Goal: Task Accomplishment & Management: Use online tool/utility

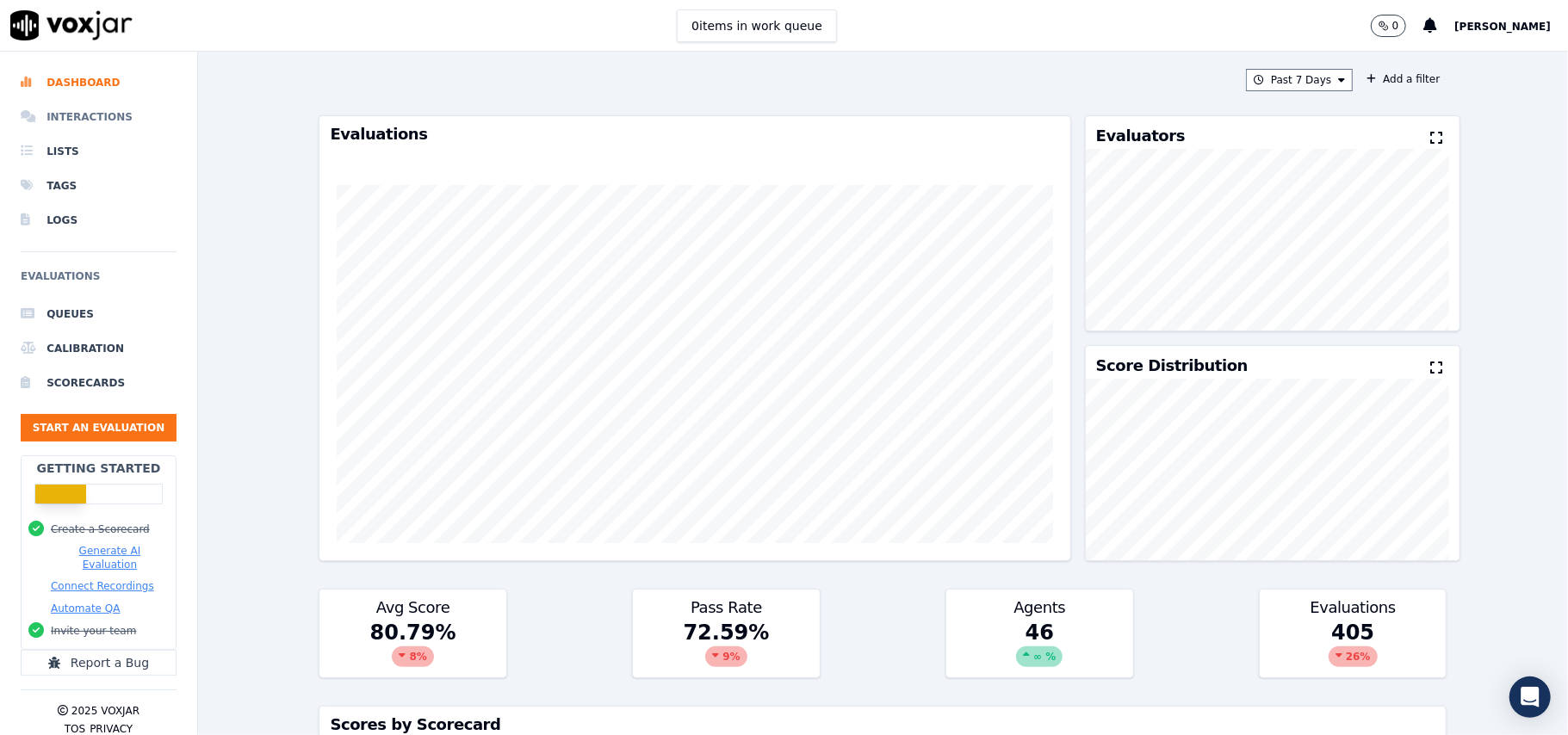
click at [102, 110] on li "Interactions" at bounding box center [98, 117] width 156 height 35
click at [90, 120] on li "Interactions" at bounding box center [98, 117] width 156 height 35
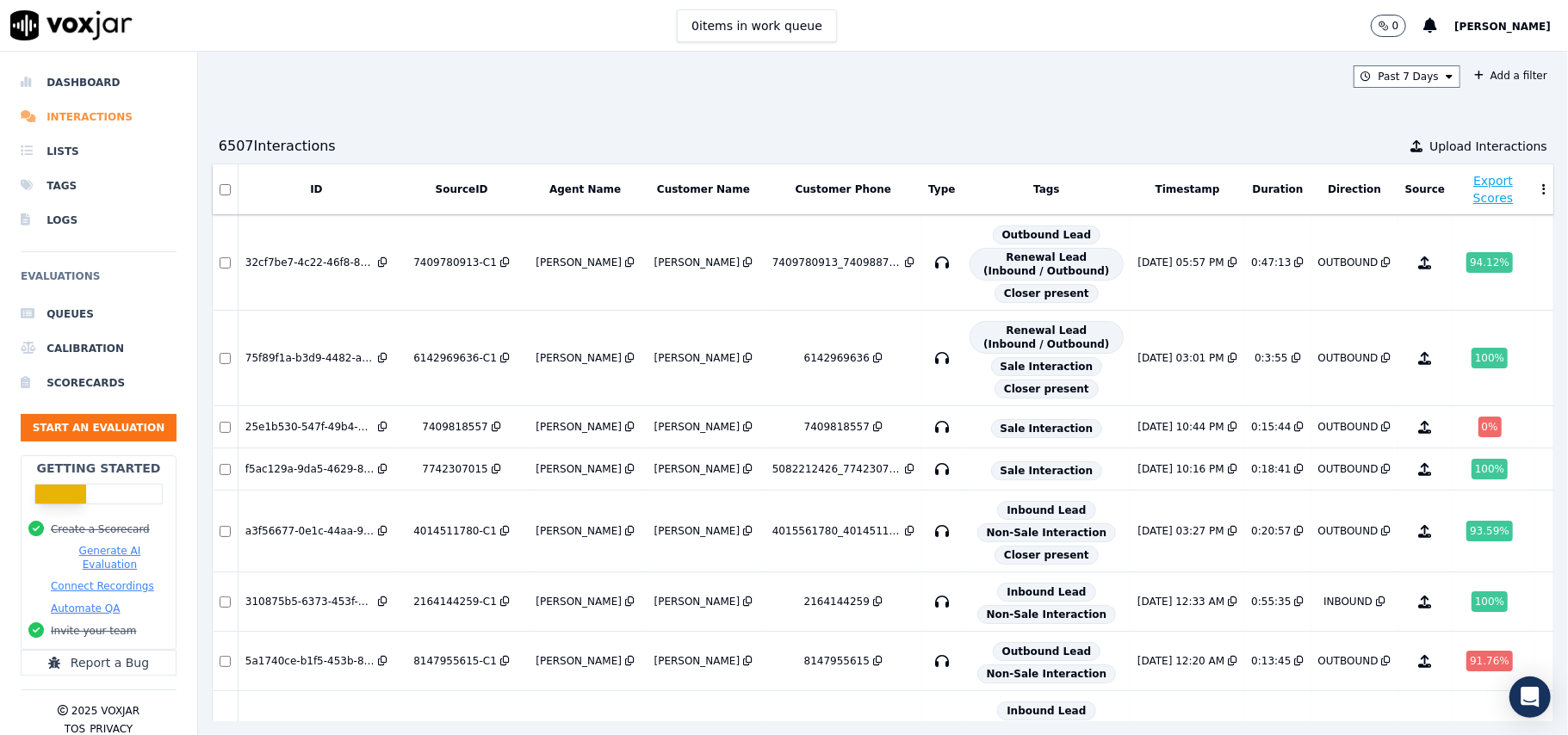
click at [90, 117] on li "Interactions" at bounding box center [98, 117] width 156 height 35
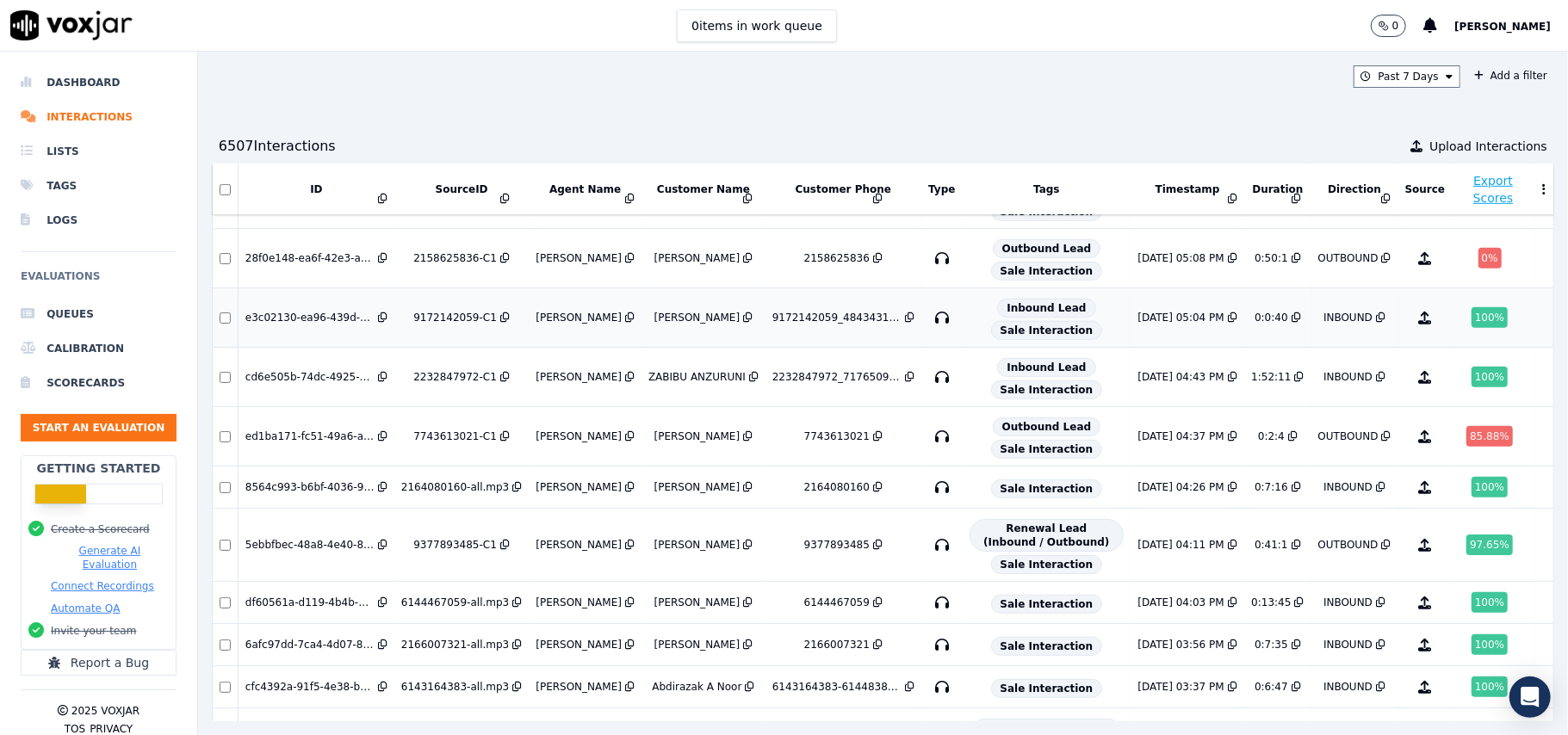
scroll to position [659, 0]
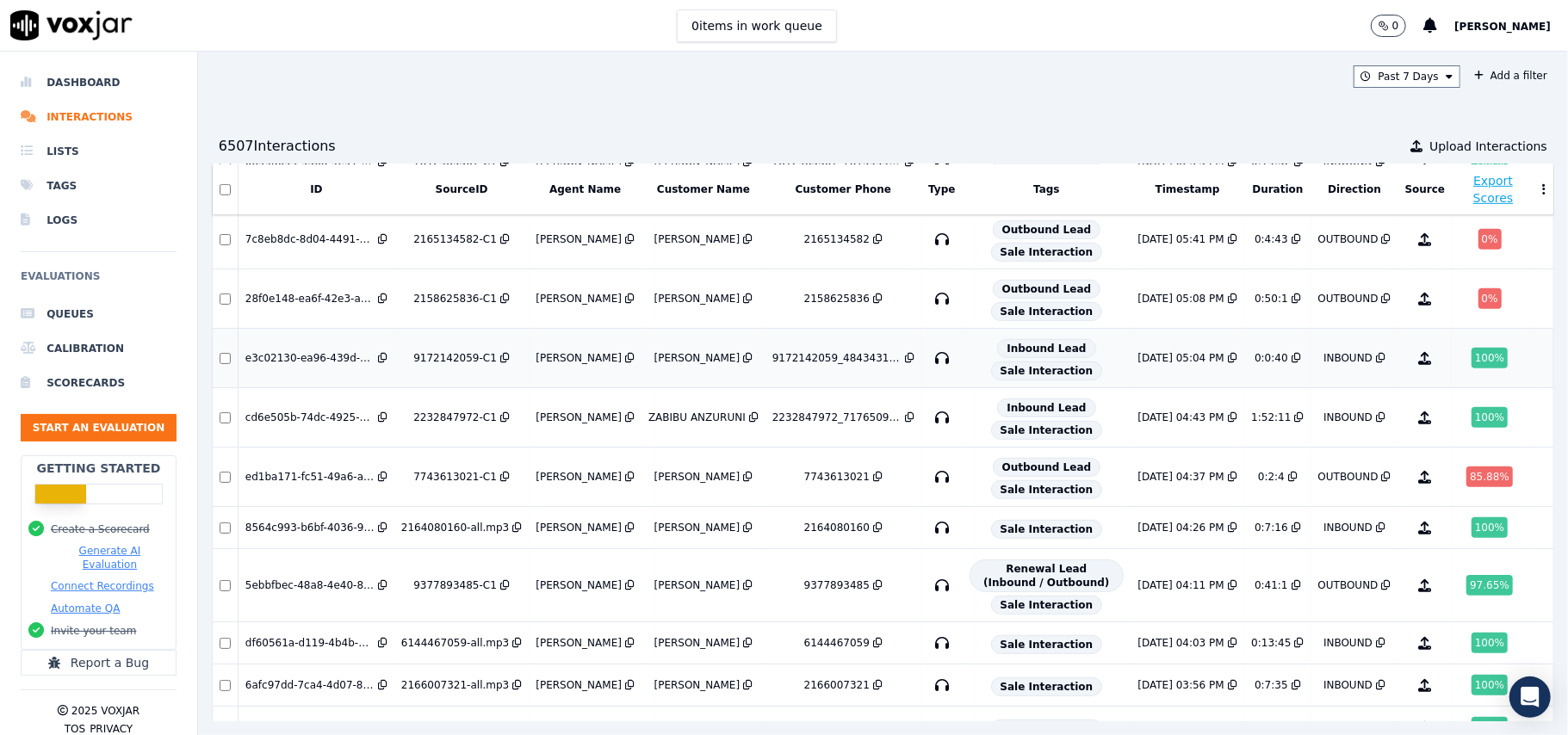
click at [1471, 368] on div "100 %" at bounding box center [1489, 358] width 36 height 20
click at [67, 423] on button "Start an Evaluation" at bounding box center [98, 428] width 156 height 27
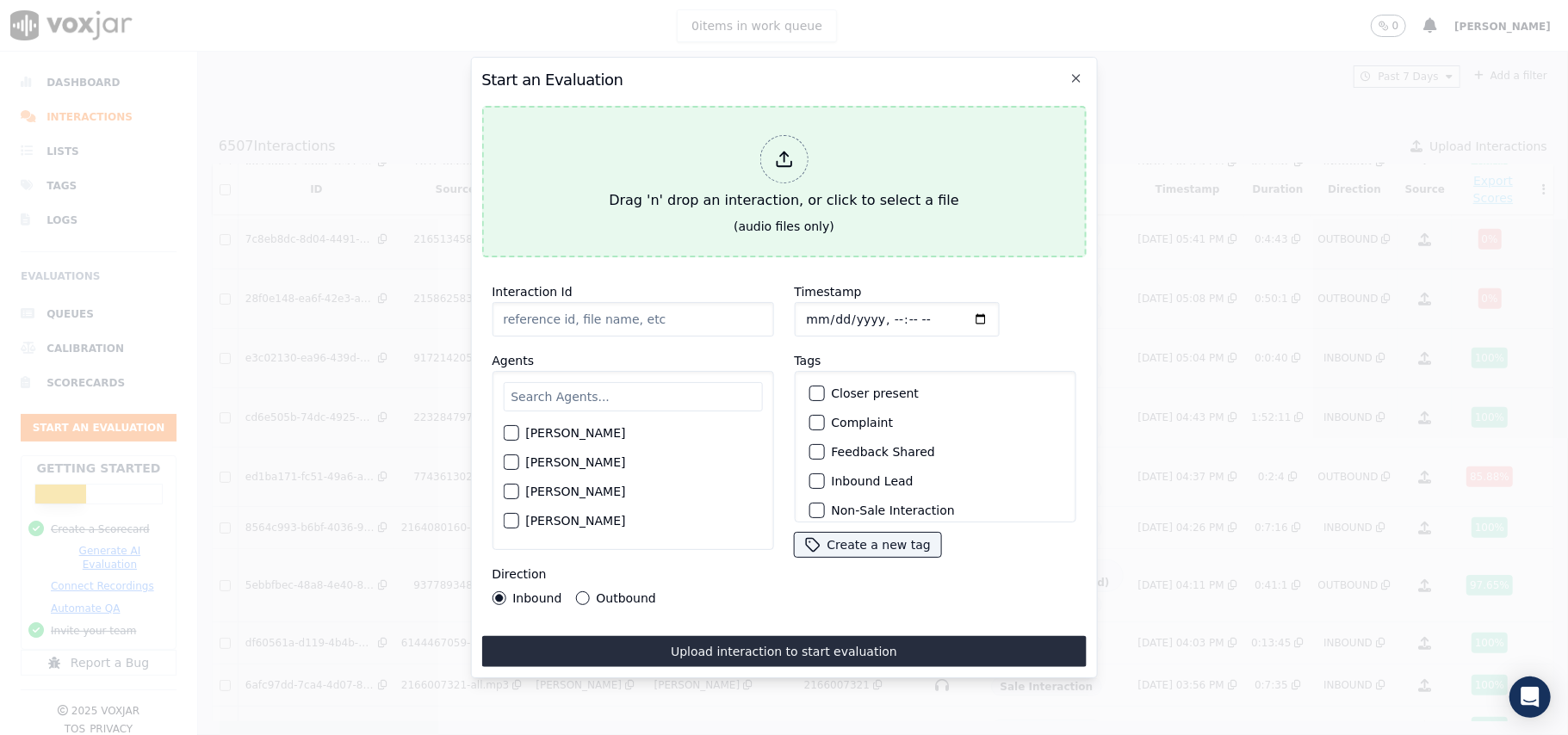
click at [770, 159] on div at bounding box center [783, 159] width 48 height 48
click at [777, 150] on icon at bounding box center [783, 159] width 19 height 19
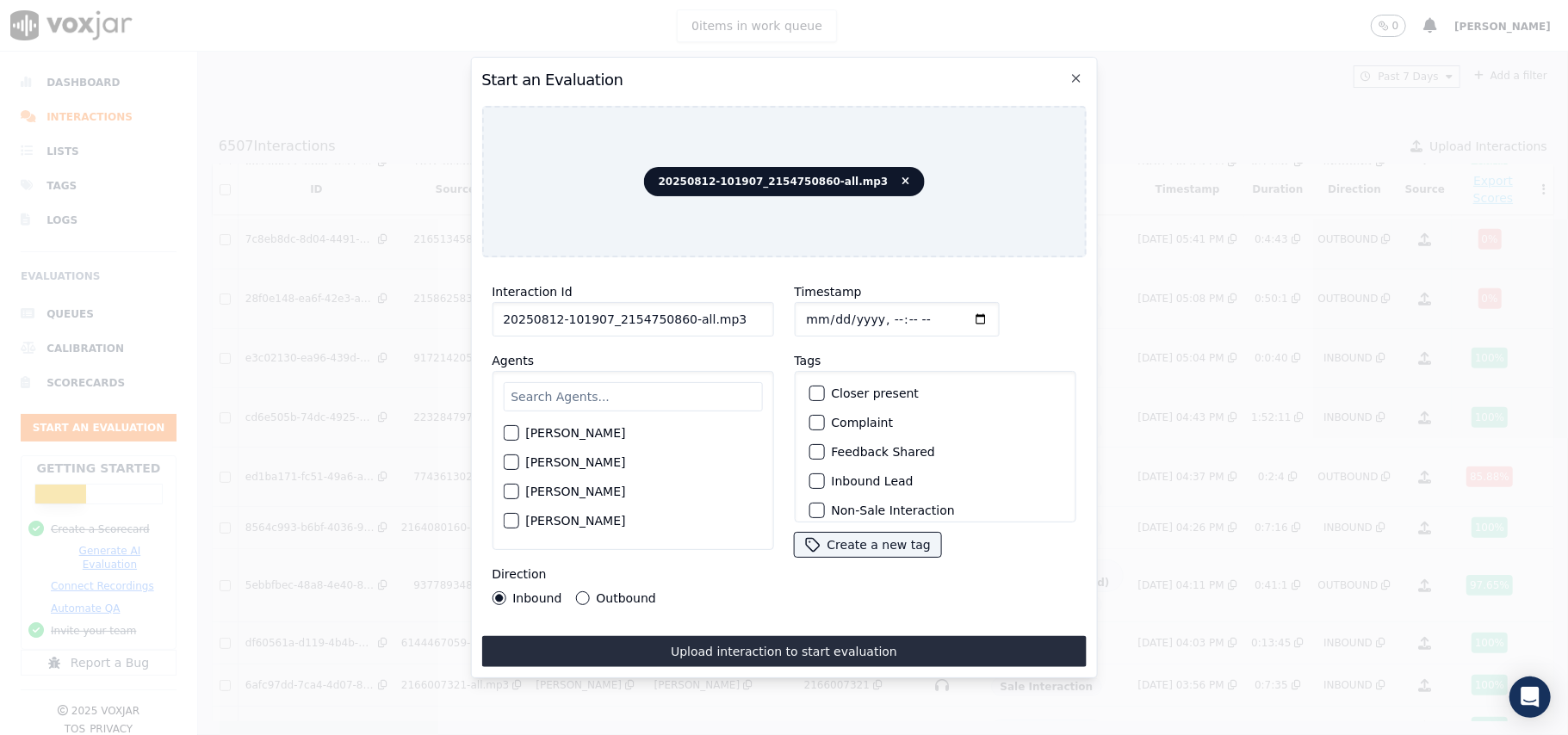
drag, startPoint x: 730, startPoint y: 317, endPoint x: 675, endPoint y: 325, distance: 55.6
click at [675, 325] on input "20250812-101907_2154750860-all.mp3" at bounding box center [633, 319] width 282 height 35
type input "20250812-101907_2154750860-C1"
click at [827, 312] on input "Timestamp" at bounding box center [896, 319] width 205 height 35
type input "[DATE]T18:00"
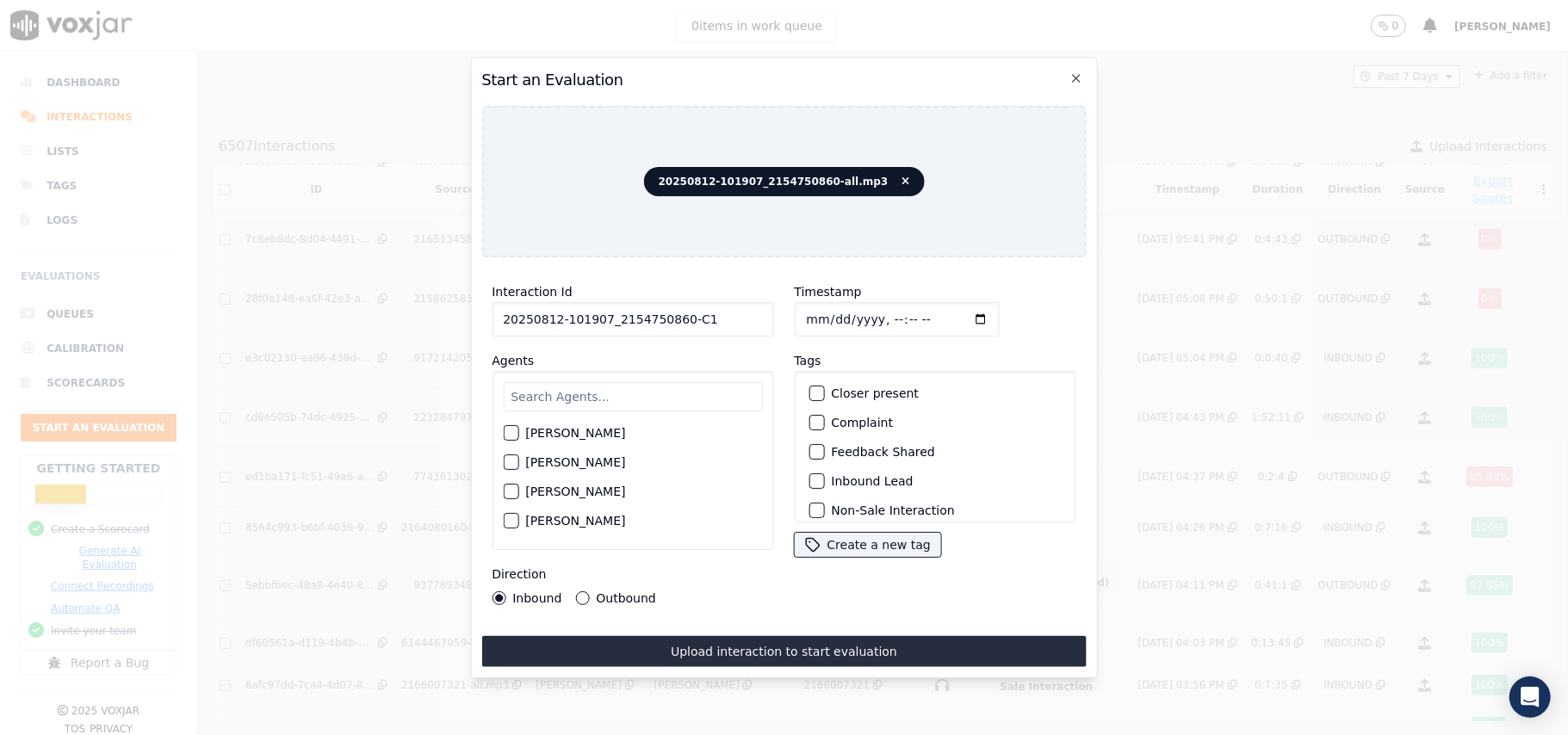
click at [687, 383] on input "text" at bounding box center [633, 397] width 260 height 29
paste input "[PERSON_NAME]"
click at [511, 385] on input "[PERSON_NAME]" at bounding box center [633, 399] width 260 height 35
drag, startPoint x: 539, startPoint y: 416, endPoint x: 463, endPoint y: 416, distance: 76.0
click at [463, 734] on div "Start an Evaluation 20250812-101907_2154750860-all.mp3 Interaction Id 20250812-…" at bounding box center [784, 735] width 1568 height 0
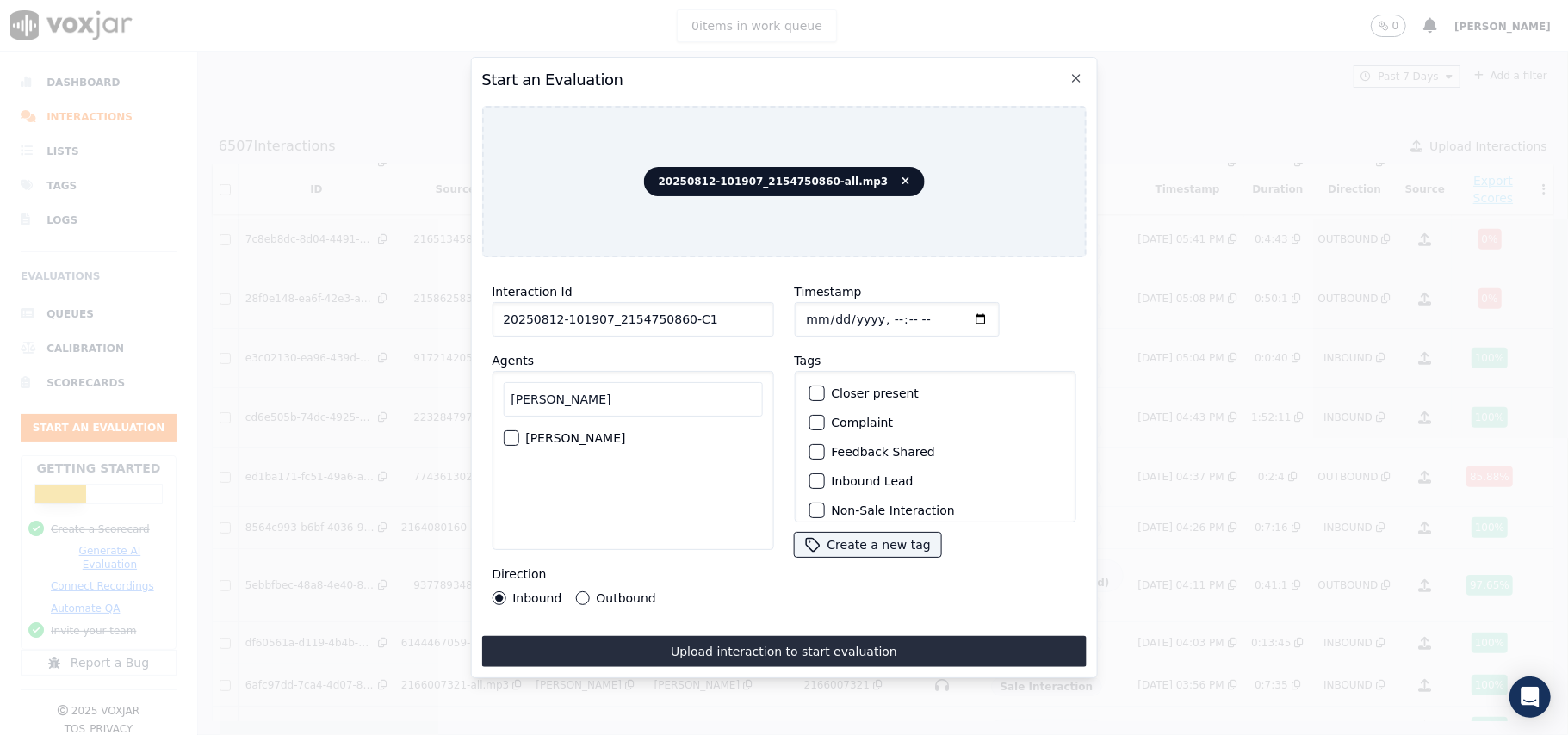
type input "[PERSON_NAME]"
click at [514, 436] on div "button" at bounding box center [510, 438] width 12 height 12
click at [810, 476] on div "button" at bounding box center [816, 482] width 12 height 12
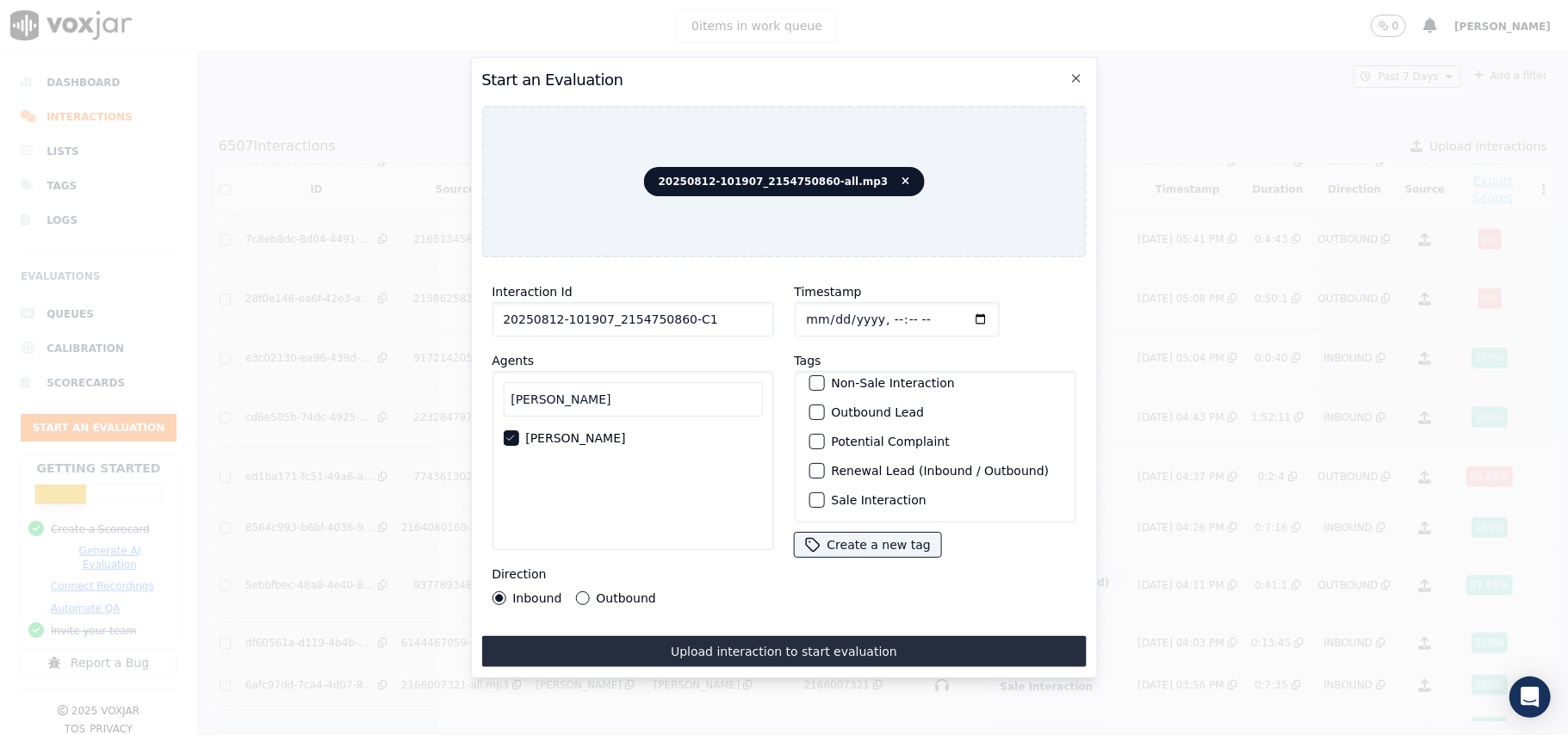
click at [815, 492] on button "Sale Interaction" at bounding box center [816, 499] width 15 height 15
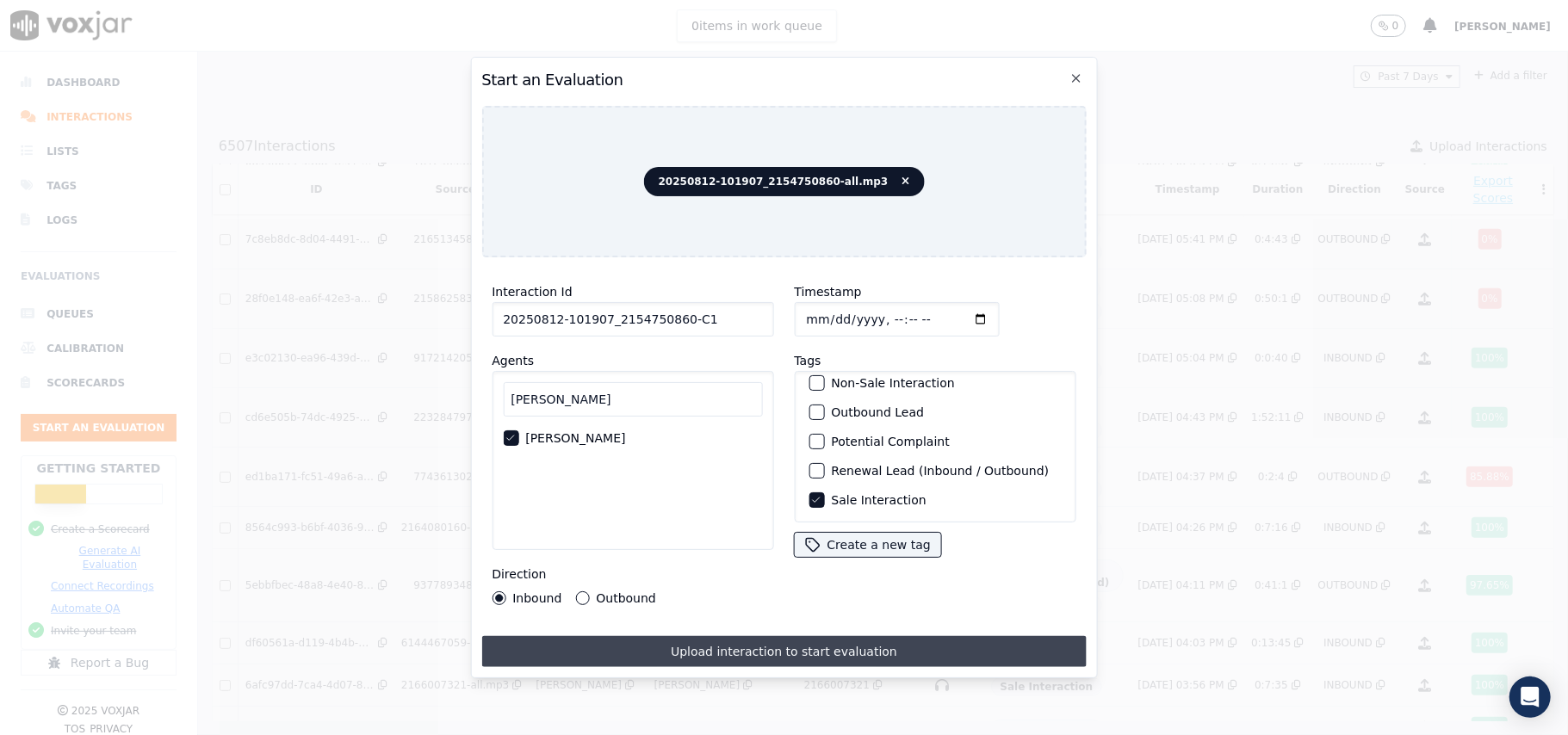
click at [741, 644] on button "Upload interaction to start evaluation" at bounding box center [783, 651] width 604 height 31
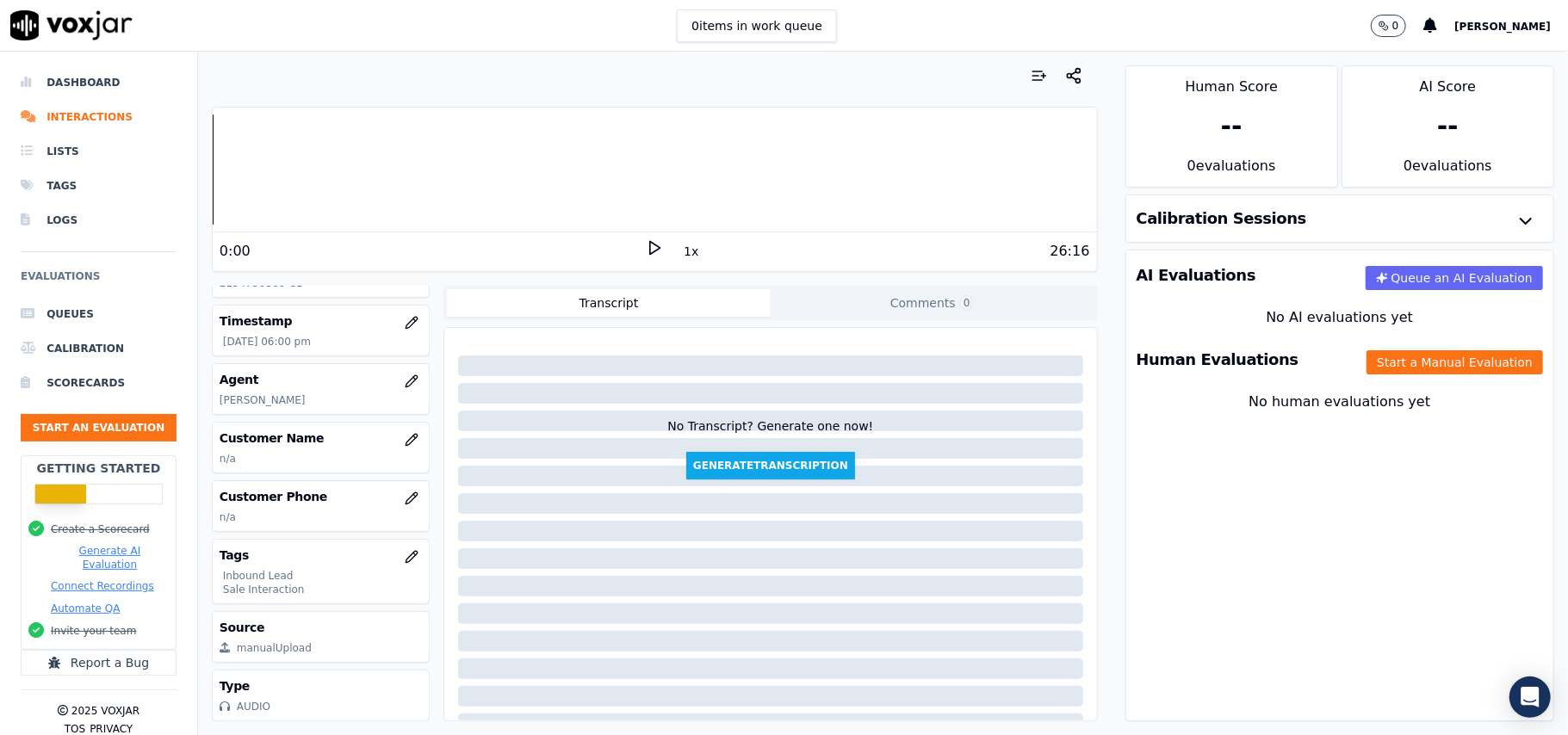
scroll to position [169, 0]
click at [394, 422] on button "button" at bounding box center [411, 439] width 35 height 35
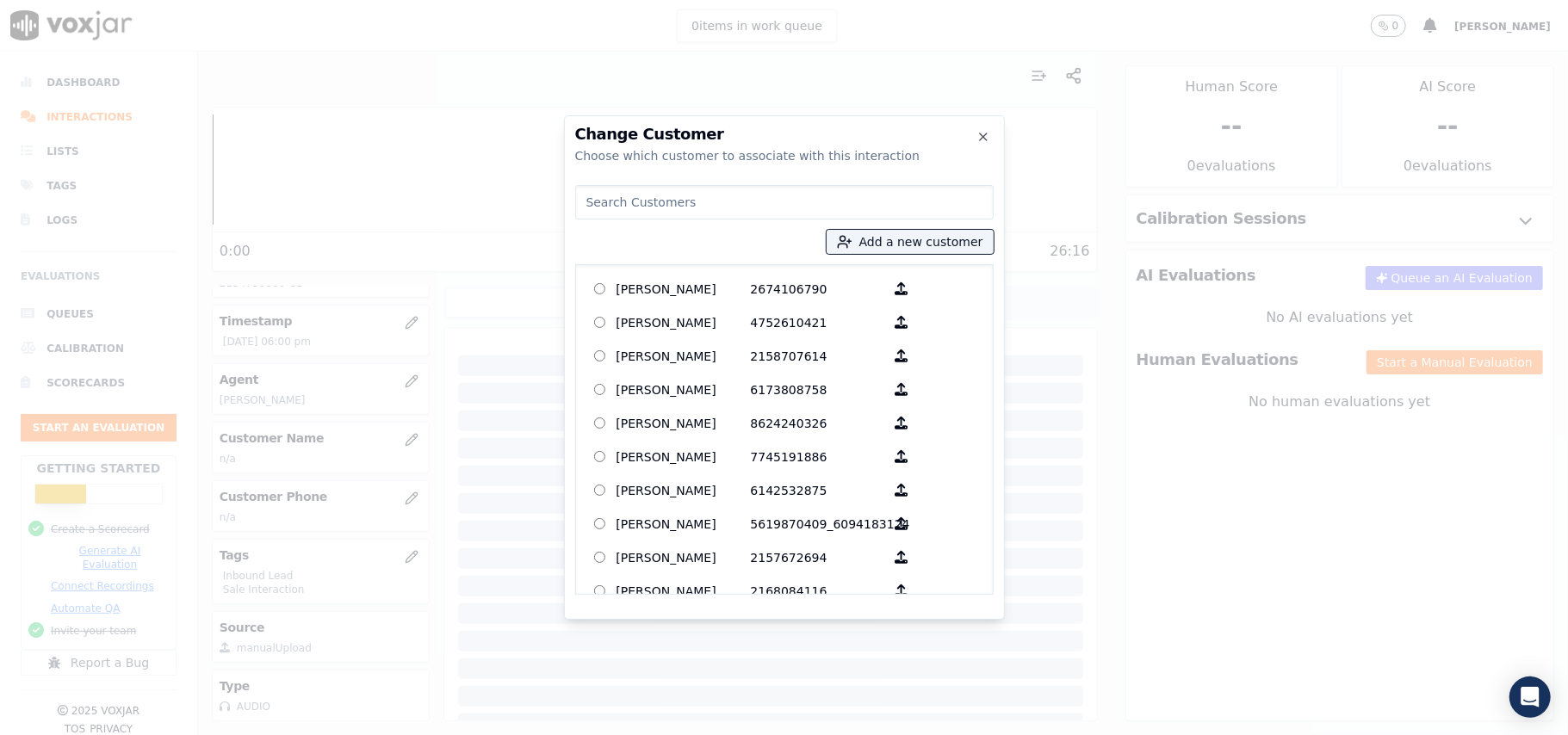
paste input "[PERSON_NAME]"
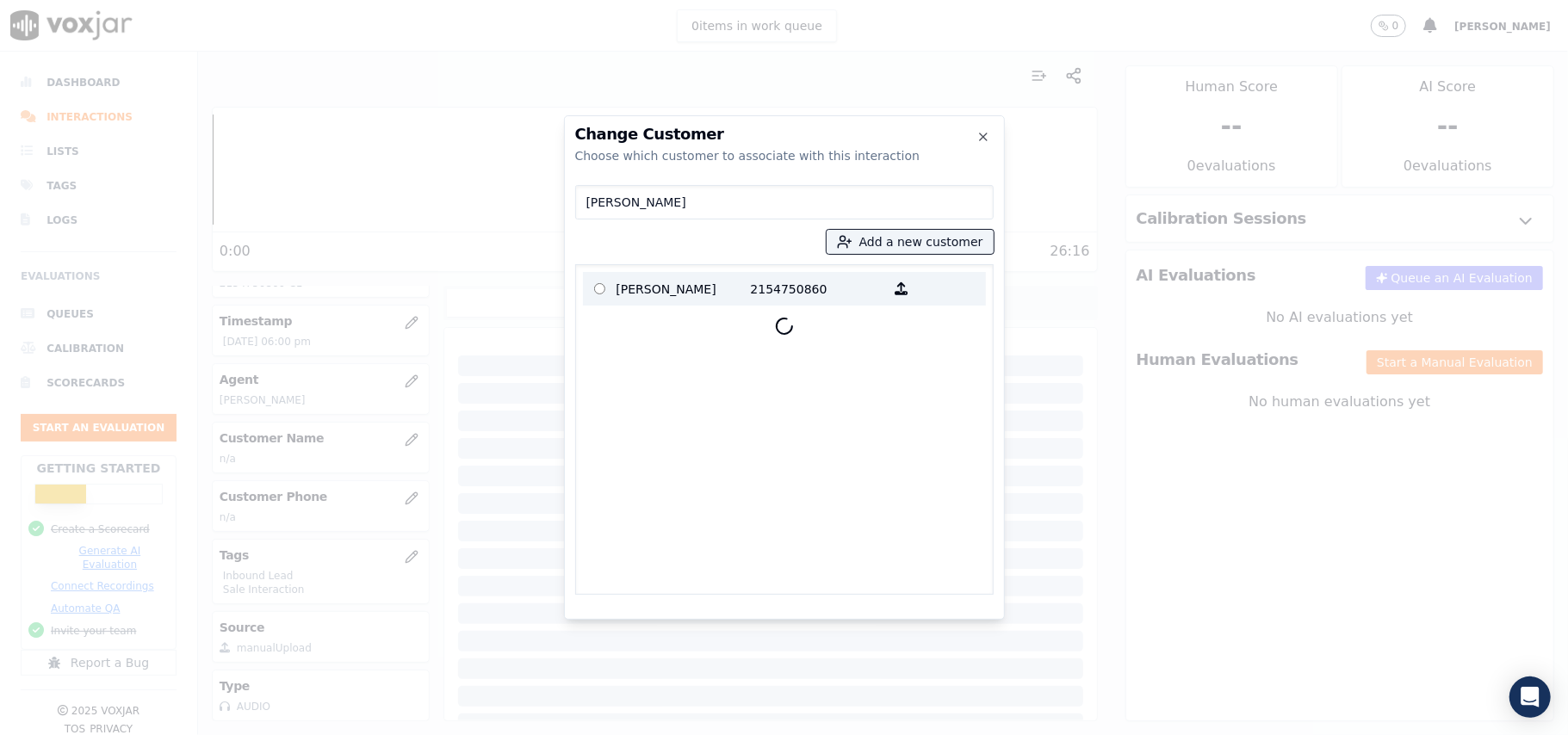
type input "[PERSON_NAME]"
drag, startPoint x: 693, startPoint y: 293, endPoint x: 697, endPoint y: 301, distance: 8.9
click at [693, 292] on p "[PERSON_NAME]" at bounding box center [684, 289] width 135 height 27
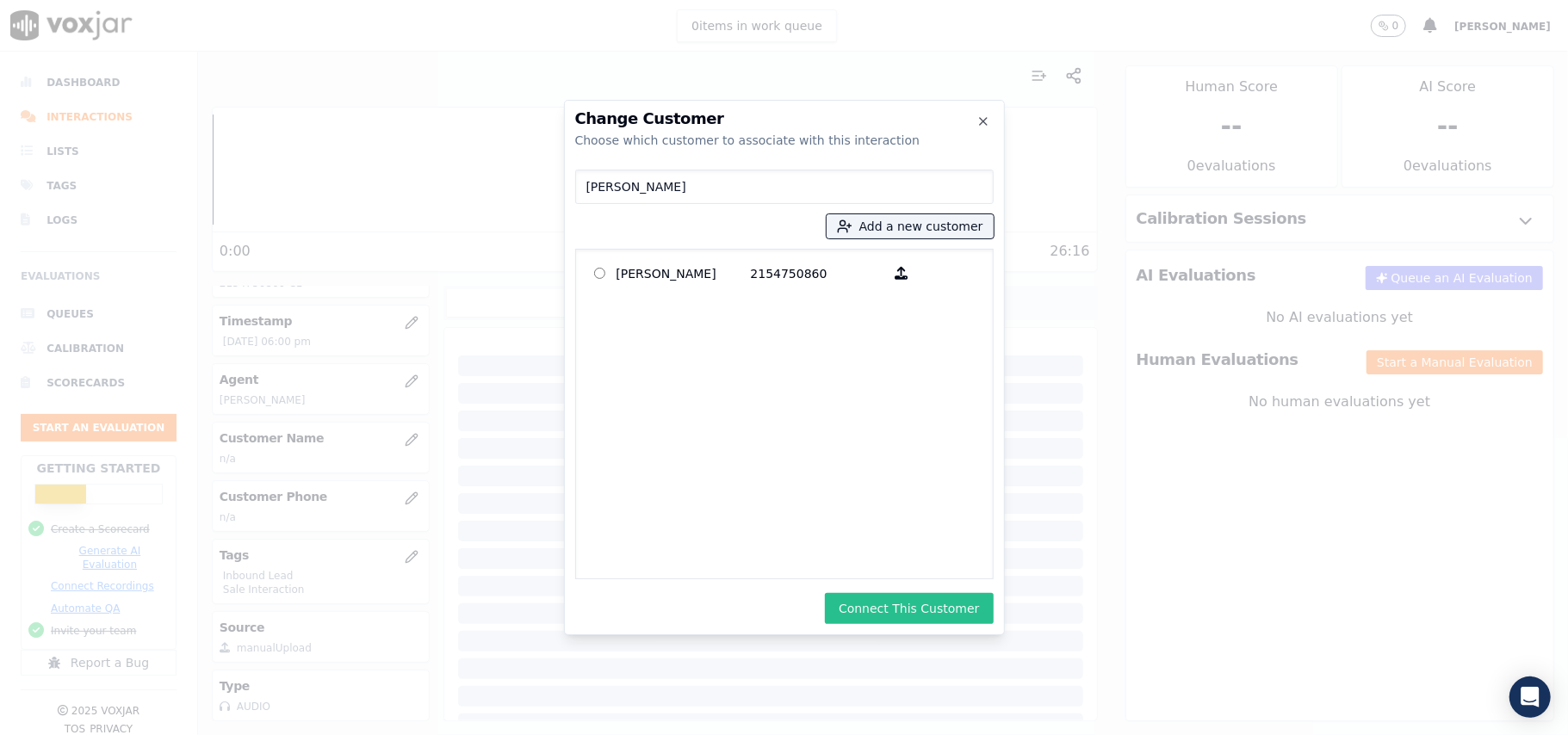
click at [893, 609] on button "Connect This Customer" at bounding box center [909, 608] width 168 height 31
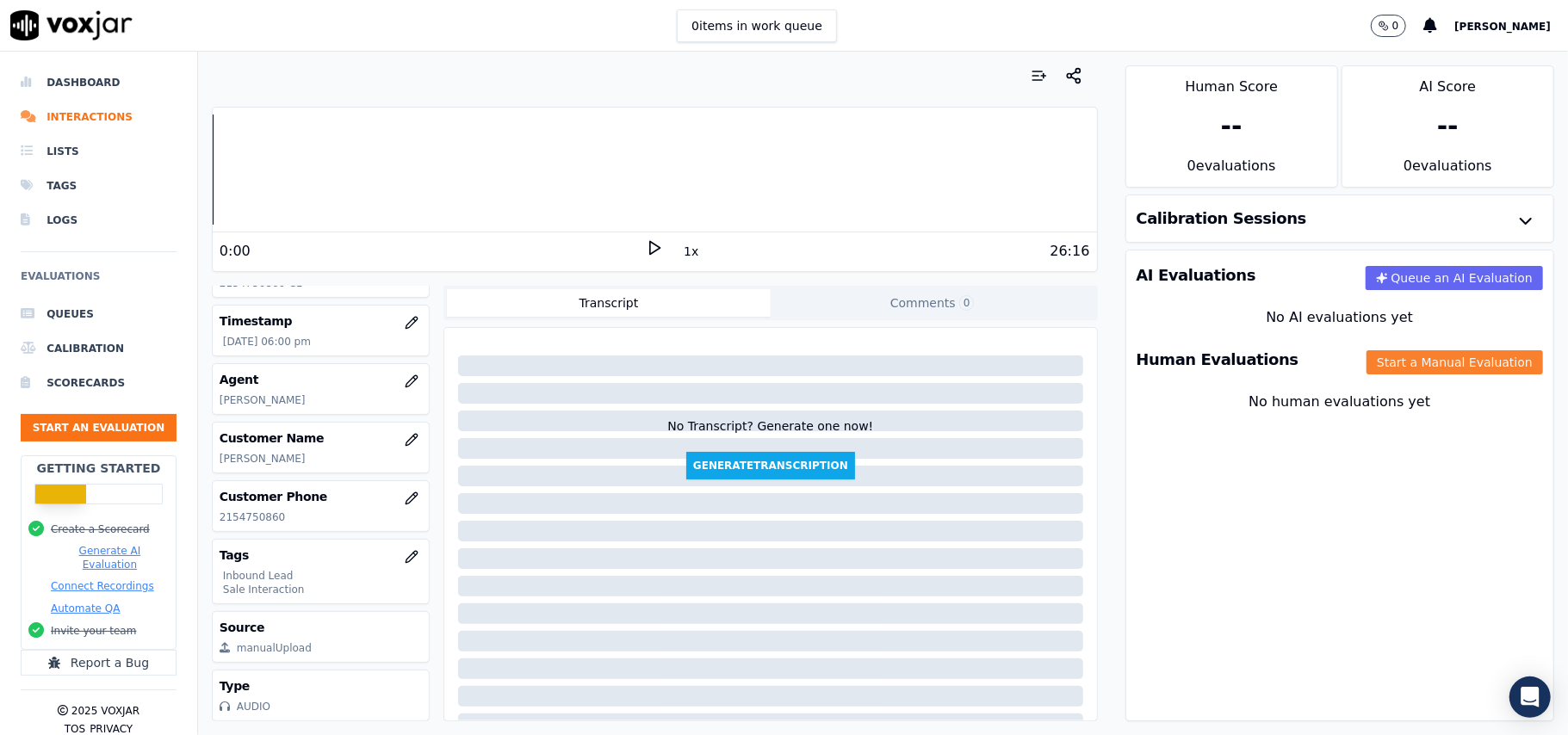
click at [1399, 366] on button "Start a Manual Evaluation" at bounding box center [1455, 362] width 176 height 24
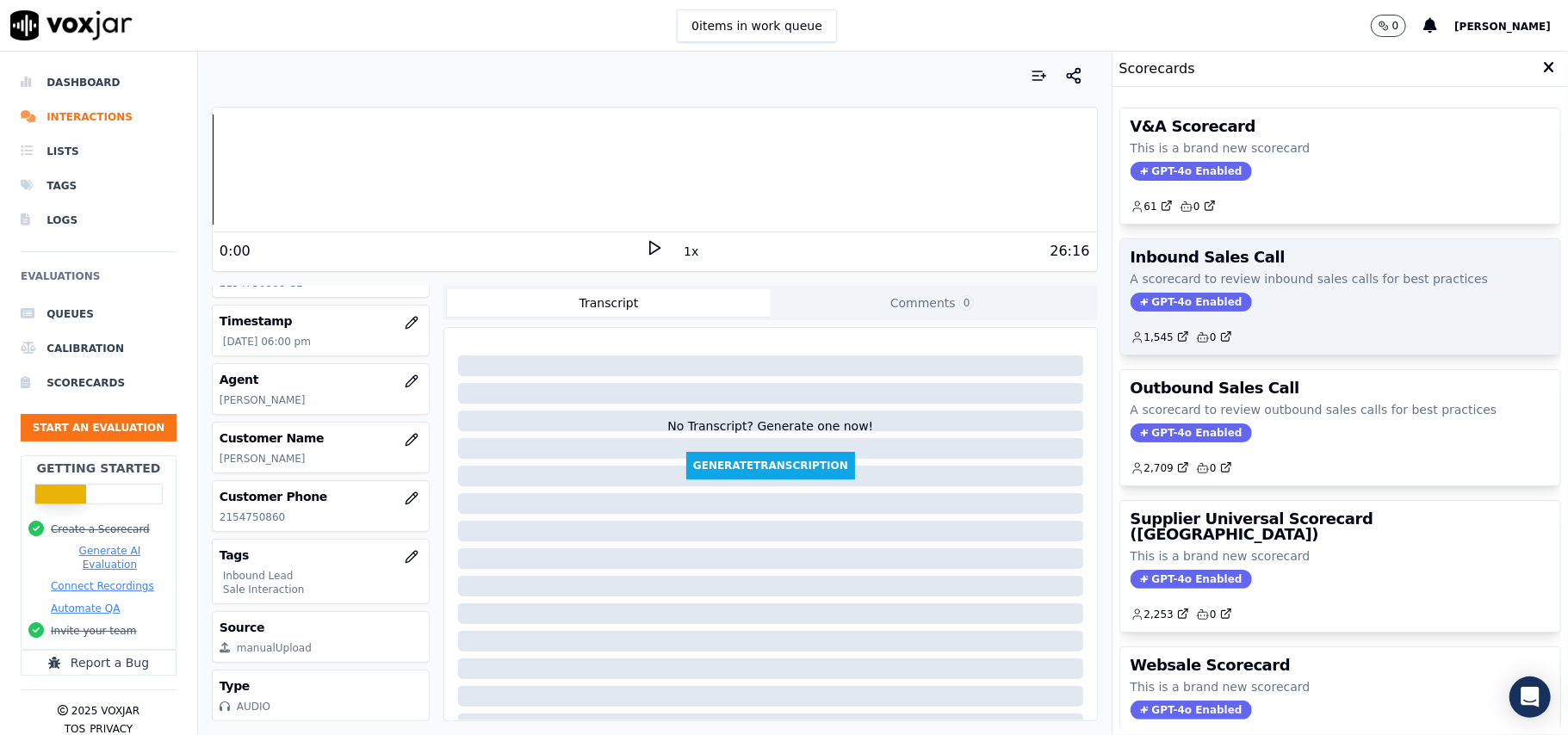
click at [1160, 303] on span "GPT-4o Enabled" at bounding box center [1191, 301] width 121 height 19
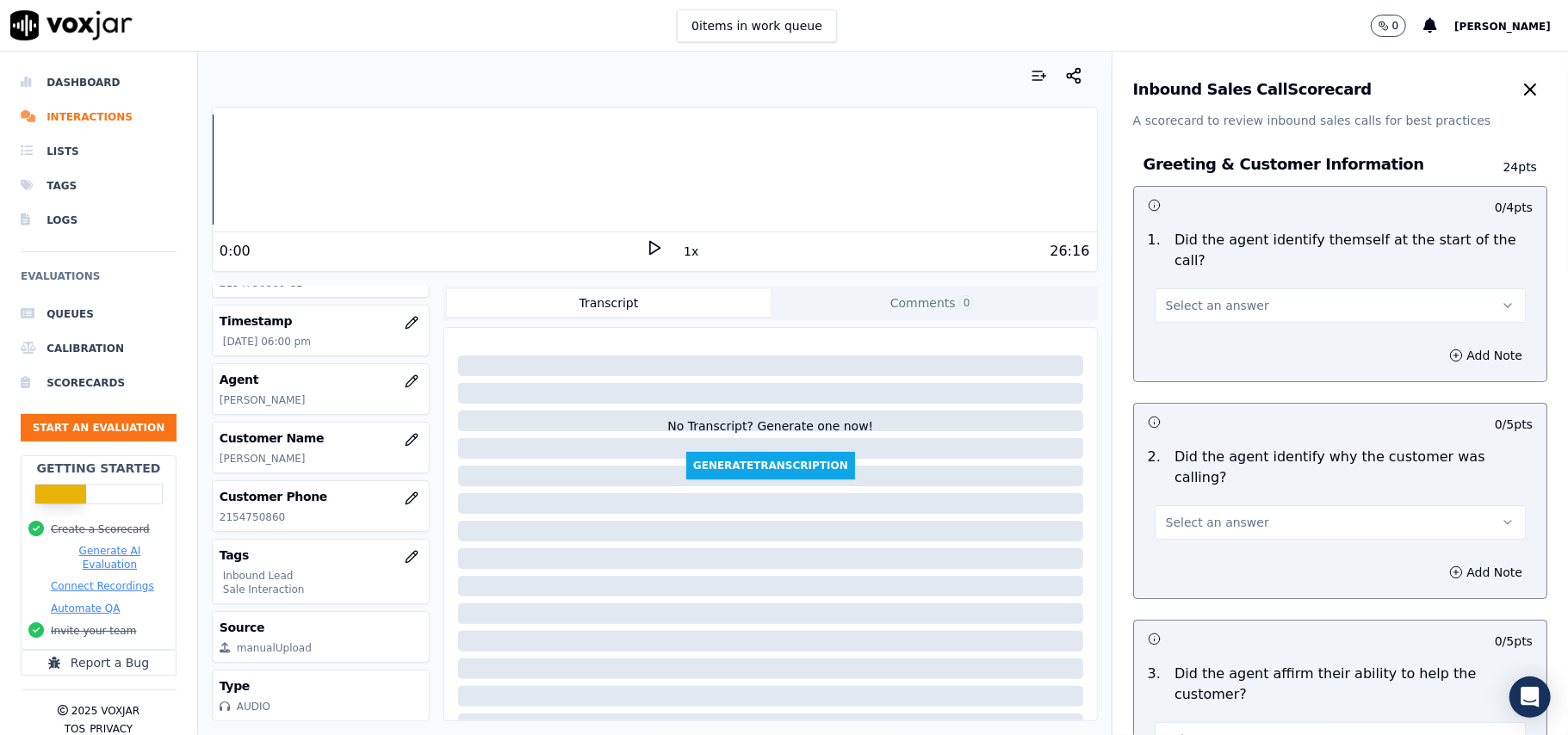
scroll to position [4817, 0]
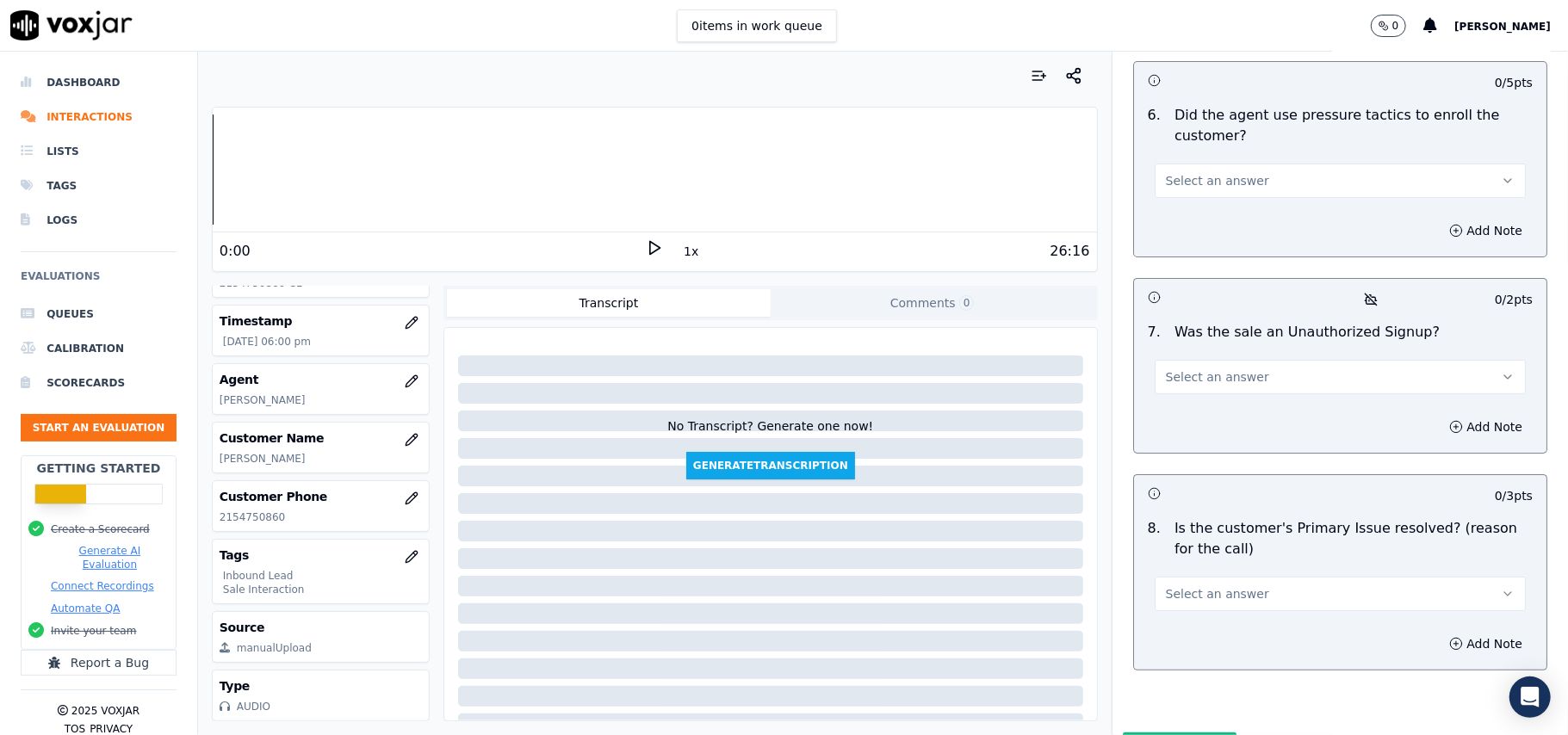
click at [1195, 585] on span "Select an answer" at bounding box center [1217, 593] width 104 height 17
click at [1169, 534] on div "Yes" at bounding box center [1303, 542] width 333 height 27
click at [1179, 360] on button "Select an answer" at bounding box center [1339, 376] width 371 height 35
click at [1178, 350] on div "No" at bounding box center [1303, 352] width 333 height 27
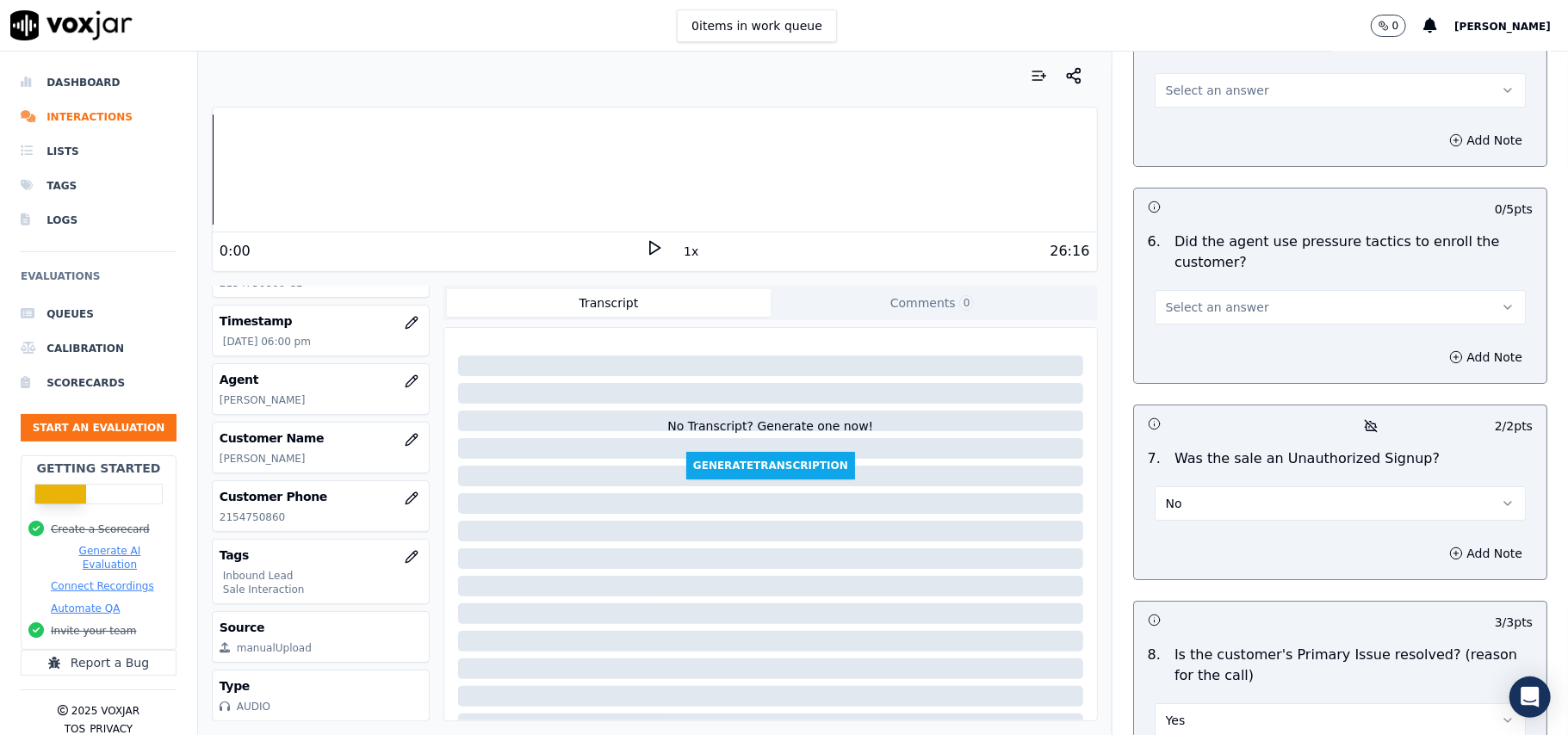
scroll to position [4588, 0]
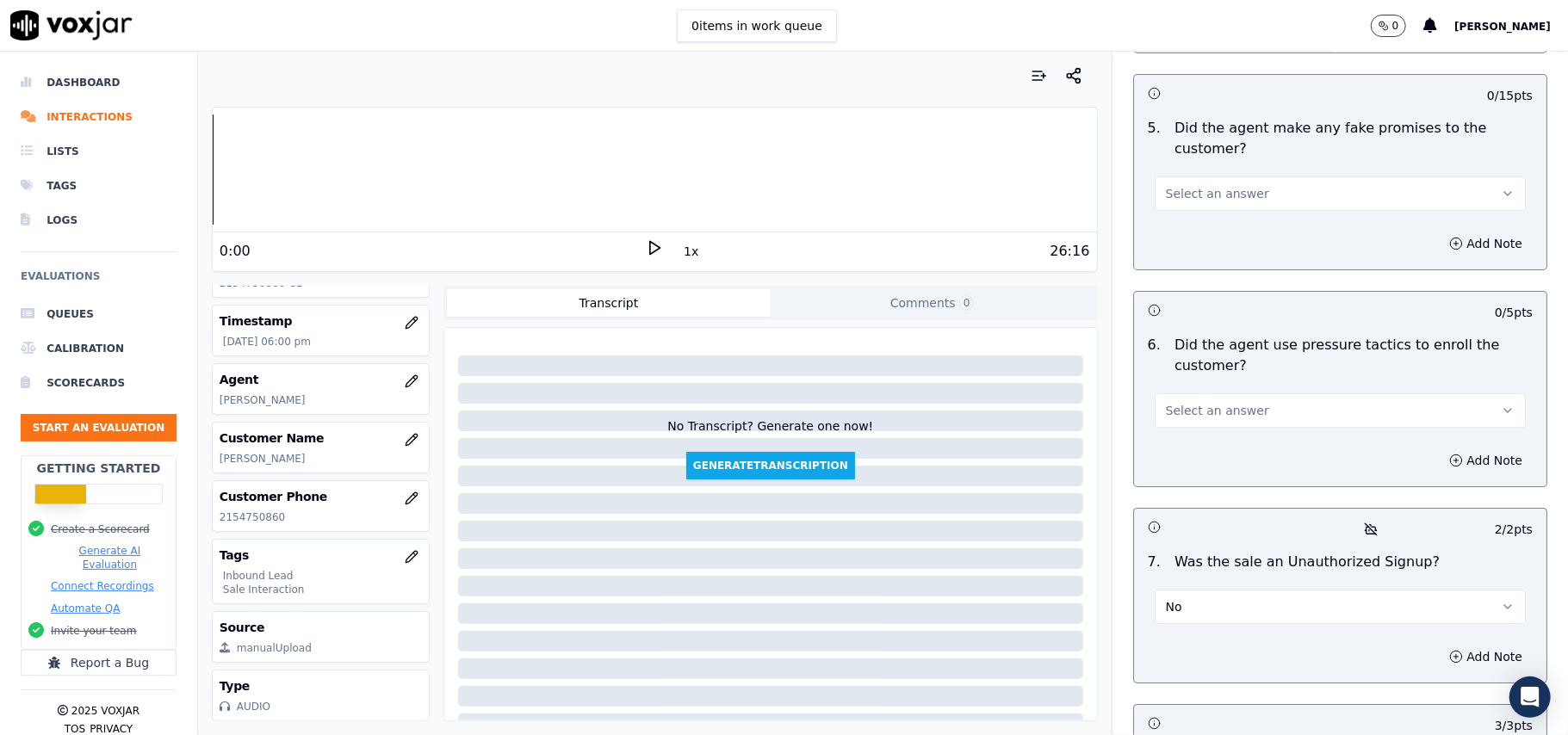
click at [1180, 393] on button "Select an answer" at bounding box center [1339, 410] width 371 height 35
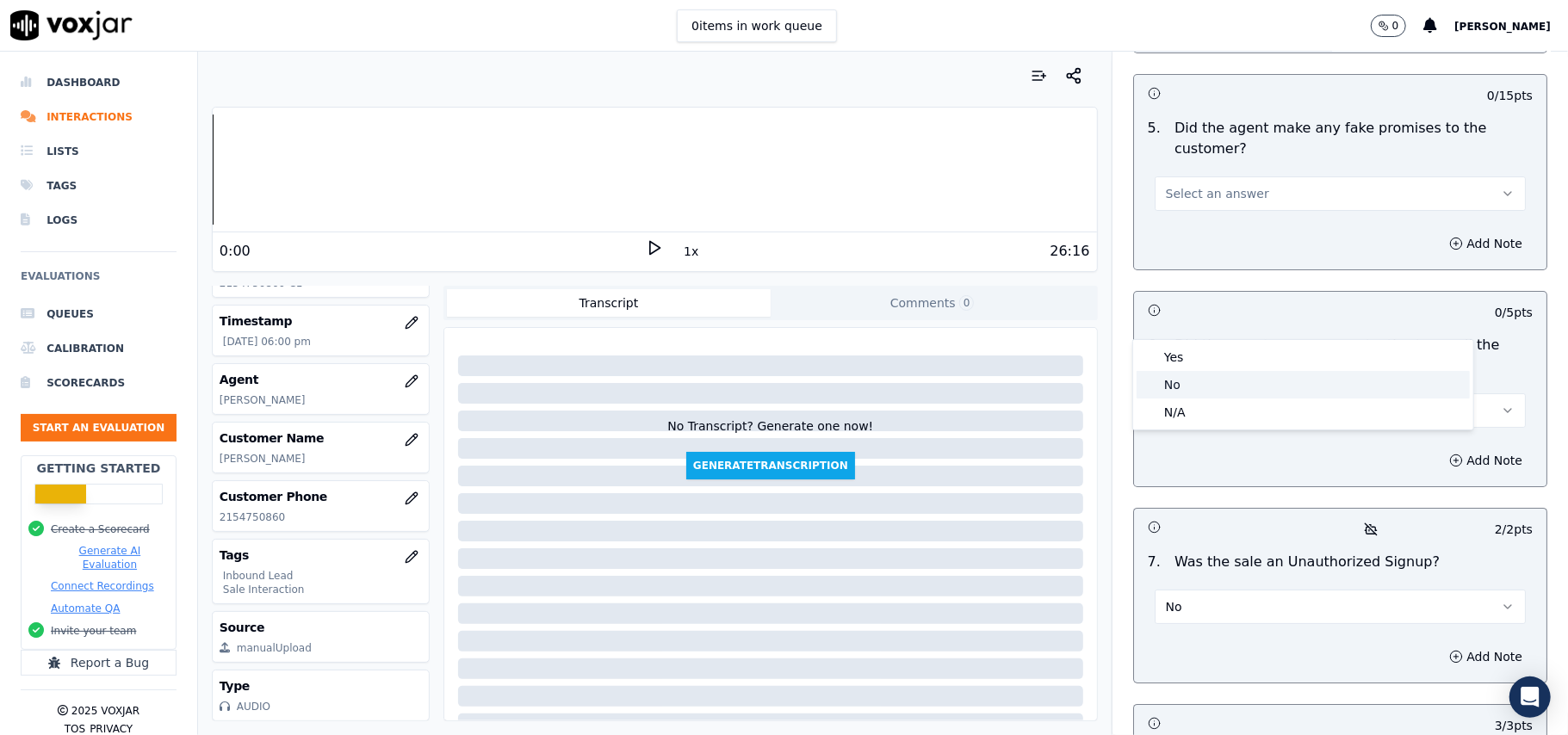
click at [1175, 391] on div "No" at bounding box center [1303, 384] width 333 height 27
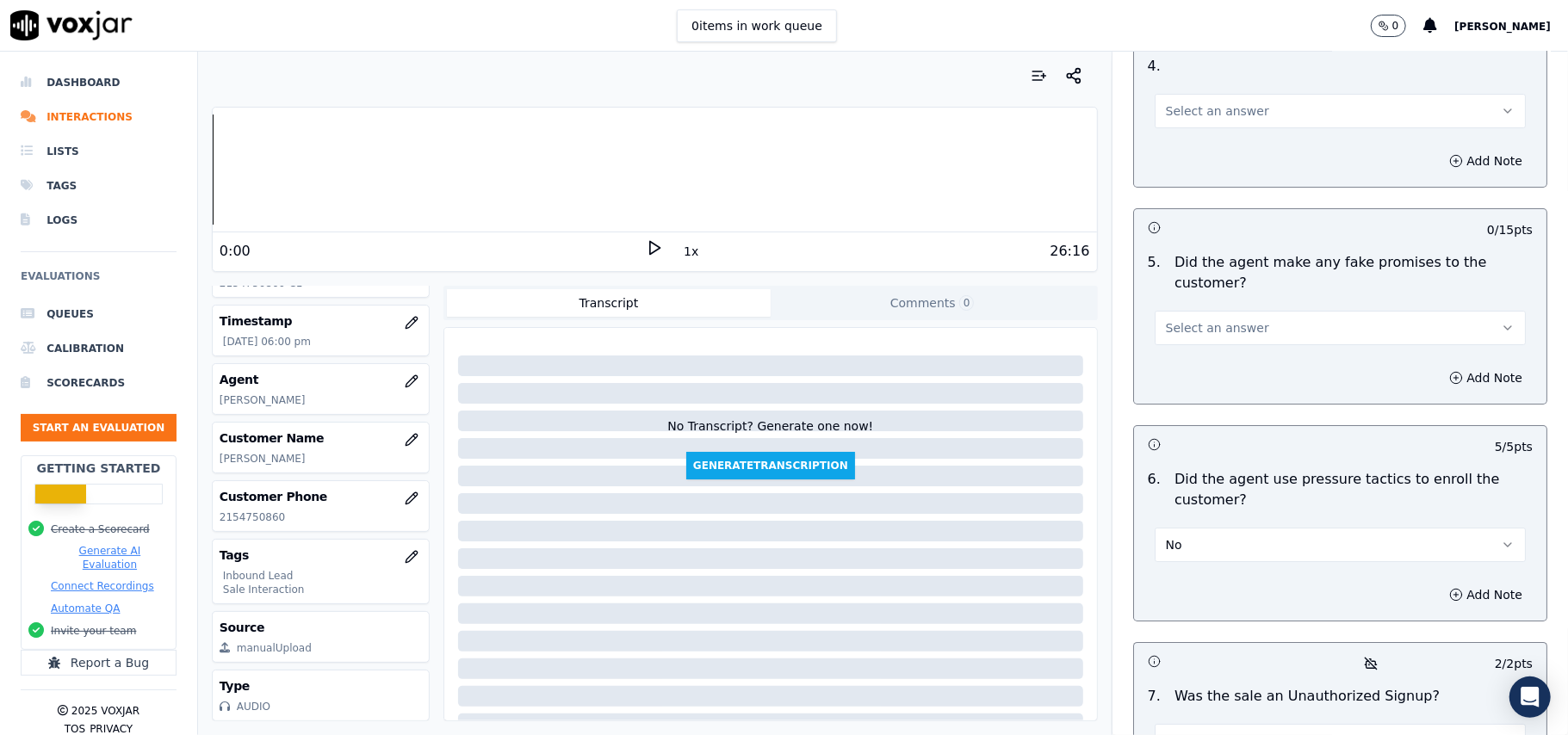
scroll to position [4244, 0]
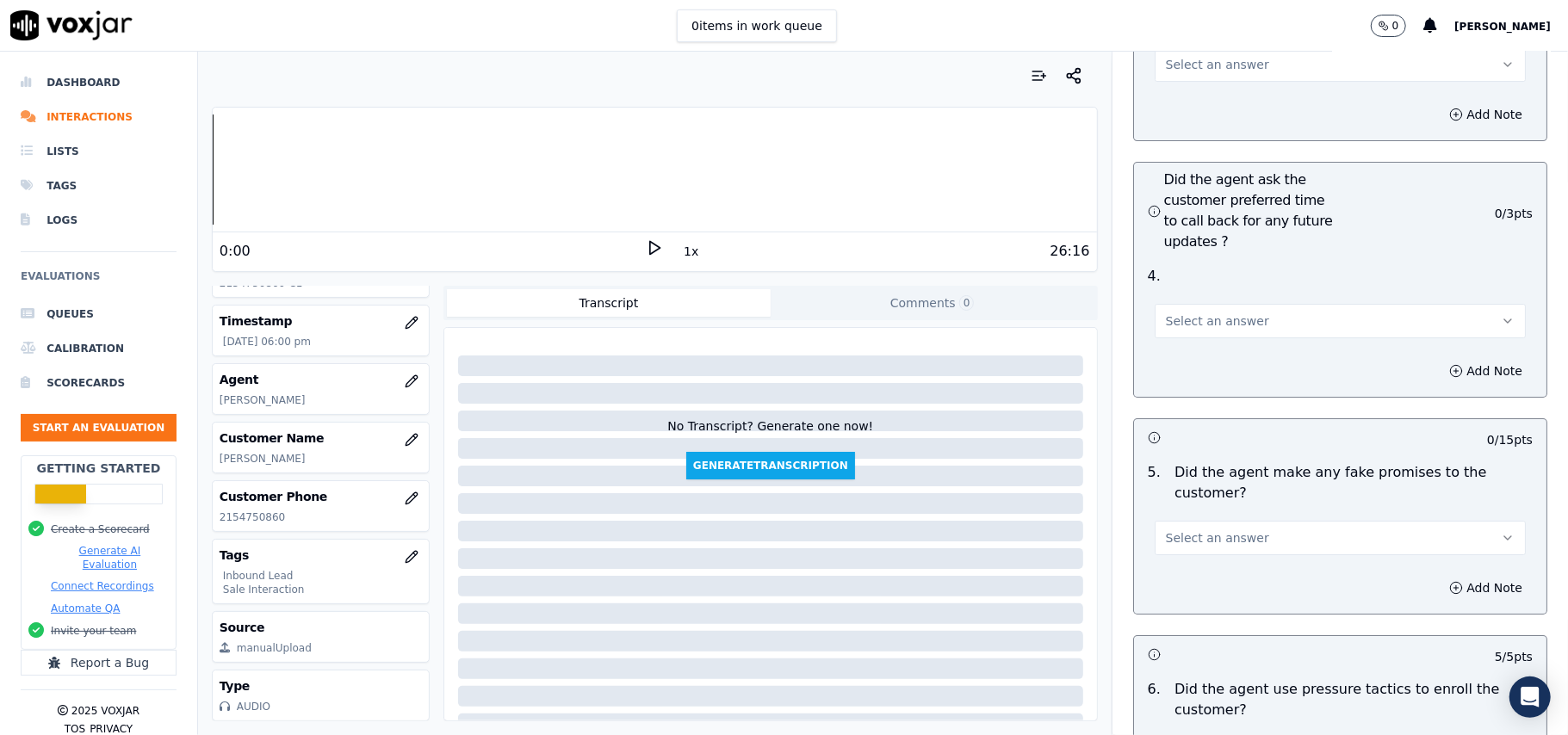
click at [1176, 530] on span "Select an answer" at bounding box center [1217, 538] width 104 height 17
click at [1179, 505] on div "No" at bounding box center [1303, 512] width 333 height 27
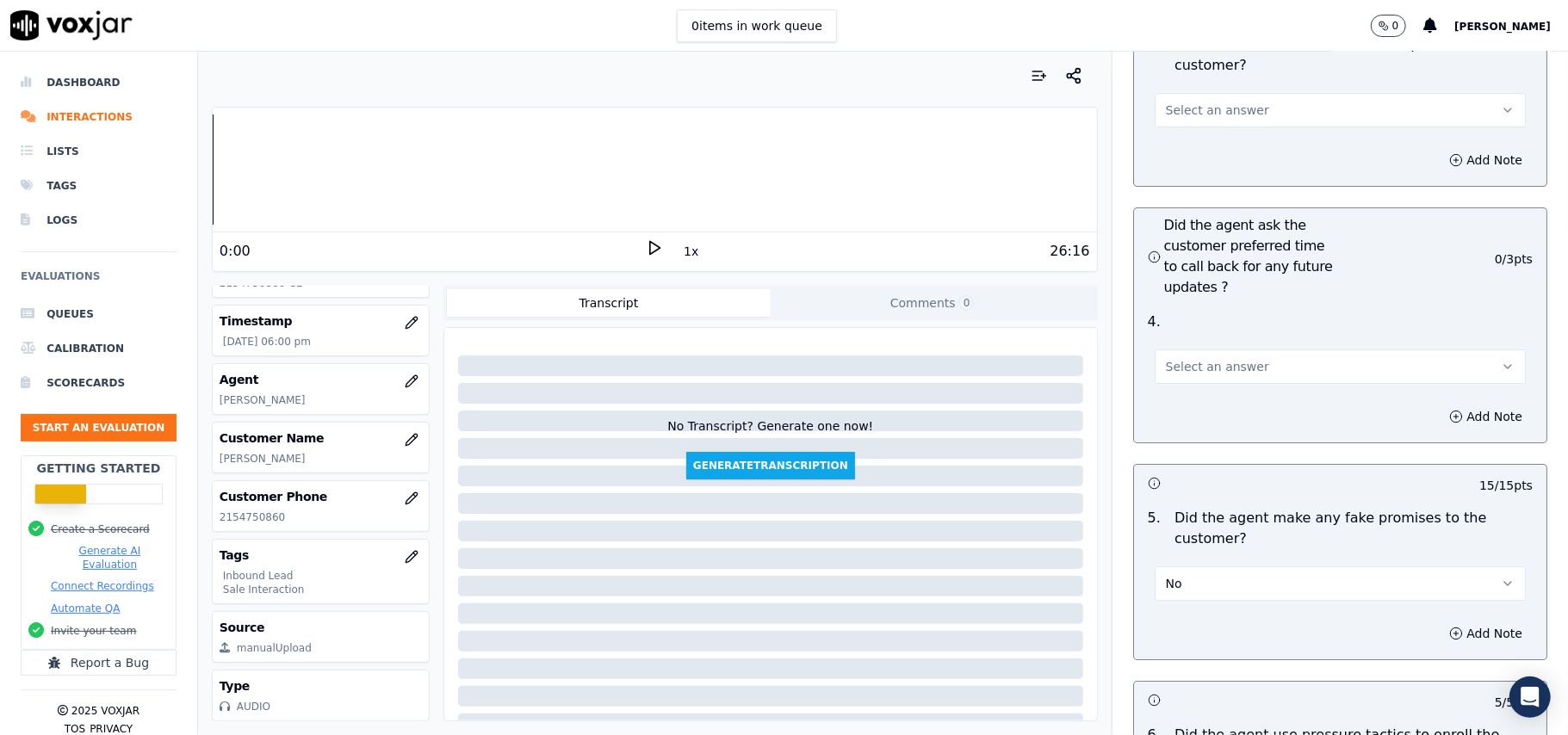
scroll to position [4129, 0]
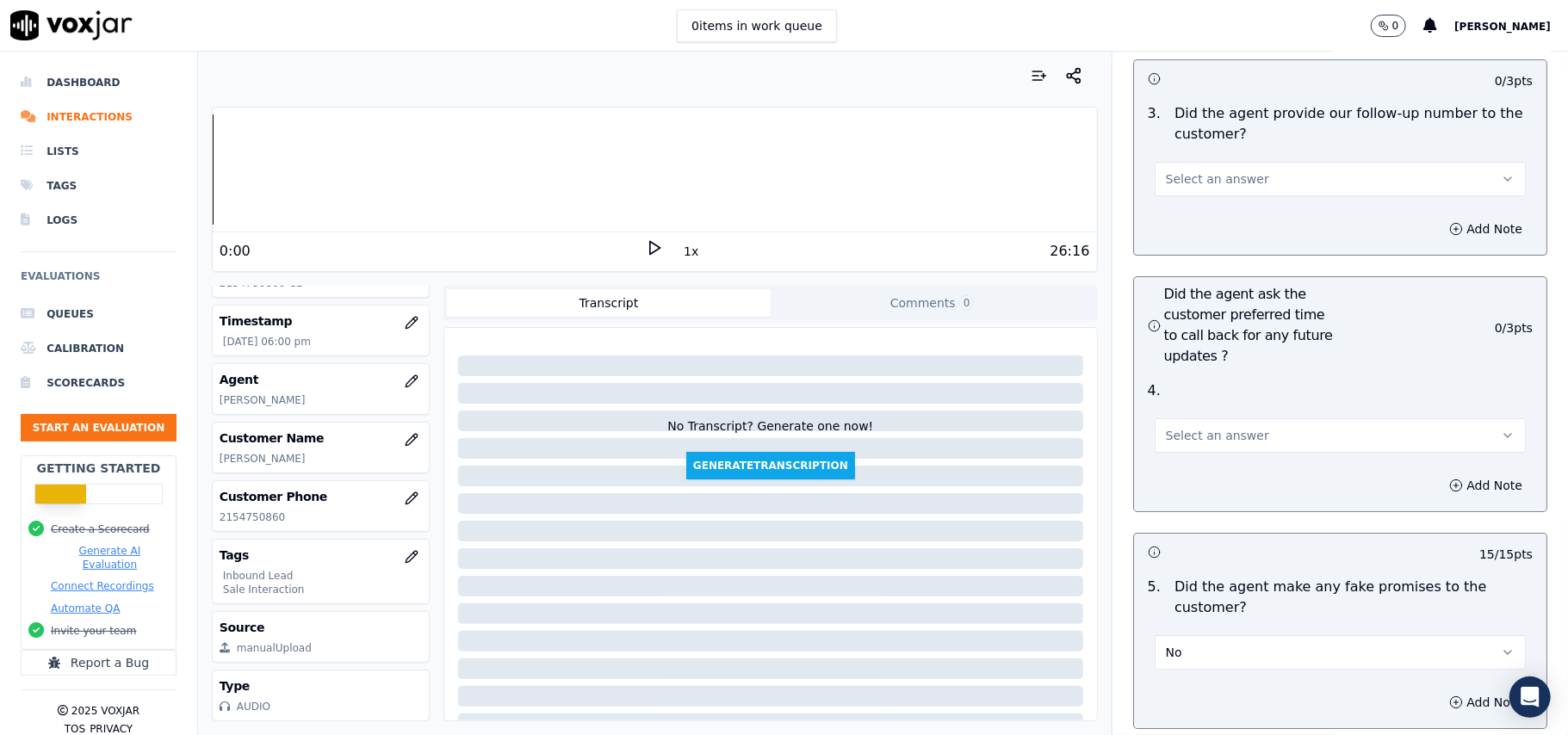
drag, startPoint x: 1190, startPoint y: 344, endPoint x: 1192, endPoint y: 353, distance: 9.2
click at [1192, 427] on span "Select an answer" at bounding box center [1217, 435] width 104 height 17
click at [1193, 384] on div "Yes" at bounding box center [1303, 381] width 333 height 27
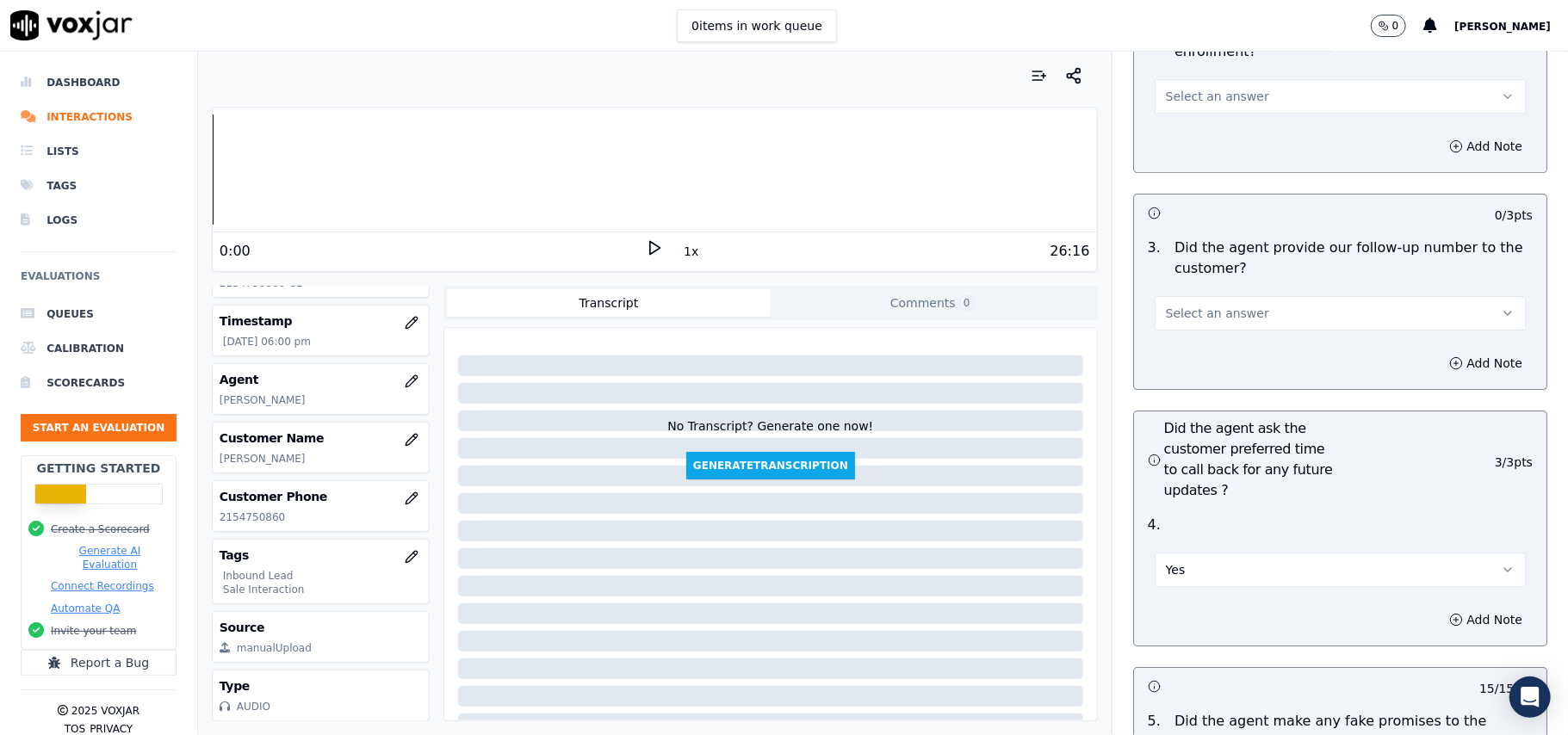
scroll to position [3785, 0]
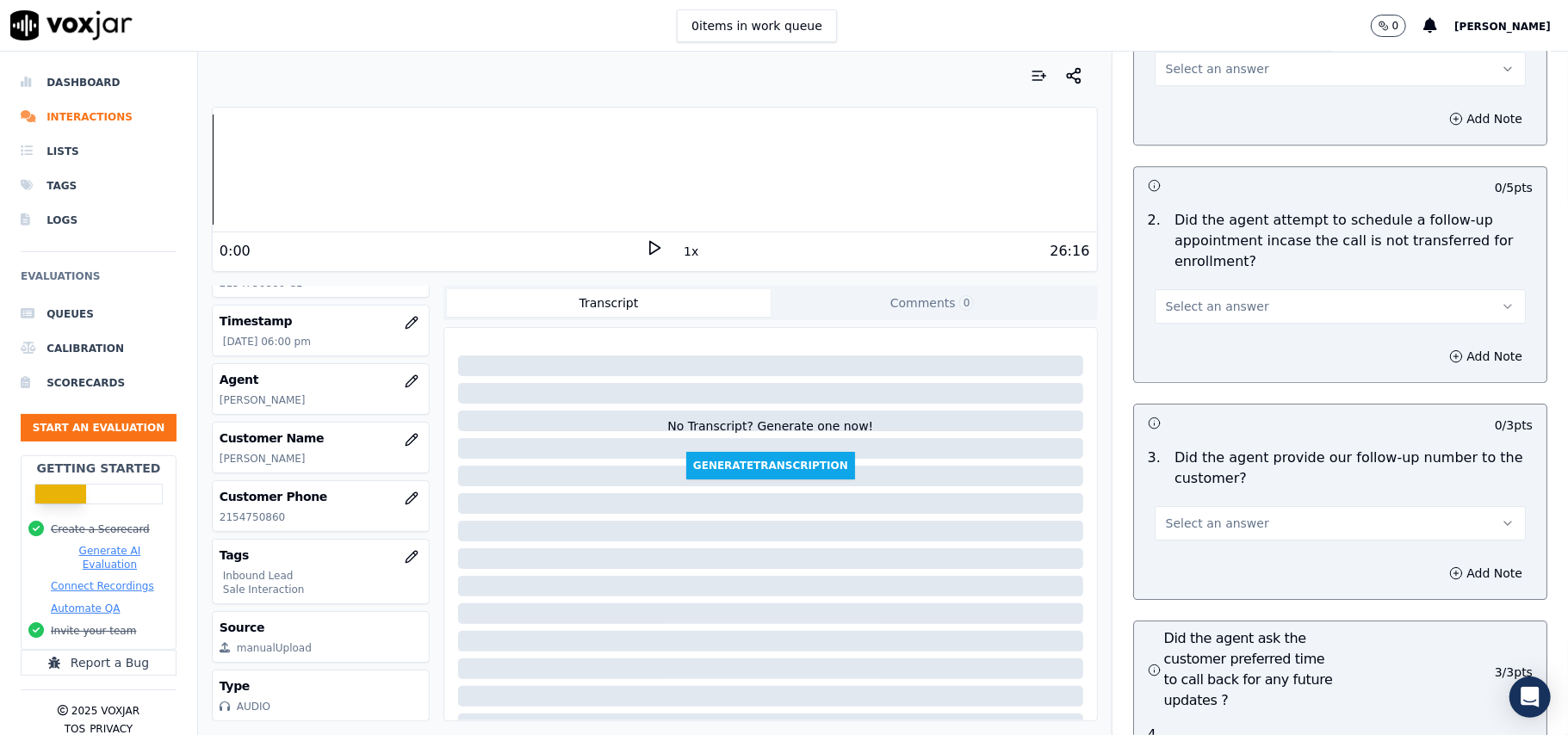
click at [1197, 489] on div "Select an answer" at bounding box center [1340, 514] width 399 height 51
click at [1188, 514] on span "Select an answer" at bounding box center [1217, 522] width 104 height 17
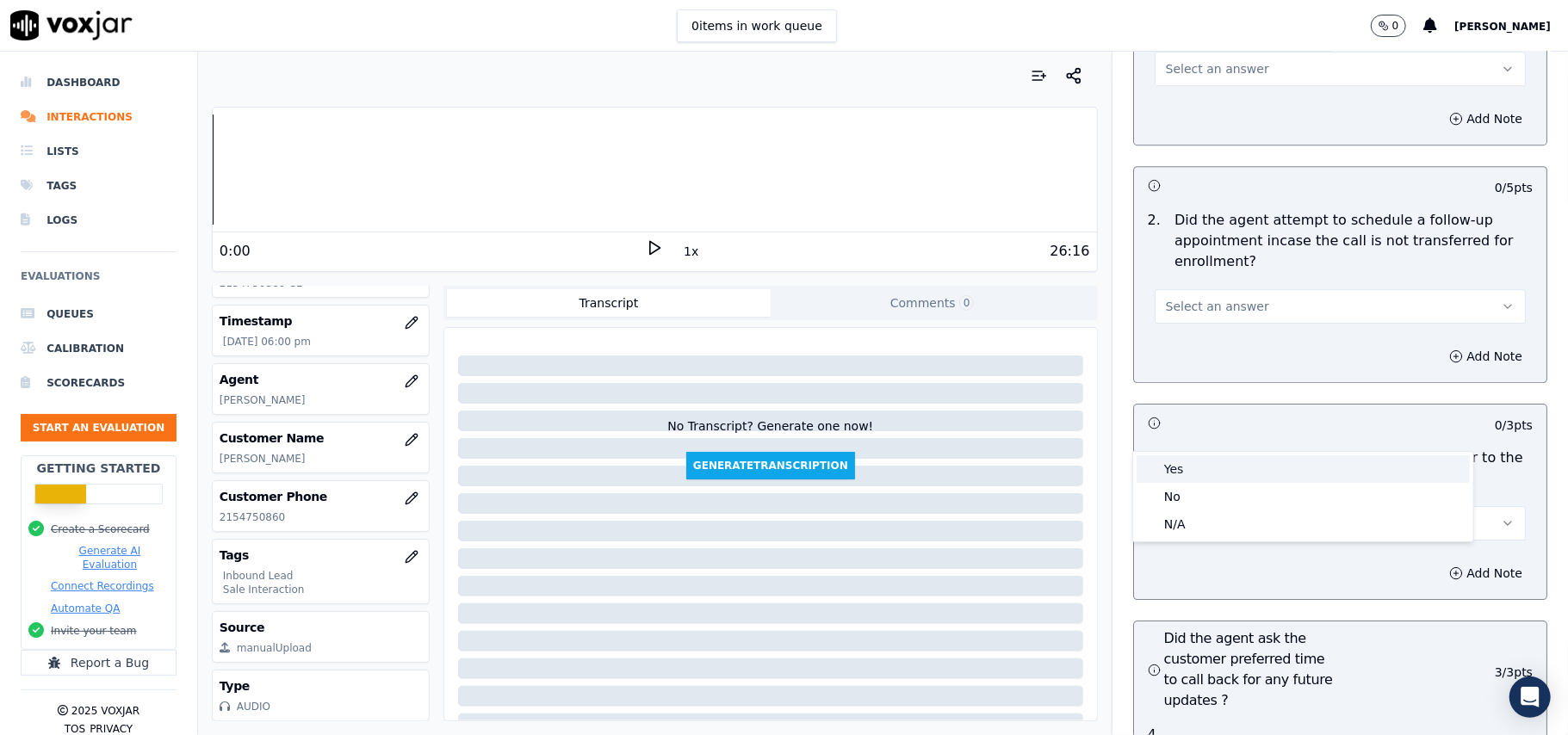
click at [1175, 470] on div "Yes" at bounding box center [1303, 468] width 333 height 27
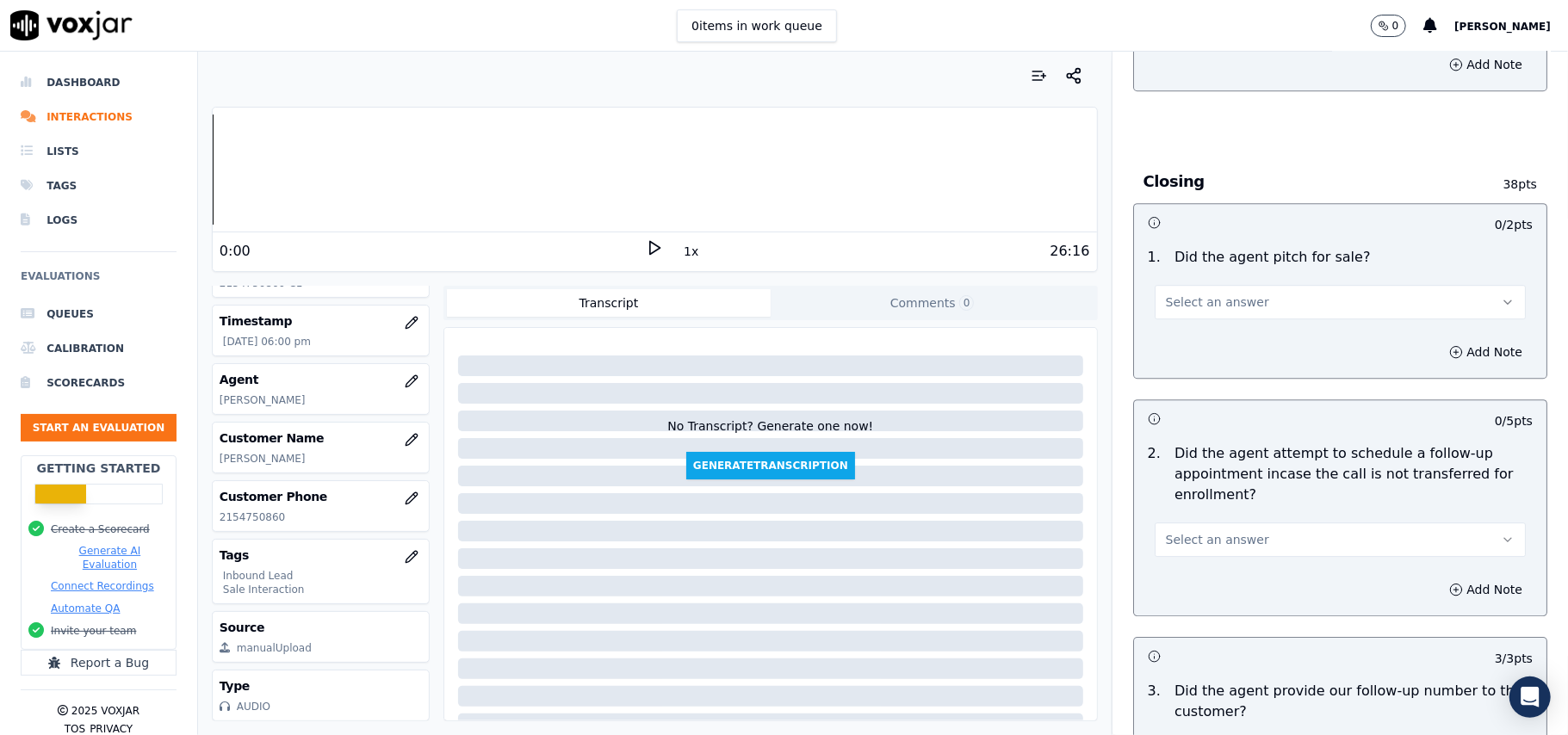
scroll to position [3440, 0]
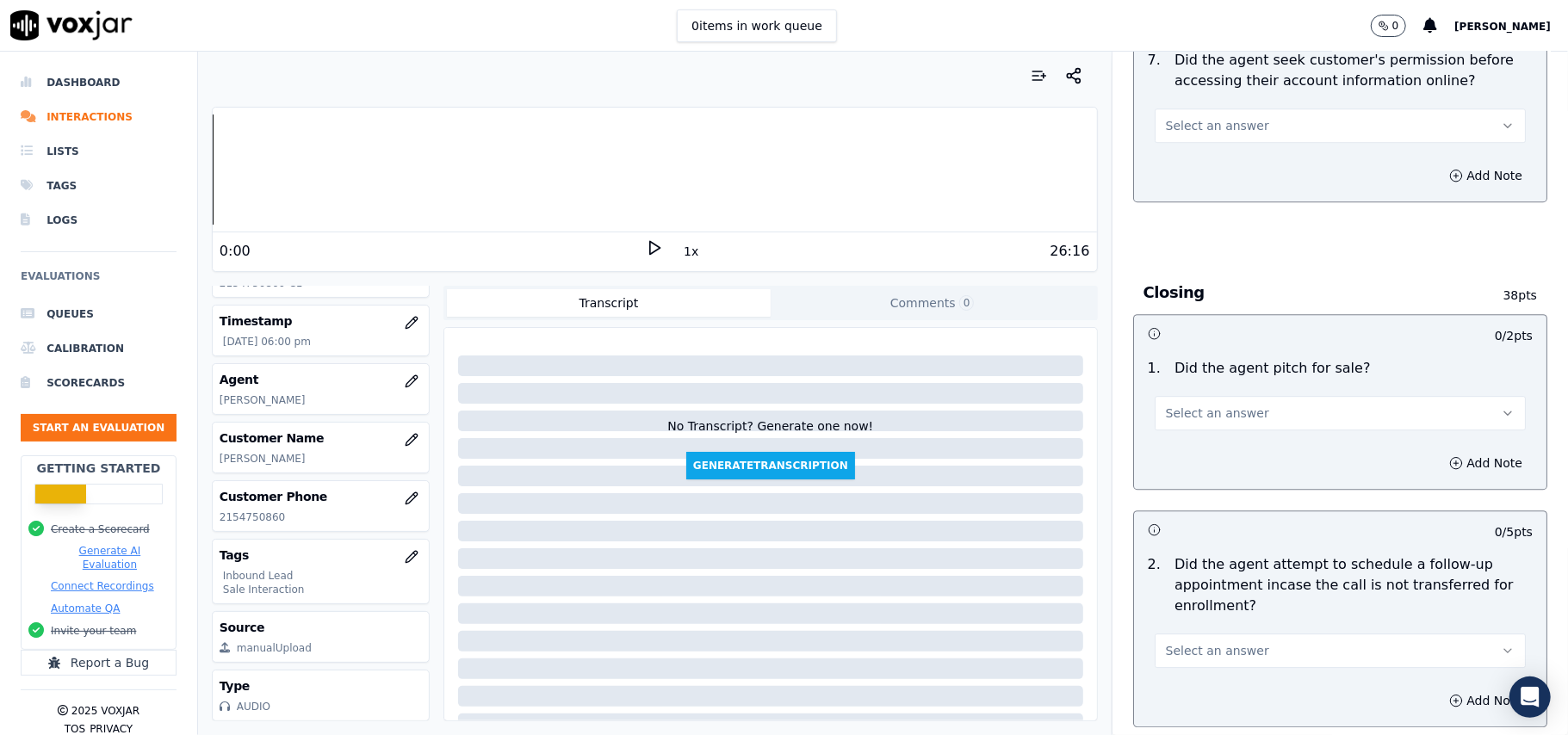
click at [1184, 642] on span "Select an answer" at bounding box center [1217, 650] width 104 height 17
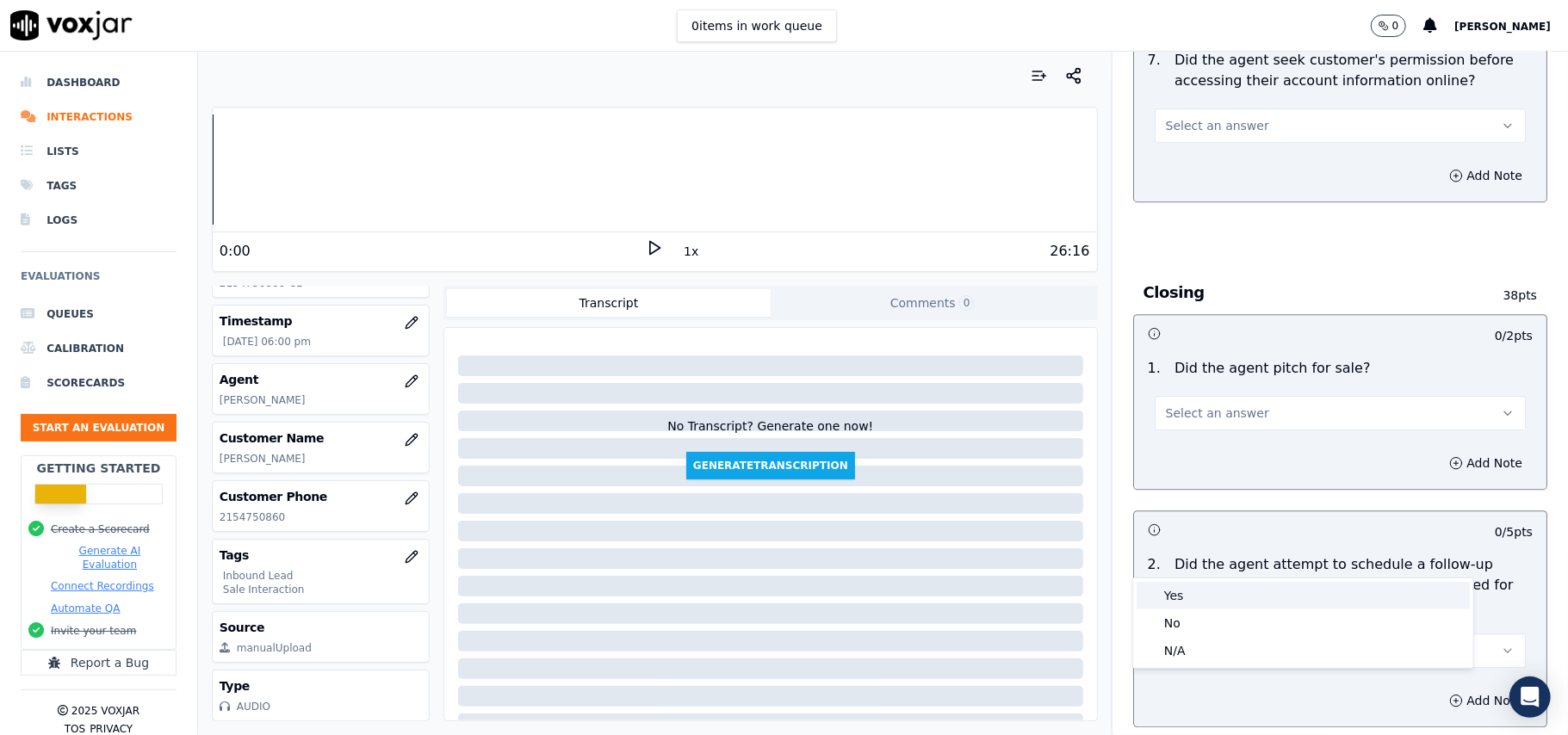
click at [1192, 593] on div "Yes" at bounding box center [1303, 595] width 333 height 27
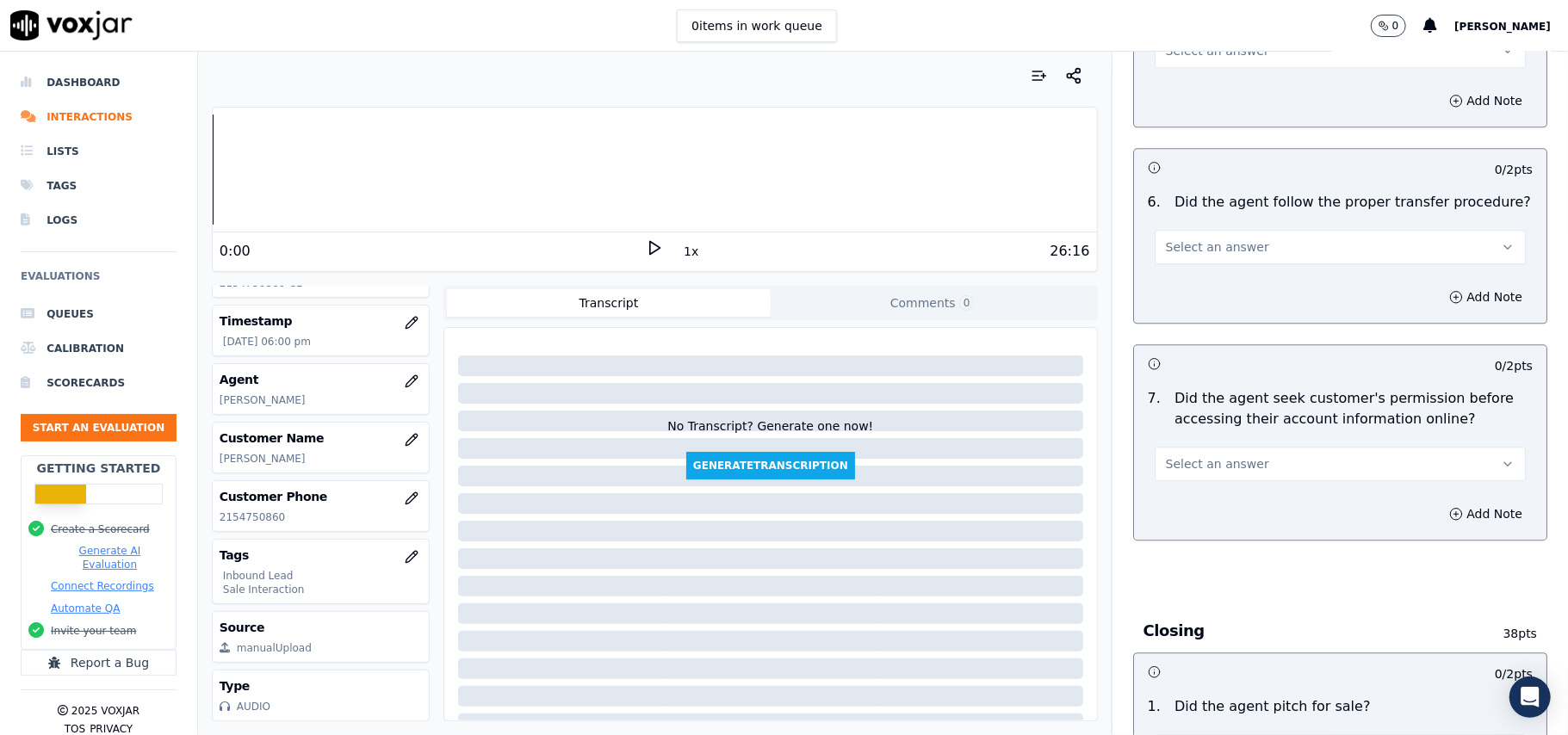
scroll to position [3096, 0]
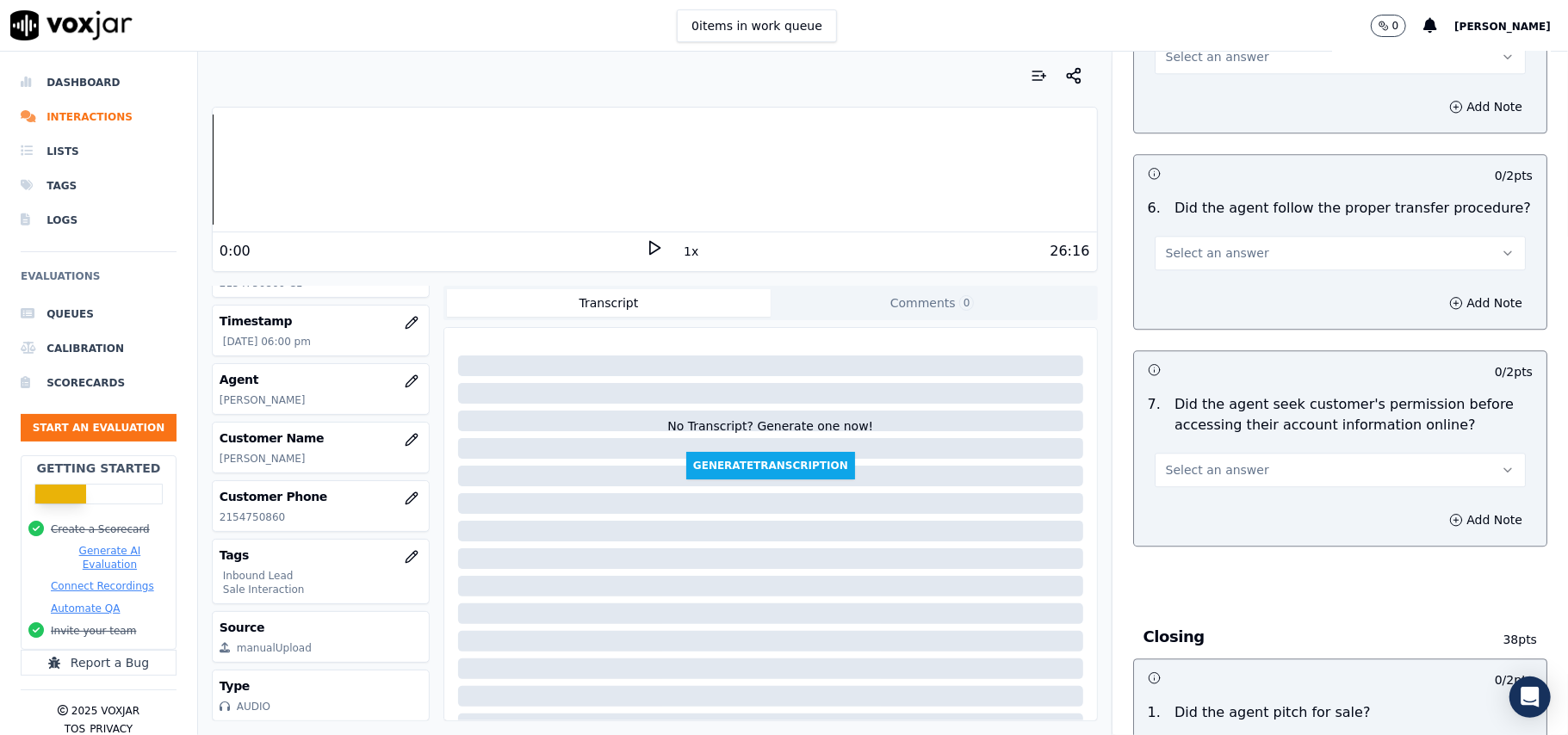
click at [1179, 555] on div "Yes" at bounding box center [1303, 569] width 333 height 27
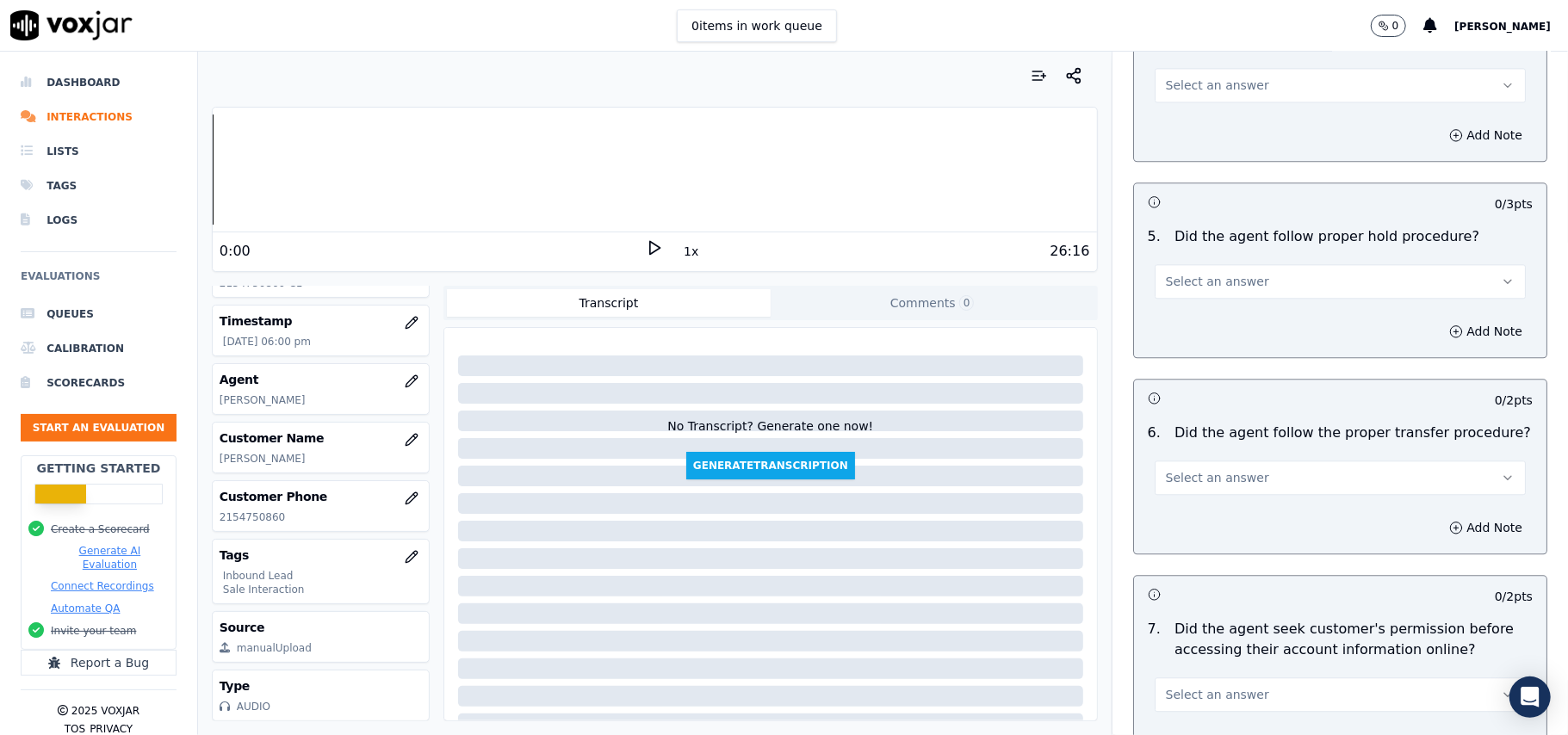
scroll to position [2982, 0]
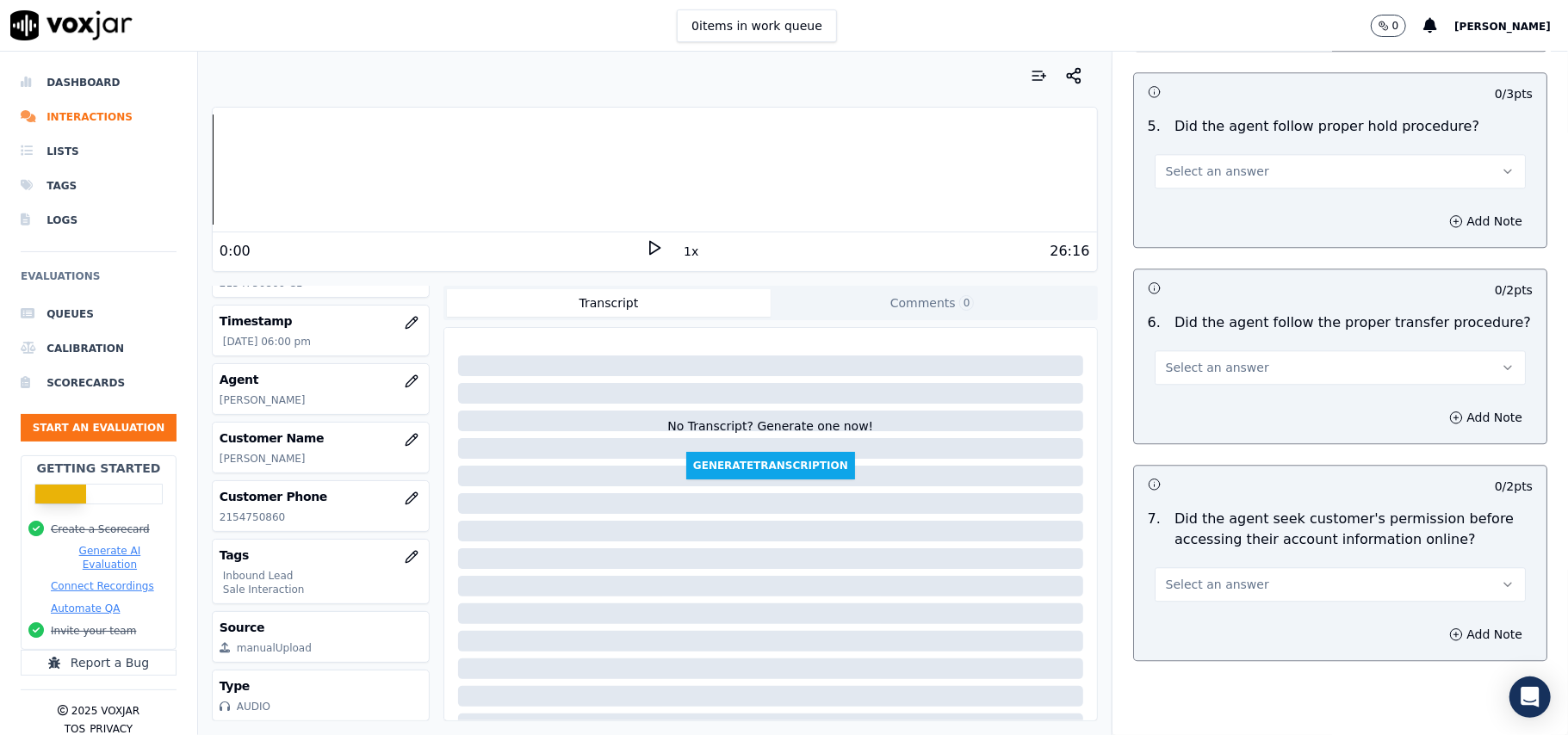
click at [1216, 550] on div "Select an answer" at bounding box center [1340, 576] width 399 height 51
click at [1215, 576] on span "Select an answer" at bounding box center [1217, 584] width 104 height 17
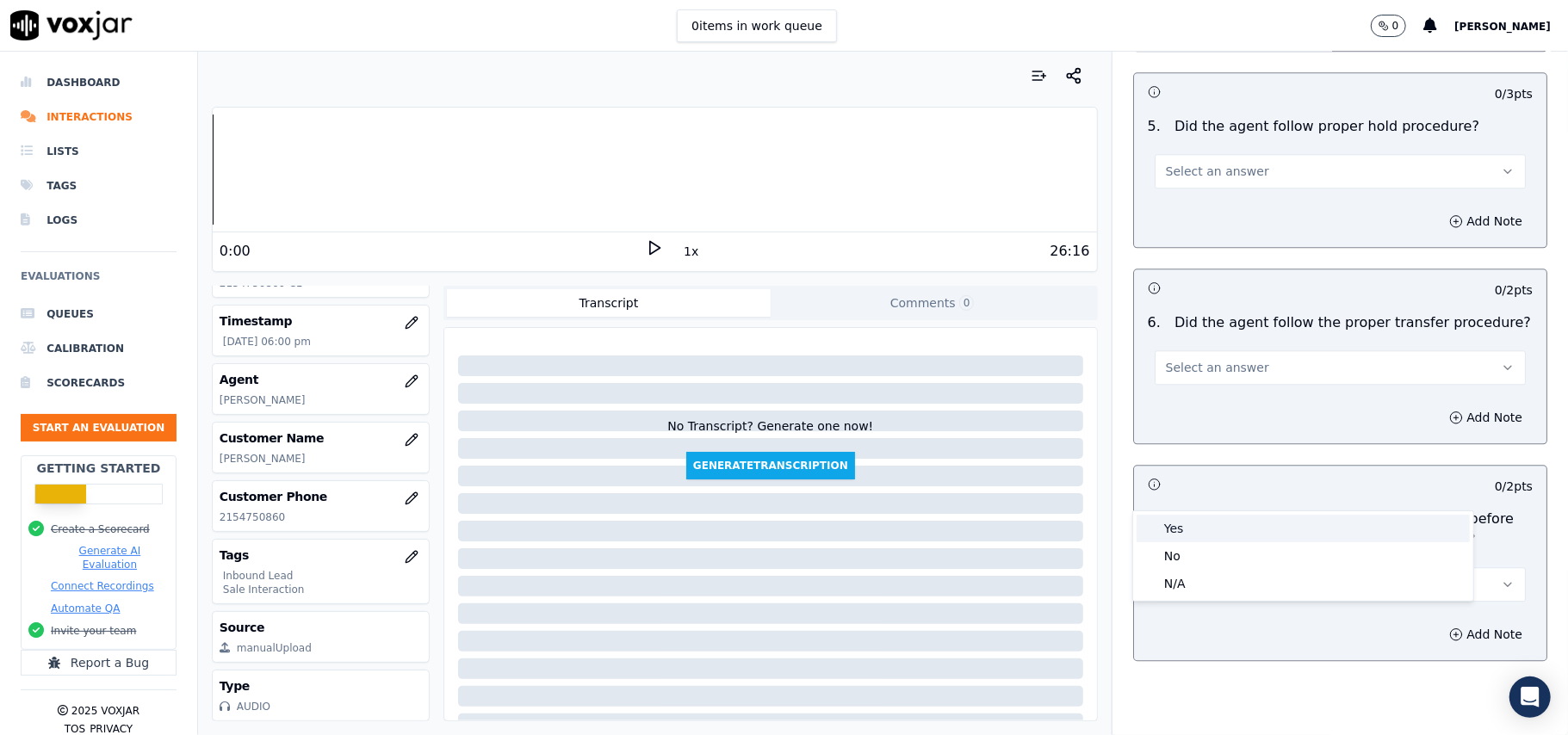
click at [1164, 532] on div "Yes" at bounding box center [1303, 528] width 333 height 27
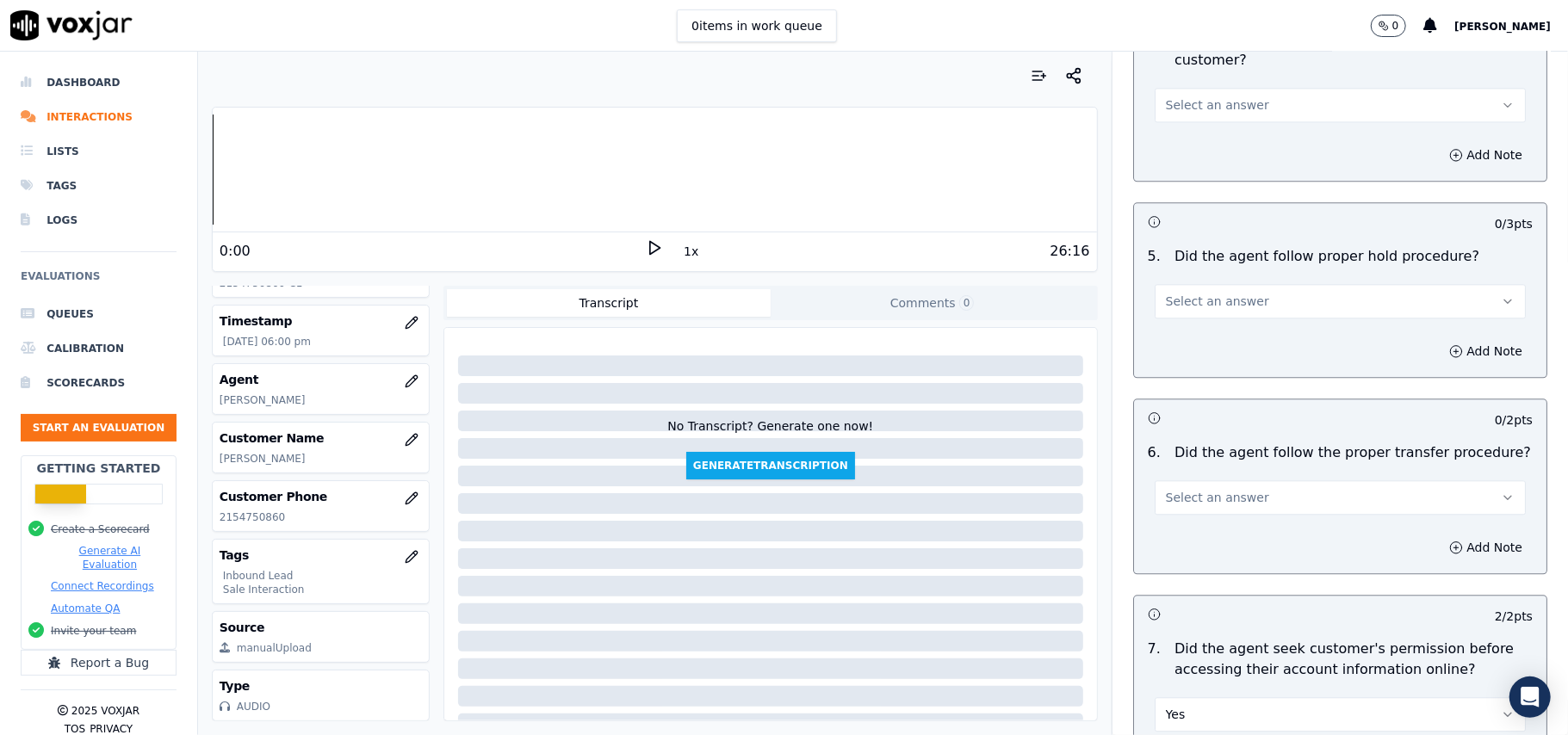
scroll to position [2751, 0]
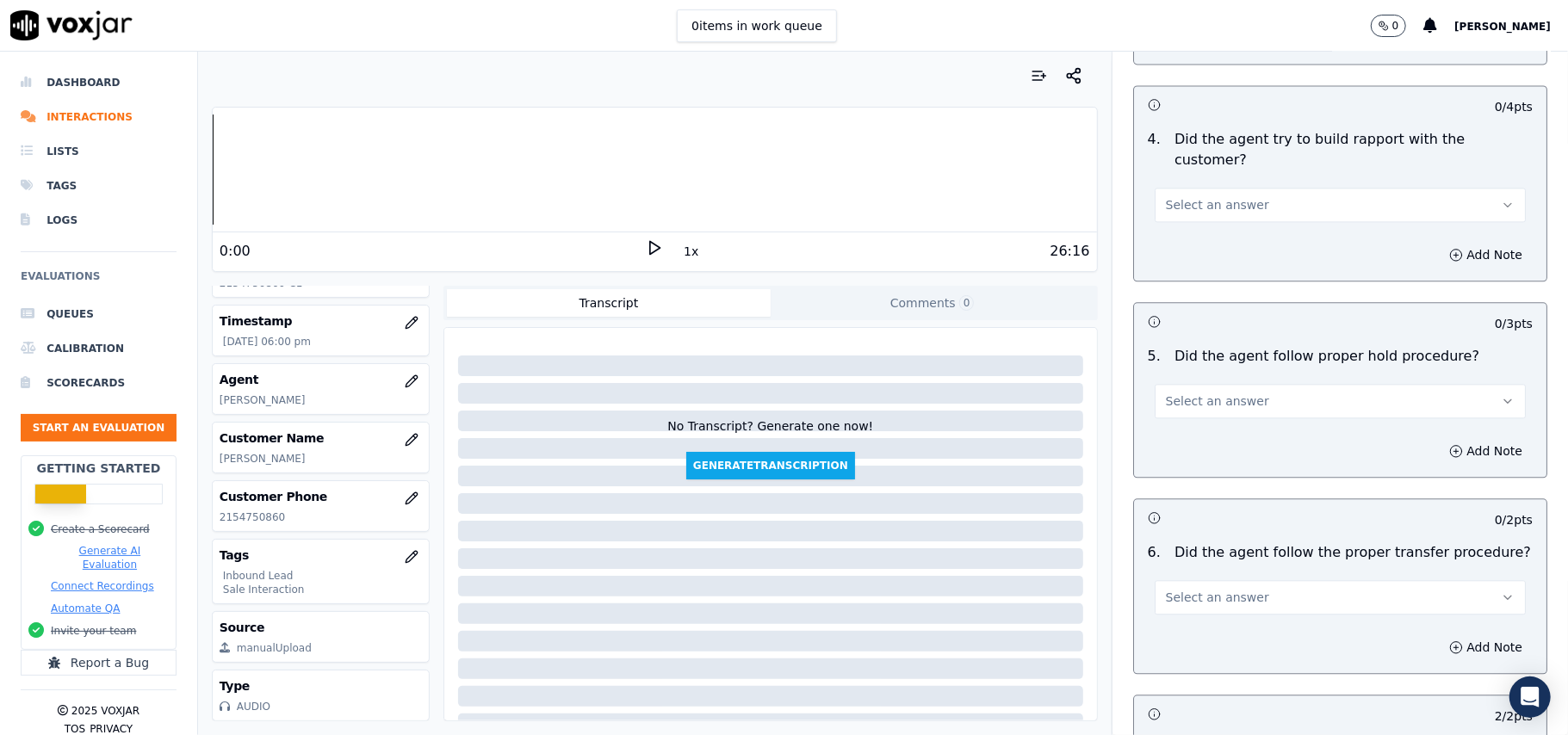
click at [1195, 589] on span "Select an answer" at bounding box center [1217, 597] width 104 height 17
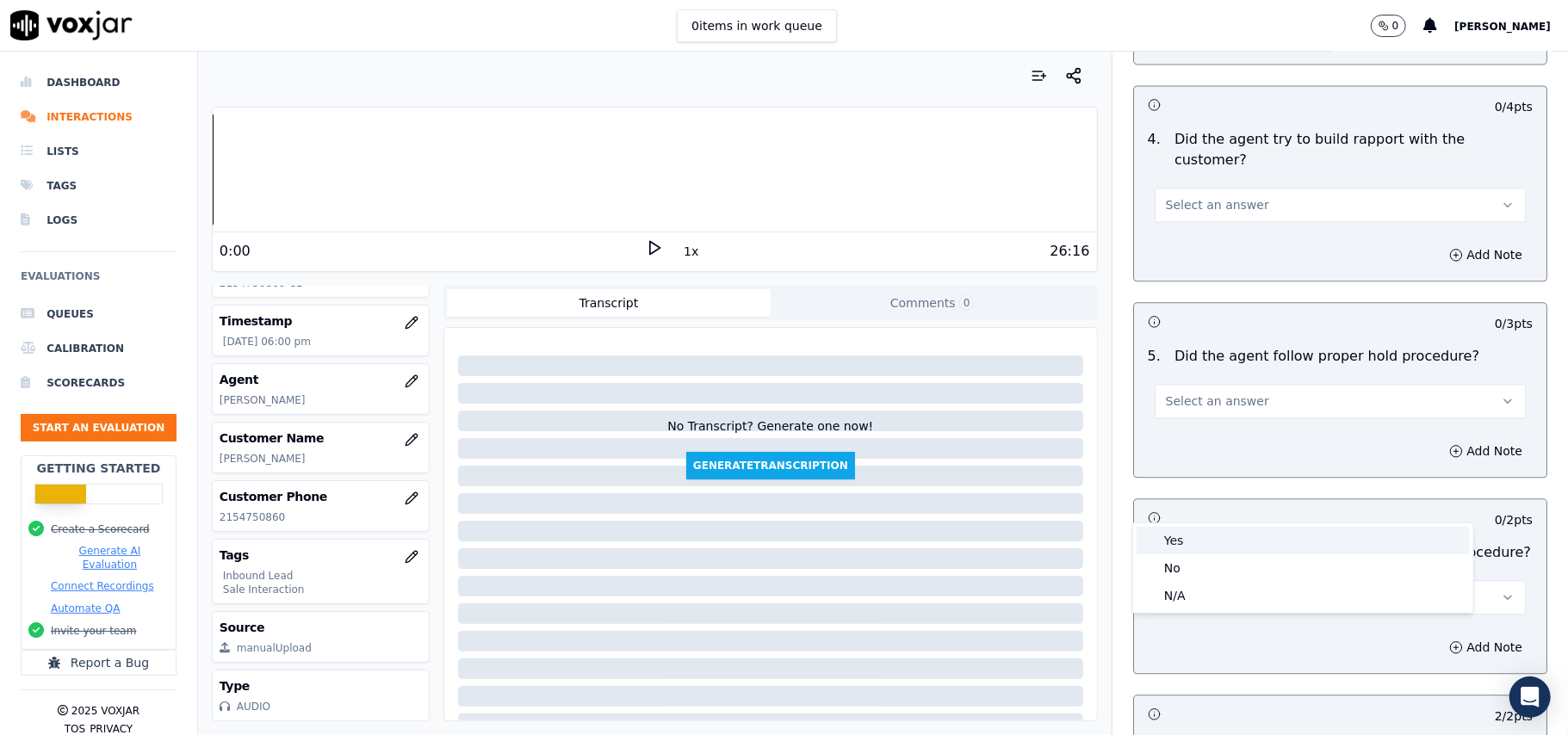
click at [1178, 536] on div "Yes" at bounding box center [1303, 540] width 333 height 27
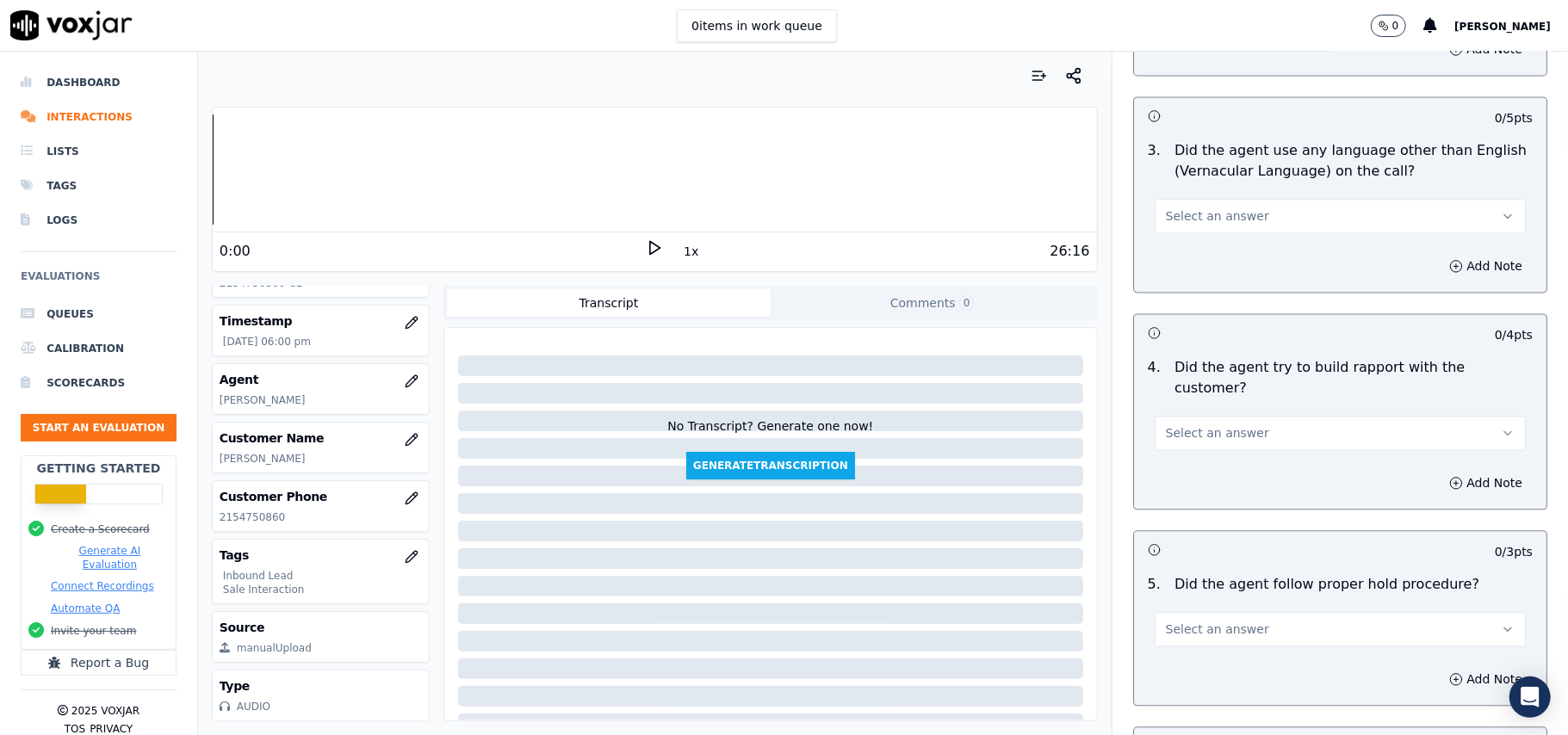
scroll to position [2522, 0]
click at [1207, 623] on span "Select an answer" at bounding box center [1217, 631] width 104 height 17
click at [1176, 571] on div "Yes" at bounding box center [1303, 573] width 333 height 27
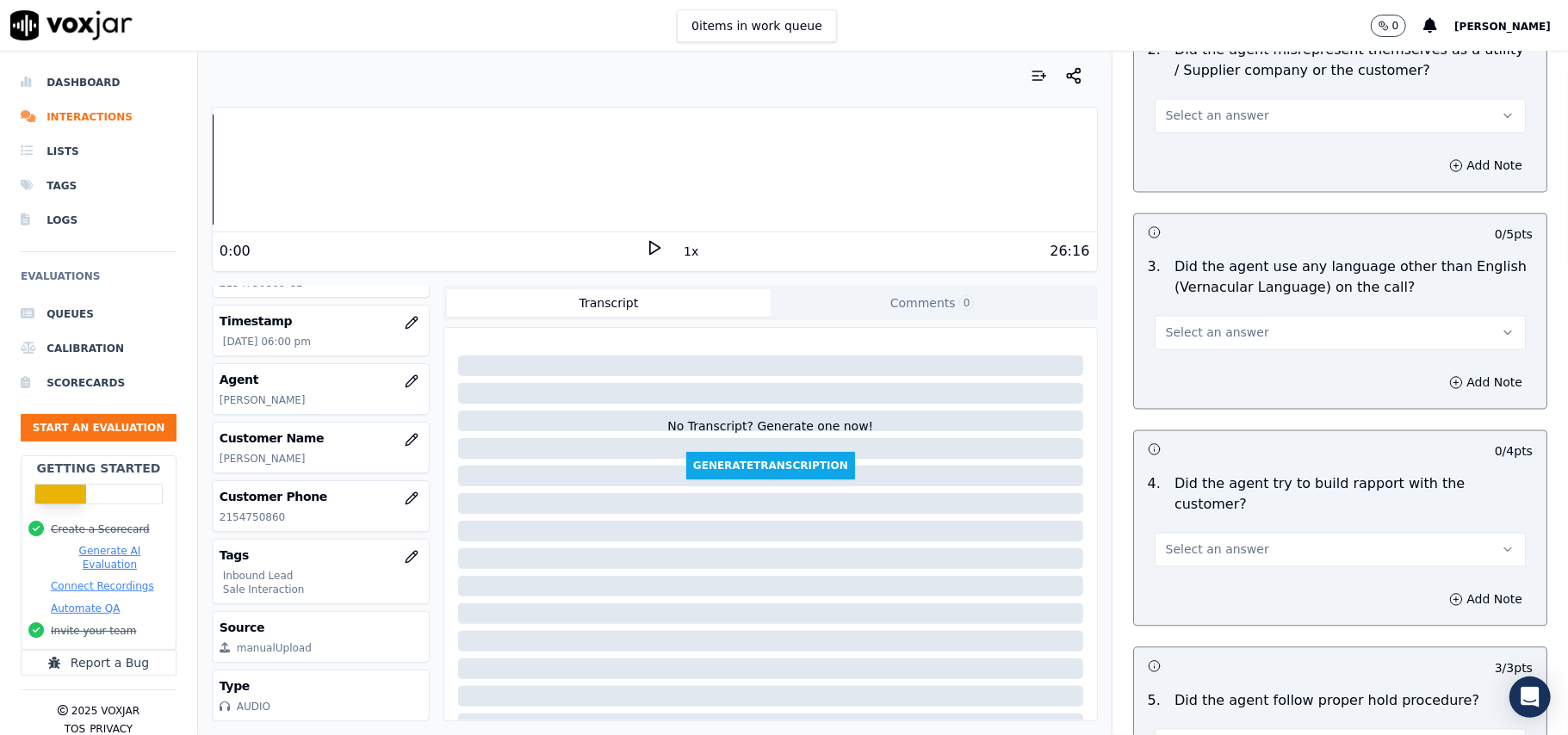
click at [1190, 540] on span "Select an answer" at bounding box center [1217, 548] width 104 height 17
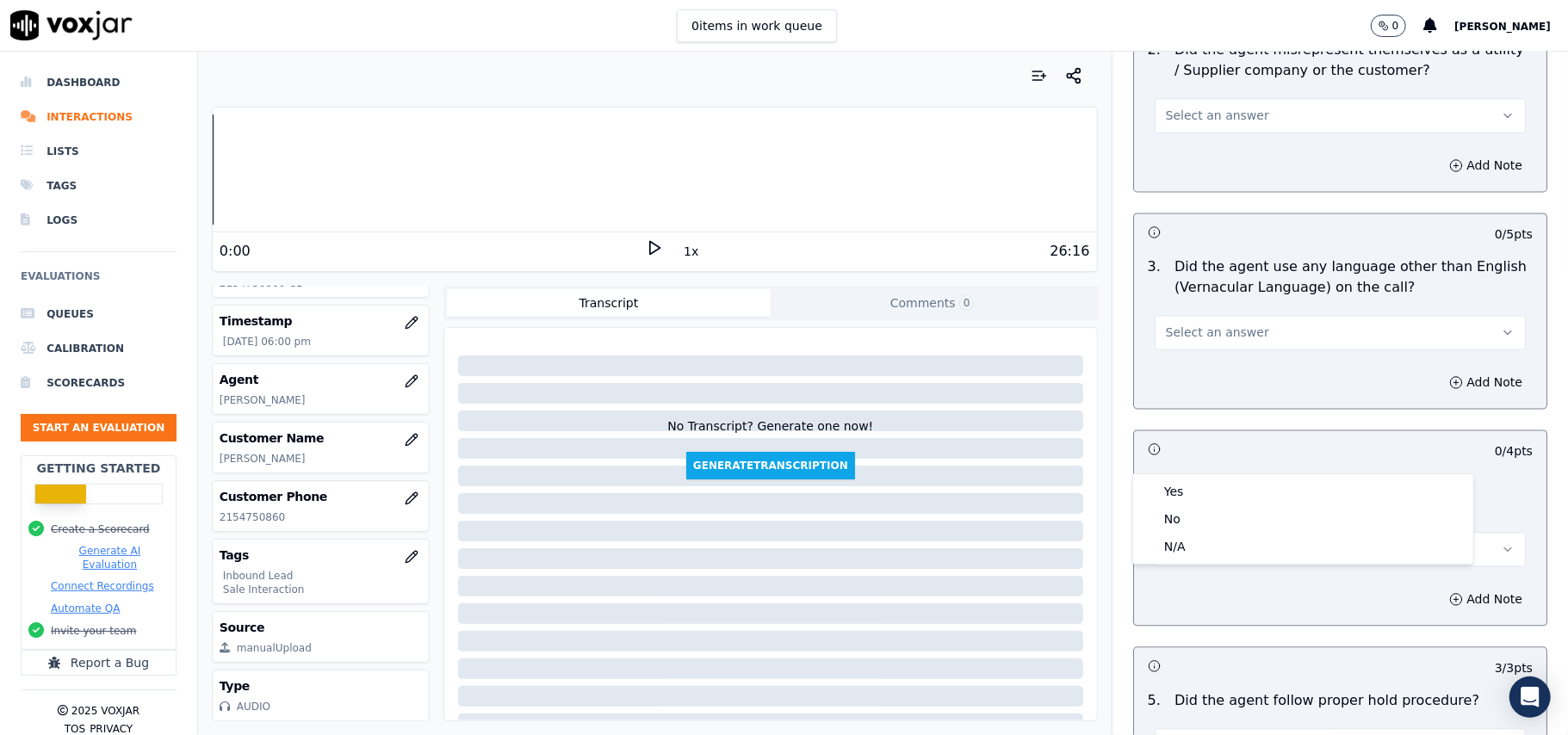
click at [1188, 474] on div "Yes No N/A" at bounding box center [1303, 519] width 342 height 91
click at [1186, 480] on div "Yes" at bounding box center [1303, 491] width 333 height 27
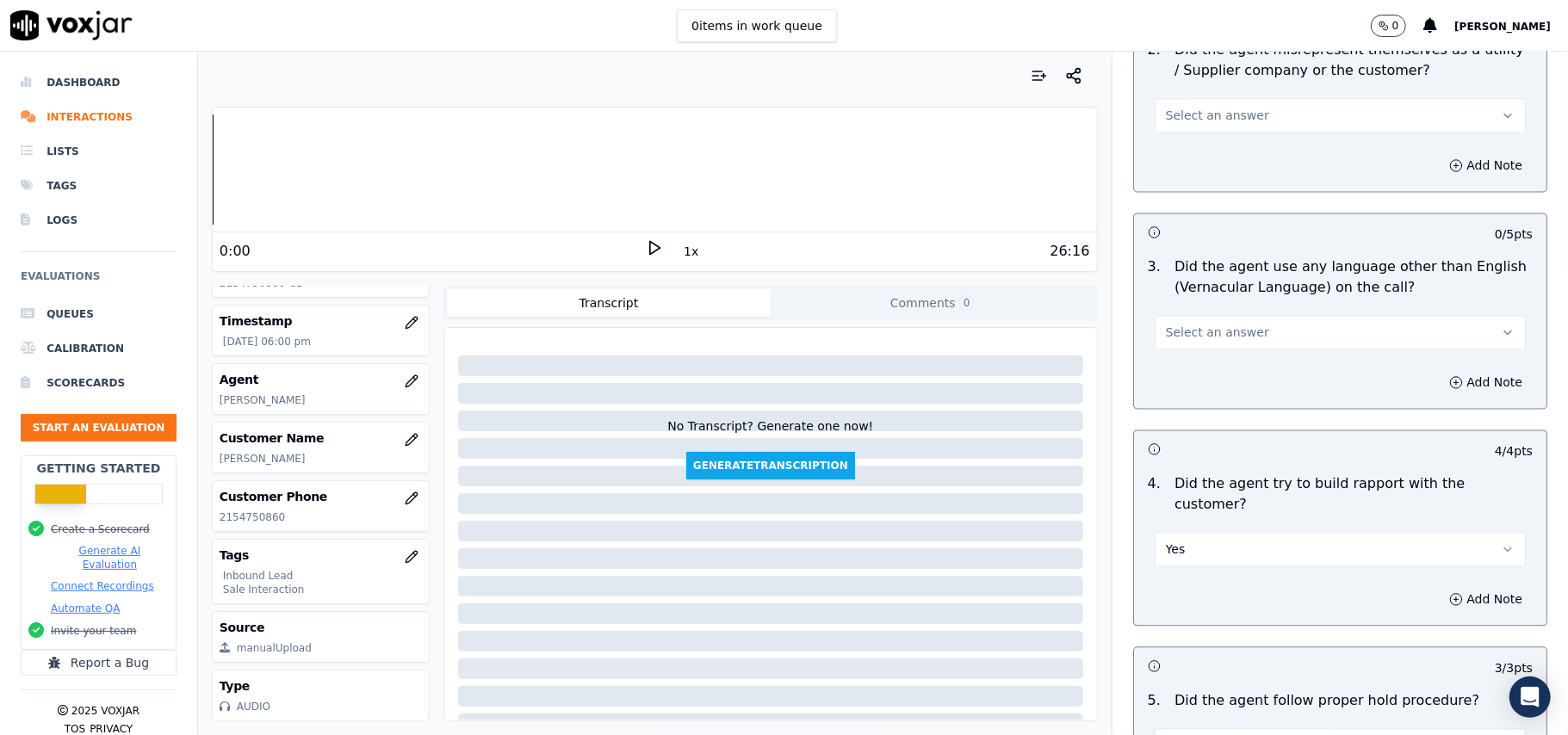
scroll to position [2178, 0]
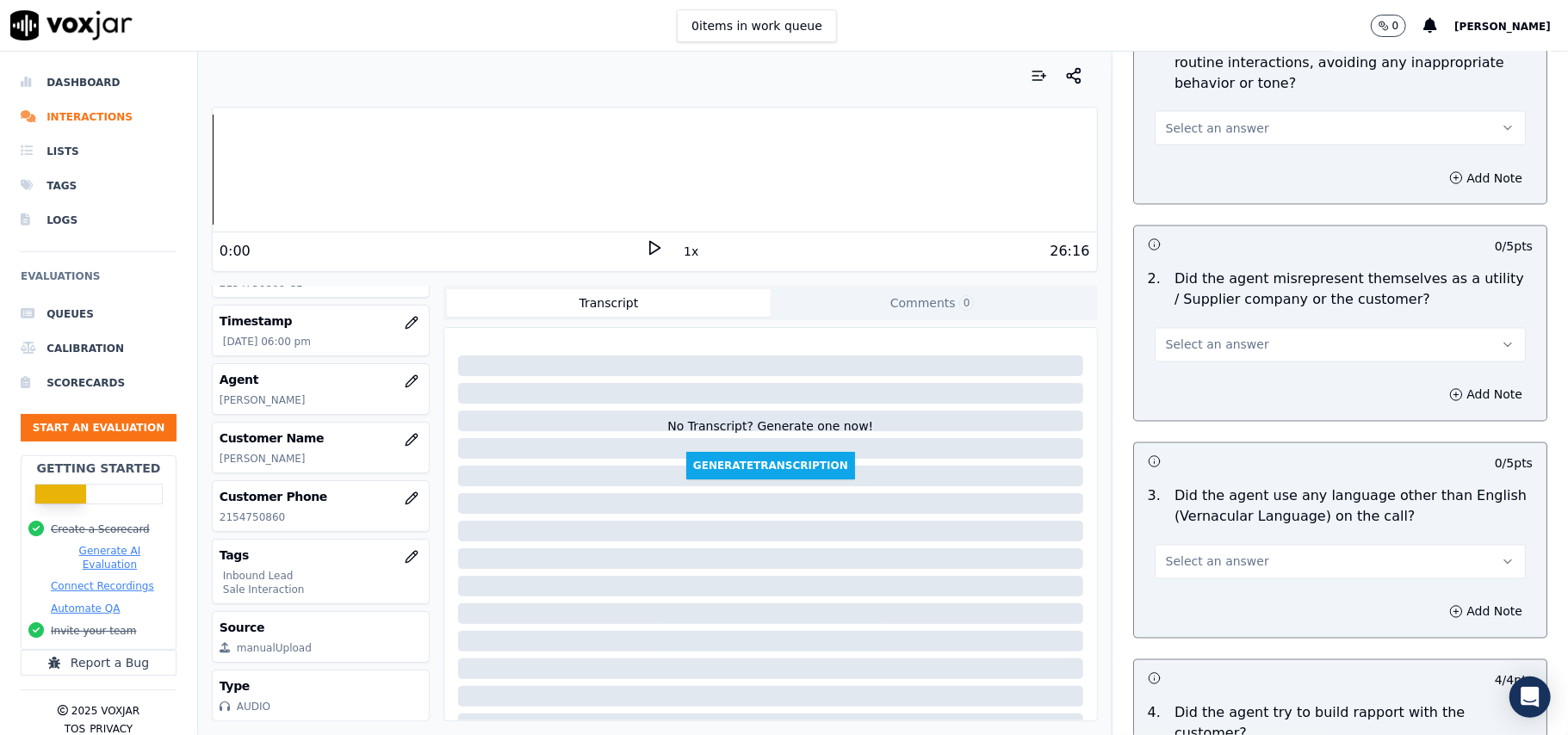
click at [1192, 553] on span "Select an answer" at bounding box center [1217, 561] width 104 height 17
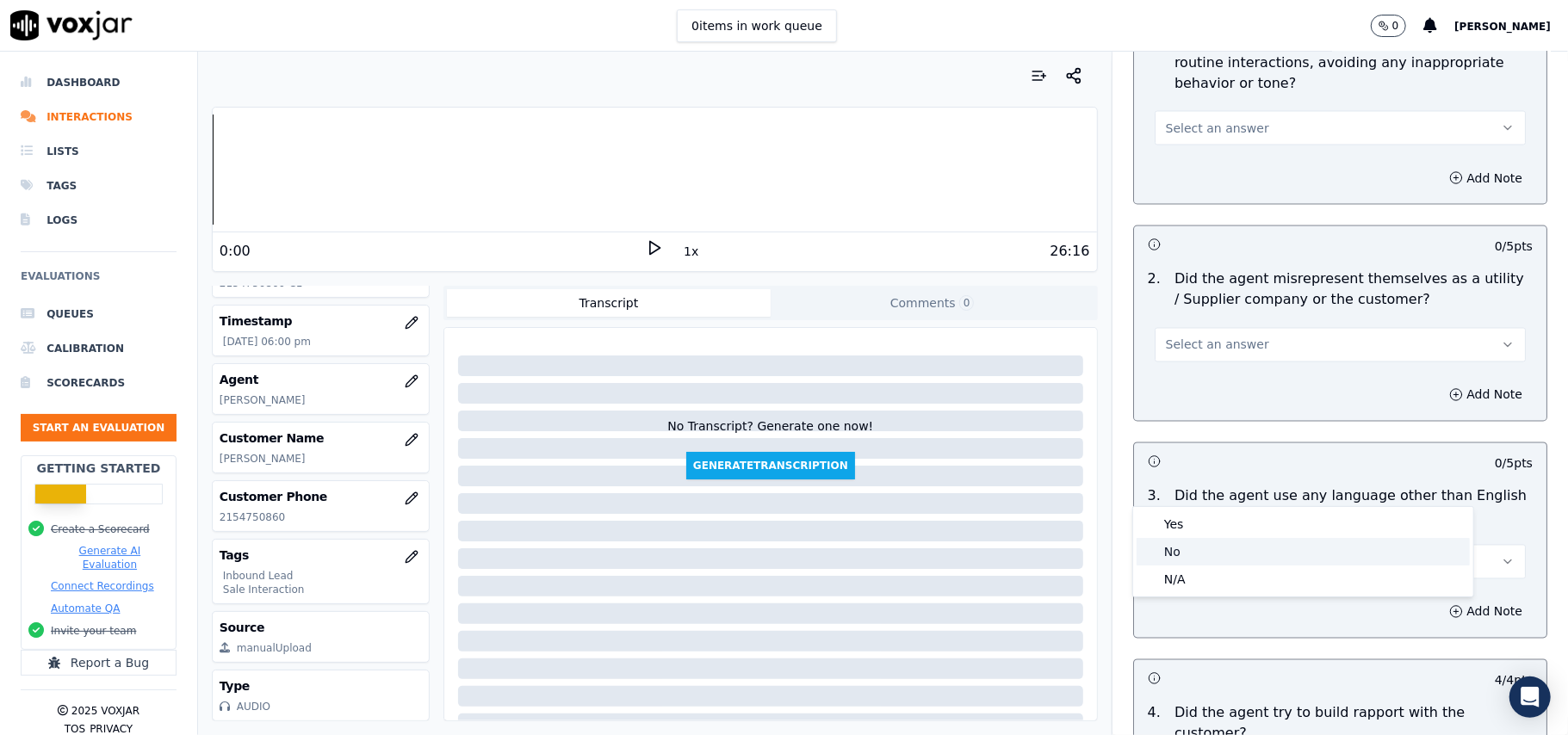
click at [1193, 553] on div "No" at bounding box center [1303, 551] width 333 height 27
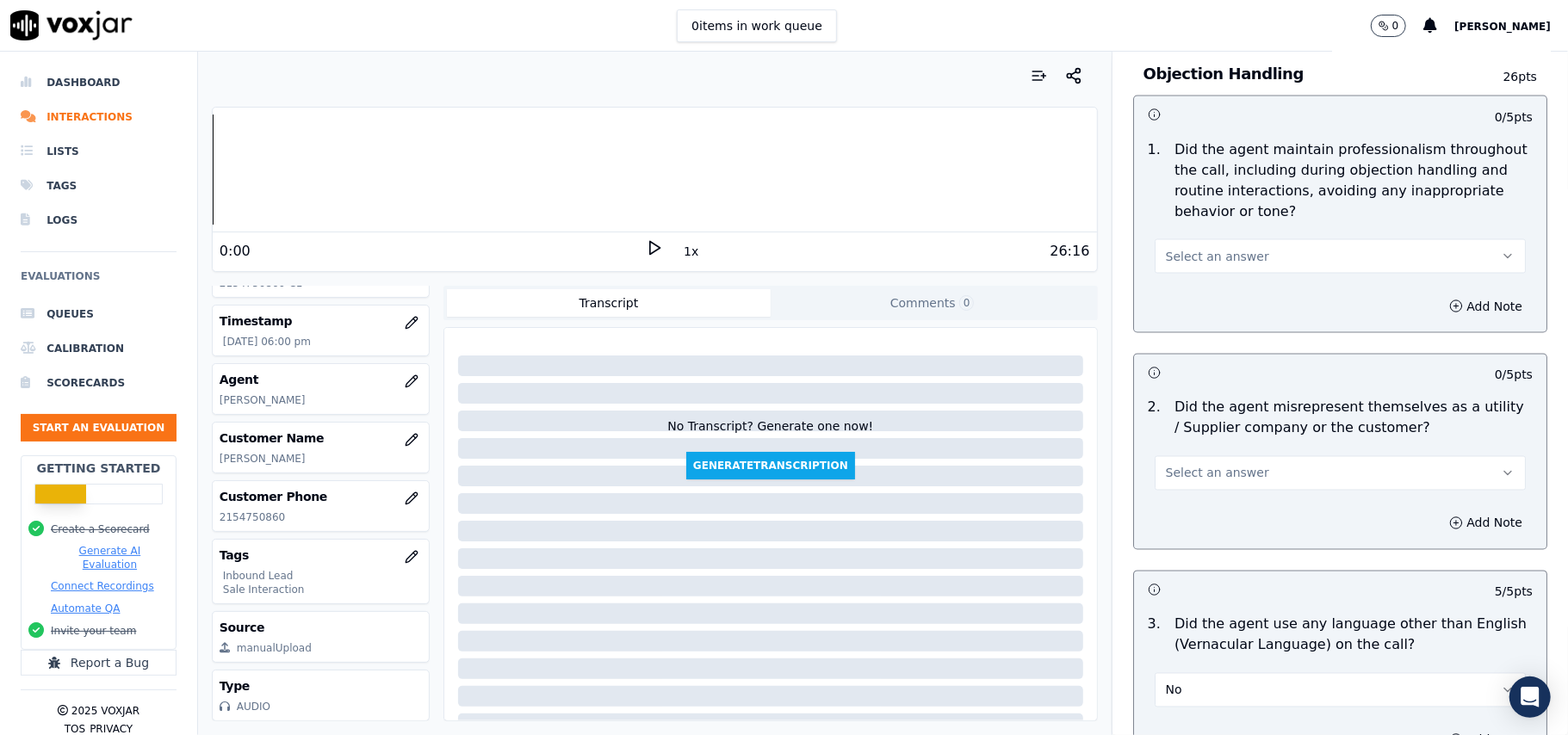
scroll to position [1949, 0]
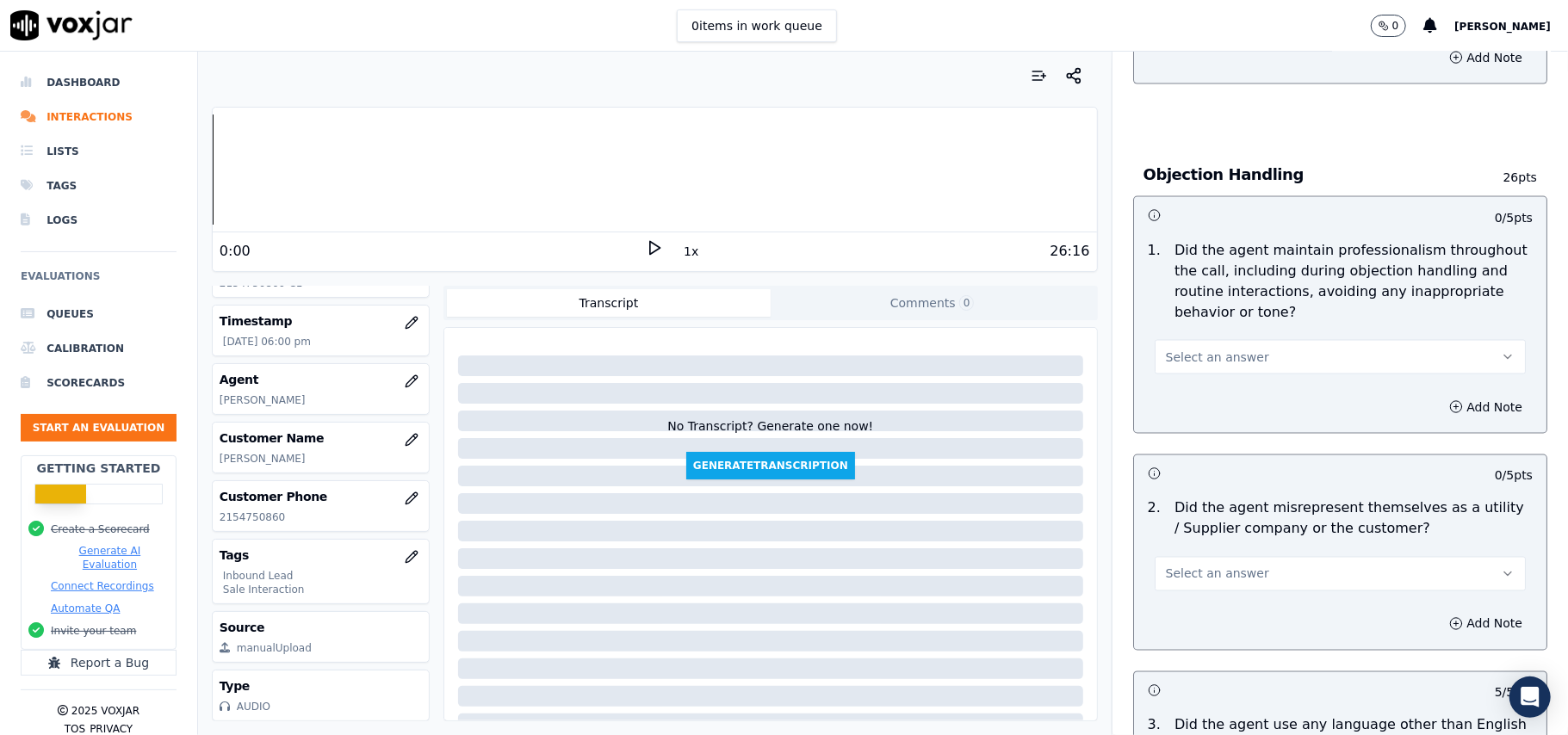
click at [1202, 514] on div "2 . Did the agent misrepresent themselves as a utility / Supplier company or th…" at bounding box center [1340, 545] width 413 height 107
click at [1195, 557] on button "Select an answer" at bounding box center [1339, 574] width 371 height 35
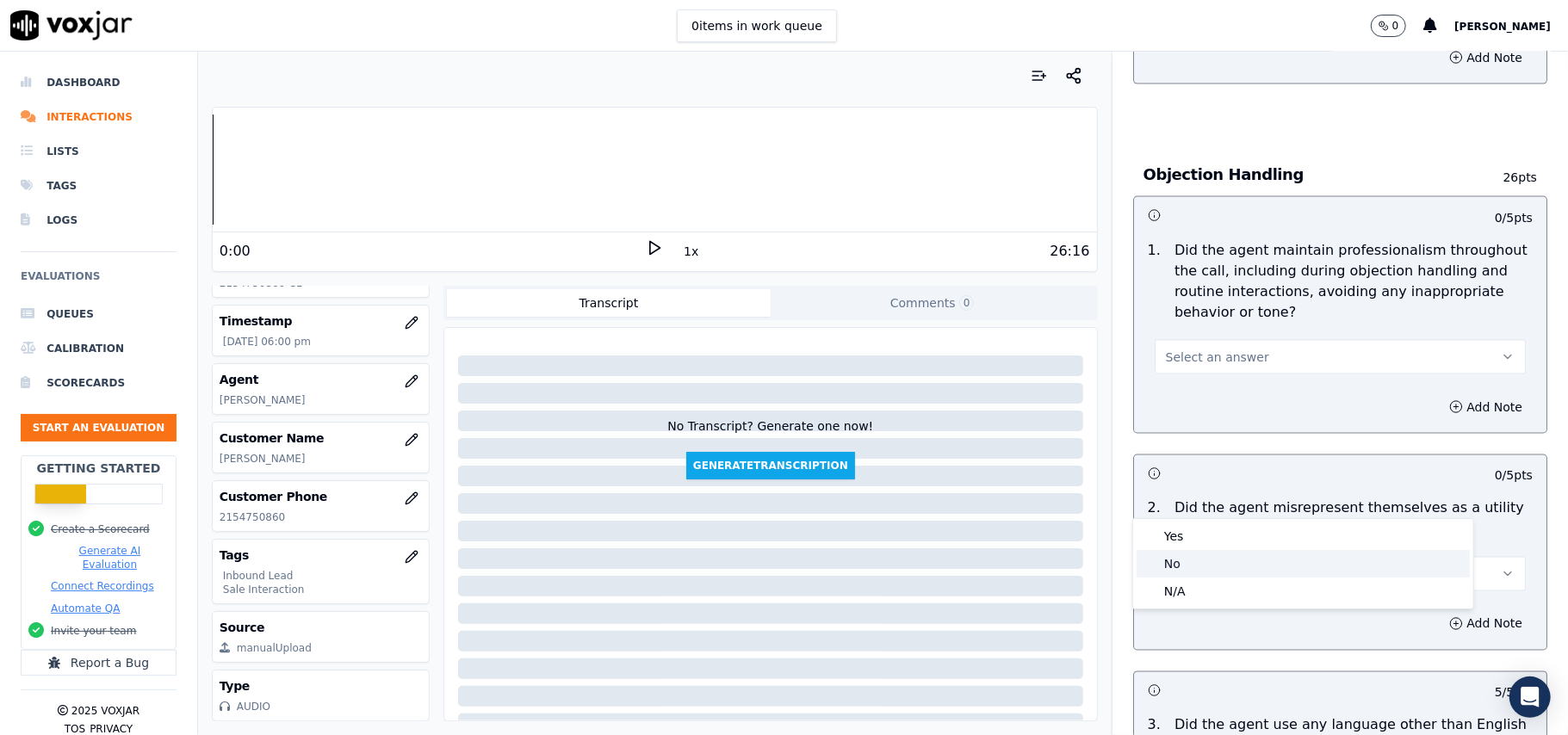
click at [1207, 554] on div "No" at bounding box center [1303, 563] width 333 height 27
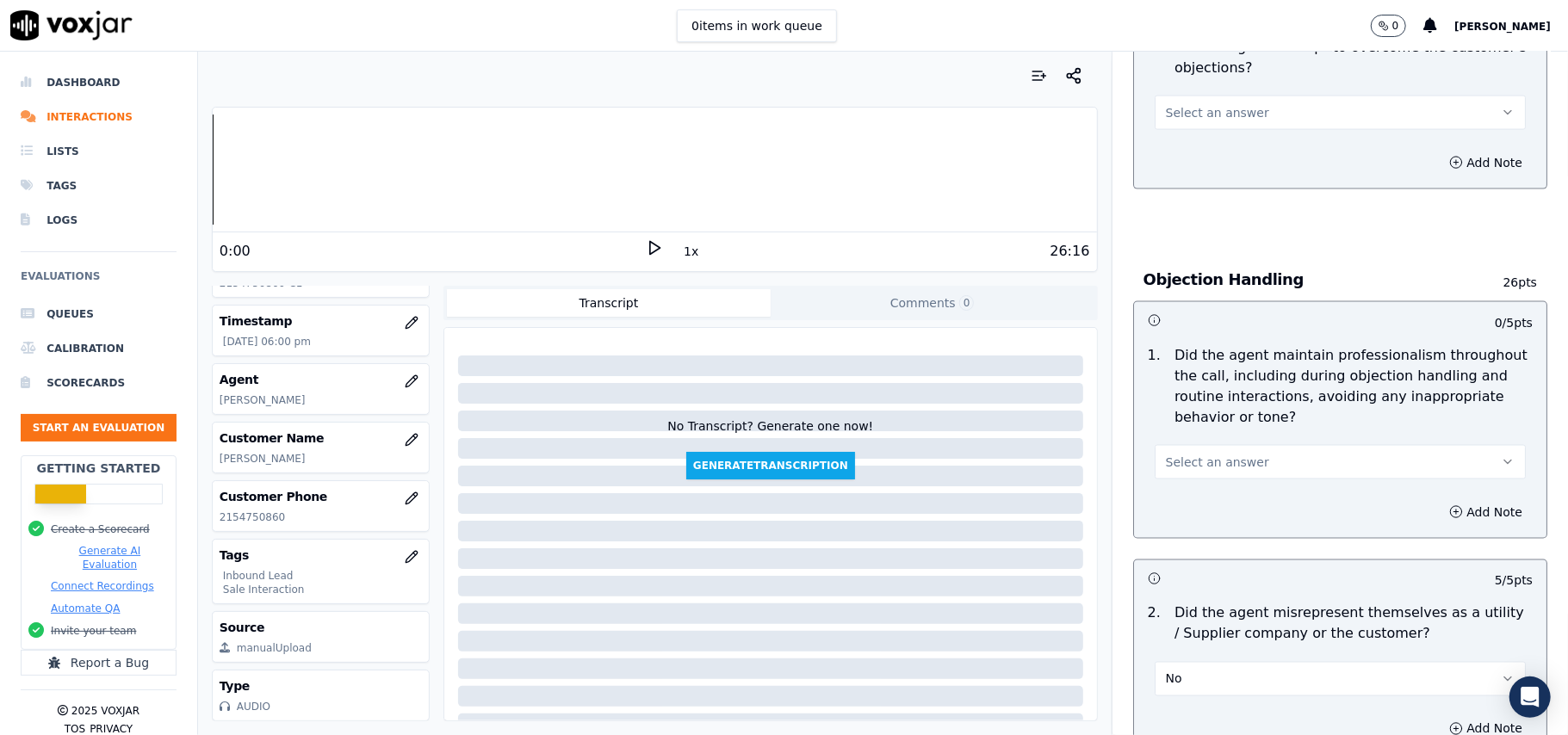
scroll to position [1719, 0]
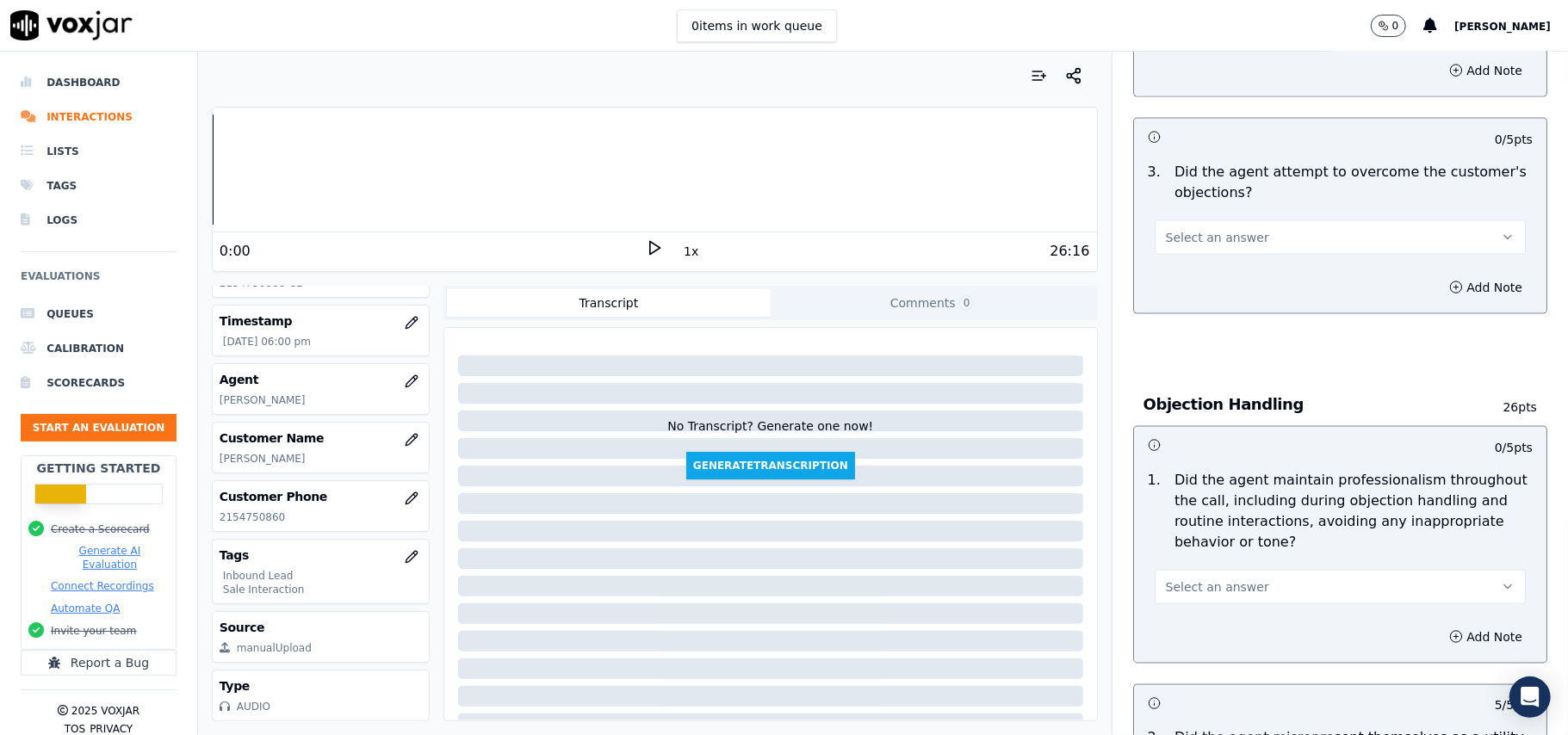
click at [1203, 578] on span "Select an answer" at bounding box center [1217, 586] width 104 height 17
click at [1197, 538] on div "Yes" at bounding box center [1303, 548] width 333 height 27
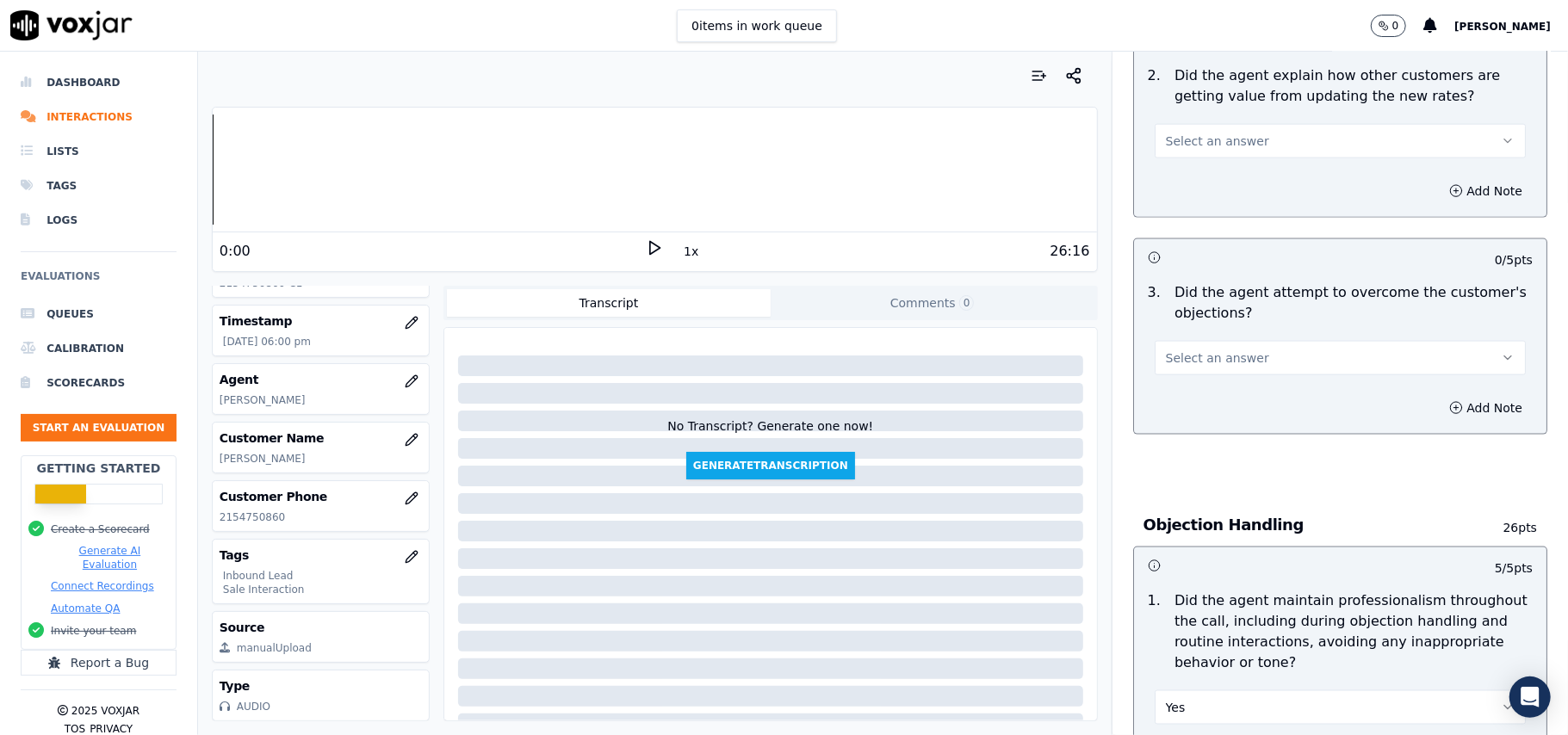
scroll to position [1489, 0]
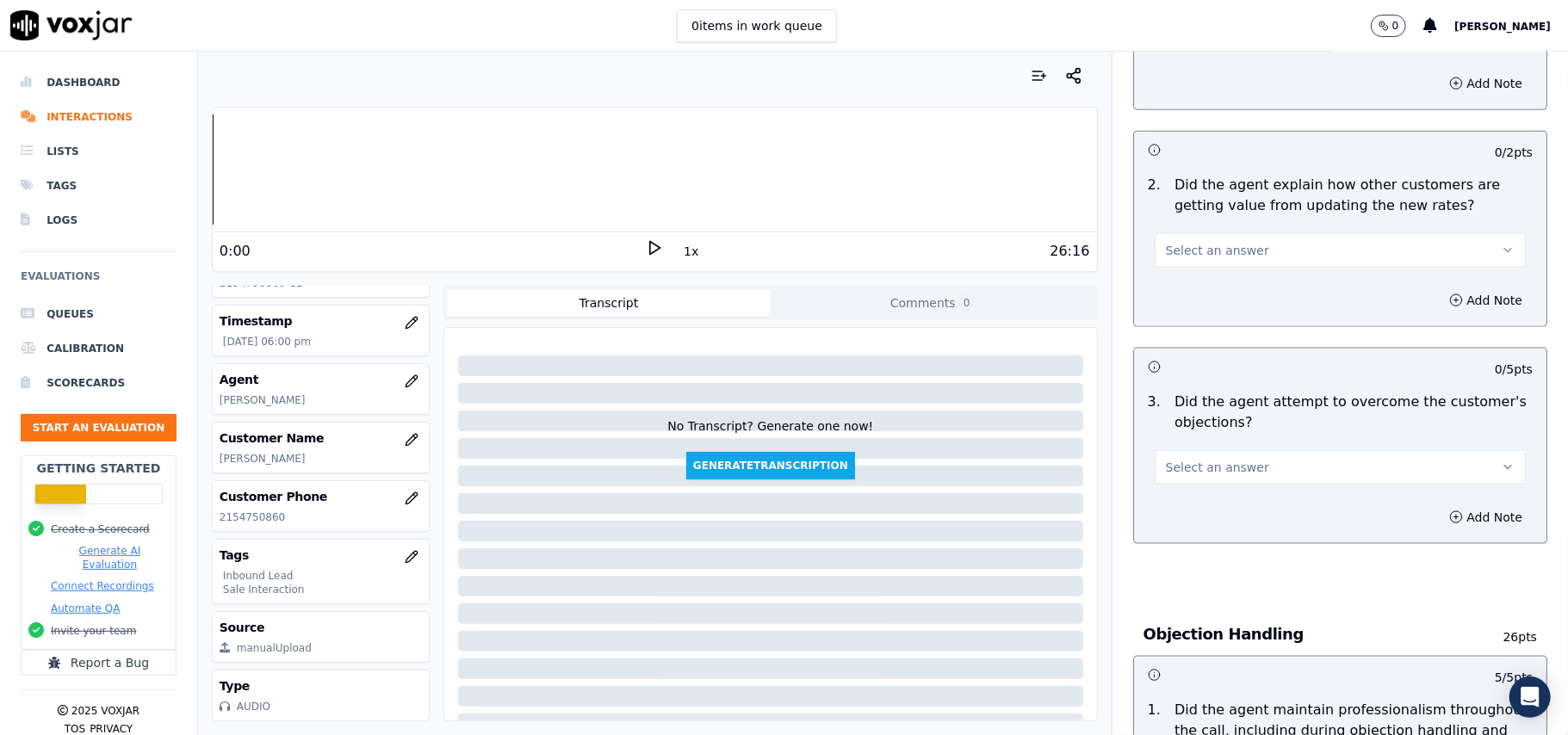
click at [1171, 450] on button "Select an answer" at bounding box center [1339, 467] width 371 height 35
click at [1172, 460] on div "No" at bounding box center [1303, 455] width 333 height 27
click at [1179, 450] on button "No" at bounding box center [1339, 467] width 371 height 35
click at [1176, 423] on div "Yes" at bounding box center [1303, 428] width 333 height 27
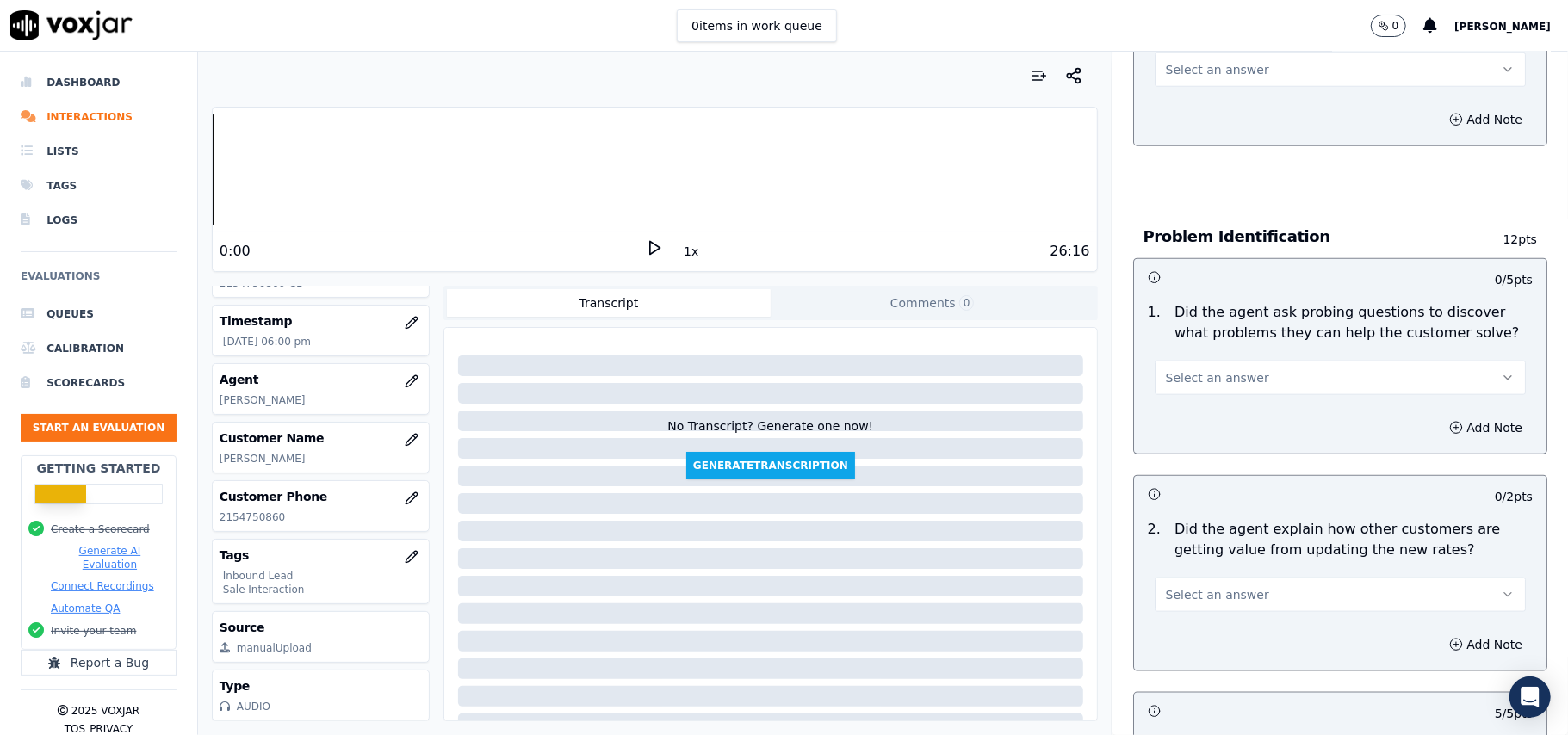
click at [1175, 586] on span "Select an answer" at bounding box center [1217, 594] width 104 height 17
click at [1180, 552] on div "Yes" at bounding box center [1303, 553] width 333 height 27
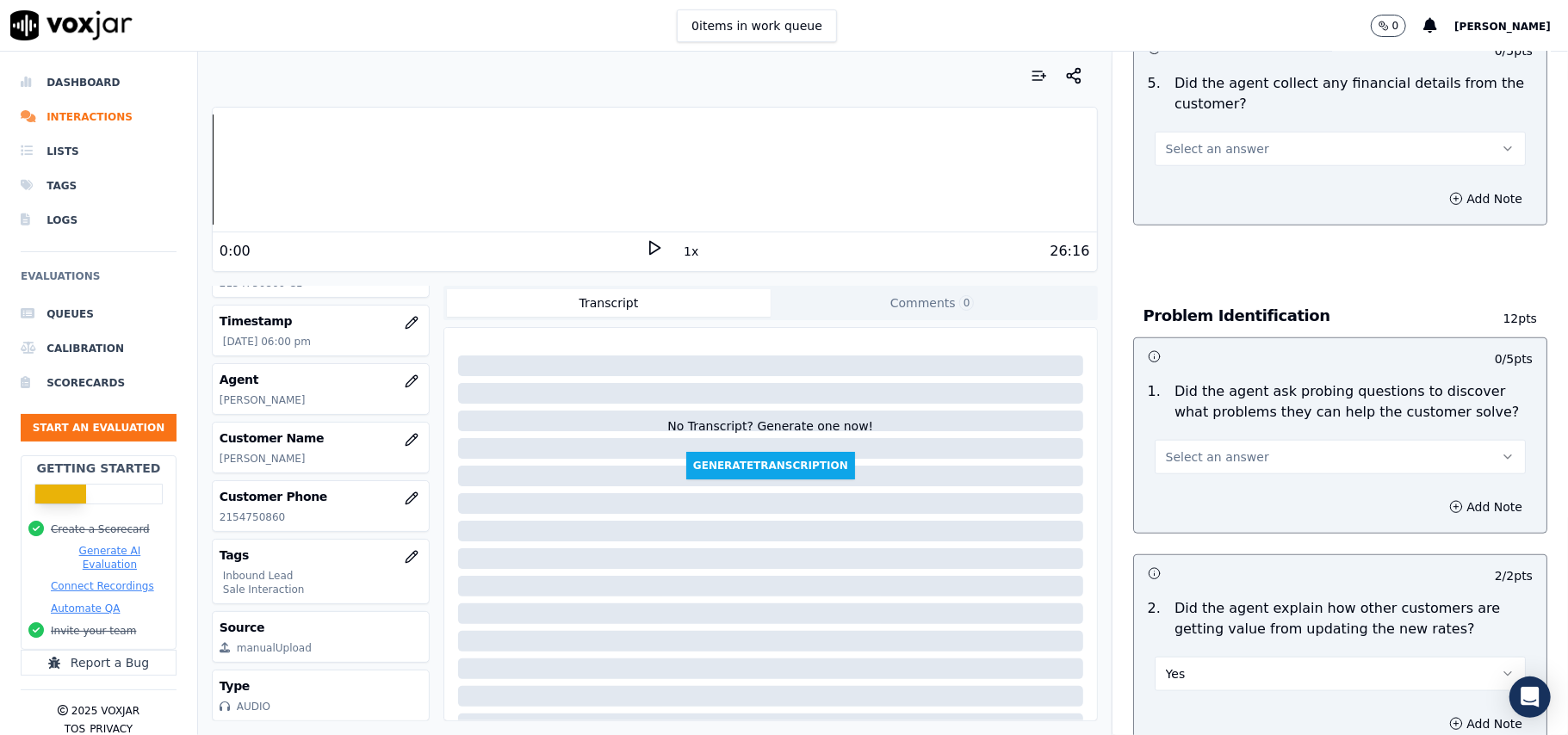
scroll to position [1030, 0]
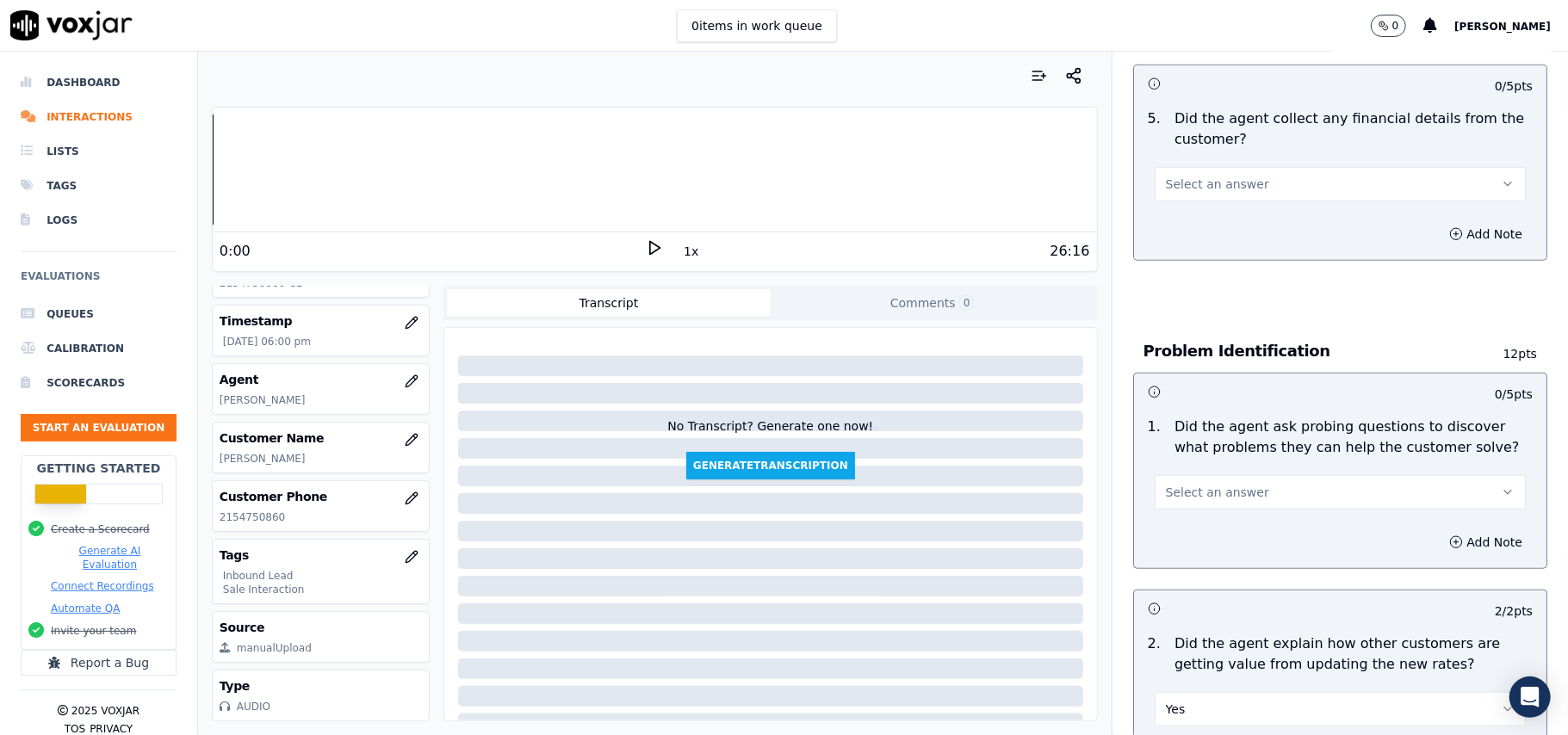
click at [1175, 484] on span "Select an answer" at bounding box center [1217, 491] width 104 height 17
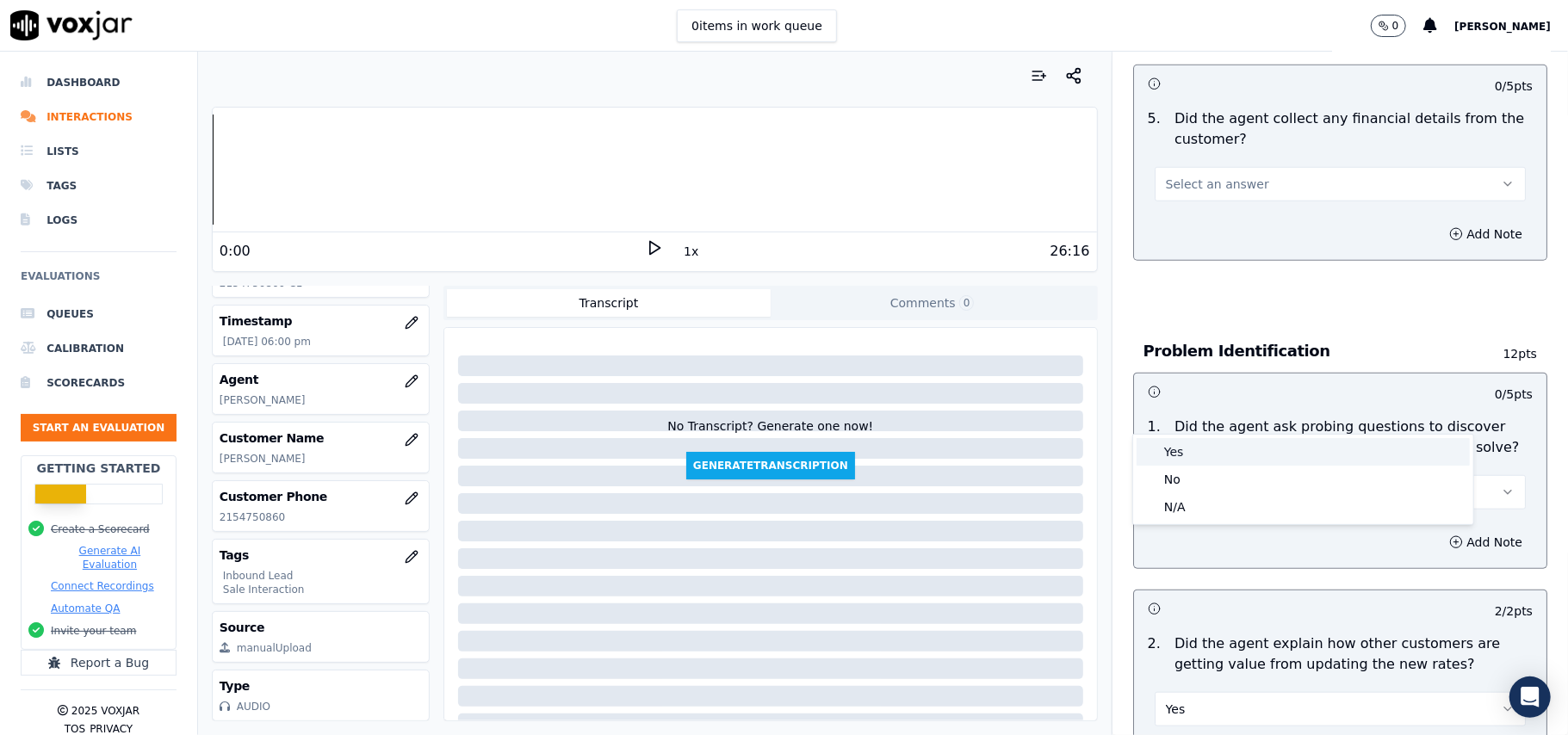
click at [1175, 452] on div "Yes" at bounding box center [1303, 452] width 333 height 27
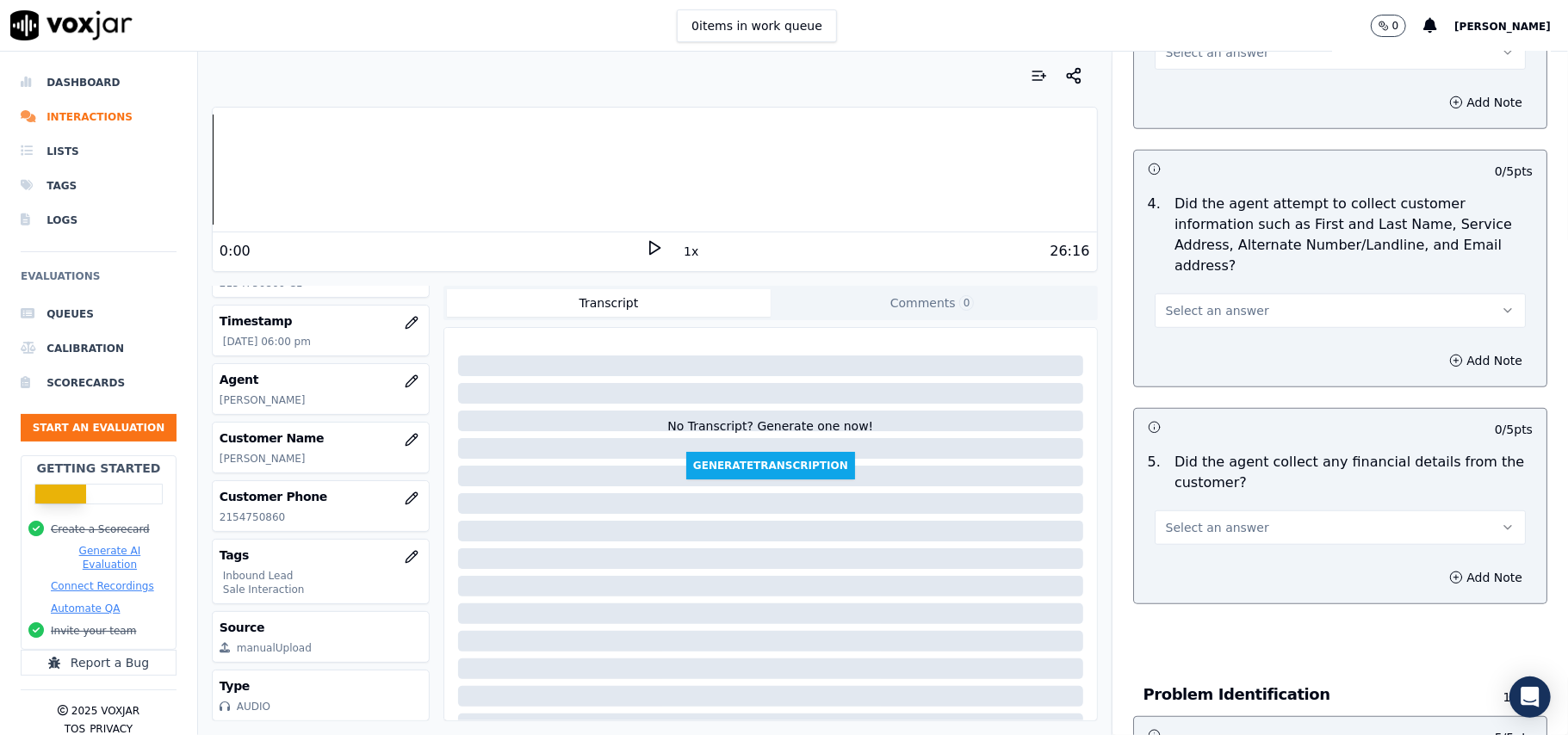
scroll to position [686, 0]
click at [1175, 511] on button "Select an answer" at bounding box center [1339, 528] width 371 height 35
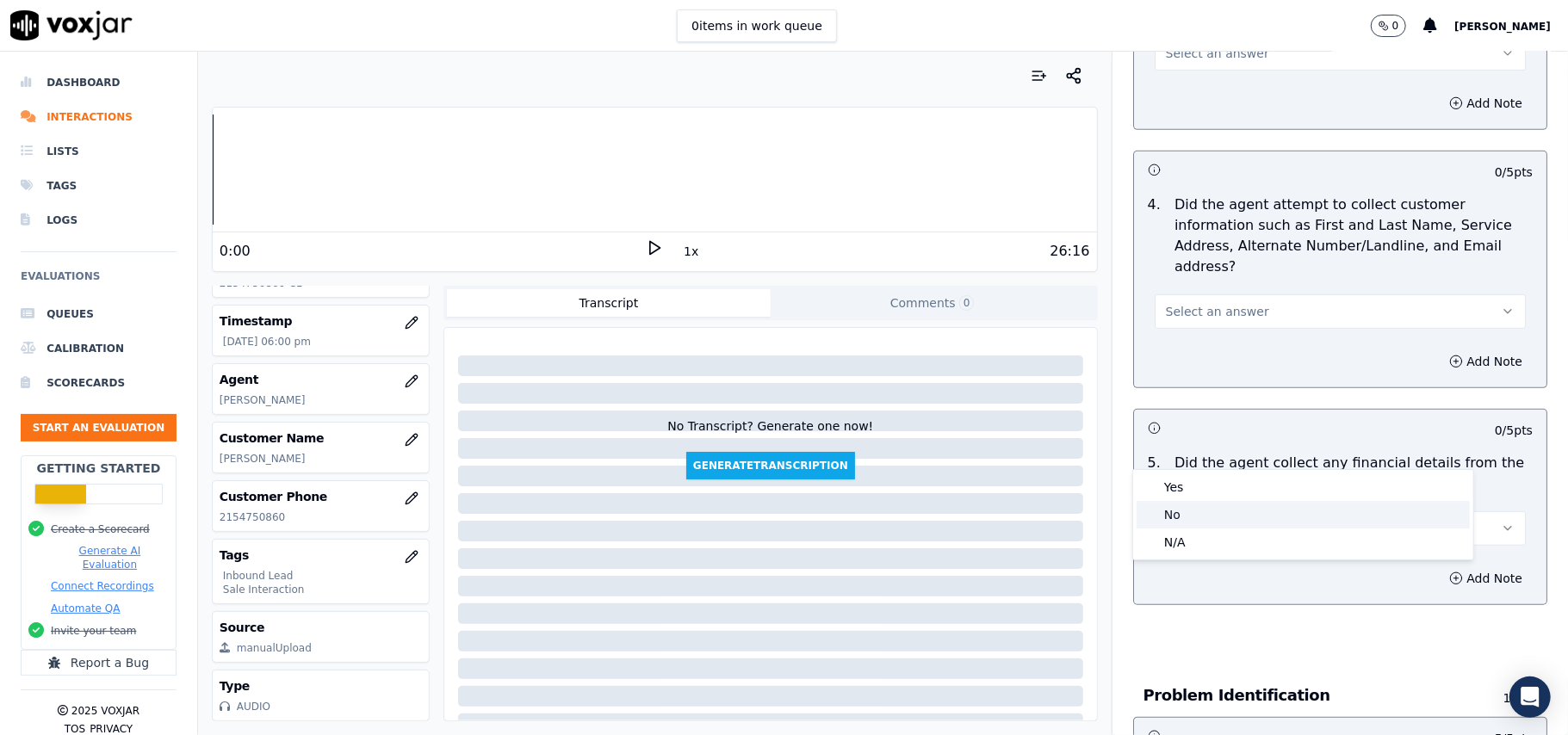
click at [1164, 522] on div "No" at bounding box center [1303, 514] width 333 height 27
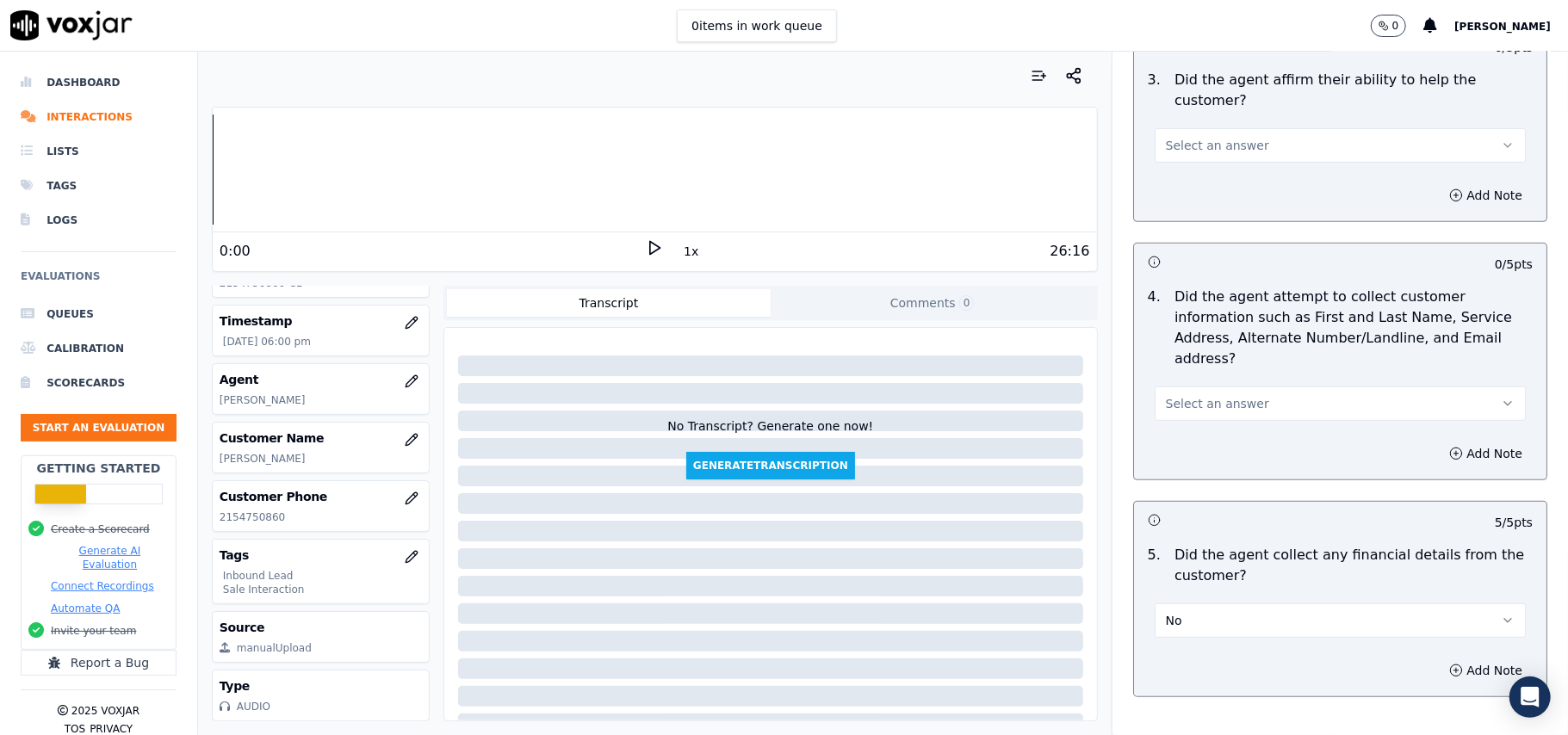
scroll to position [456, 0]
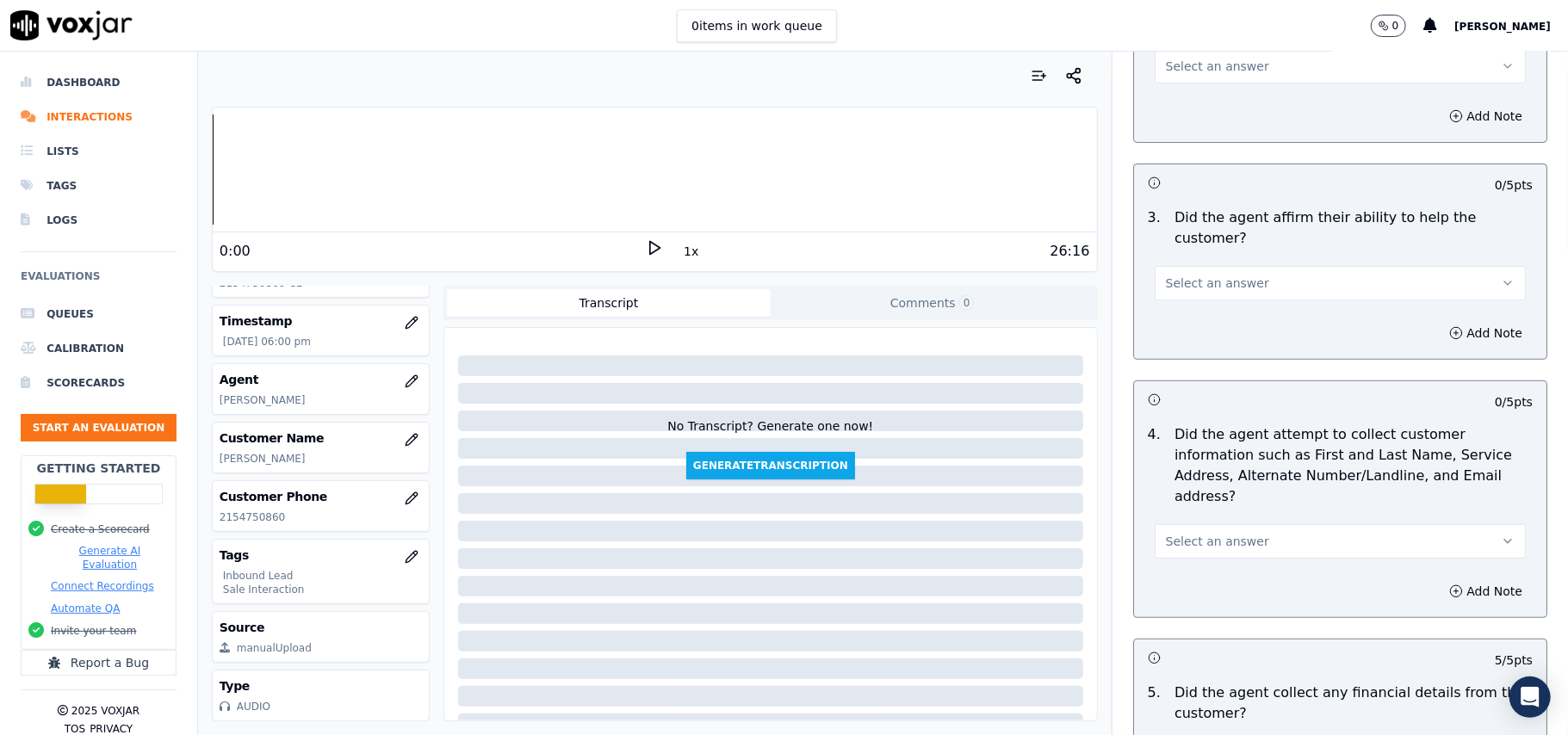
click at [1196, 533] on span "Select an answer" at bounding box center [1217, 541] width 104 height 17
click at [1188, 496] on div "Yes" at bounding box center [1303, 499] width 333 height 27
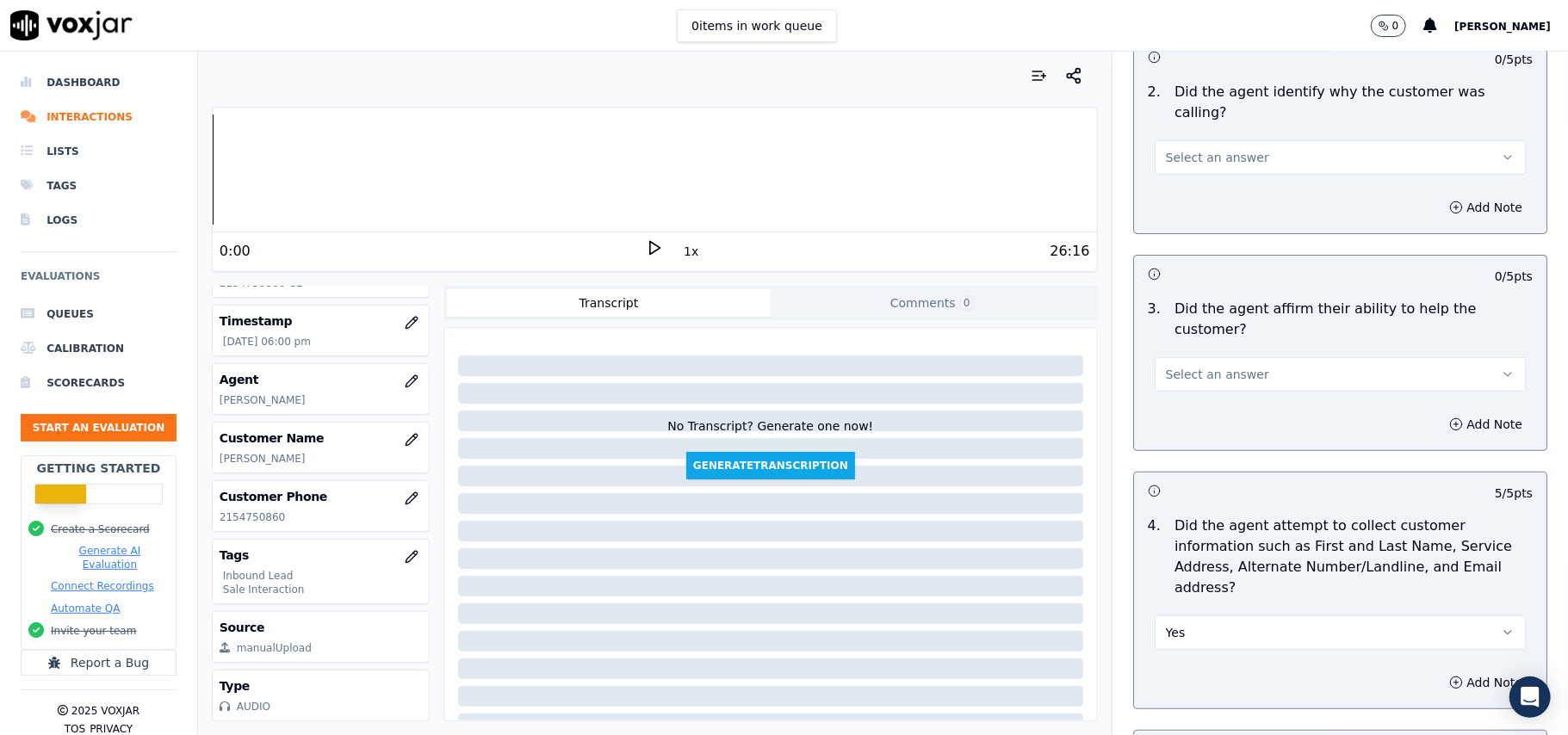
scroll to position [228, 0]
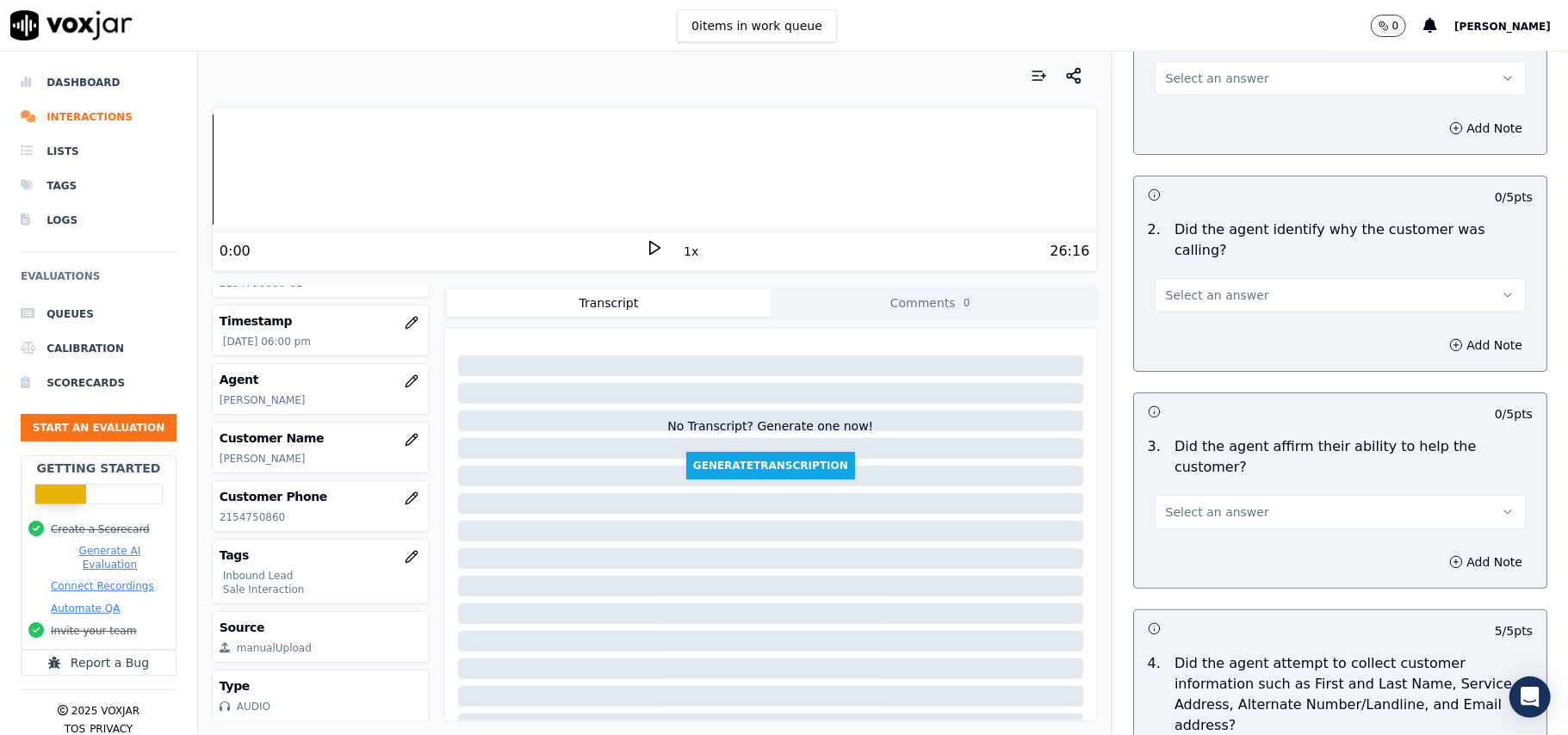
click at [1193, 491] on div "Select an answer" at bounding box center [1339, 510] width 371 height 38
click at [1184, 504] on span "Select an answer" at bounding box center [1217, 512] width 104 height 17
click at [1153, 490] on span at bounding box center [1150, 491] width 12 height 12
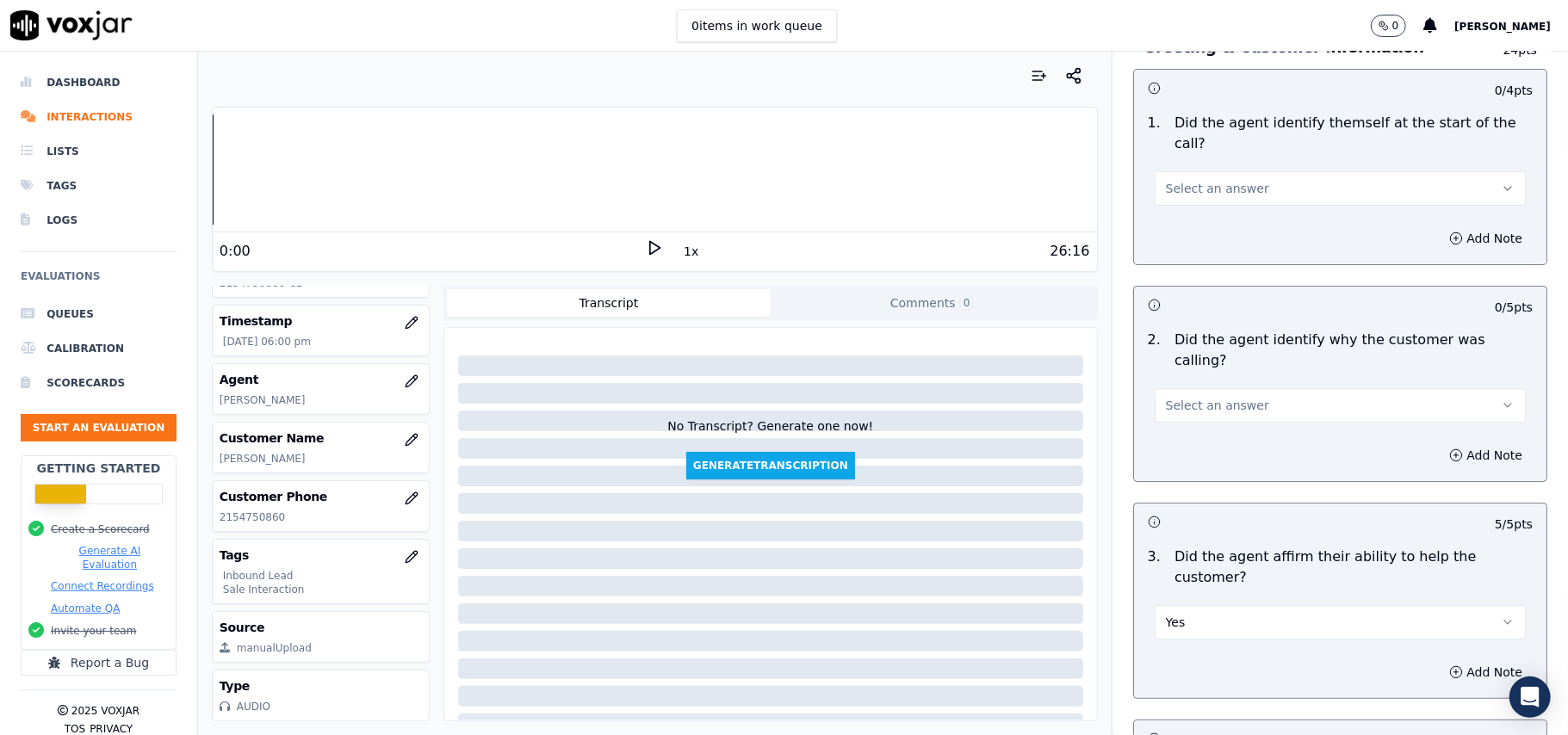
scroll to position [0, 0]
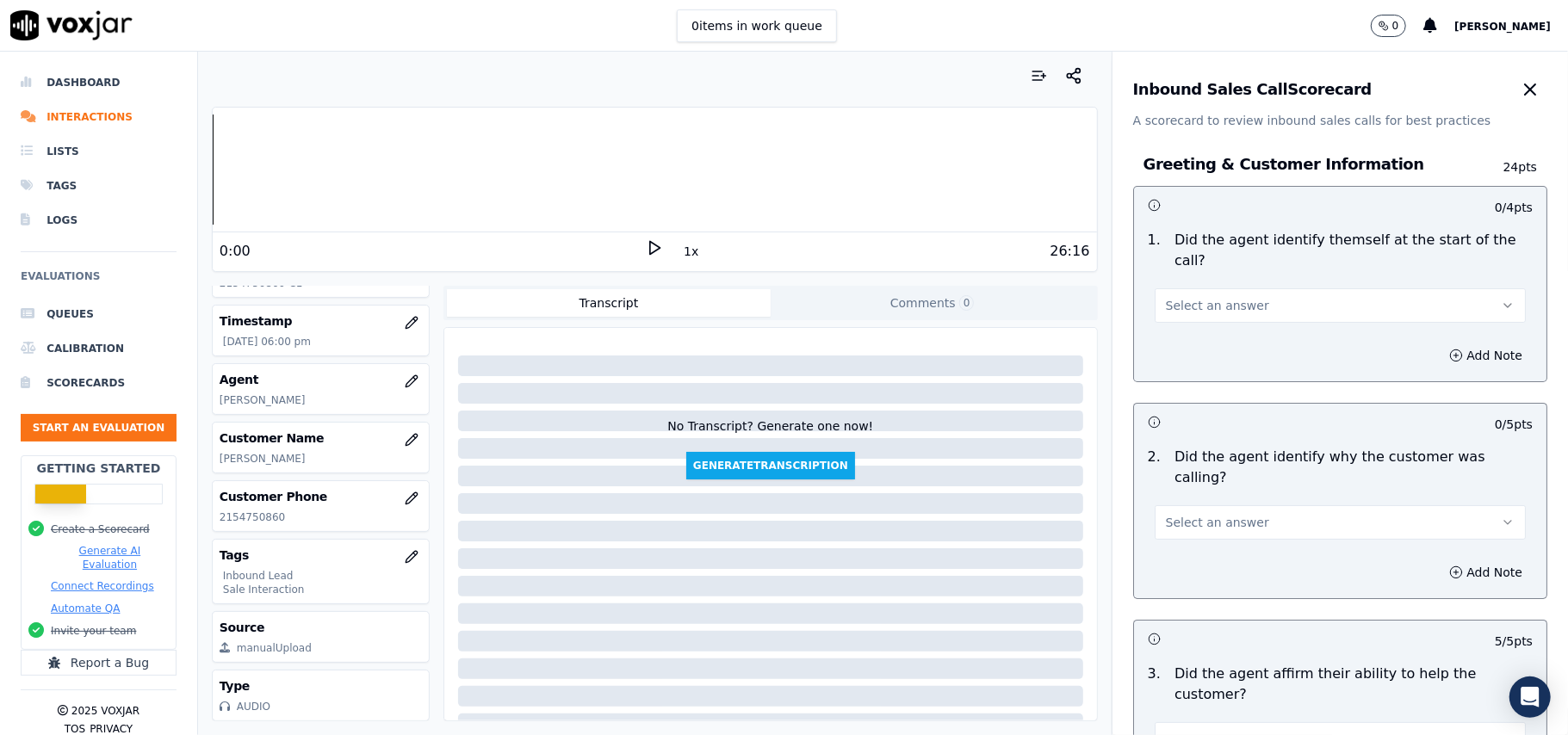
click at [1166, 514] on span "Select an answer" at bounding box center [1217, 522] width 104 height 17
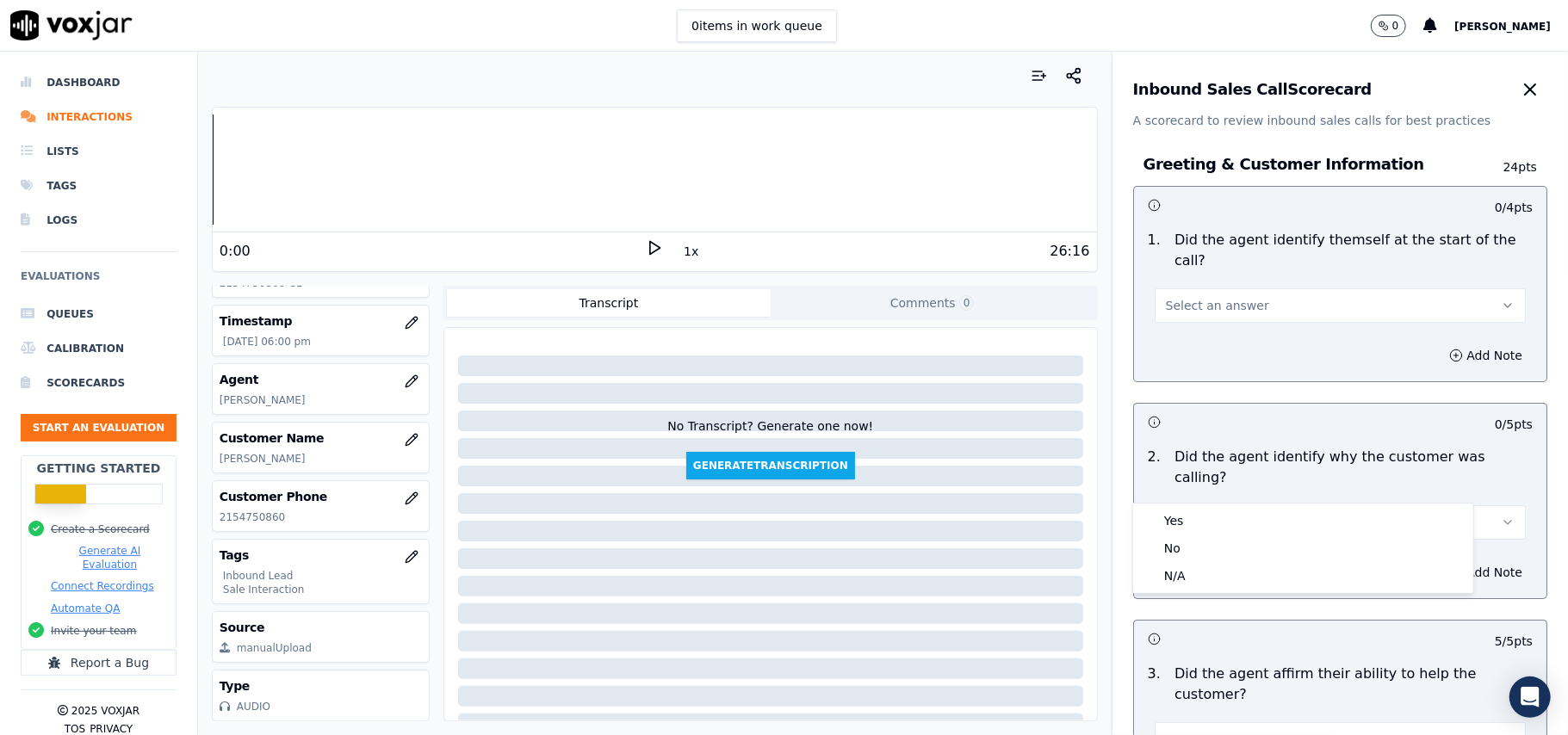
click at [1161, 501] on div "2 . Did the agent identify why the customer was calling? Select an answer" at bounding box center [1340, 493] width 413 height 107
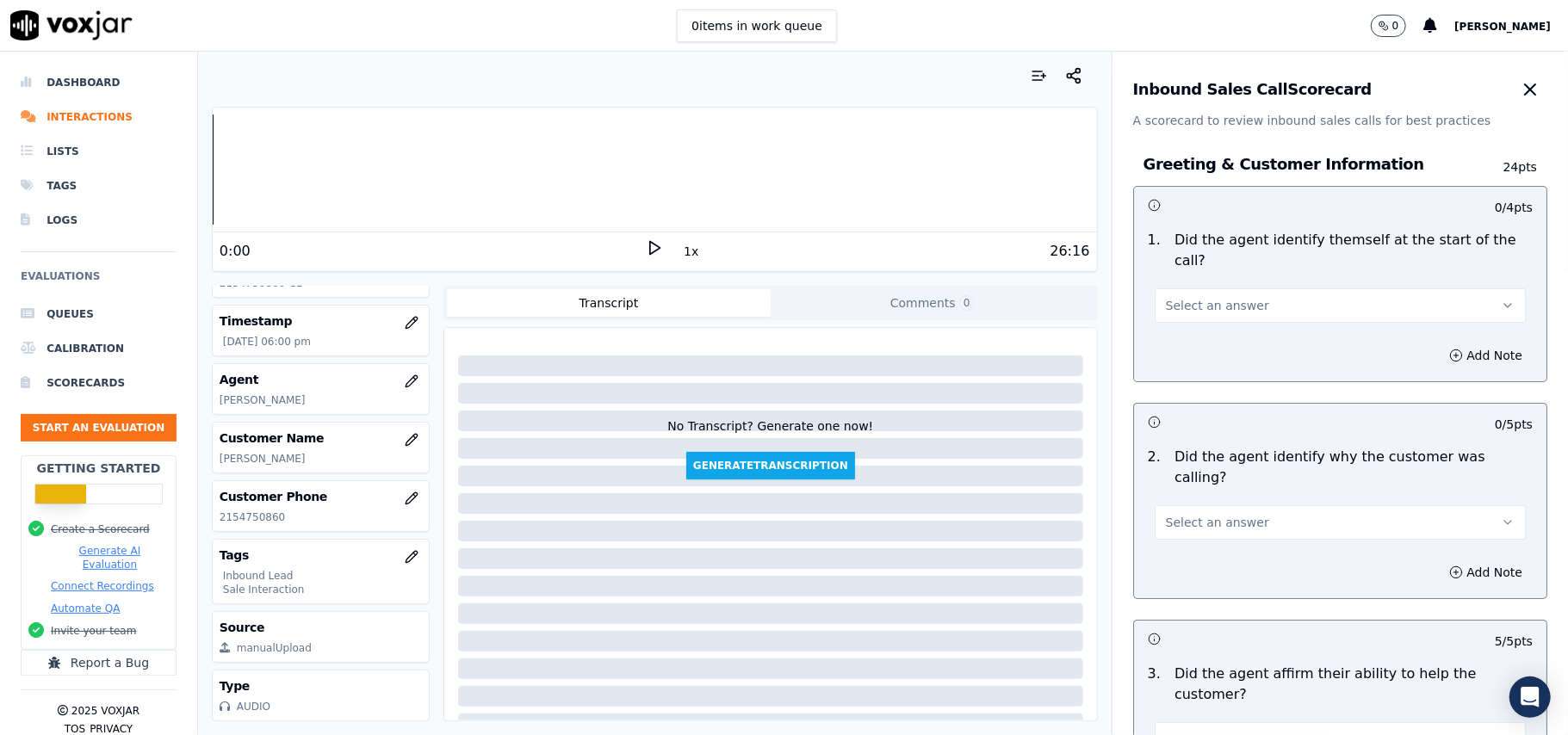
click at [1176, 514] on span "Select an answer" at bounding box center [1217, 522] width 104 height 17
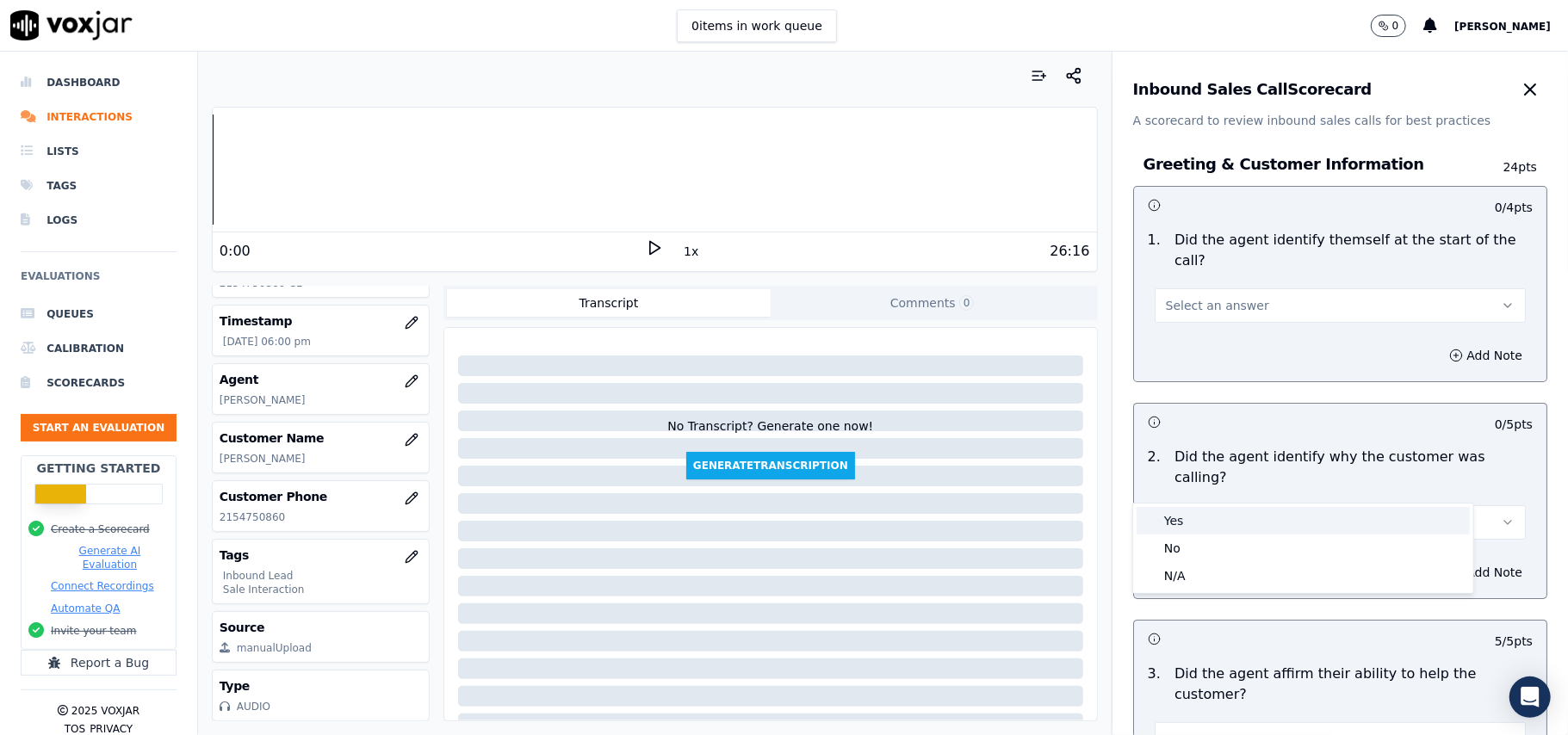
click at [1176, 507] on div "Yes" at bounding box center [1303, 521] width 333 height 27
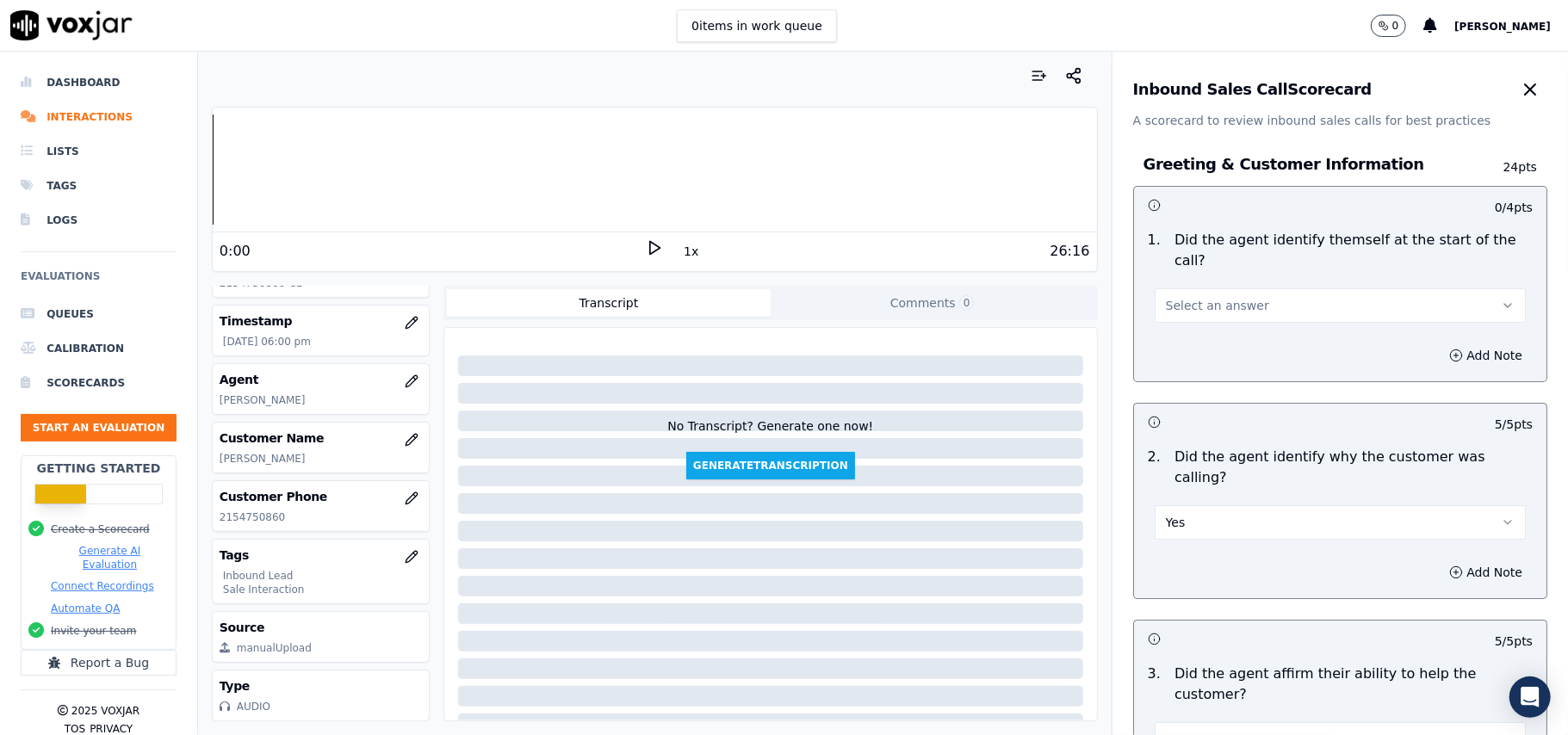
click at [1184, 297] on span "Select an answer" at bounding box center [1217, 305] width 104 height 17
click at [1185, 329] on div "Yes" at bounding box center [1303, 324] width 333 height 27
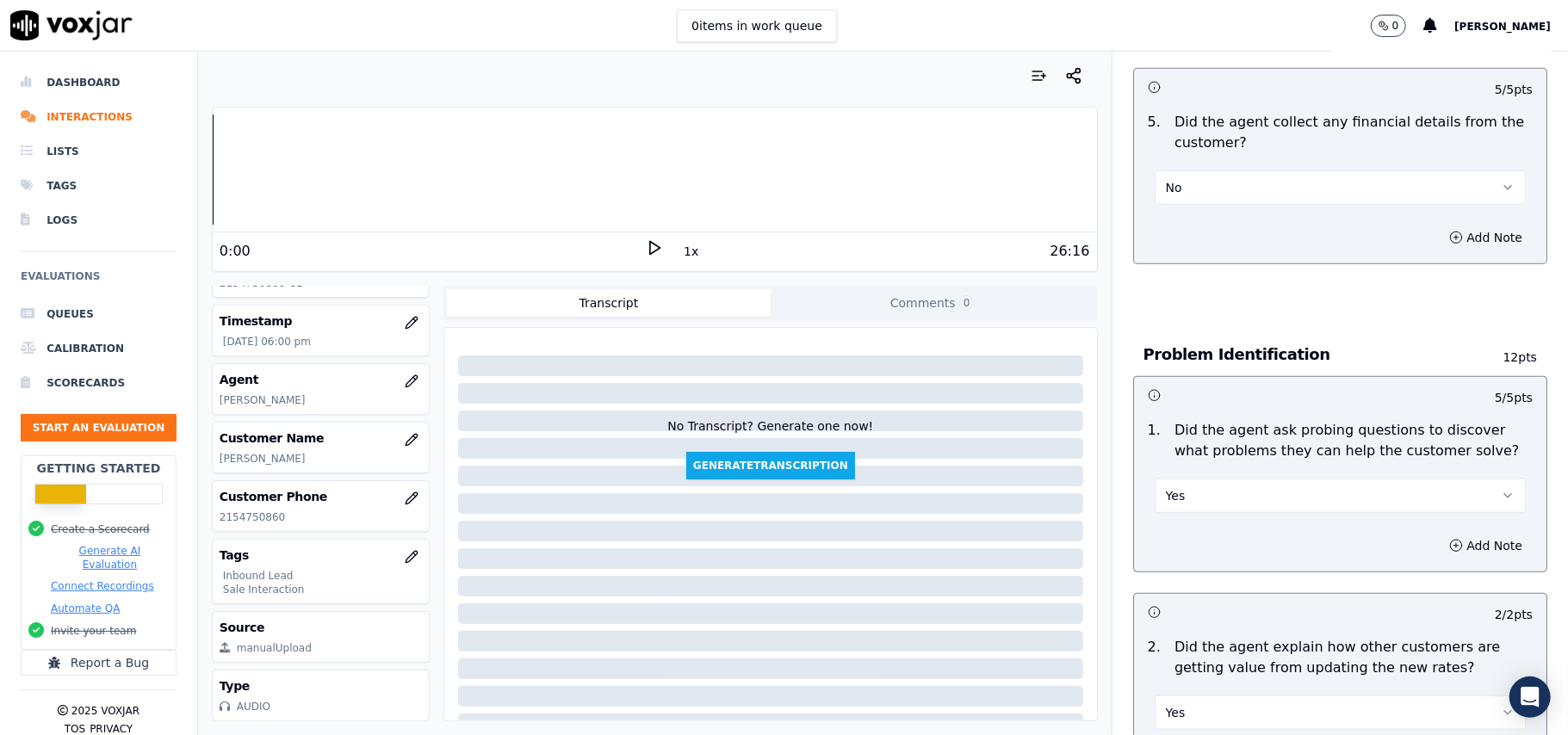
scroll to position [4817, 0]
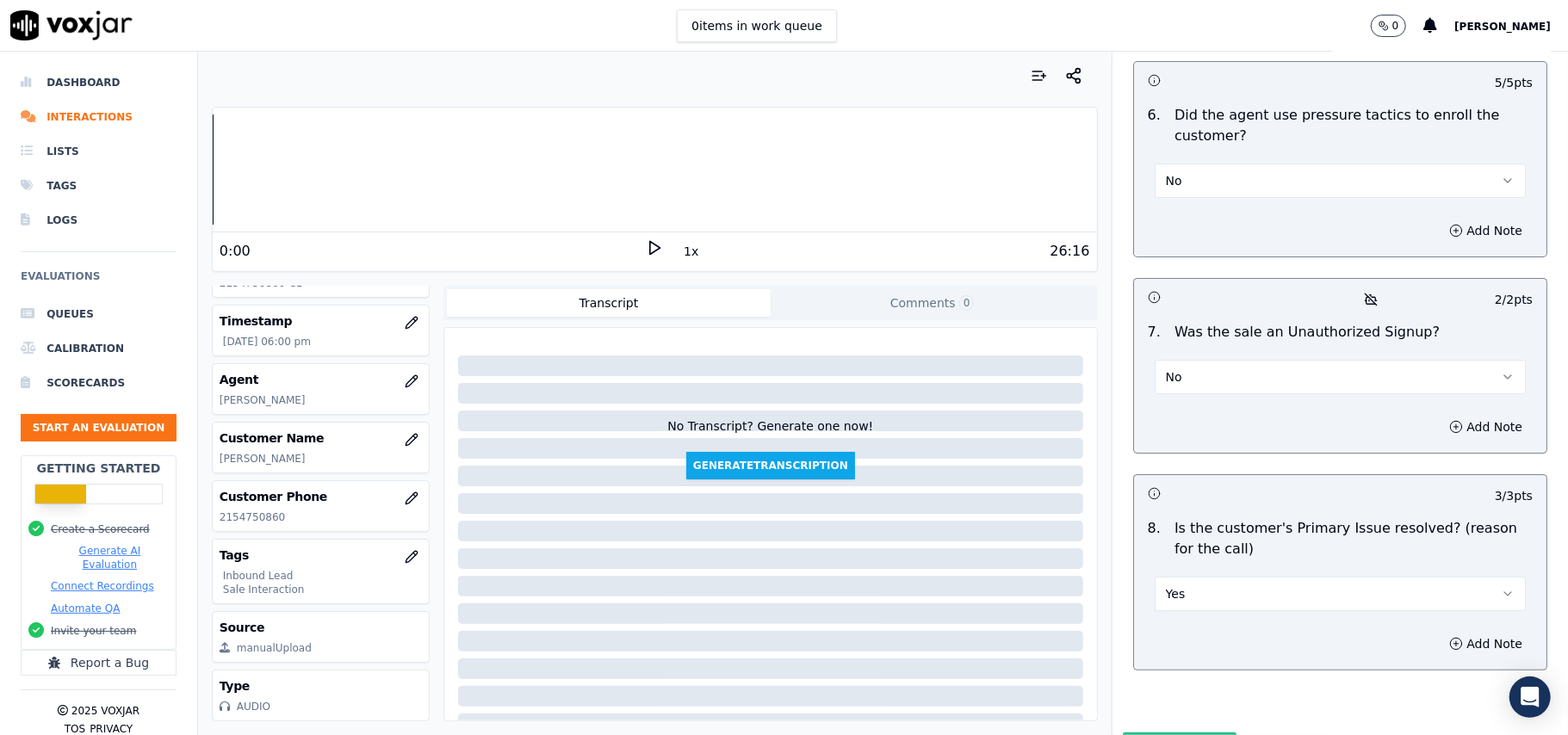
click at [1151, 732] on button "Submit Scores" at bounding box center [1179, 747] width 114 height 31
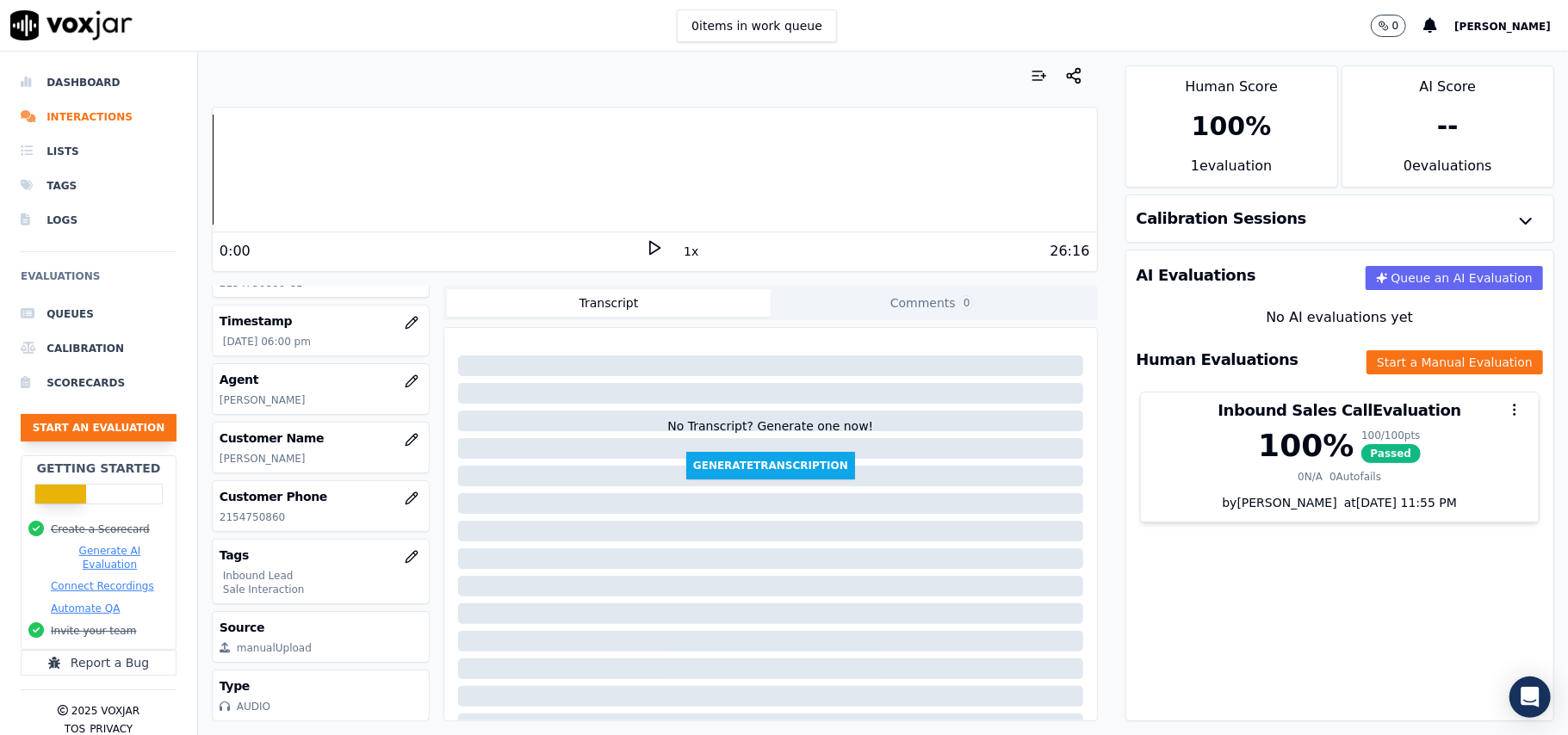
click at [141, 429] on button "Start an Evaluation" at bounding box center [98, 428] width 156 height 27
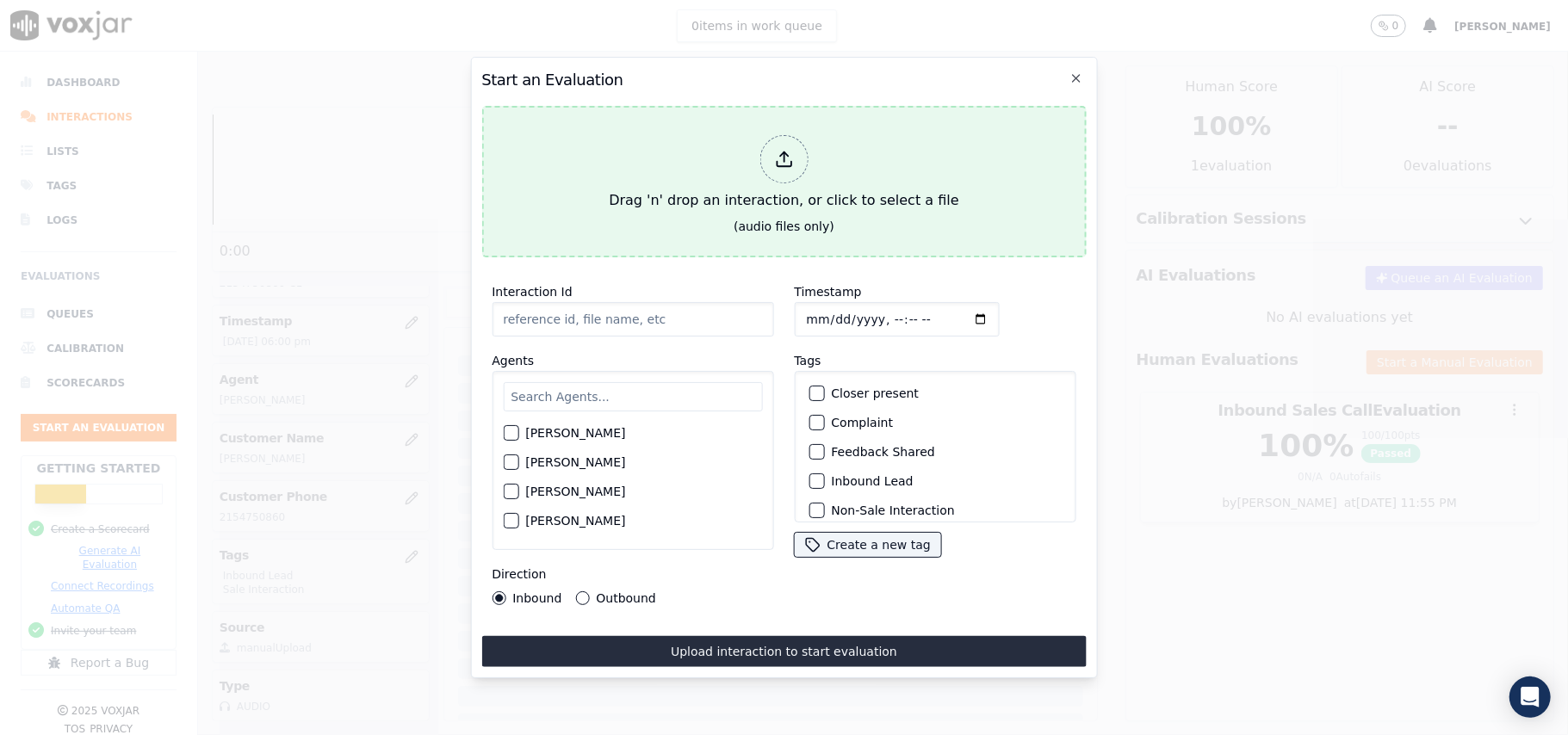
click at [794, 152] on div at bounding box center [783, 159] width 48 height 48
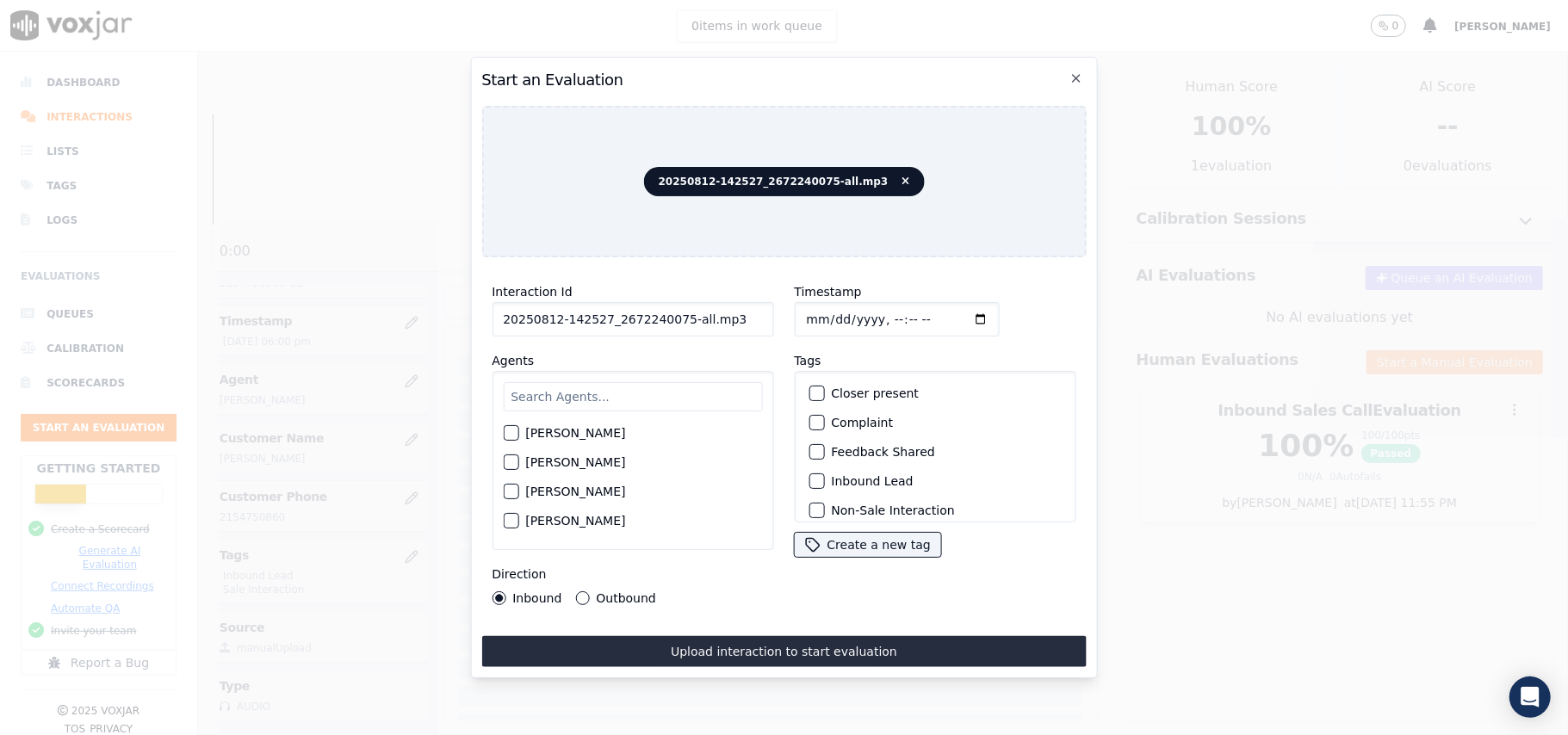
drag, startPoint x: 739, startPoint y: 314, endPoint x: 675, endPoint y: 312, distance: 64.0
click at [675, 312] on input "20250812-142527_2672240075-all.mp3" at bounding box center [633, 319] width 282 height 35
type input "20250812-142527_2672240075-C1"
click at [830, 310] on input "Timestamp" at bounding box center [896, 319] width 205 height 35
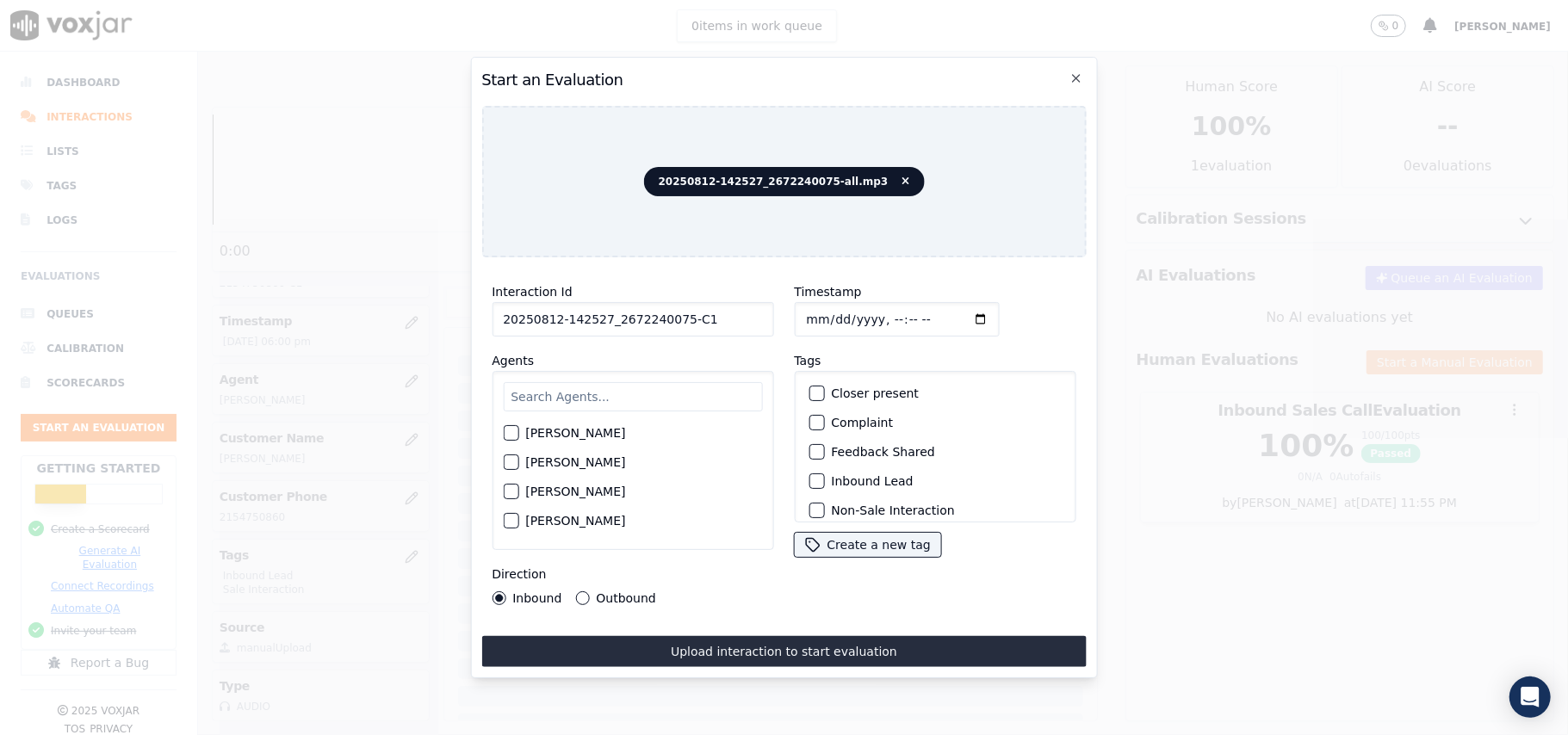
click at [820, 306] on input "Timestamp" at bounding box center [896, 319] width 205 height 35
type input "[DATE]T18:26"
click at [737, 391] on input "text" at bounding box center [633, 397] width 260 height 29
type input "[PERSON_NAME]"
click at [510, 432] on div "button" at bounding box center [510, 438] width 12 height 12
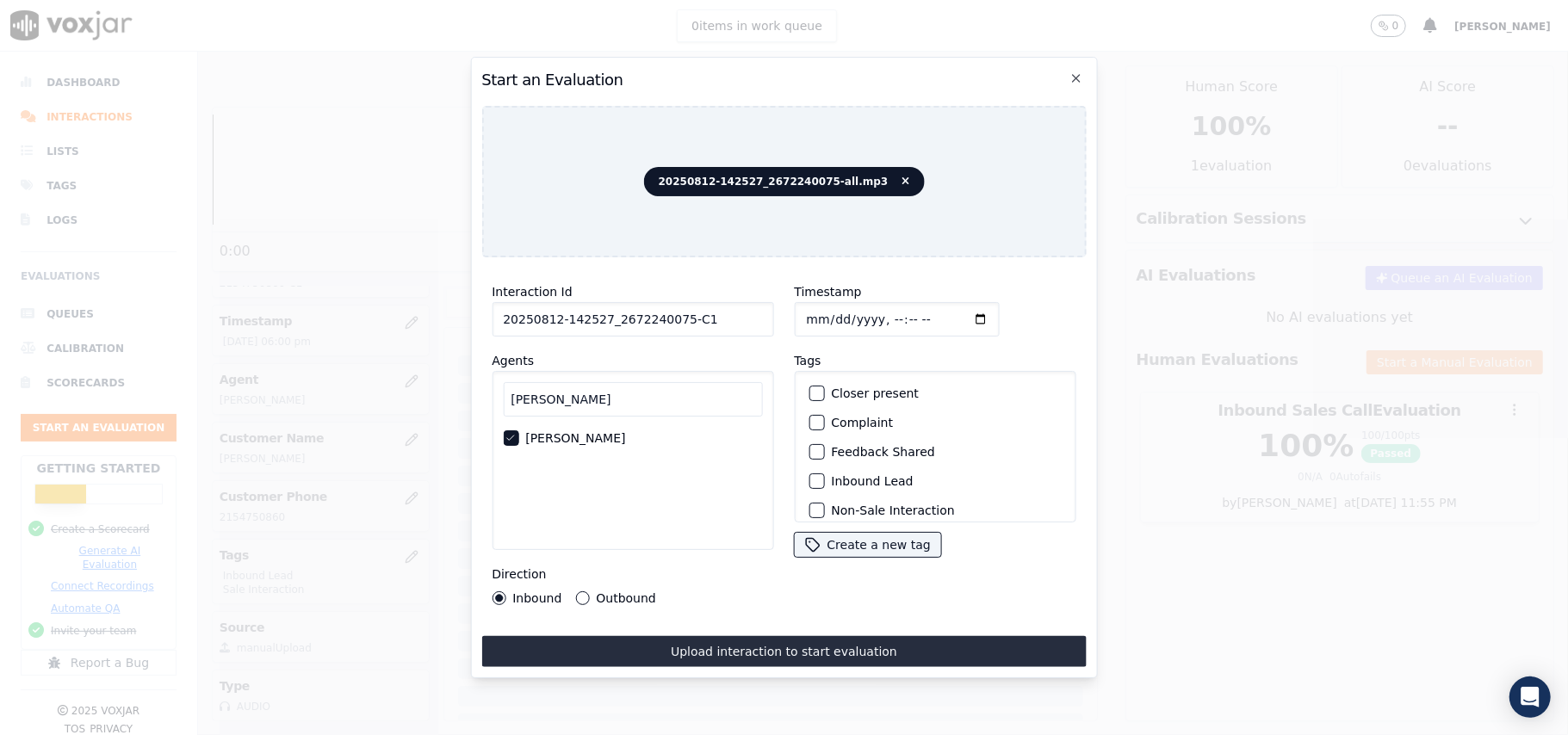
click at [813, 479] on div "button" at bounding box center [816, 482] width 12 height 12
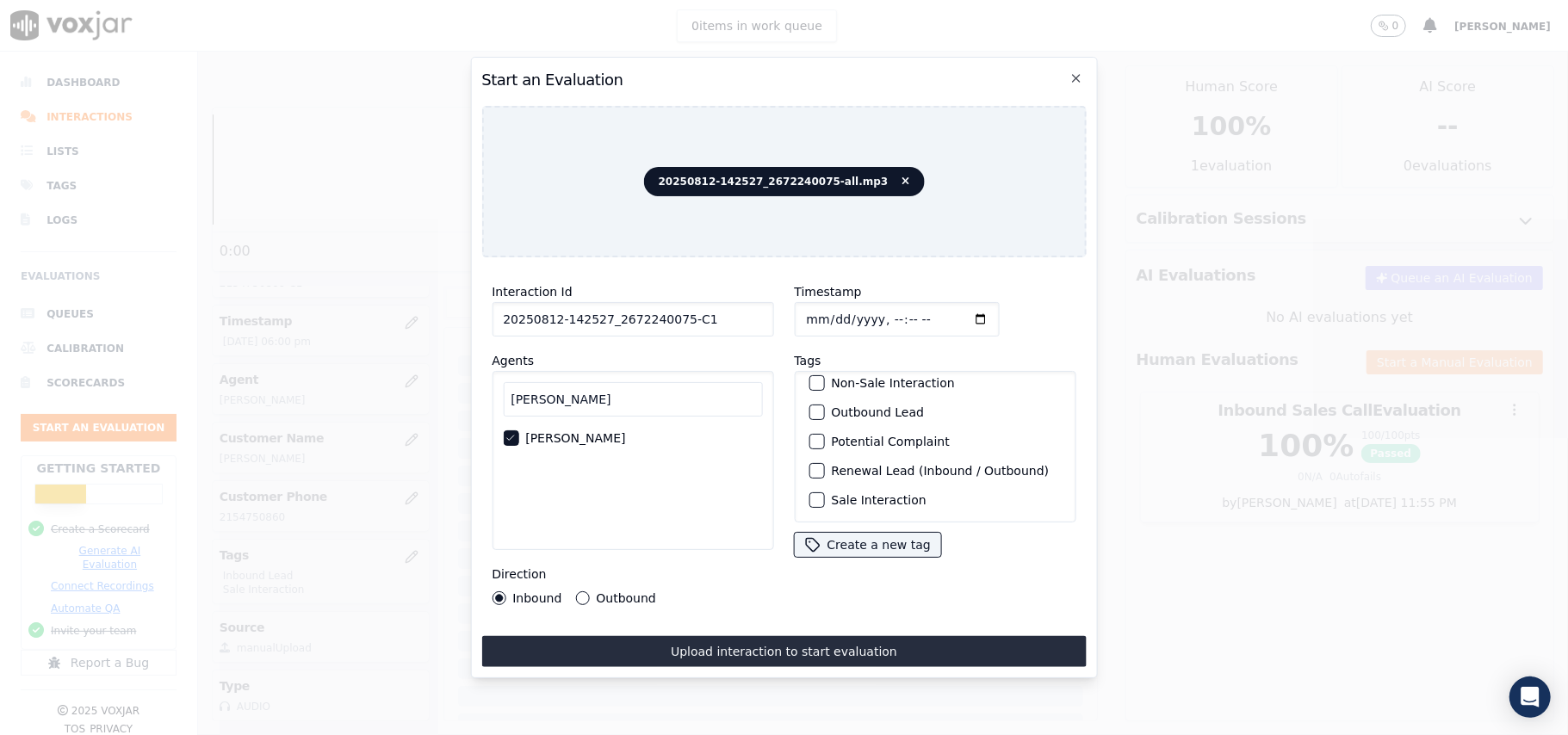
click at [813, 494] on div "button" at bounding box center [816, 500] width 12 height 12
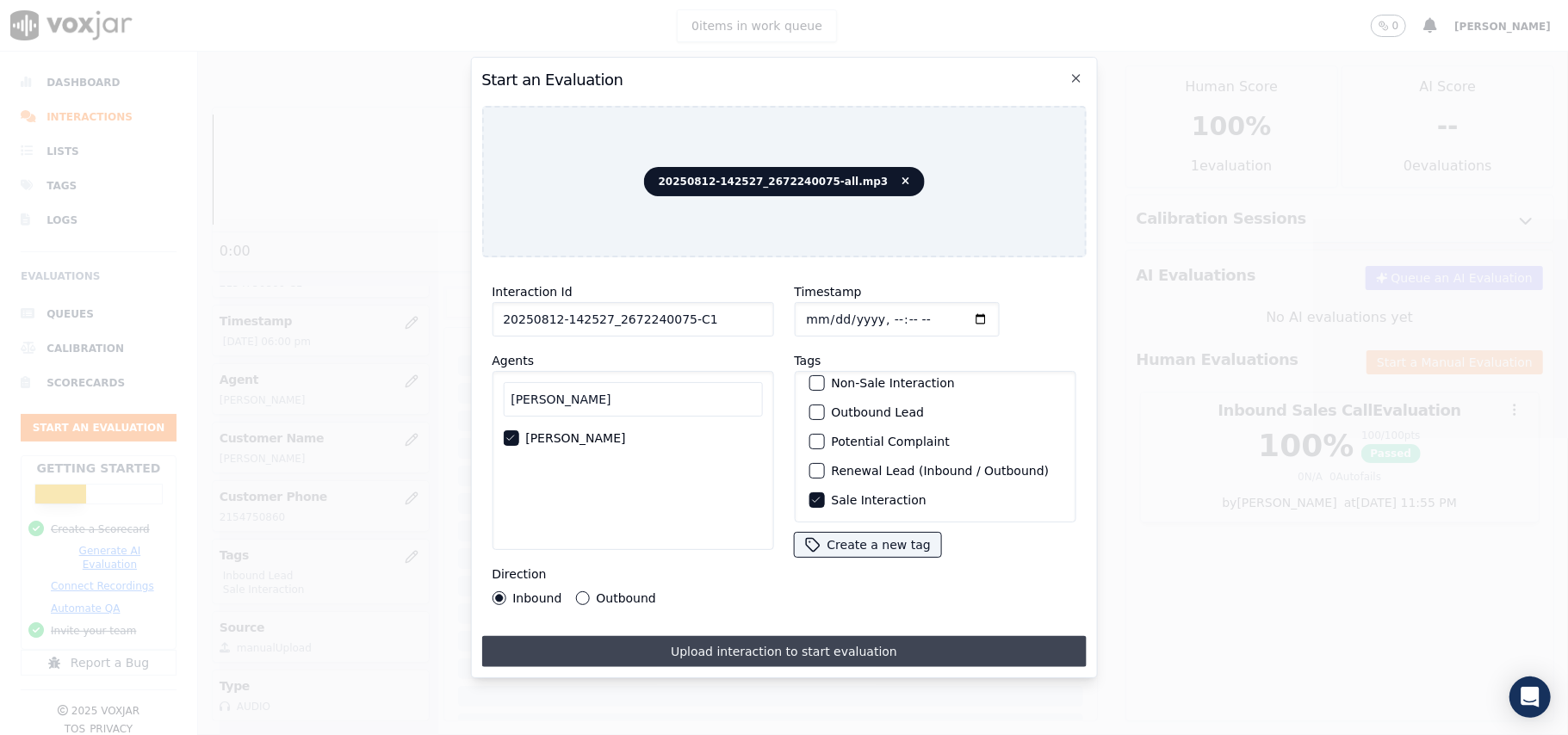
click at [757, 638] on button "Upload interaction to start evaluation" at bounding box center [783, 651] width 604 height 31
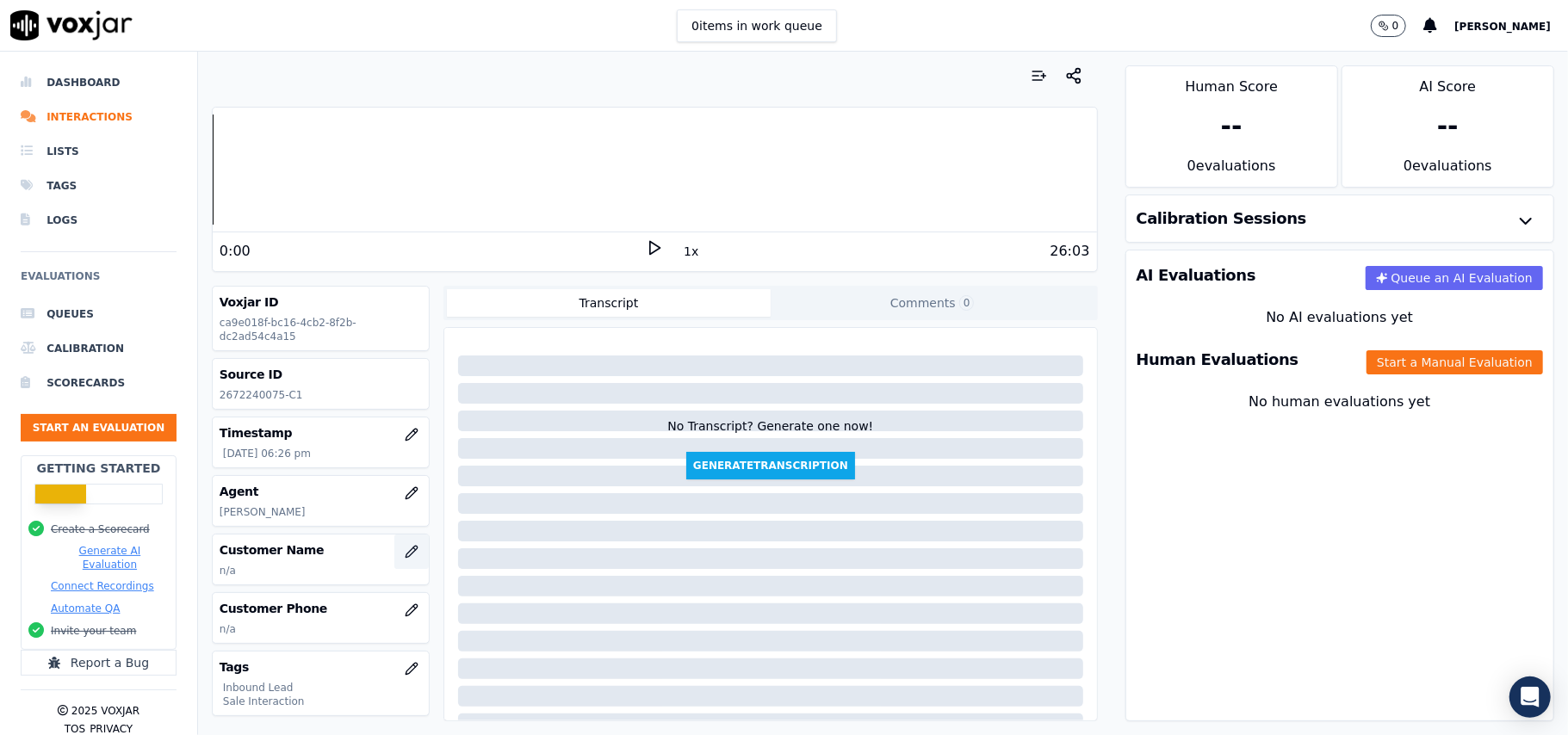
click at [405, 554] on icon "button" at bounding box center [412, 552] width 14 height 14
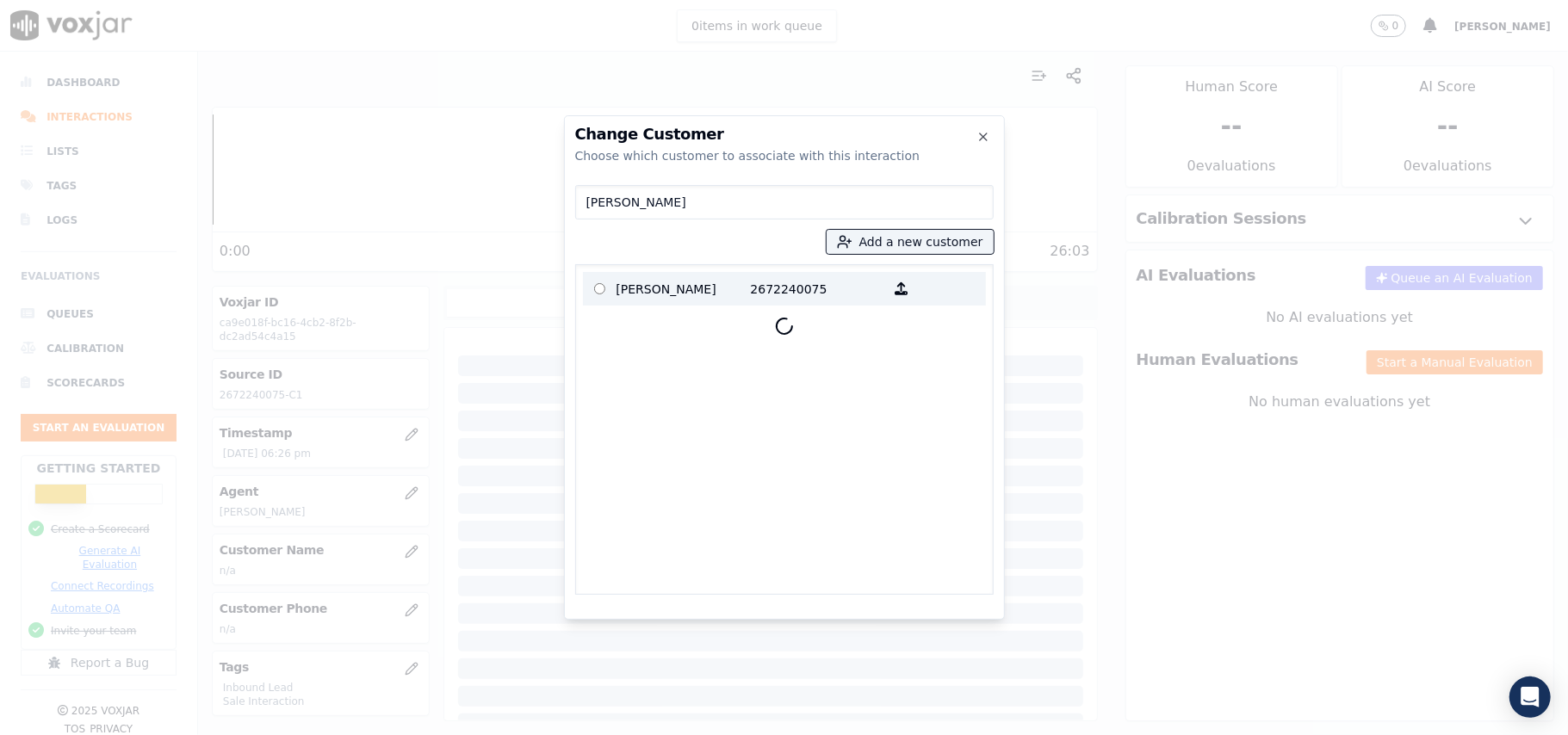
type input "[PERSON_NAME]"
click at [677, 301] on p "[PERSON_NAME]" at bounding box center [684, 289] width 135 height 27
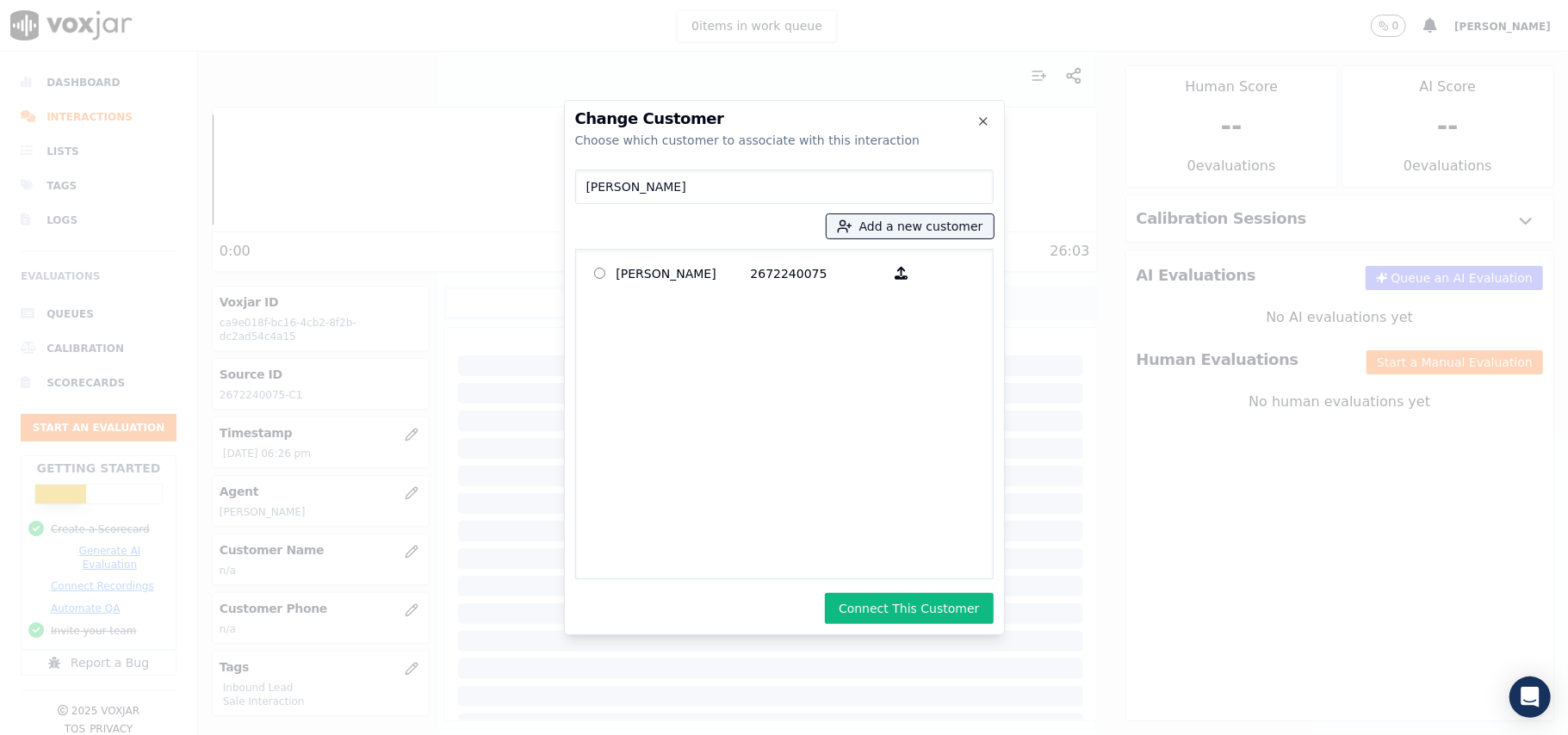
click at [855, 600] on button "Connect This Customer" at bounding box center [909, 608] width 168 height 31
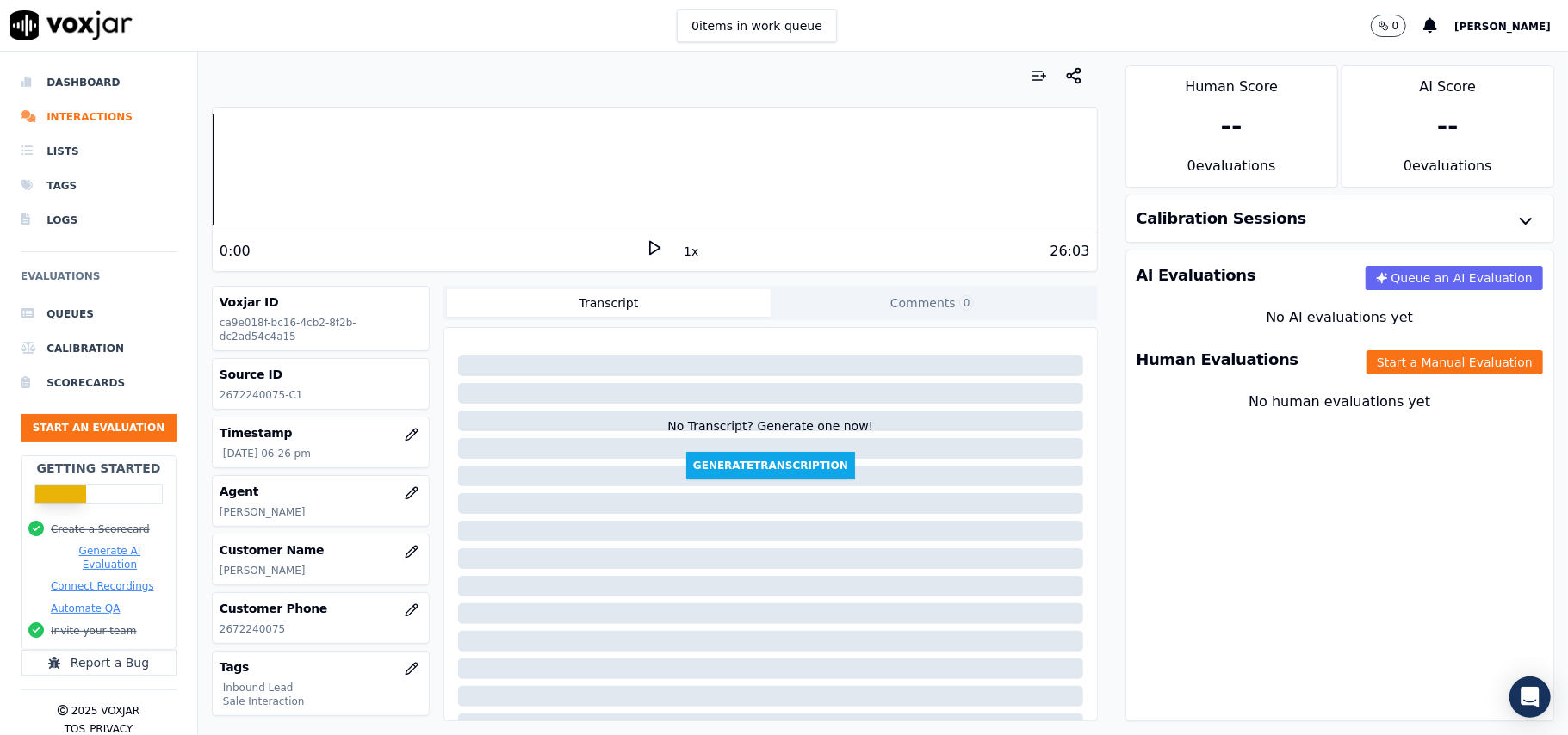
click at [1344, 380] on div "Human Evaluations Start a Manual Evaluation" at bounding box center [1339, 360] width 427 height 50
click at [1367, 374] on button "Start a Manual Evaluation" at bounding box center [1455, 362] width 176 height 24
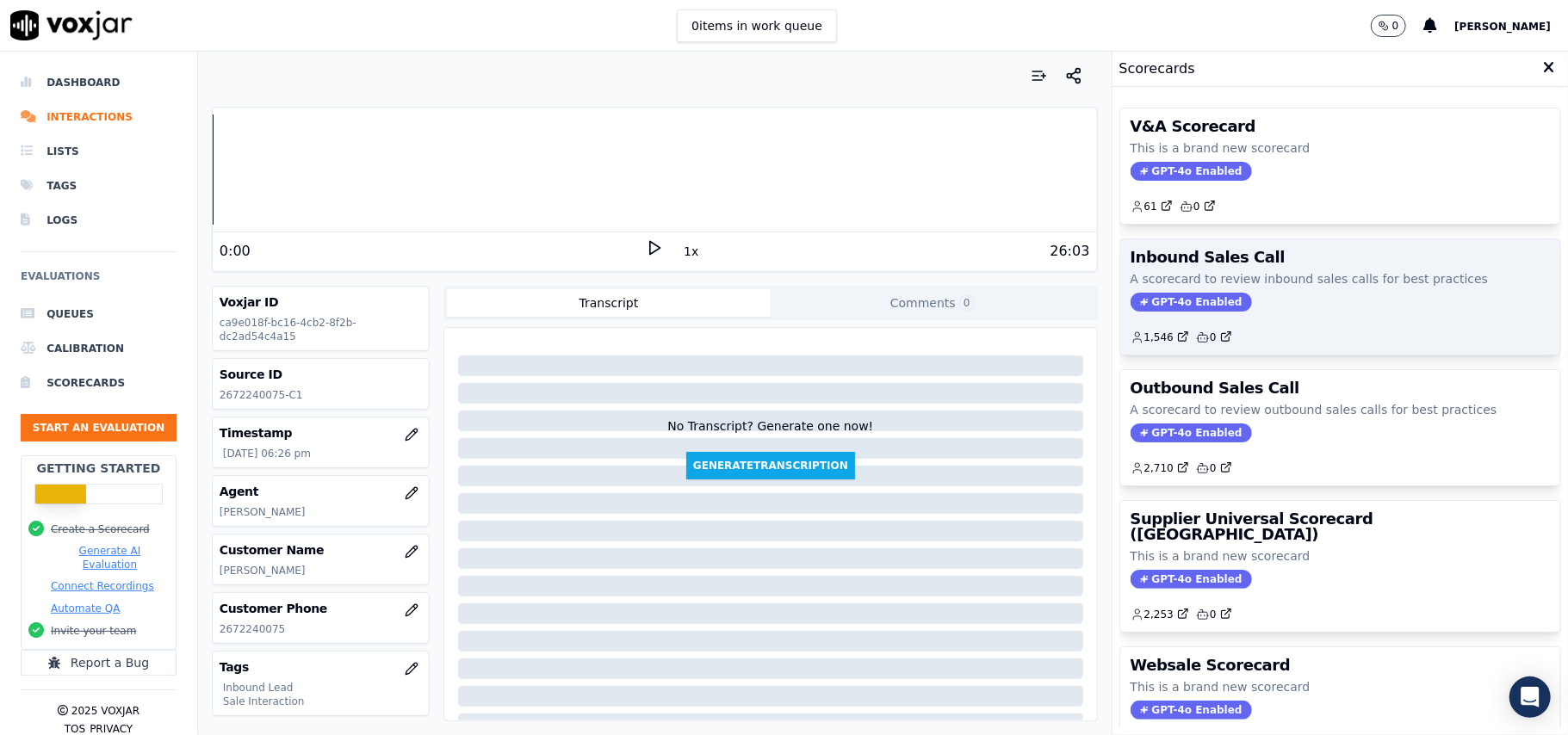
click at [1168, 300] on span "GPT-4o Enabled" at bounding box center [1191, 301] width 121 height 19
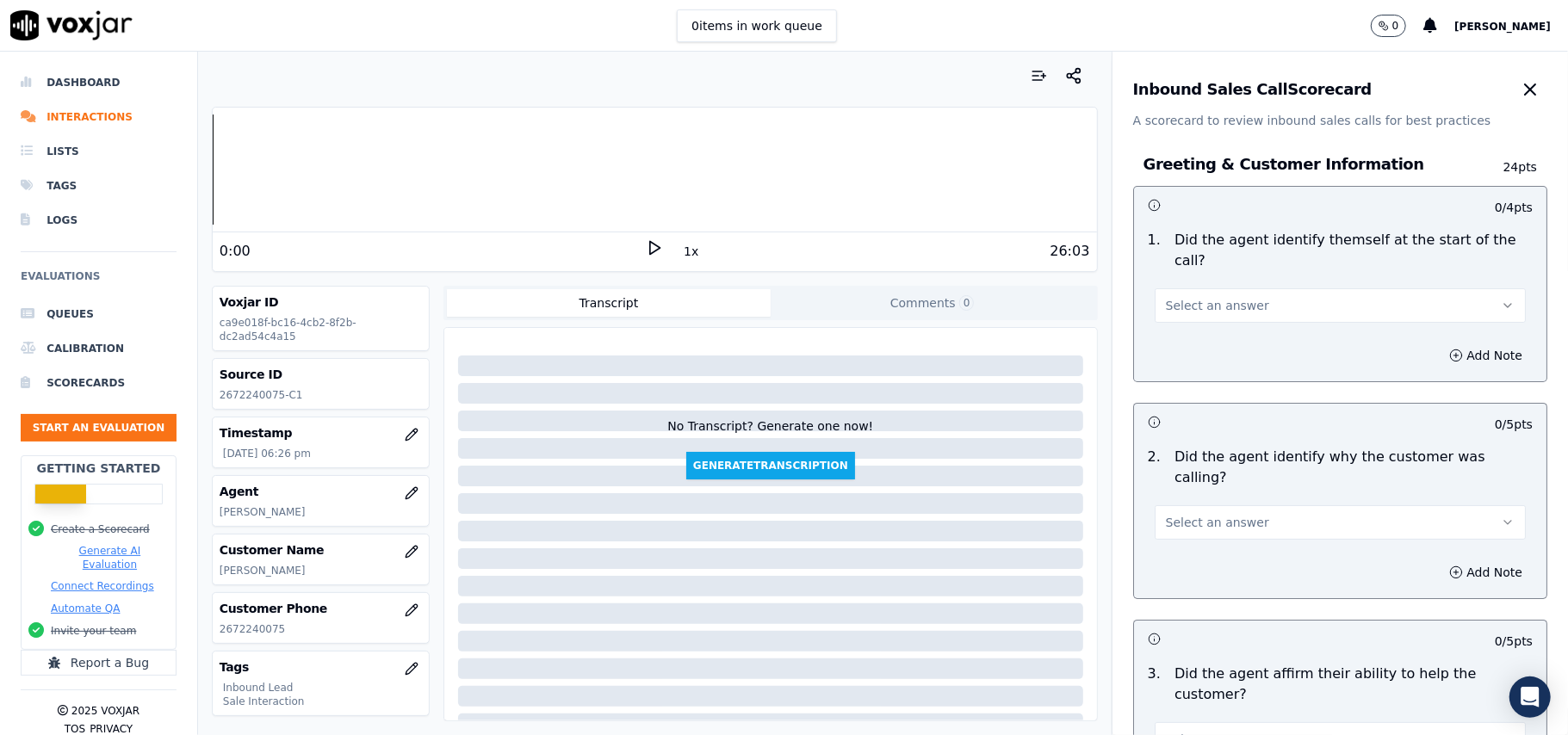
click at [1323, 289] on button "Select an answer" at bounding box center [1339, 306] width 371 height 35
click at [1188, 327] on div "Yes" at bounding box center [1303, 324] width 333 height 27
click at [1188, 514] on span "Select an answer" at bounding box center [1217, 522] width 104 height 17
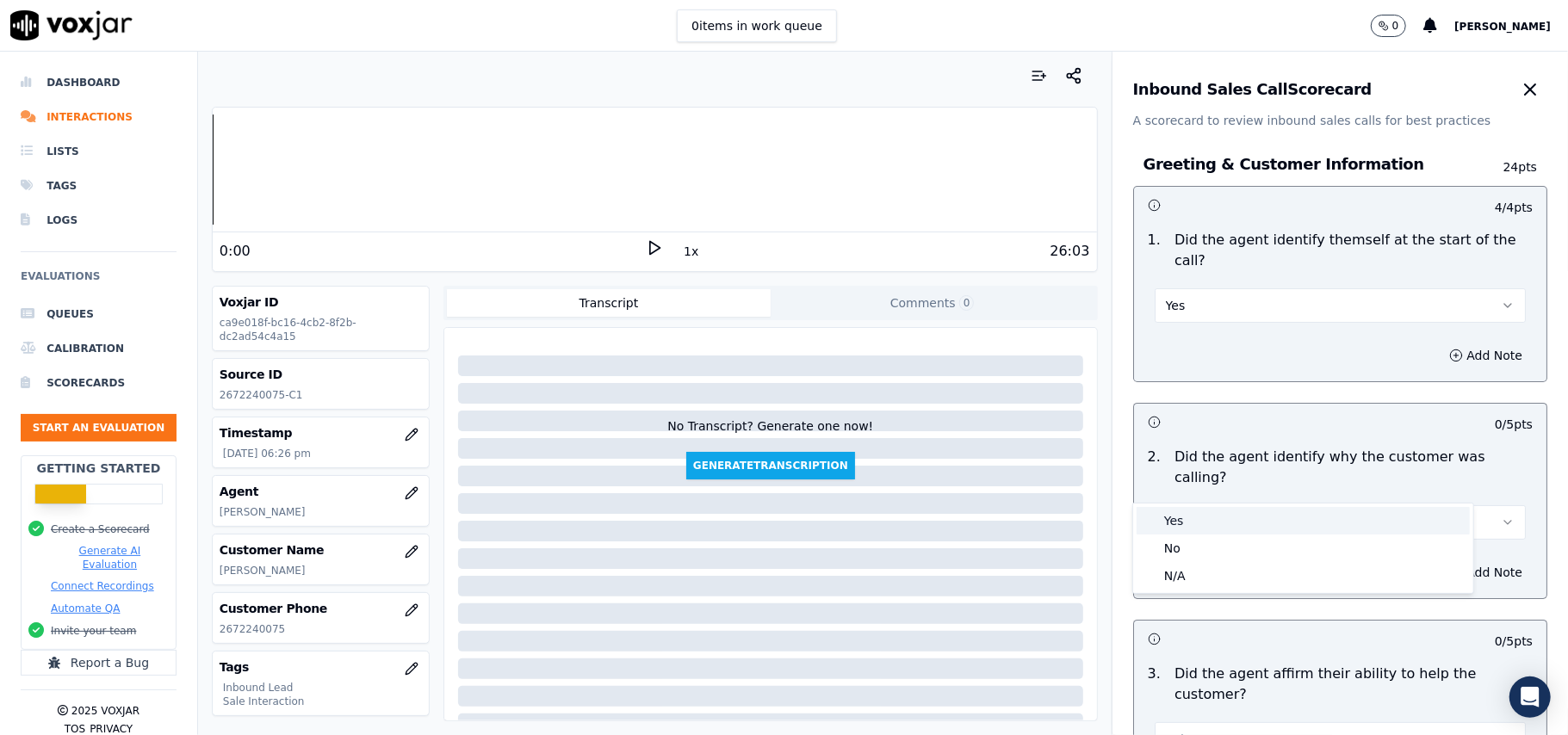
click at [1188, 521] on div "Yes" at bounding box center [1303, 521] width 333 height 27
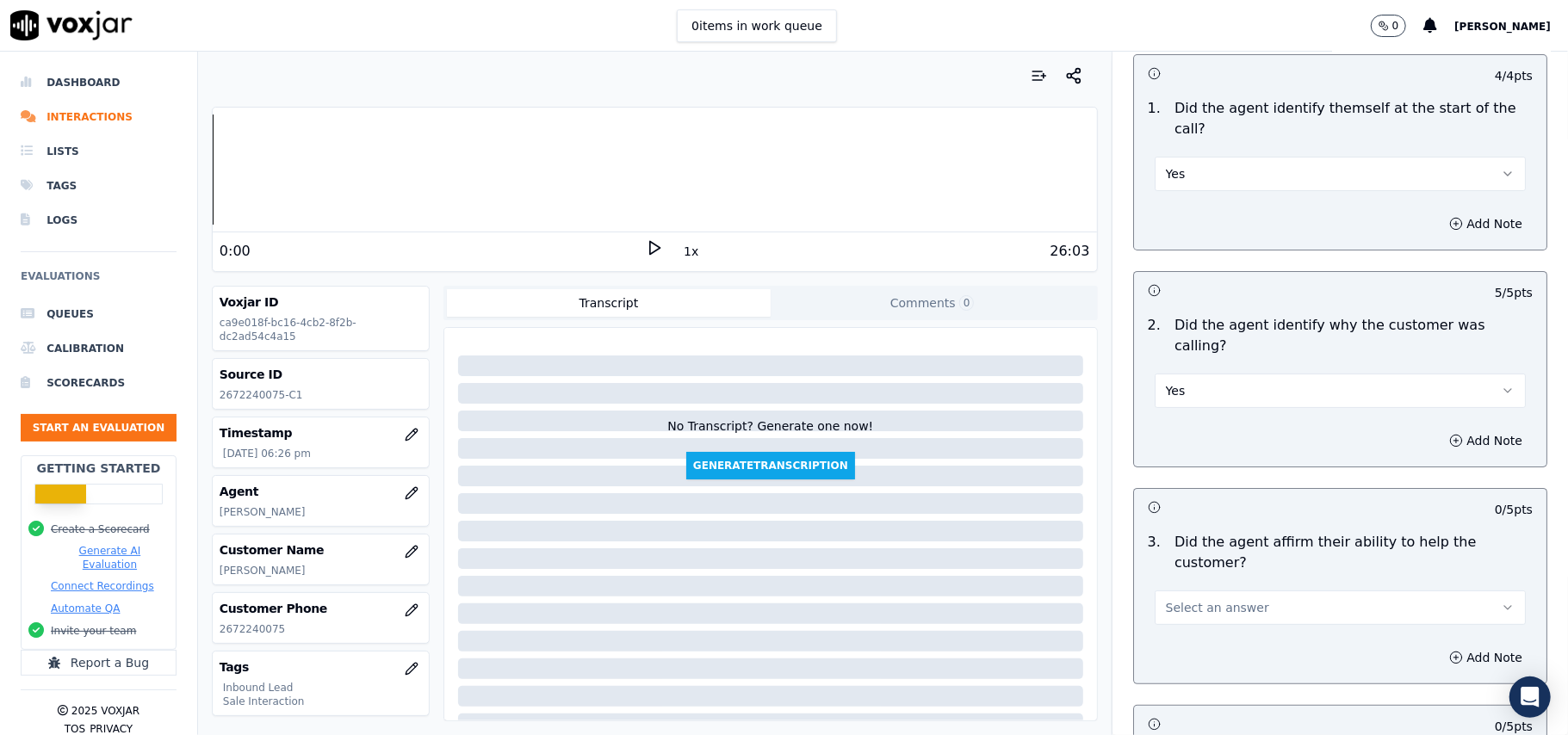
scroll to position [229, 0]
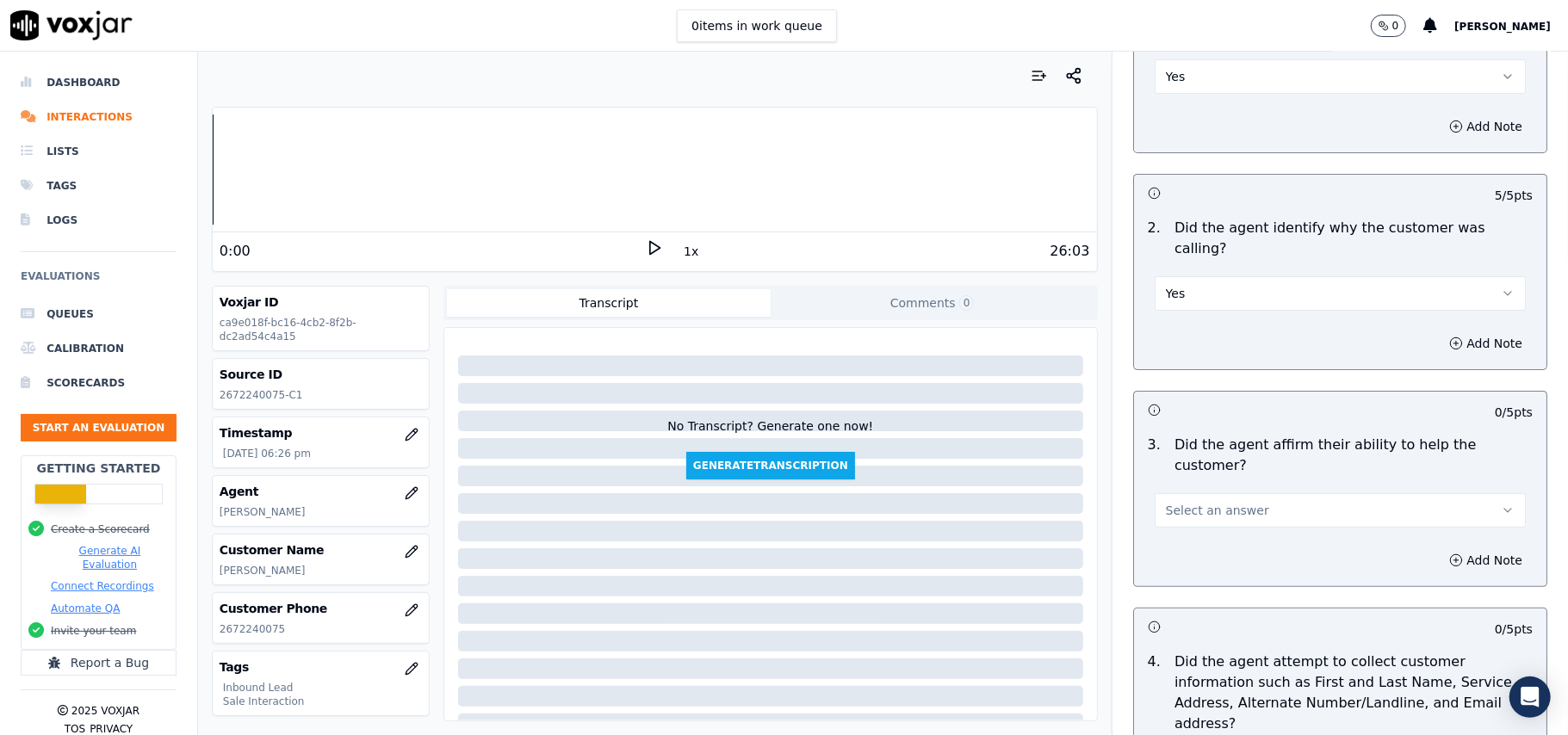
click at [1155, 493] on button "Select an answer" at bounding box center [1339, 510] width 371 height 35
click at [1165, 486] on div "Yes" at bounding box center [1303, 488] width 333 height 27
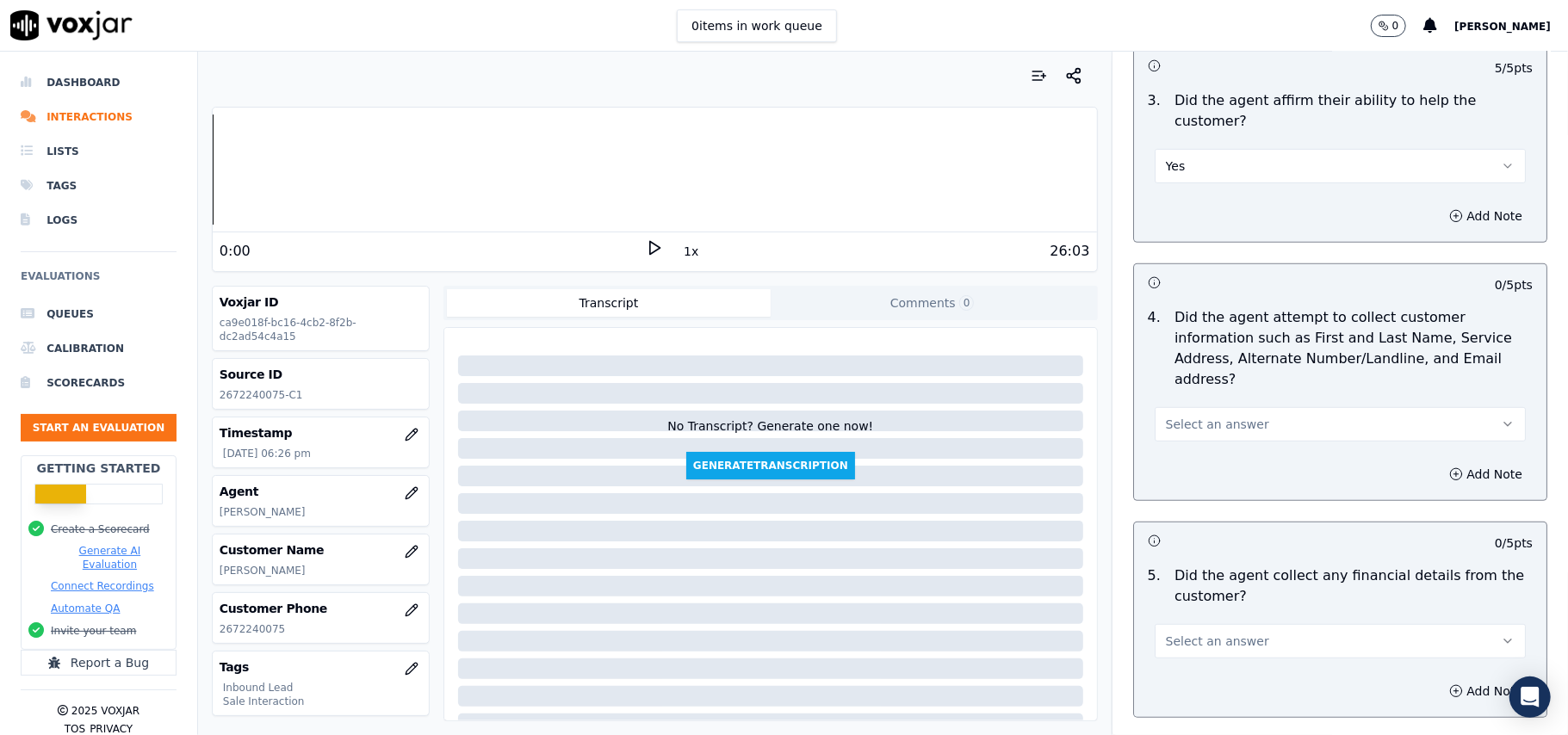
click at [1157, 407] on button "Select an answer" at bounding box center [1339, 424] width 371 height 35
click at [1158, 381] on div "Yes" at bounding box center [1303, 382] width 333 height 27
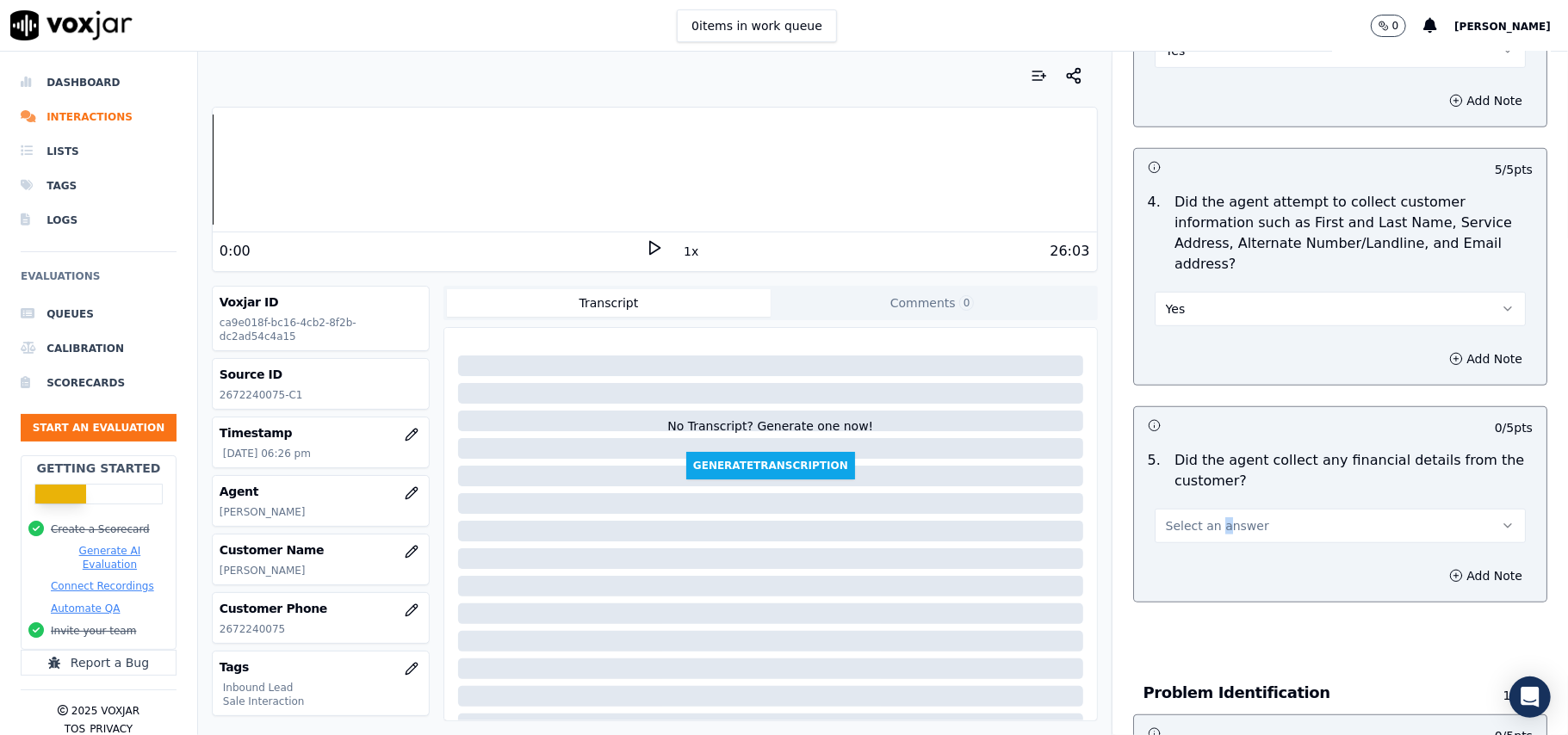
click at [1199, 491] on div "Select an answer" at bounding box center [1340, 517] width 399 height 51
click at [1199, 517] on span "Select an answer" at bounding box center [1217, 525] width 104 height 17
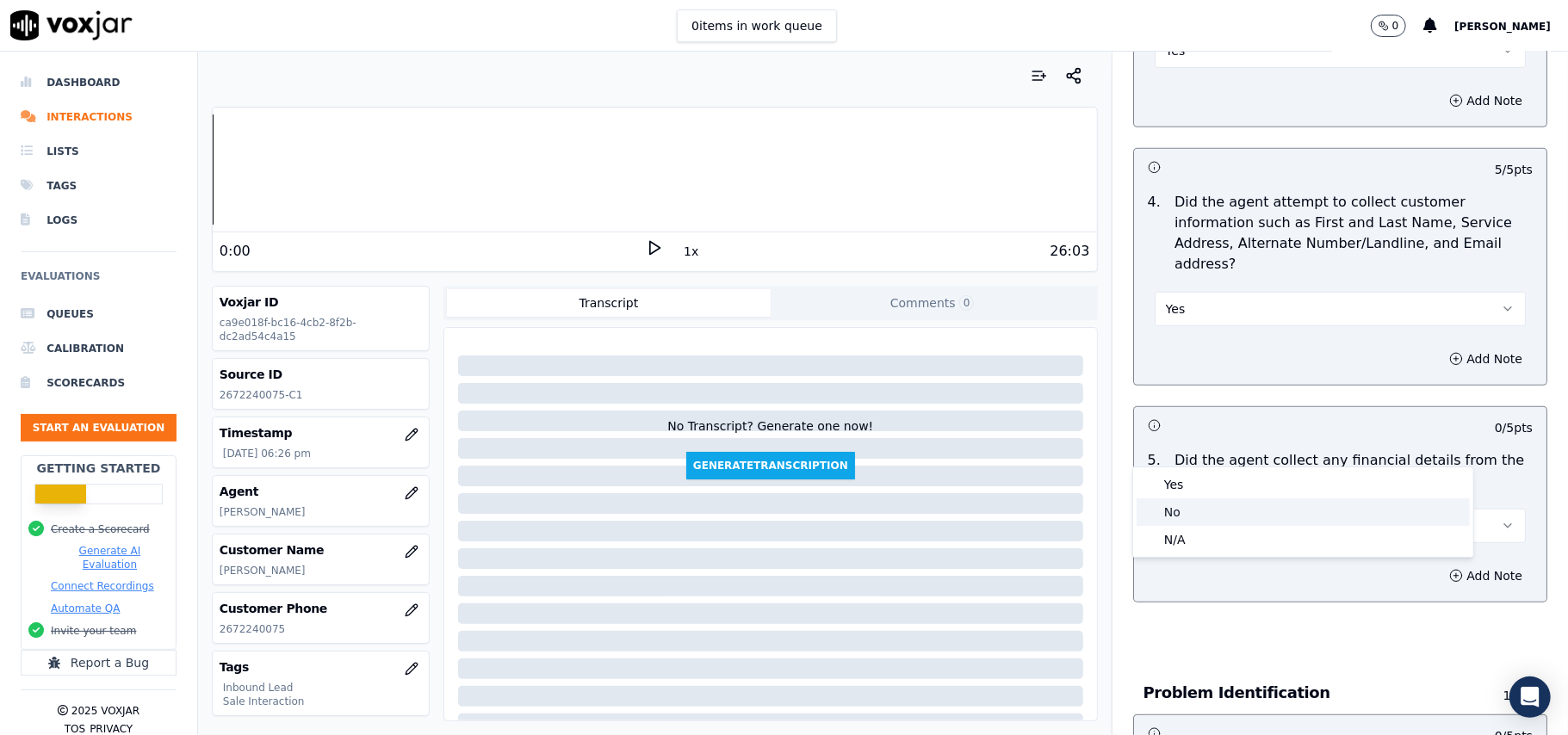
click at [1182, 510] on div "No" at bounding box center [1303, 512] width 333 height 27
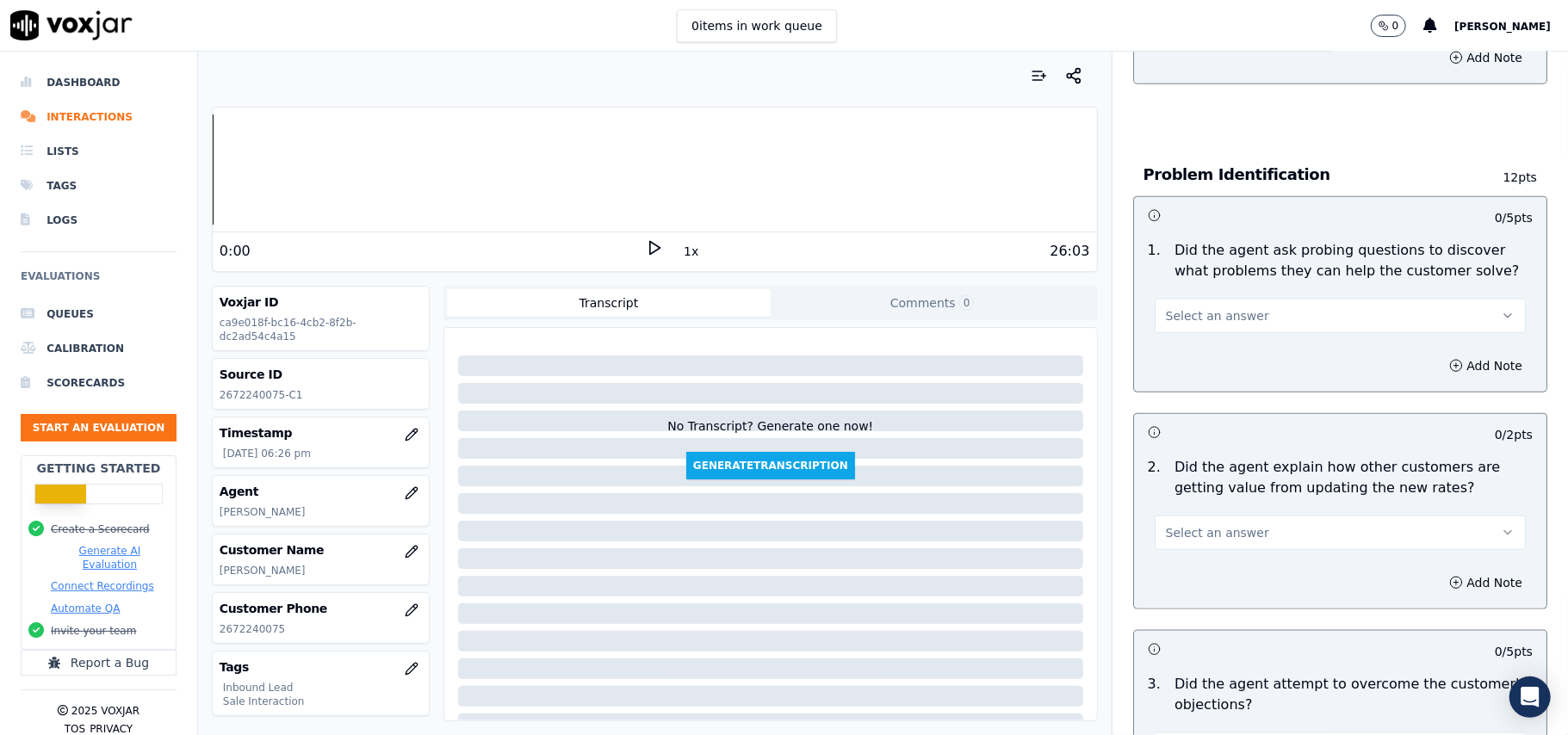
scroll to position [4817, 0]
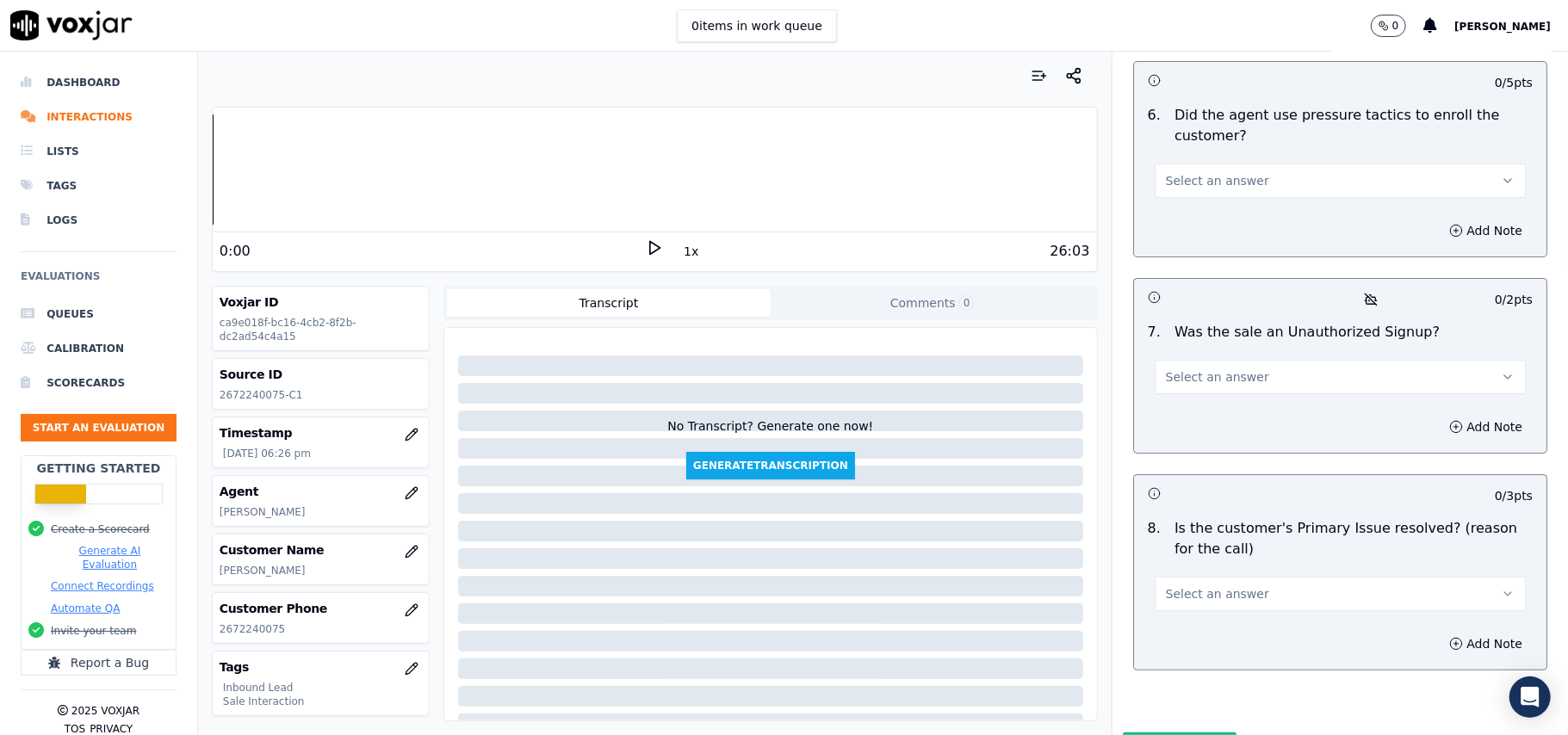
click at [1166, 585] on span "Select an answer" at bounding box center [1217, 593] width 104 height 17
click at [1168, 538] on div "Yes" at bounding box center [1303, 542] width 333 height 27
click at [1195, 368] on span "Select an answer" at bounding box center [1217, 376] width 104 height 17
click at [1178, 353] on div "No" at bounding box center [1303, 352] width 333 height 27
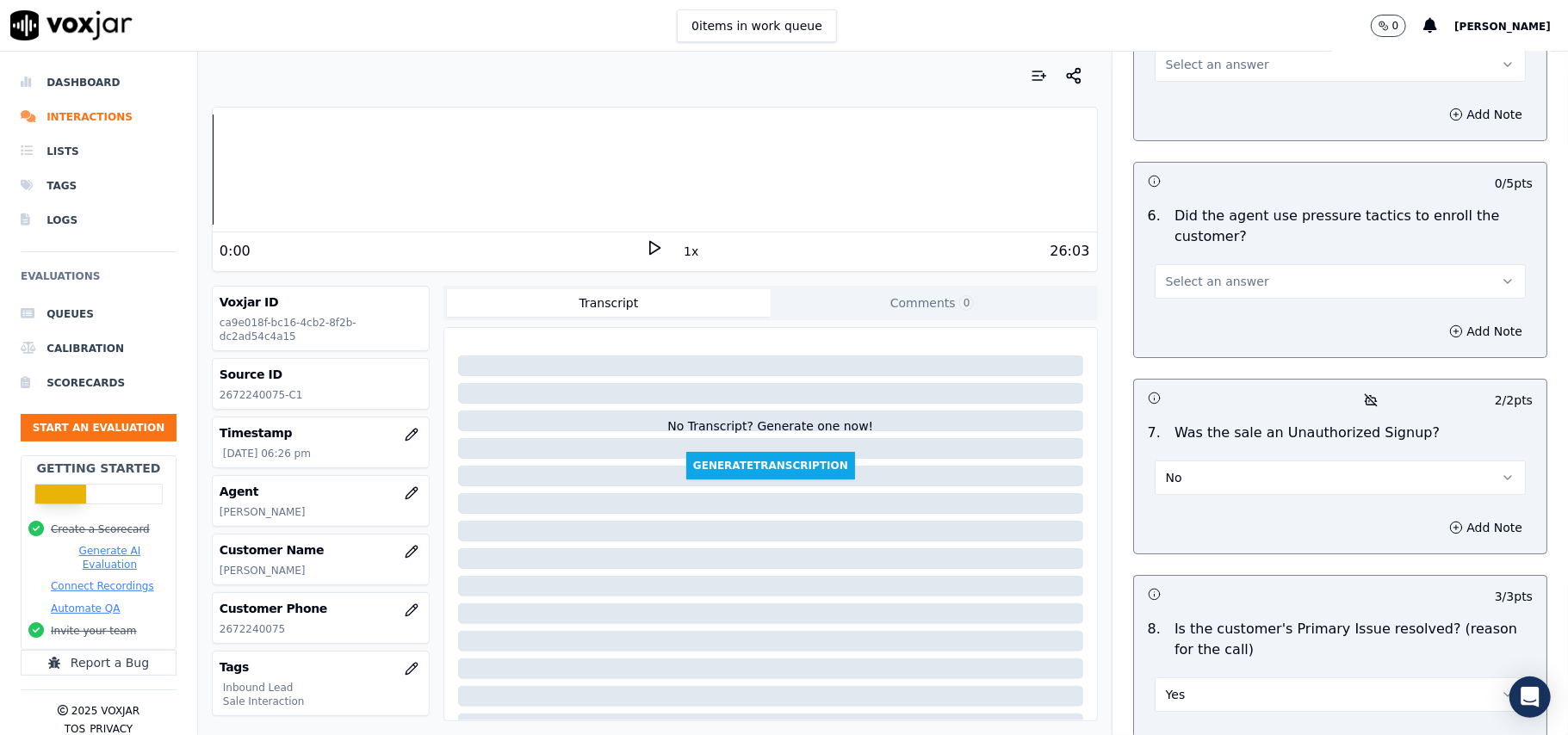
scroll to position [4588, 0]
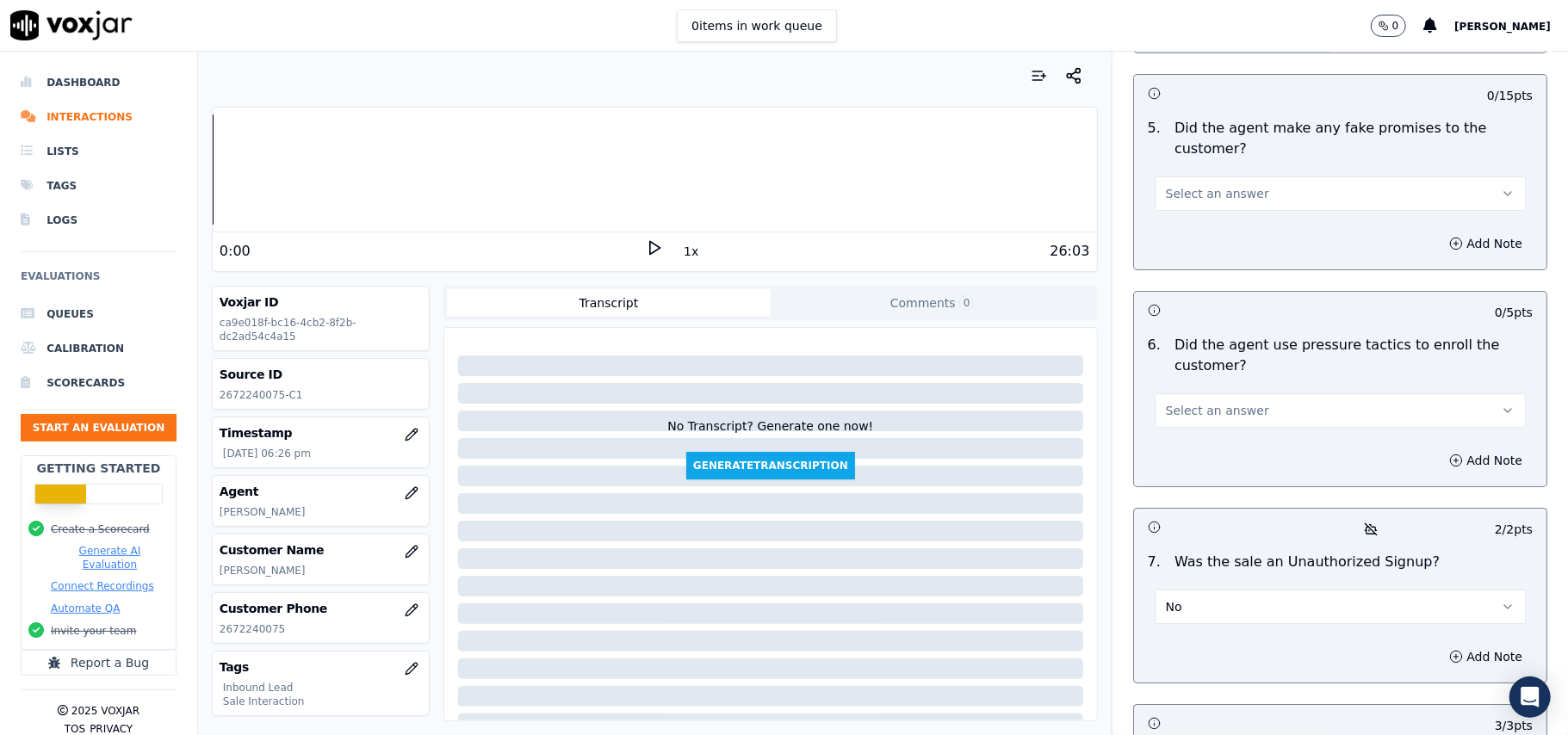
click at [1199, 402] on span "Select an answer" at bounding box center [1217, 410] width 104 height 17
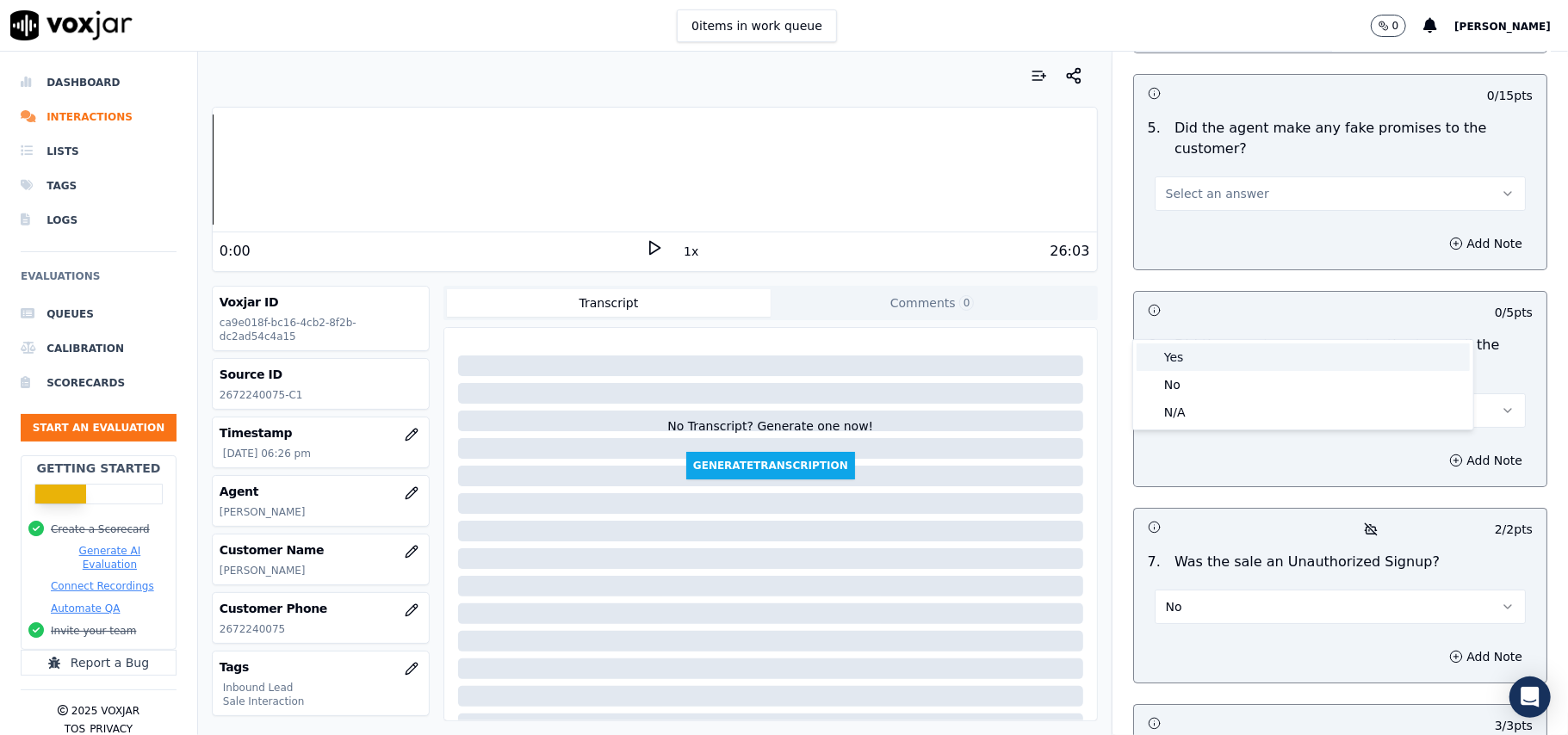
click at [1197, 350] on div "Yes" at bounding box center [1303, 357] width 333 height 27
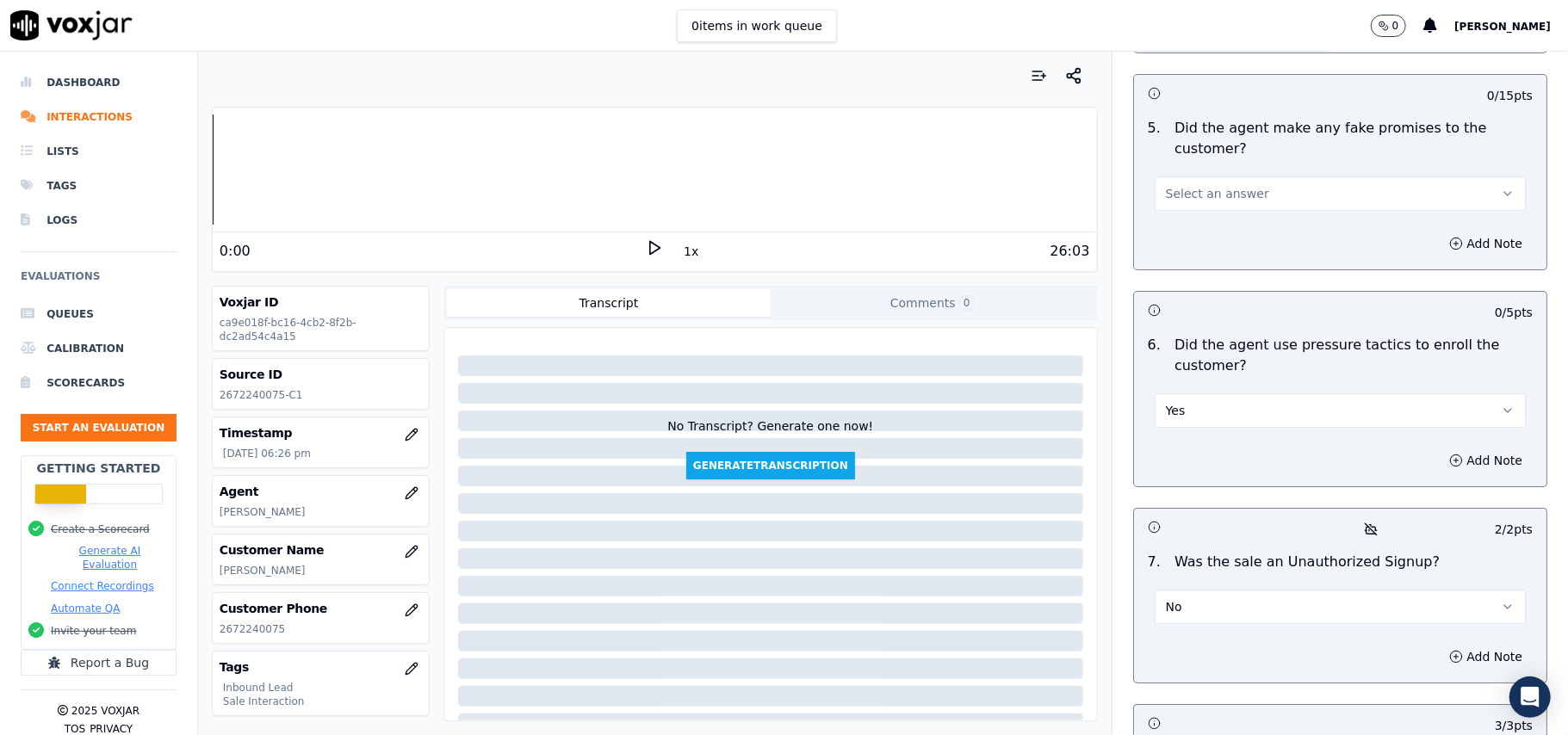
scroll to position [4473, 0]
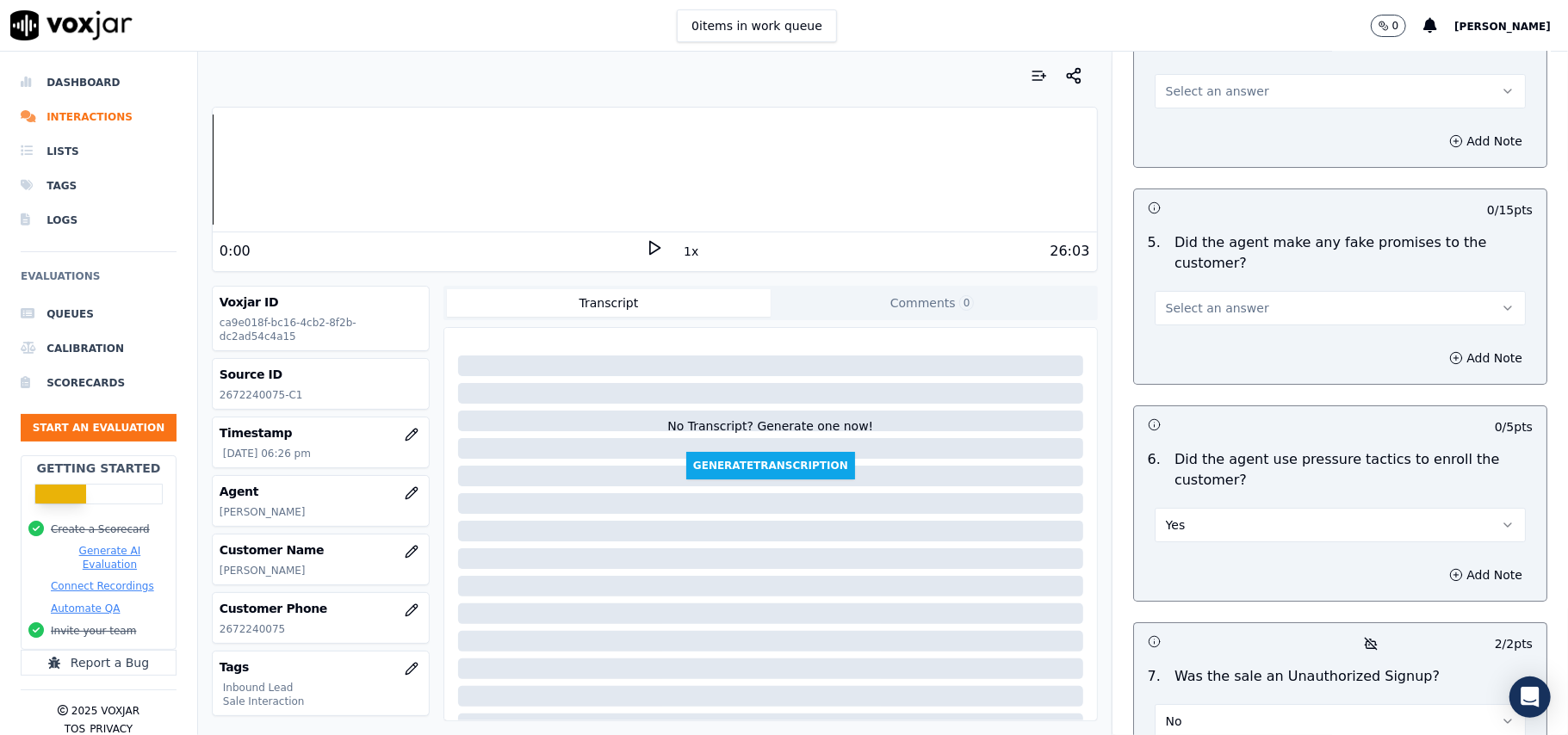
click at [1199, 507] on button "Yes" at bounding box center [1339, 524] width 371 height 35
click at [1176, 504] on div "No" at bounding box center [1303, 499] width 333 height 27
click at [1219, 232] on p "Did the agent make any fake promises to the customer?" at bounding box center [1354, 252] width 358 height 42
click at [1219, 291] on button "Select an answer" at bounding box center [1339, 308] width 371 height 35
click at [1217, 270] on div "No" at bounding box center [1303, 282] width 333 height 27
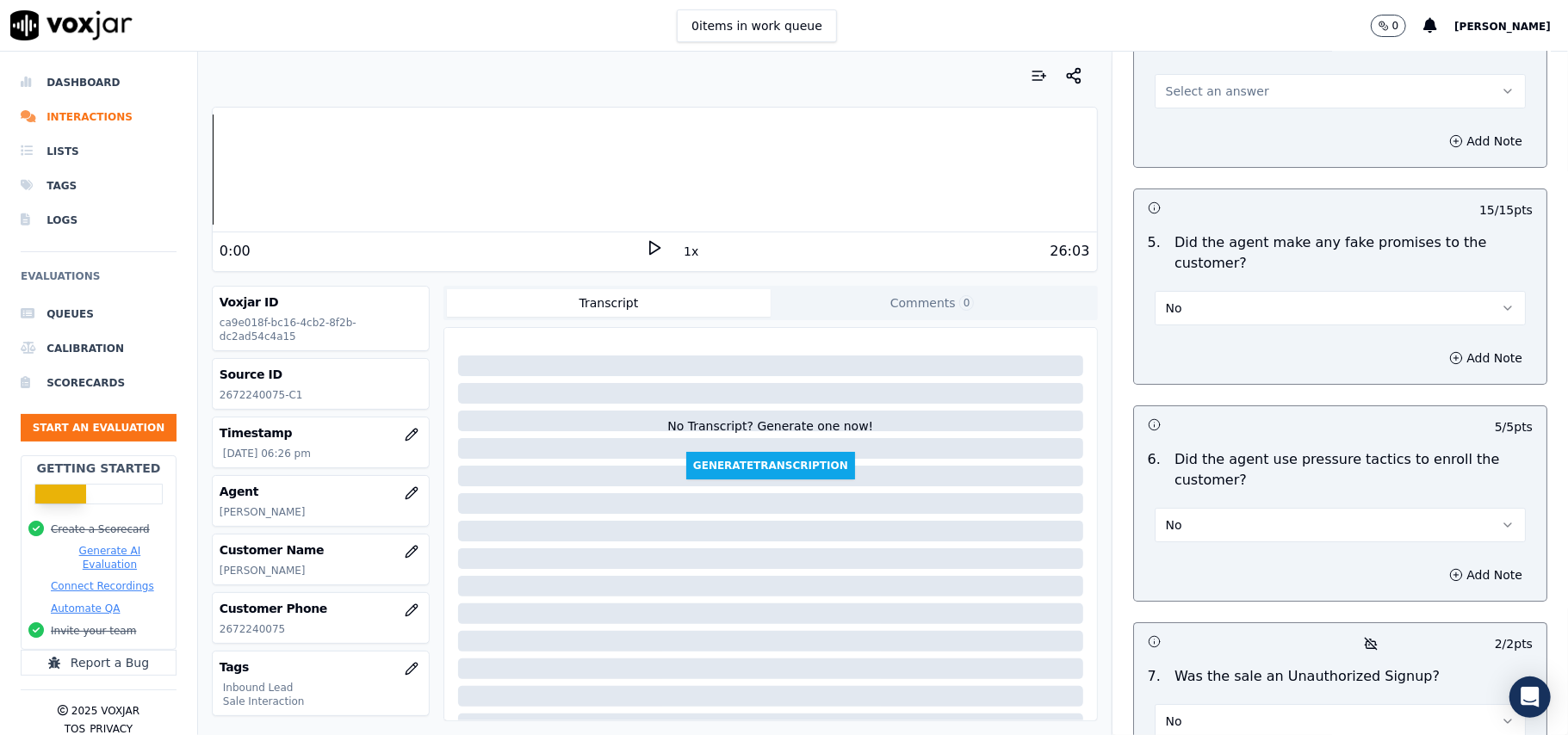
scroll to position [4244, 0]
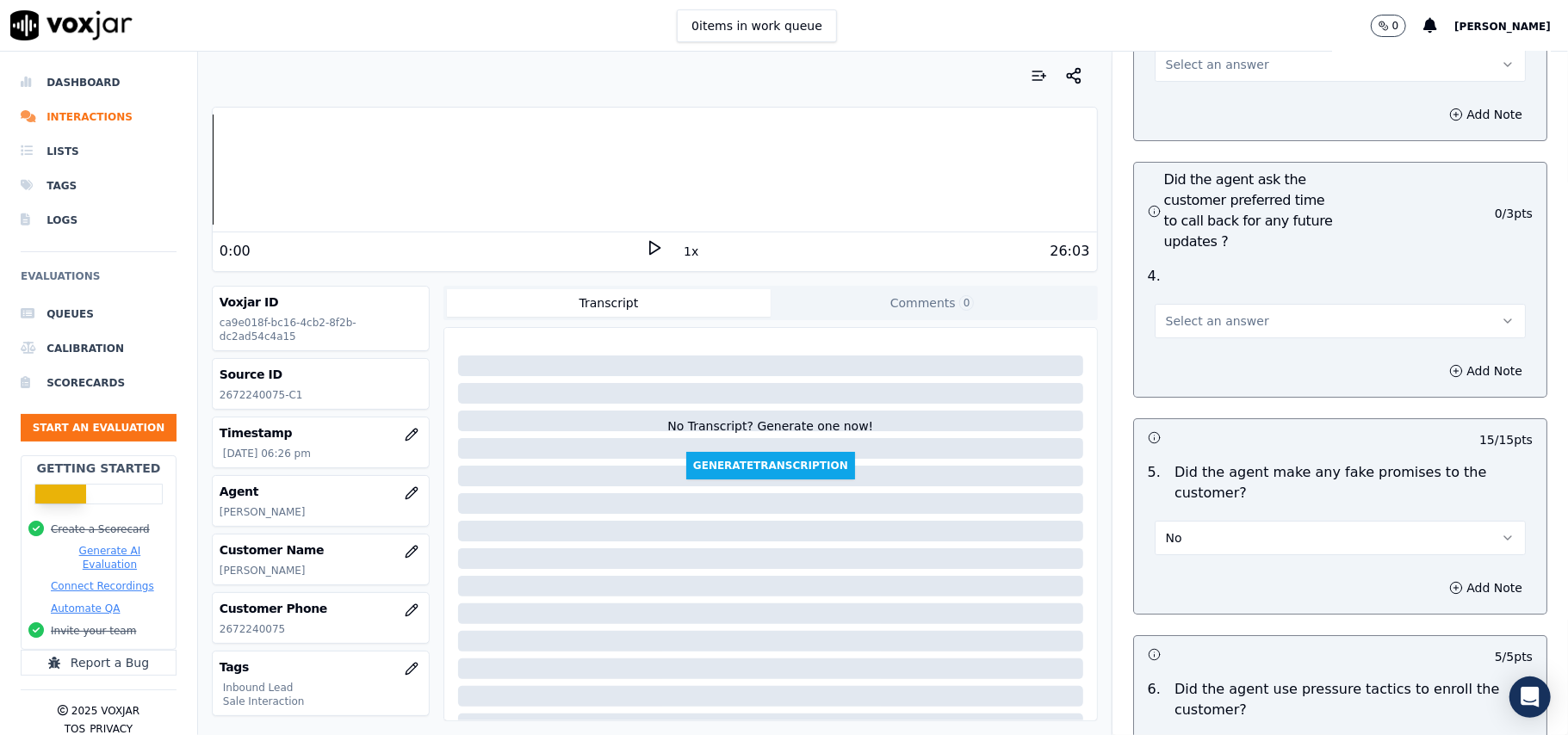
click at [1213, 313] on span "Select an answer" at bounding box center [1217, 321] width 104 height 17
click at [1195, 268] on div "Yes" at bounding box center [1303, 267] width 333 height 27
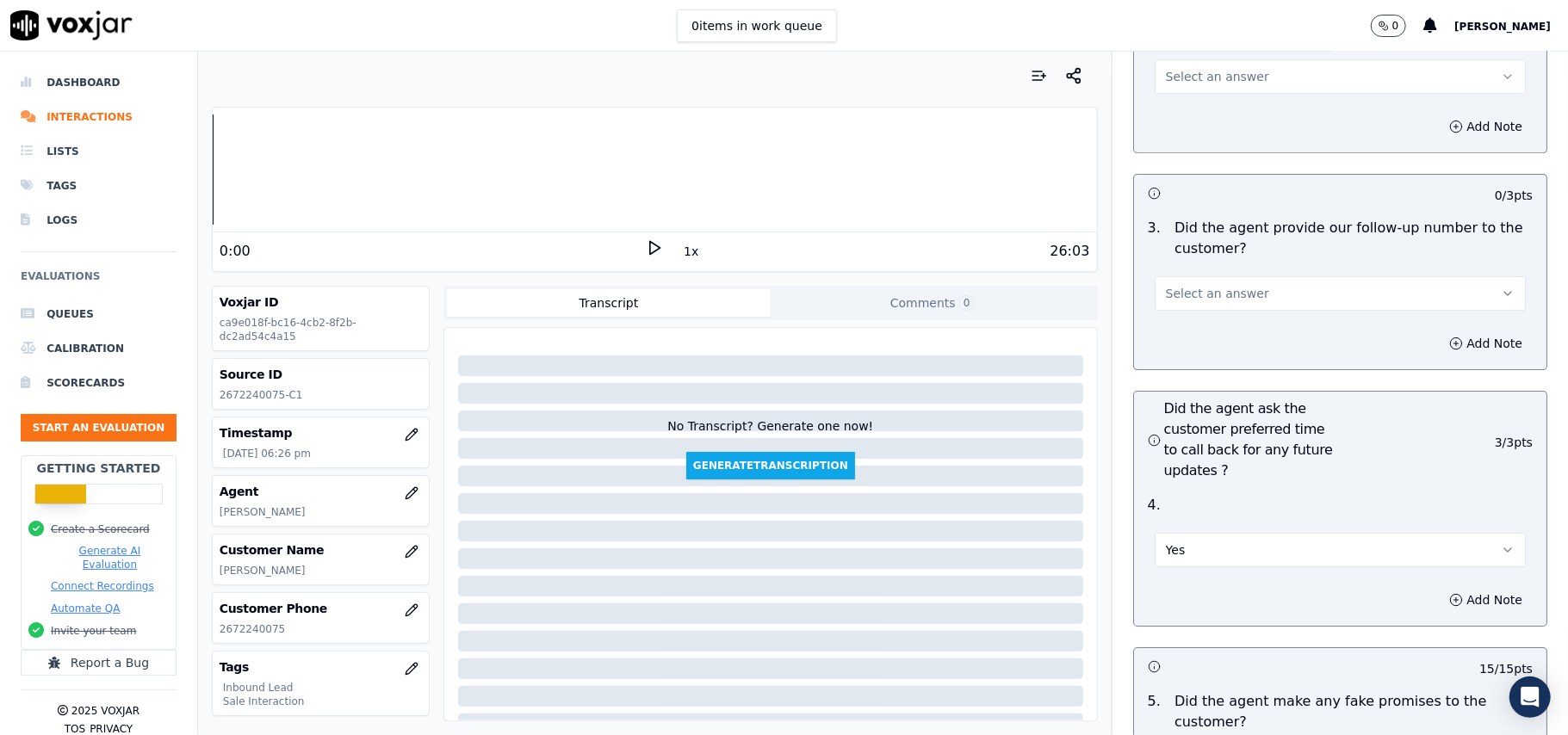
click at [1184, 276] on button "Select an answer" at bounding box center [1339, 293] width 371 height 35
click at [1180, 259] on div "No" at bounding box center [1303, 267] width 333 height 27
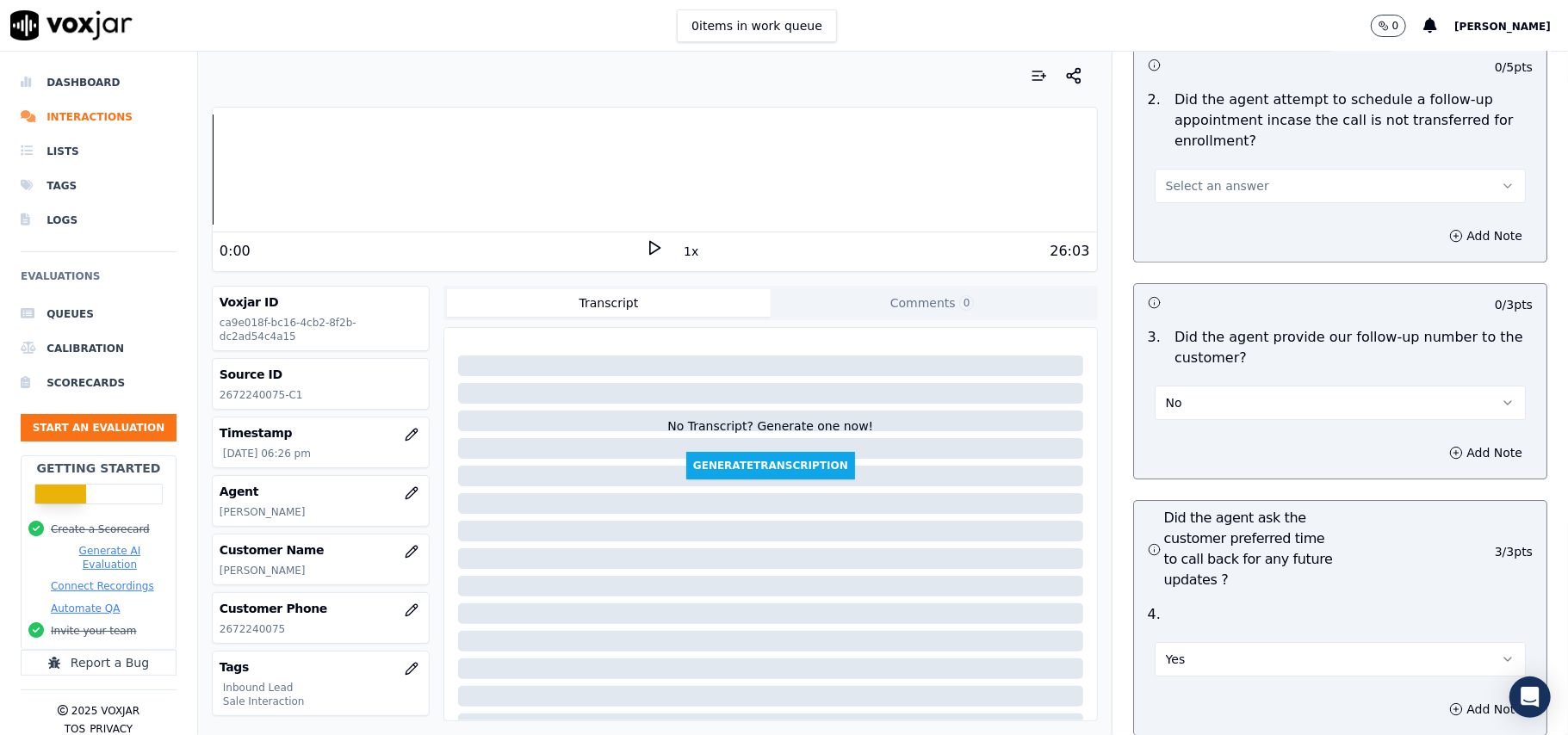
scroll to position [3785, 0]
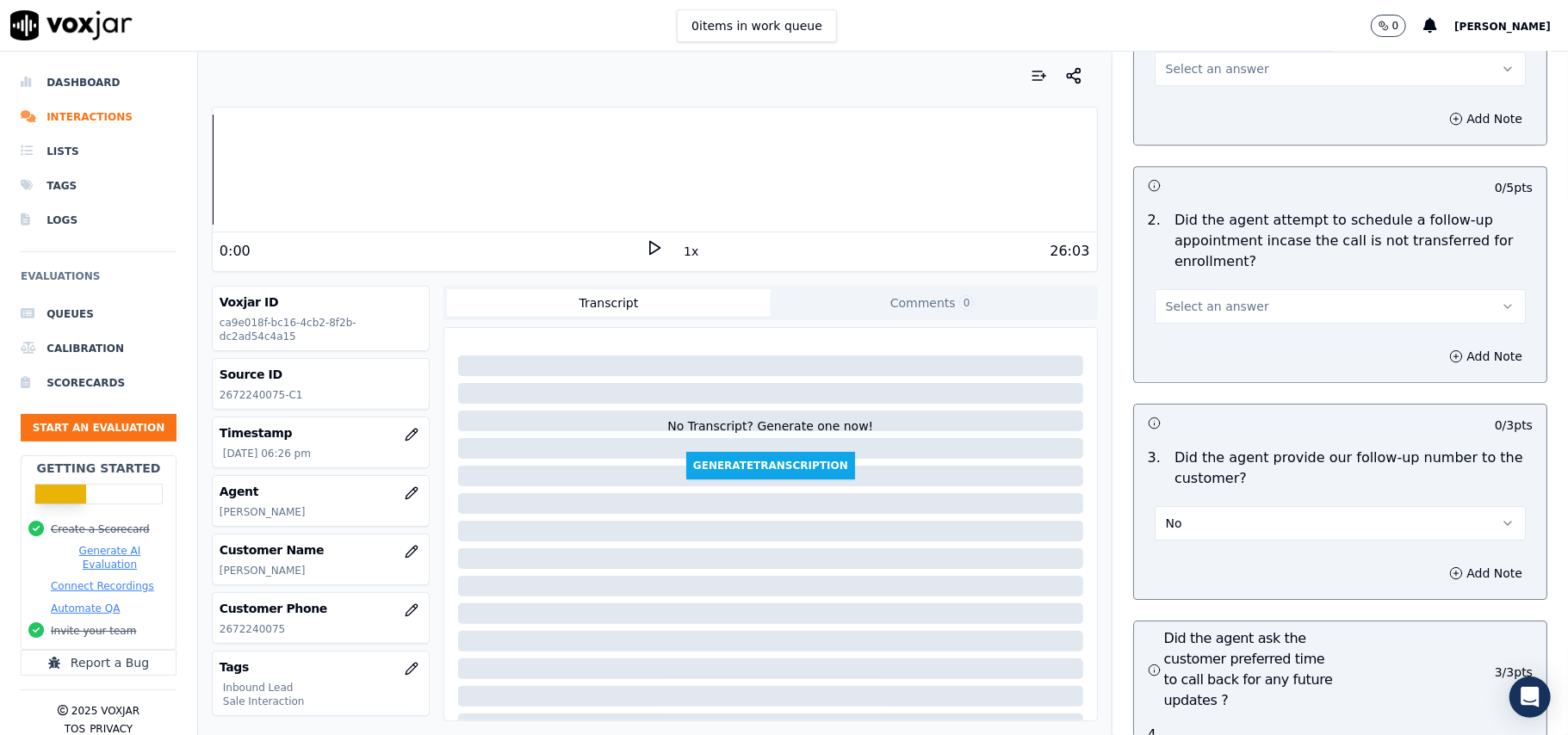
click at [1209, 507] on button "No" at bounding box center [1339, 523] width 371 height 35
click at [1180, 458] on div "Yes No N/A" at bounding box center [1303, 496] width 340 height 89
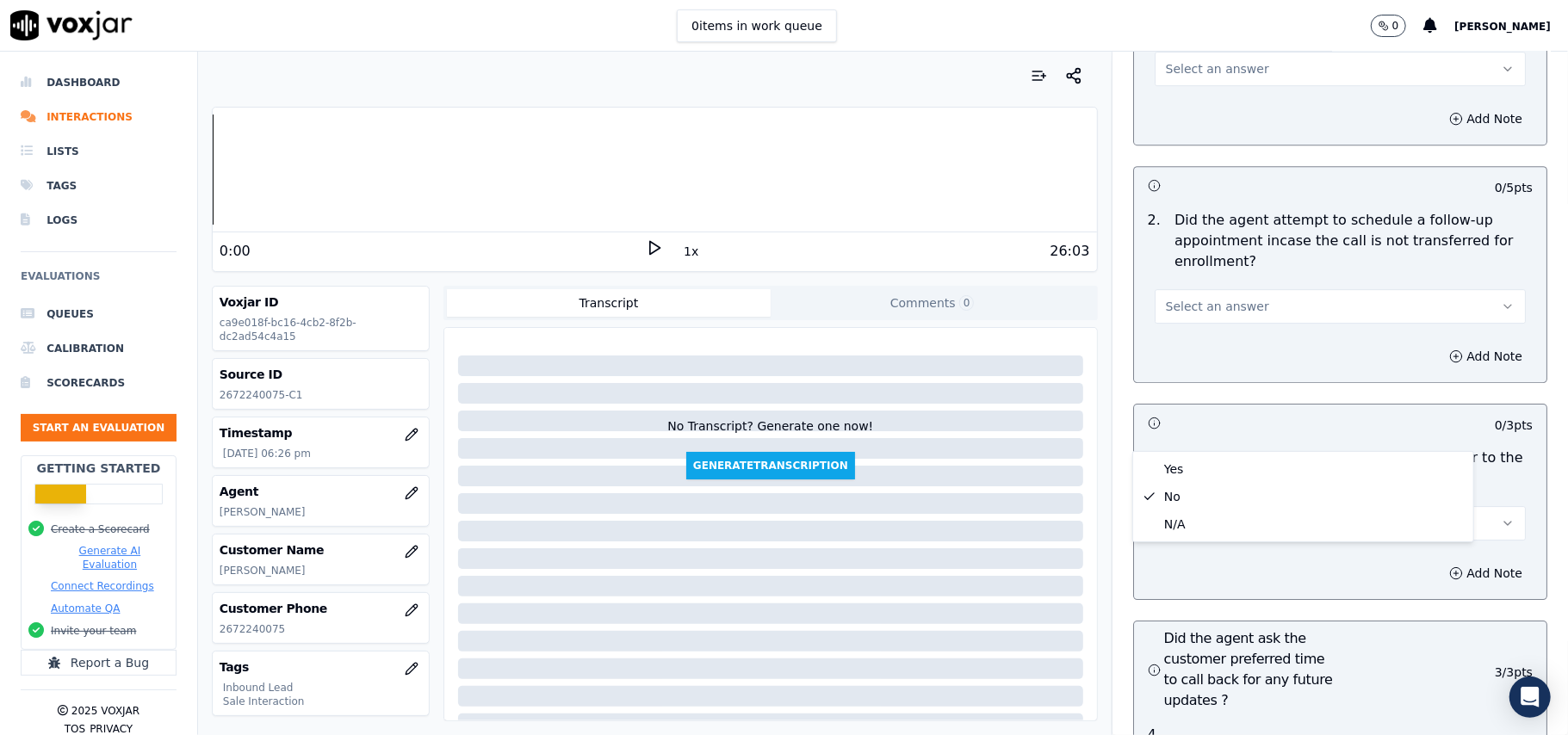
click at [1172, 463] on div "Yes" at bounding box center [1303, 468] width 333 height 27
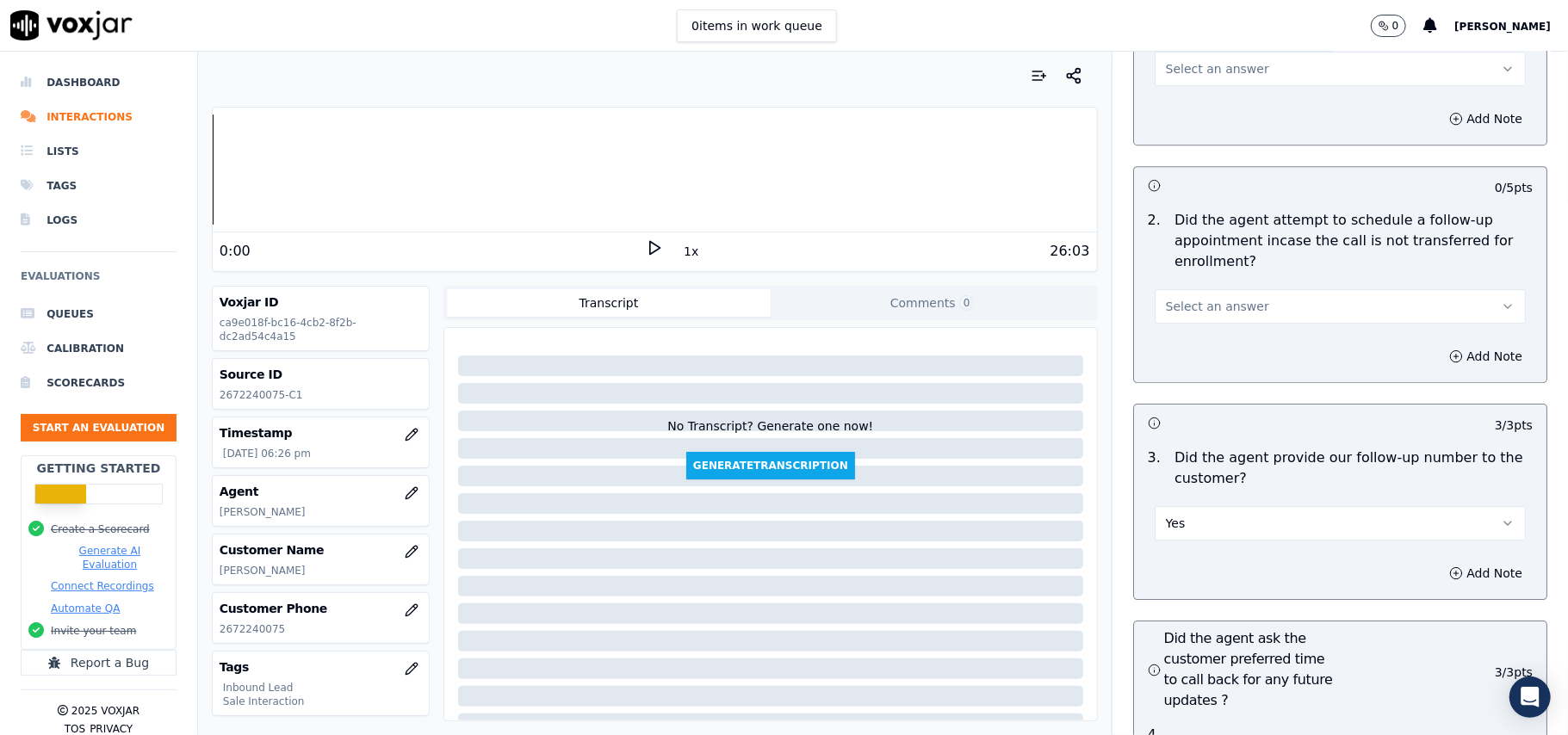
drag, startPoint x: 1199, startPoint y: 210, endPoint x: 1200, endPoint y: 222, distance: 12.0
click at [1200, 298] on span "Select an answer" at bounding box center [1217, 306] width 104 height 17
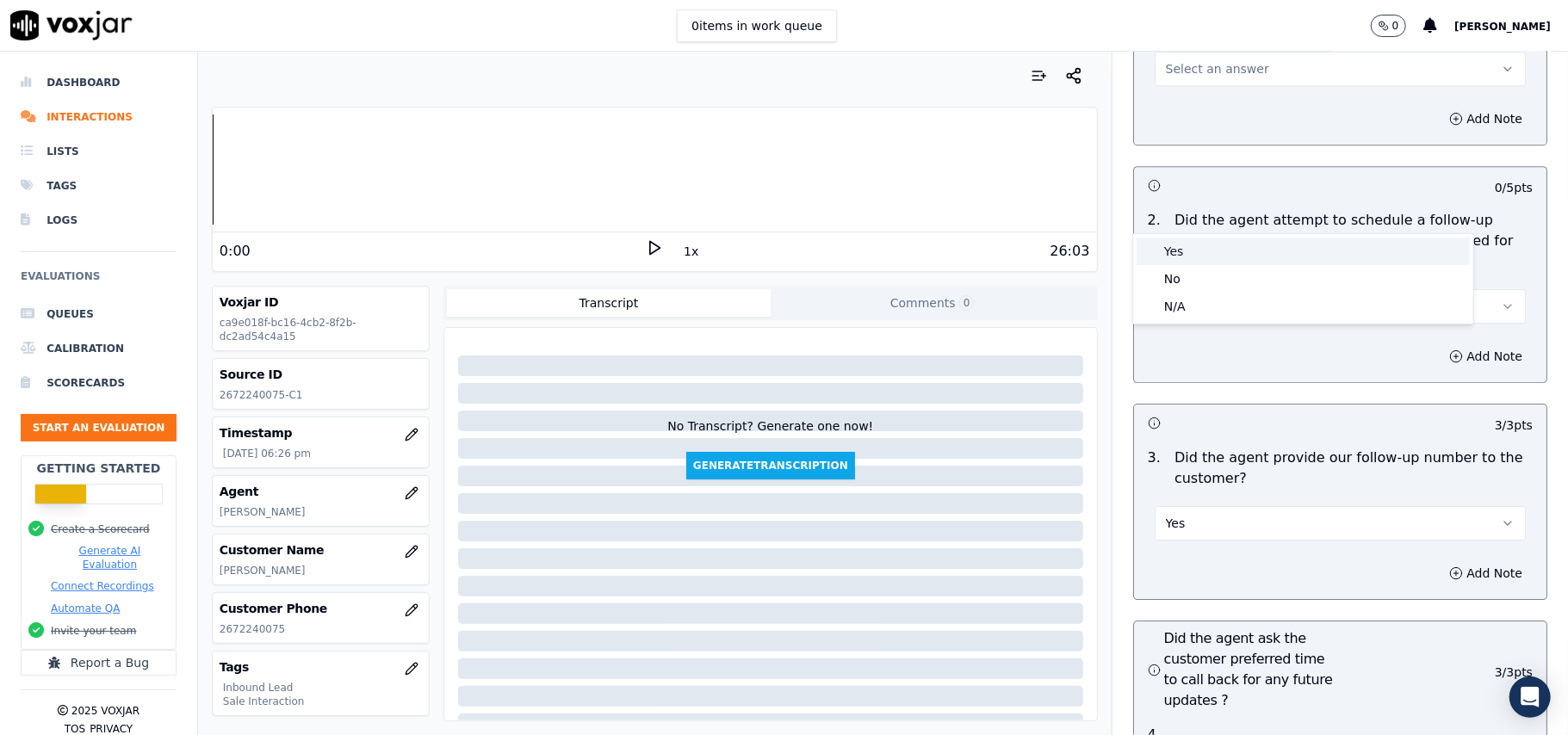
click at [1196, 252] on div "Yes" at bounding box center [1303, 251] width 333 height 27
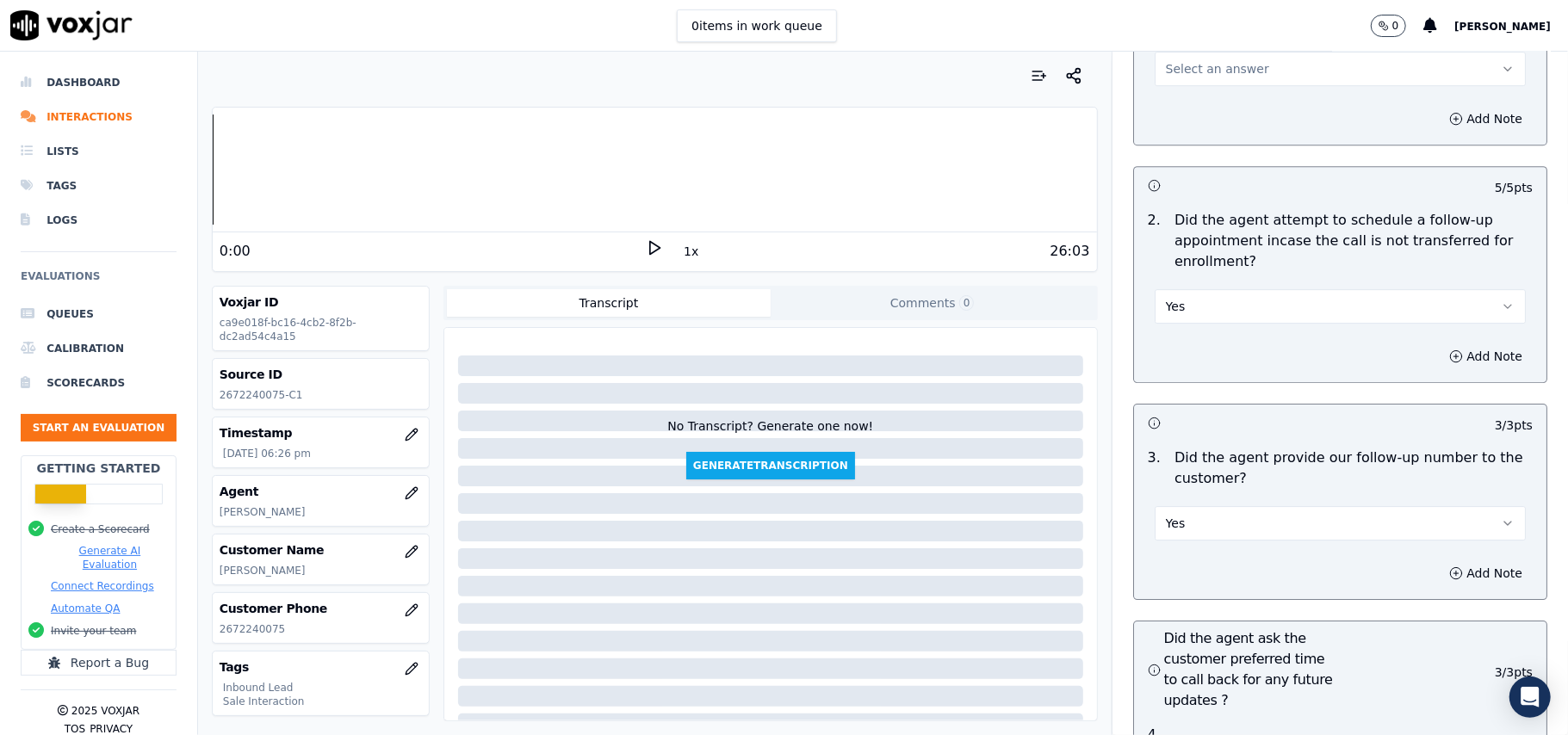
scroll to position [3555, 0]
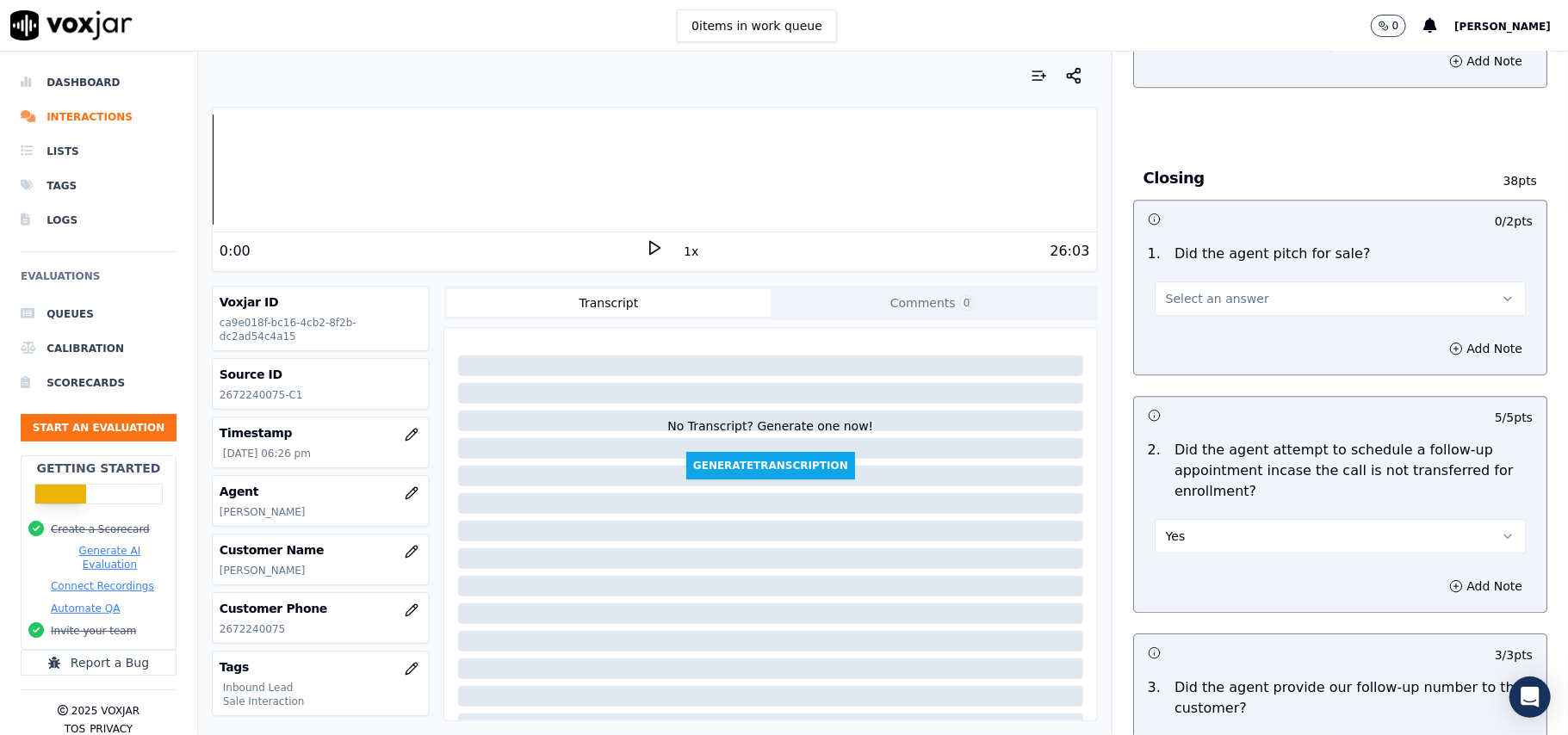
click at [1184, 290] on span "Select an answer" at bounding box center [1217, 298] width 104 height 17
click at [1179, 257] on div "No" at bounding box center [1303, 270] width 333 height 27
click at [1190, 282] on button "No" at bounding box center [1339, 298] width 371 height 35
click at [1178, 244] on div "Yes" at bounding box center [1303, 243] width 333 height 27
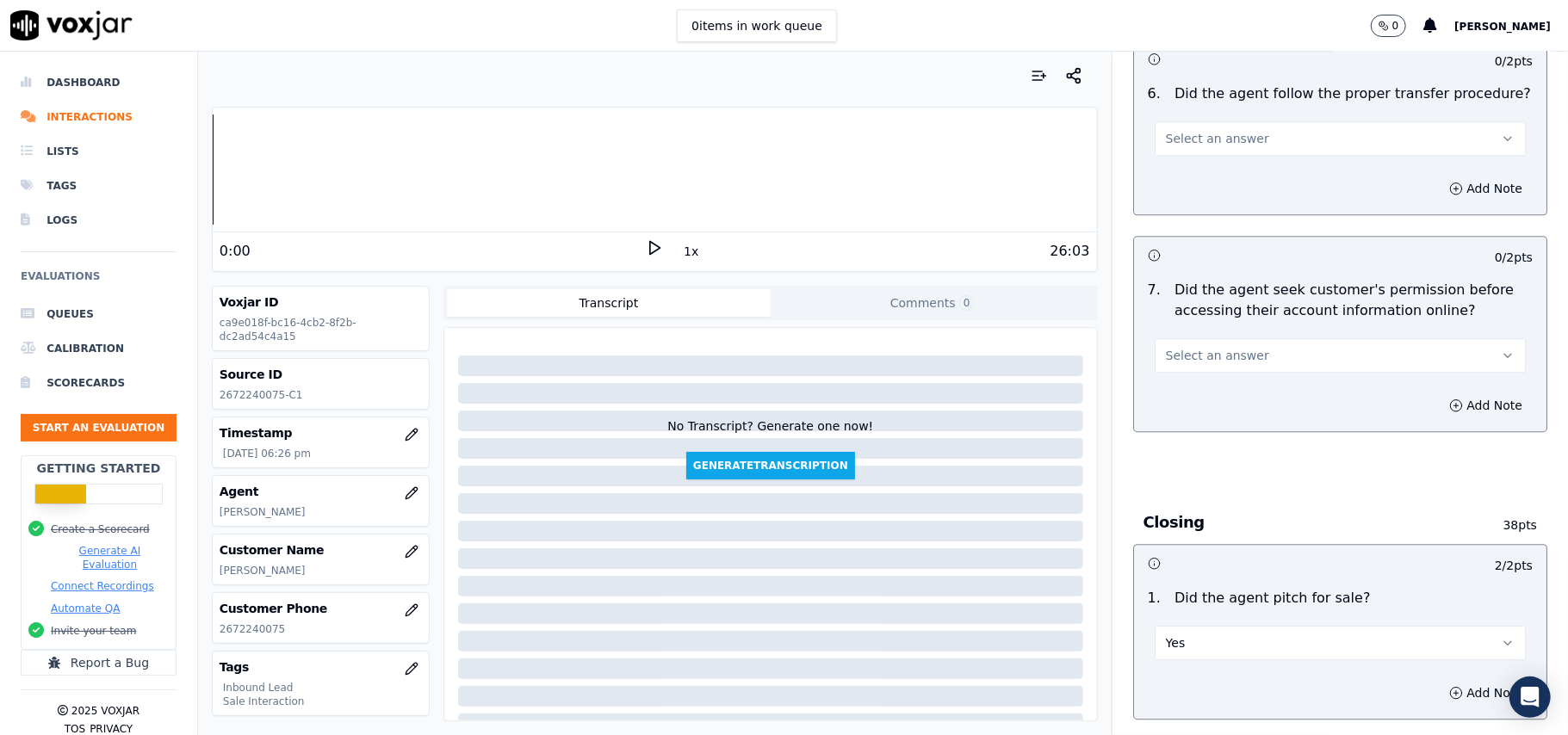
click at [1200, 347] on span "Select an answer" at bounding box center [1217, 355] width 104 height 17
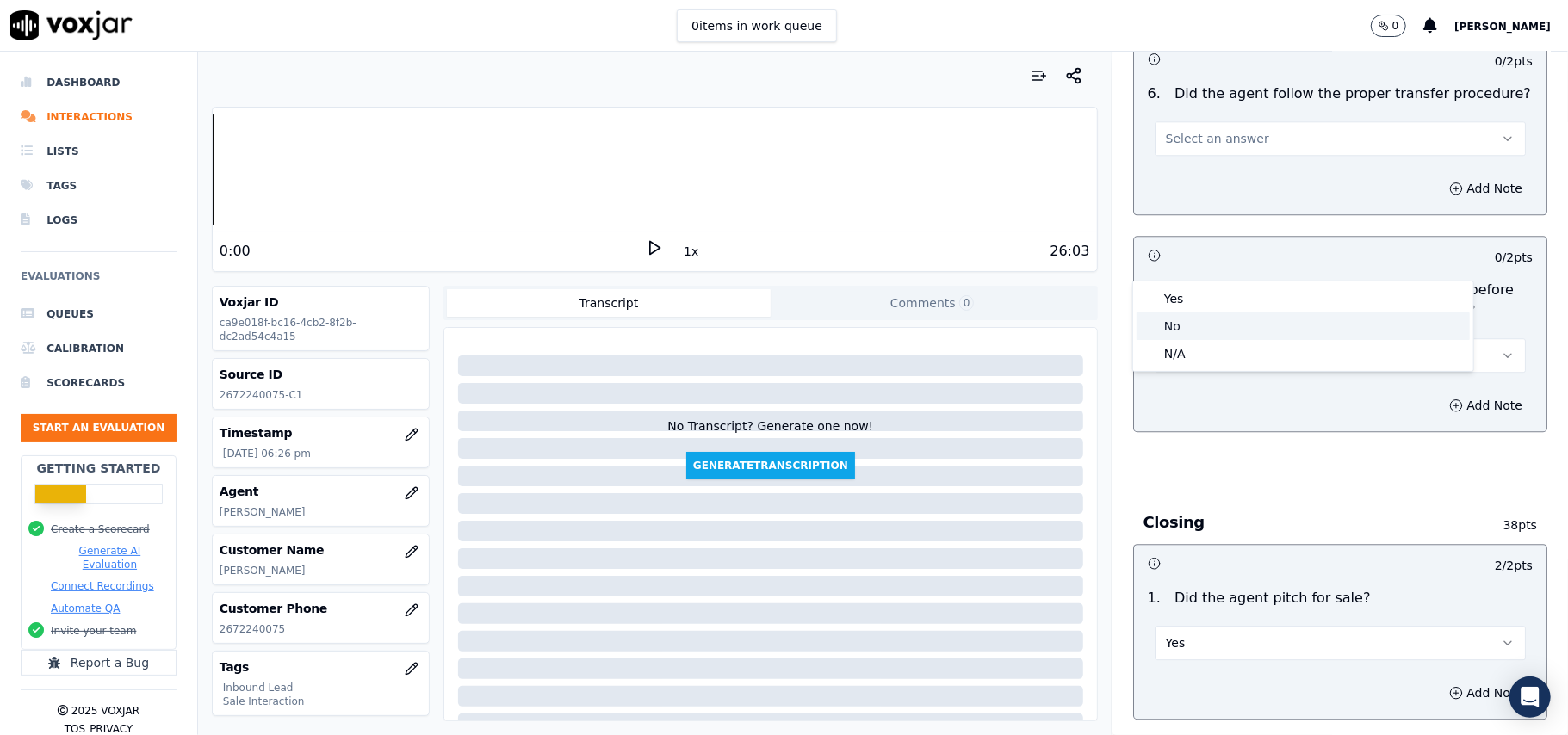
click at [1185, 313] on div "No" at bounding box center [1303, 326] width 333 height 27
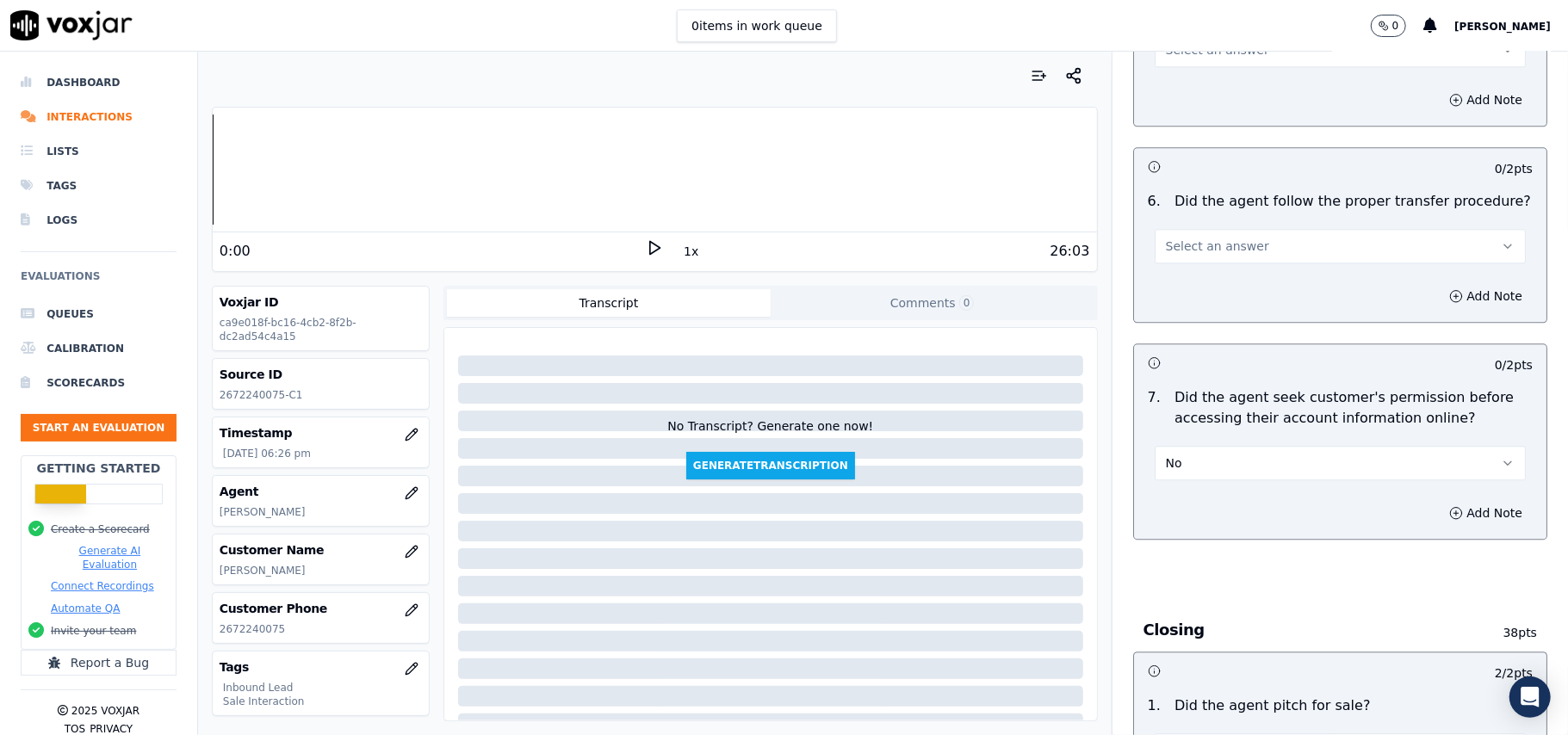
scroll to position [2982, 0]
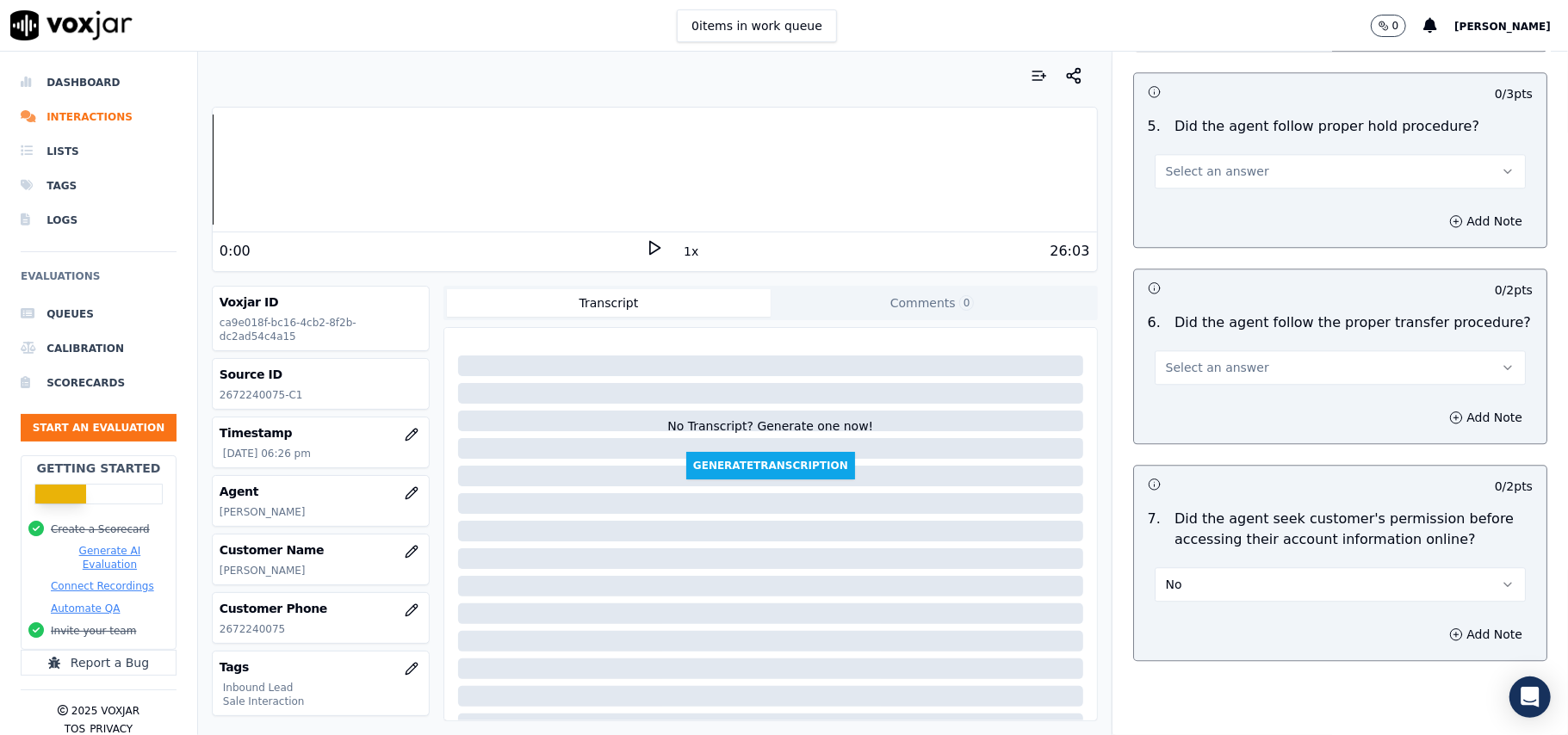
drag, startPoint x: 1184, startPoint y: 491, endPoint x: 1185, endPoint y: 480, distance: 11.0
click at [1185, 568] on button "No" at bounding box center [1339, 584] width 371 height 35
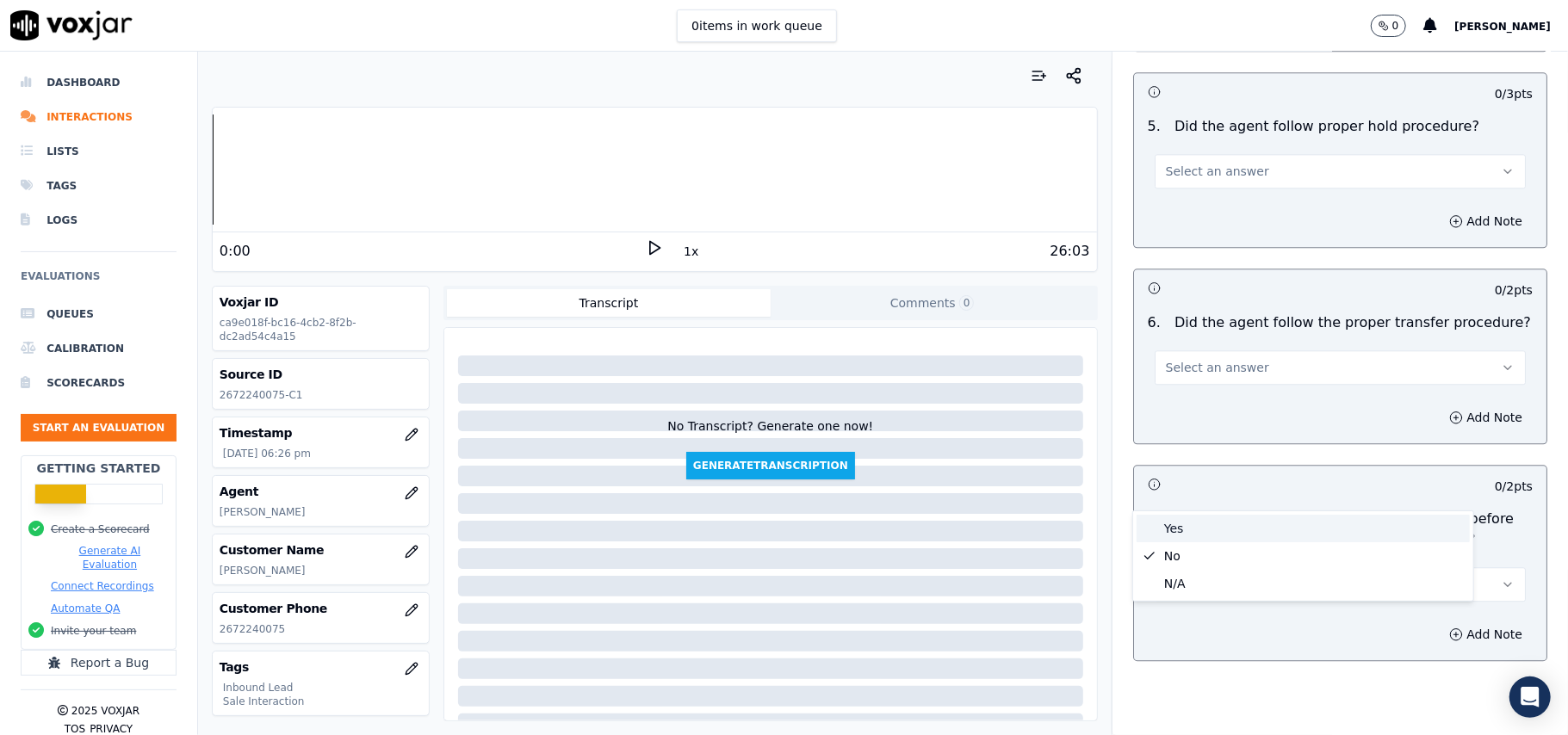
click at [1183, 520] on div "Yes" at bounding box center [1303, 528] width 333 height 27
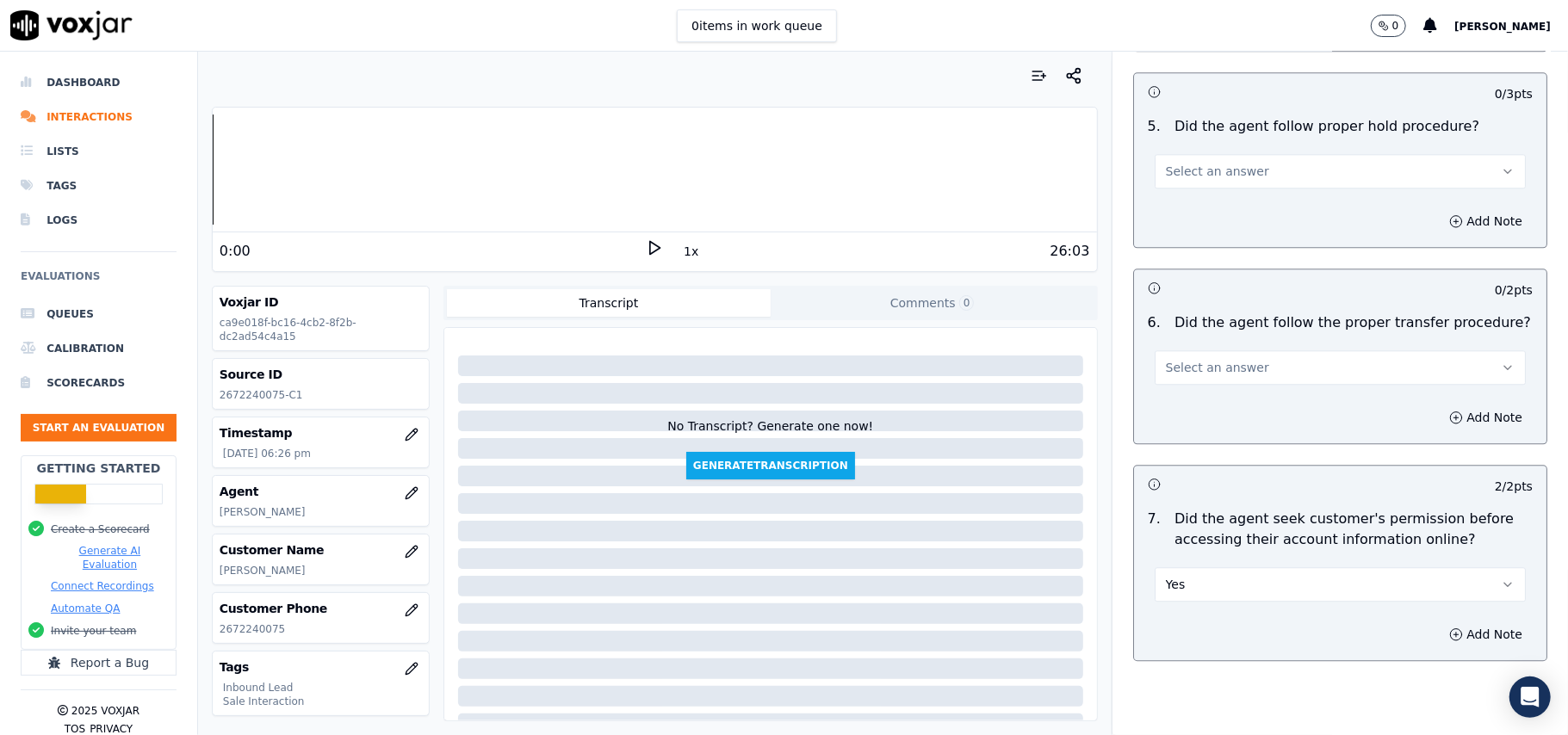
click at [1214, 359] on span "Select an answer" at bounding box center [1217, 367] width 104 height 17
click at [1207, 299] on div "Yes" at bounding box center [1303, 310] width 333 height 27
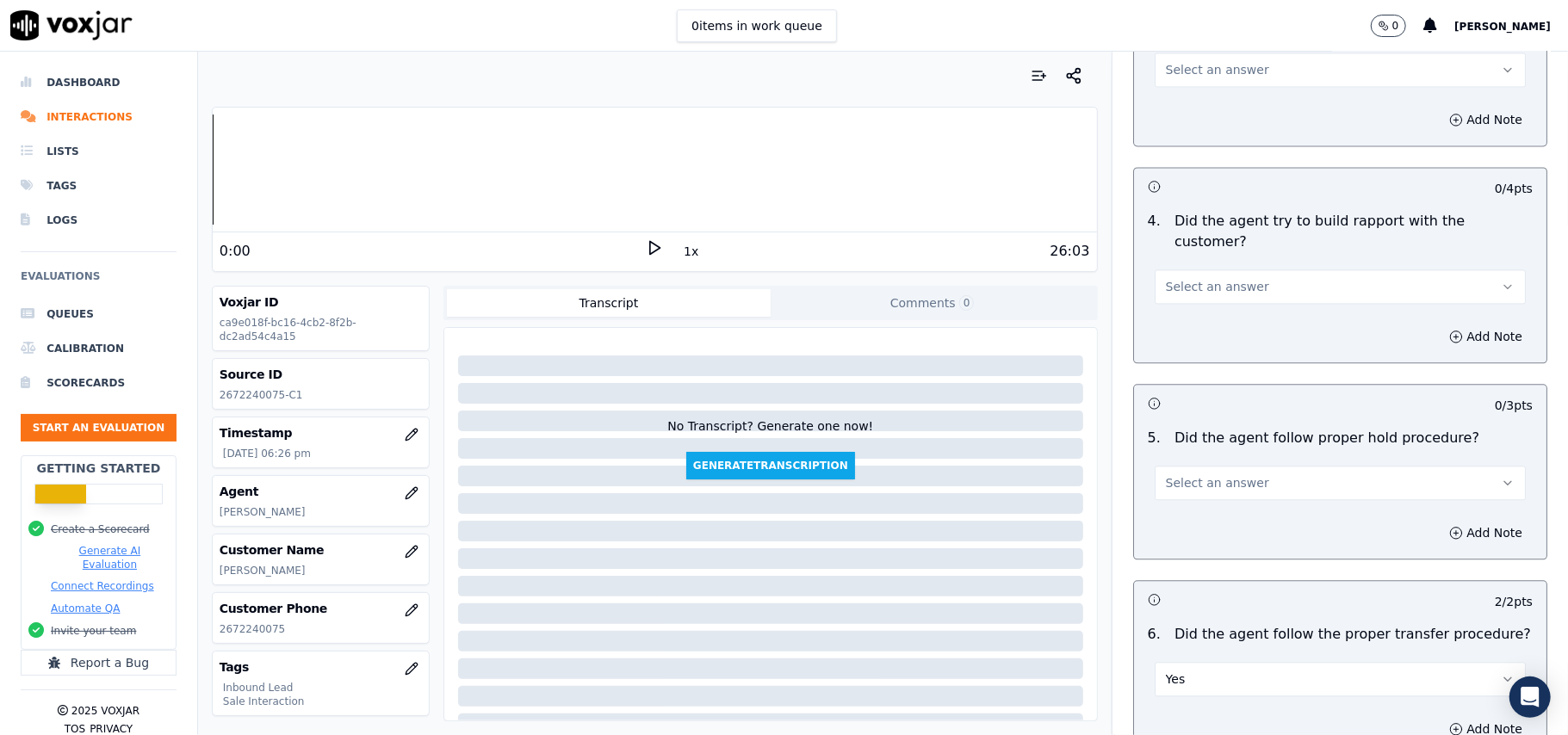
scroll to position [2637, 0]
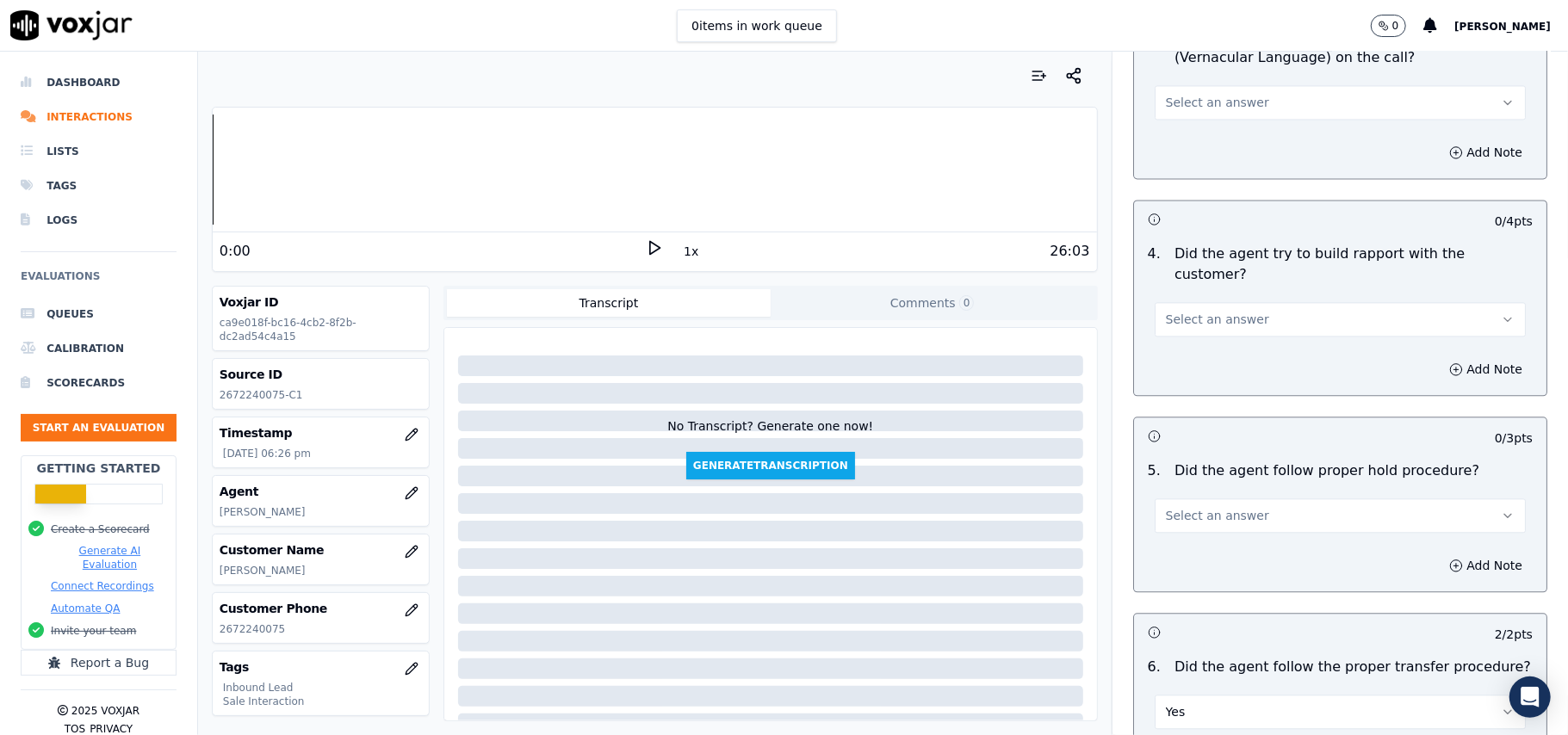
click at [1159, 499] on button "Select an answer" at bounding box center [1339, 515] width 371 height 35
click at [1153, 447] on div "Yes" at bounding box center [1303, 459] width 333 height 27
click at [1231, 311] on span "Select an answer" at bounding box center [1217, 319] width 104 height 17
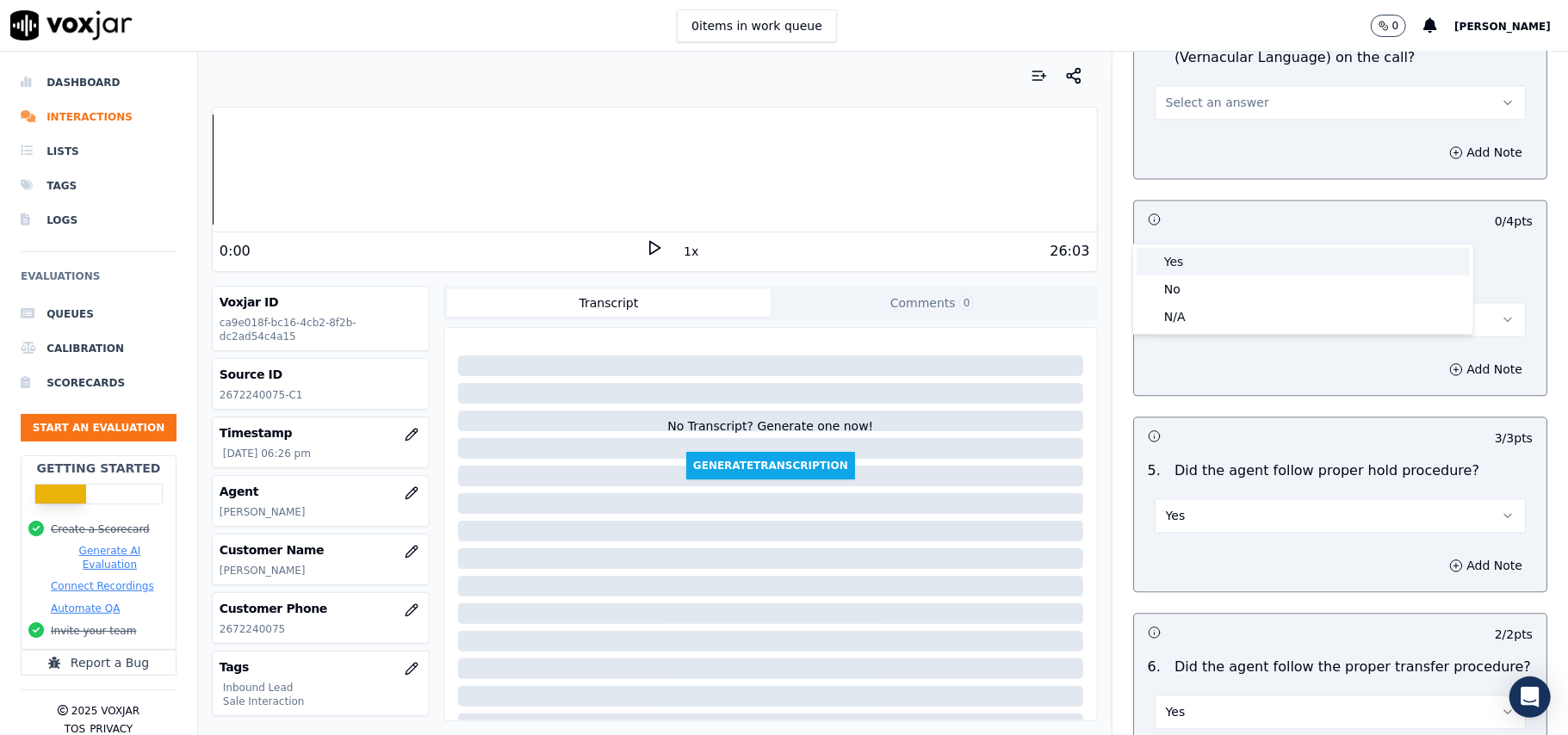
click at [1230, 274] on div "Yes" at bounding box center [1303, 261] width 333 height 27
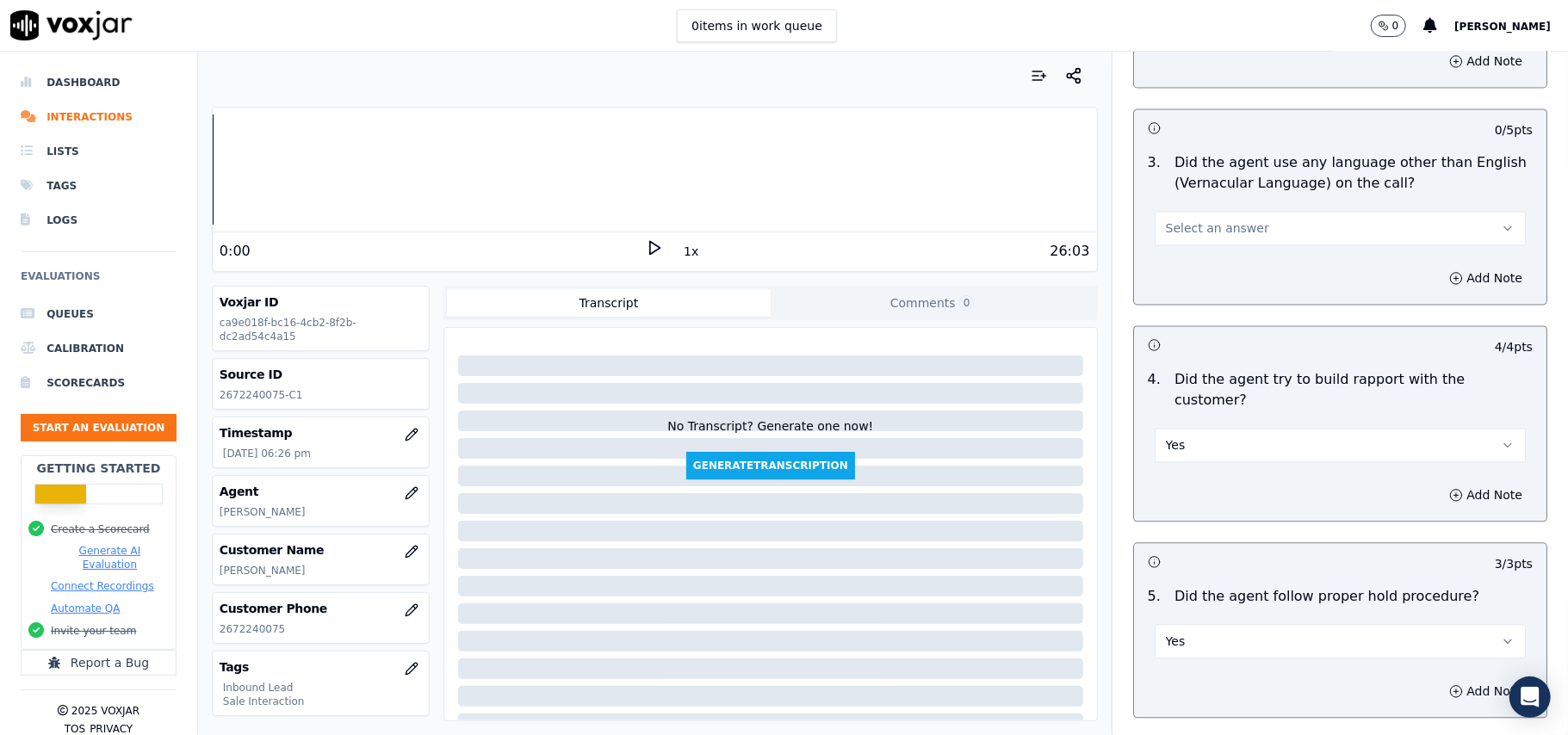
scroll to position [2408, 0]
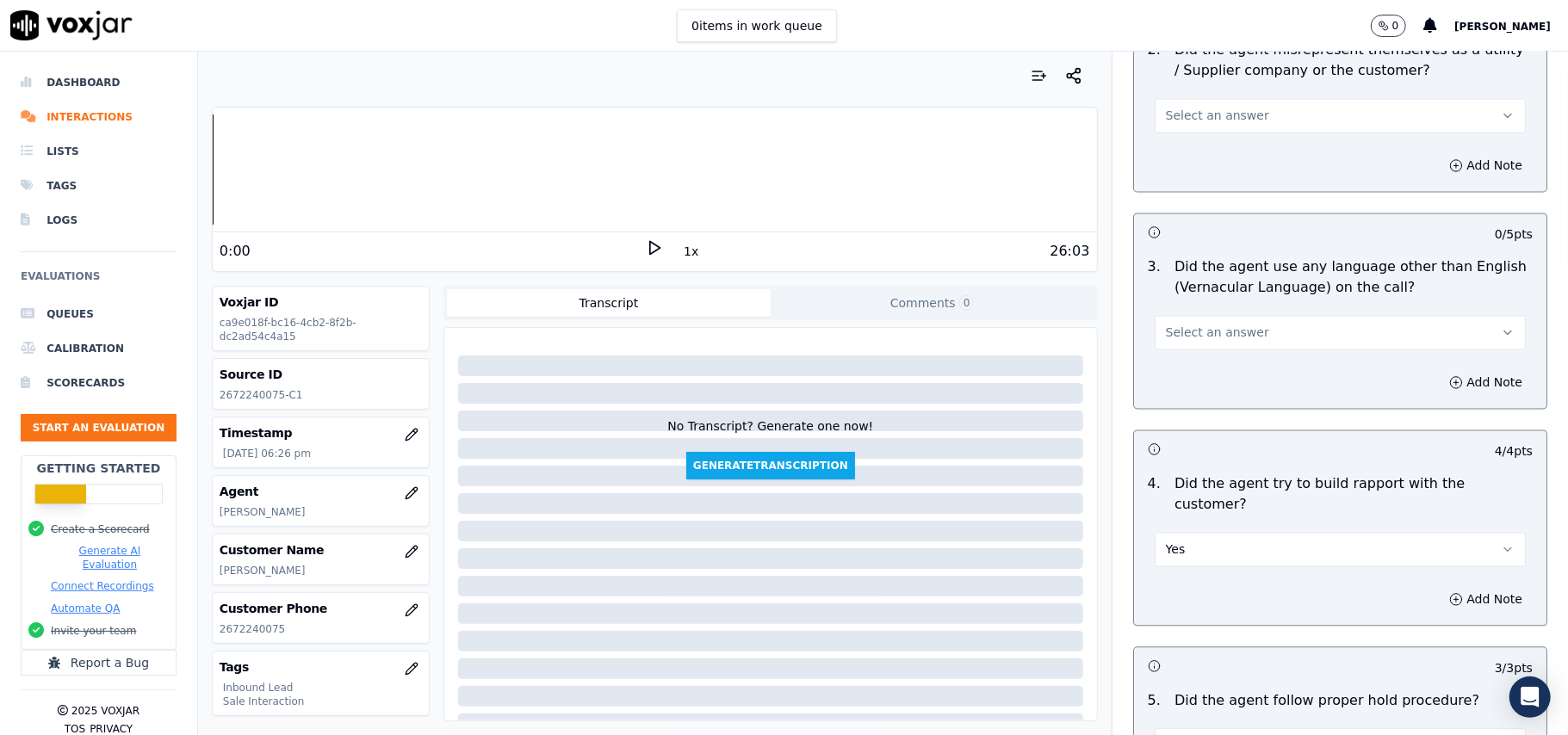
click at [1196, 323] on span "Select an answer" at bounding box center [1217, 331] width 104 height 17
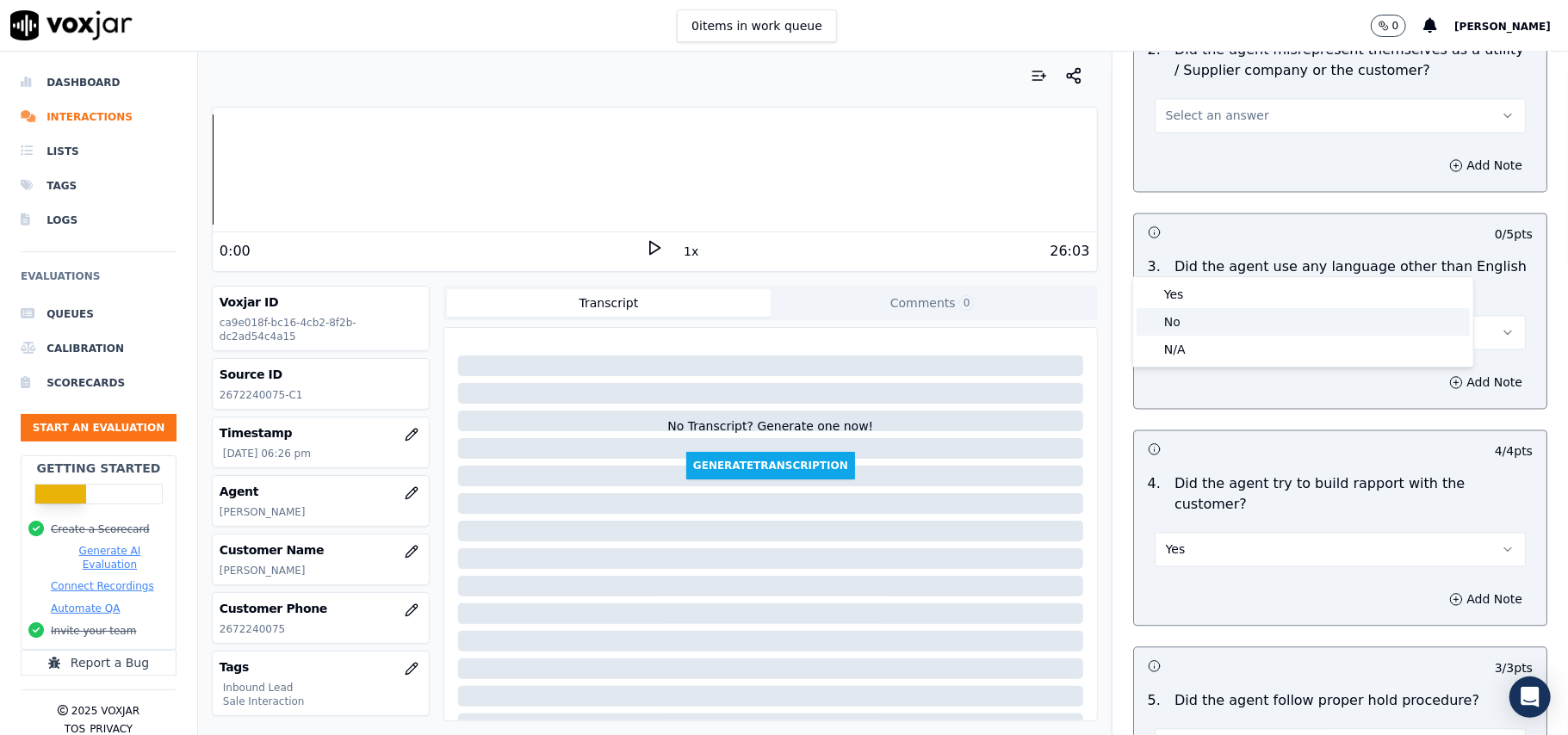
click at [1178, 319] on div "No" at bounding box center [1303, 321] width 333 height 27
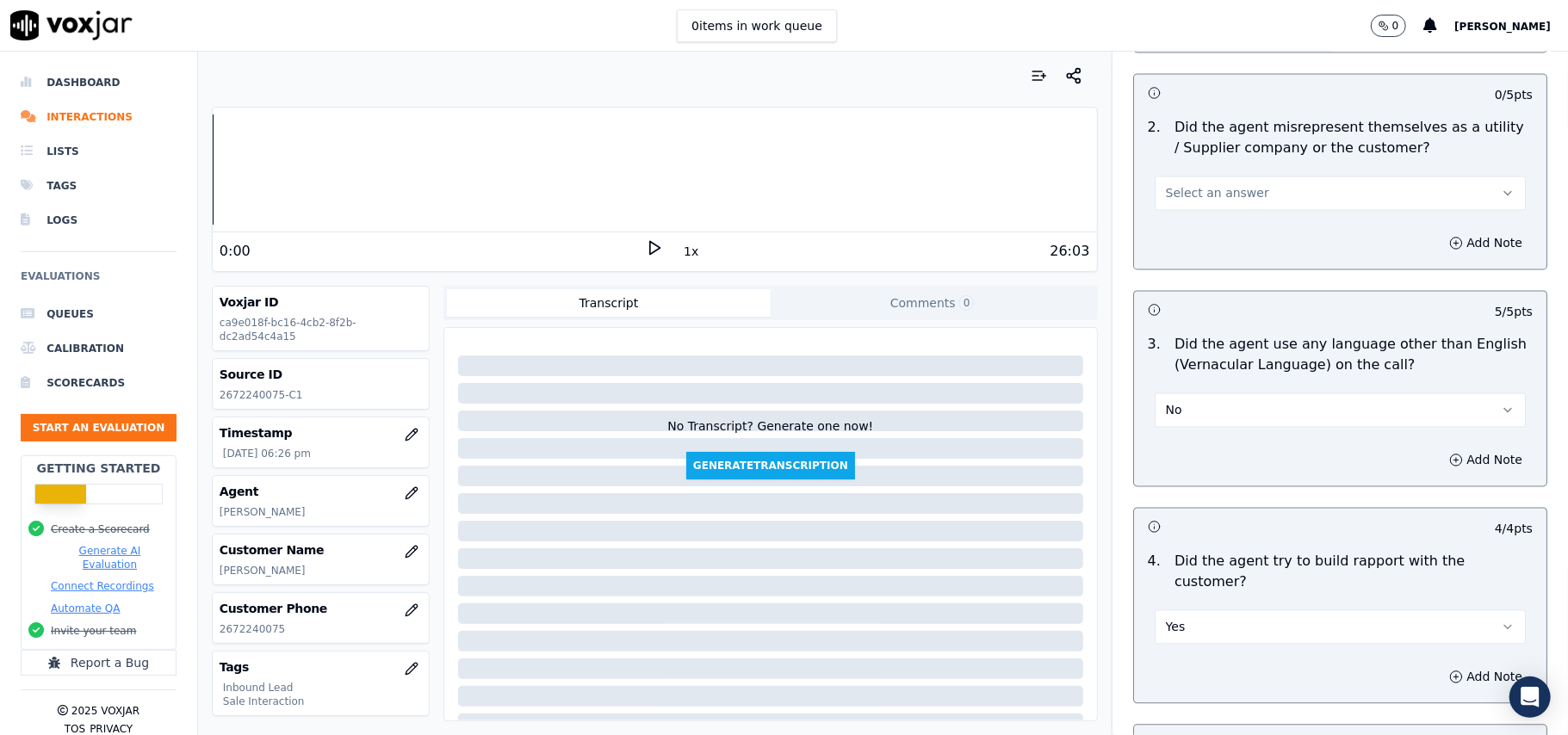
scroll to position [2293, 0]
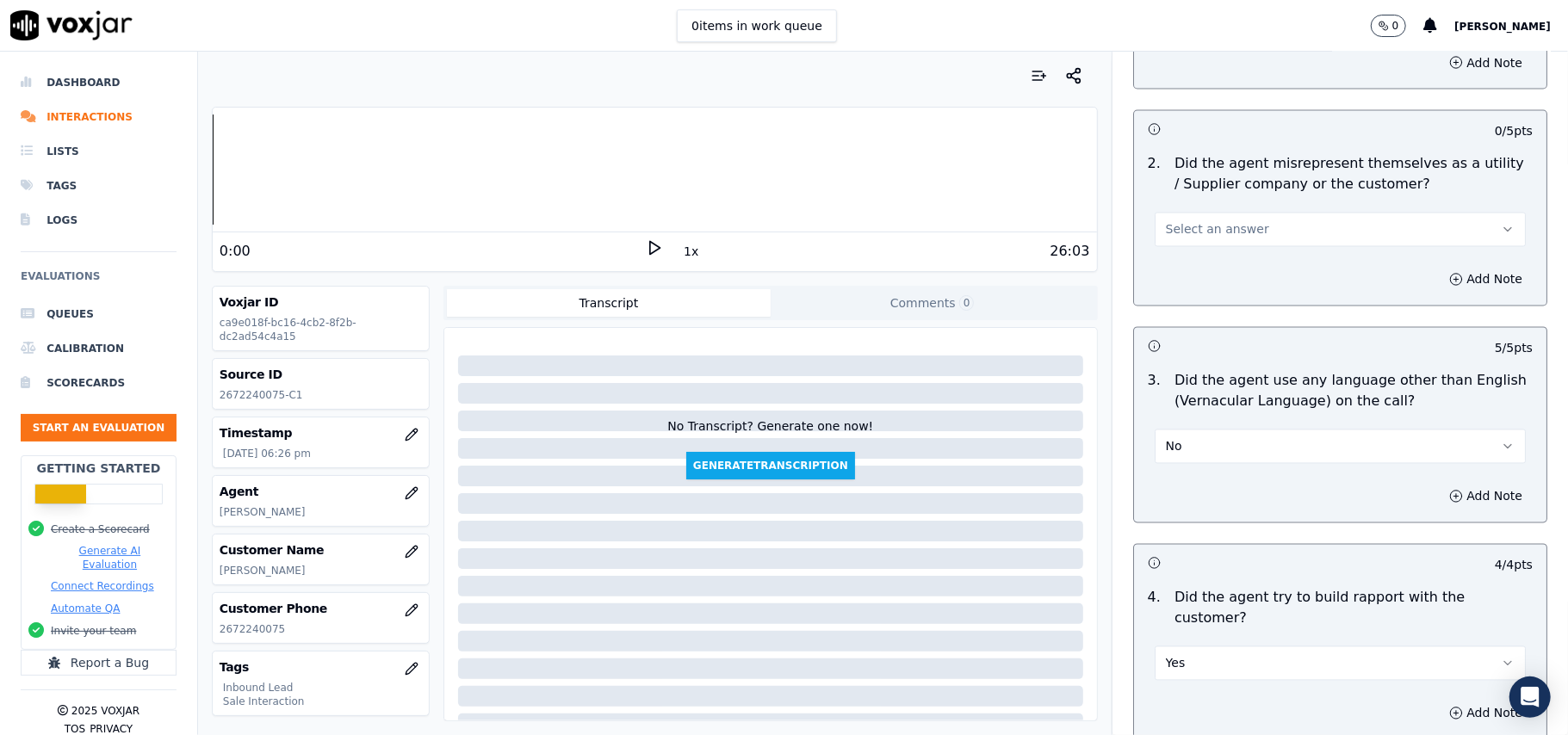
click at [1160, 213] on button "Select an answer" at bounding box center [1339, 229] width 371 height 35
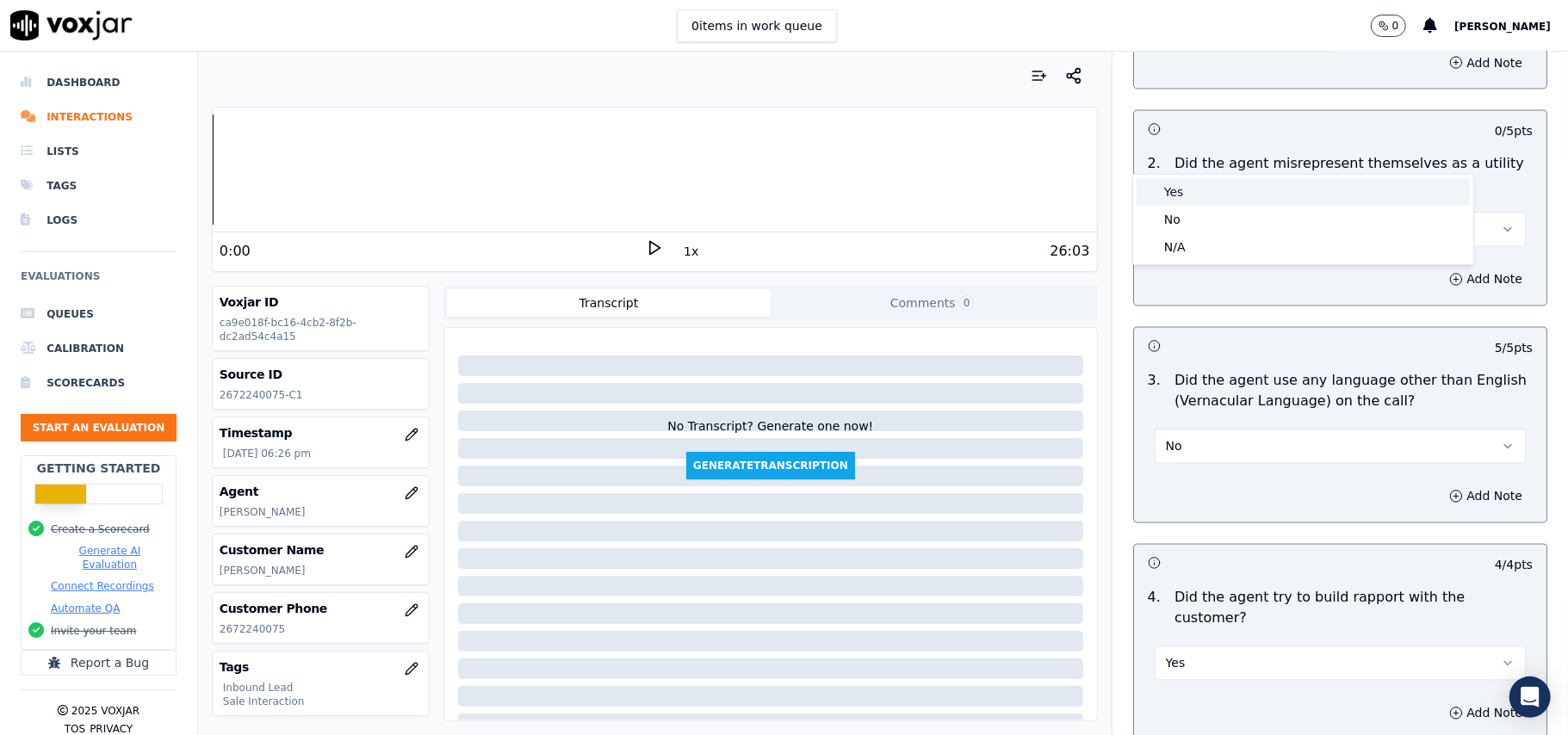
click at [1171, 191] on div "Yes" at bounding box center [1303, 191] width 333 height 27
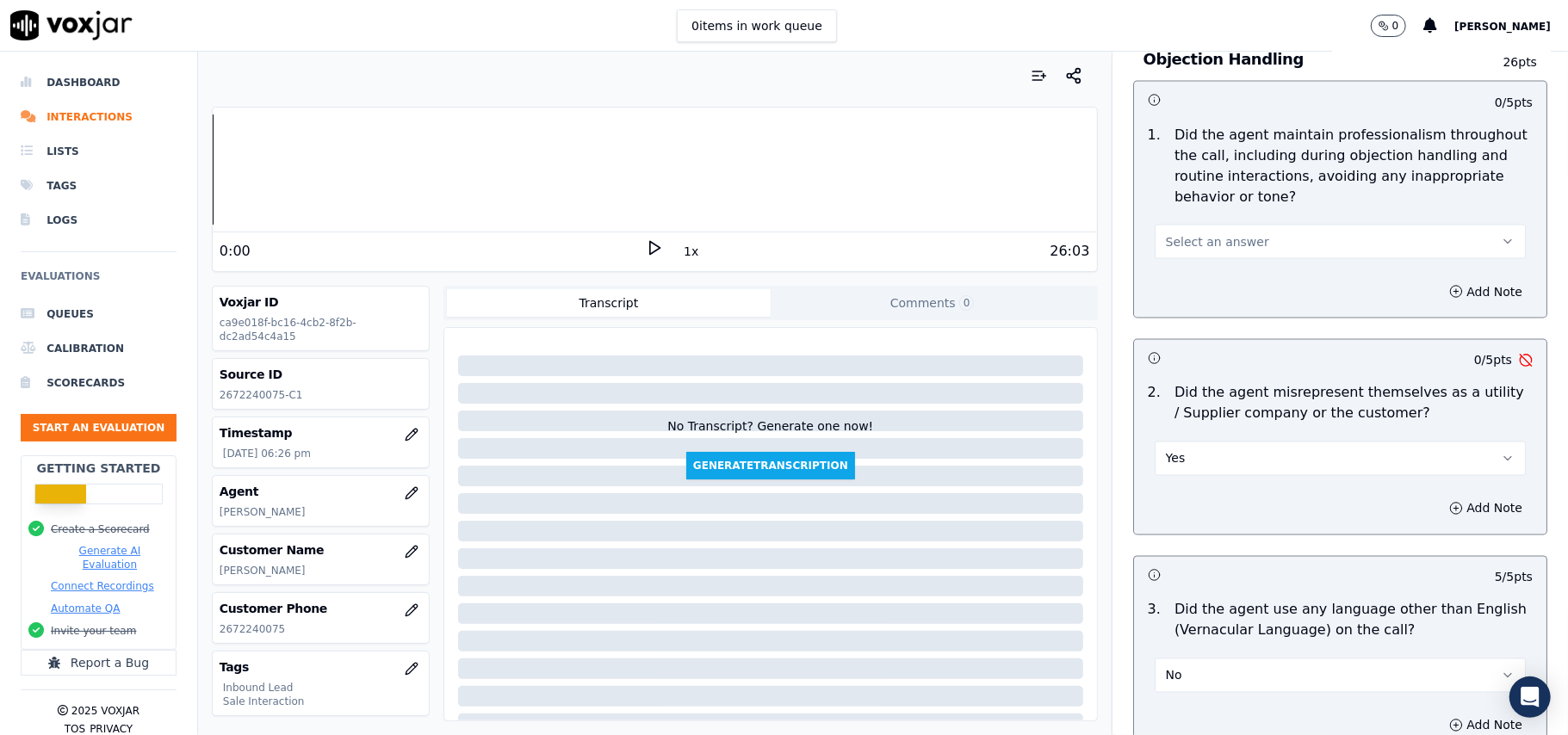
scroll to position [2063, 0]
click at [1196, 443] on button "Yes" at bounding box center [1339, 460] width 371 height 35
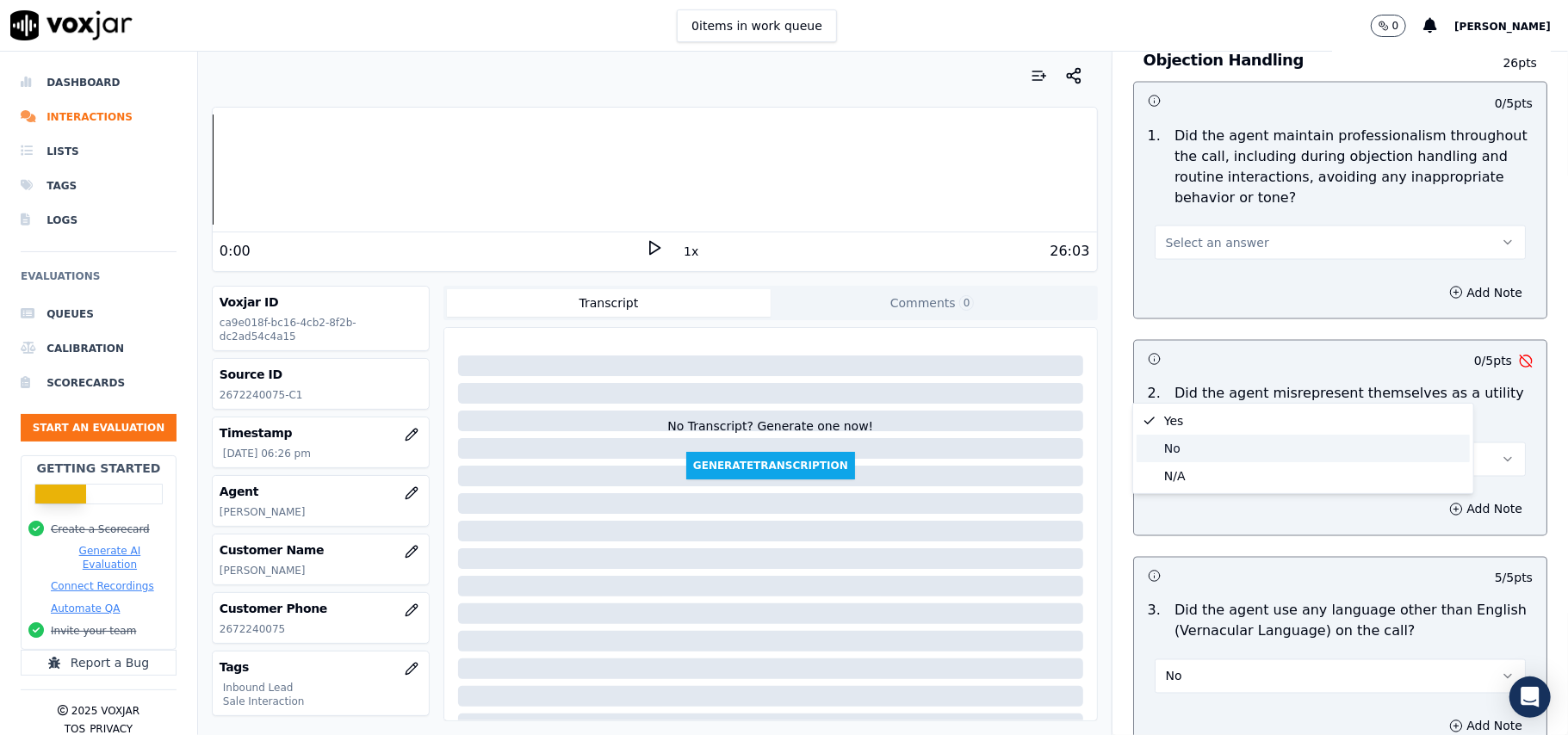
click at [1178, 436] on div "No" at bounding box center [1303, 448] width 333 height 27
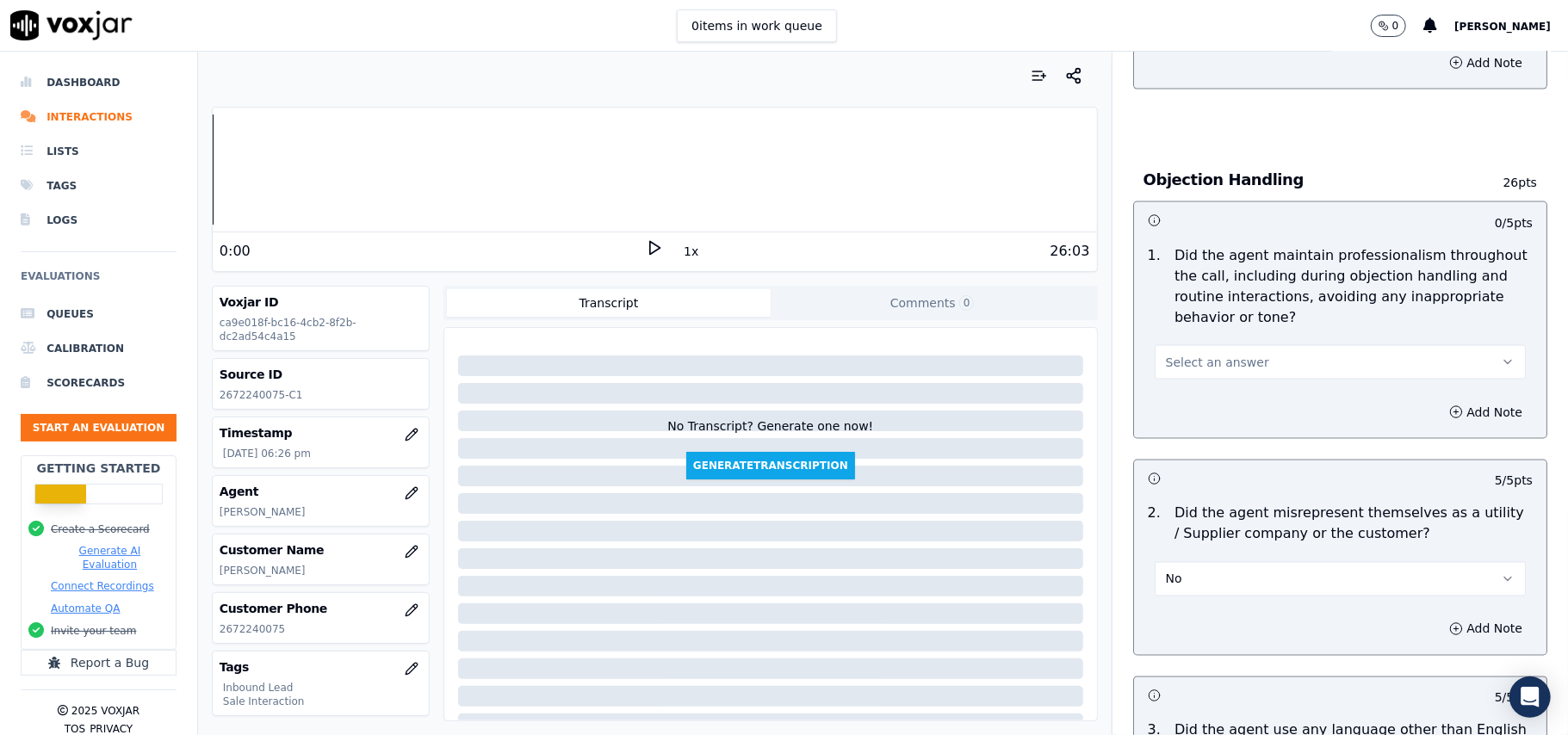
scroll to position [1833, 0]
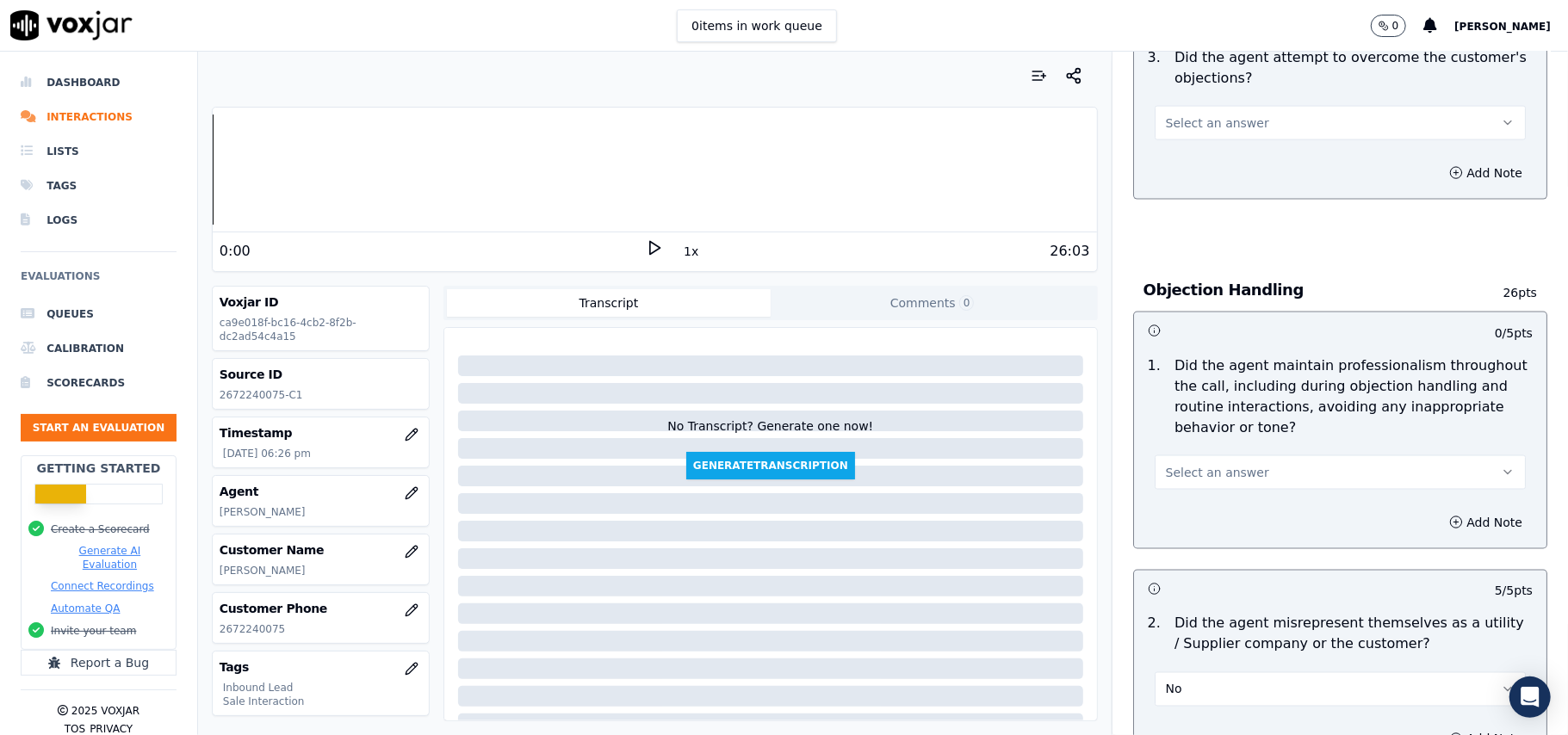
click at [1195, 452] on div "Select an answer" at bounding box center [1339, 470] width 371 height 38
click at [1188, 464] on span "Select an answer" at bounding box center [1217, 472] width 104 height 17
click at [1190, 431] on div "Yes" at bounding box center [1303, 432] width 333 height 27
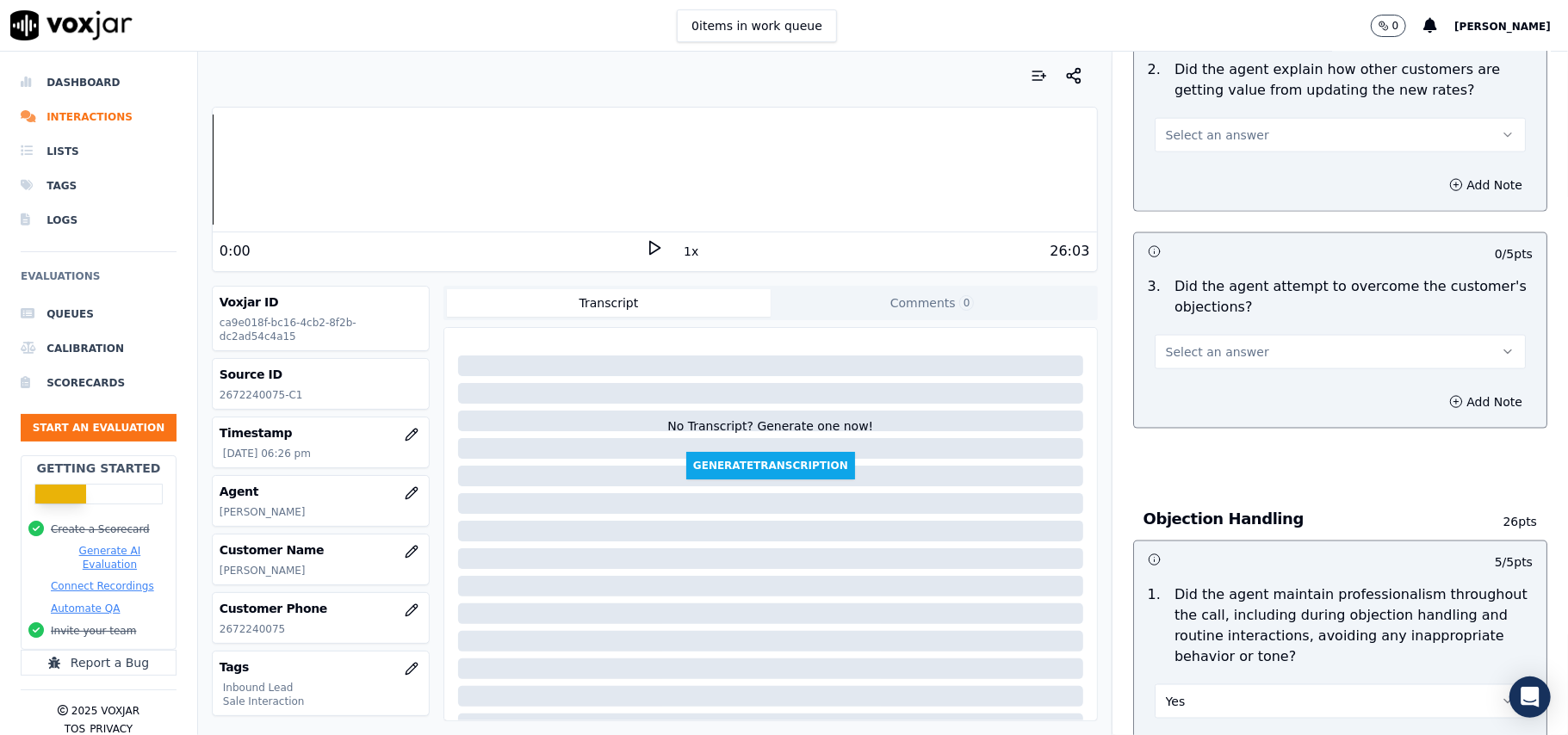
click at [1184, 344] on span "Select an answer" at bounding box center [1217, 352] width 104 height 17
click at [1168, 323] on div "Yes" at bounding box center [1303, 312] width 333 height 27
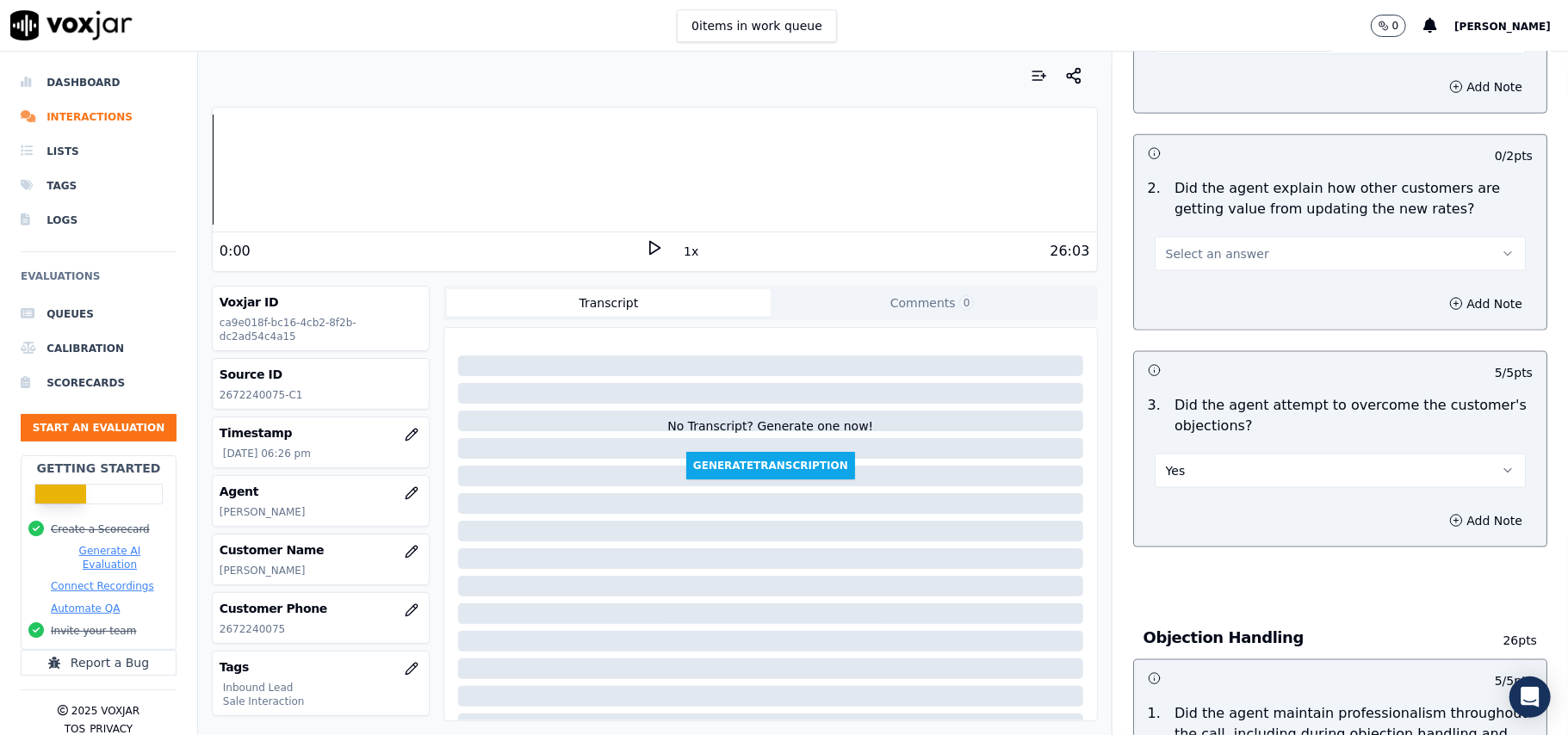
scroll to position [1374, 0]
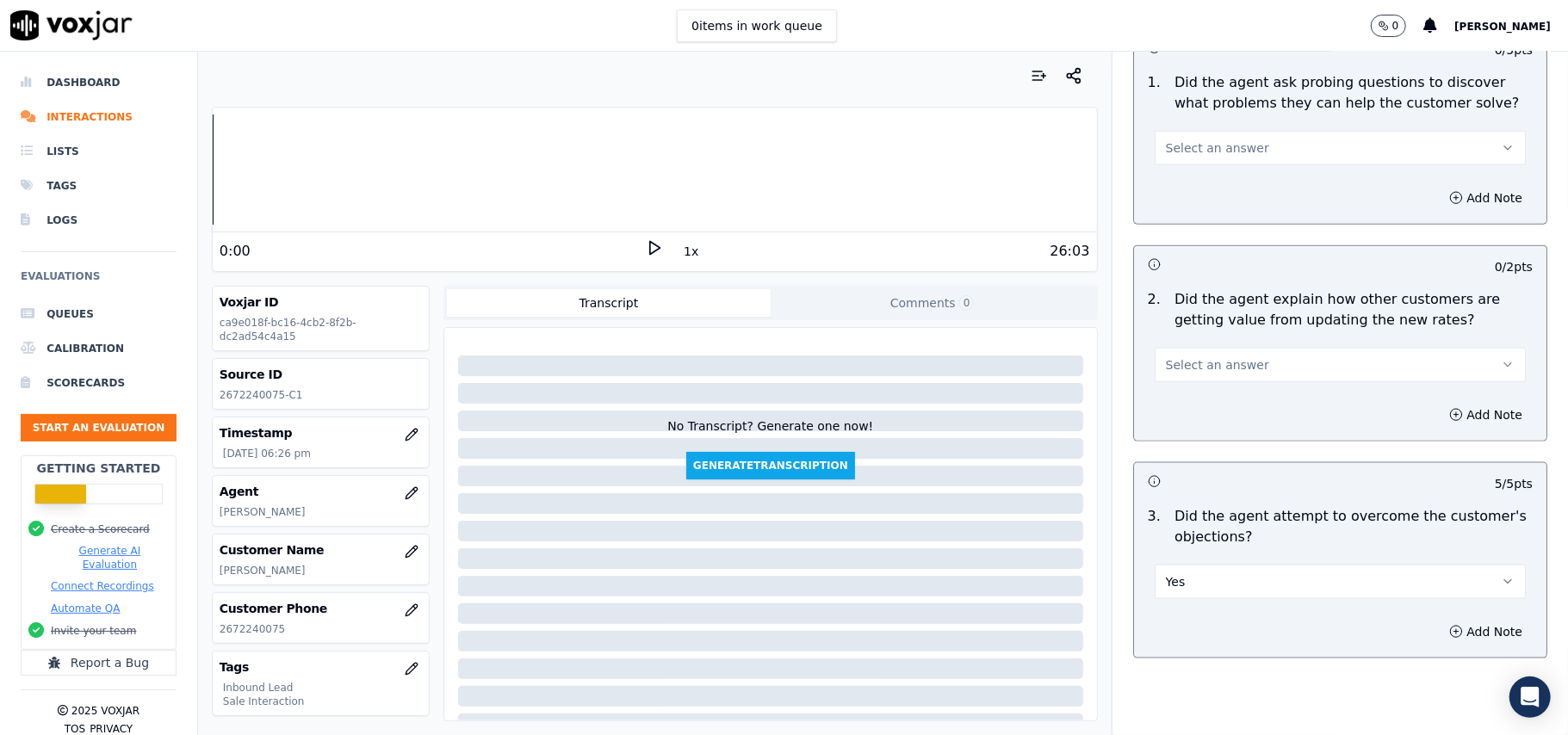
click at [1172, 356] on span "Select an answer" at bounding box center [1217, 364] width 104 height 17
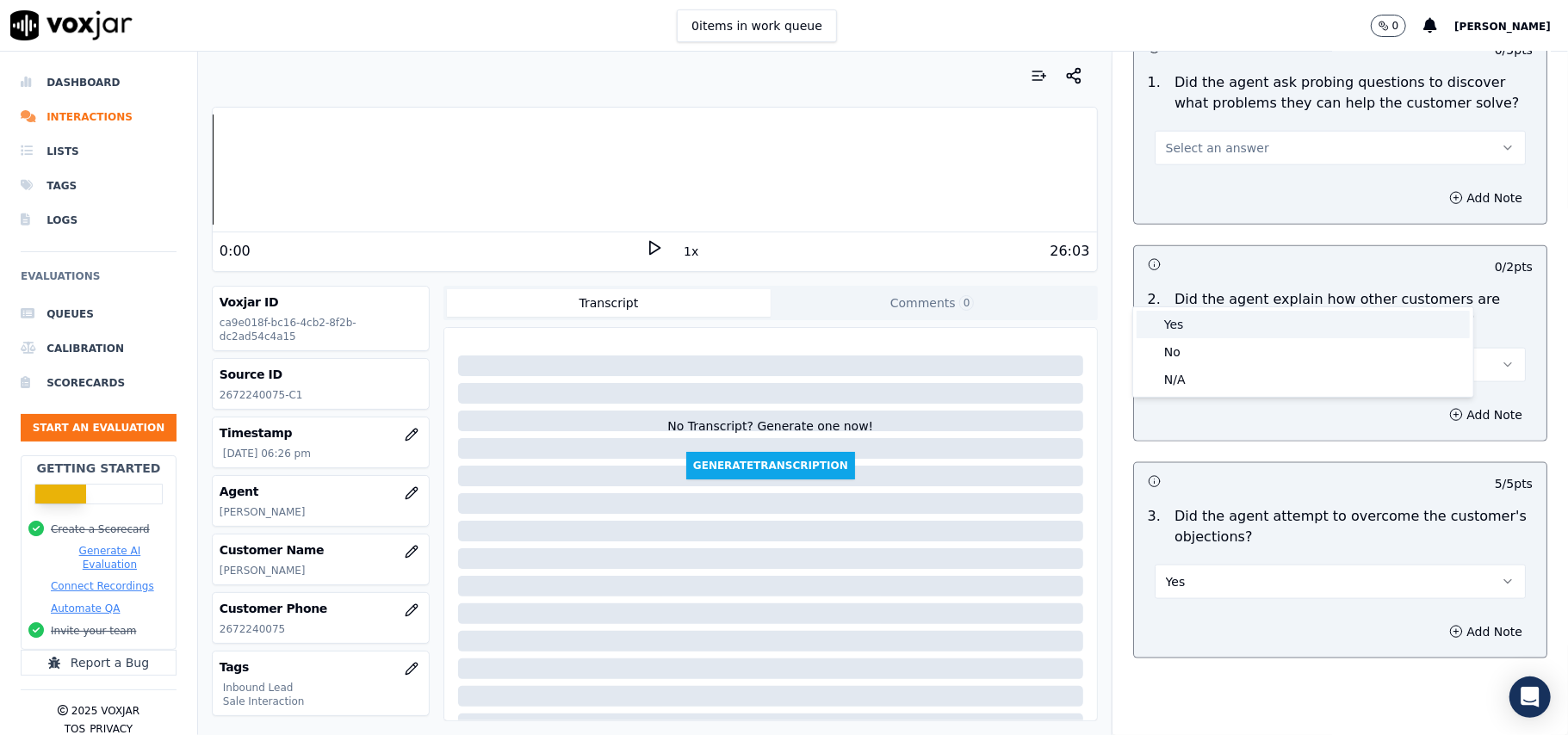
click at [1173, 322] on div "Yes" at bounding box center [1303, 324] width 333 height 27
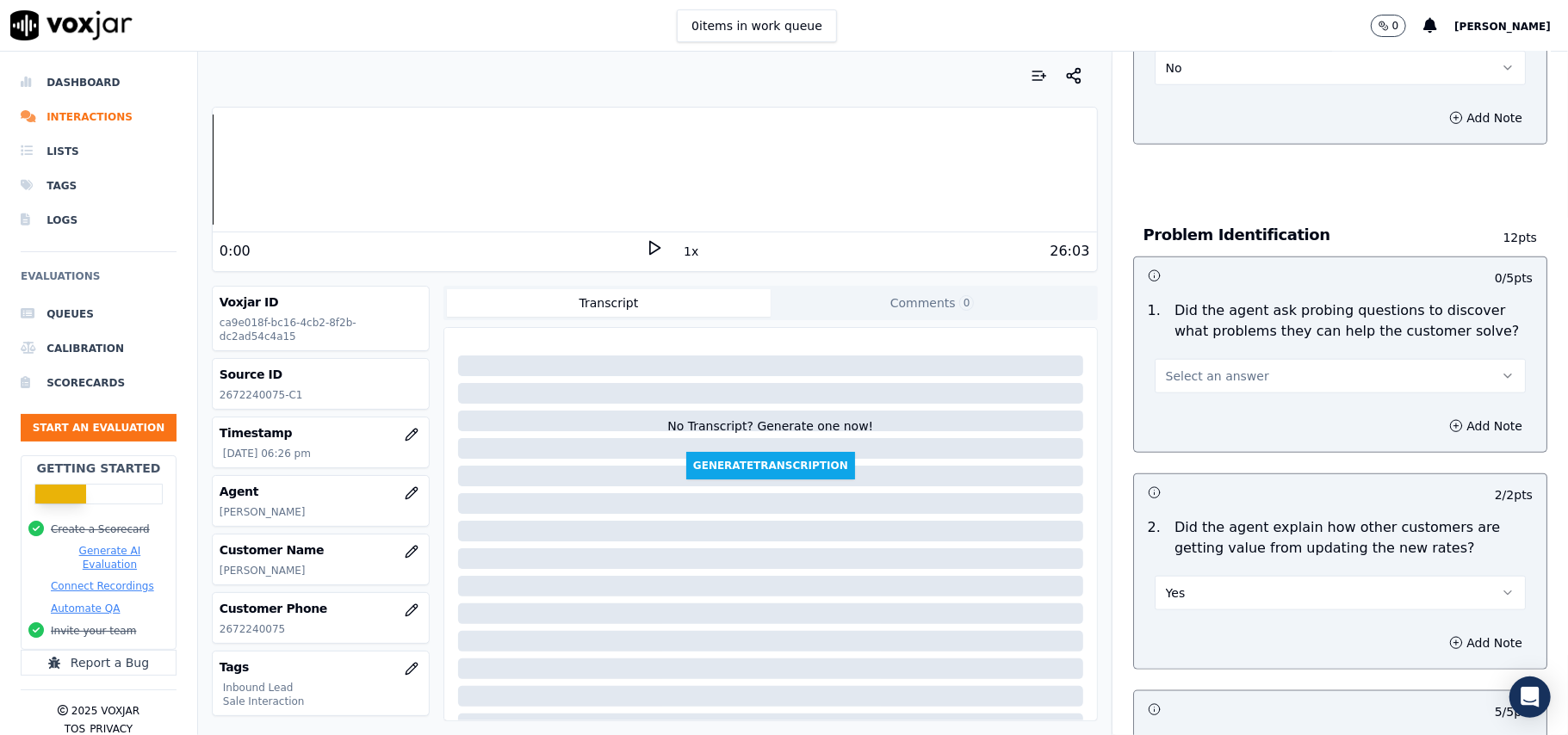
scroll to position [1145, 0]
click at [1192, 369] on span "Select an answer" at bounding box center [1217, 377] width 104 height 17
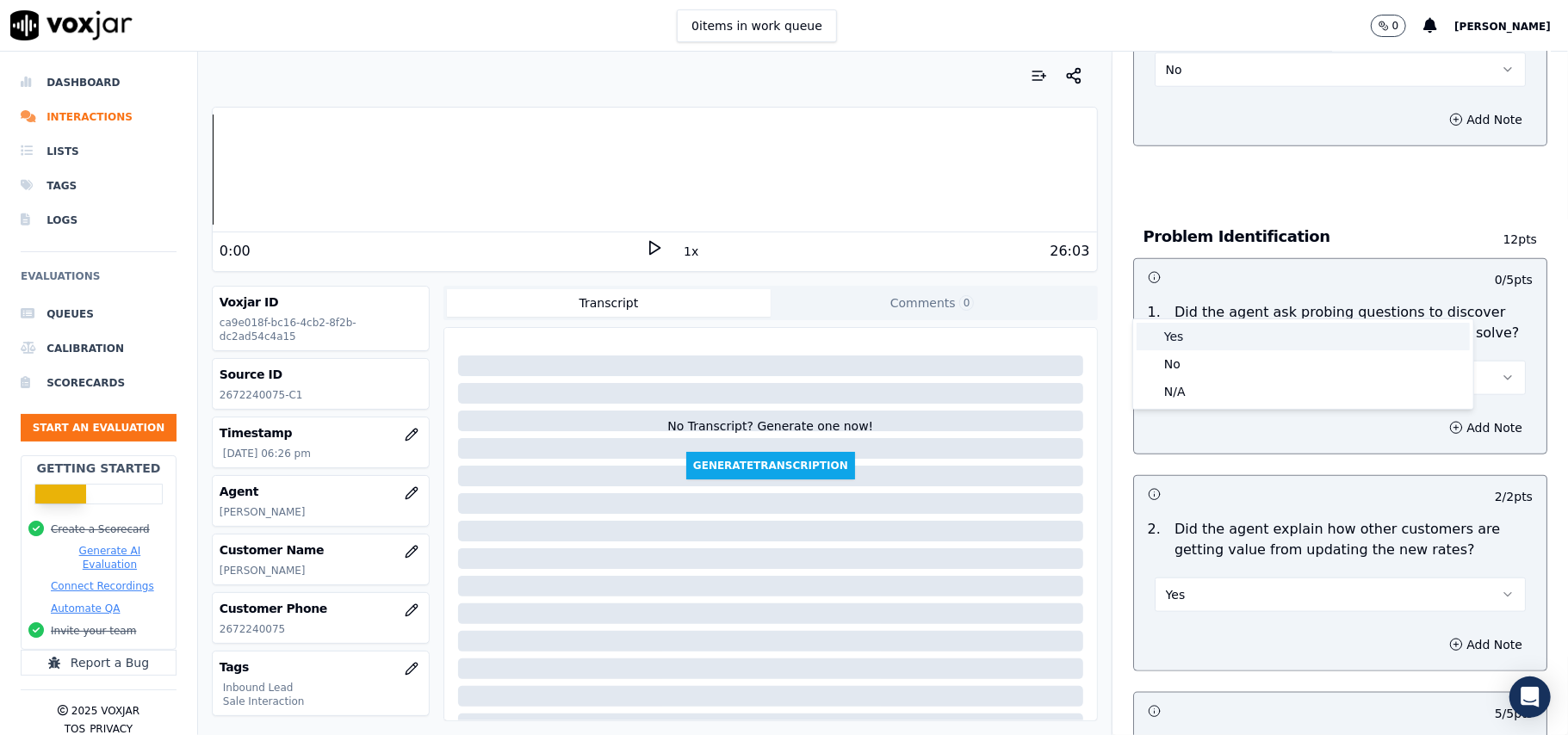
click at [1192, 331] on div "Yes" at bounding box center [1303, 336] width 333 height 27
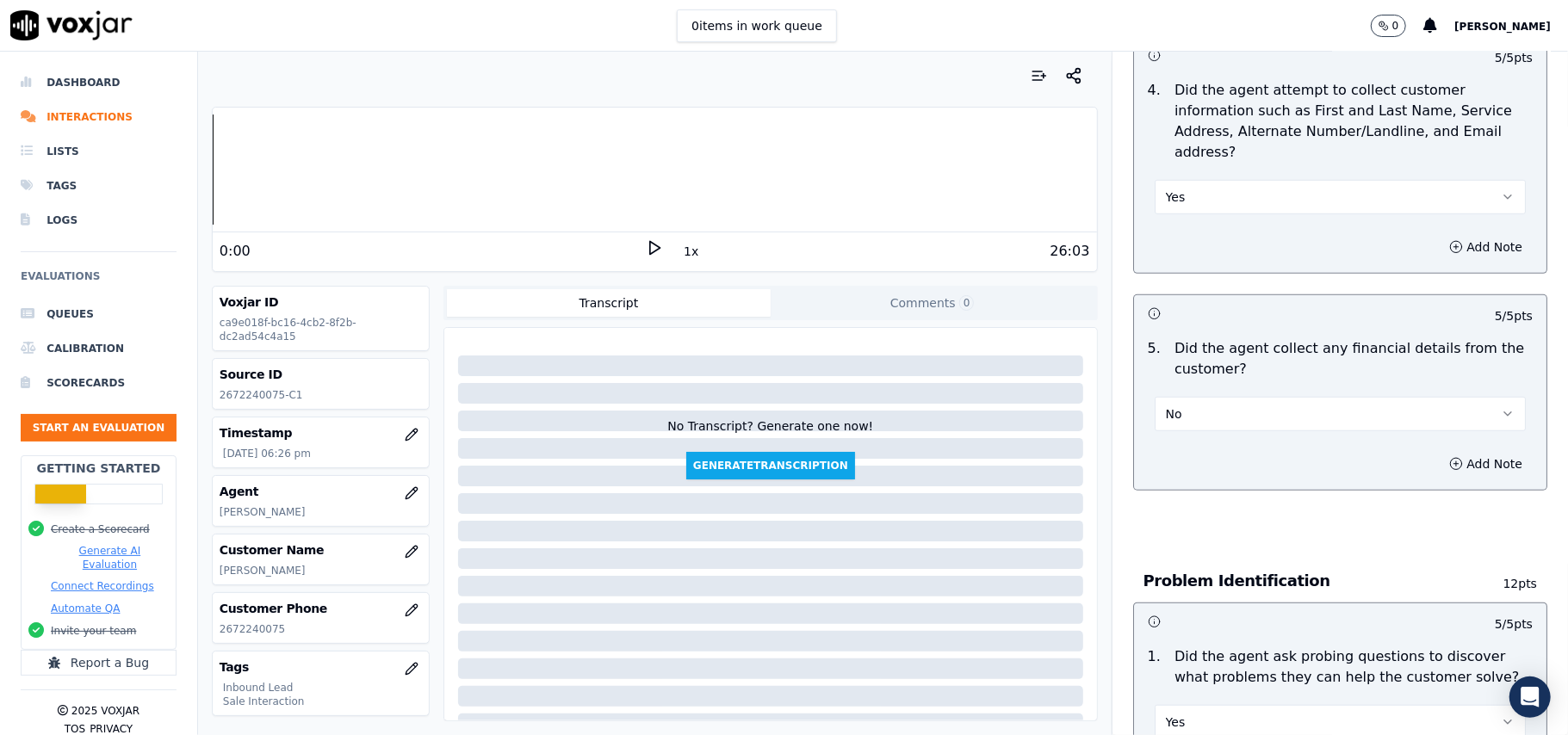
scroll to position [4817, 0]
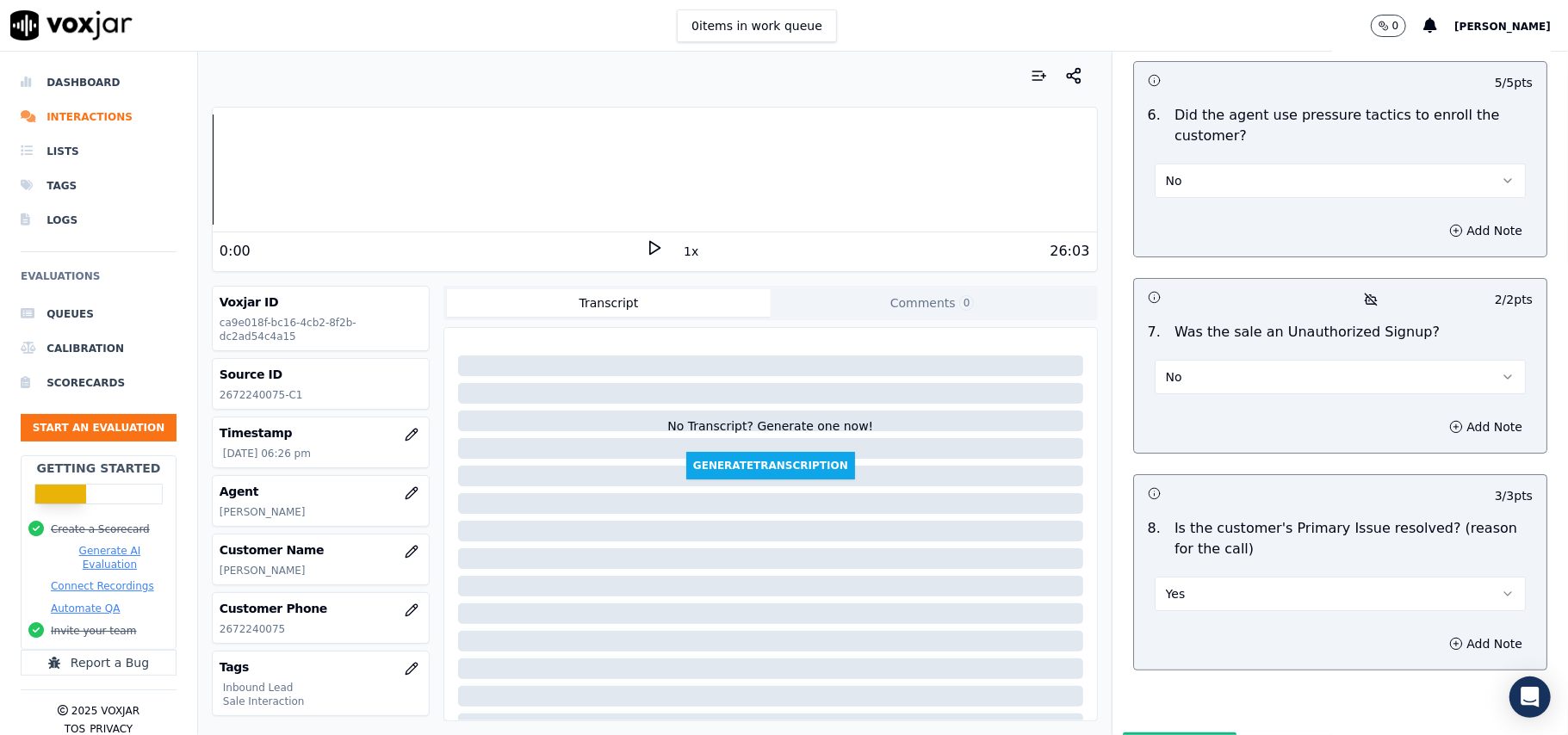
click at [1135, 732] on button "Submit Scores" at bounding box center [1179, 747] width 114 height 31
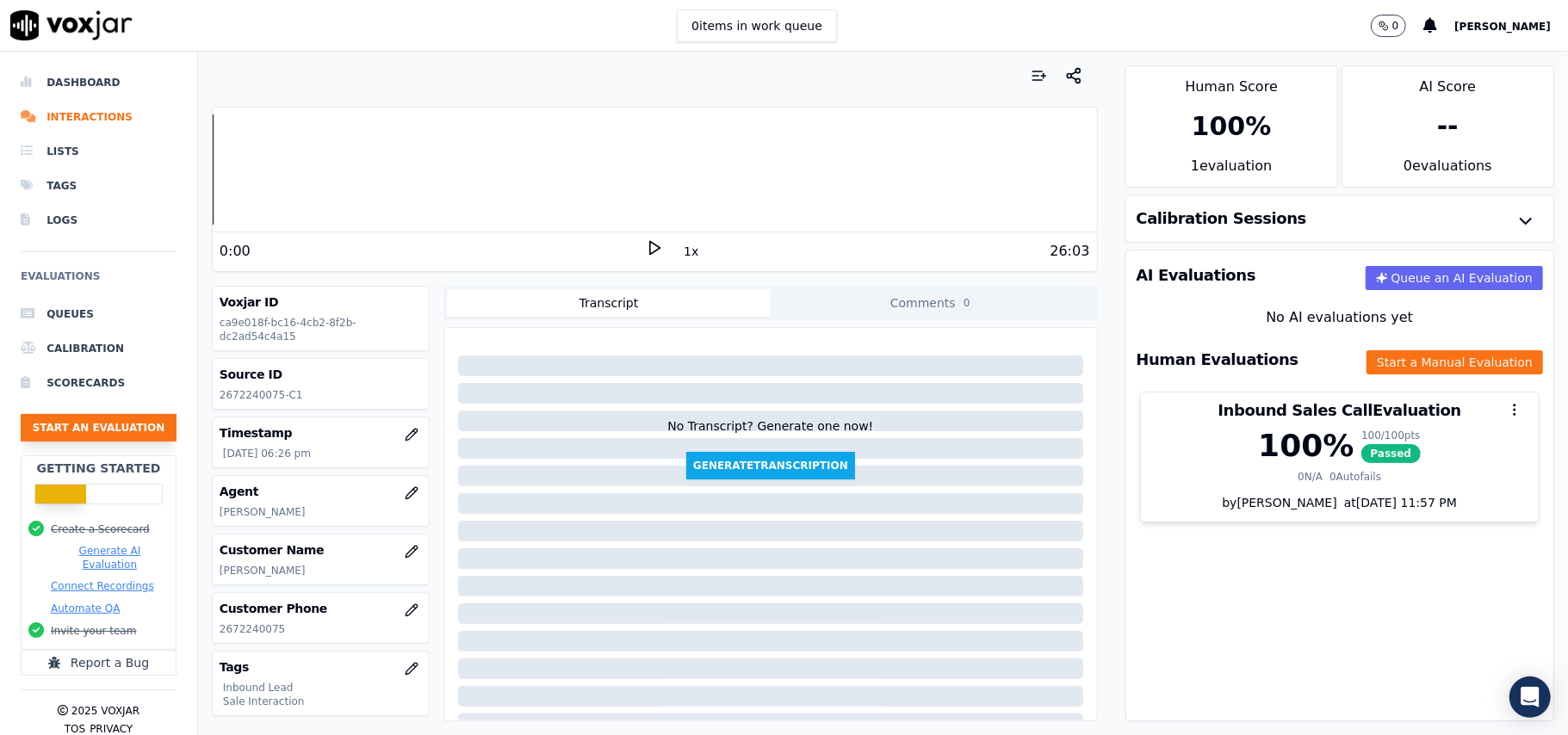
click at [102, 425] on button "Start an Evaluation" at bounding box center [98, 428] width 156 height 27
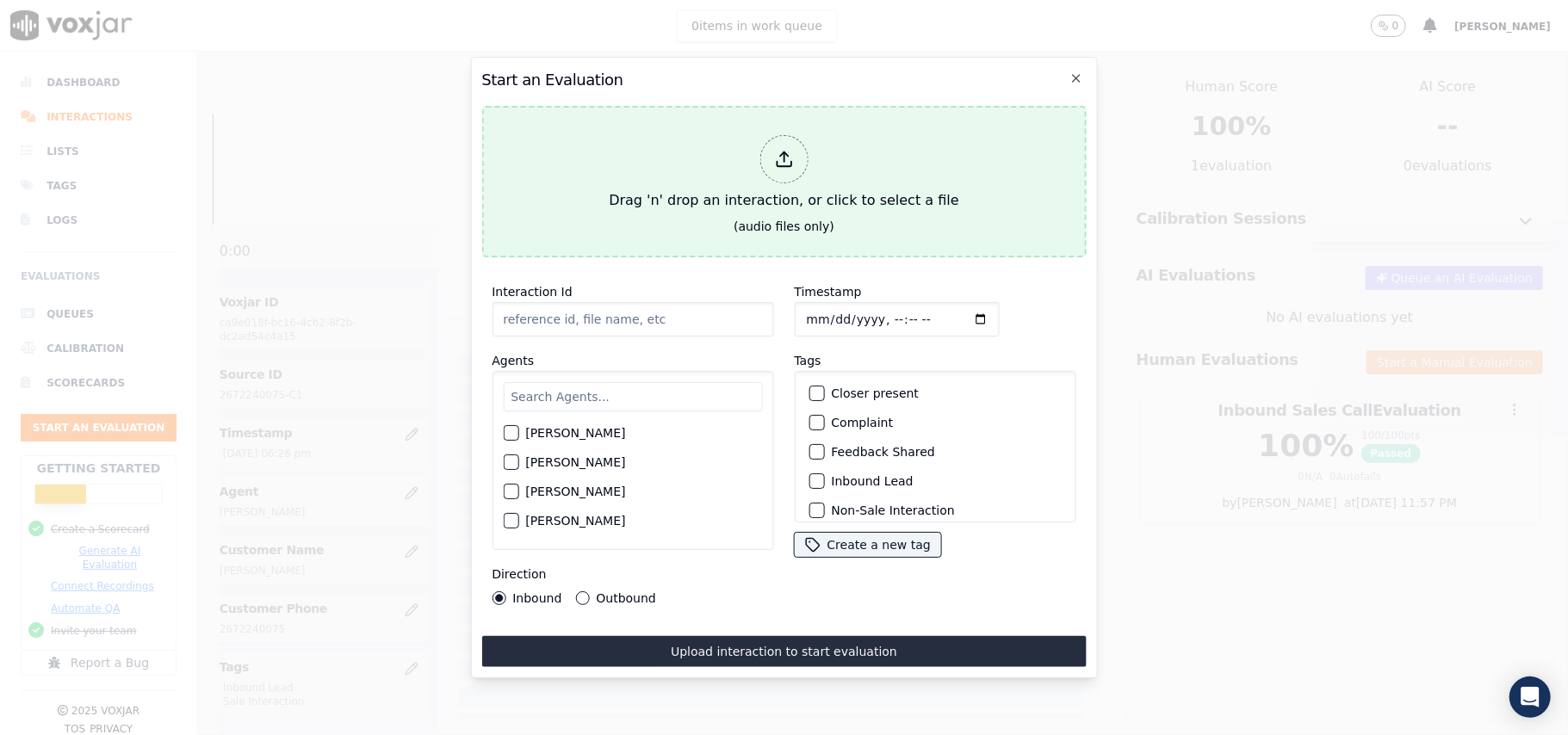
click at [780, 156] on icon at bounding box center [783, 159] width 19 height 19
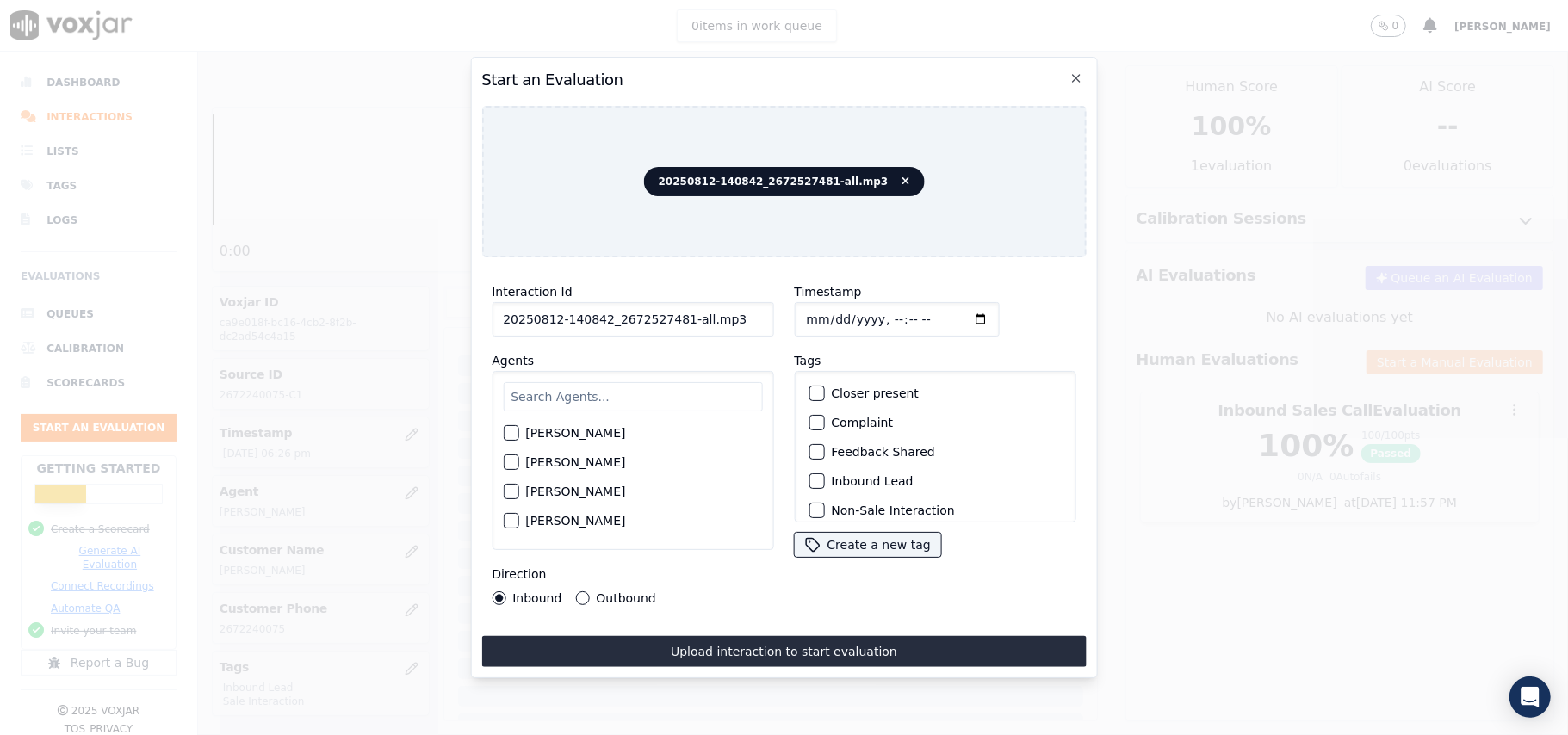
drag, startPoint x: 735, startPoint y: 314, endPoint x: 677, endPoint y: 306, distance: 58.5
click at [677, 306] on input "20250812-140842_2672527481-all.mp3" at bounding box center [633, 319] width 282 height 35
type input "20250812-140842_2672527481-C1"
click at [831, 310] on input "Timestamp" at bounding box center [896, 319] width 205 height 35
click at [827, 310] on input "Timestamp" at bounding box center [896, 319] width 205 height 35
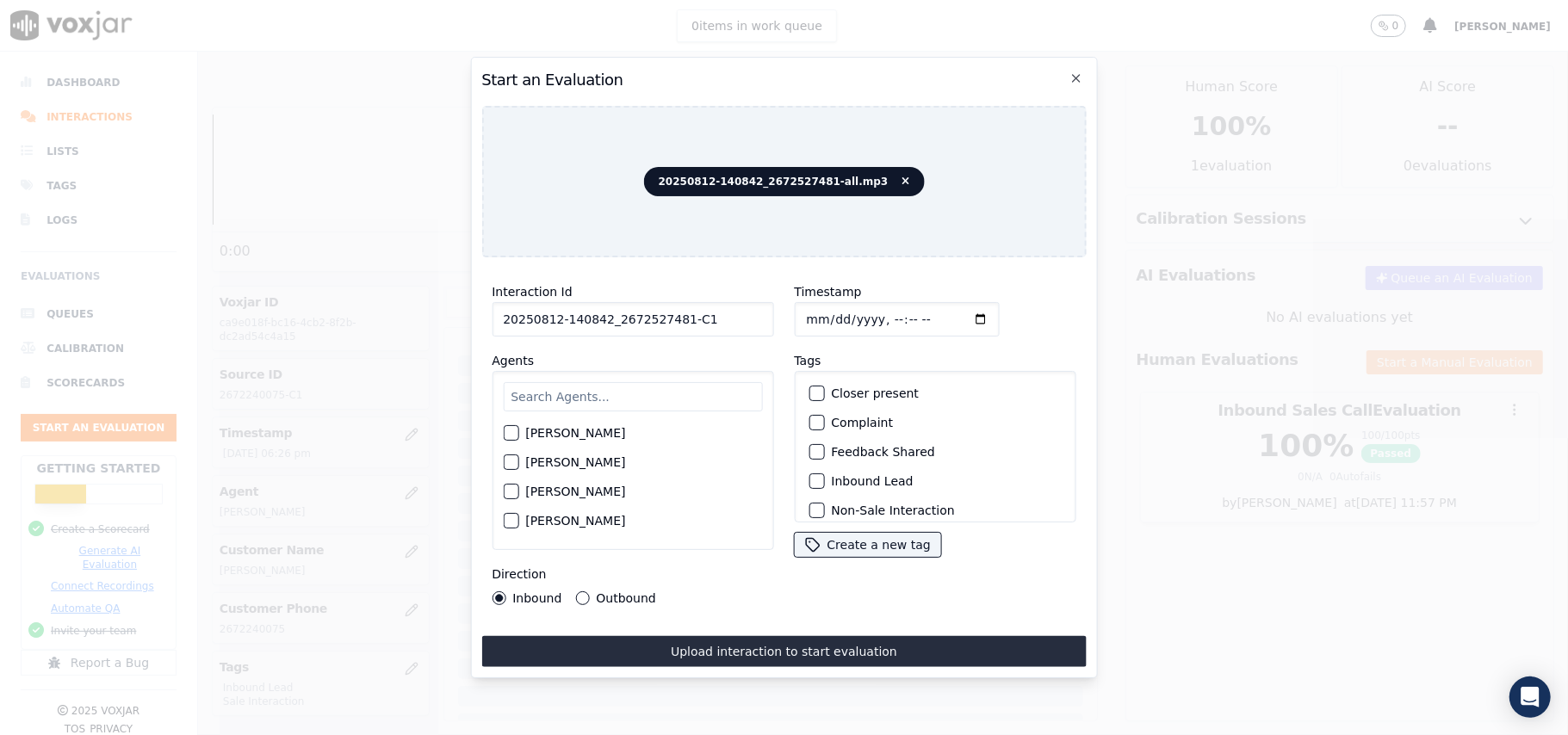
type input "[DATE]T18:28"
click at [641, 383] on input "text" at bounding box center [633, 397] width 260 height 29
type input "[PERSON_NAME]"
click at [509, 432] on div "button" at bounding box center [510, 438] width 12 height 12
click at [810, 476] on div "button" at bounding box center [816, 482] width 12 height 12
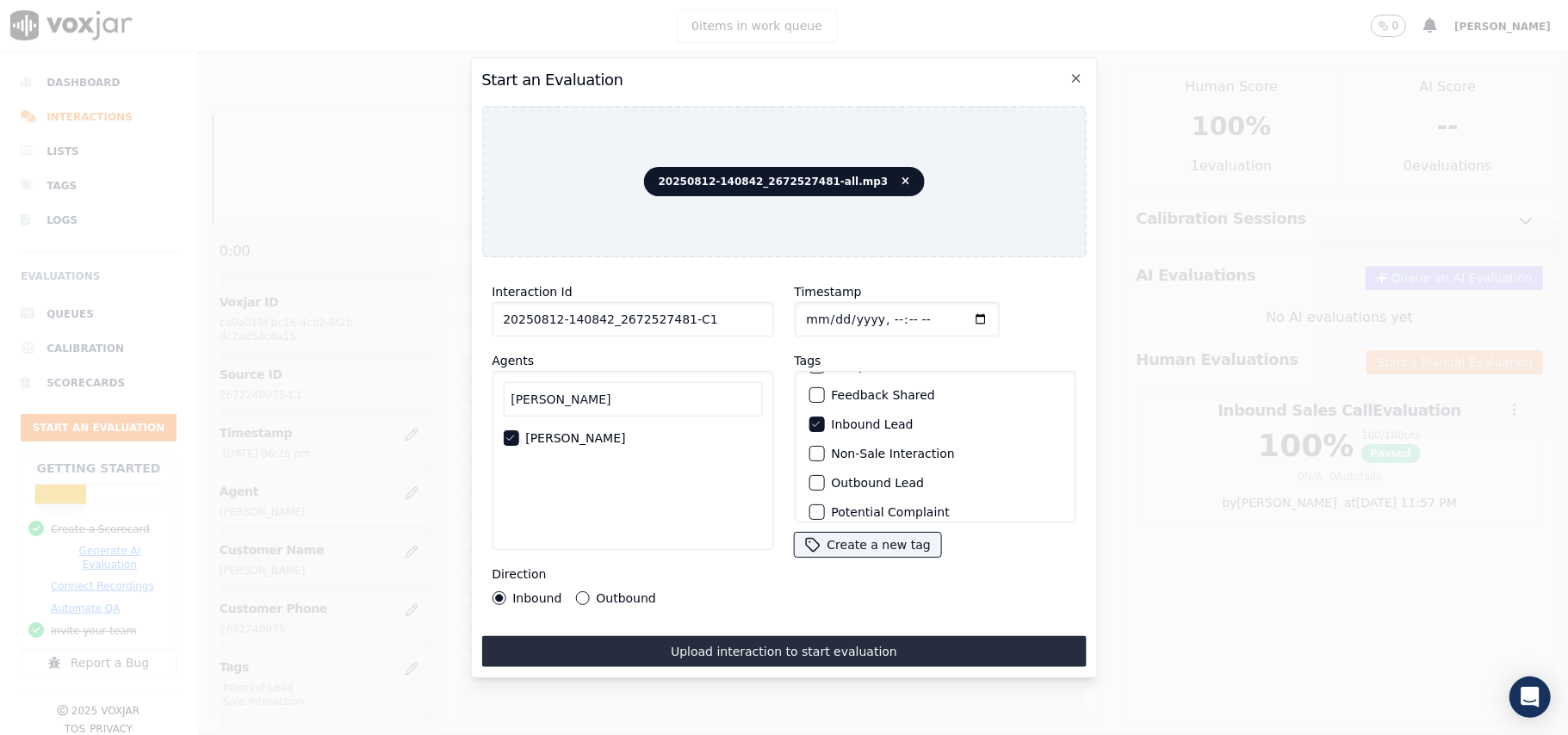
scroll to position [150, 0]
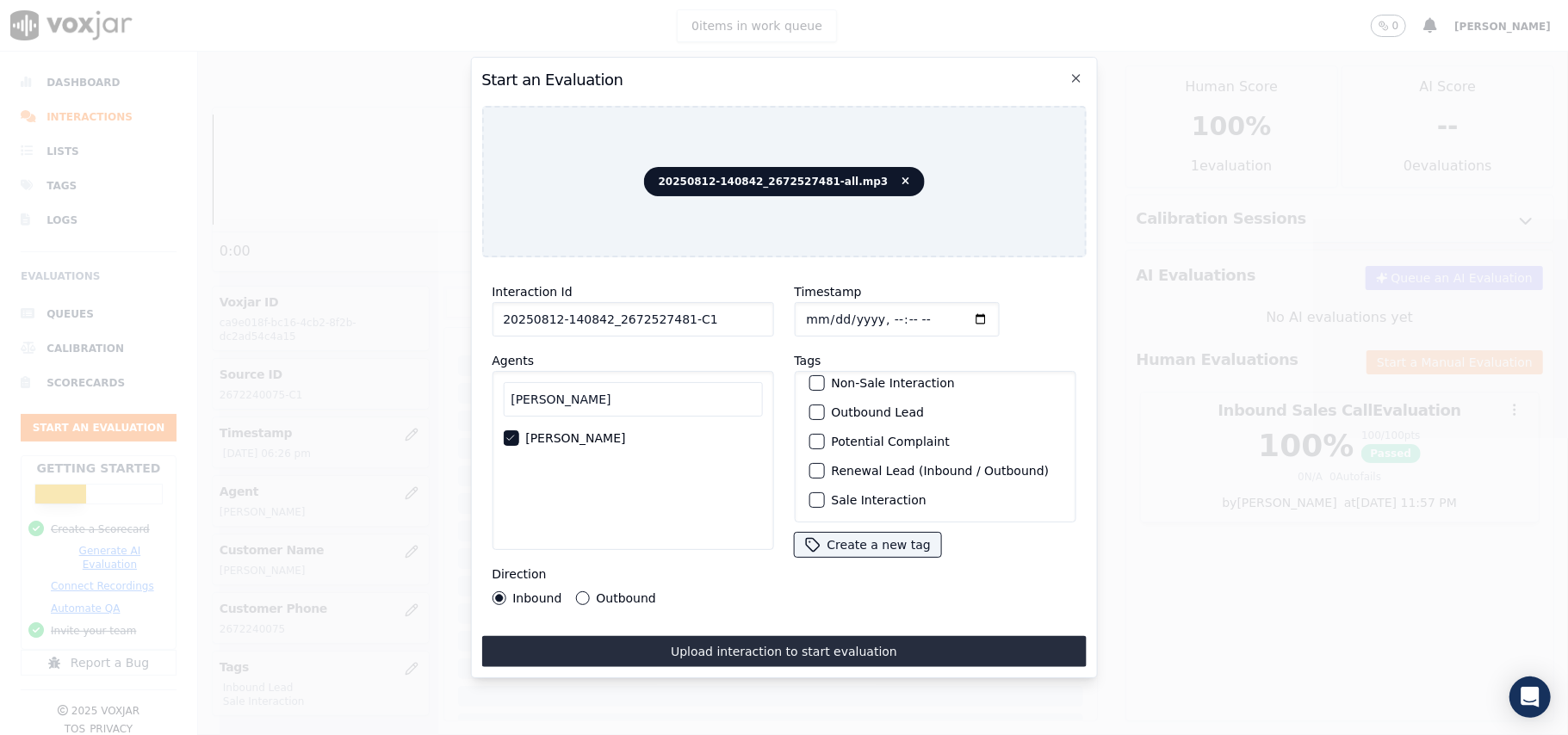
click at [810, 494] on div "button" at bounding box center [816, 500] width 12 height 12
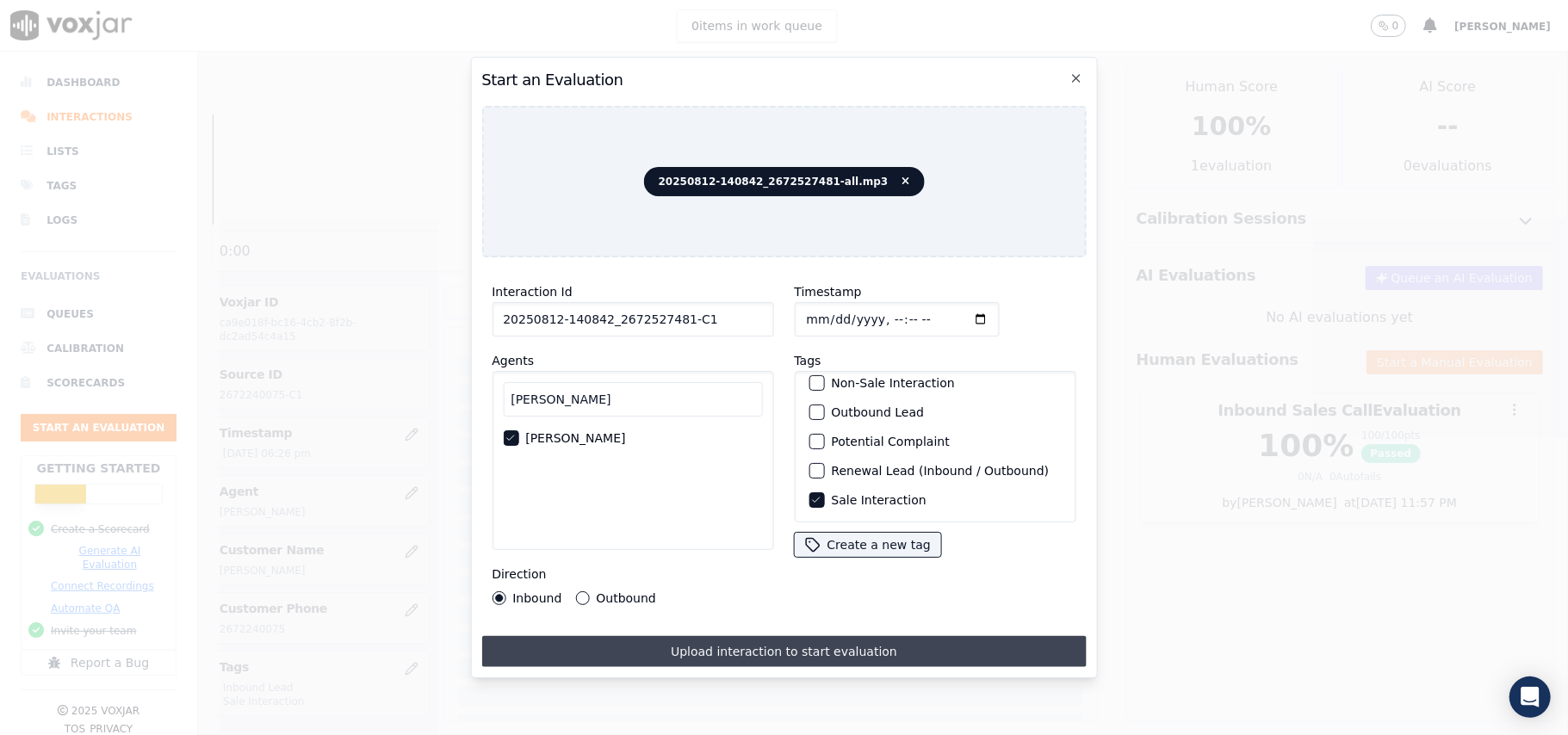
click at [610, 644] on button "Upload interaction to start evaluation" at bounding box center [783, 651] width 604 height 31
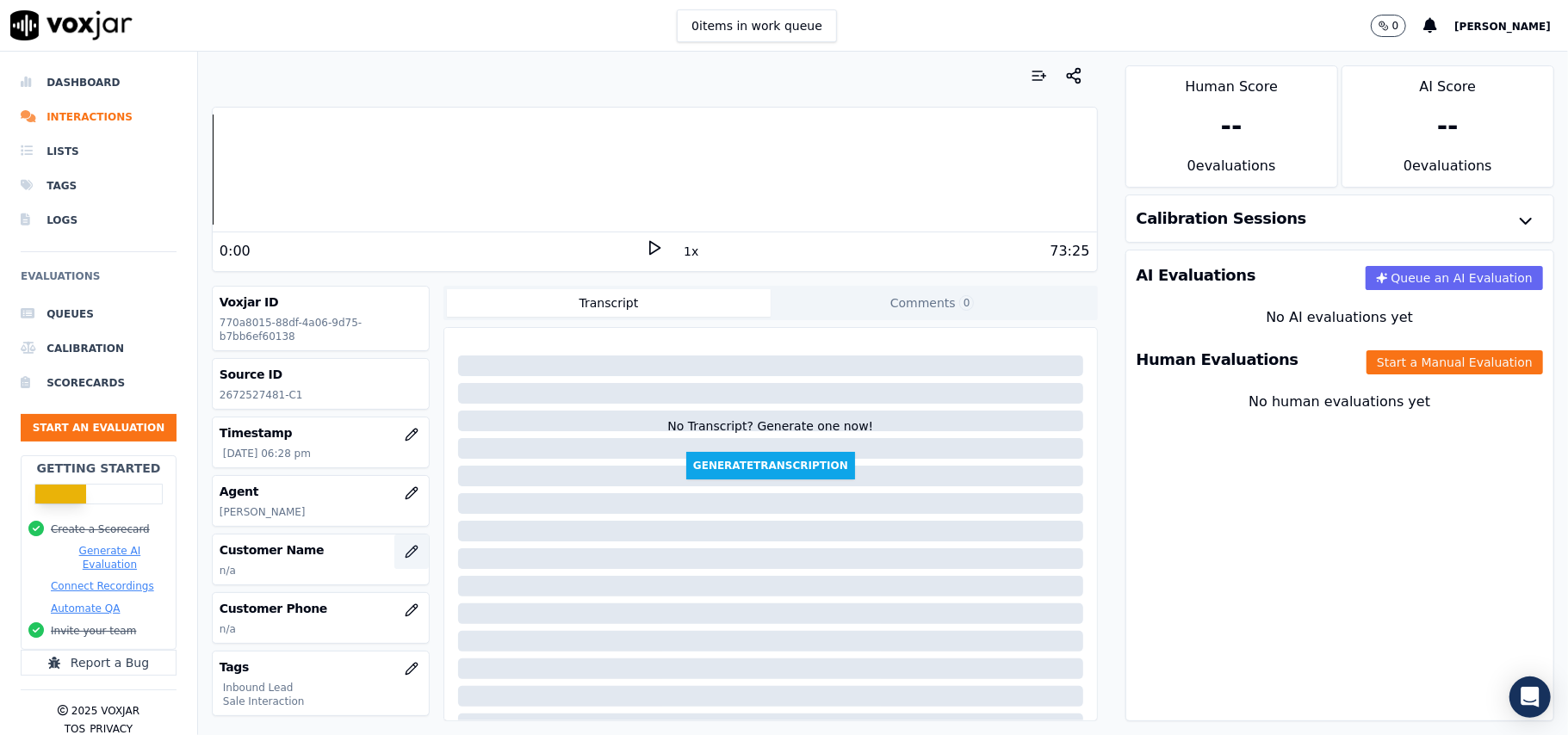
click at [405, 559] on icon "button" at bounding box center [412, 552] width 14 height 14
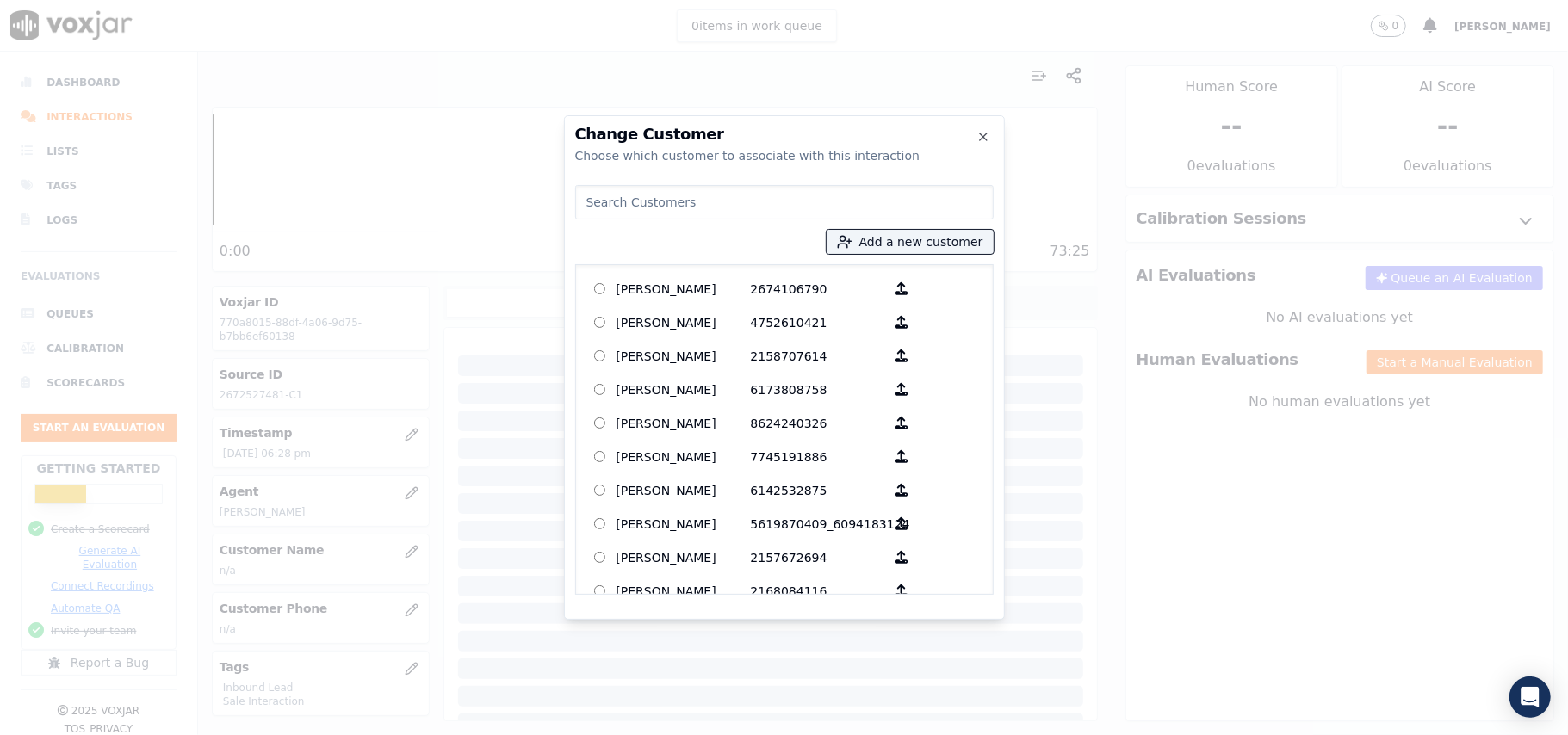
type input "v"
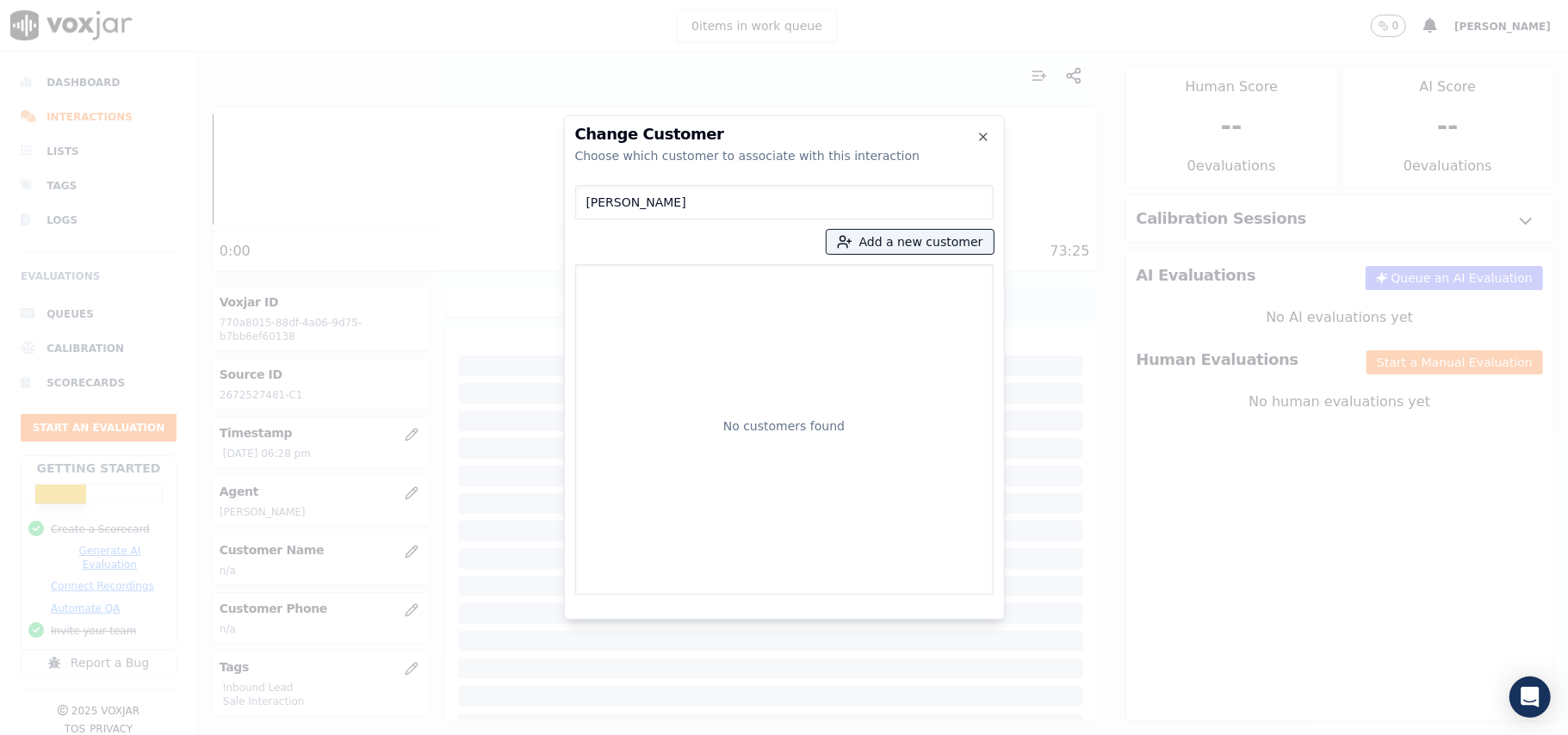
click at [589, 205] on input "[PERSON_NAME]" at bounding box center [784, 202] width 418 height 35
type input "[PERSON_NAME]"
click at [683, 293] on p "[PERSON_NAME]" at bounding box center [684, 289] width 135 height 27
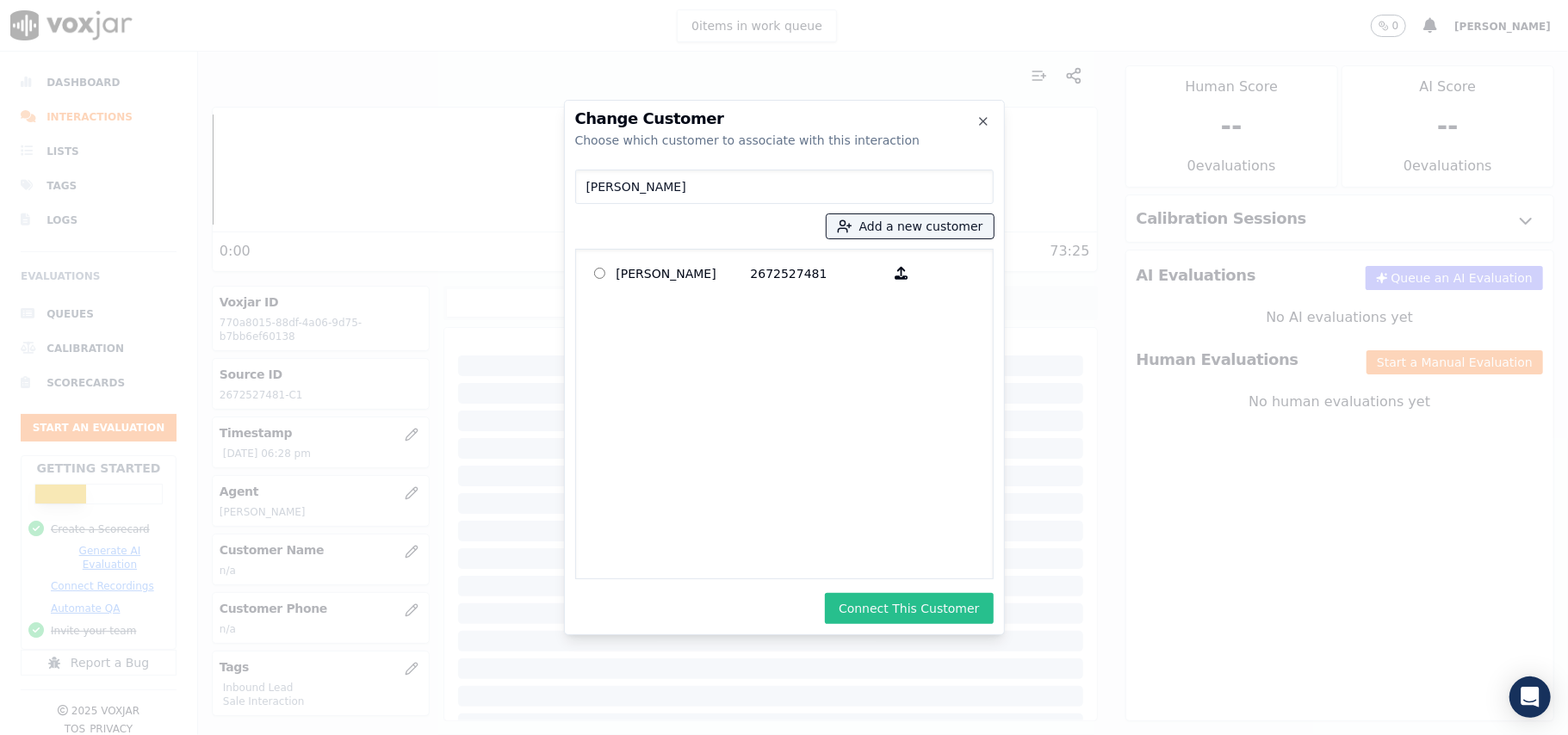
click at [887, 609] on button "Connect This Customer" at bounding box center [909, 608] width 168 height 31
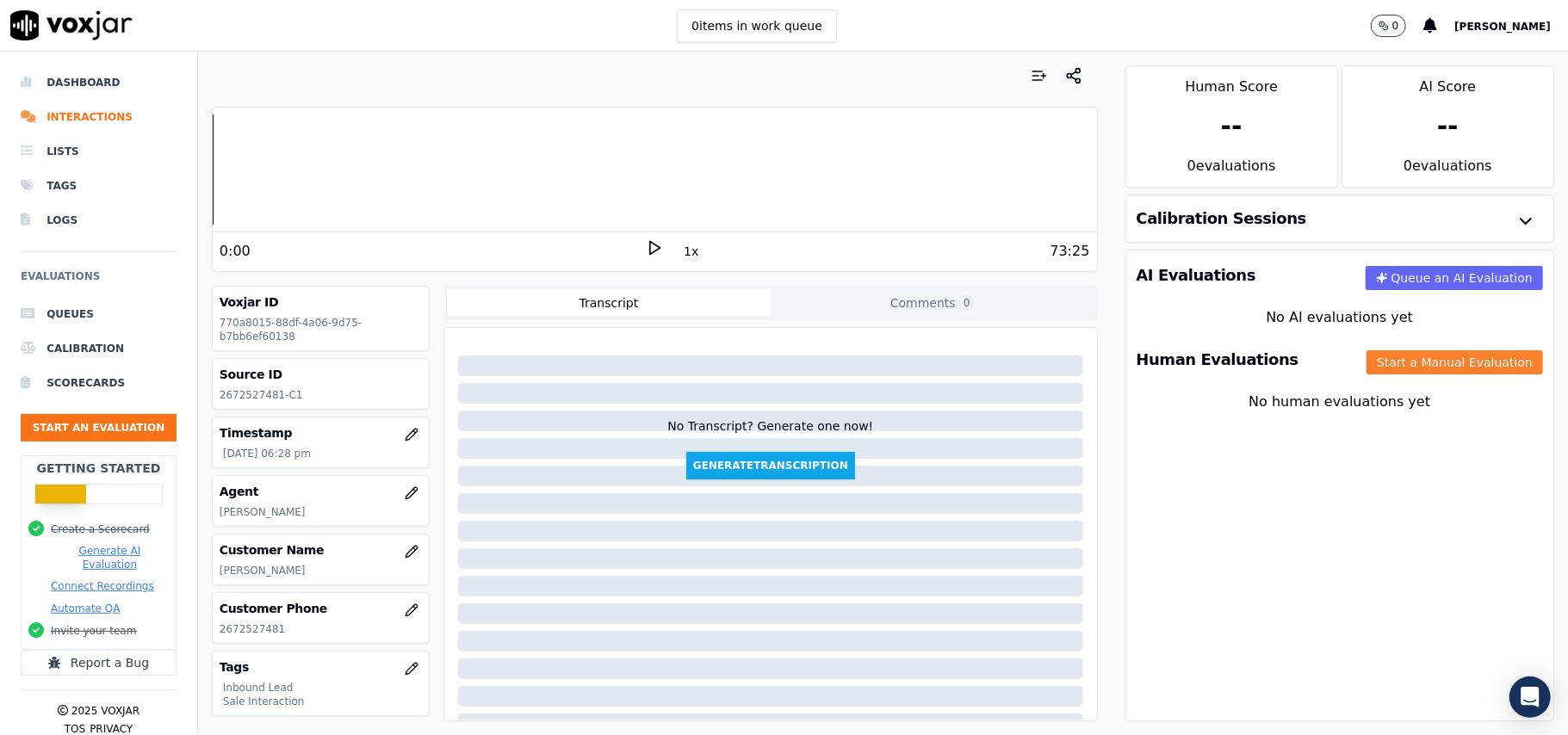
click at [1437, 367] on button "Start a Manual Evaluation" at bounding box center [1455, 362] width 176 height 24
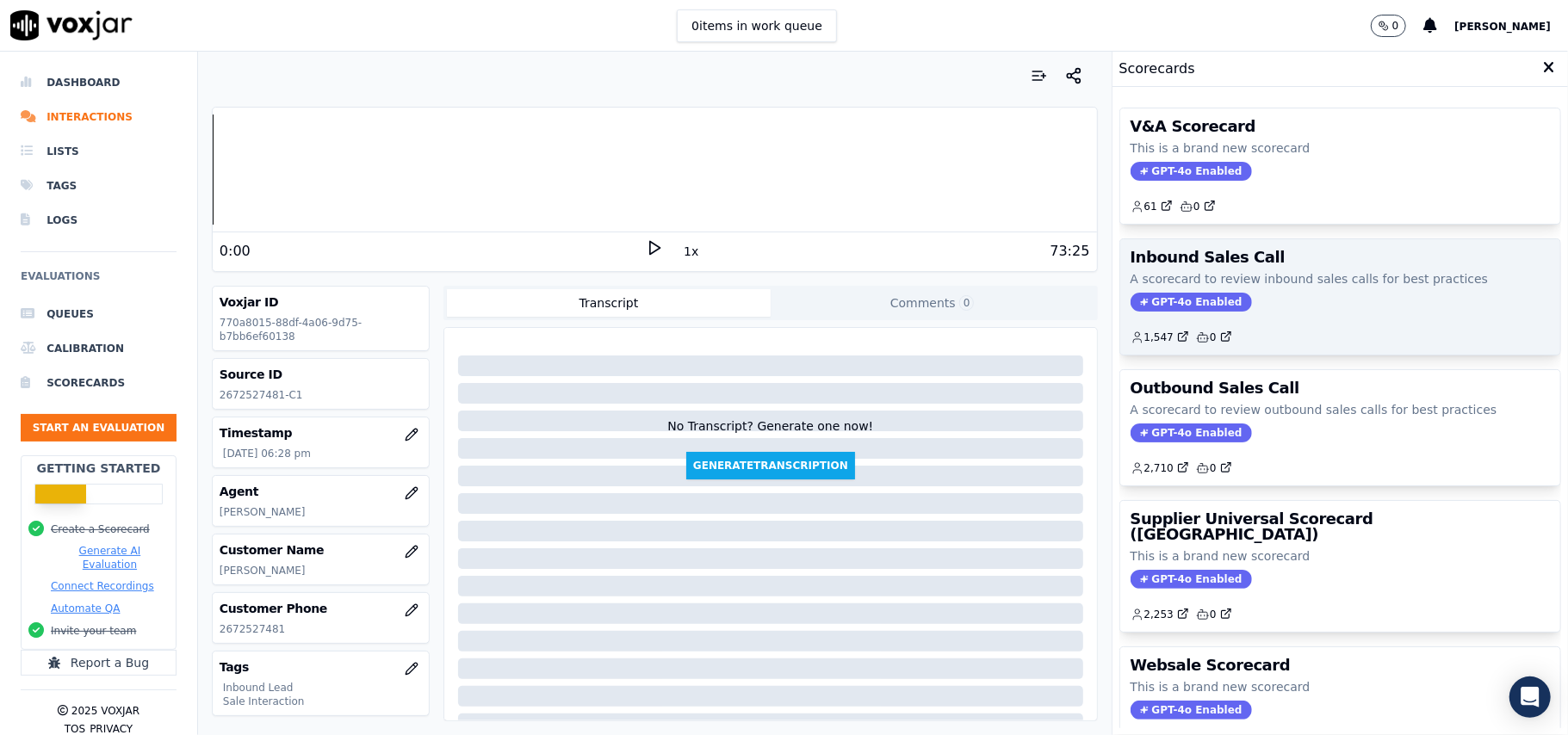
click at [1145, 307] on span "GPT-4o Enabled" at bounding box center [1191, 301] width 121 height 19
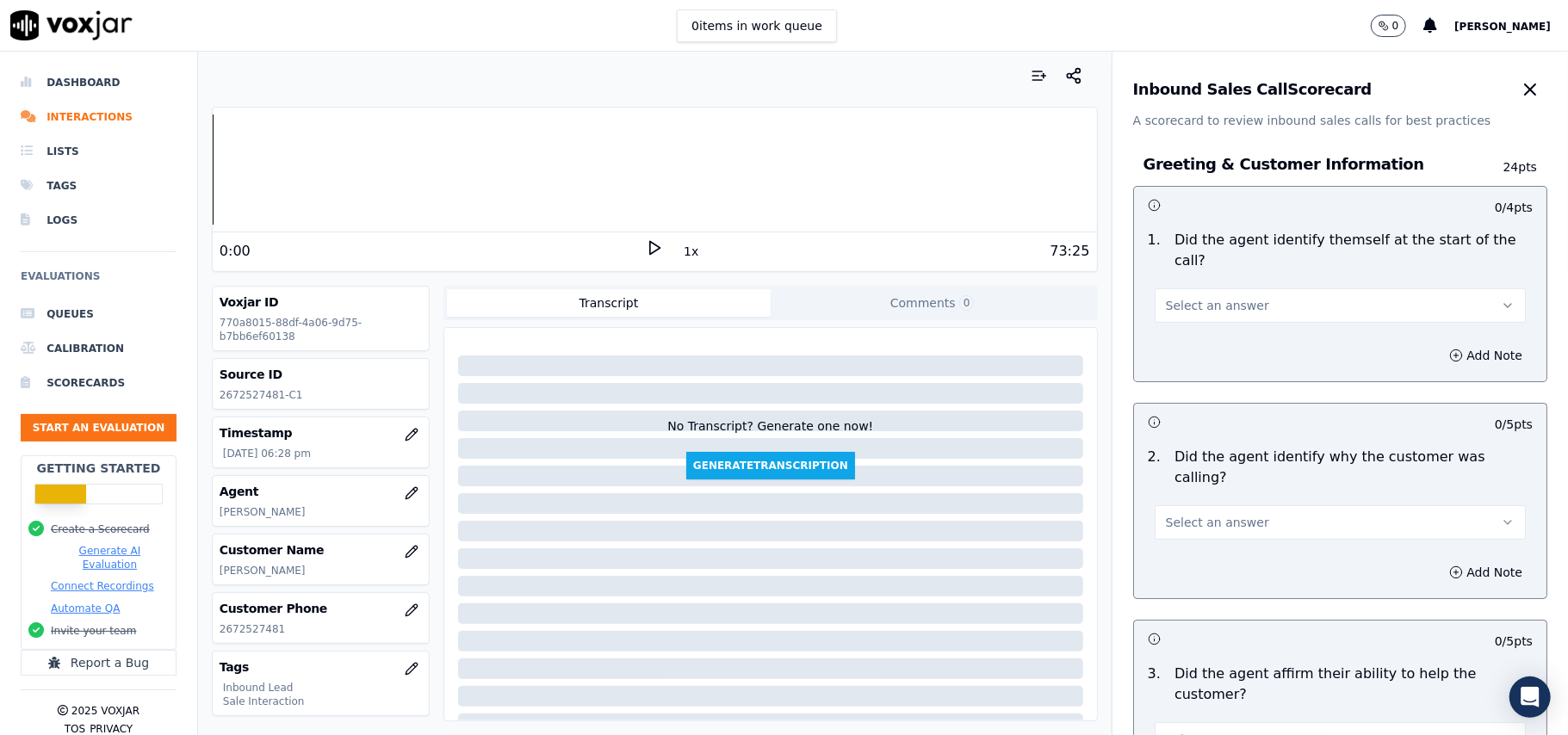
click at [1183, 297] on span "Select an answer" at bounding box center [1217, 305] width 104 height 17
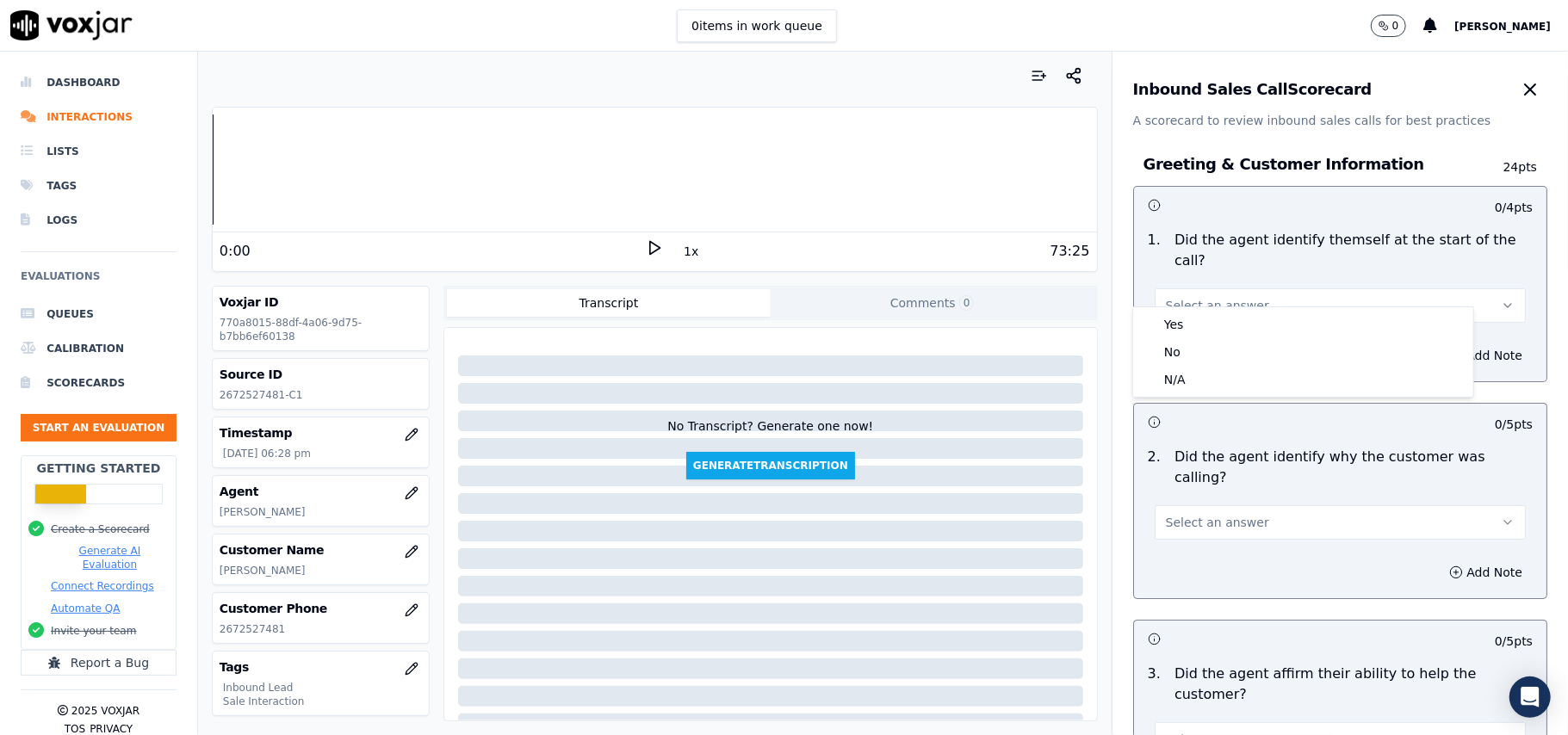
click at [1183, 307] on div "Yes No N/A" at bounding box center [1303, 352] width 340 height 89
click at [1183, 321] on div "Yes" at bounding box center [1303, 324] width 333 height 27
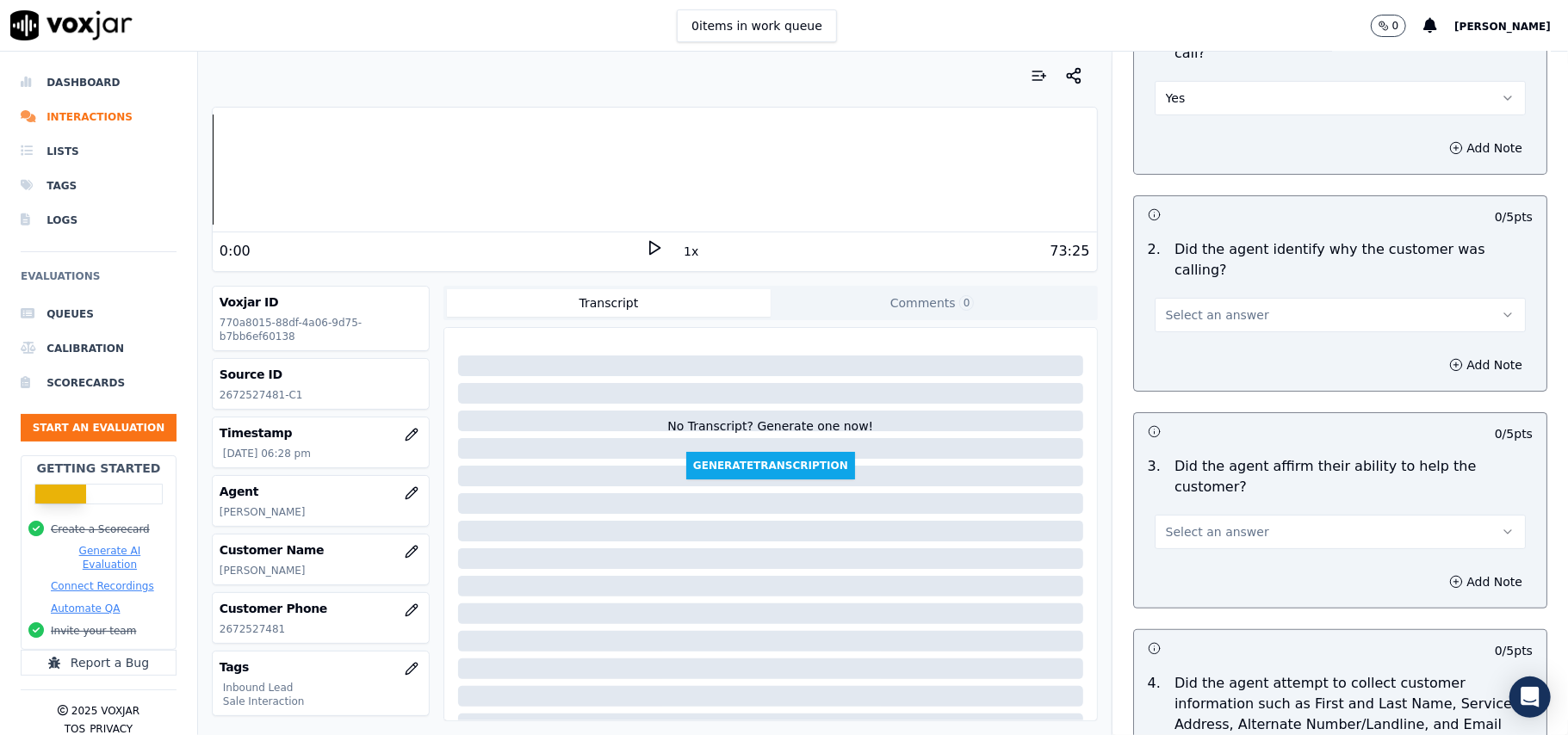
scroll to position [229, 0]
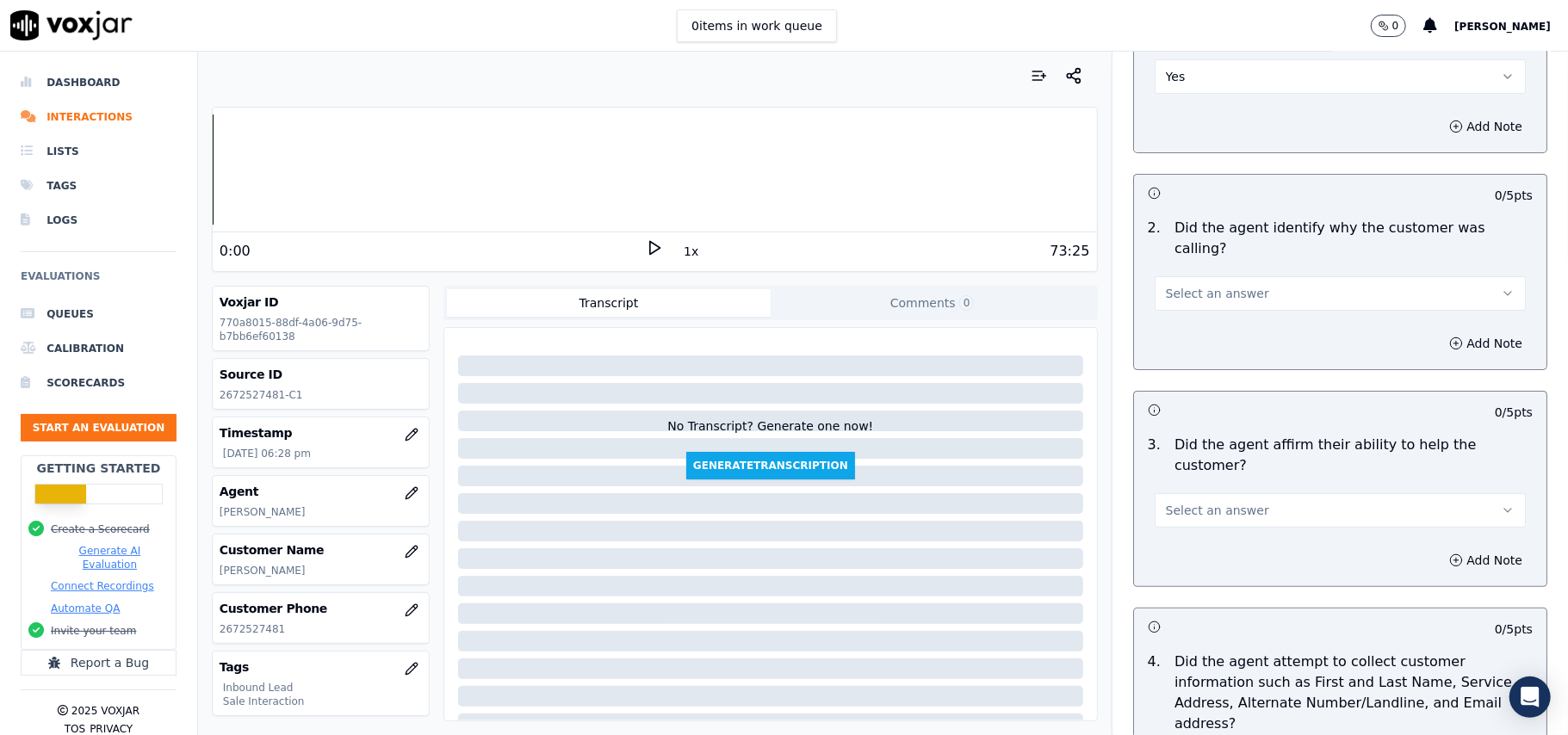
click at [1192, 285] on span "Select an answer" at bounding box center [1217, 293] width 104 height 17
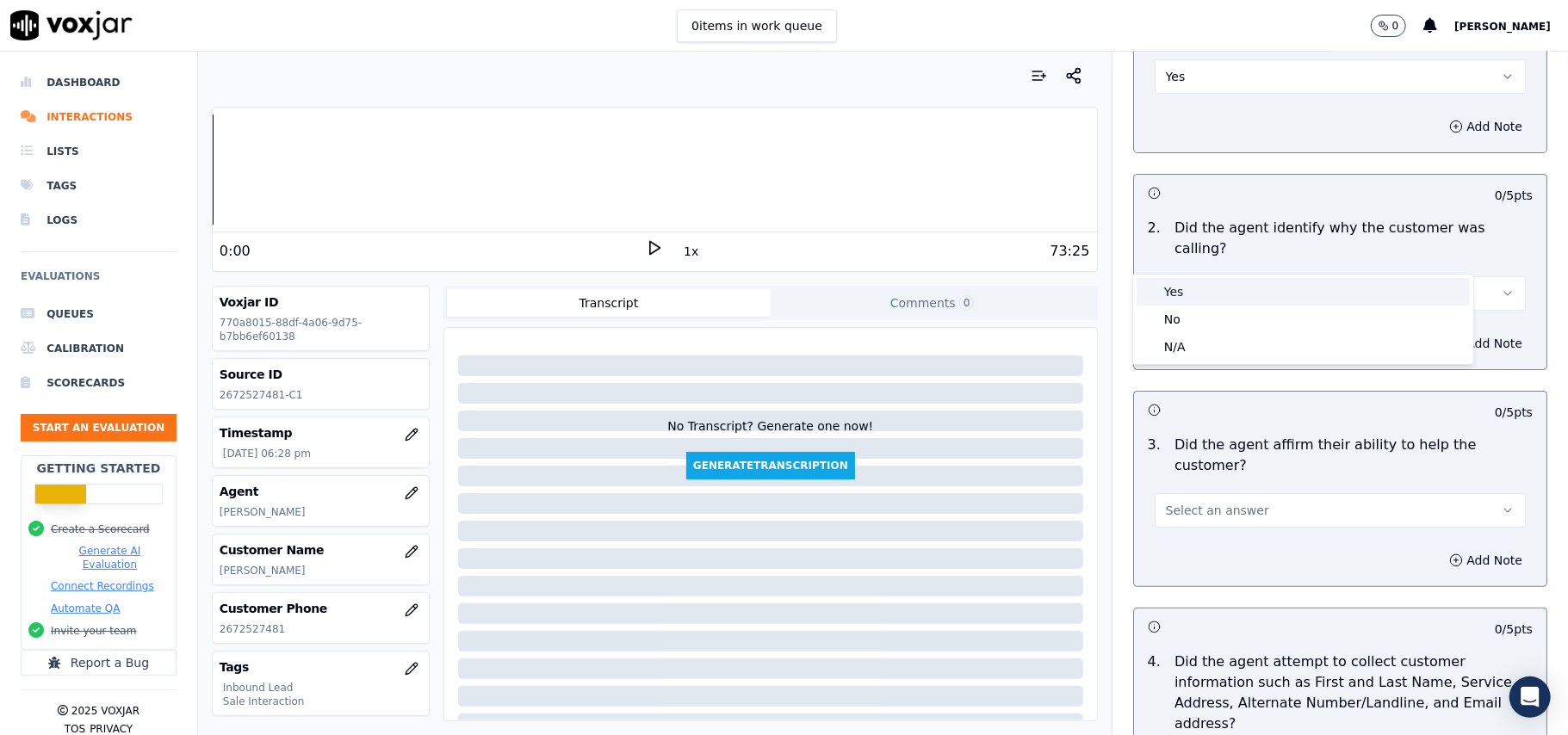
click at [1200, 292] on div "Yes" at bounding box center [1303, 291] width 333 height 27
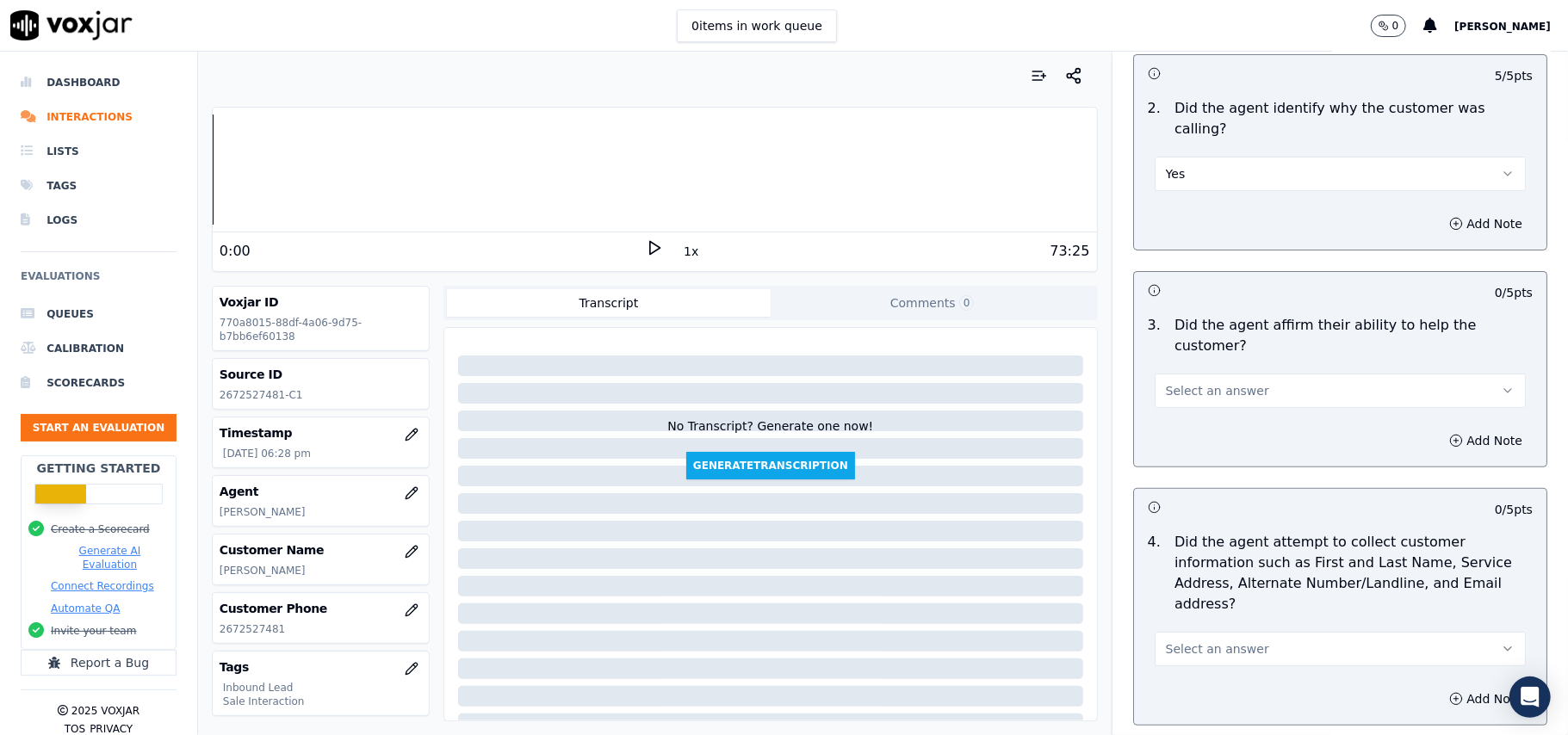
scroll to position [459, 0]
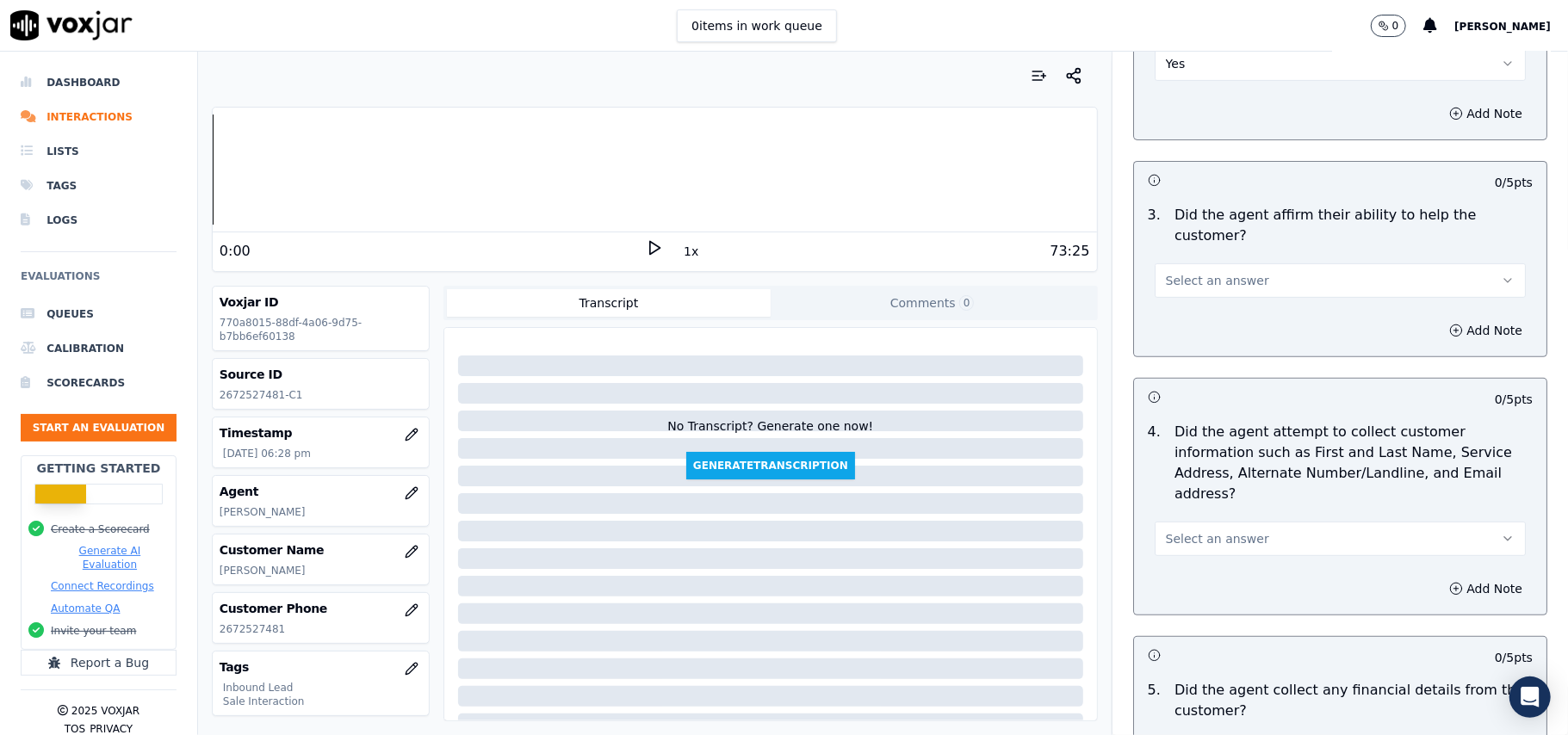
click at [1193, 272] on span "Select an answer" at bounding box center [1217, 280] width 104 height 17
click at [1193, 252] on div "Yes" at bounding box center [1303, 259] width 333 height 27
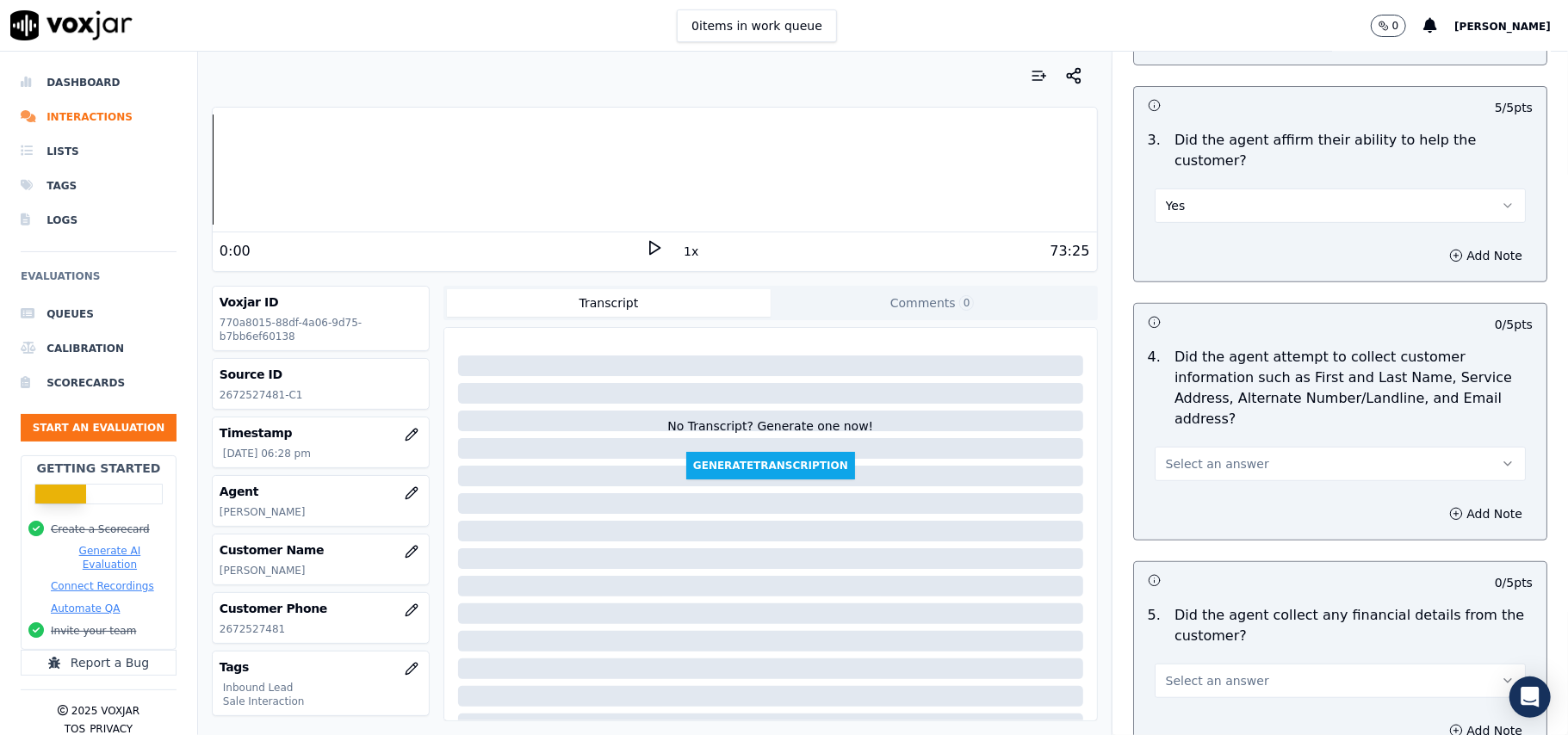
scroll to position [573, 0]
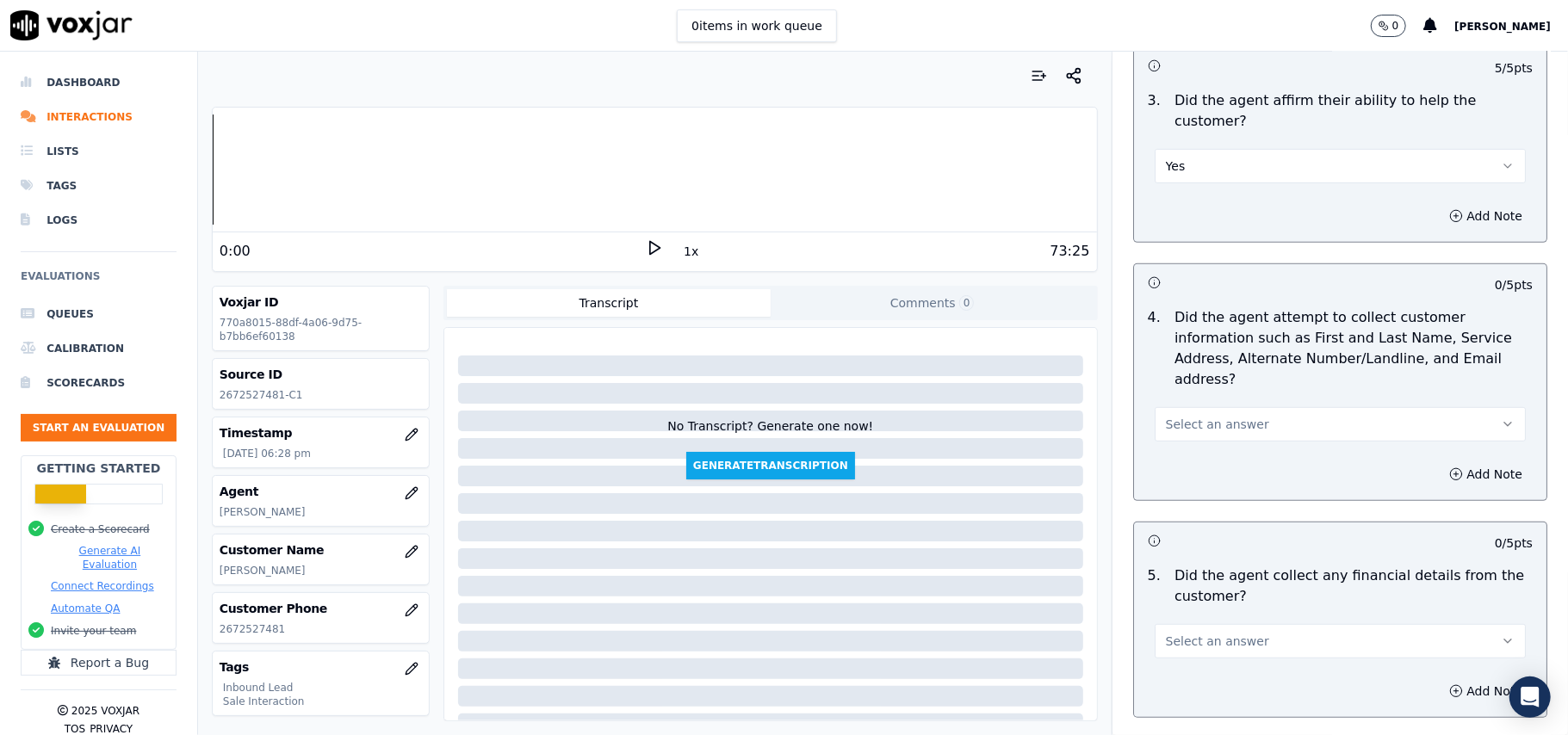
click at [1166, 415] on span "Select an answer" at bounding box center [1217, 423] width 104 height 17
click at [1164, 376] on div "Yes" at bounding box center [1303, 382] width 333 height 27
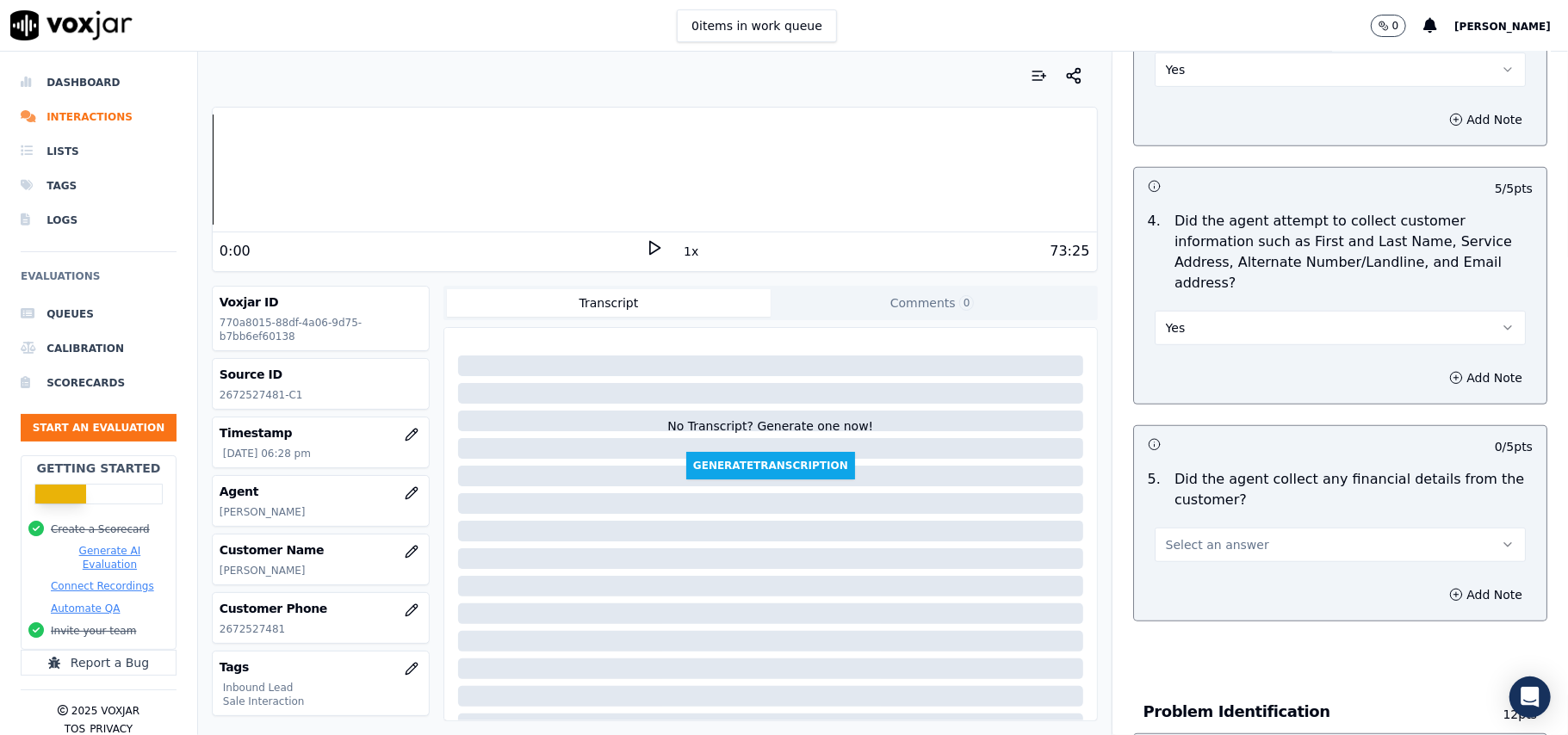
scroll to position [803, 0]
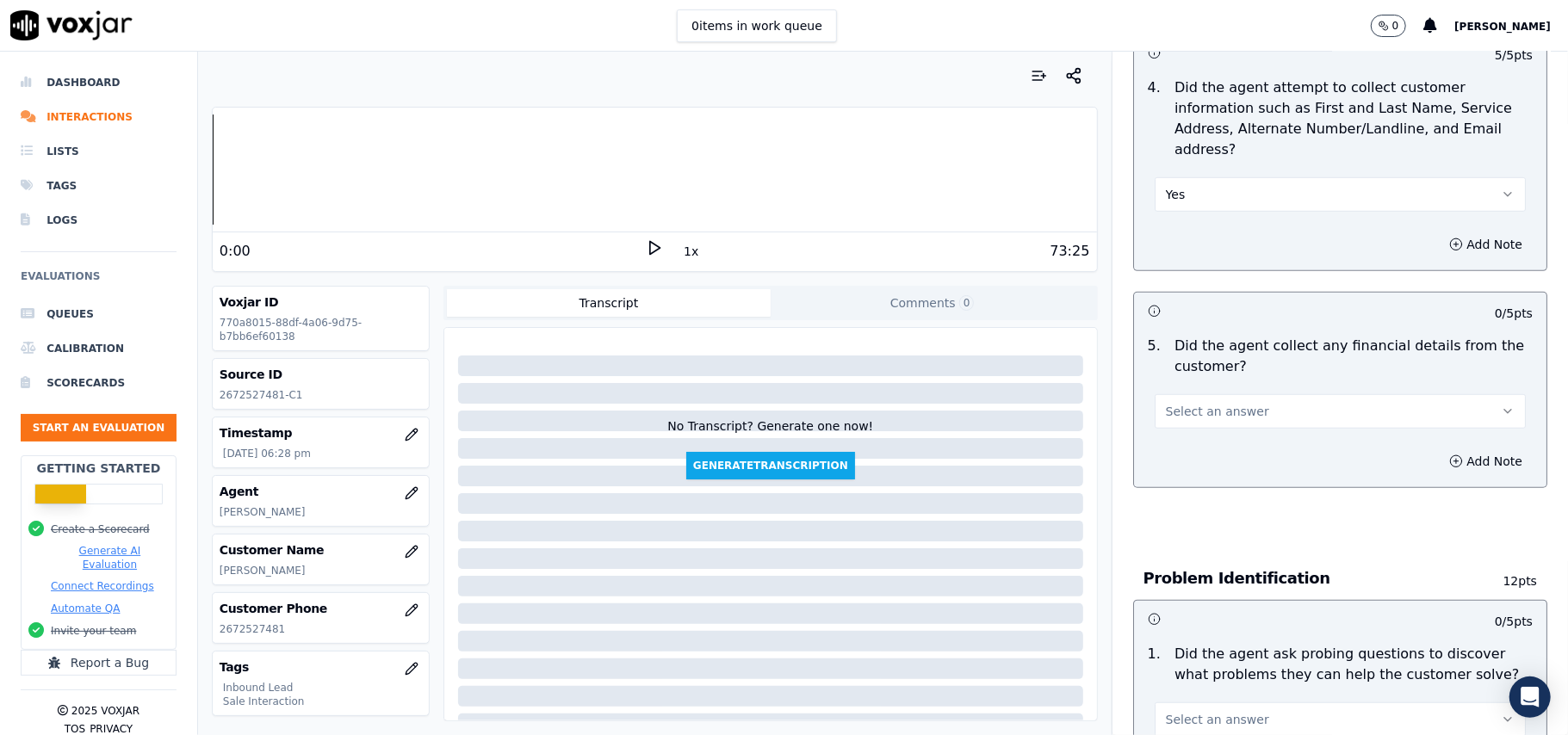
click at [1173, 403] on span "Select an answer" at bounding box center [1217, 411] width 104 height 17
click at [1173, 406] on div "No" at bounding box center [1303, 398] width 333 height 27
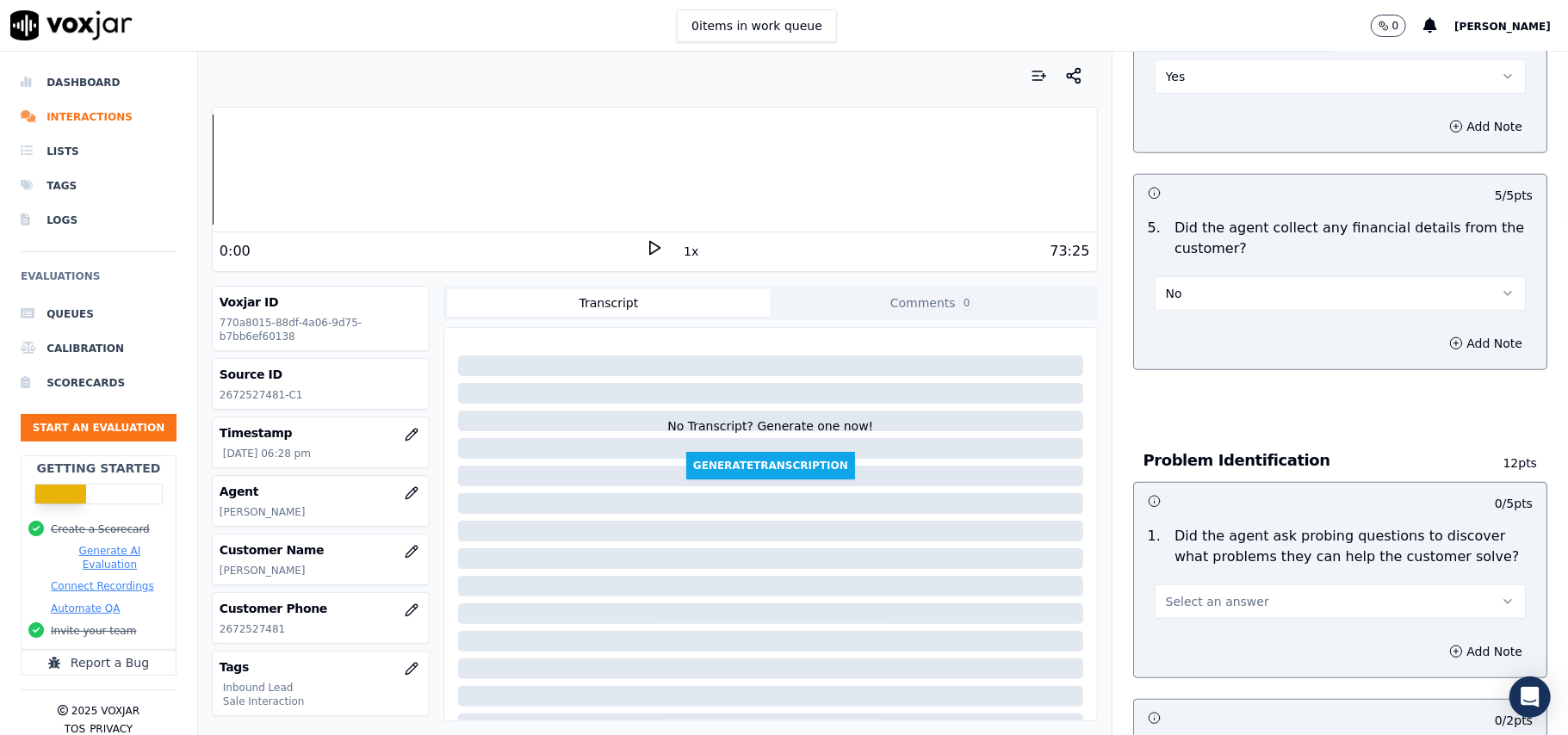
scroll to position [1033, 0]
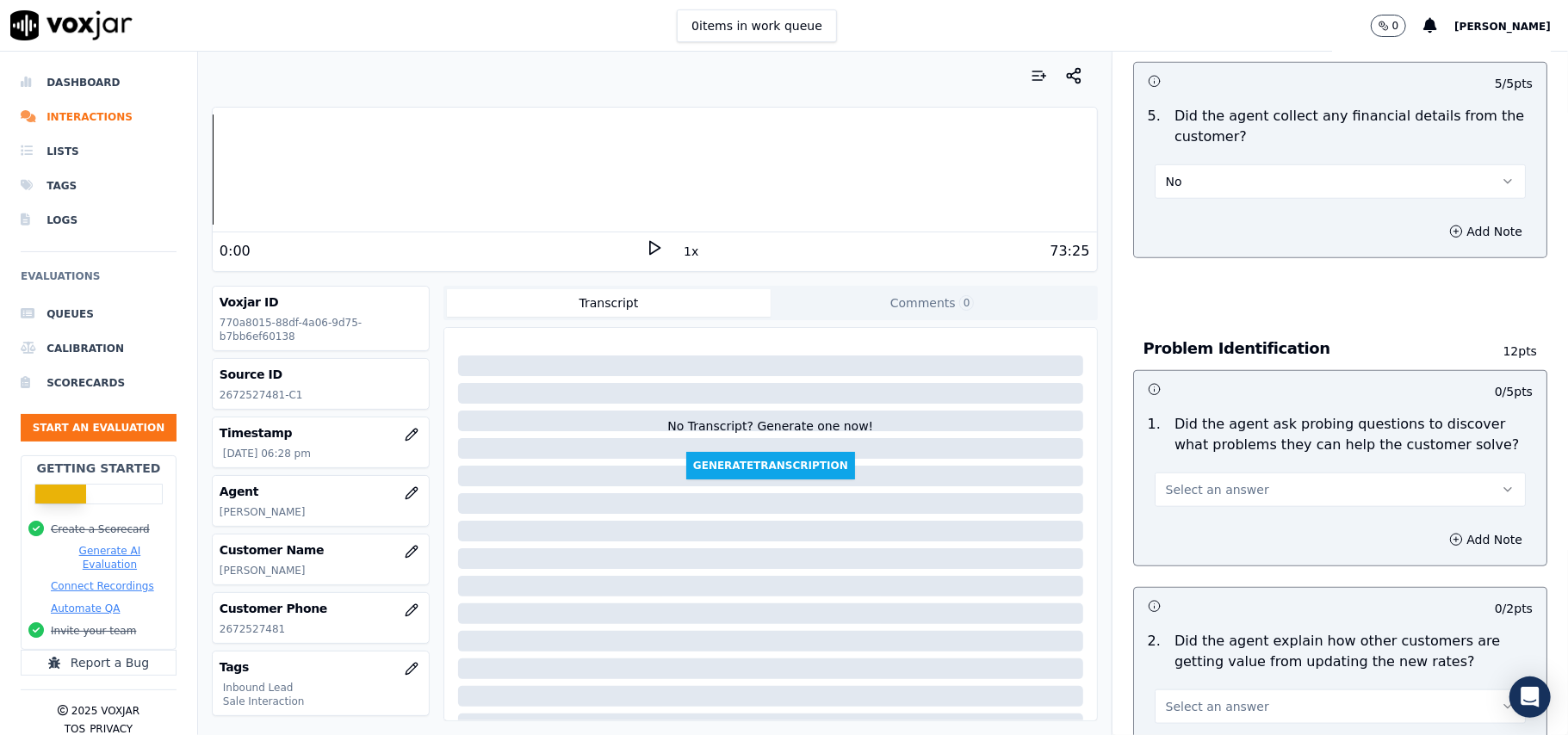
click at [1224, 481] on span "Select an answer" at bounding box center [1217, 489] width 104 height 17
click at [1203, 452] on div "Yes" at bounding box center [1303, 449] width 333 height 27
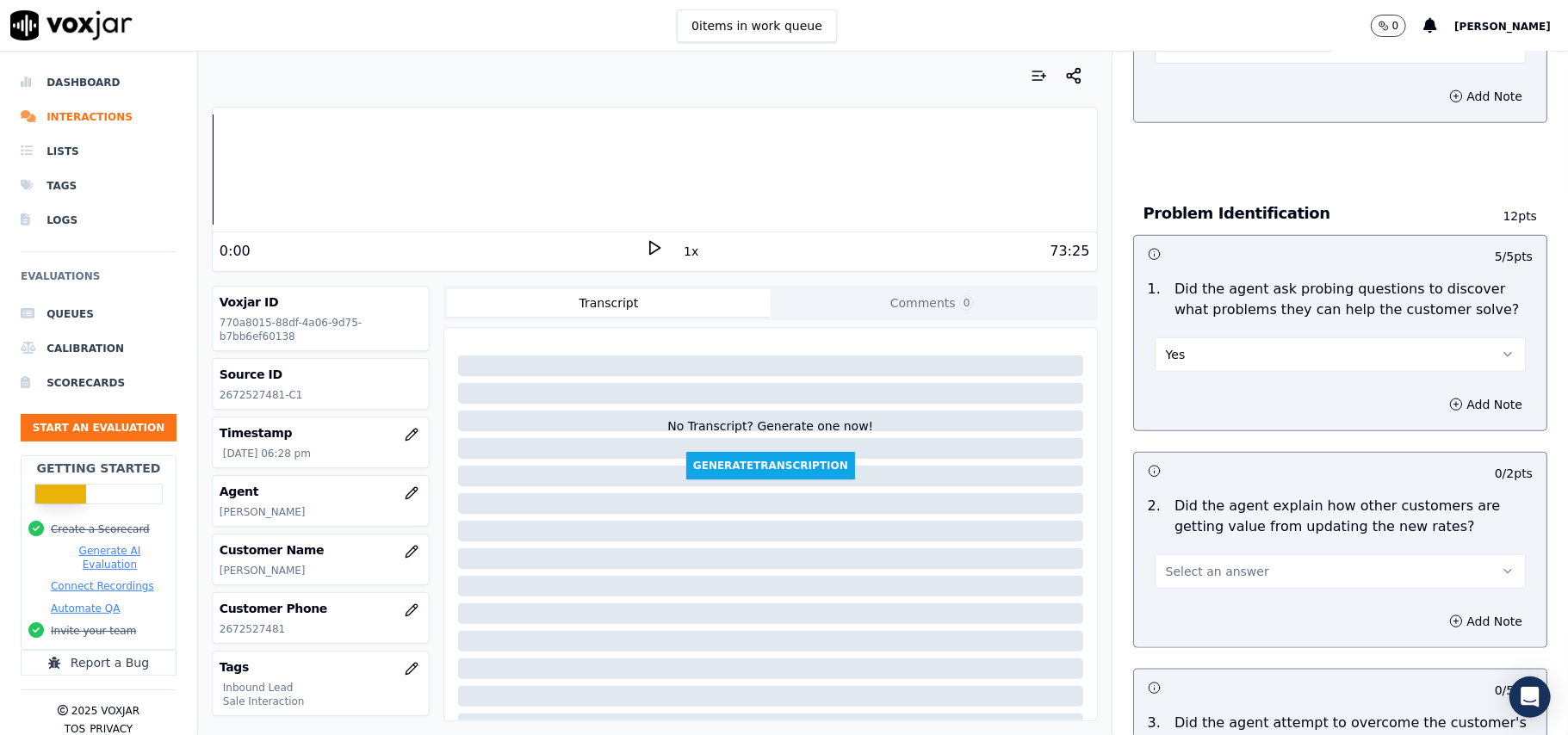
scroll to position [1262, 0]
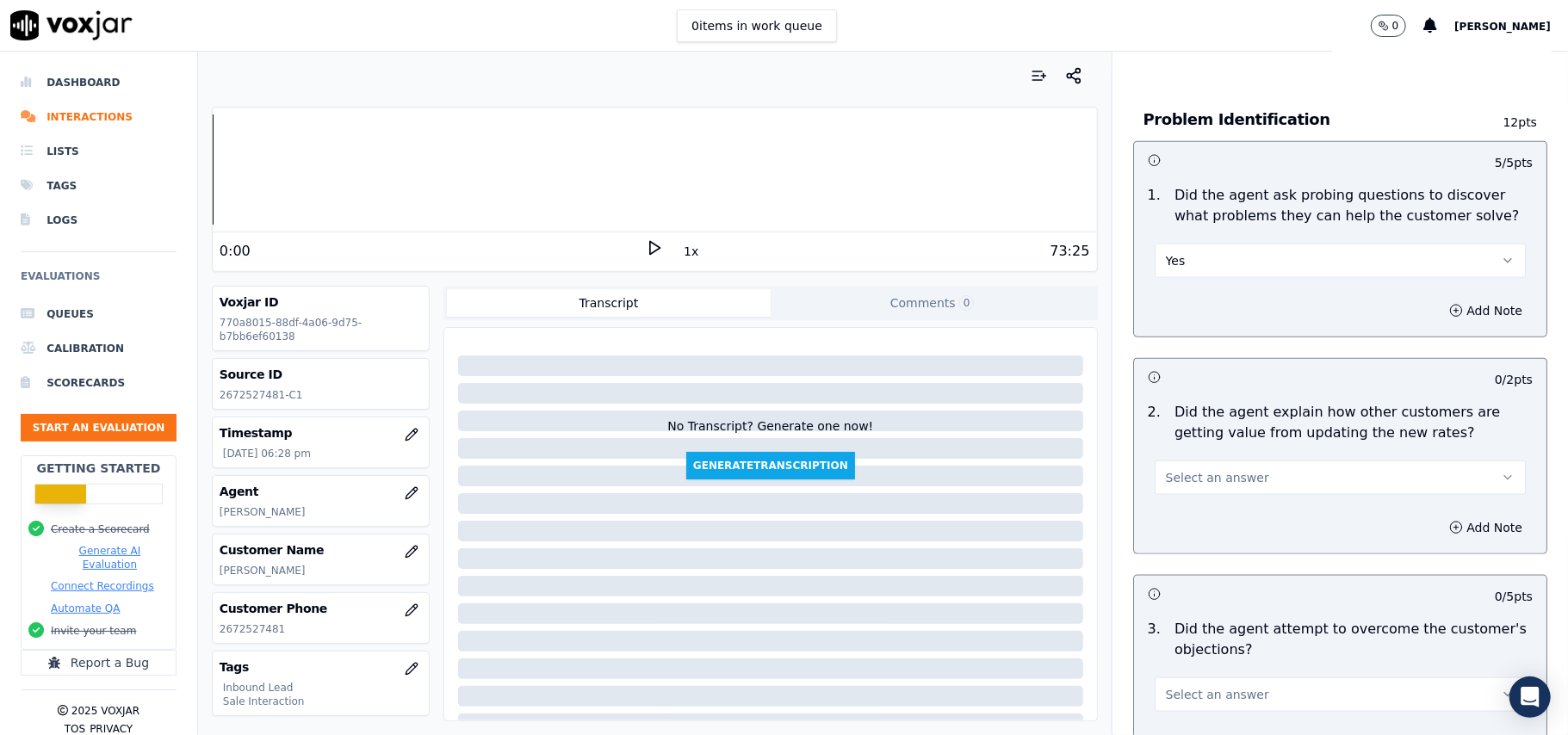
click at [1192, 460] on button "Select an answer" at bounding box center [1339, 477] width 371 height 35
click at [1207, 432] on div "Yes" at bounding box center [1303, 437] width 333 height 27
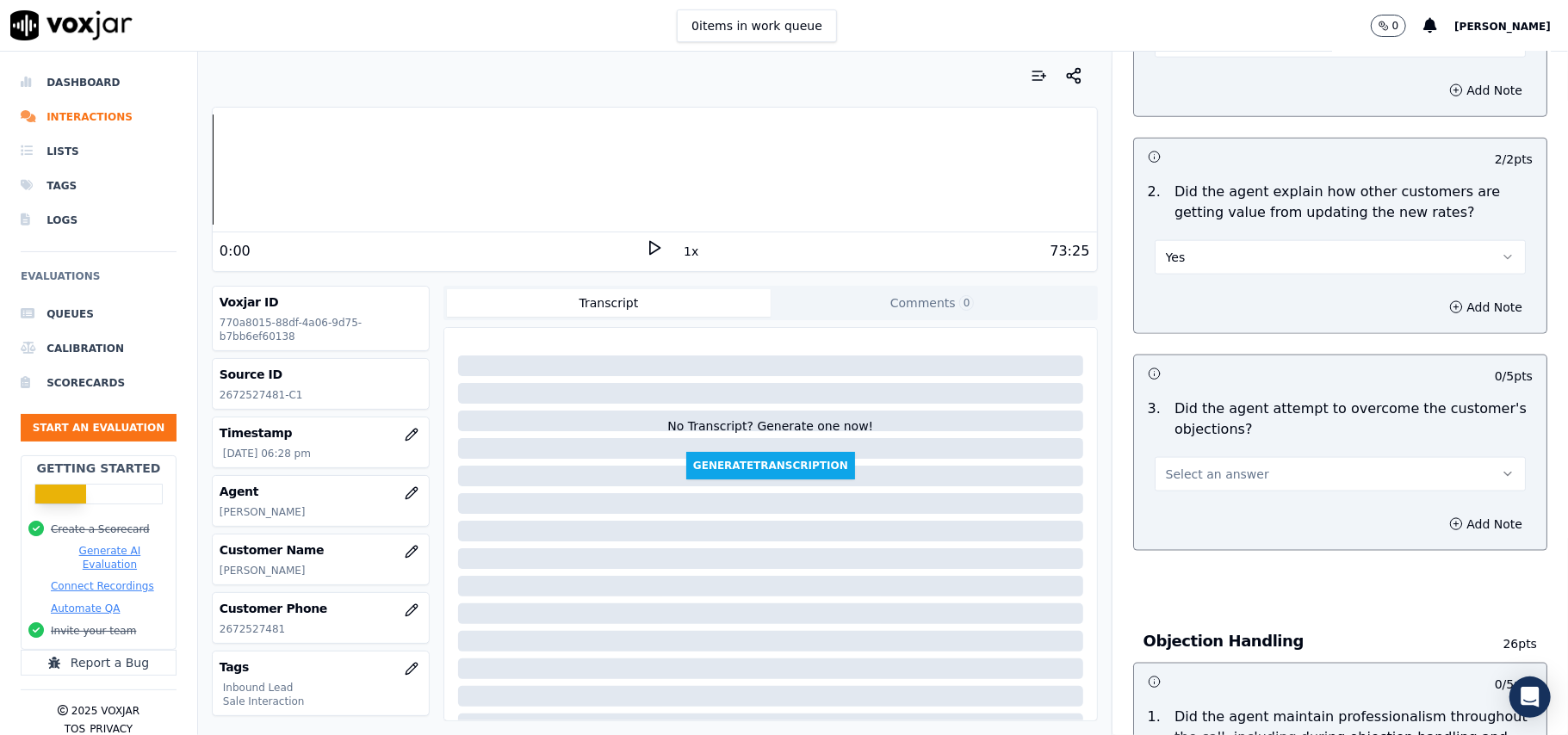
scroll to position [1606, 0]
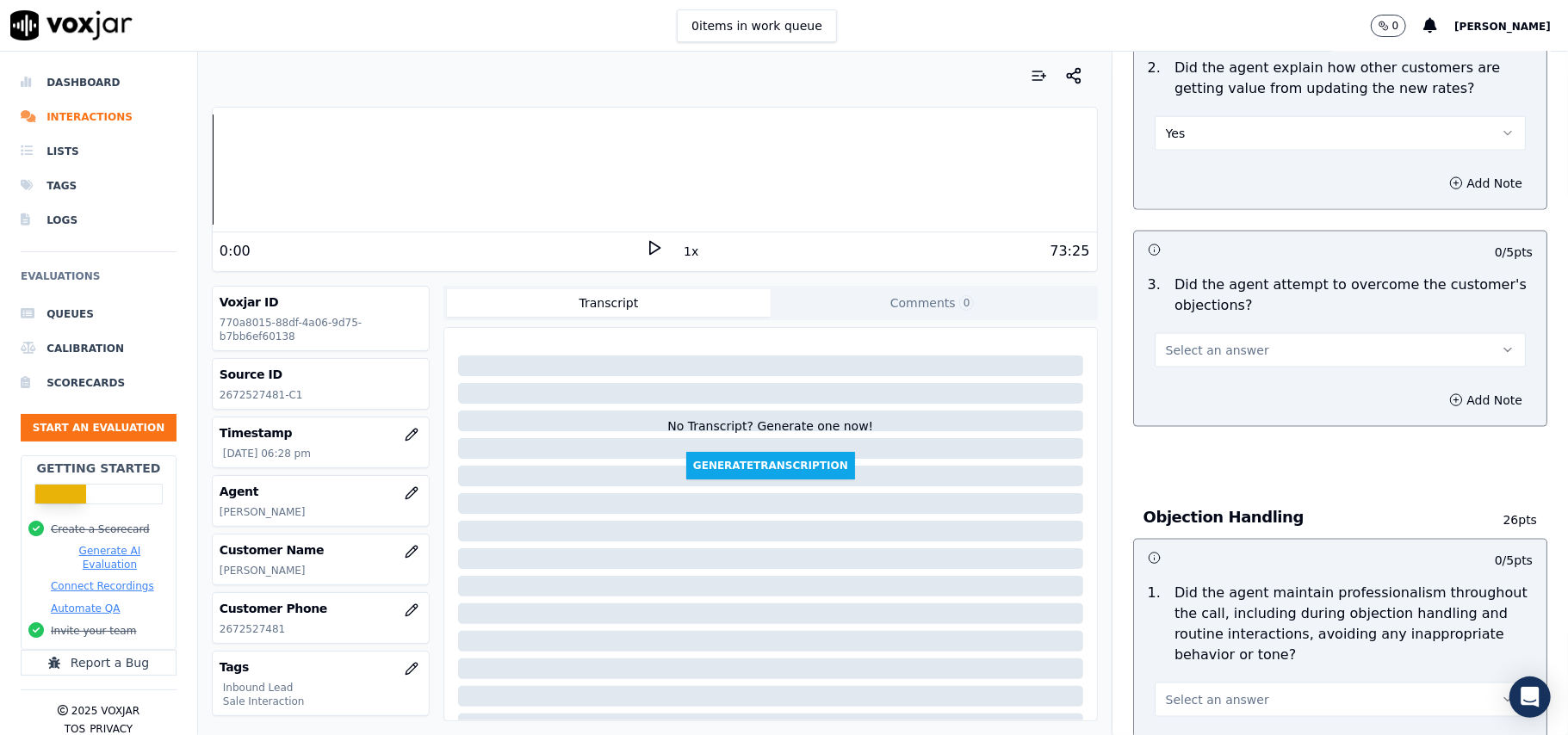
click at [1199, 342] on span "Select an answer" at bounding box center [1217, 350] width 104 height 17
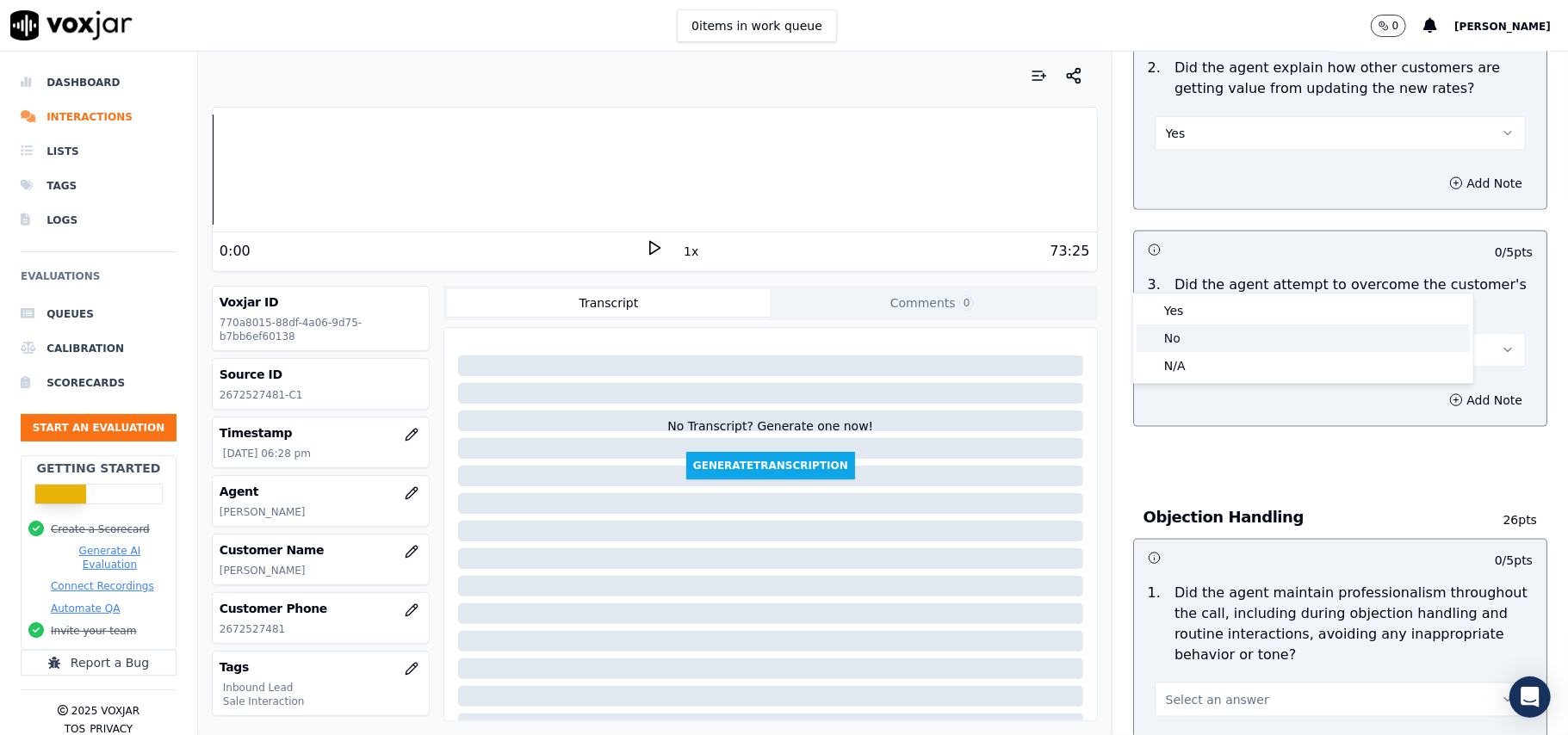
click at [1204, 331] on div "No" at bounding box center [1303, 337] width 333 height 27
click at [1207, 333] on button "No" at bounding box center [1339, 350] width 371 height 35
click at [1179, 367] on div "N/A" at bounding box center [1303, 366] width 333 height 27
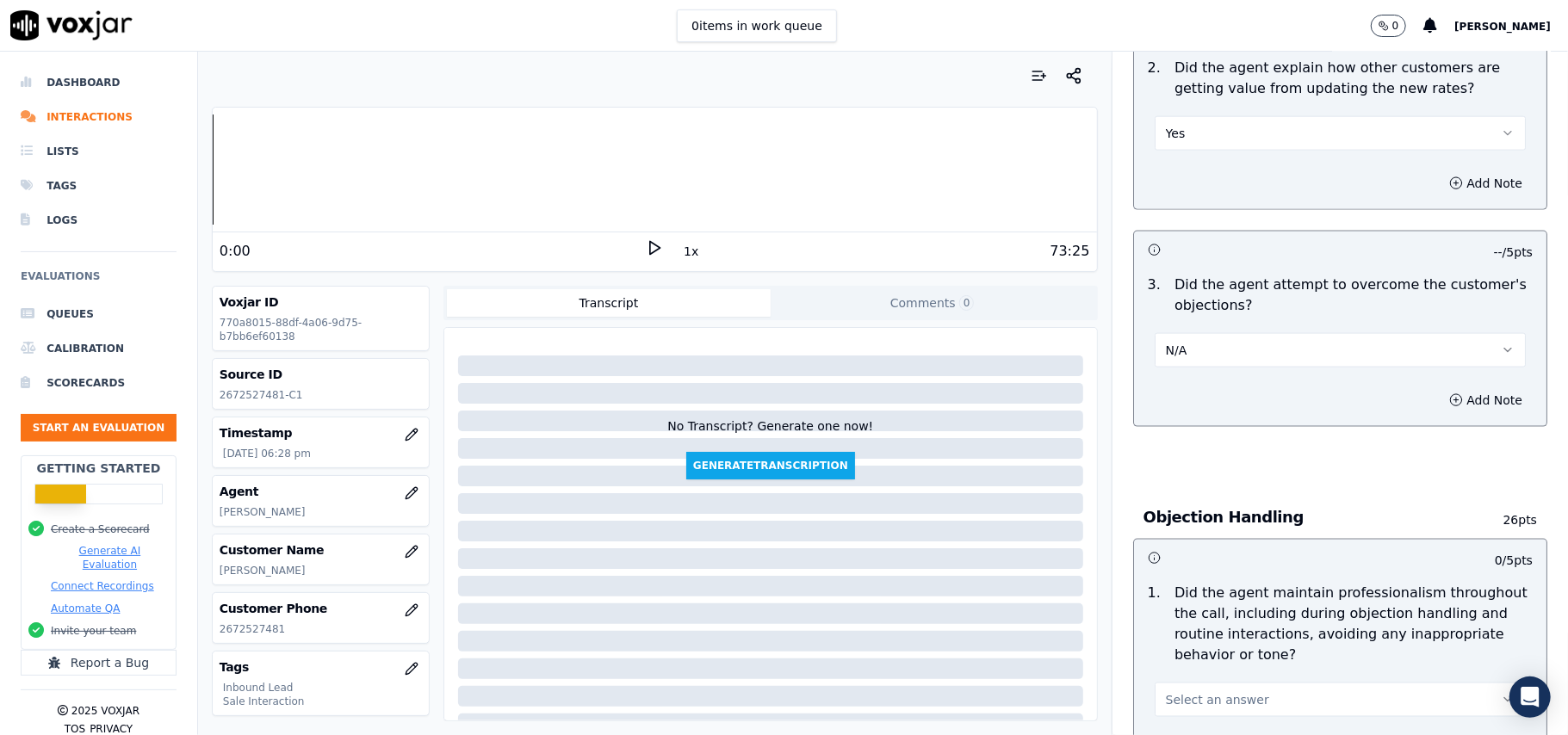
click at [1211, 333] on button "N/A" at bounding box center [1339, 350] width 371 height 35
click at [1185, 307] on div "Yes" at bounding box center [1303, 310] width 333 height 27
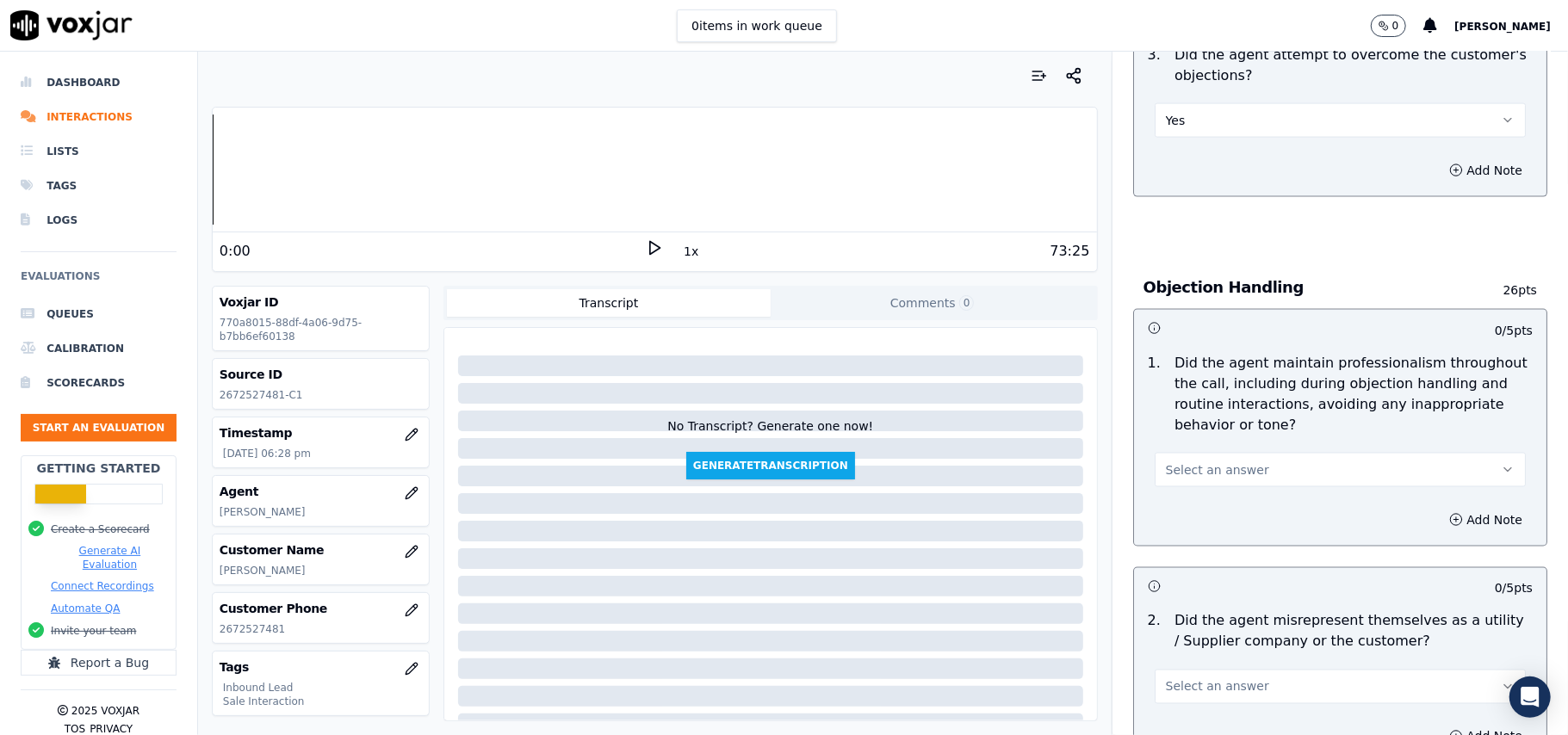
click at [1166, 461] on span "Select an answer" at bounding box center [1217, 469] width 104 height 17
click at [1162, 422] on div "Yes" at bounding box center [1303, 430] width 333 height 27
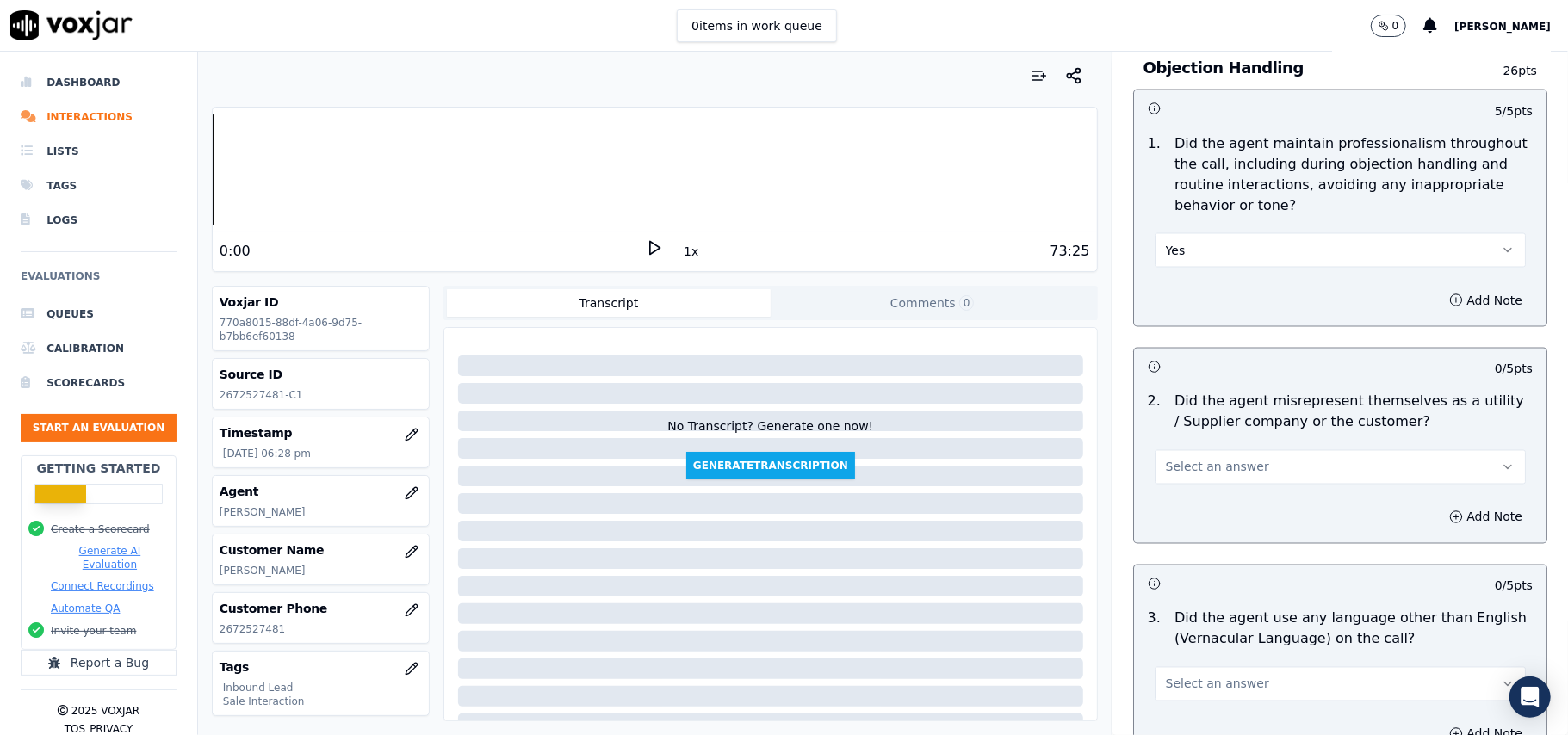
scroll to position [2180, 0]
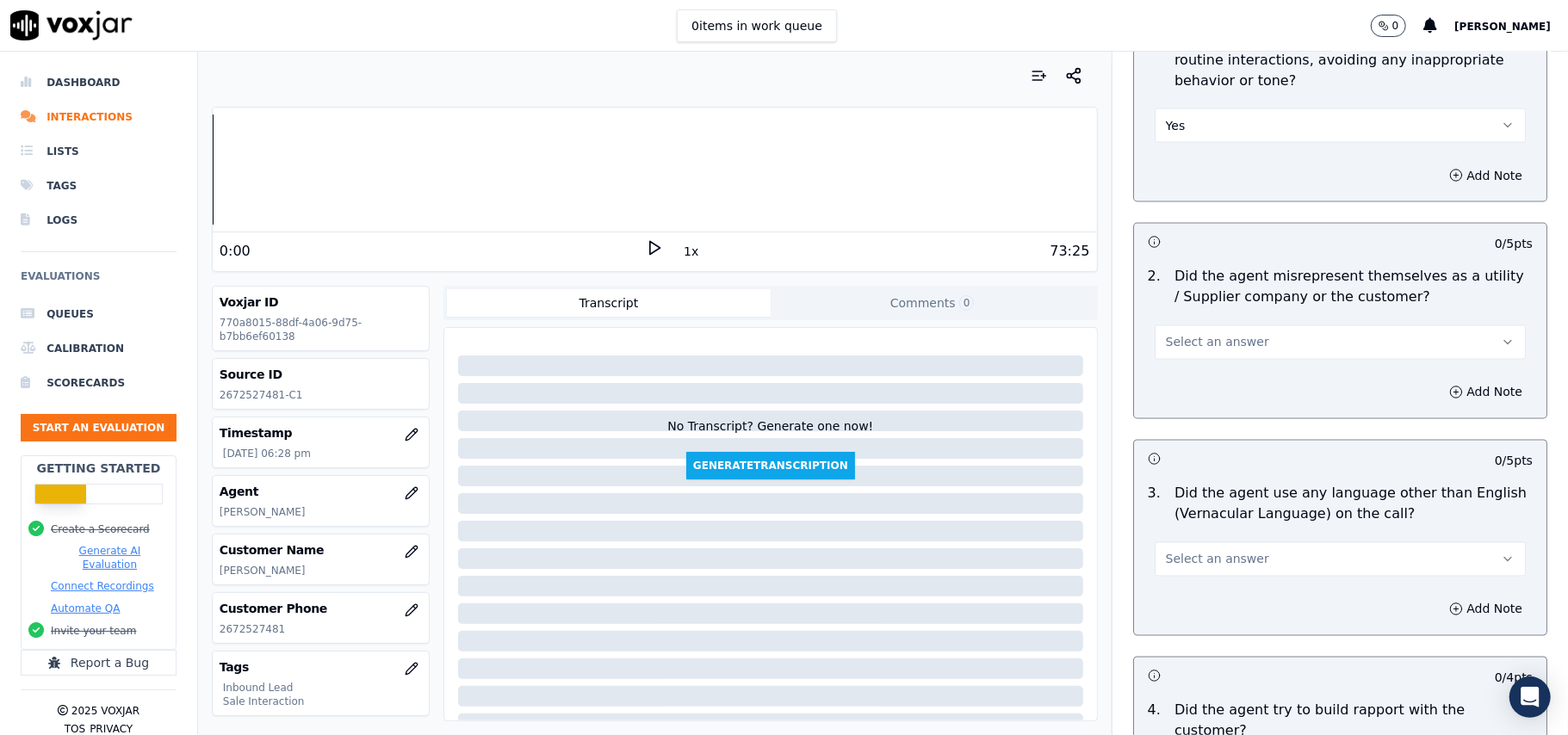
click at [1195, 334] on span "Select an answer" at bounding box center [1217, 342] width 104 height 17
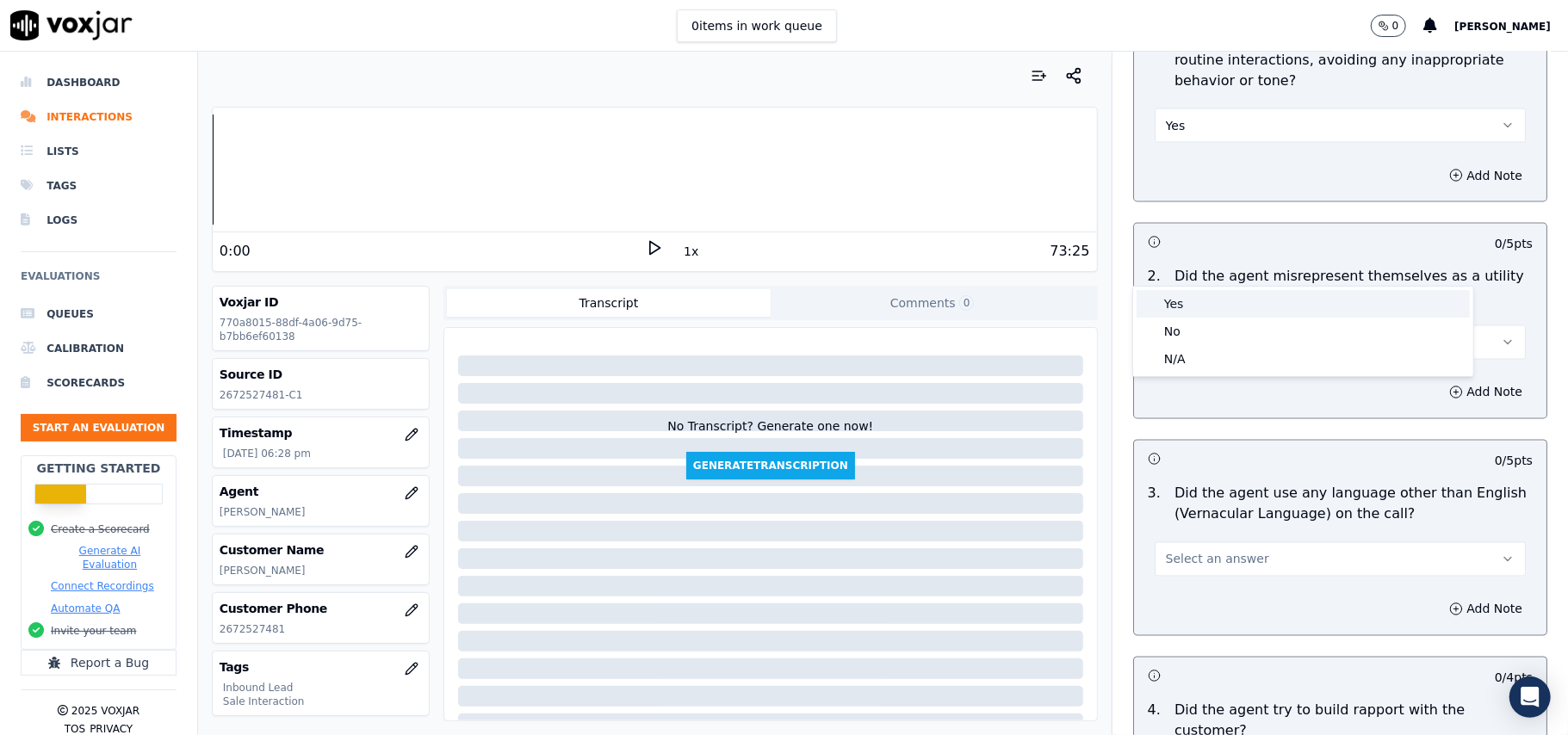
click at [1197, 313] on div "Yes" at bounding box center [1303, 304] width 333 height 27
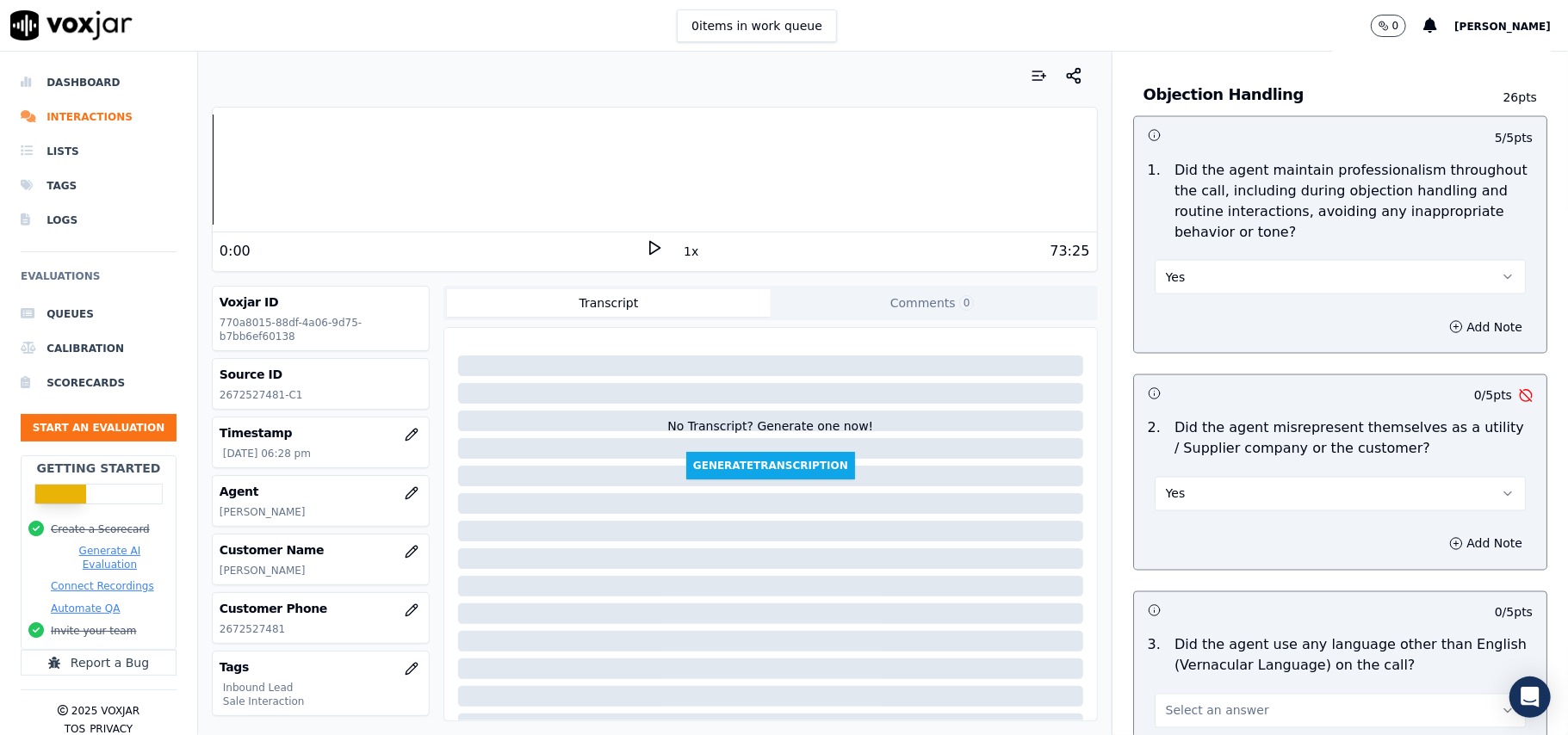
scroll to position [2066, 0]
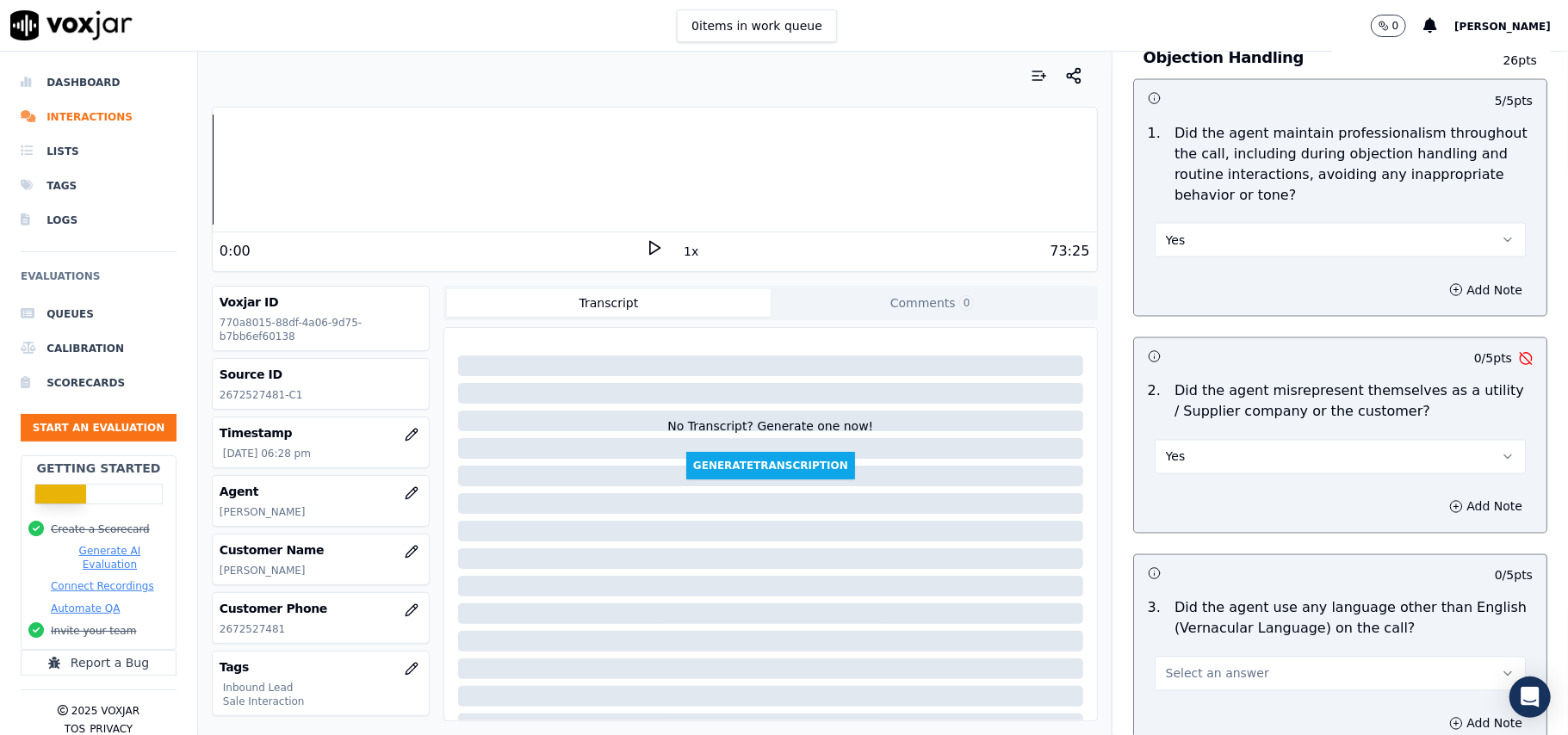
click at [1166, 448] on span "Yes" at bounding box center [1176, 456] width 19 height 17
click at [1175, 452] on div "No" at bounding box center [1303, 446] width 333 height 27
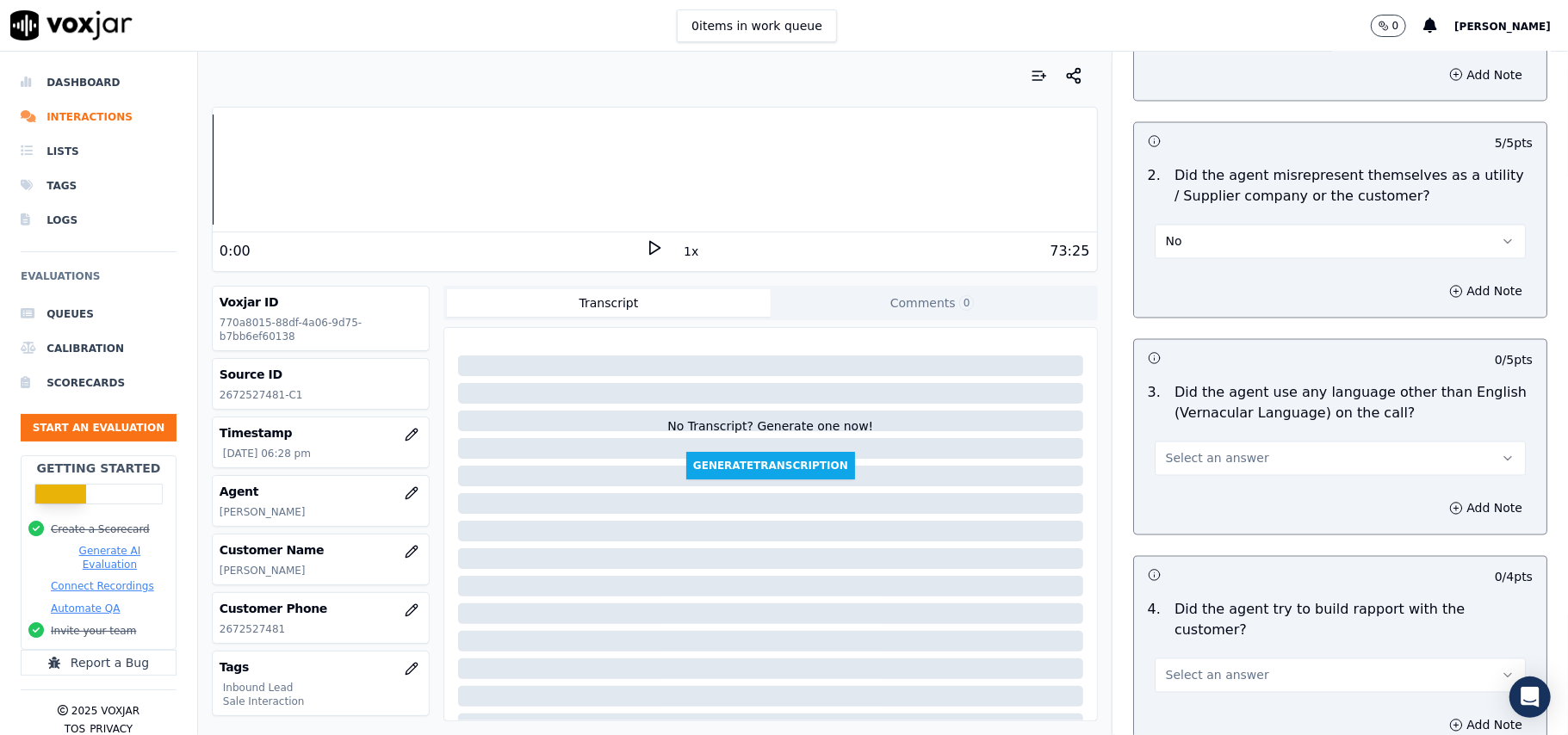
scroll to position [2294, 0]
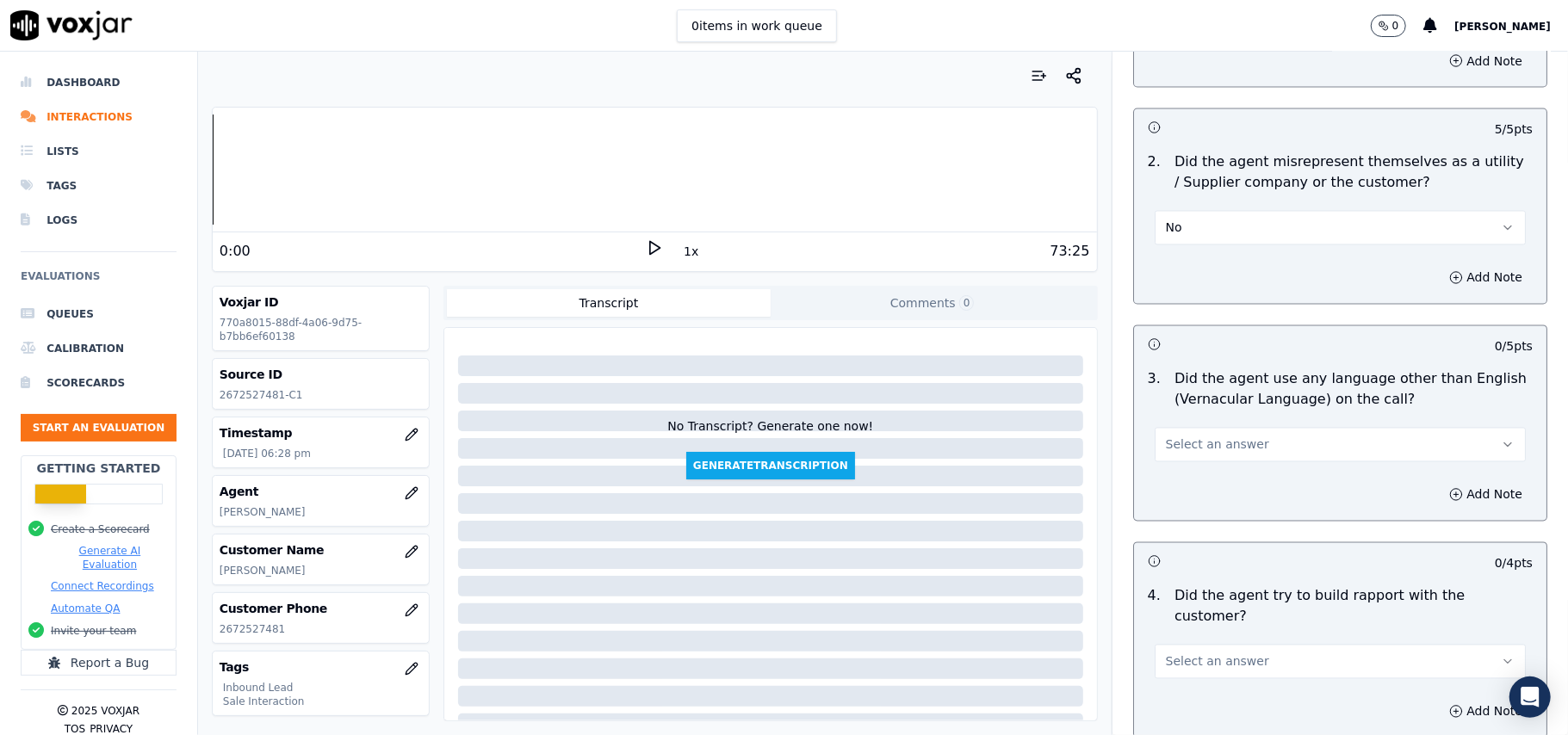
click at [1206, 437] on span "Select an answer" at bounding box center [1217, 445] width 104 height 17
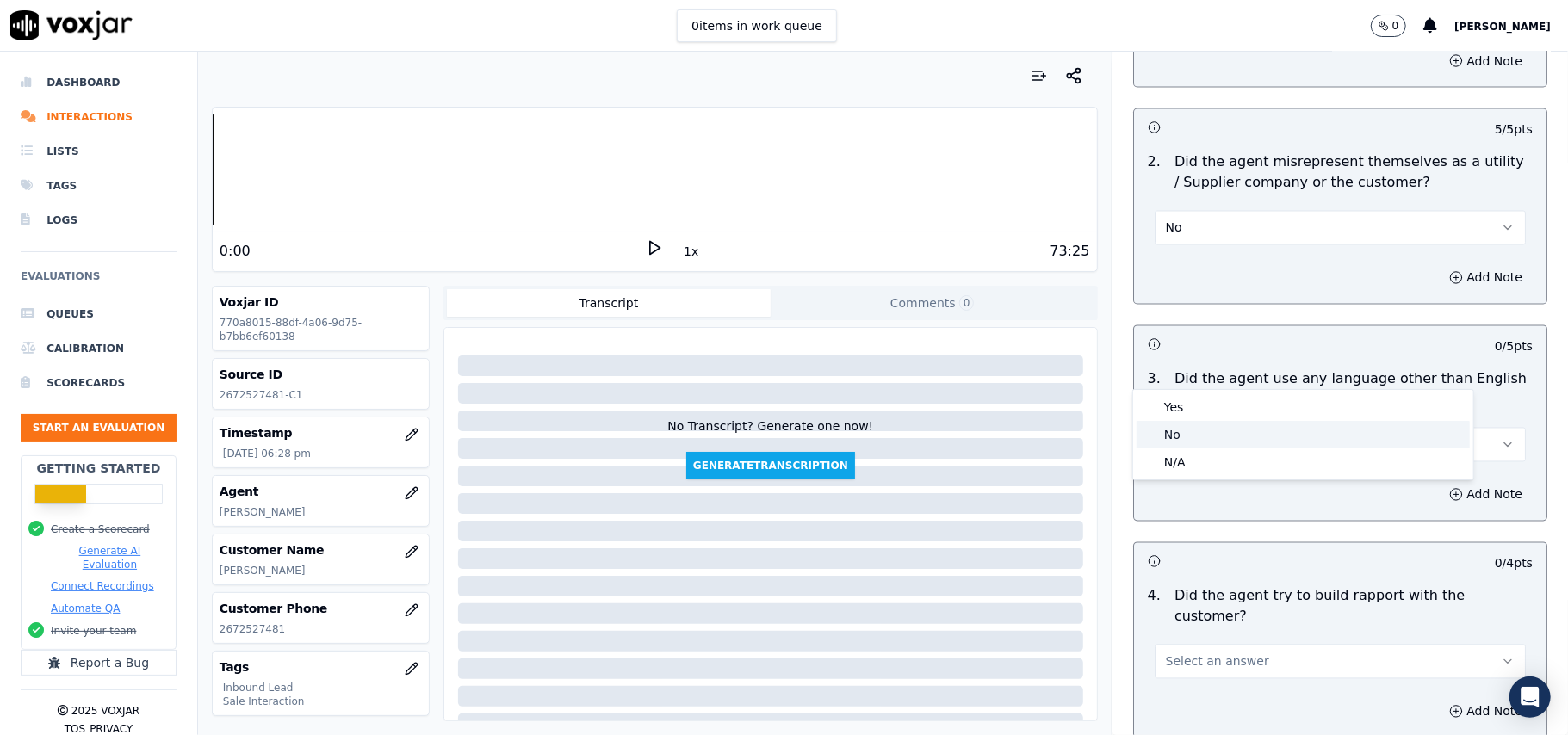
click at [1190, 441] on div "No" at bounding box center [1303, 434] width 333 height 27
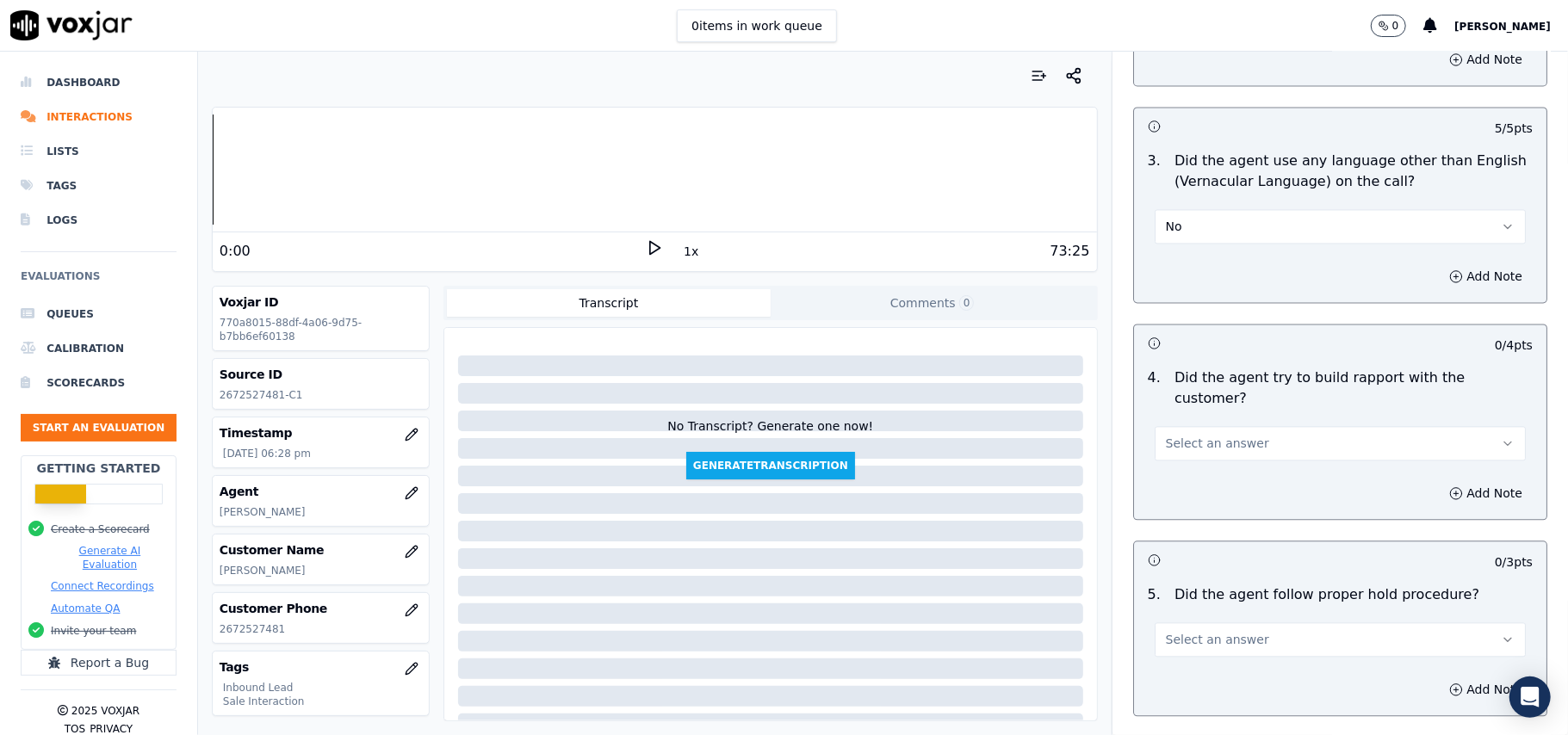
scroll to position [2639, 0]
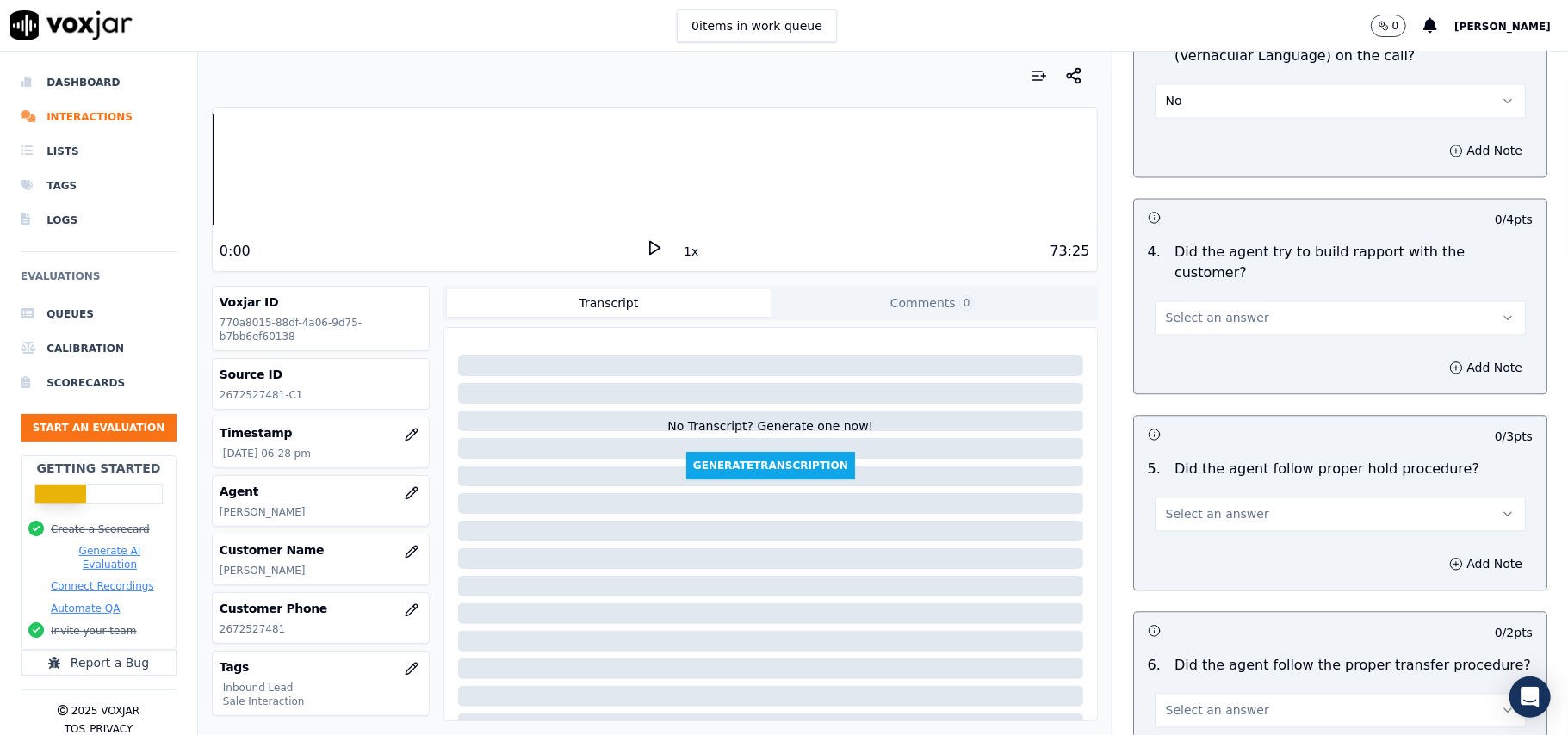
click at [1193, 309] on span "Select an answer" at bounding box center [1217, 317] width 104 height 17
click at [1202, 269] on div "Yes" at bounding box center [1303, 259] width 333 height 27
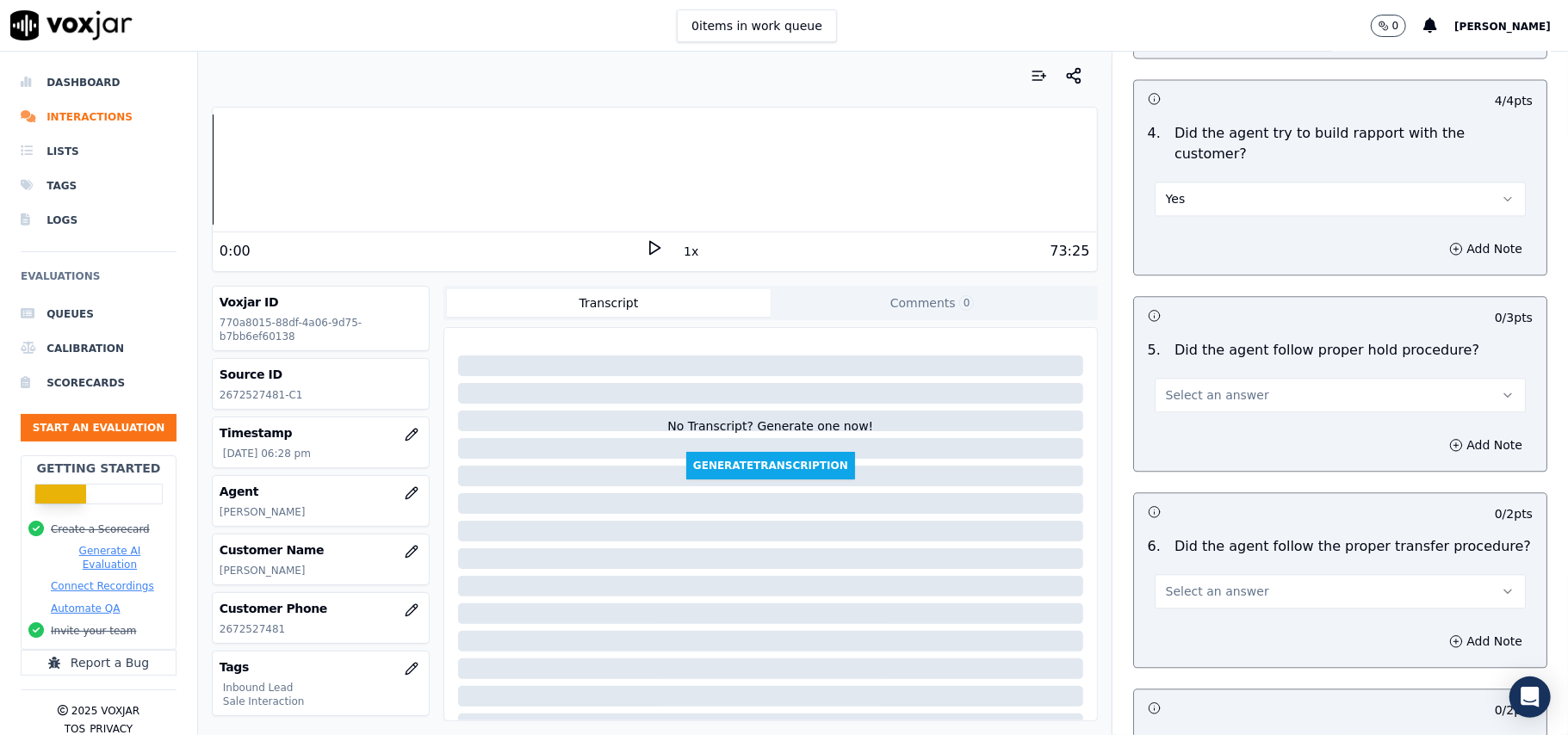
scroll to position [2869, 0]
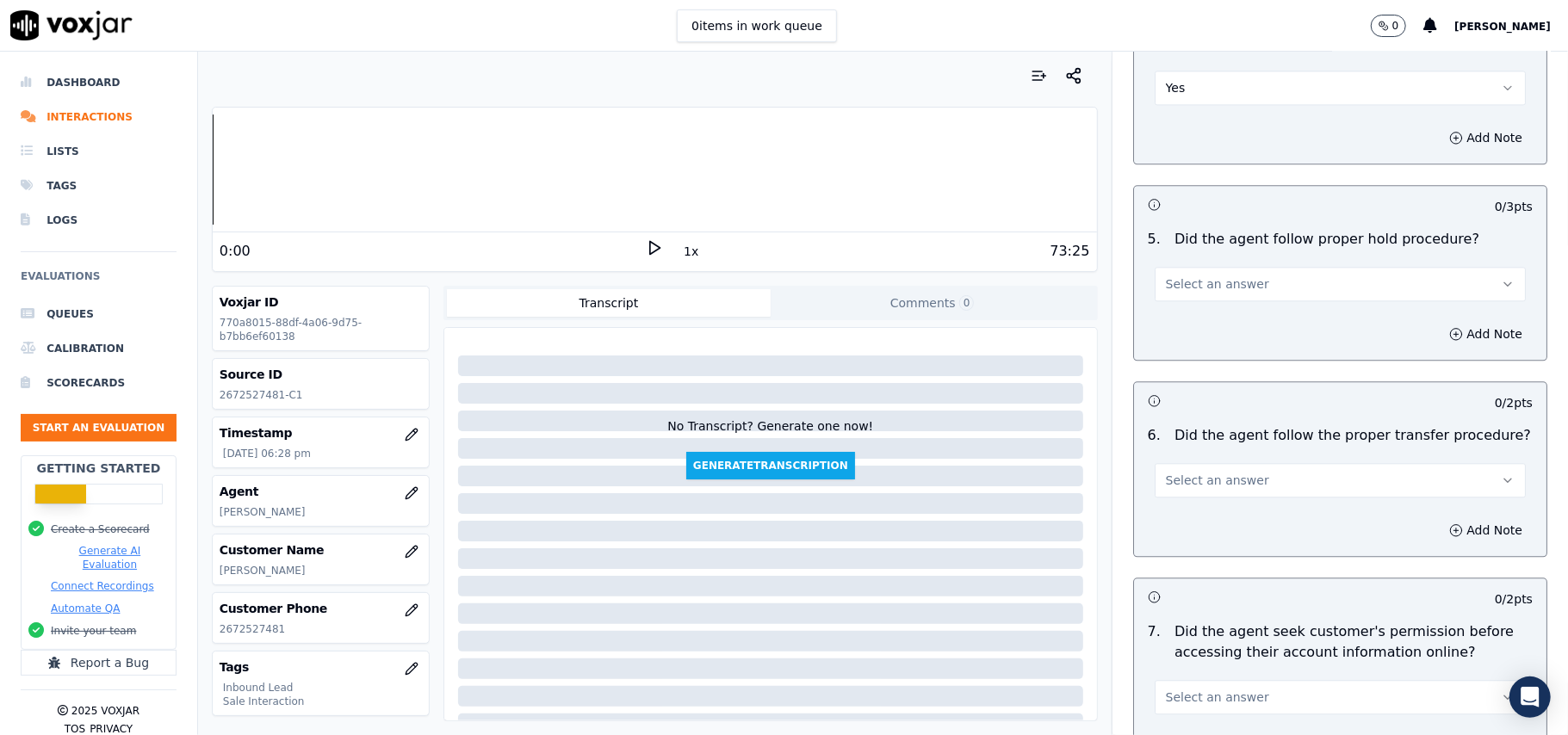
click at [1214, 267] on button "Select an answer" at bounding box center [1339, 283] width 371 height 35
click at [1199, 241] on div "No" at bounding box center [1303, 253] width 333 height 27
click at [1238, 267] on button "No" at bounding box center [1339, 283] width 371 height 35
click at [1203, 226] on div "Yes" at bounding box center [1303, 226] width 333 height 27
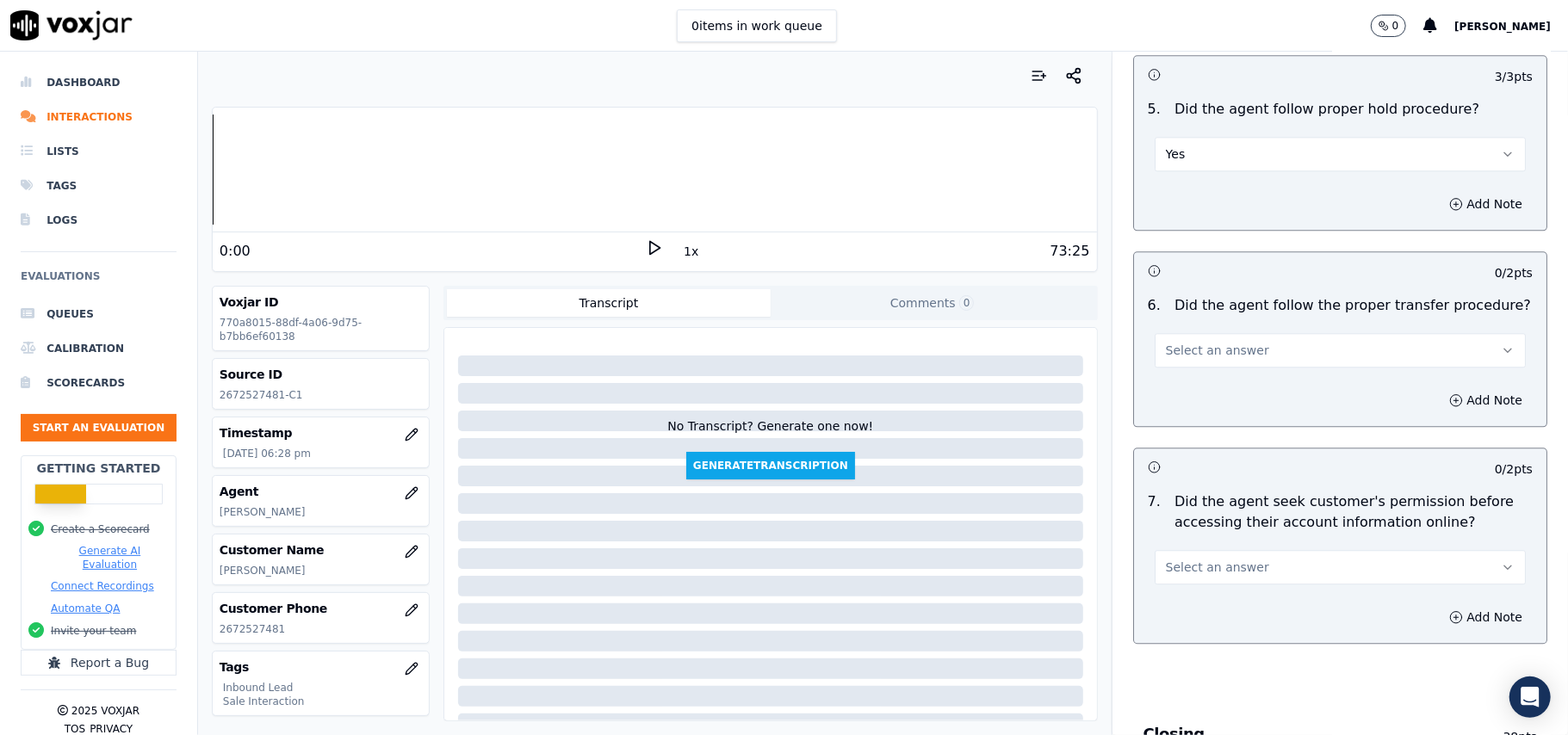
scroll to position [3099, 0]
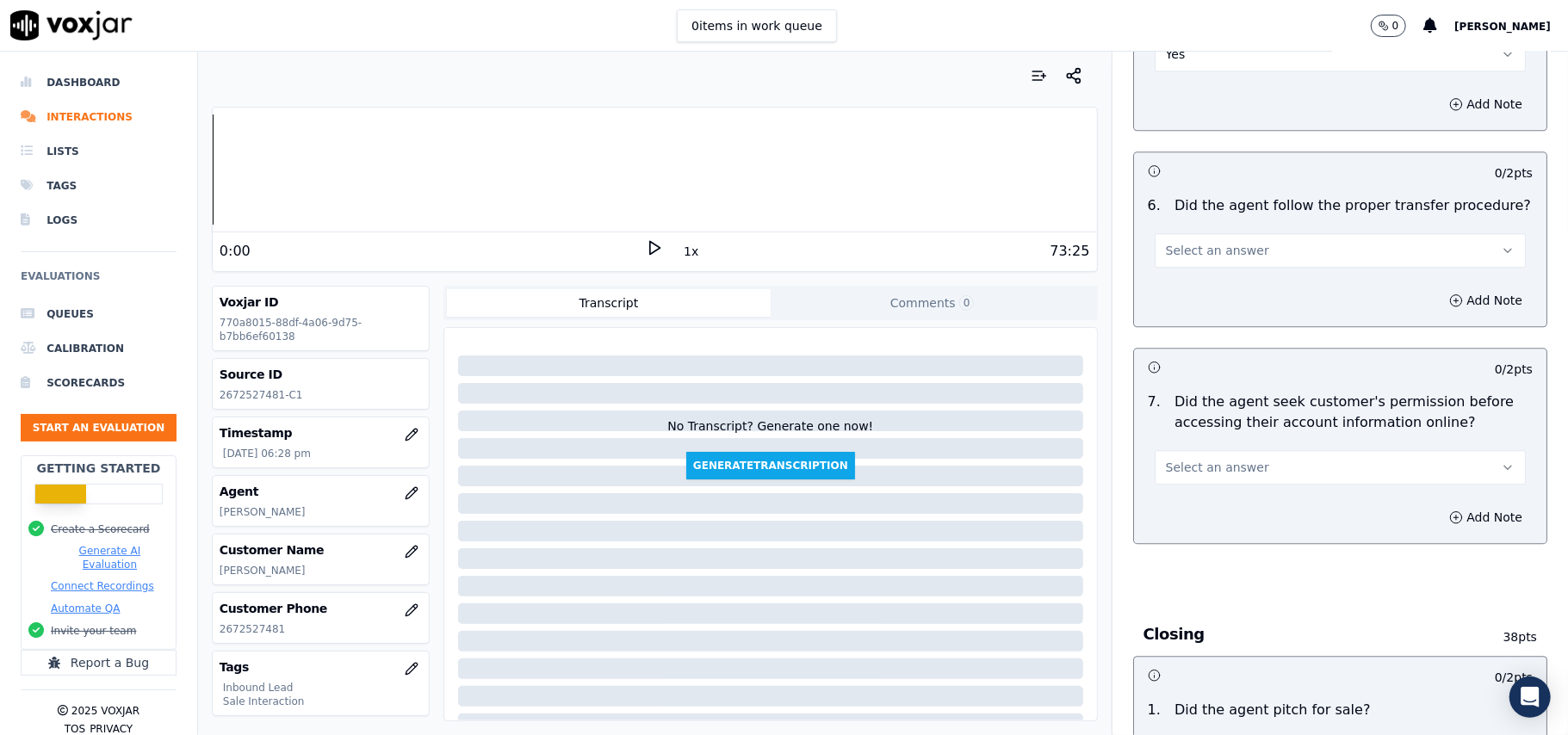
click at [1159, 230] on div "Select an answer" at bounding box center [1339, 249] width 371 height 38
click at [1197, 233] on button "Select an answer" at bounding box center [1339, 250] width 371 height 35
click at [1192, 195] on div "Yes" at bounding box center [1303, 193] width 333 height 27
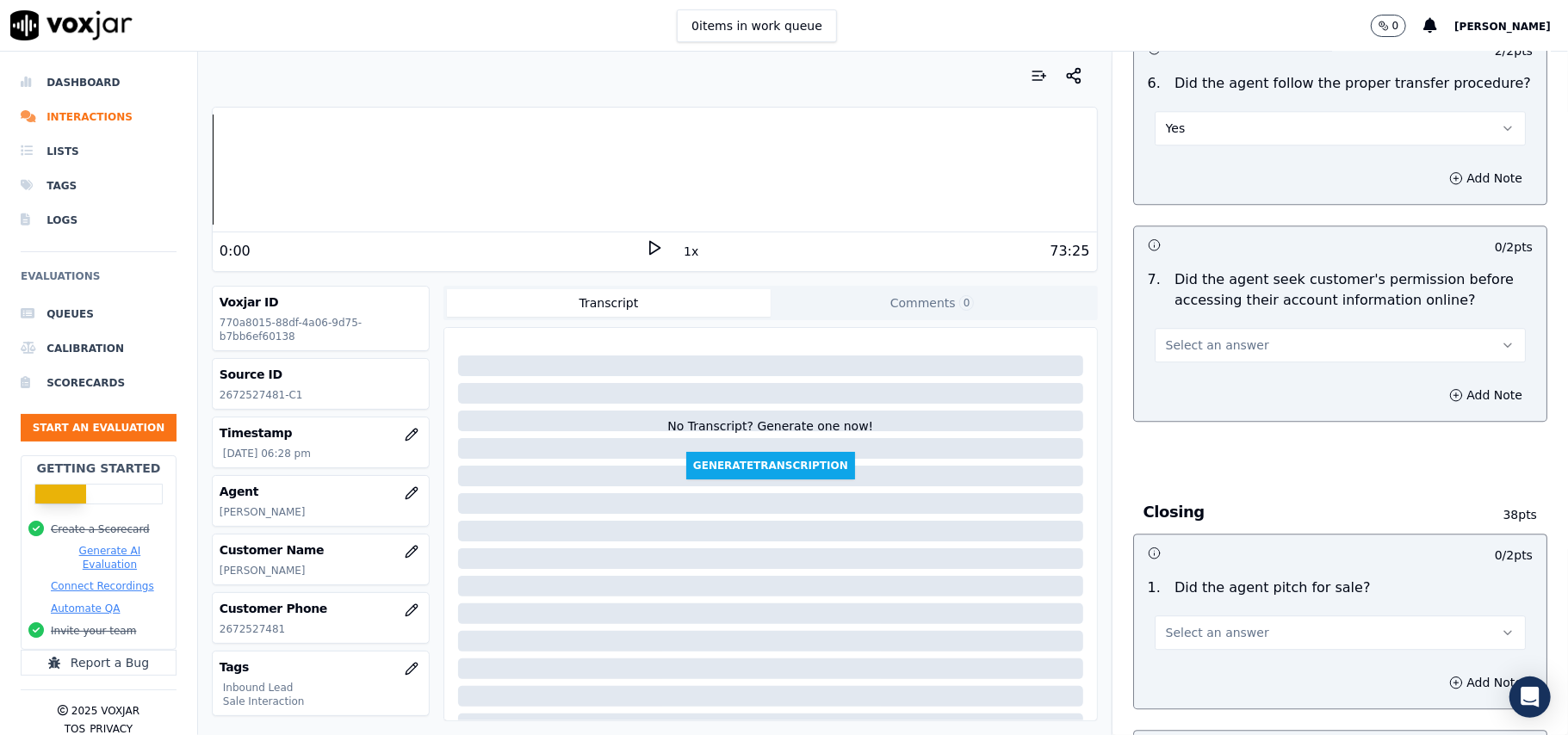
scroll to position [3328, 0]
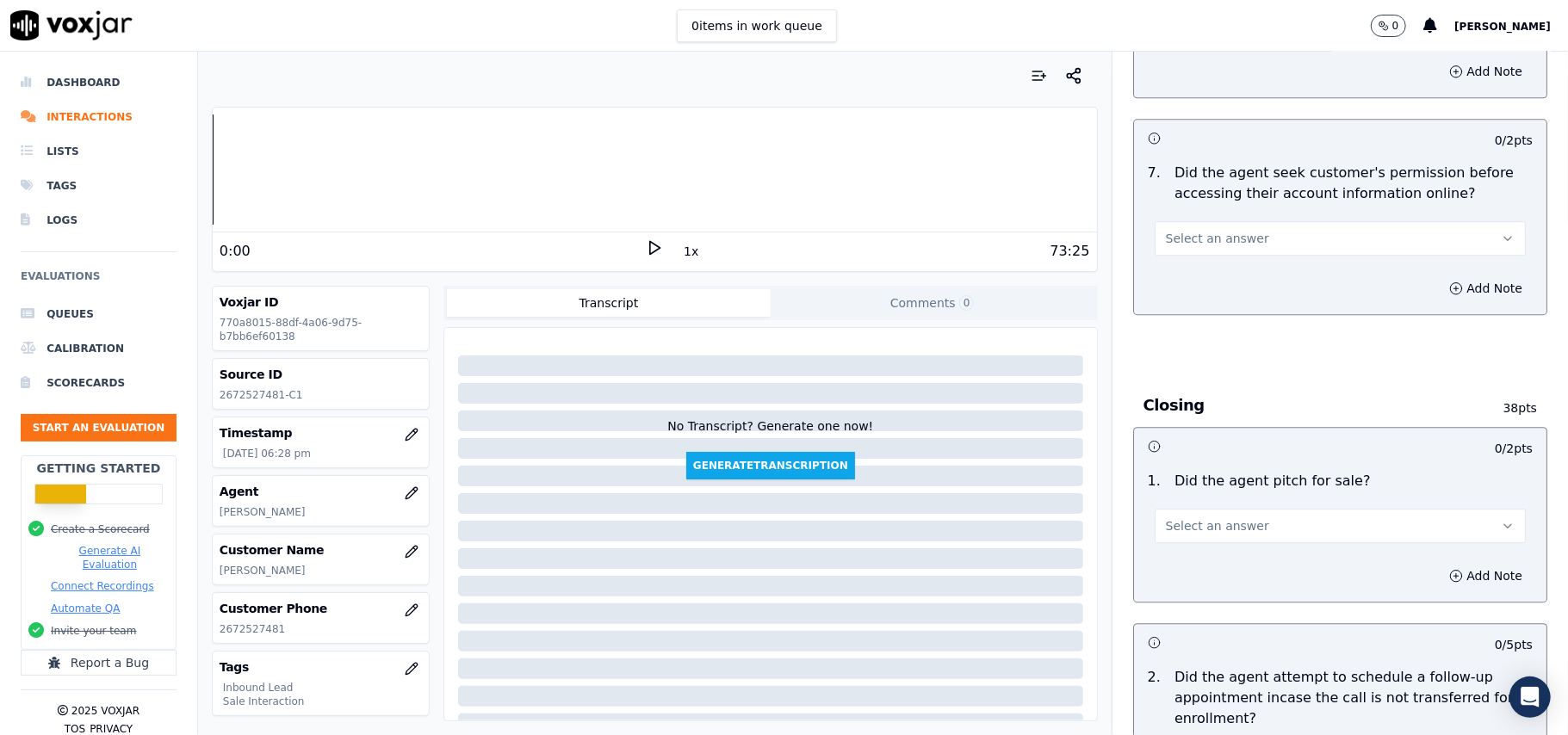
click at [1176, 230] on span "Select an answer" at bounding box center [1217, 238] width 104 height 17
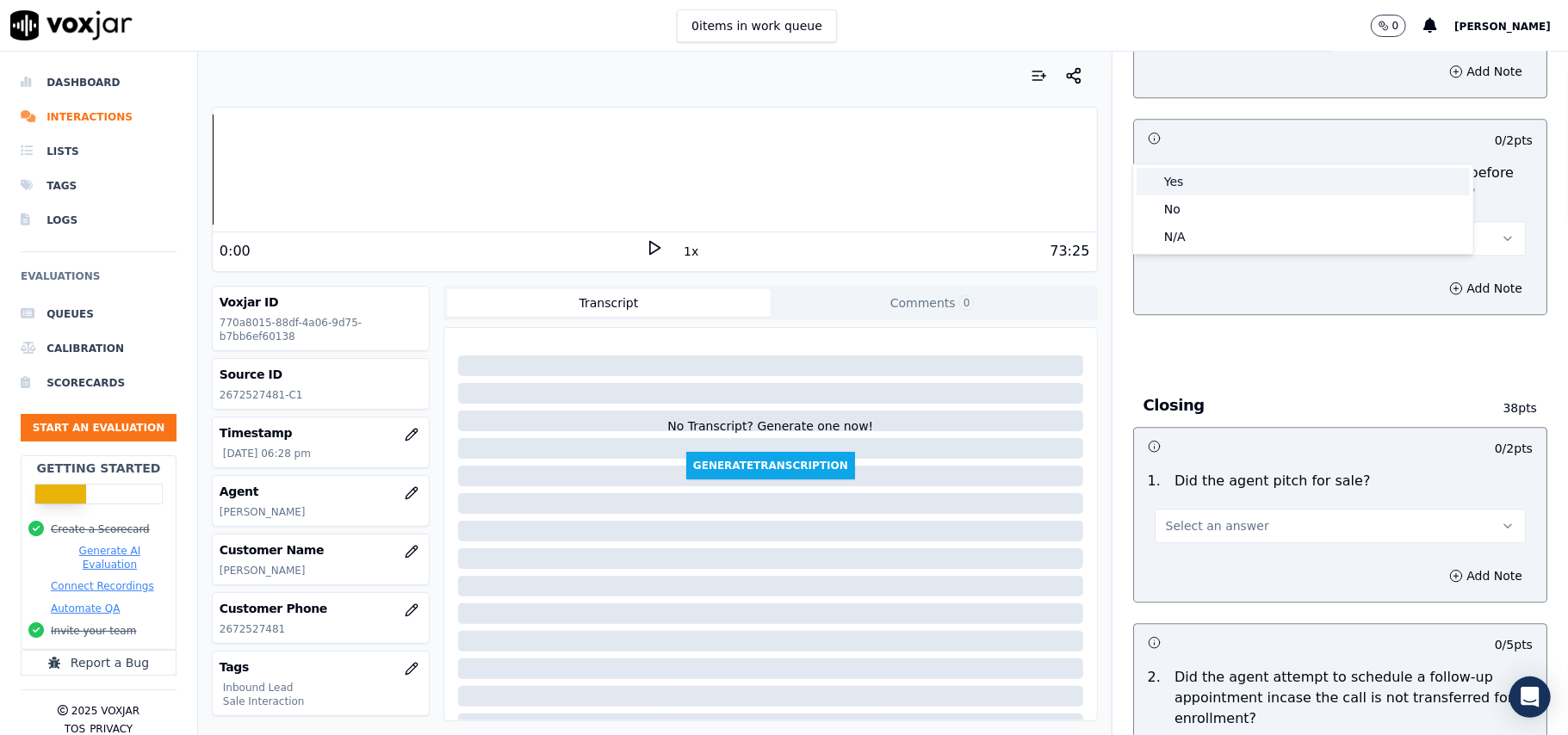
click at [1207, 188] on div "Yes" at bounding box center [1303, 182] width 333 height 27
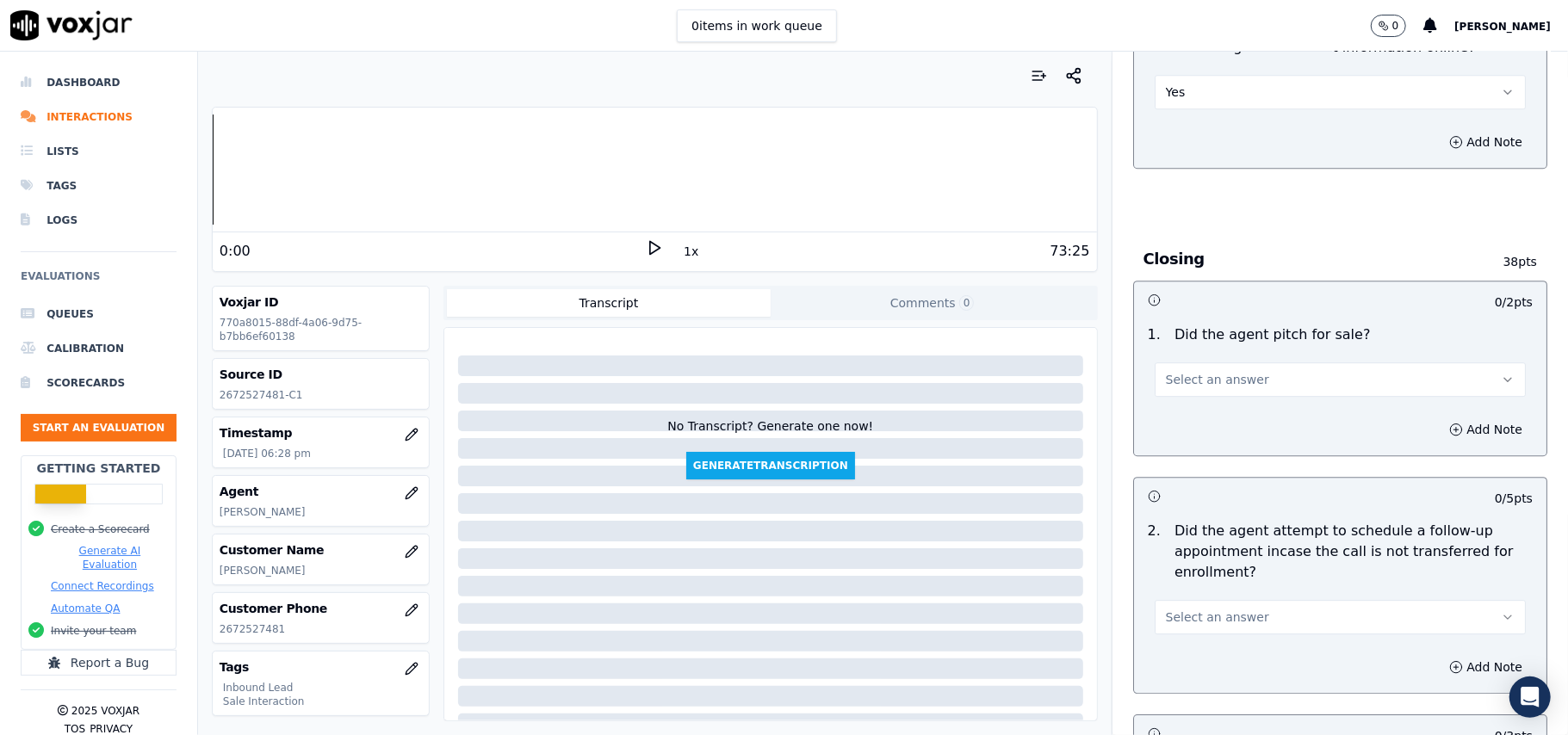
scroll to position [3557, 0]
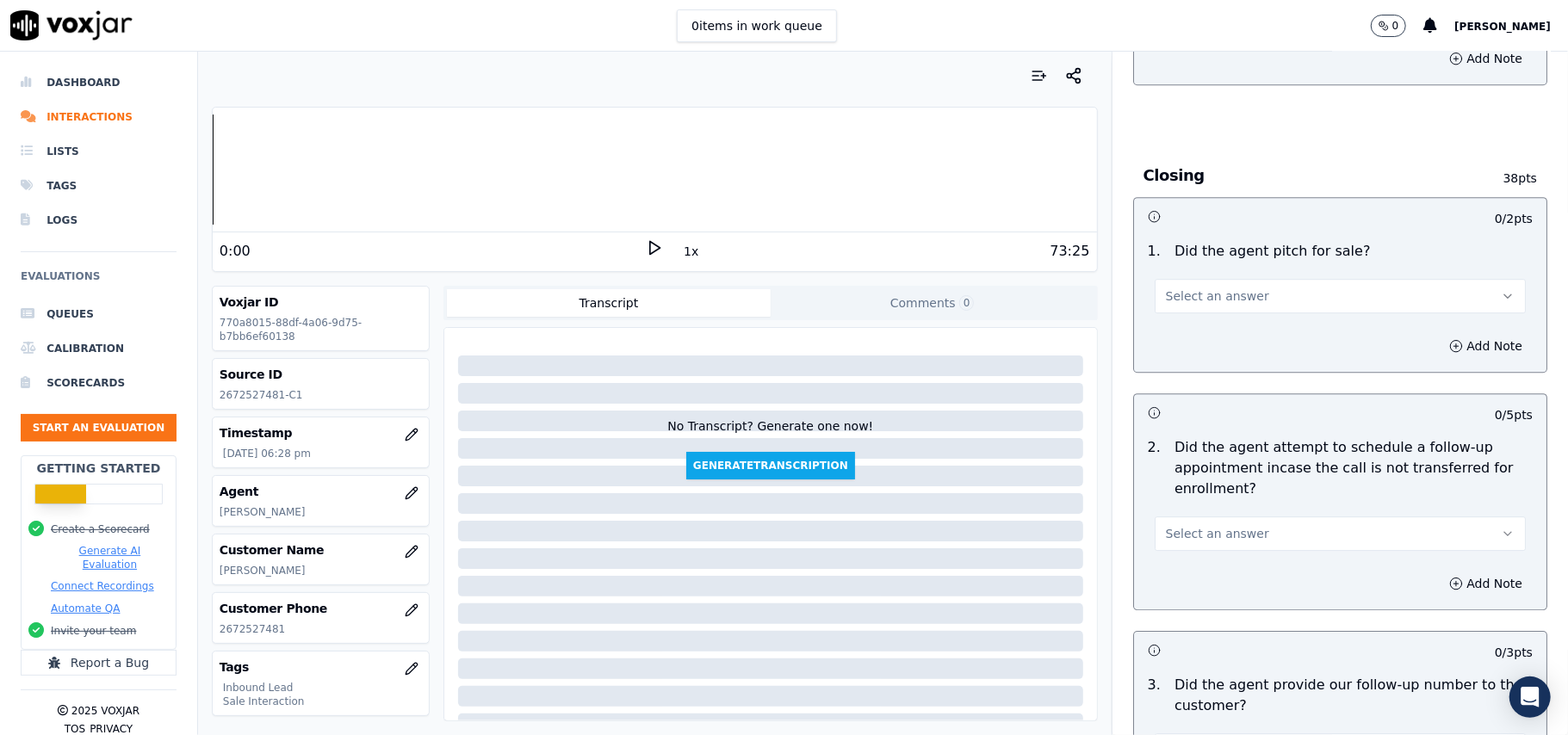
click at [1186, 288] on span "Select an answer" at bounding box center [1217, 296] width 104 height 17
click at [1192, 241] on div "Yes" at bounding box center [1303, 240] width 333 height 27
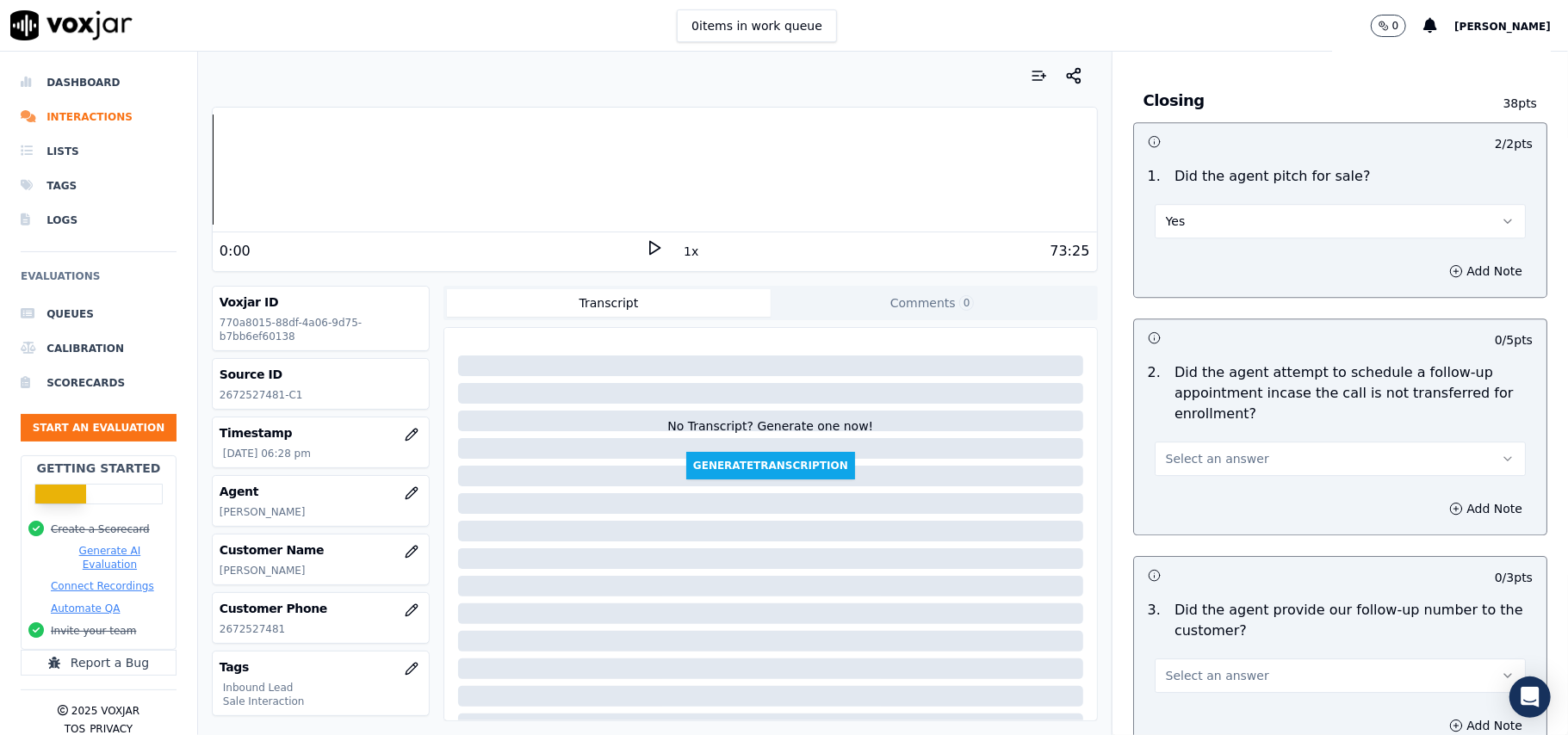
scroll to position [3672, 0]
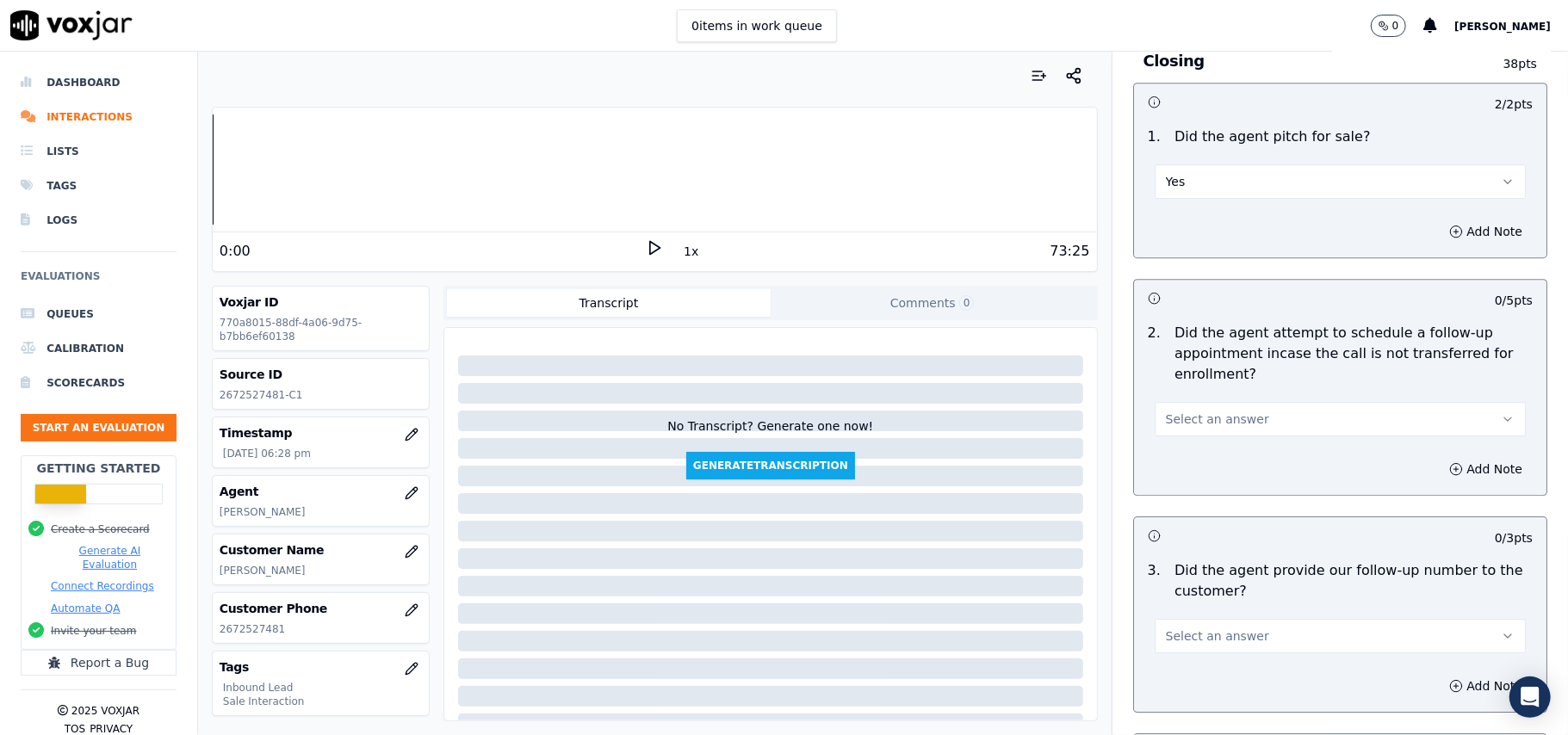
click at [1166, 411] on span "Select an answer" at bounding box center [1217, 419] width 104 height 17
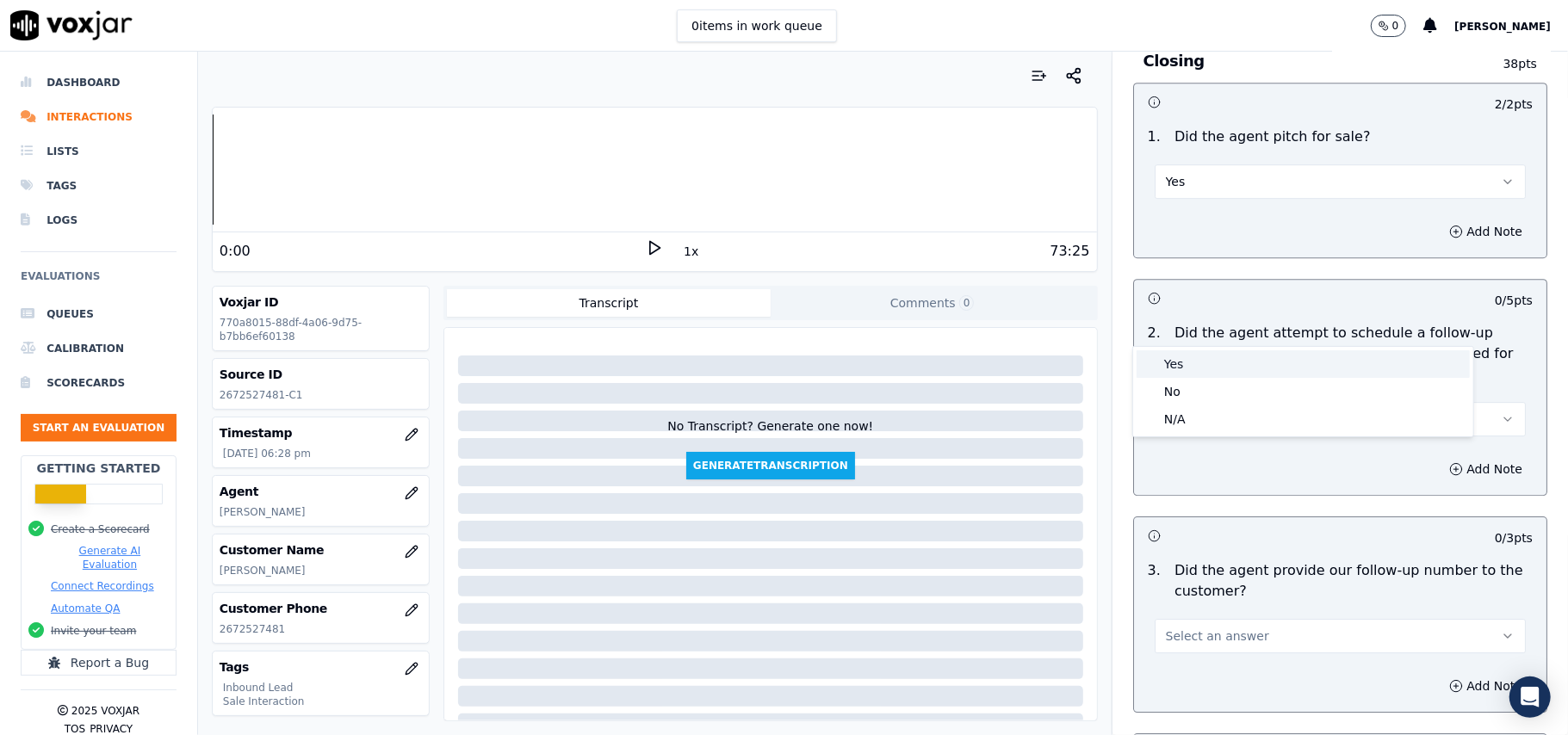
click at [1182, 362] on div "Yes" at bounding box center [1303, 364] width 333 height 27
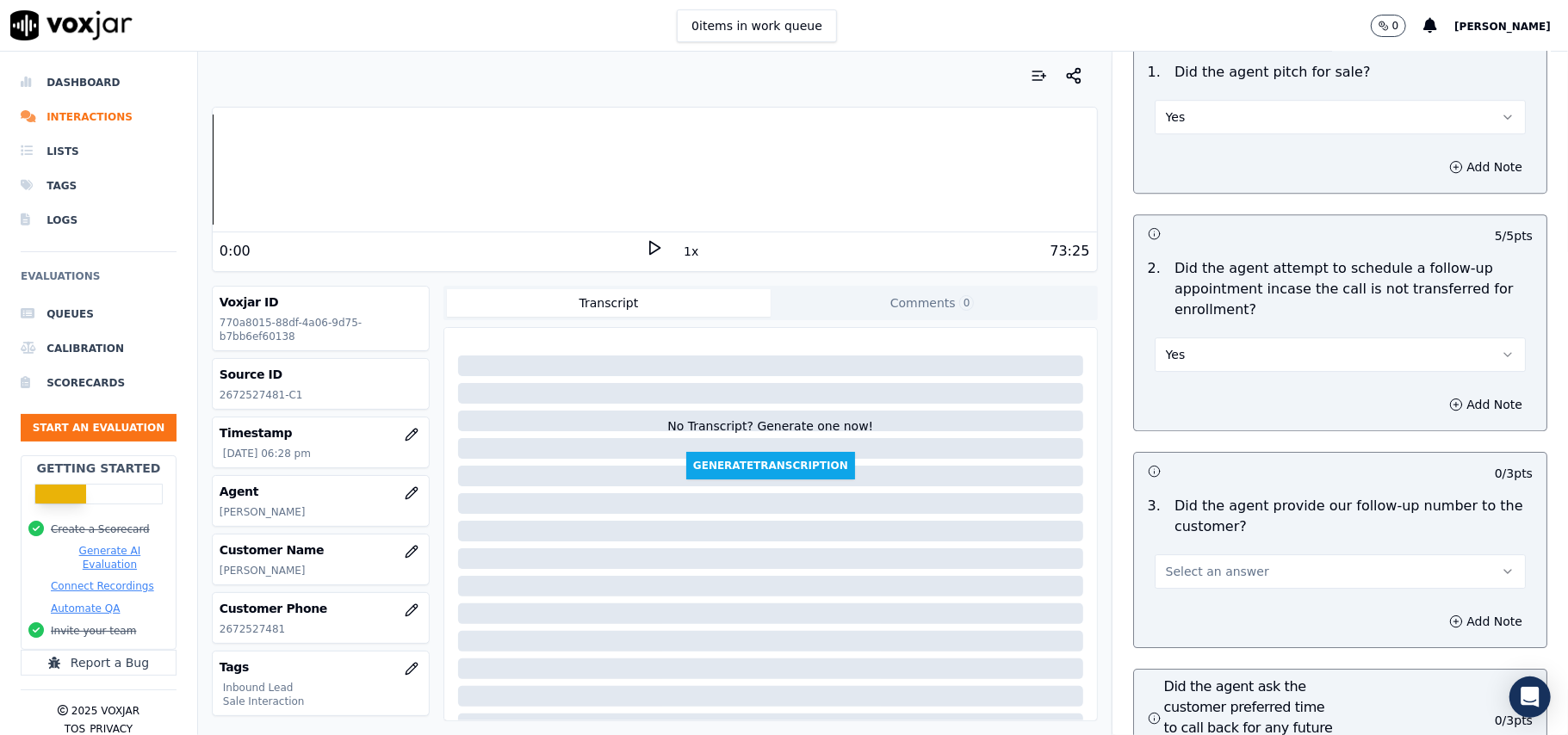
scroll to position [3787, 0]
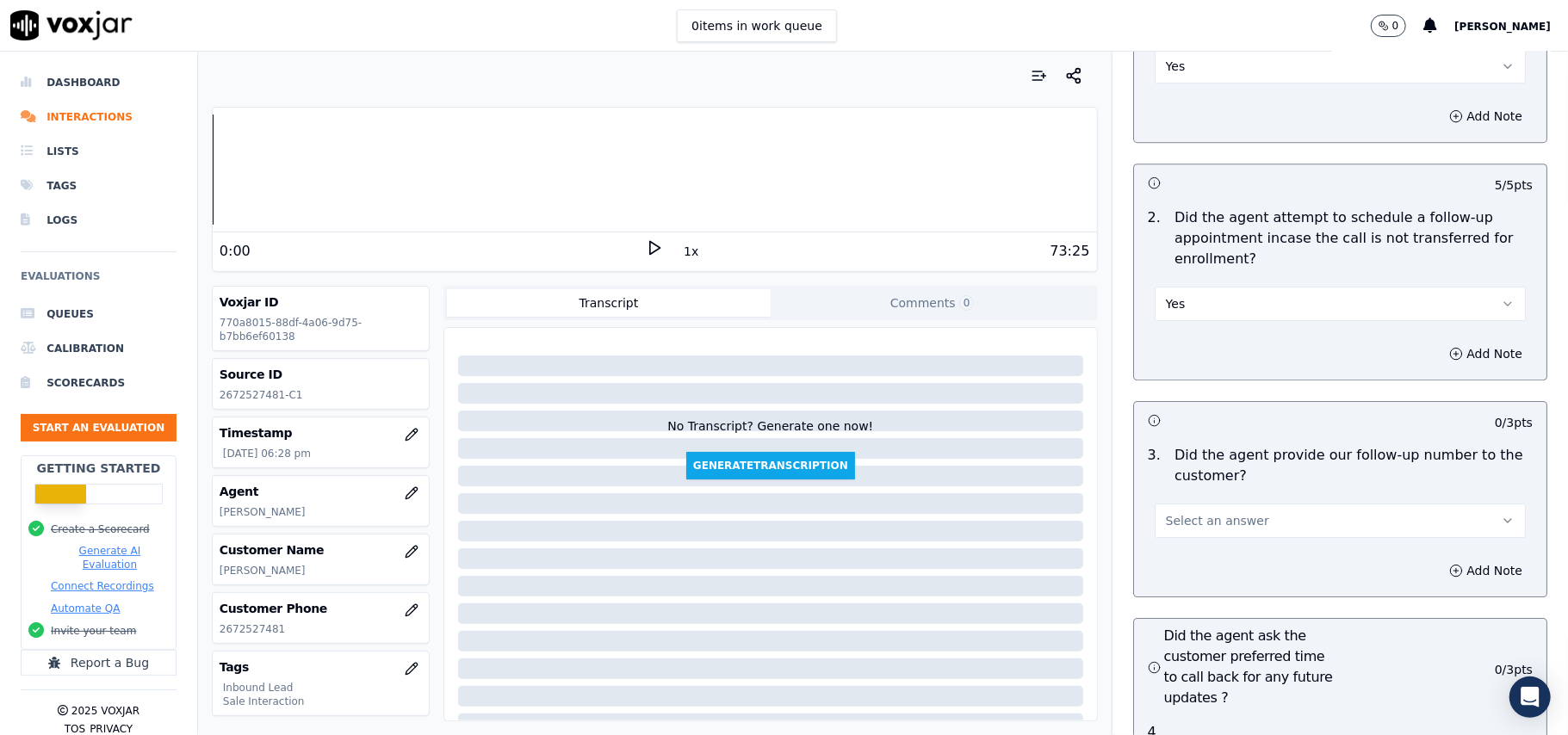
click at [1196, 512] on span "Select an answer" at bounding box center [1217, 520] width 104 height 17
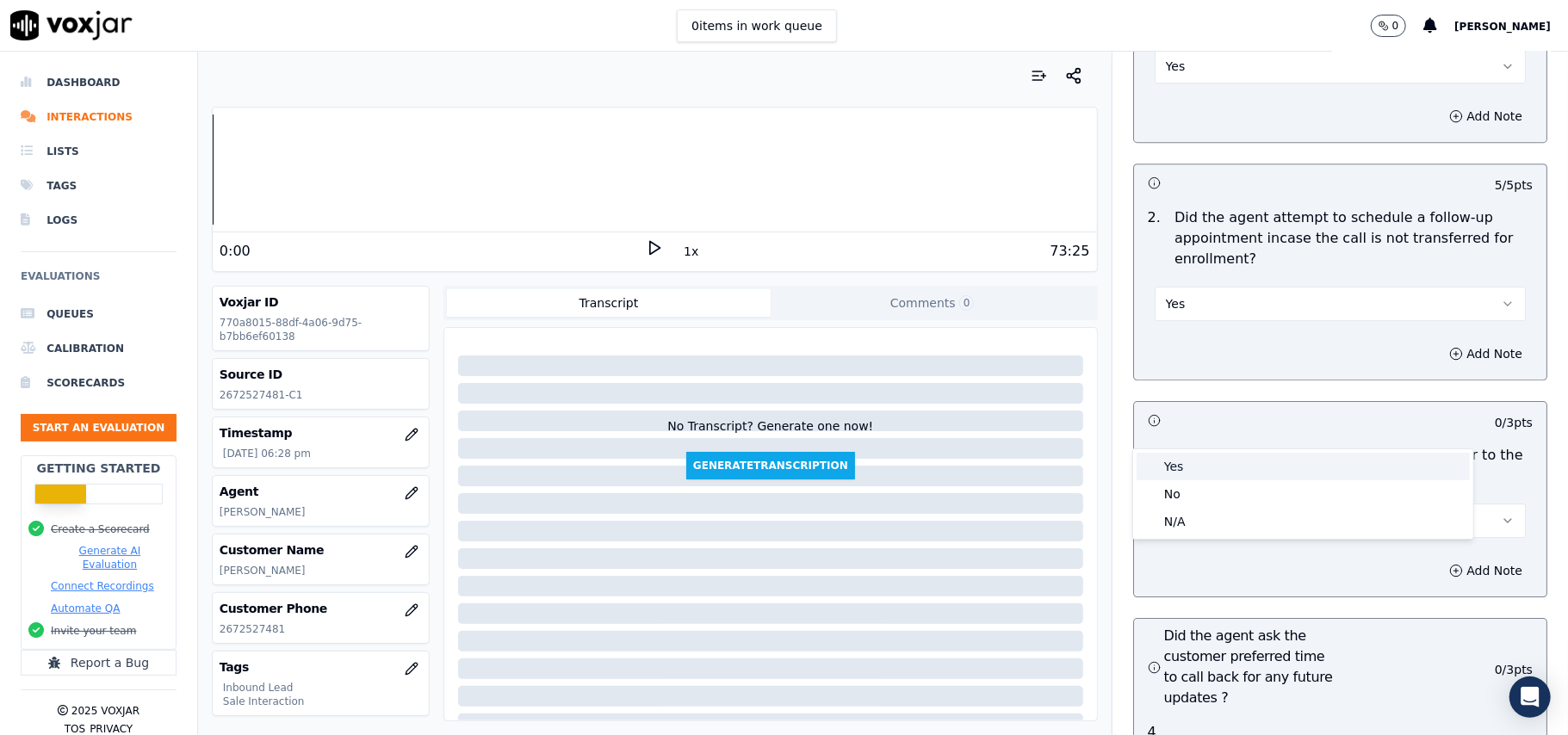
click at [1213, 456] on div "Yes" at bounding box center [1303, 466] width 333 height 27
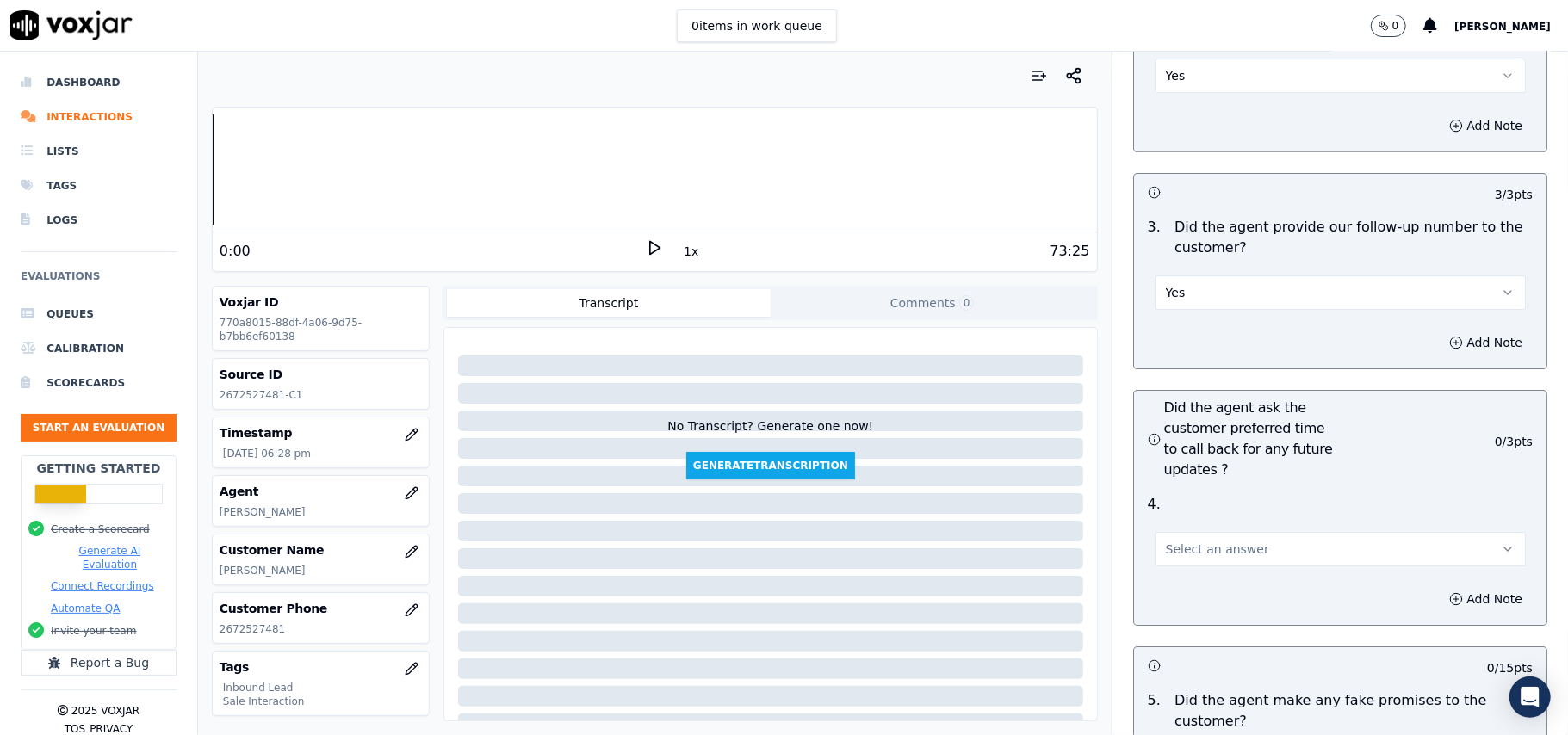
scroll to position [4016, 0]
click at [1164, 531] on button "Select an answer" at bounding box center [1339, 548] width 371 height 35
click at [1178, 494] on div "Yes" at bounding box center [1303, 493] width 333 height 27
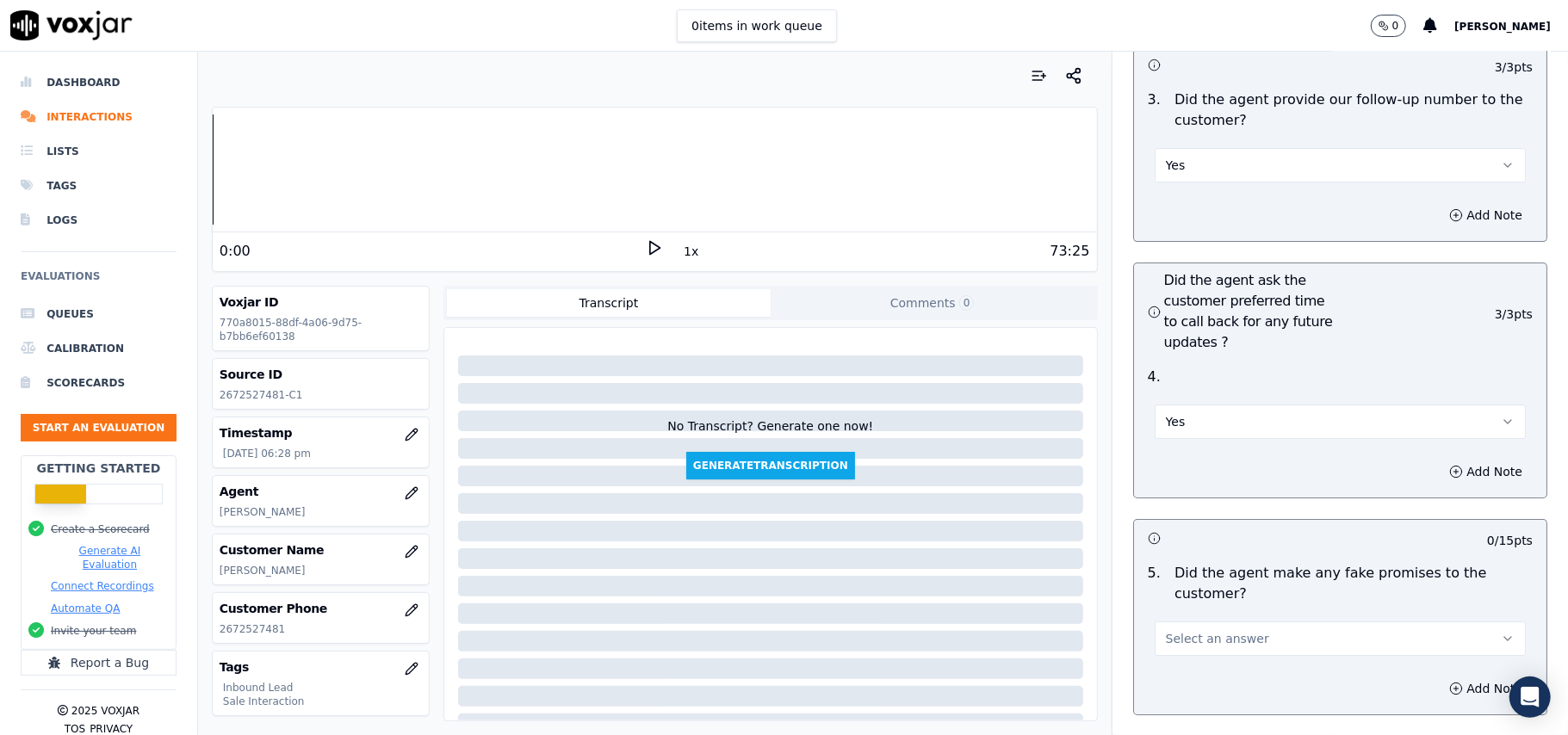
scroll to position [4246, 0]
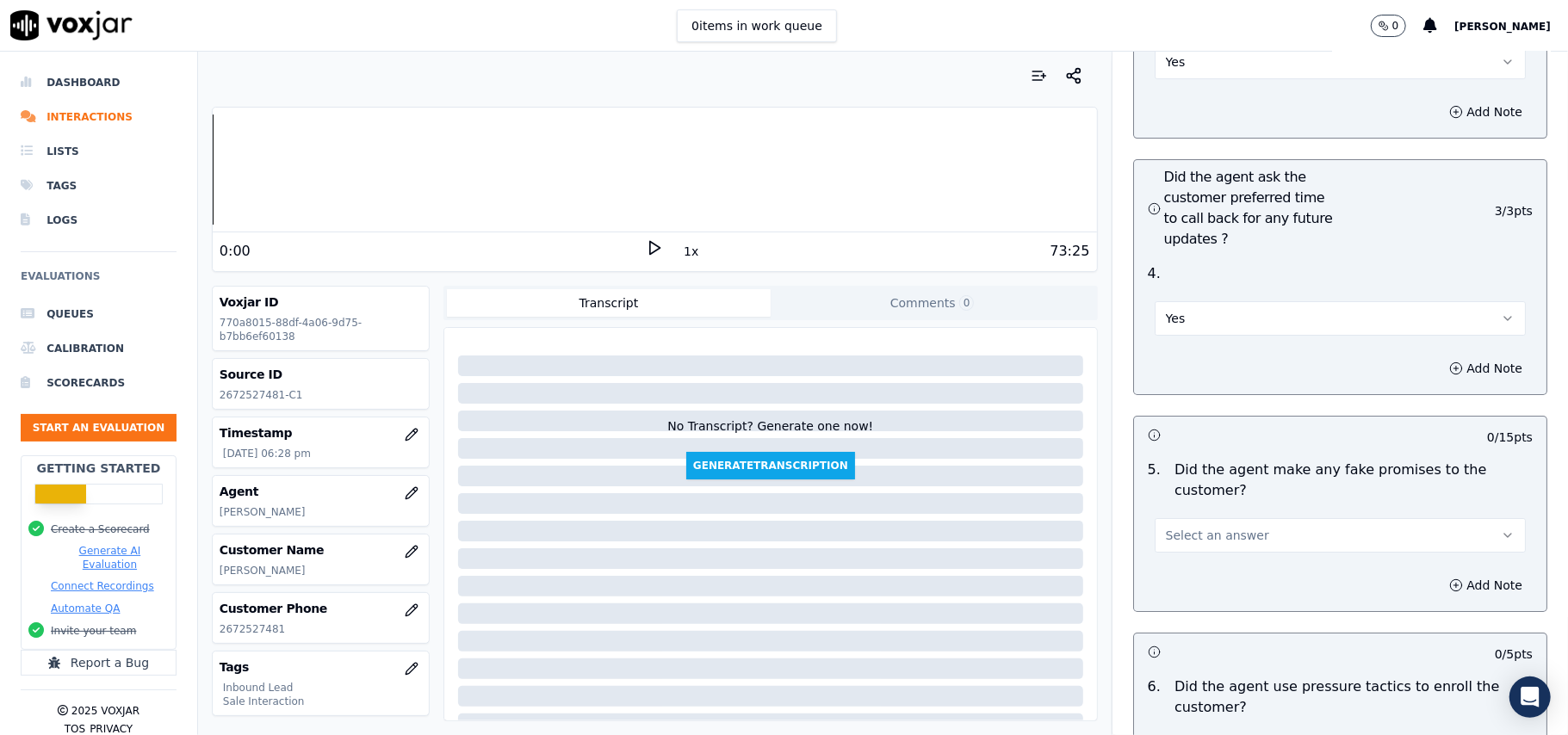
click at [1166, 527] on span "Select an answer" at bounding box center [1217, 535] width 104 height 17
click at [1202, 510] on div "No" at bounding box center [1303, 509] width 333 height 27
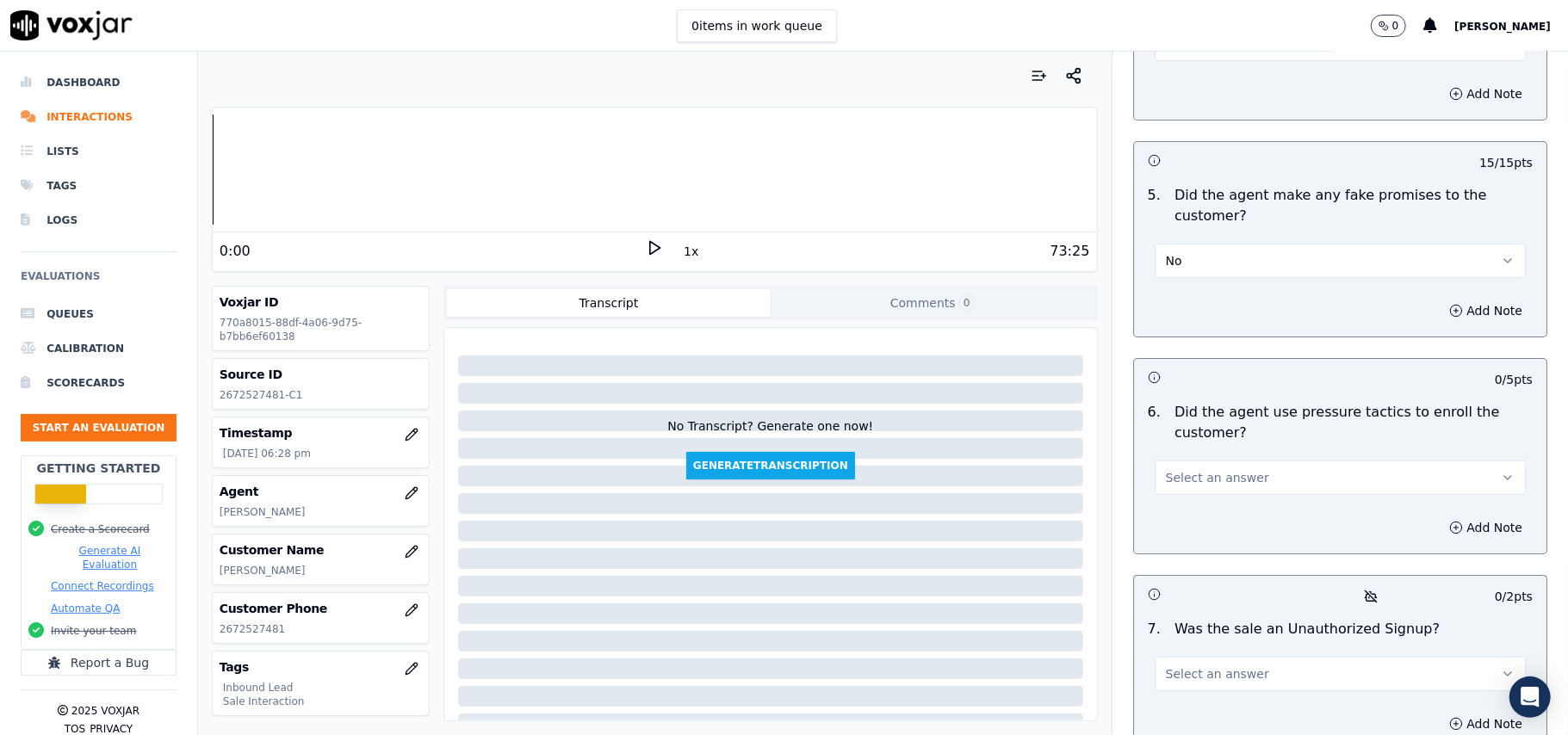
scroll to position [4591, 0]
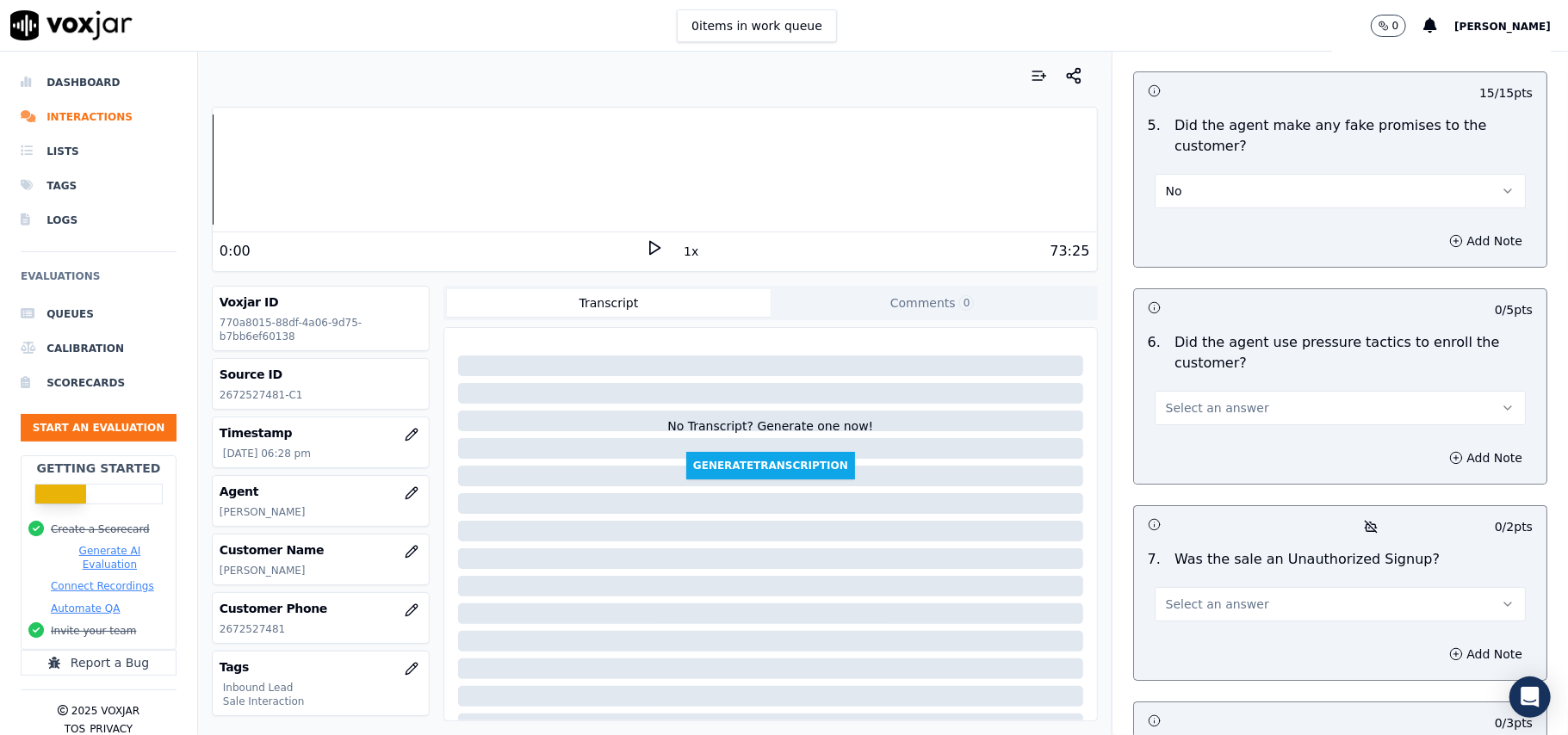
drag, startPoint x: 1216, startPoint y: 304, endPoint x: 1221, endPoint y: 330, distance: 26.5
click at [1216, 391] on button "Select an answer" at bounding box center [1339, 407] width 371 height 35
click at [1197, 383] on div "No" at bounding box center [1303, 383] width 333 height 27
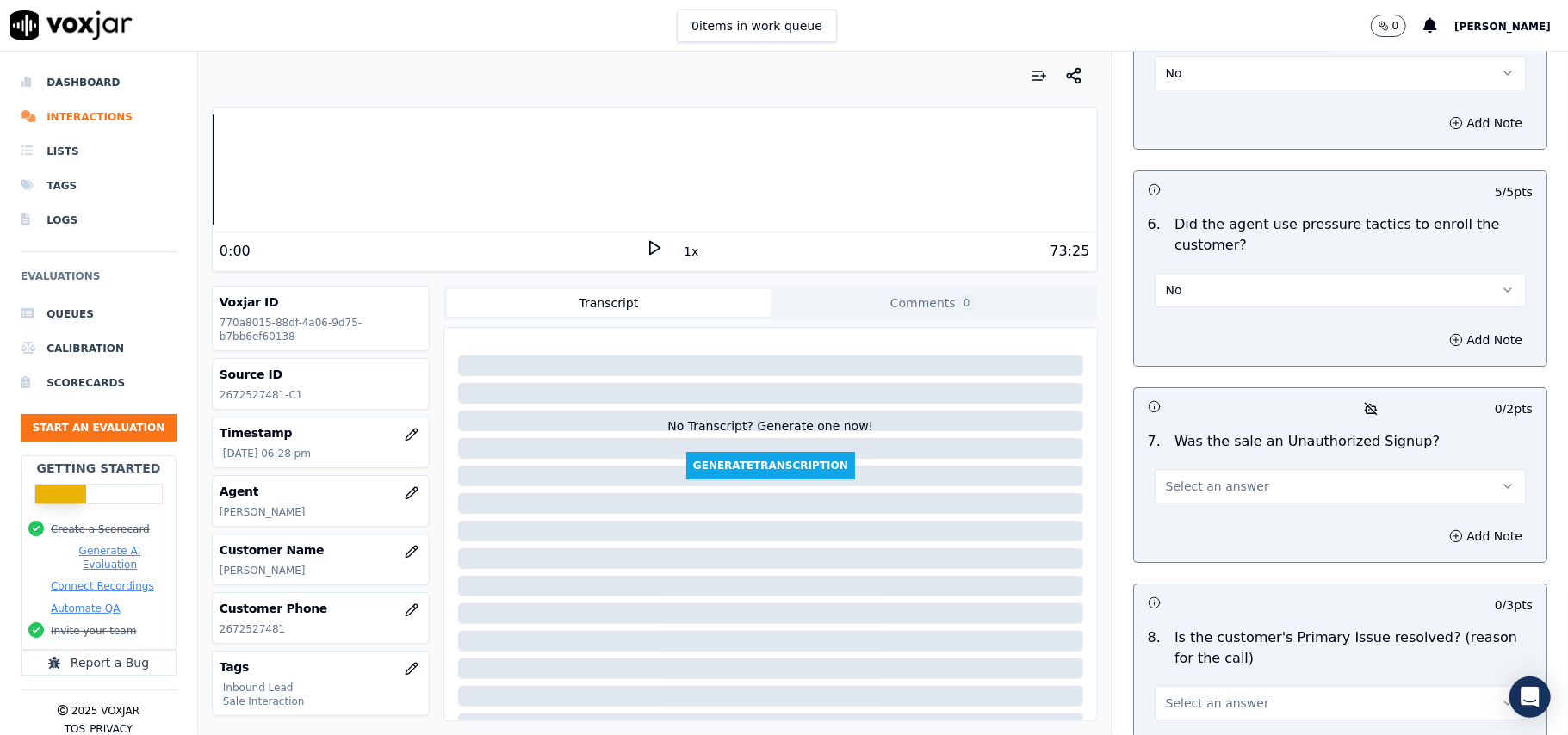
scroll to position [4817, 0]
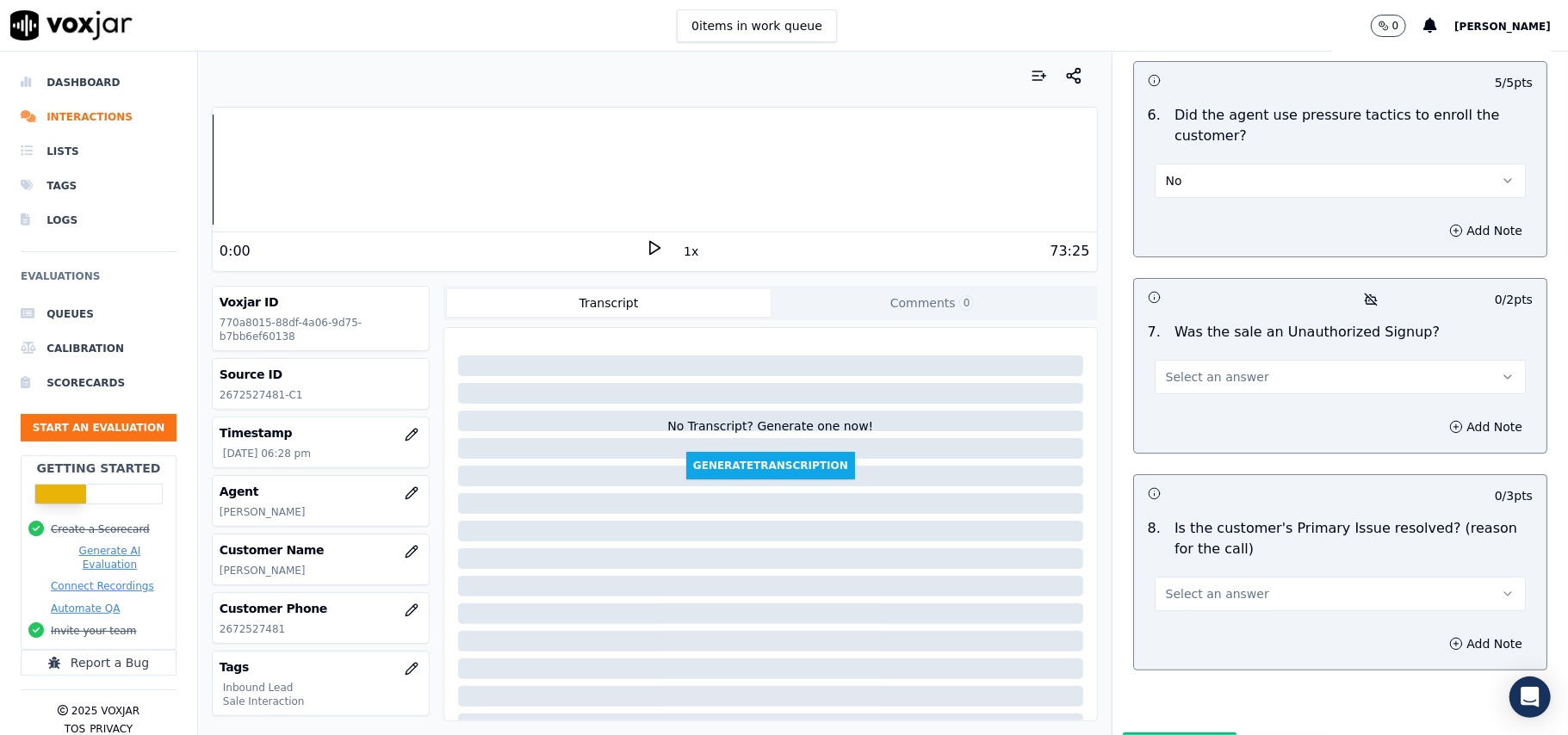
click at [1203, 360] on button "Select an answer" at bounding box center [1339, 376] width 371 height 35
click at [1197, 342] on div "No" at bounding box center [1303, 352] width 333 height 27
click at [1166, 585] on span "Select an answer" at bounding box center [1217, 593] width 104 height 17
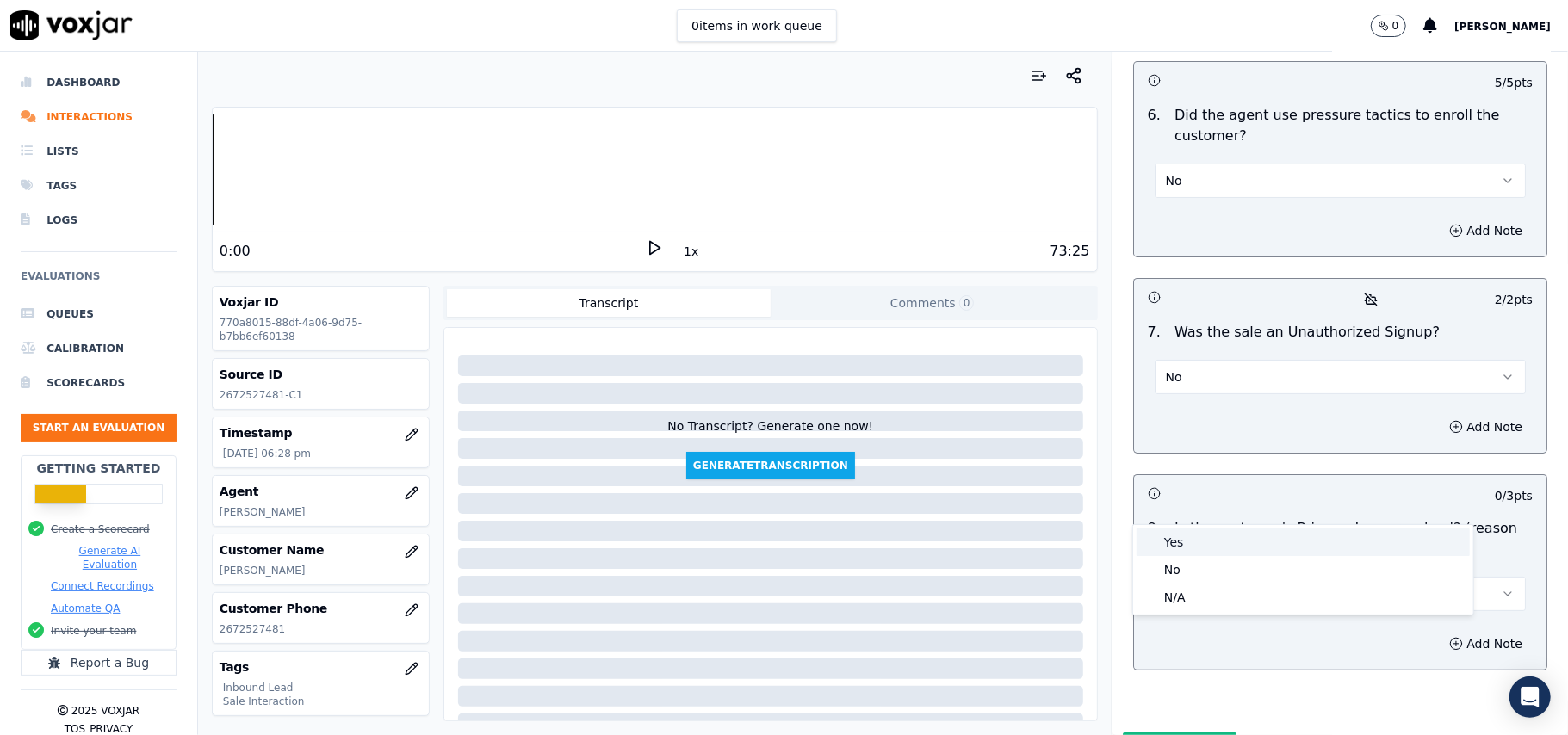
click at [1162, 542] on div "Yes" at bounding box center [1303, 542] width 333 height 27
click at [1134, 732] on button "Submit Scores" at bounding box center [1179, 747] width 114 height 31
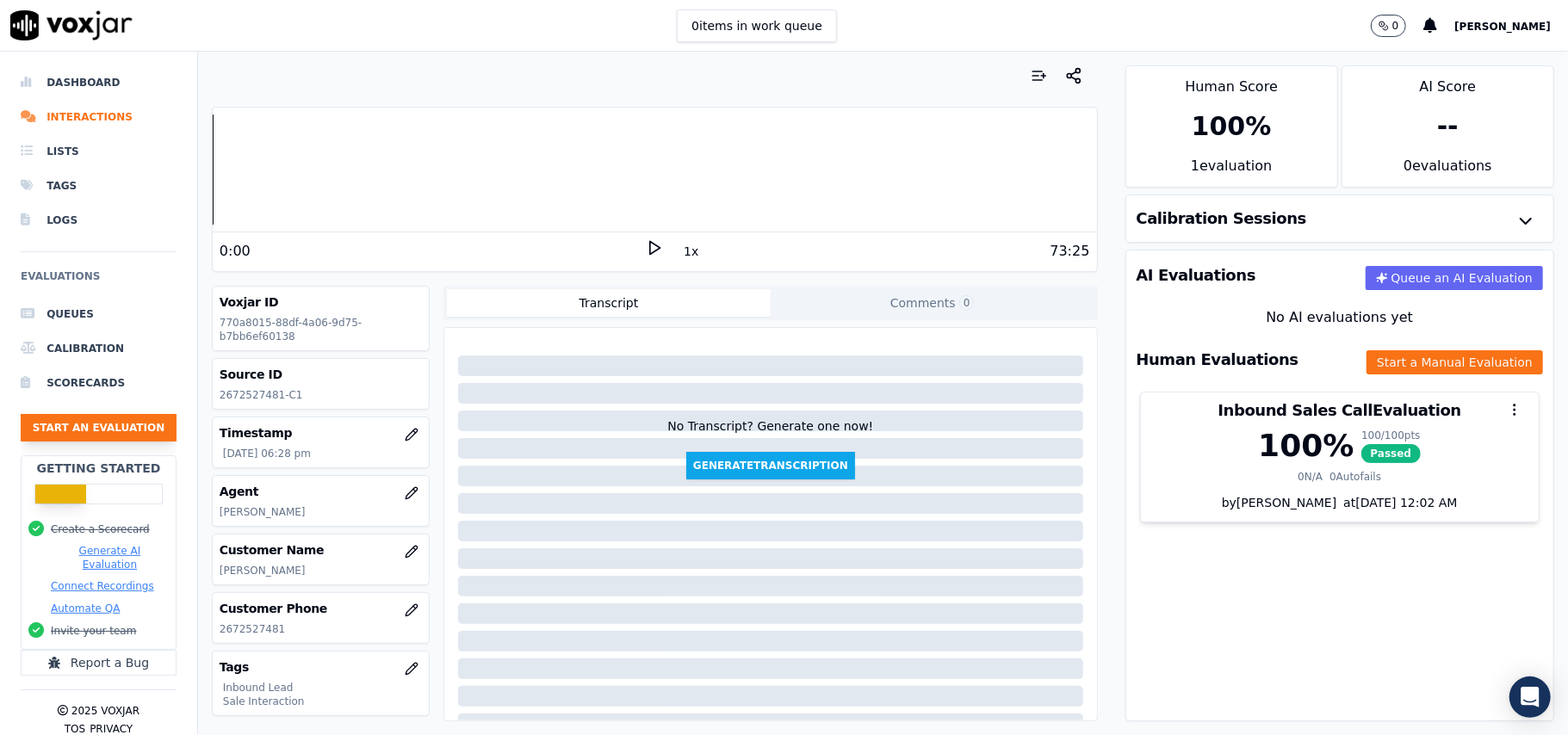
click at [66, 430] on button "Start an Evaluation" at bounding box center [98, 428] width 156 height 27
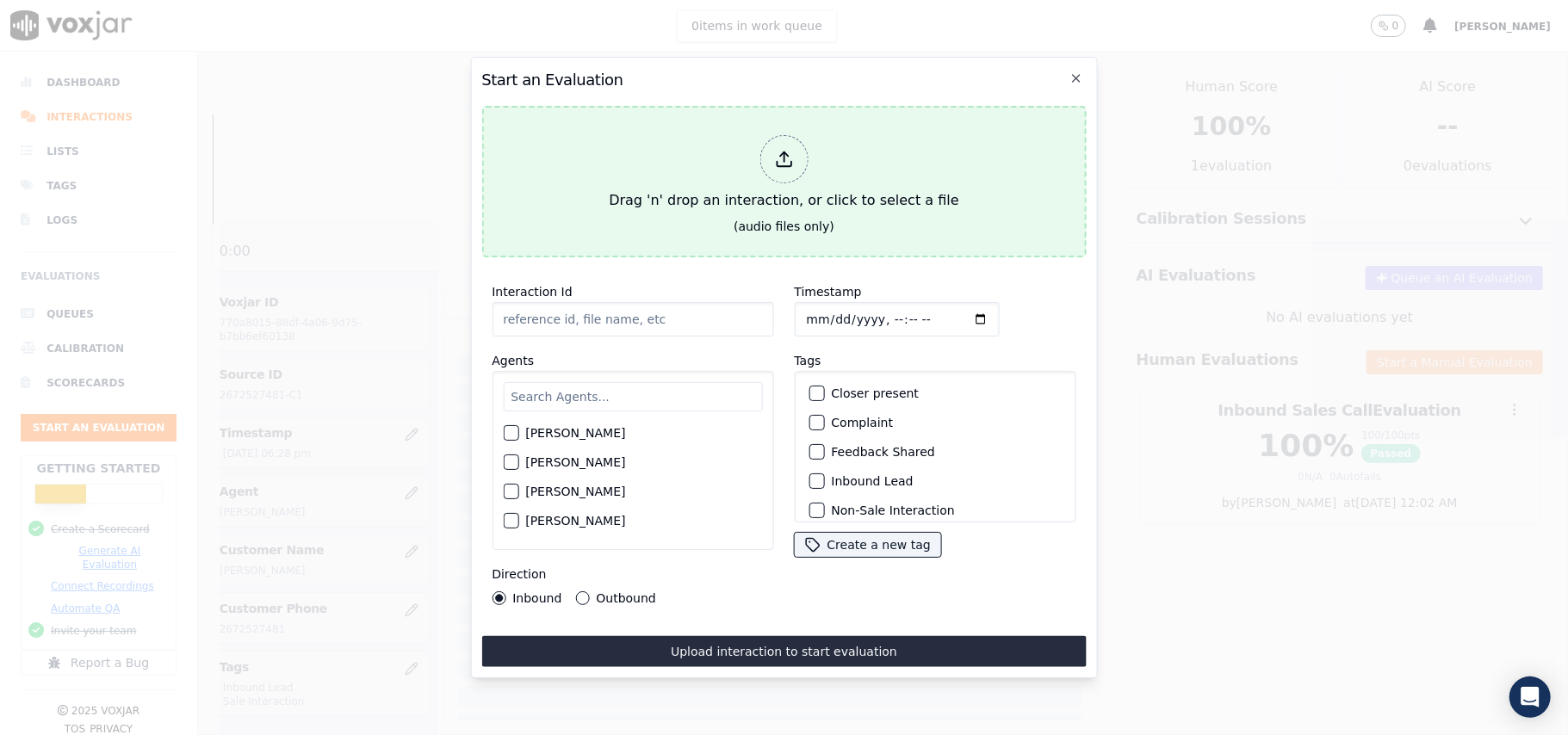
click at [756, 143] on div "Drag 'n' drop an interaction, or click to select a file" at bounding box center [783, 173] width 363 height 89
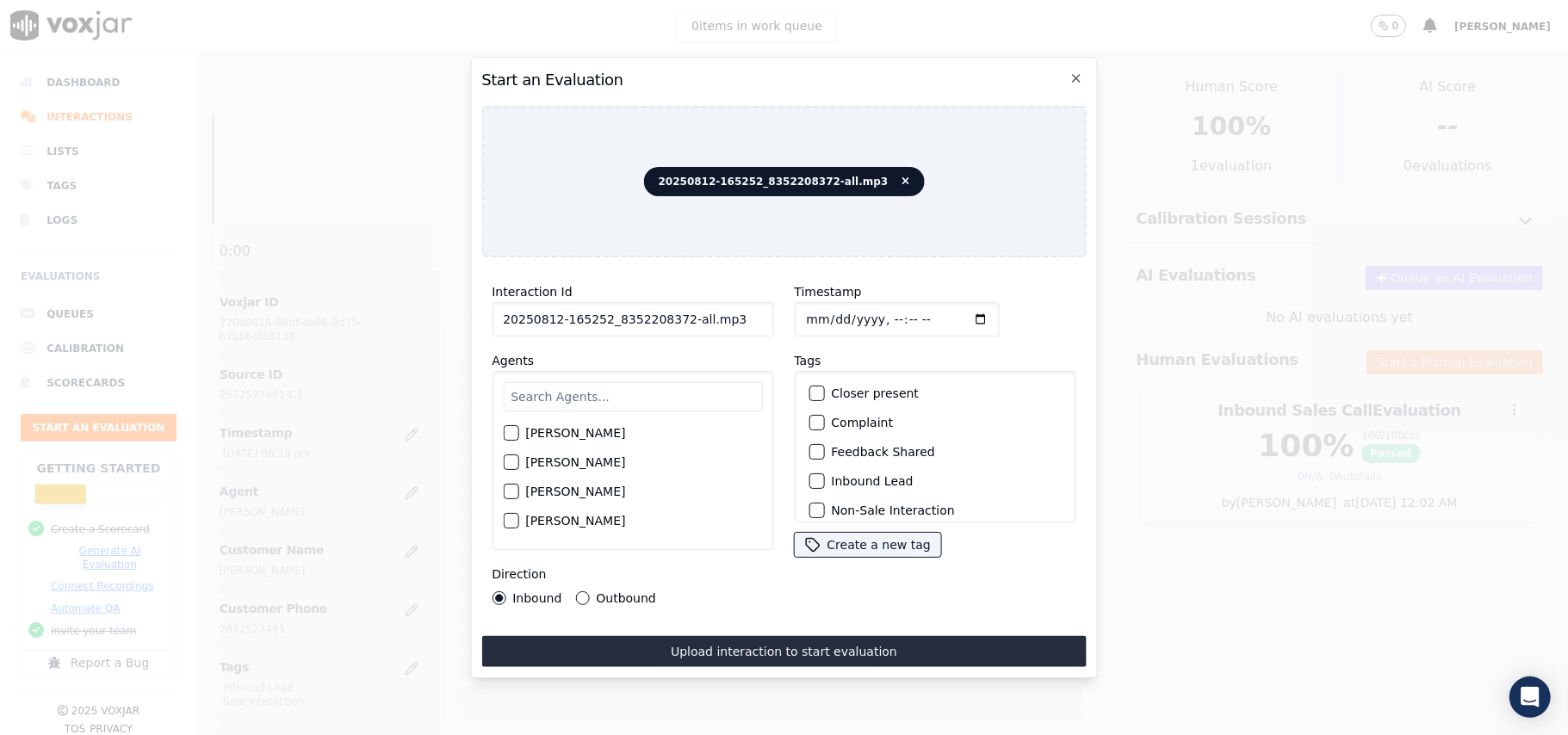
drag, startPoint x: 662, startPoint y: 305, endPoint x: 675, endPoint y: 306, distance: 13.0
click at [675, 306] on input "20250812-165252_8352208372-all.mp3" at bounding box center [633, 319] width 282 height 35
type input "20250812-165252_8352208372-C1"
click at [830, 311] on input "Timestamp" at bounding box center [896, 319] width 205 height 35
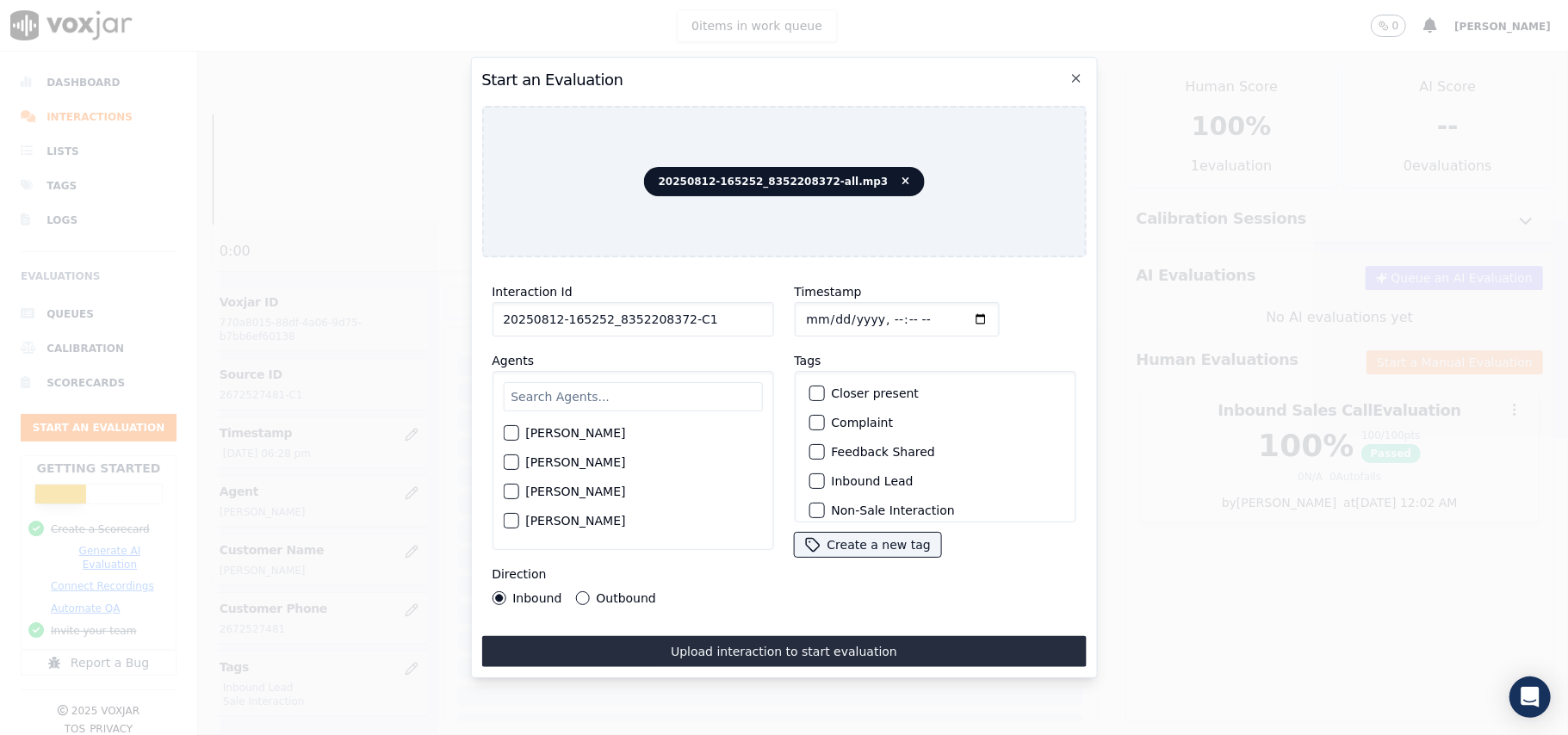
click at [825, 310] on input "Timestamp" at bounding box center [896, 319] width 205 height 35
type input "[DATE]T18:37"
click at [639, 401] on input "text" at bounding box center [633, 397] width 260 height 29
type input "[PERSON_NAME]"
click at [515, 432] on div "button" at bounding box center [510, 438] width 12 height 12
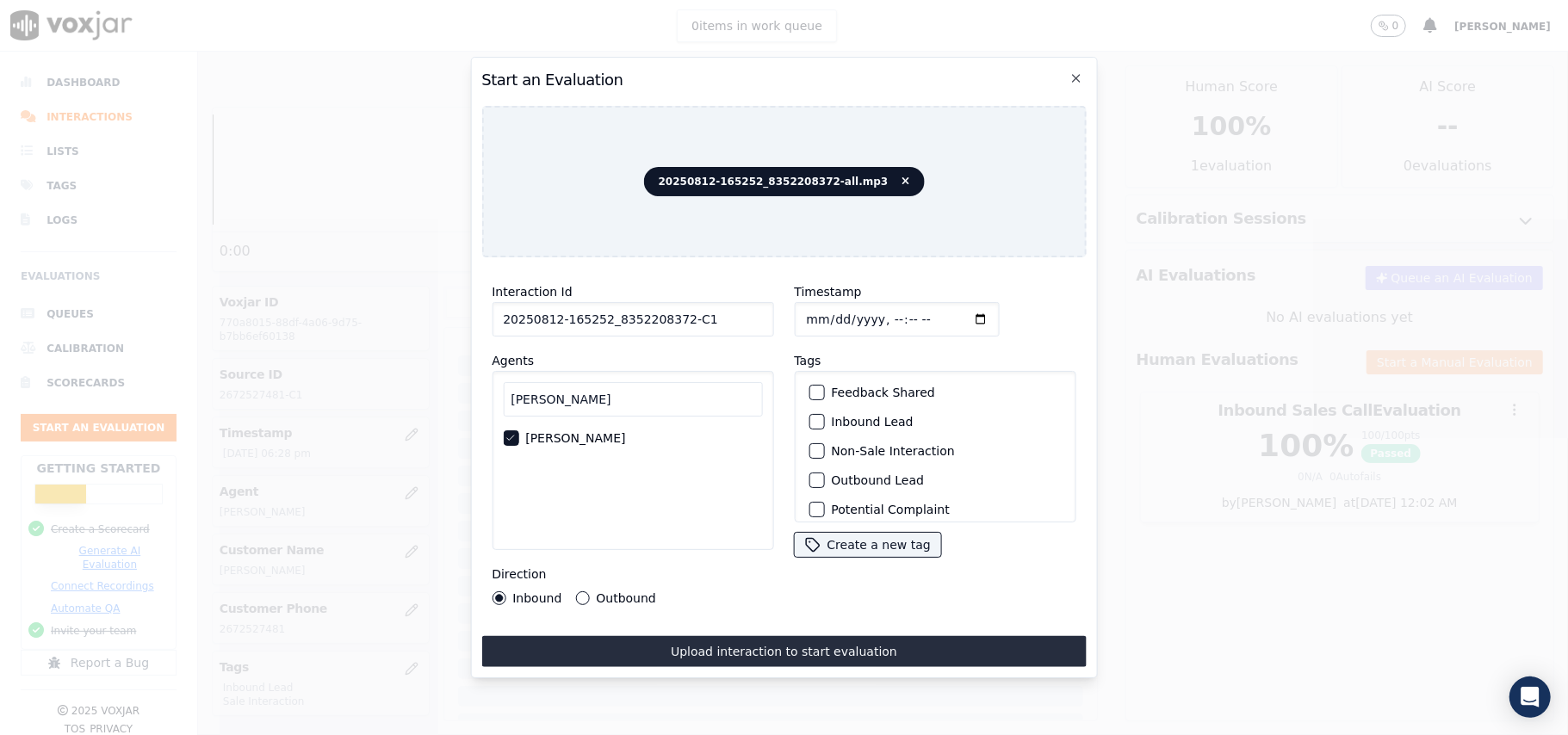
scroll to position [150, 0]
click at [813, 494] on div "button" at bounding box center [816, 500] width 12 height 12
click at [810, 406] on div "button" at bounding box center [816, 413] width 12 height 12
click at [580, 594] on button "Outbound" at bounding box center [582, 599] width 14 height 14
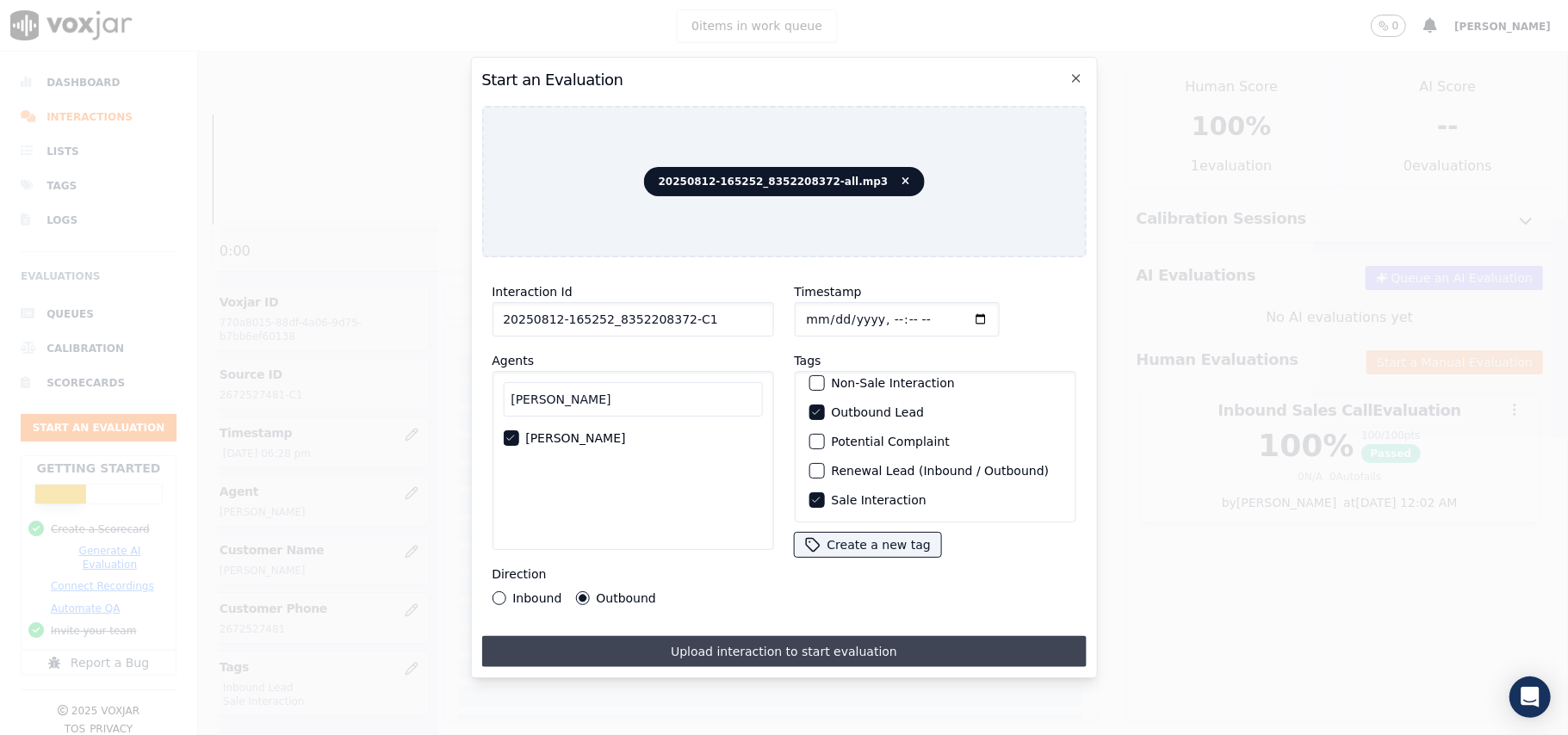
click at [711, 637] on button "Upload interaction to start evaluation" at bounding box center [783, 651] width 604 height 31
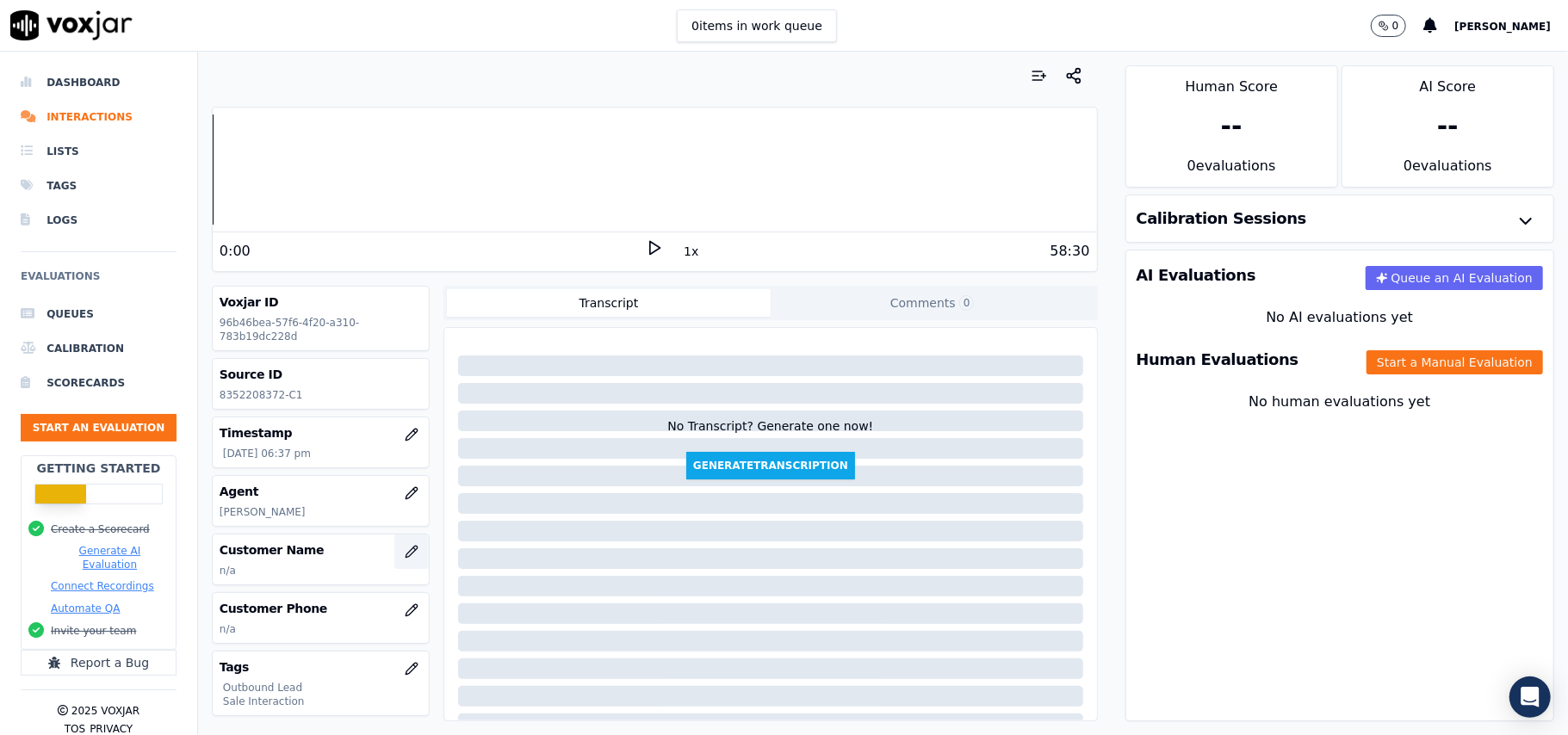
click at [394, 563] on button "button" at bounding box center [411, 552] width 35 height 35
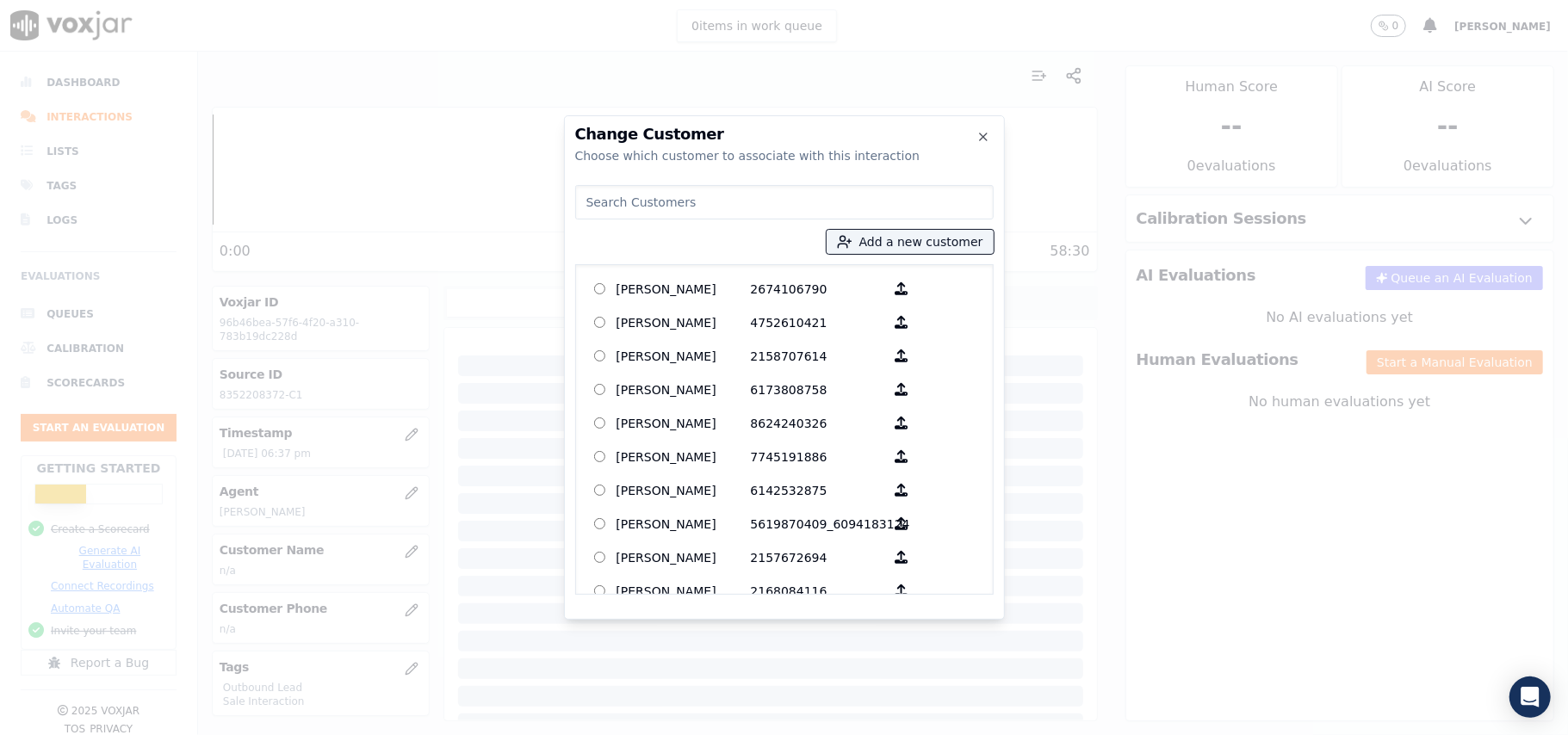
paste input "[PERSON_NAME]"
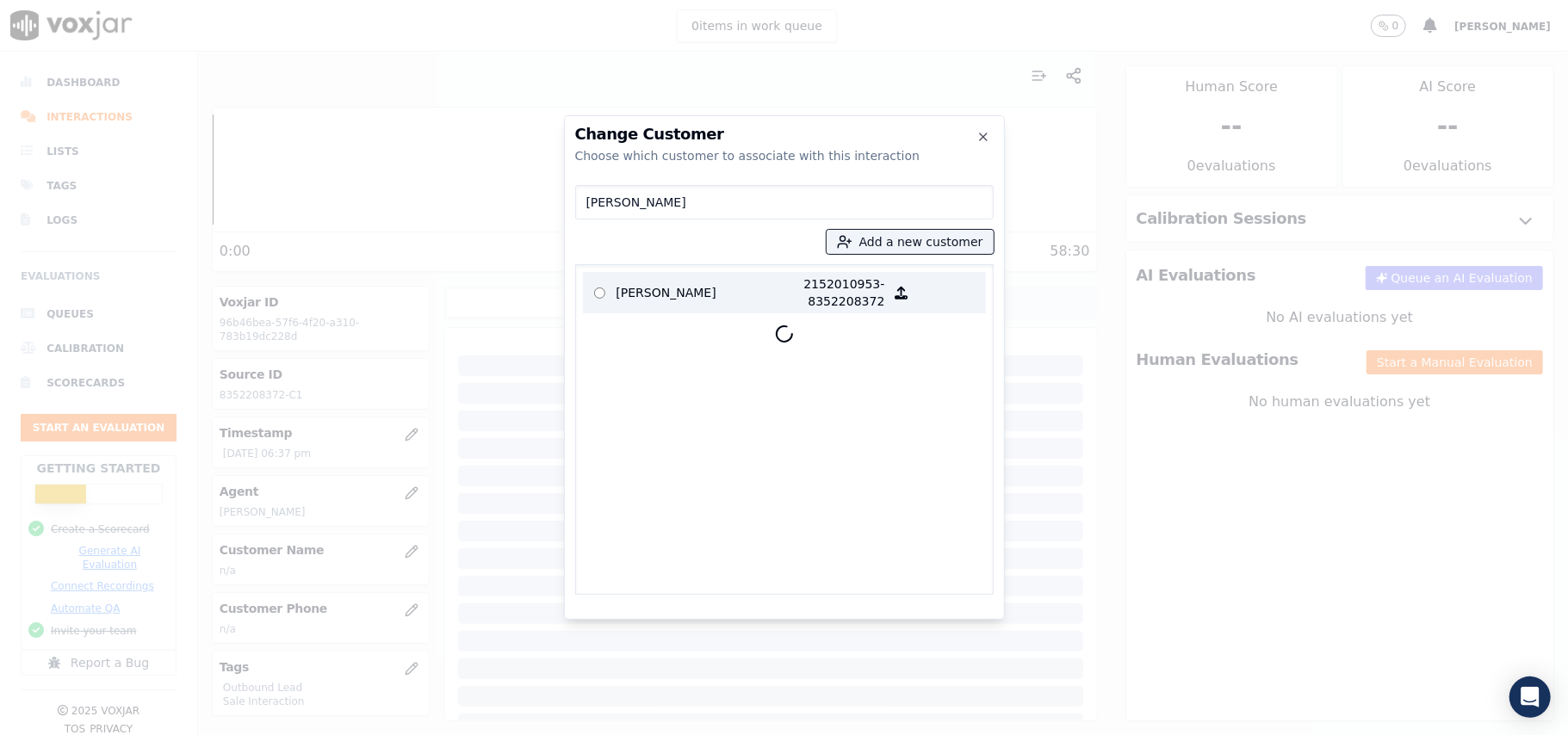
type input "[PERSON_NAME]"
click at [691, 311] on label "[PERSON_NAME] 2152010953-8352208372" at bounding box center [784, 292] width 403 height 42
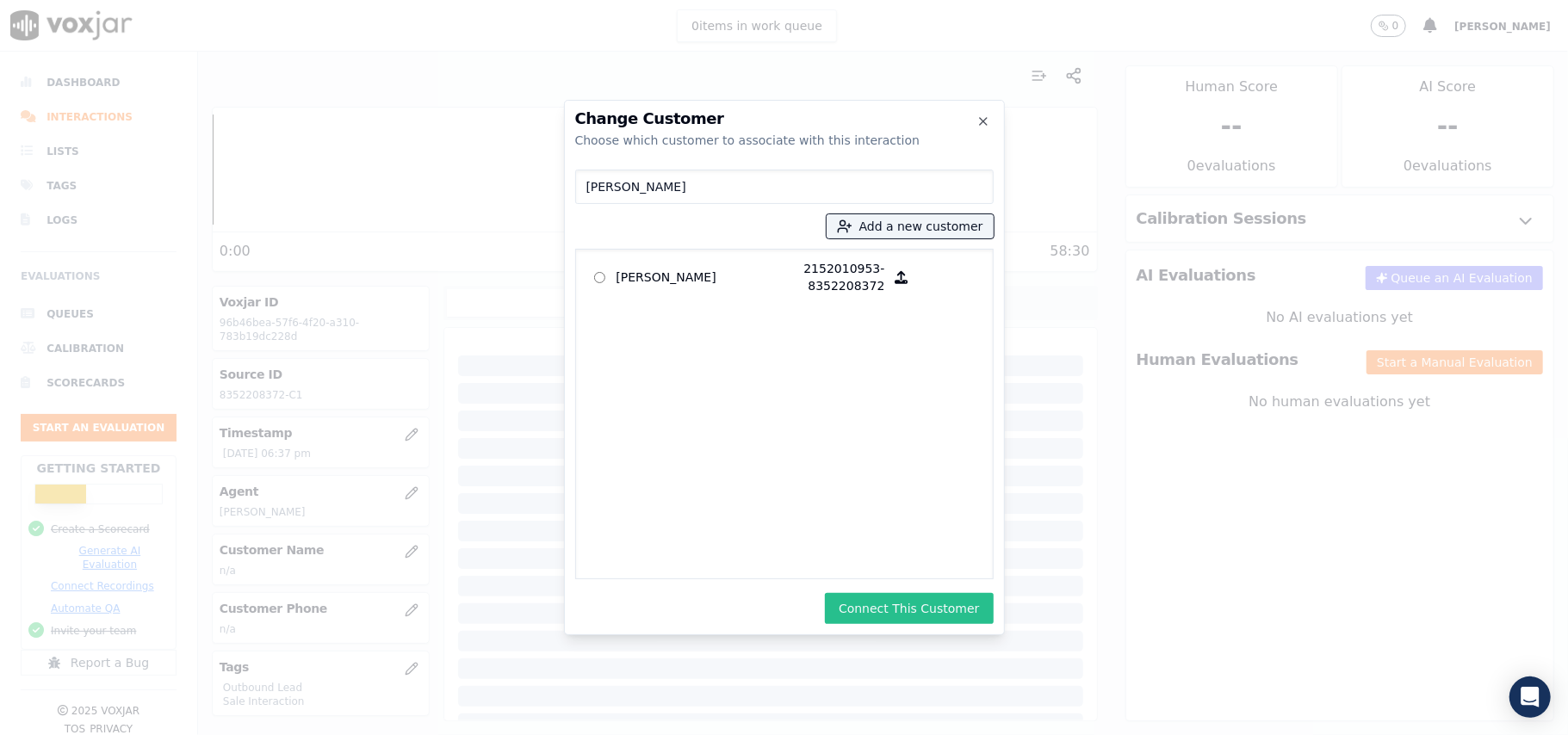
click at [870, 600] on button "Connect This Customer" at bounding box center [909, 608] width 168 height 31
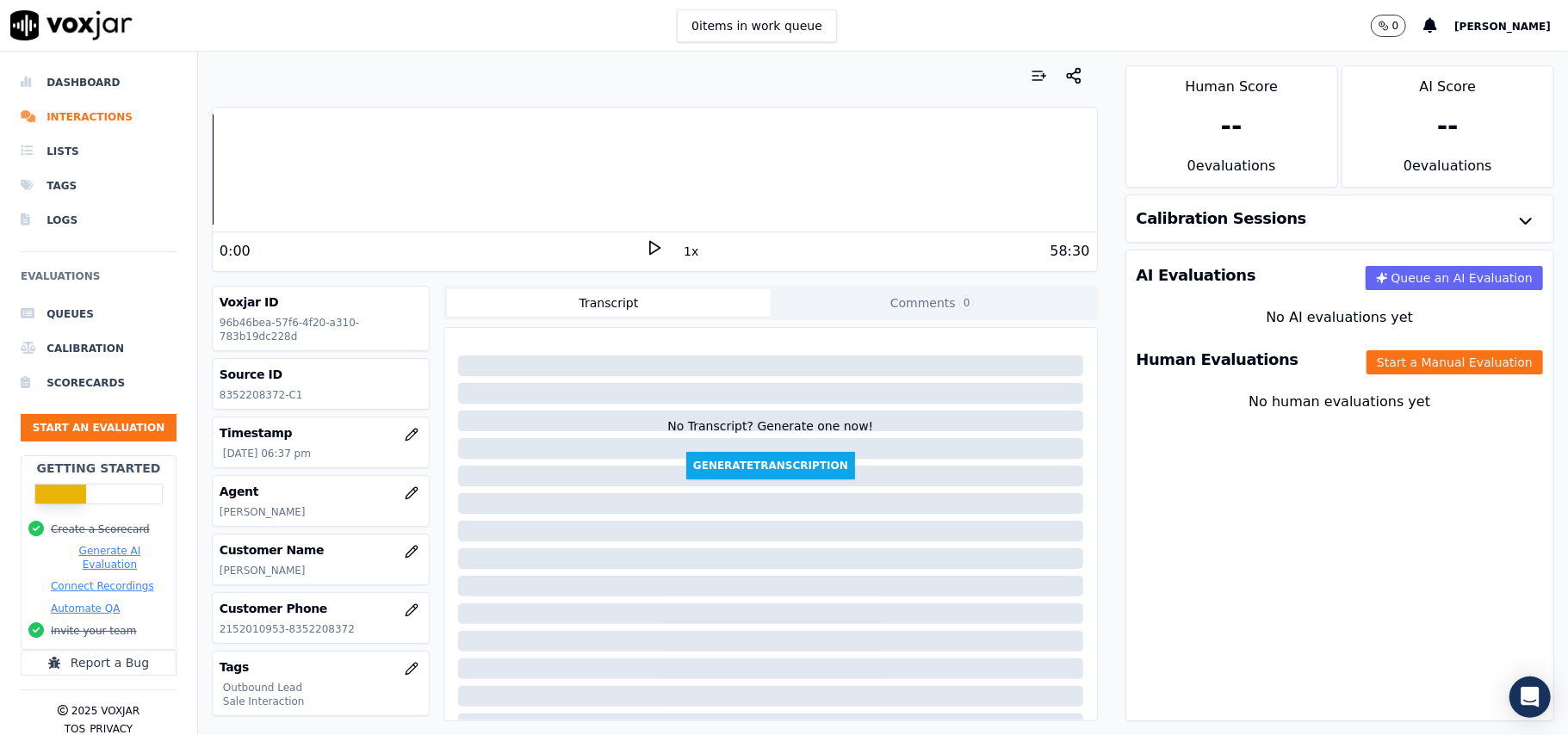
click at [1347, 377] on div "Human Evaluations Start a Manual Evaluation" at bounding box center [1339, 360] width 427 height 50
drag, startPoint x: 1443, startPoint y: 376, endPoint x: 1410, endPoint y: 370, distance: 33.5
click at [1440, 374] on div "Human Evaluations Start a Manual Evaluation" at bounding box center [1339, 360] width 427 height 50
drag, startPoint x: 1430, startPoint y: 373, endPoint x: 1417, endPoint y: 369, distance: 13.6
click at [1430, 369] on button "Start a Manual Evaluation" at bounding box center [1455, 362] width 176 height 24
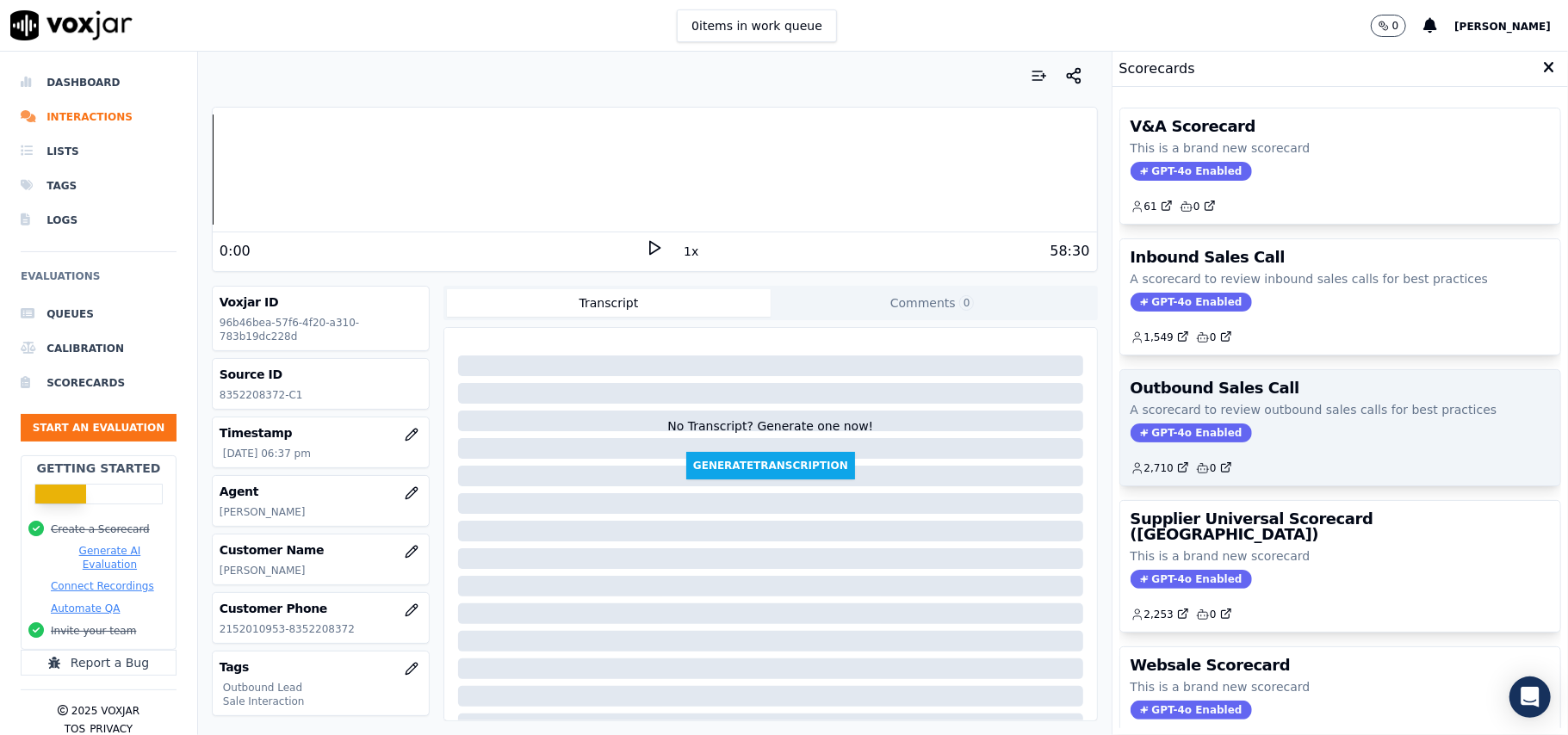
click at [1141, 429] on span "GPT-4o Enabled" at bounding box center [1191, 432] width 121 height 19
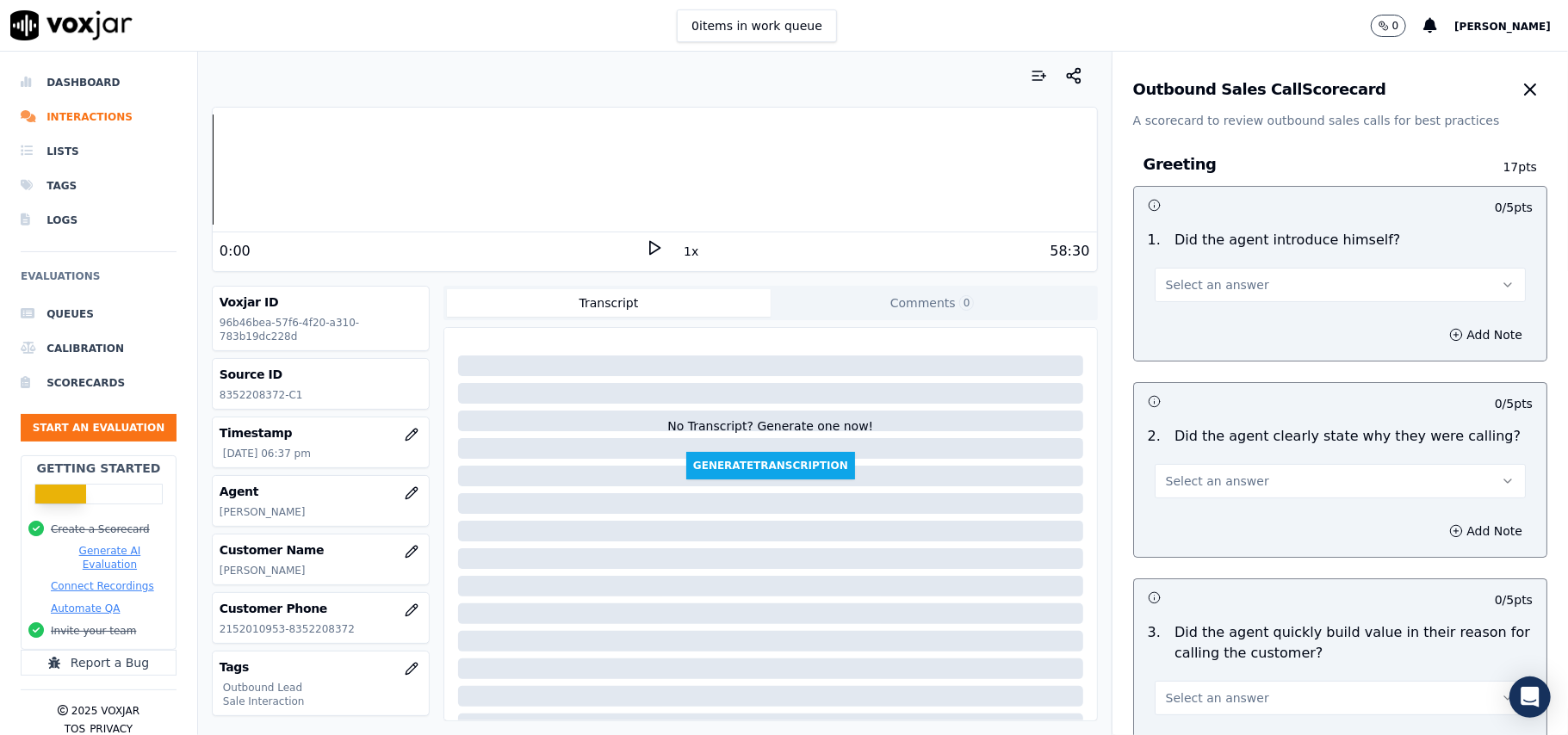
click at [1169, 284] on span "Select an answer" at bounding box center [1217, 284] width 104 height 17
click at [1173, 325] on div "Yes" at bounding box center [1303, 324] width 333 height 27
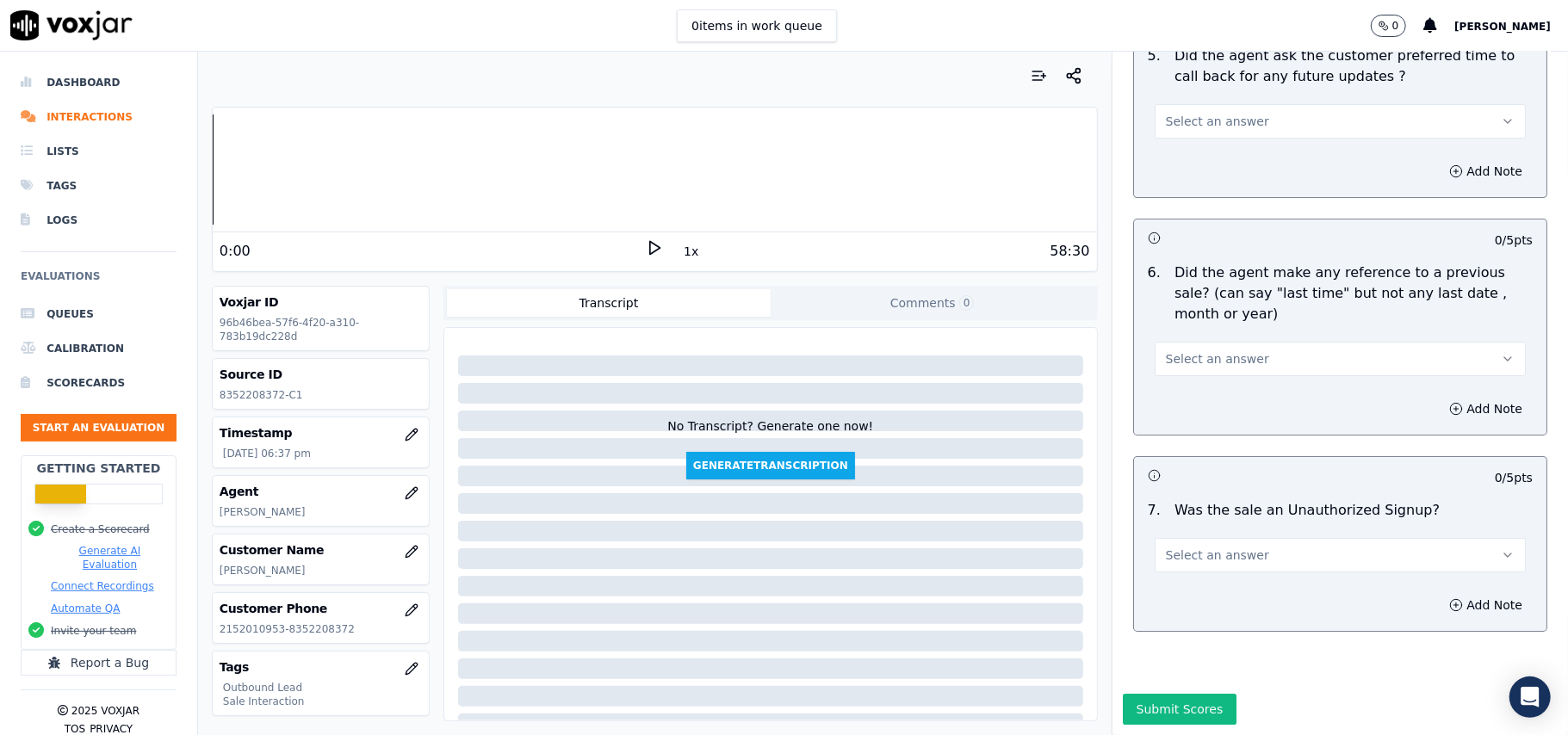
click at [1241, 538] on button "Select an answer" at bounding box center [1339, 554] width 371 height 35
click at [1210, 565] on div "No" at bounding box center [1303, 569] width 333 height 27
click at [1186, 351] on span "Select an answer" at bounding box center [1217, 359] width 104 height 17
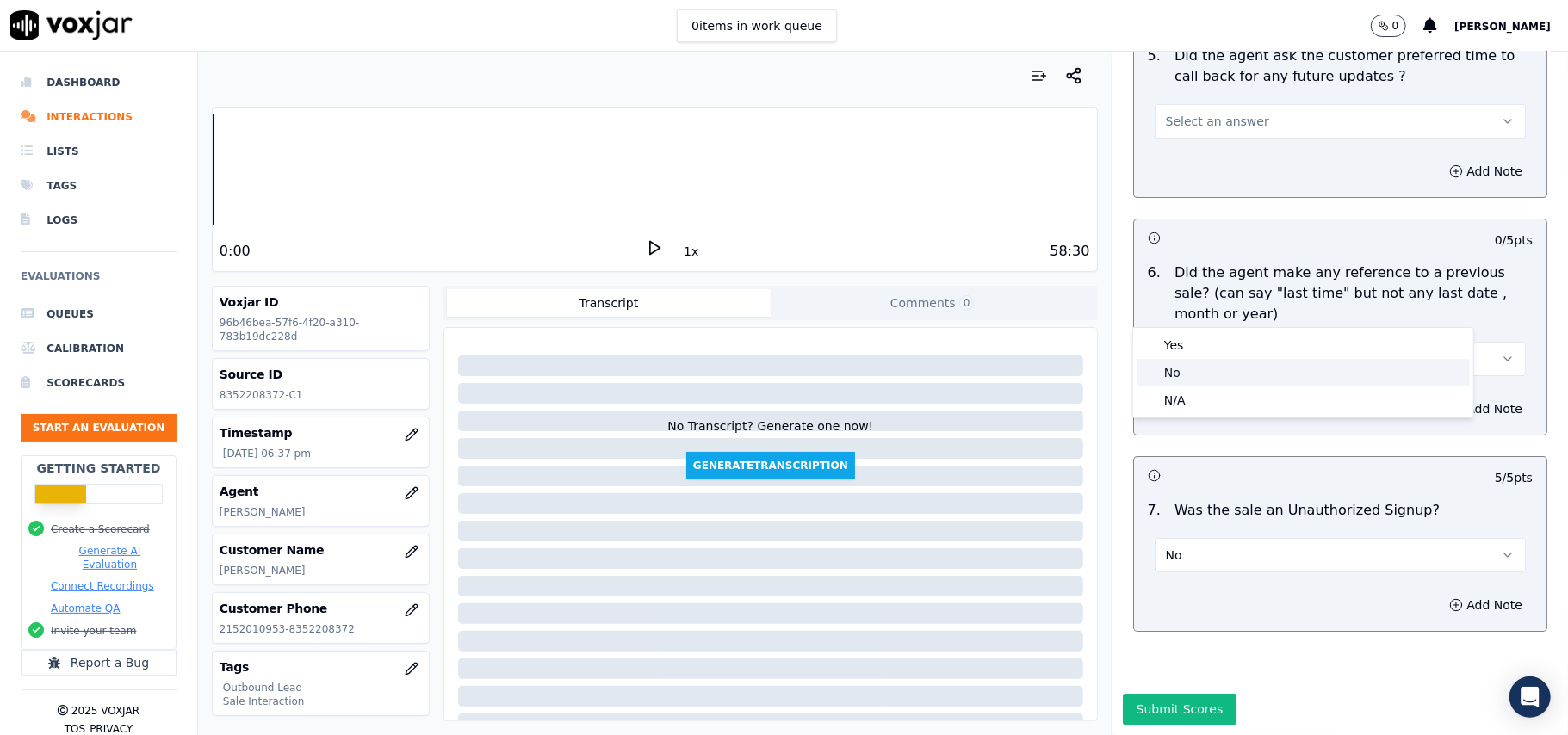
click at [1172, 372] on div "No" at bounding box center [1303, 372] width 333 height 27
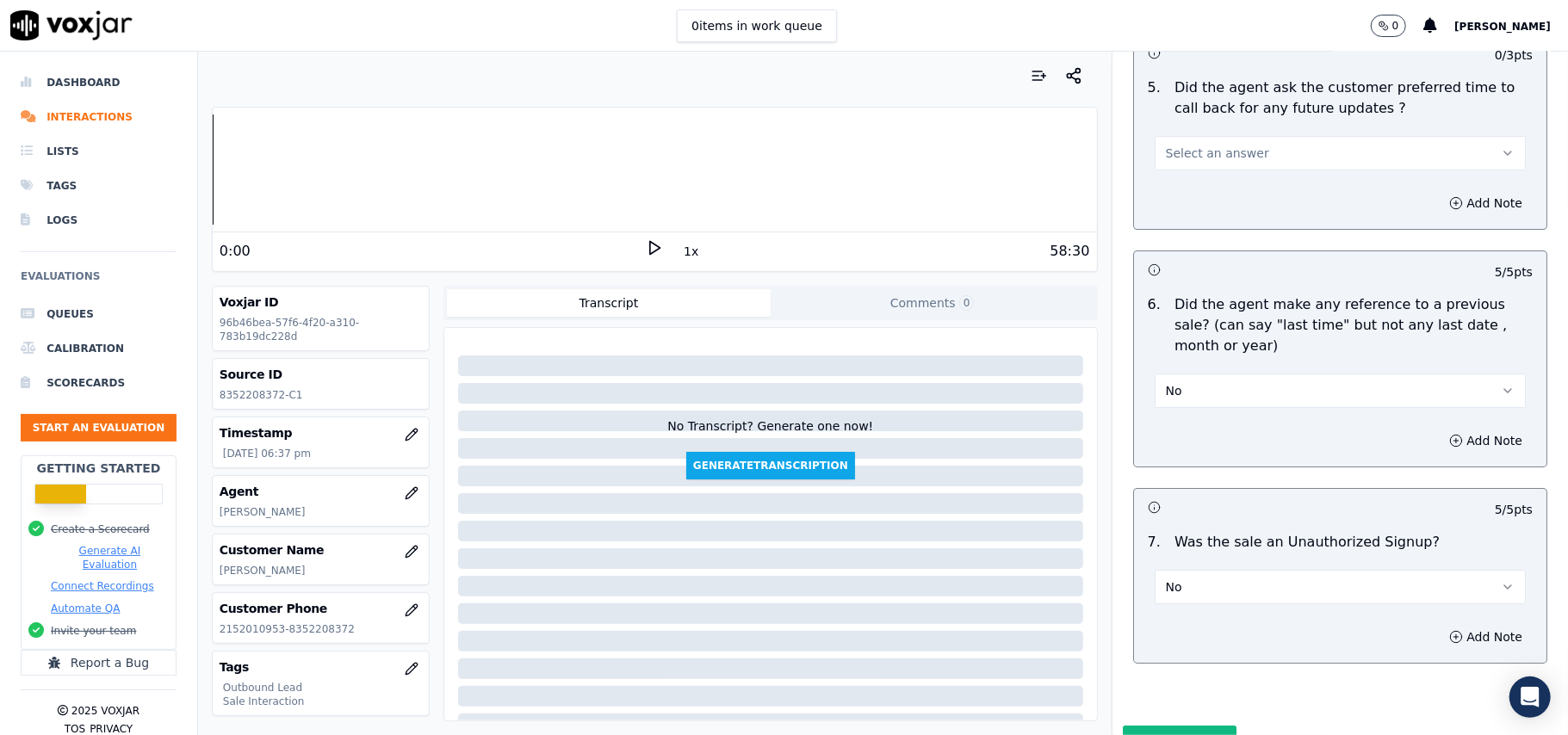
scroll to position [4178, 0]
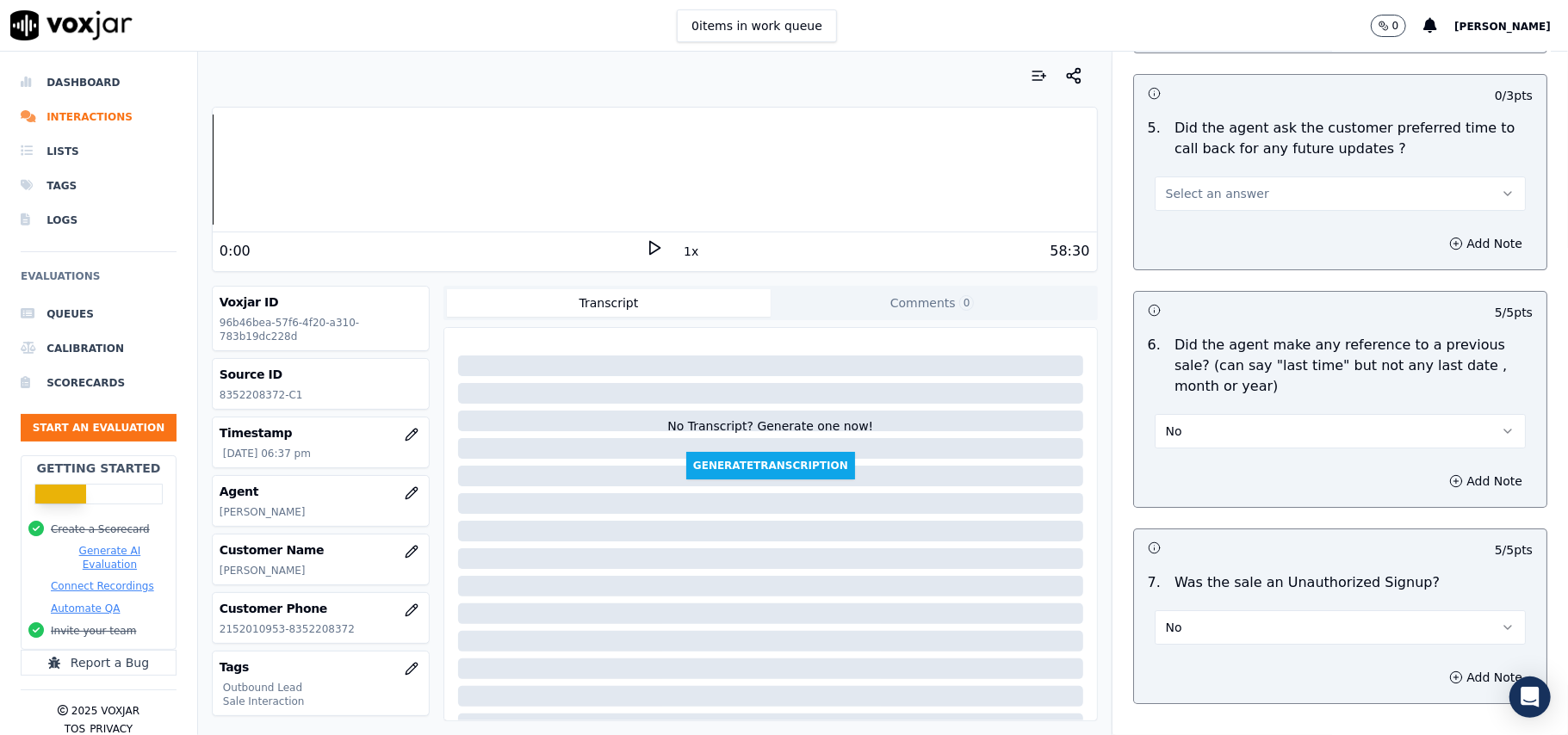
click at [1221, 185] on span "Select an answer" at bounding box center [1217, 193] width 104 height 17
click at [1210, 228] on div "Yes" at bounding box center [1303, 221] width 333 height 27
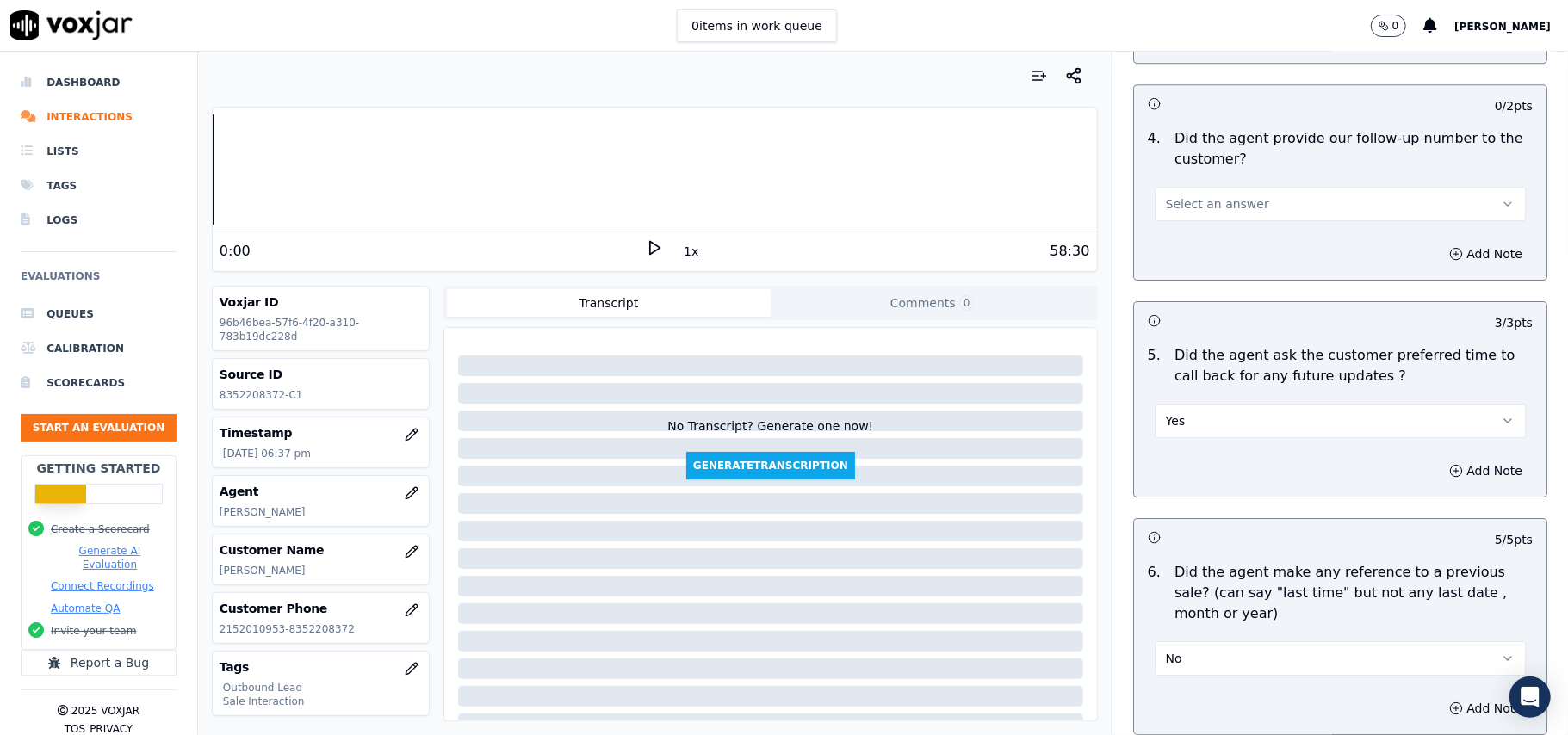
scroll to position [3950, 0]
drag, startPoint x: 1184, startPoint y: 398, endPoint x: 1179, endPoint y: 422, distance: 24.5
click at [1183, 410] on button "Yes" at bounding box center [1339, 422] width 371 height 35
drag, startPoint x: 1172, startPoint y: 507, endPoint x: 1175, endPoint y: 463, distance: 44.1
click at [1172, 507] on div "N/A" at bounding box center [1303, 507] width 333 height 27
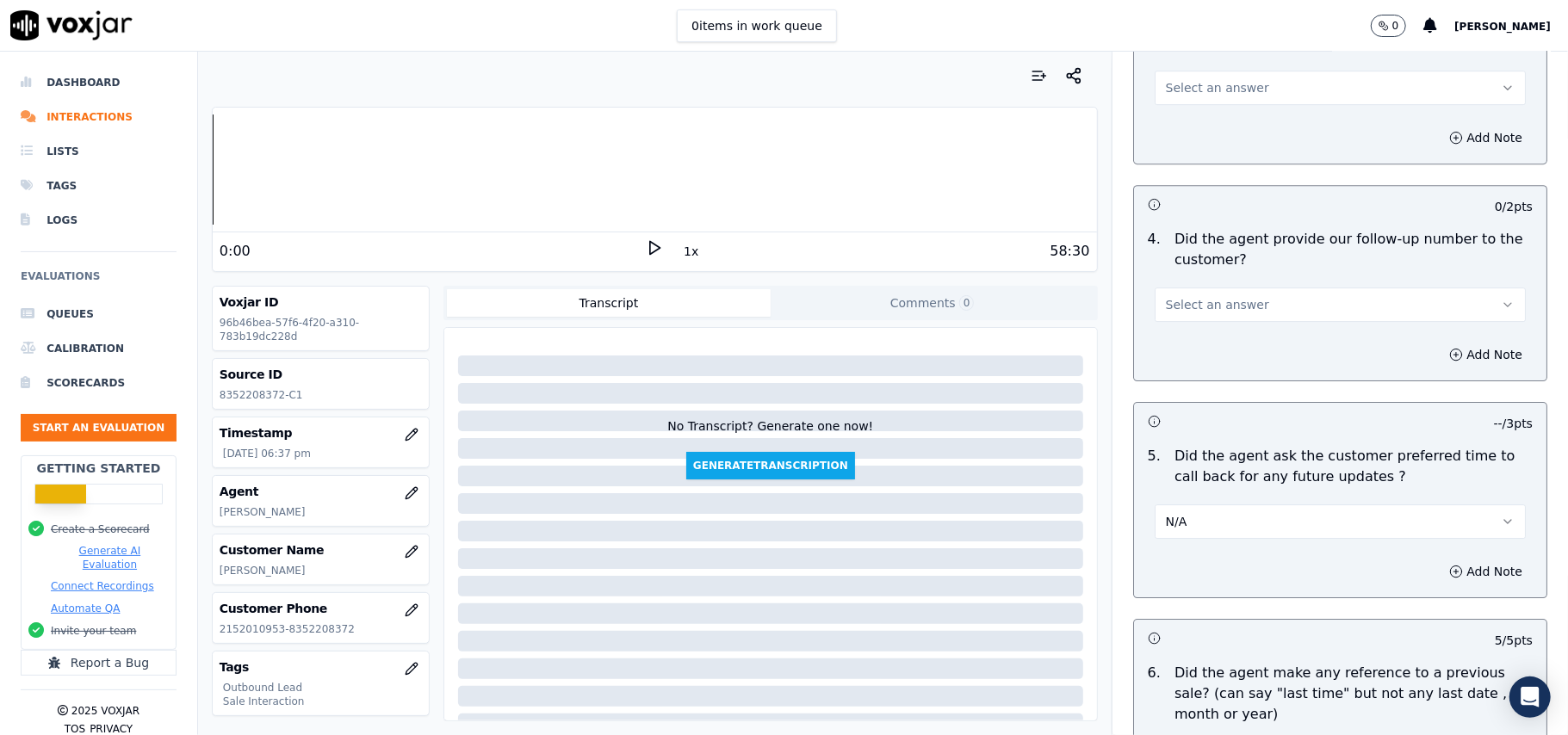
scroll to position [3719, 0]
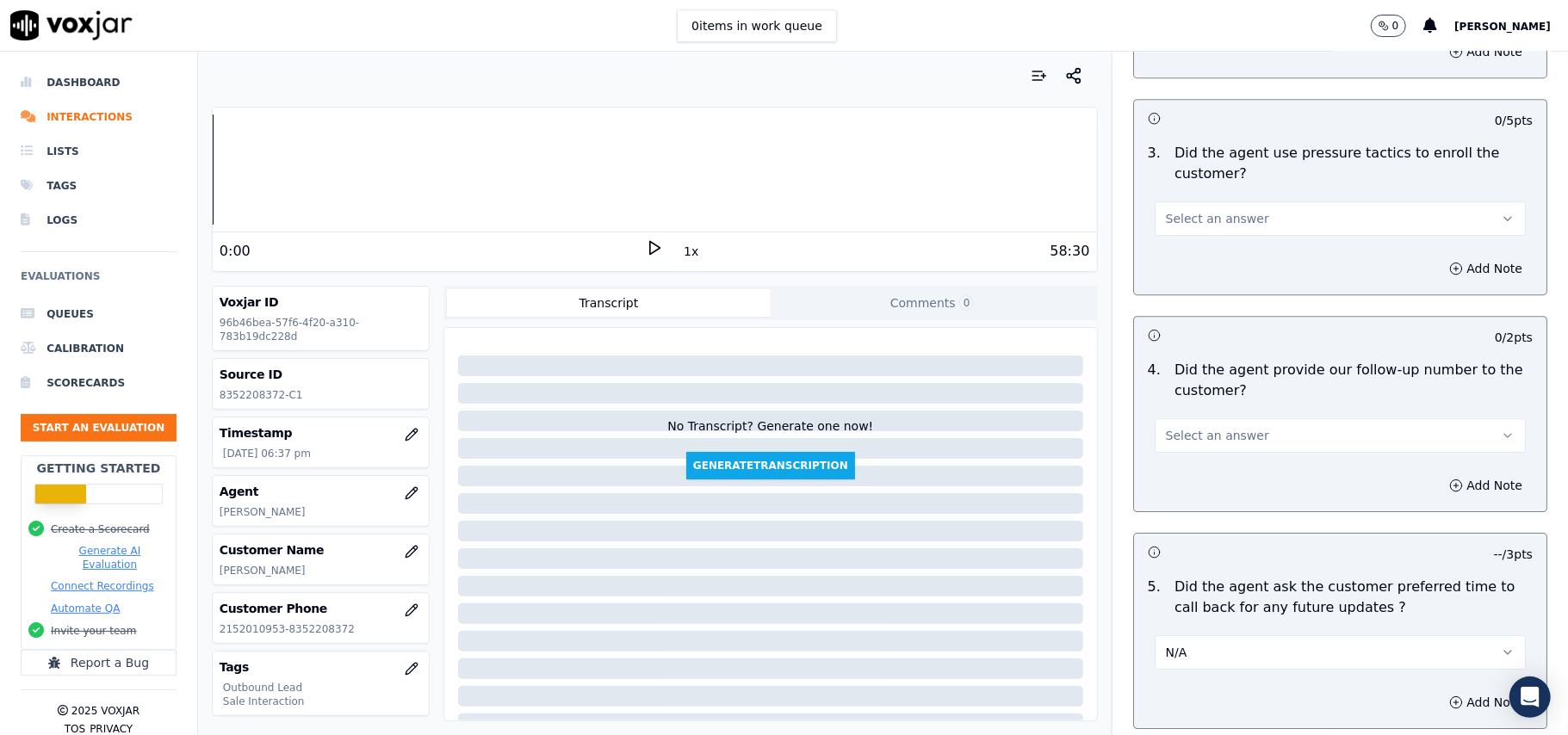
click at [1159, 434] on button "Select an answer" at bounding box center [1339, 435] width 371 height 35
click at [1168, 461] on div "Yes" at bounding box center [1303, 463] width 333 height 27
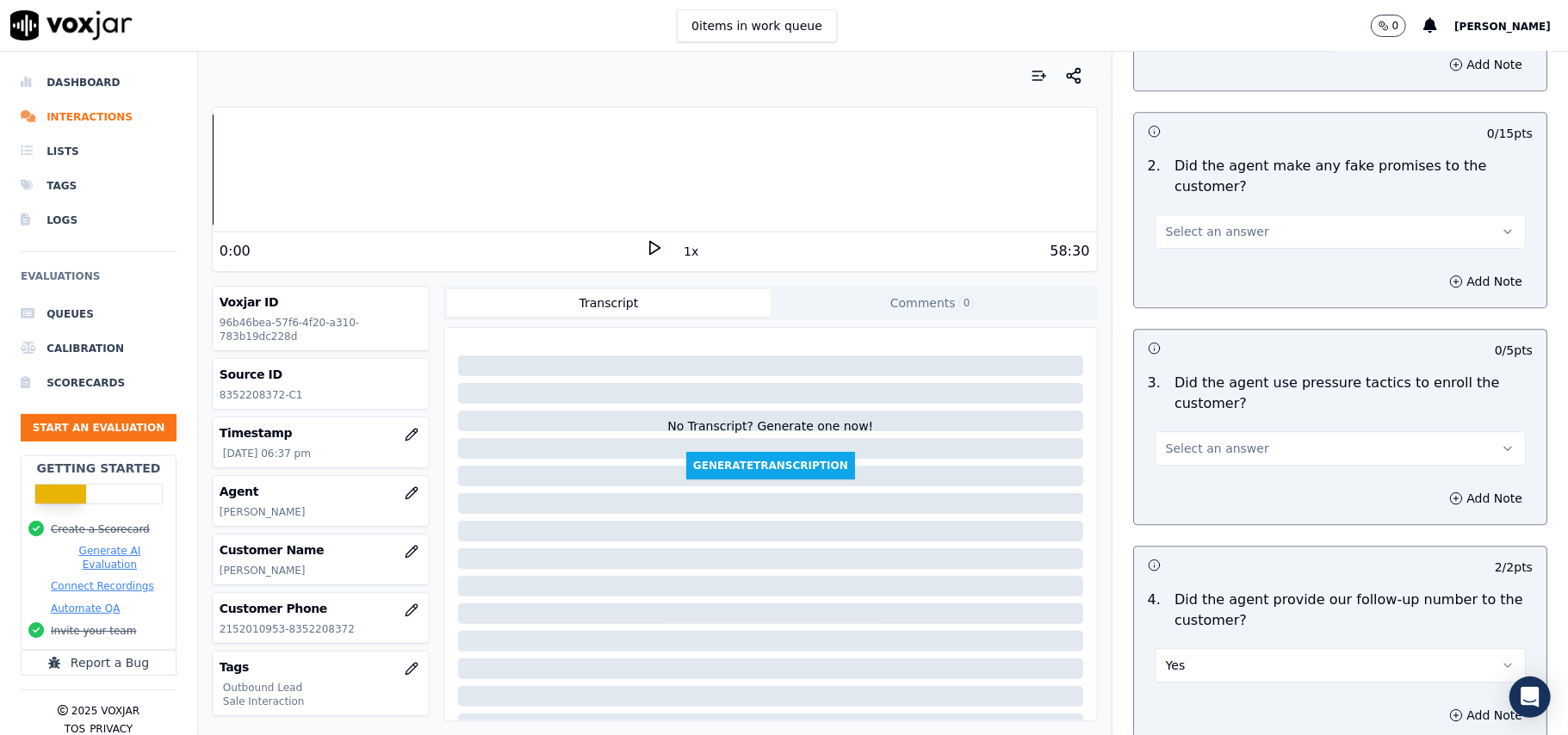
click at [1195, 440] on span "Select an answer" at bounding box center [1217, 448] width 104 height 17
click at [1199, 500] on div "No" at bounding box center [1303, 503] width 333 height 27
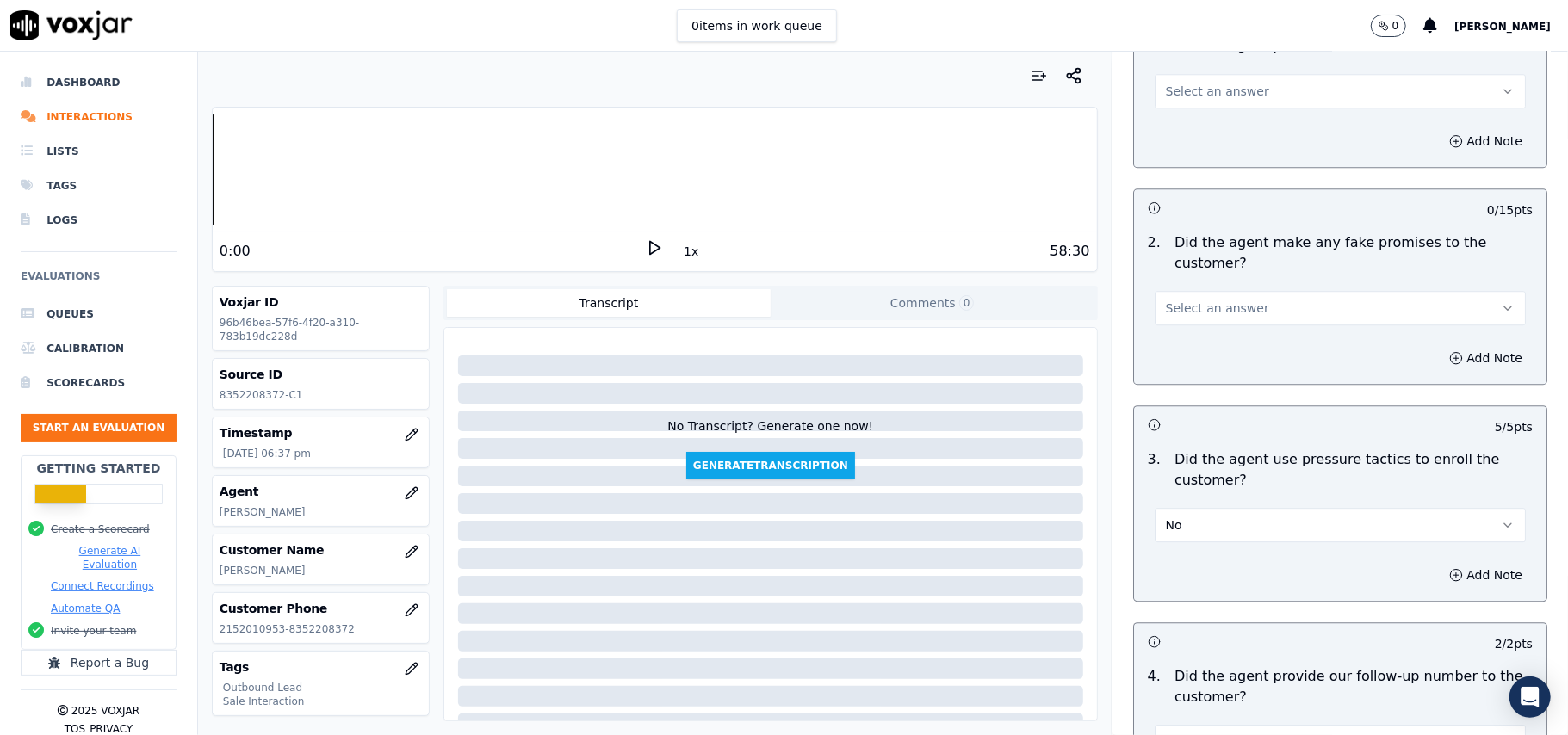
scroll to position [3375, 0]
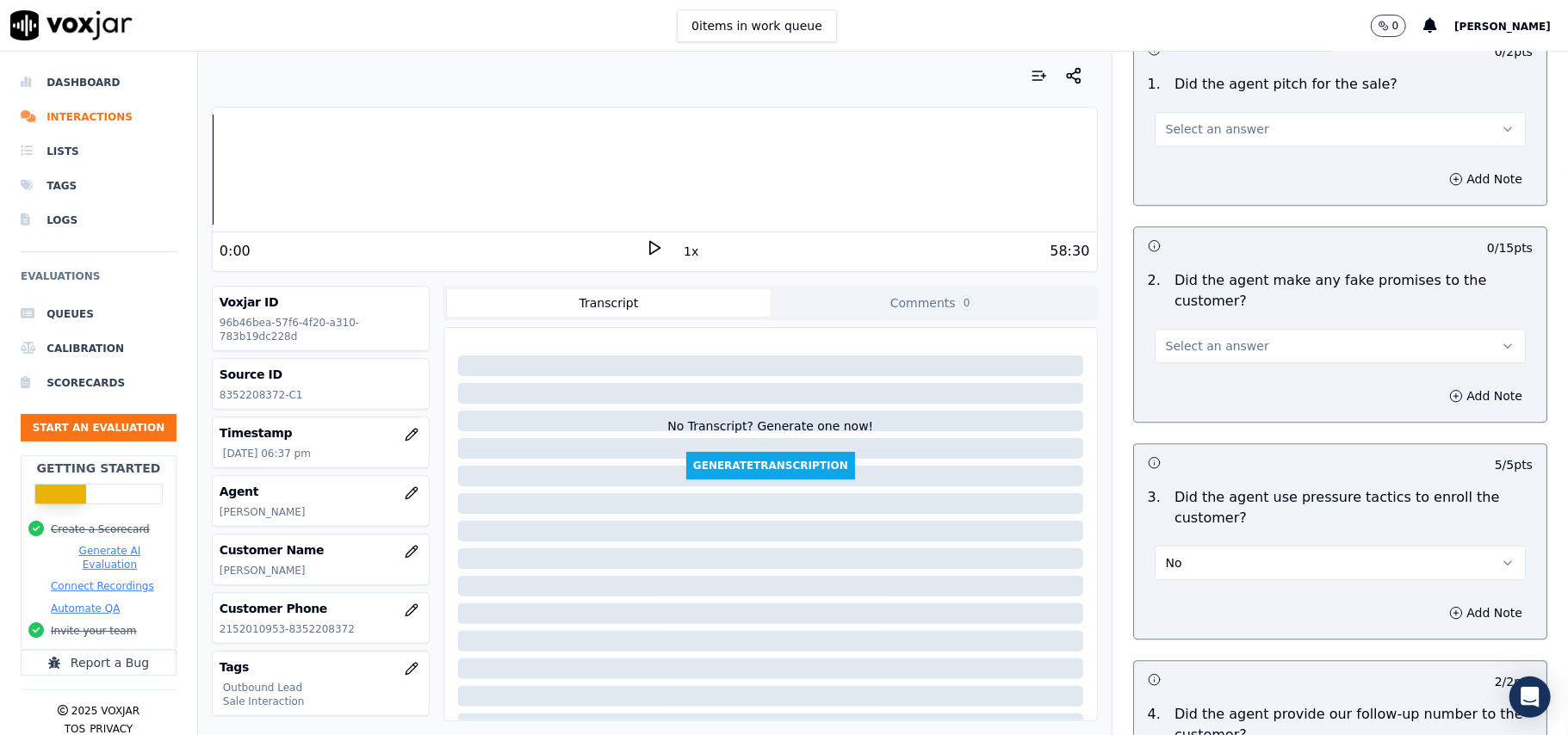
click at [1211, 370] on div "Add Note" at bounding box center [1340, 396] width 413 height 51
click at [1214, 341] on span "Select an answer" at bounding box center [1217, 345] width 104 height 17
click at [1207, 400] on div "No" at bounding box center [1303, 399] width 333 height 27
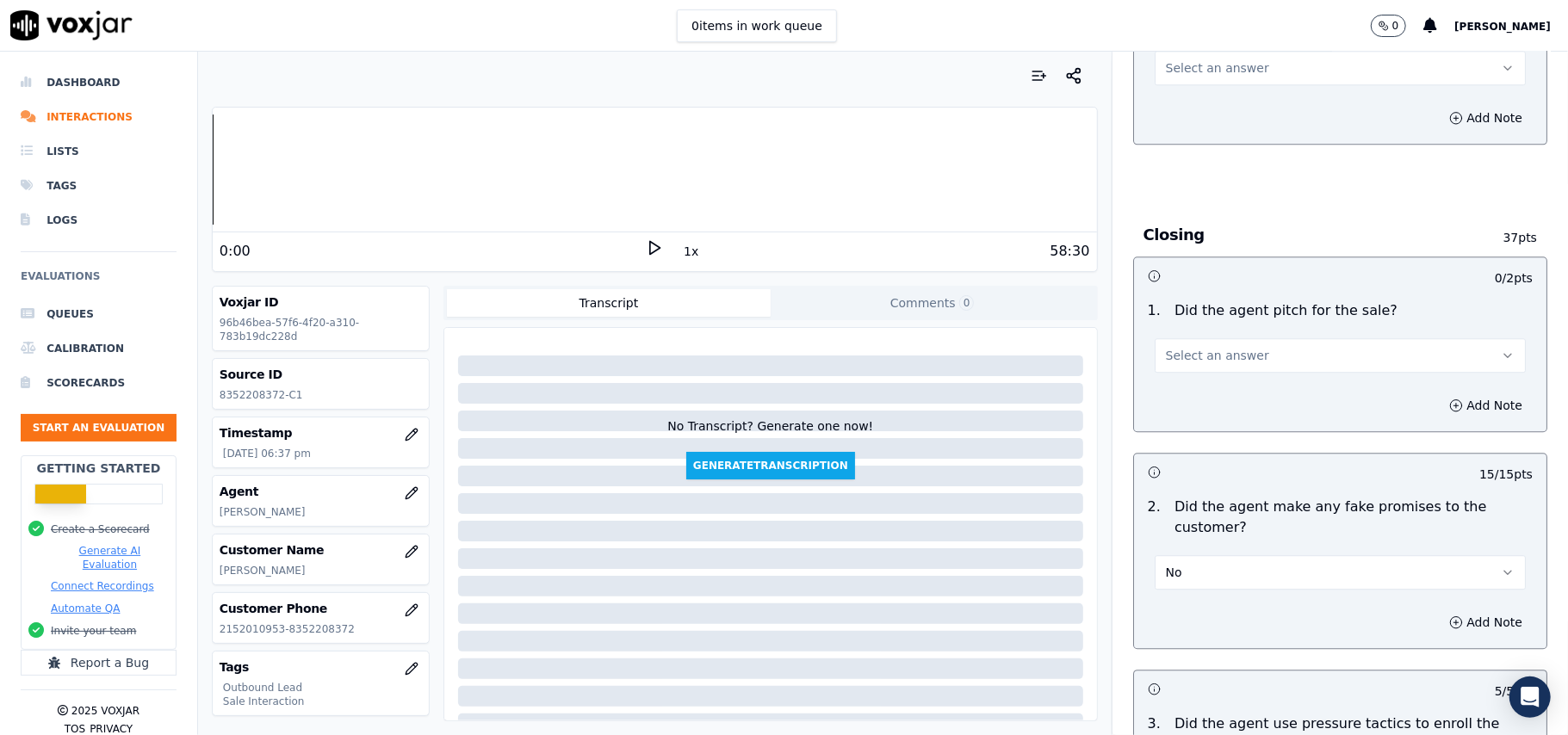
scroll to position [3145, 0]
click at [1199, 351] on span "Select an answer" at bounding box center [1217, 359] width 104 height 17
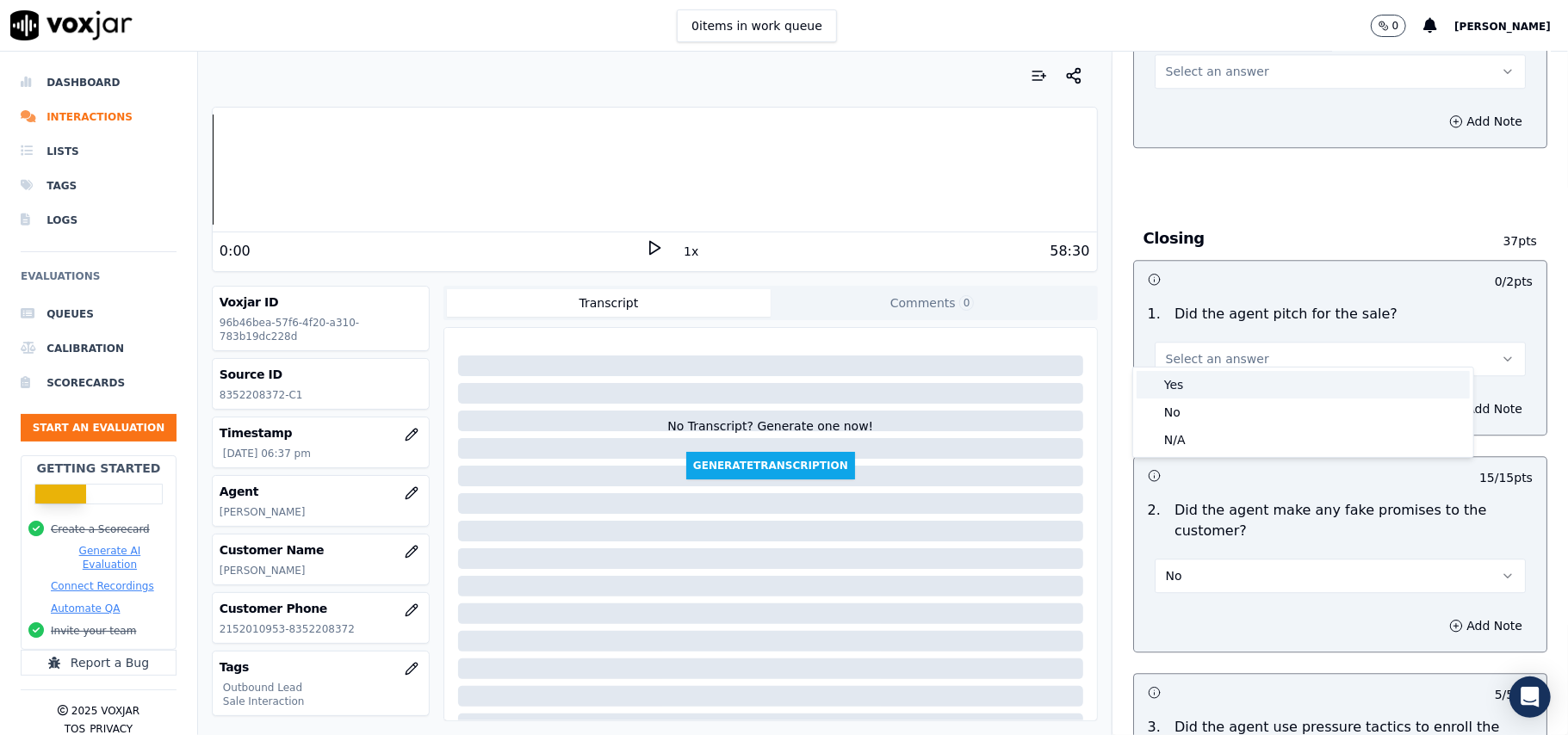
click at [1202, 376] on div "Yes" at bounding box center [1303, 384] width 333 height 27
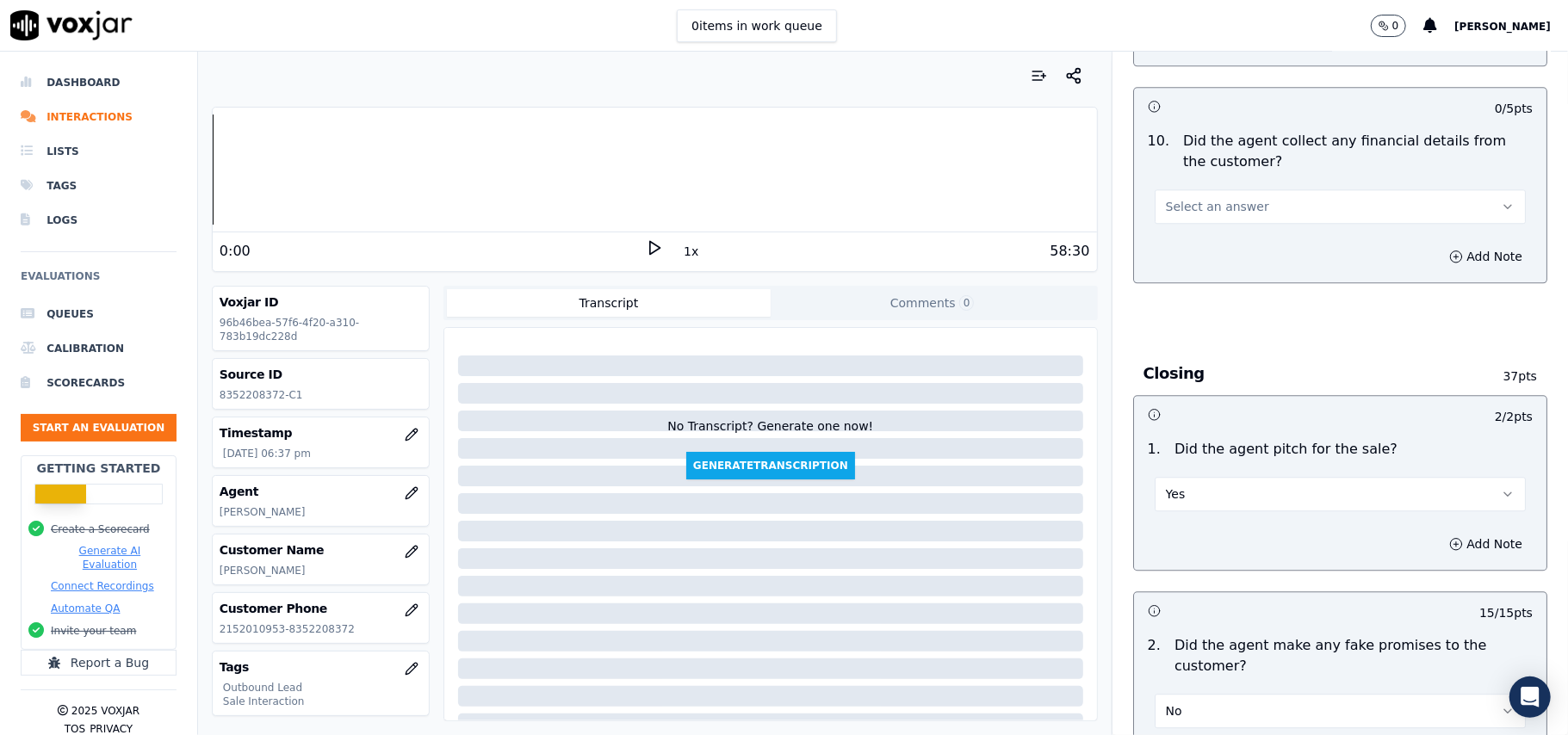
scroll to position [2801, 0]
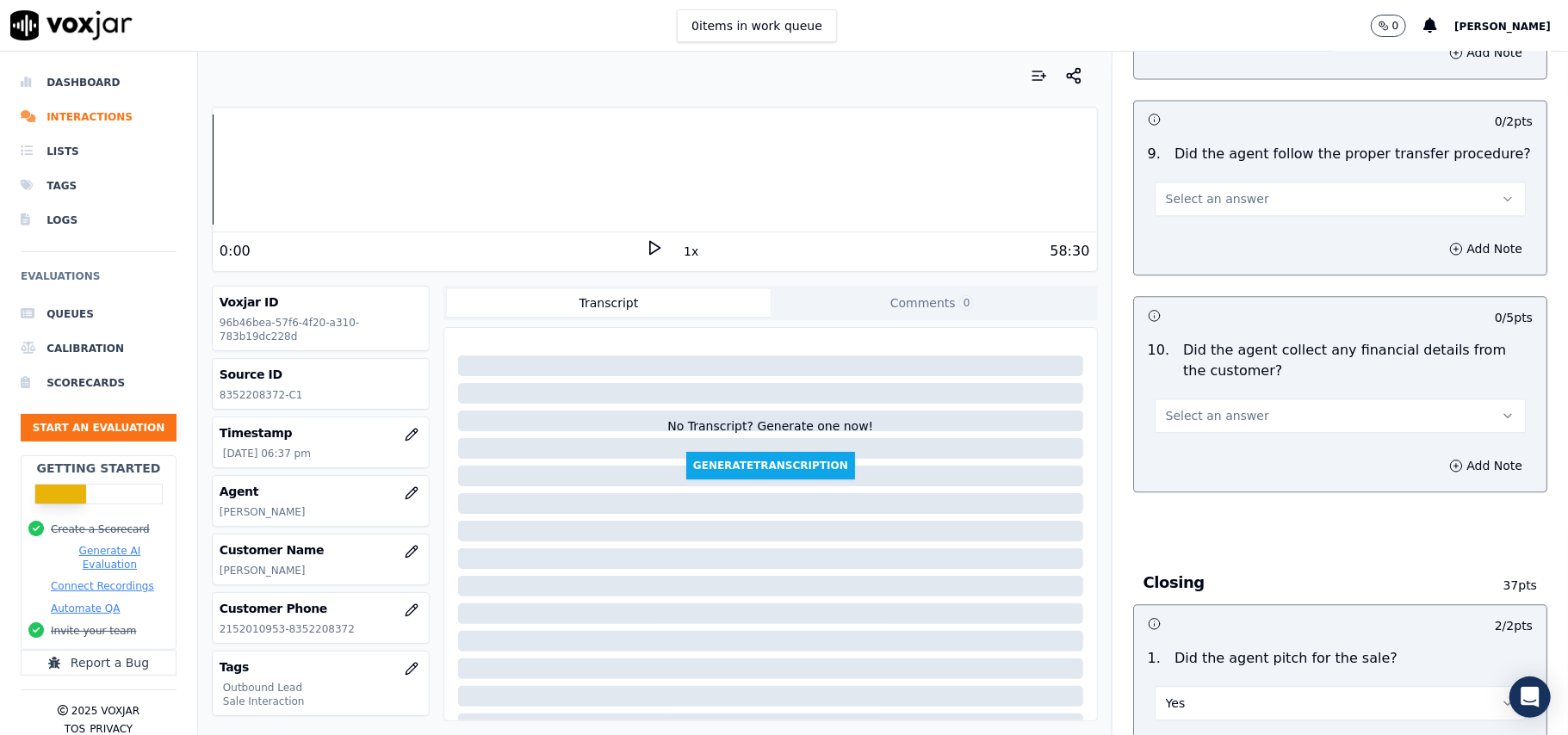
click at [1204, 407] on span "Select an answer" at bounding box center [1217, 415] width 104 height 17
click at [1200, 473] on div "No" at bounding box center [1303, 468] width 333 height 27
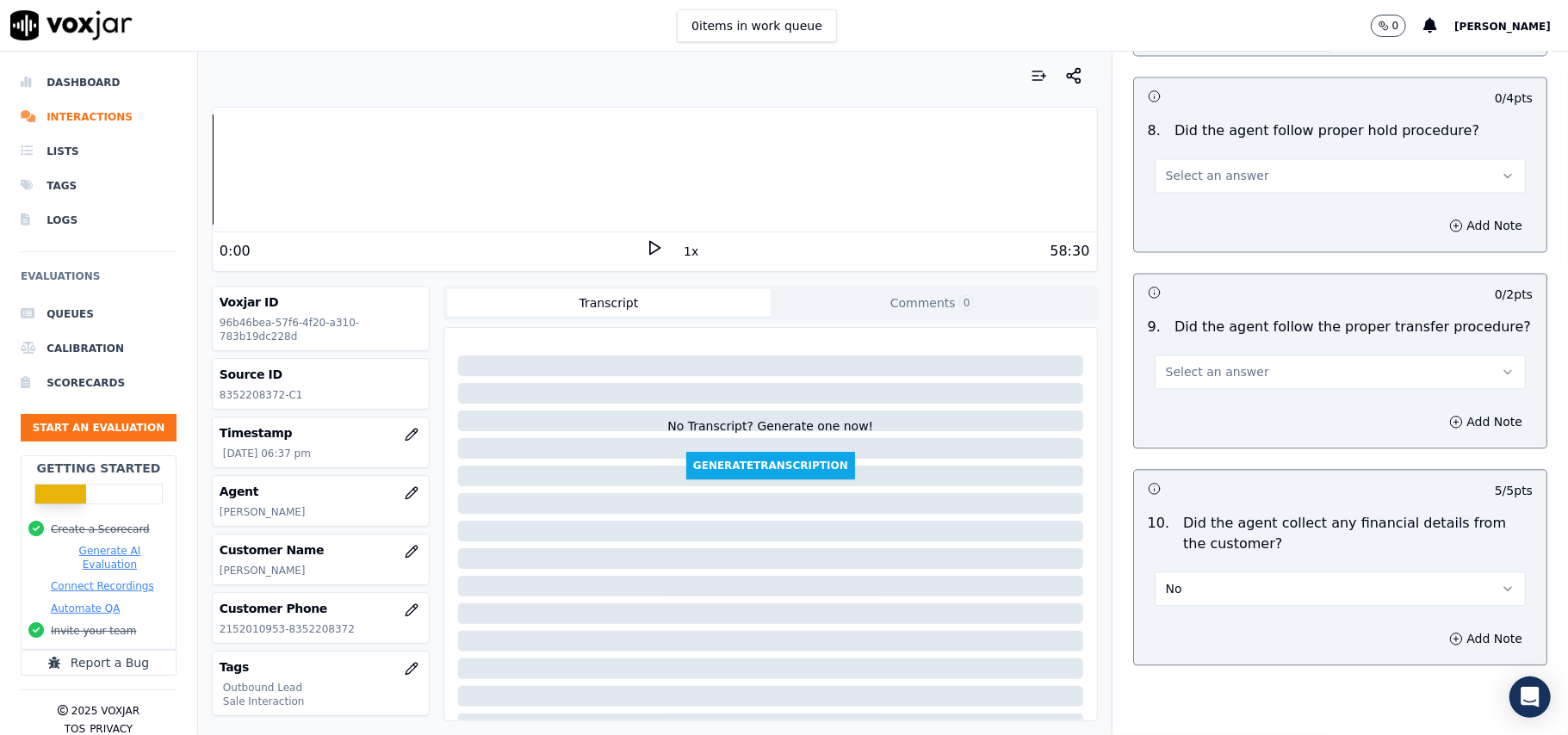
scroll to position [2572, 0]
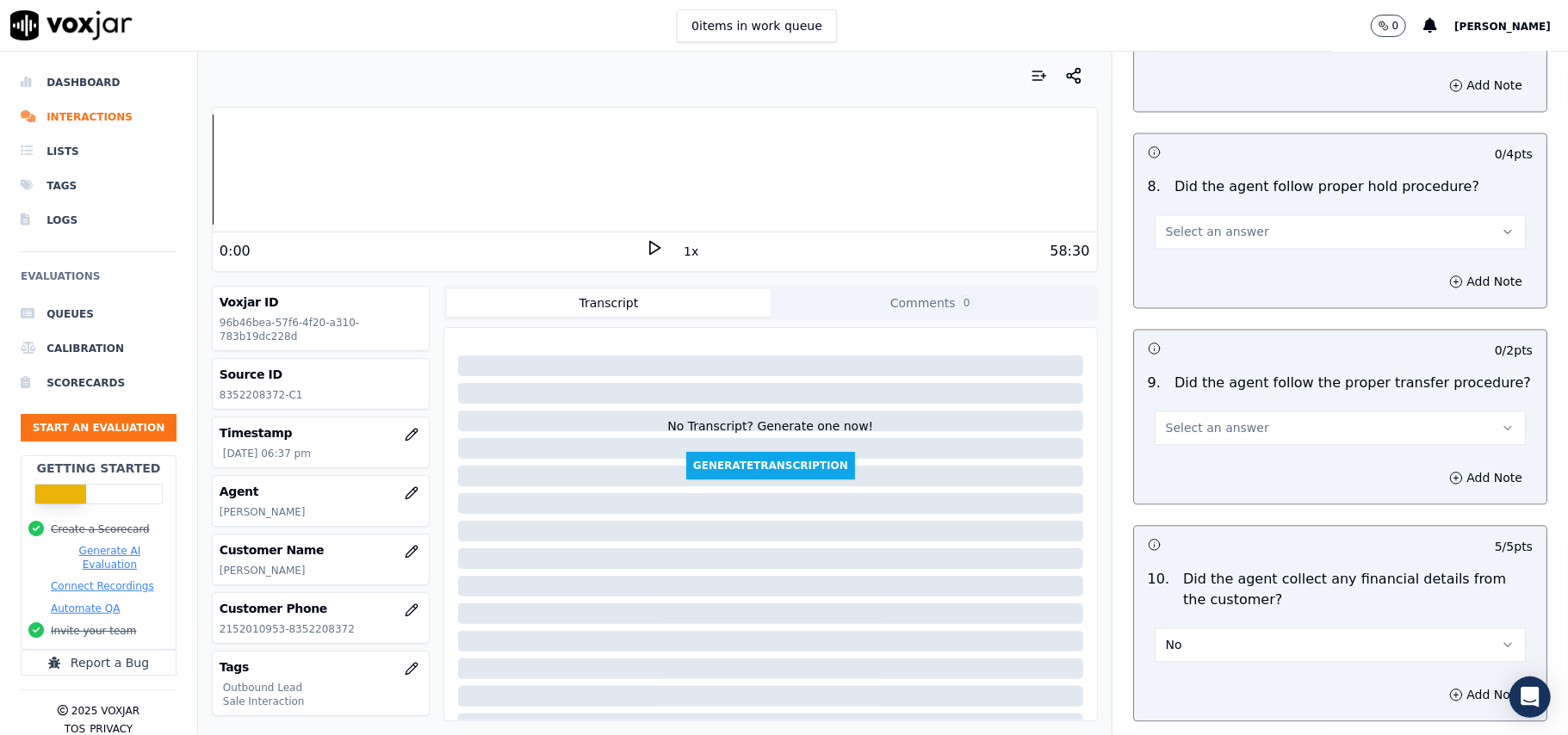
click at [1219, 420] on span "Select an answer" at bounding box center [1217, 427] width 104 height 17
click at [1220, 443] on div "Yes" at bounding box center [1303, 453] width 333 height 27
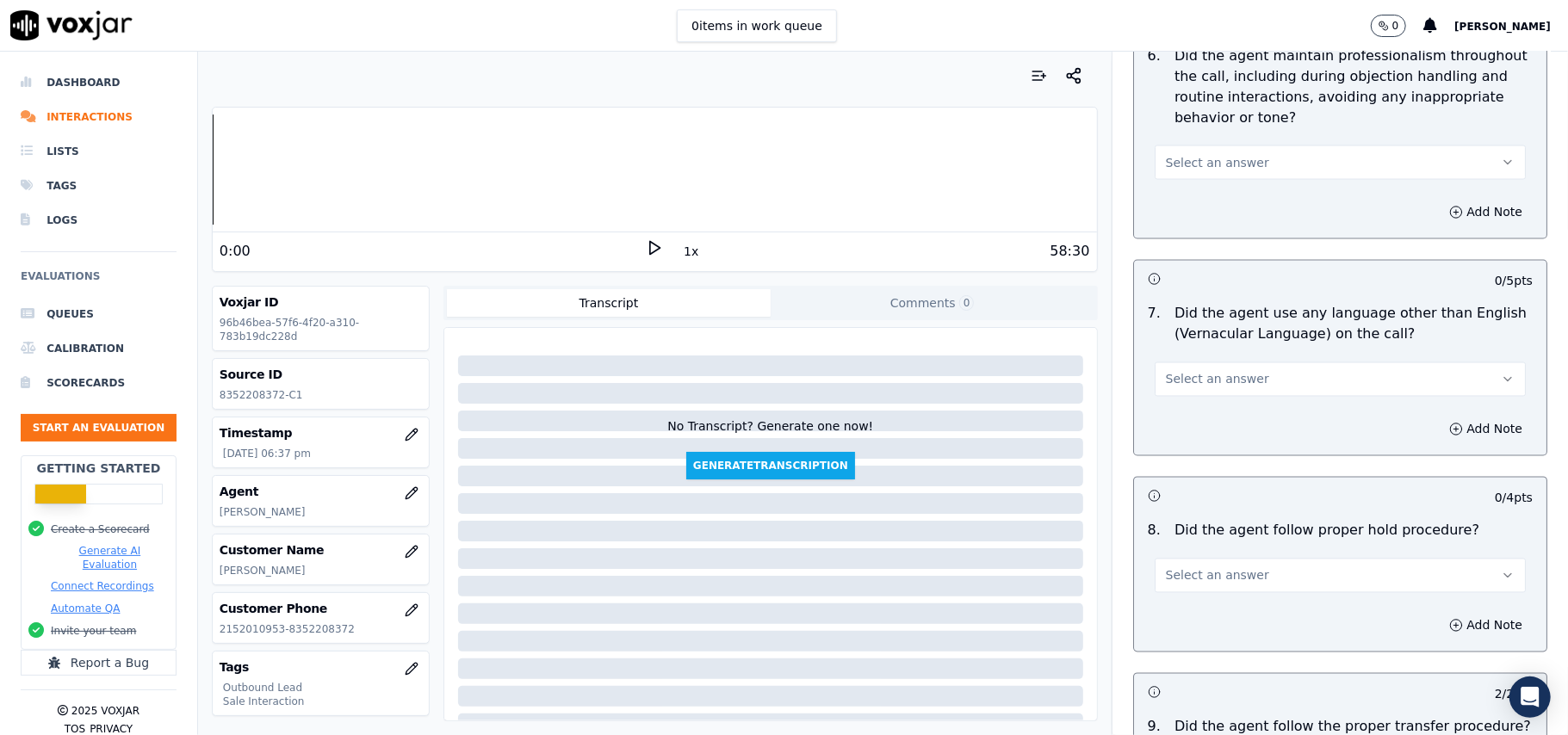
click at [1209, 559] on button "Select an answer" at bounding box center [1339, 576] width 371 height 35
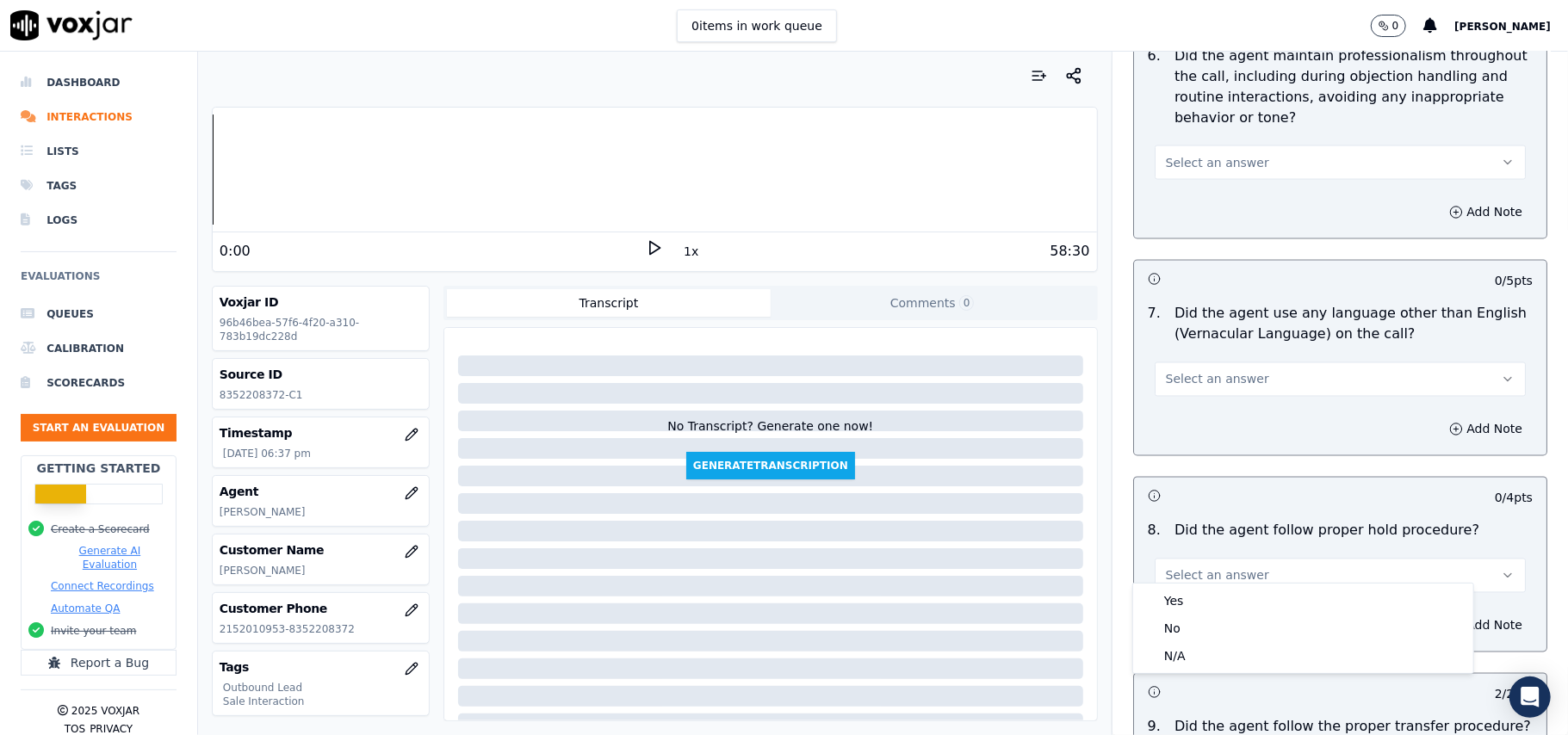
click at [1211, 583] on div "Yes No N/A" at bounding box center [1303, 628] width 342 height 91
click at [1210, 592] on div "Yes" at bounding box center [1303, 600] width 333 height 27
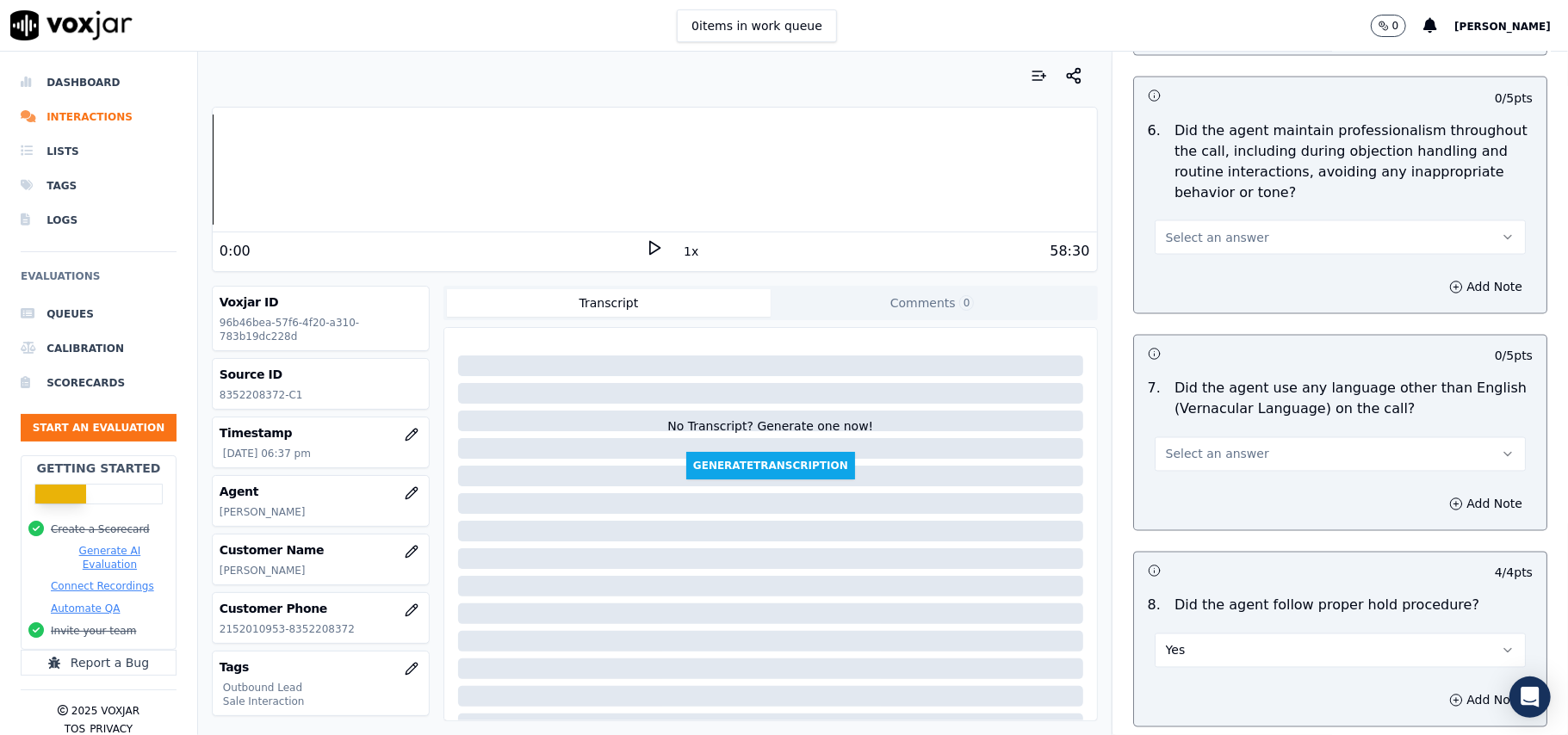
scroll to position [2112, 0]
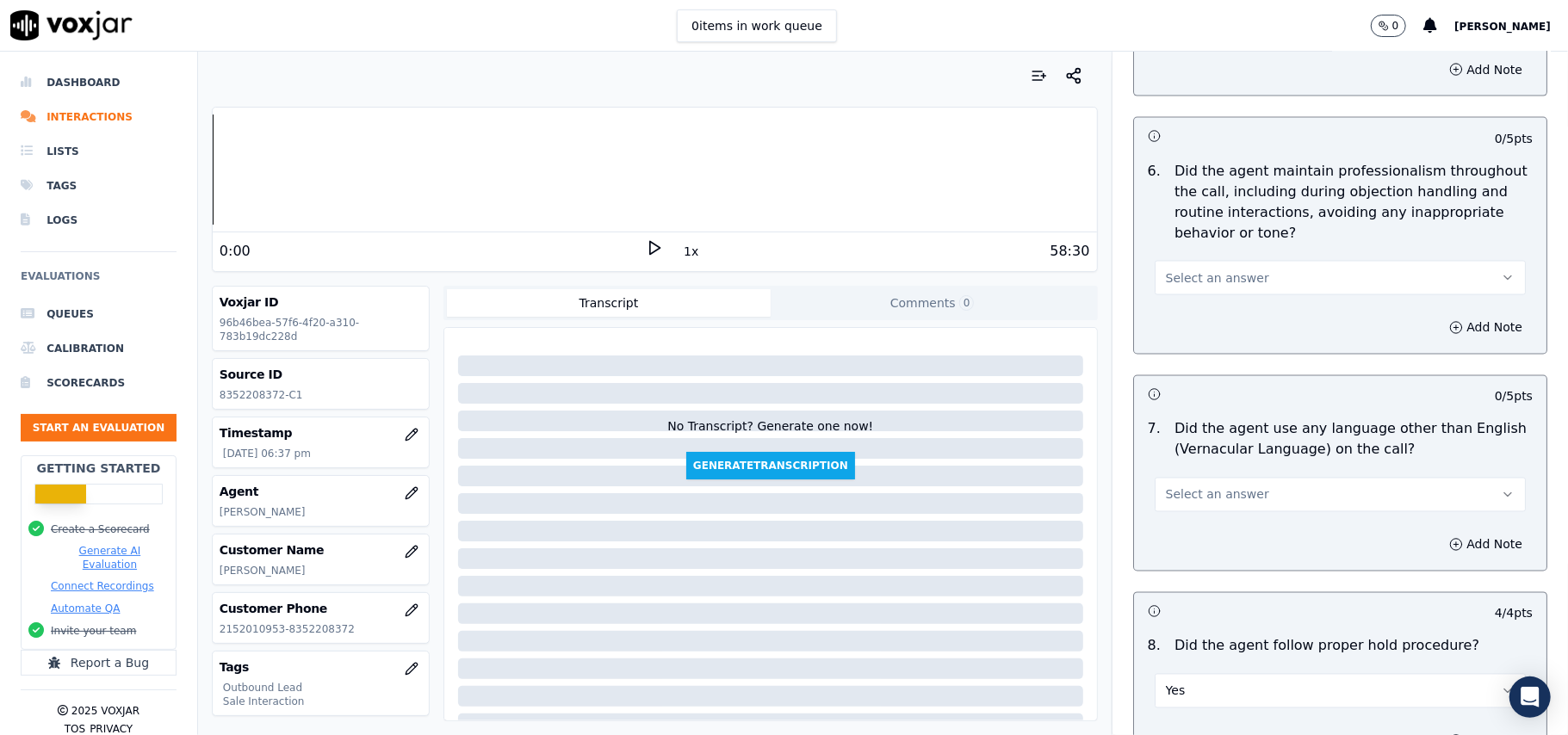
click at [1210, 487] on button "Select an answer" at bounding box center [1339, 494] width 371 height 35
click at [1210, 538] on div "No" at bounding box center [1303, 546] width 333 height 27
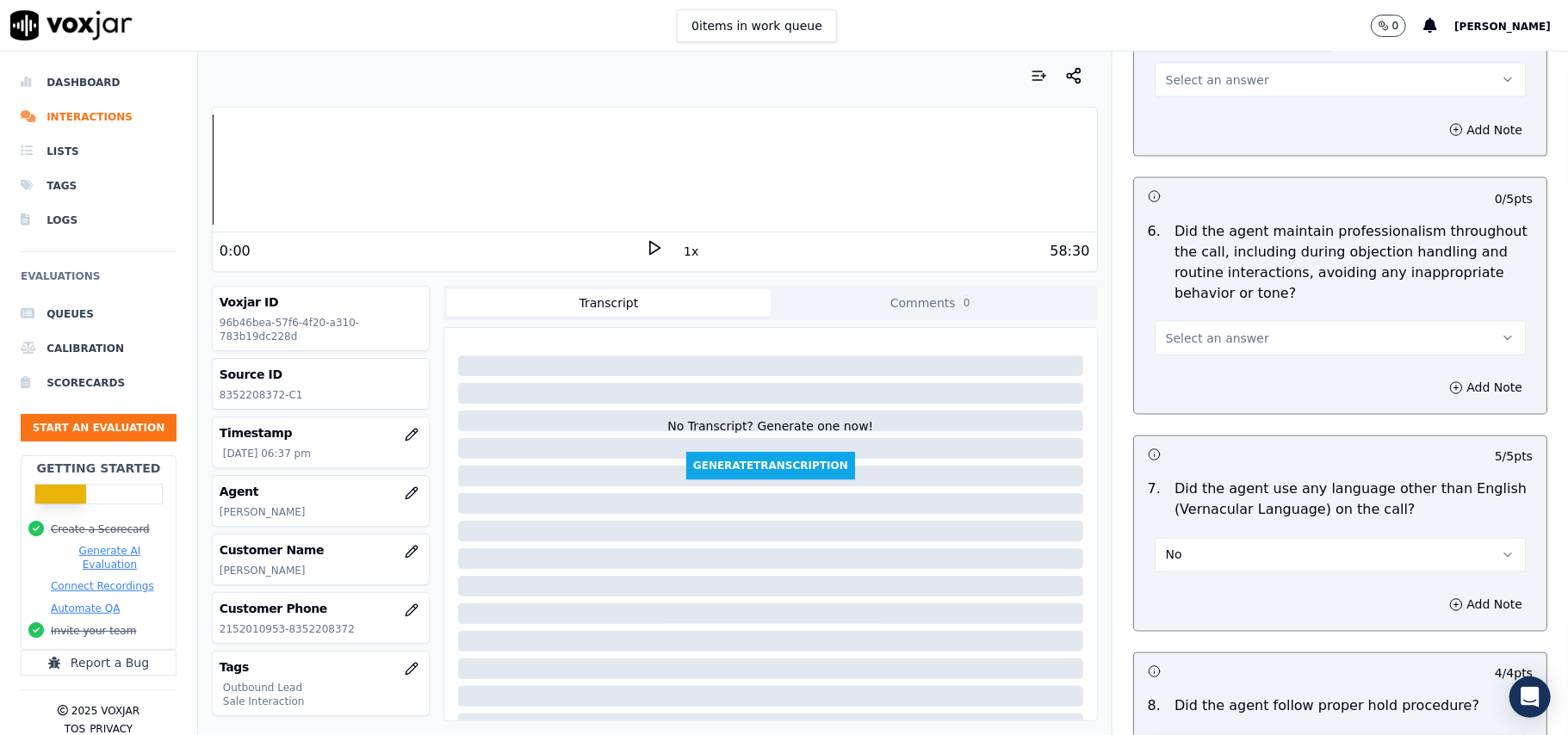
scroll to position [1998, 0]
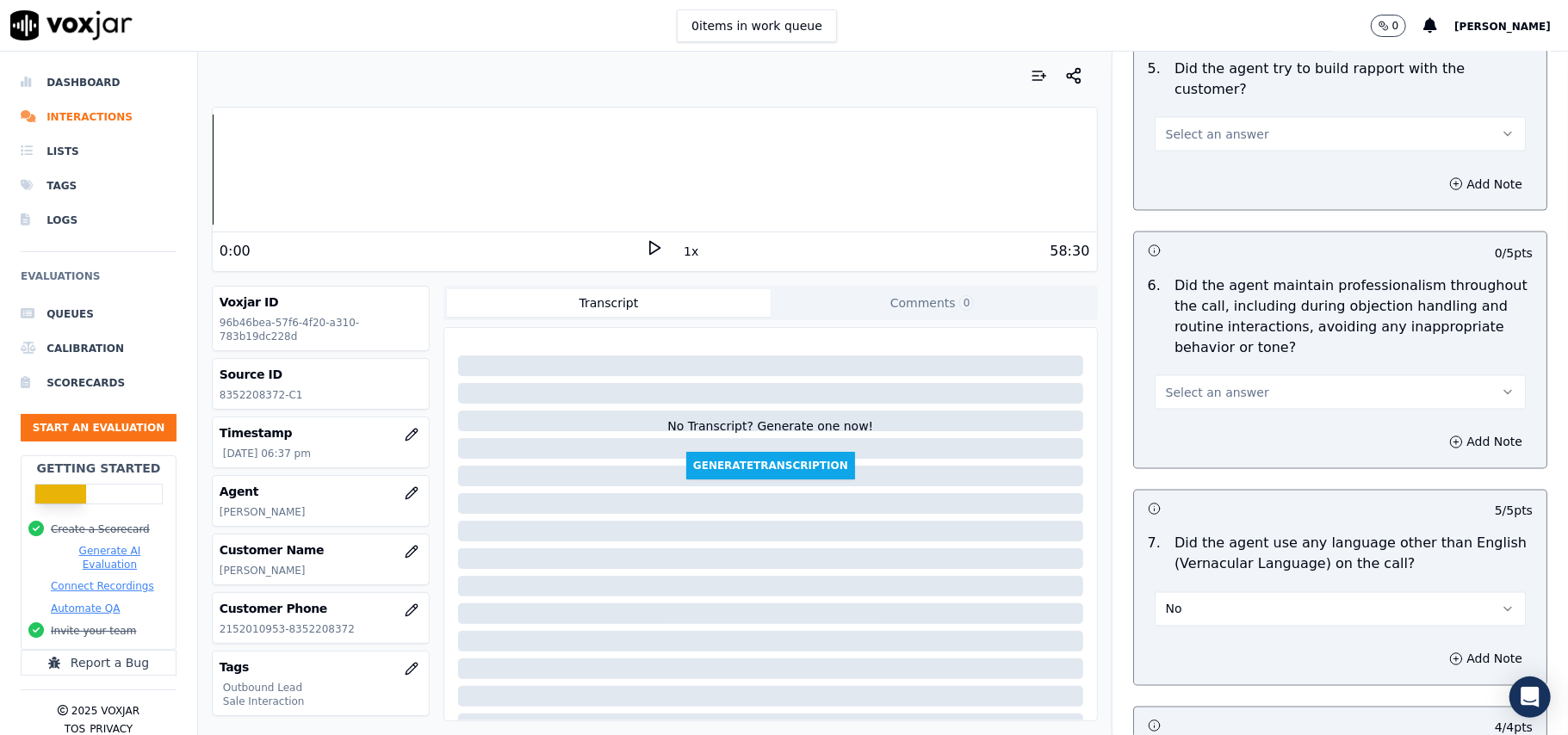
click at [1178, 384] on span "Select an answer" at bounding box center [1217, 392] width 104 height 17
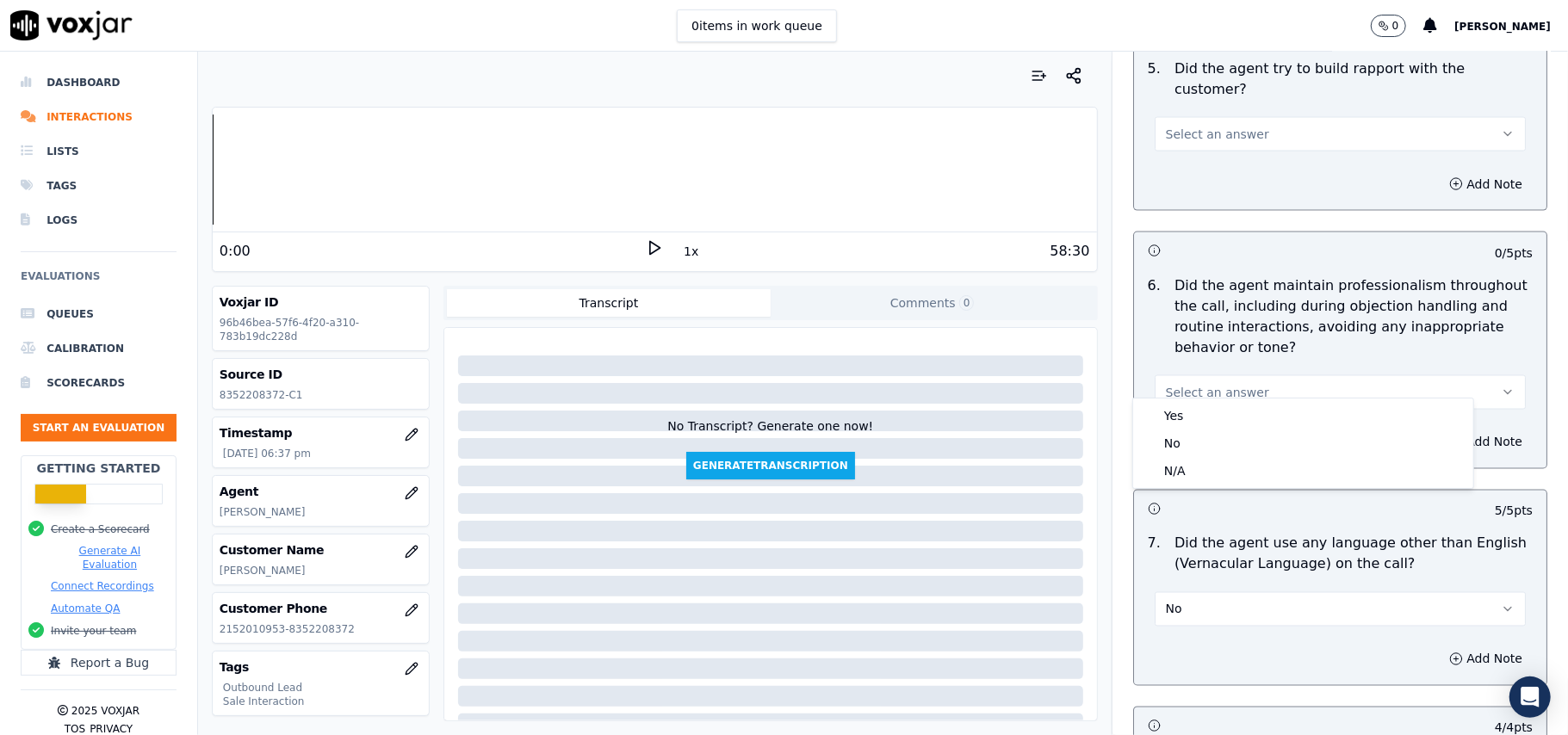
click at [1176, 411] on div "Yes" at bounding box center [1303, 415] width 333 height 27
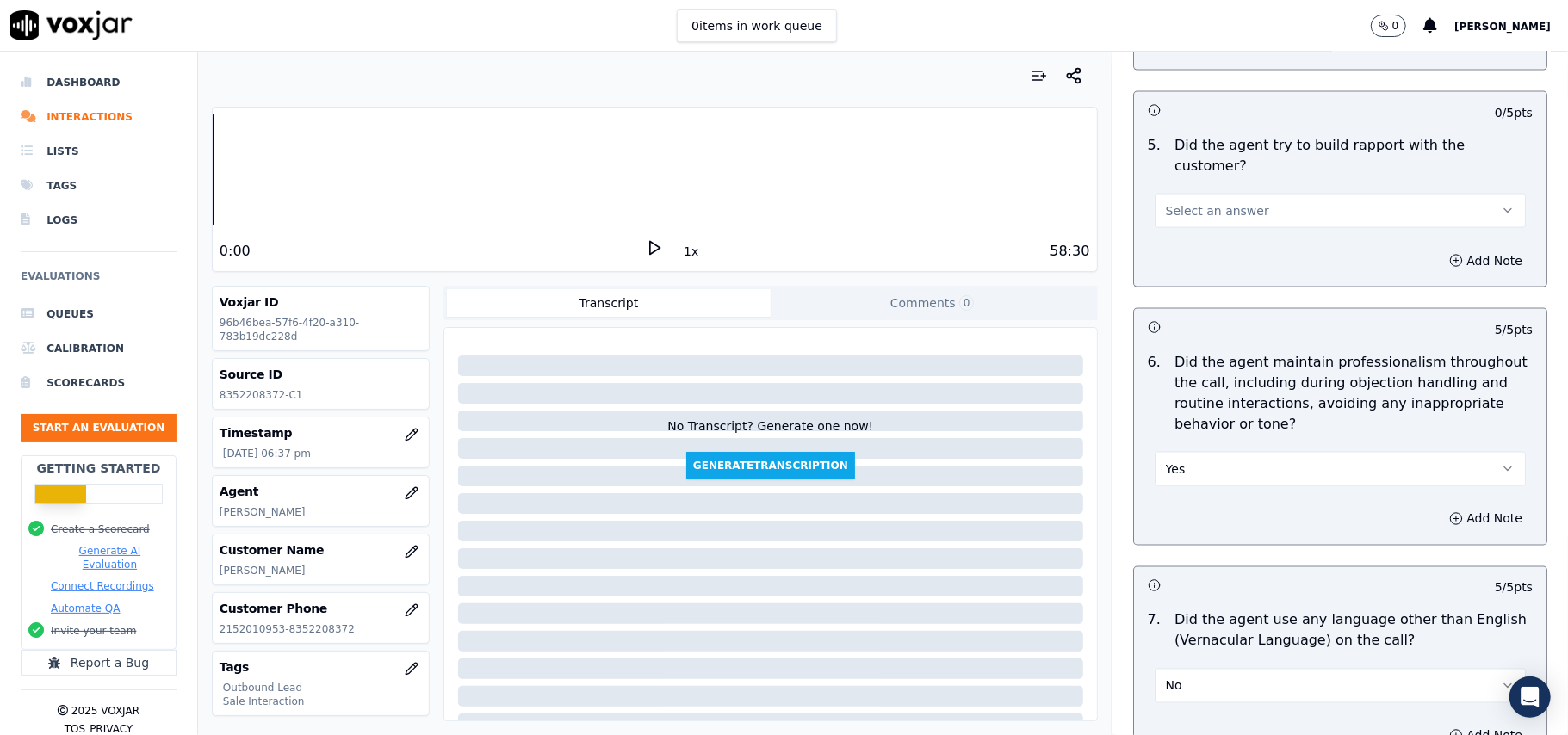
scroll to position [1768, 0]
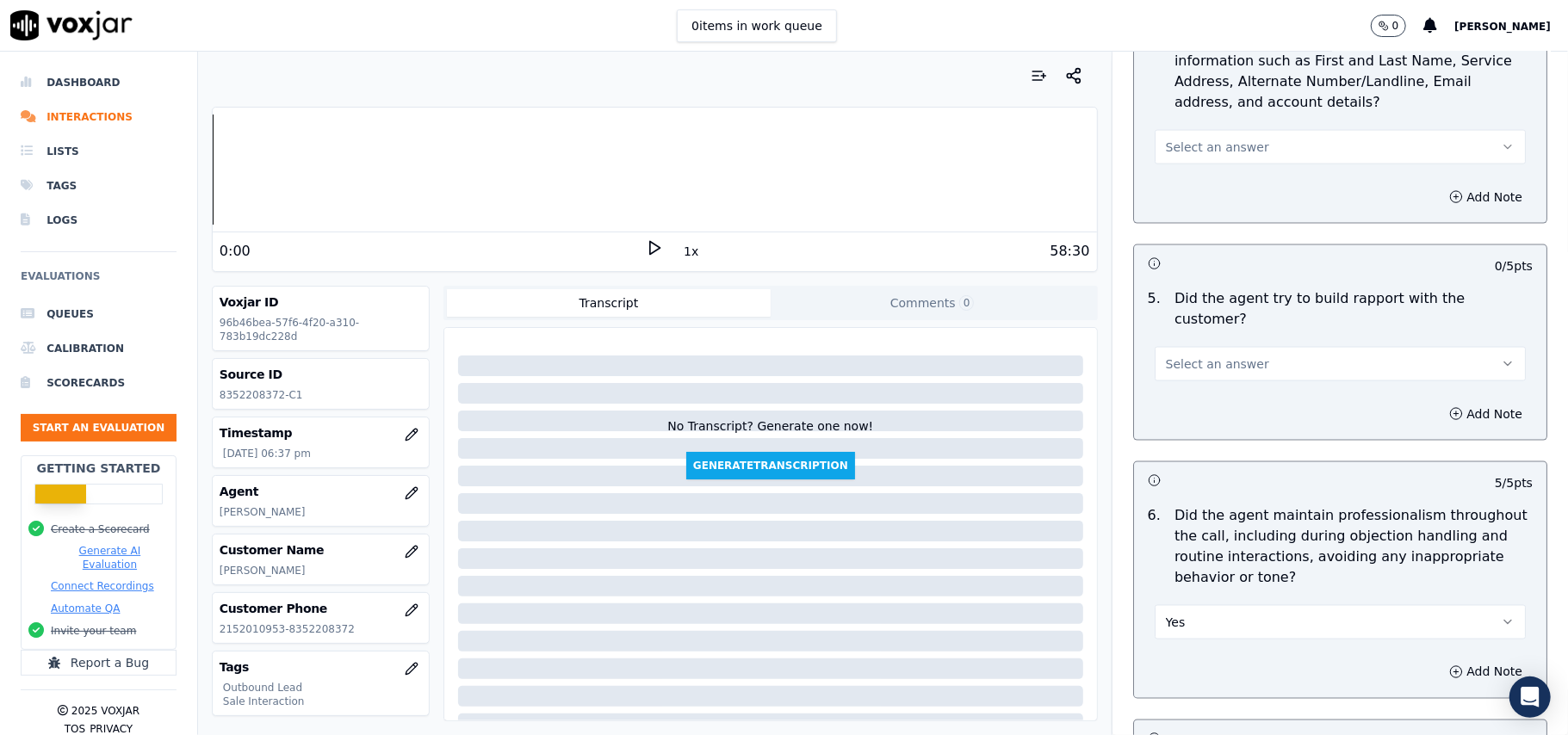
click at [1189, 355] on span "Select an answer" at bounding box center [1217, 363] width 104 height 17
click at [1185, 385] on div "Yes" at bounding box center [1303, 386] width 333 height 27
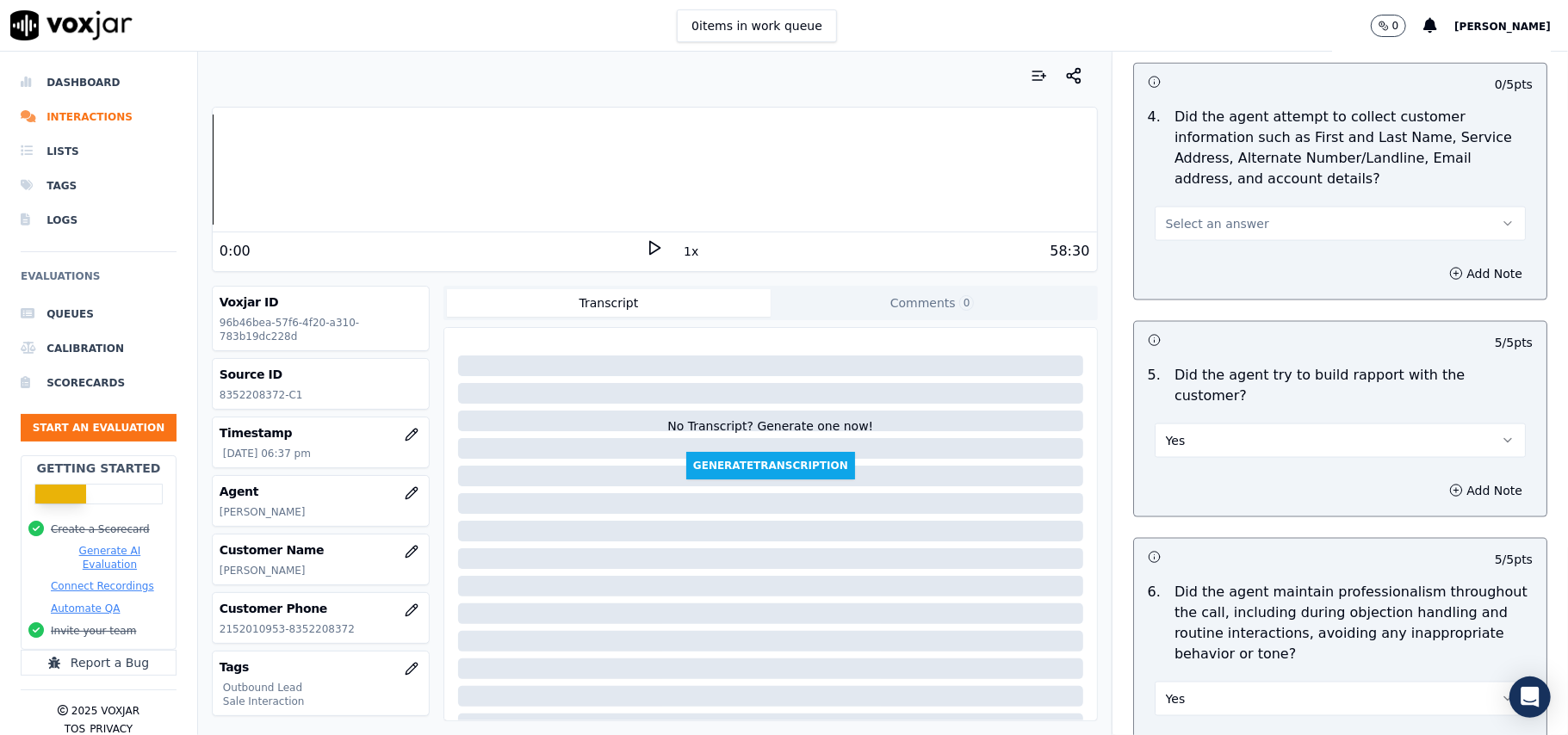
scroll to position [1653, 0]
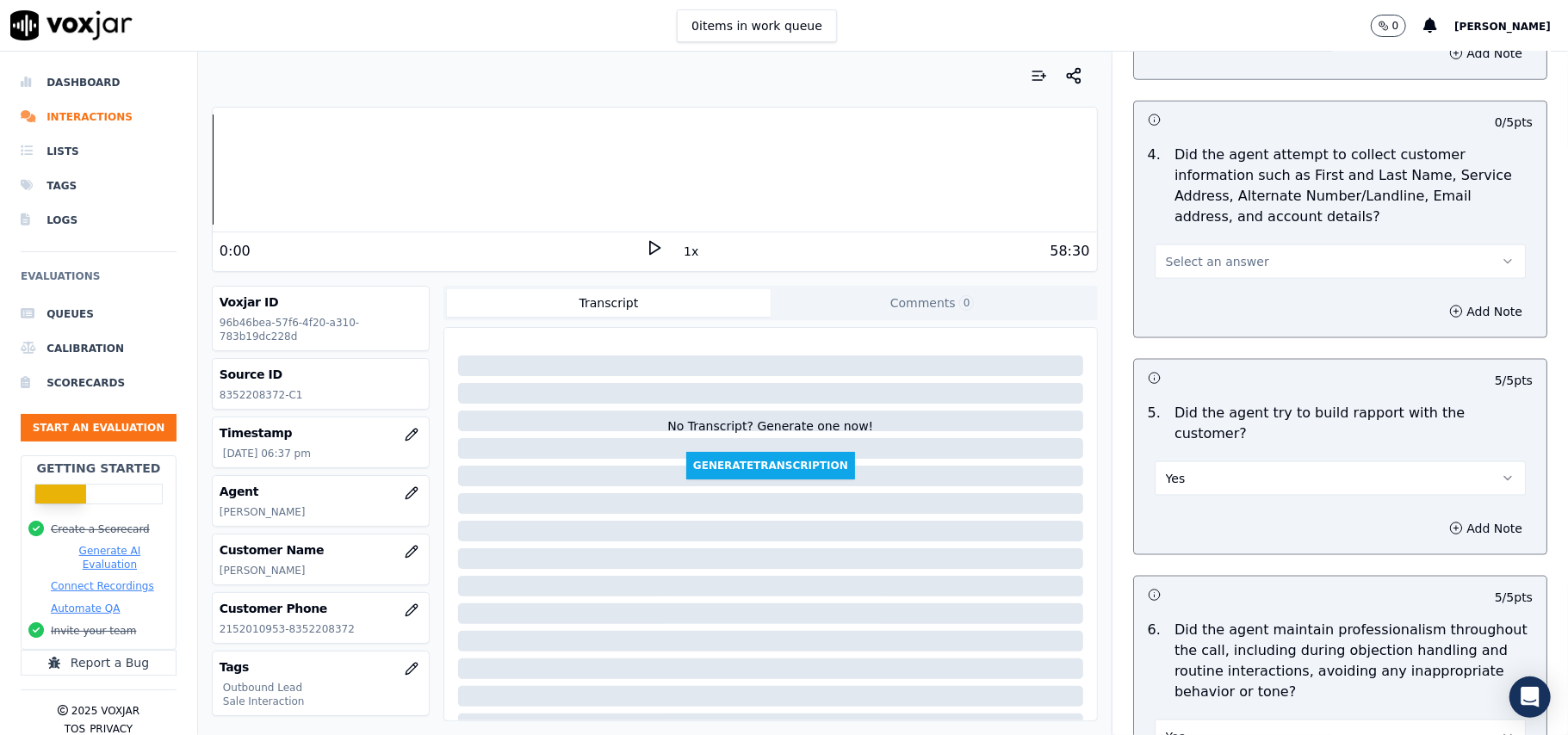
click at [1183, 257] on span "Select an answer" at bounding box center [1217, 261] width 104 height 17
click at [1172, 355] on div "N/A" at bounding box center [1303, 360] width 333 height 27
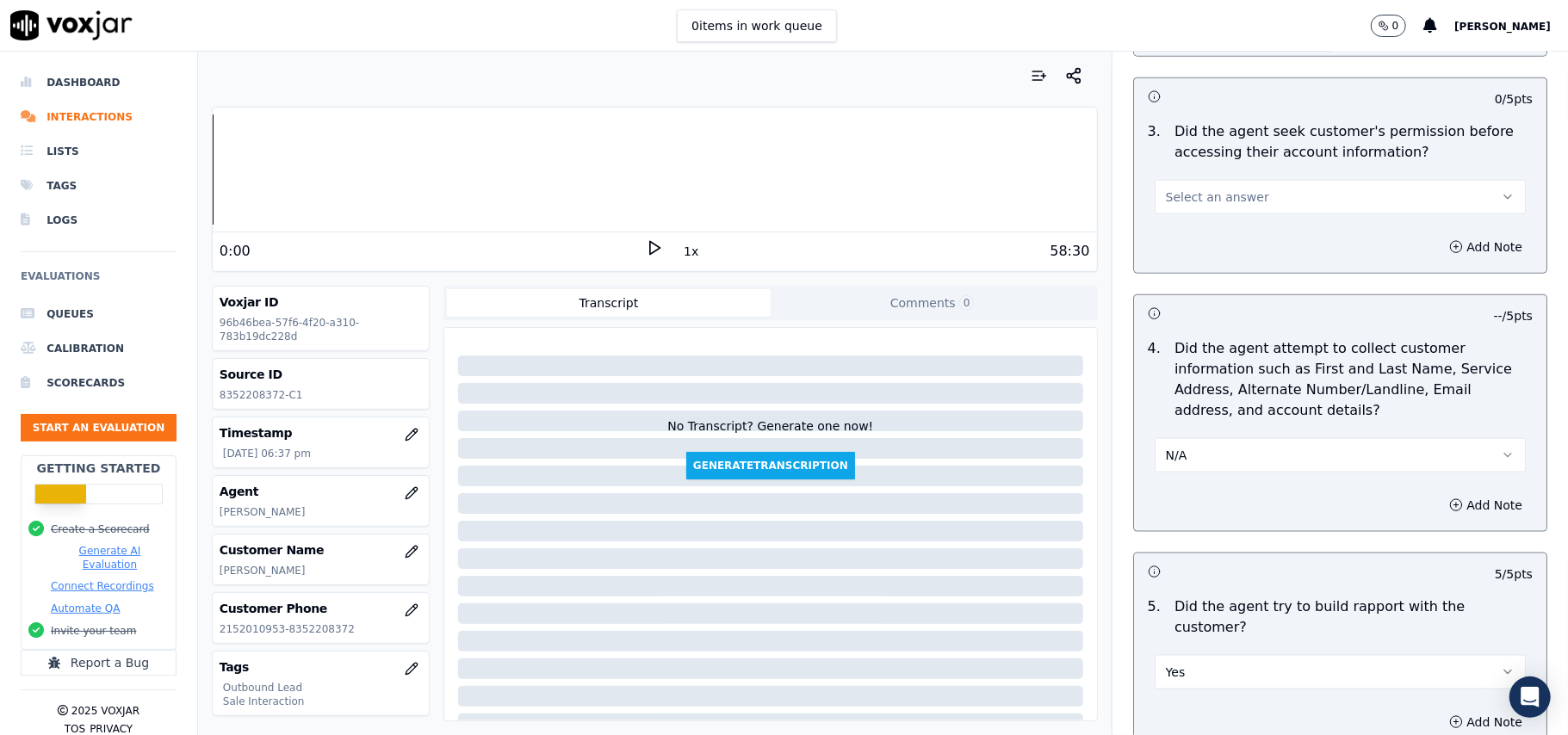
scroll to position [1424, 0]
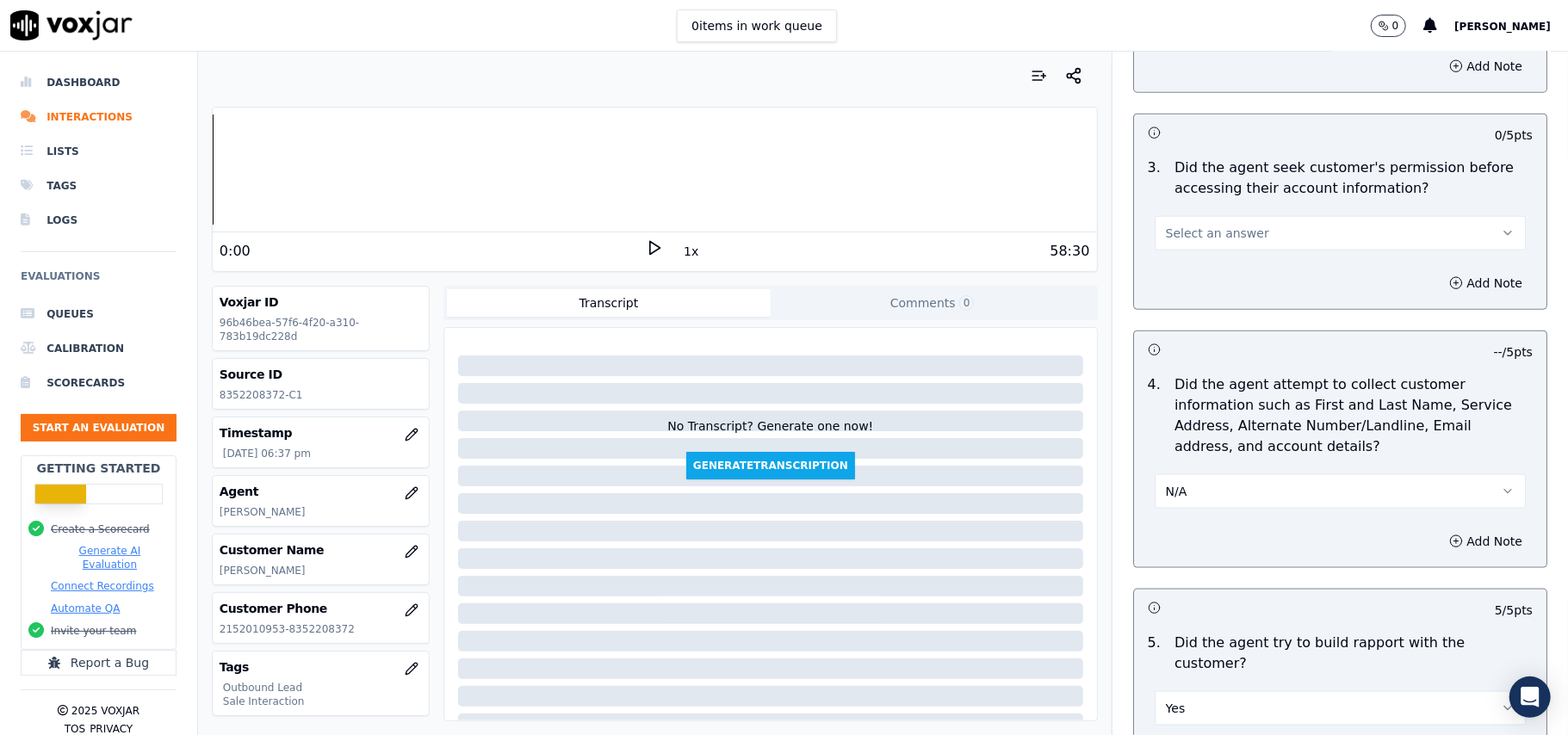
click at [1176, 242] on span "Select an answer" at bounding box center [1217, 233] width 104 height 17
click at [1169, 279] on div "Yes" at bounding box center [1303, 275] width 333 height 27
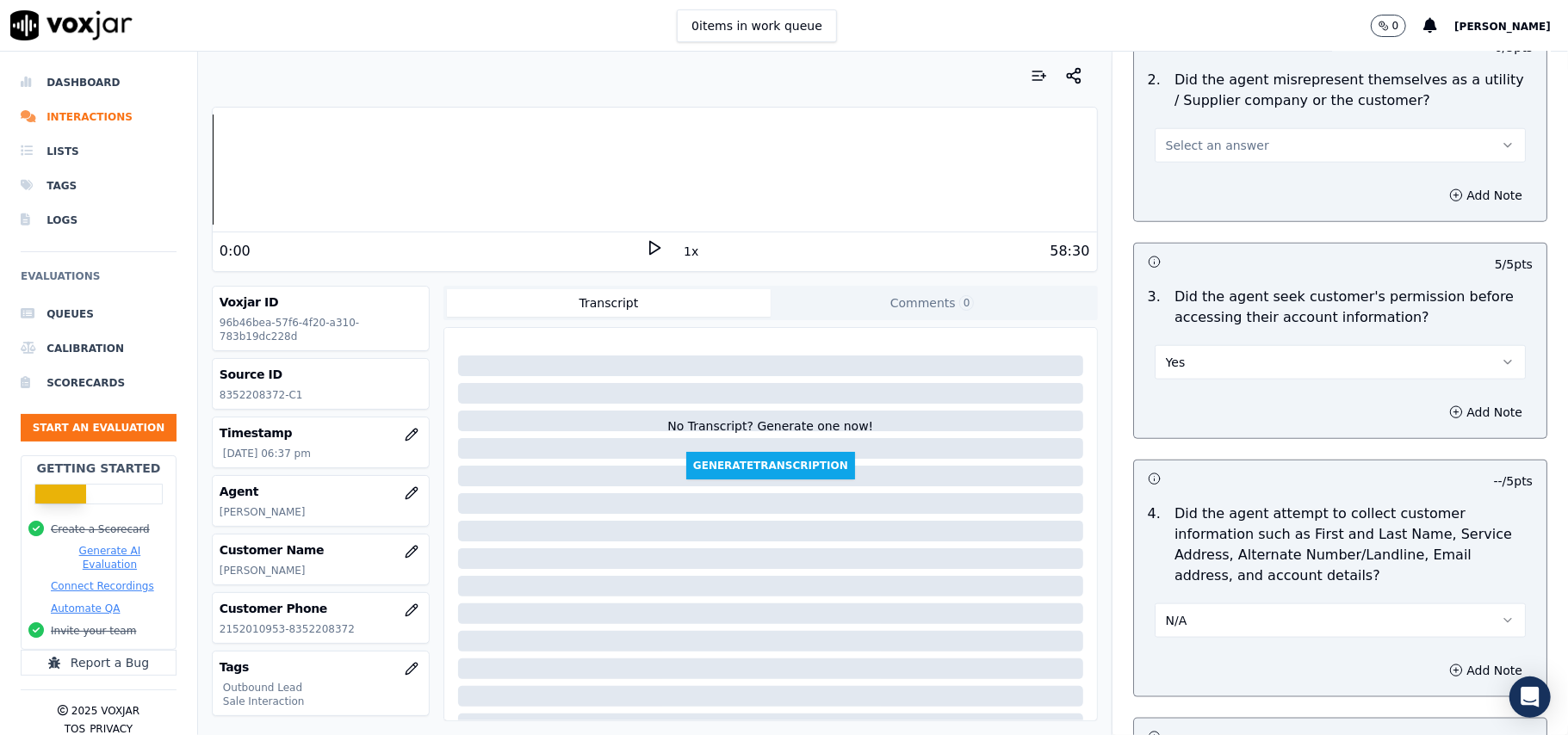
scroll to position [1079, 0]
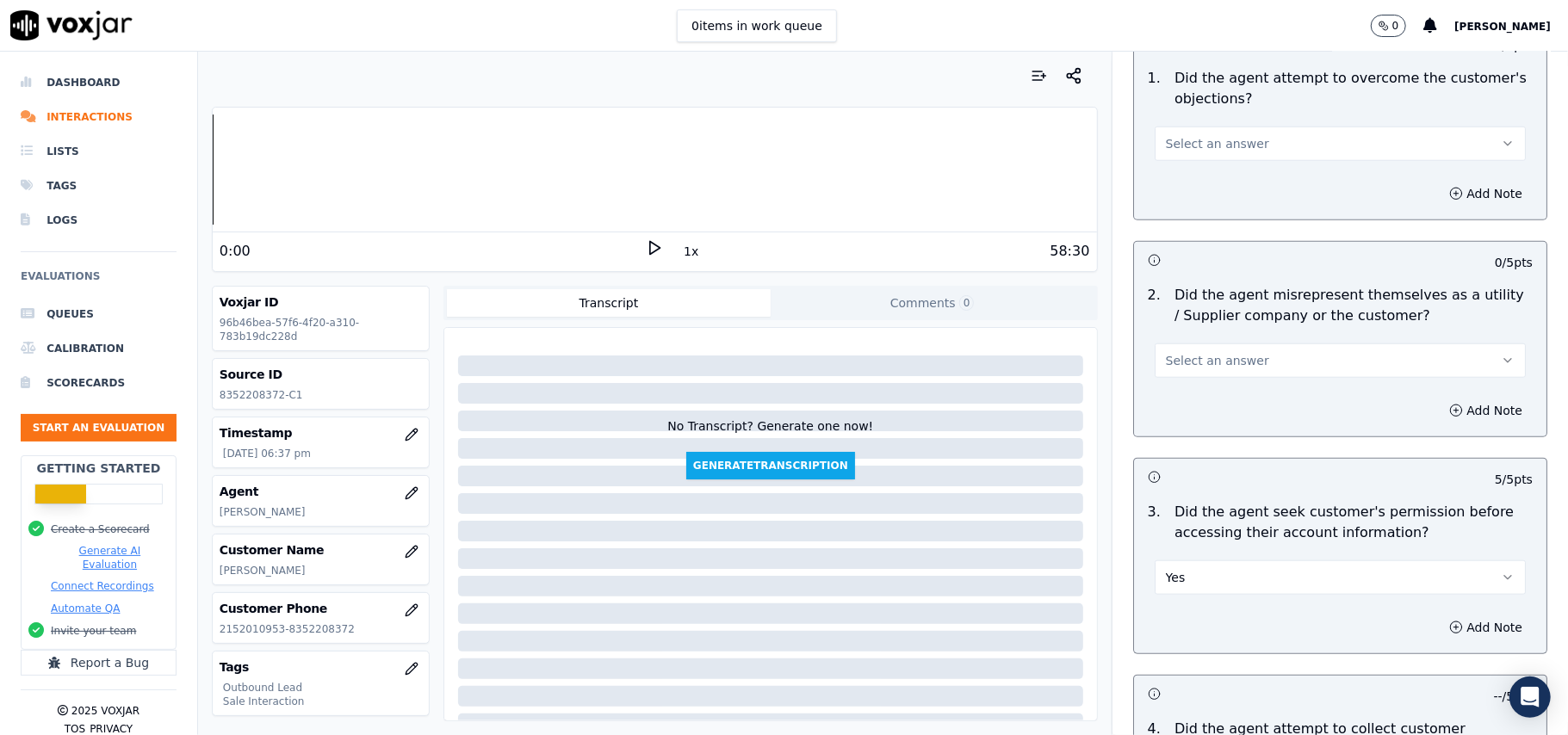
click at [1210, 354] on span "Select an answer" at bounding box center [1217, 360] width 104 height 17
click at [1193, 403] on div "Yes" at bounding box center [1303, 401] width 333 height 27
click at [1199, 372] on button "Yes" at bounding box center [1339, 360] width 371 height 35
click at [1186, 422] on div "No" at bounding box center [1303, 429] width 333 height 27
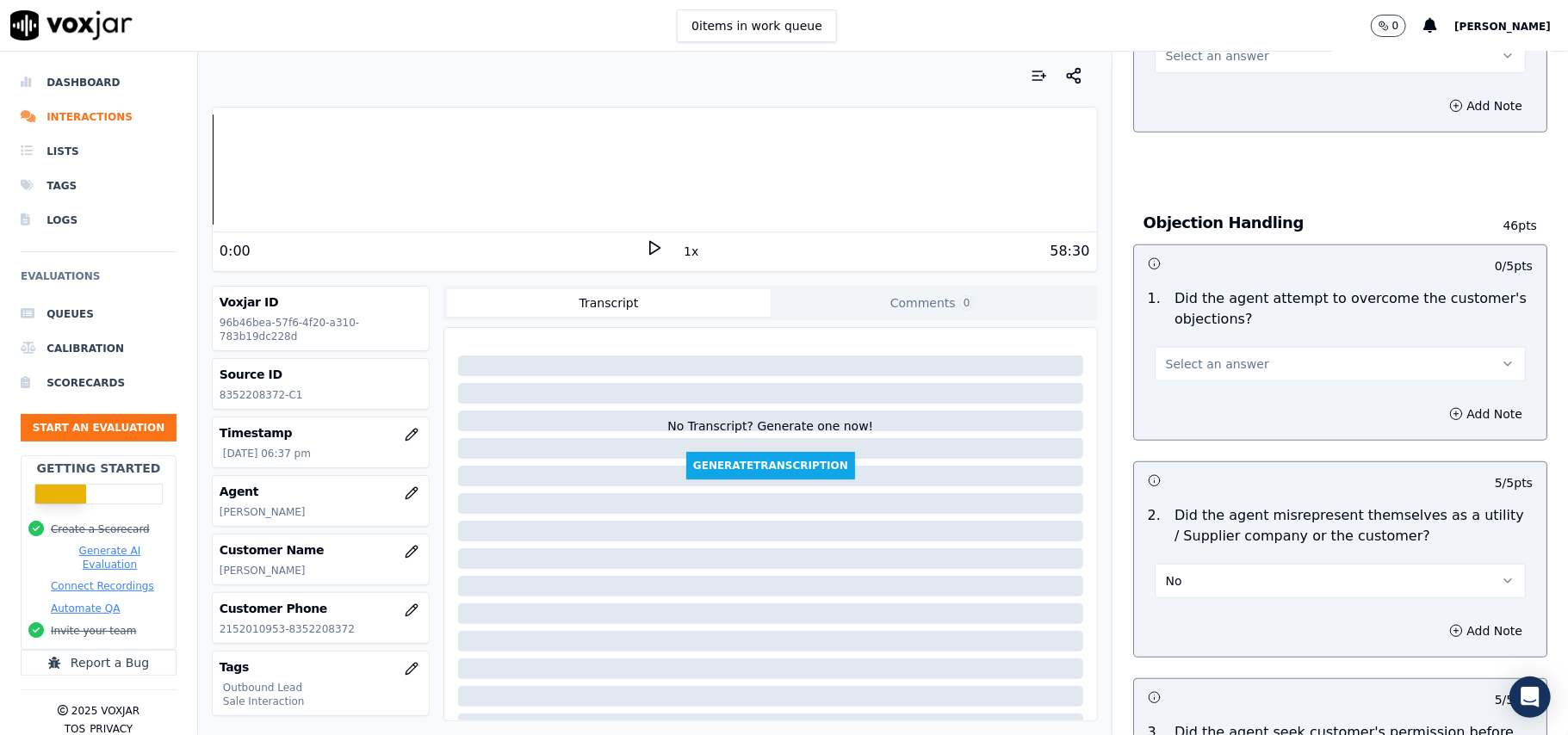
scroll to position [850, 0]
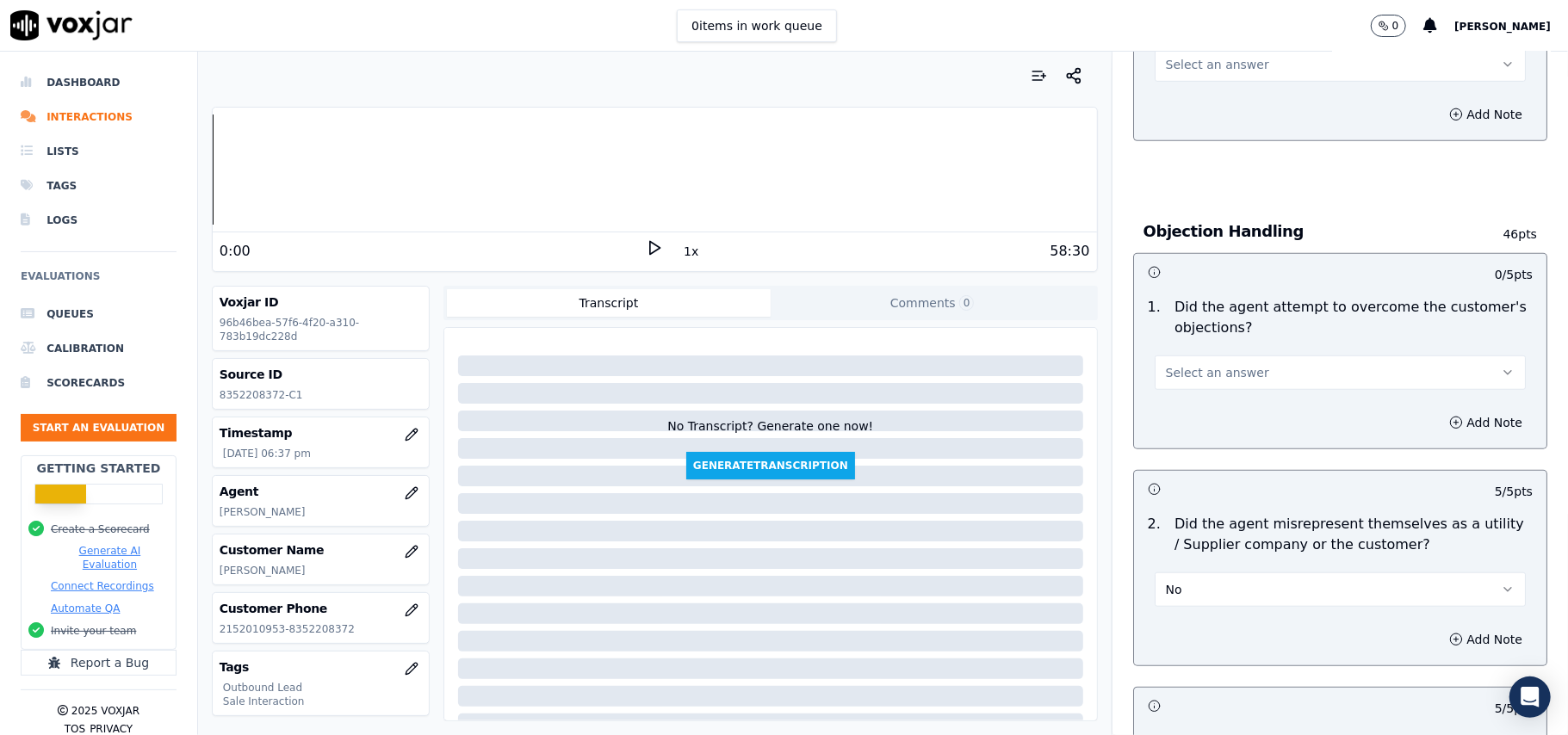
click at [1193, 363] on button "Select an answer" at bounding box center [1339, 372] width 371 height 35
click at [1196, 401] on div "Yes" at bounding box center [1303, 414] width 333 height 27
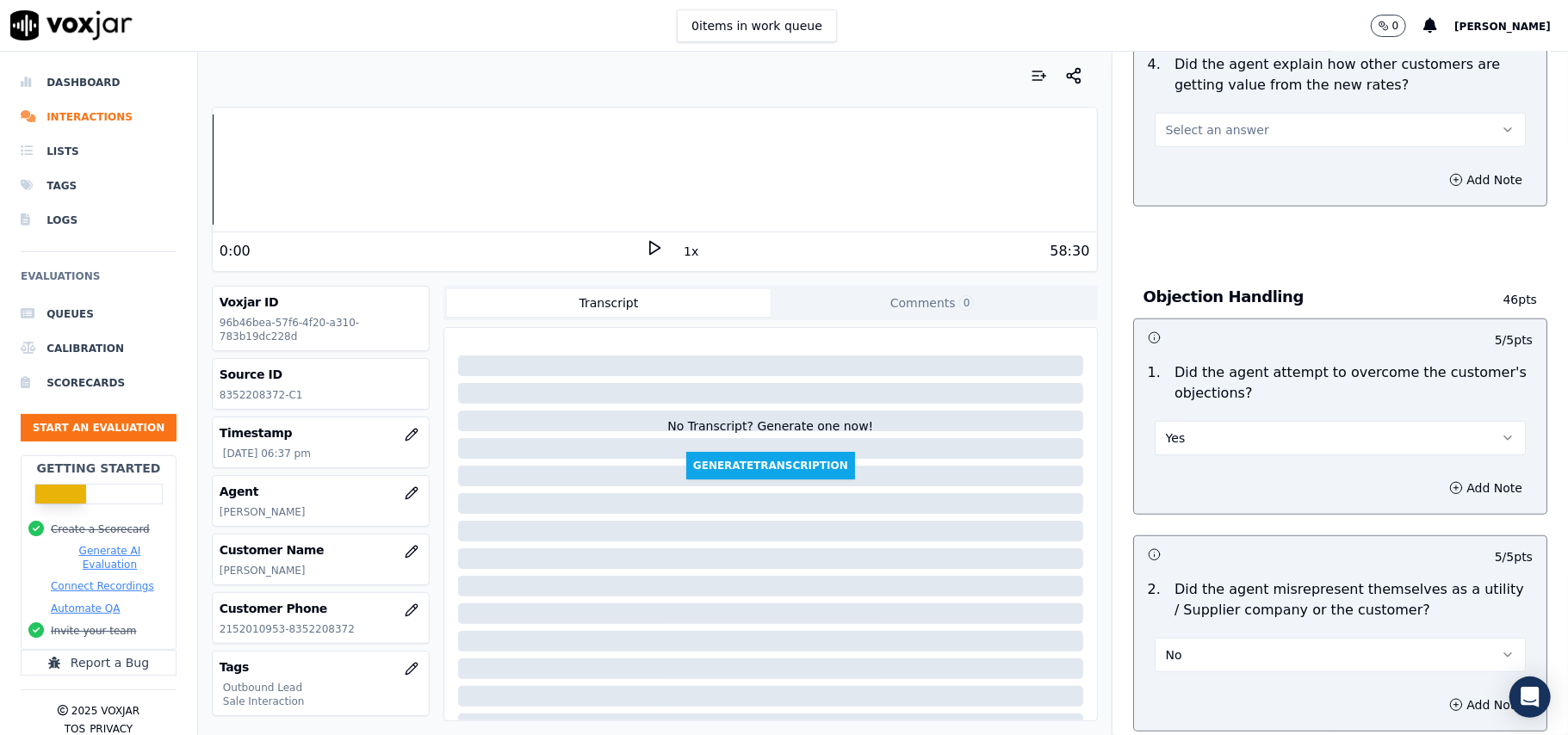
scroll to position [621, 0]
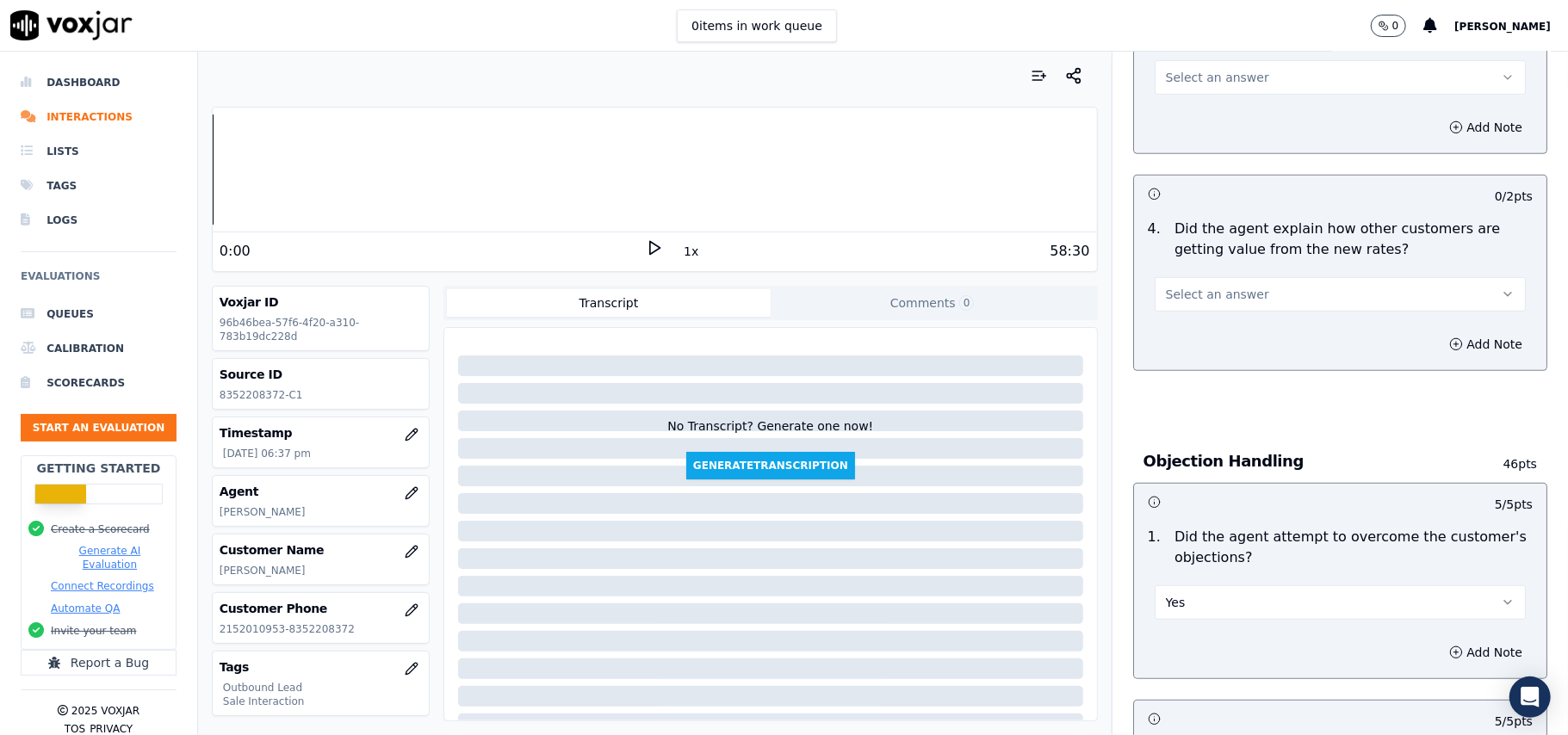
click at [1188, 297] on span "Select an answer" at bounding box center [1217, 294] width 104 height 17
click at [1173, 334] on div "Yes" at bounding box center [1303, 335] width 333 height 27
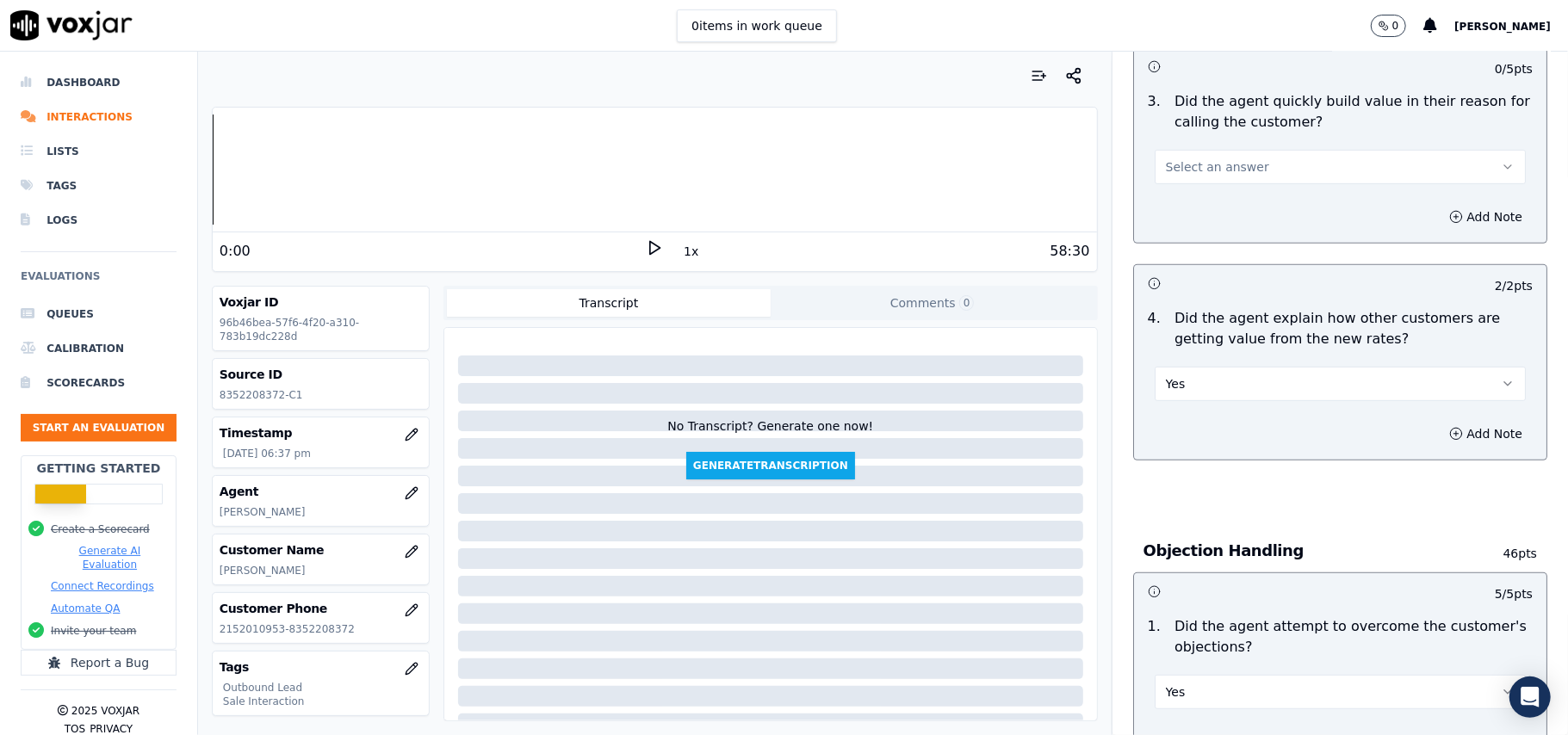
scroll to position [507, 0]
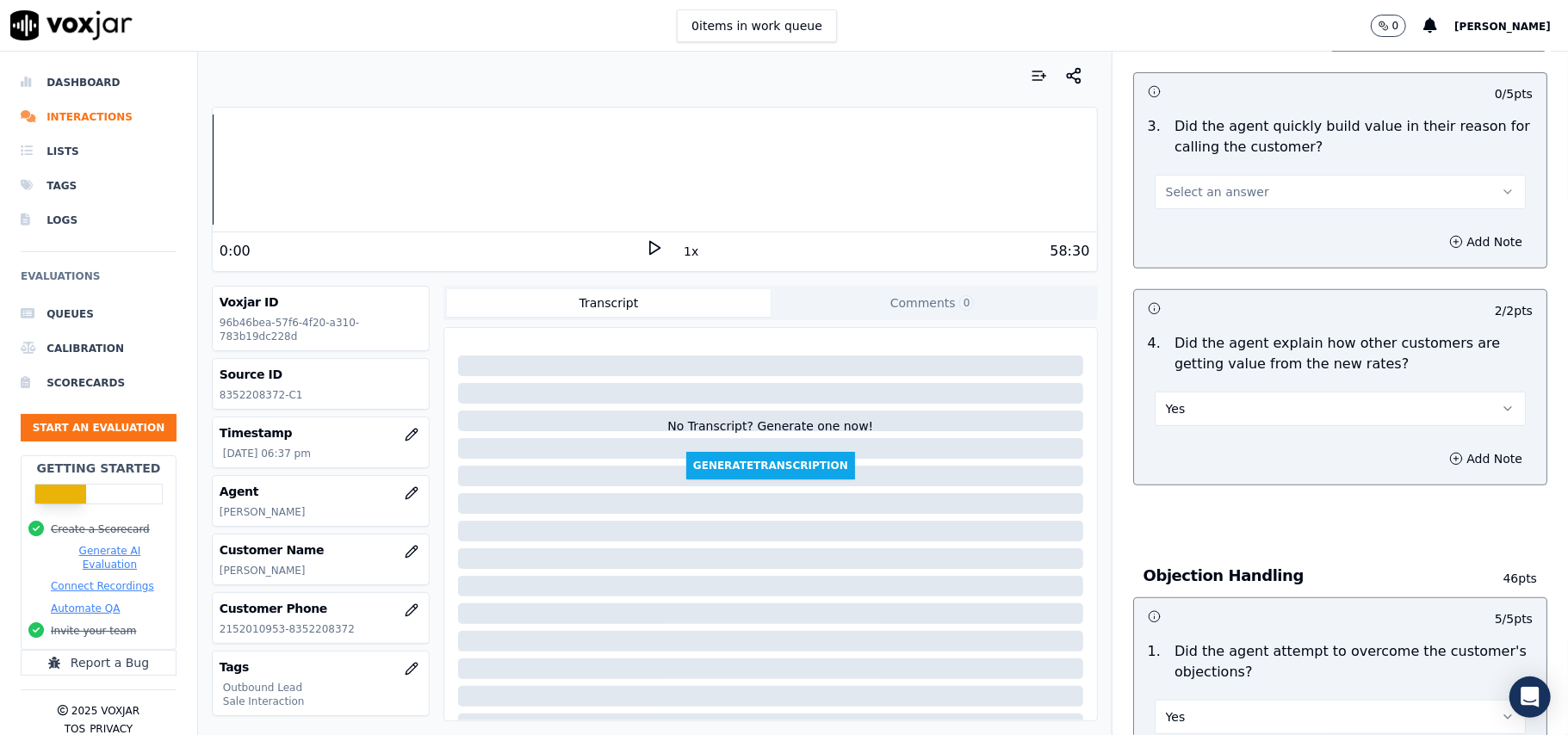
click at [1166, 195] on span "Select an answer" at bounding box center [1217, 191] width 104 height 17
click at [1154, 241] on div "Yes" at bounding box center [1303, 232] width 333 height 27
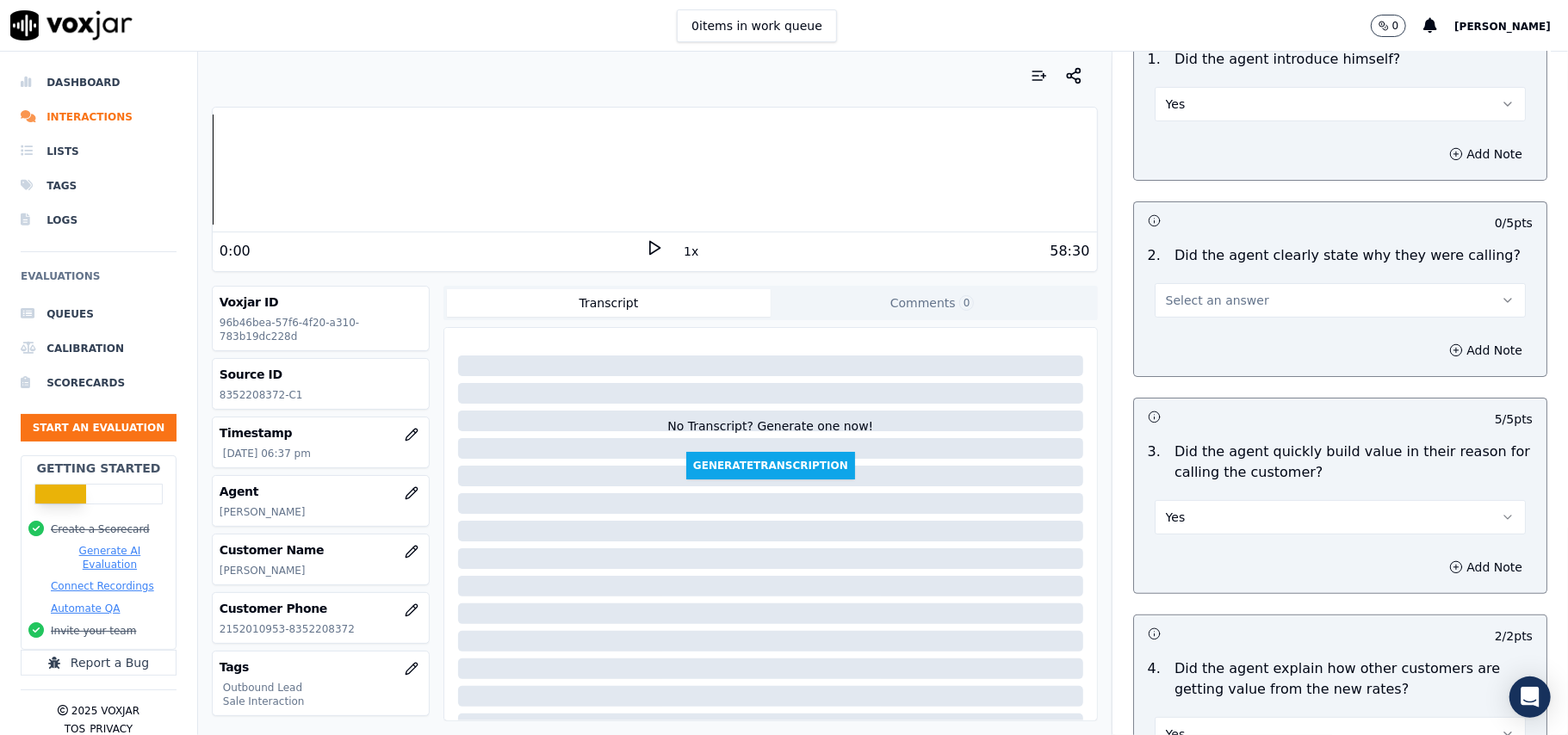
scroll to position [46, 0]
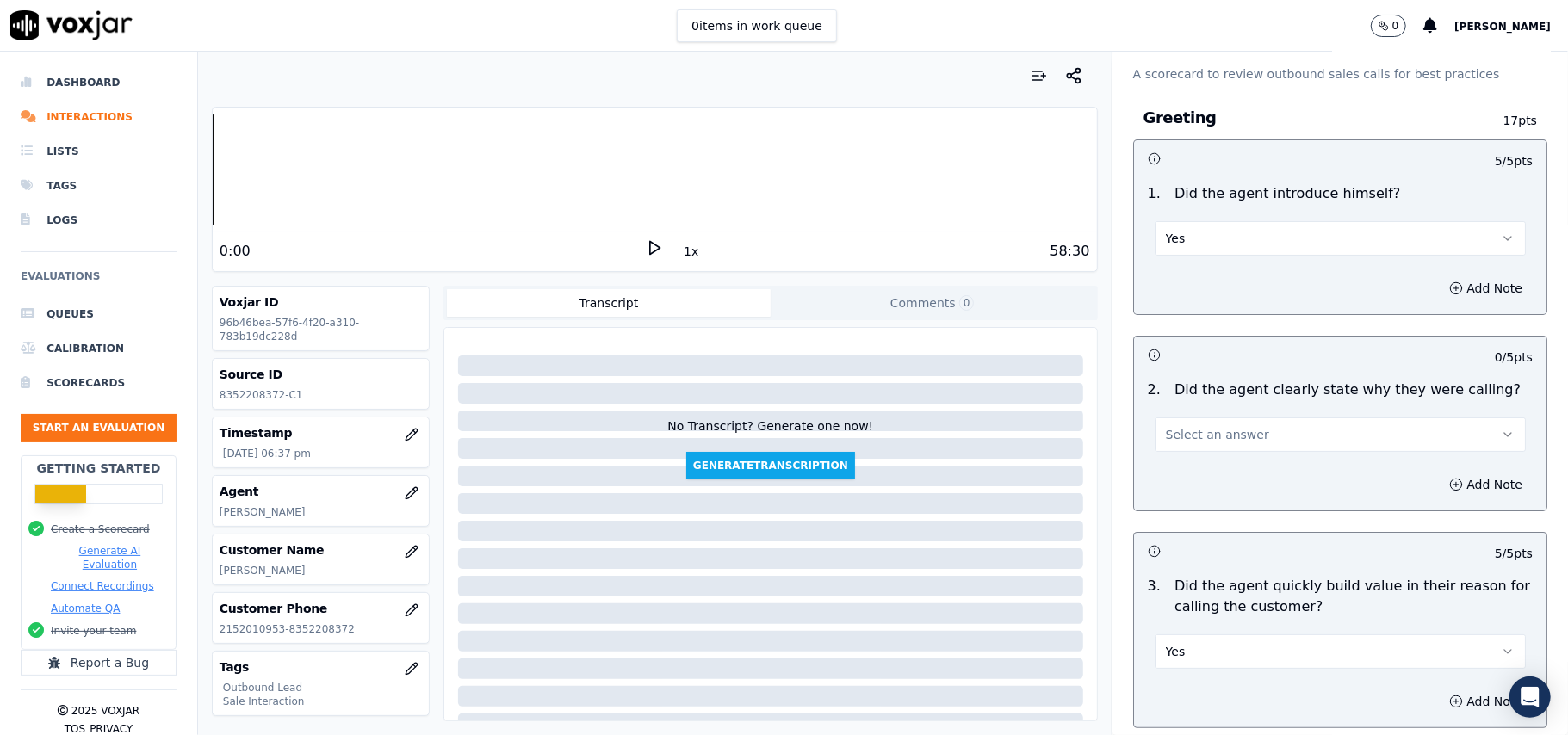
click at [1175, 431] on span "Select an answer" at bounding box center [1217, 434] width 104 height 17
click at [1175, 469] on div "Yes" at bounding box center [1303, 474] width 333 height 27
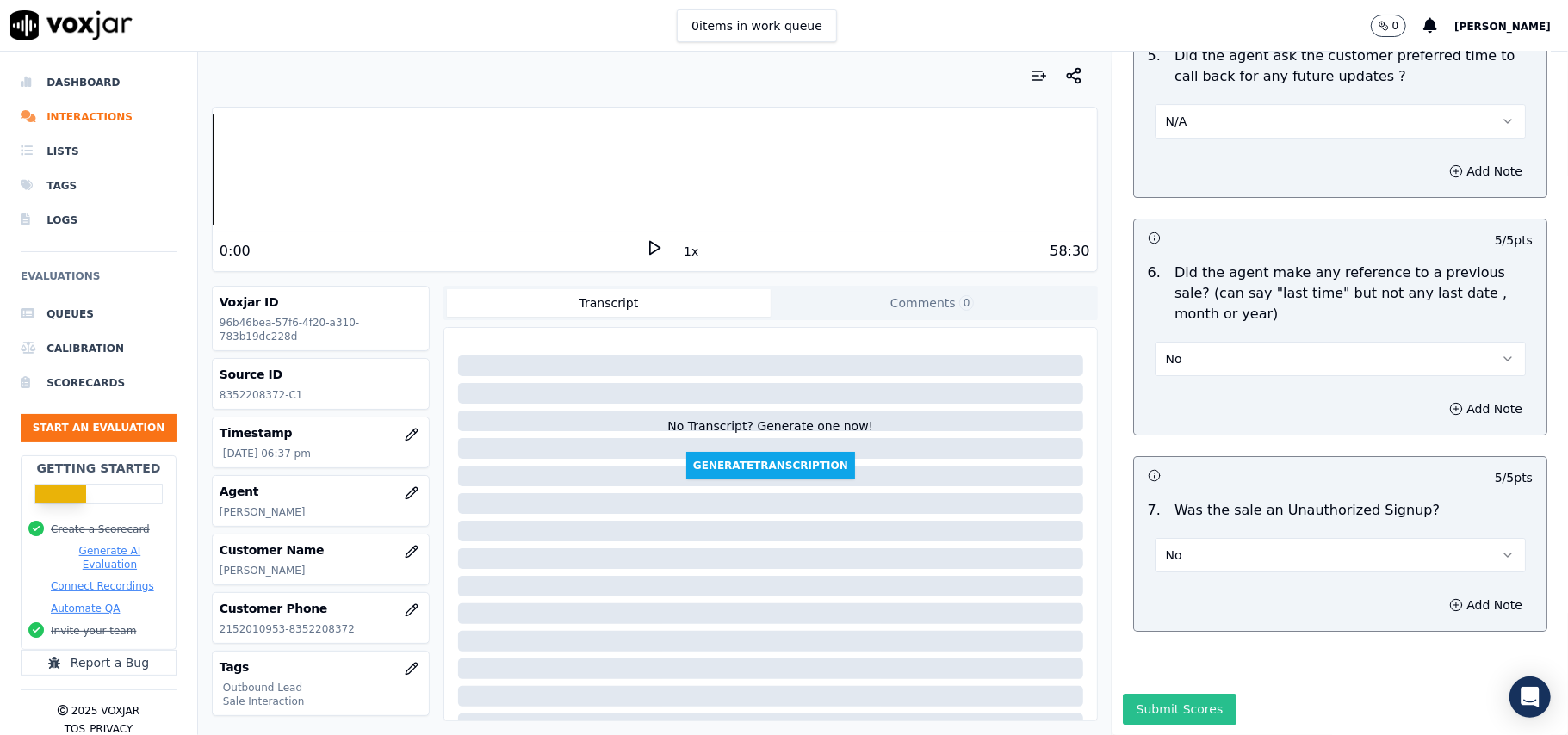
click at [1153, 693] on button "Submit Scores" at bounding box center [1179, 708] width 114 height 31
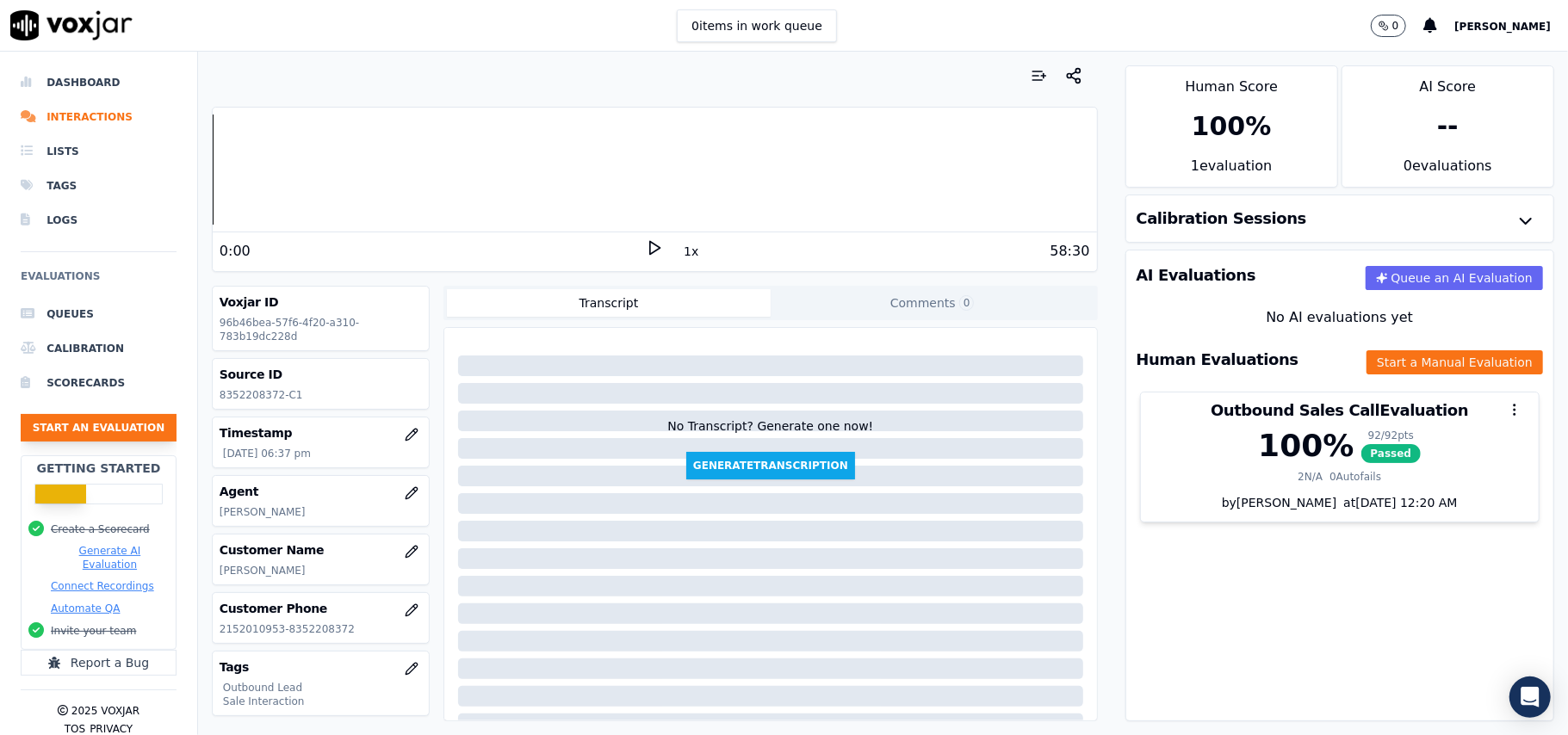
click at [125, 422] on button "Start an Evaluation" at bounding box center [98, 428] width 156 height 27
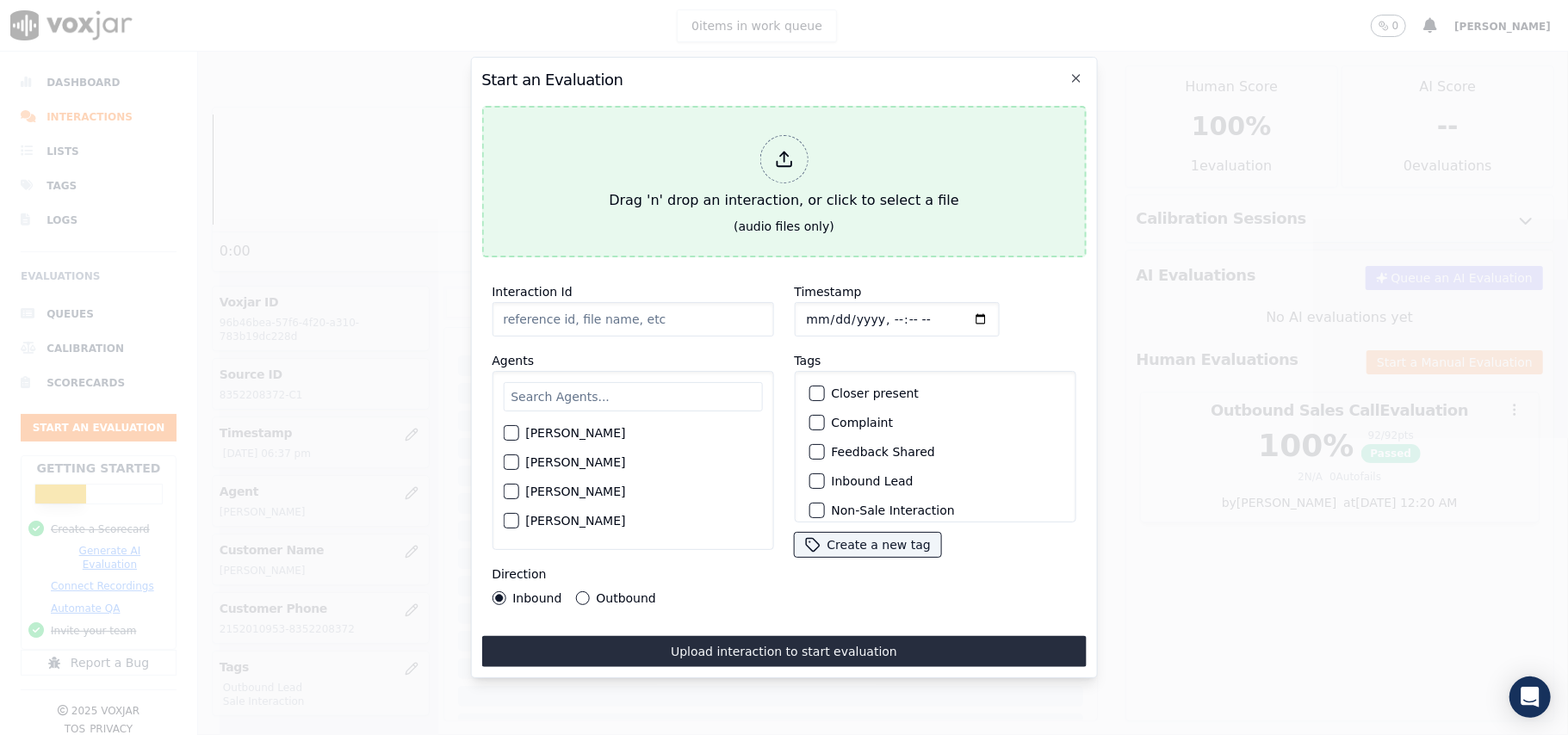
click at [673, 215] on button "Drag 'n' drop an interaction, or click to select a file (audio files only)" at bounding box center [783, 182] width 604 height 151
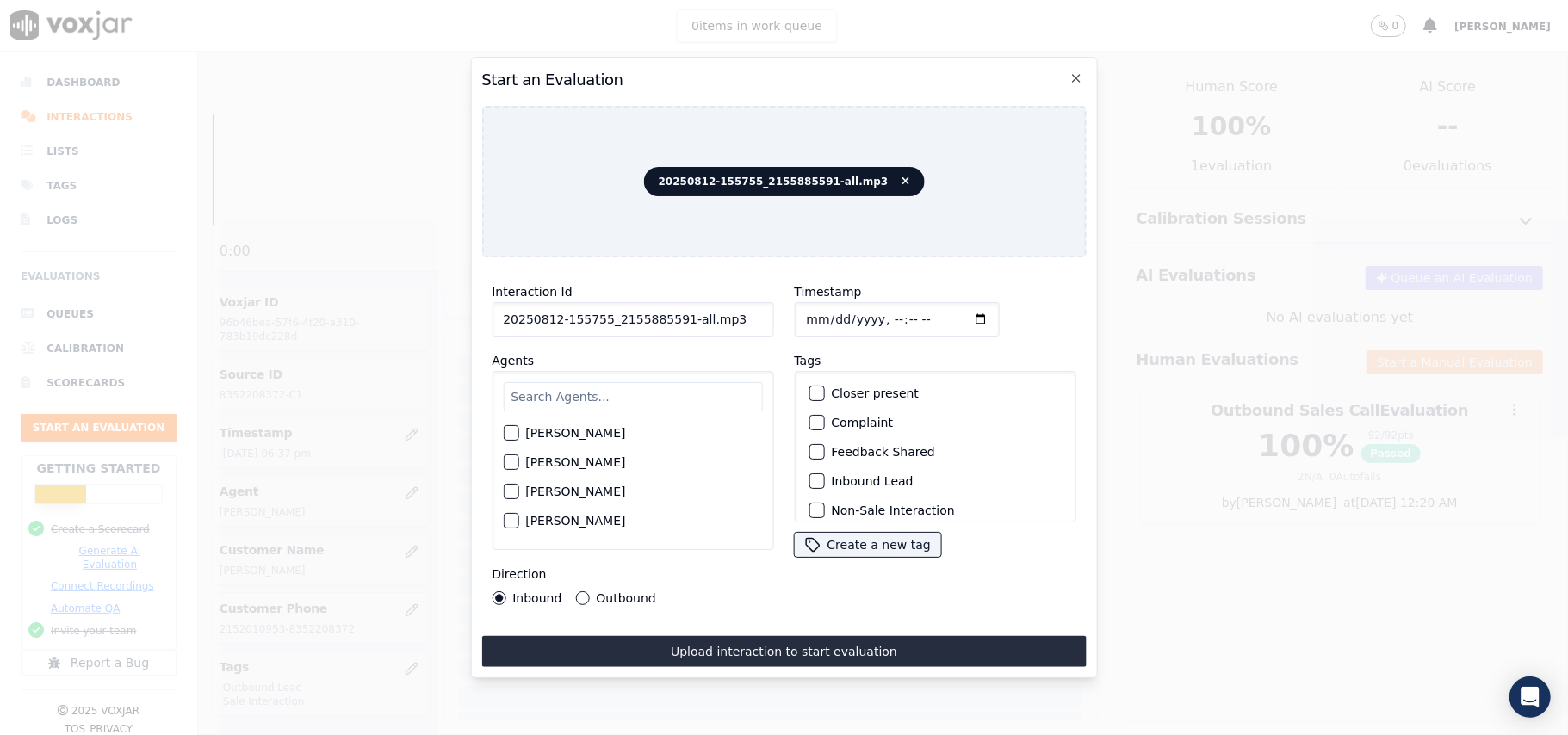
drag, startPoint x: 702, startPoint y: 306, endPoint x: 671, endPoint y: 306, distance: 31.0
click at [671, 306] on input "20250812-155755_2155885591-all.mp3" at bounding box center [633, 319] width 282 height 35
click at [668, 310] on input "20250812-155755_2155885591C1" at bounding box center [633, 319] width 282 height 35
type input "20250812-155755_2155885591-C1"
click at [827, 312] on input "Timestamp" at bounding box center [896, 319] width 205 height 35
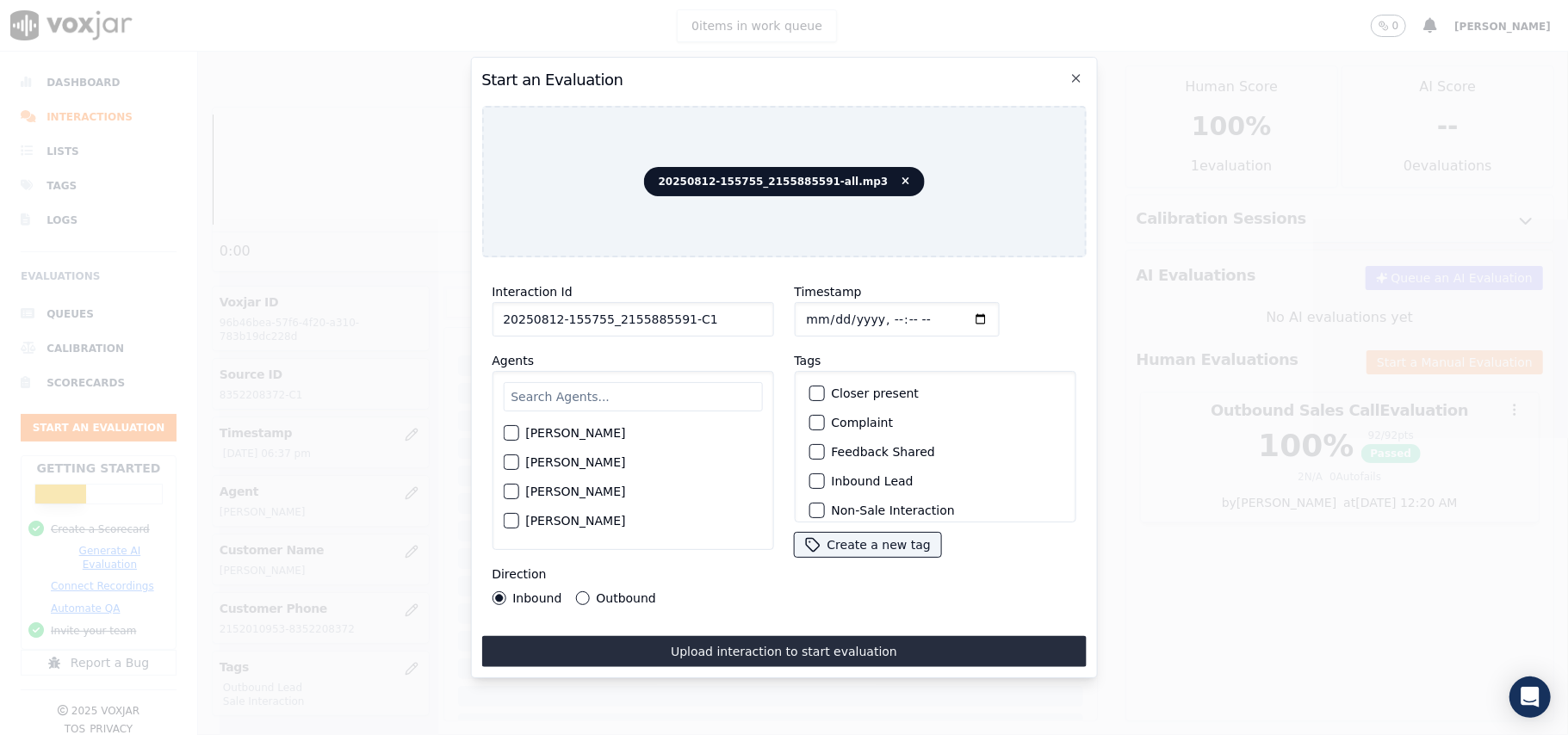
type input "[DATE]T19:04"
click at [673, 389] on input "text" at bounding box center [633, 397] width 260 height 29
paste input "[PERSON_NAME]"
type input "[PERSON_NAME]"
click at [508, 436] on div "button" at bounding box center [510, 438] width 12 height 12
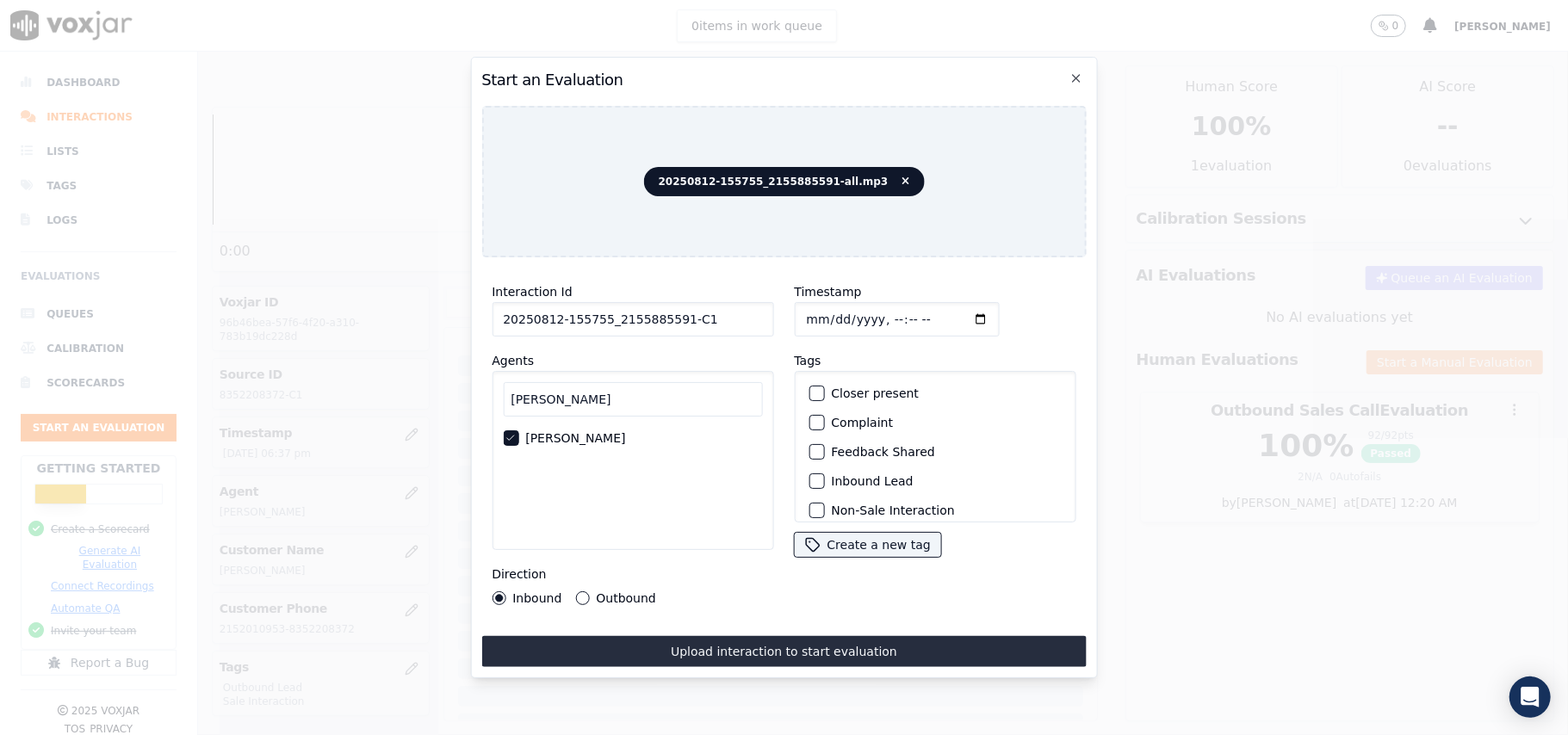
click at [816, 474] on button "Inbound Lead" at bounding box center [816, 481] width 15 height 15
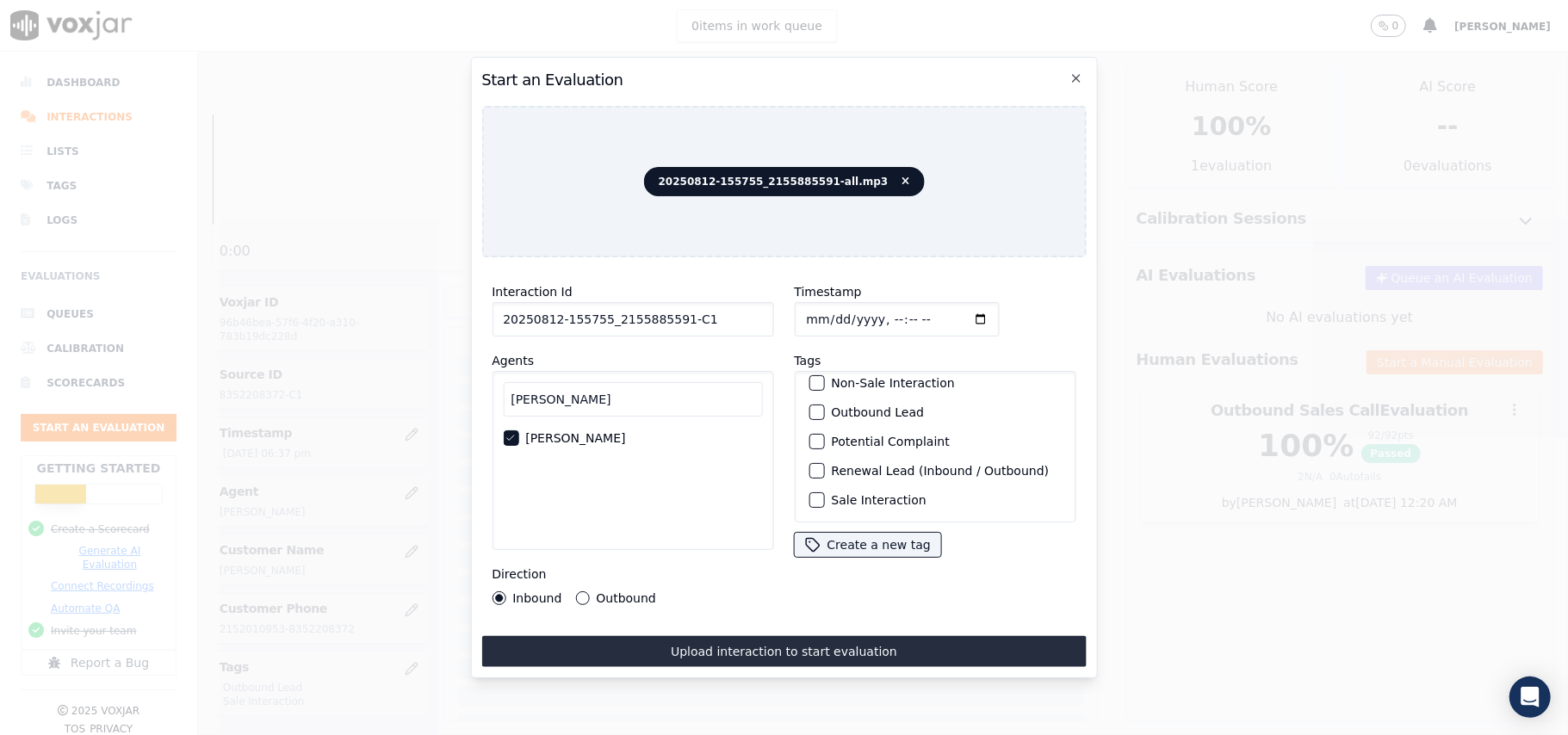
click at [810, 494] on div "button" at bounding box center [816, 500] width 12 height 12
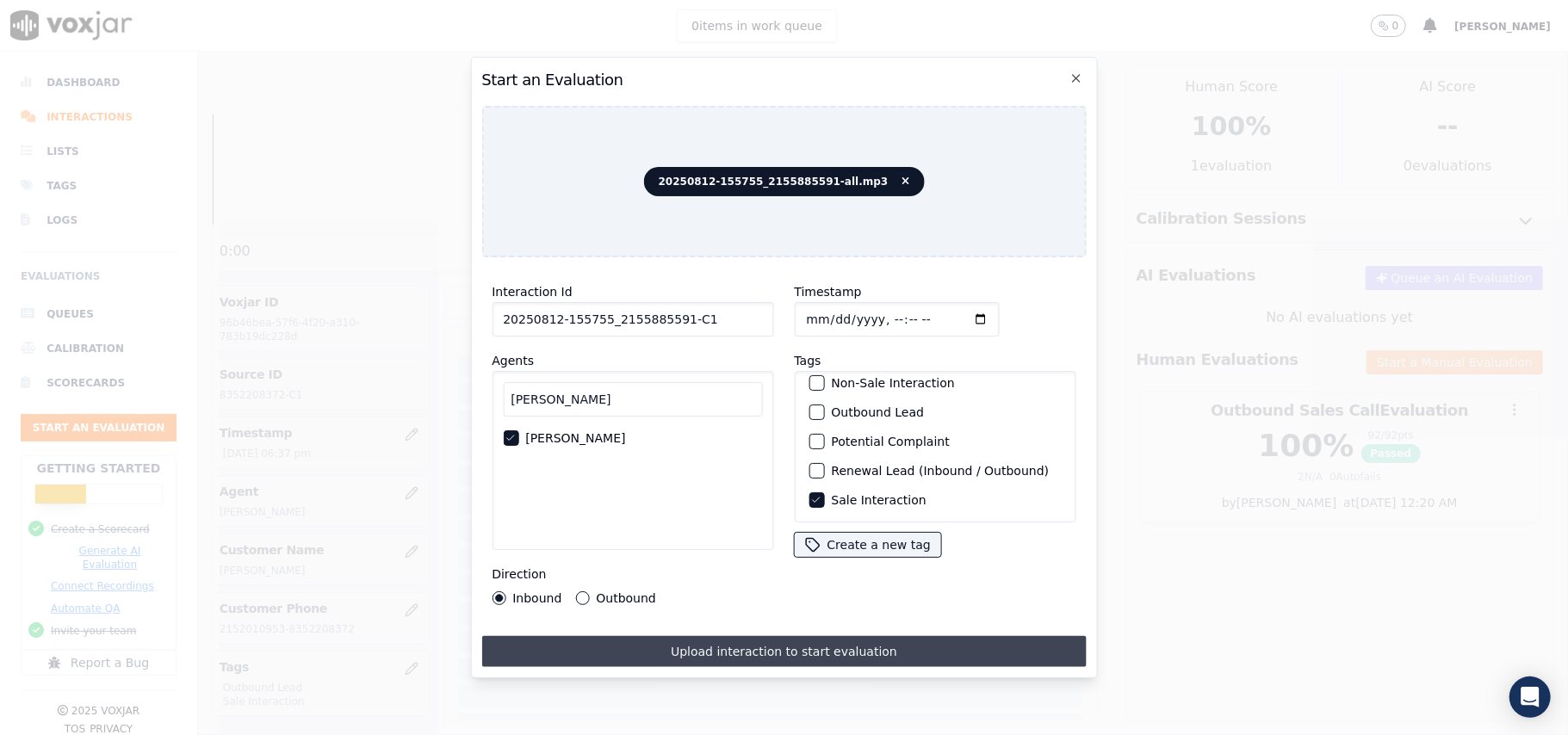
click at [640, 652] on button "Upload interaction to start evaluation" at bounding box center [783, 651] width 604 height 31
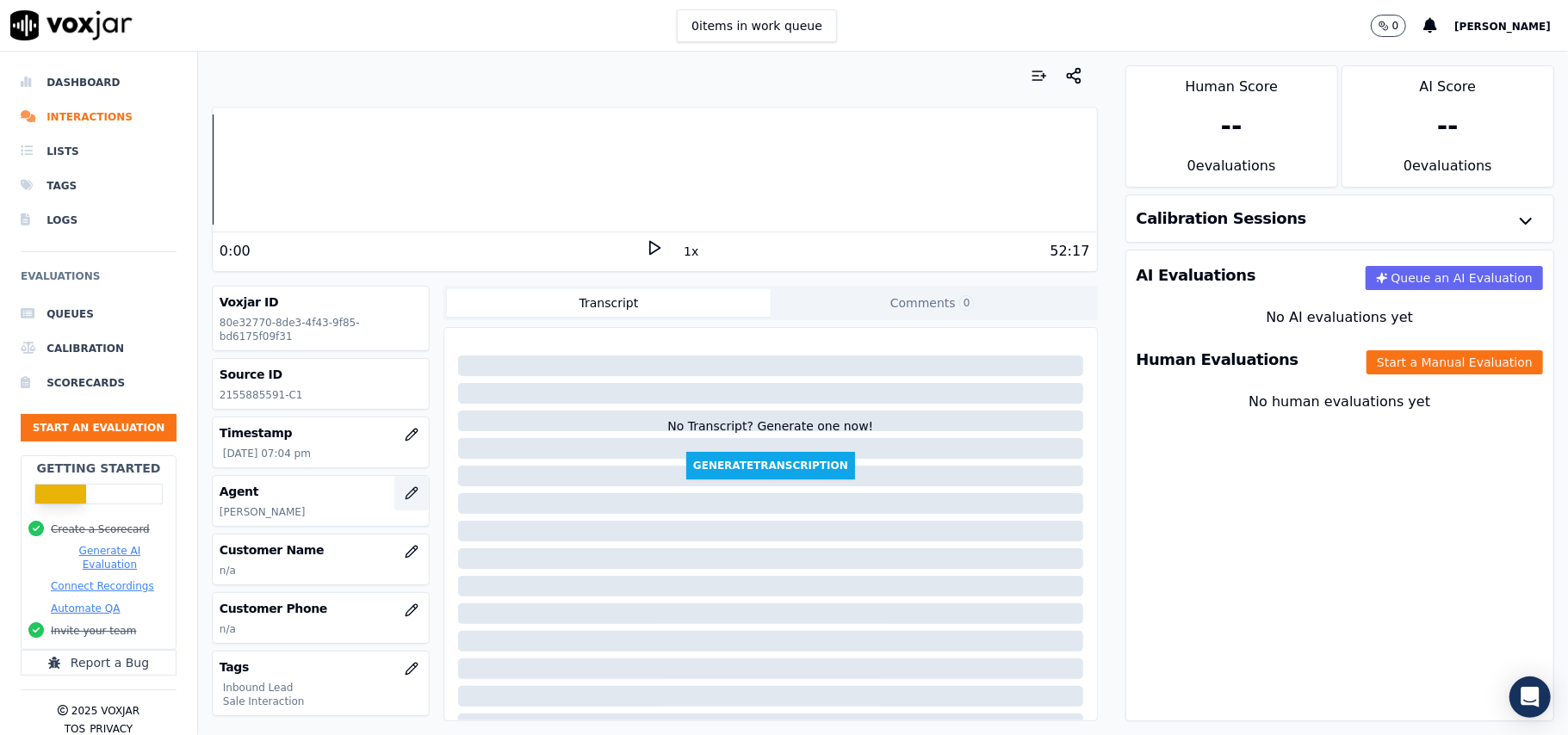
click at [405, 494] on icon "button" at bounding box center [412, 493] width 14 height 14
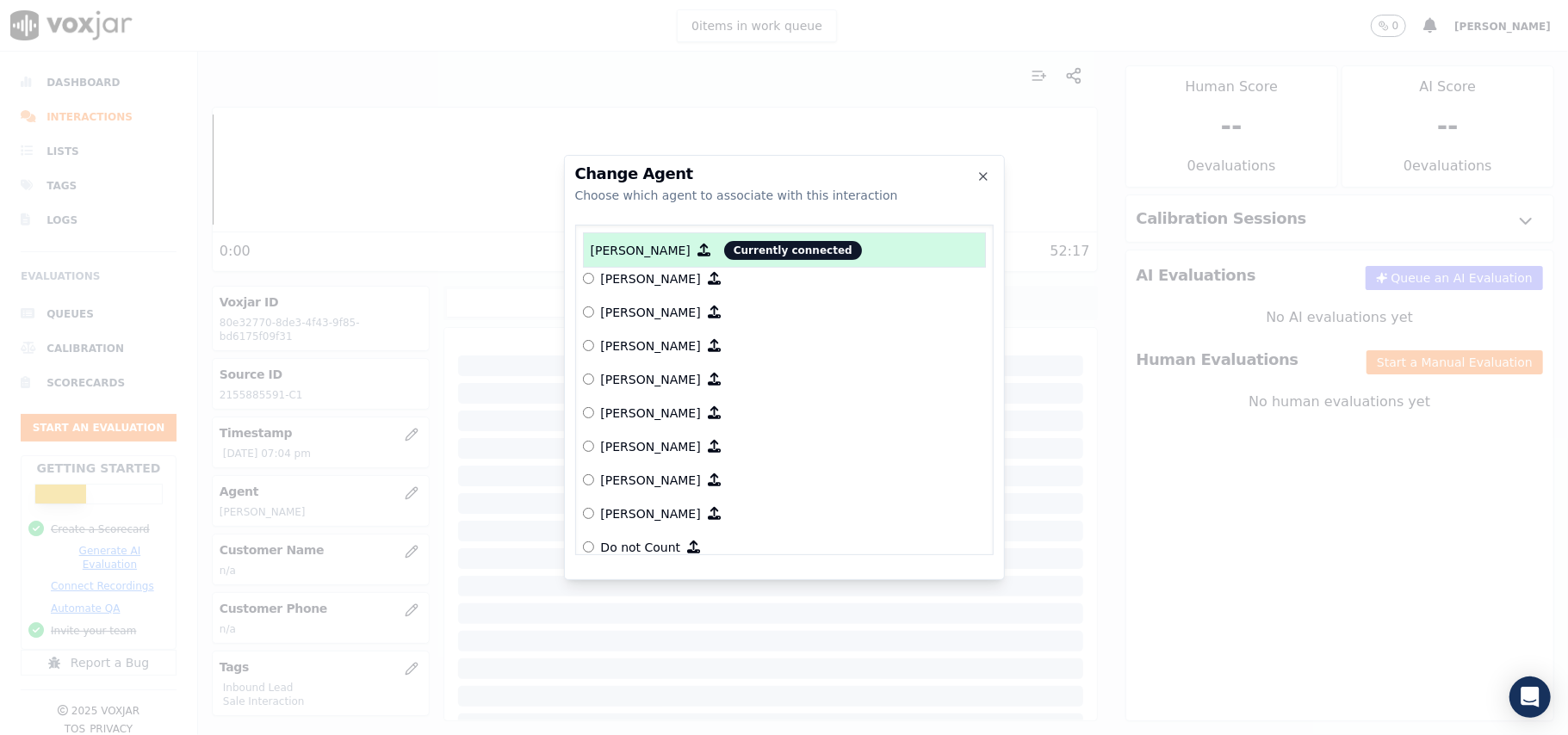
scroll to position [268, 0]
click at [587, 449] on label "[PERSON_NAME]" at bounding box center [784, 453] width 403 height 34
copy label "[PERSON_NAME]"
click at [982, 177] on icon "button" at bounding box center [983, 176] width 7 height 7
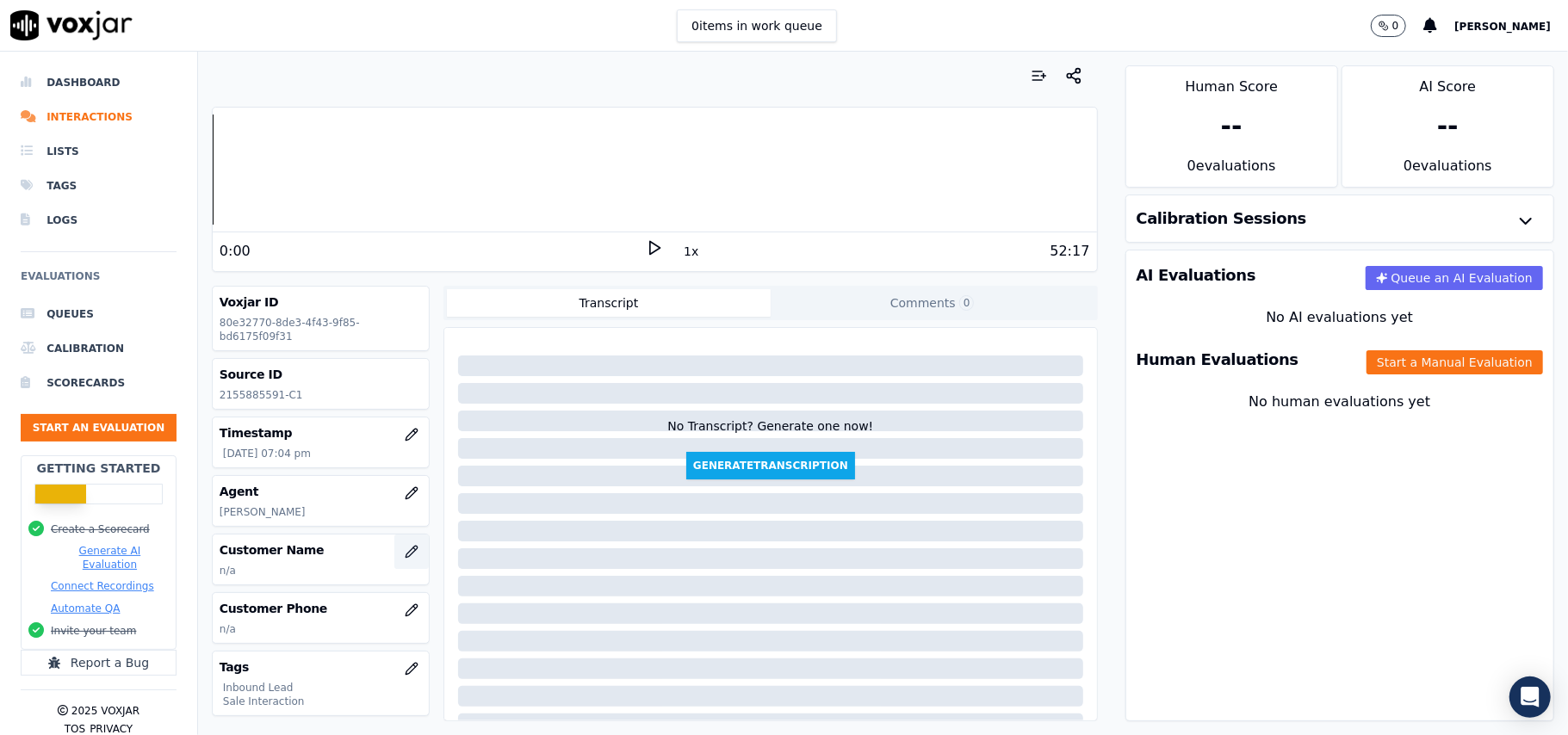
click at [394, 552] on button "button" at bounding box center [411, 552] width 35 height 35
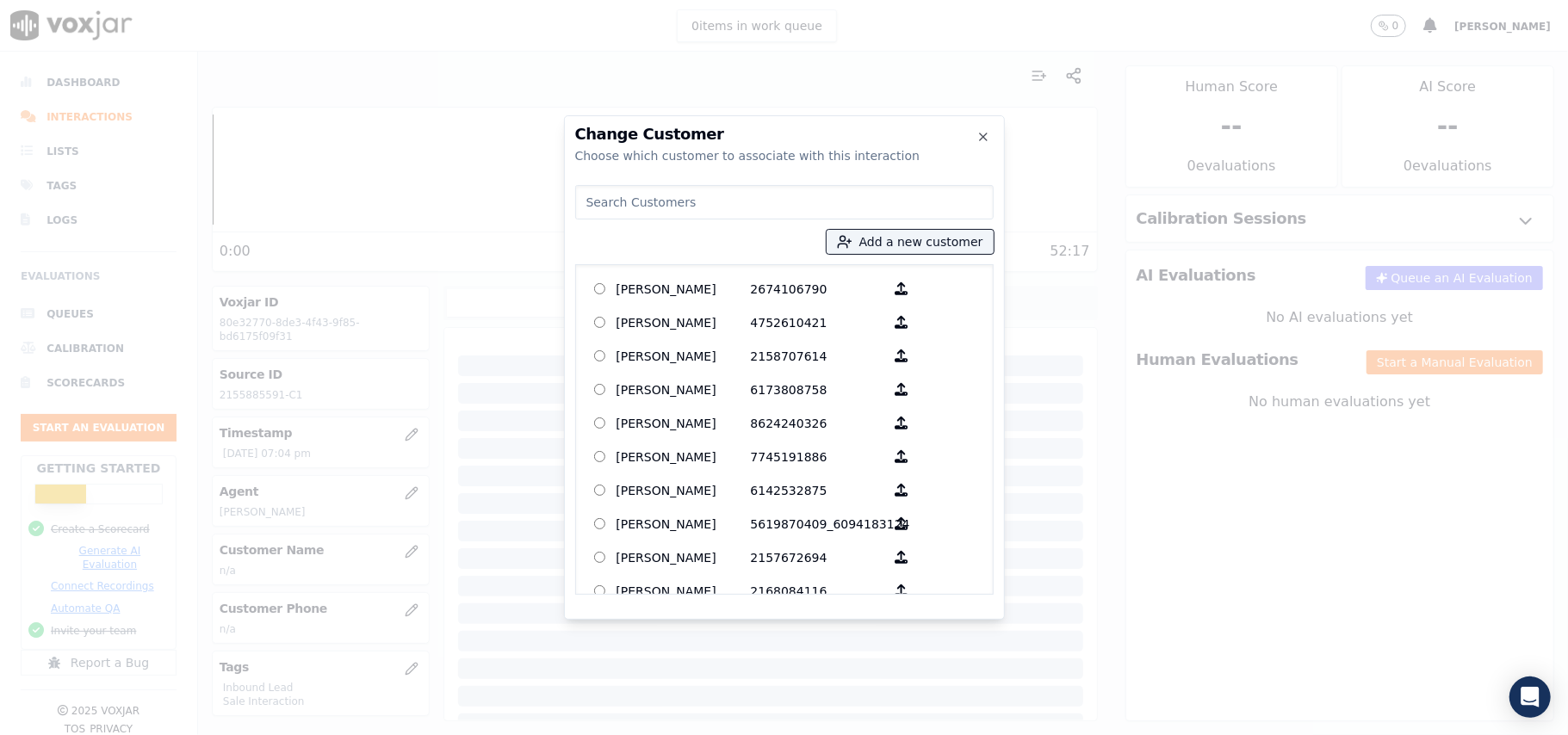
paste input "[PERSON_NAME]"
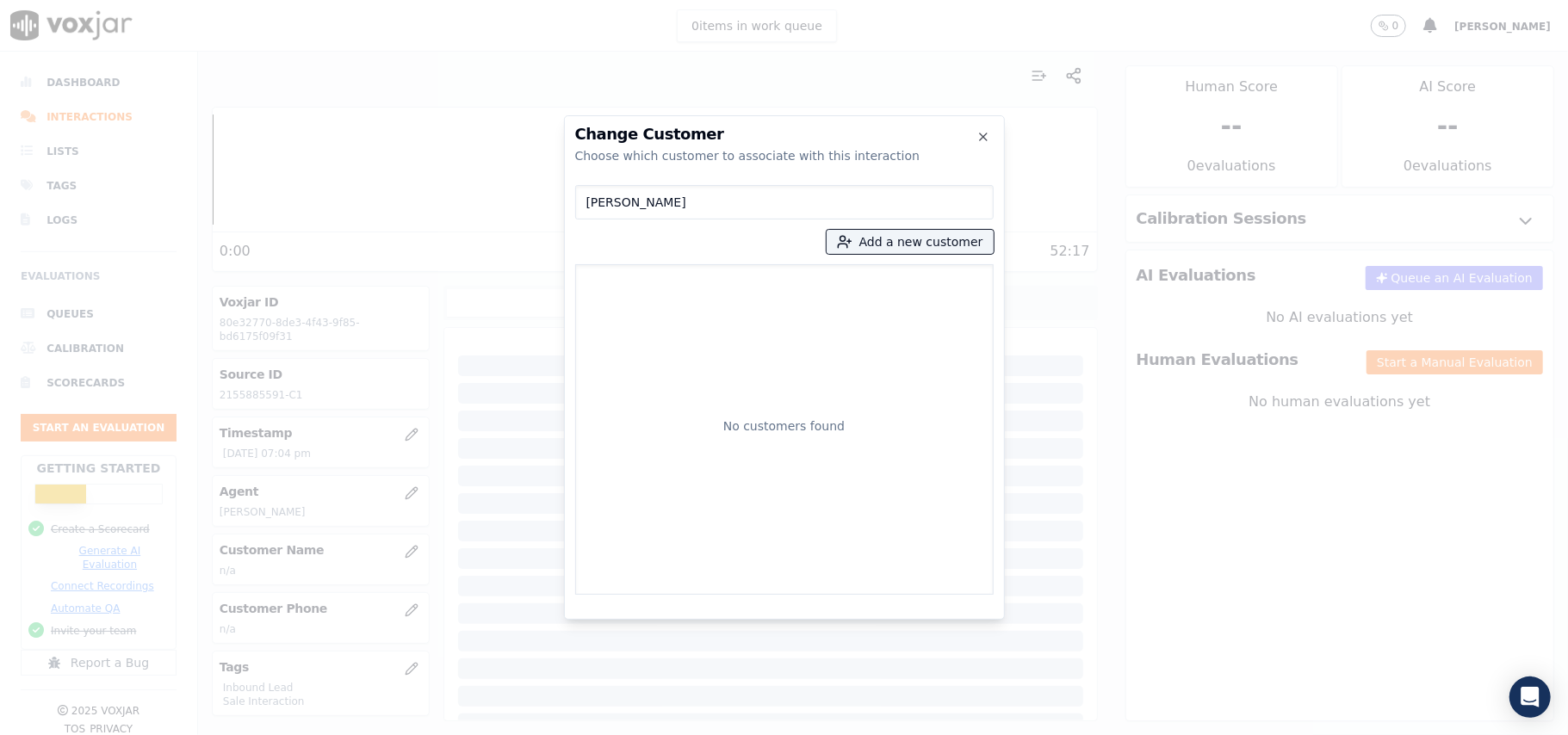
click at [587, 200] on input "[PERSON_NAME]" at bounding box center [784, 202] width 418 height 35
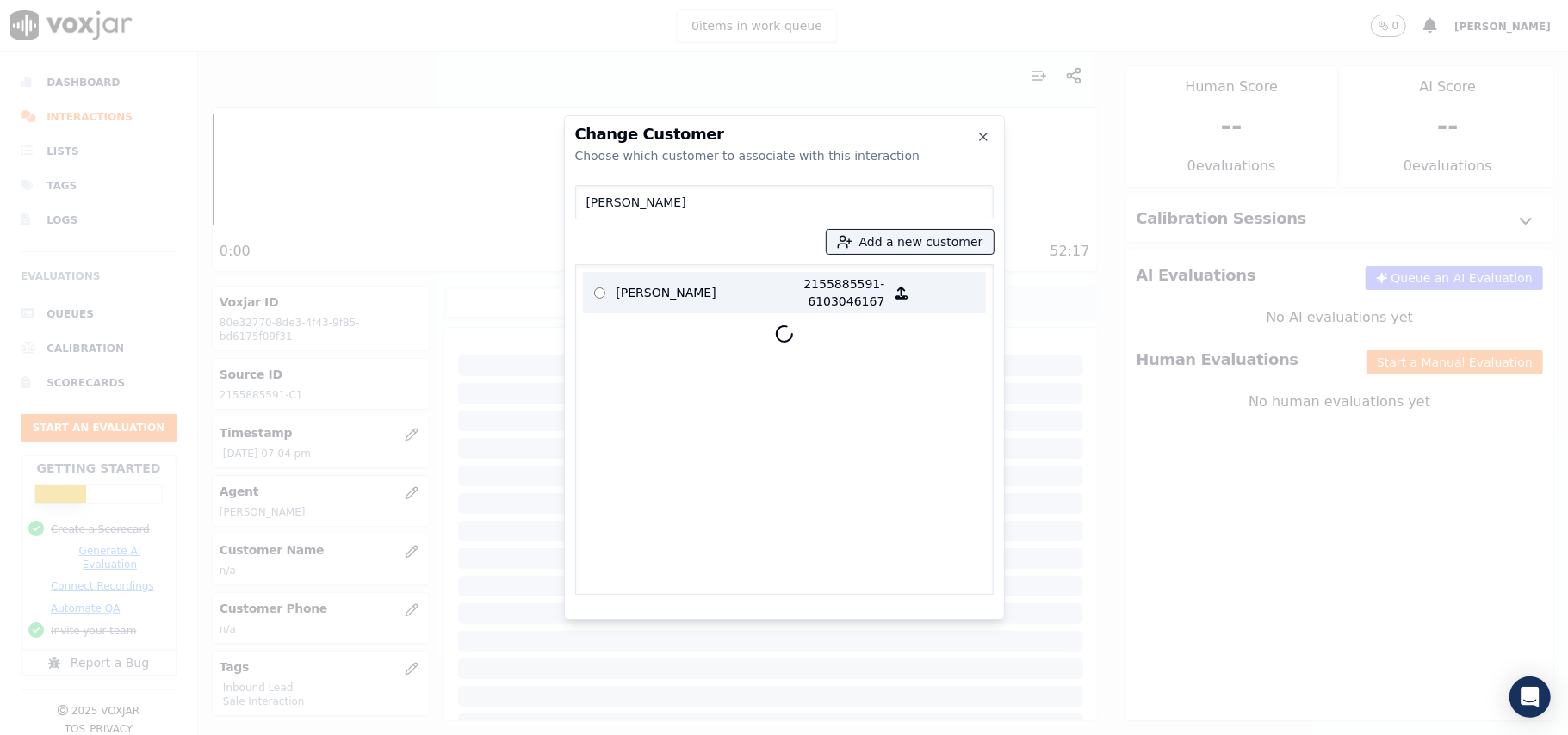
type input "[PERSON_NAME]"
click at [710, 300] on p "[PERSON_NAME]" at bounding box center [684, 292] width 135 height 35
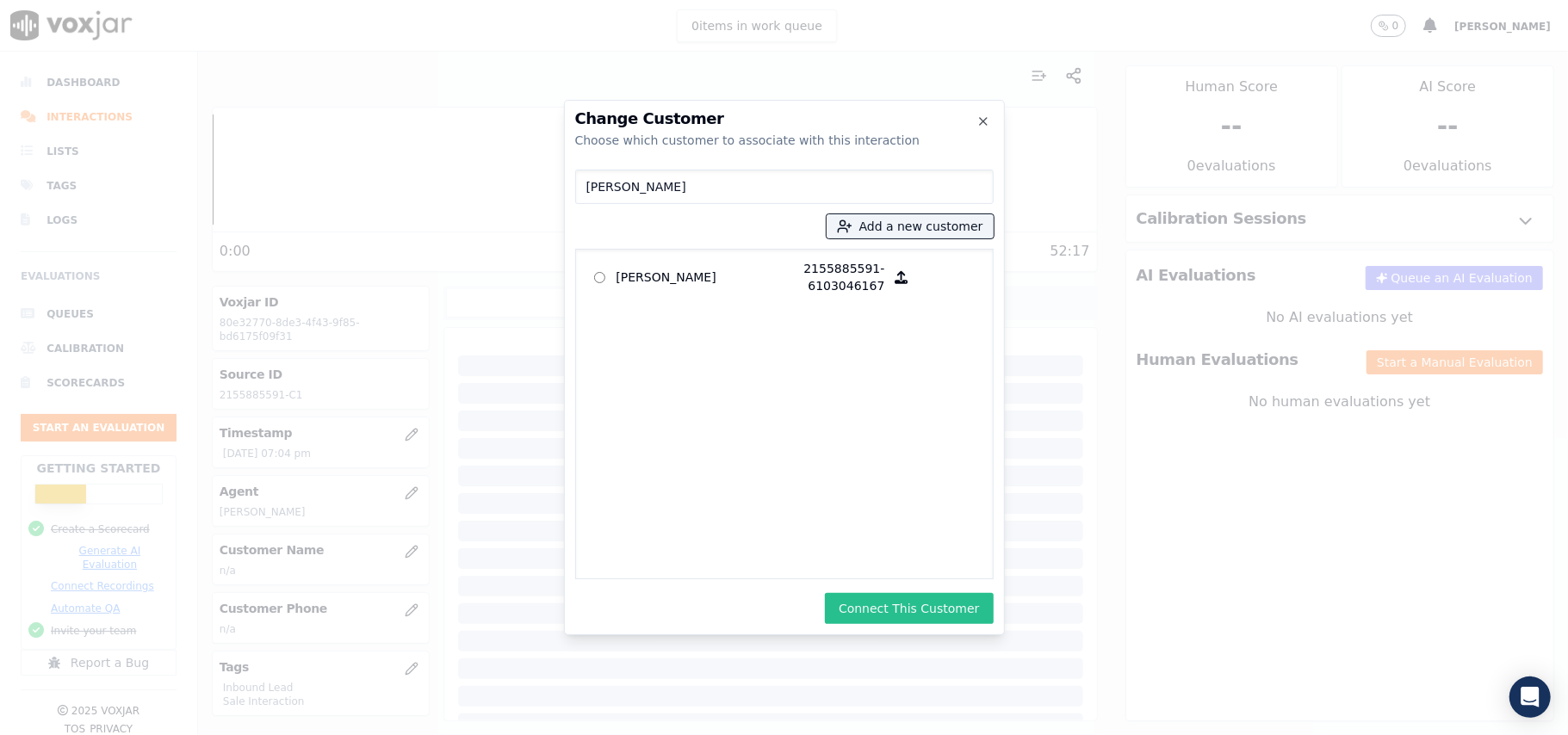
click at [896, 598] on button "Connect This Customer" at bounding box center [909, 608] width 168 height 31
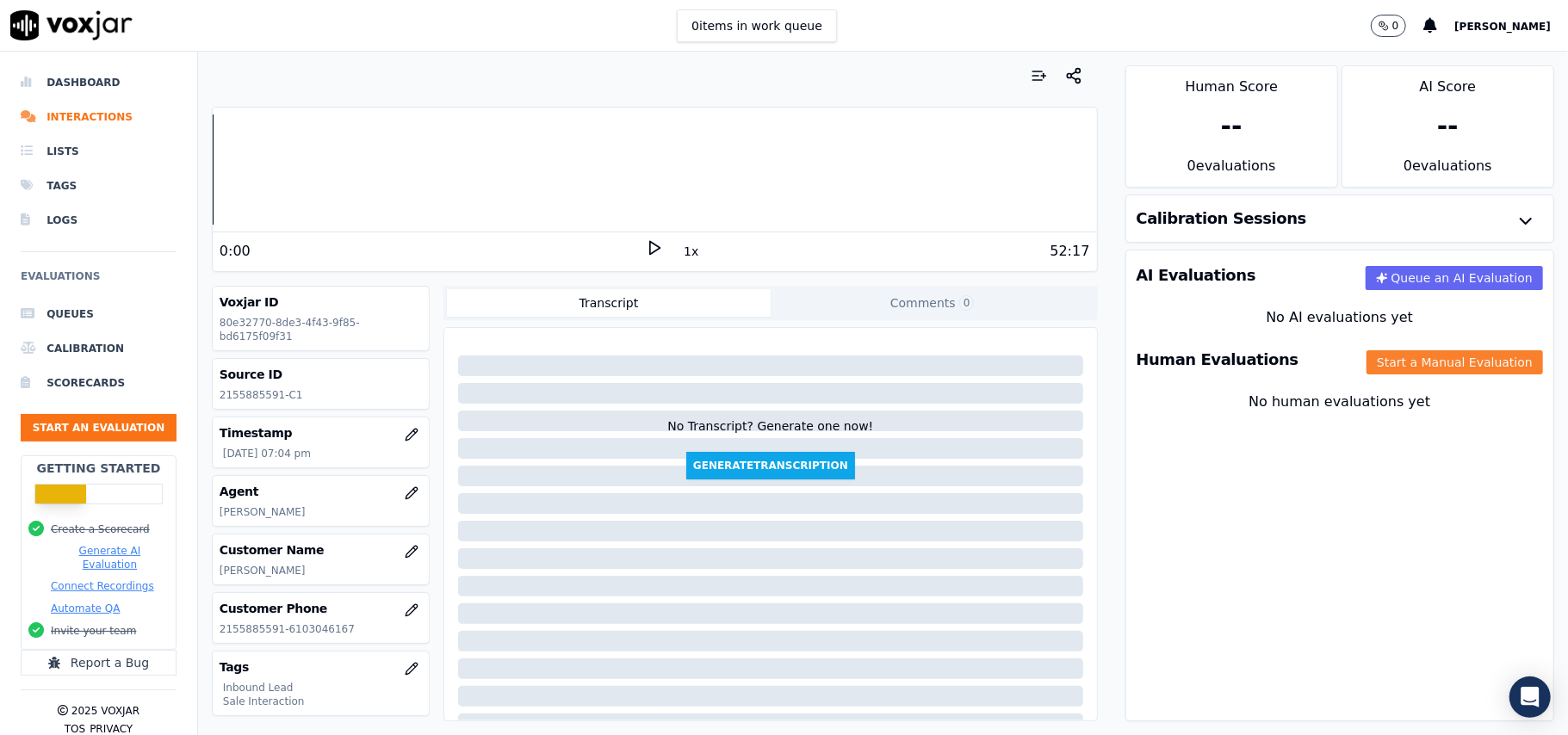
click at [1403, 374] on button "Start a Manual Evaluation" at bounding box center [1455, 362] width 176 height 24
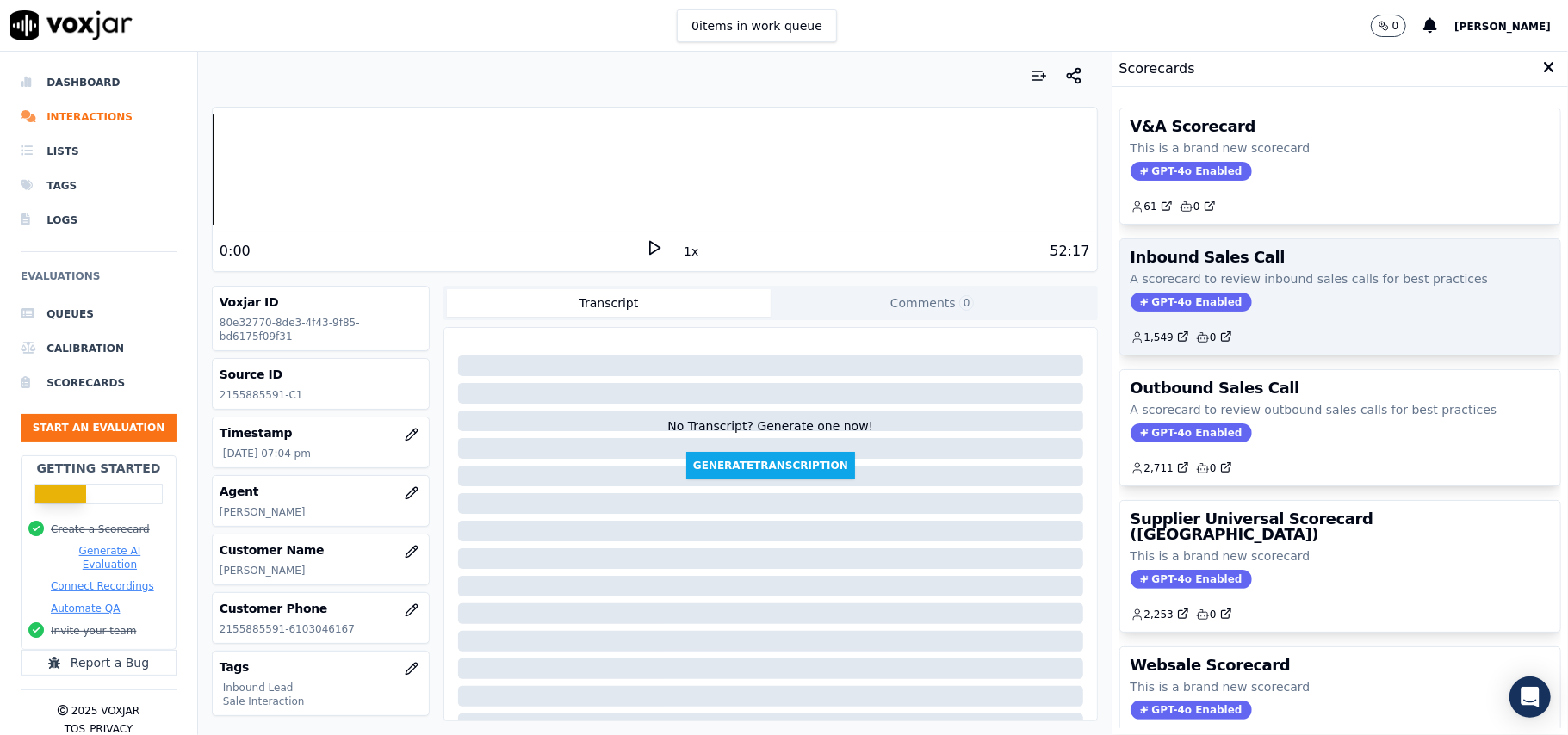
click at [1184, 311] on span "GPT-4o Enabled" at bounding box center [1191, 301] width 121 height 19
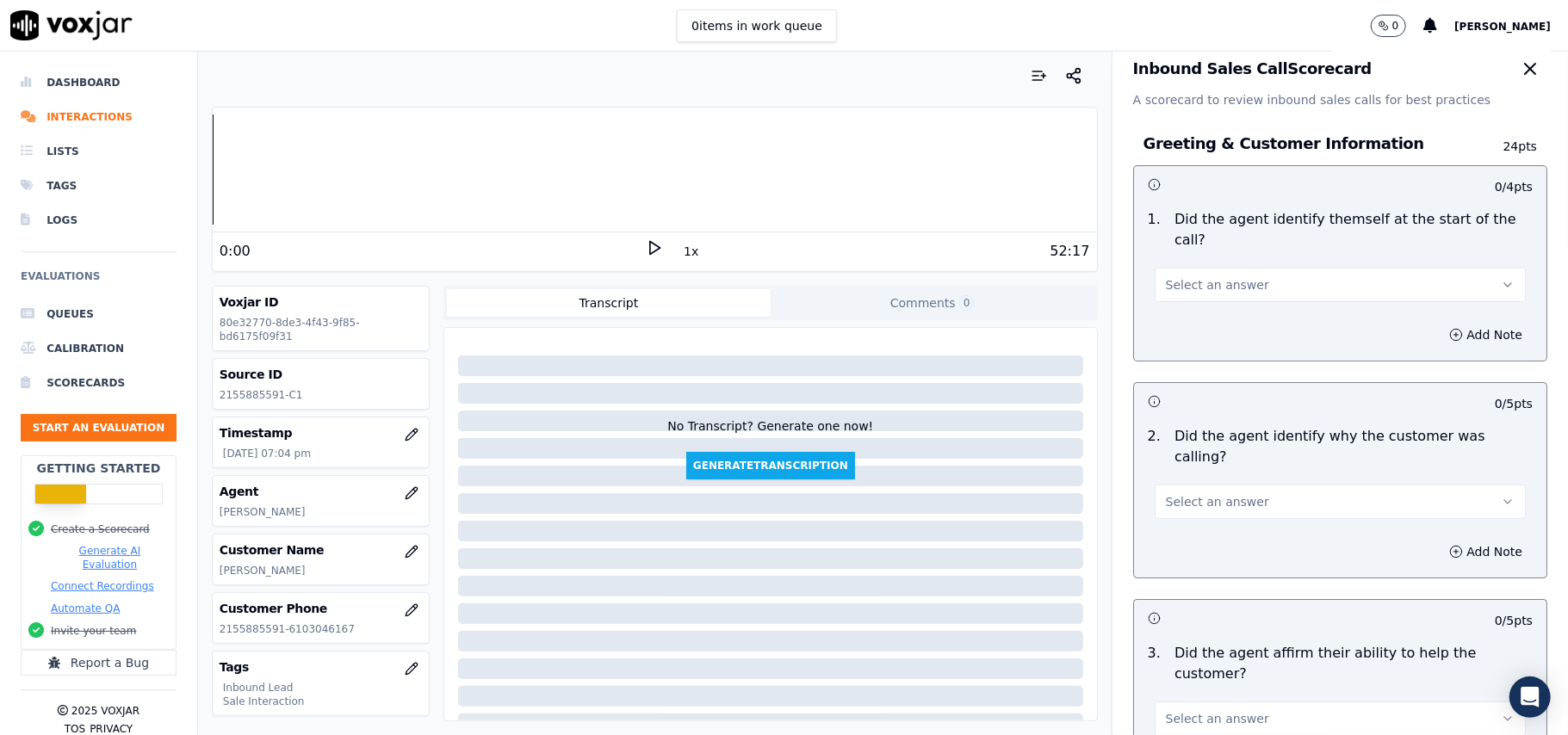
scroll to position [4817, 0]
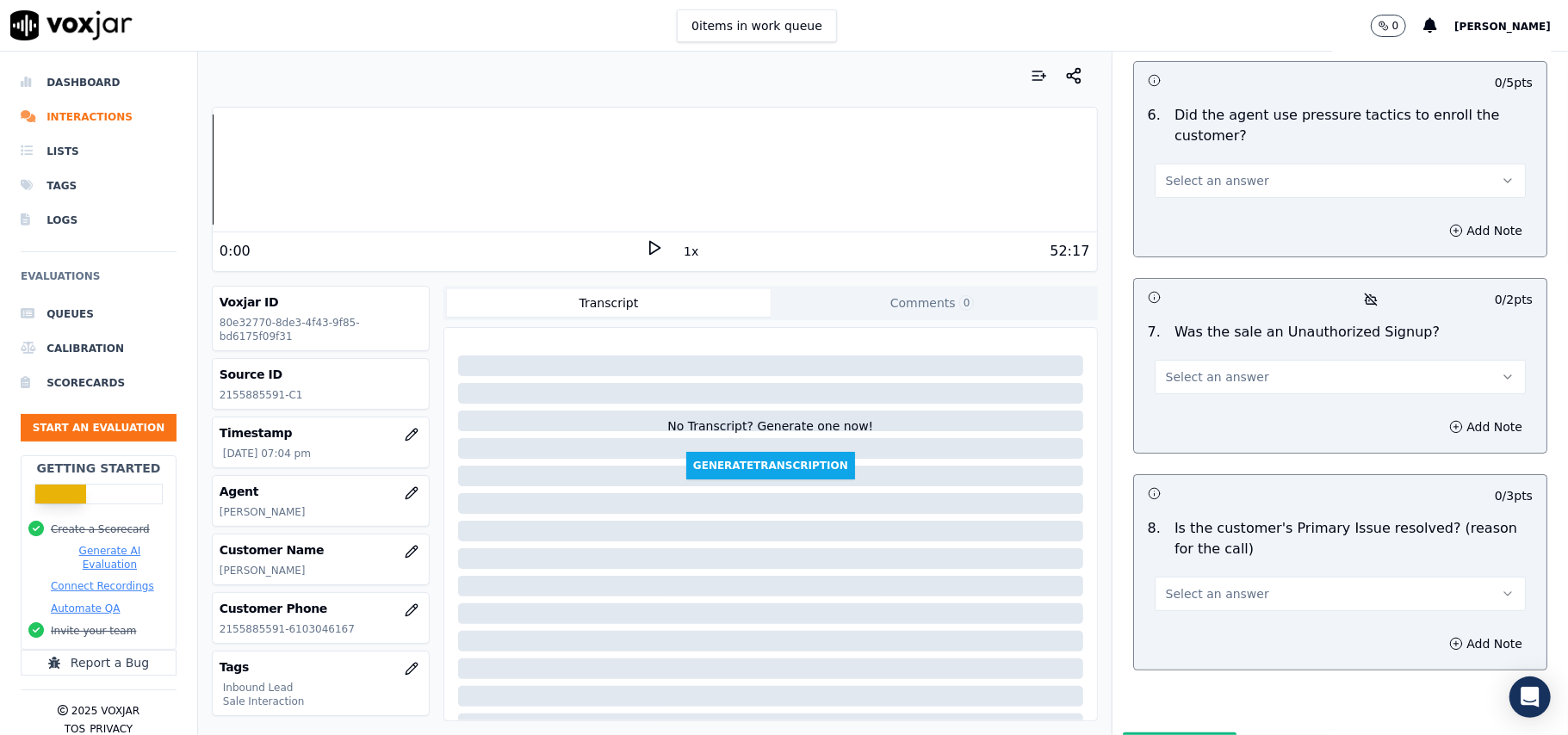
drag, startPoint x: 1153, startPoint y: 476, endPoint x: 1153, endPoint y: 501, distance: 25.0
click at [1153, 560] on div "Select an answer" at bounding box center [1340, 585] width 399 height 51
click at [1166, 585] on span "Select an answer" at bounding box center [1217, 593] width 104 height 17
click at [1155, 569] on div "No" at bounding box center [1303, 569] width 333 height 27
click at [1195, 576] on button "No" at bounding box center [1339, 593] width 371 height 35
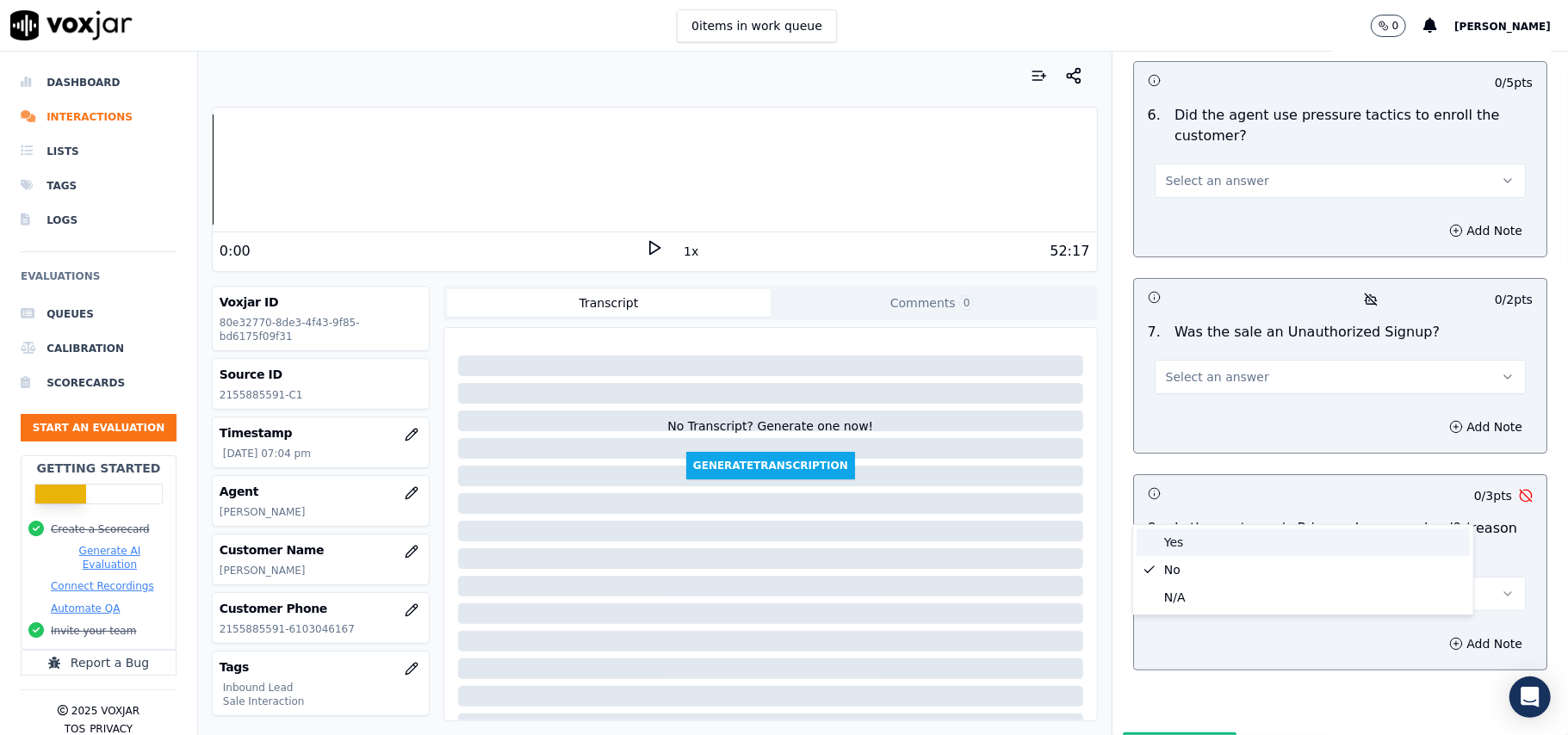
click at [1192, 538] on div "Yes" at bounding box center [1303, 542] width 333 height 27
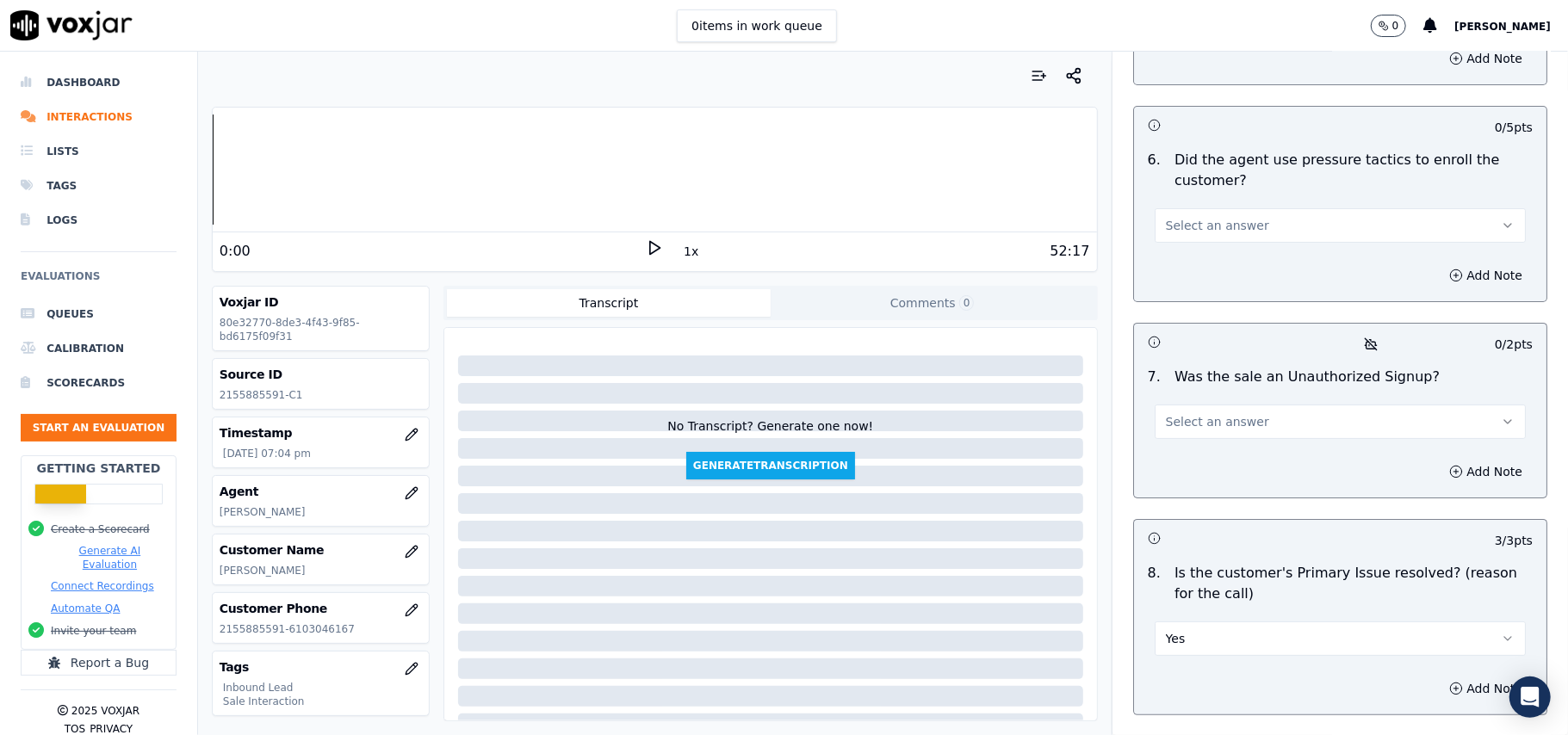
scroll to position [4703, 0]
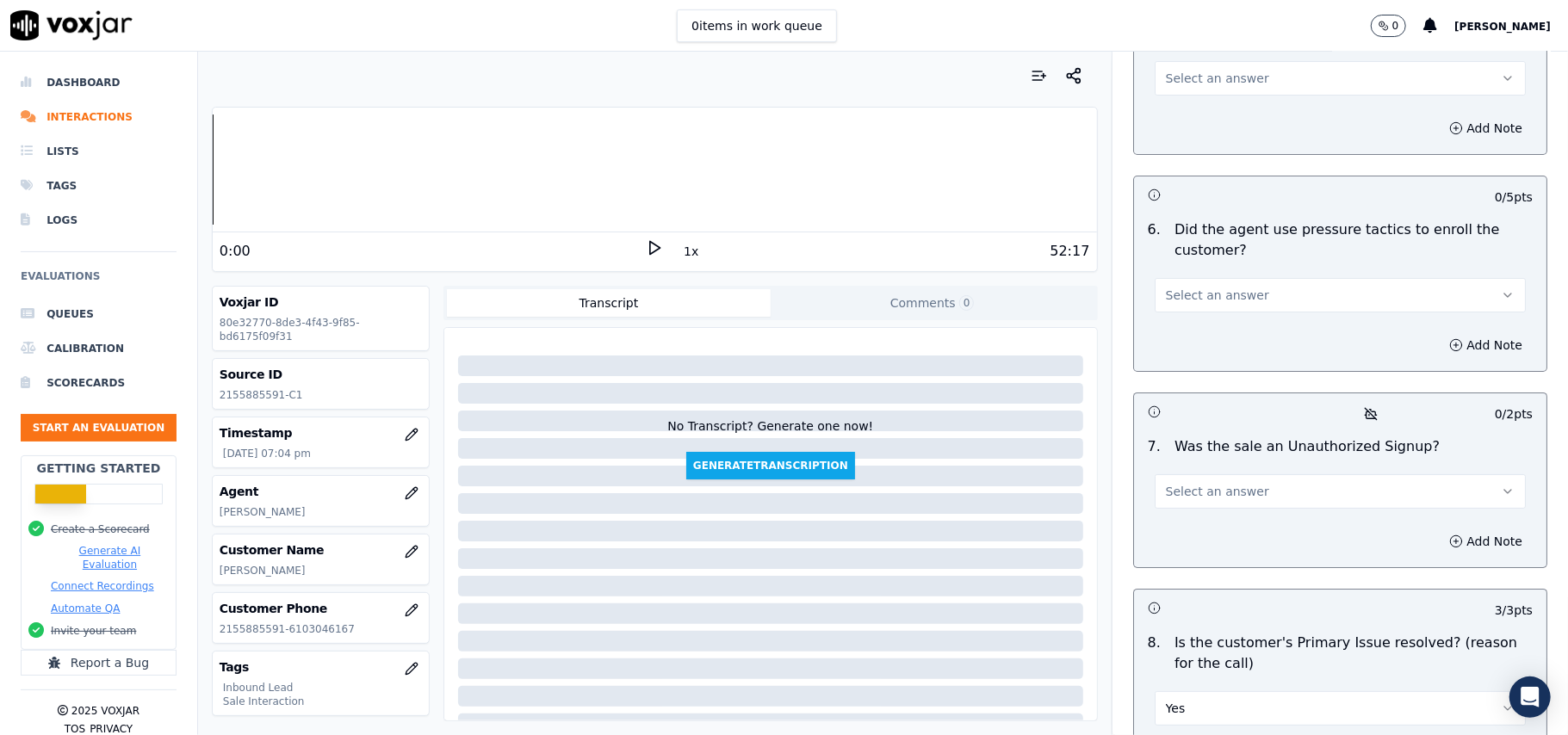
click at [1223, 483] on span "Select an answer" at bounding box center [1217, 491] width 104 height 17
click at [1219, 436] on div "Yes" at bounding box center [1303, 439] width 333 height 27
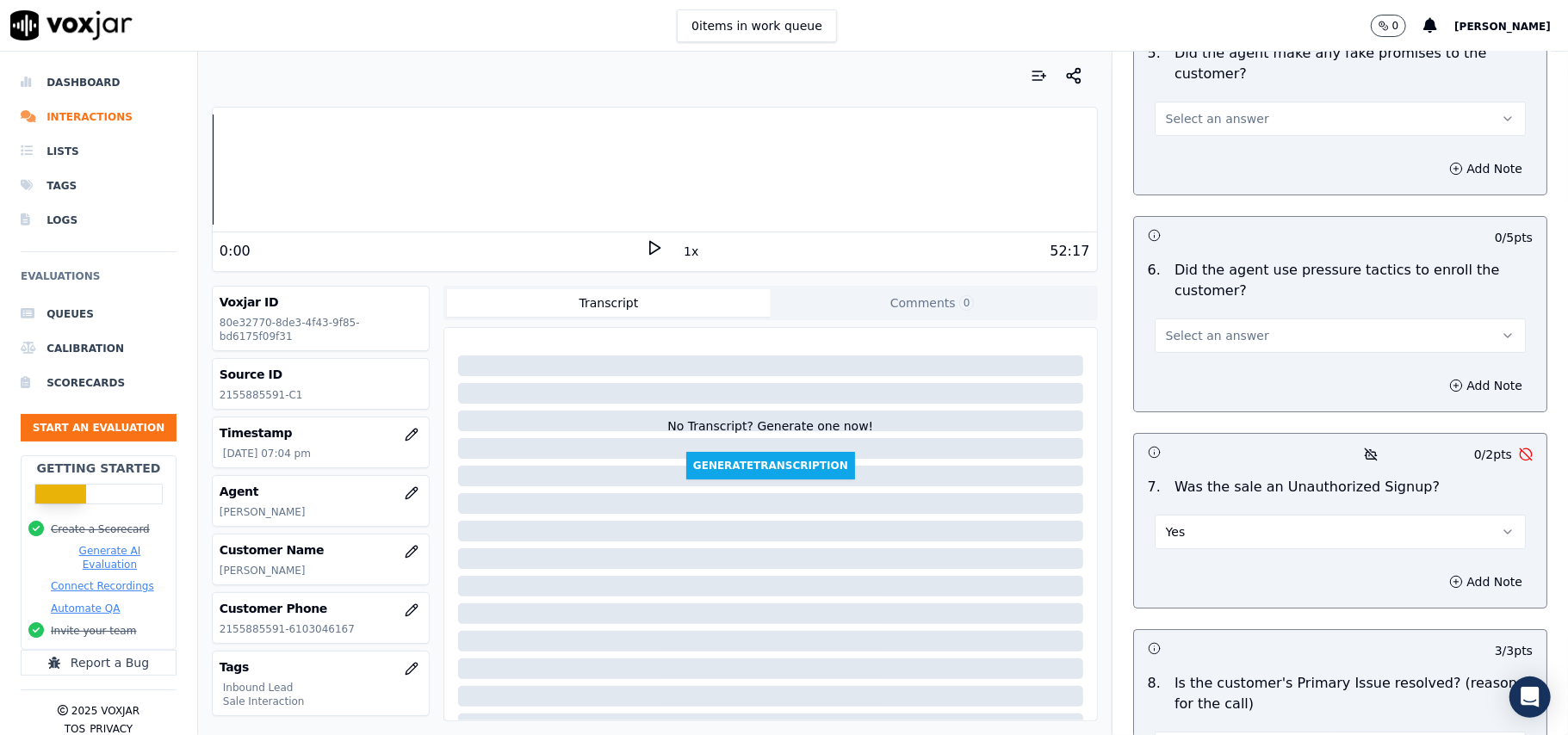
scroll to position [4817, 0]
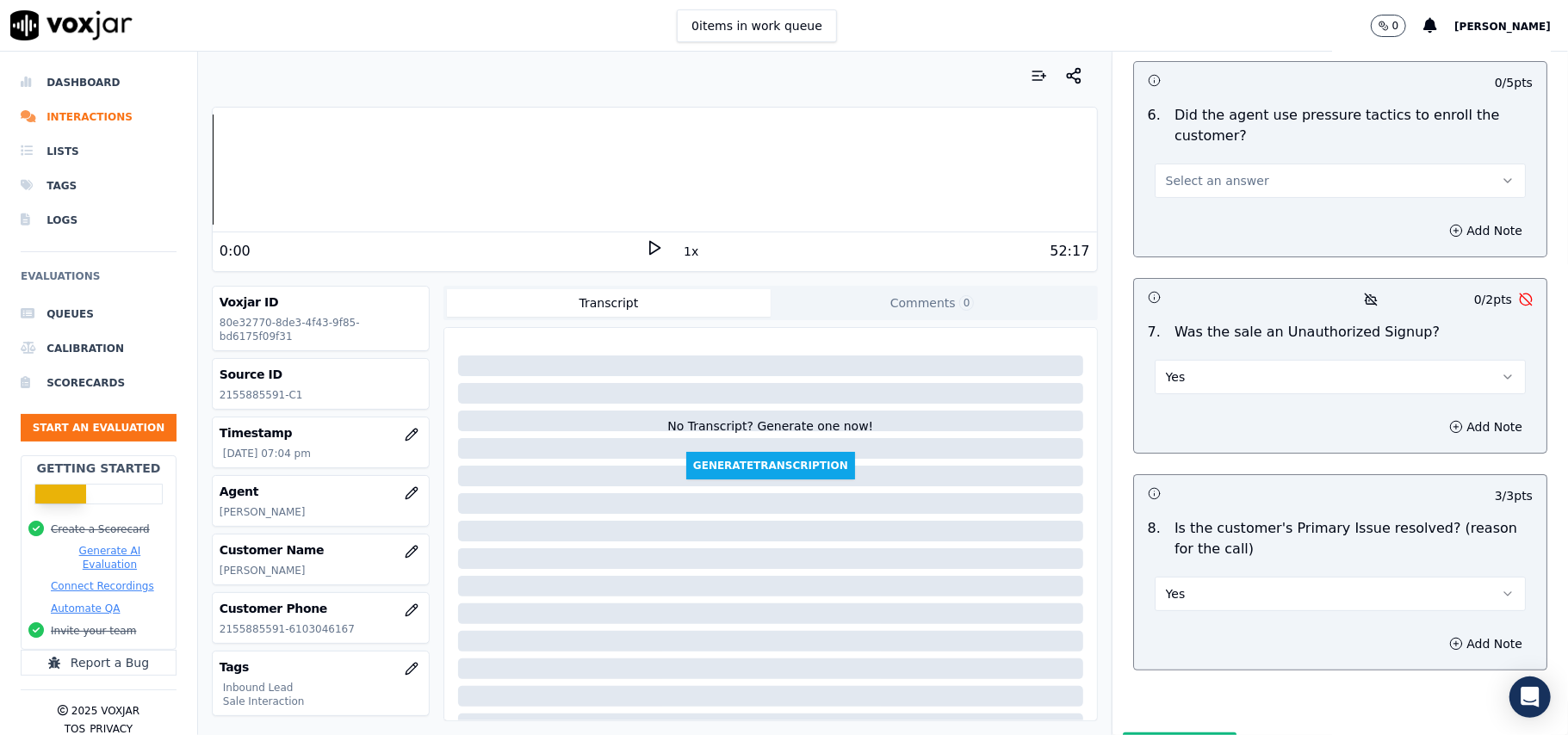
click at [1209, 315] on div "7 . Was the sale an Unauthorized Signup? Yes" at bounding box center [1340, 358] width 413 height 86
click at [1207, 360] on button "Yes" at bounding box center [1339, 376] width 371 height 35
click at [1200, 342] on div "No" at bounding box center [1303, 352] width 333 height 27
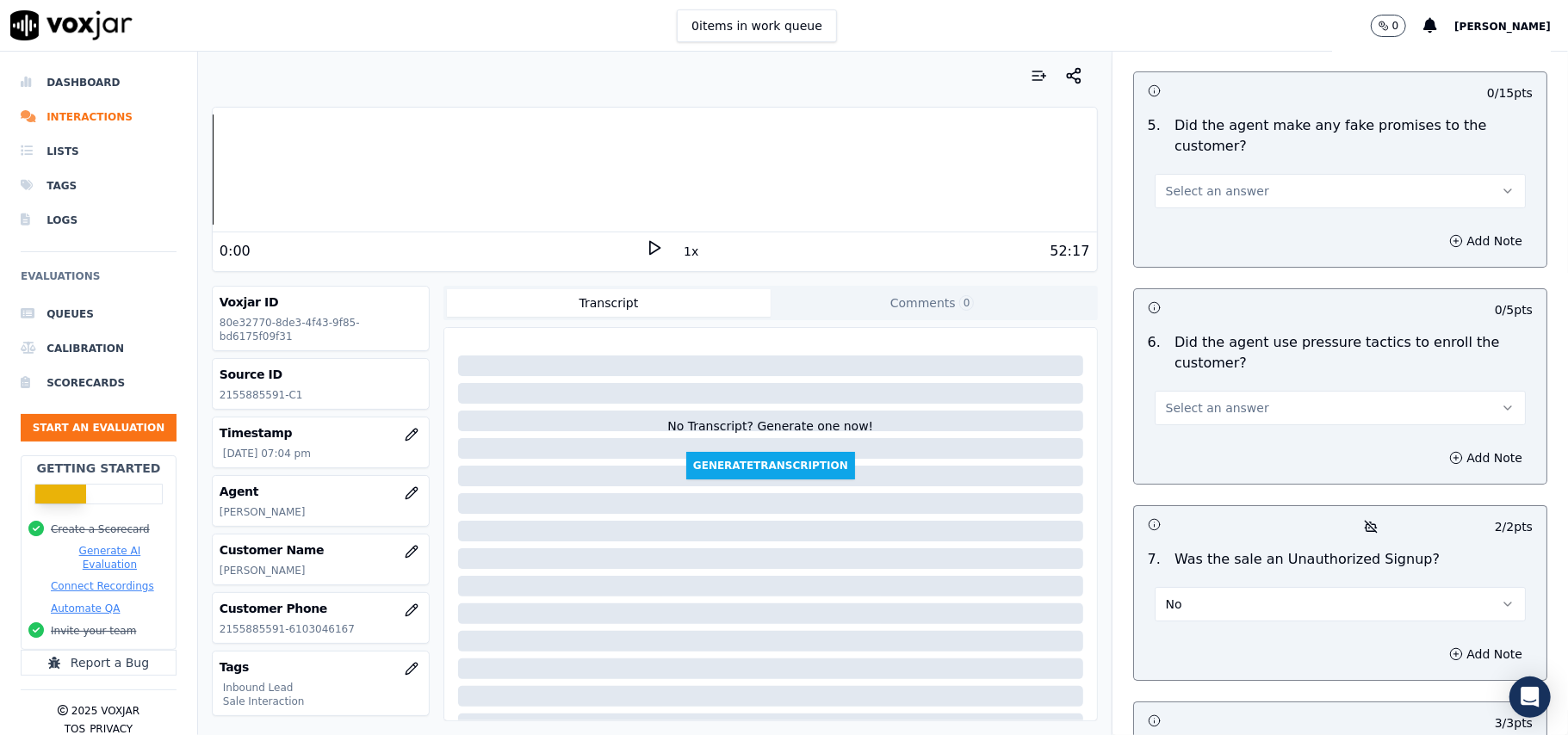
scroll to position [4588, 0]
click at [1192, 402] on span "Select an answer" at bounding box center [1217, 410] width 104 height 17
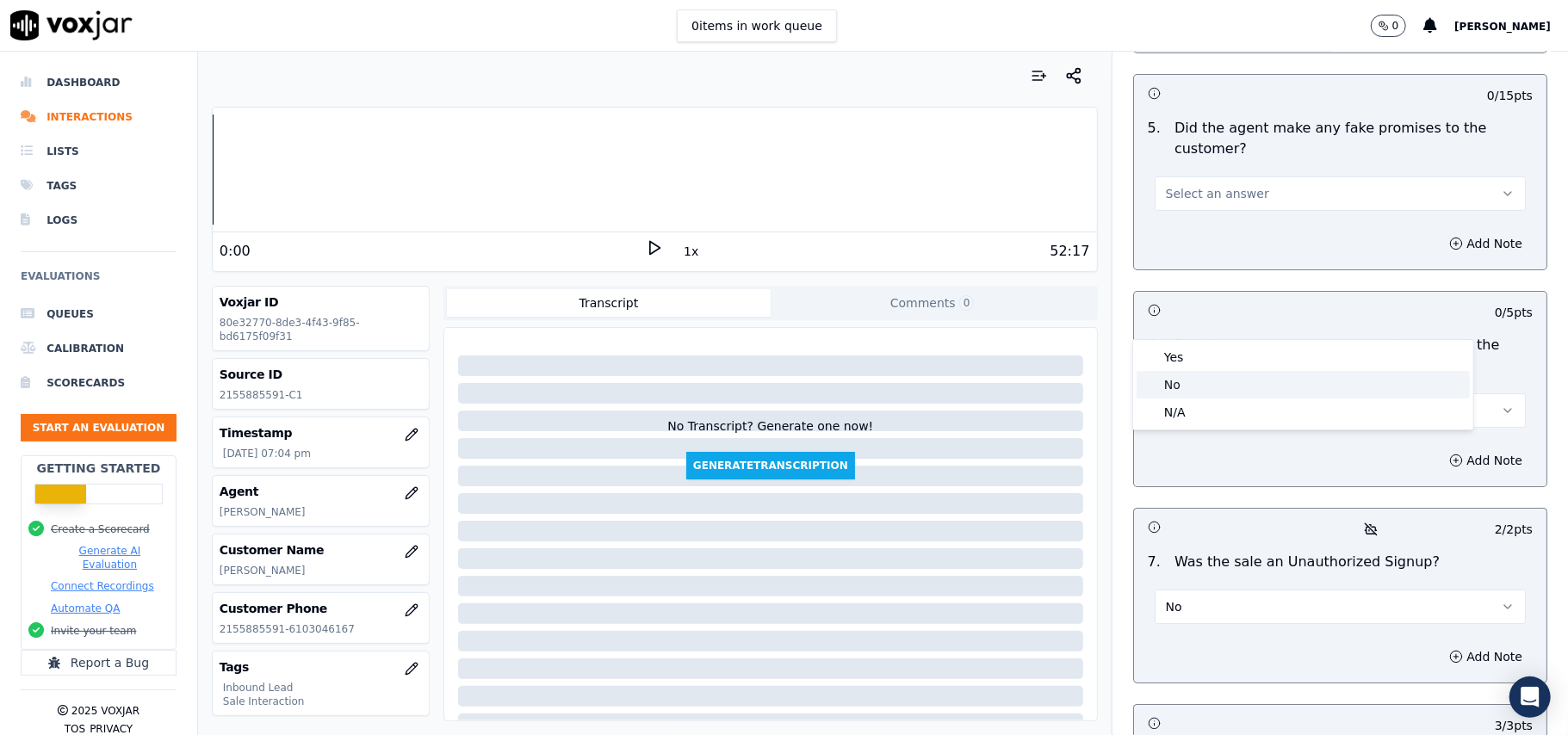
click at [1202, 393] on div "No" at bounding box center [1303, 384] width 333 height 27
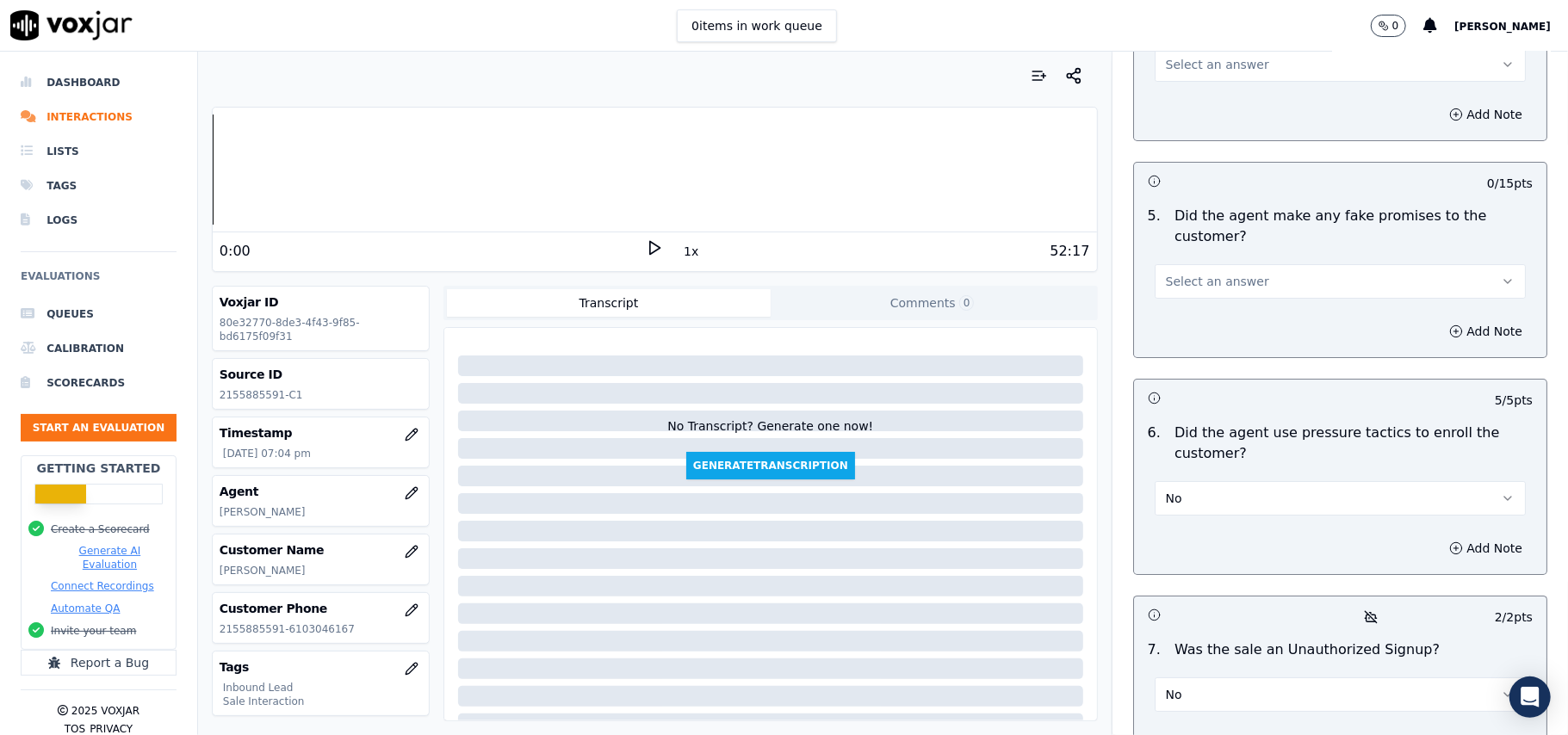
scroll to position [4359, 0]
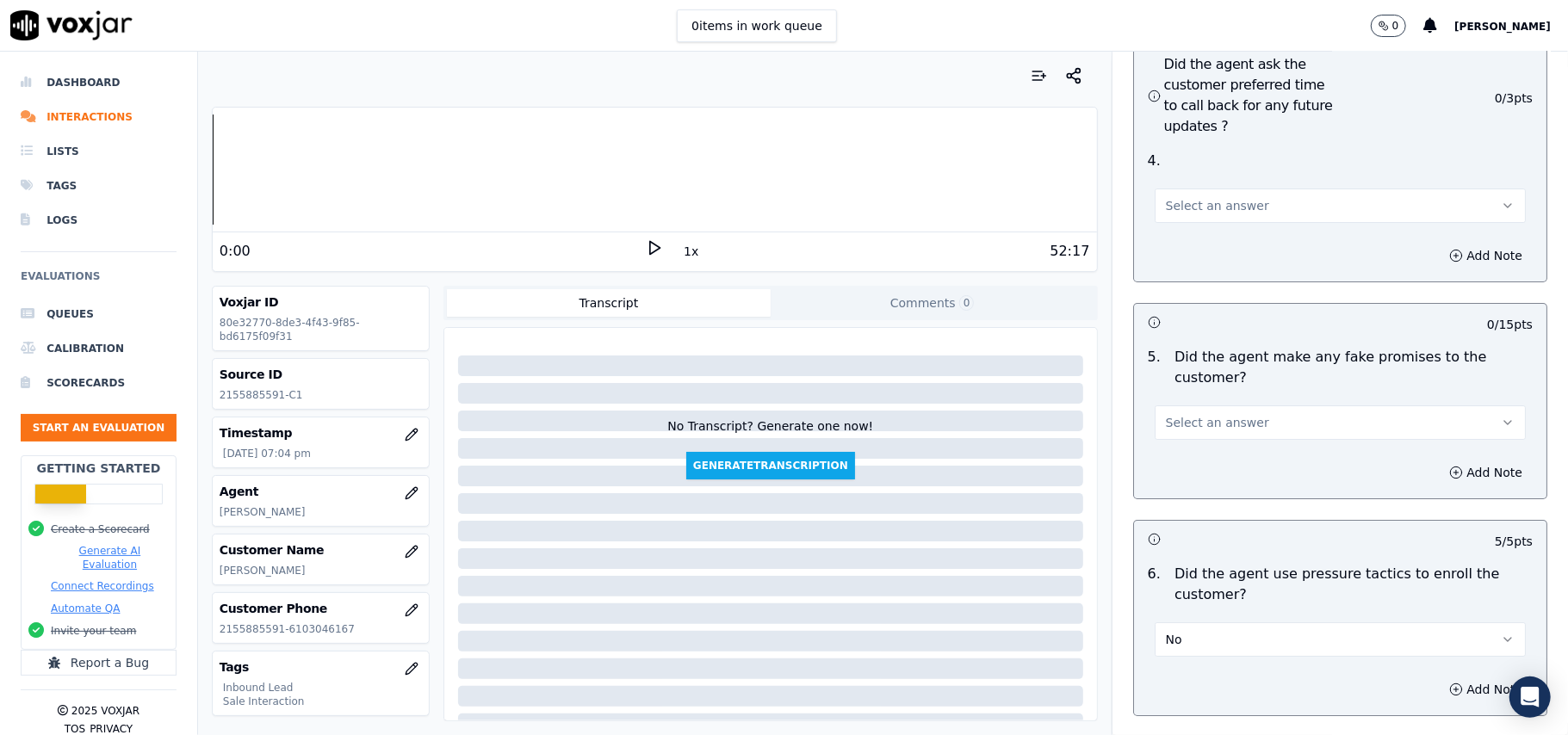
click at [1192, 414] on span "Select an answer" at bounding box center [1217, 422] width 104 height 17
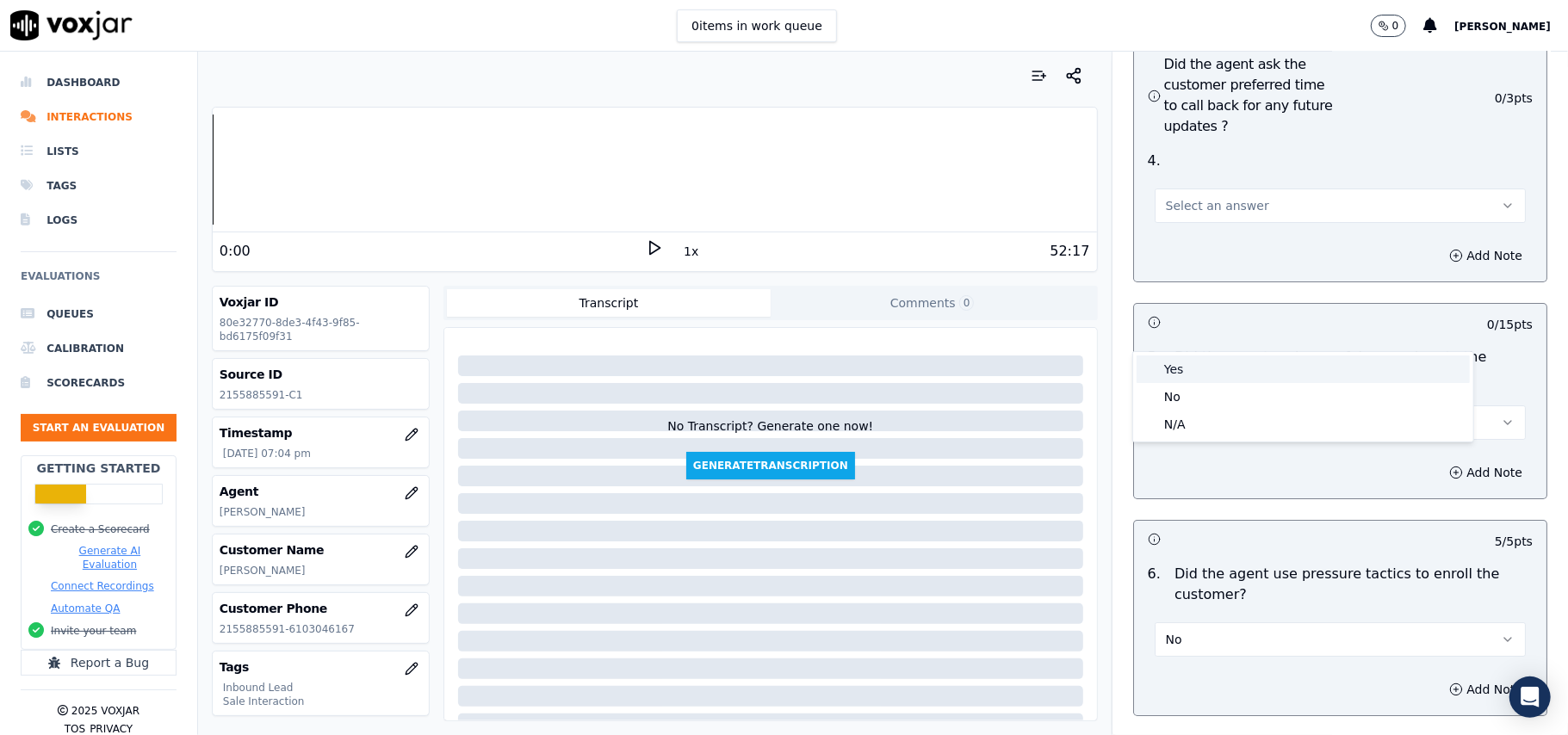
click at [1192, 377] on div "Yes" at bounding box center [1303, 368] width 333 height 27
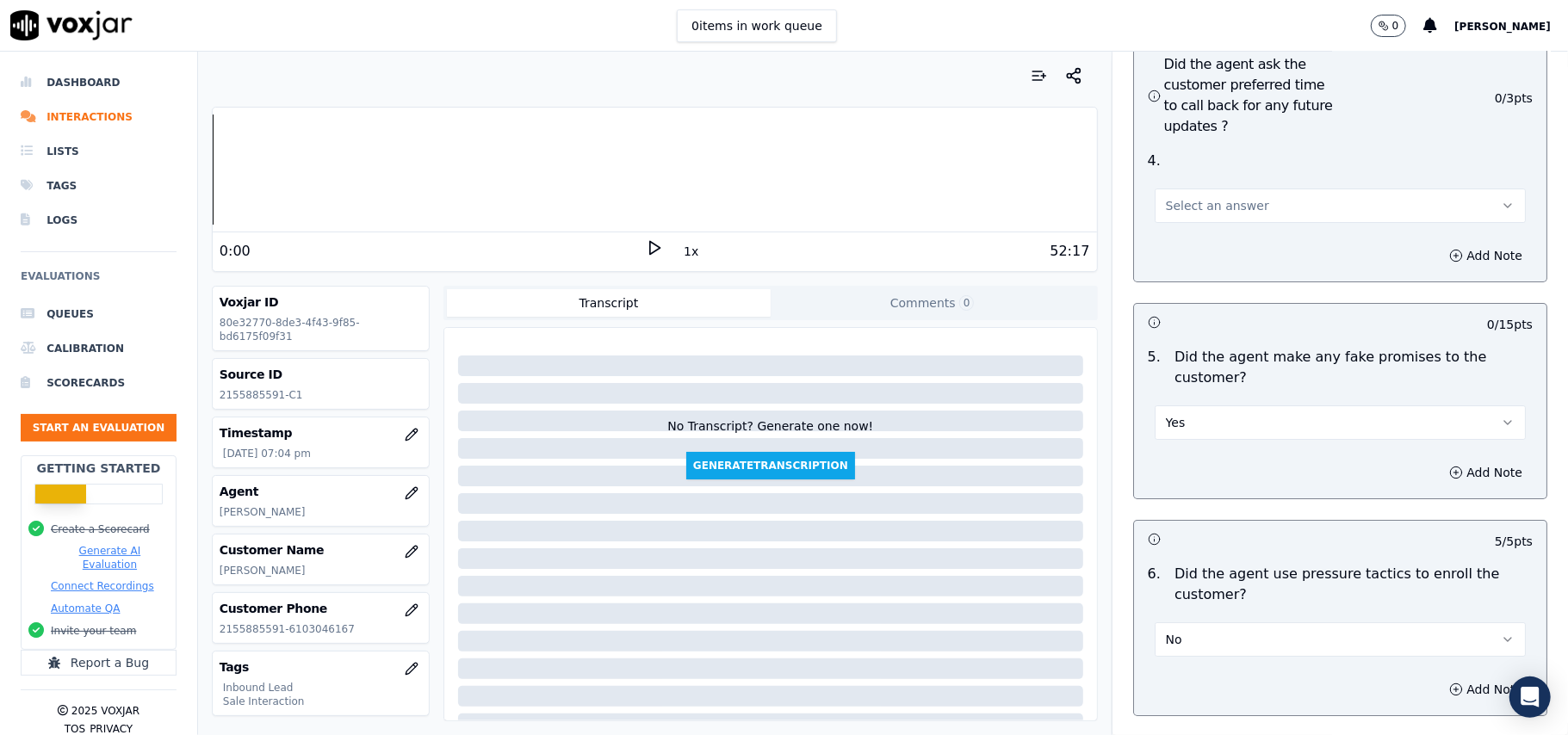
click at [1190, 406] on button "Yes" at bounding box center [1339, 422] width 371 height 35
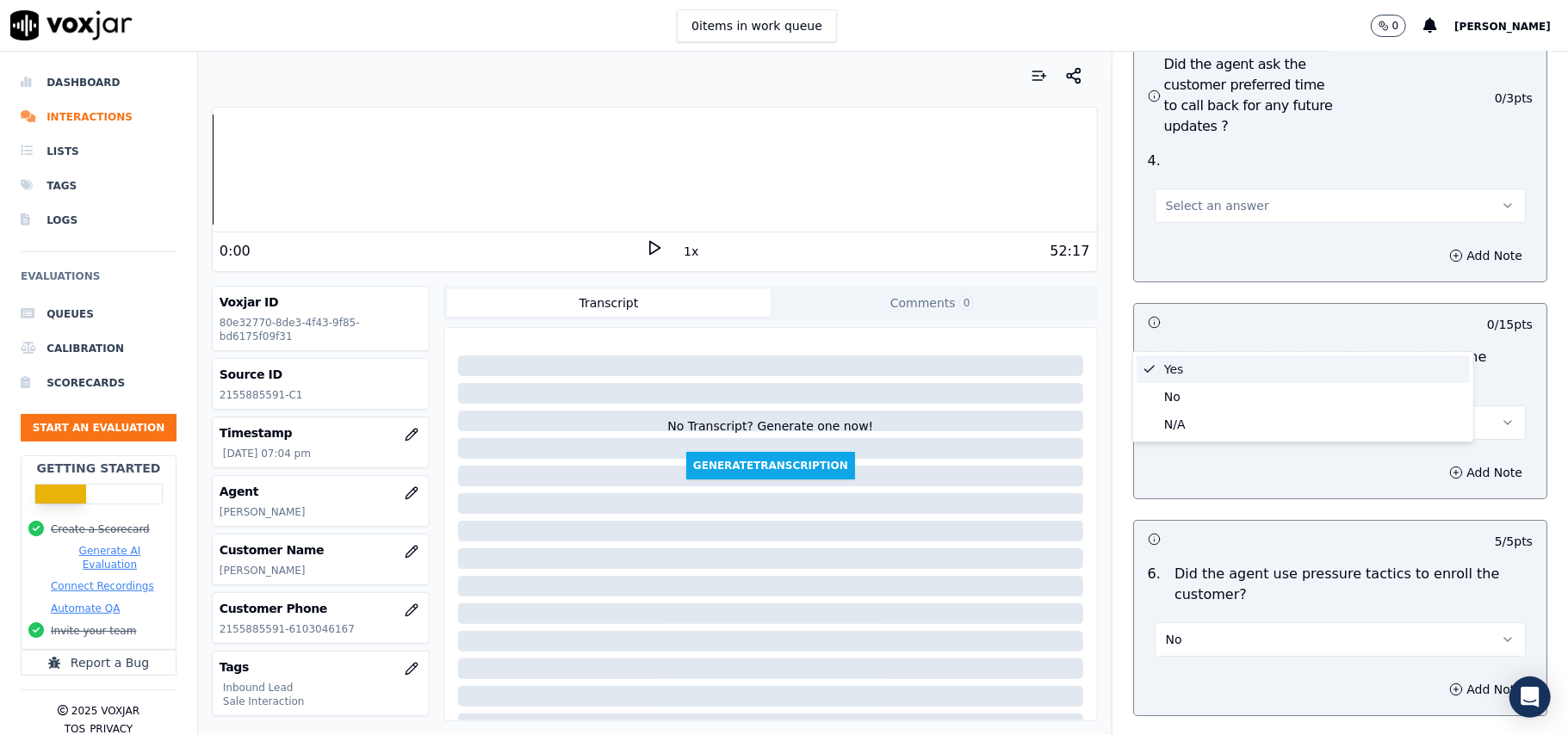
click at [1185, 377] on div "Yes" at bounding box center [1303, 368] width 333 height 27
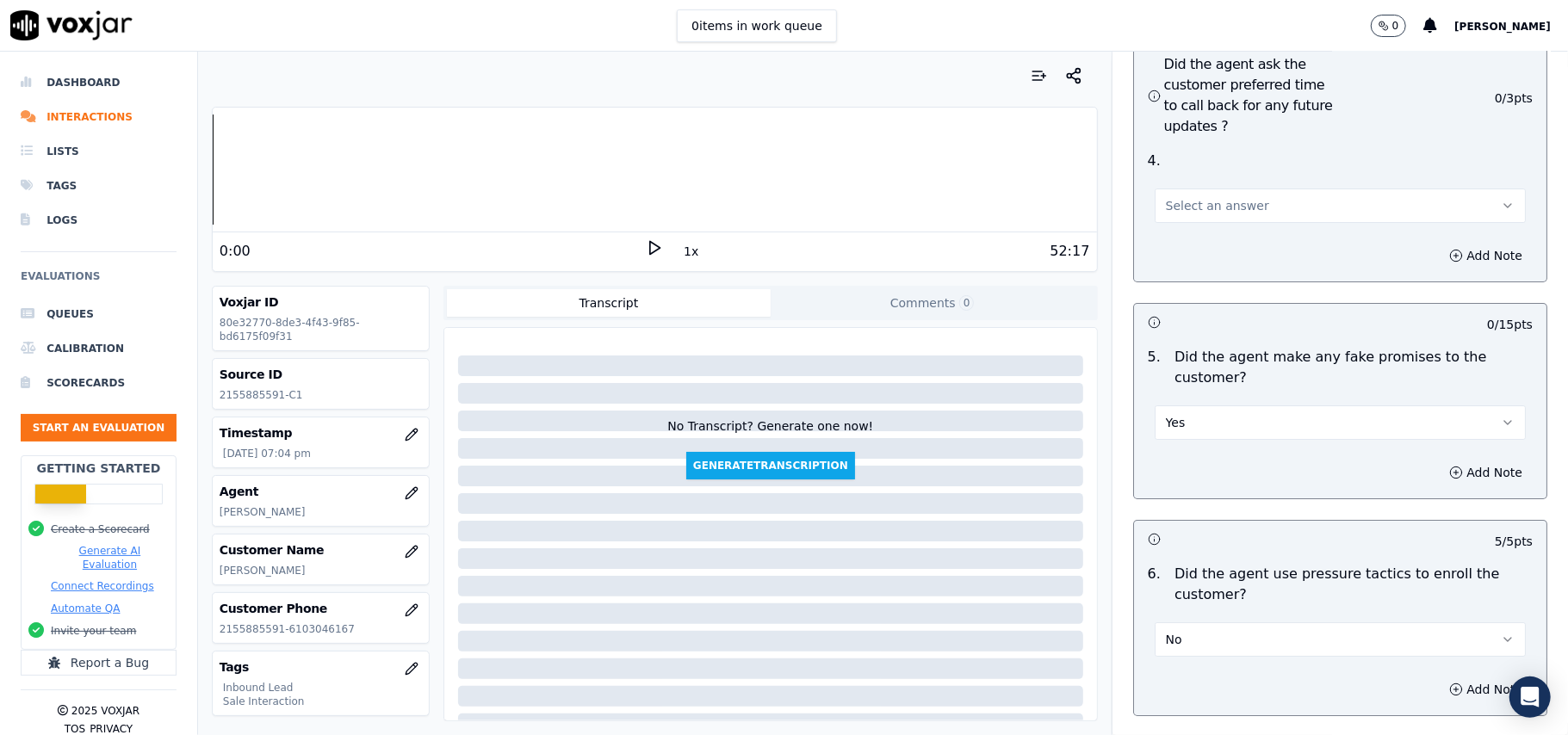
click at [1178, 406] on button "Yes" at bounding box center [1339, 422] width 371 height 35
click at [1168, 391] on div "No" at bounding box center [1303, 397] width 333 height 27
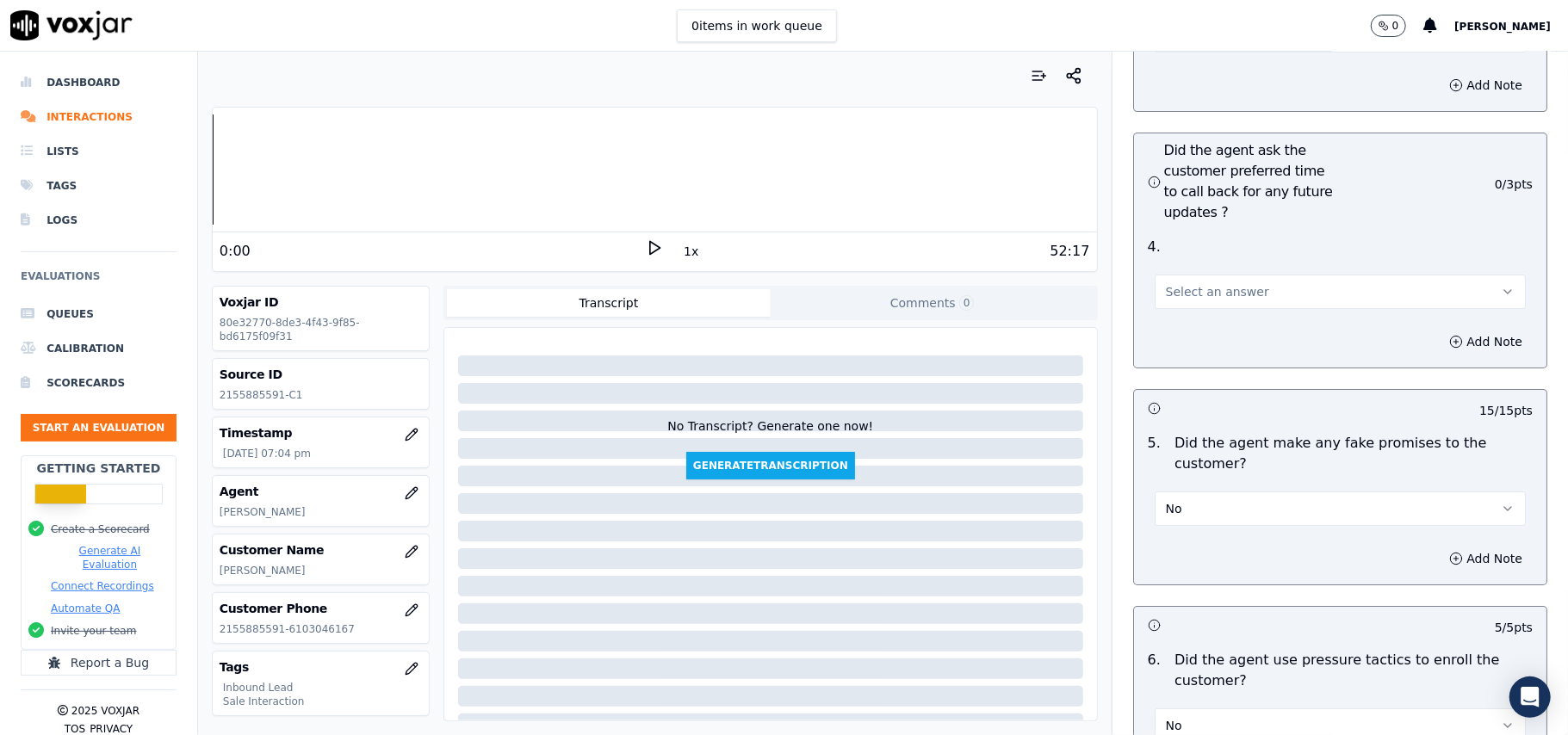
scroll to position [4129, 0]
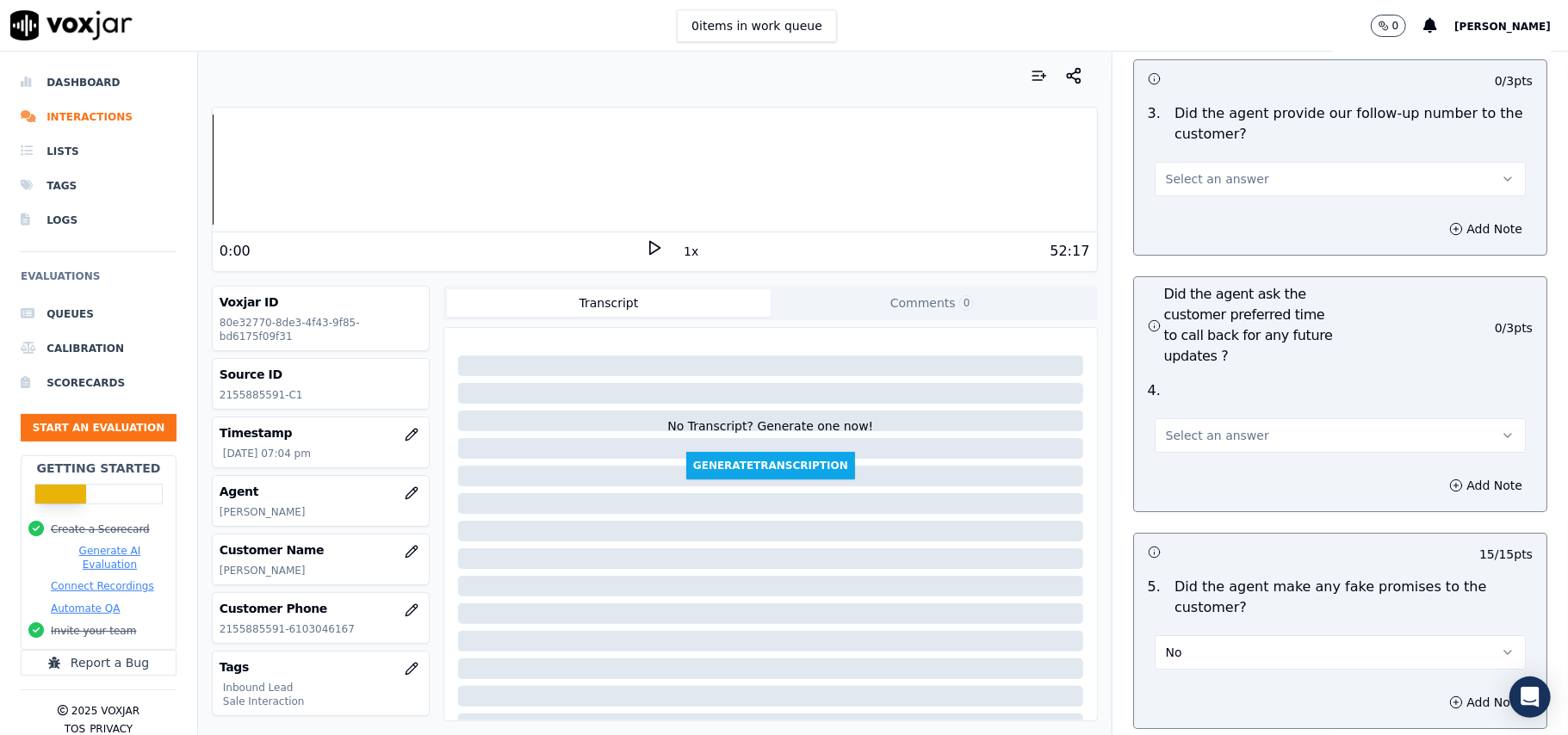
click at [1184, 427] on span "Select an answer" at bounding box center [1217, 435] width 104 height 17
click at [1183, 383] on div "Yes" at bounding box center [1303, 381] width 333 height 27
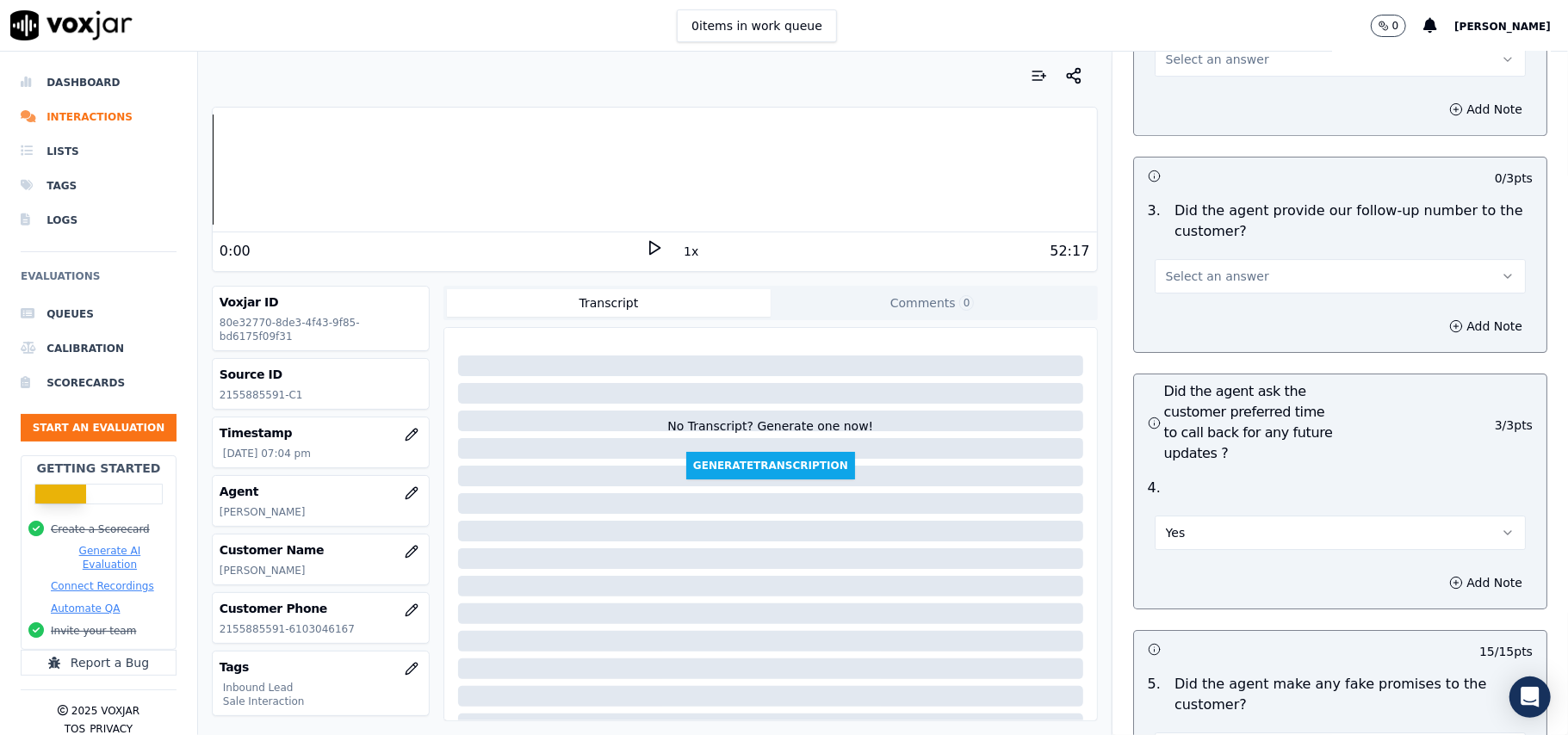
scroll to position [3899, 0]
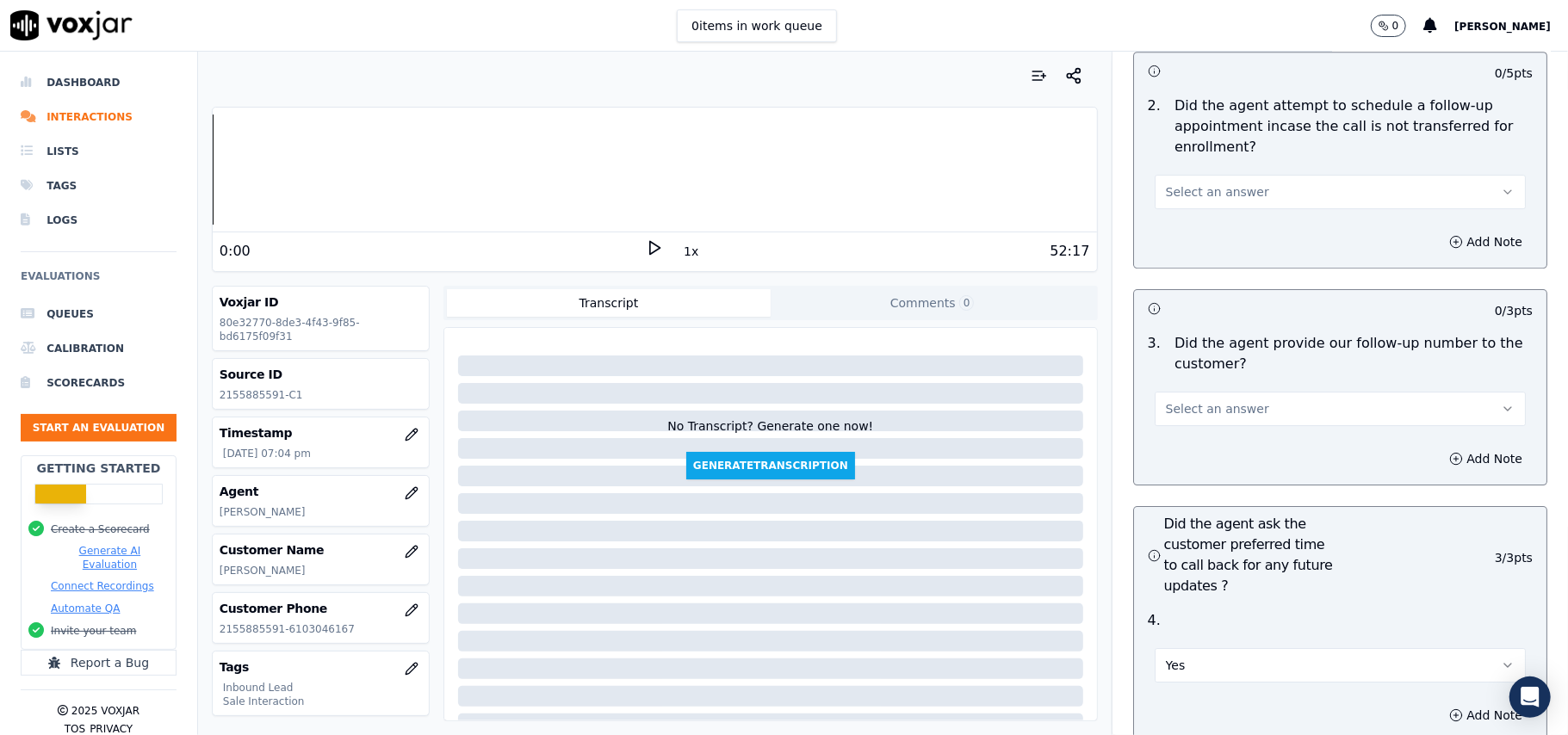
click at [1171, 400] on span "Select an answer" at bounding box center [1217, 408] width 104 height 17
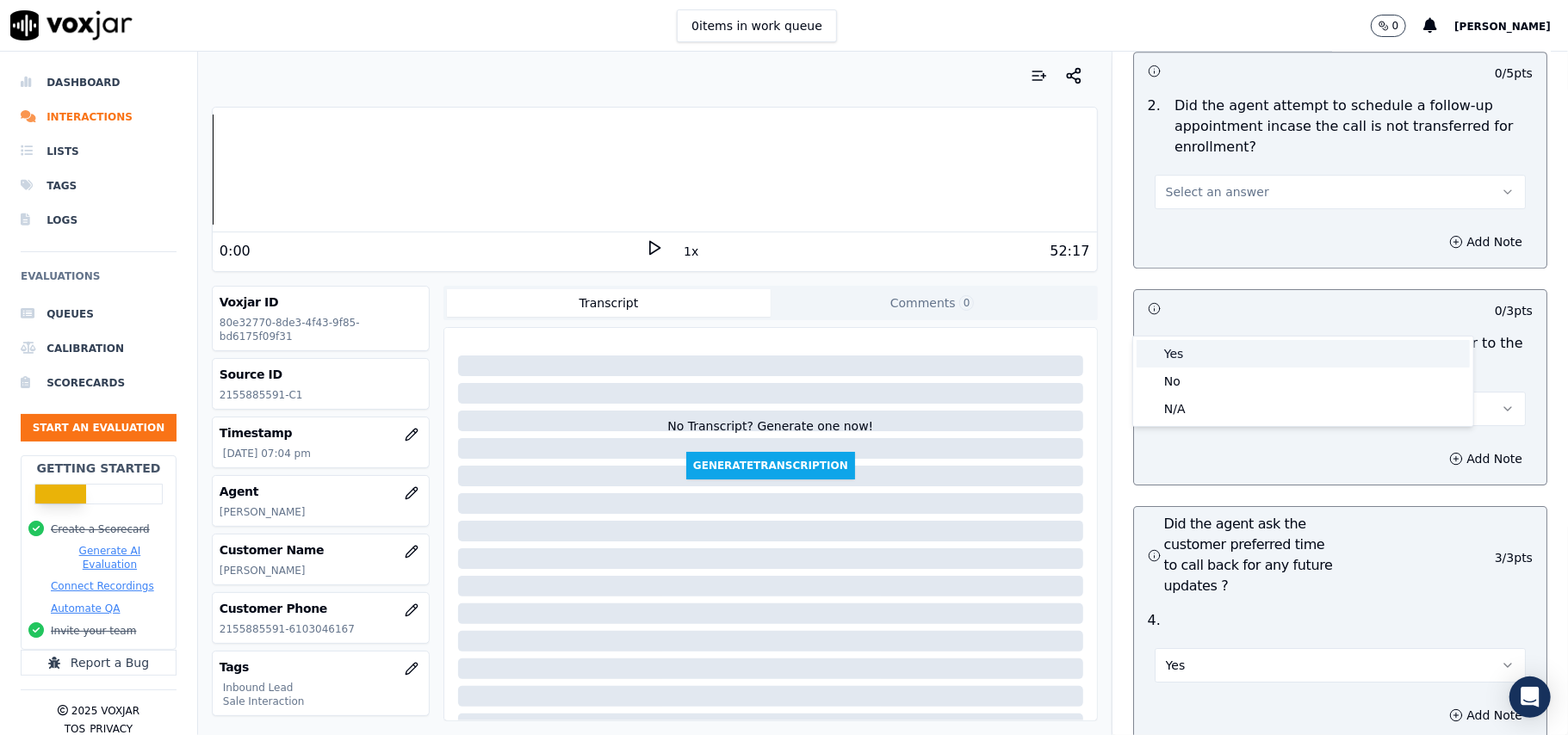
click at [1182, 352] on div "Yes" at bounding box center [1303, 353] width 333 height 27
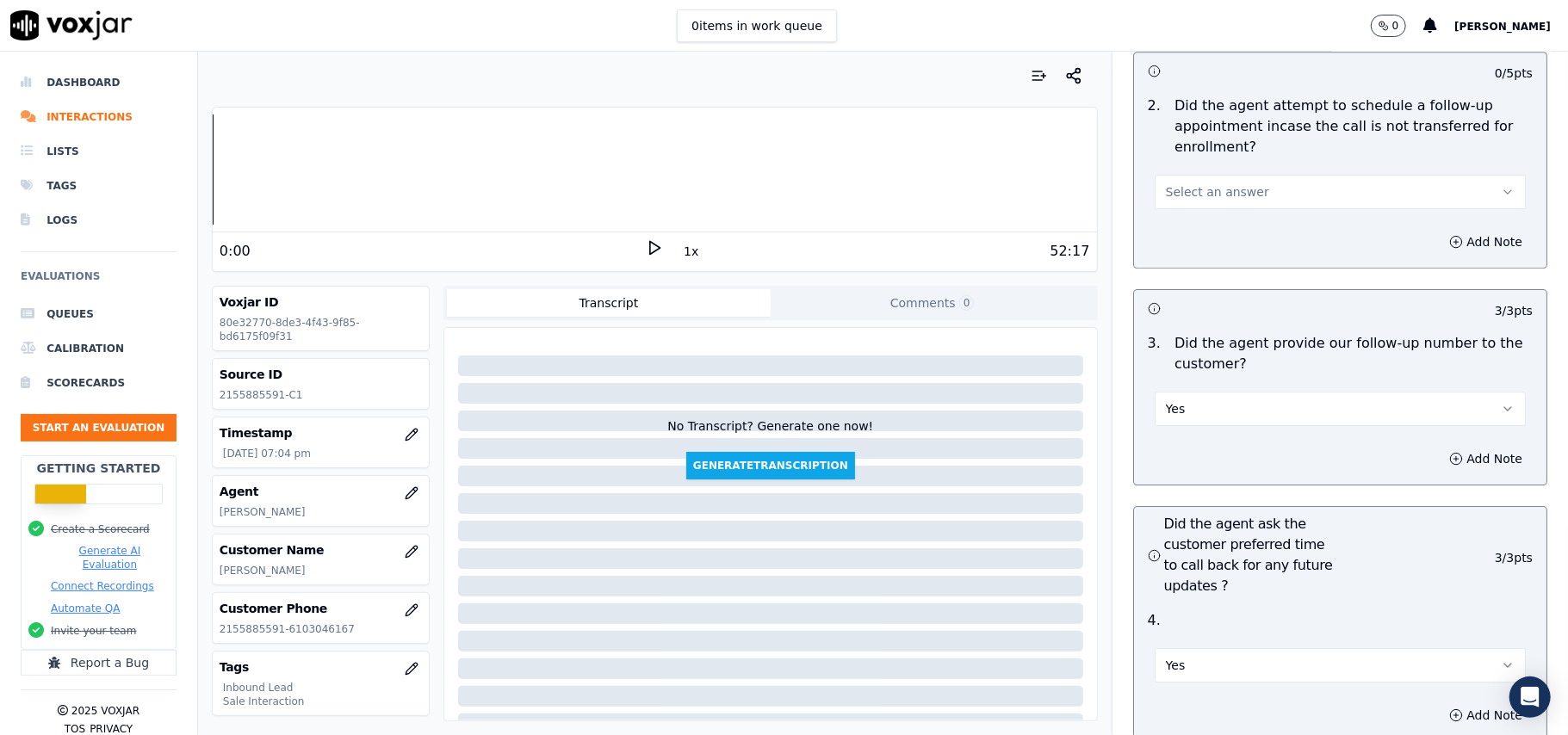
scroll to position [3555, 0]
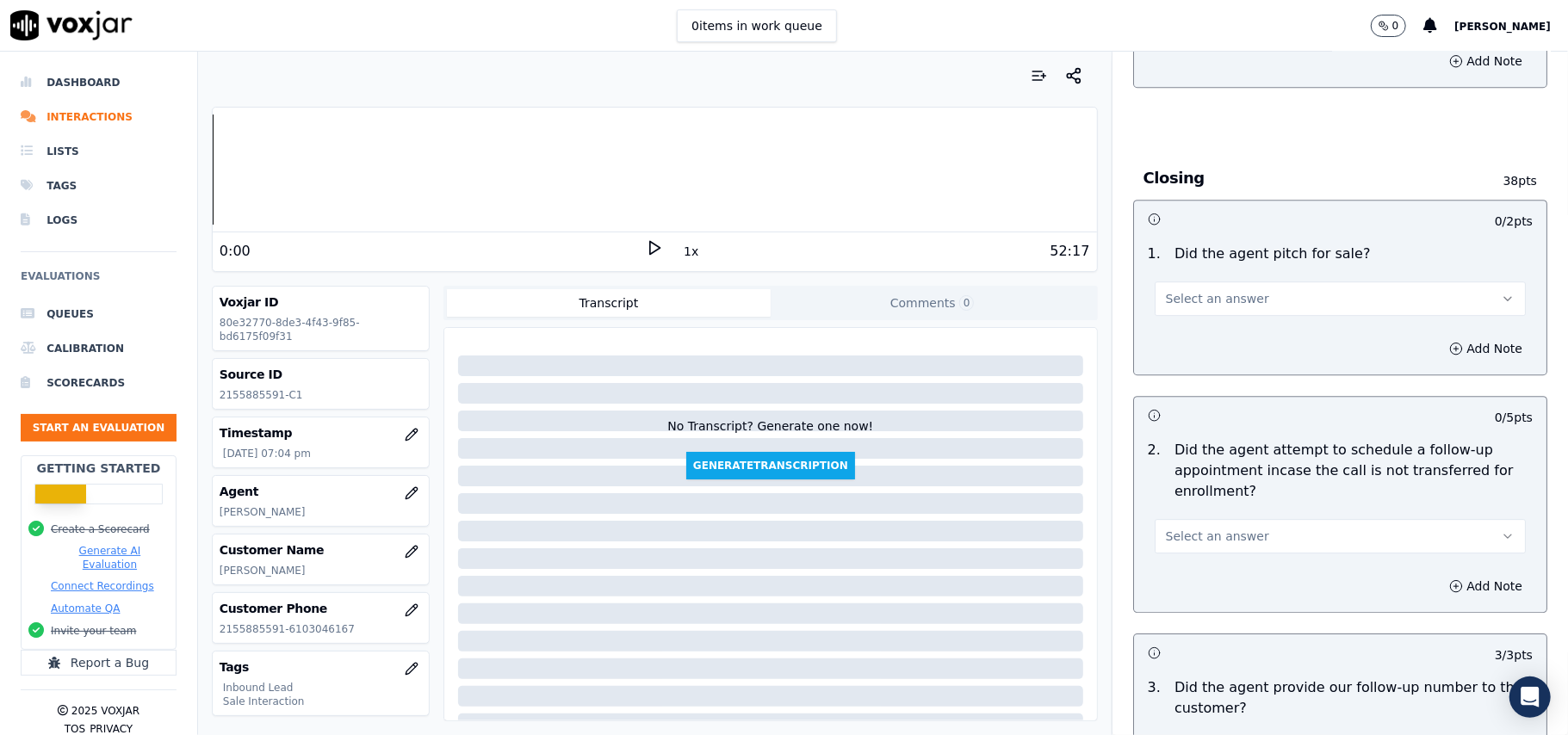
click at [1190, 528] on span "Select an answer" at bounding box center [1217, 536] width 104 height 17
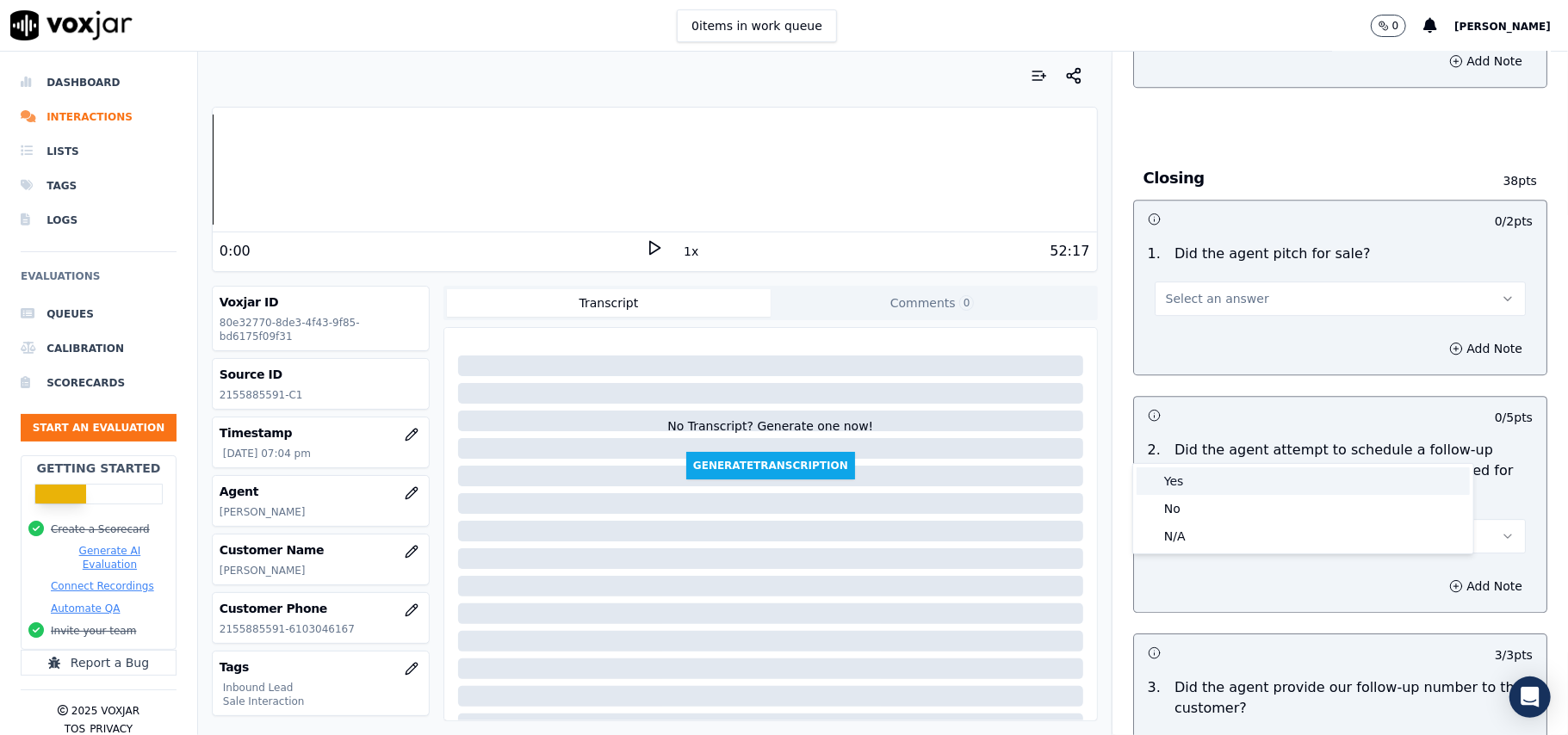
click at [1195, 472] on div "Yes" at bounding box center [1303, 481] width 333 height 27
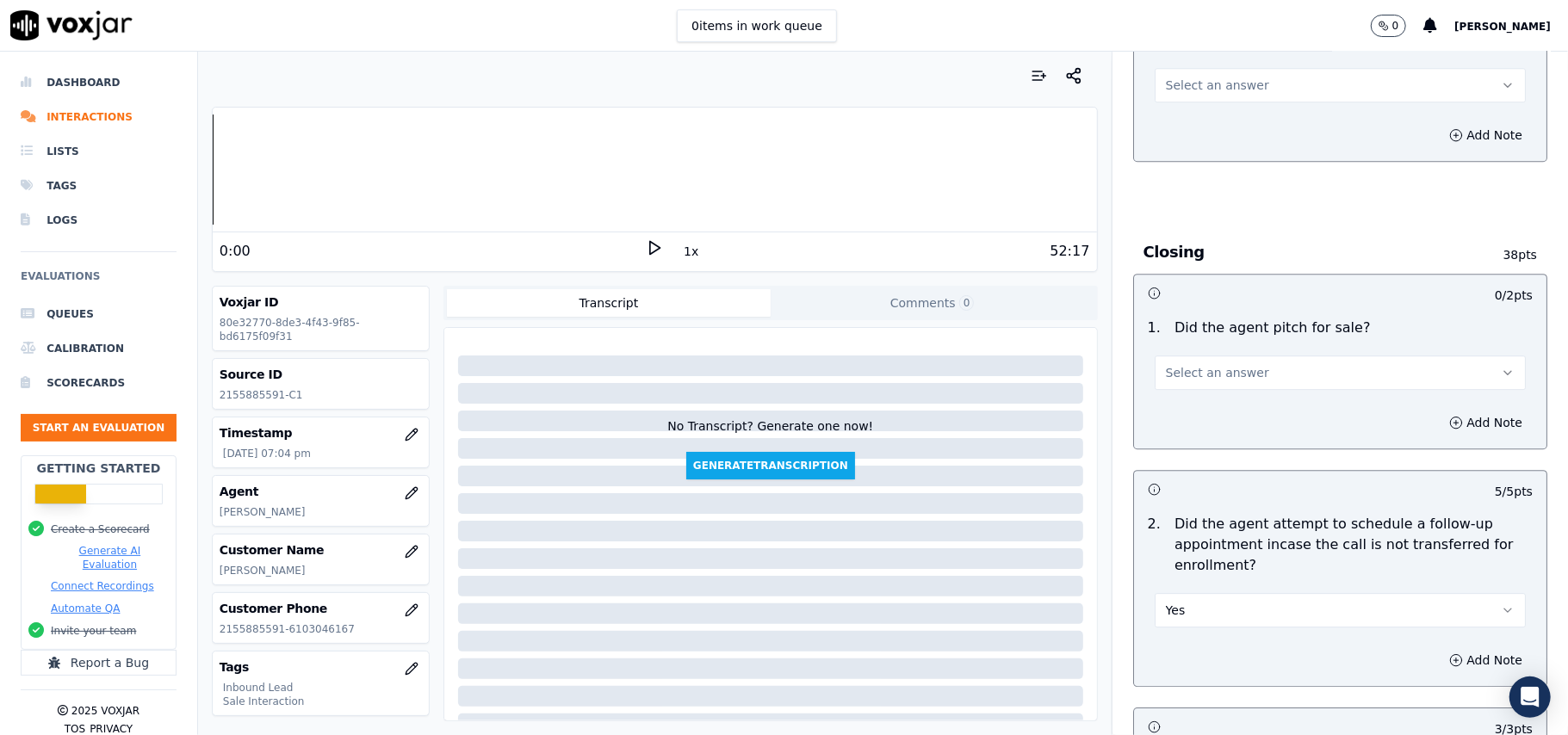
scroll to position [3440, 0]
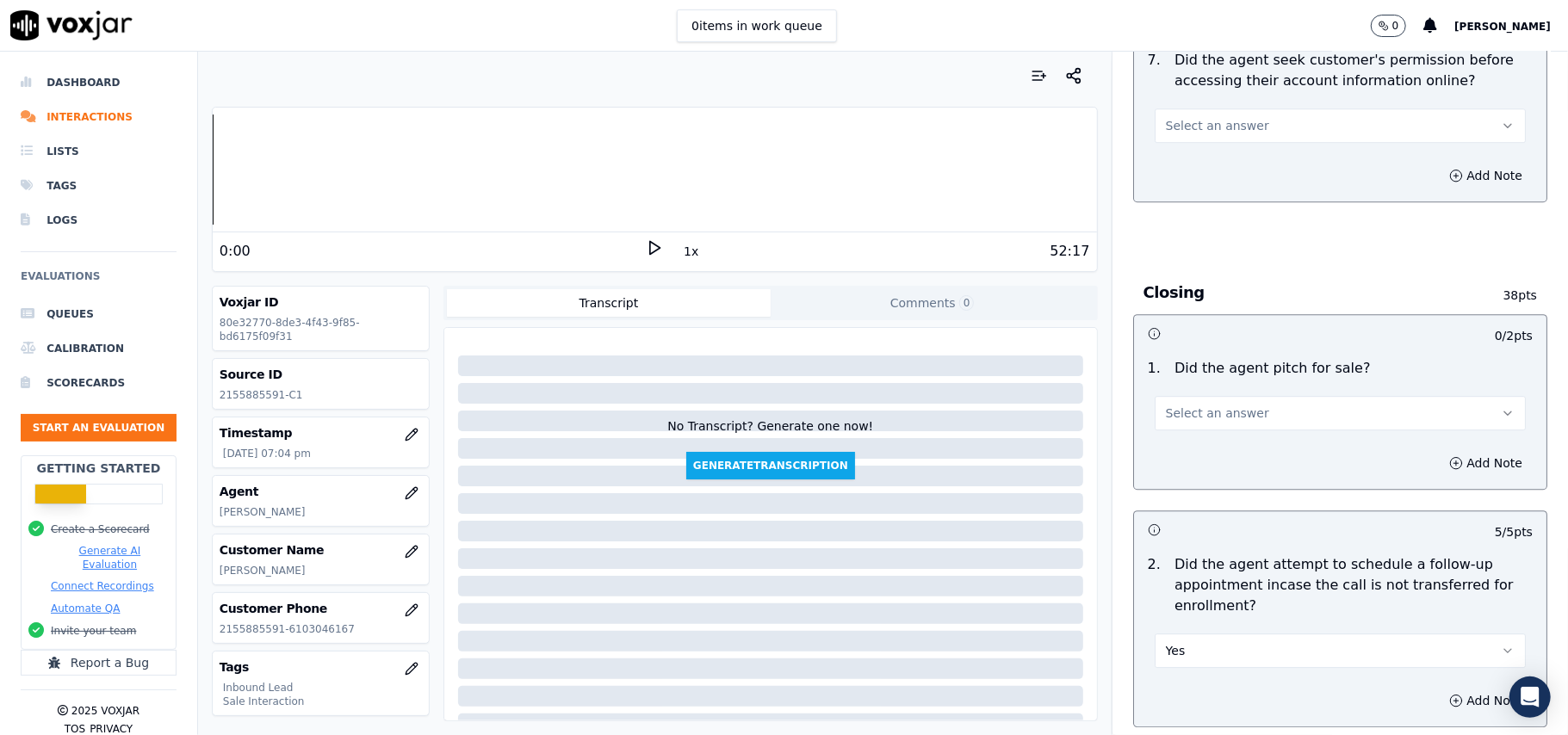
click at [1166, 405] on span "Select an answer" at bounding box center [1217, 413] width 104 height 17
click at [1165, 355] on div "Yes" at bounding box center [1303, 357] width 333 height 27
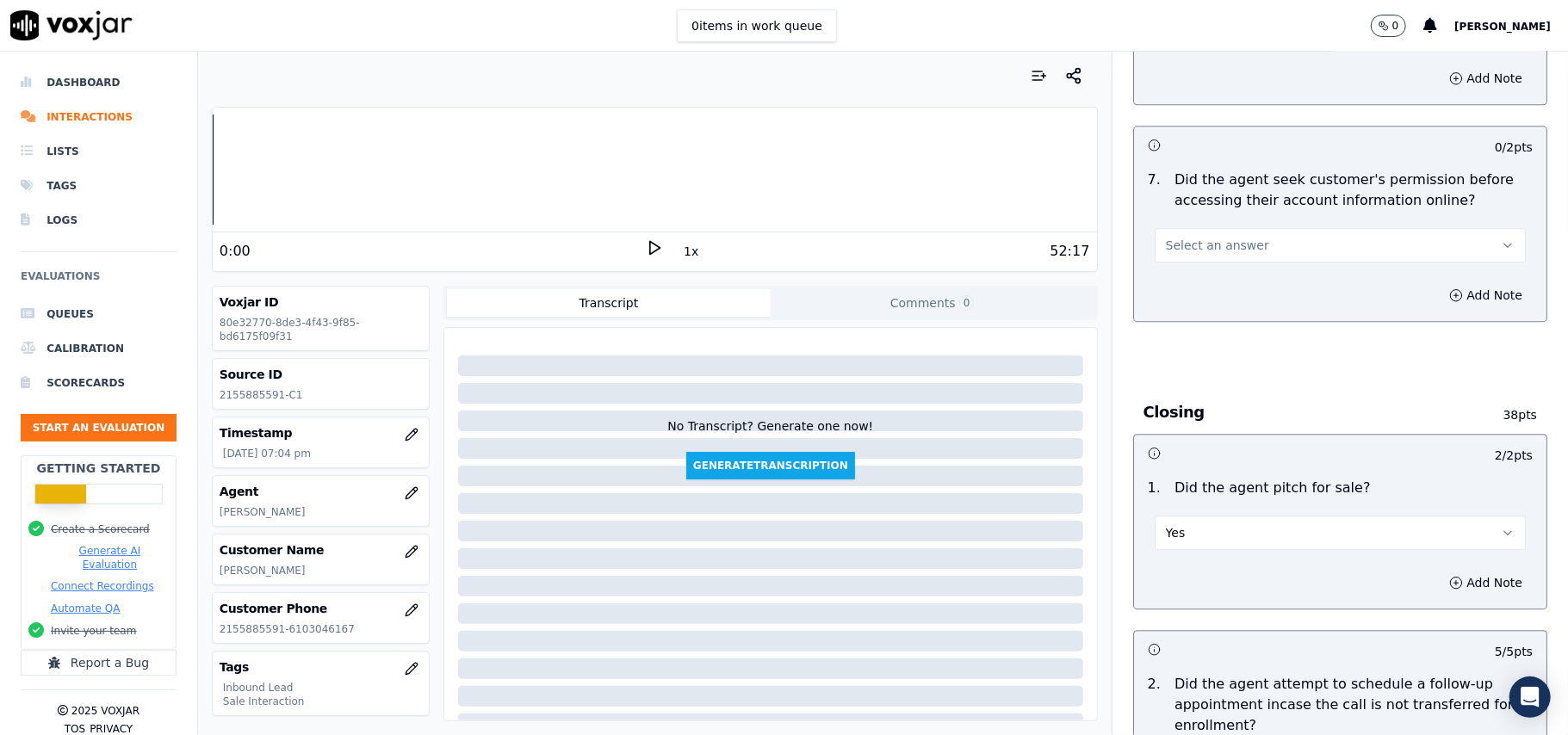
scroll to position [3096, 0]
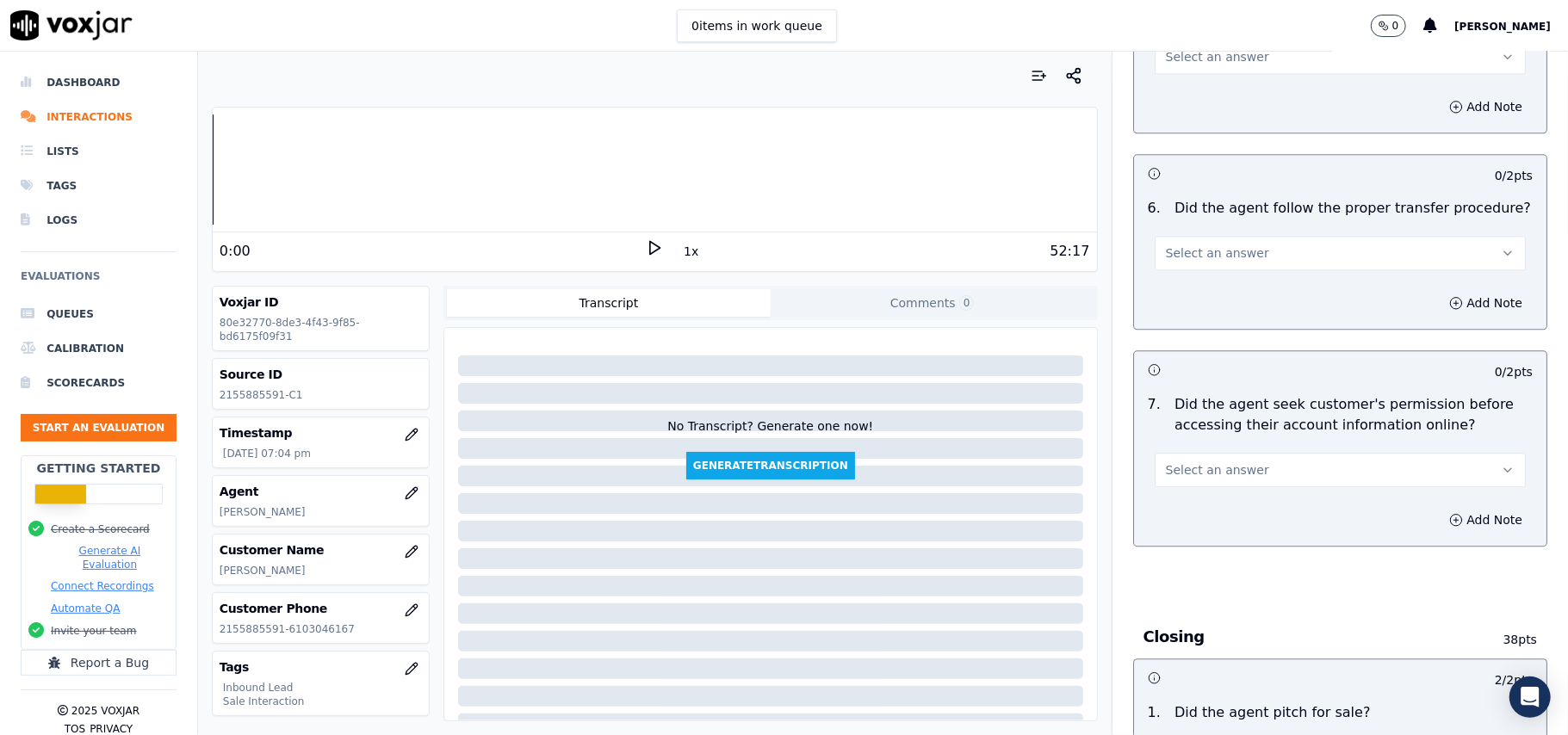
click at [1173, 461] on span "Select an answer" at bounding box center [1217, 469] width 104 height 17
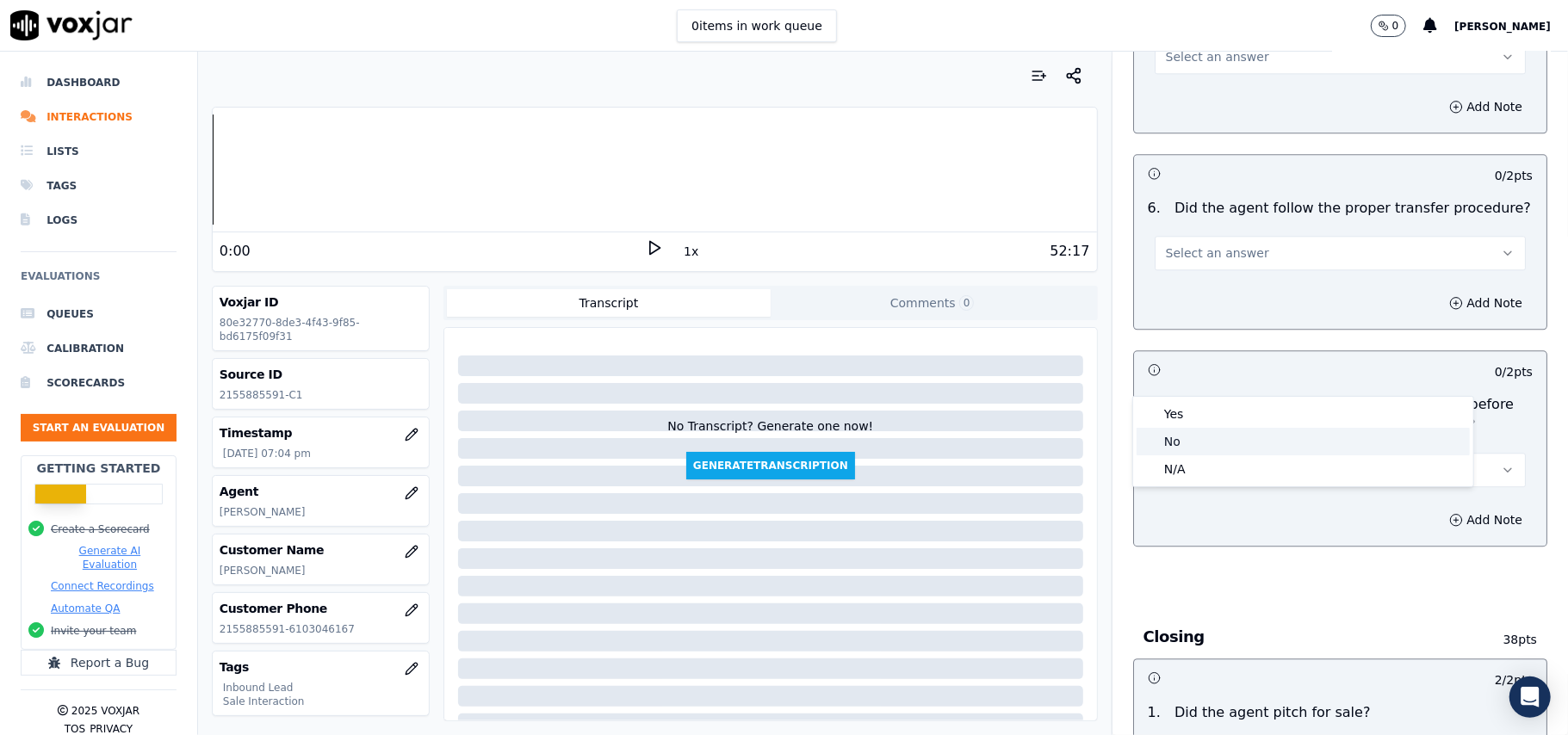
click at [1188, 420] on div "Yes" at bounding box center [1303, 414] width 333 height 27
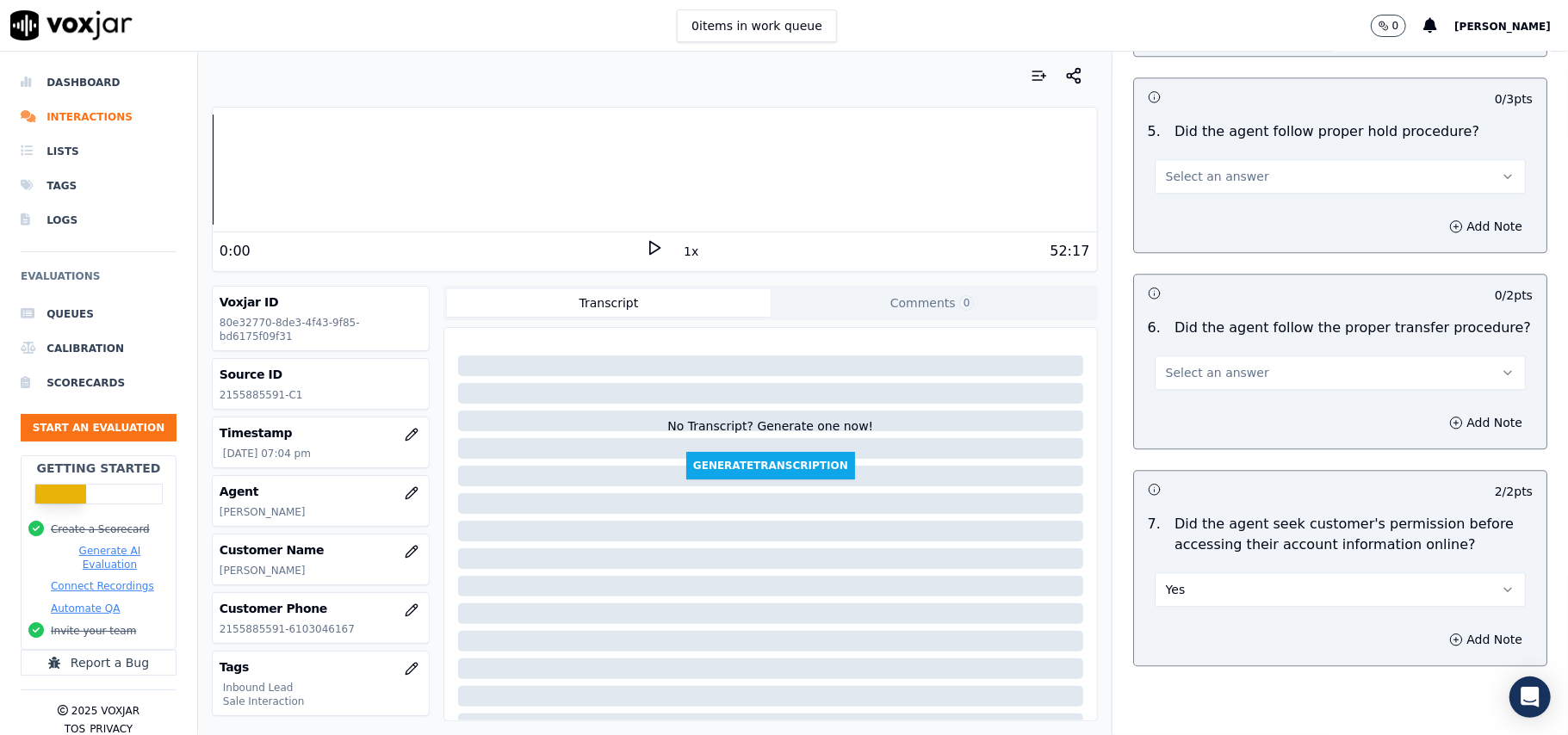
scroll to position [2866, 0]
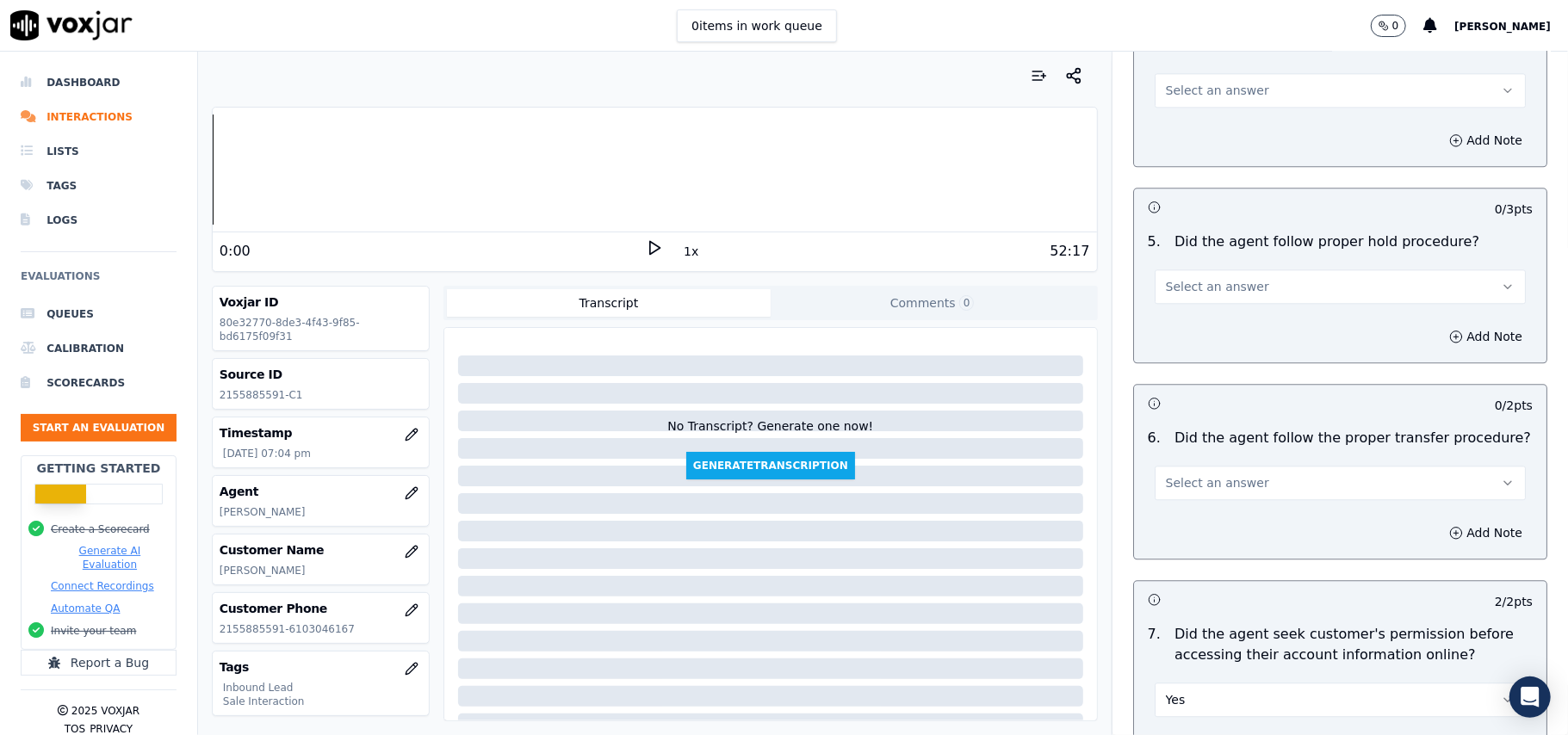
click at [1189, 475] on span "Select an answer" at bounding box center [1217, 483] width 104 height 17
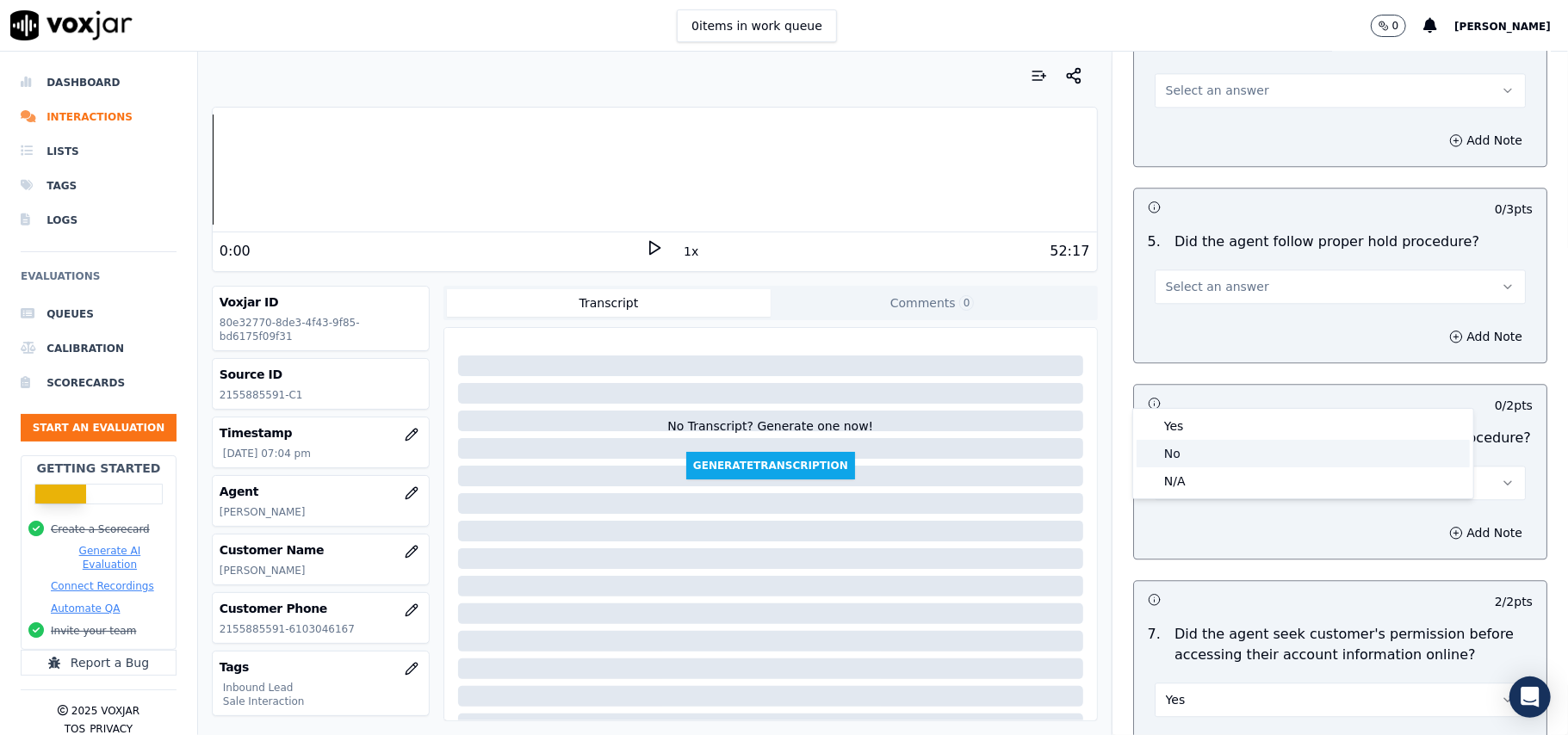
click at [1202, 462] on div "No" at bounding box center [1303, 453] width 333 height 27
click at [1188, 421] on div "6 . Did the agent follow the proper transfer procedure? No" at bounding box center [1340, 463] width 413 height 86
click at [1192, 421] on div "6 . Did the agent follow the proper transfer procedure? No" at bounding box center [1340, 463] width 413 height 86
click at [1169, 466] on button "No" at bounding box center [1339, 483] width 371 height 35
click at [1169, 469] on div "N/A" at bounding box center [1303, 481] width 333 height 27
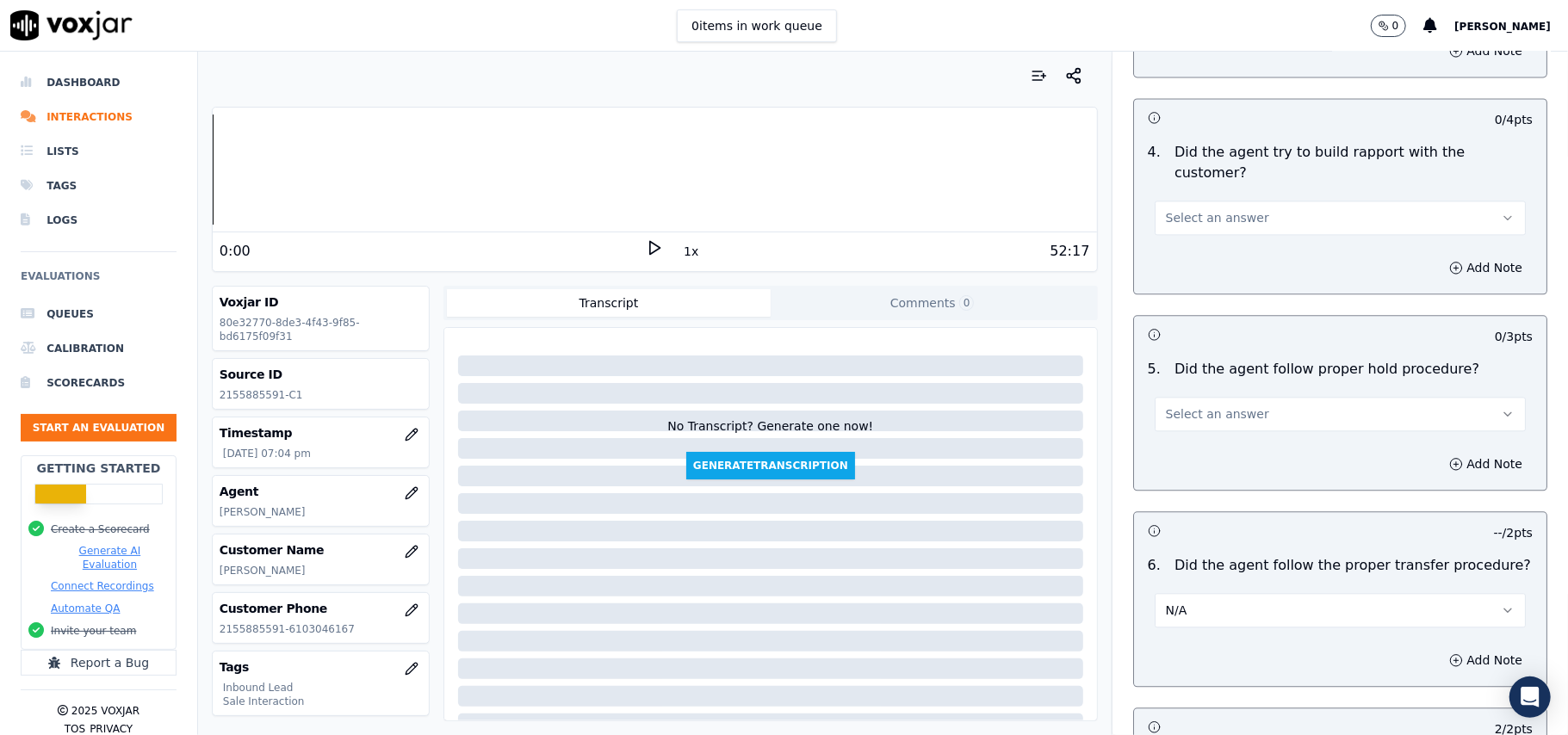
scroll to position [2637, 0]
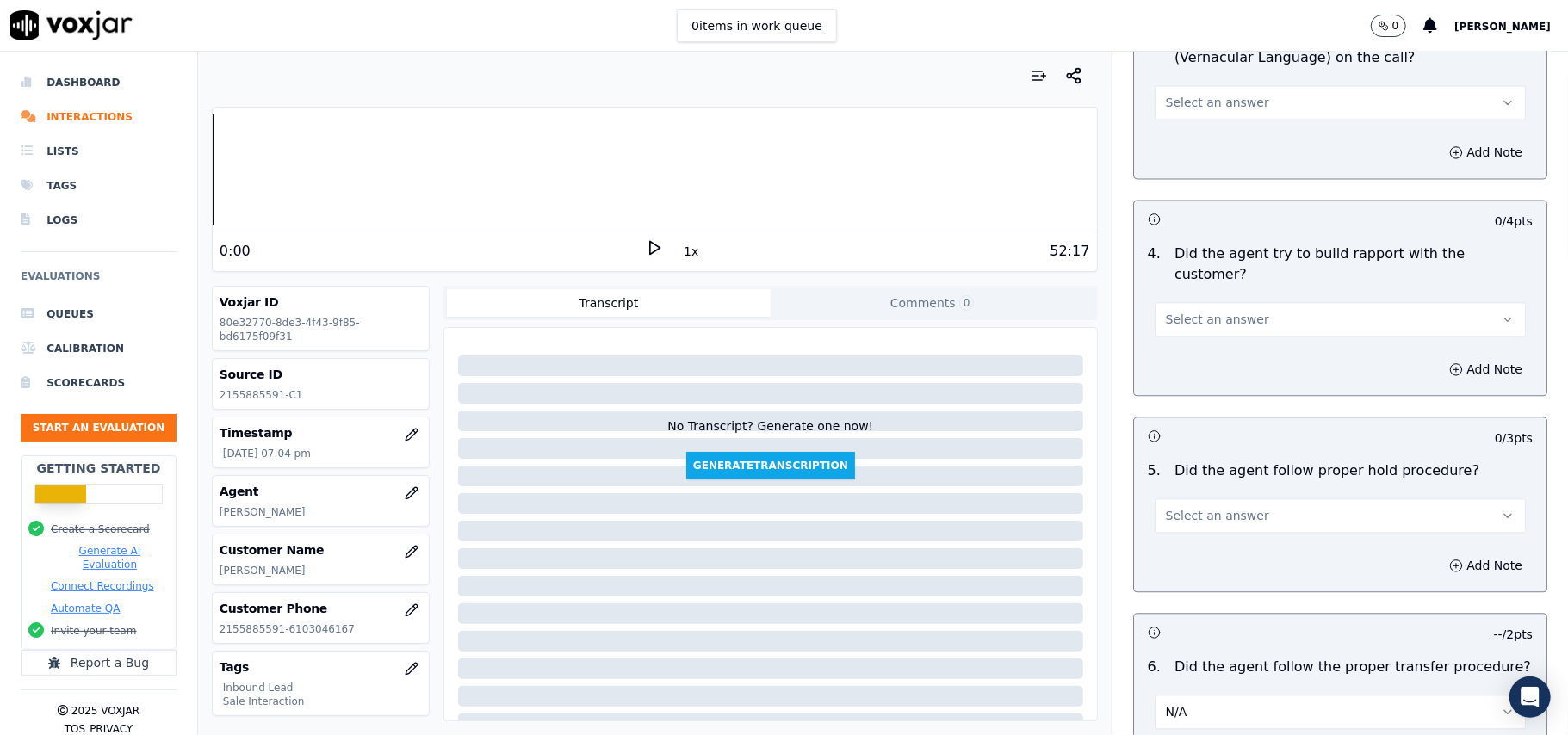
click at [1169, 499] on button "Select an answer" at bounding box center [1339, 515] width 371 height 35
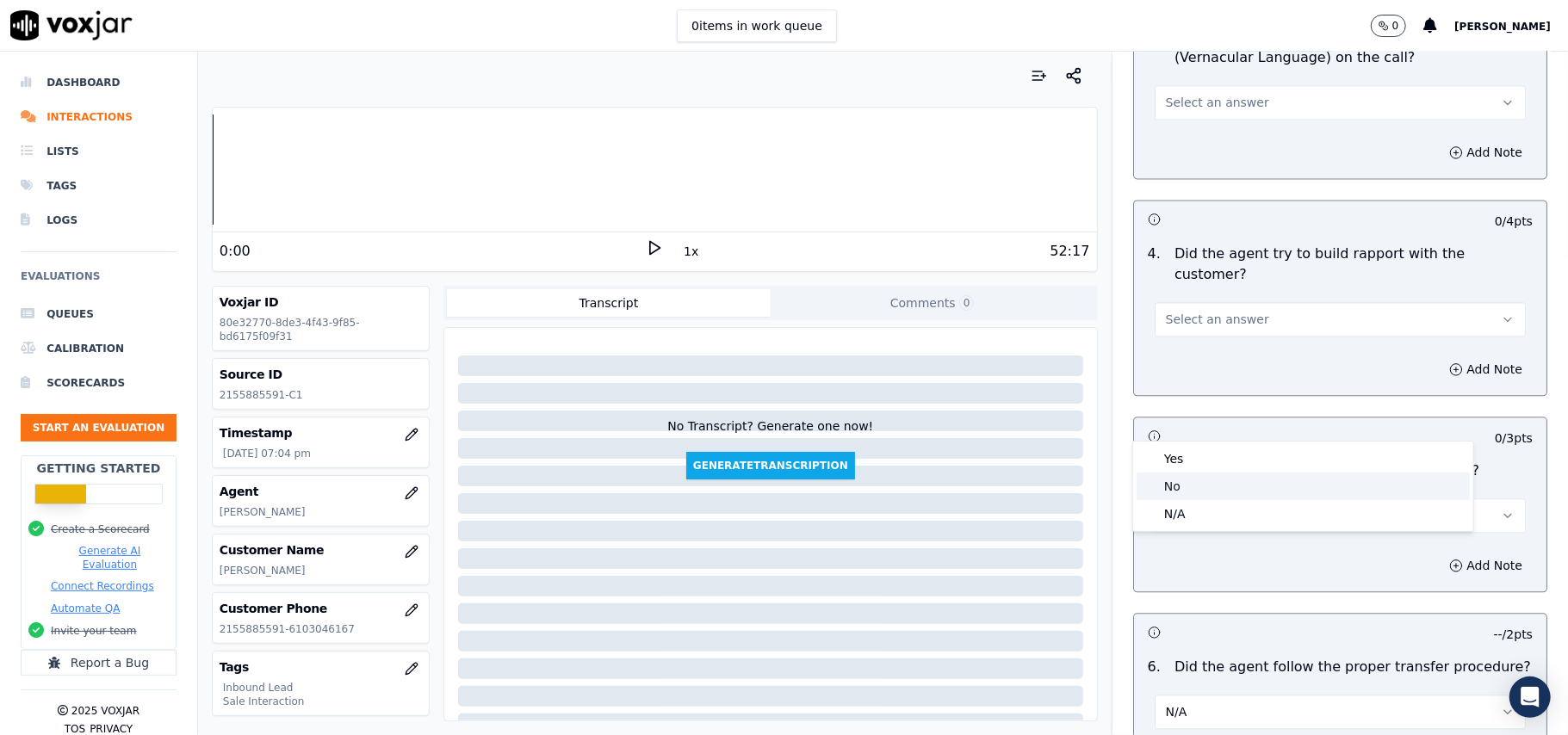
click at [1180, 473] on div "No" at bounding box center [1303, 486] width 333 height 27
click at [1182, 499] on button "No" at bounding box center [1339, 515] width 371 height 35
click at [1182, 454] on div "Yes" at bounding box center [1303, 459] width 333 height 27
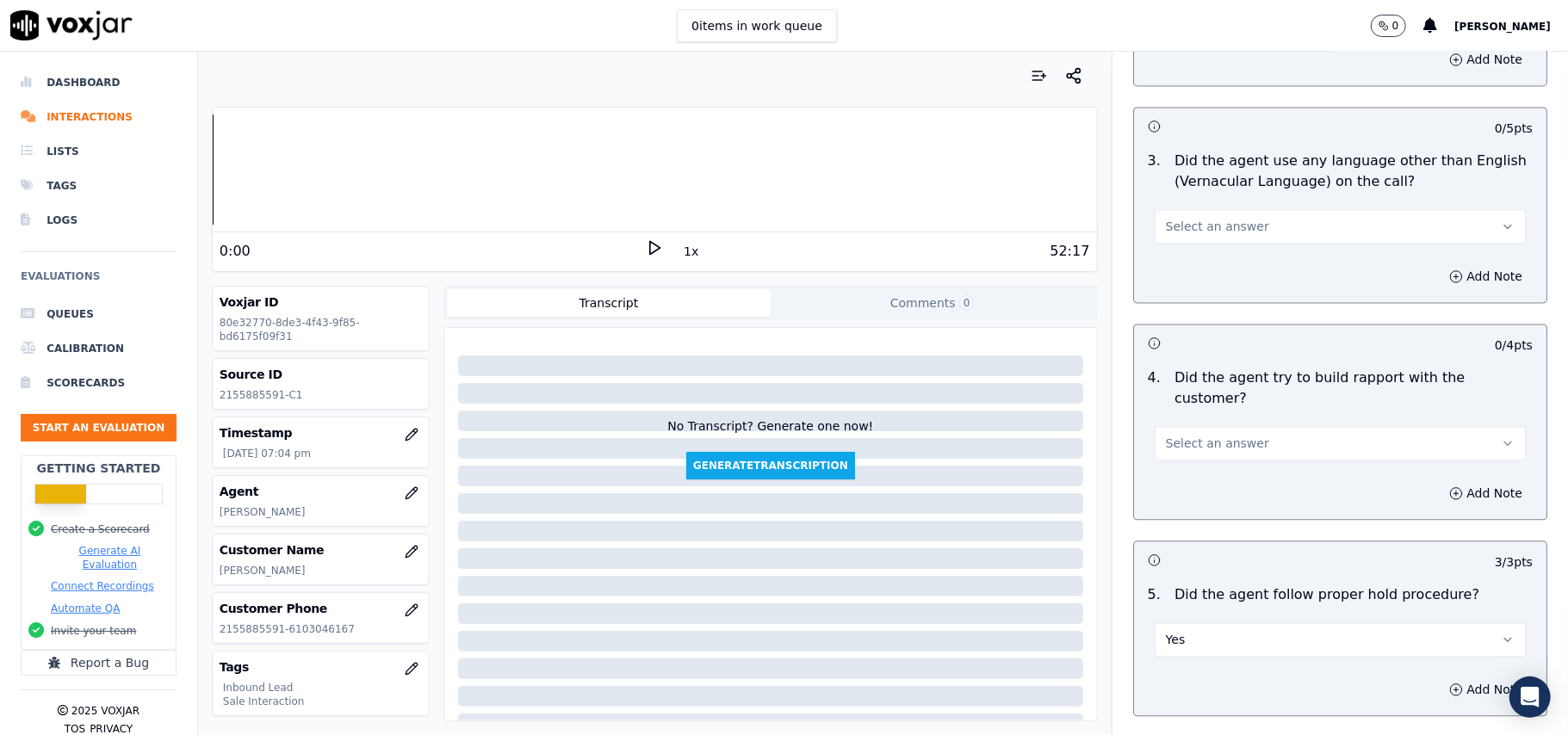
scroll to position [2408, 0]
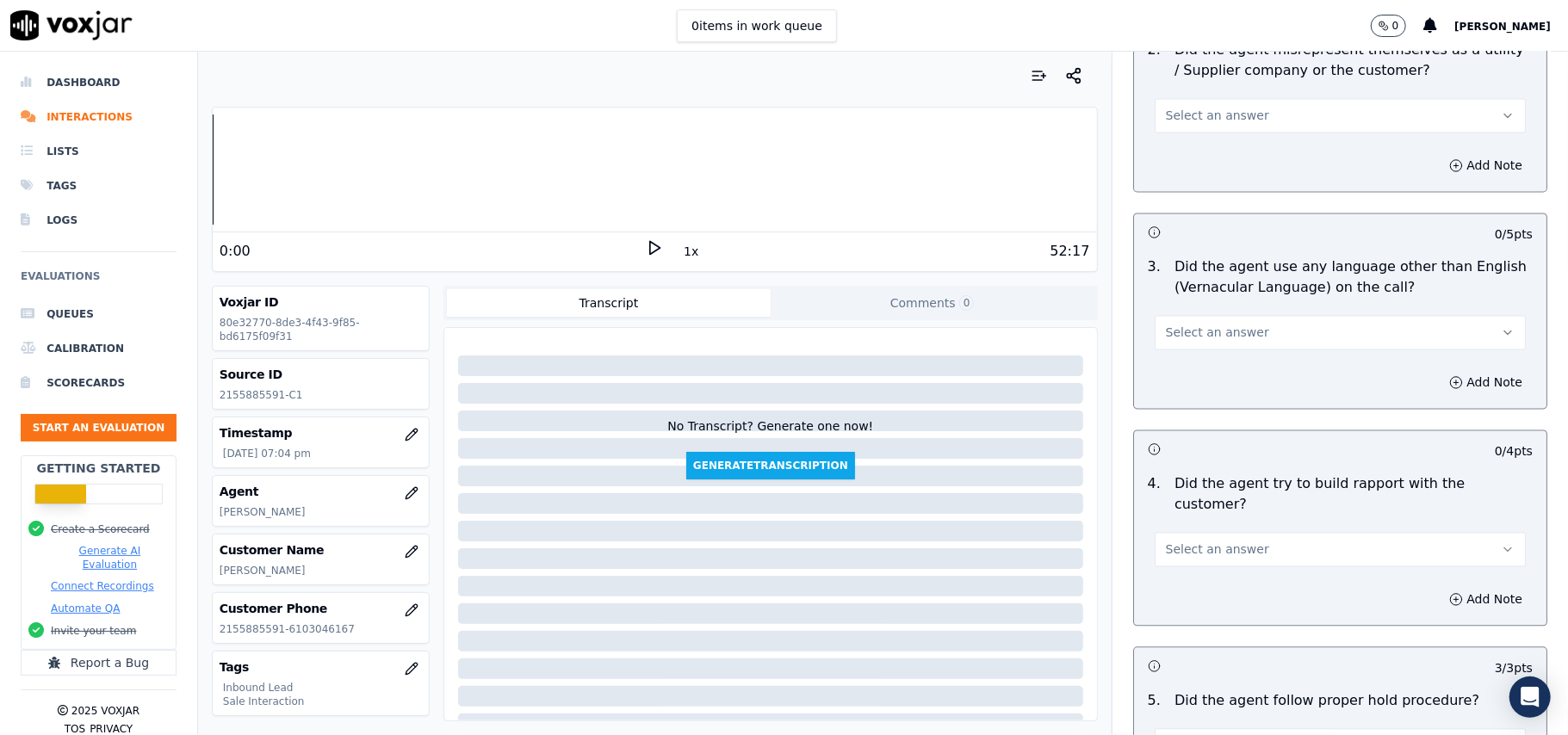
click at [1184, 540] on span "Select an answer" at bounding box center [1217, 548] width 104 height 17
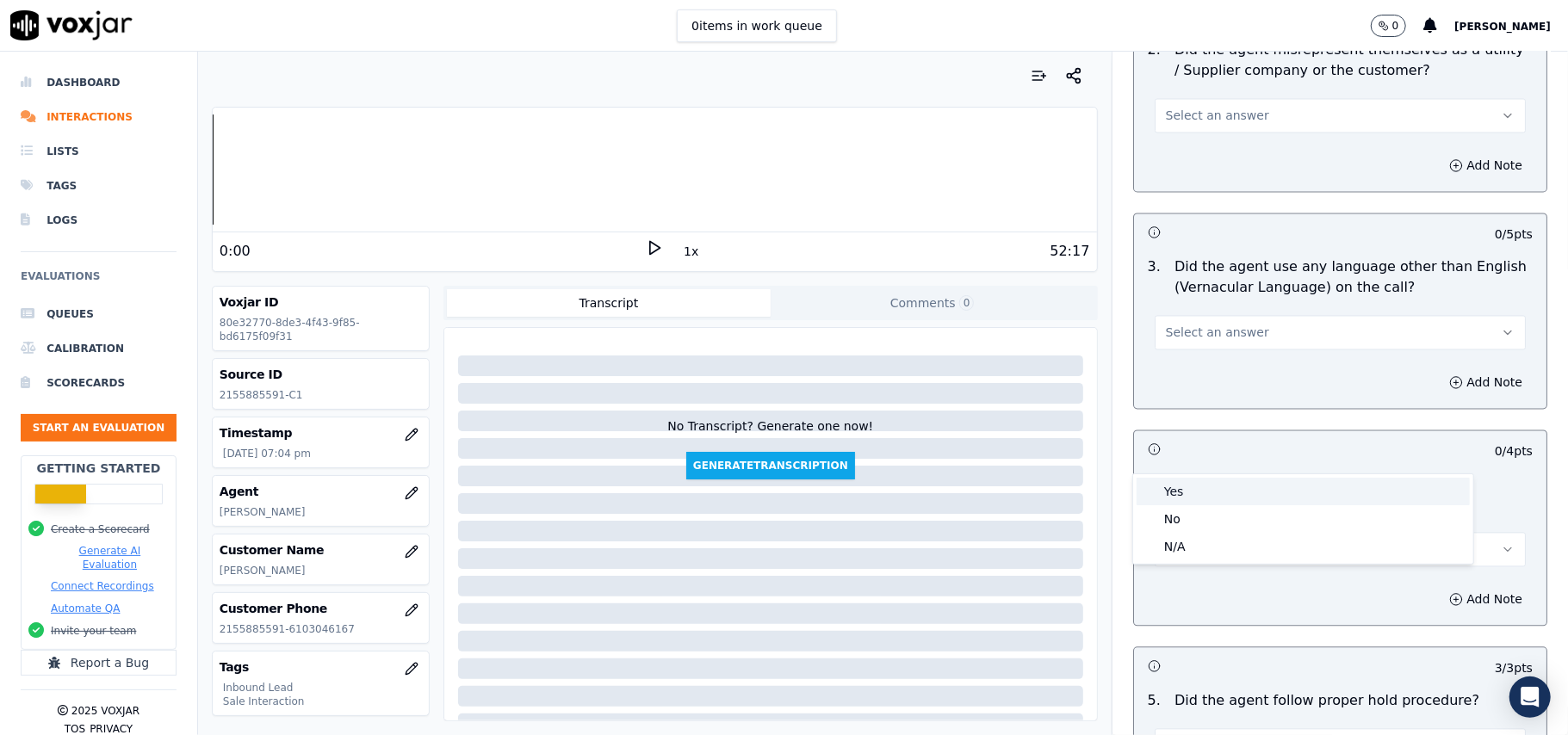
click at [1182, 486] on div "Yes" at bounding box center [1303, 491] width 333 height 27
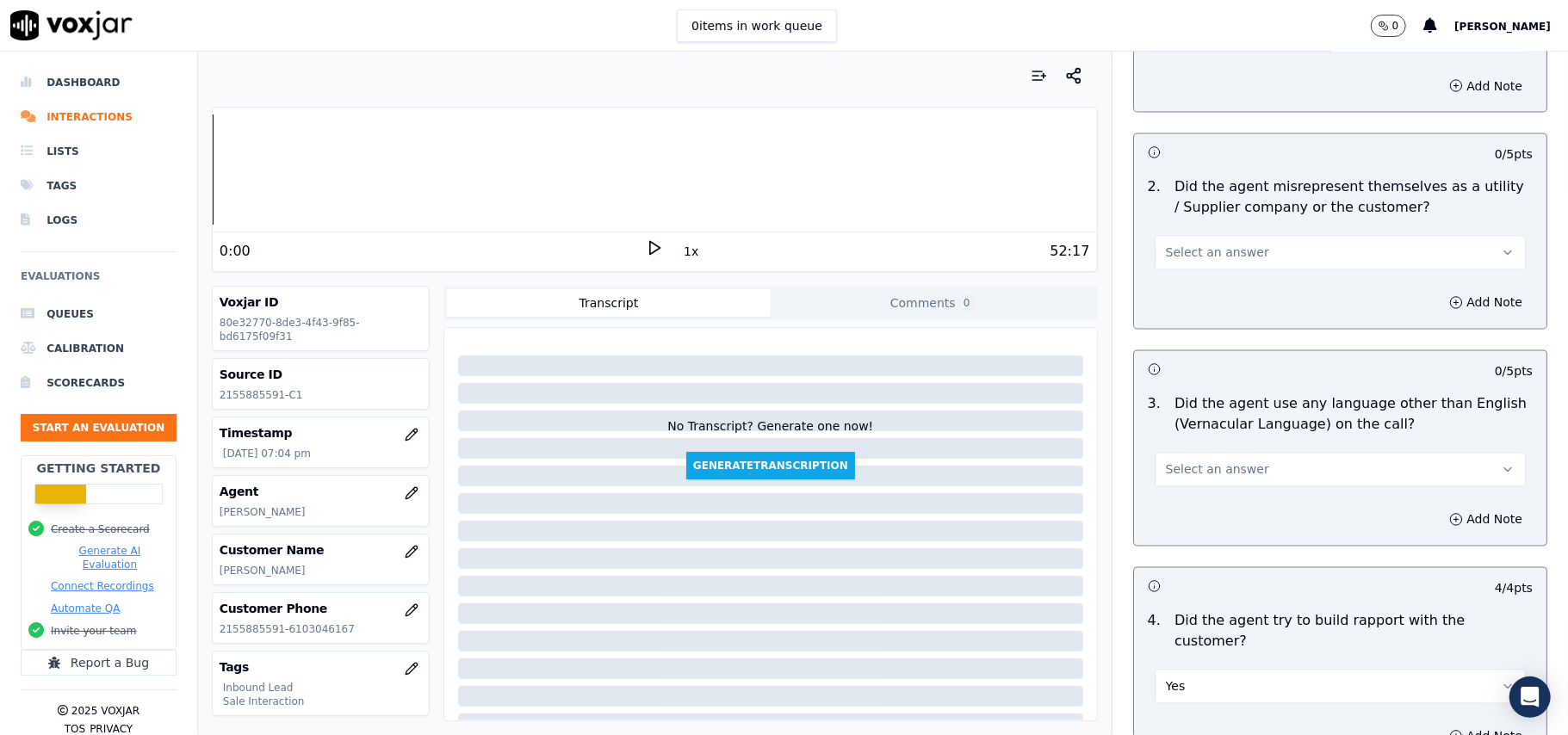
scroll to position [2063, 0]
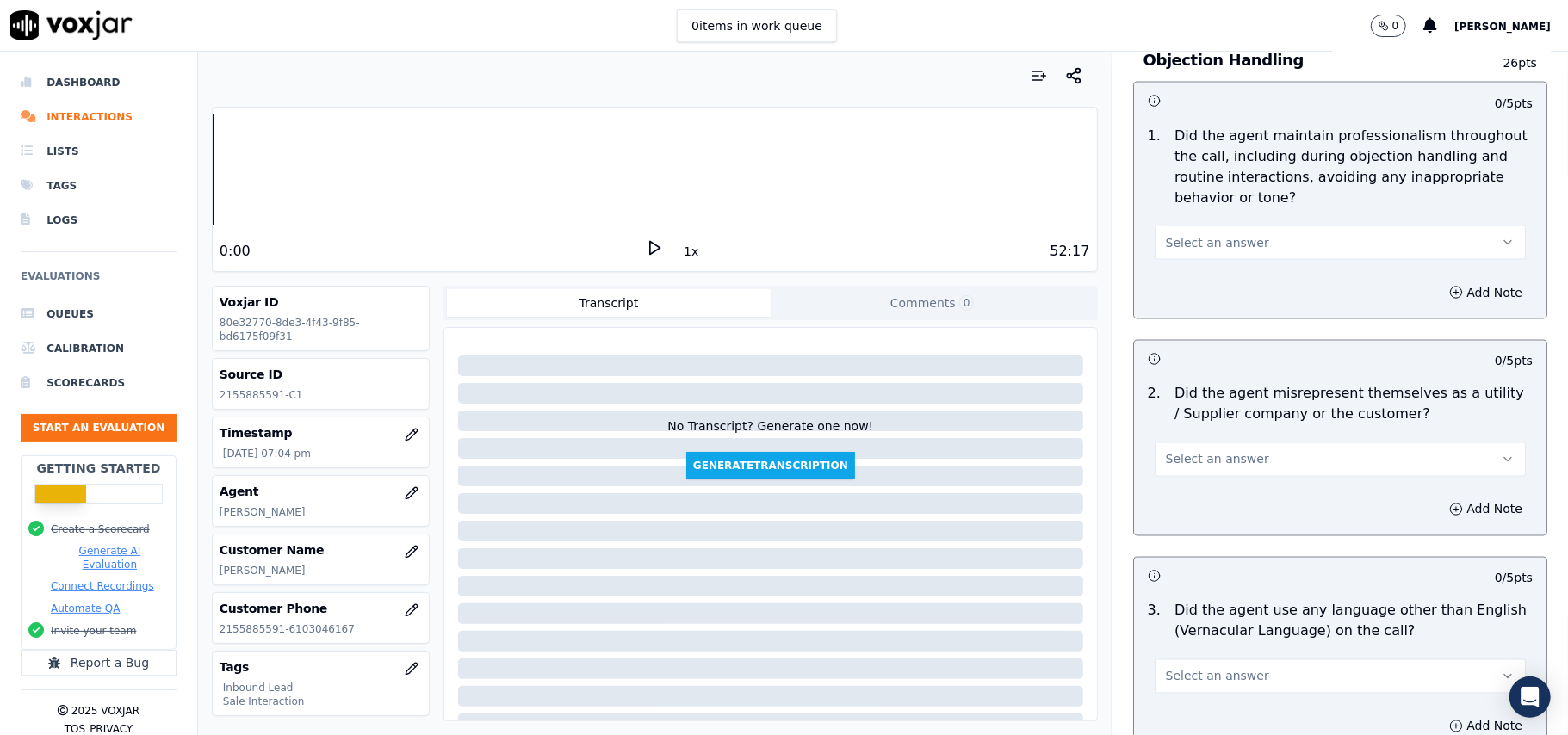
click at [1184, 660] on button "Select an answer" at bounding box center [1339, 677] width 371 height 35
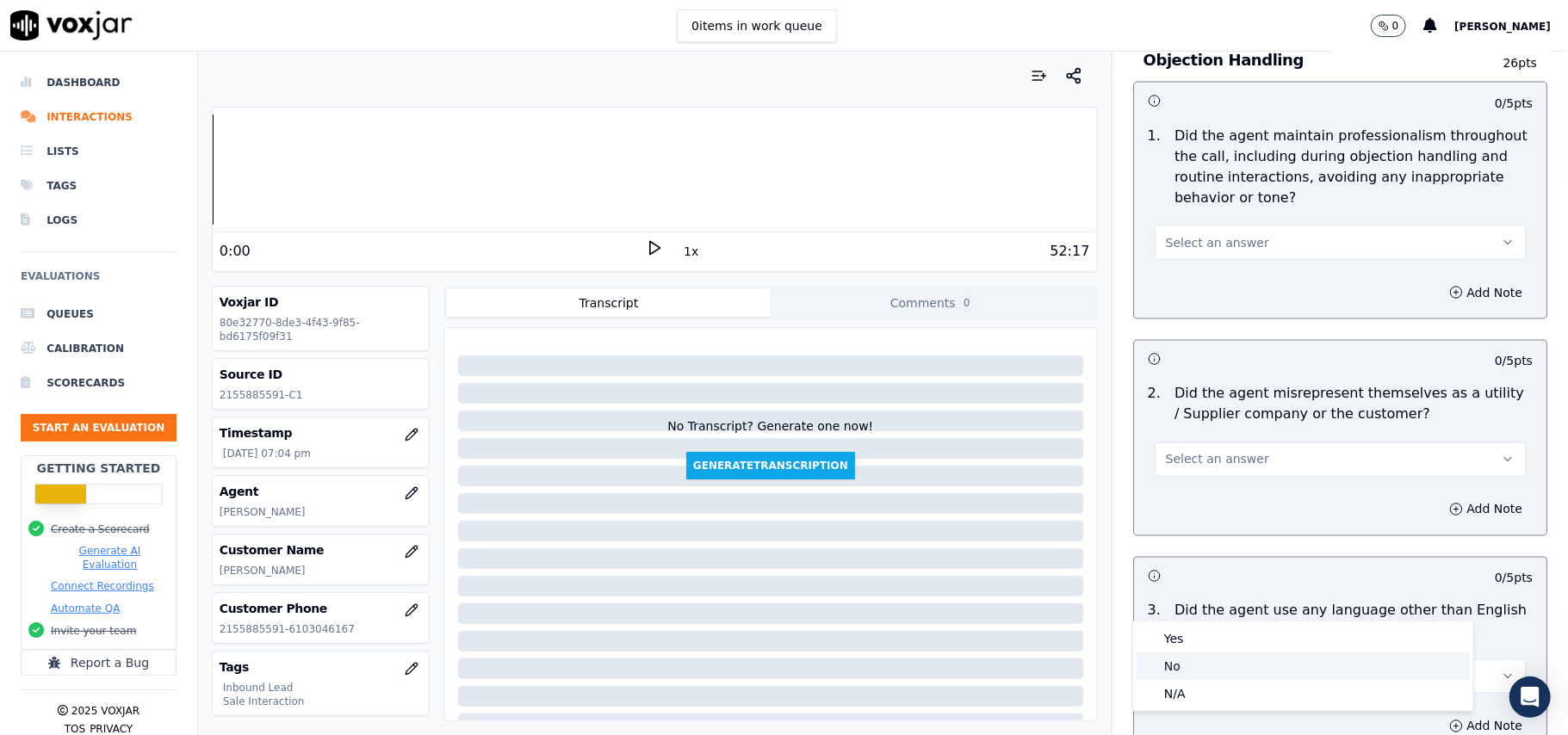
click at [1166, 664] on div "No" at bounding box center [1303, 666] width 333 height 27
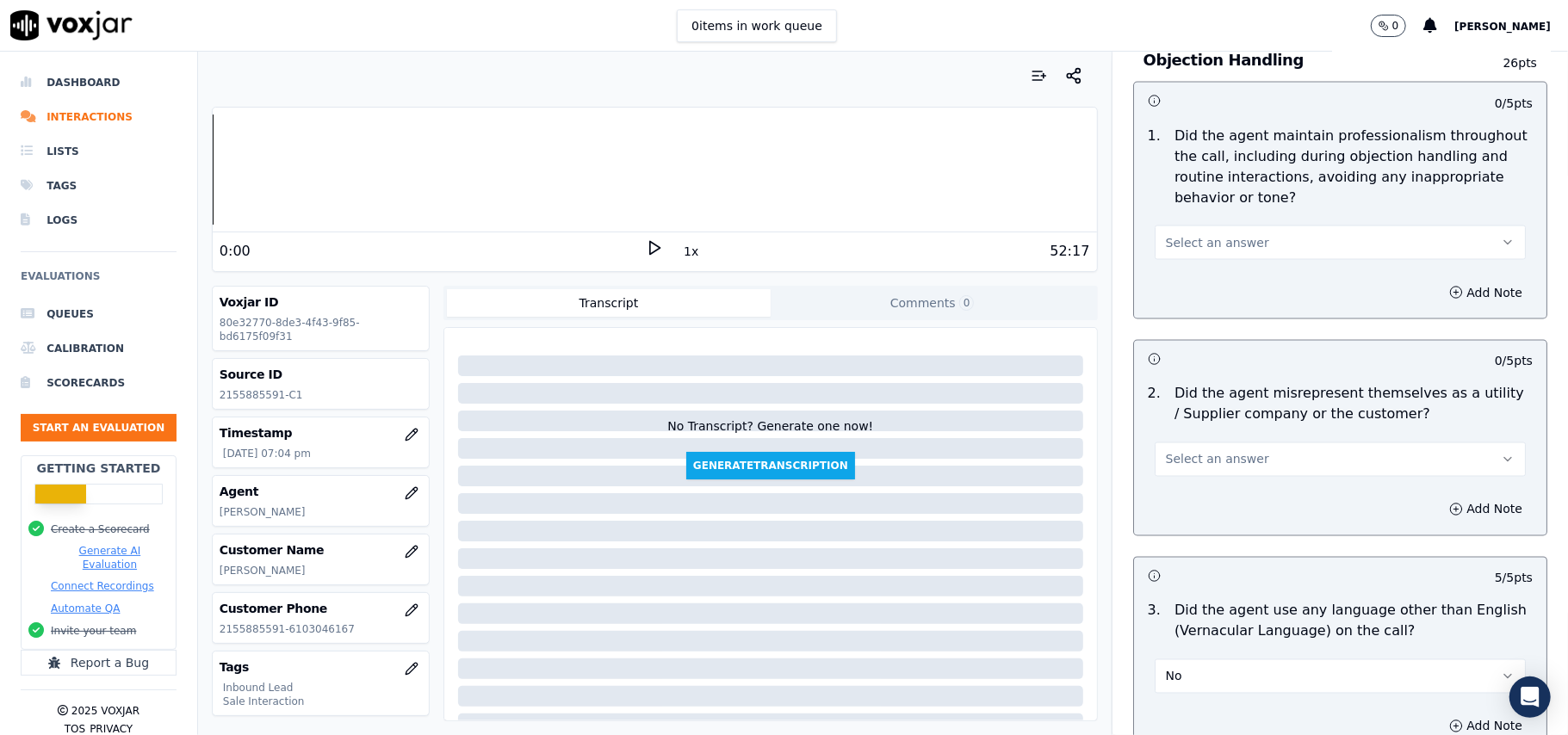
click at [1157, 405] on div "2 . Did the agent misrepresent themselves as a utility / Supplier company or th…" at bounding box center [1340, 430] width 413 height 107
click at [1202, 443] on button "Select an answer" at bounding box center [1339, 460] width 371 height 35
click at [1192, 425] on div "Yes" at bounding box center [1303, 421] width 333 height 27
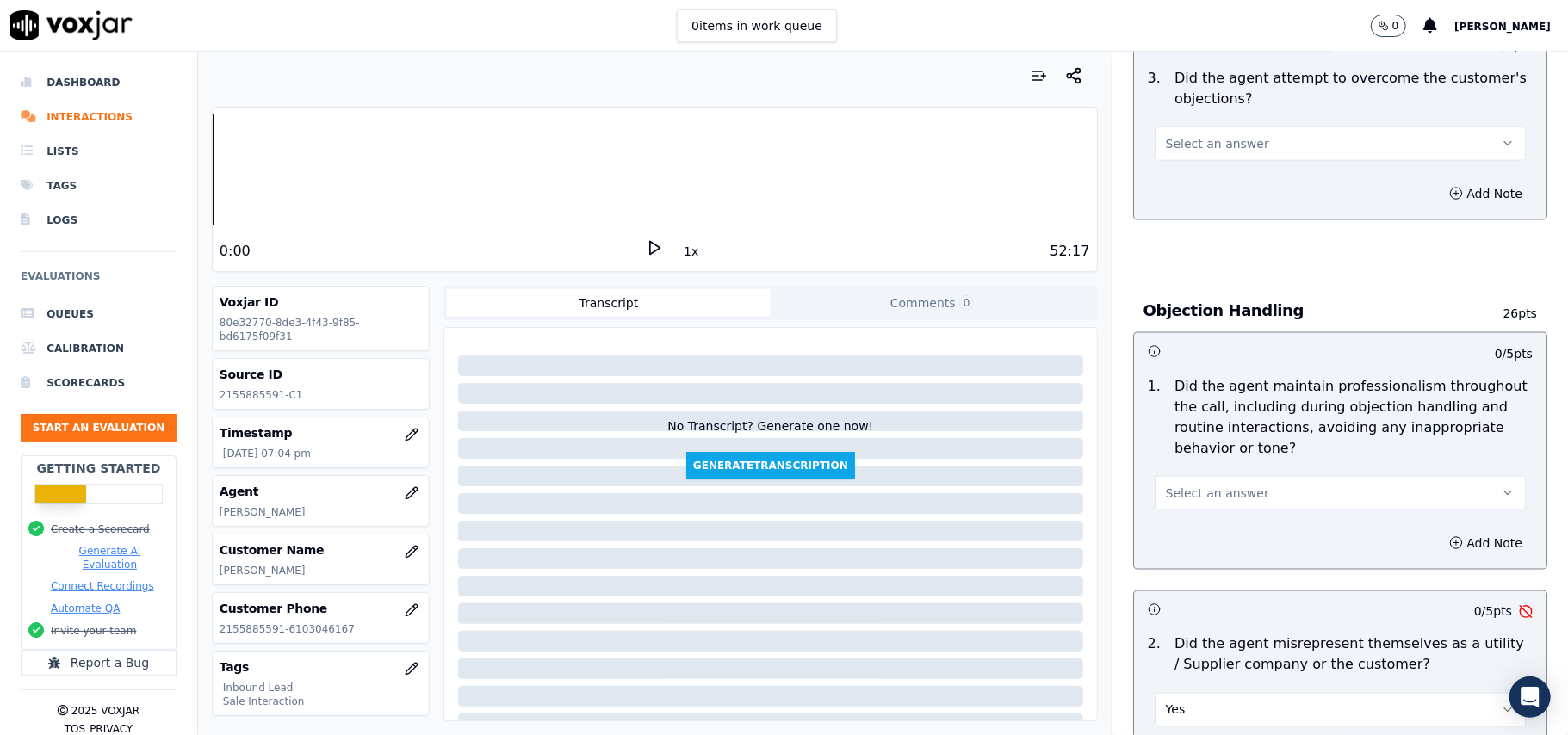
scroll to position [2178, 0]
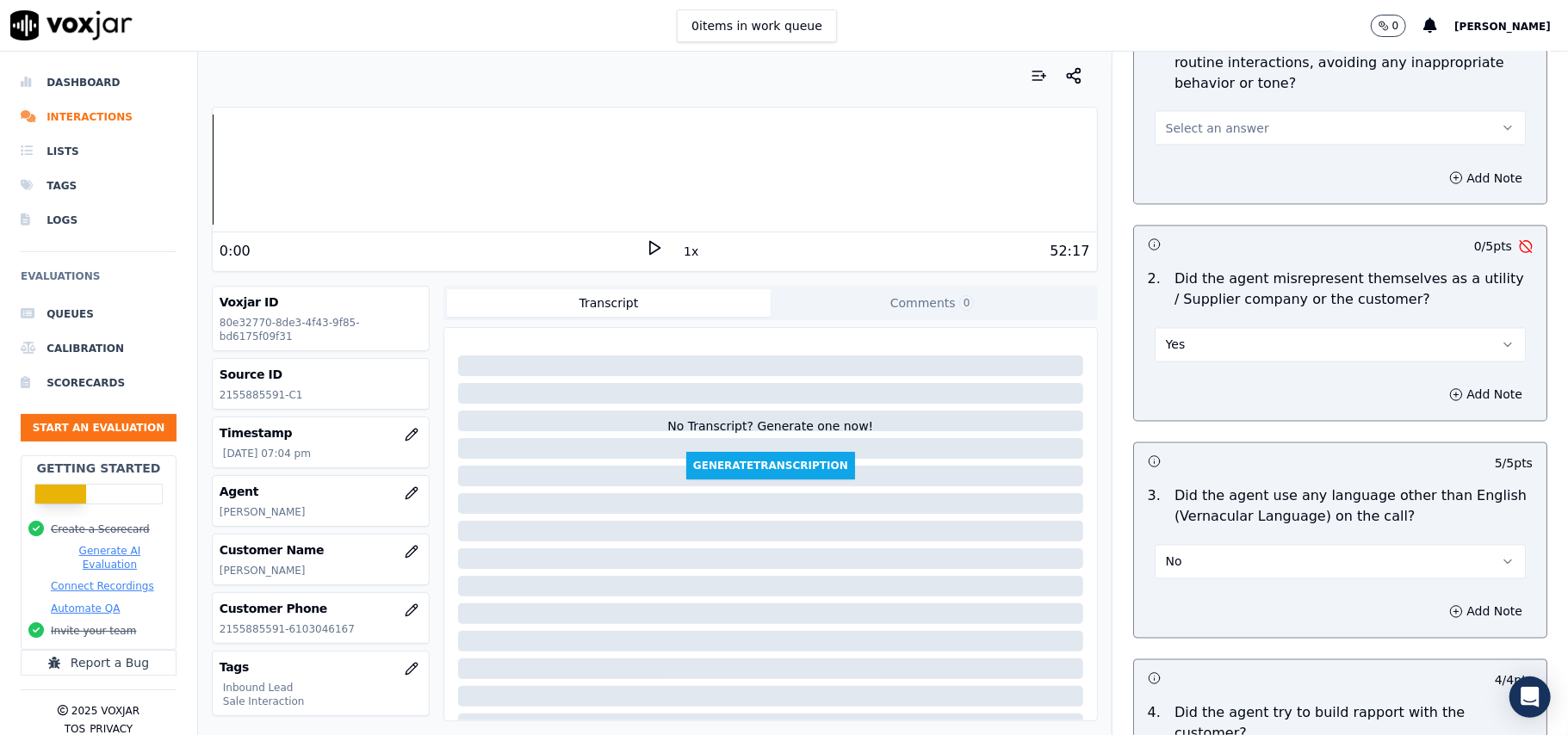
drag, startPoint x: 1206, startPoint y: 255, endPoint x: 1206, endPoint y: 286, distance: 31.0
click at [1206, 328] on button "Yes" at bounding box center [1339, 344] width 371 height 35
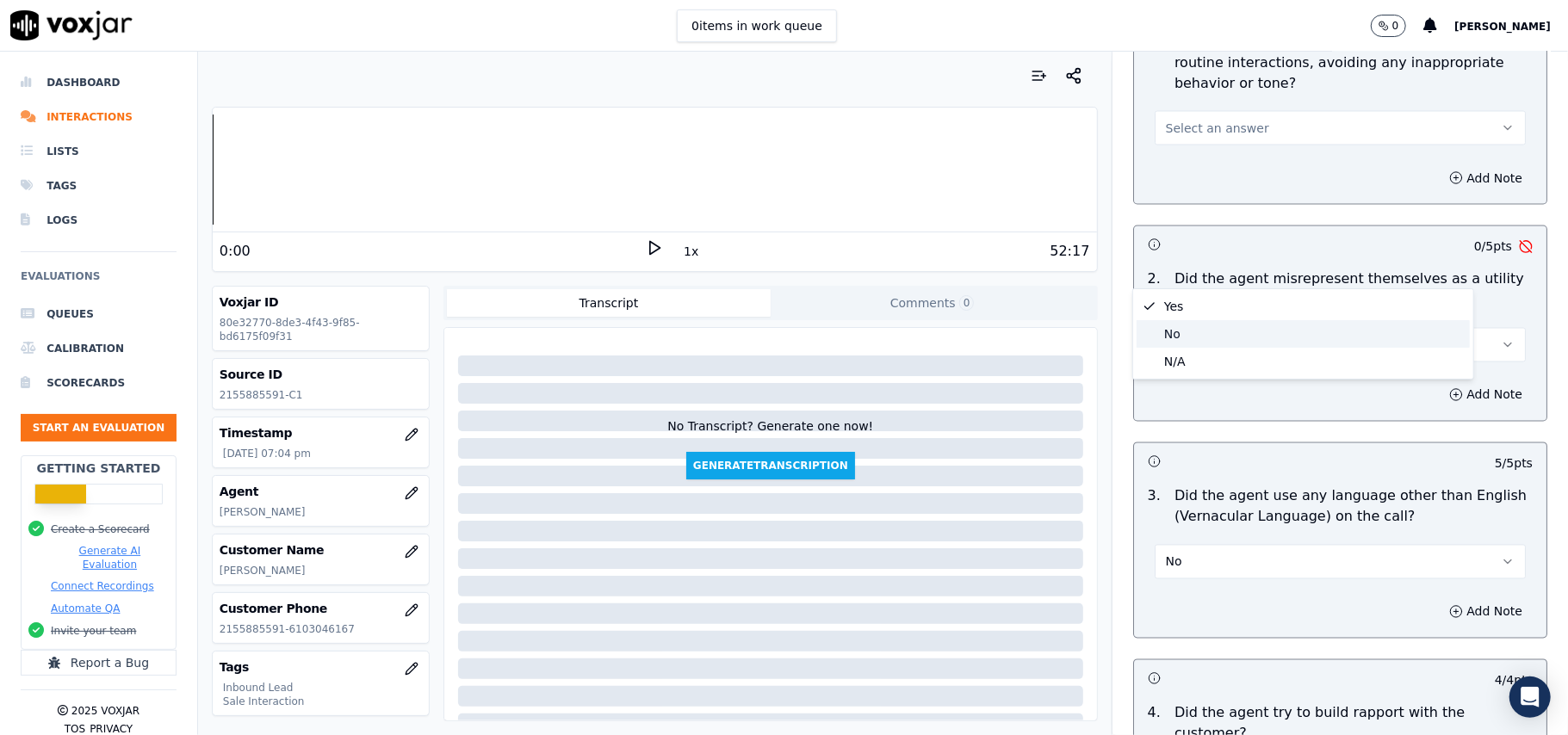
click at [1192, 323] on div "No" at bounding box center [1303, 334] width 333 height 27
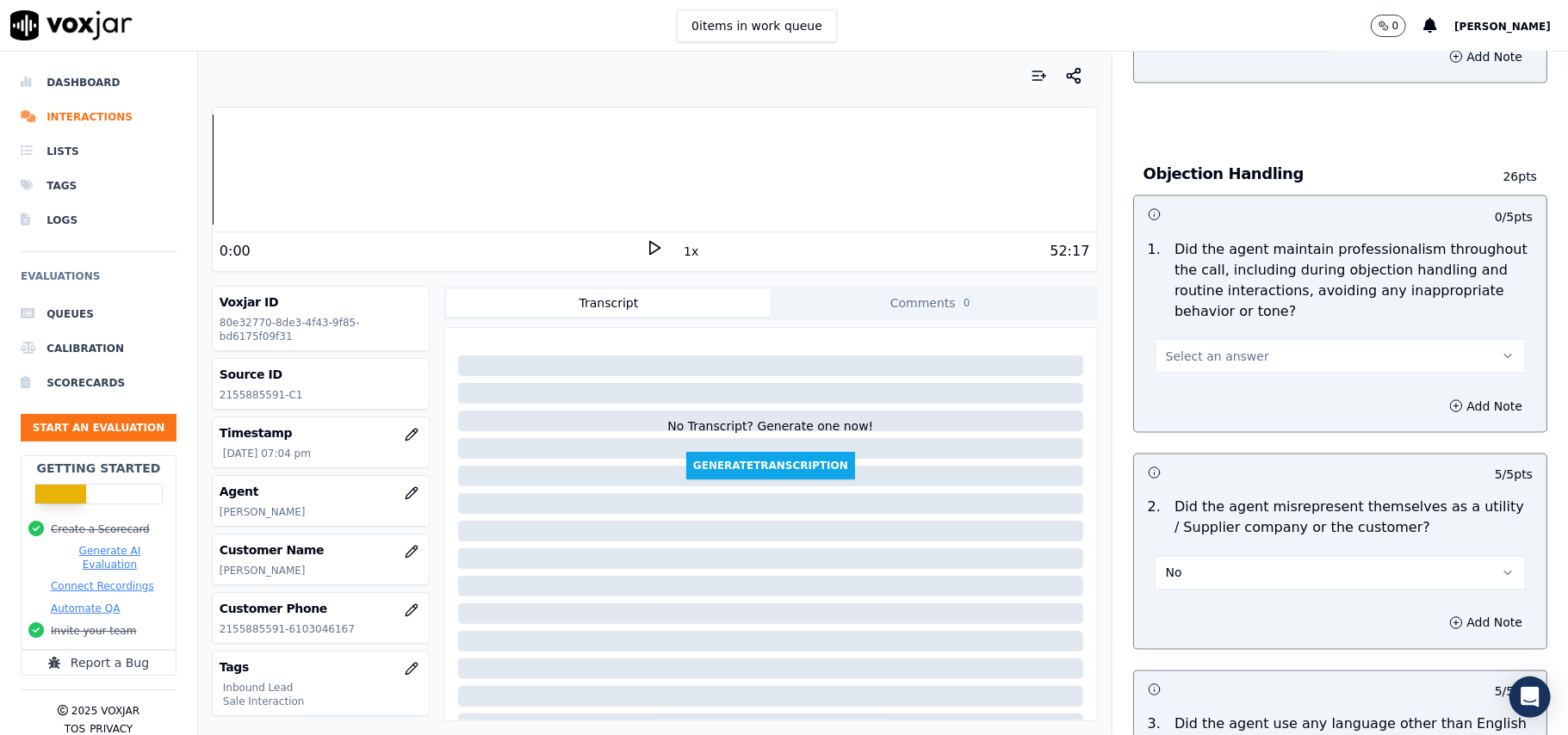
scroll to position [1949, 0]
click at [1178, 297] on div "1 . Did the agent maintain professionalism throughout the call, including durin…" at bounding box center [1340, 306] width 413 height 148
click at [1183, 340] on button "Select an answer" at bounding box center [1339, 357] width 371 height 35
click at [1183, 325] on div "Yes" at bounding box center [1303, 318] width 333 height 27
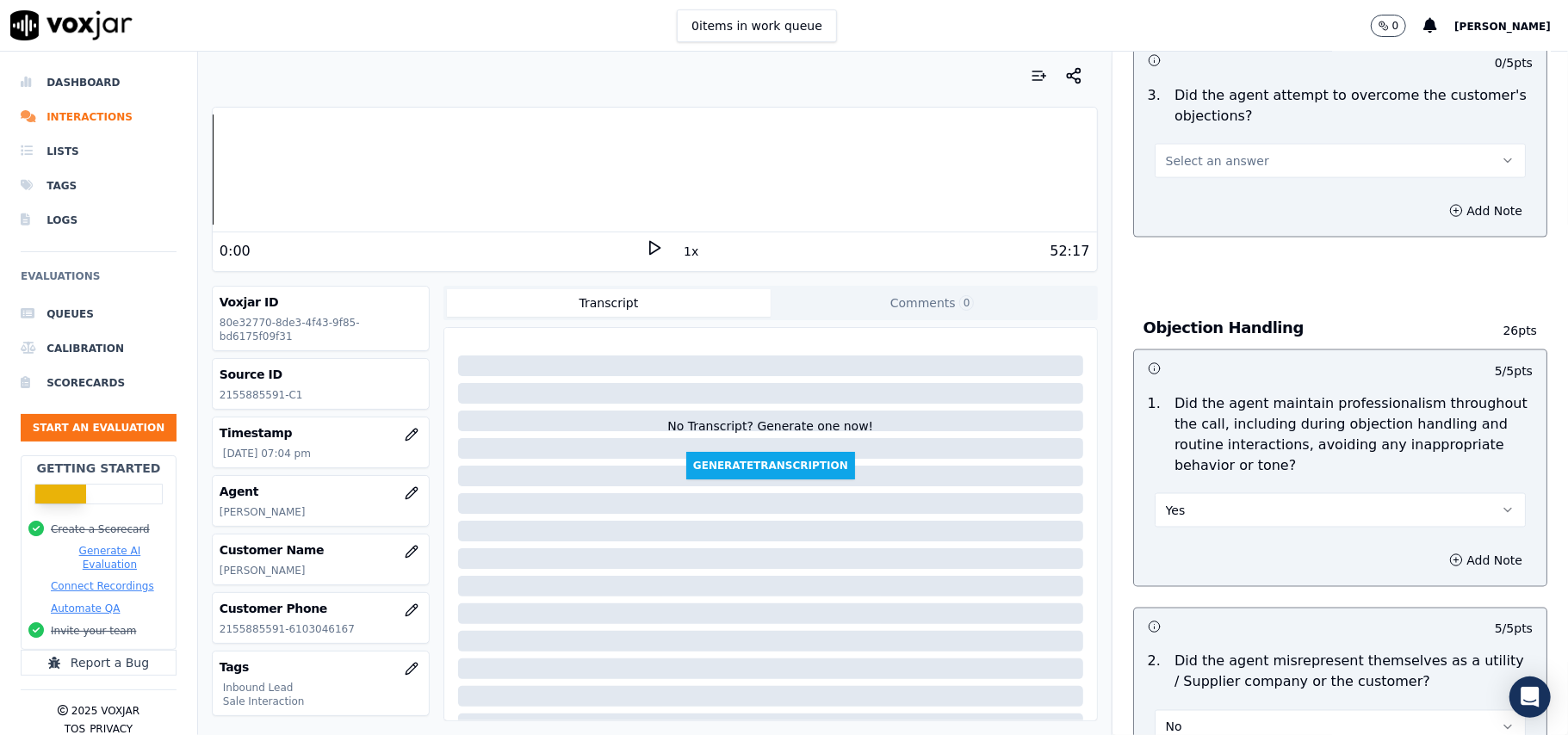
scroll to position [1605, 0]
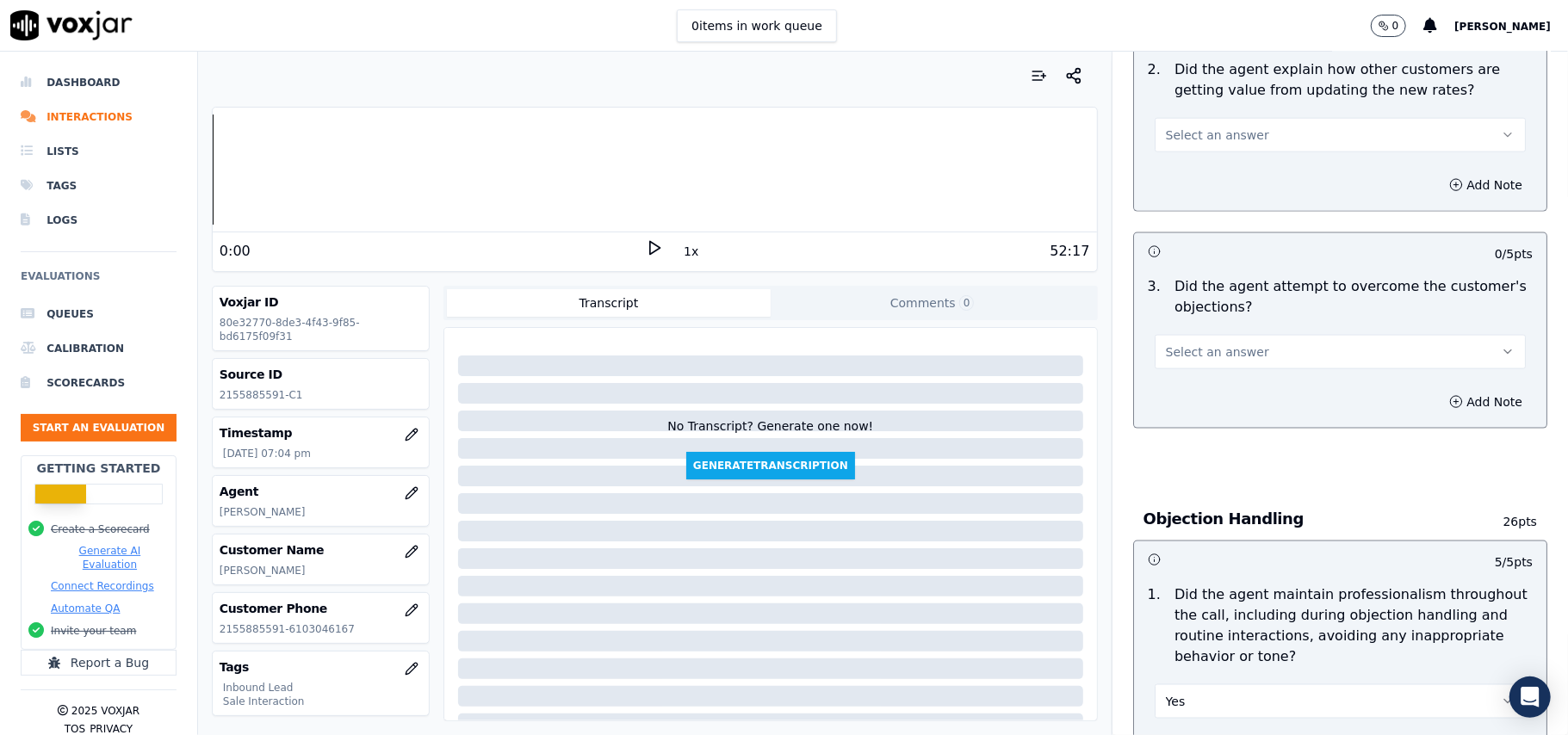
click at [1184, 344] on span "Select an answer" at bounding box center [1217, 352] width 104 height 17
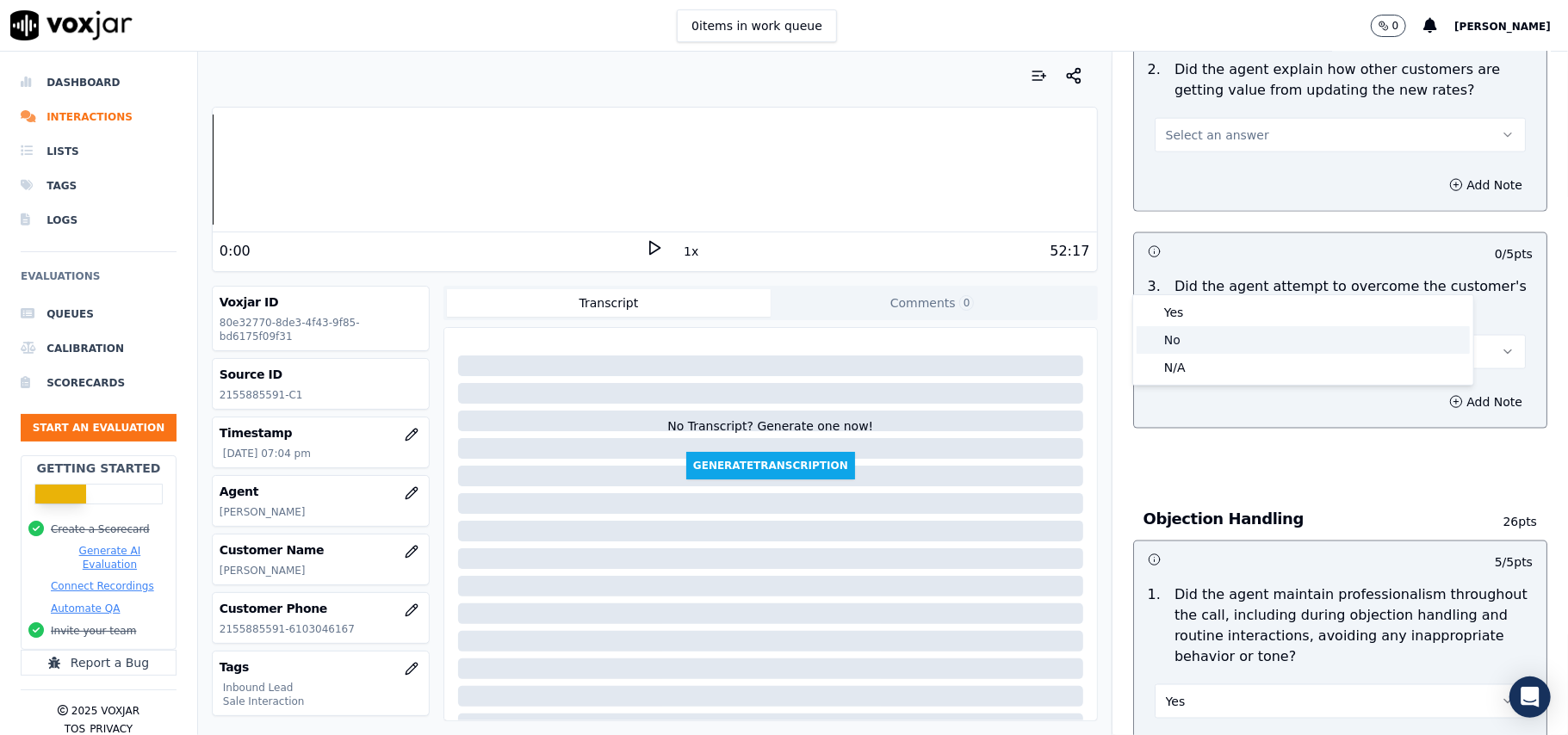
click at [1193, 329] on div "No" at bounding box center [1303, 339] width 333 height 27
click at [1196, 335] on button "No" at bounding box center [1339, 352] width 371 height 35
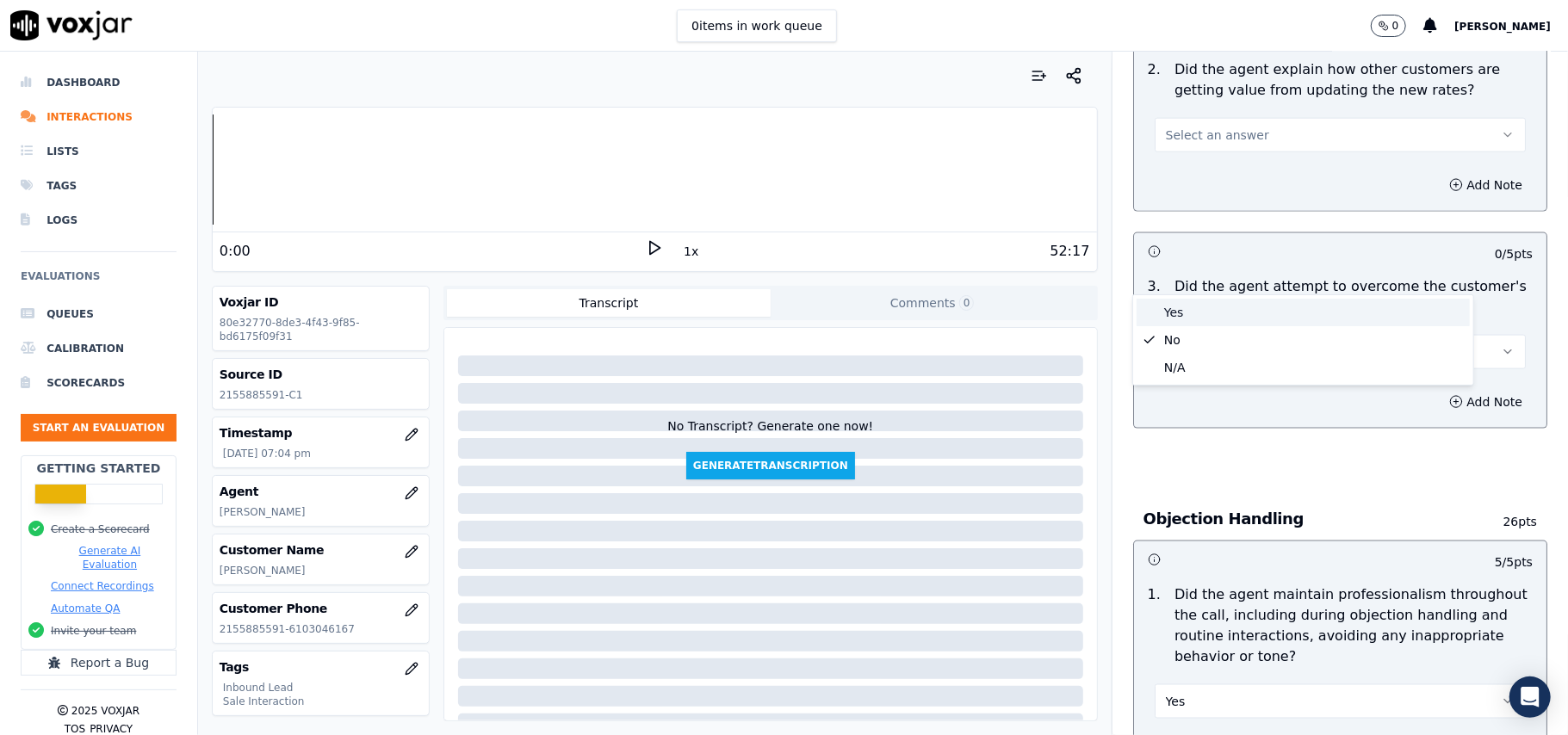
click at [1210, 324] on div "Yes" at bounding box center [1303, 312] width 333 height 27
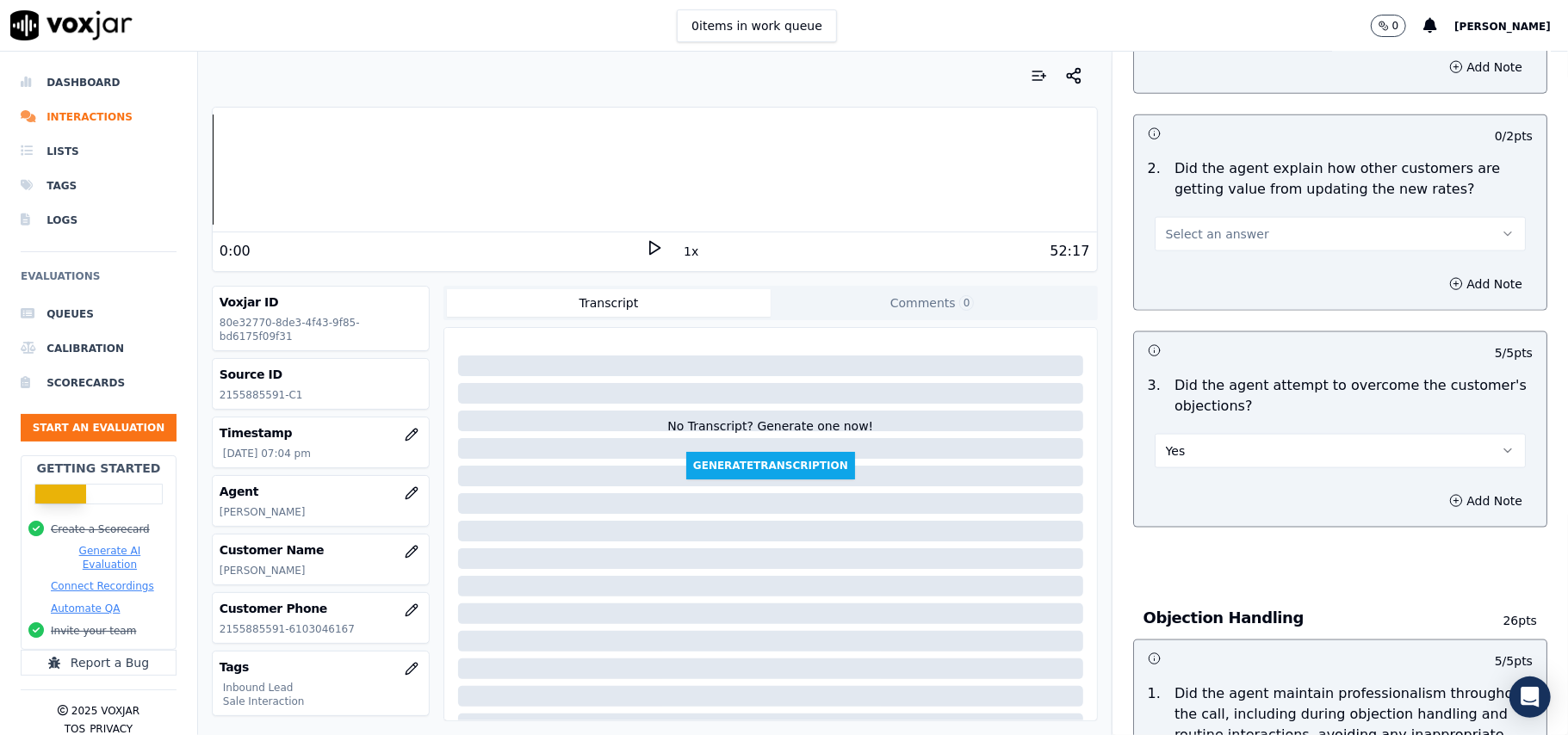
scroll to position [1374, 0]
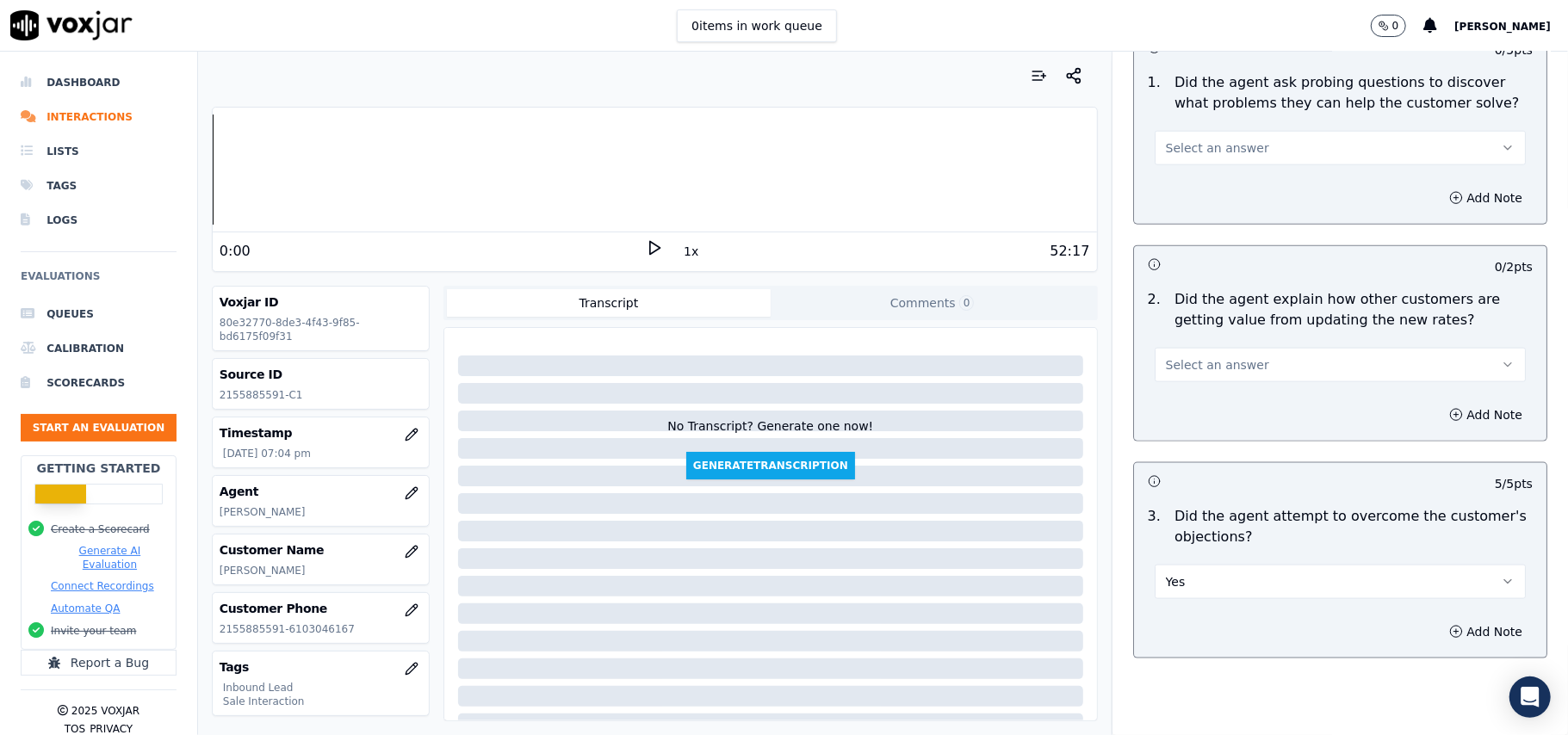
click at [1178, 356] on span "Select an answer" at bounding box center [1217, 364] width 104 height 17
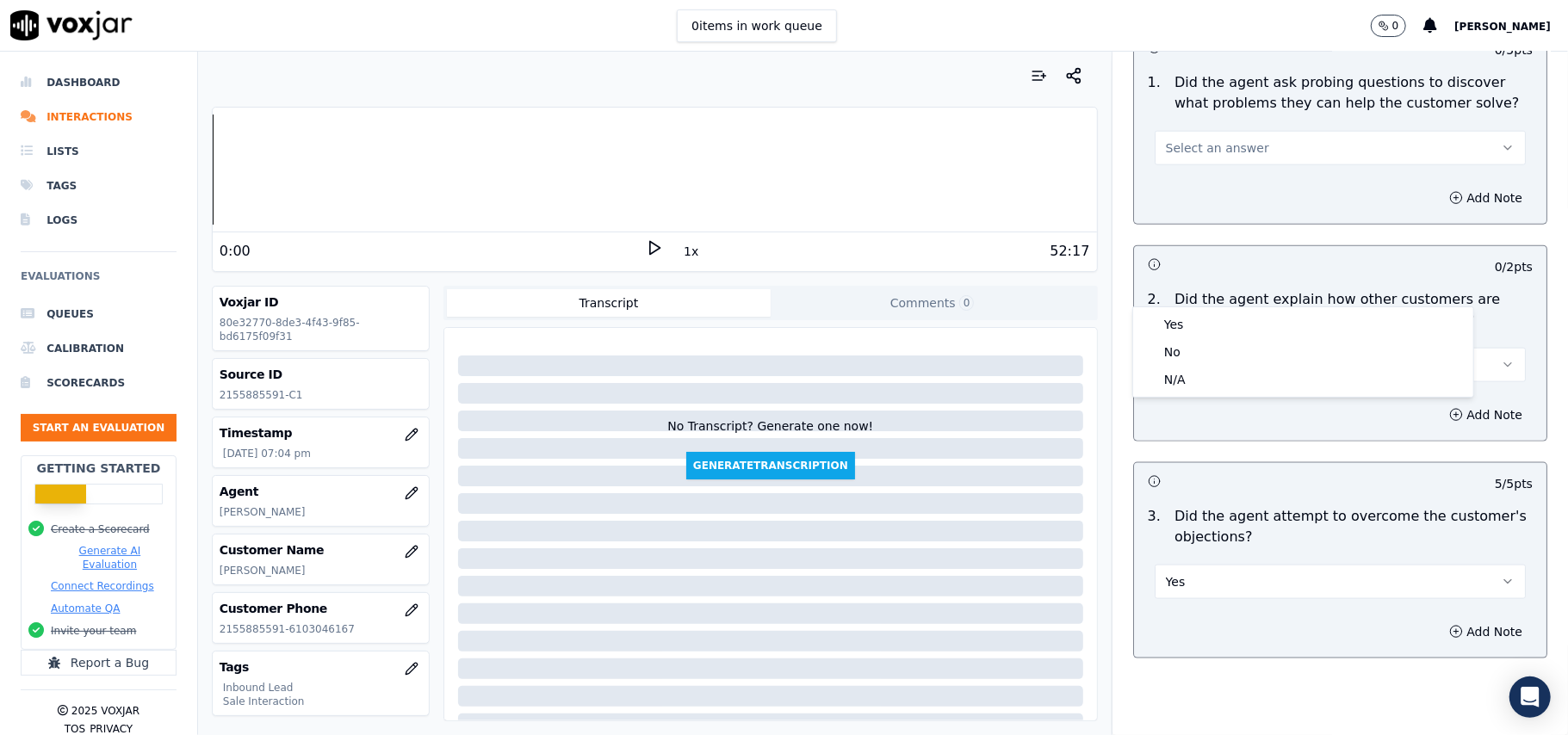
click at [1180, 307] on div "Yes No N/A" at bounding box center [1303, 352] width 340 height 89
click at [1180, 315] on div "Yes" at bounding box center [1303, 324] width 333 height 27
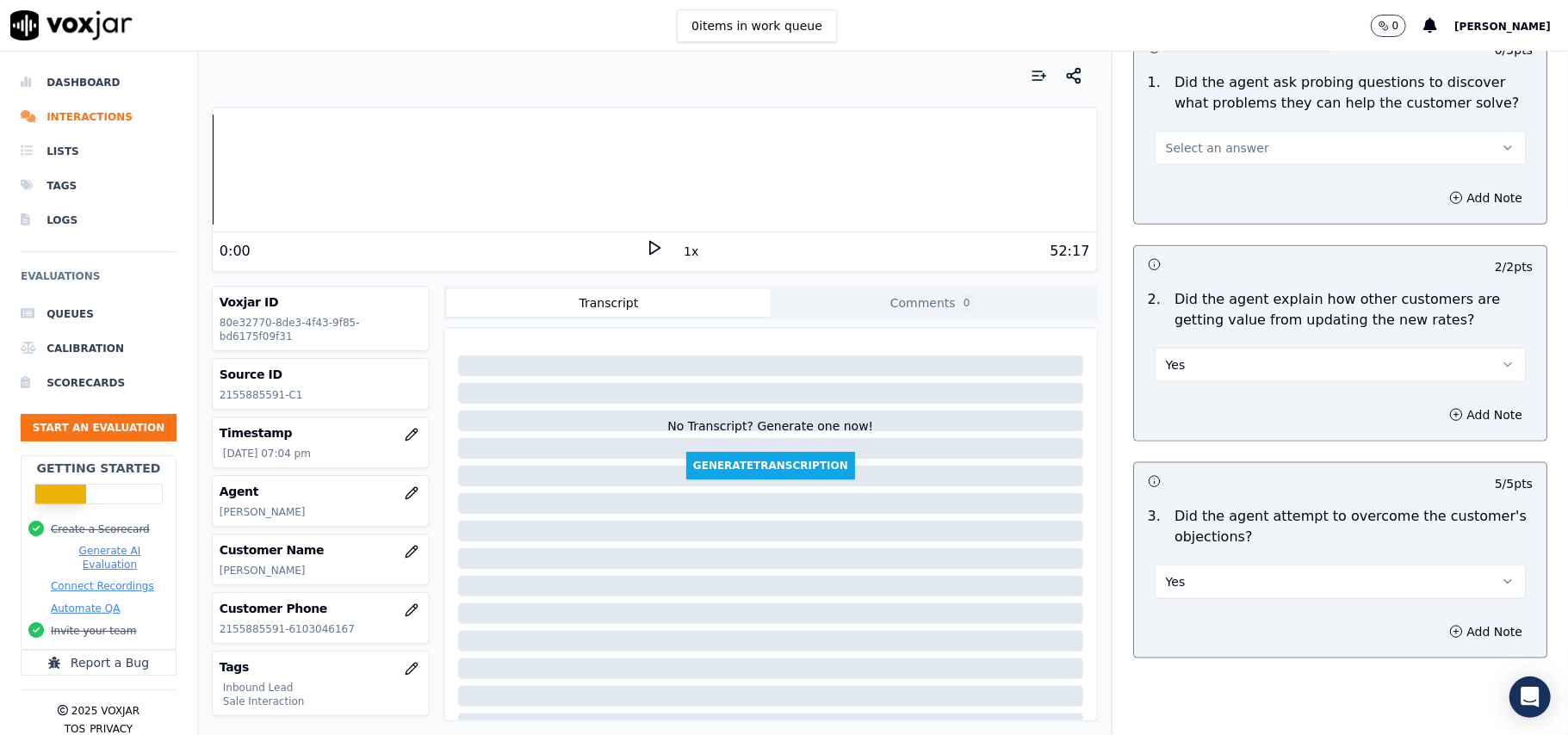
scroll to position [1145, 0]
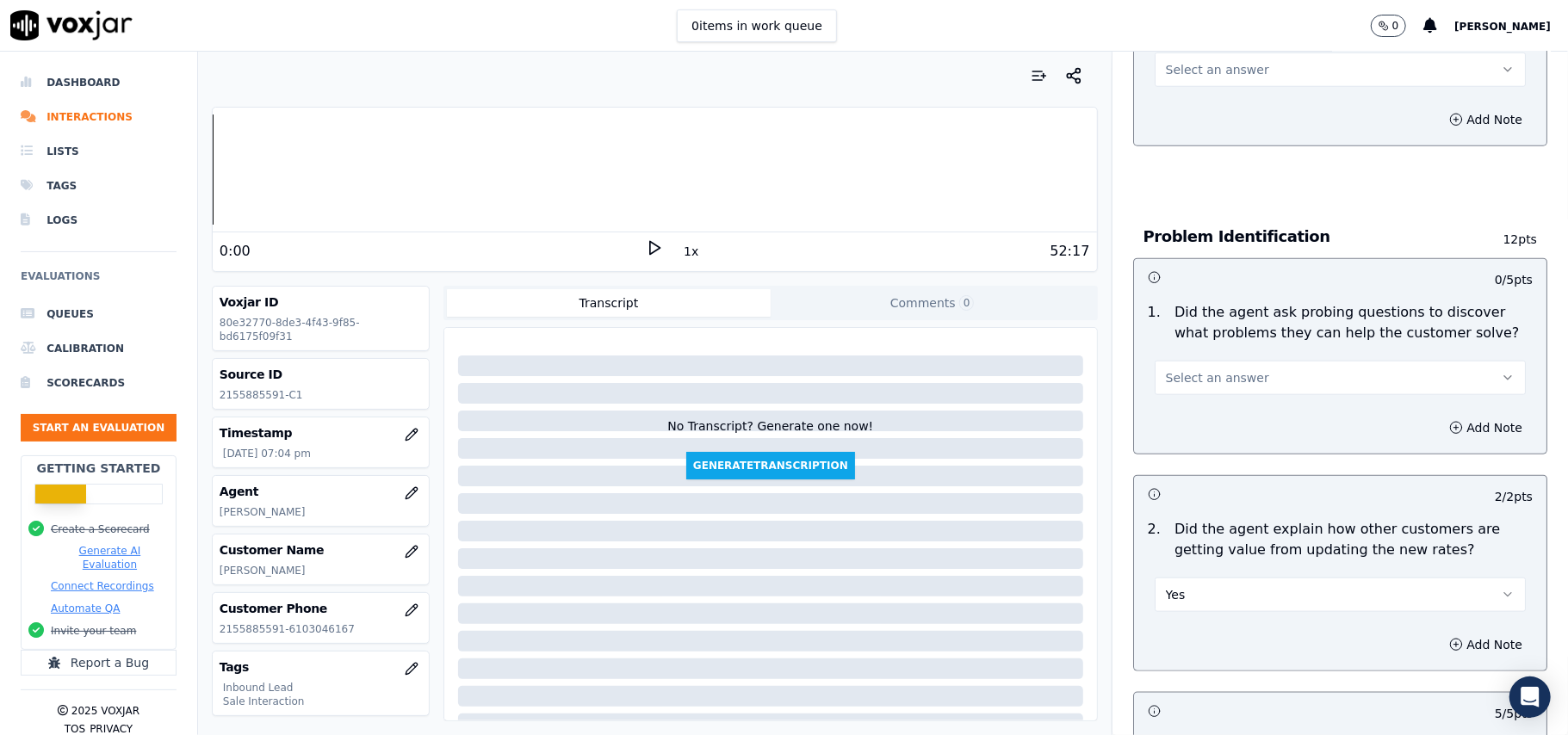
click at [1197, 369] on span "Select an answer" at bounding box center [1217, 377] width 104 height 17
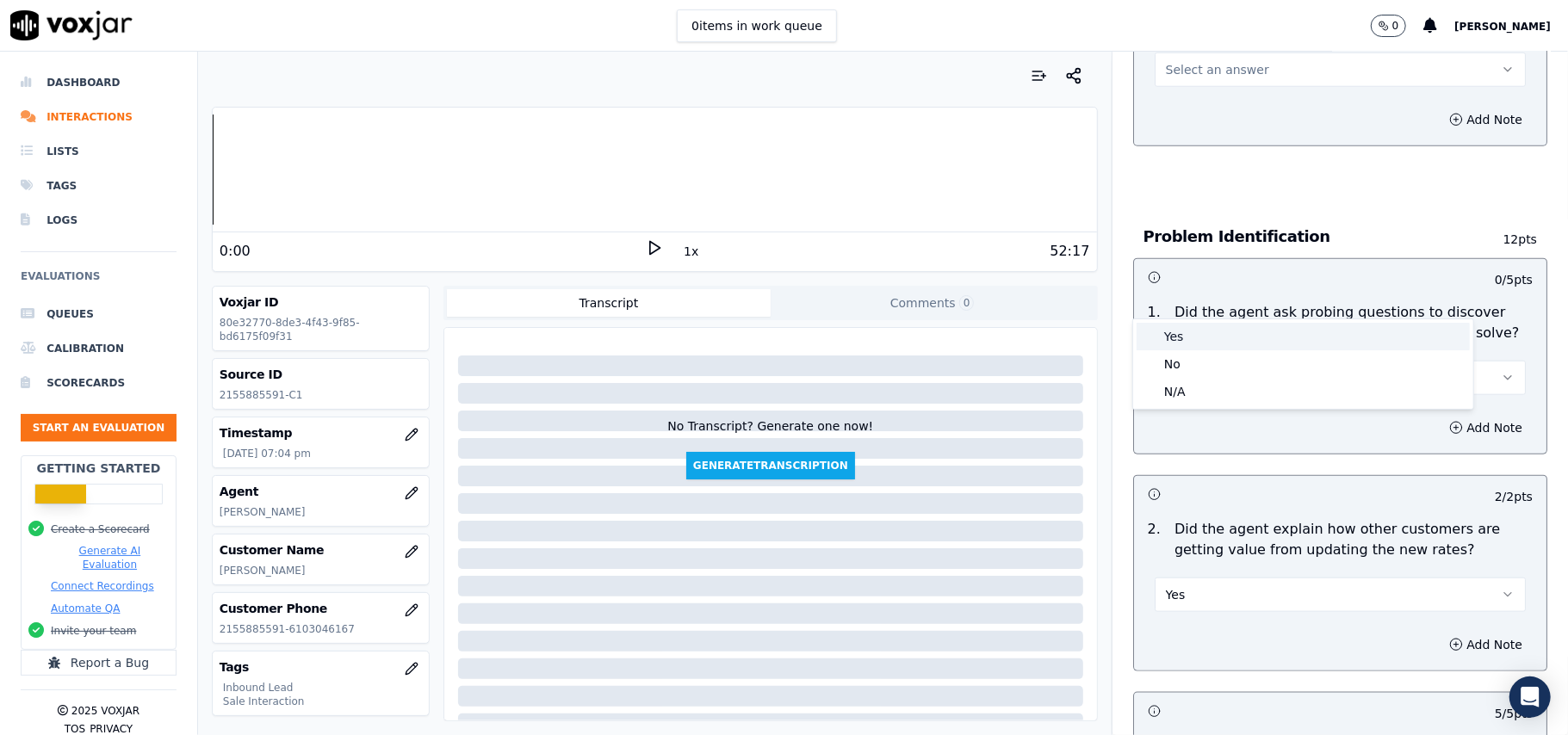
click at [1197, 323] on div "Yes" at bounding box center [1303, 336] width 333 height 27
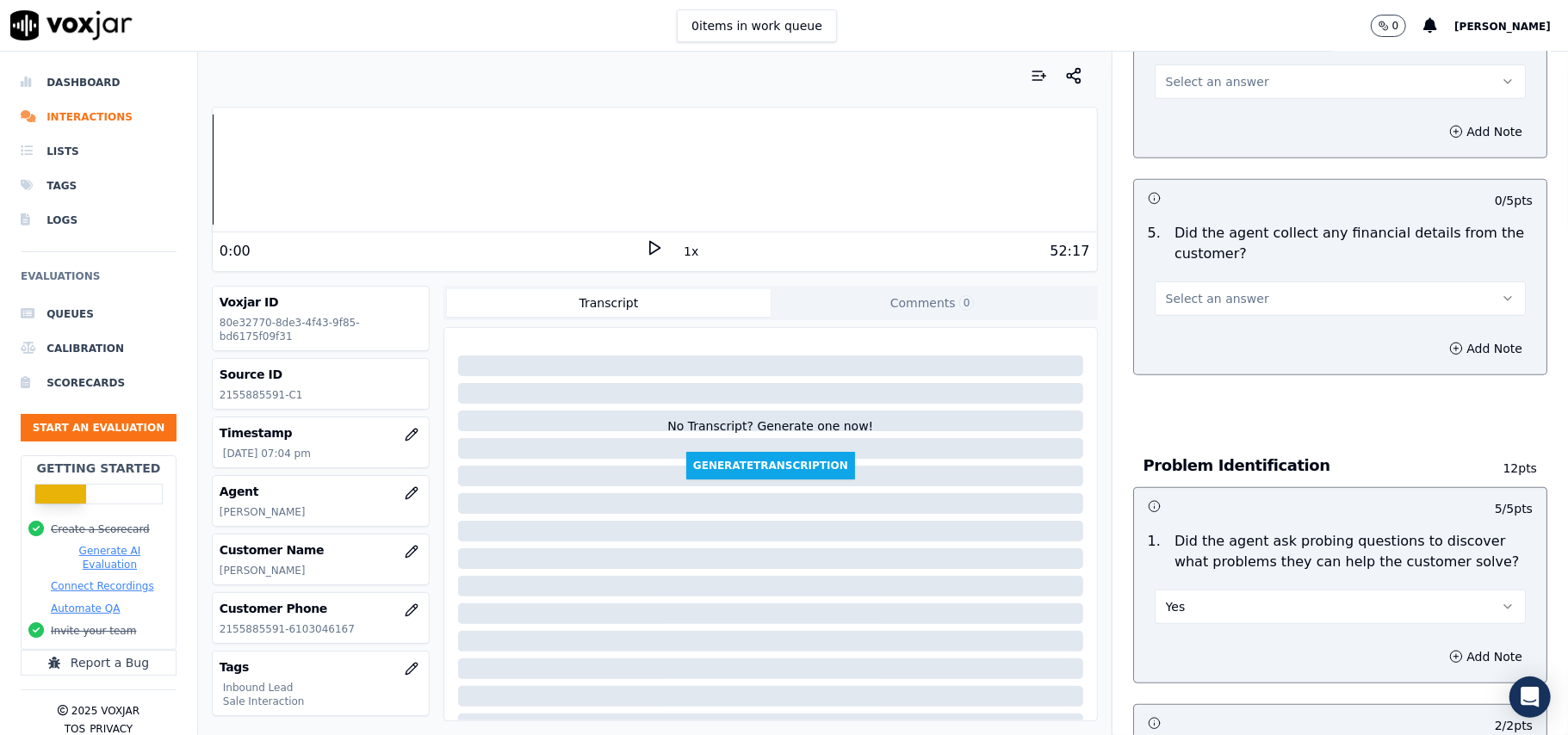
scroll to position [571, 0]
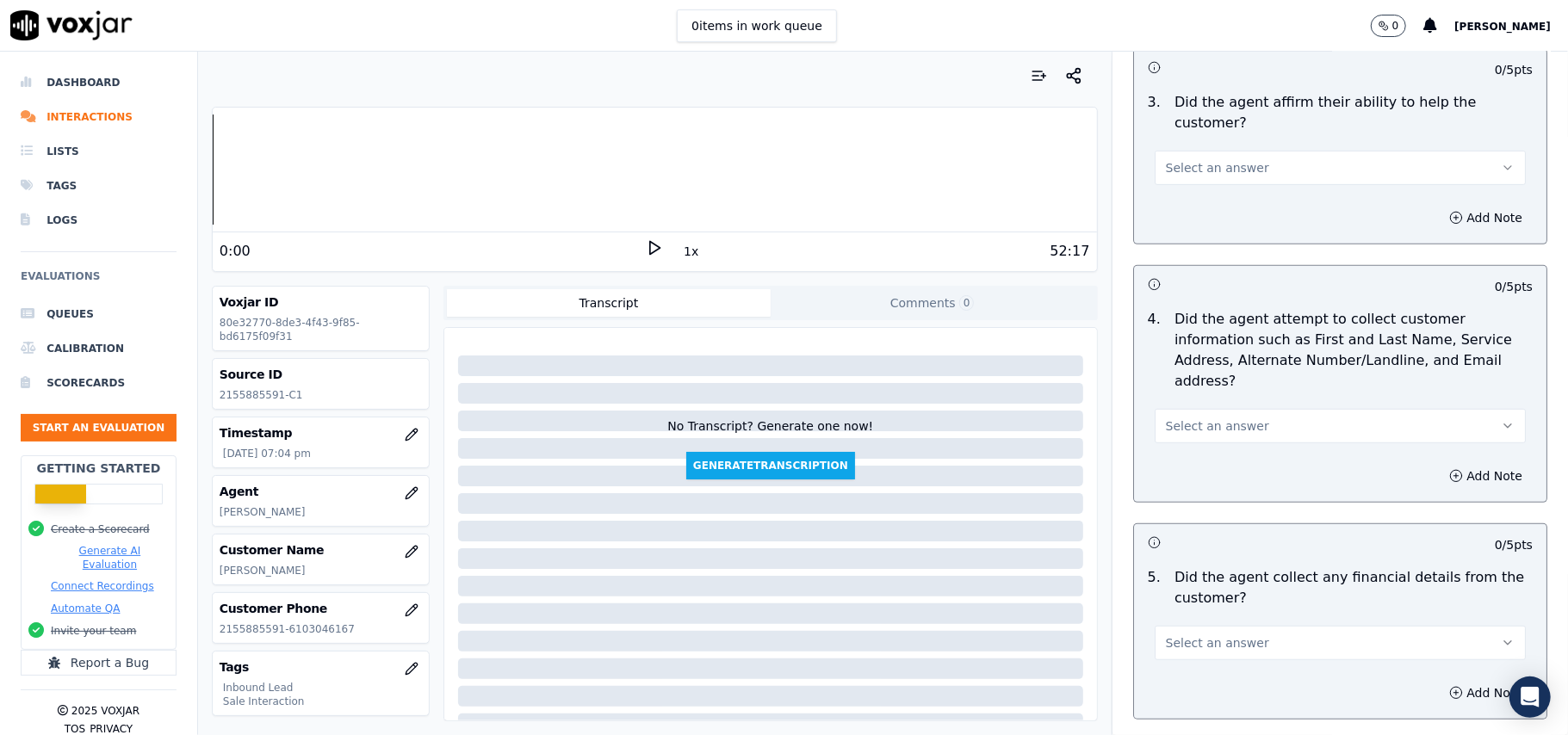
click at [1195, 626] on button "Select an answer" at bounding box center [1339, 643] width 371 height 35
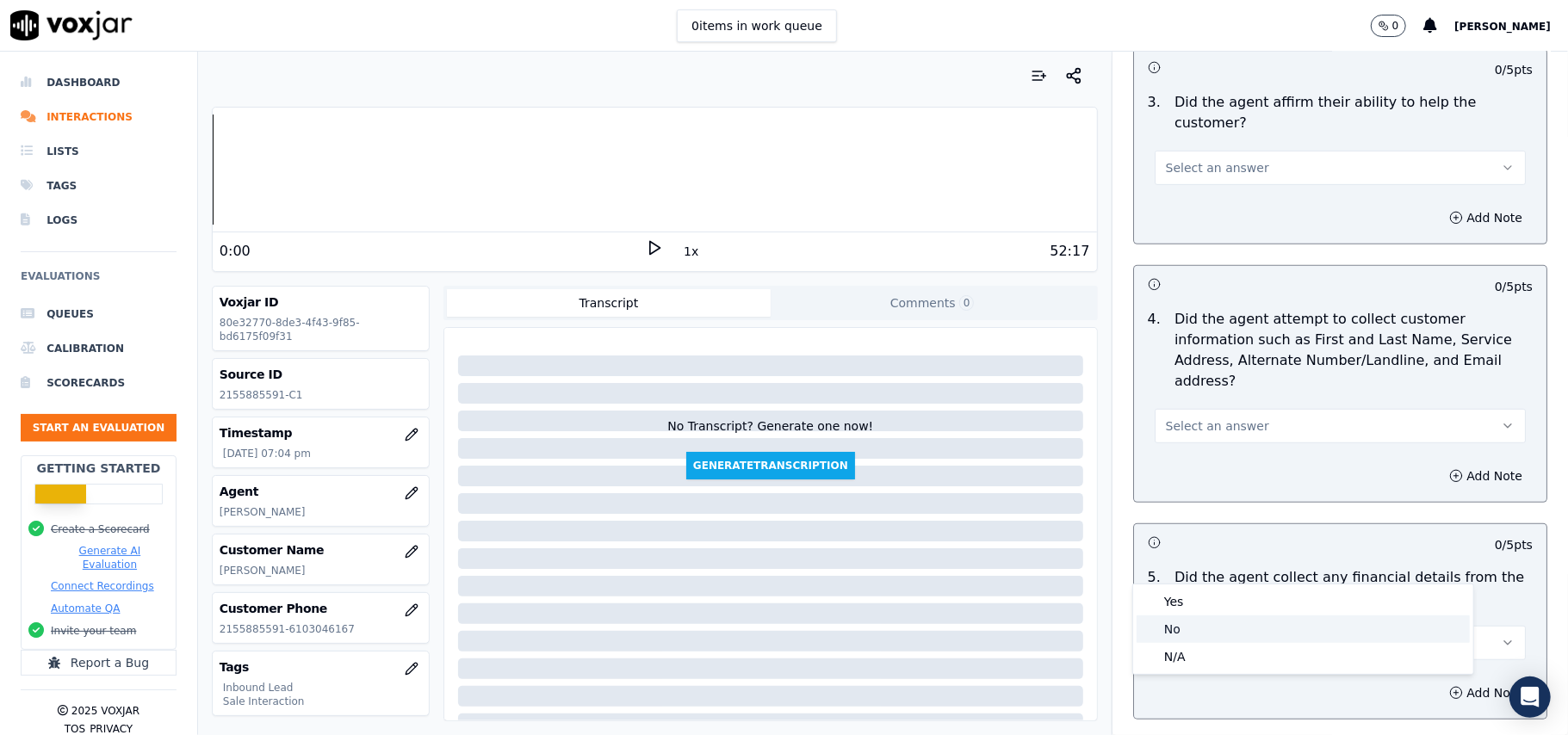
click at [1190, 628] on div "No" at bounding box center [1303, 629] width 333 height 27
click at [1228, 417] on span "Select an answer" at bounding box center [1217, 425] width 104 height 17
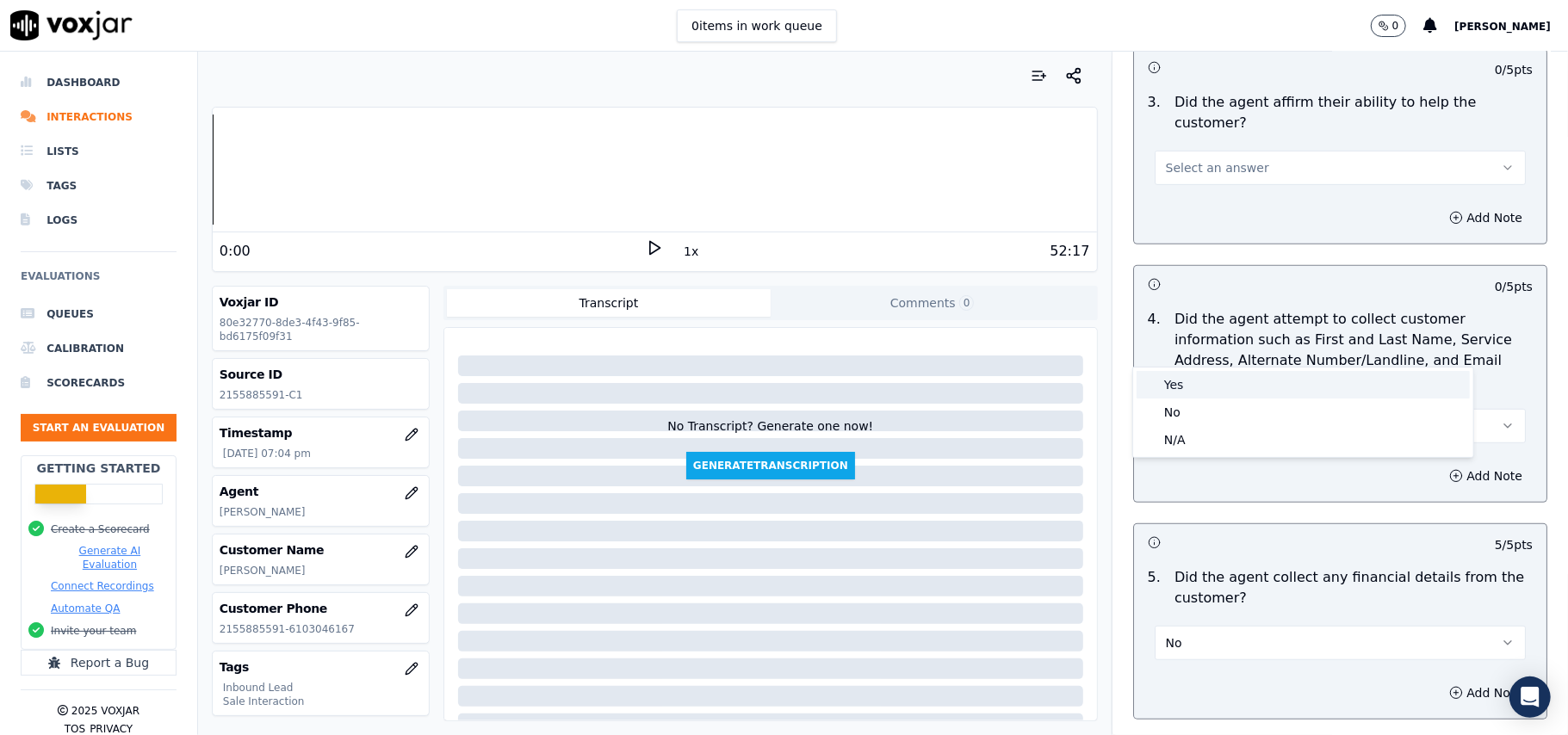
click at [1192, 374] on div "Yes" at bounding box center [1303, 384] width 333 height 27
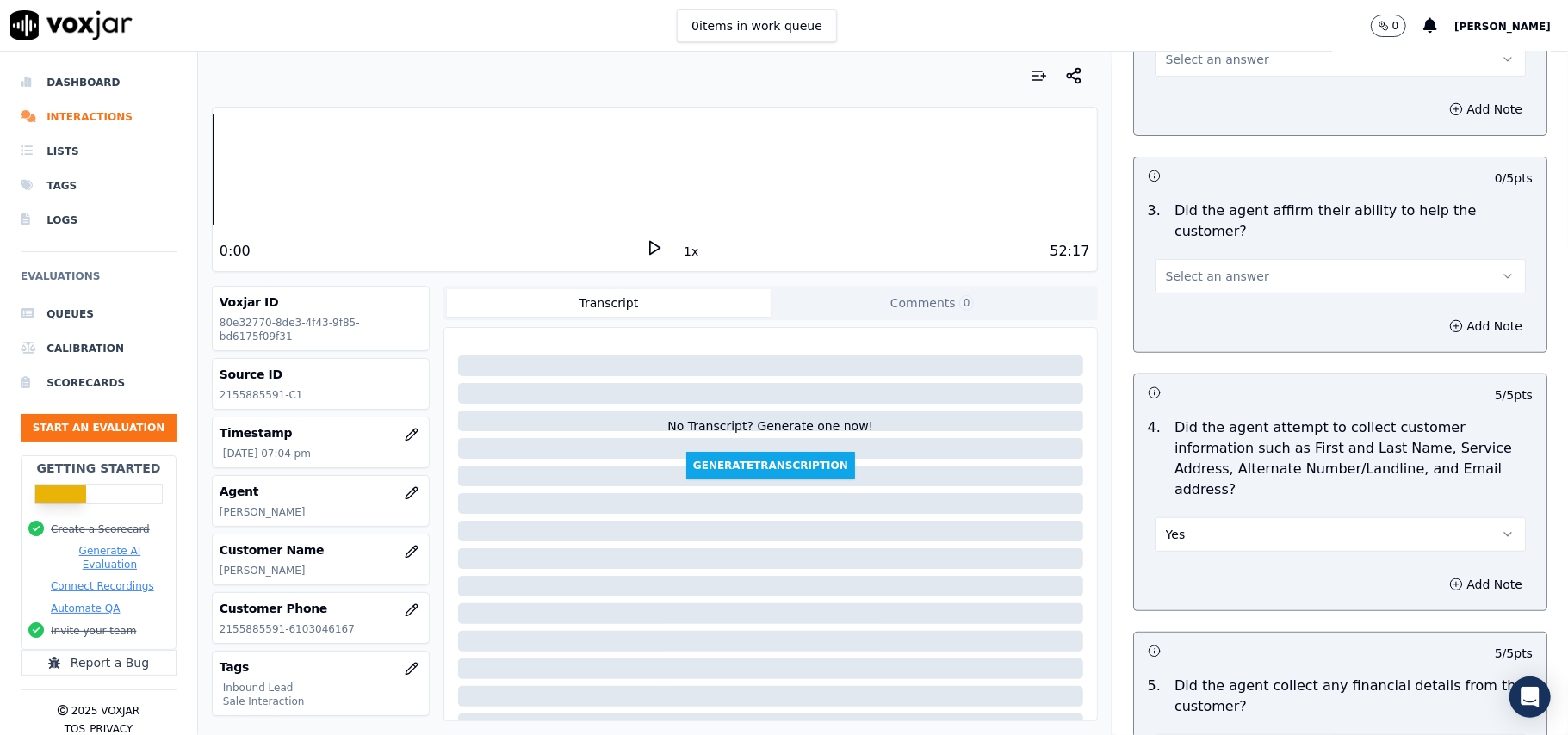
scroll to position [342, 0]
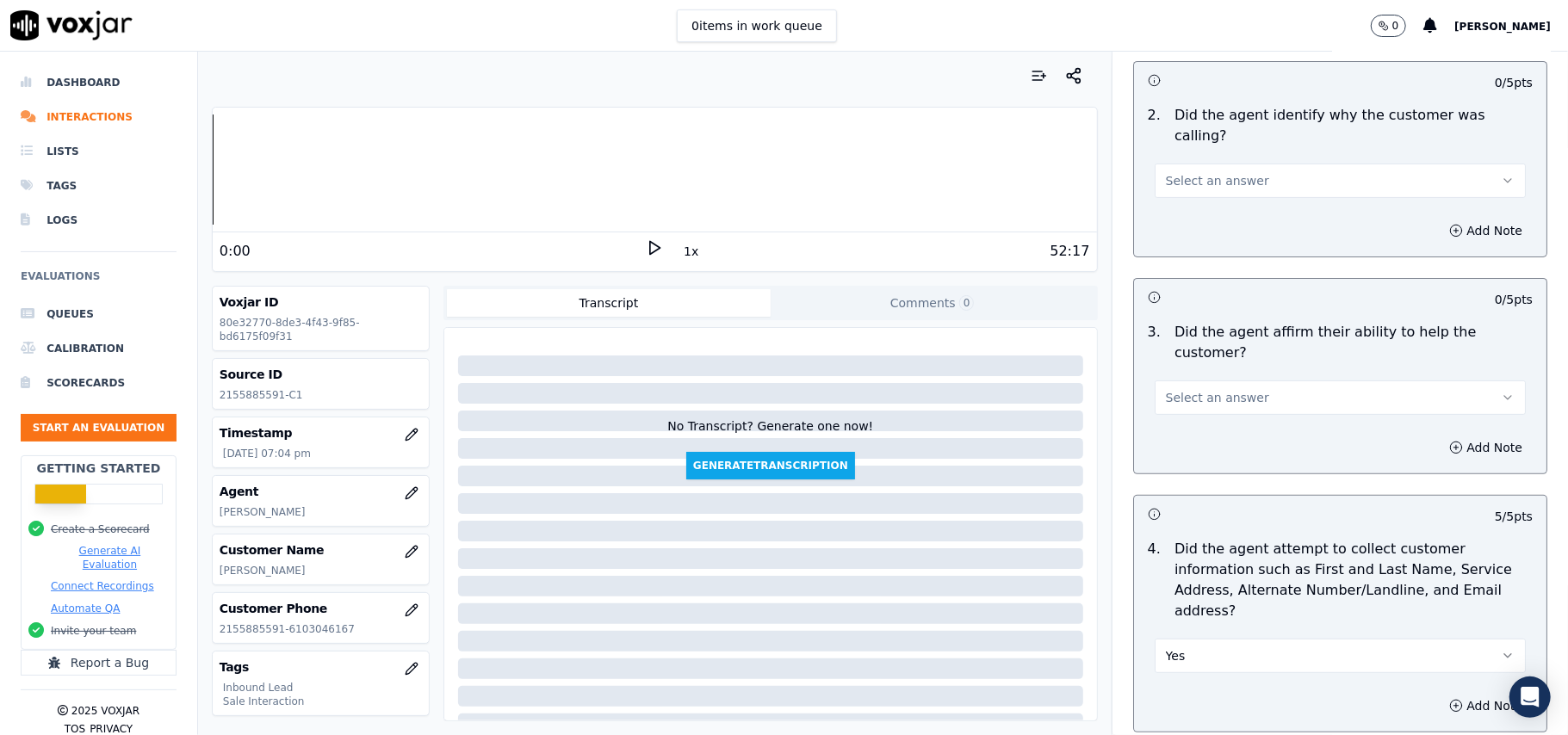
click at [1186, 389] on span "Select an answer" at bounding box center [1217, 397] width 104 height 17
click at [1179, 383] on div "Yes" at bounding box center [1303, 375] width 333 height 27
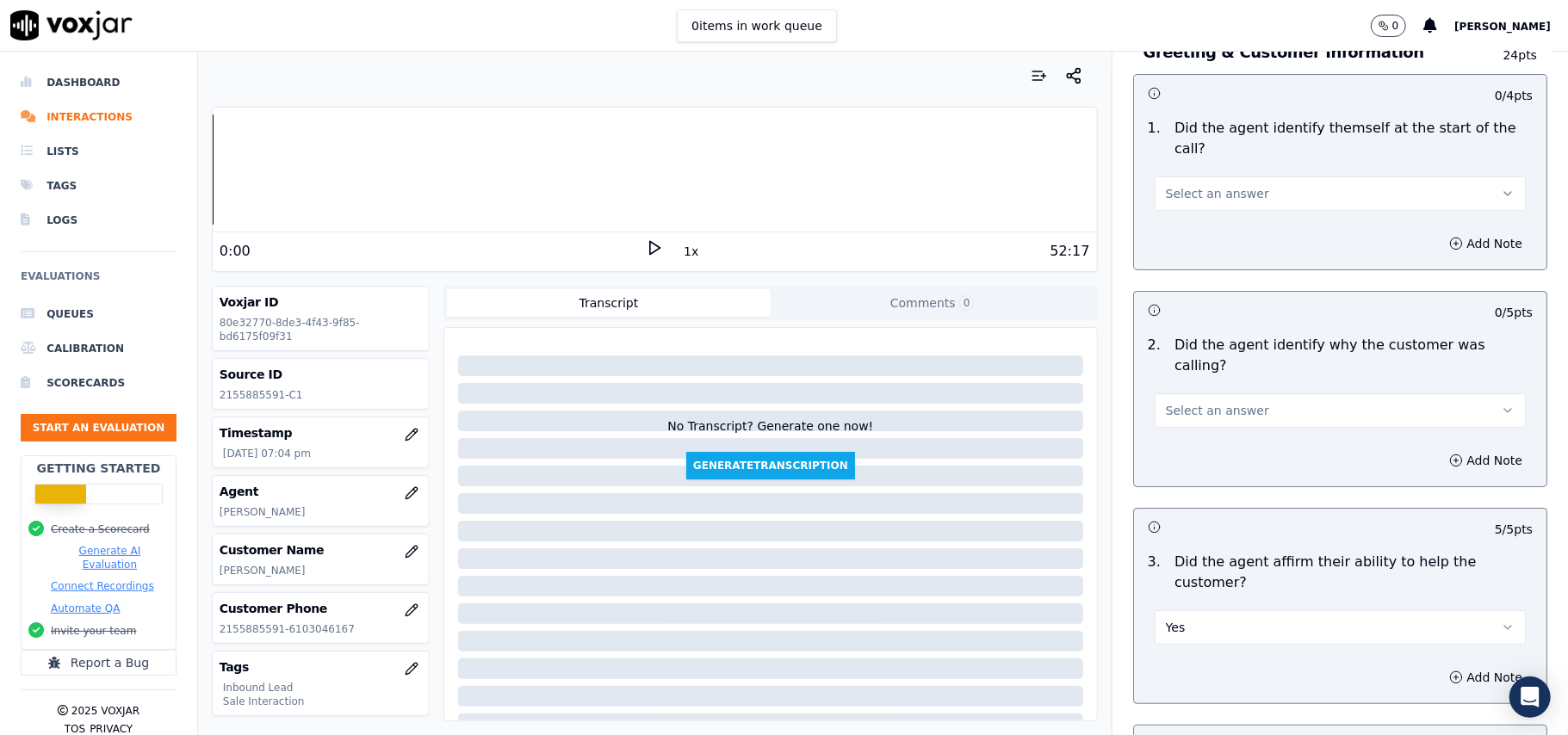
click at [1171, 402] on span "Select an answer" at bounding box center [1217, 410] width 104 height 17
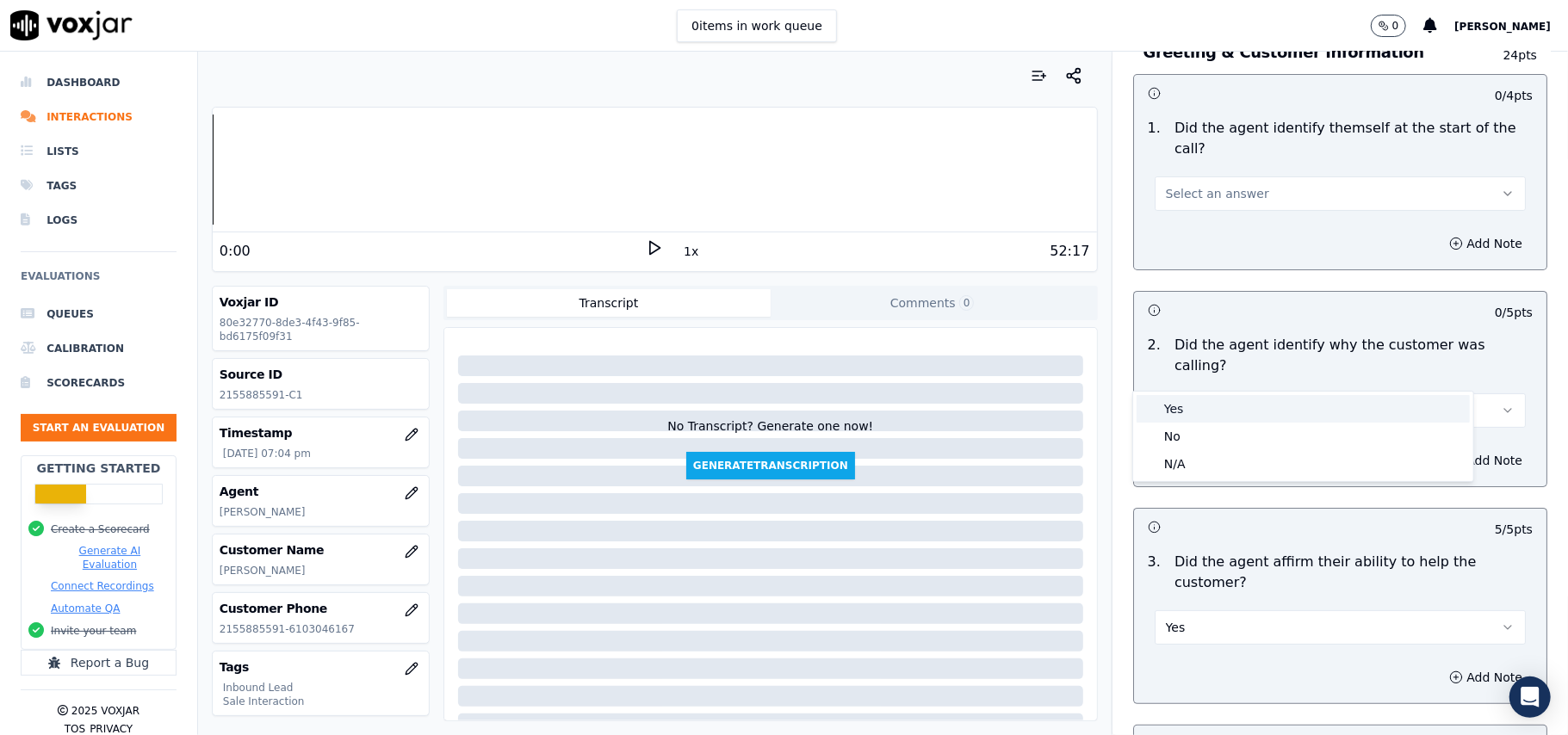
click at [1169, 408] on div "Yes" at bounding box center [1303, 408] width 333 height 27
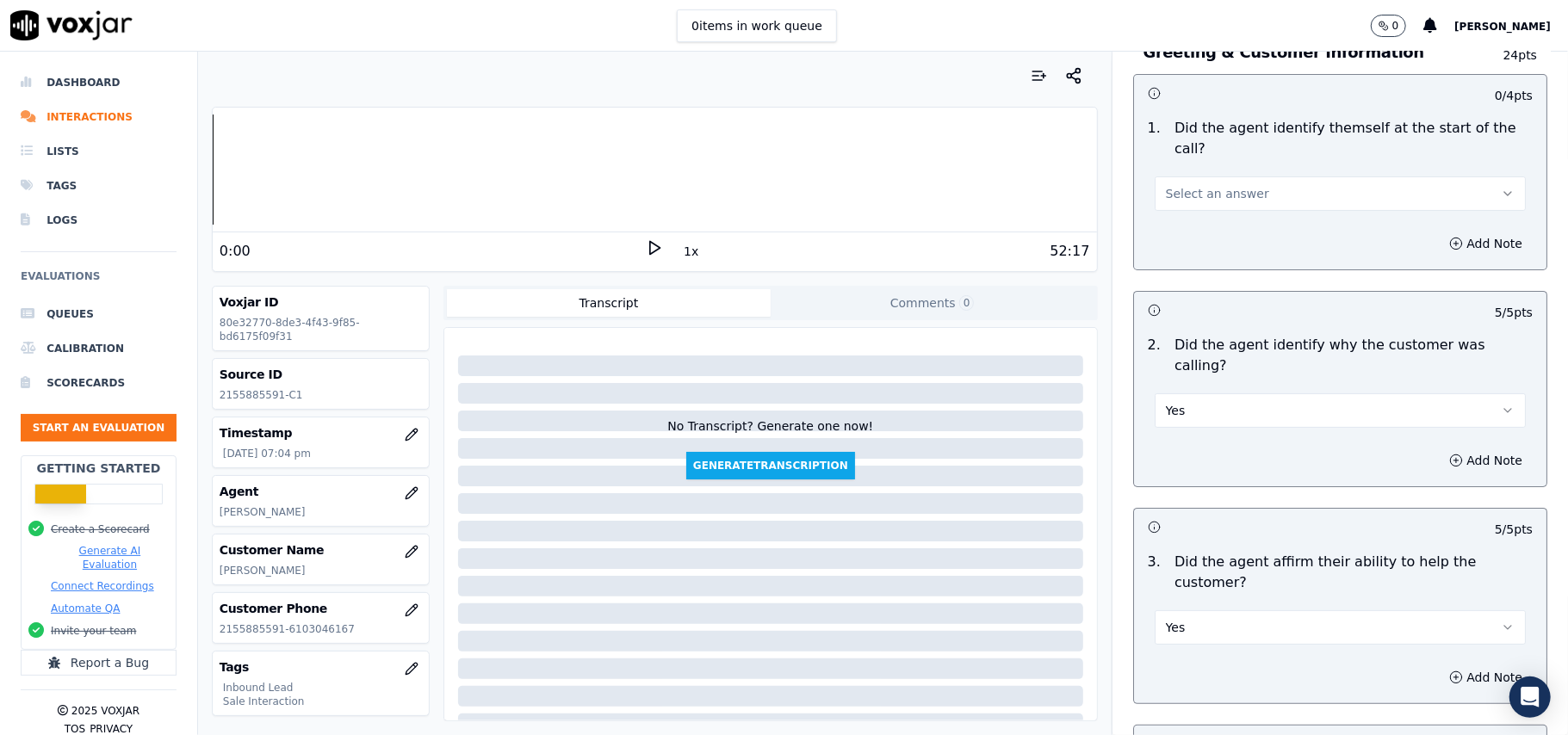
click at [1195, 185] on span "Select an answer" at bounding box center [1217, 193] width 104 height 17
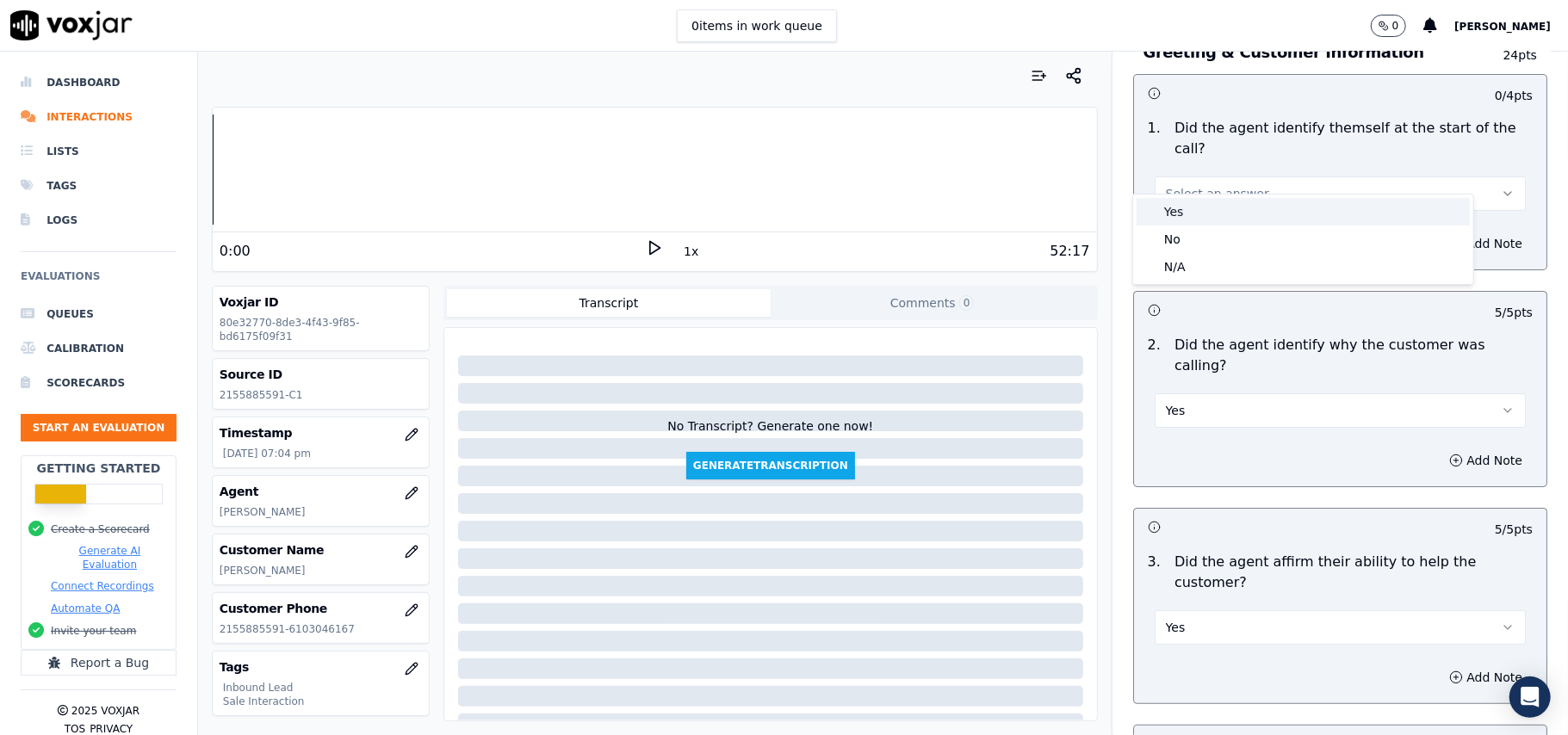
click at [1185, 215] on div "Yes" at bounding box center [1303, 212] width 333 height 27
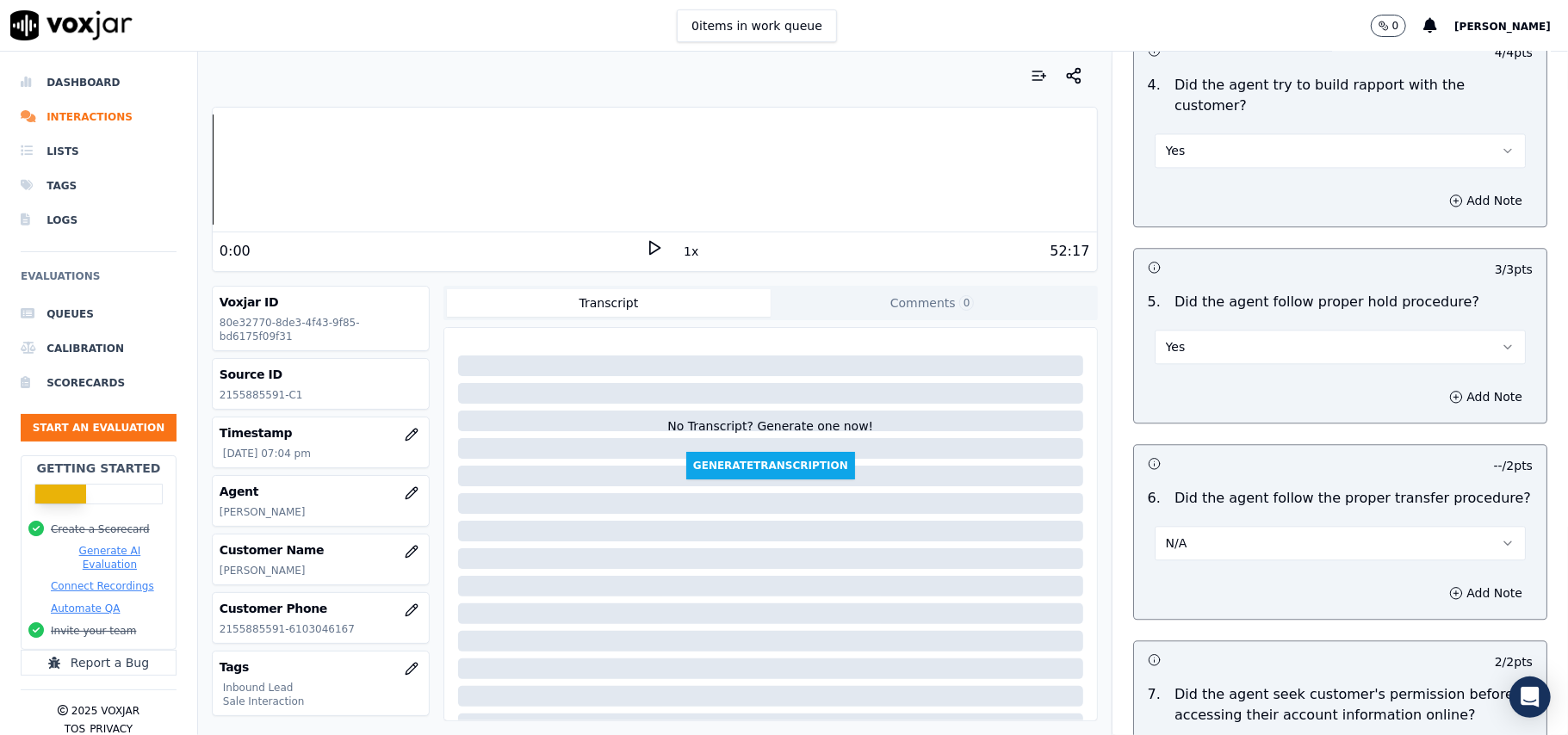
scroll to position [4817, 0]
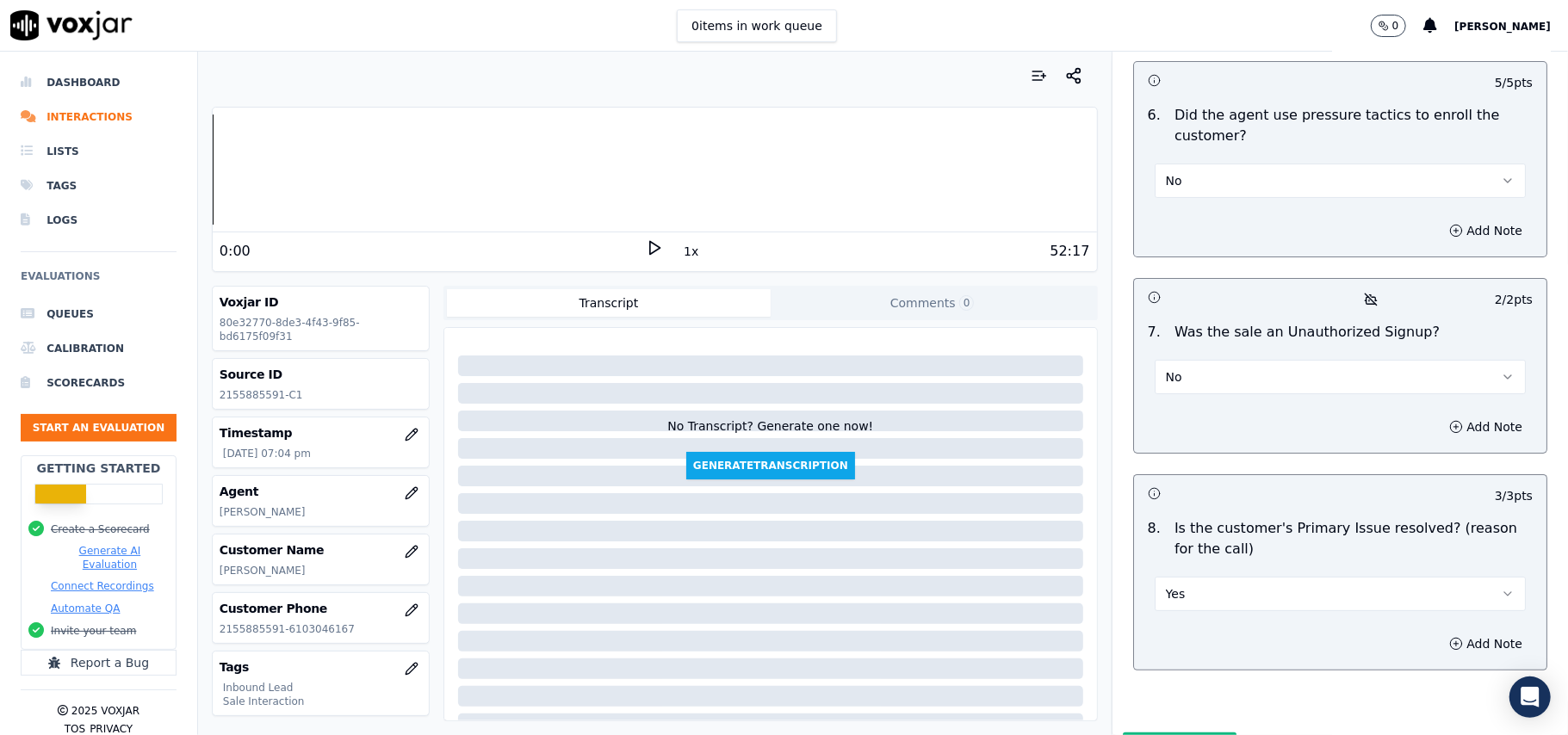
click at [1137, 732] on button "Submit Scores" at bounding box center [1179, 747] width 114 height 31
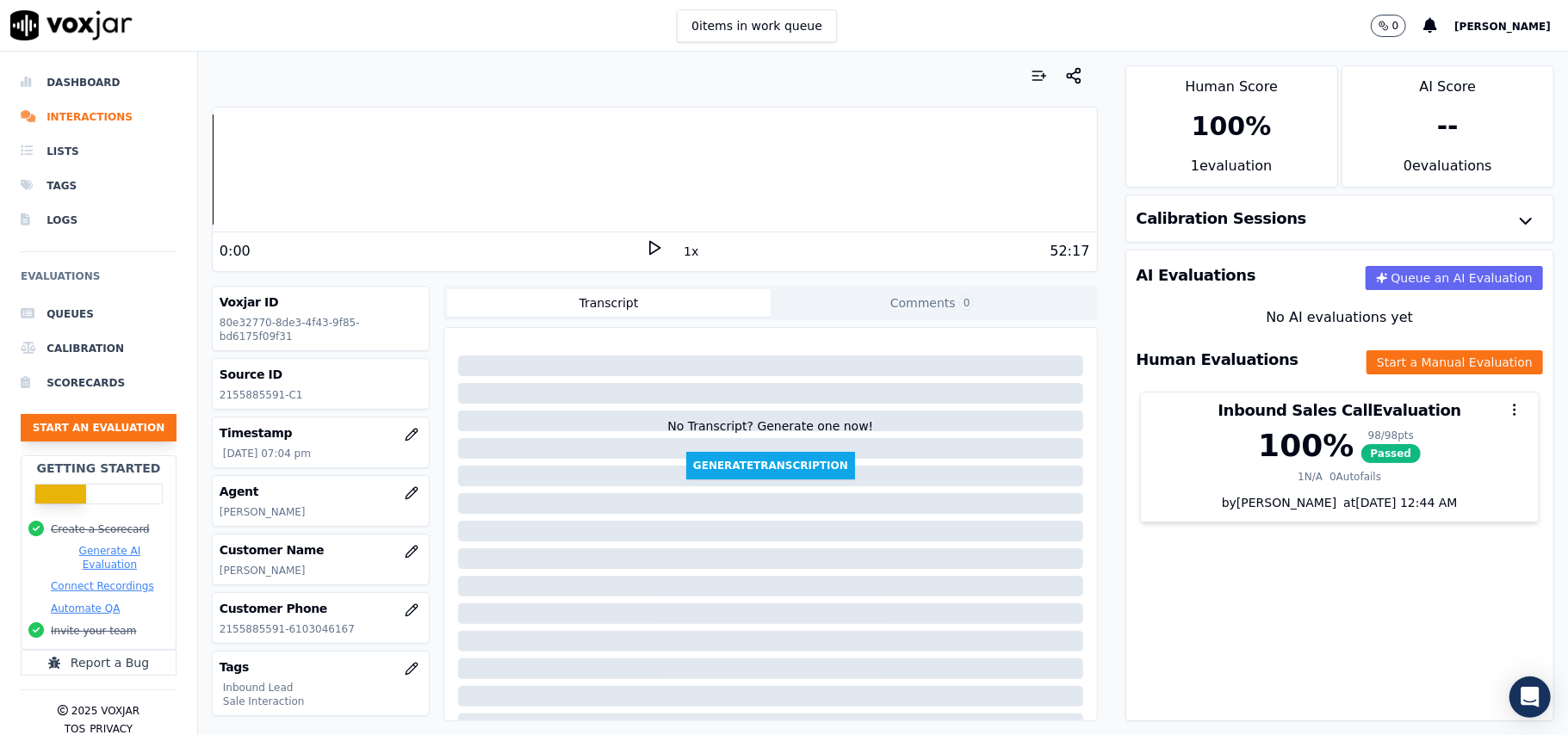
click at [128, 438] on button "Start an Evaluation" at bounding box center [98, 428] width 156 height 27
click at [73, 118] on li "Interactions" at bounding box center [98, 117] width 156 height 35
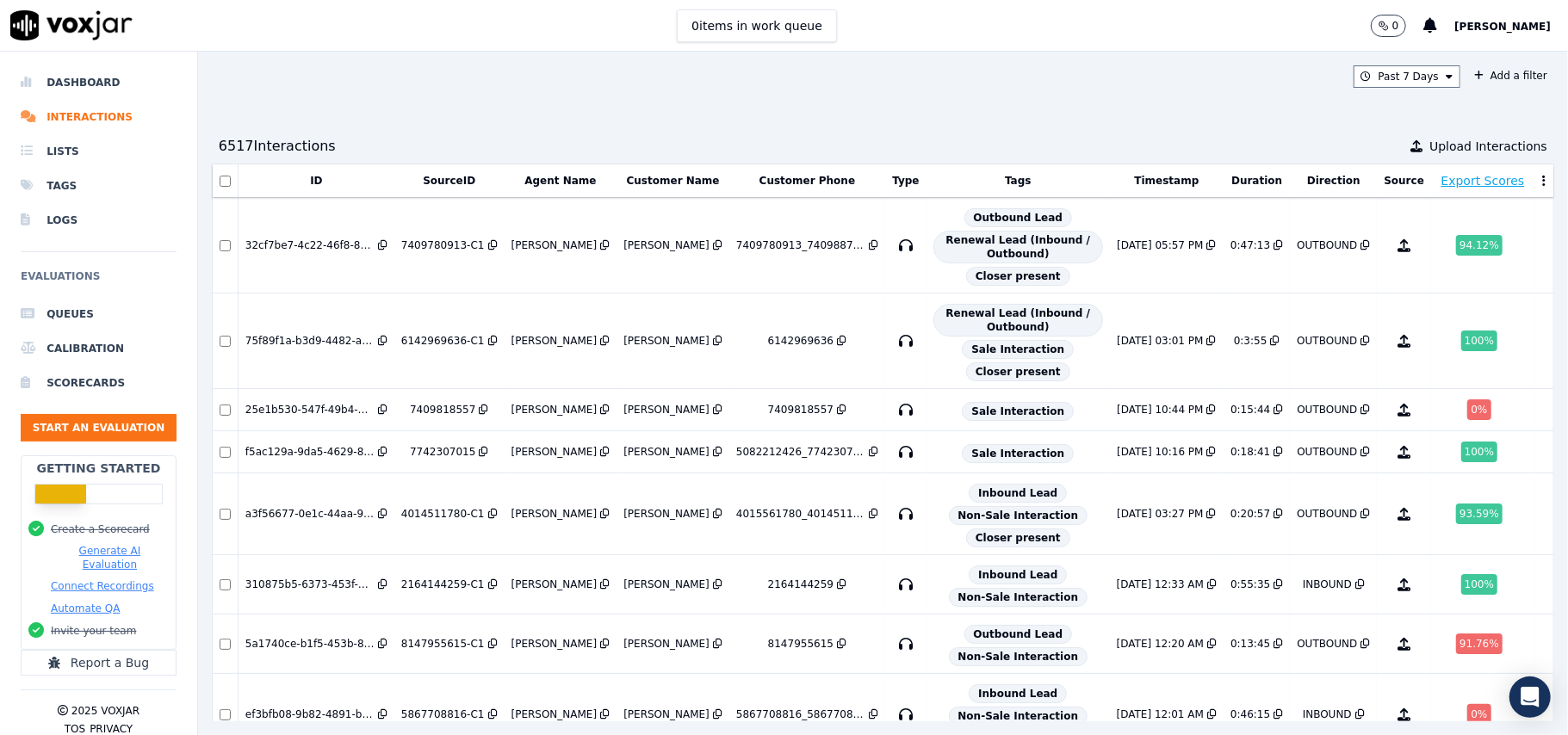
scroll to position [675, 0]
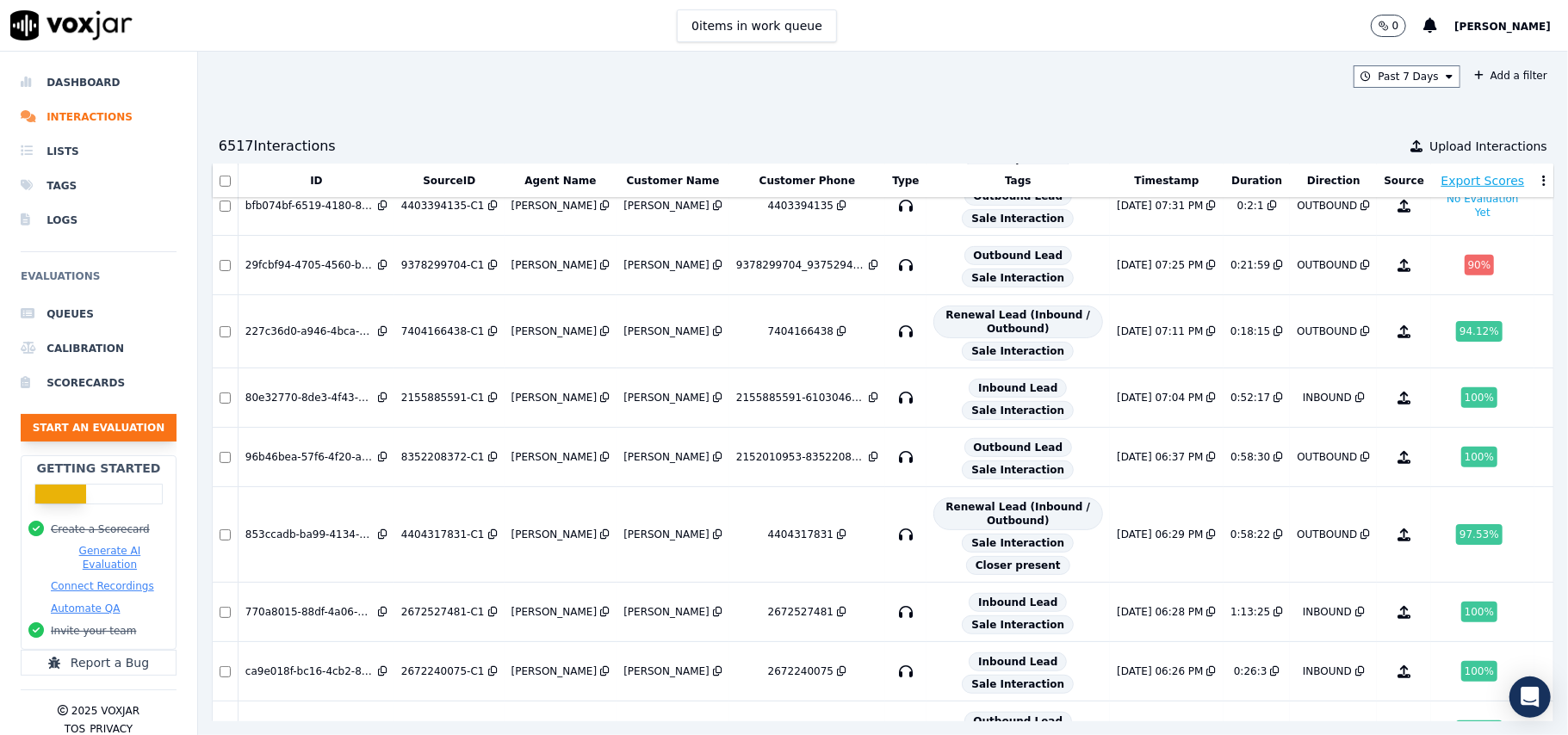
click at [108, 420] on button "Start an Evaluation" at bounding box center [98, 428] width 156 height 27
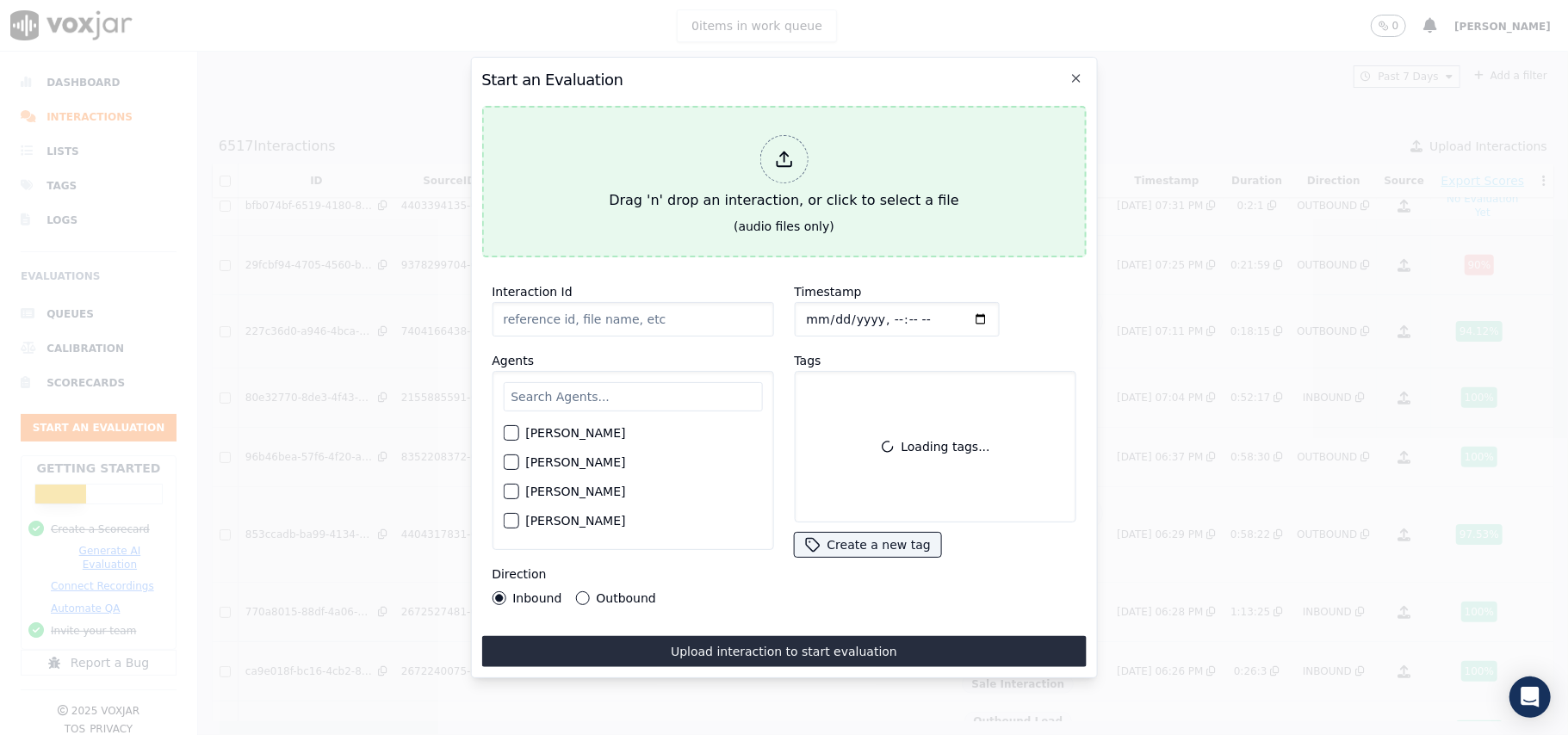
click at [772, 153] on div at bounding box center [783, 159] width 48 height 48
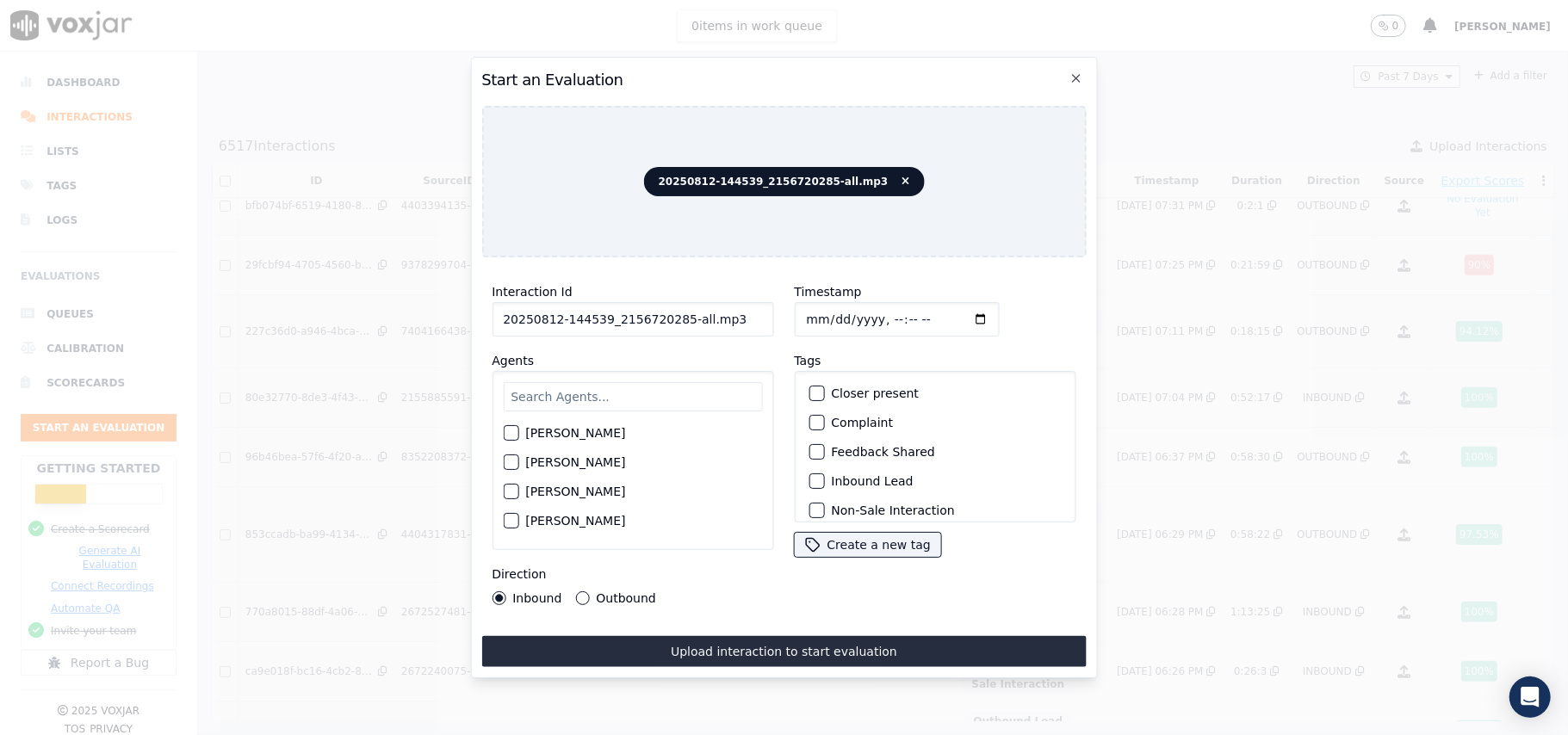
drag, startPoint x: 707, startPoint y: 301, endPoint x: 677, endPoint y: 301, distance: 30.0
click at [677, 302] on input "20250812-144539_2156720285-all.mp3" at bounding box center [633, 319] width 282 height 35
type input "20250812-144539_2156720285-C1"
click at [828, 312] on input "Timestamp" at bounding box center [896, 319] width 205 height 35
type input "[DATE]T19:38"
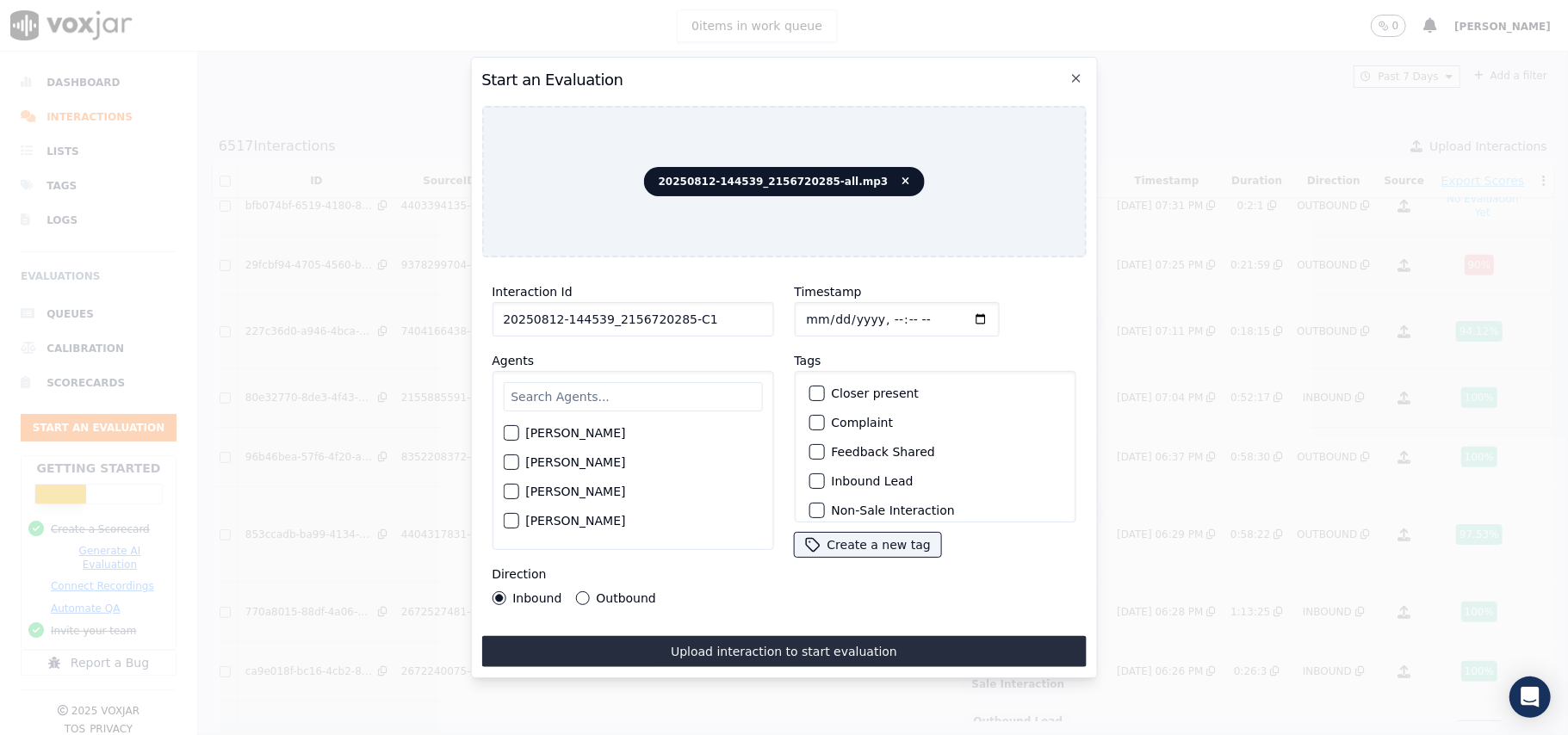
click at [659, 383] on input "text" at bounding box center [633, 397] width 260 height 29
type input "[PERSON_NAME]"
click at [508, 436] on div "button" at bounding box center [510, 438] width 12 height 12
click at [816, 479] on button "Inbound Lead" at bounding box center [816, 481] width 15 height 15
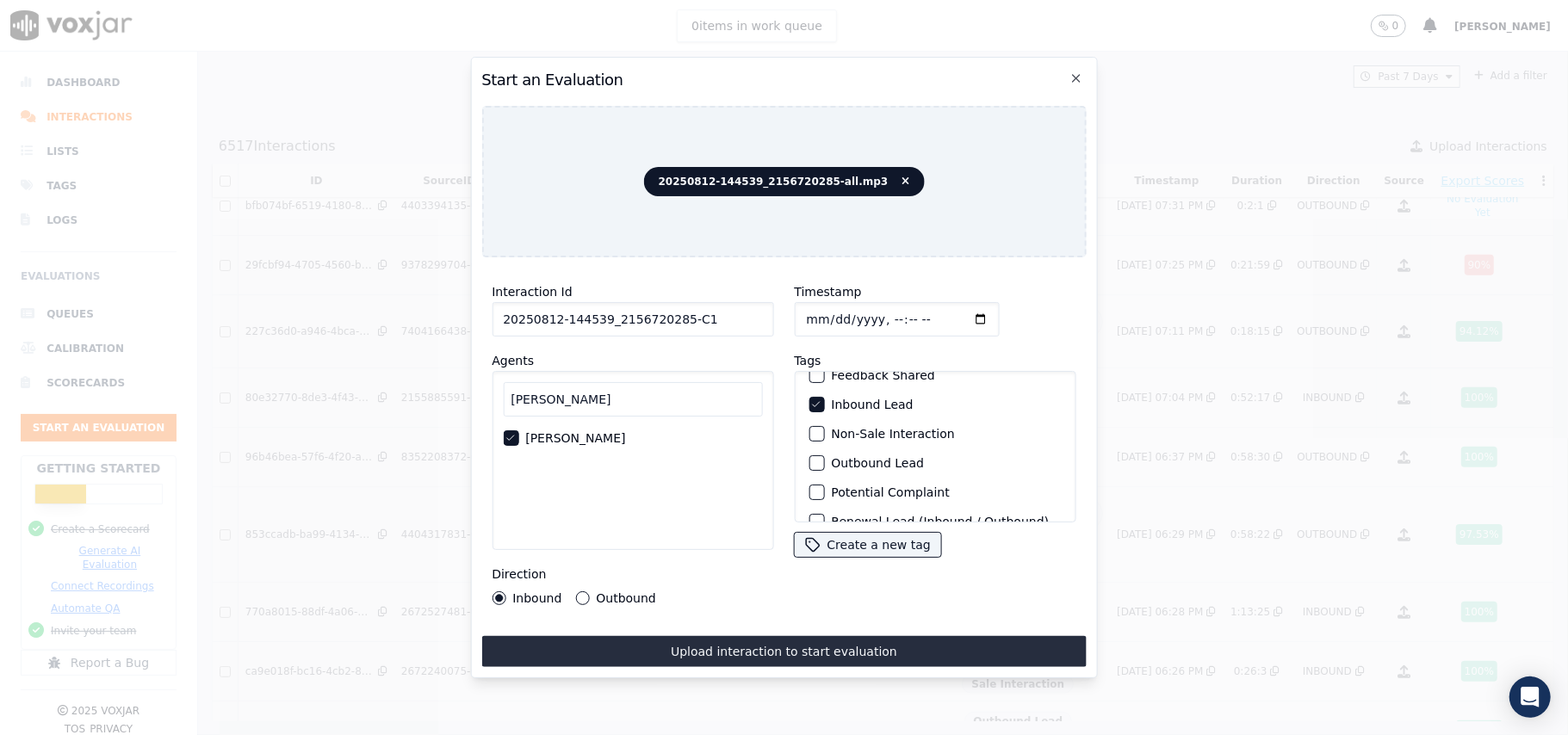
scroll to position [150, 0]
click at [811, 494] on div "button" at bounding box center [816, 500] width 12 height 12
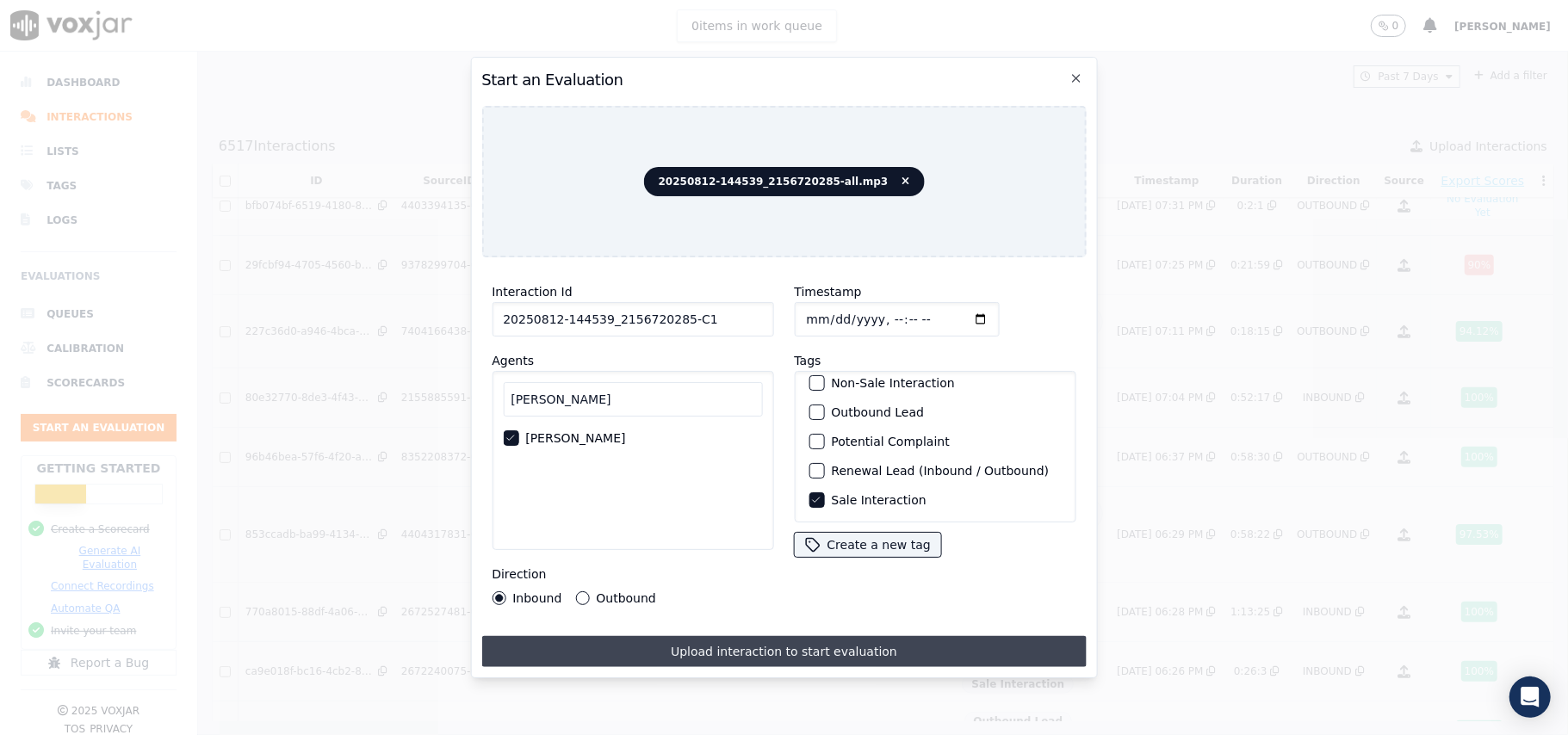
click at [734, 640] on button "Upload interaction to start evaluation" at bounding box center [783, 651] width 604 height 31
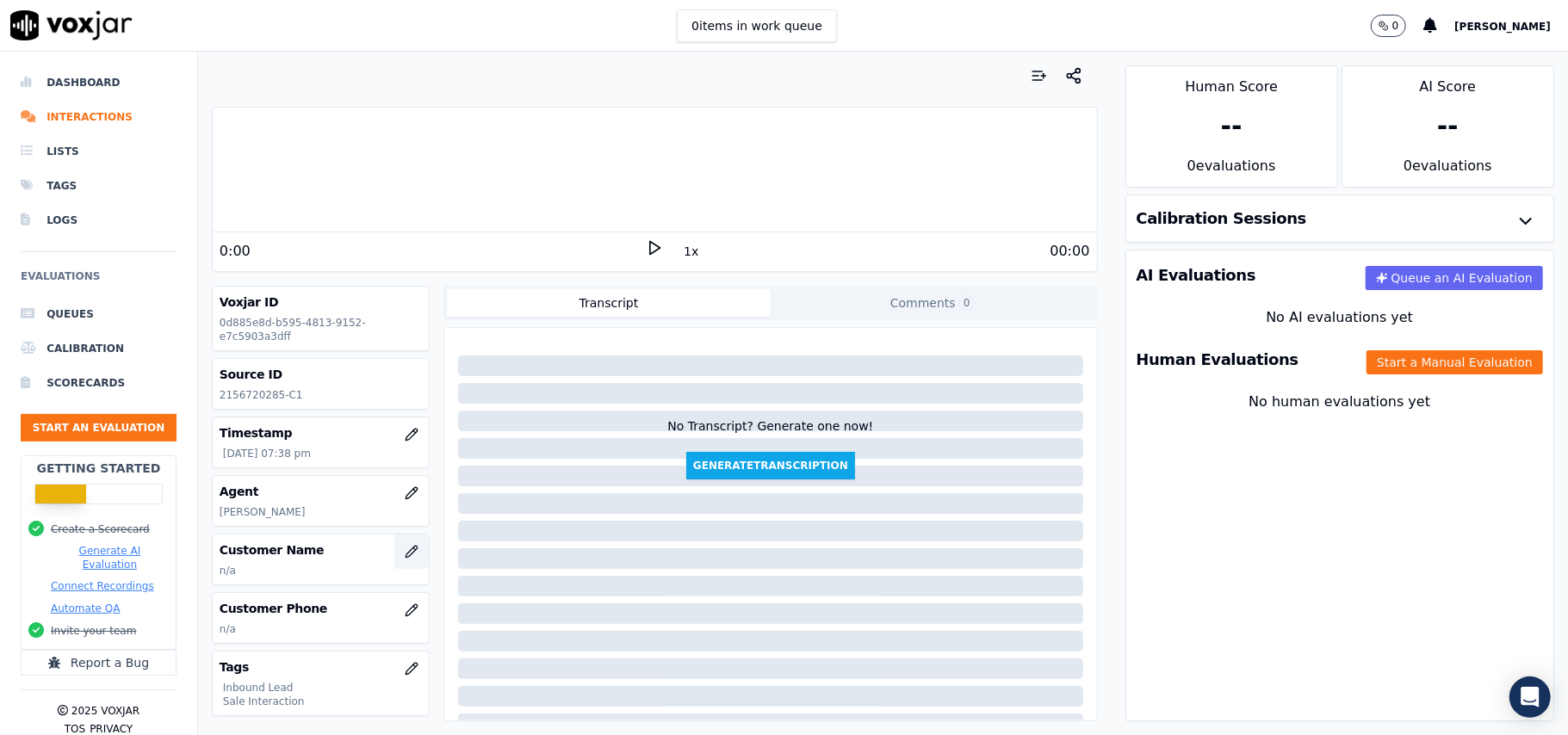
click at [405, 552] on icon "button" at bounding box center [412, 552] width 14 height 14
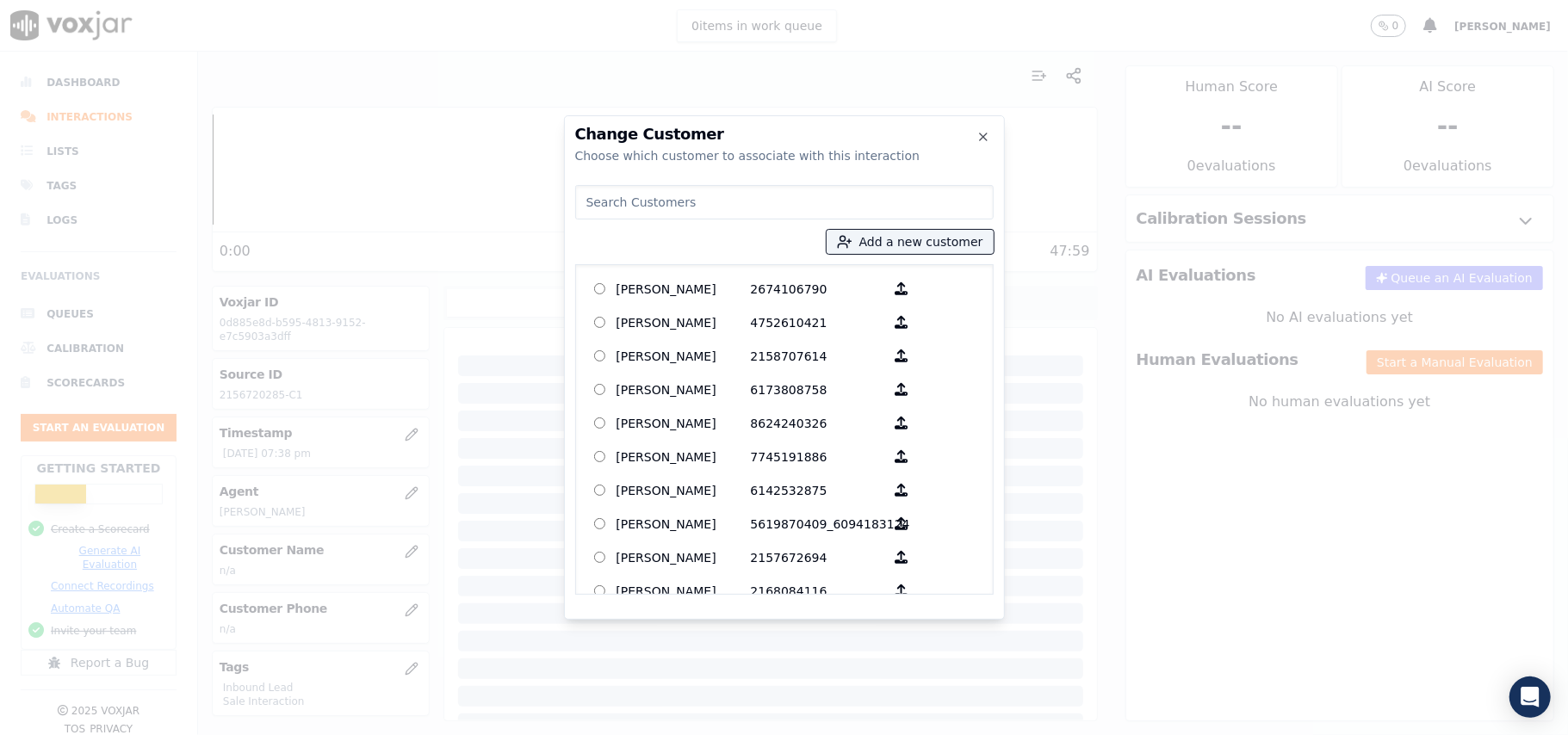
paste input "[PERSON_NAME]"
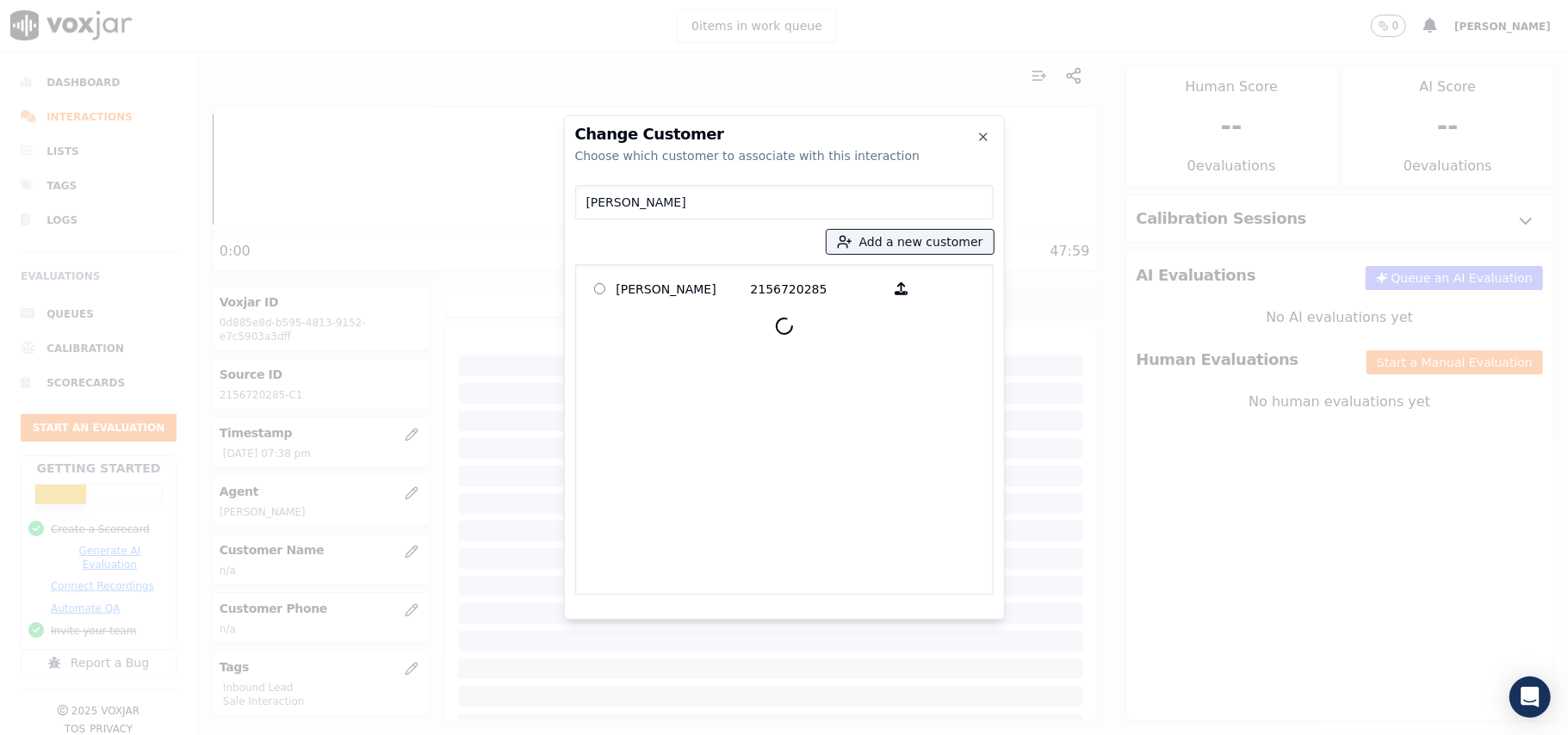
click at [586, 203] on input "[PERSON_NAME]" at bounding box center [784, 202] width 418 height 35
type input "[PERSON_NAME]"
click at [670, 273] on label "[PERSON_NAME] 2156720285" at bounding box center [784, 289] width 403 height 34
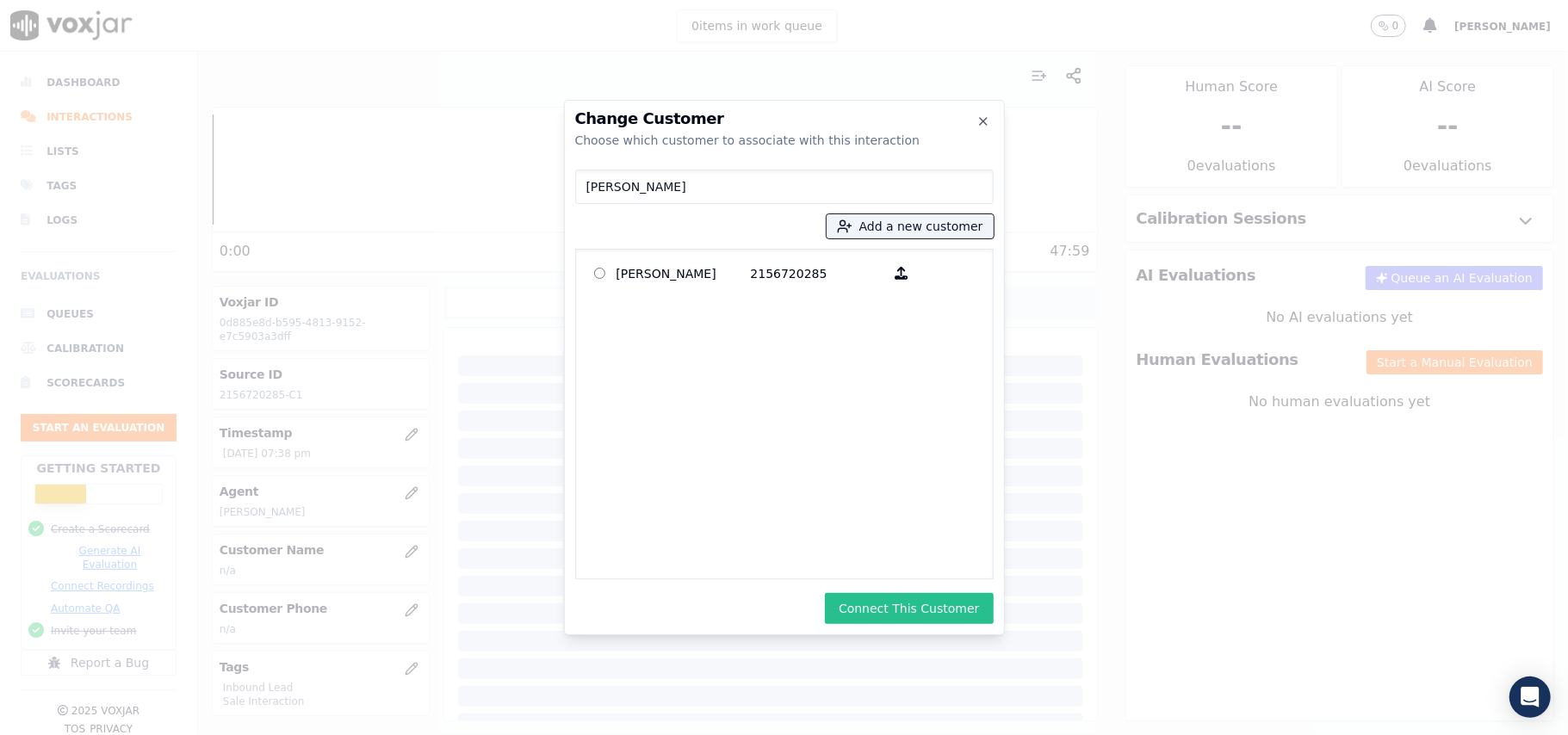
click at [875, 600] on button "Connect This Customer" at bounding box center [909, 608] width 168 height 31
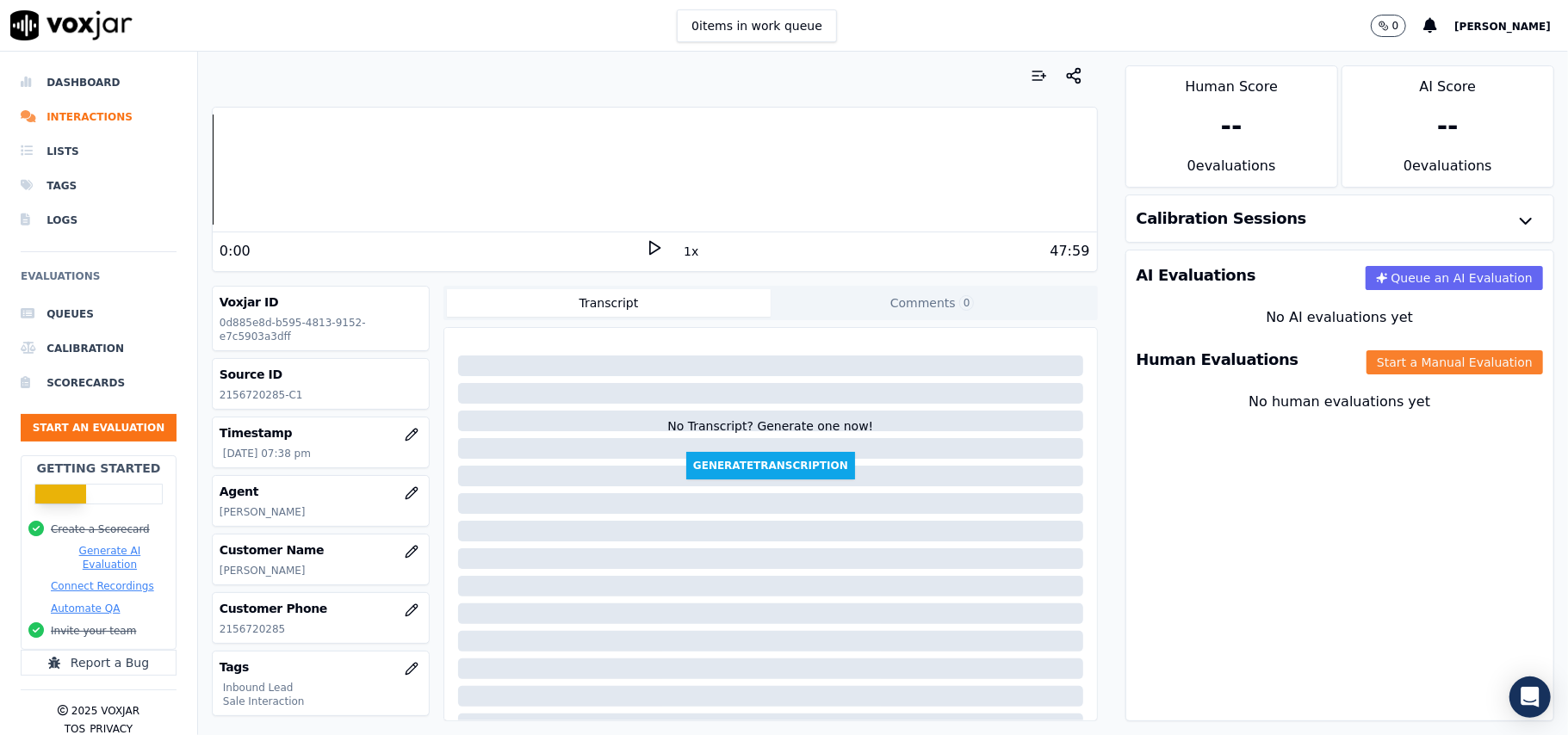
click at [1371, 361] on button "Start a Manual Evaluation" at bounding box center [1455, 362] width 176 height 24
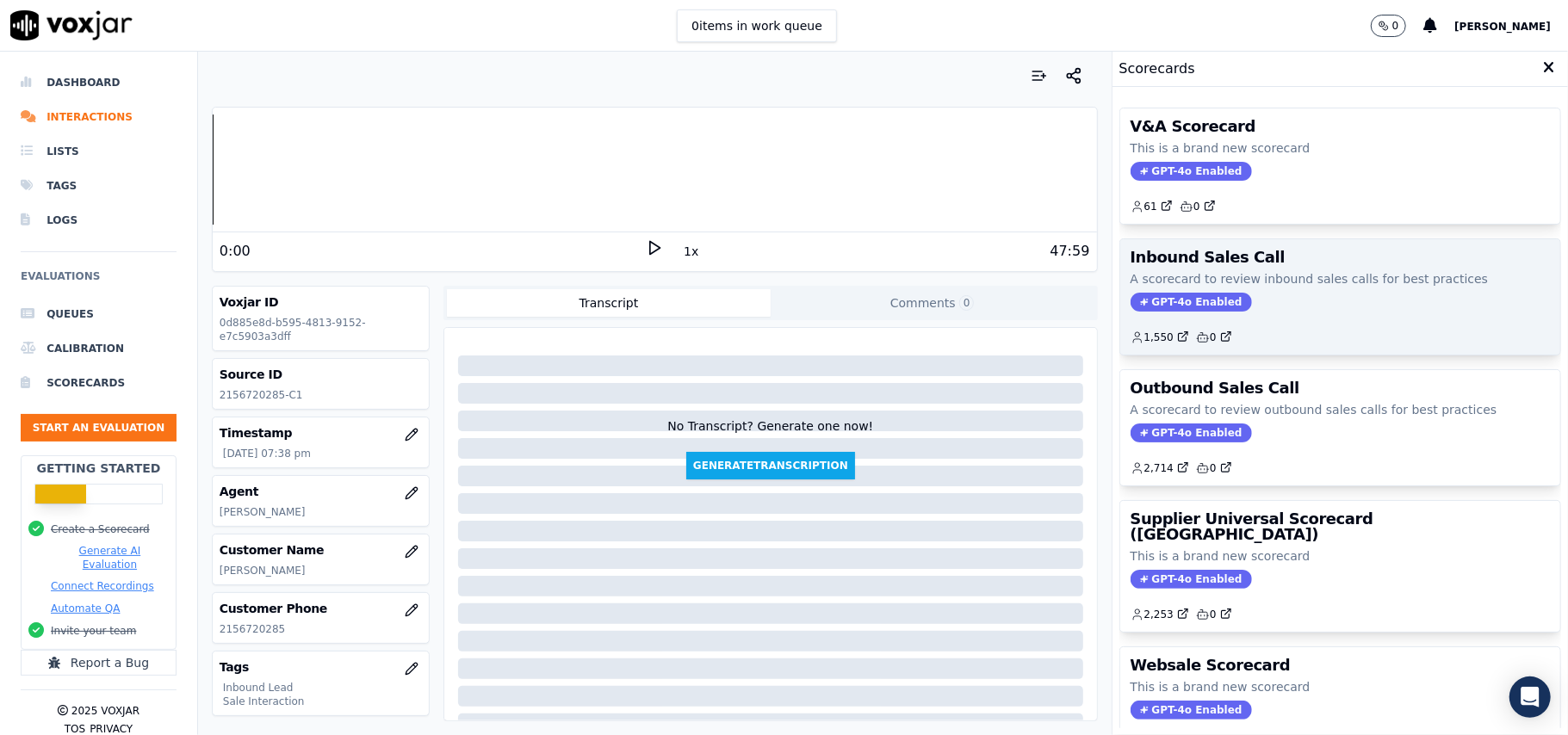
click at [1161, 307] on span "GPT-4o Enabled" at bounding box center [1191, 301] width 121 height 19
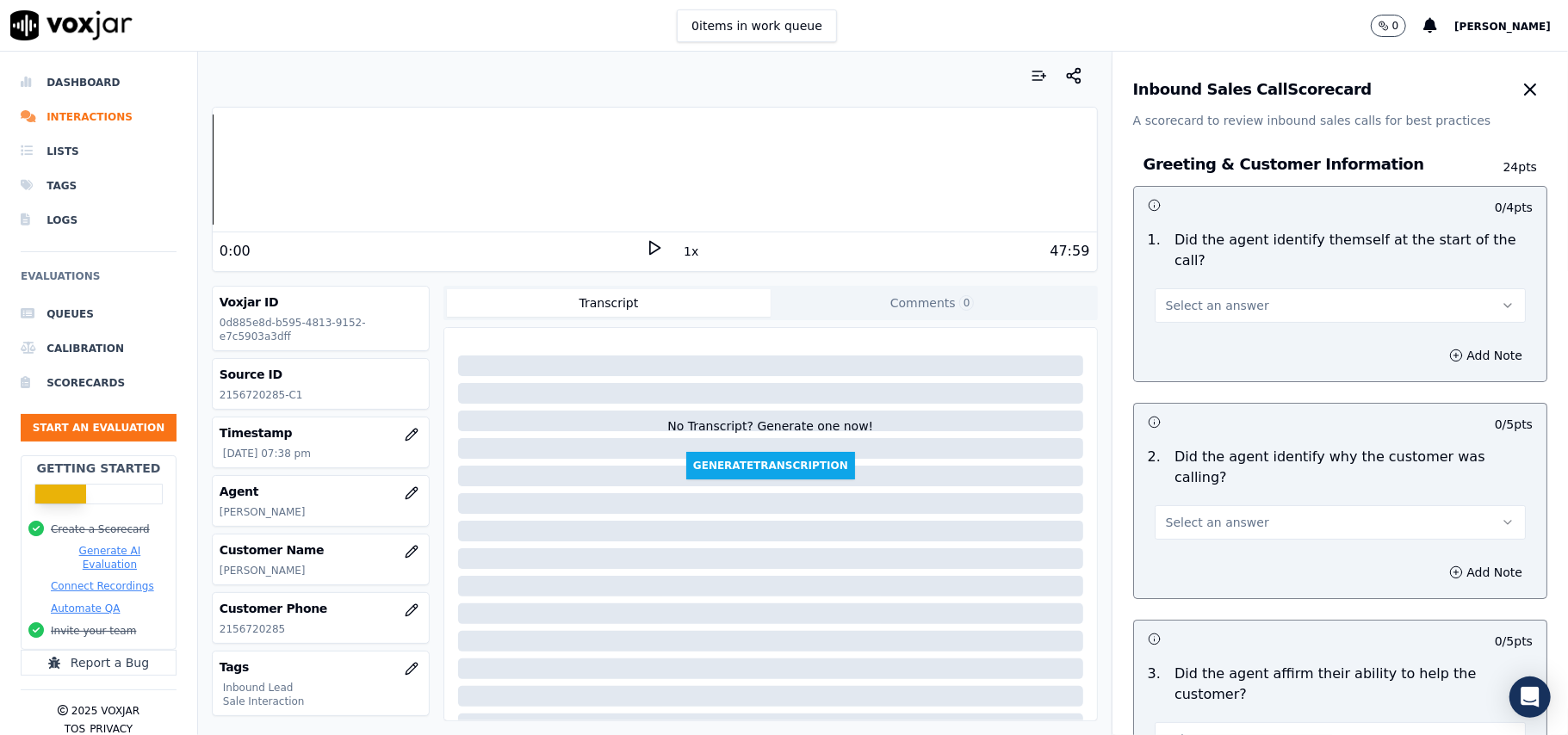
click at [1184, 297] on span "Select an answer" at bounding box center [1217, 305] width 104 height 17
click at [1180, 315] on div "Yes" at bounding box center [1303, 324] width 333 height 27
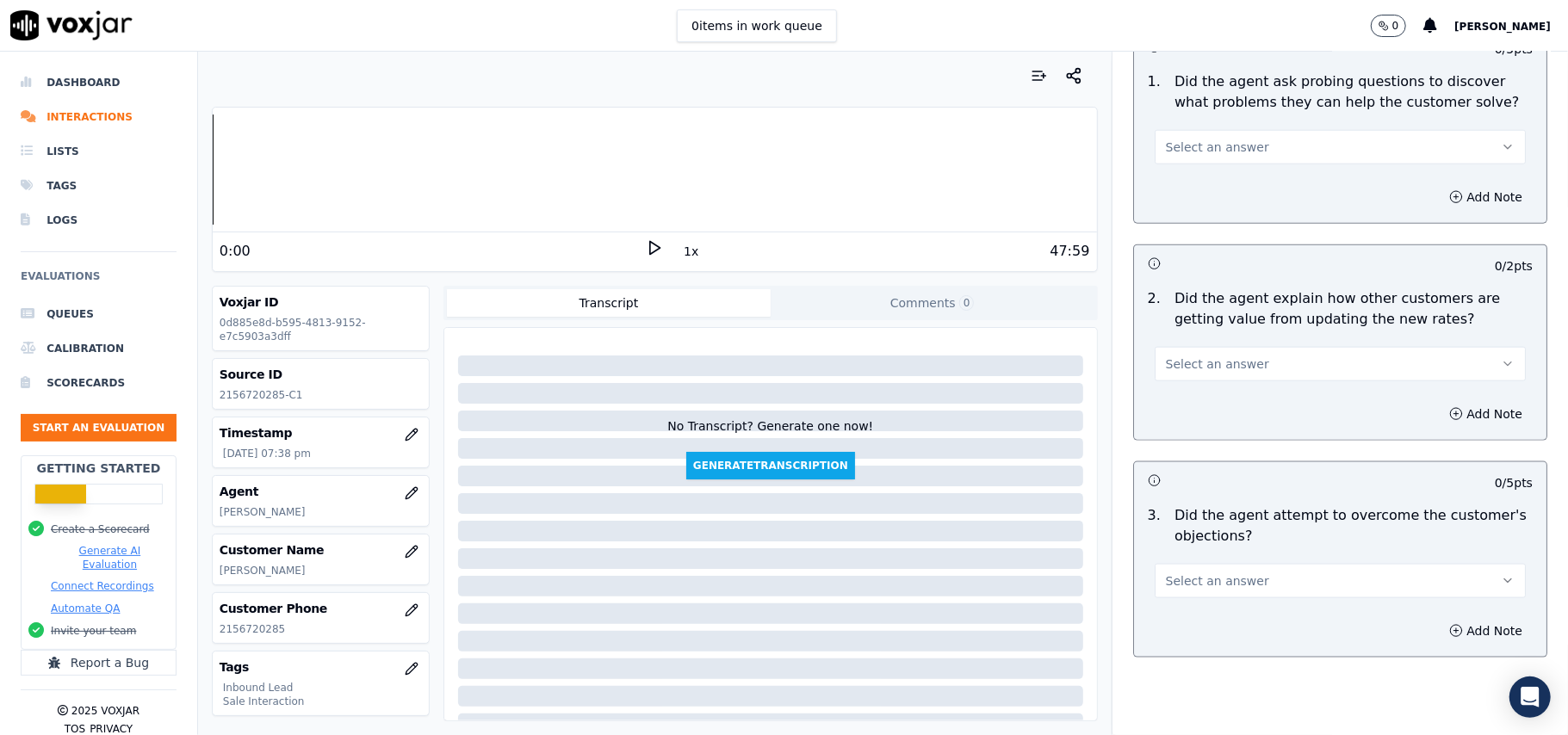
scroll to position [4817, 0]
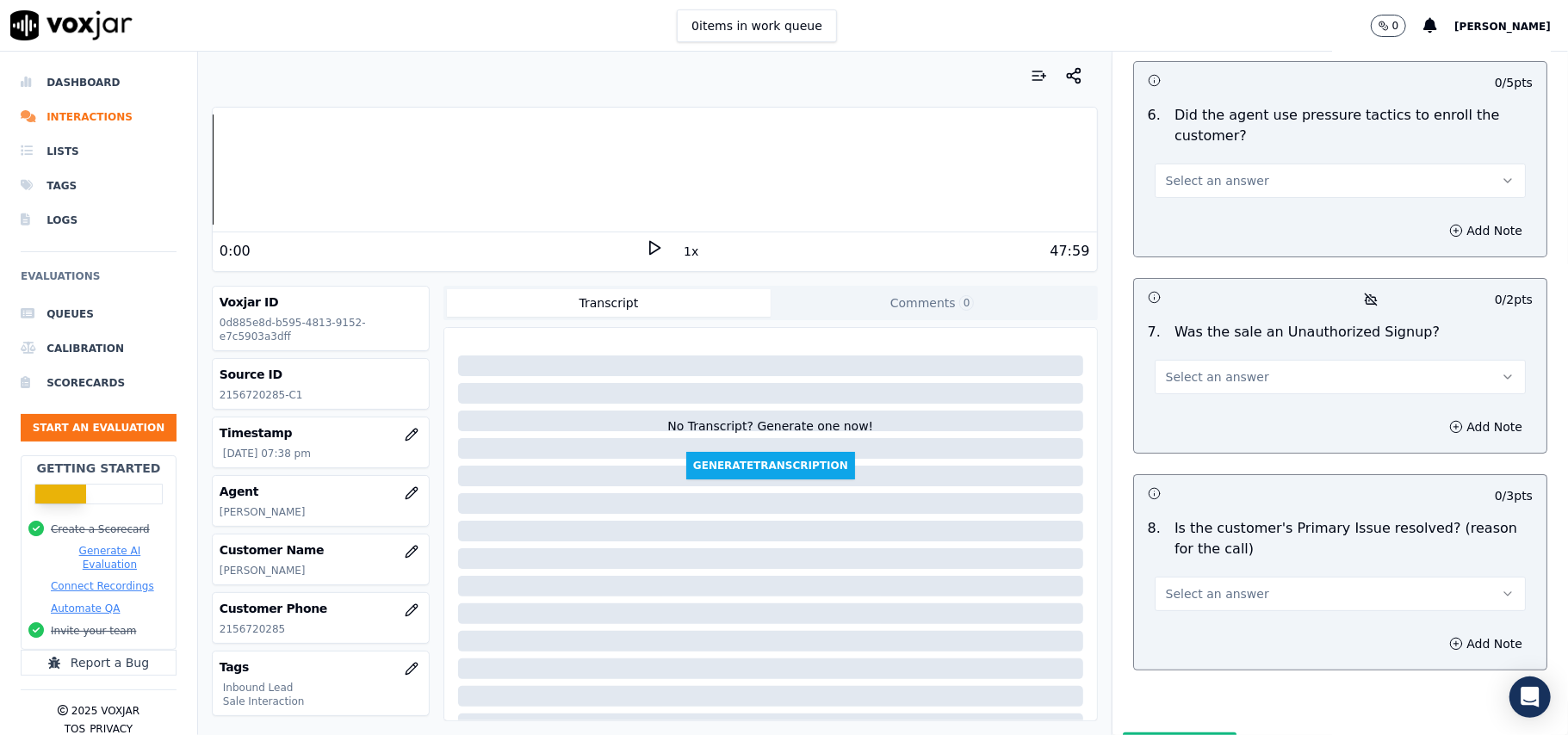
click at [1233, 576] on button "Select an answer" at bounding box center [1339, 593] width 371 height 35
click at [1180, 548] on div "Yes" at bounding box center [1303, 542] width 333 height 27
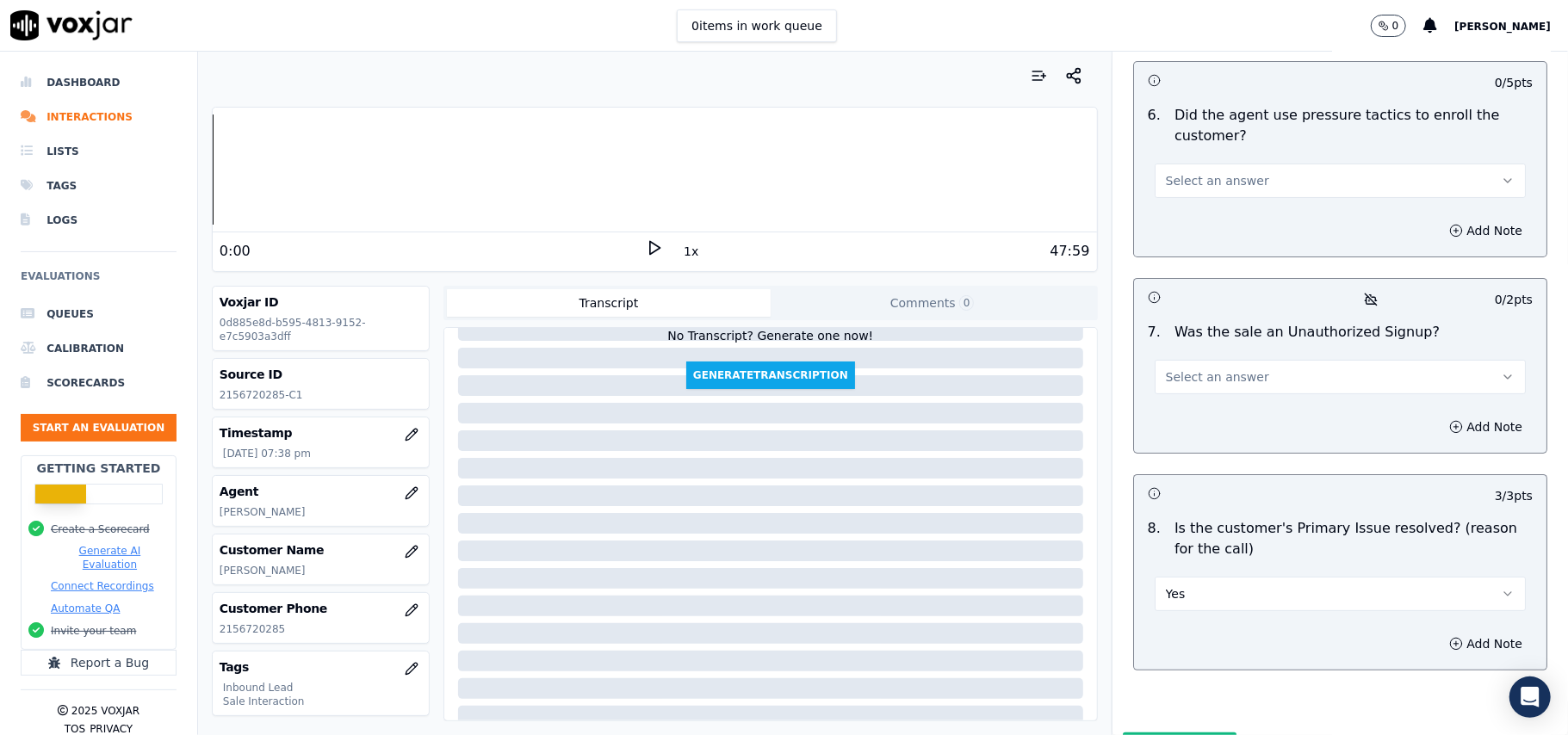
scroll to position [175, 0]
click at [1154, 360] on button "Select an answer" at bounding box center [1339, 376] width 371 height 35
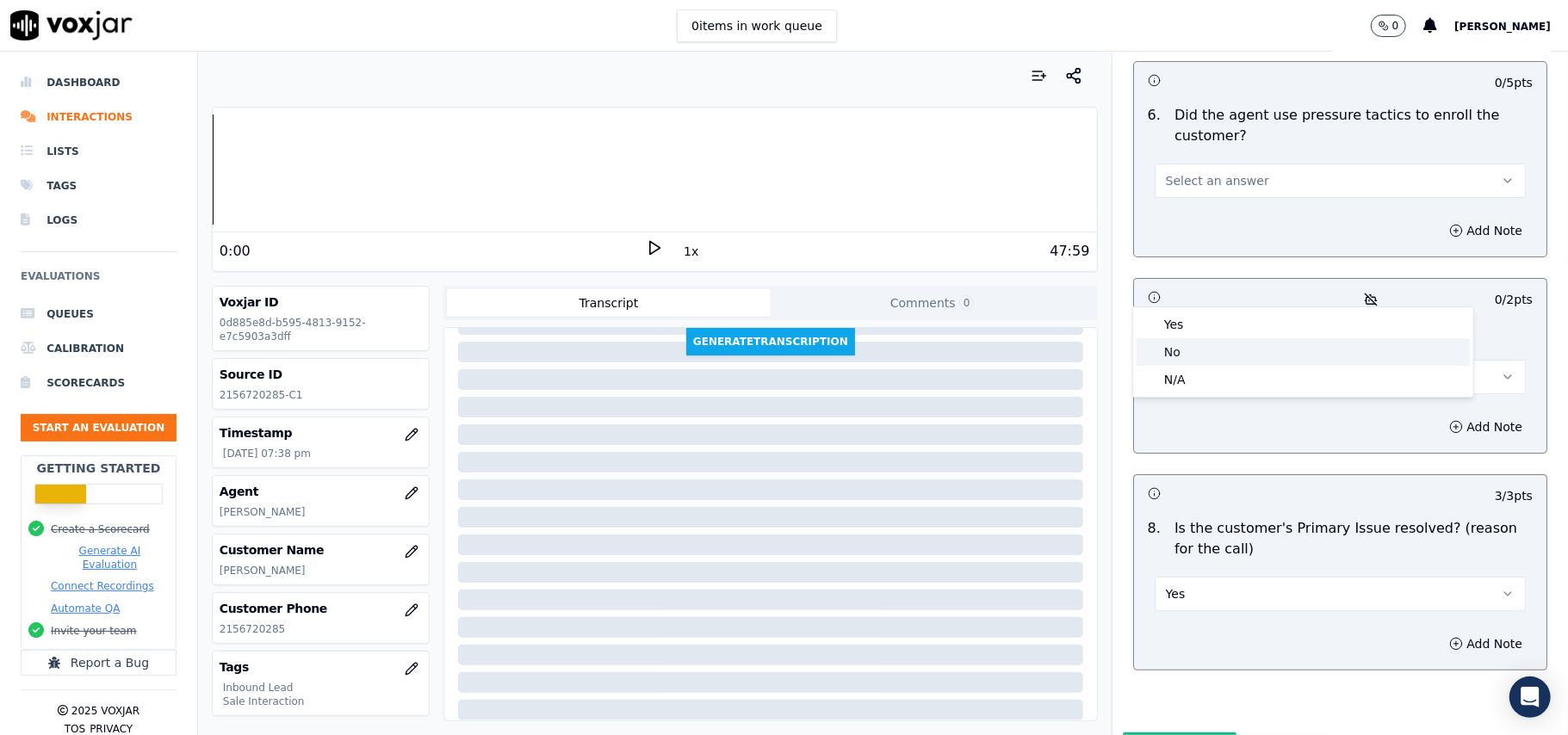
click at [1179, 348] on div "No" at bounding box center [1303, 352] width 333 height 27
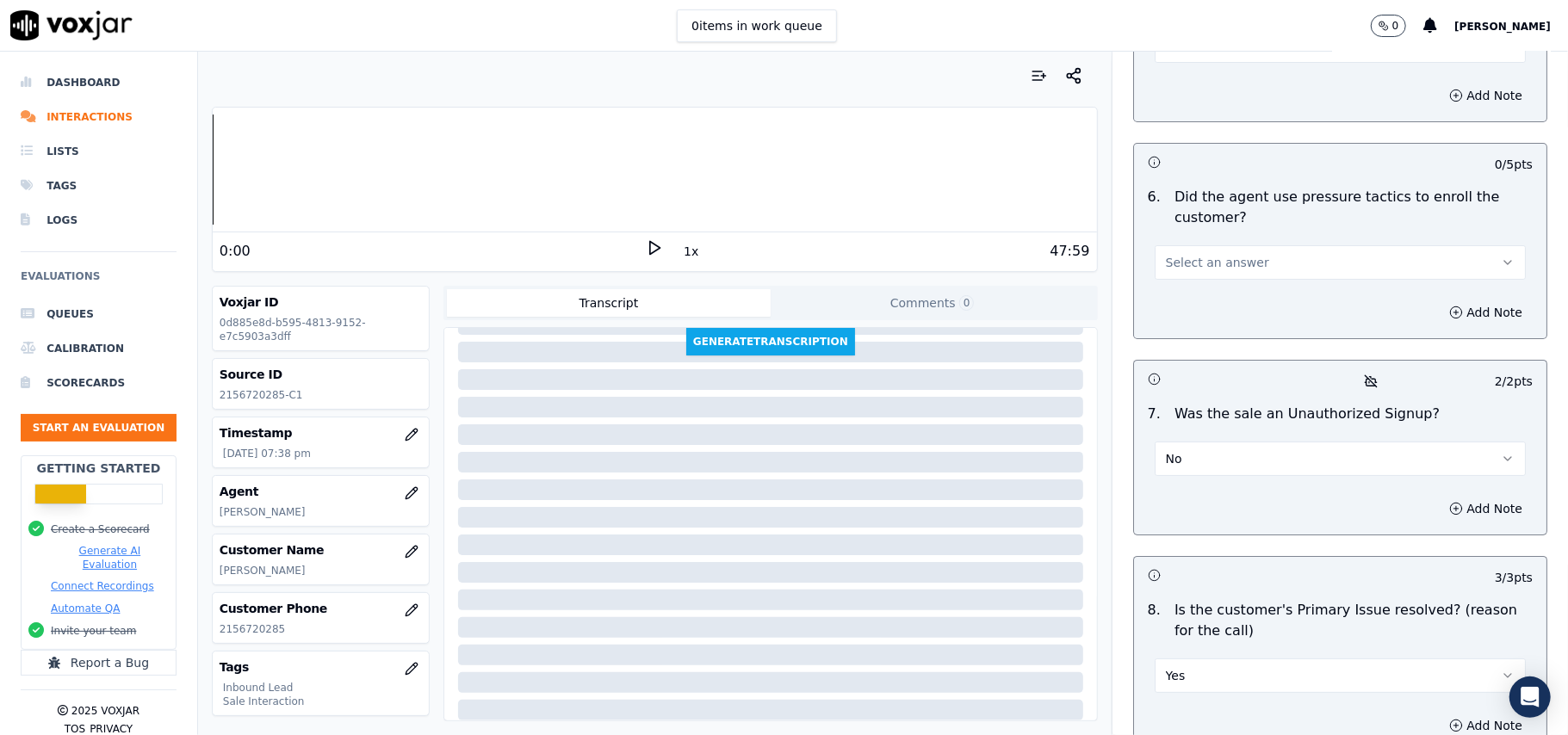
scroll to position [4703, 0]
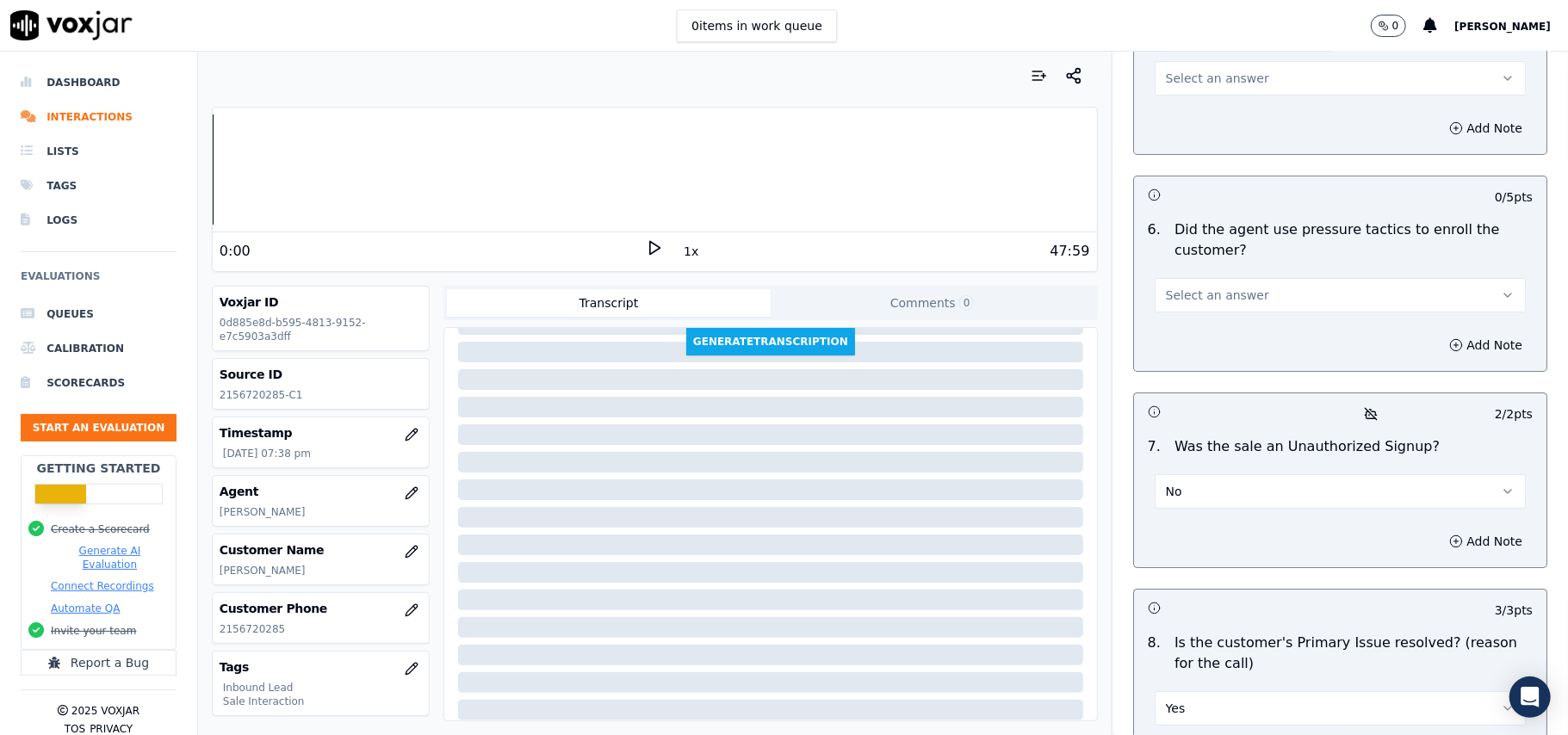
click at [1166, 287] on span "Select an answer" at bounding box center [1217, 295] width 104 height 17
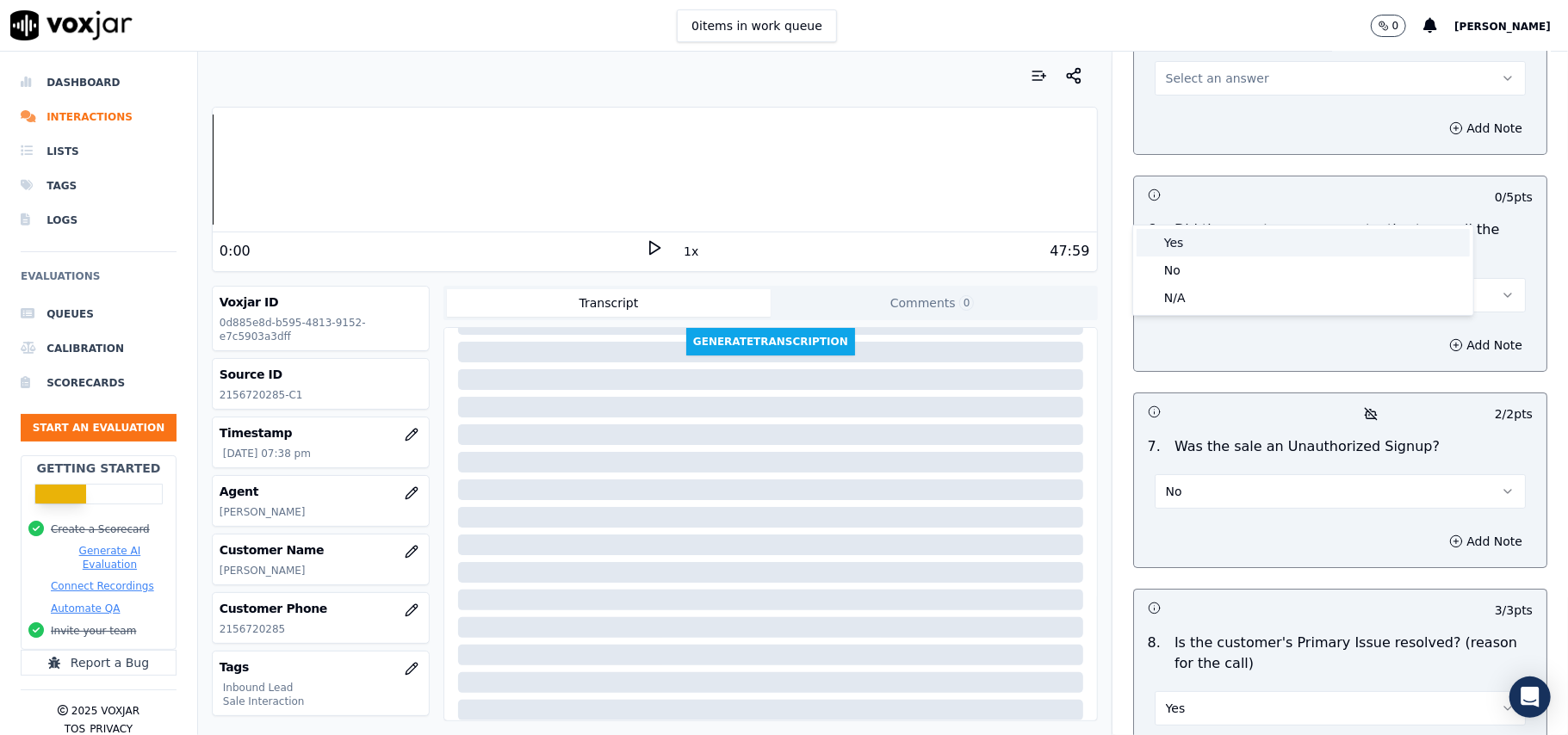
click at [1173, 257] on div "No" at bounding box center [1303, 270] width 333 height 27
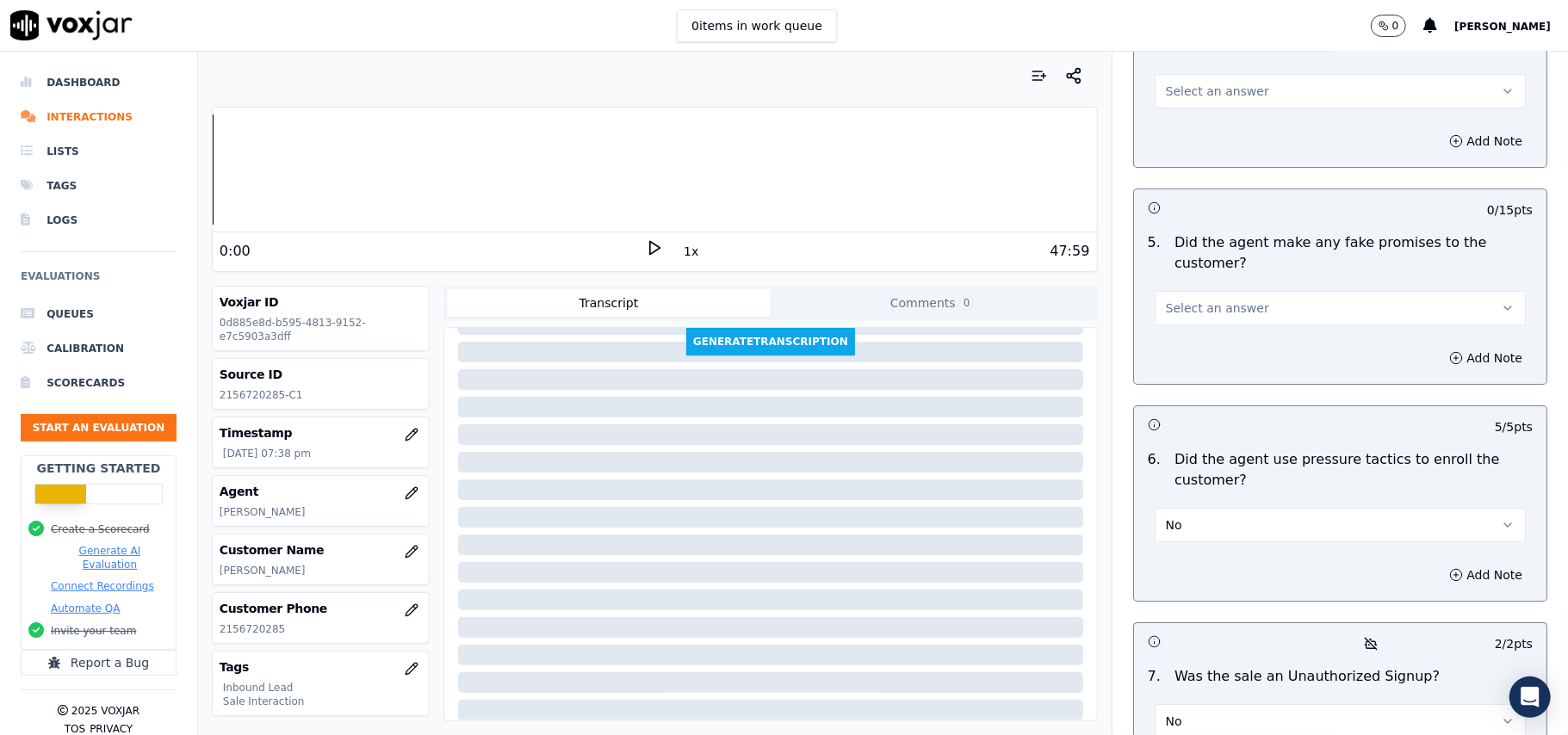
scroll to position [4359, 0]
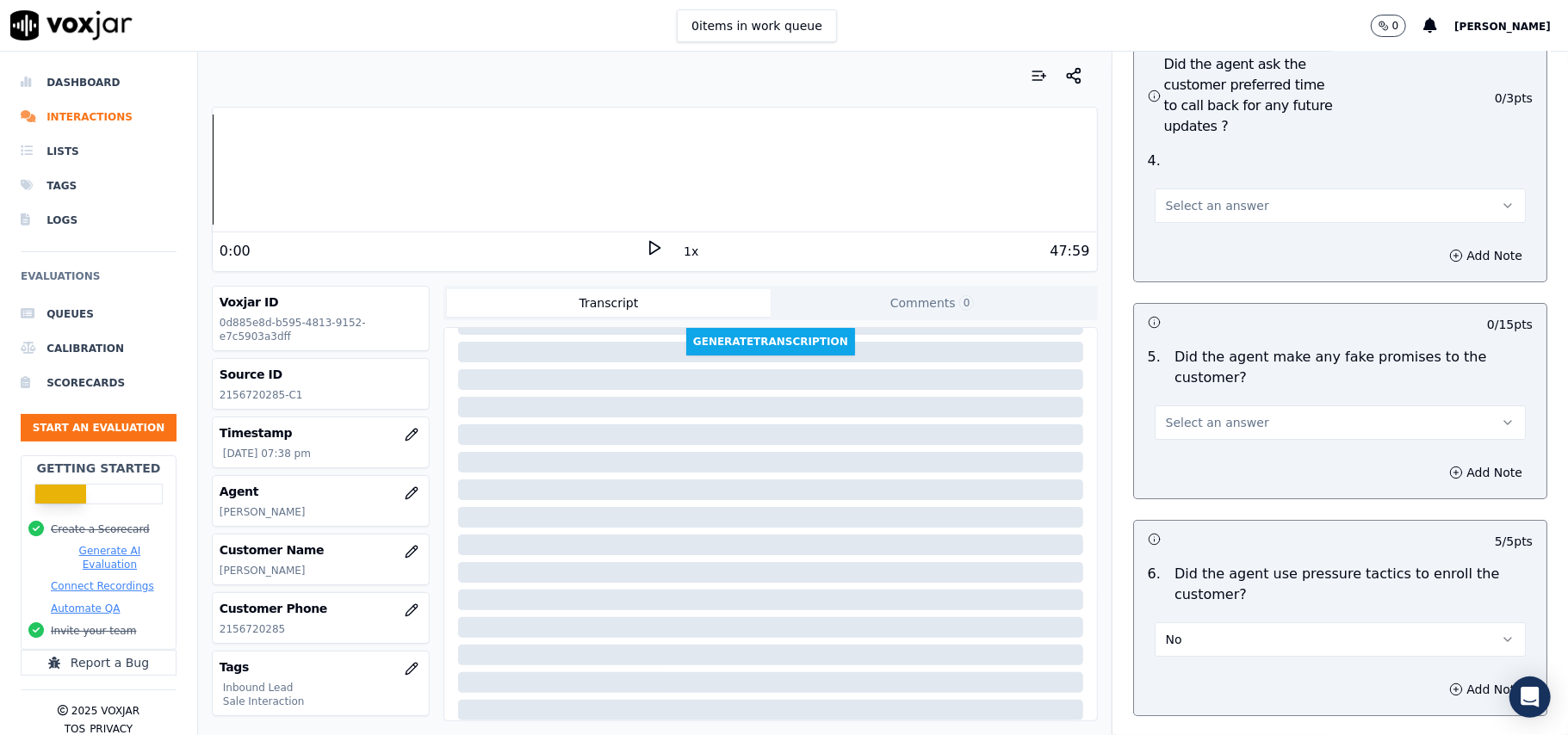
click at [1197, 406] on button "Select an answer" at bounding box center [1339, 422] width 371 height 35
click at [1190, 387] on div "No" at bounding box center [1303, 397] width 333 height 27
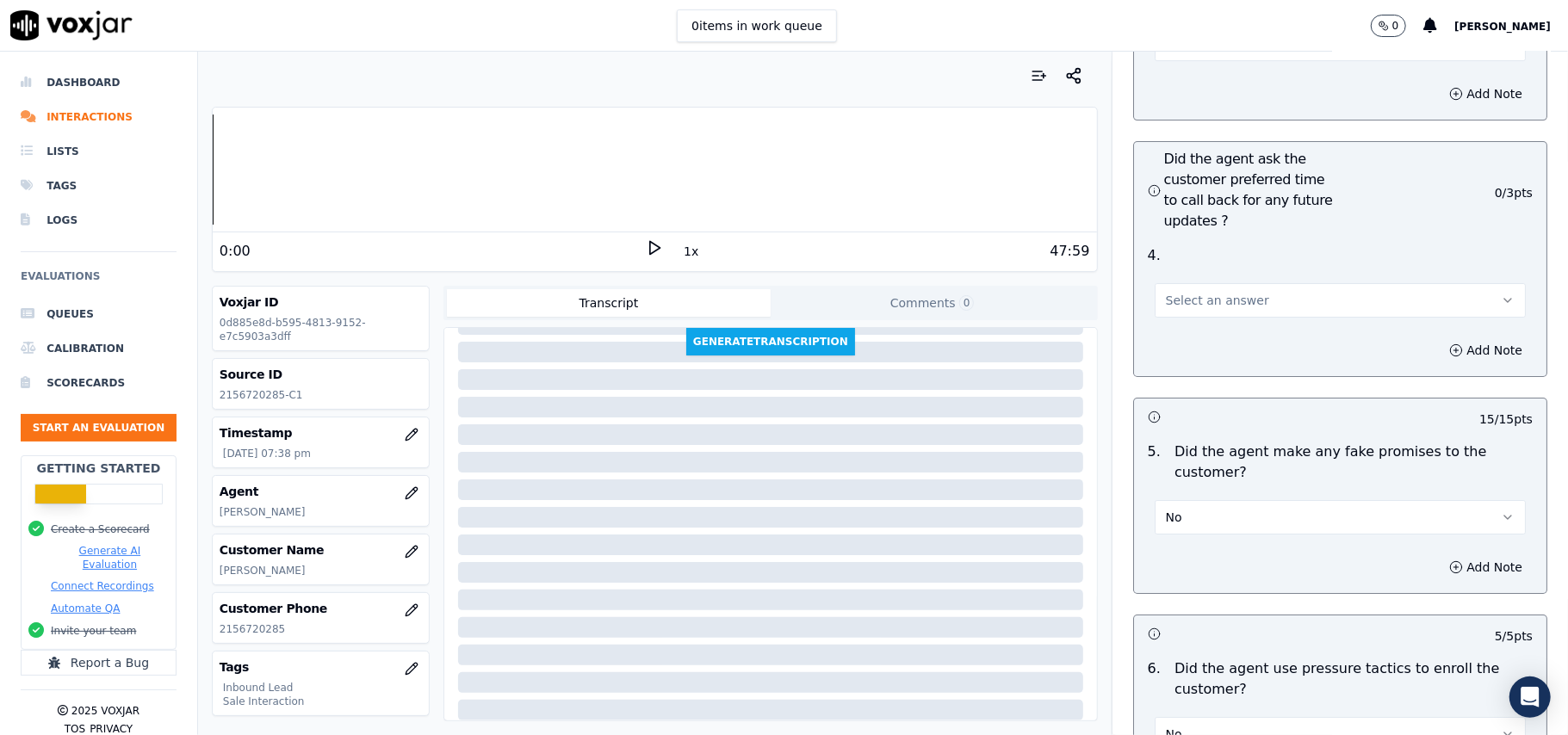
scroll to position [4129, 0]
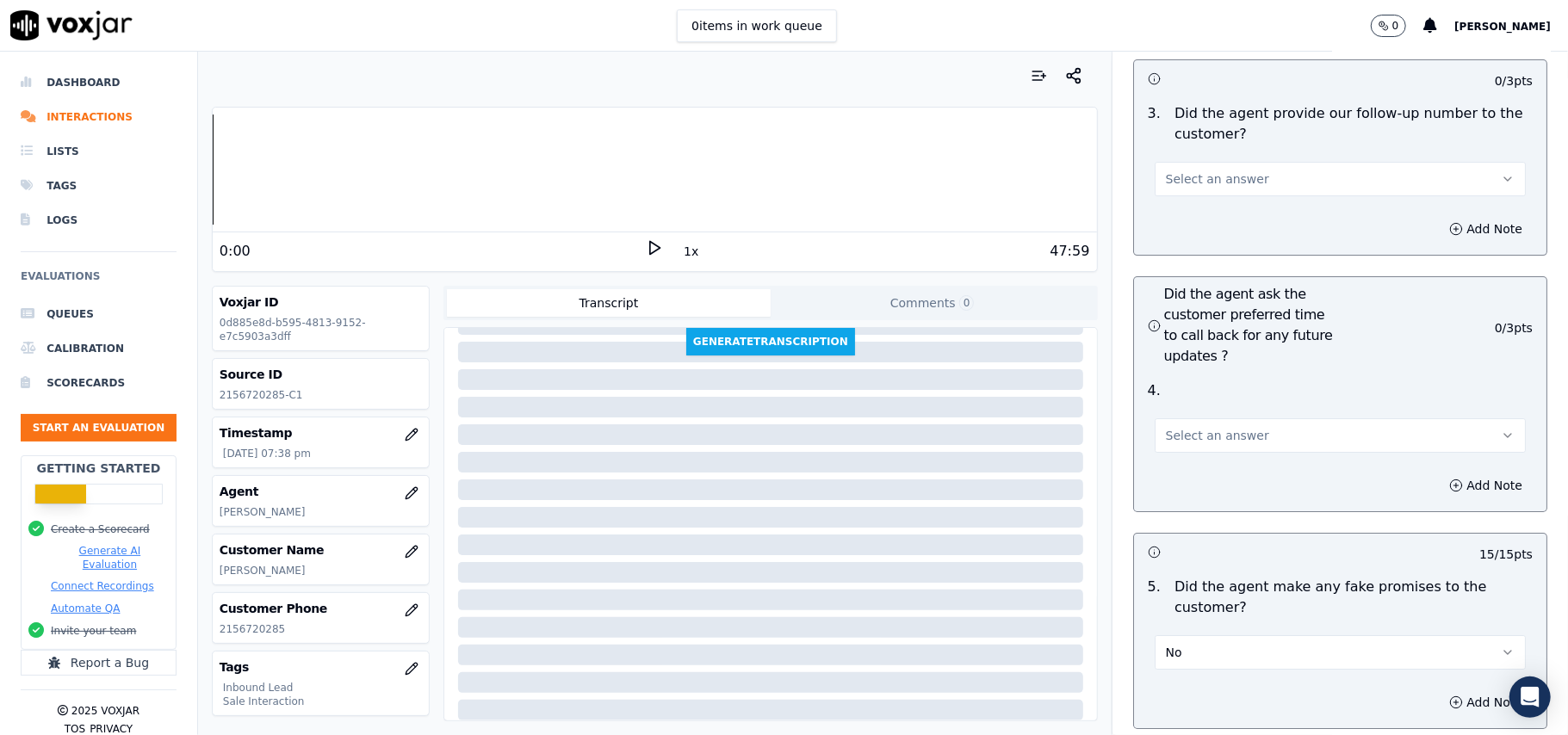
click at [1202, 418] on button "Select an answer" at bounding box center [1339, 435] width 371 height 35
click at [1197, 368] on div "Yes" at bounding box center [1303, 381] width 333 height 27
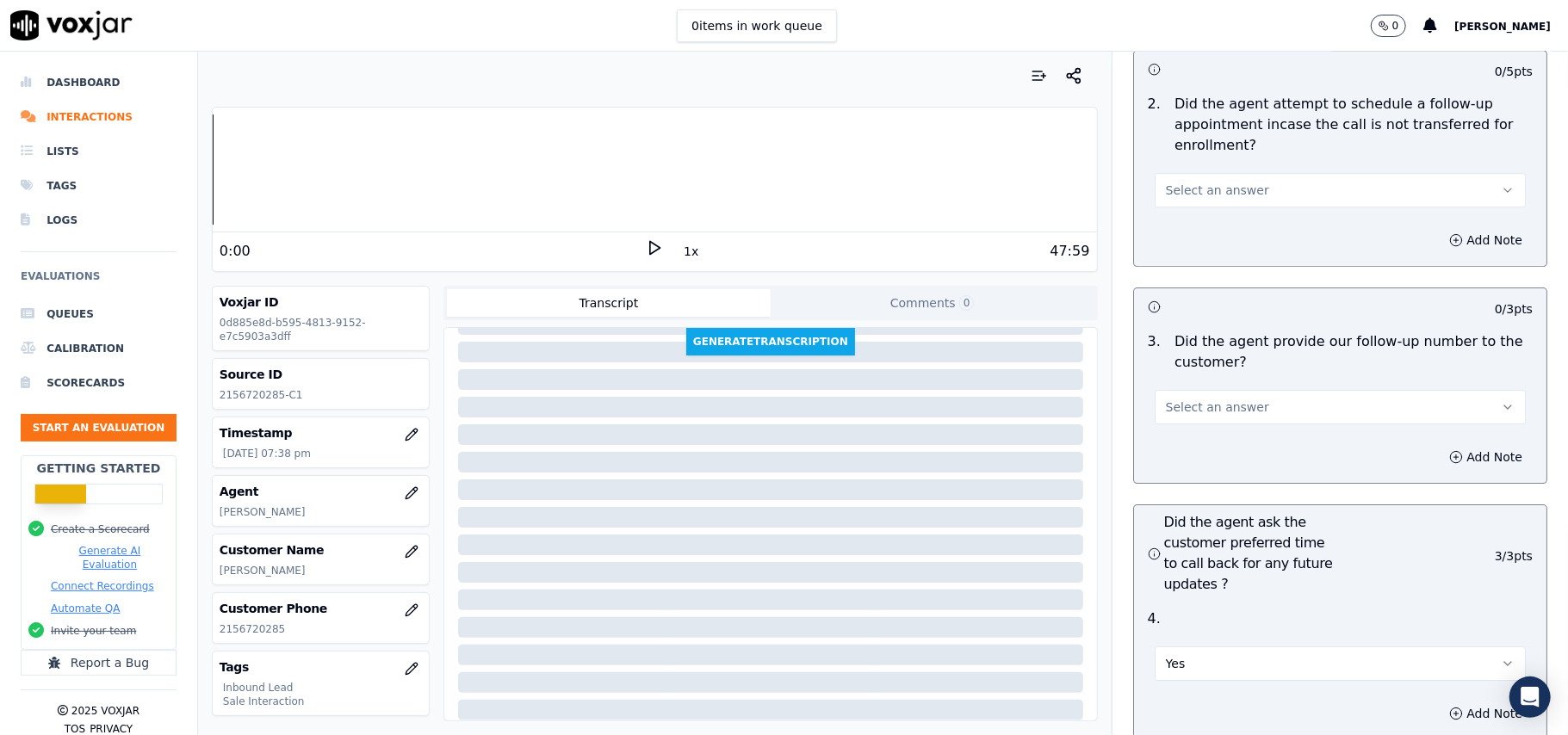
scroll to position [3899, 0]
click at [1209, 400] on span "Select an answer" at bounding box center [1217, 408] width 104 height 17
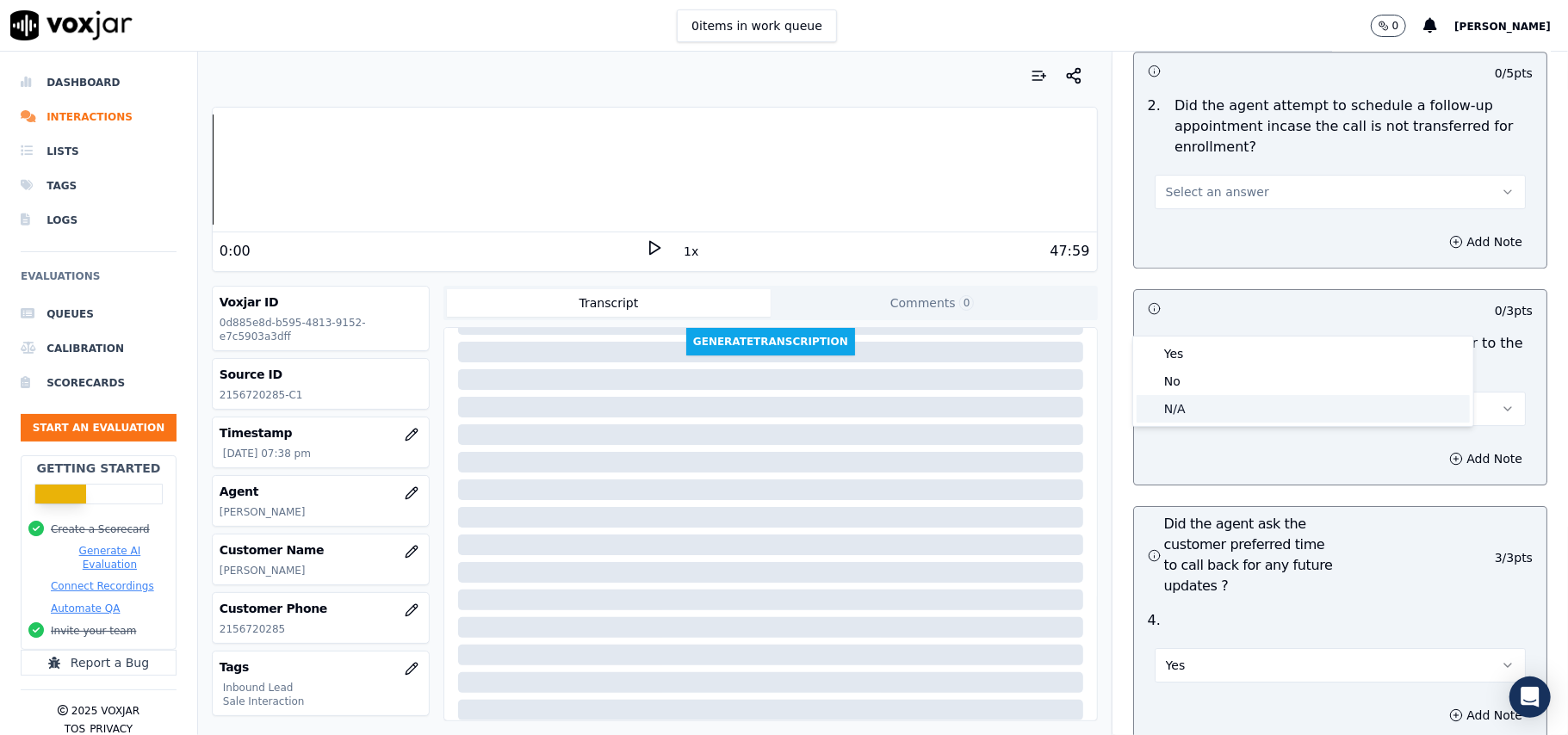
click at [1197, 401] on div "N/A" at bounding box center [1303, 408] width 333 height 27
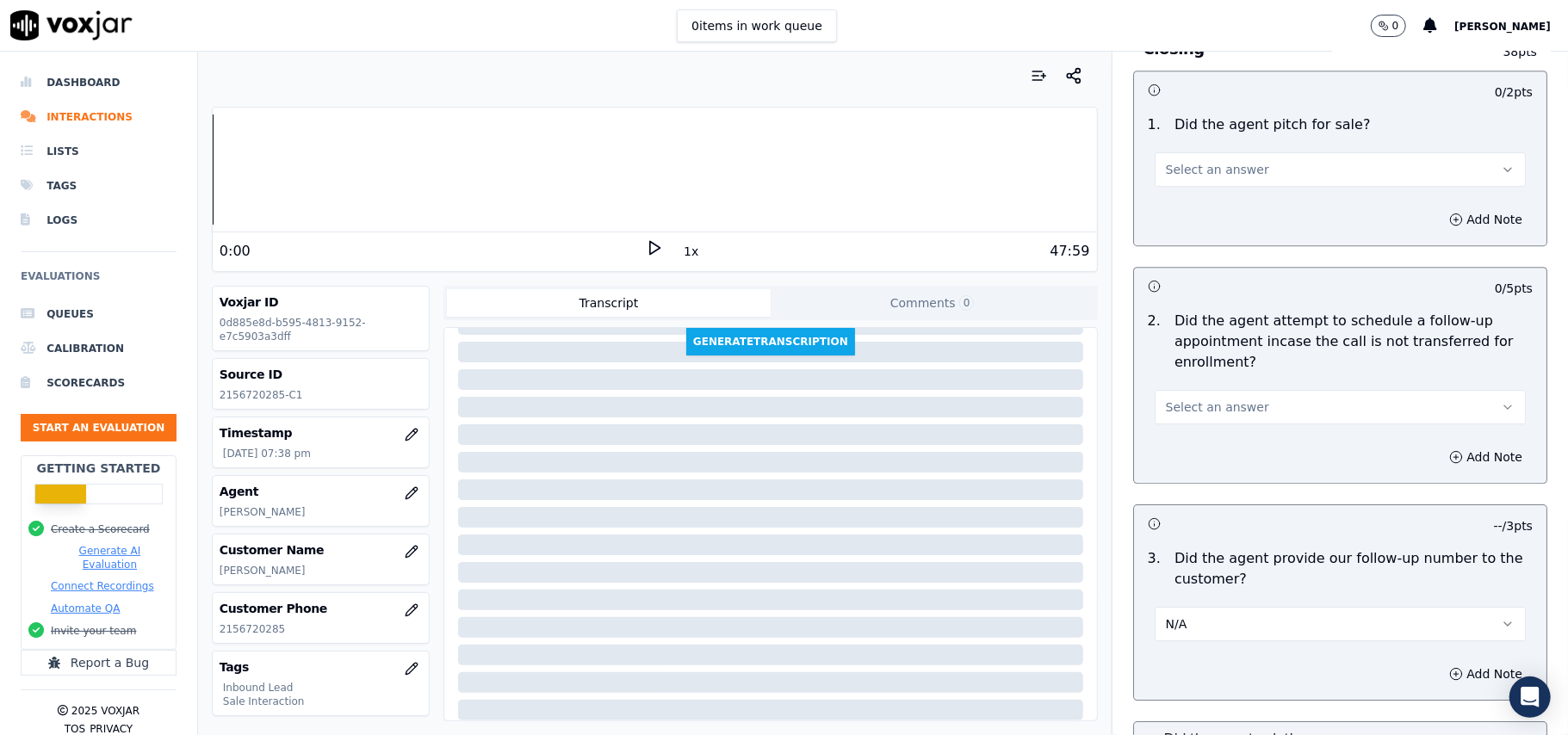
scroll to position [3671, 0]
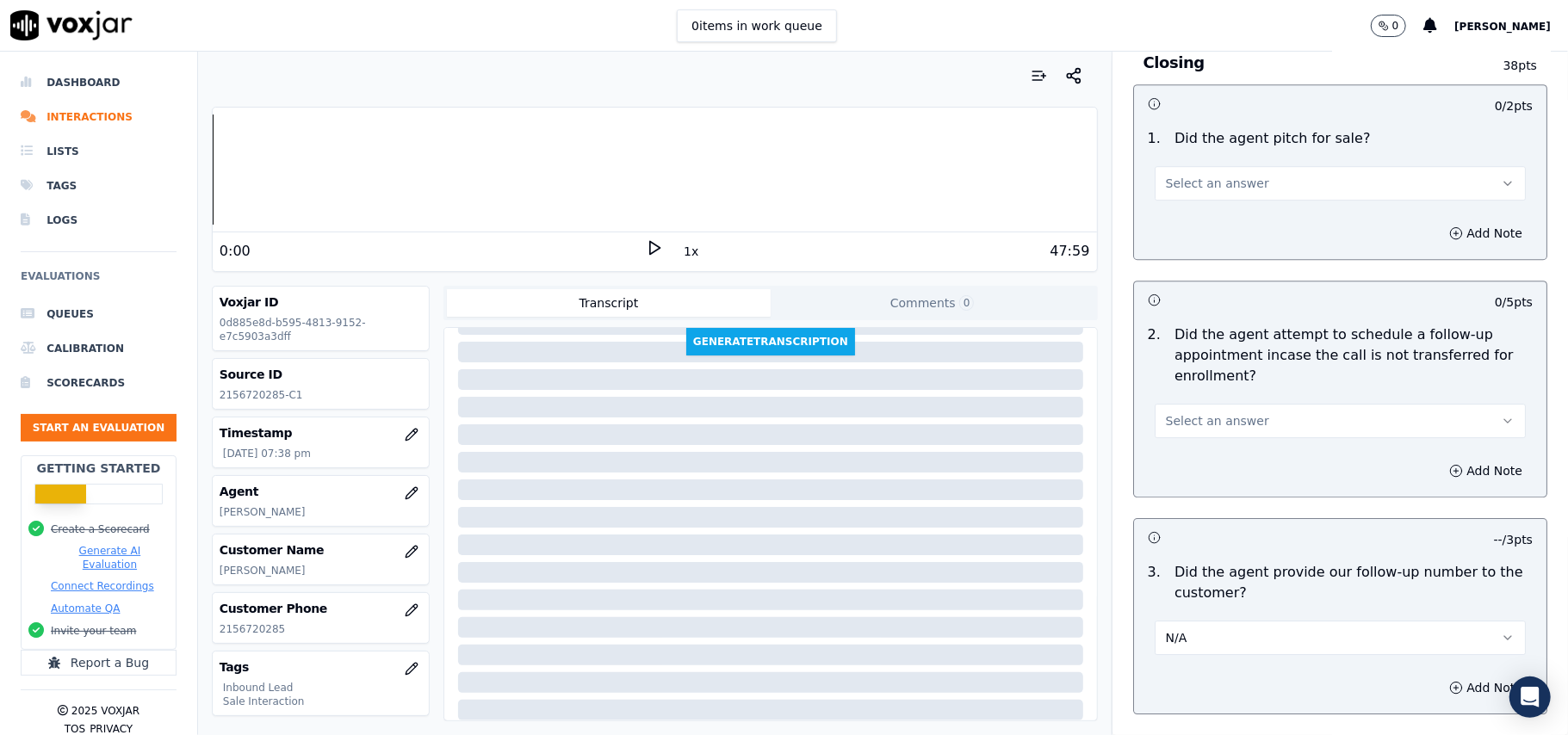
click at [1213, 413] on span "Select an answer" at bounding box center [1217, 421] width 104 height 17
drag, startPoint x: 1190, startPoint y: 387, endPoint x: 1207, endPoint y: 386, distance: 17.0
click at [1189, 385] on div "No" at bounding box center [1303, 393] width 333 height 27
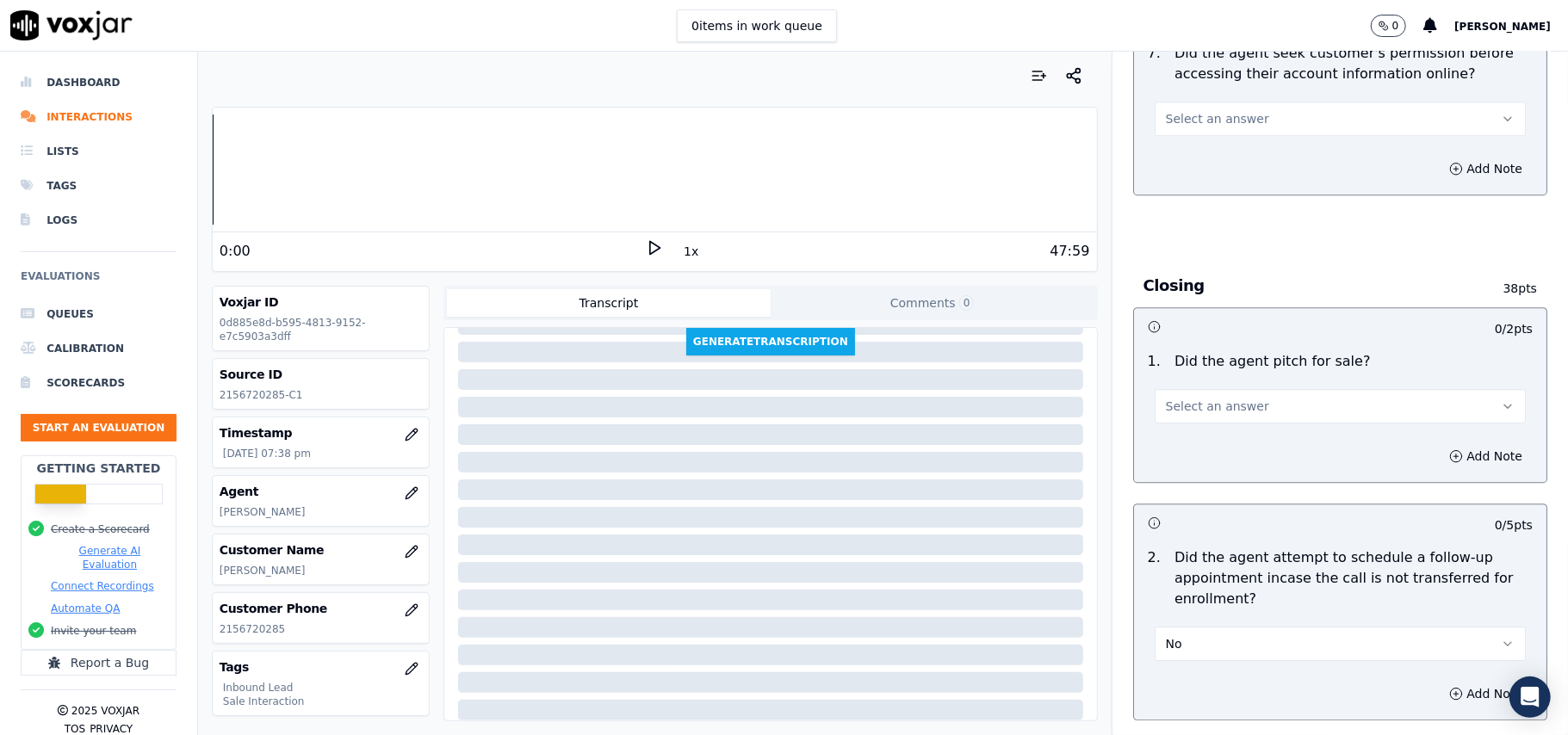
scroll to position [3555, 0]
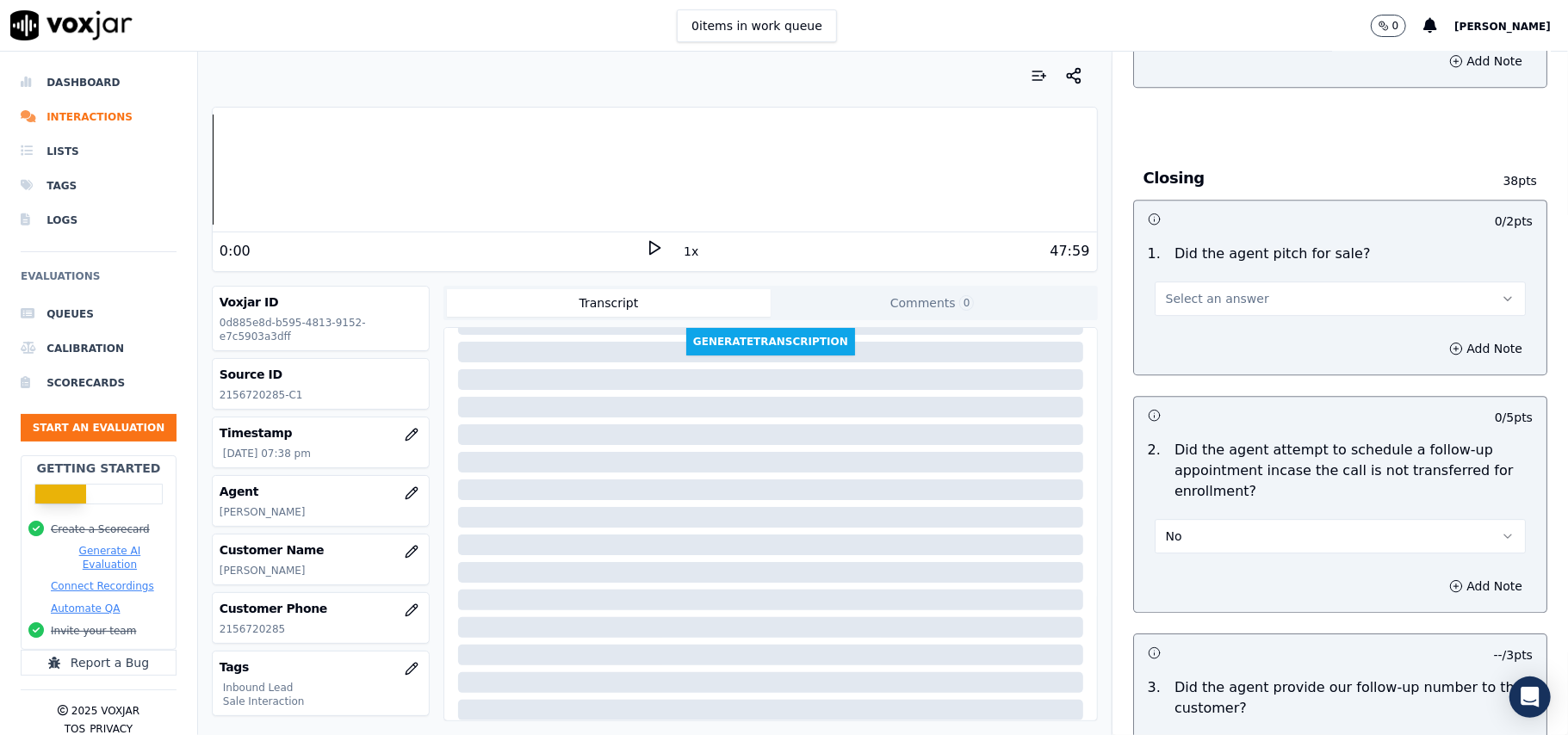
click at [1209, 519] on button "No" at bounding box center [1339, 536] width 371 height 35
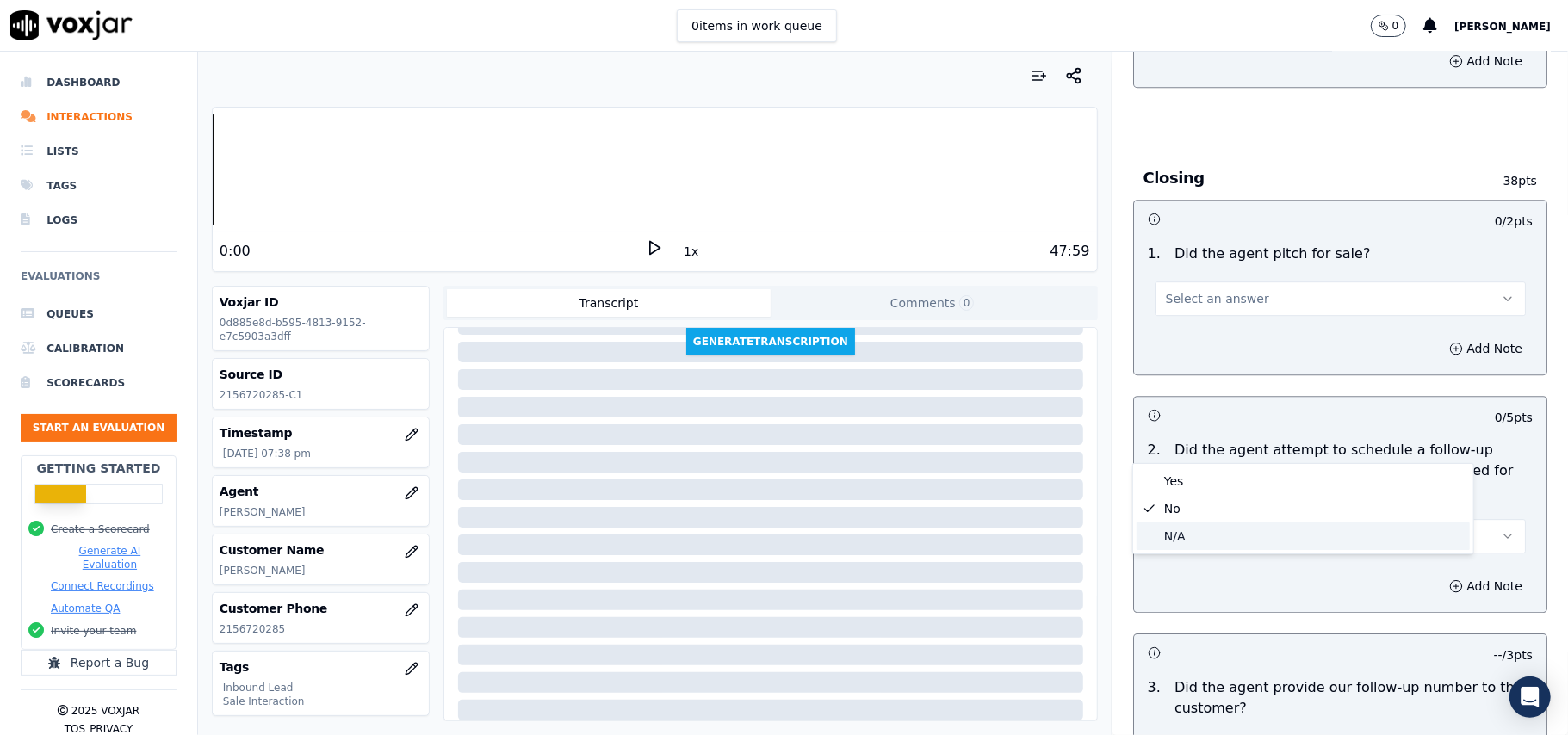
click at [1179, 545] on div "N/A" at bounding box center [1303, 536] width 333 height 27
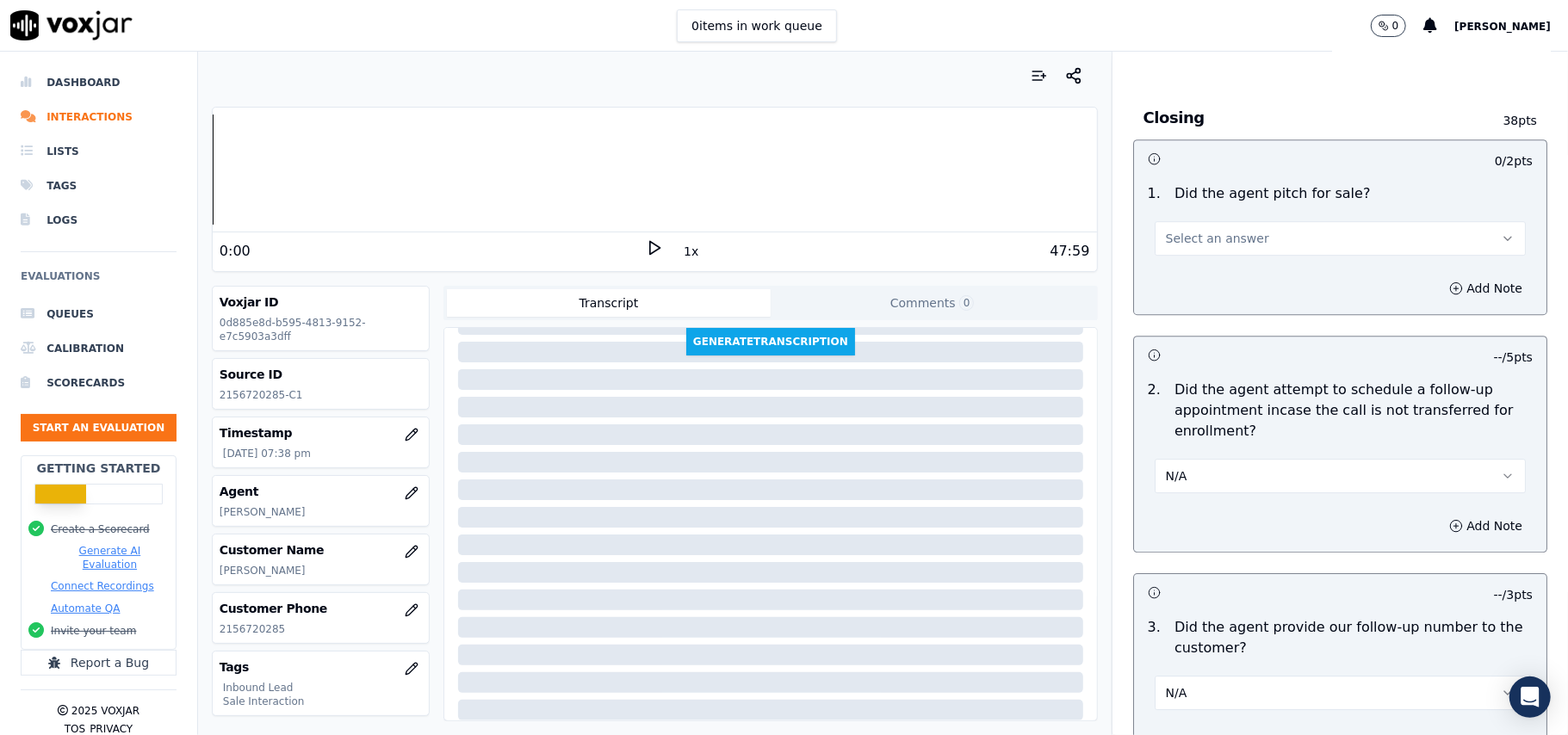
scroll to position [3671, 0]
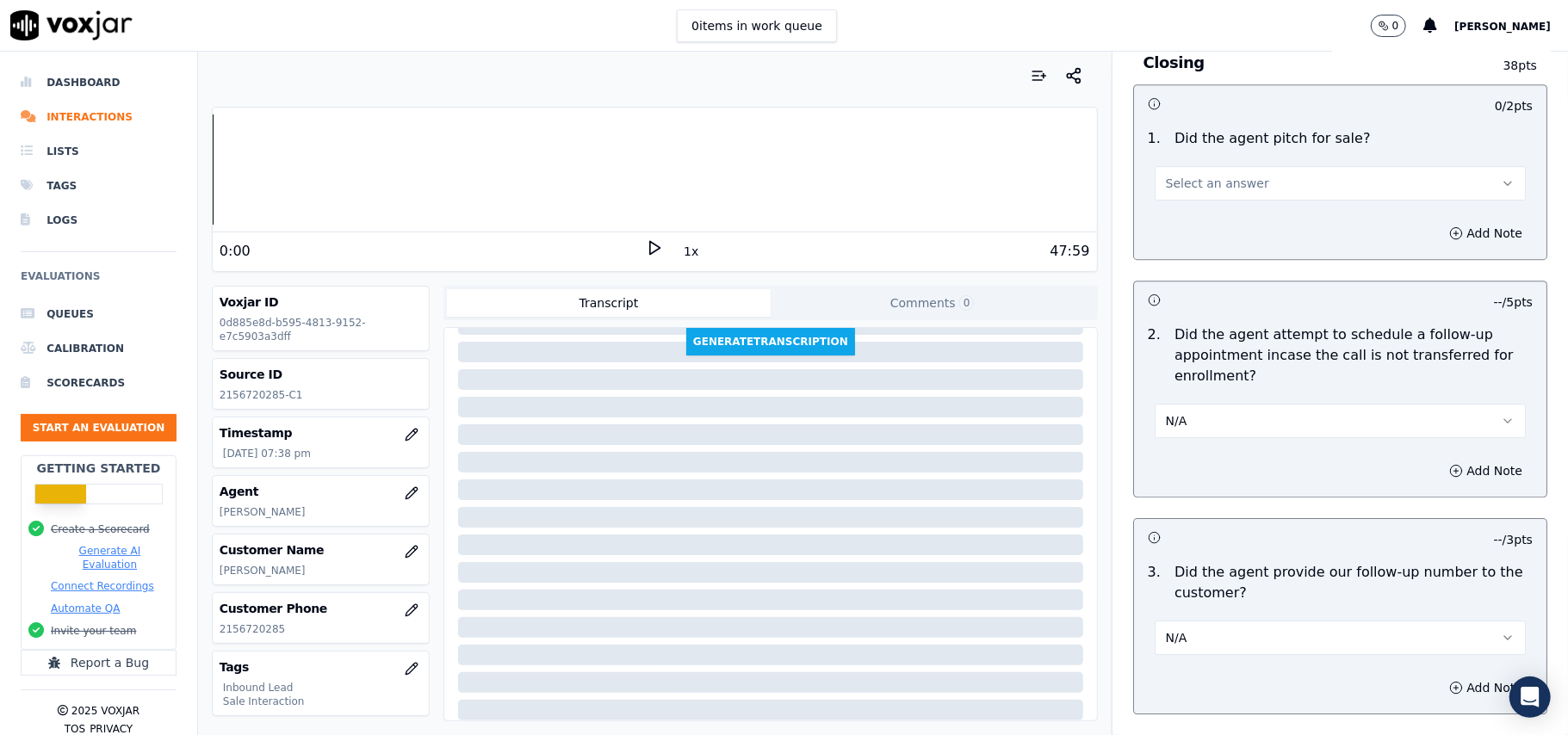
click at [1257, 621] on button "N/A" at bounding box center [1339, 638] width 371 height 35
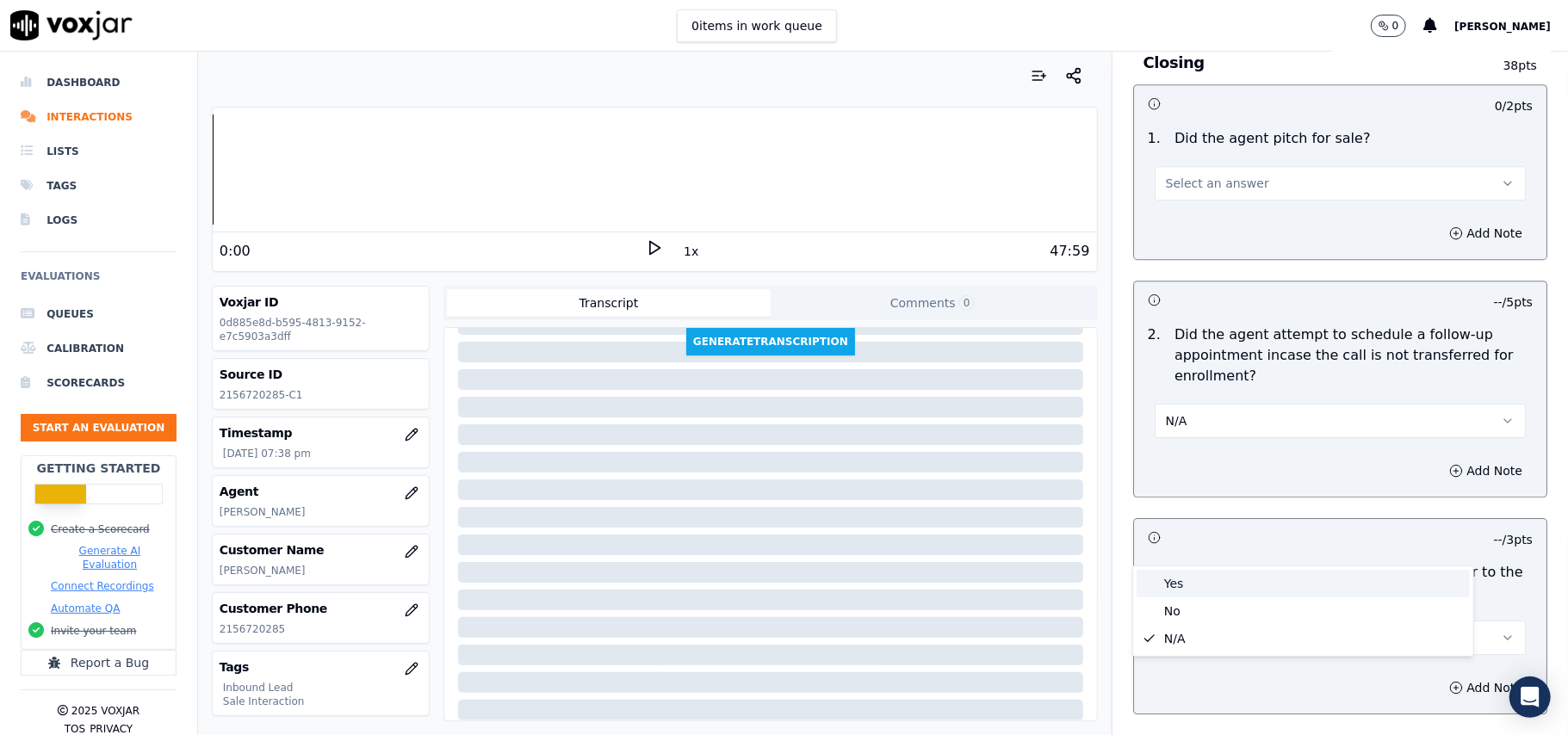
click at [1185, 572] on div "Yes" at bounding box center [1303, 583] width 333 height 27
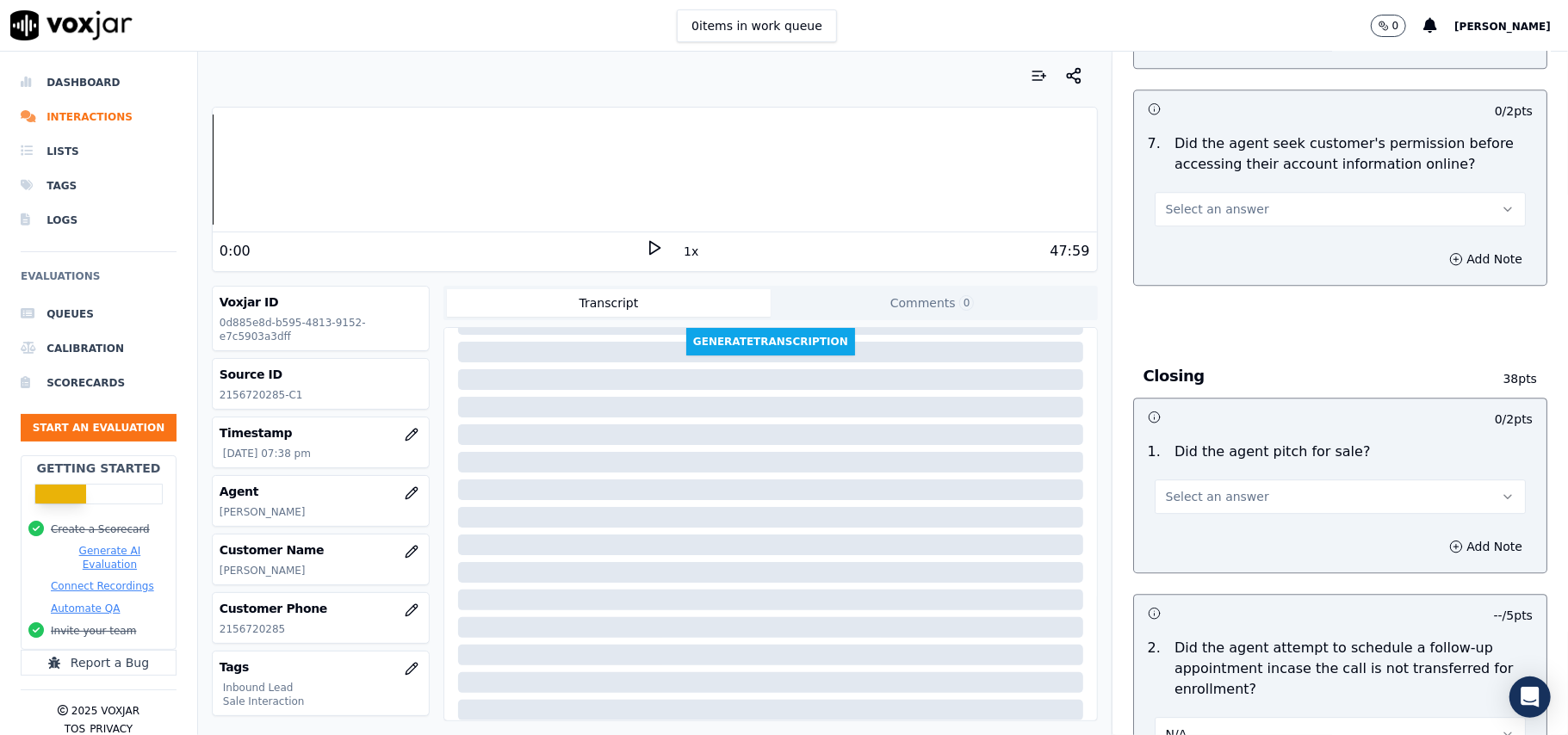
scroll to position [3326, 0]
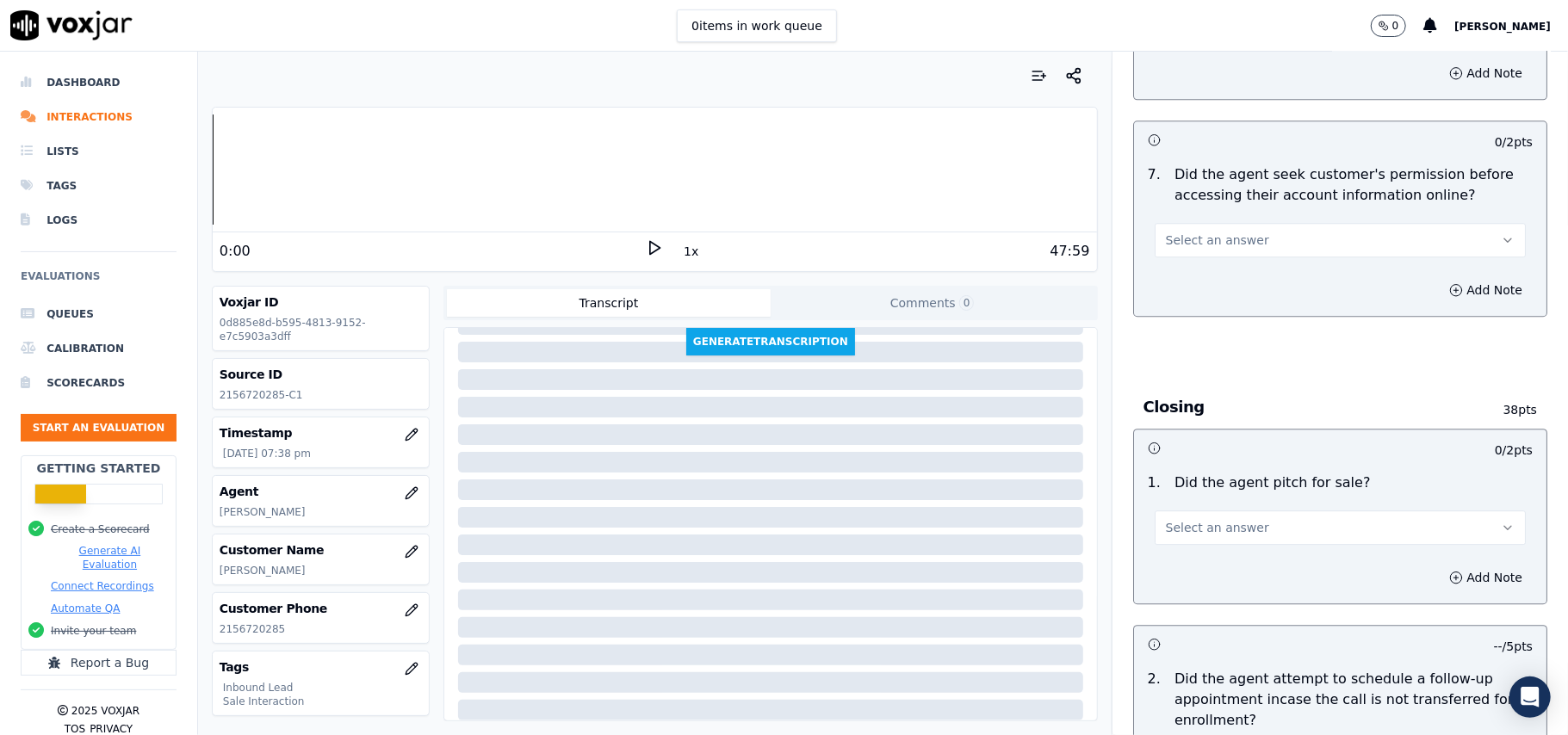
click at [1190, 519] on span "Select an answer" at bounding box center [1217, 527] width 104 height 17
click at [1185, 468] on div "Yes" at bounding box center [1303, 472] width 333 height 27
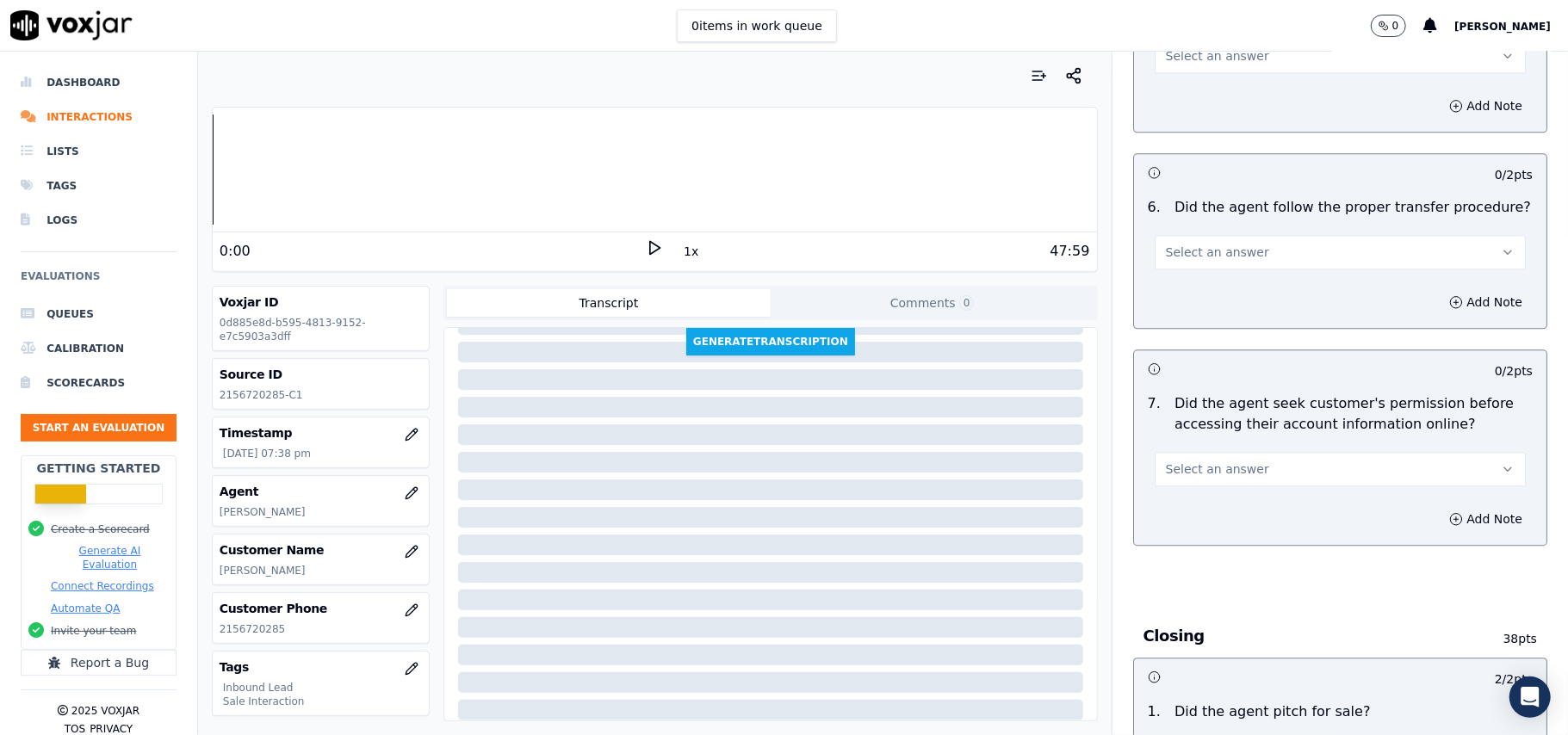
scroll to position [3096, 0]
click at [1171, 453] on button "Select an answer" at bounding box center [1339, 469] width 371 height 35
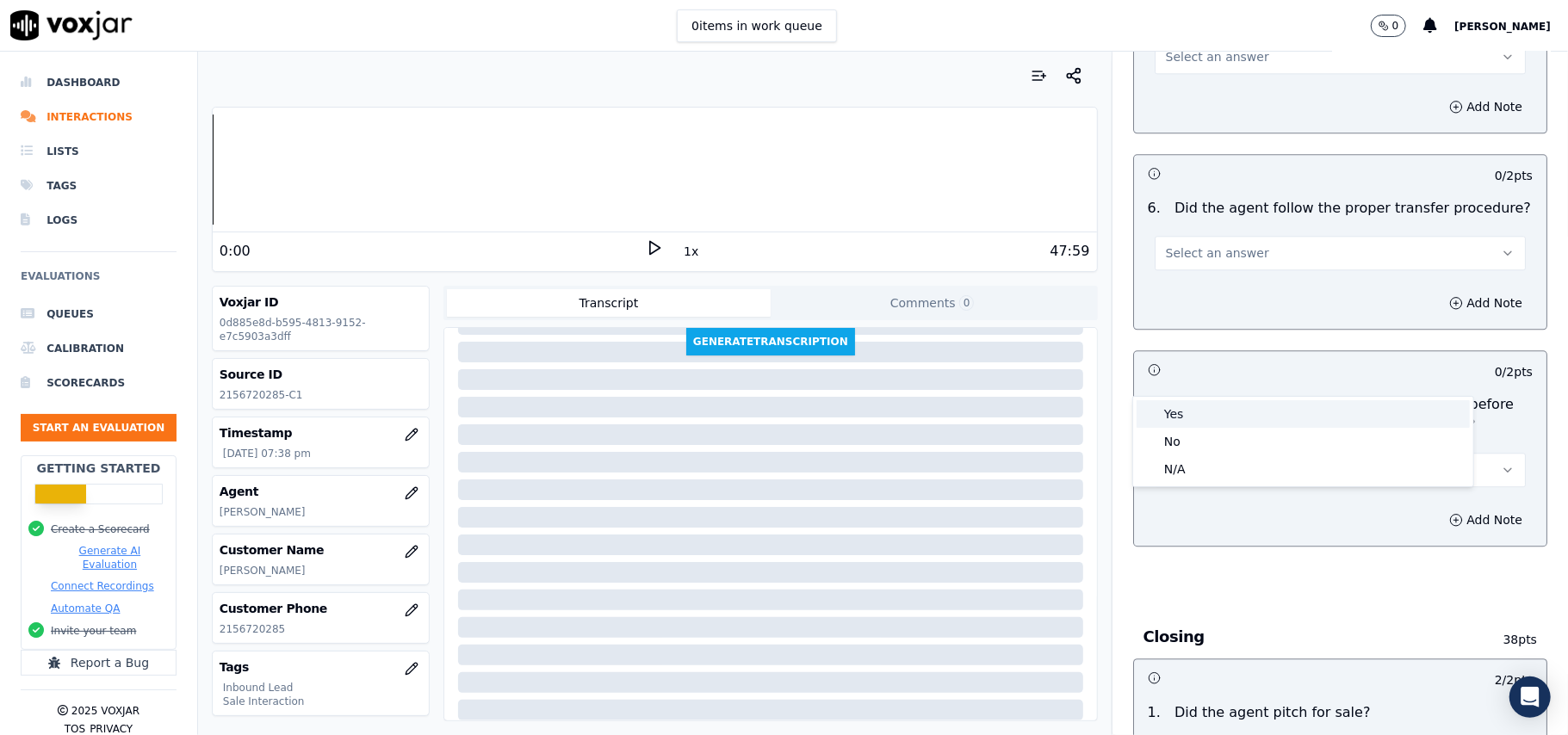
click at [1171, 418] on div "Yes" at bounding box center [1303, 414] width 333 height 27
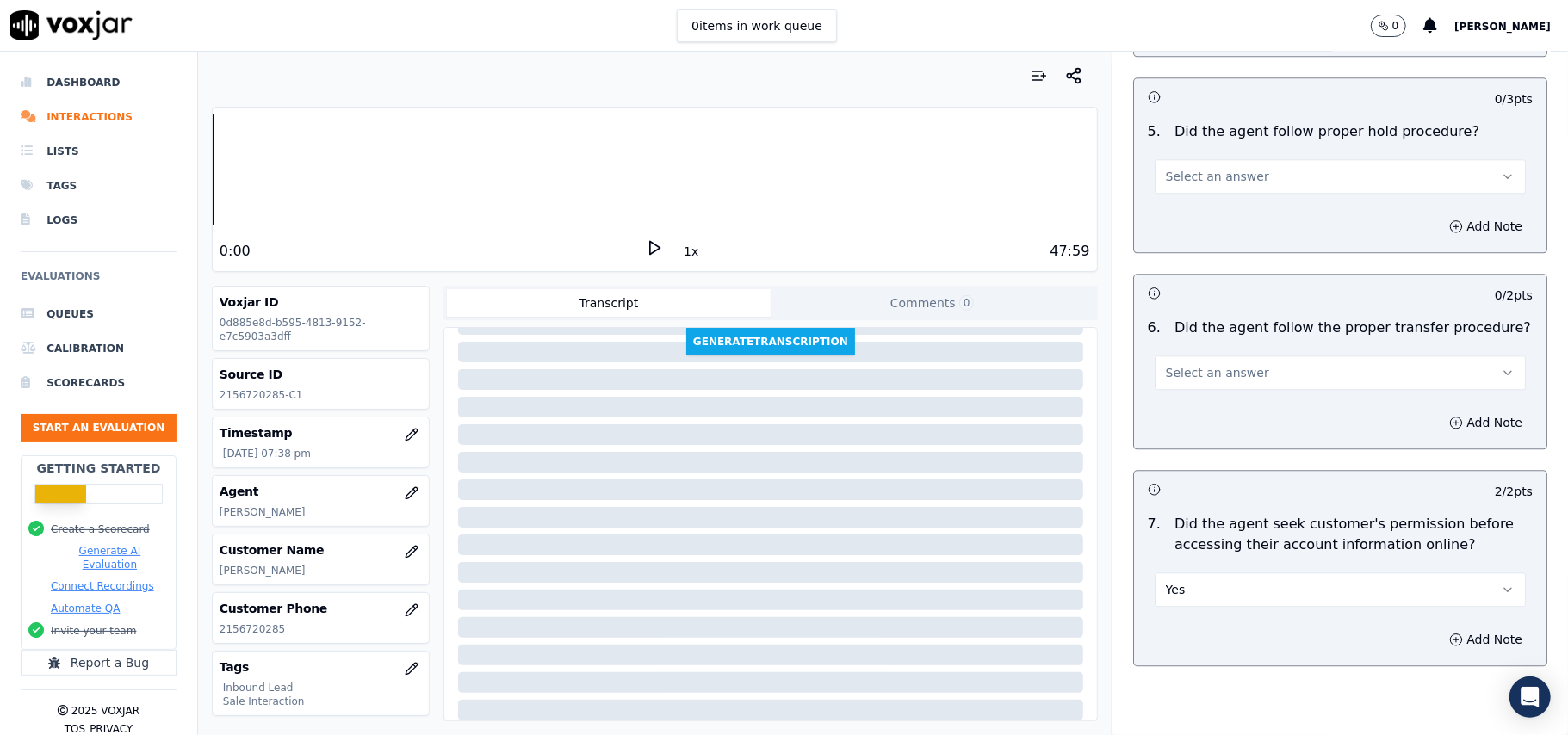
scroll to position [2866, 0]
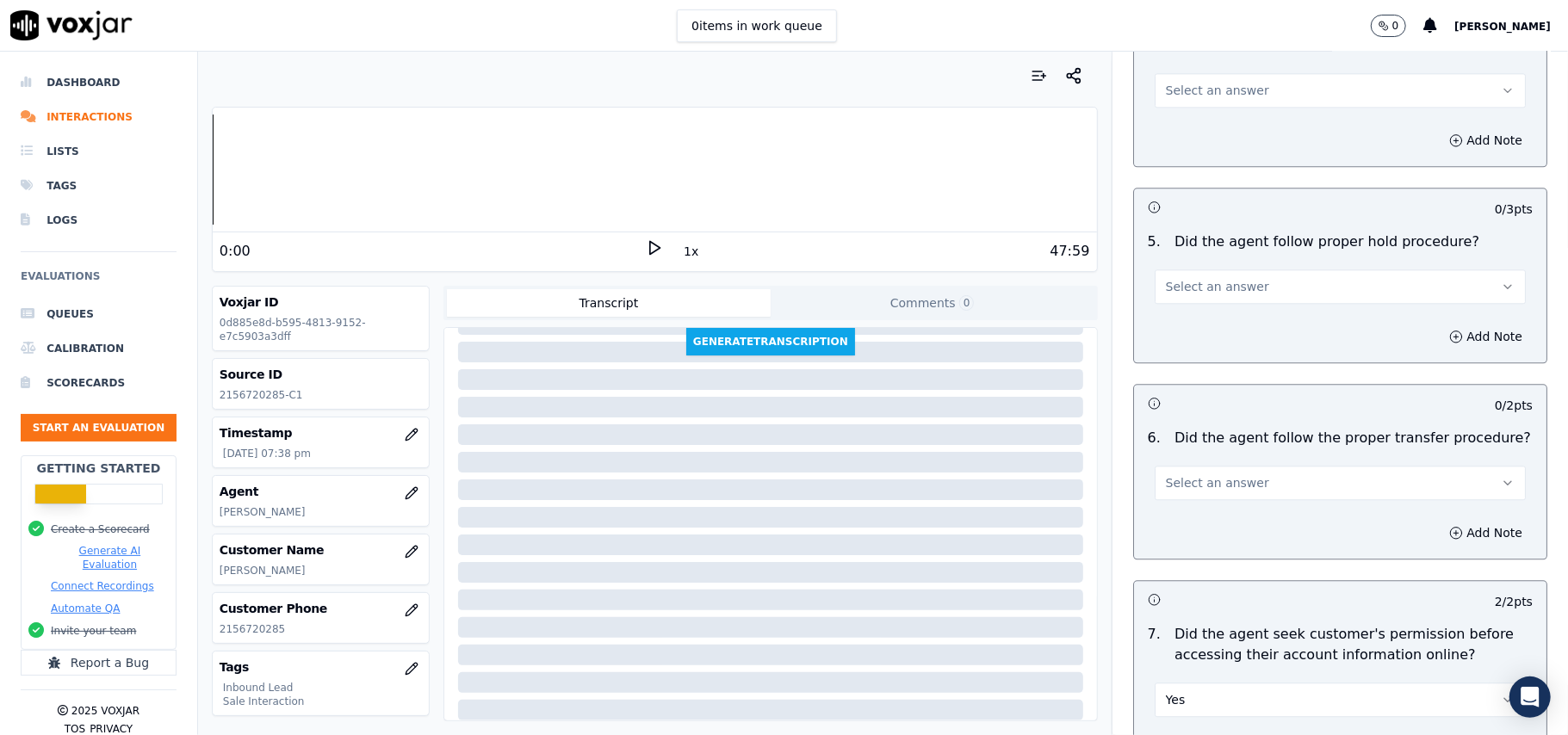
click at [1166, 475] on span "Select an answer" at bounding box center [1217, 483] width 104 height 17
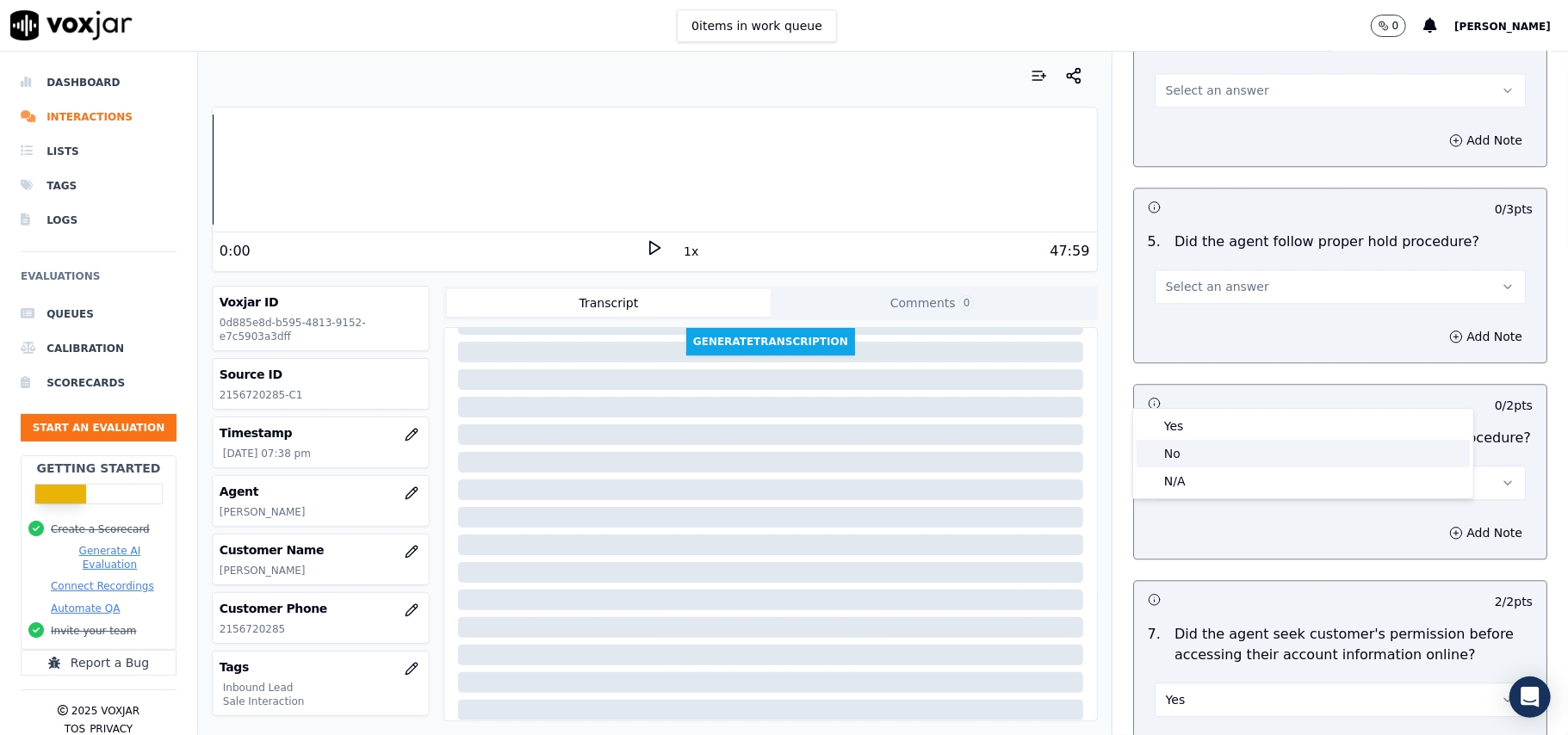
click at [1168, 447] on div "No" at bounding box center [1303, 453] width 333 height 27
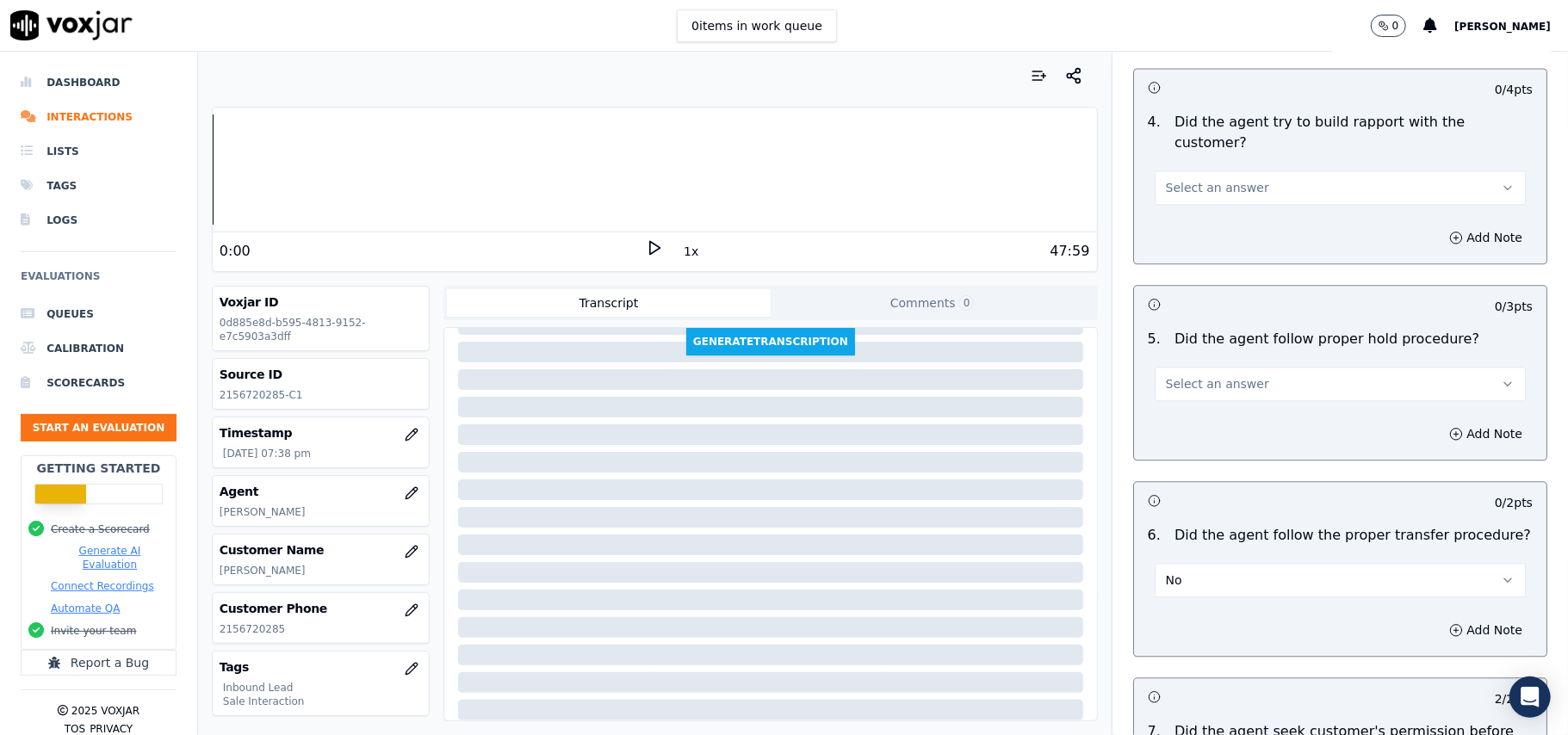
scroll to position [2637, 0]
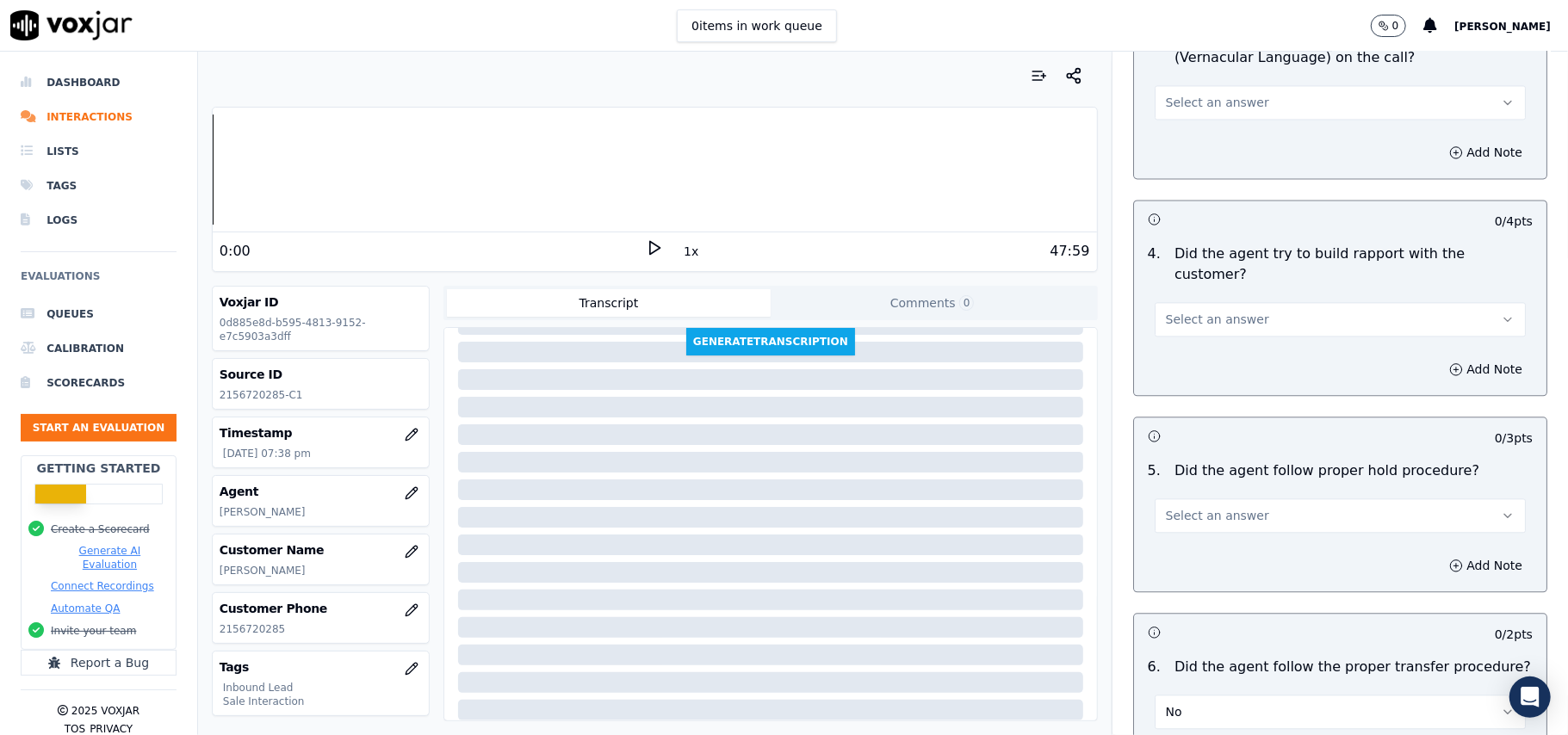
click at [1182, 507] on span "Select an answer" at bounding box center [1217, 515] width 104 height 17
click at [1221, 448] on div "Yes" at bounding box center [1303, 459] width 333 height 27
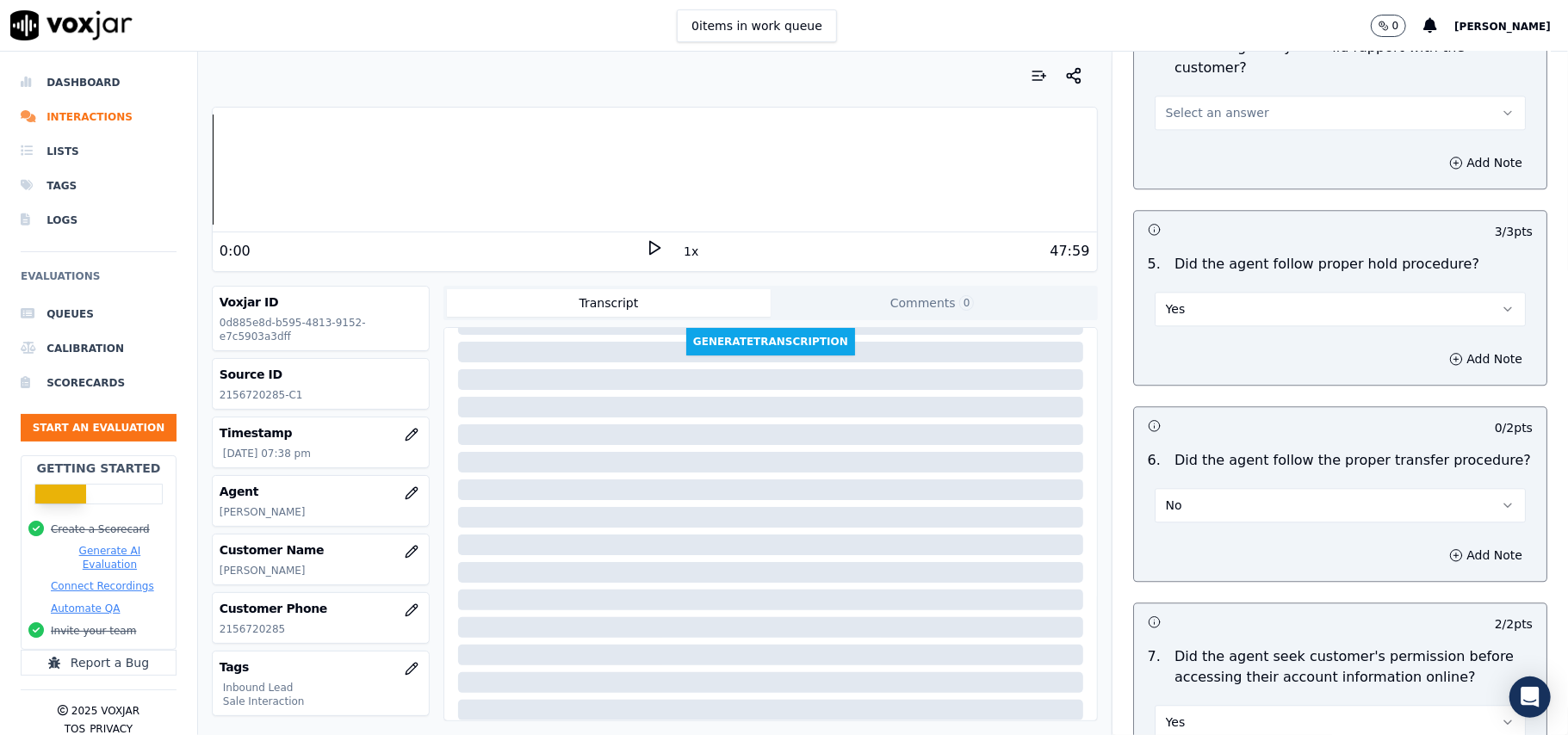
scroll to position [2982, 0]
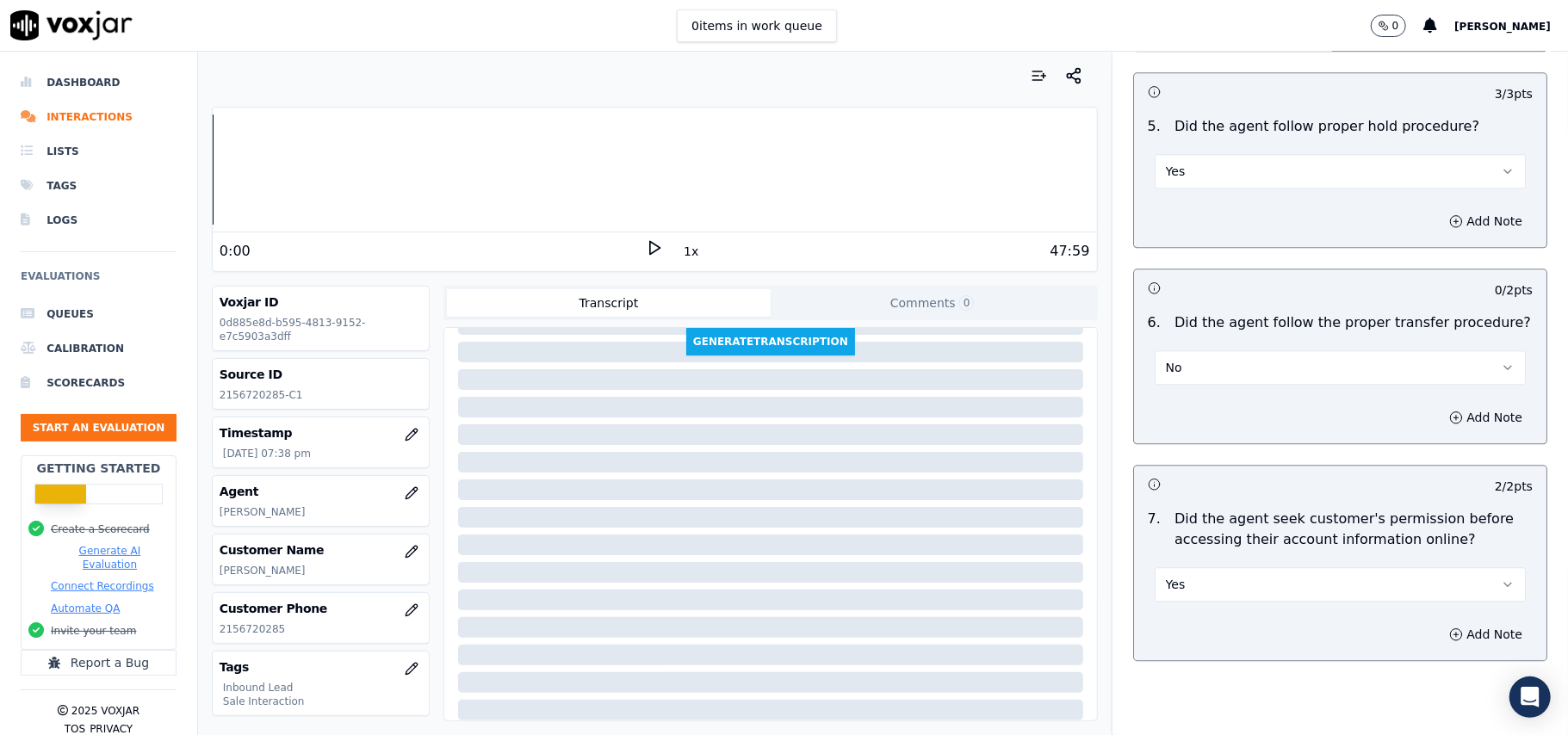
click at [1179, 351] on button "No" at bounding box center [1339, 368] width 371 height 35
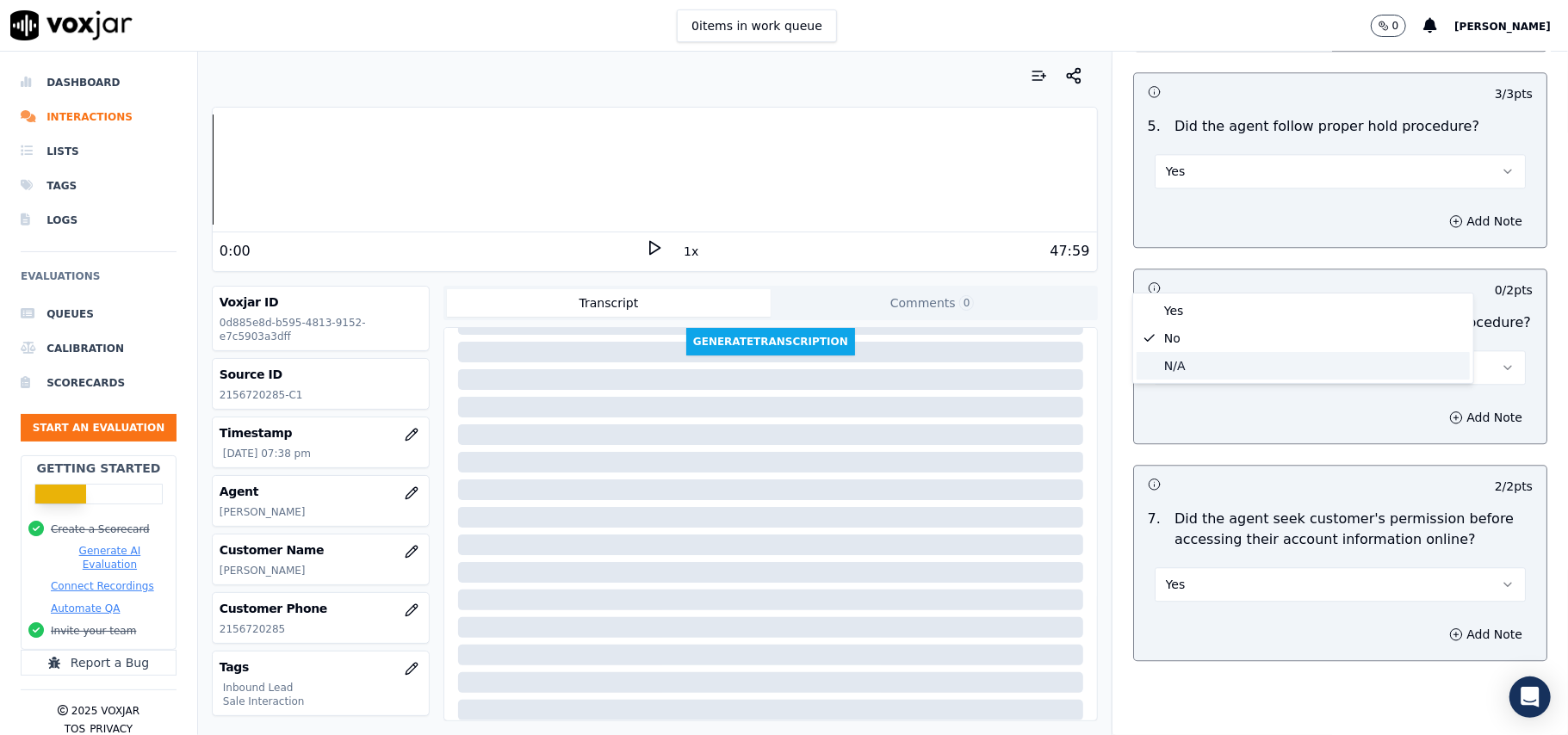
click at [1168, 372] on div "N/A" at bounding box center [1303, 366] width 333 height 27
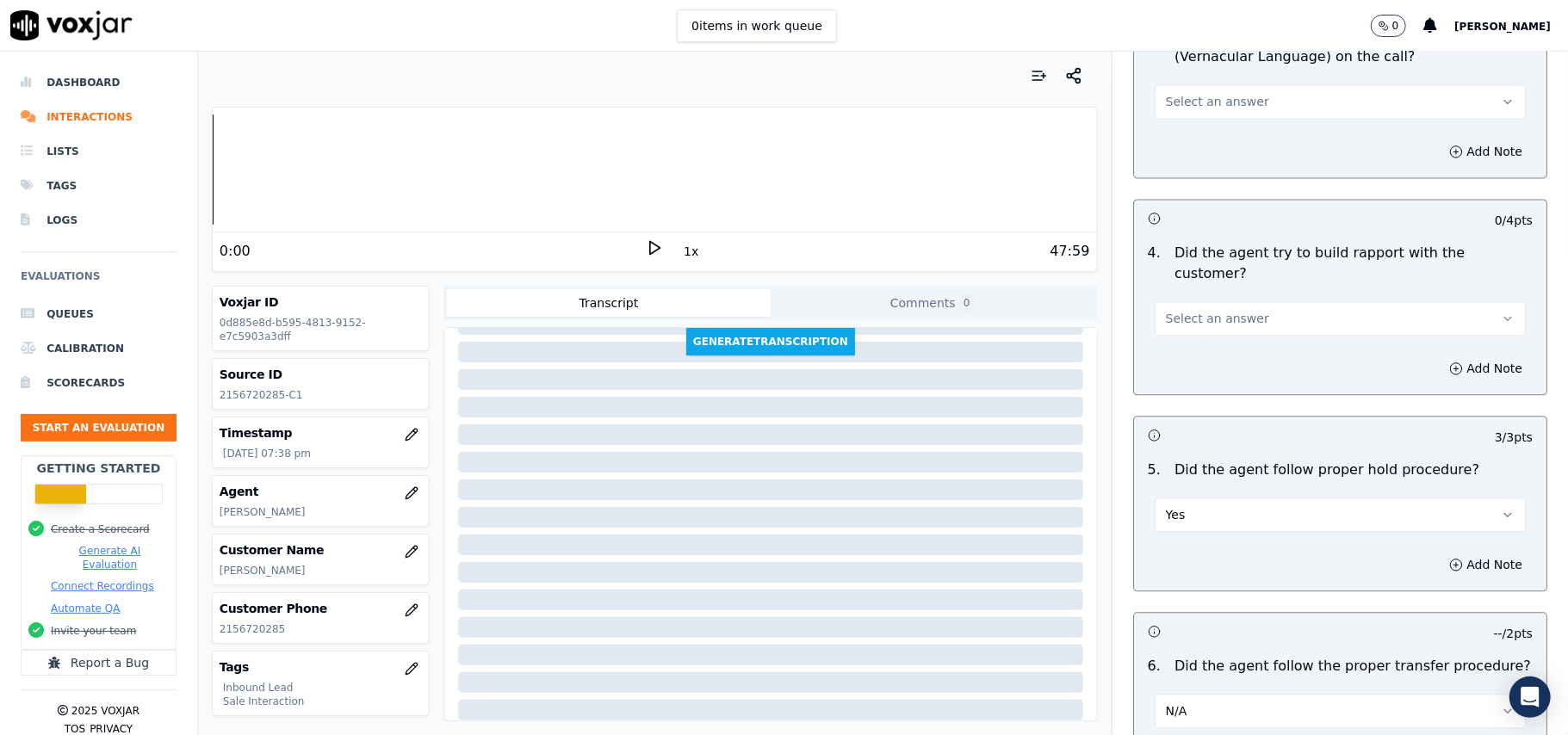
scroll to position [2637, 0]
click at [1154, 302] on button "Select an answer" at bounding box center [1339, 319] width 371 height 35
click at [1178, 268] on div "Yes" at bounding box center [1303, 261] width 333 height 27
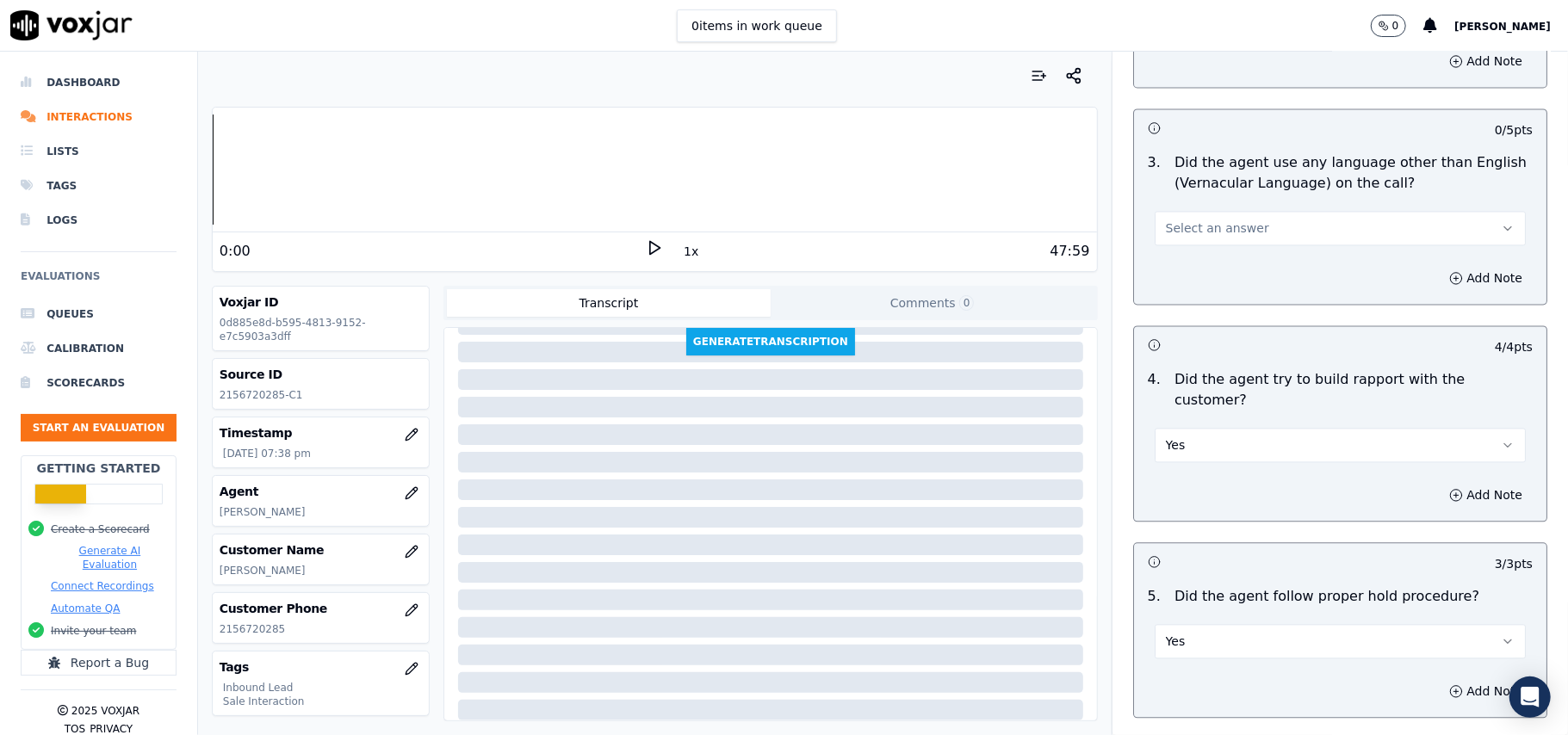
scroll to position [2293, 0]
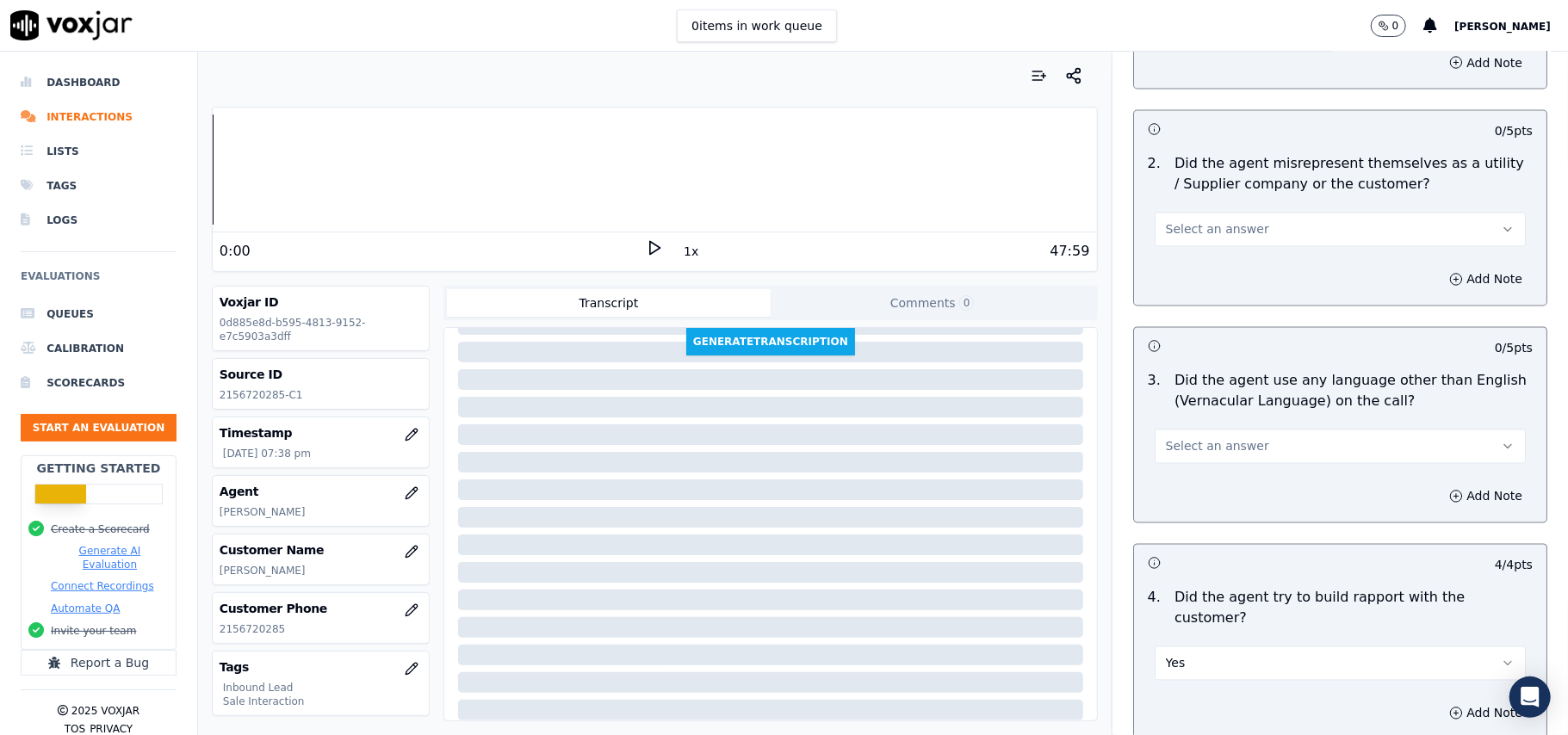
click at [1173, 438] on span "Select an answer" at bounding box center [1217, 446] width 104 height 17
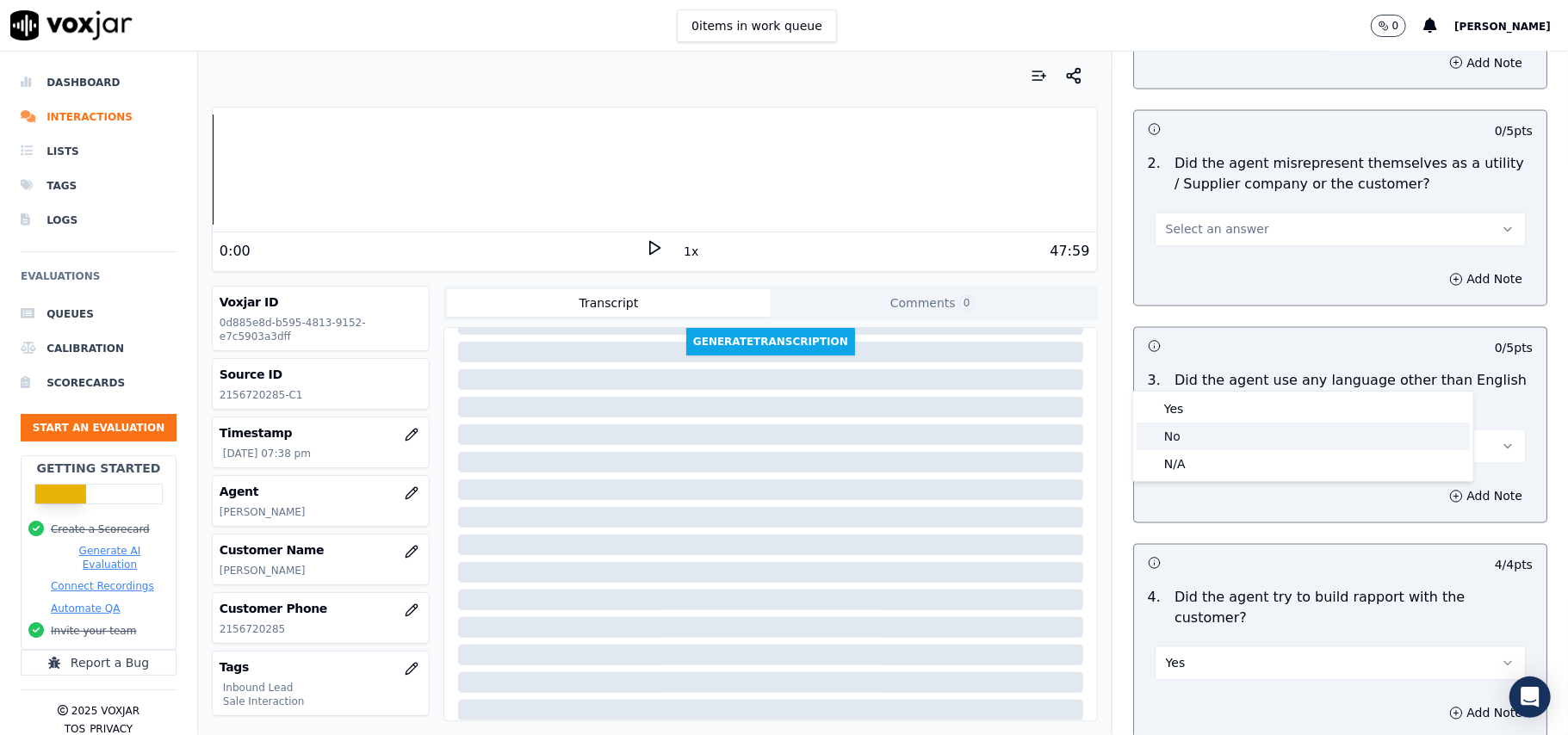
click at [1178, 432] on div "No" at bounding box center [1303, 436] width 333 height 27
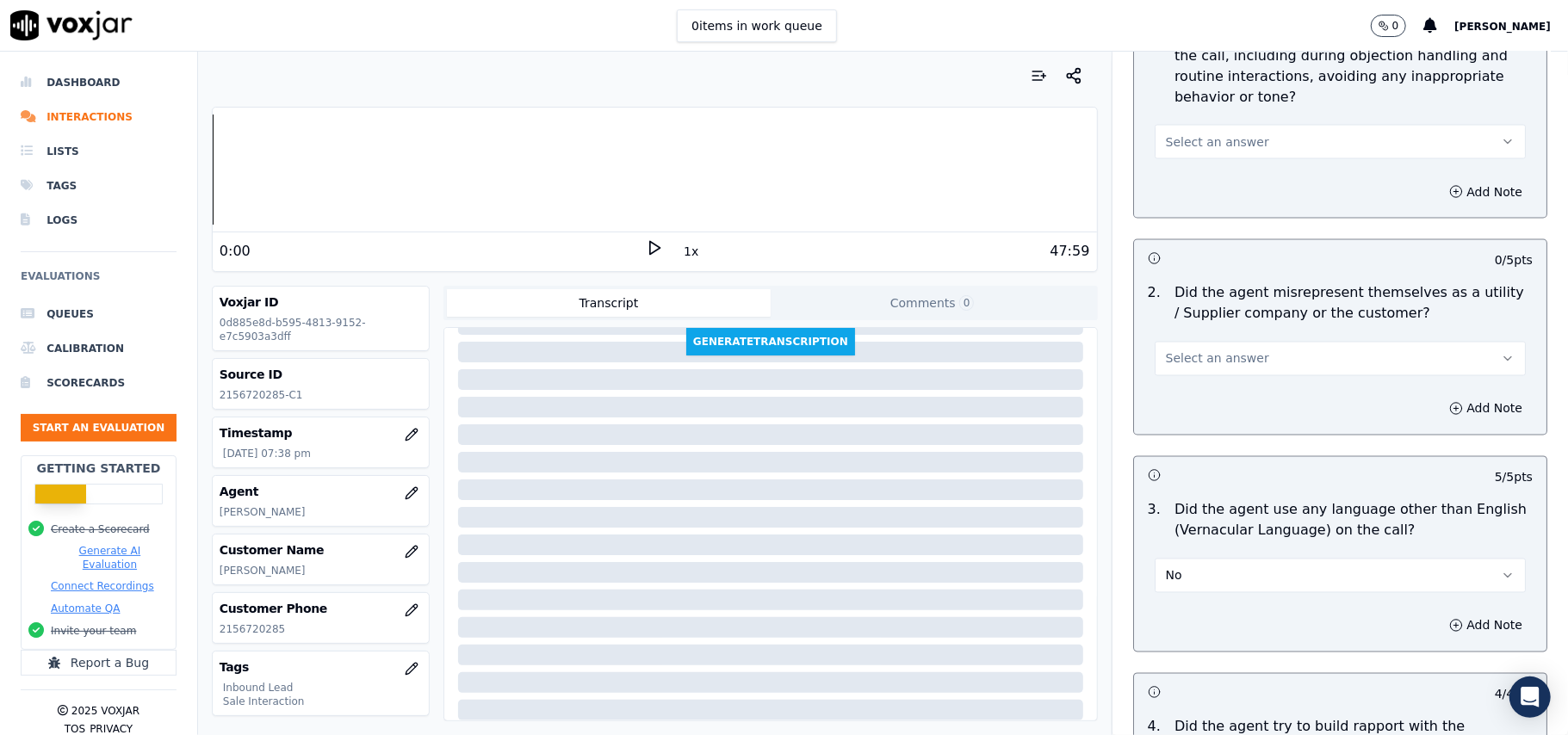
scroll to position [2063, 0]
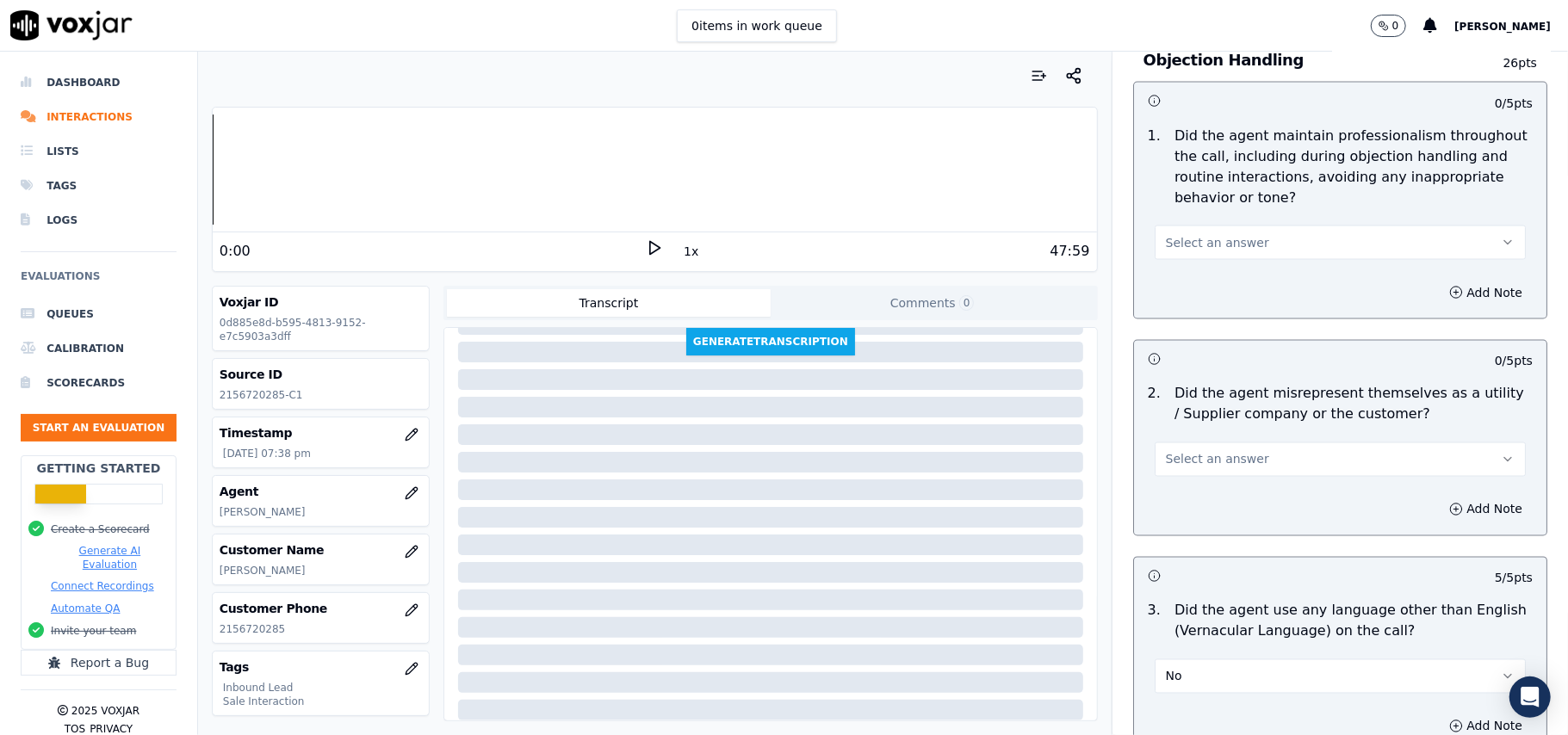
click at [1189, 451] on span "Select an answer" at bounding box center [1217, 459] width 104 height 17
click at [1189, 428] on div "Yes" at bounding box center [1303, 421] width 333 height 27
click at [1180, 443] on button "Yes" at bounding box center [1339, 460] width 371 height 35
click at [1184, 428] on div "Yes" at bounding box center [1303, 421] width 333 height 27
click at [1183, 443] on button "Yes" at bounding box center [1339, 460] width 371 height 35
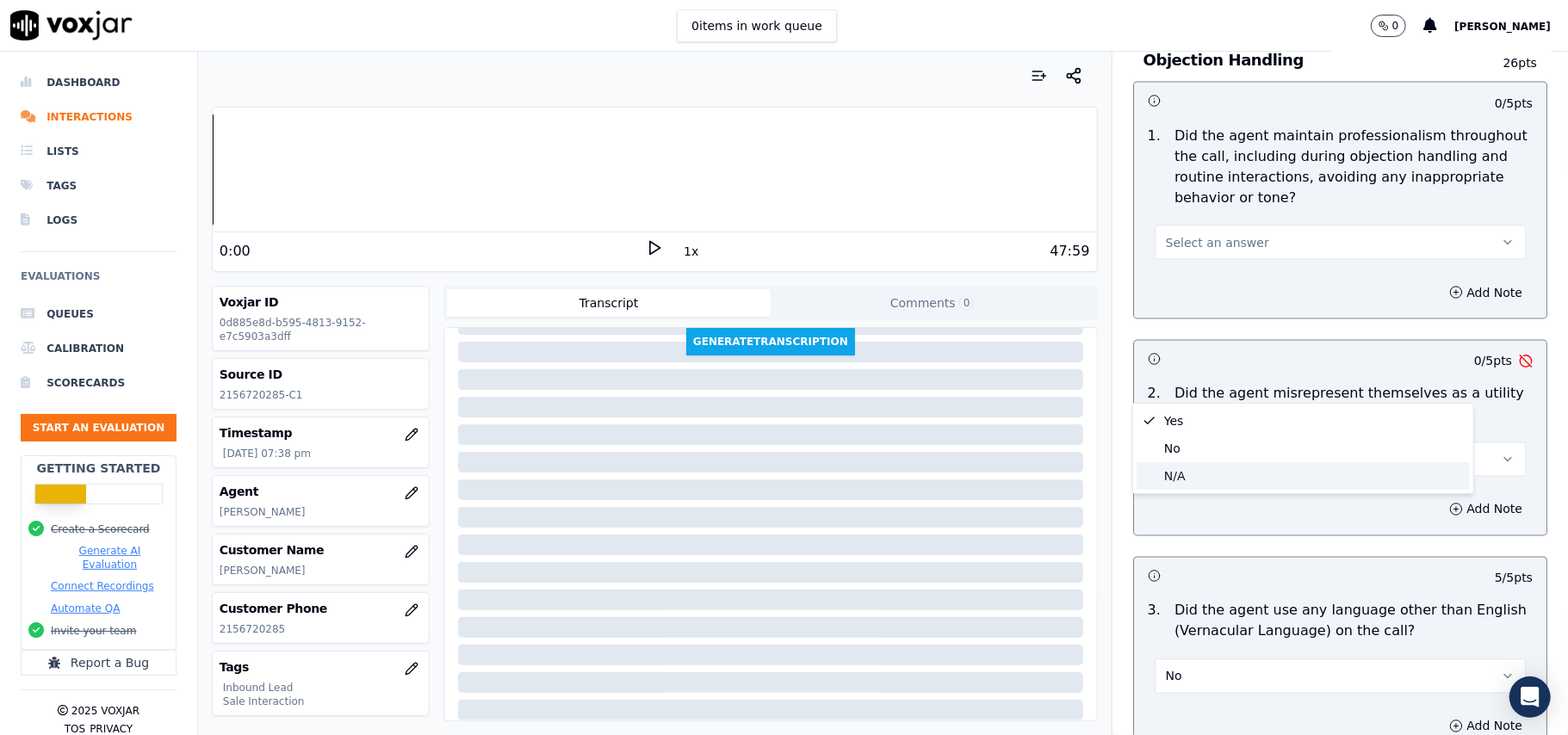
click at [1173, 445] on div "No" at bounding box center [1303, 448] width 333 height 27
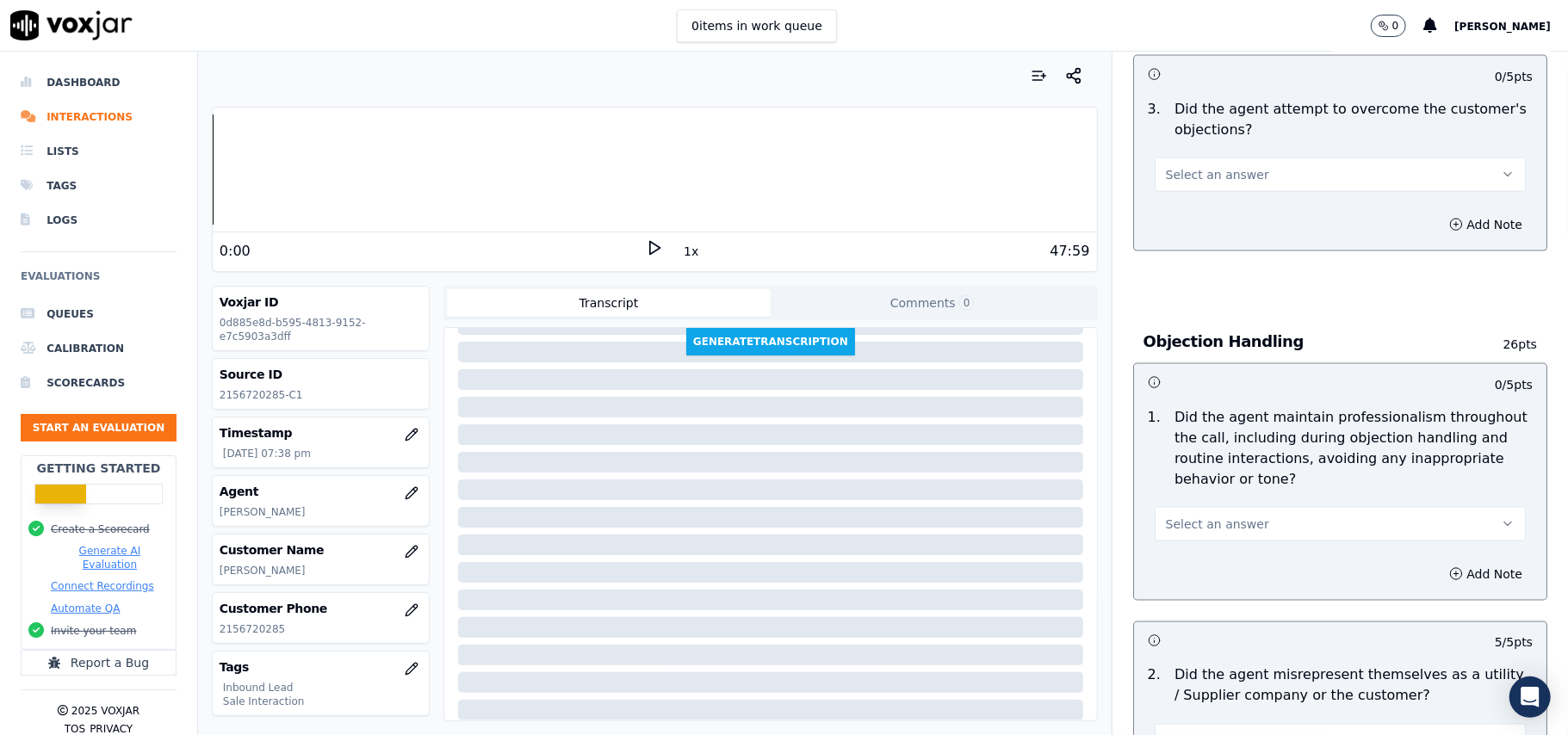
scroll to position [1719, 0]
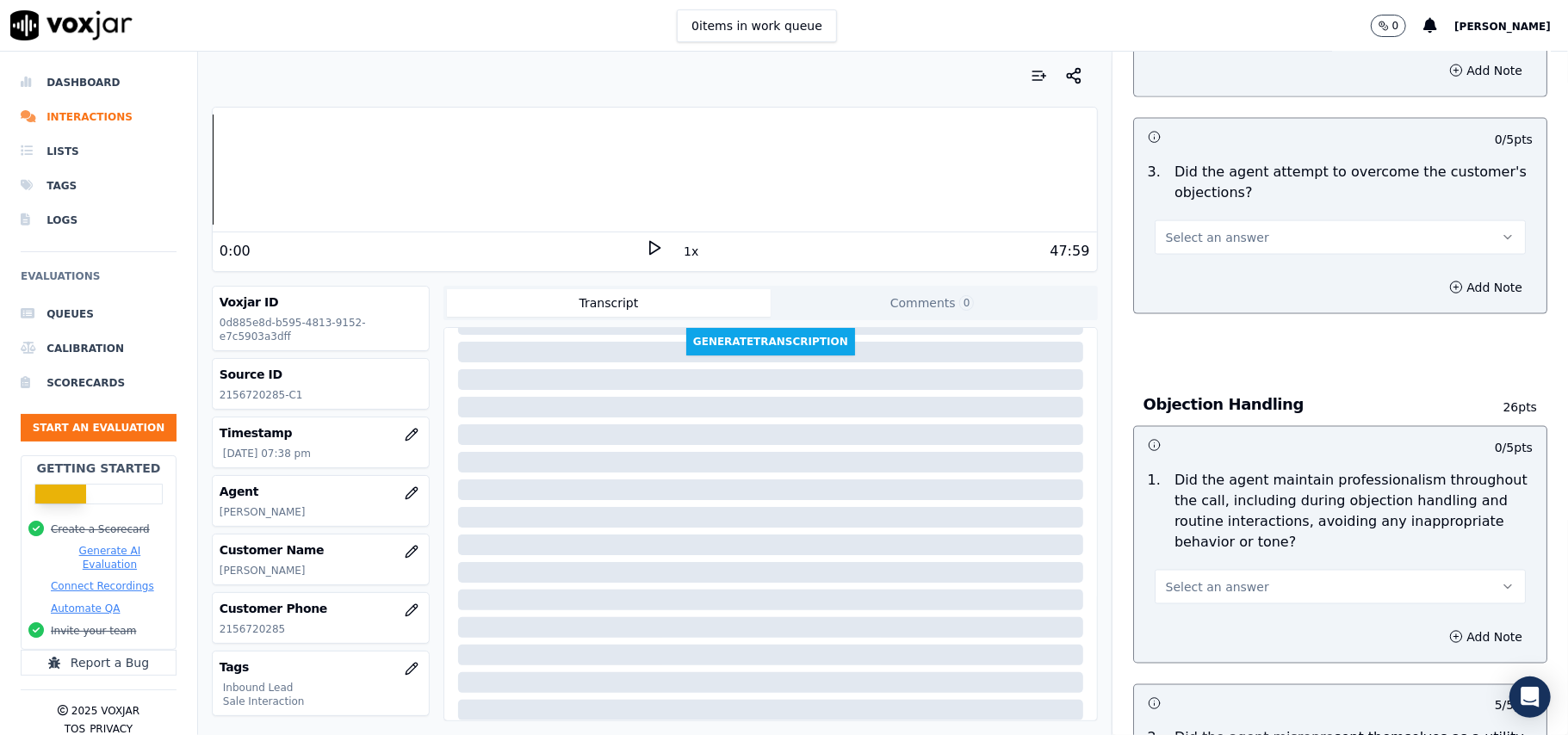
click at [1184, 569] on button "Select an answer" at bounding box center [1339, 586] width 371 height 35
click at [1172, 554] on div "Yes" at bounding box center [1303, 548] width 333 height 27
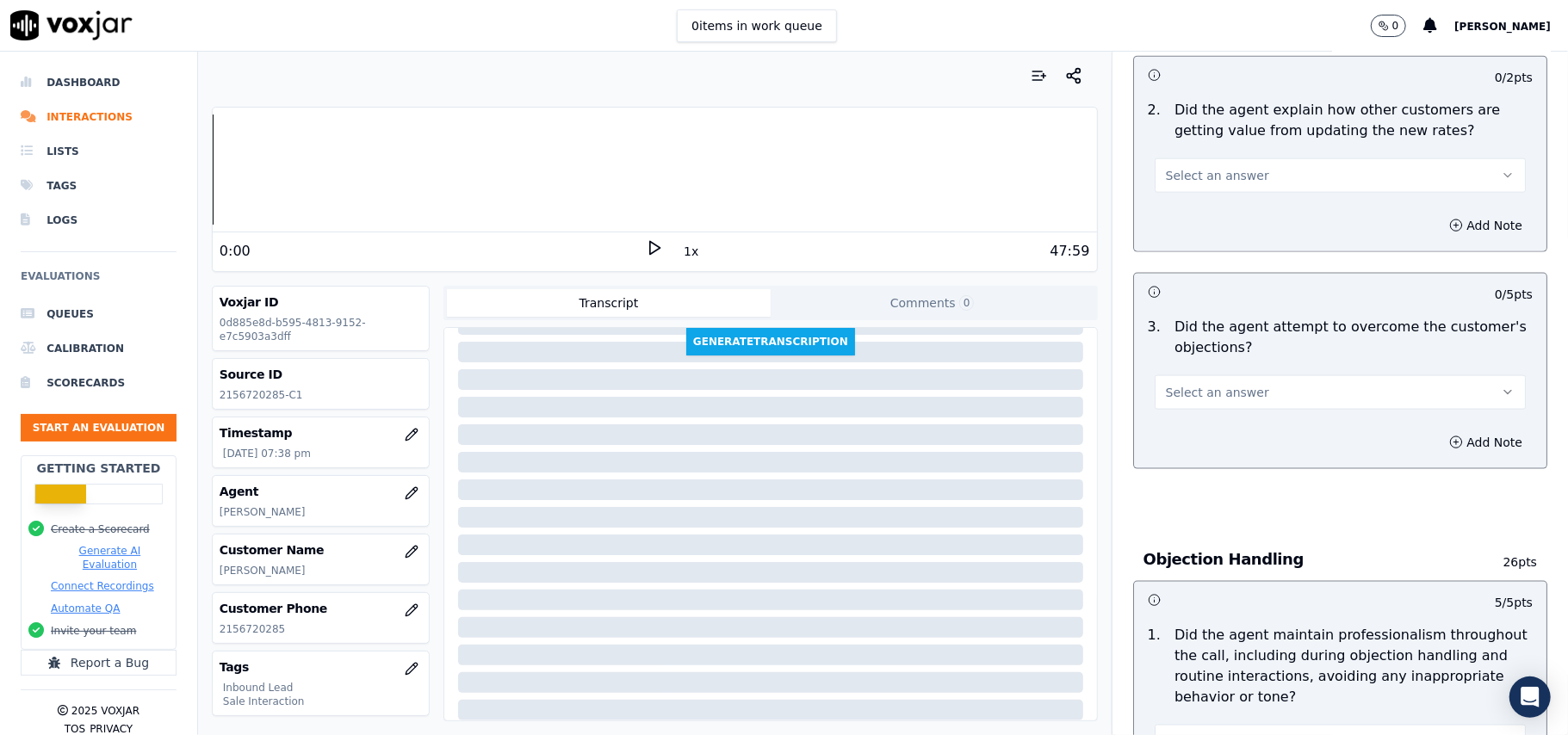
scroll to position [1374, 0]
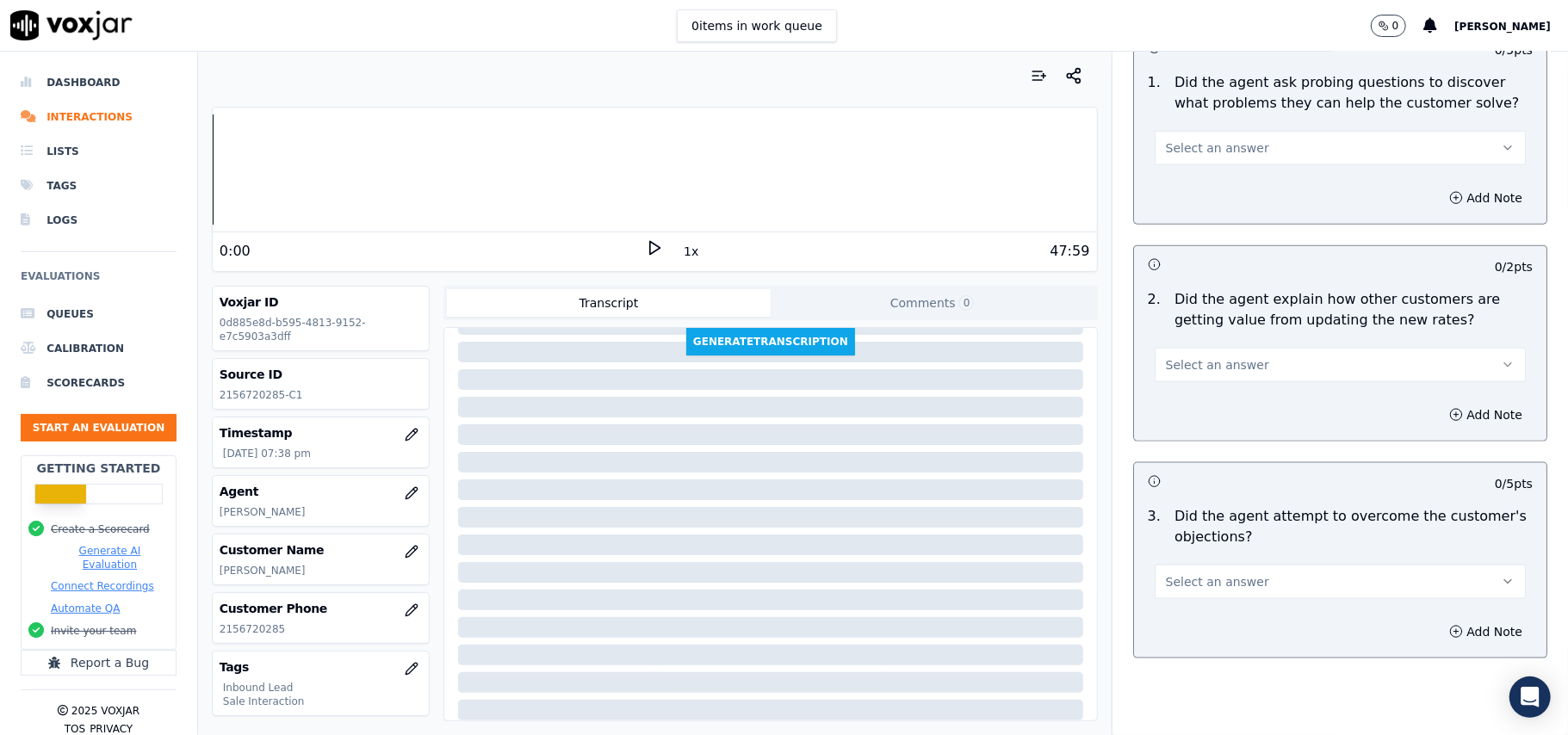
click at [1183, 565] on button "Select an answer" at bounding box center [1339, 582] width 371 height 35
click at [1179, 559] on div "No" at bounding box center [1303, 569] width 333 height 27
click at [1176, 547] on div "No" at bounding box center [1340, 573] width 399 height 51
click at [1176, 565] on button "No" at bounding box center [1339, 582] width 371 height 35
click at [1184, 524] on div "Yes No N/A" at bounding box center [1303, 569] width 342 height 91
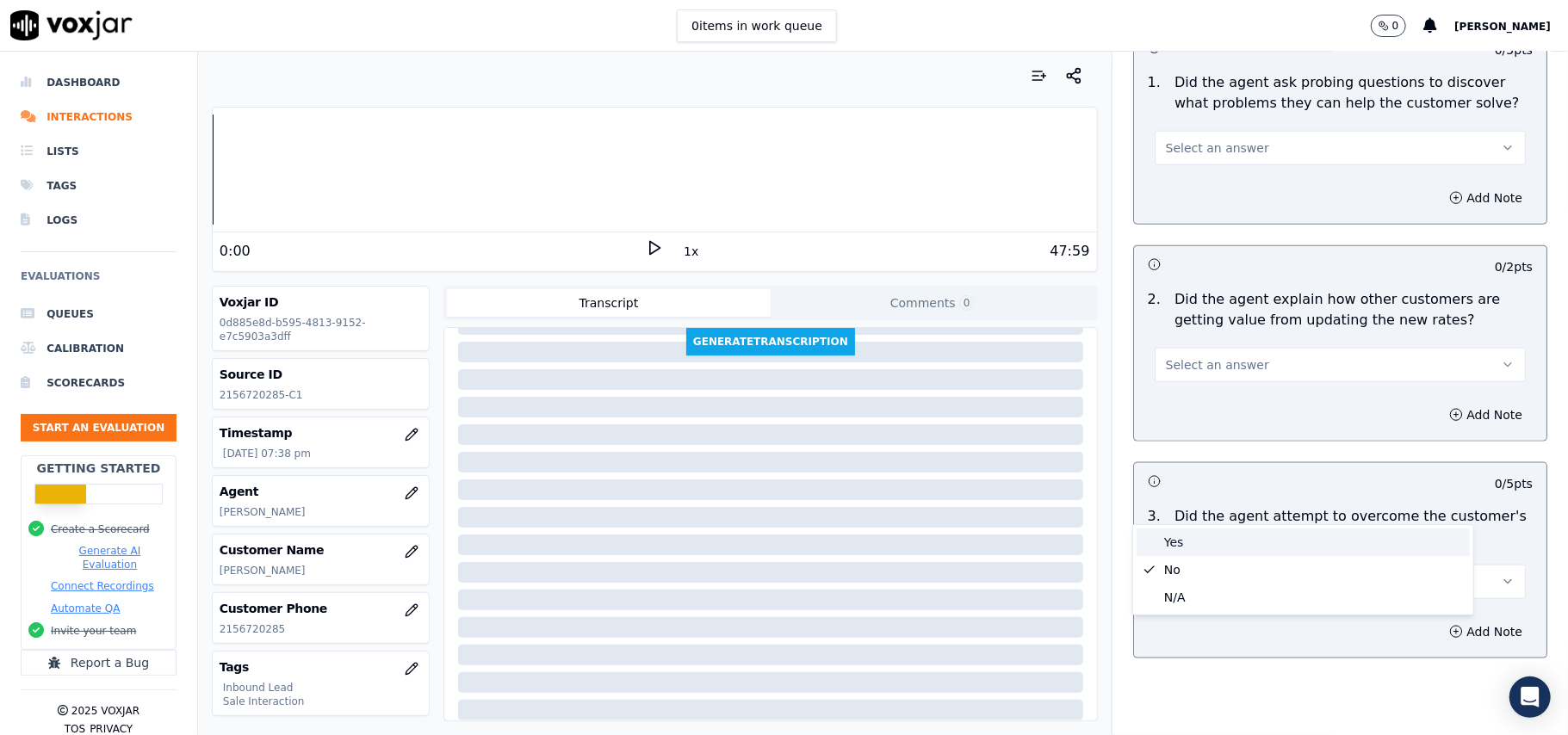
click at [1184, 530] on div "Yes" at bounding box center [1303, 542] width 333 height 27
click at [1171, 356] on span "Select an answer" at bounding box center [1217, 364] width 104 height 17
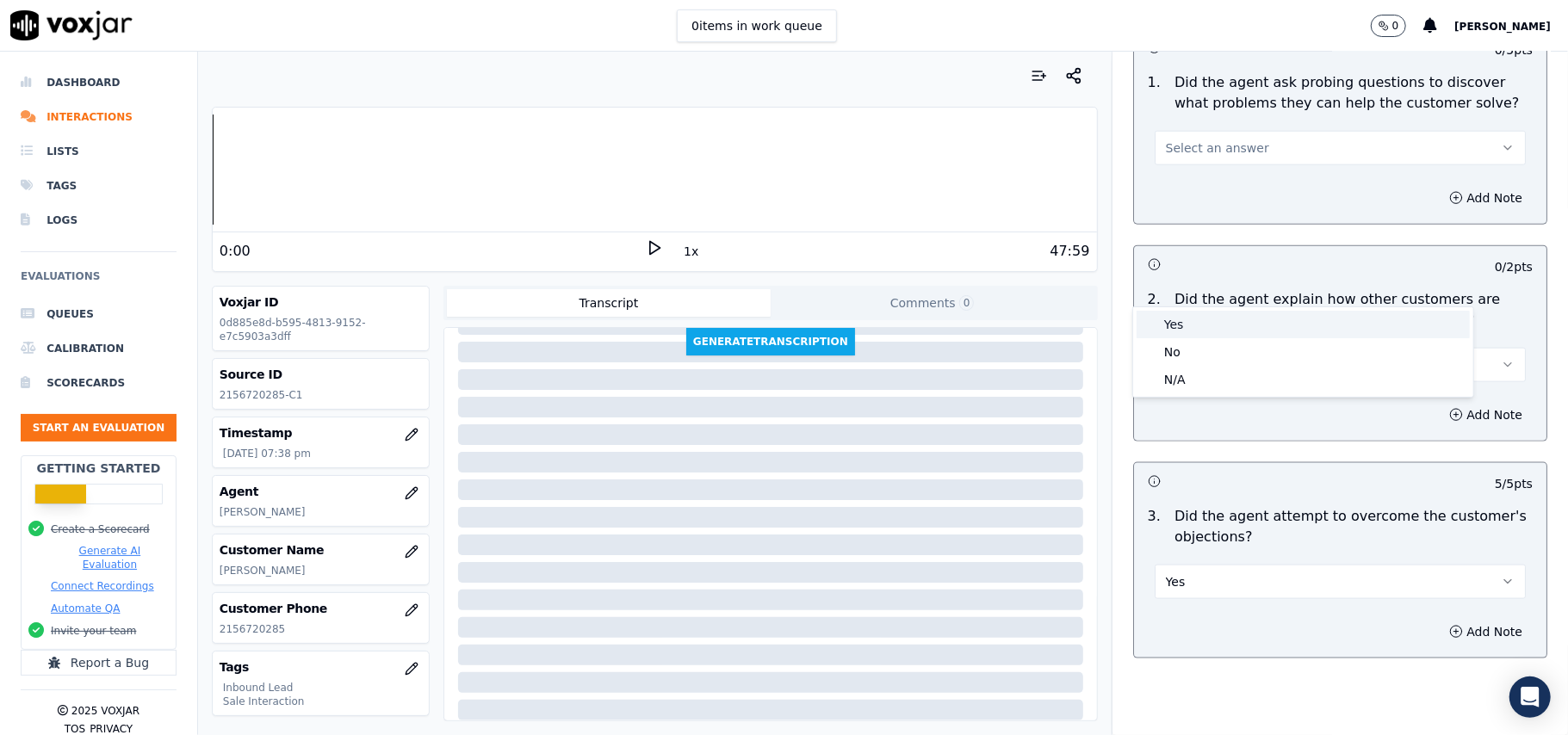
click at [1171, 314] on div "Yes" at bounding box center [1303, 324] width 333 height 27
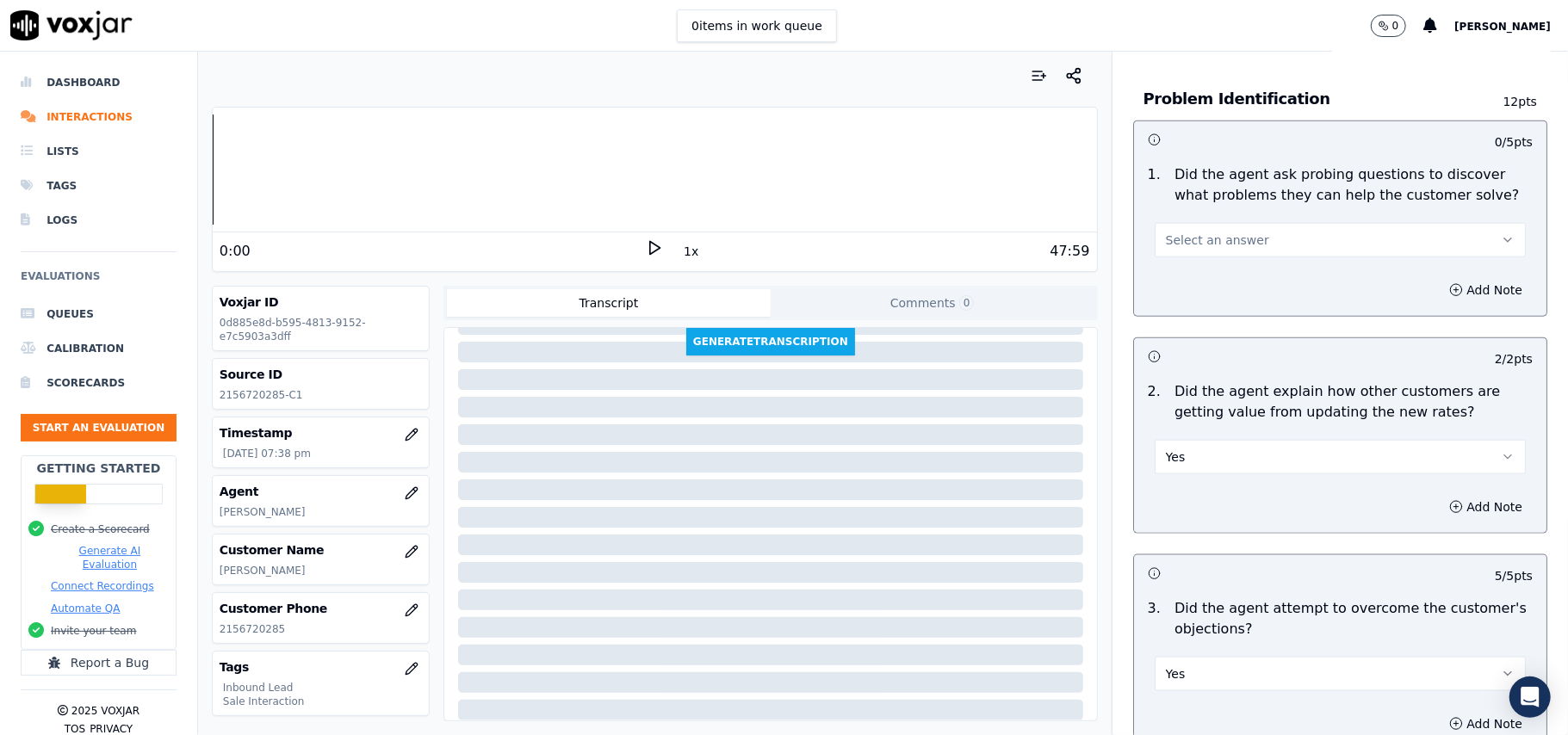
scroll to position [1145, 0]
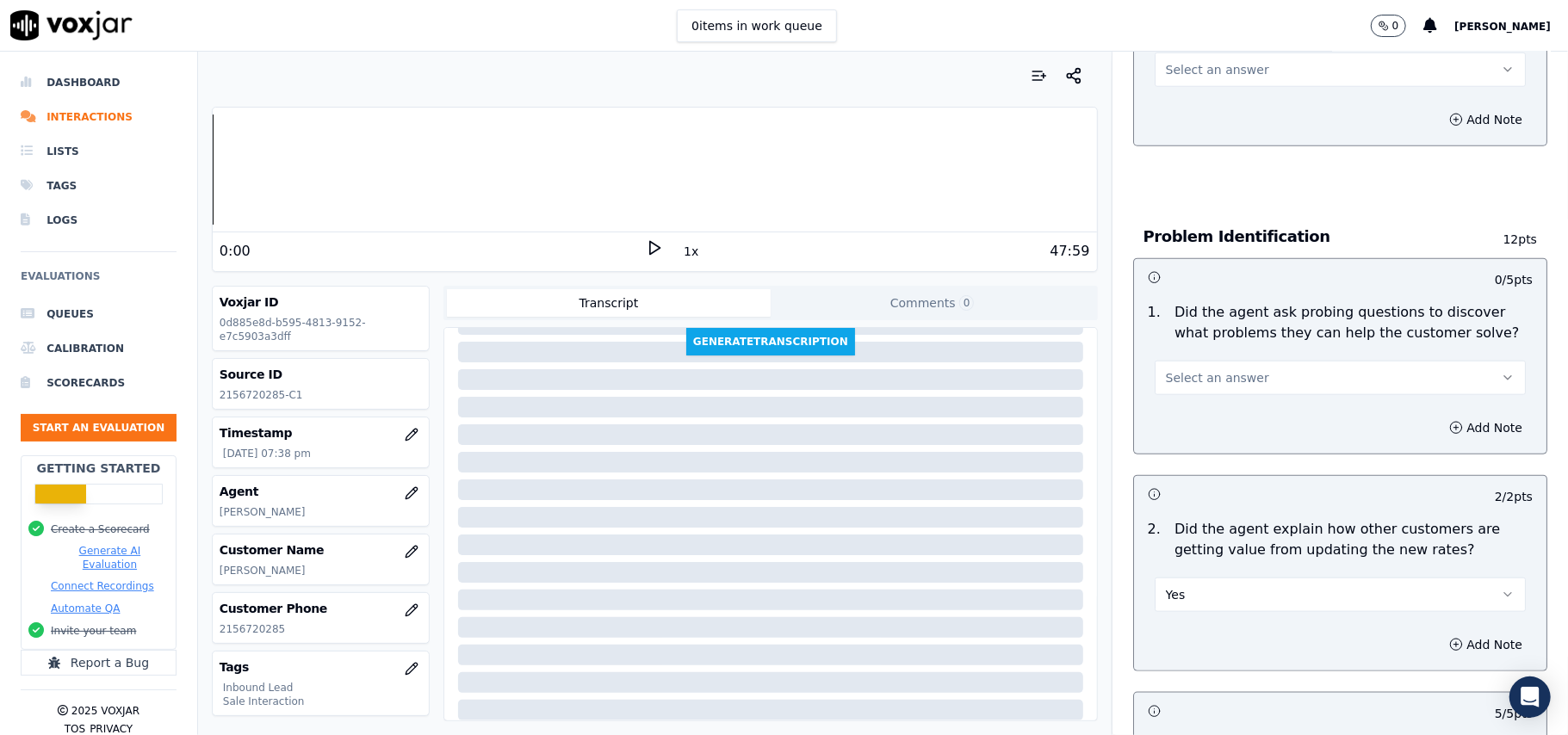
click at [1168, 369] on span "Select an answer" at bounding box center [1217, 377] width 104 height 17
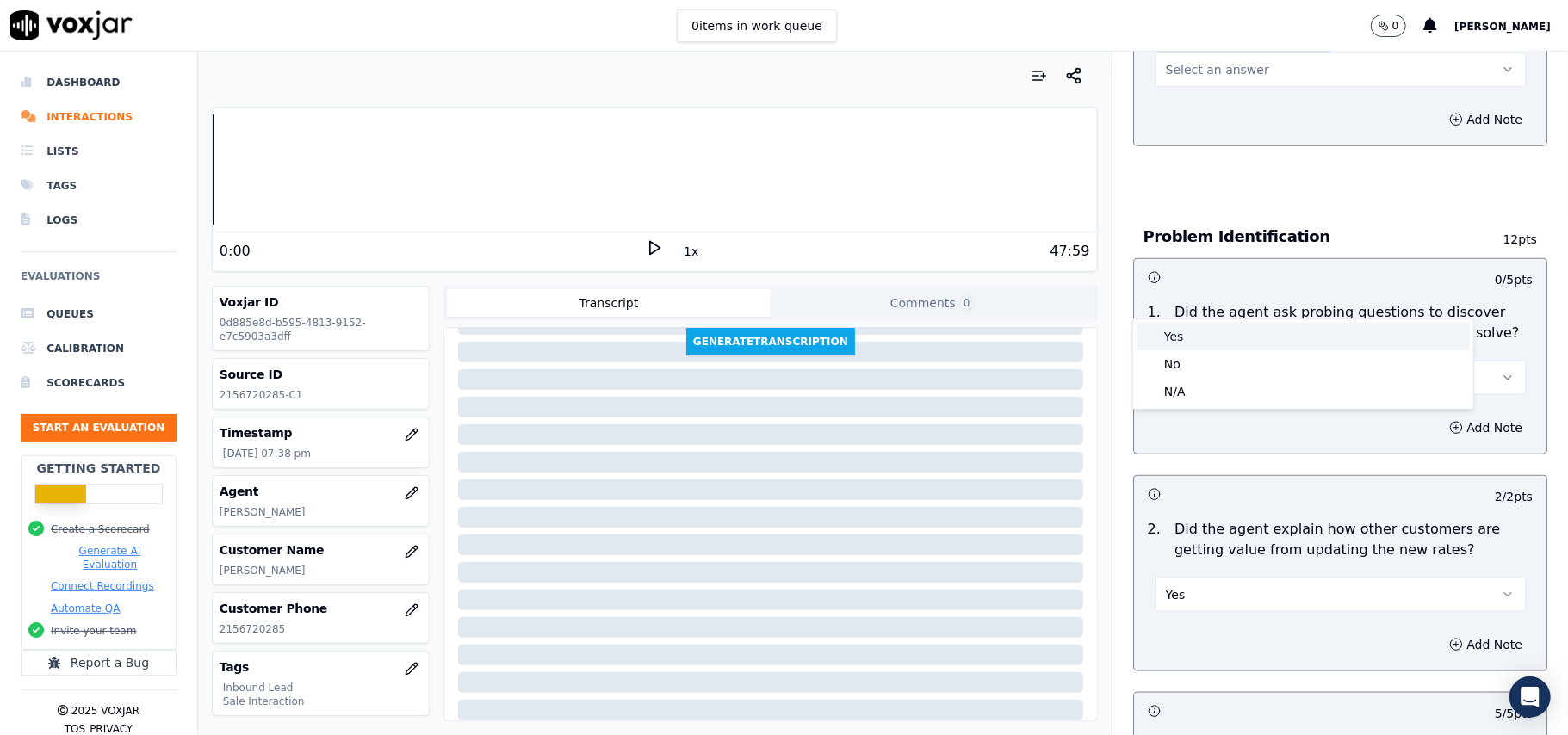
click at [1168, 335] on div "Yes" at bounding box center [1303, 336] width 333 height 27
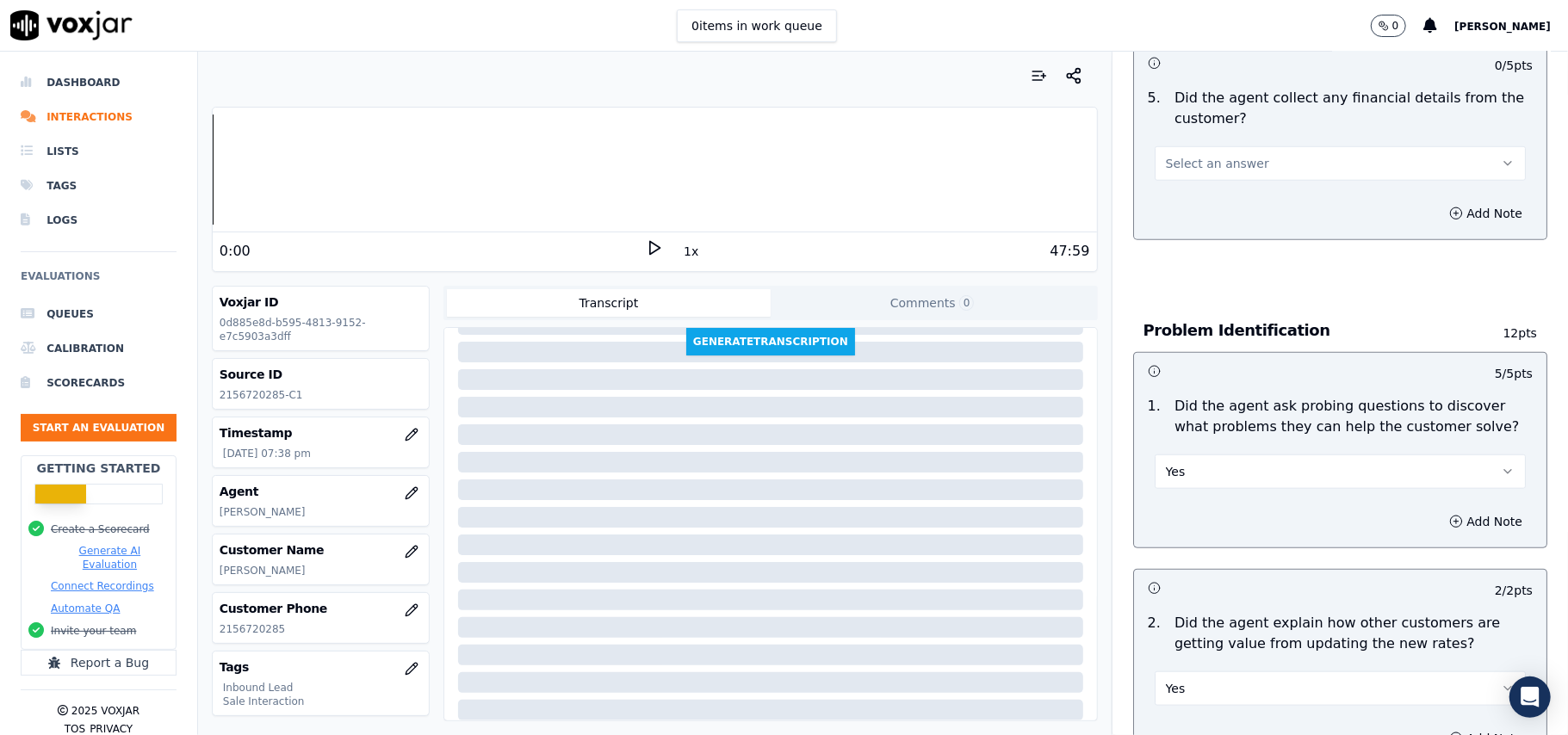
scroll to position [916, 0]
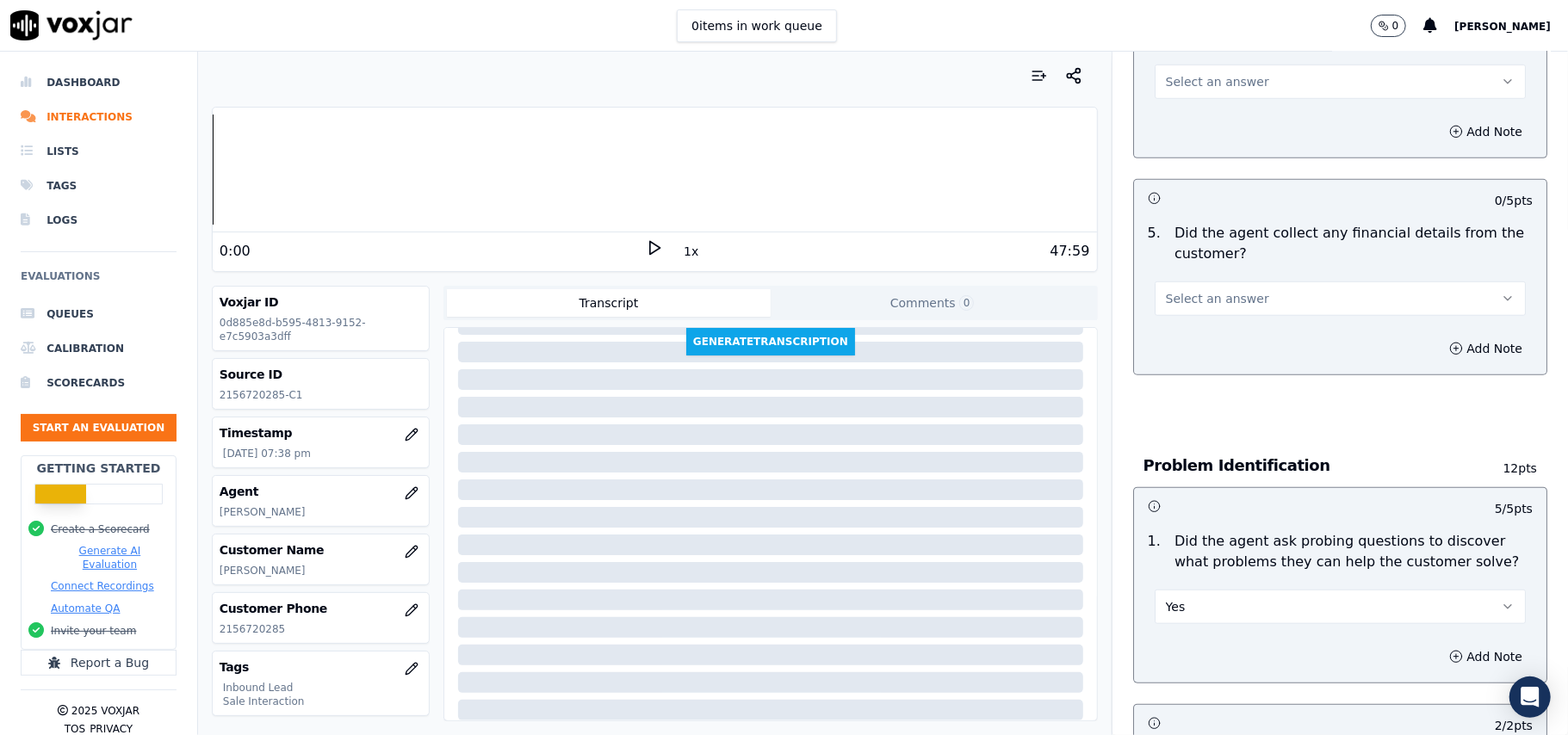
click at [1204, 282] on button "Select an answer" at bounding box center [1339, 298] width 371 height 35
click at [1192, 280] on div "No" at bounding box center [1303, 284] width 333 height 27
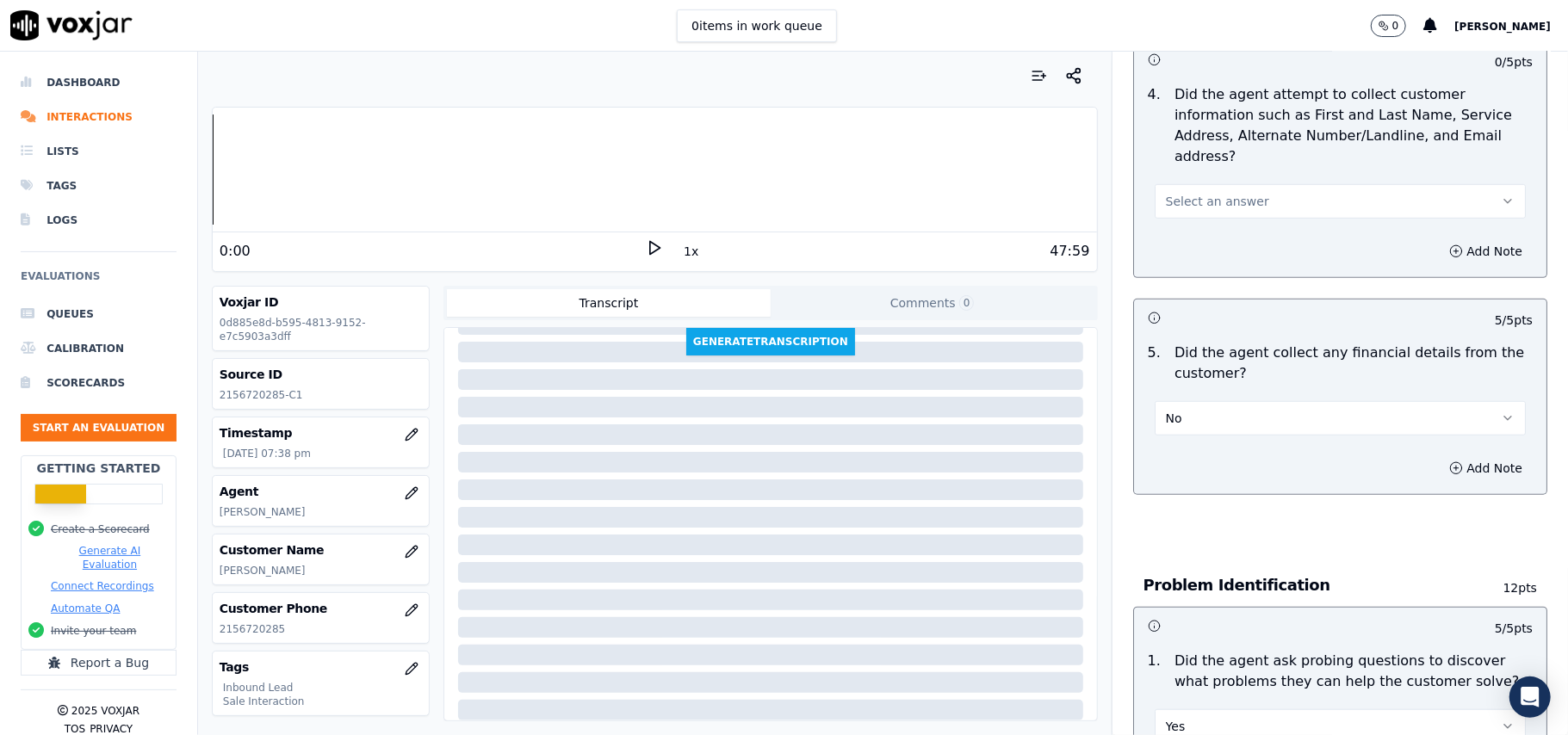
scroll to position [686, 0]
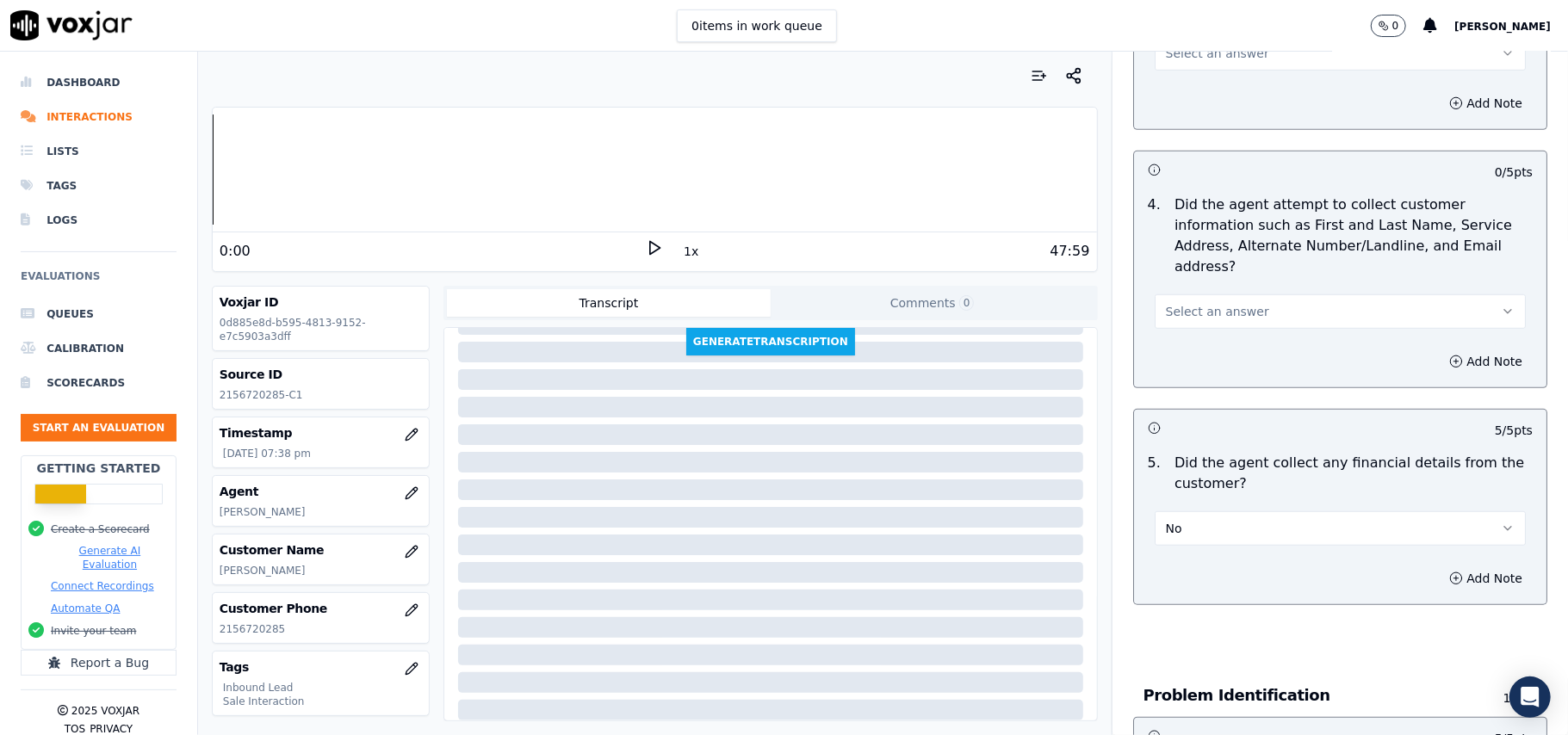
click at [1168, 303] on span "Select an answer" at bounding box center [1217, 311] width 104 height 17
click at [1171, 270] on div "Yes" at bounding box center [1303, 269] width 333 height 27
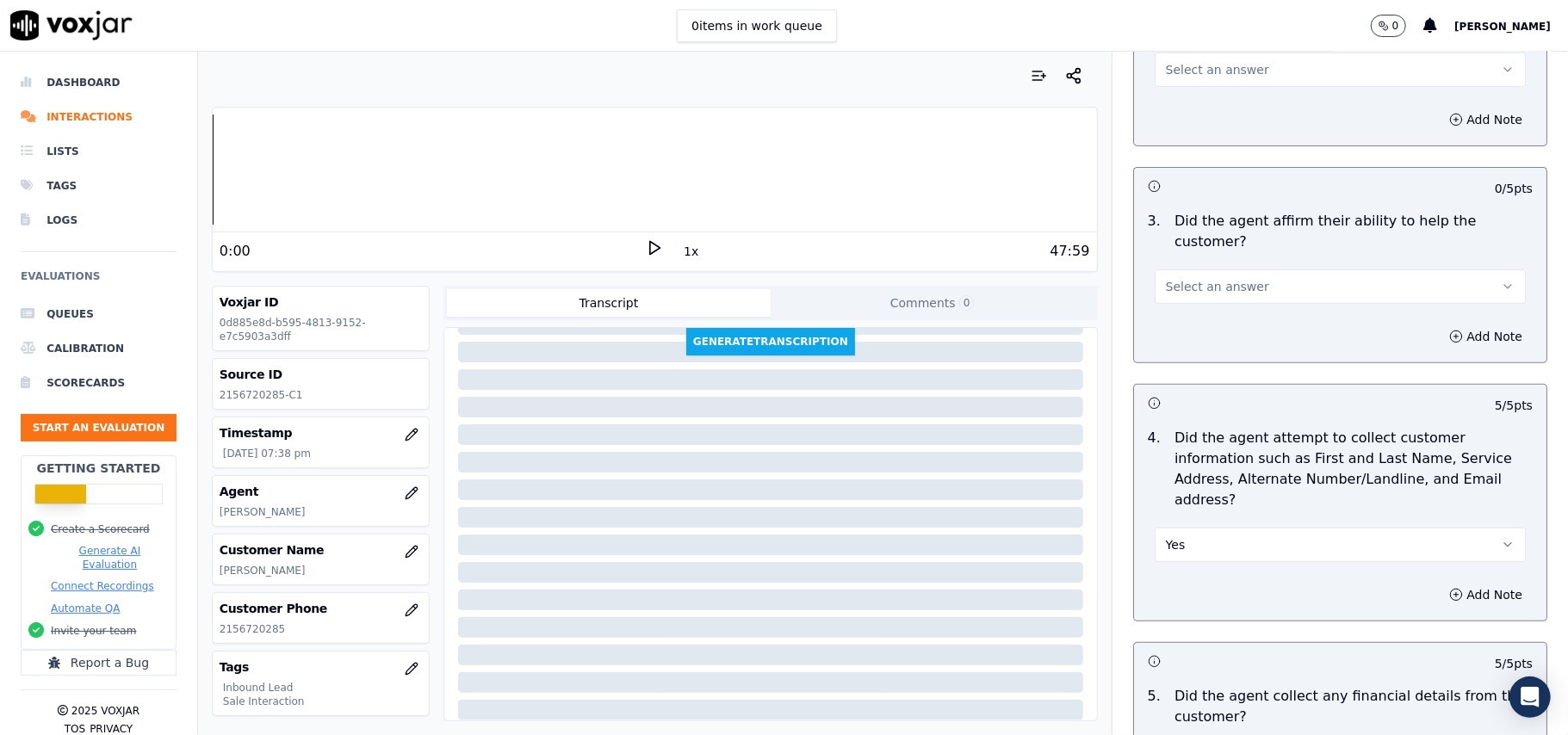
scroll to position [342, 0]
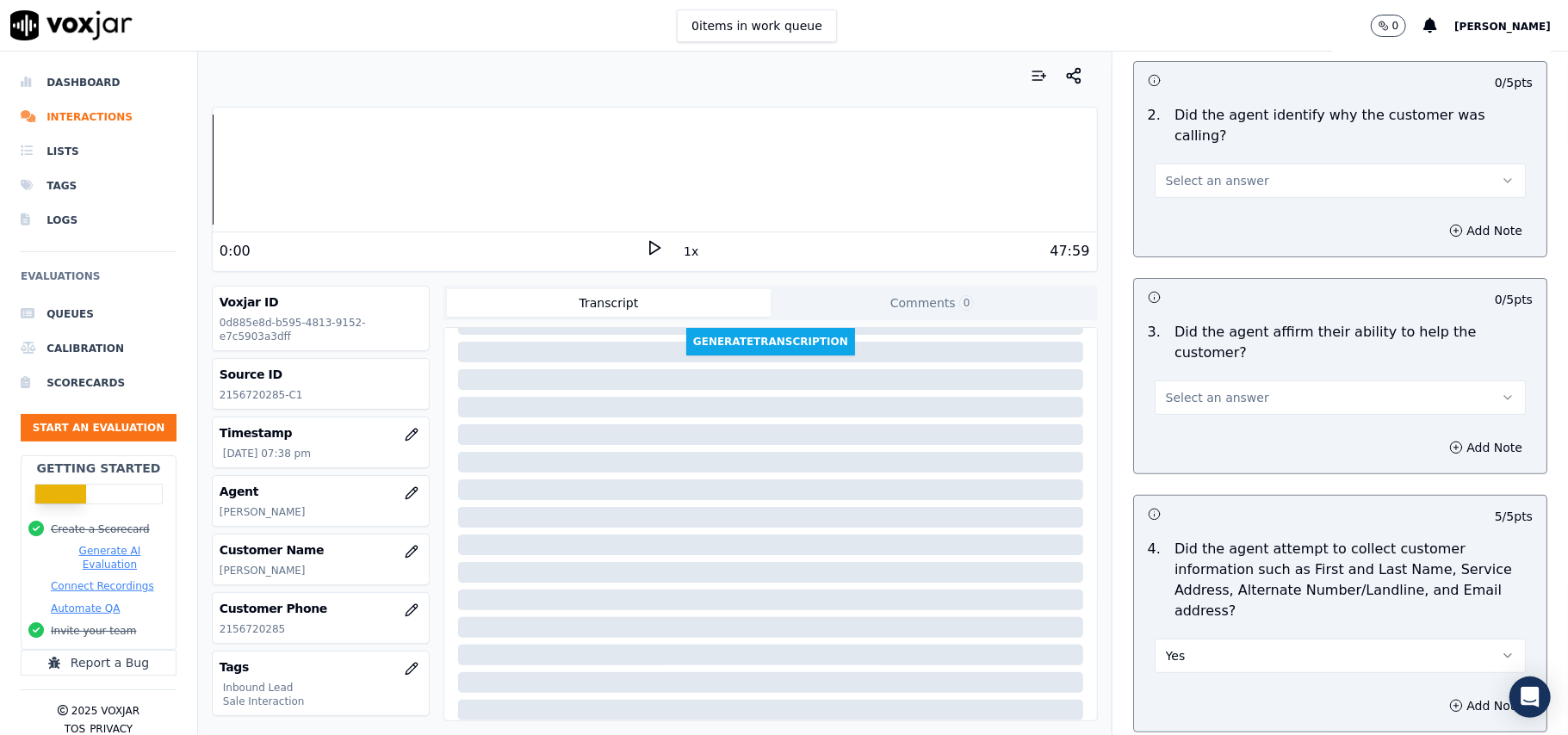
click at [1178, 381] on button "Select an answer" at bounding box center [1339, 398] width 371 height 35
click at [1182, 377] on div "Yes" at bounding box center [1303, 375] width 333 height 27
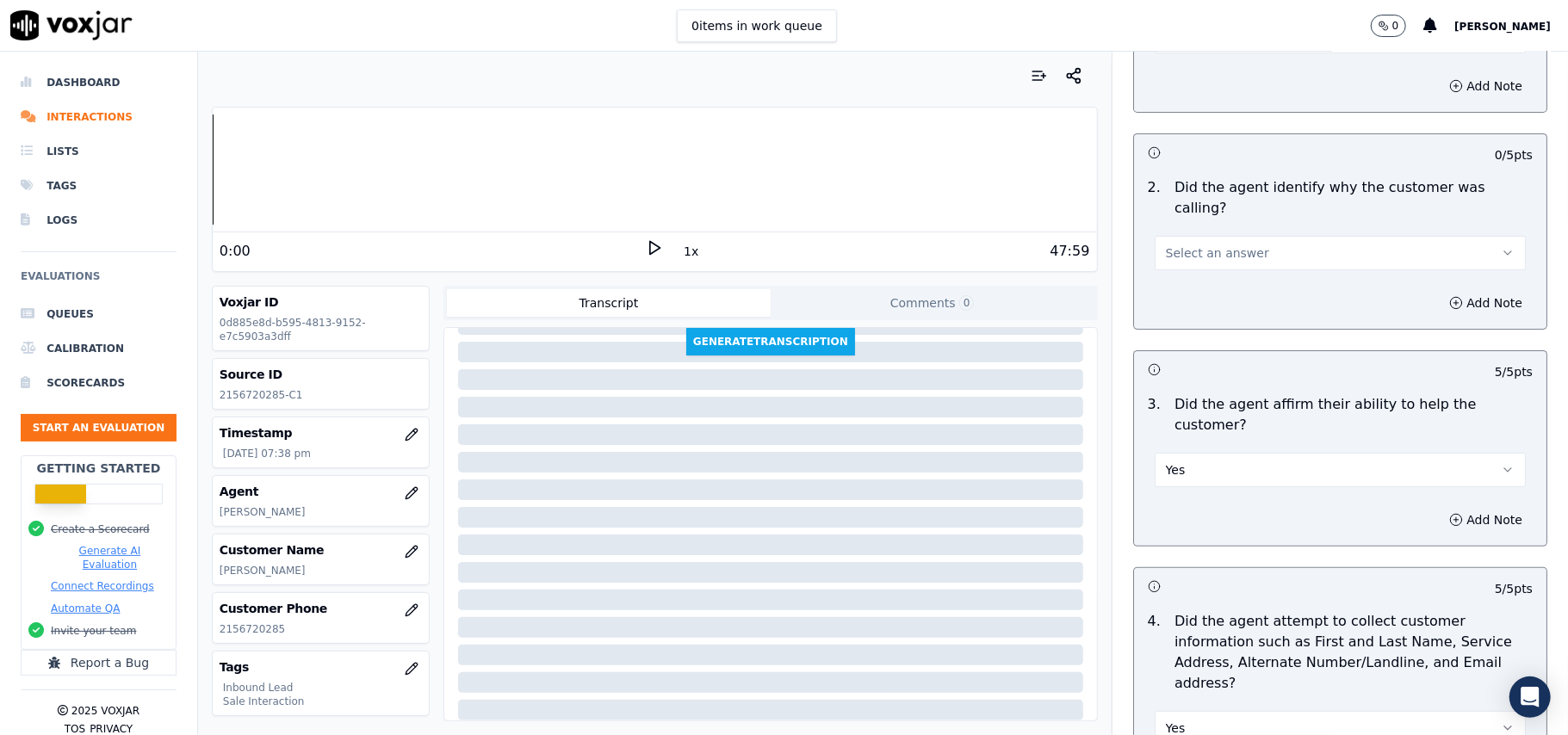
scroll to position [112, 0]
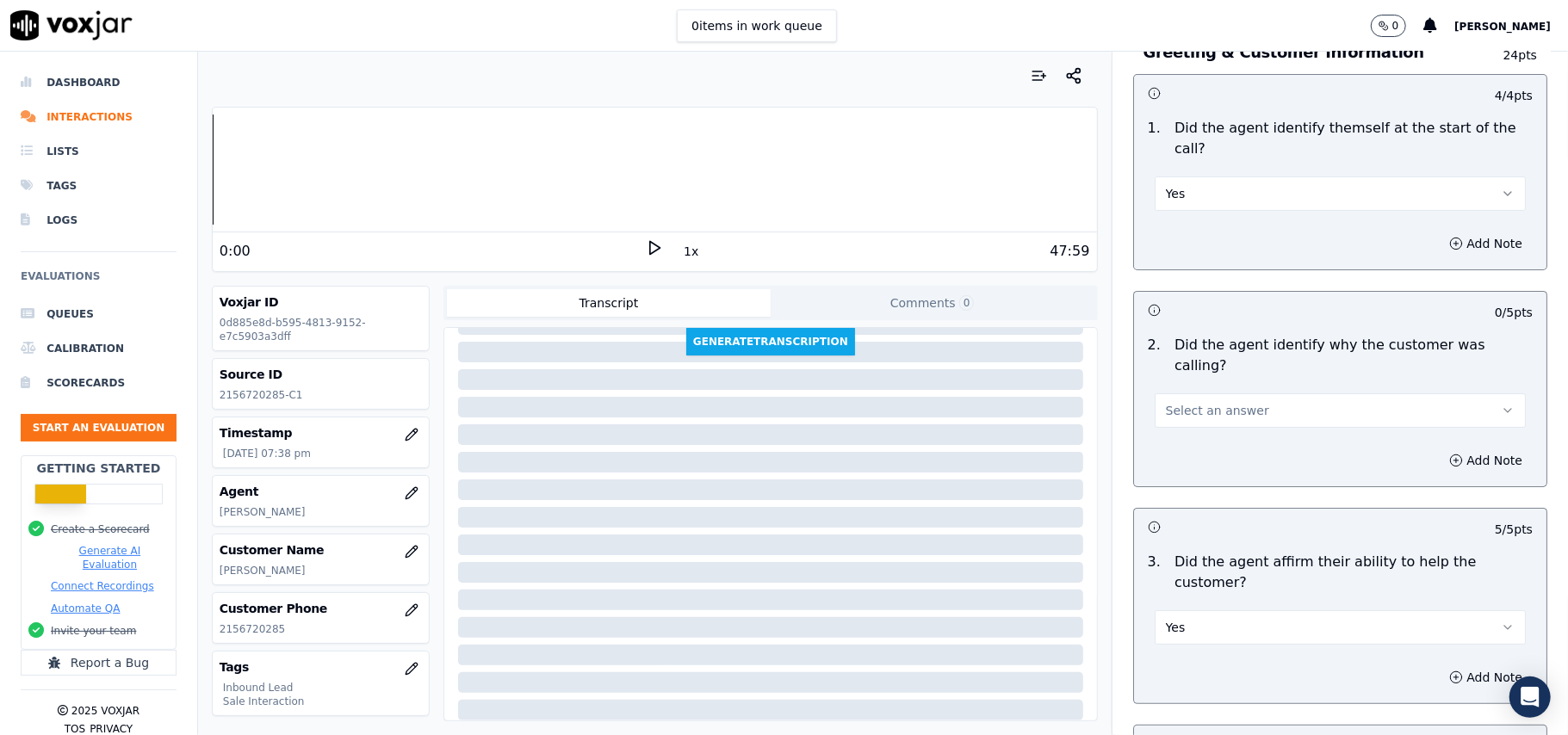
click at [1189, 402] on span "Select an answer" at bounding box center [1217, 410] width 104 height 17
click at [1165, 406] on div "Yes" at bounding box center [1303, 408] width 333 height 27
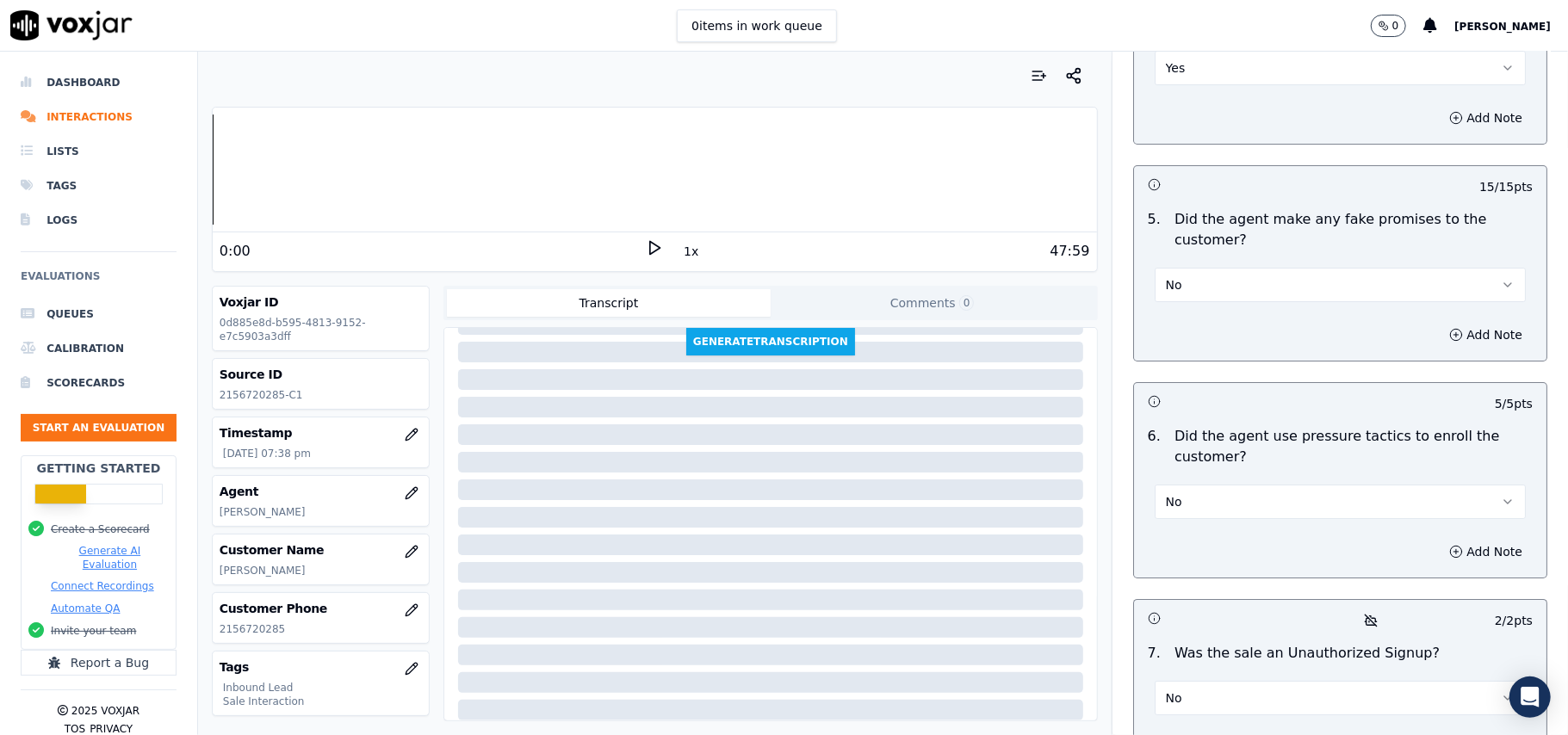
scroll to position [4817, 0]
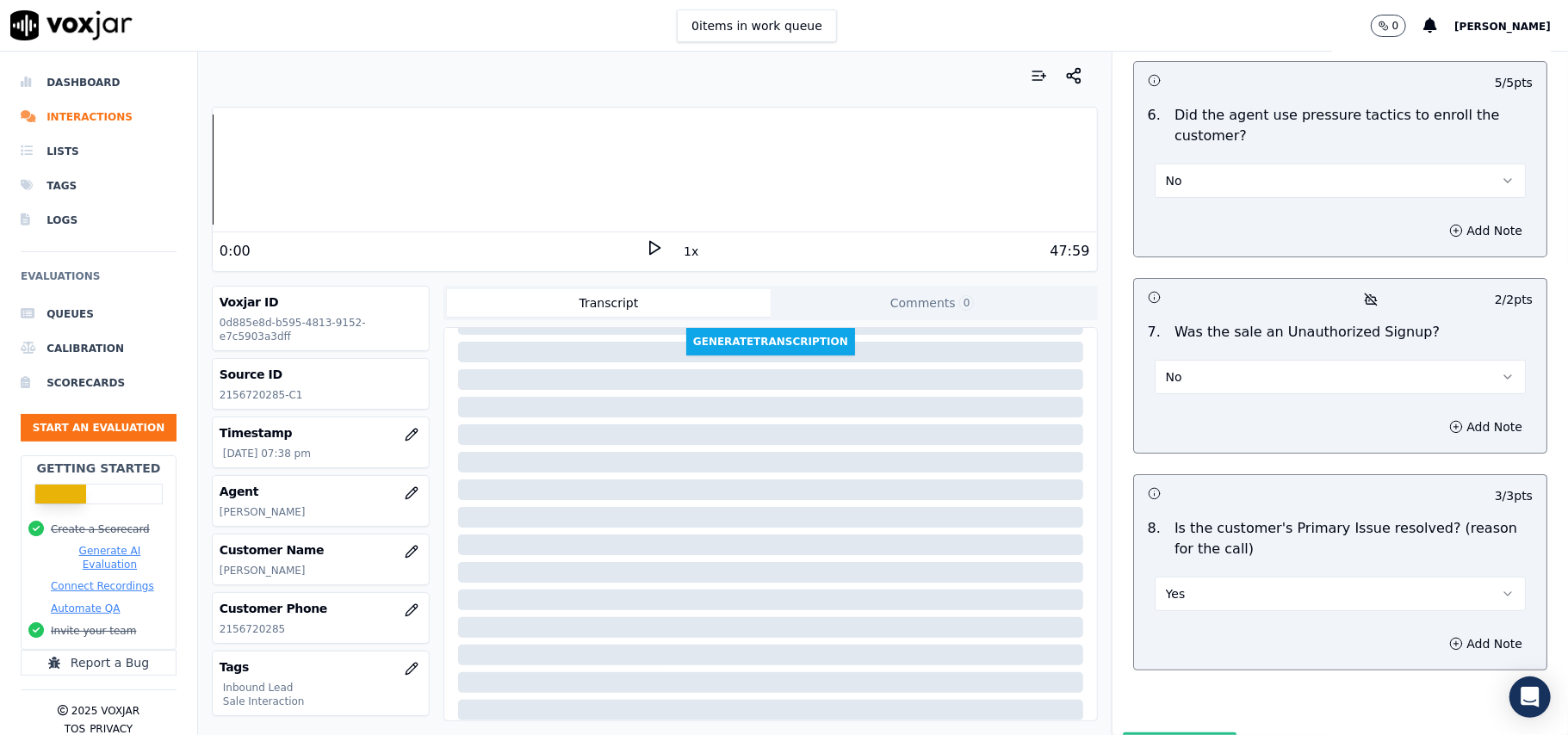
click at [1127, 732] on button "Submit Scores" at bounding box center [1179, 747] width 114 height 31
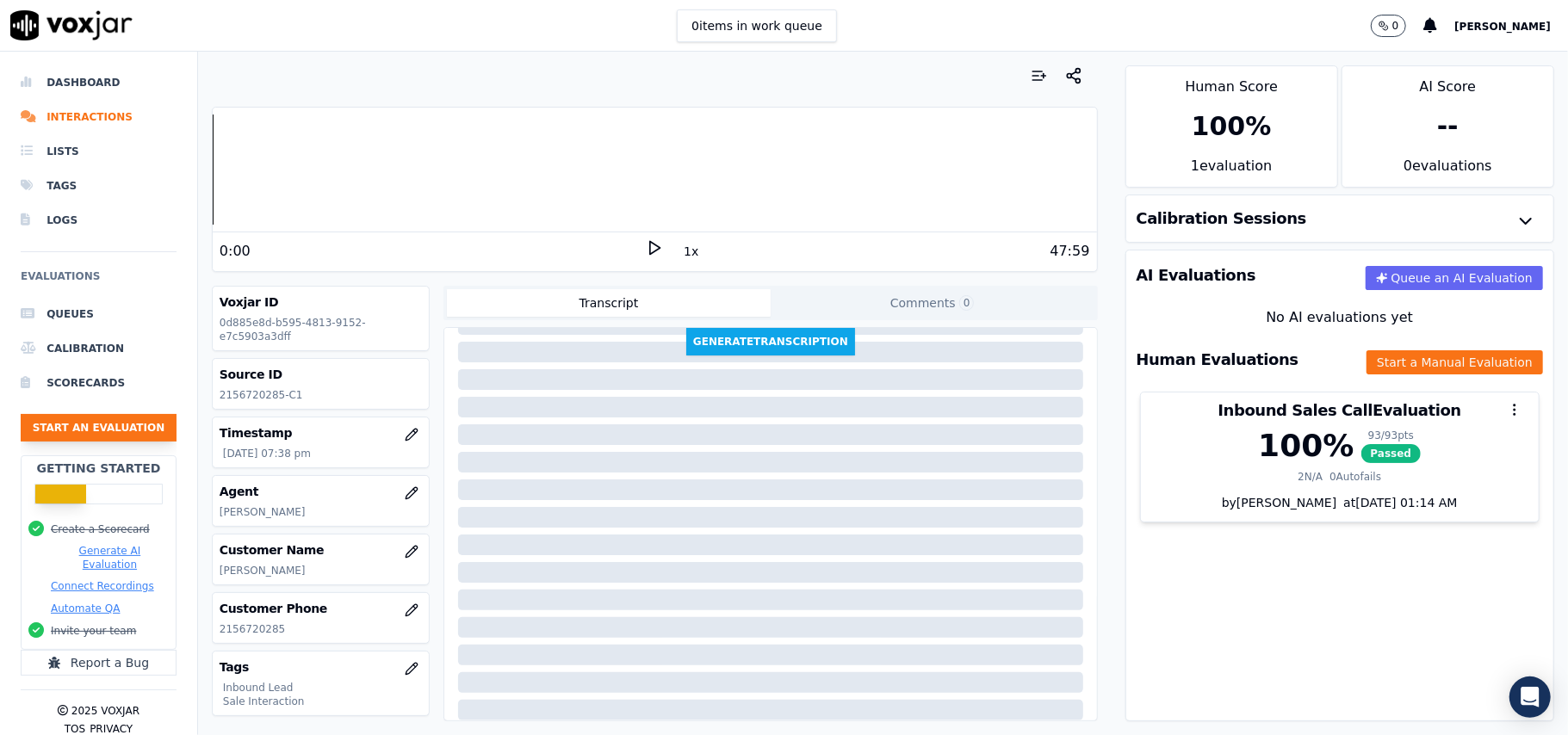
click at [94, 427] on button "Start an Evaluation" at bounding box center [98, 428] width 156 height 27
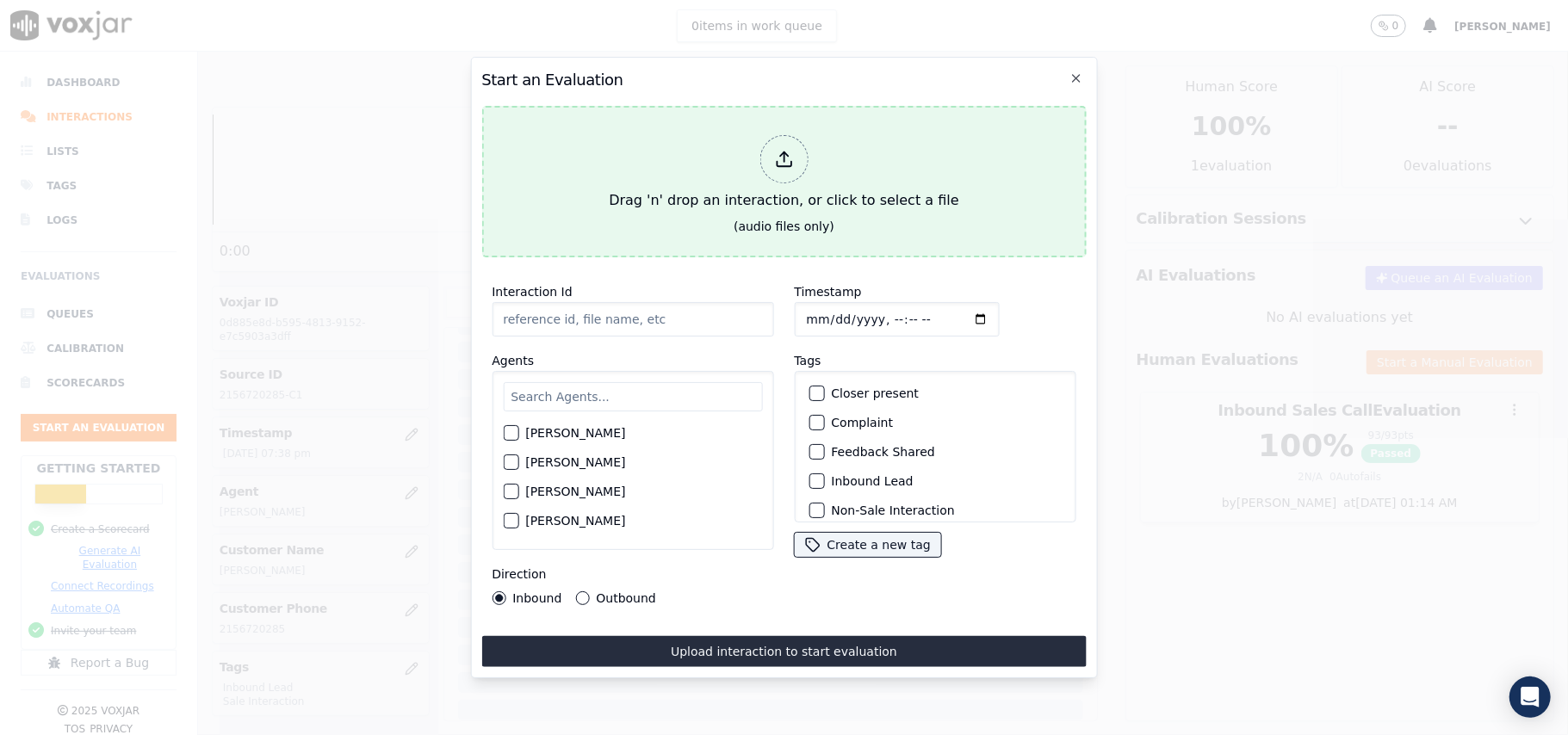
click at [785, 150] on icon at bounding box center [783, 159] width 19 height 19
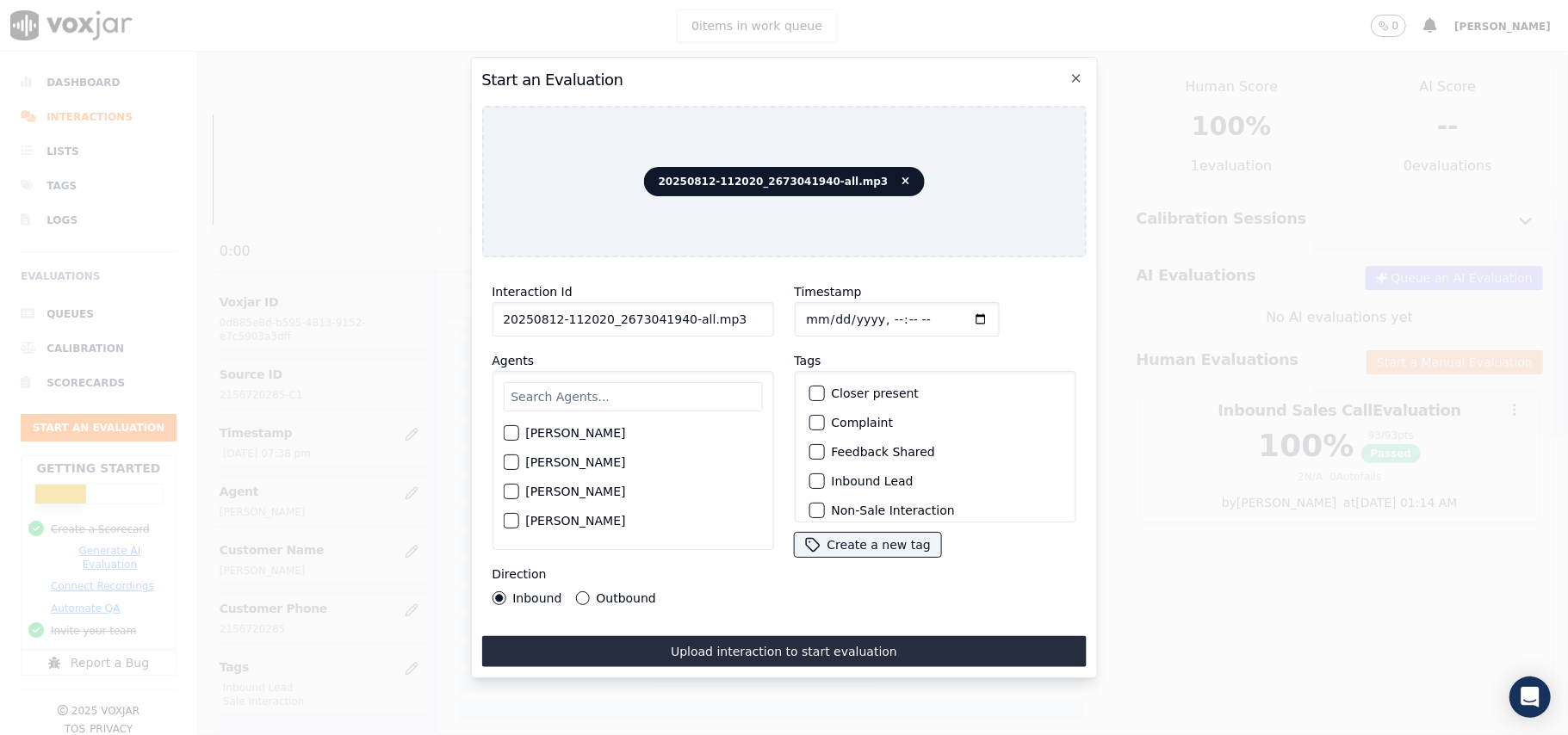
drag, startPoint x: 703, startPoint y: 308, endPoint x: 676, endPoint y: 313, distance: 27.5
click at [676, 313] on input "20250812-112020_2673041940-all.mp3" at bounding box center [633, 319] width 282 height 35
type input "20250812-112020_2673041940-C1"
click at [818, 311] on input "Timestamp" at bounding box center [896, 319] width 205 height 35
type input "[DATE]T20:14"
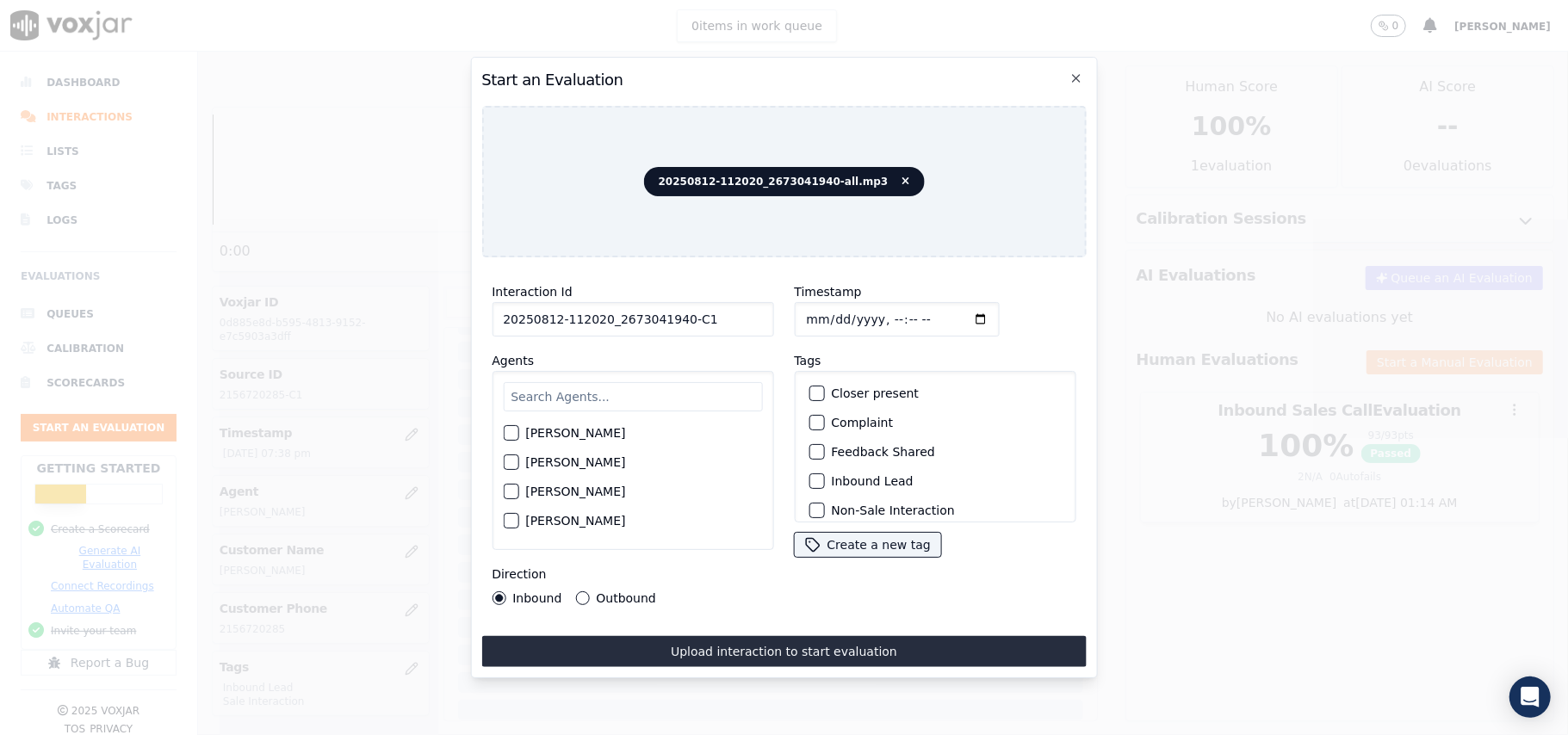
click at [594, 403] on input "text" at bounding box center [633, 397] width 260 height 29
type input "[PERSON_NAME]"
click at [511, 436] on div "button" at bounding box center [510, 438] width 12 height 12
click at [815, 478] on button "Inbound Lead" at bounding box center [816, 481] width 15 height 15
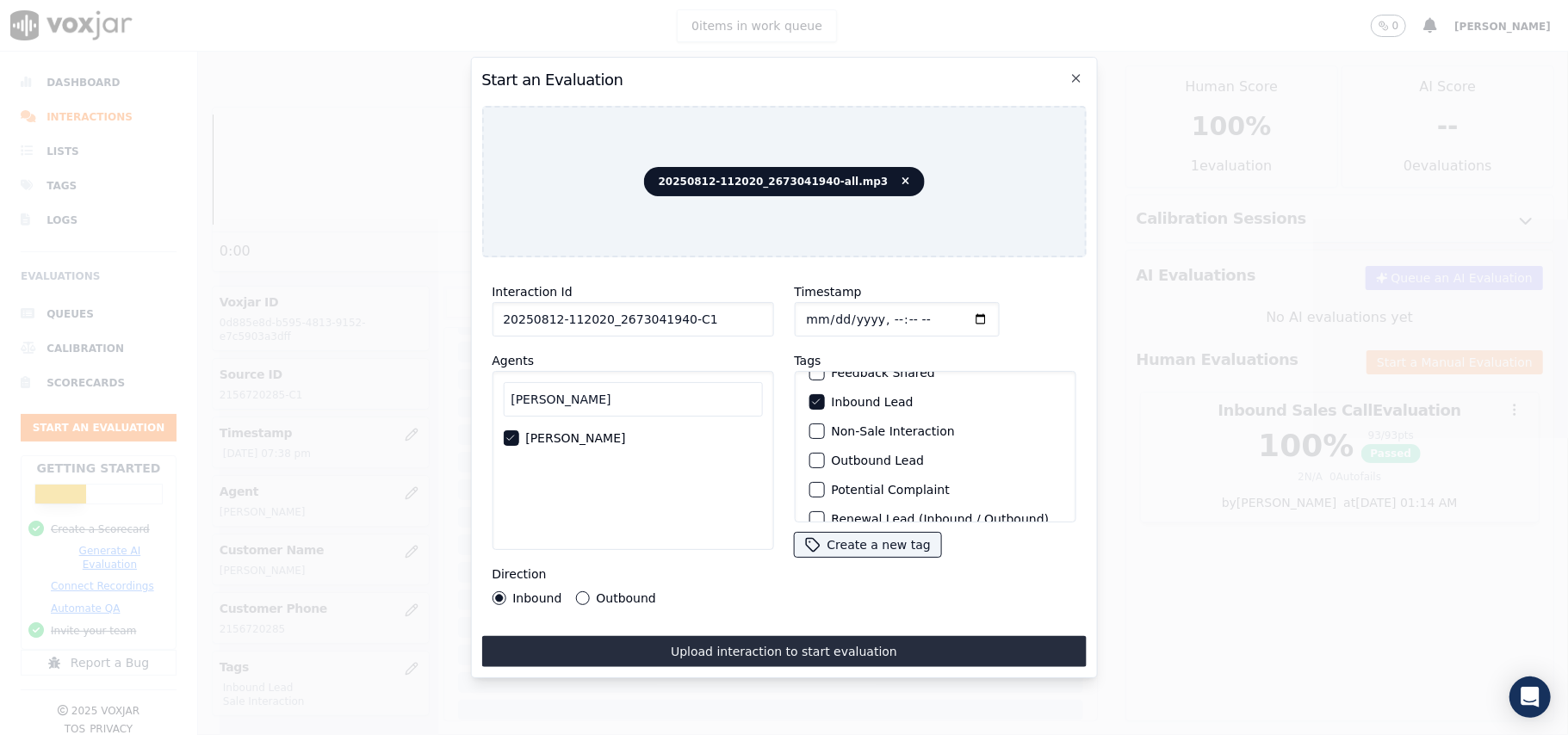
scroll to position [150, 0]
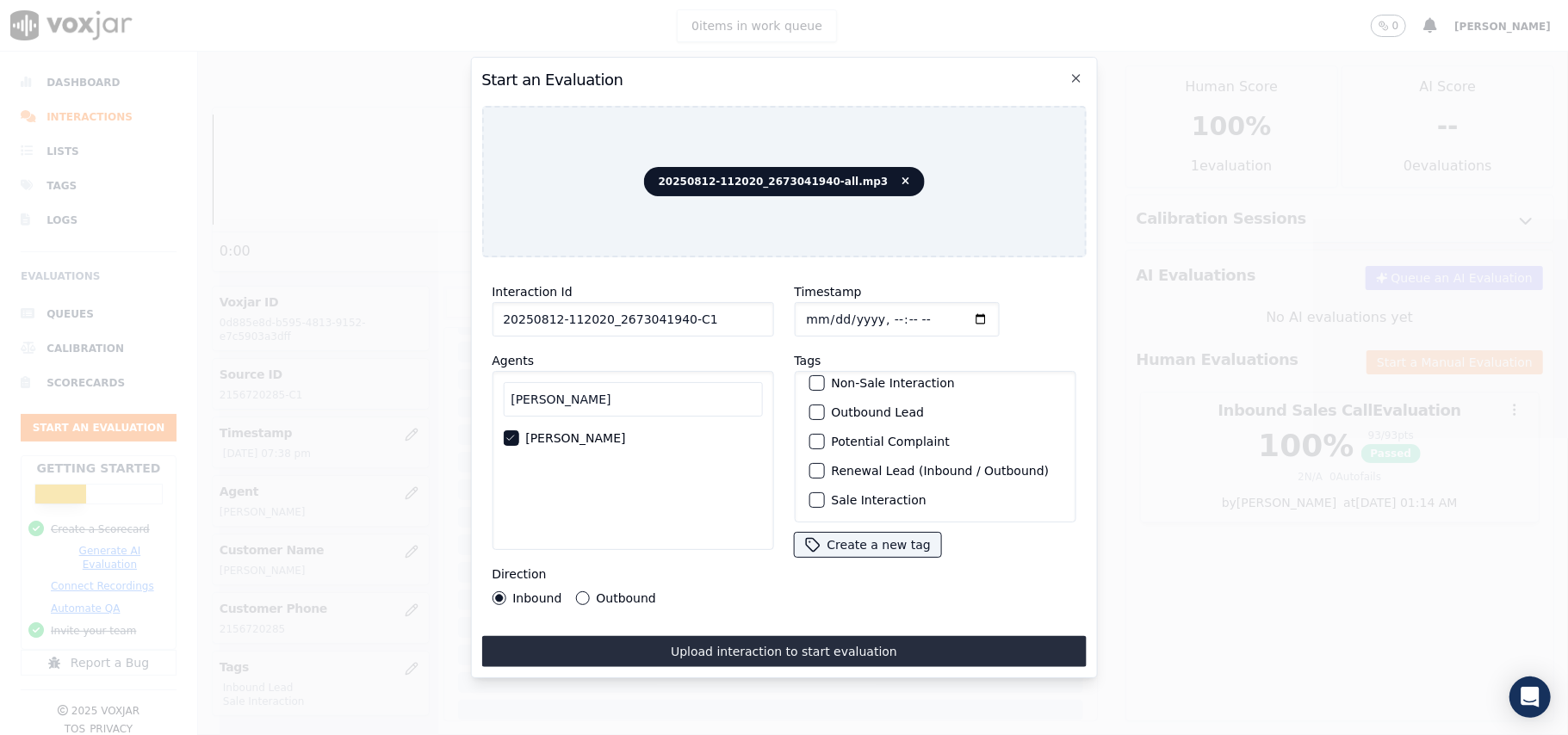
click at [813, 494] on div "button" at bounding box center [816, 500] width 12 height 12
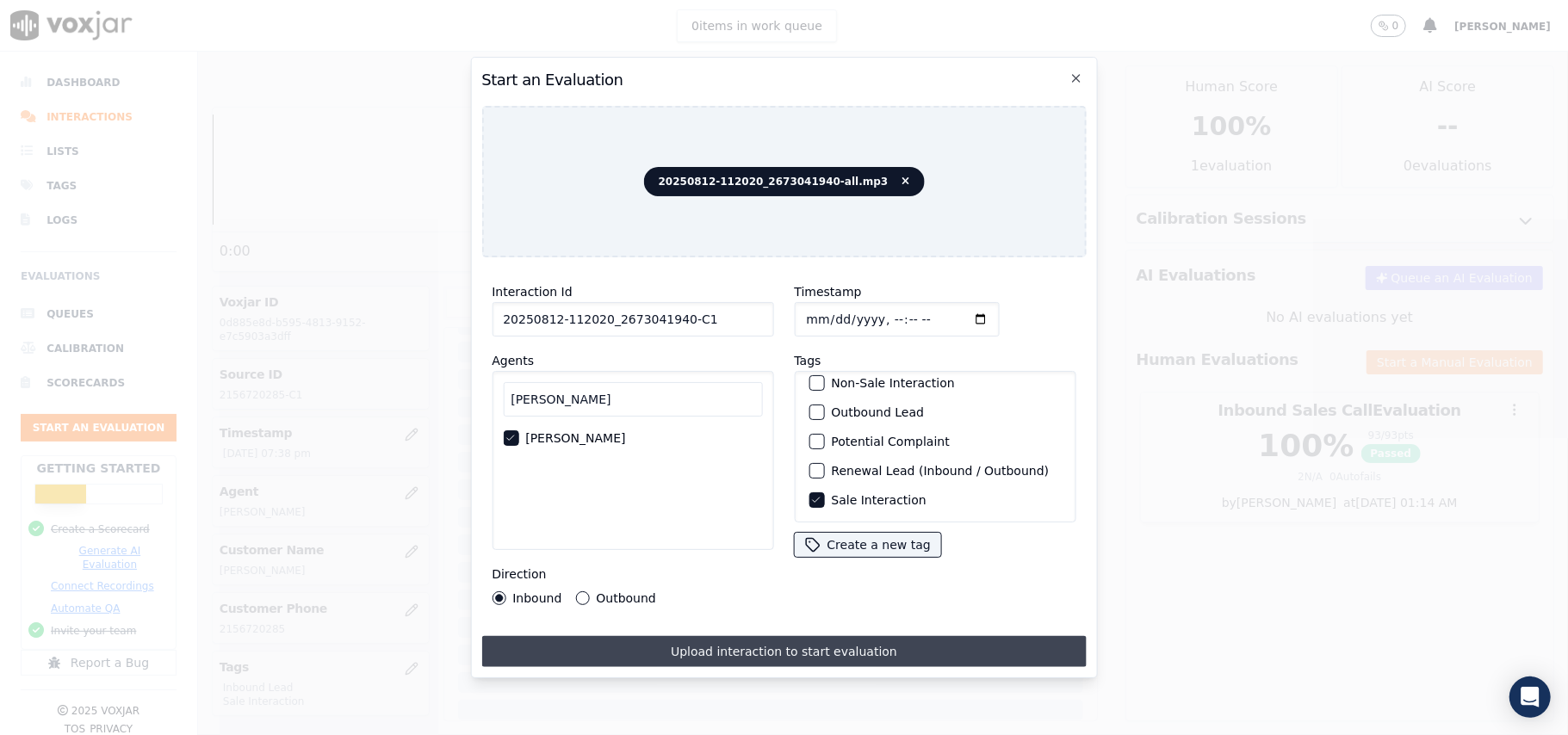
click at [780, 645] on button "Upload interaction to start evaluation" at bounding box center [783, 651] width 604 height 31
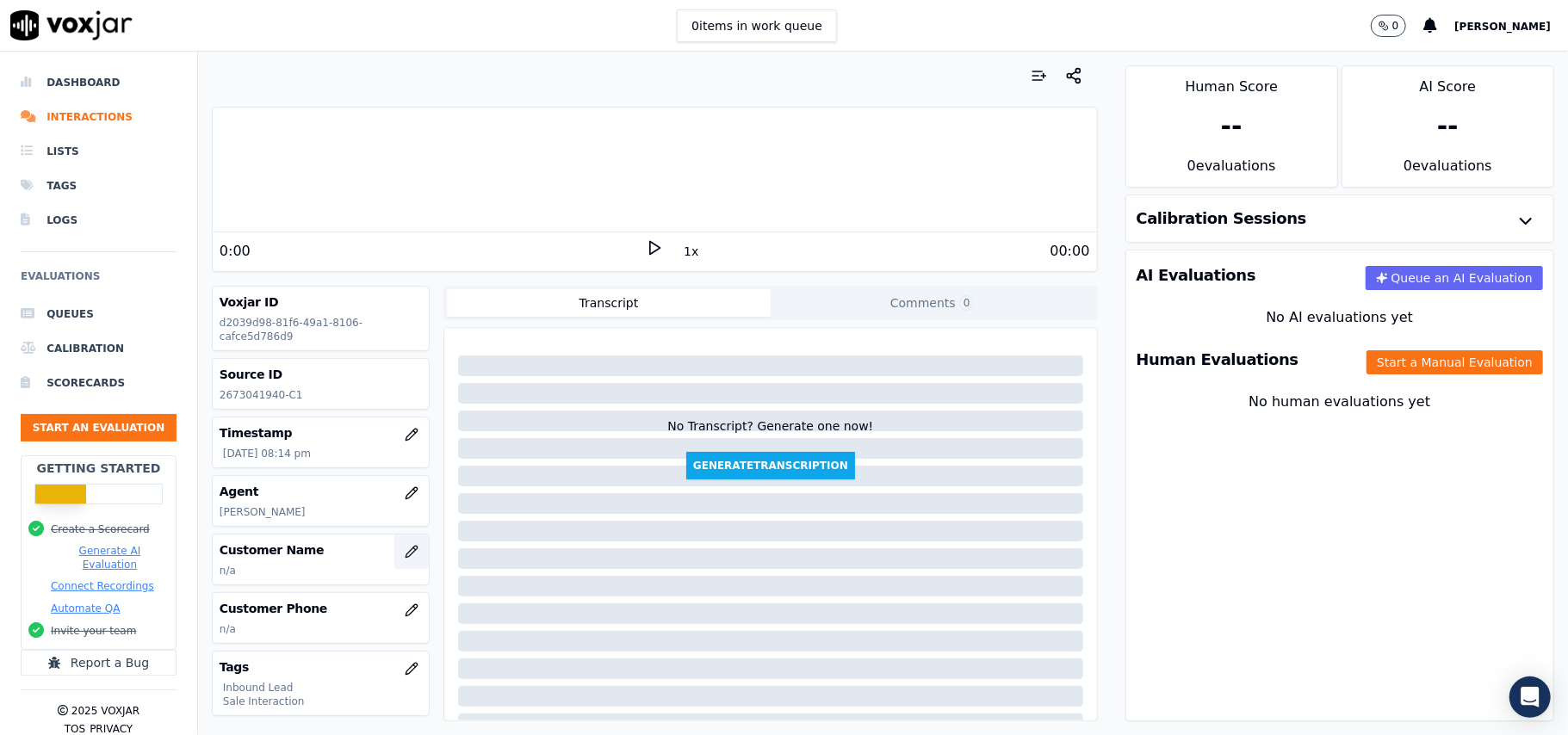
click at [394, 566] on button "button" at bounding box center [411, 552] width 35 height 35
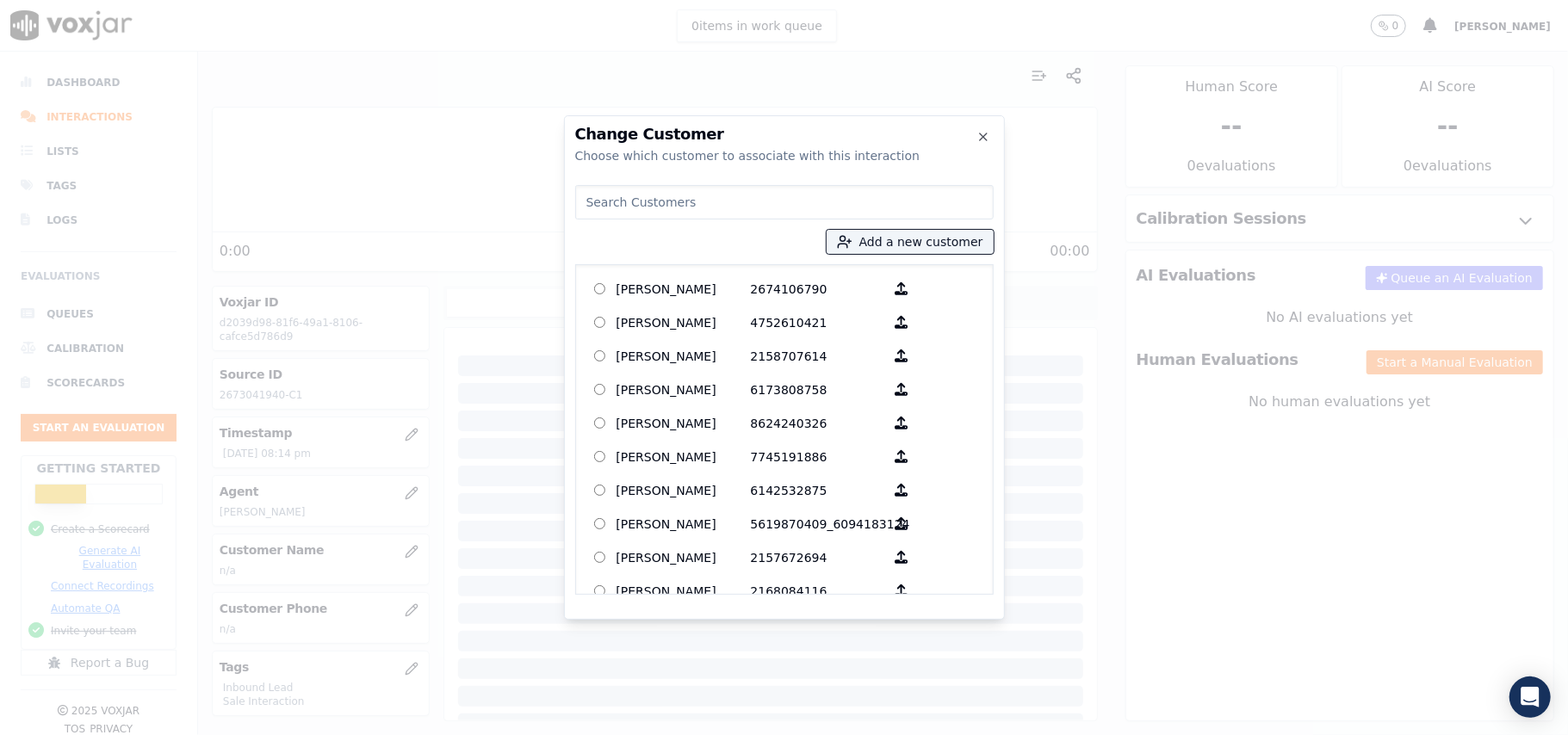
paste input "[PERSON_NAME]"
click at [625, 200] on input "[PERSON_NAME]" at bounding box center [784, 202] width 418 height 35
paste input "[PERSON_NAME]"
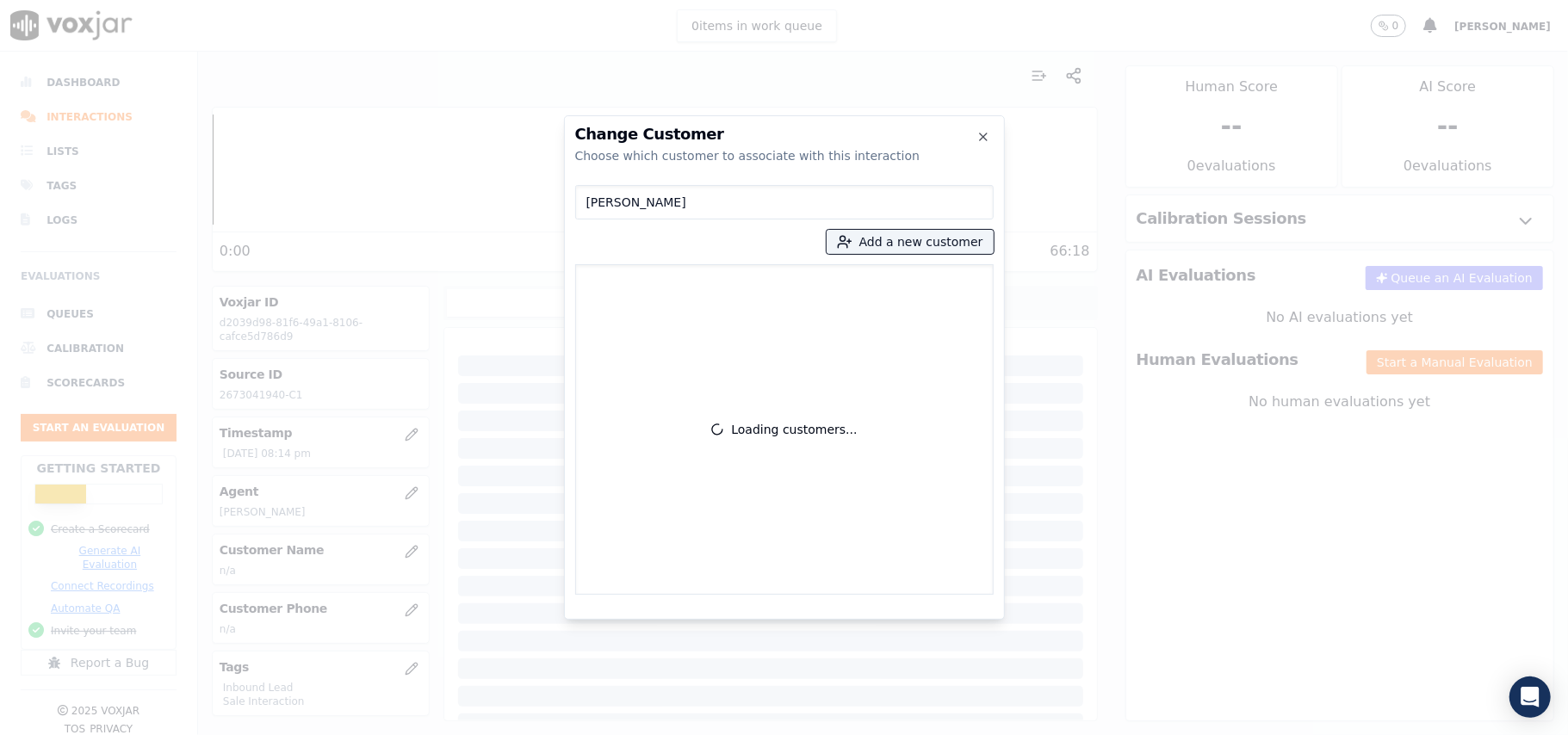
click at [680, 203] on input "[PERSON_NAME]" at bounding box center [784, 202] width 418 height 35
type input "[PERSON_NAME]"
click at [663, 283] on p "[PERSON_NAME]" at bounding box center [684, 292] width 135 height 35
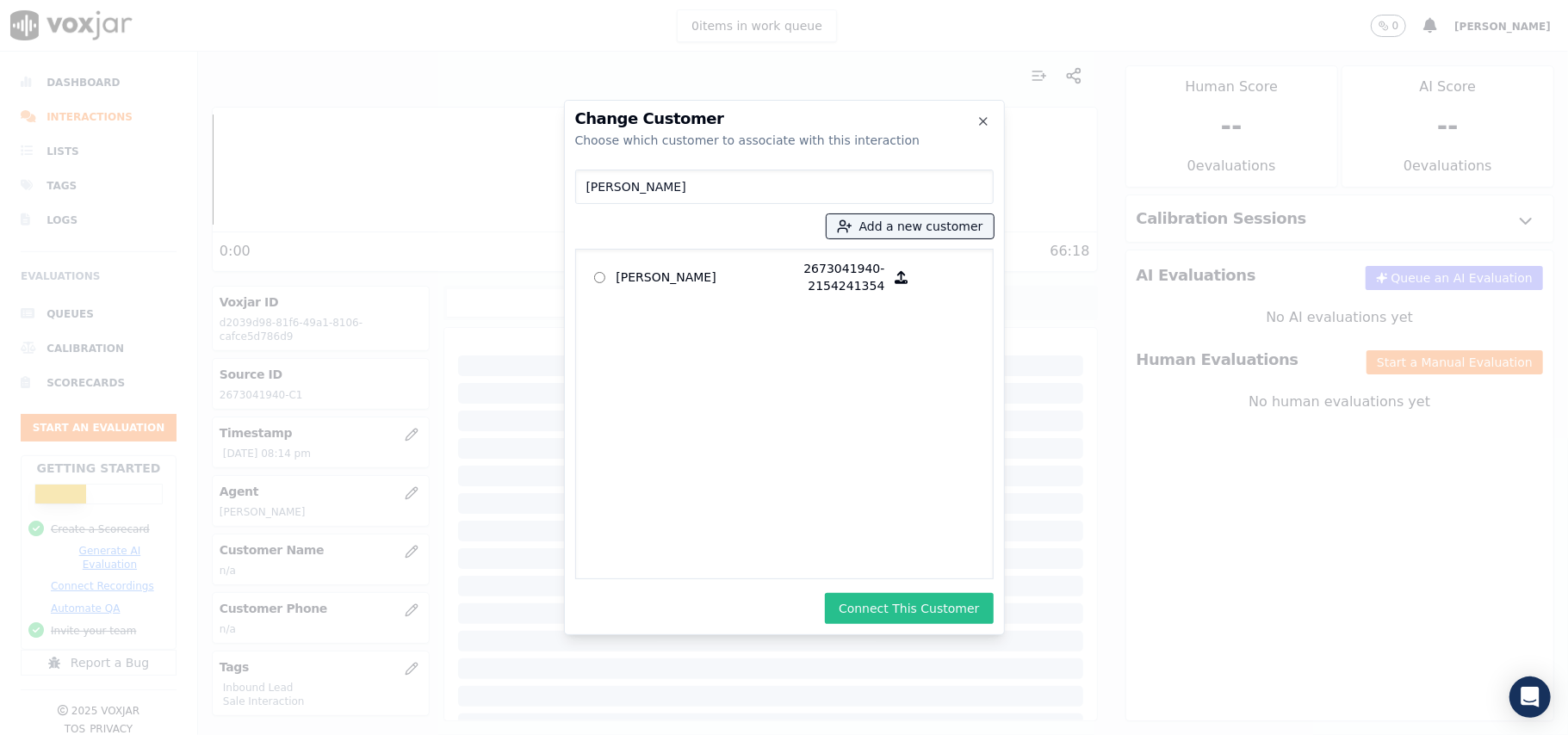
click at [852, 610] on button "Connect This Customer" at bounding box center [909, 608] width 168 height 31
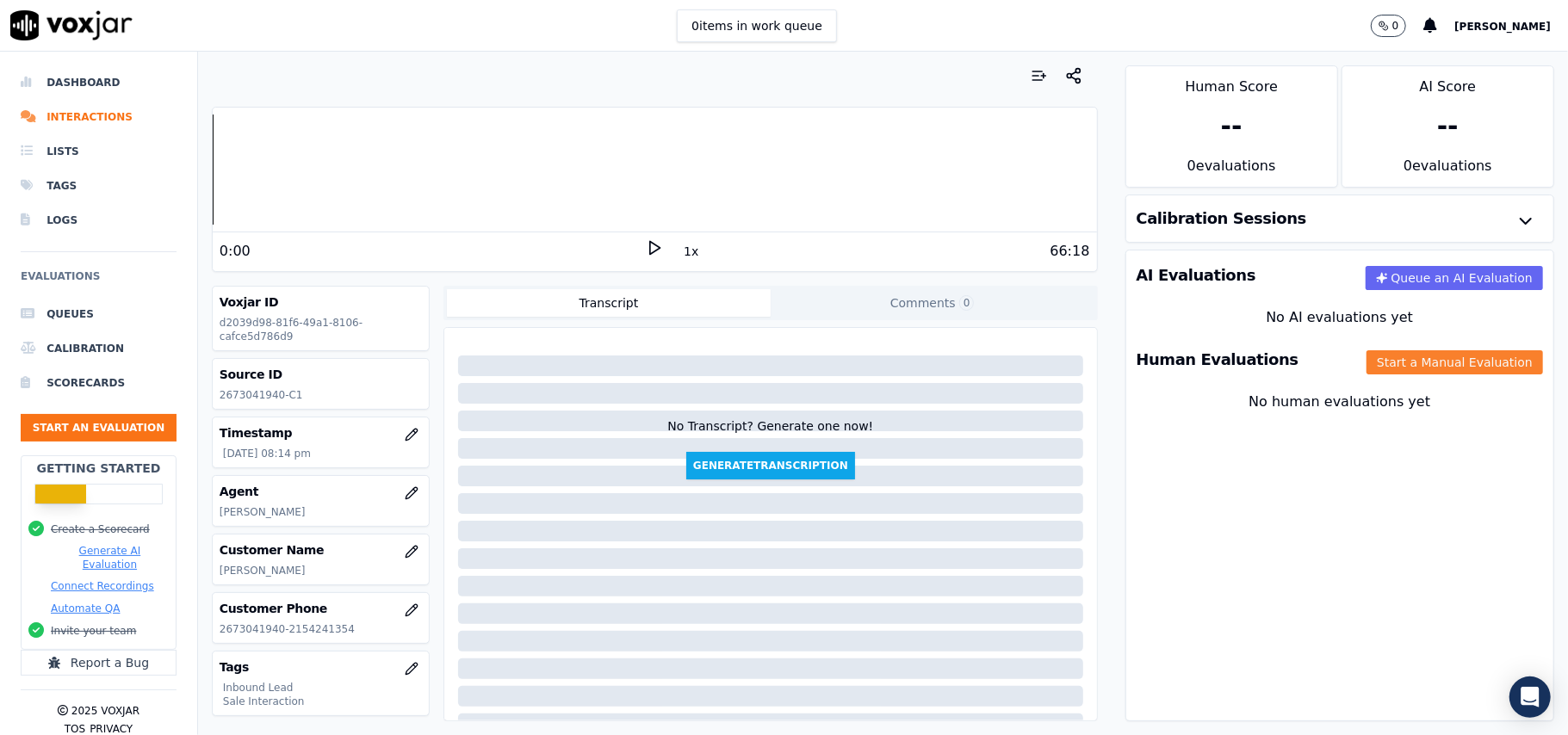
click at [1367, 366] on button "Start a Manual Evaluation" at bounding box center [1455, 362] width 176 height 24
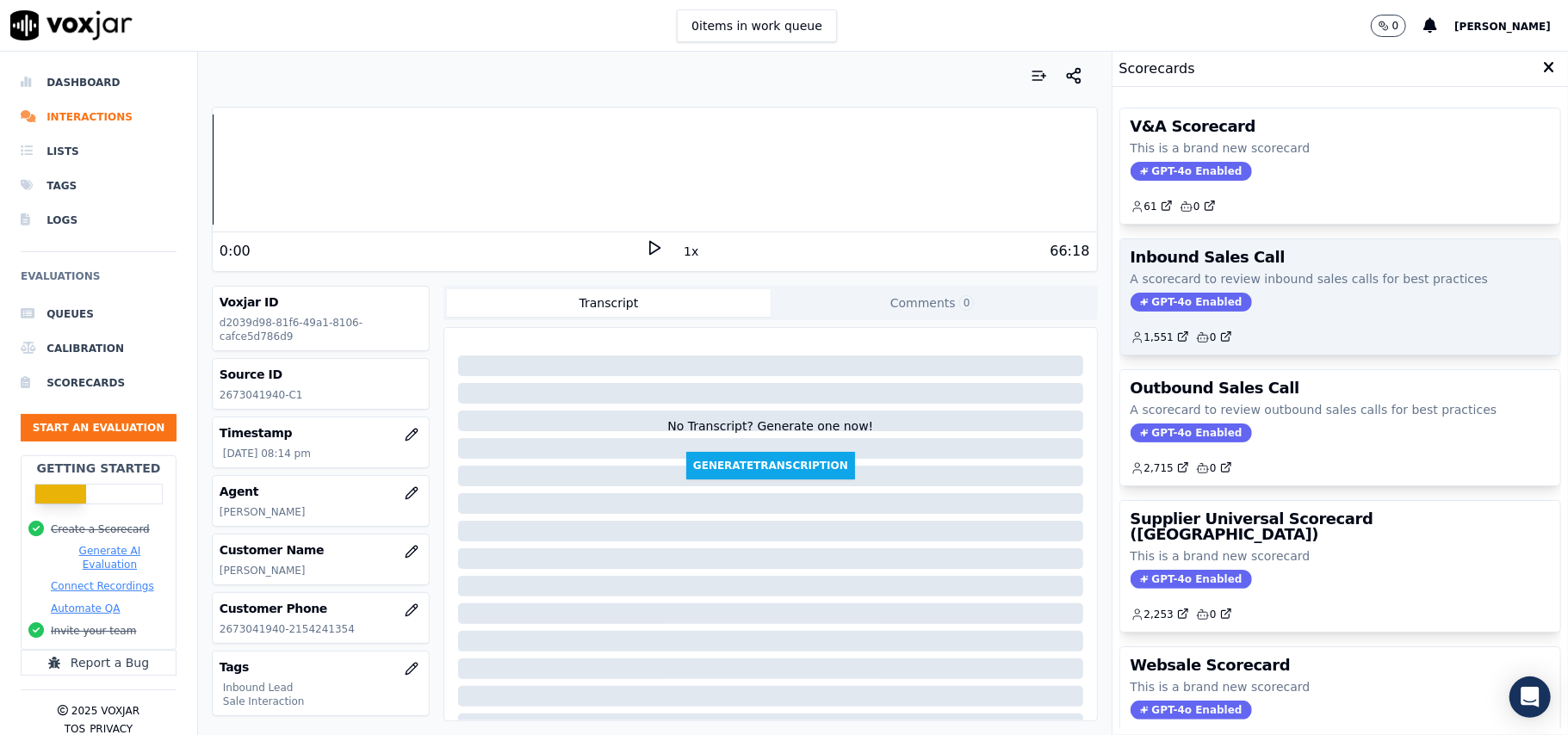
click at [1158, 306] on span "GPT-4o Enabled" at bounding box center [1191, 301] width 121 height 19
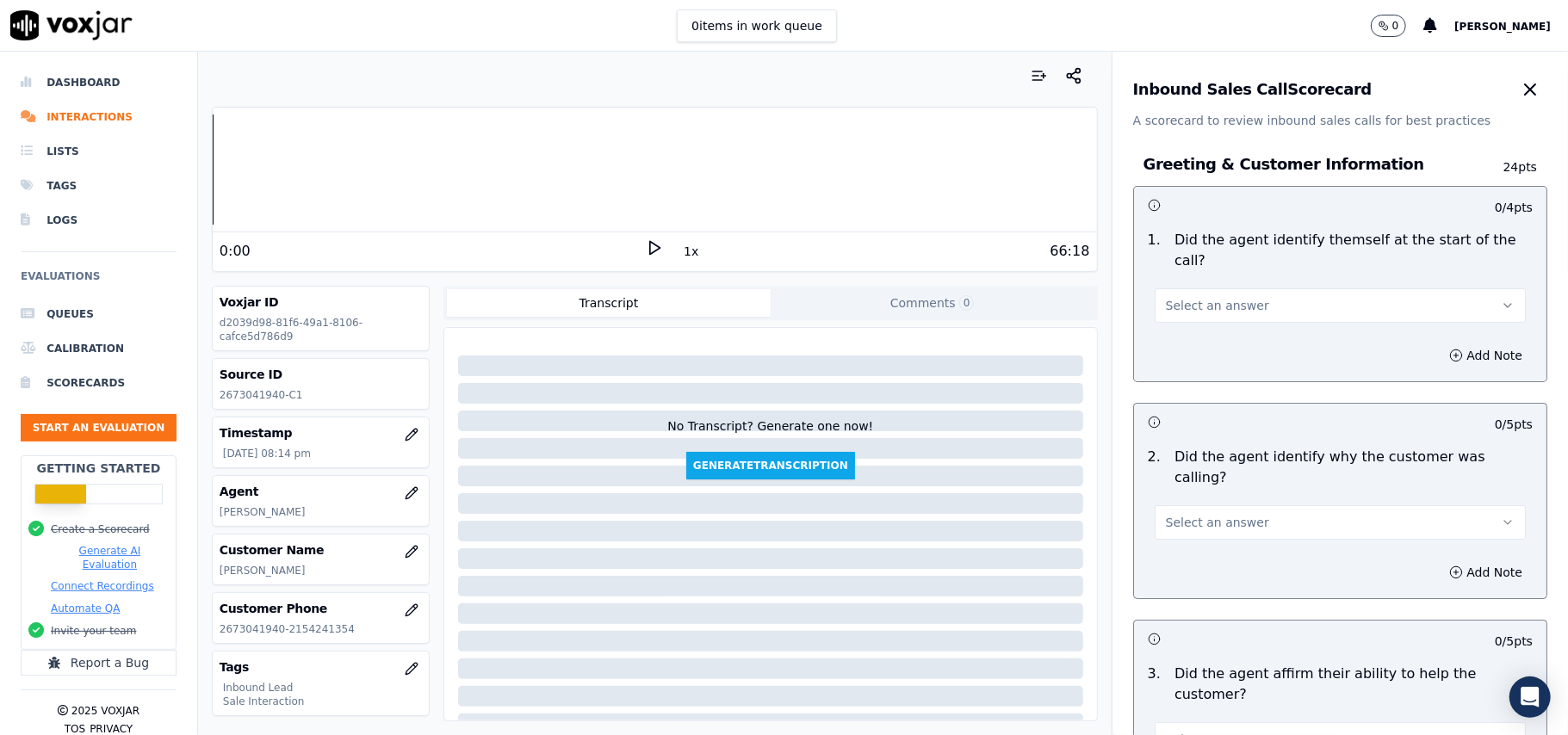
click at [1190, 289] on button "Select an answer" at bounding box center [1339, 306] width 371 height 35
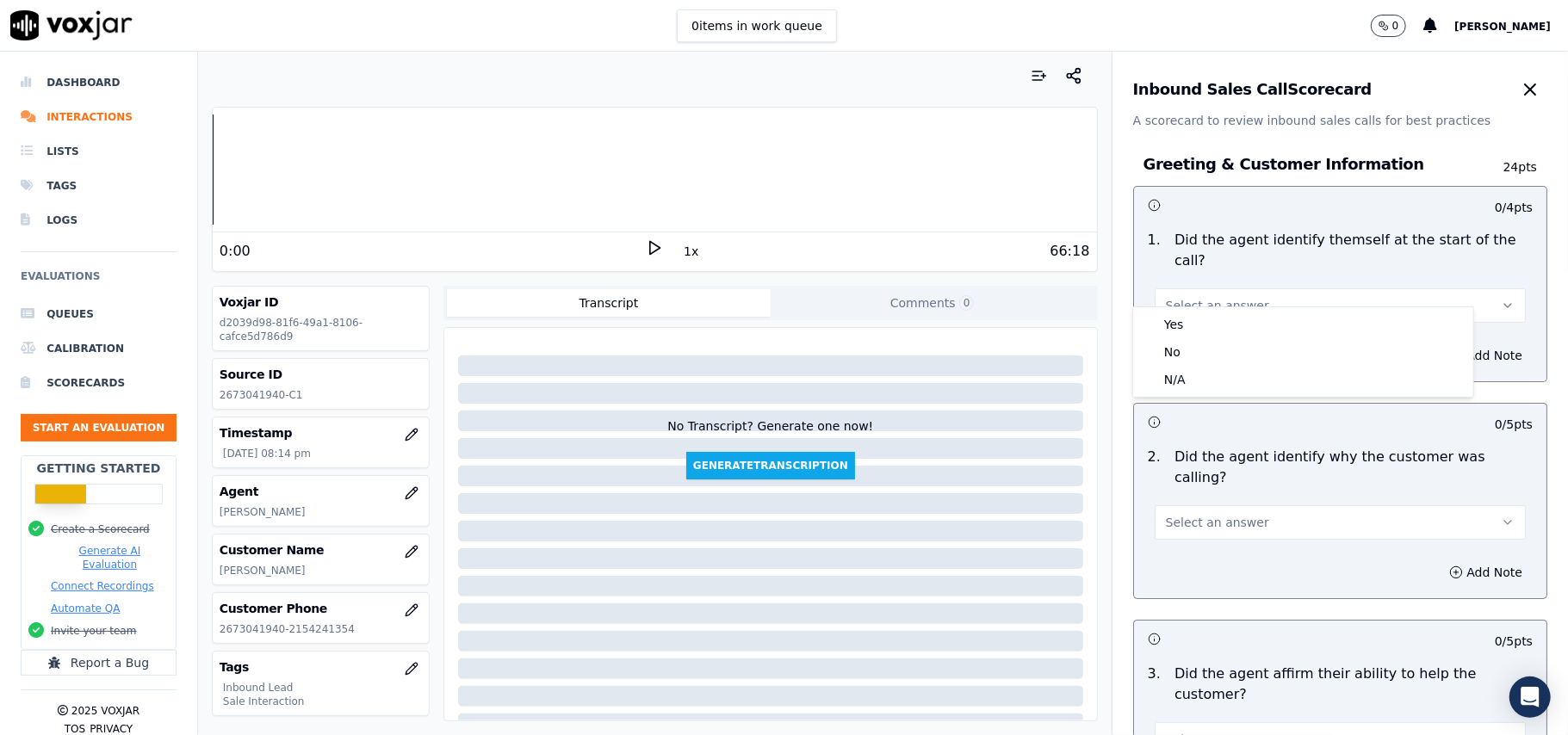
click at [1182, 305] on div "1 . Did the agent identify themself at the start of the call? Select an answer" at bounding box center [1340, 276] width 413 height 107
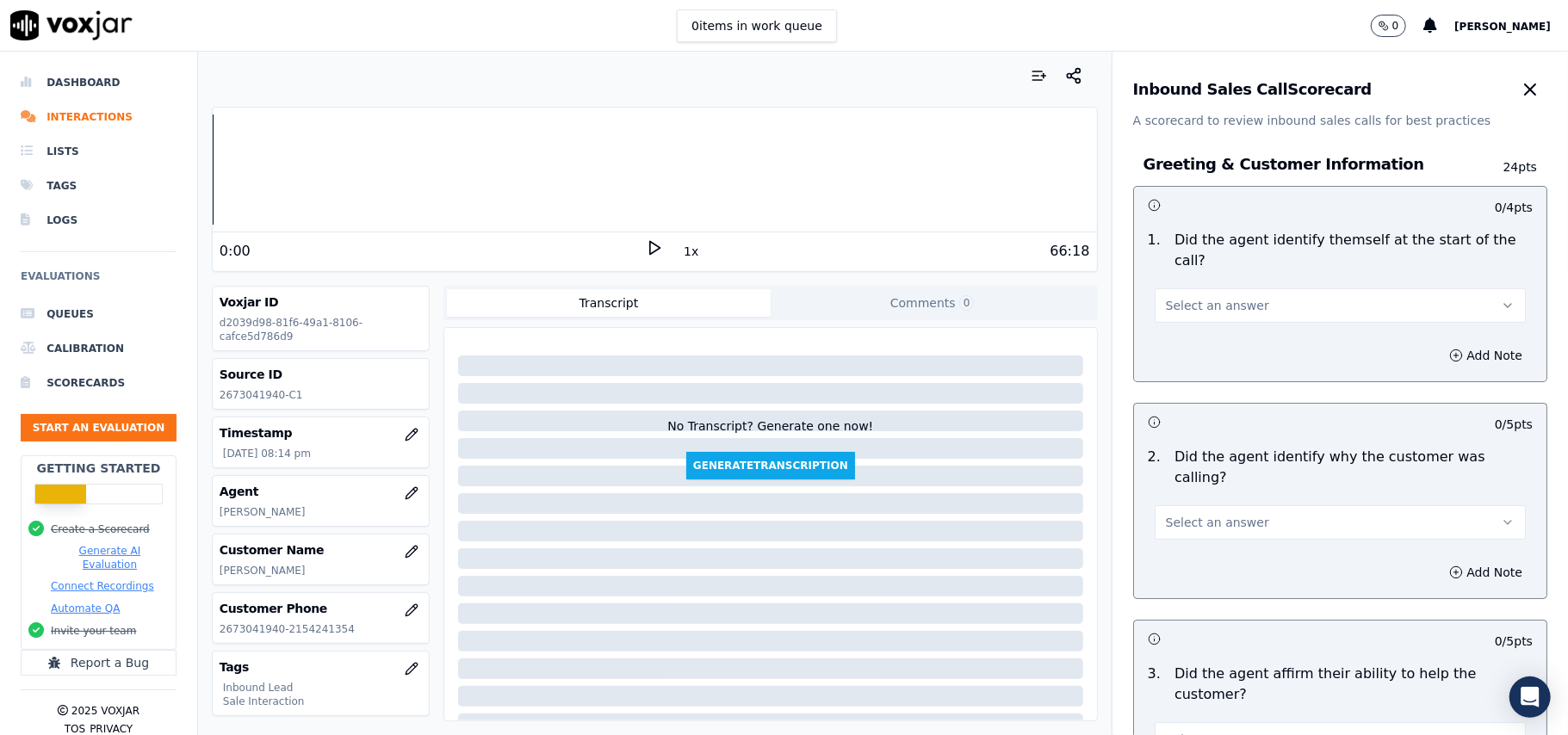
click at [1179, 293] on button "Select an answer" at bounding box center [1339, 306] width 371 height 35
click at [1182, 323] on div "Yes" at bounding box center [1303, 324] width 333 height 27
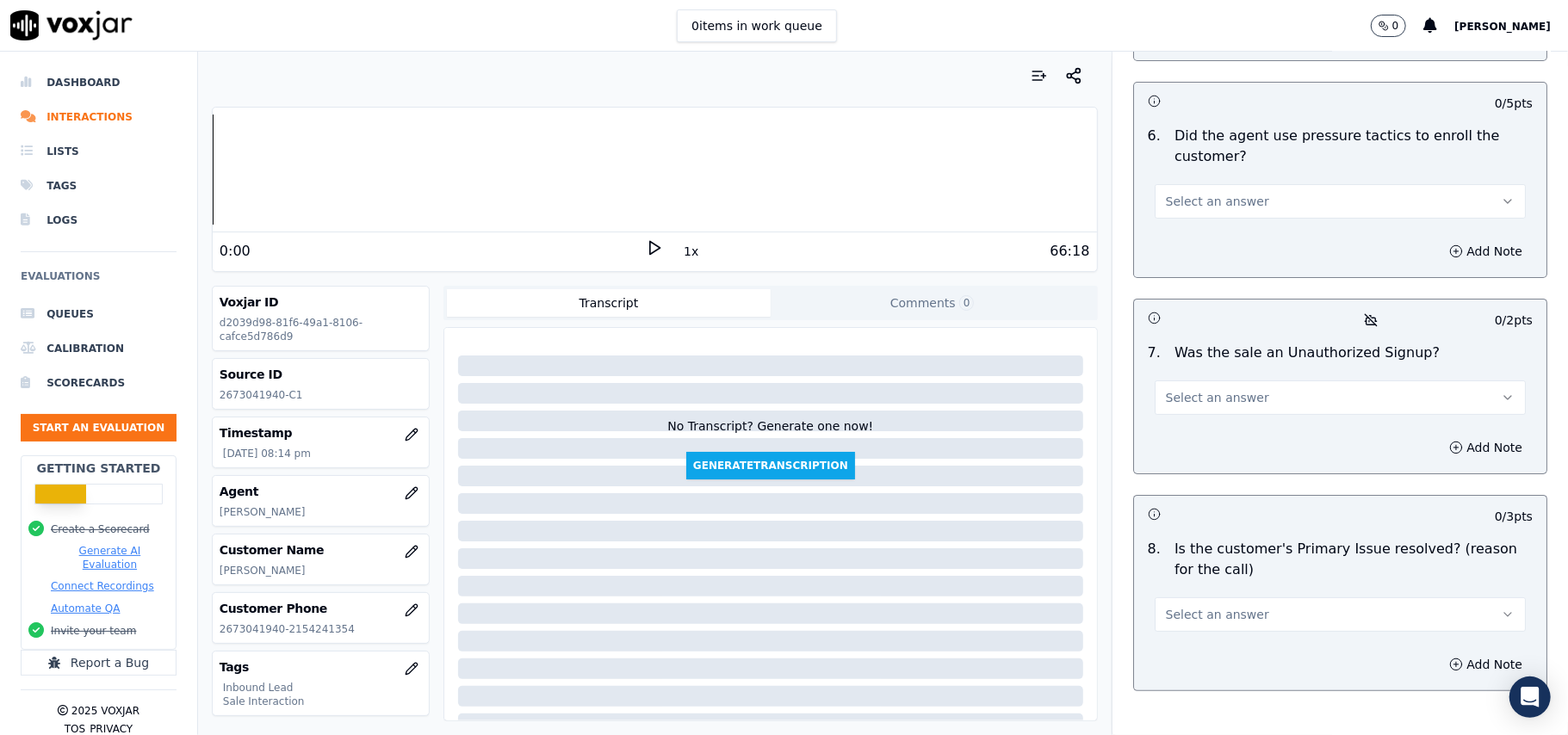
scroll to position [4817, 0]
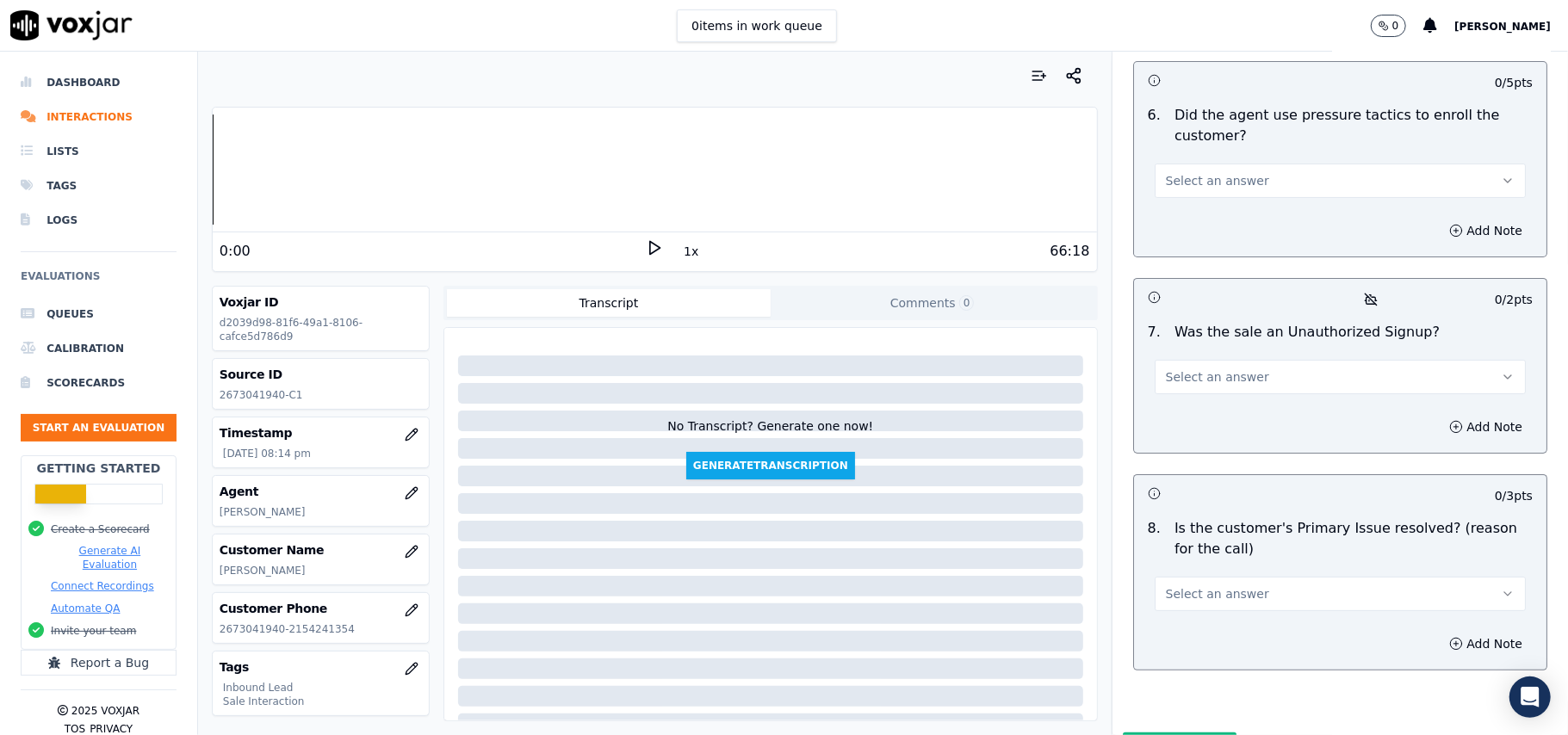
click at [1275, 576] on button "Select an answer" at bounding box center [1339, 593] width 371 height 35
click at [1209, 536] on div "Yes" at bounding box center [1303, 542] width 333 height 27
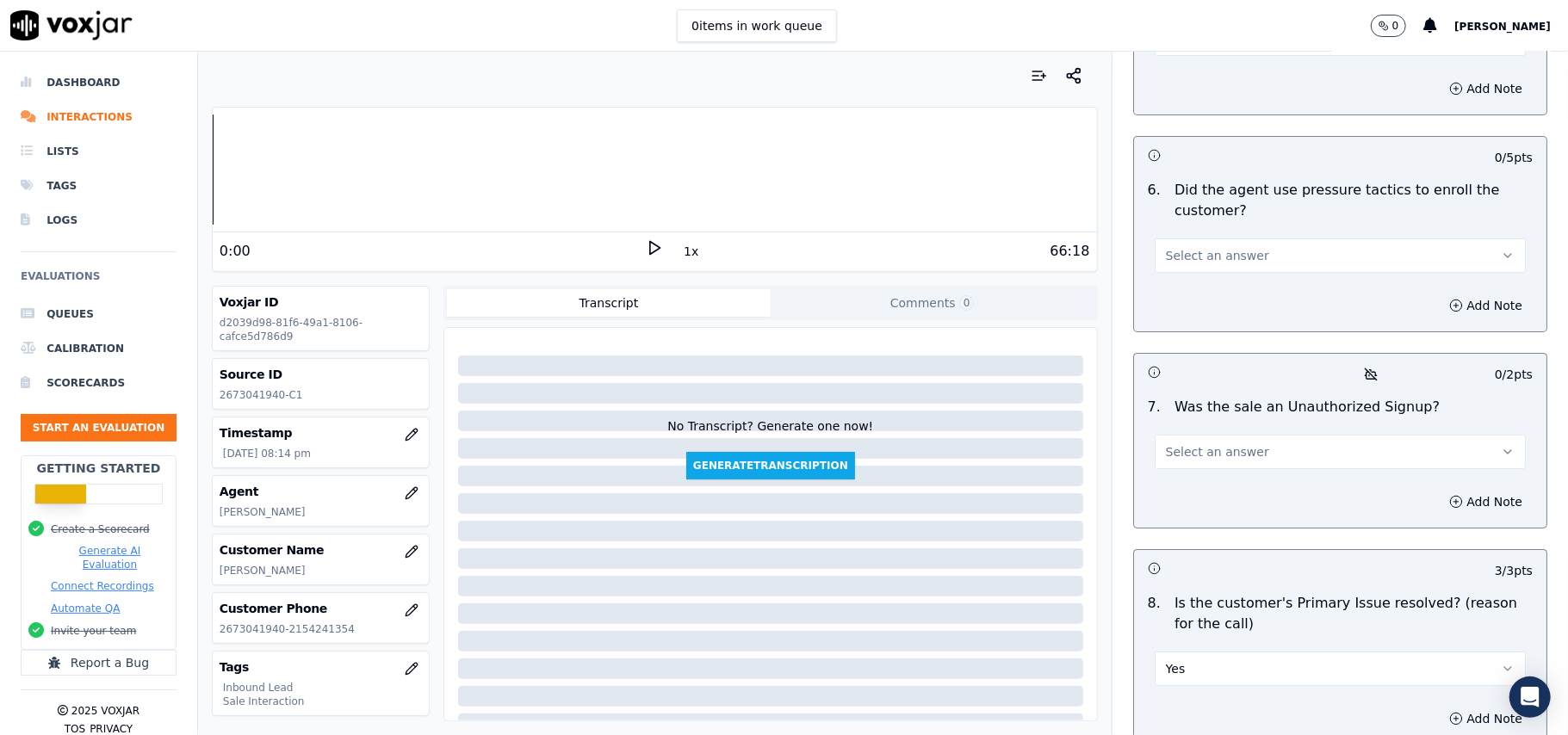
scroll to position [4703, 0]
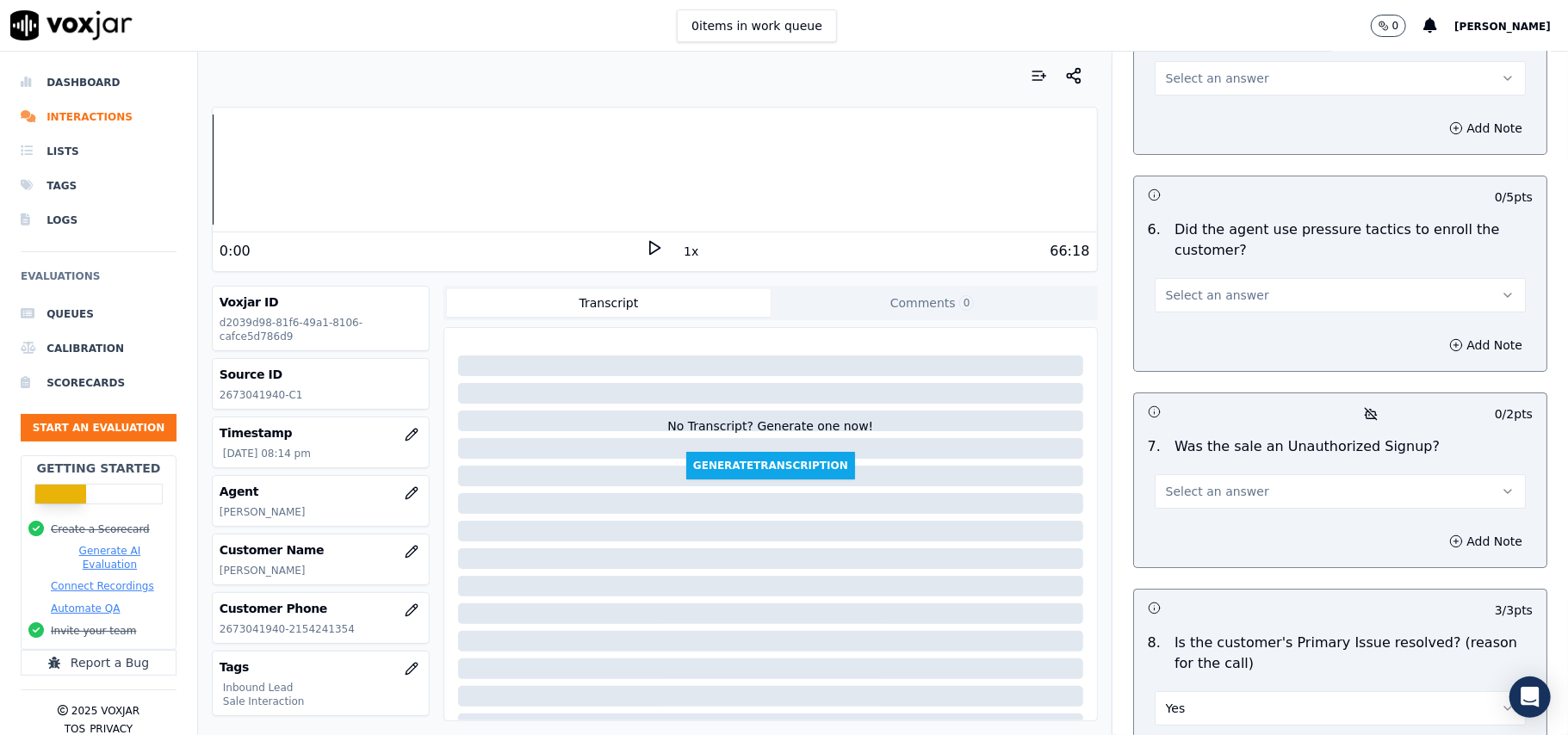
click at [1188, 475] on button "Select an answer" at bounding box center [1339, 491] width 371 height 35
click at [1190, 458] on div "No" at bounding box center [1303, 467] width 333 height 27
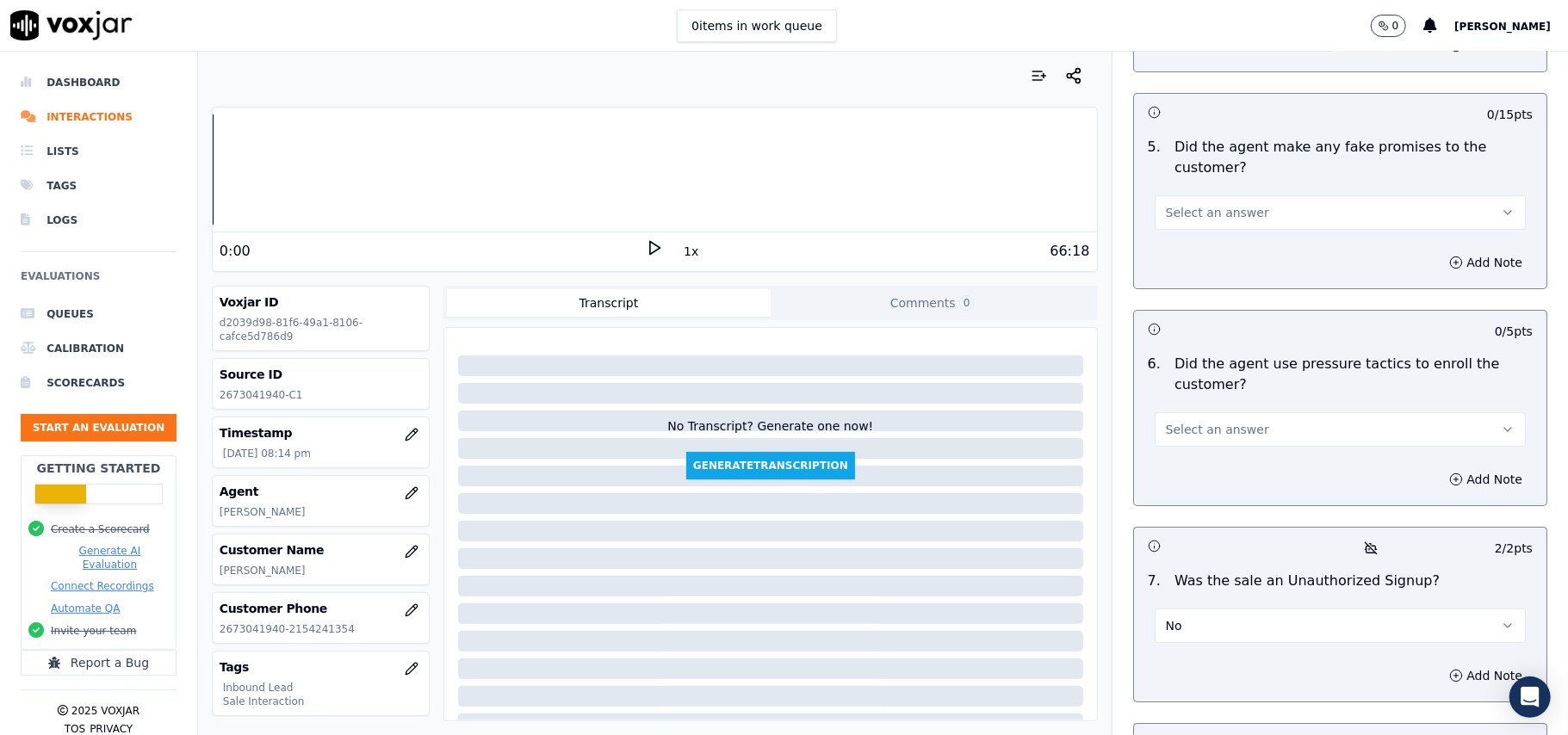
scroll to position [4600, 0]
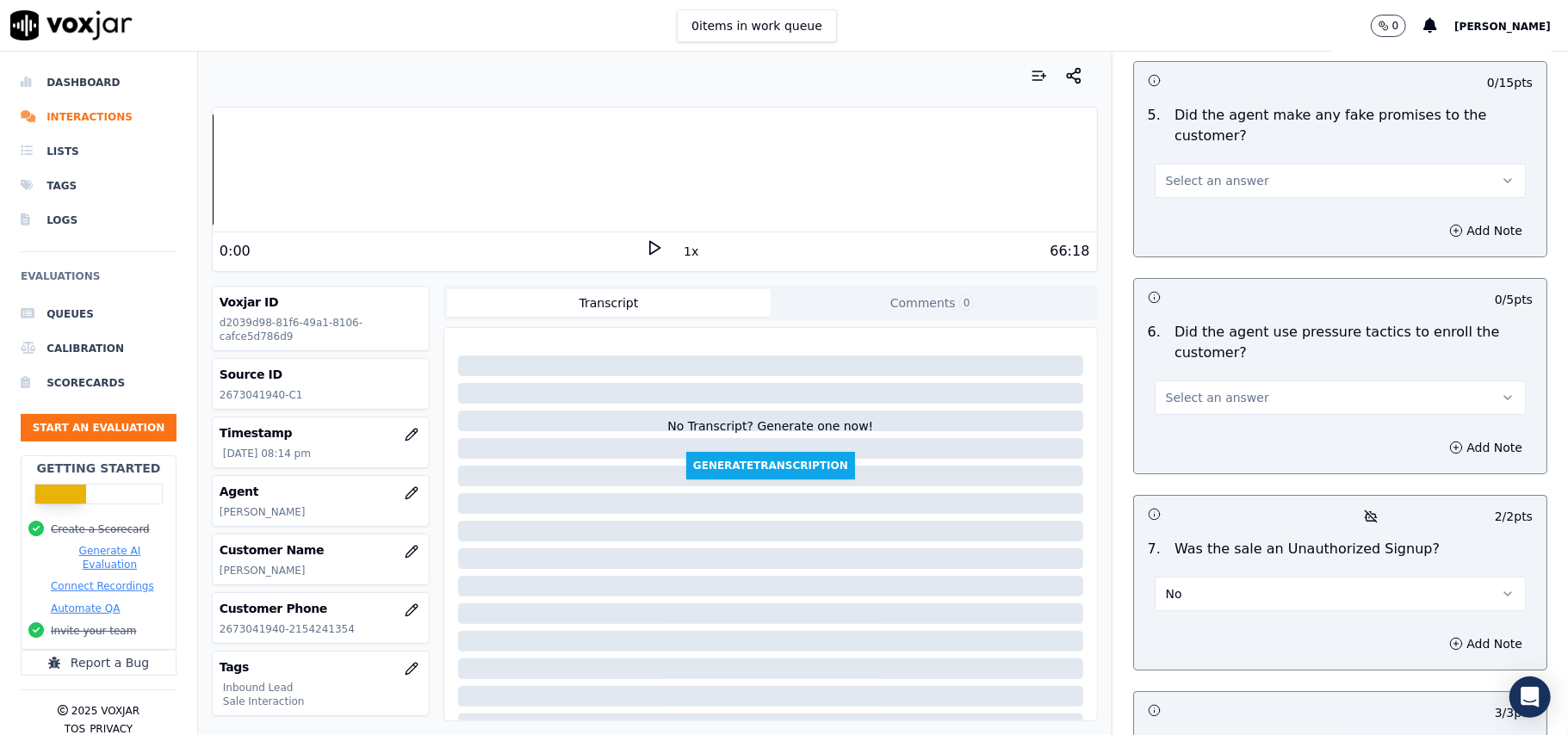
click at [1182, 389] on span "Select an answer" at bounding box center [1217, 397] width 104 height 17
click at [1184, 367] on div "No" at bounding box center [1303, 372] width 333 height 27
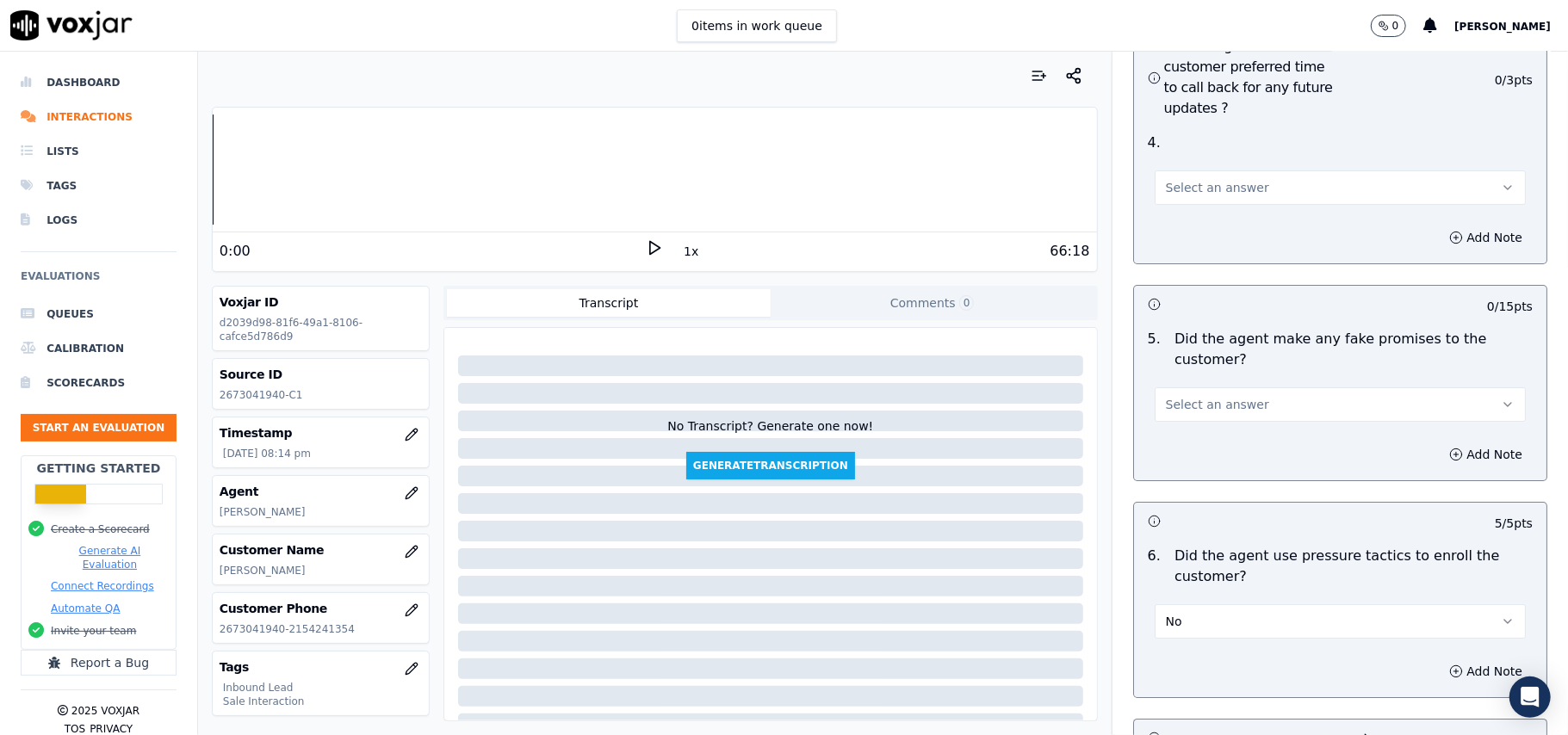
scroll to position [4371, 0]
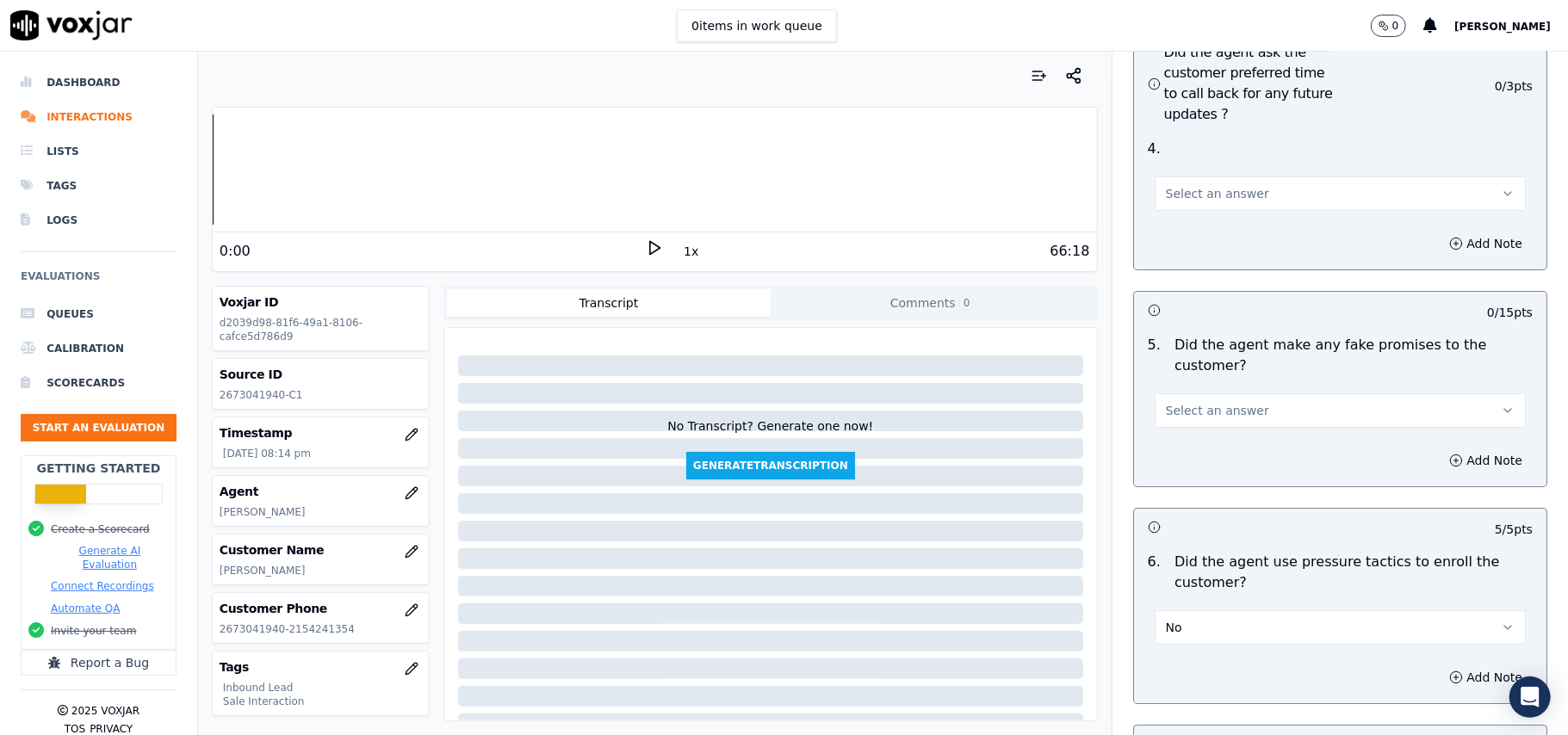
click at [1184, 390] on div "Select an answer" at bounding box center [1339, 408] width 371 height 38
click at [1195, 402] on span "Select an answer" at bounding box center [1217, 410] width 104 height 17
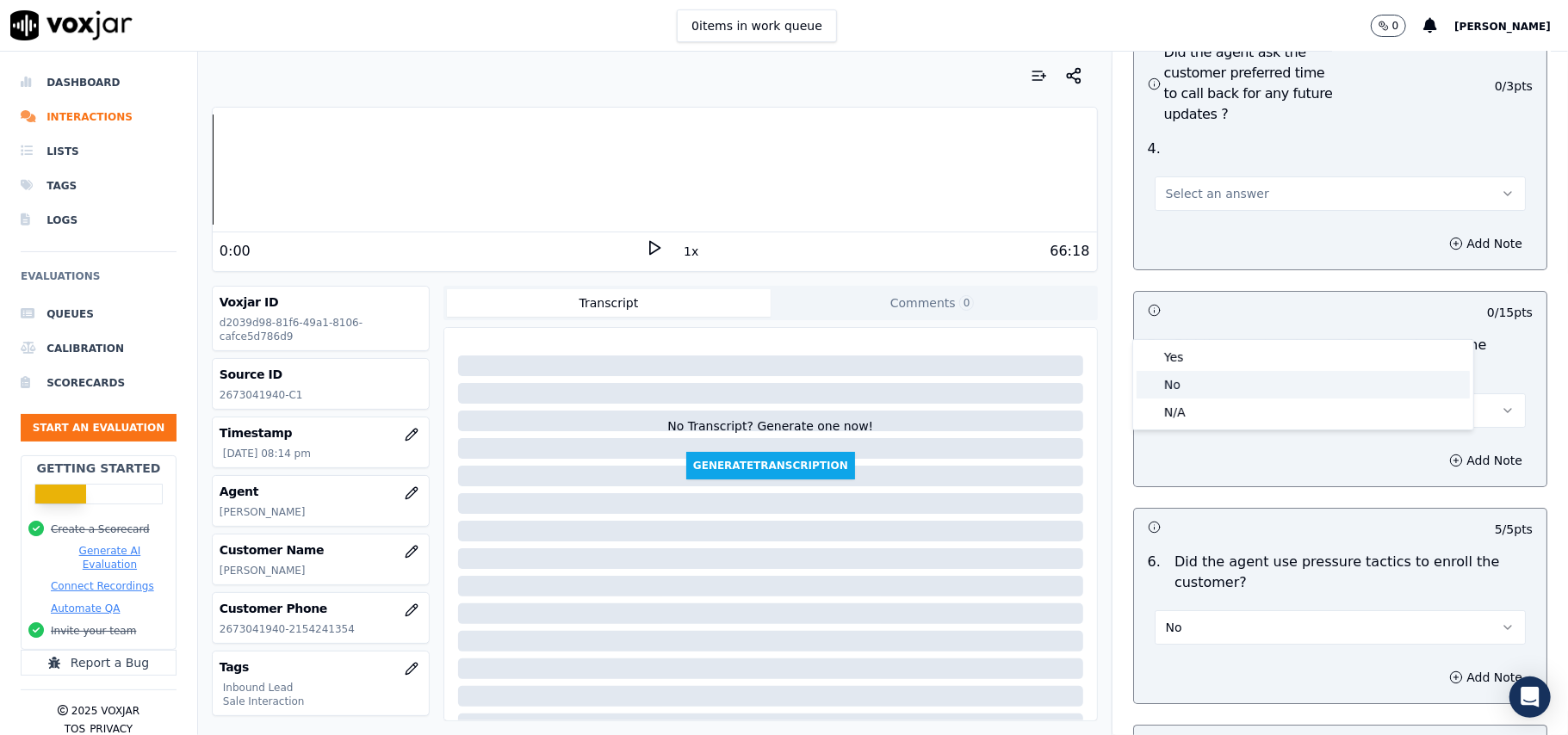
drag, startPoint x: 1195, startPoint y: 334, endPoint x: 1195, endPoint y: 376, distance: 42.0
click at [1195, 376] on div "No" at bounding box center [1303, 384] width 333 height 27
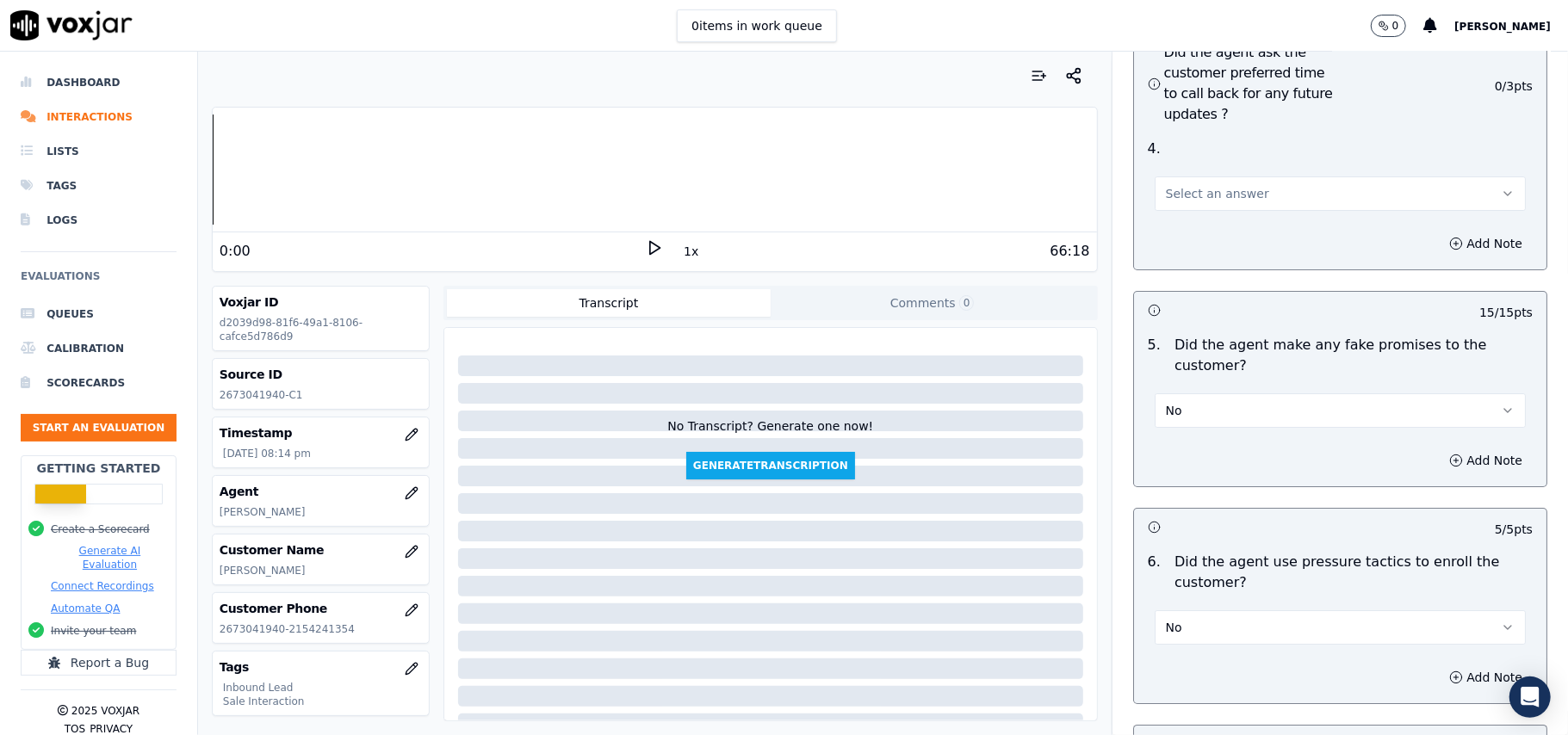
scroll to position [4027, 0]
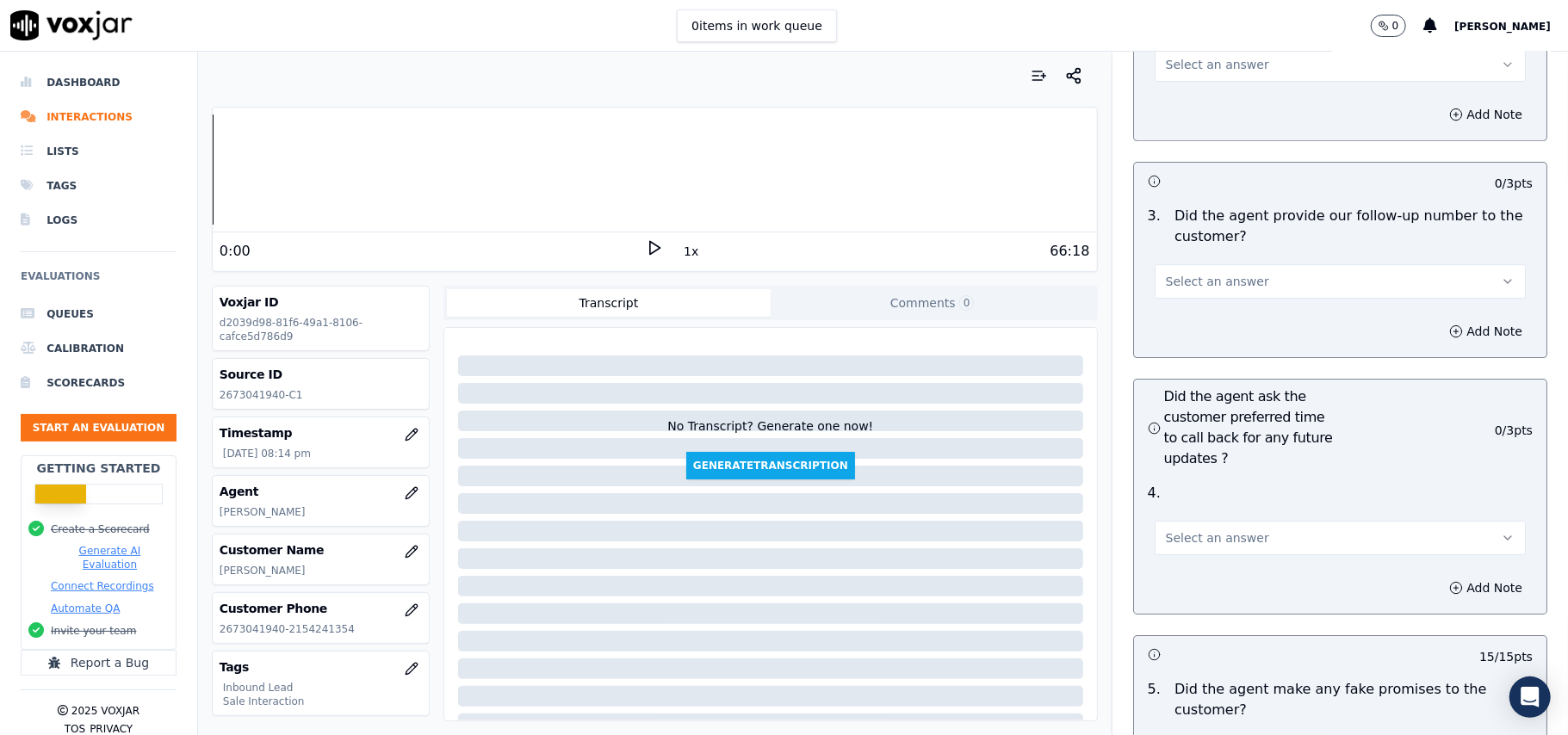
click at [1199, 530] on span "Select an answer" at bounding box center [1217, 538] width 104 height 17
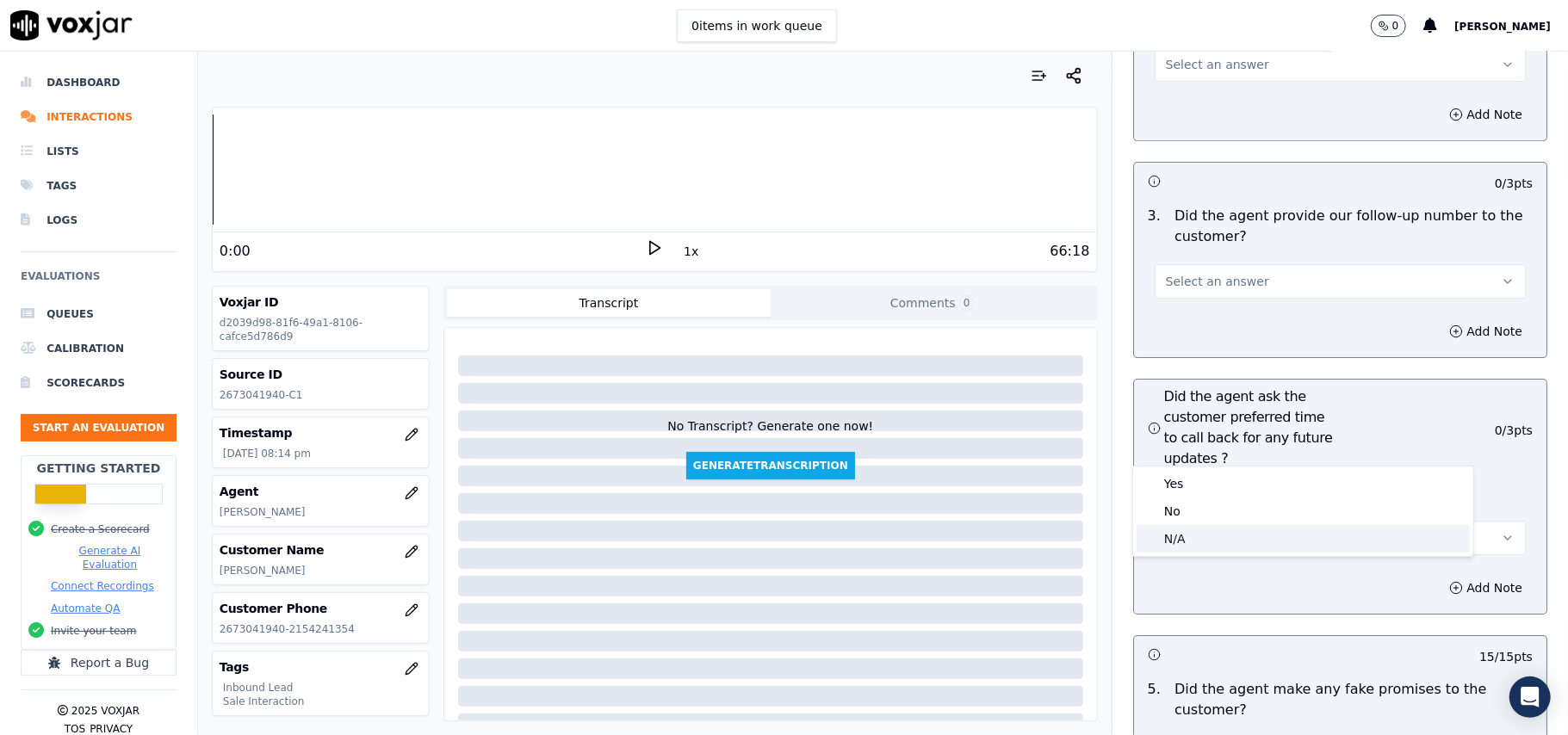
click at [1184, 535] on div "N/A" at bounding box center [1303, 538] width 333 height 27
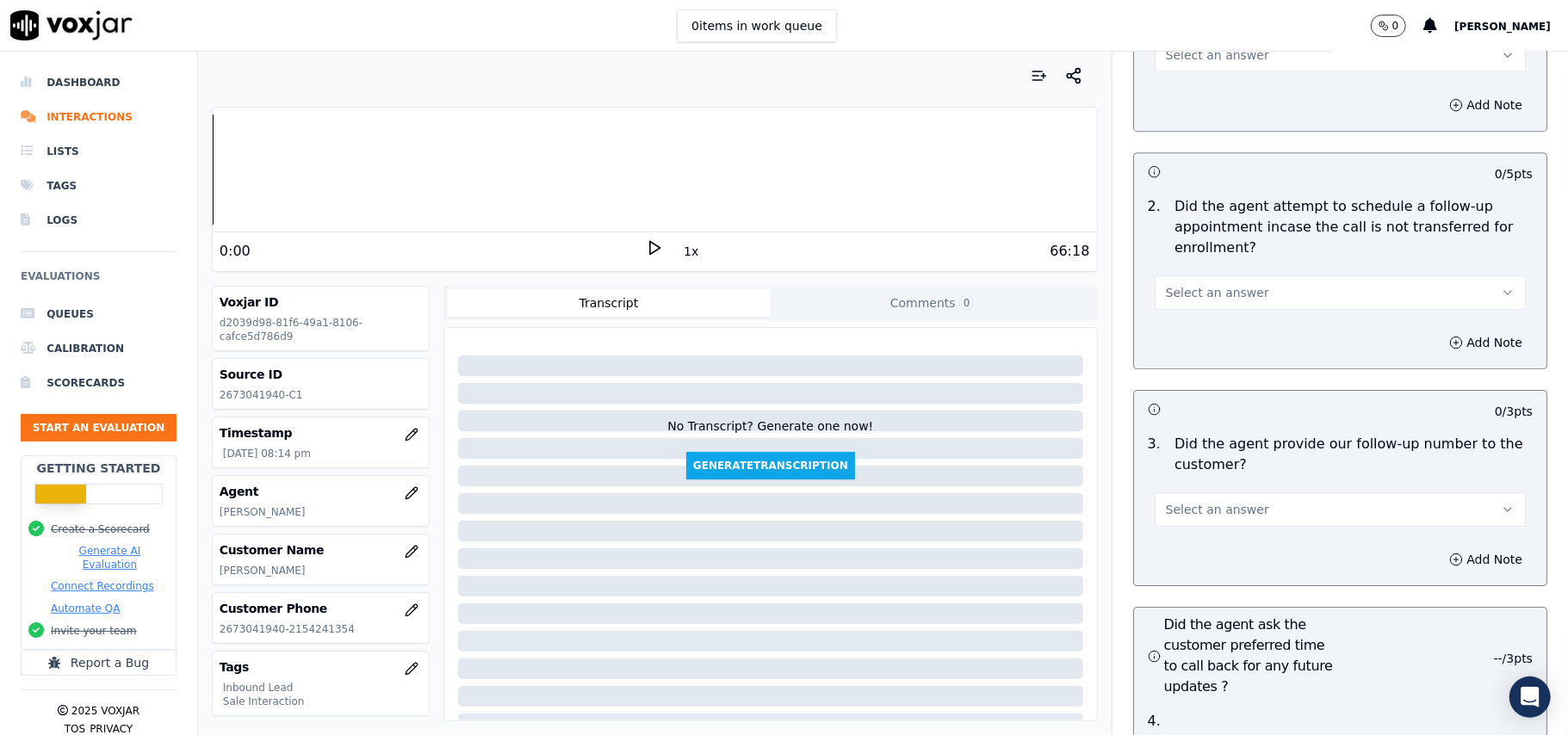
scroll to position [3797, 0]
click at [1186, 502] on span "Select an answer" at bounding box center [1217, 510] width 104 height 17
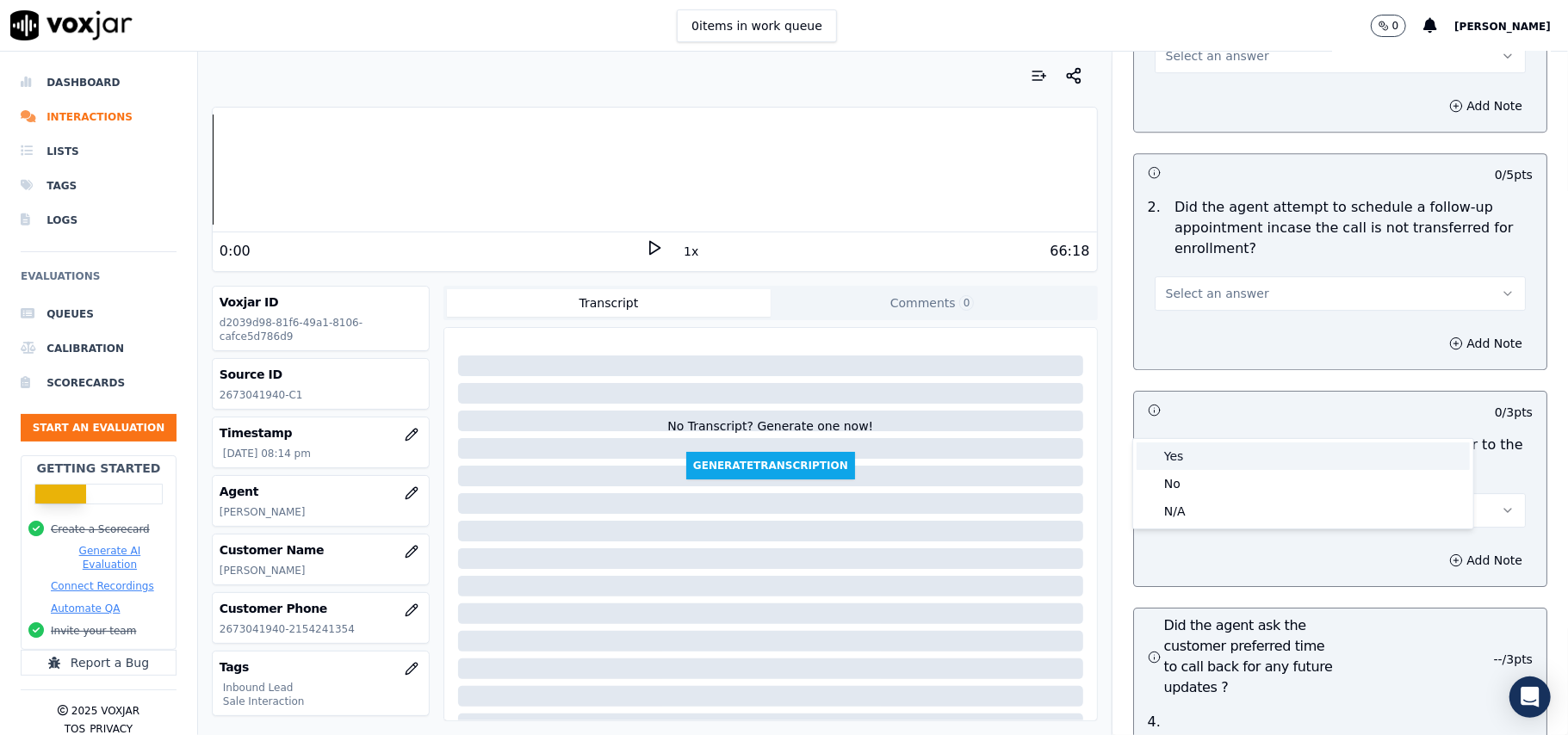
click at [1183, 461] on div "Yes" at bounding box center [1303, 456] width 333 height 27
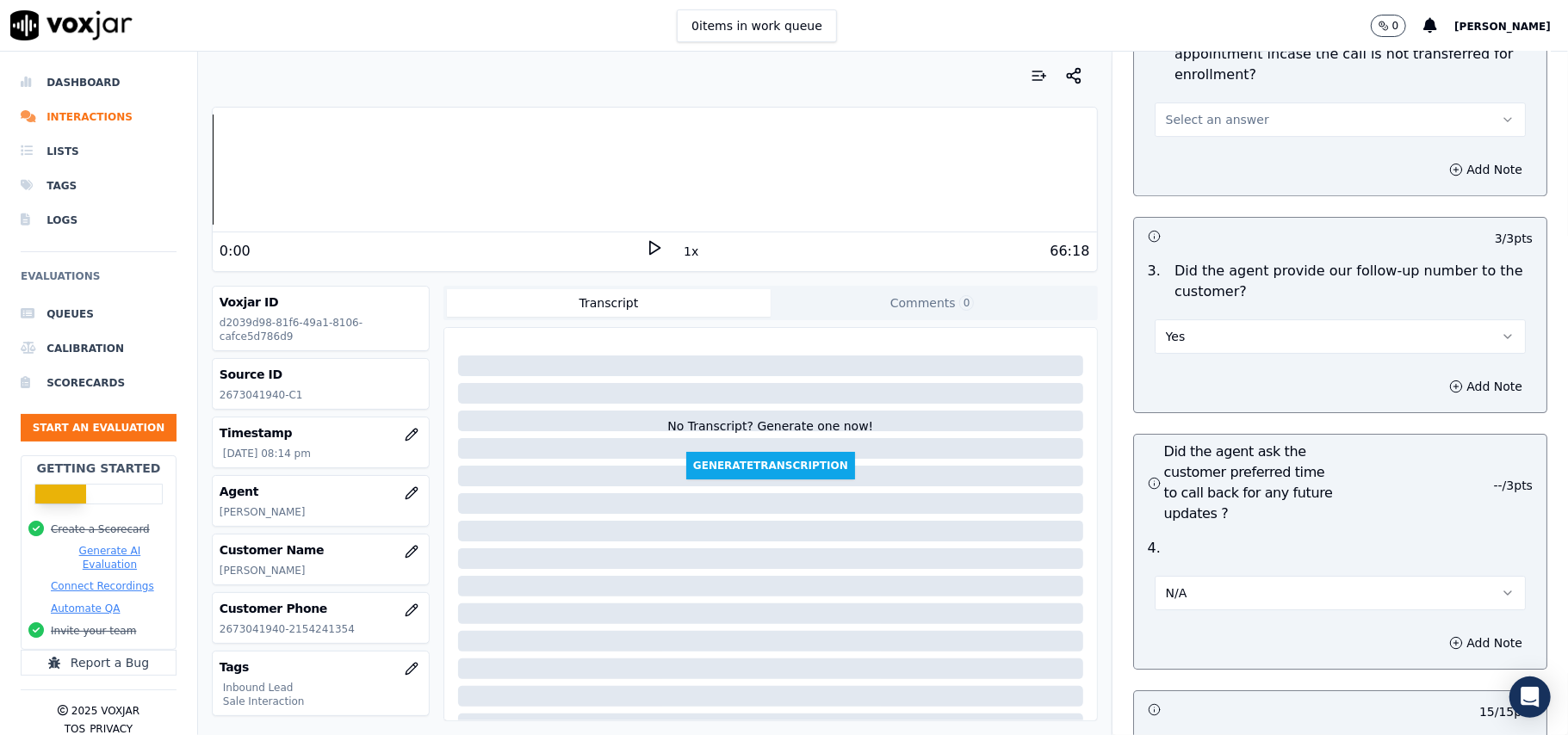
scroll to position [4027, 0]
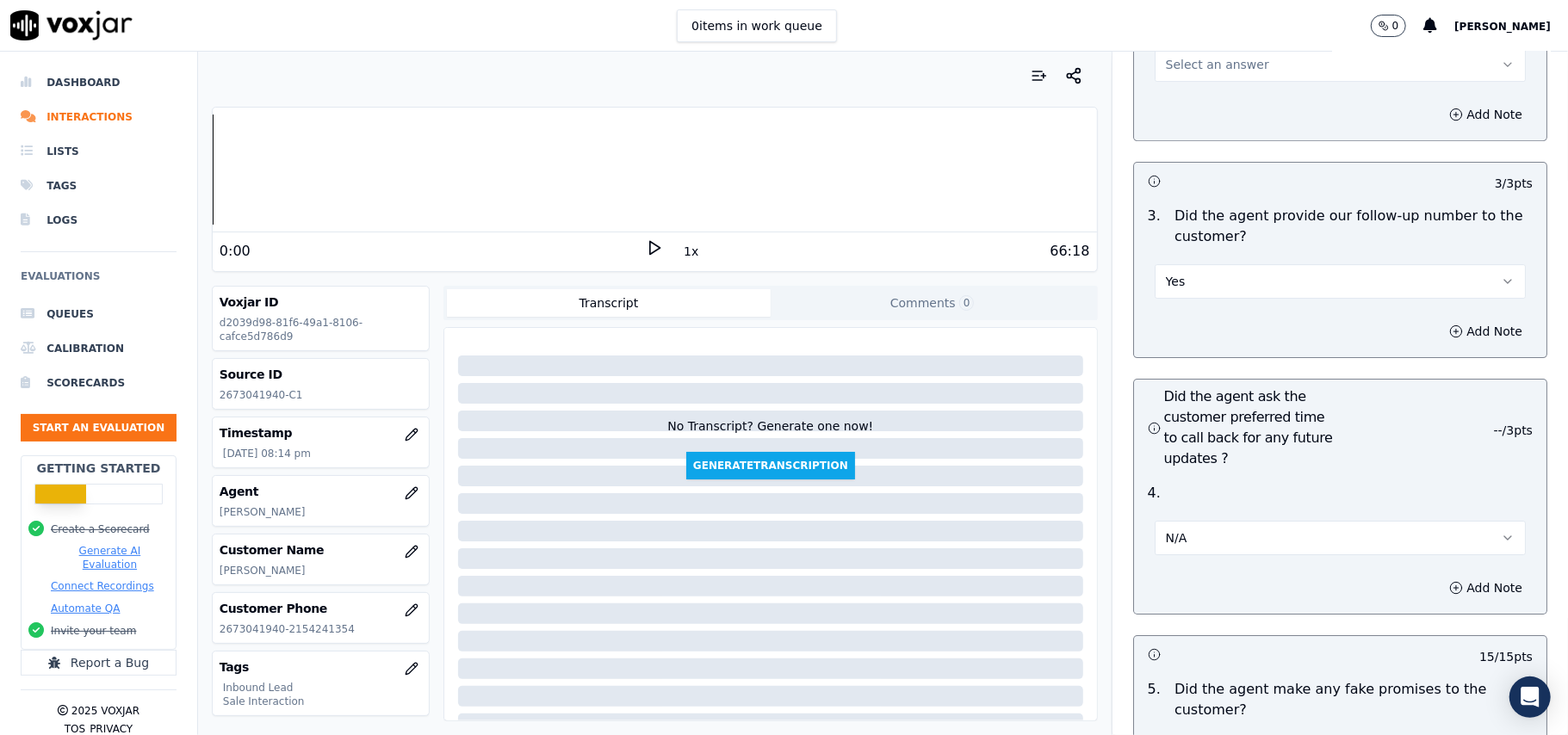
click at [1184, 521] on button "N/A" at bounding box center [1339, 538] width 371 height 35
click at [1184, 473] on div "Yes" at bounding box center [1303, 484] width 333 height 27
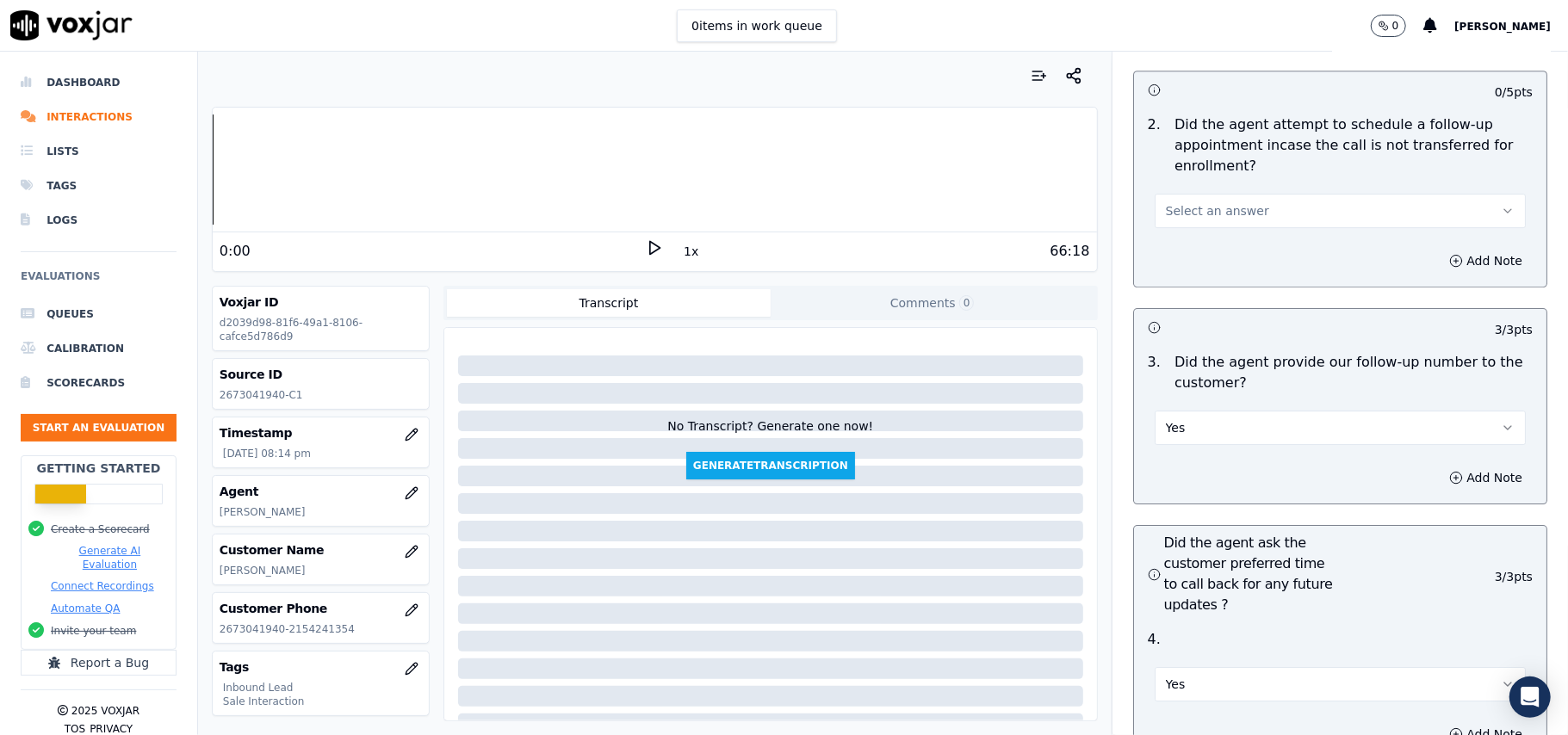
scroll to position [3797, 0]
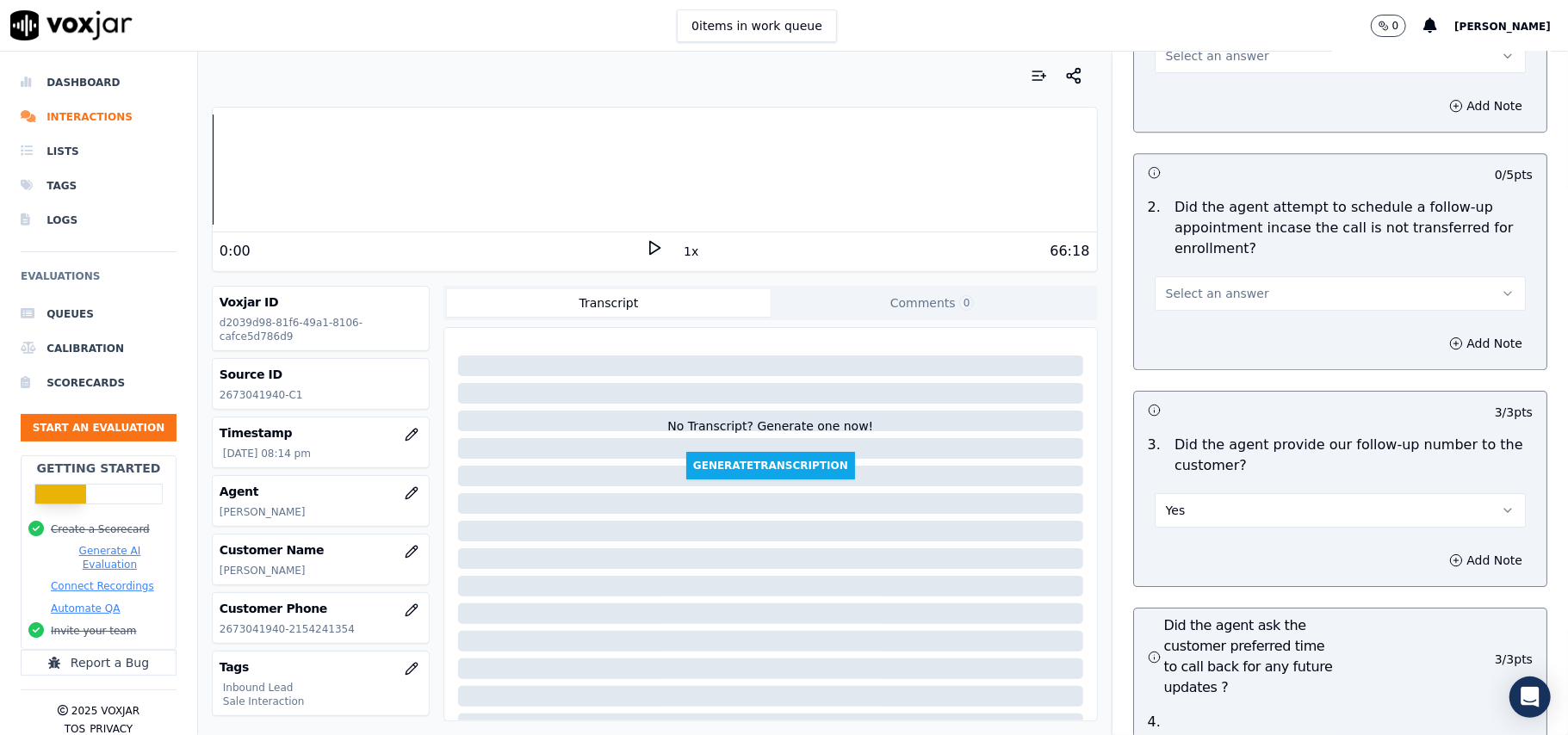
click at [1197, 493] on button "Yes" at bounding box center [1339, 510] width 371 height 35
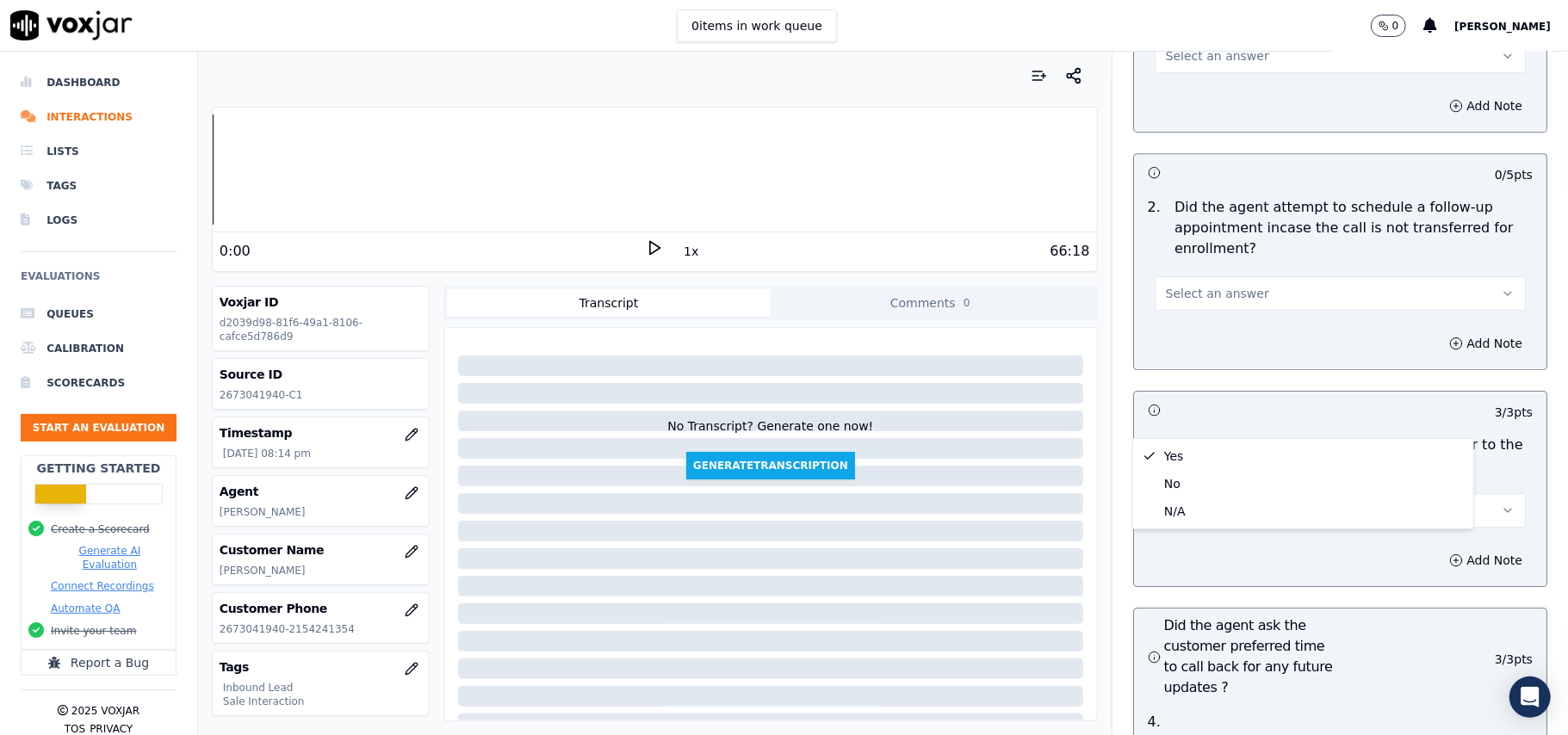
click at [1188, 398] on h3 at bounding box center [1245, 409] width 193 height 22
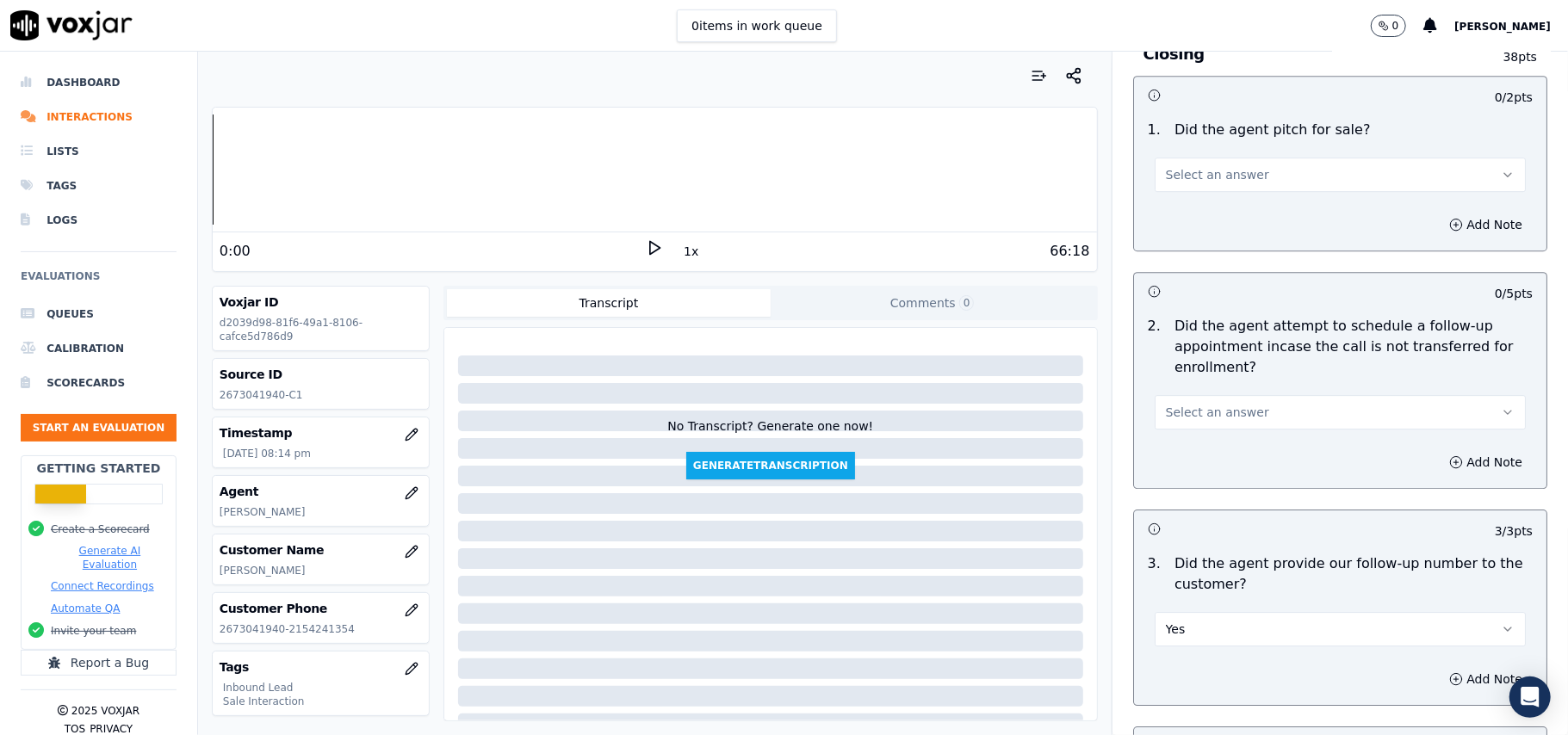
scroll to position [3568, 0]
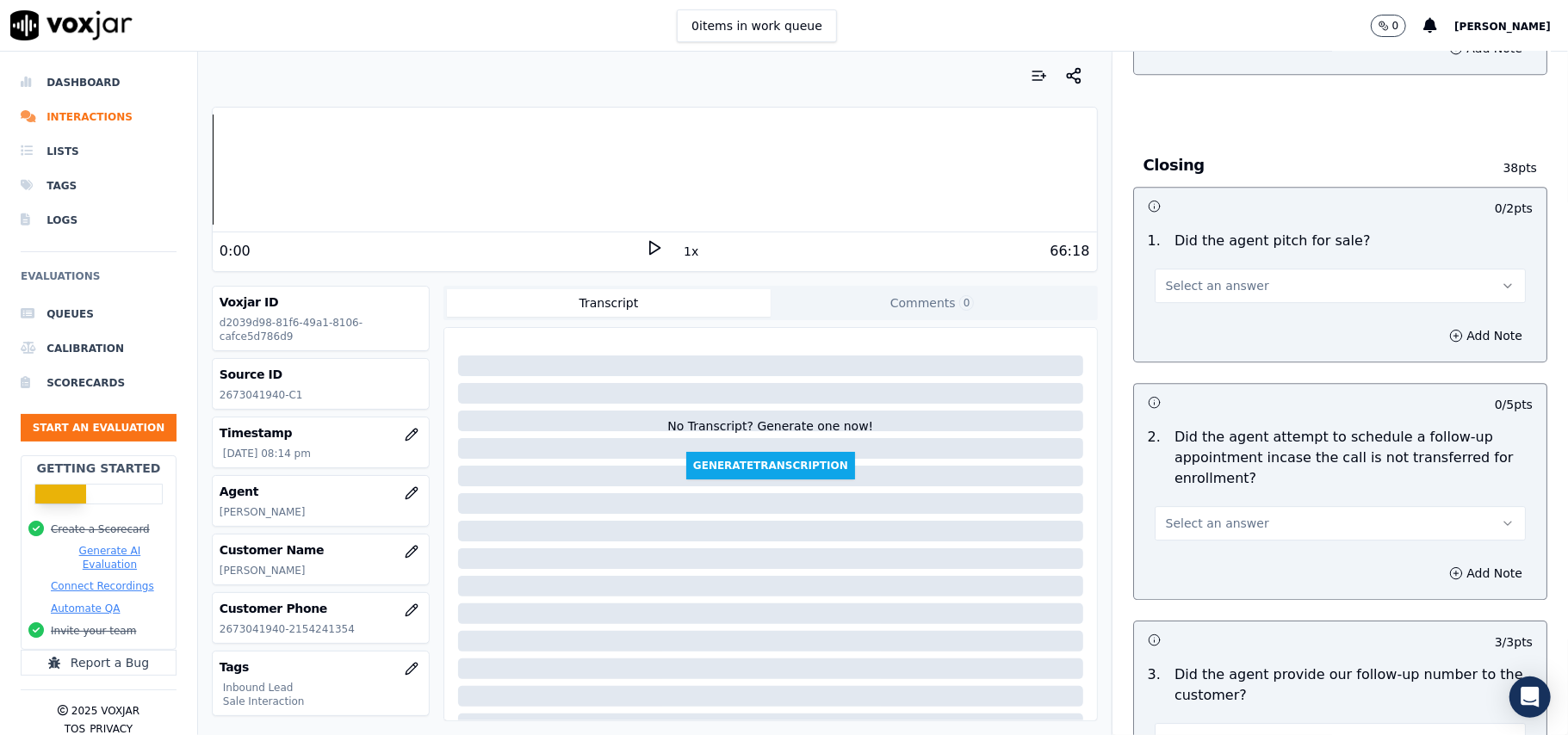
drag, startPoint x: 1183, startPoint y: 434, endPoint x: 1185, endPoint y: 445, distance: 11.2
click at [1184, 514] on span "Select an answer" at bounding box center [1217, 522] width 104 height 17
click at [1185, 487] on div "No" at bounding box center [1303, 495] width 333 height 27
click at [1176, 507] on button "No" at bounding box center [1339, 523] width 371 height 35
click at [1176, 448] on div "2 . Did the agent attempt to schedule a follow-up appointment incase the call i…" at bounding box center [1340, 484] width 413 height 128
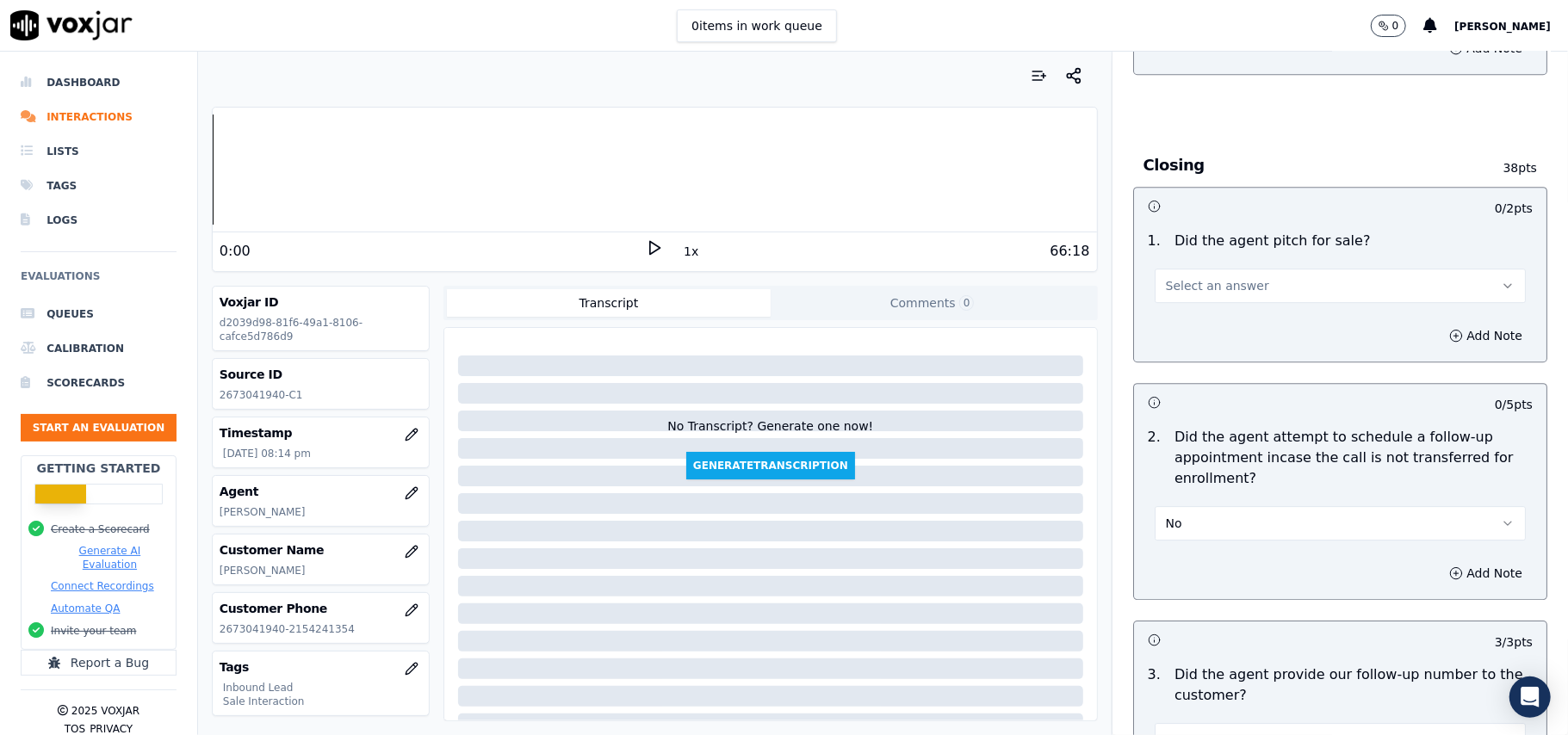
click at [1182, 507] on button "No" at bounding box center [1339, 523] width 371 height 35
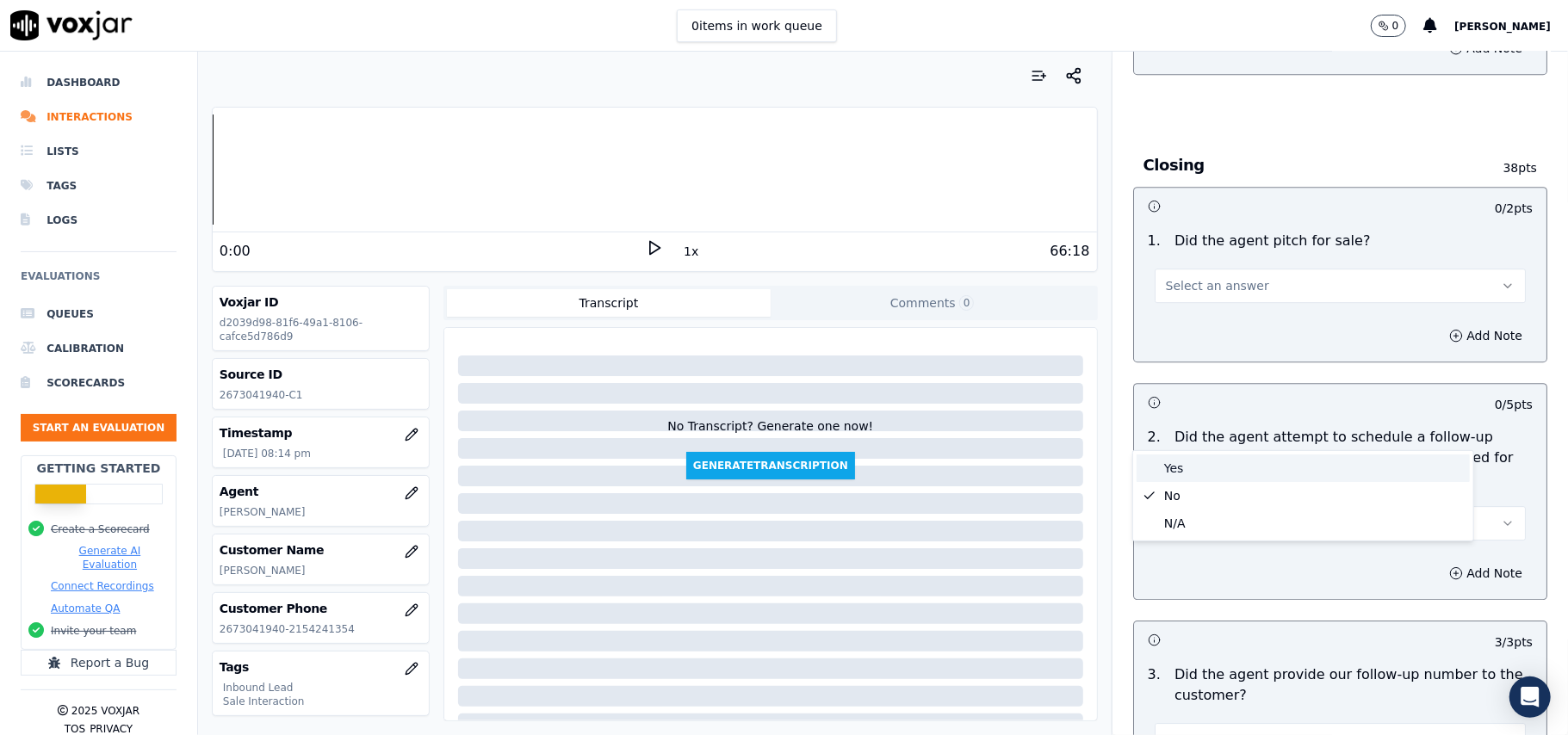
click at [1188, 468] on div "Yes" at bounding box center [1303, 468] width 333 height 27
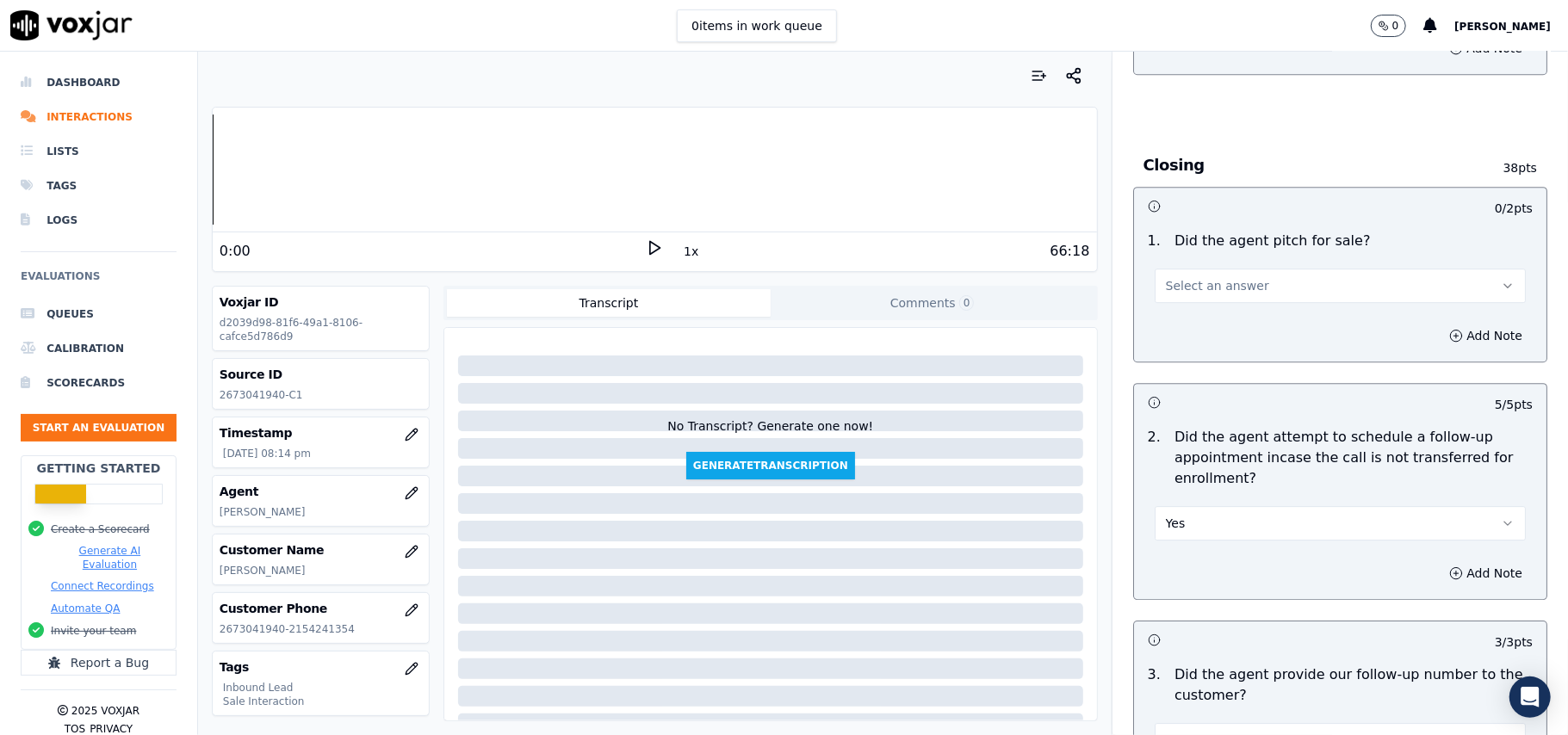
click at [1179, 224] on div "1 . Did the agent pitch for sale? Select an answer" at bounding box center [1340, 267] width 413 height 86
click at [1168, 268] on button "Select an answer" at bounding box center [1339, 285] width 371 height 35
click at [1168, 229] on div "Yes" at bounding box center [1303, 229] width 333 height 27
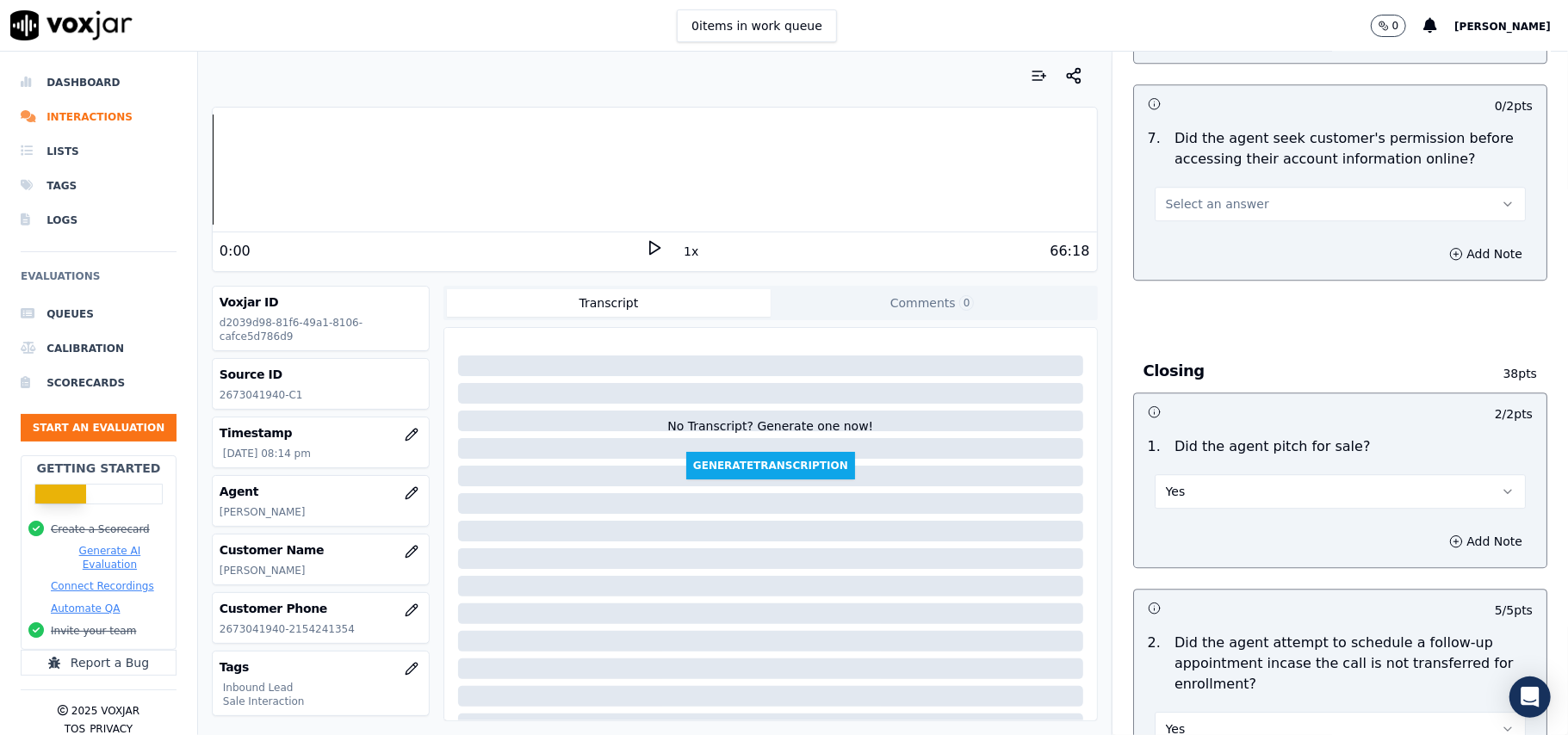
scroll to position [3109, 0]
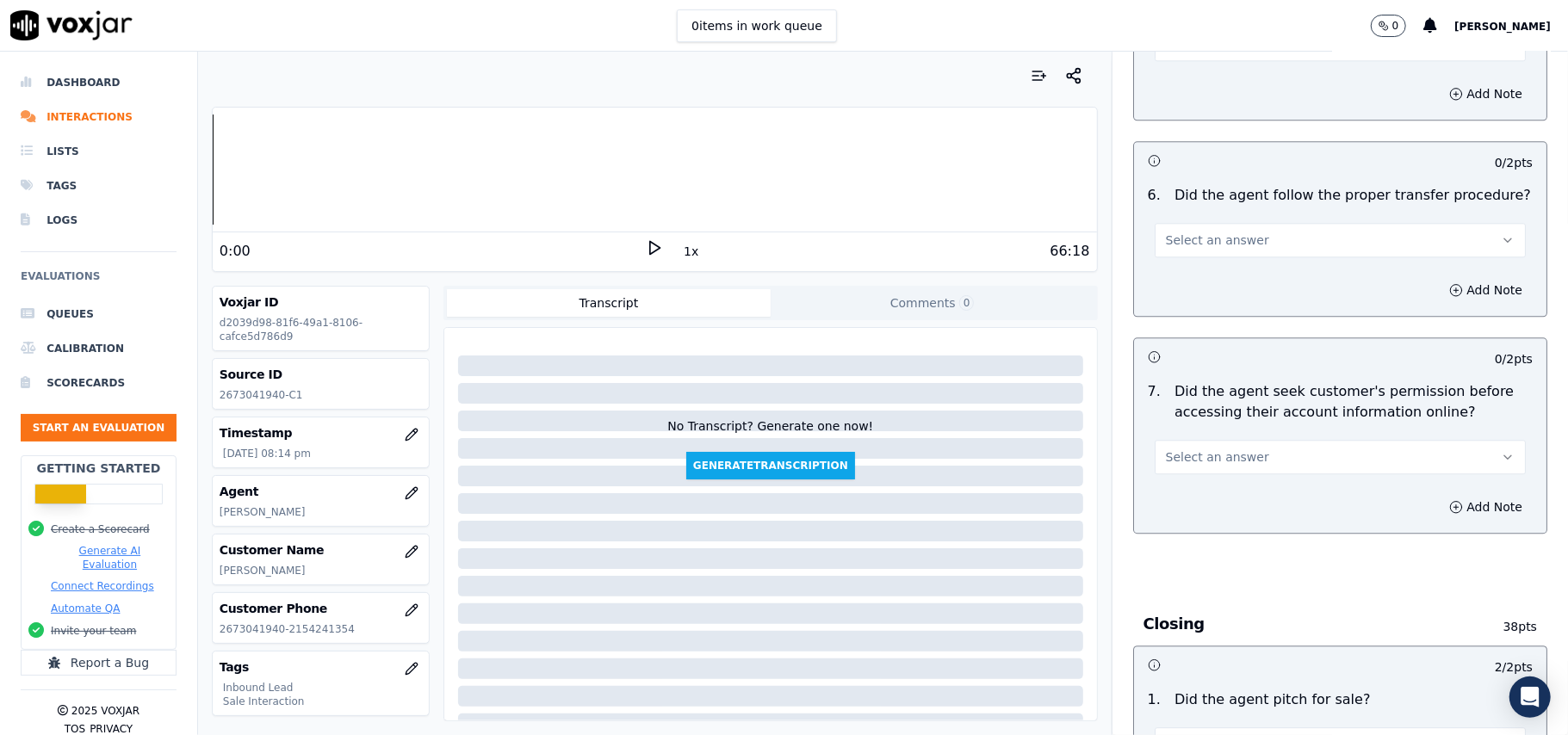
click at [1202, 384] on div "0 / 2 pts 7 . Did the agent seek customer's permission before accessing their a…" at bounding box center [1340, 436] width 415 height 197
drag, startPoint x: 1213, startPoint y: 369, endPoint x: 1106, endPoint y: 379, distance: 107.5
click at [1215, 440] on button "Select an answer" at bounding box center [1339, 457] width 371 height 35
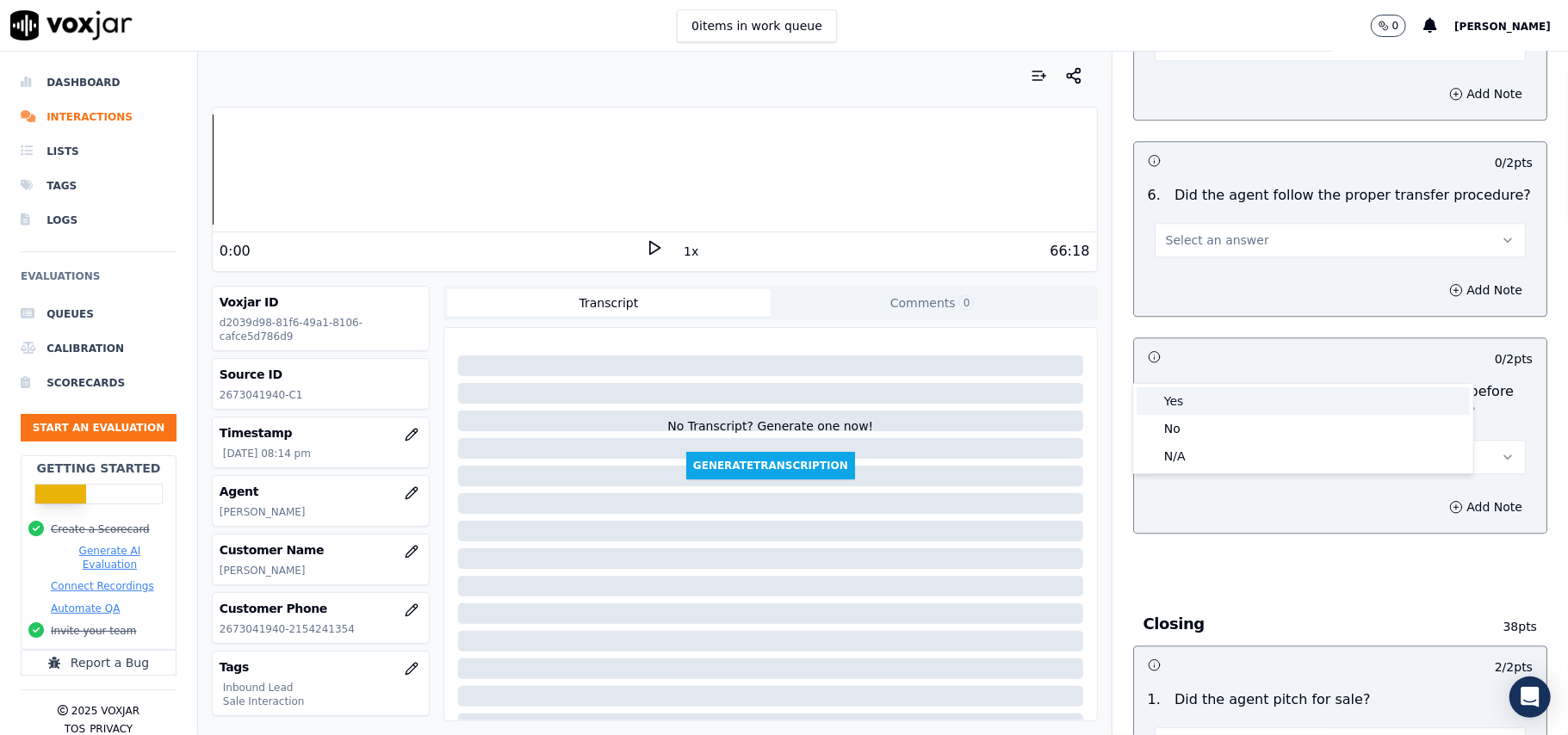
click at [1176, 403] on div "Yes" at bounding box center [1303, 400] width 333 height 27
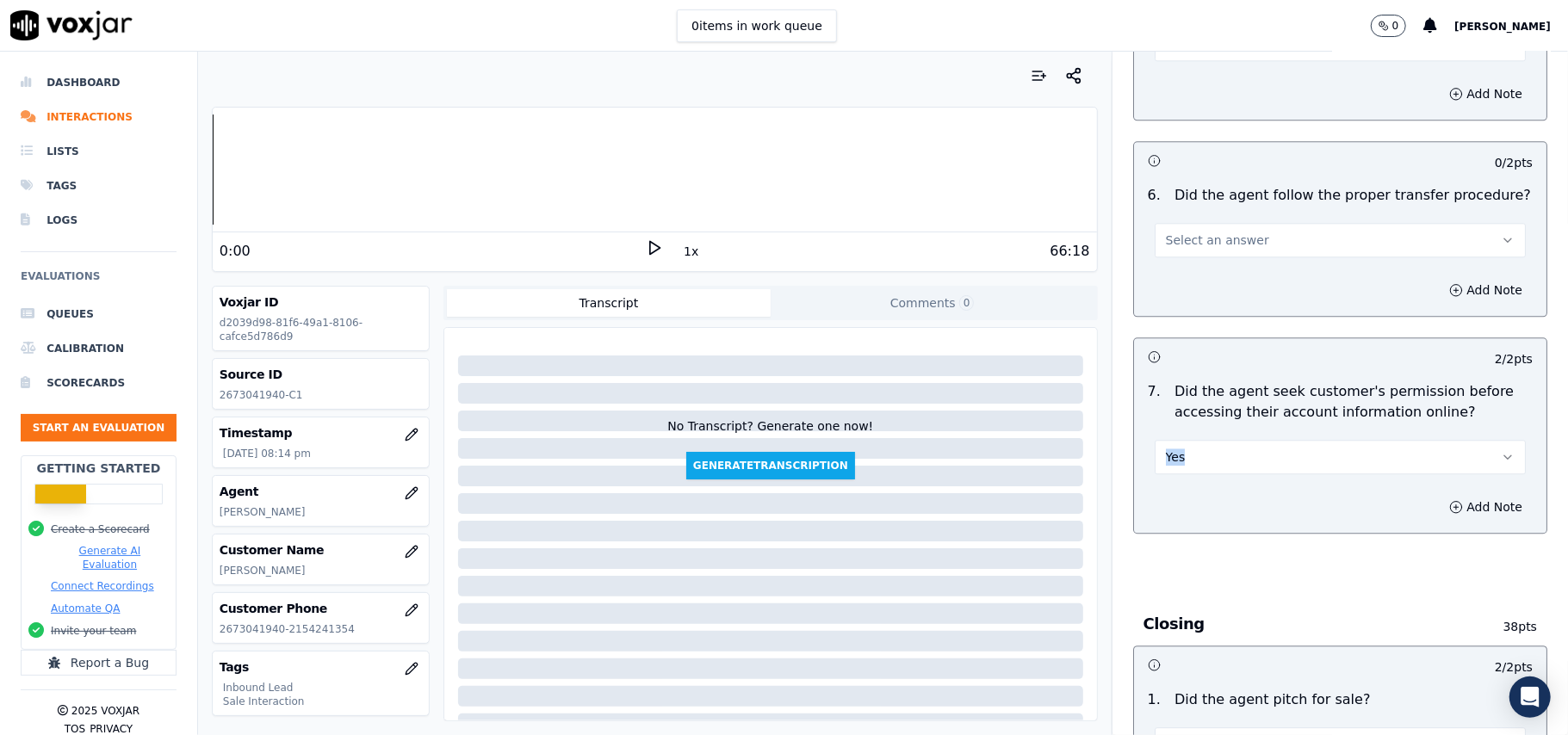
scroll to position [2879, 0]
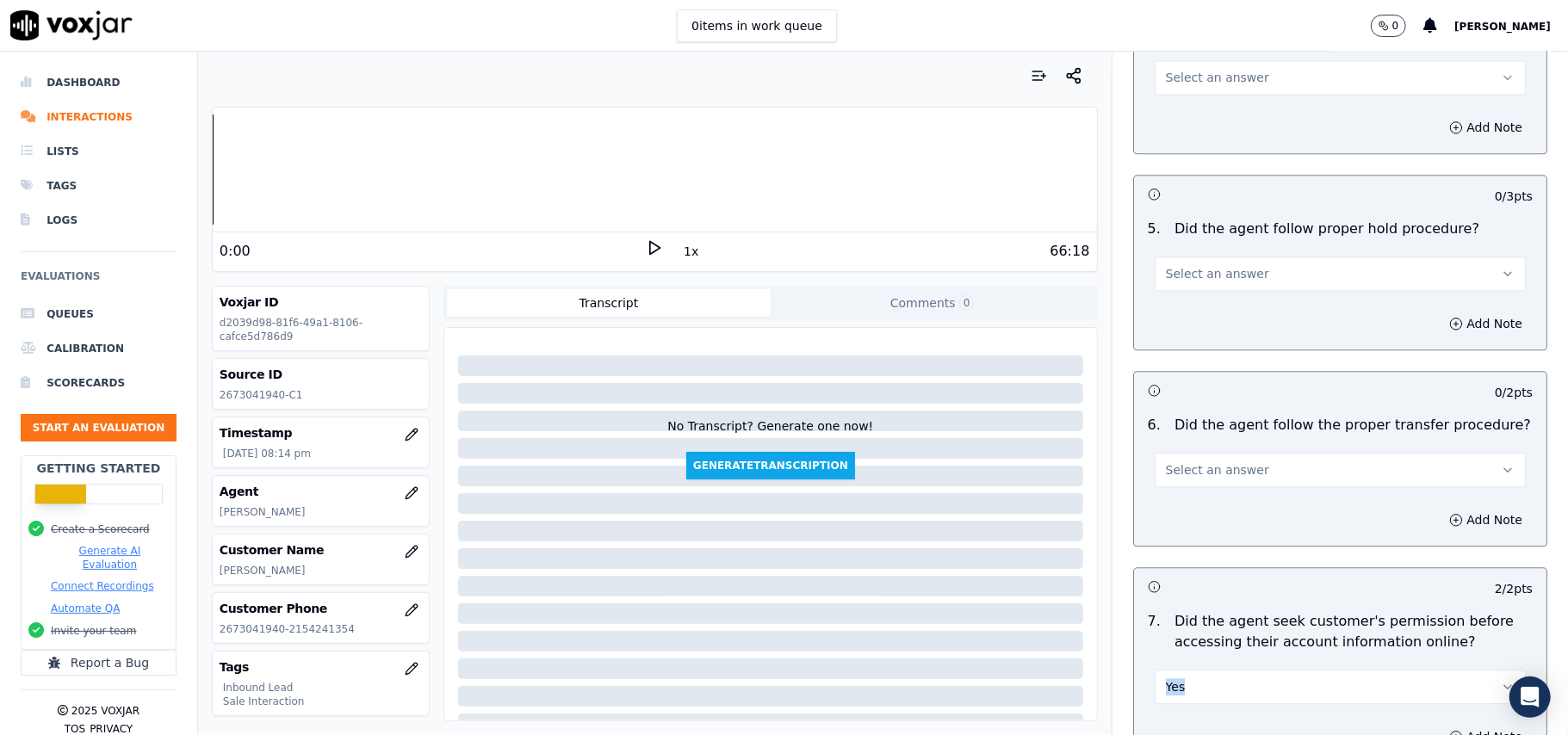
click at [1219, 461] on span "Select an answer" at bounding box center [1217, 469] width 104 height 17
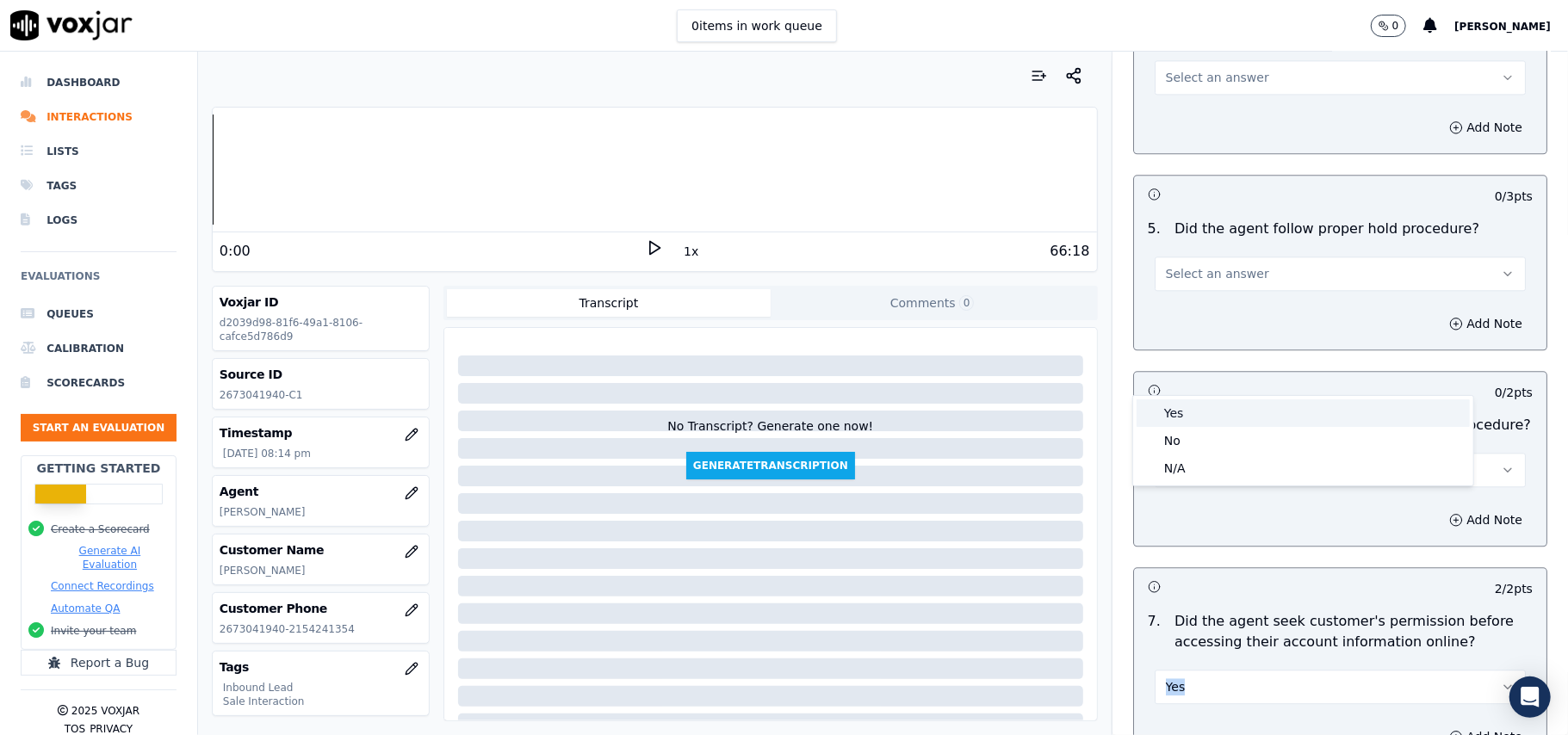
click at [1207, 416] on div "Yes" at bounding box center [1303, 413] width 333 height 27
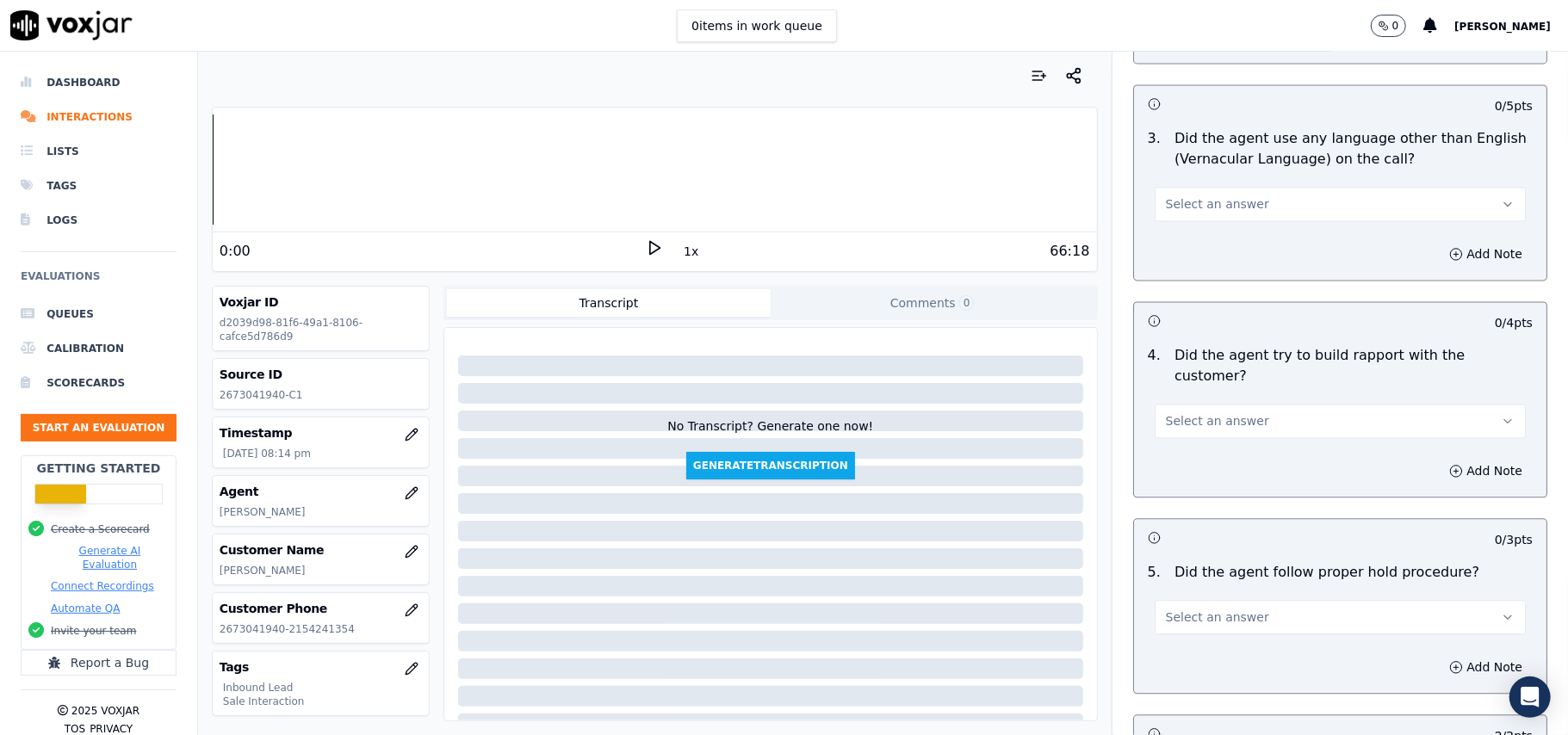
scroll to position [2535, 0]
click at [1204, 600] on button "Select an answer" at bounding box center [1339, 617] width 371 height 35
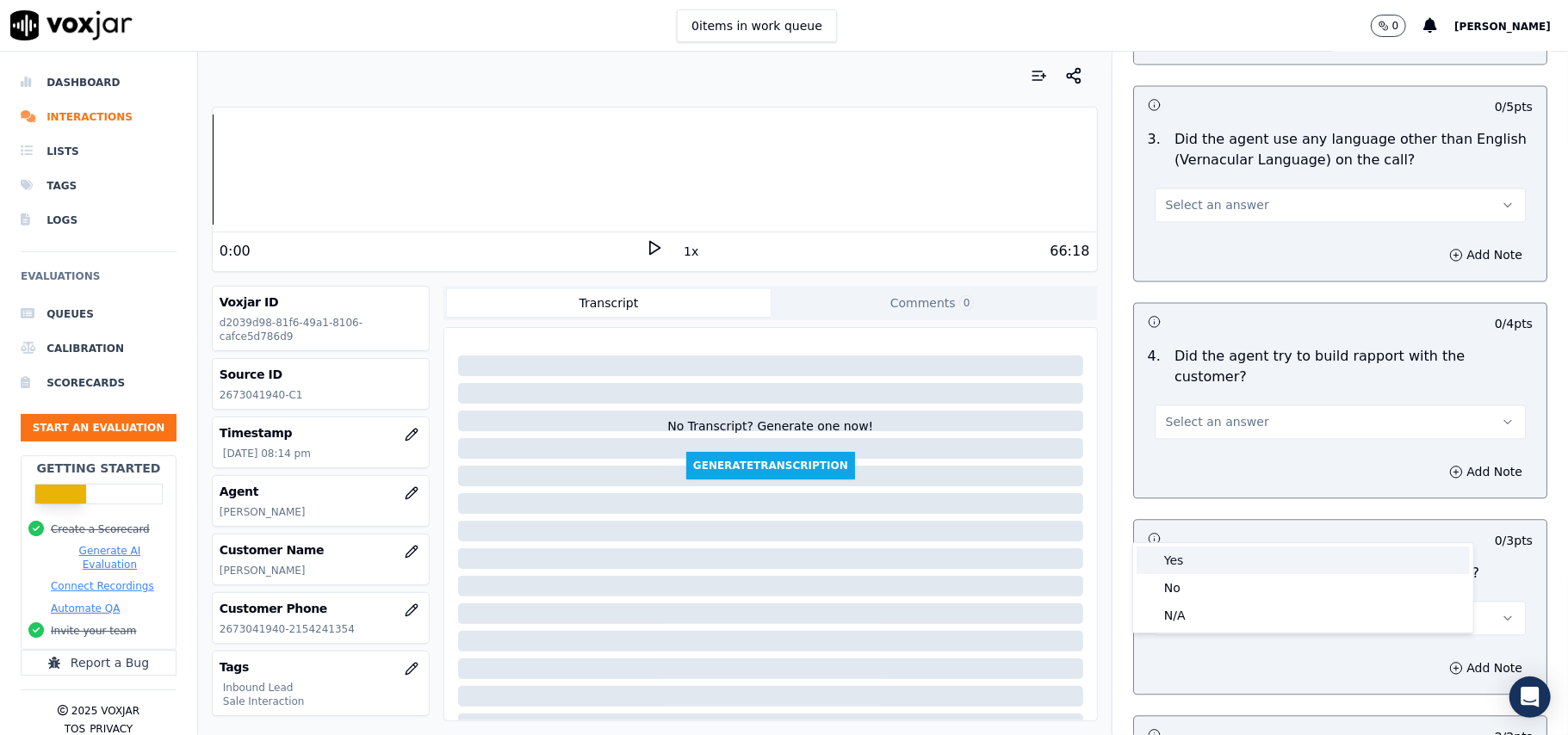
click at [1200, 555] on div "Yes" at bounding box center [1303, 560] width 333 height 27
click at [1200, 405] on button "Select an answer" at bounding box center [1339, 422] width 371 height 35
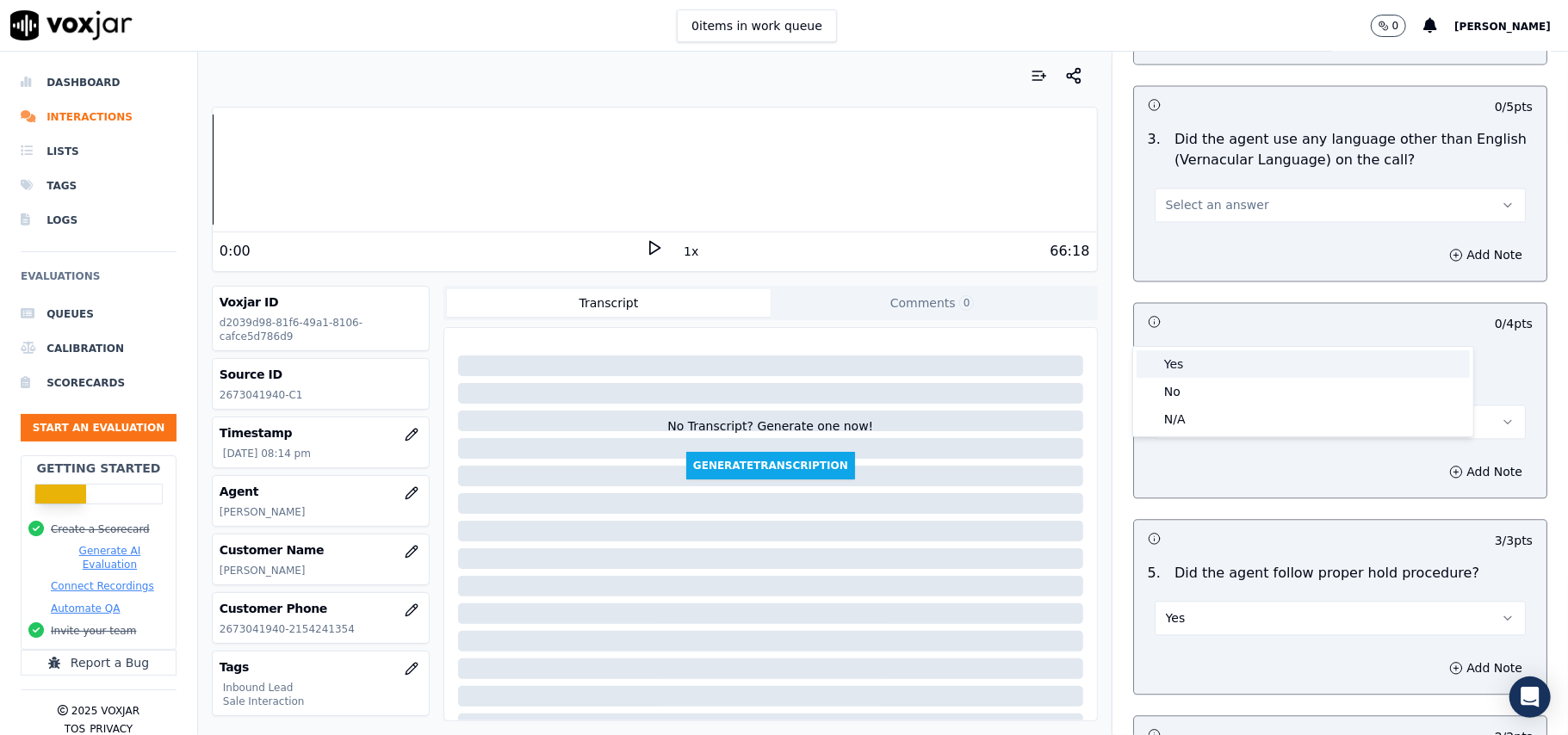
click at [1197, 366] on div "Yes" at bounding box center [1303, 364] width 333 height 27
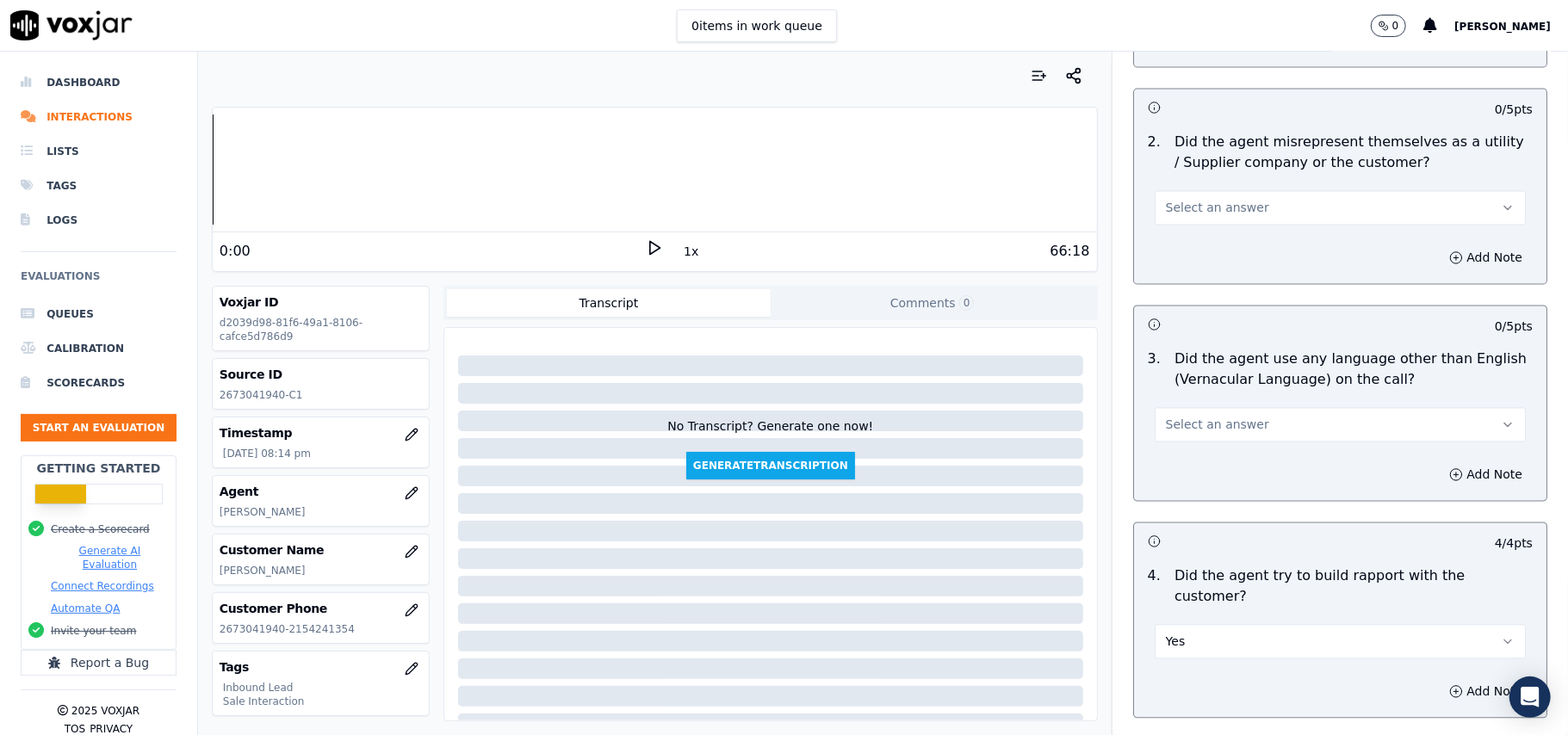
scroll to position [2305, 0]
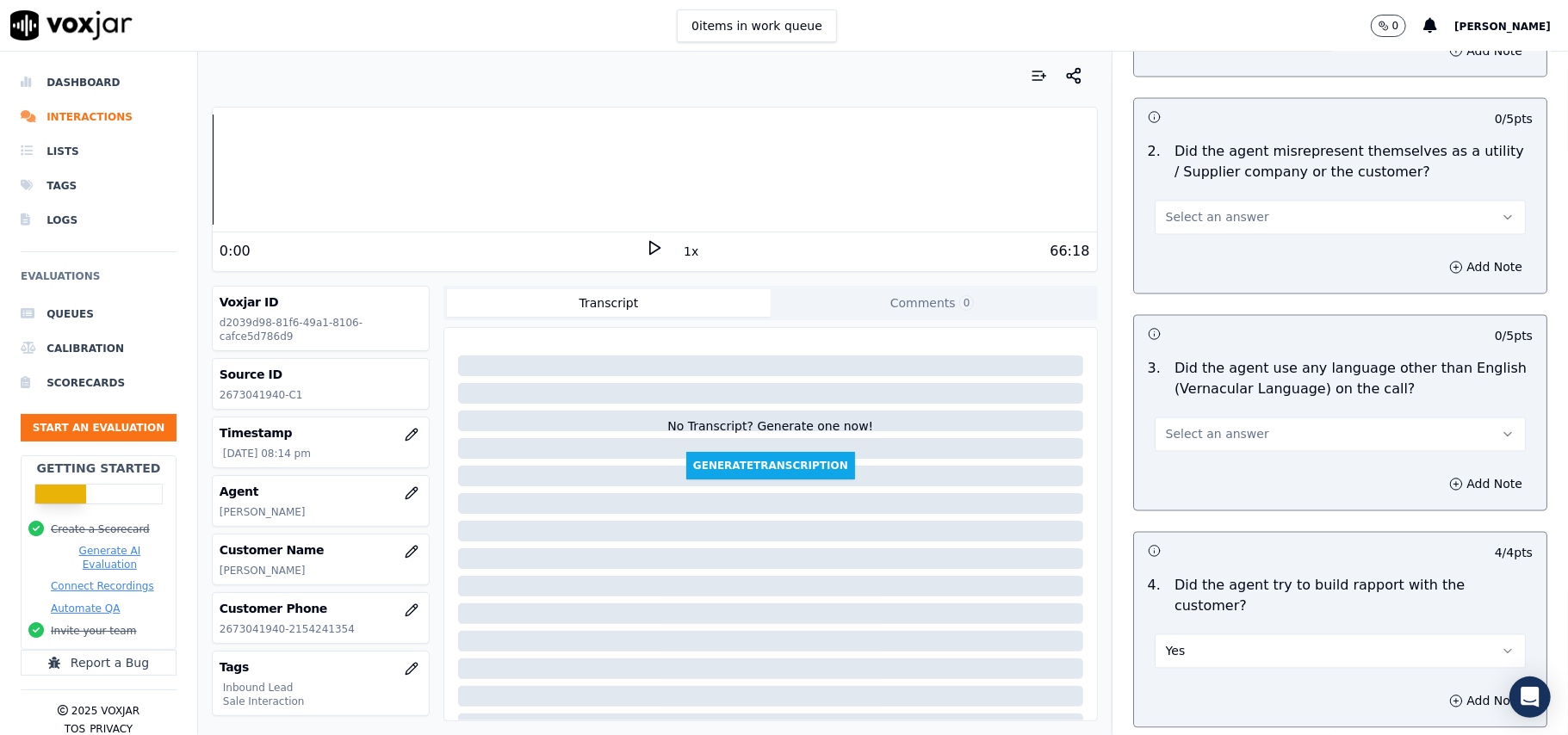
click at [1209, 426] on span "Select an answer" at bounding box center [1217, 434] width 104 height 17
click at [1196, 428] on div "No" at bounding box center [1303, 424] width 333 height 27
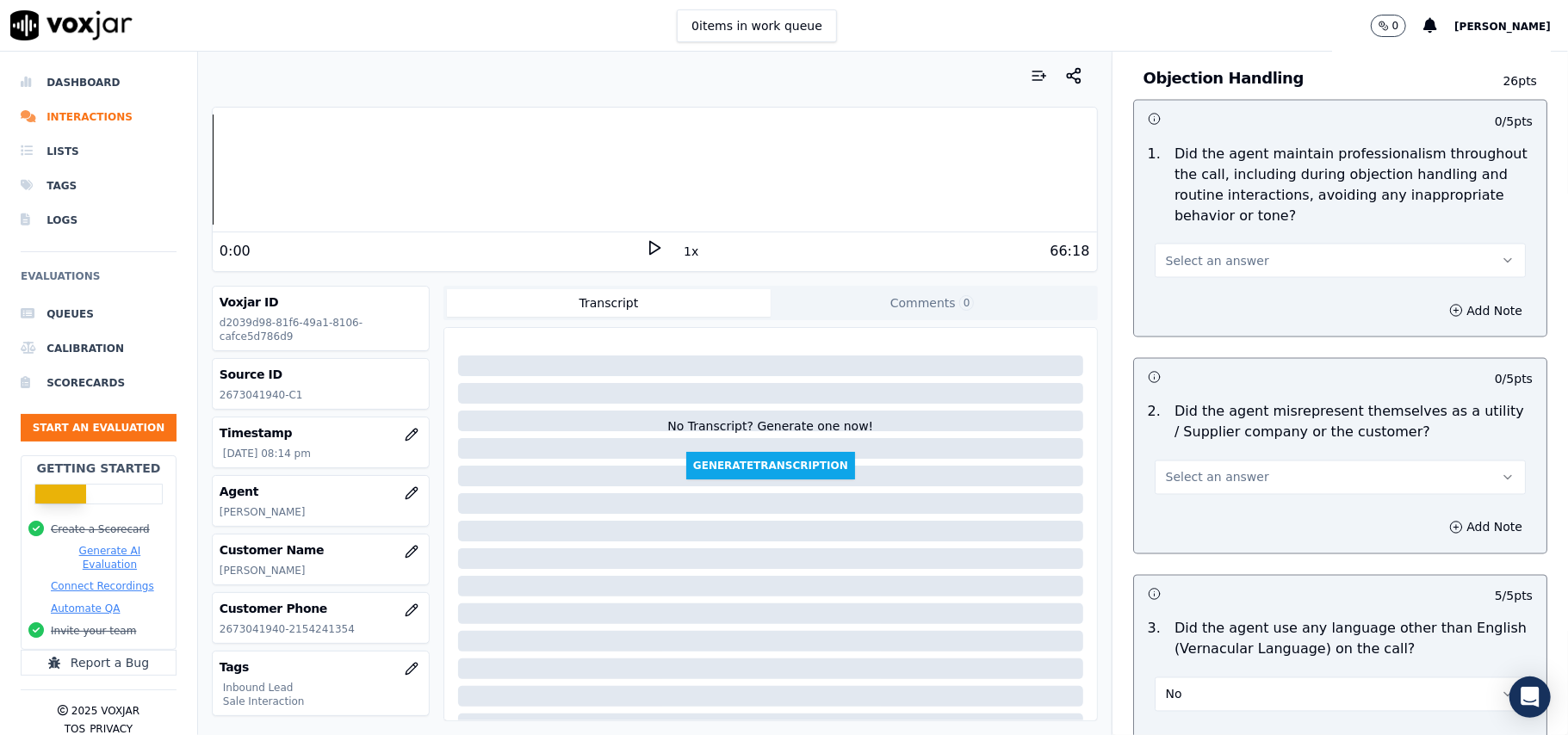
scroll to position [1961, 0]
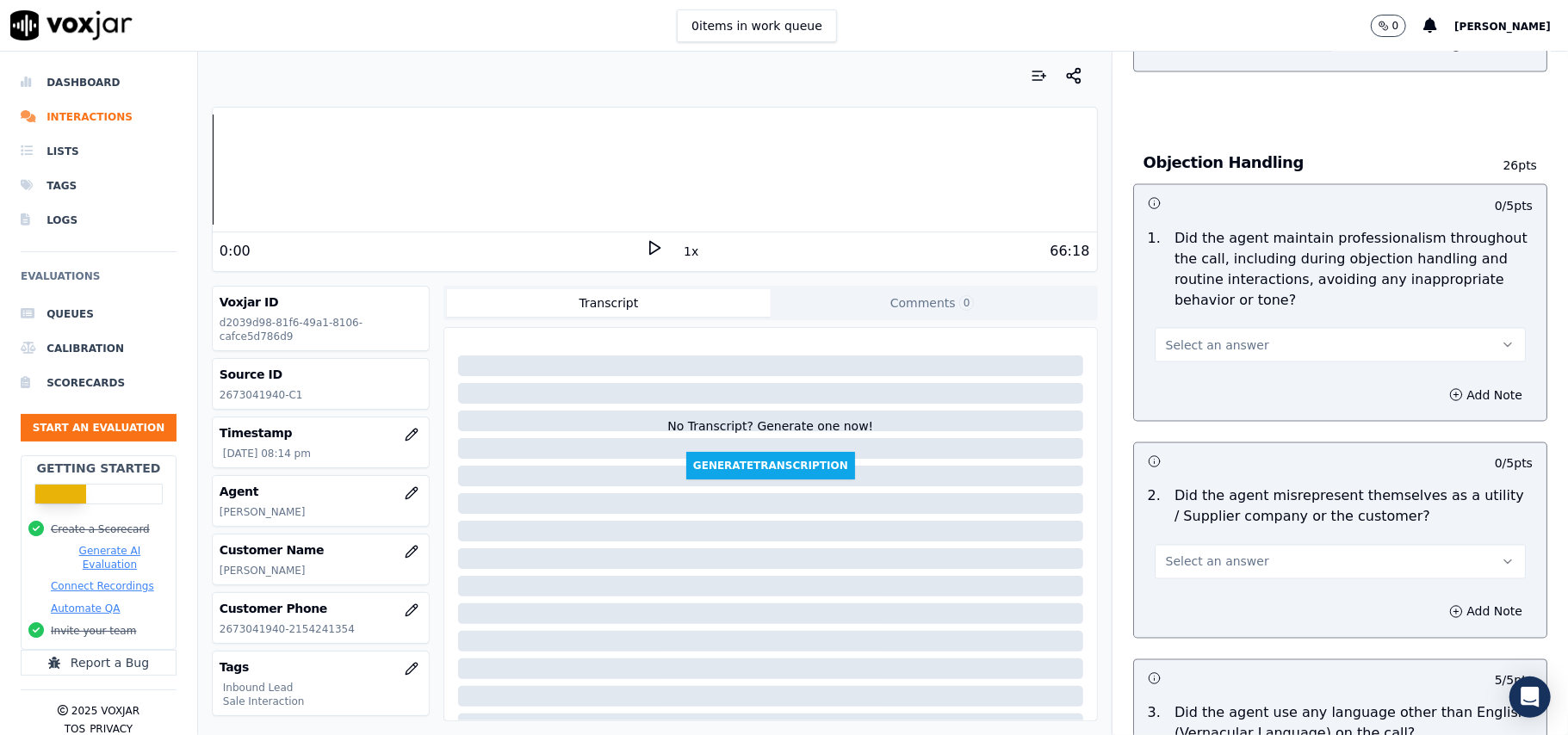
click at [1226, 541] on div "Select an answer" at bounding box center [1339, 560] width 371 height 38
click at [1209, 553] on span "Select an answer" at bounding box center [1217, 561] width 104 height 17
click at [1176, 566] on div "N/A" at bounding box center [1303, 578] width 333 height 27
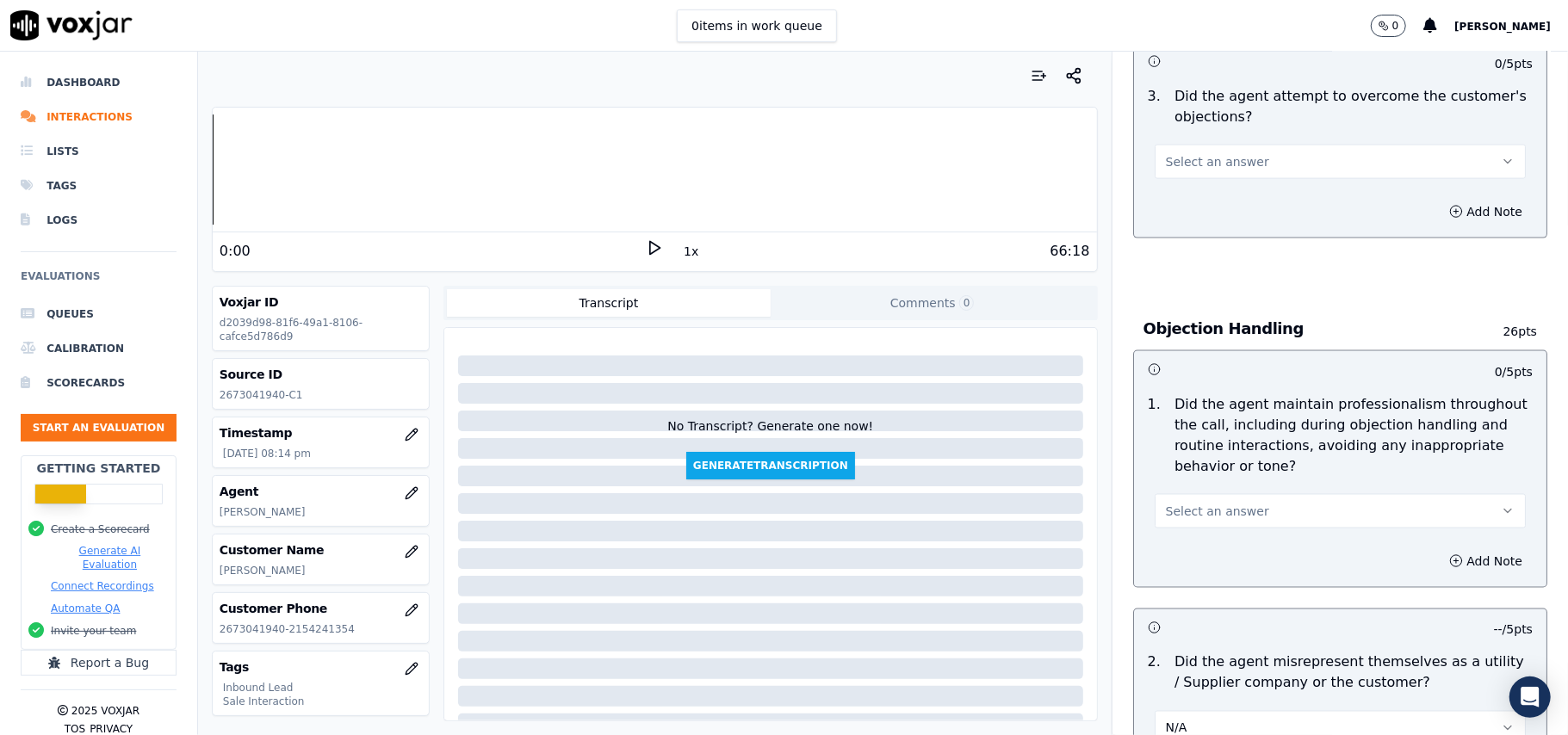
scroll to position [1846, 0]
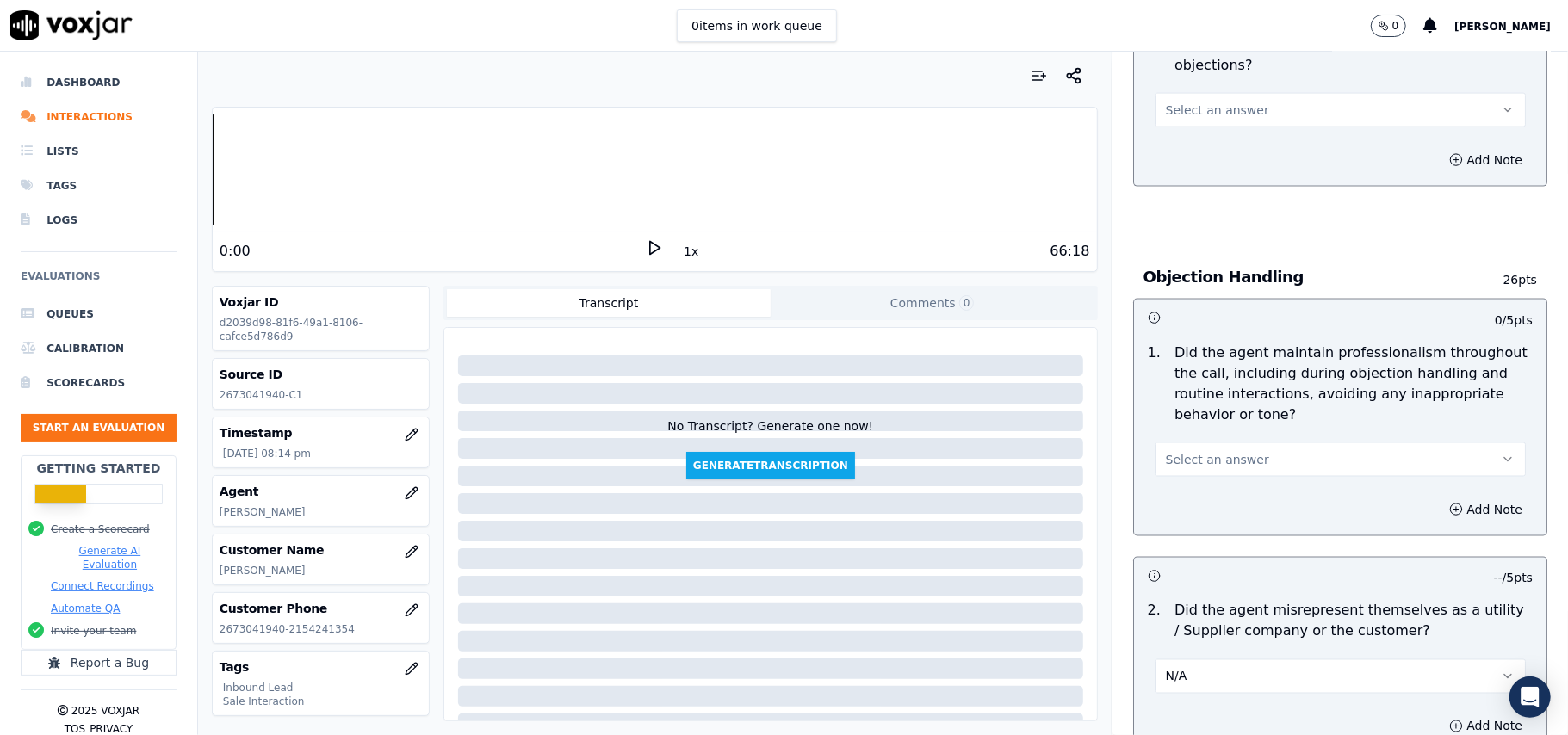
click at [1200, 660] on button "N/A" at bounding box center [1339, 677] width 371 height 35
click at [1207, 618] on div "2 . Did the agent misrepresent themselves as a utility / Supplier company or th…" at bounding box center [1340, 647] width 413 height 107
click at [1202, 660] on button "N/A" at bounding box center [1339, 677] width 371 height 35
click at [1196, 631] on div "Yes" at bounding box center [1303, 638] width 333 height 27
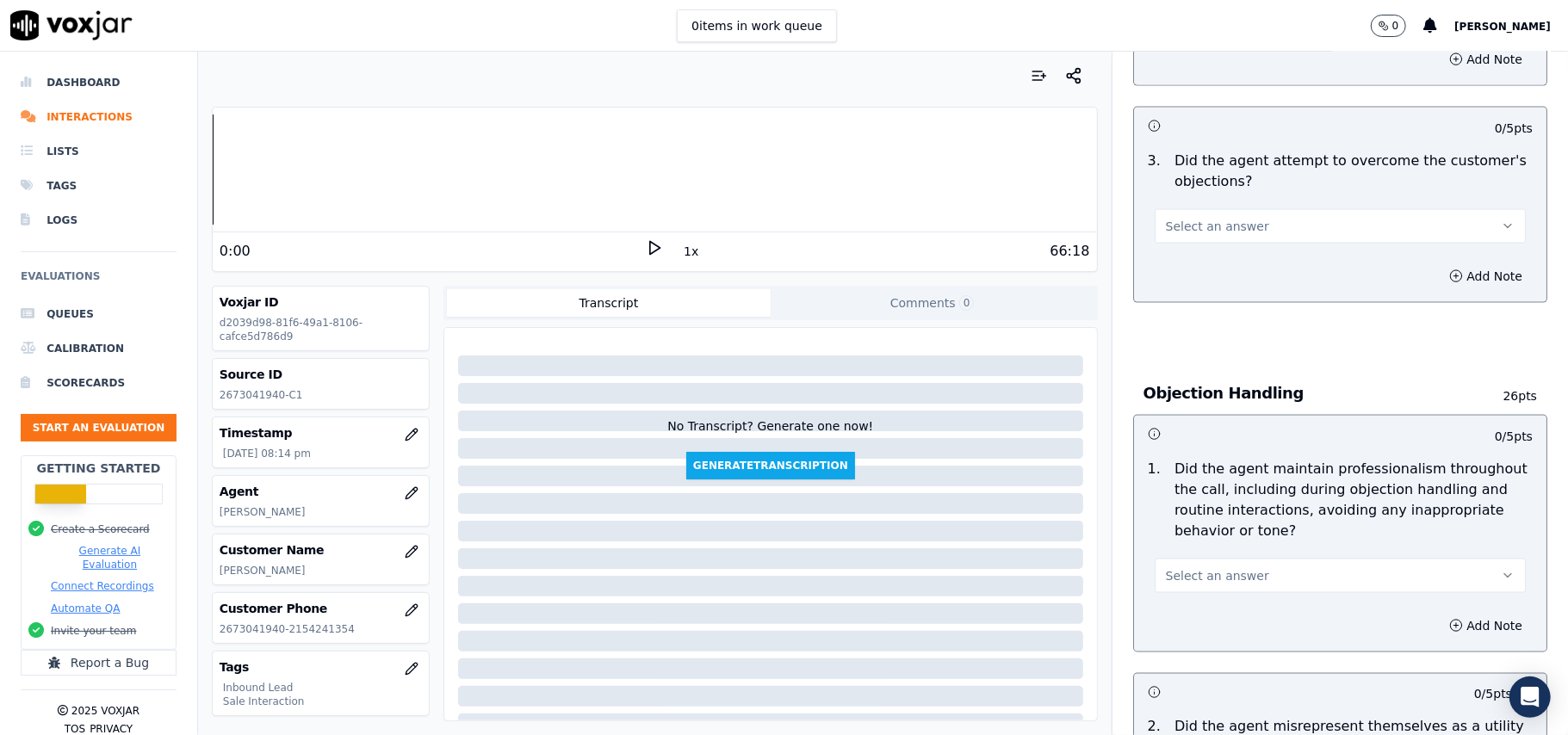
scroll to position [1732, 0]
click at [1207, 566] on span "Select an answer" at bounding box center [1217, 574] width 104 height 17
click at [1199, 528] on div "Yes" at bounding box center [1303, 535] width 333 height 27
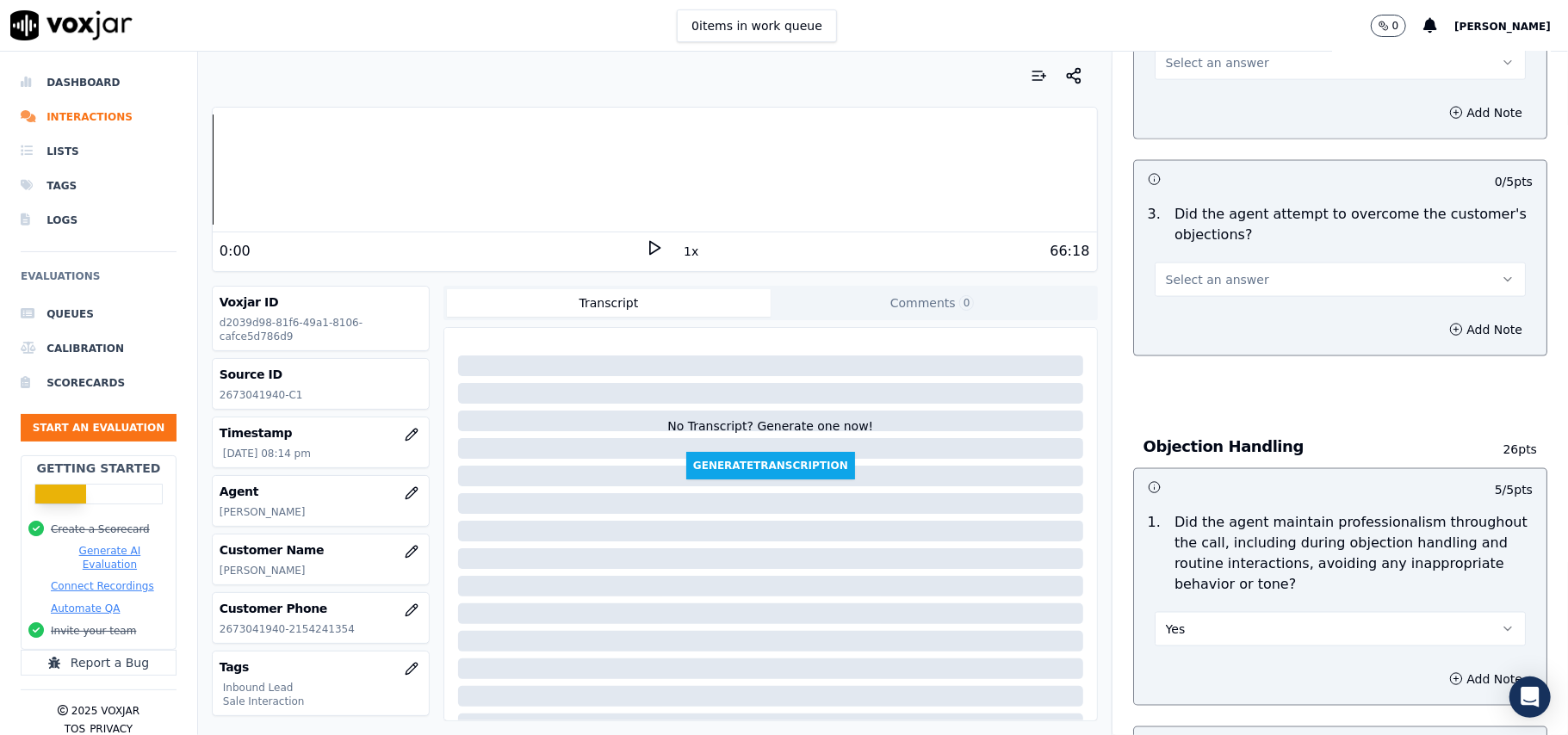
scroll to position [1961, 0]
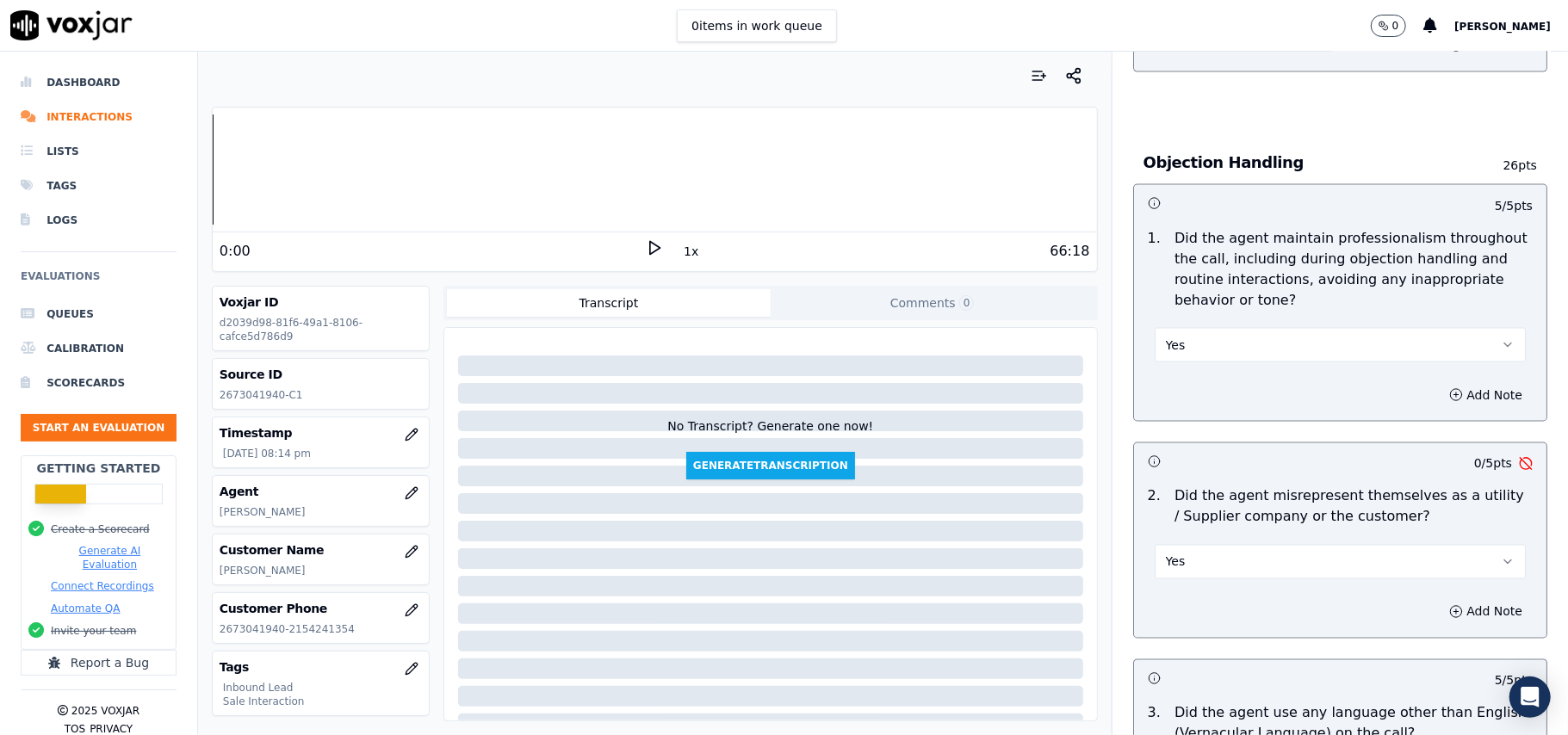
click at [1206, 545] on button "Yes" at bounding box center [1339, 561] width 371 height 35
click at [1184, 553] on div "No" at bounding box center [1303, 551] width 333 height 27
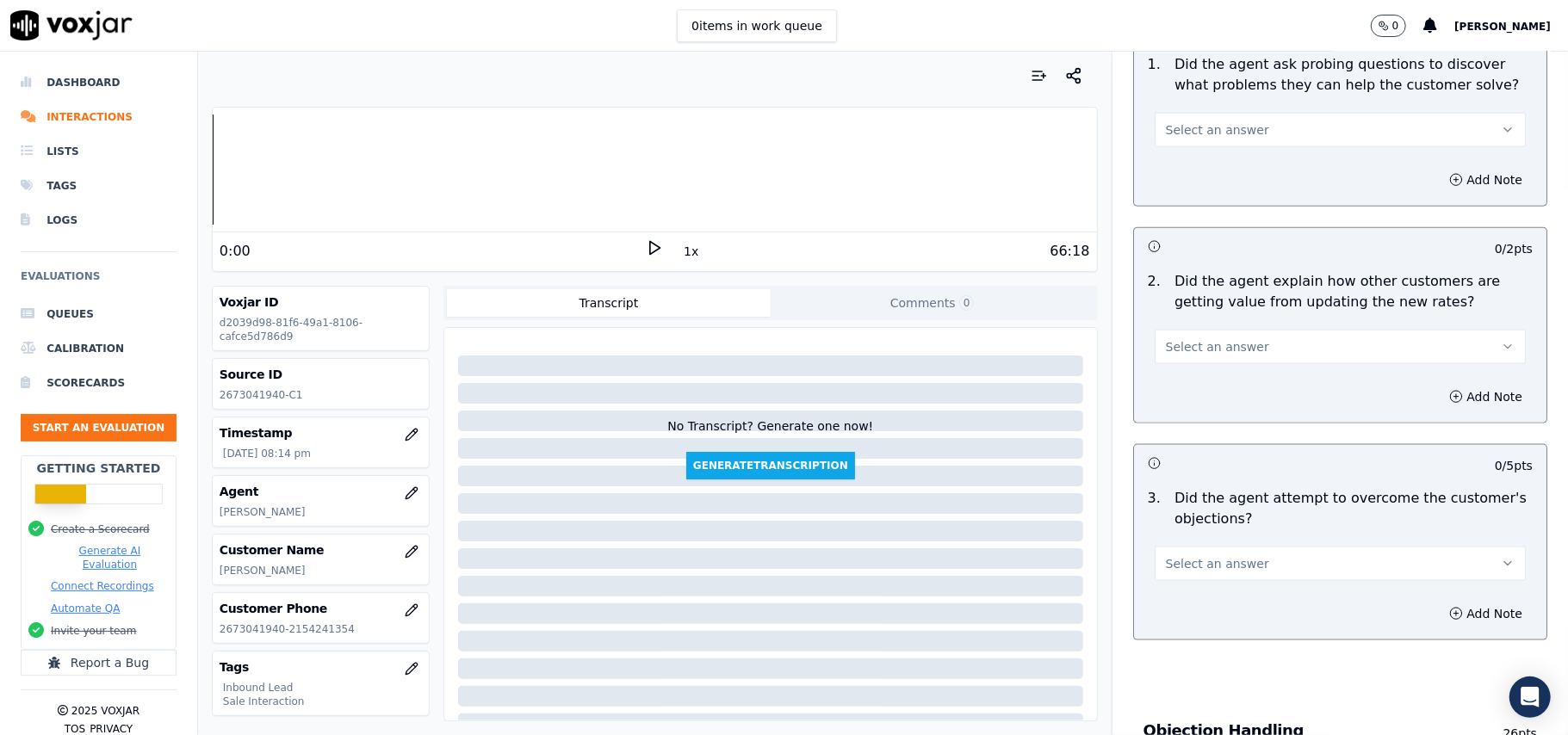
scroll to position [1502, 0]
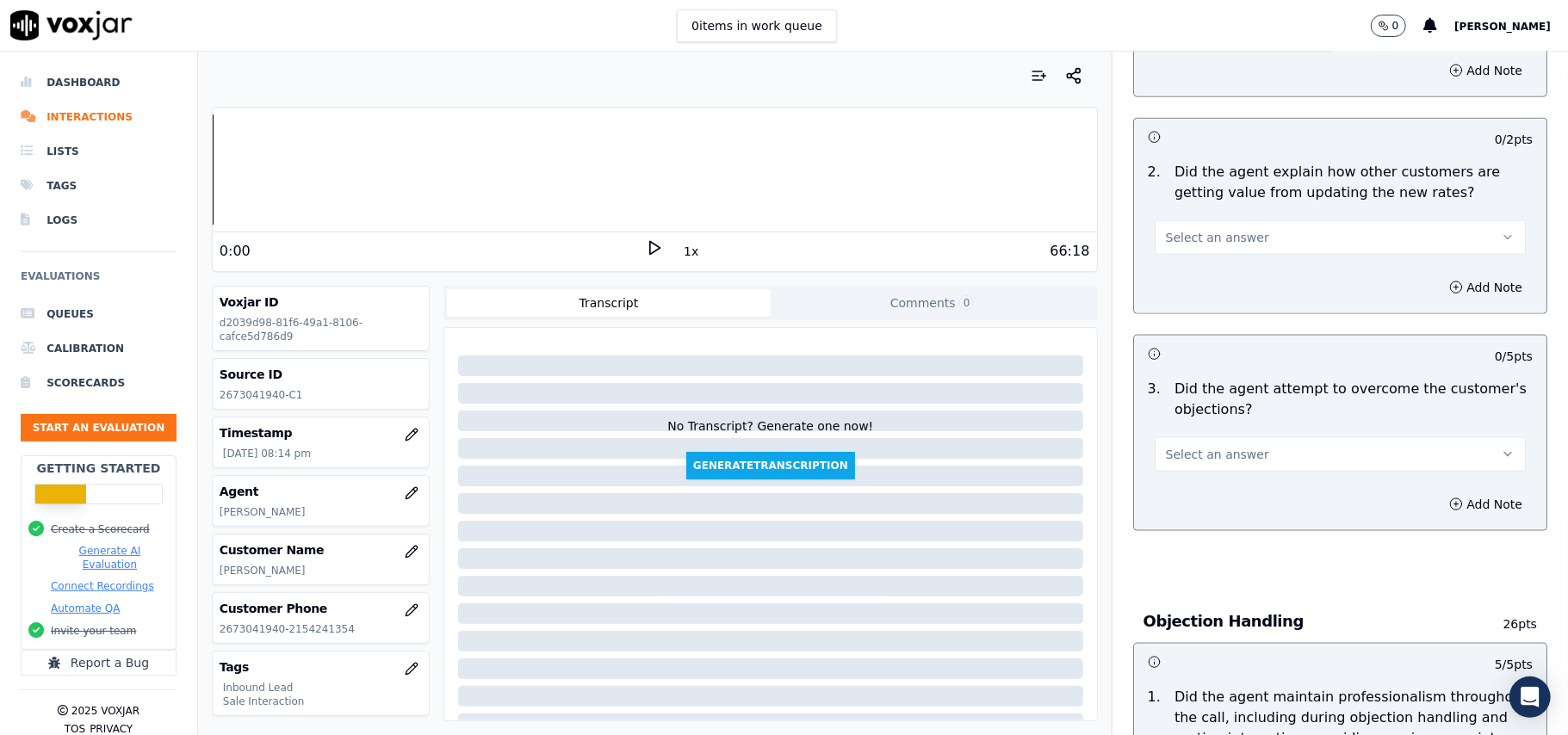
click at [1223, 445] on span "Select an answer" at bounding box center [1217, 453] width 104 height 17
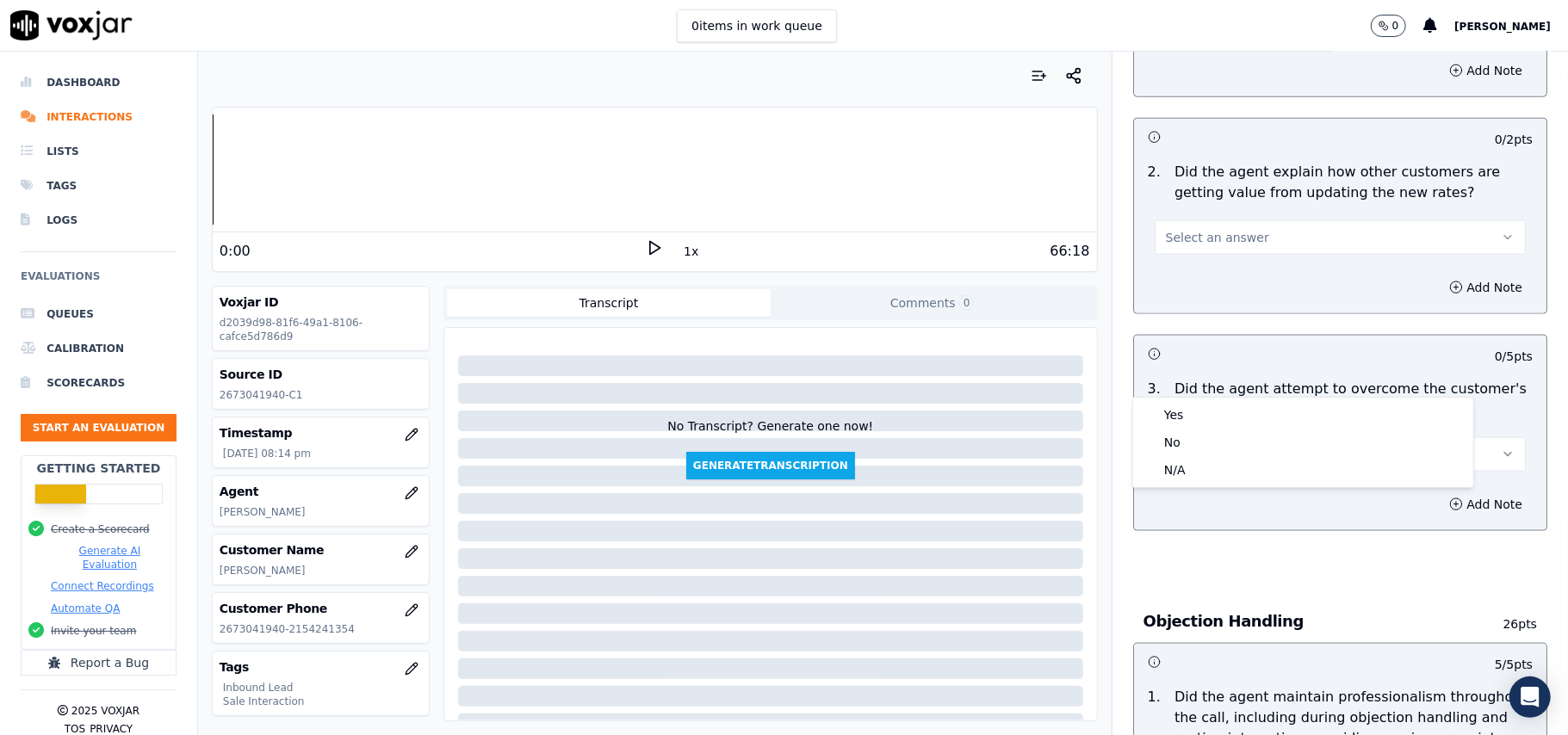
click at [1204, 397] on div "Yes No N/A" at bounding box center [1303, 442] width 342 height 91
click at [1184, 414] on div "Yes" at bounding box center [1303, 414] width 333 height 27
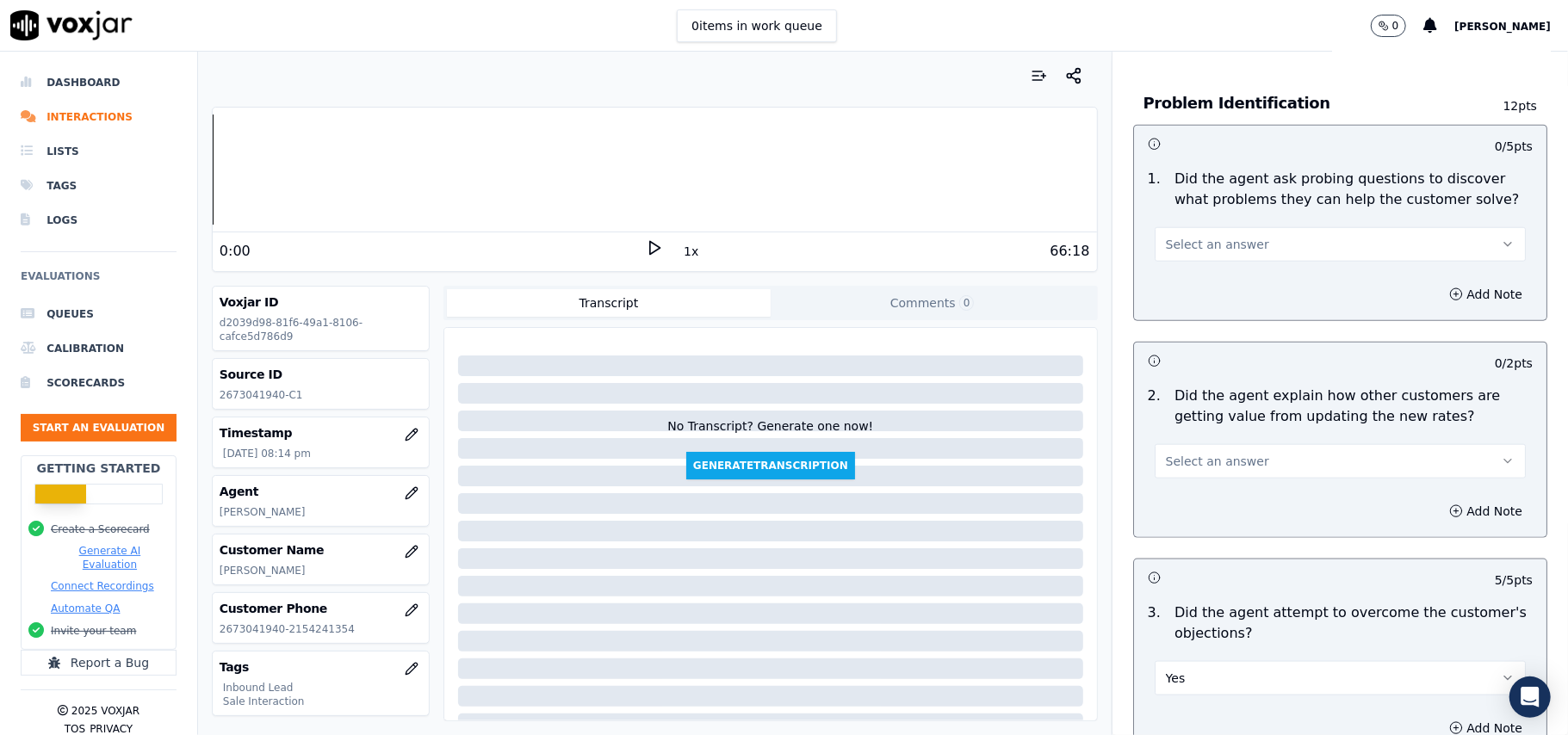
scroll to position [1273, 0]
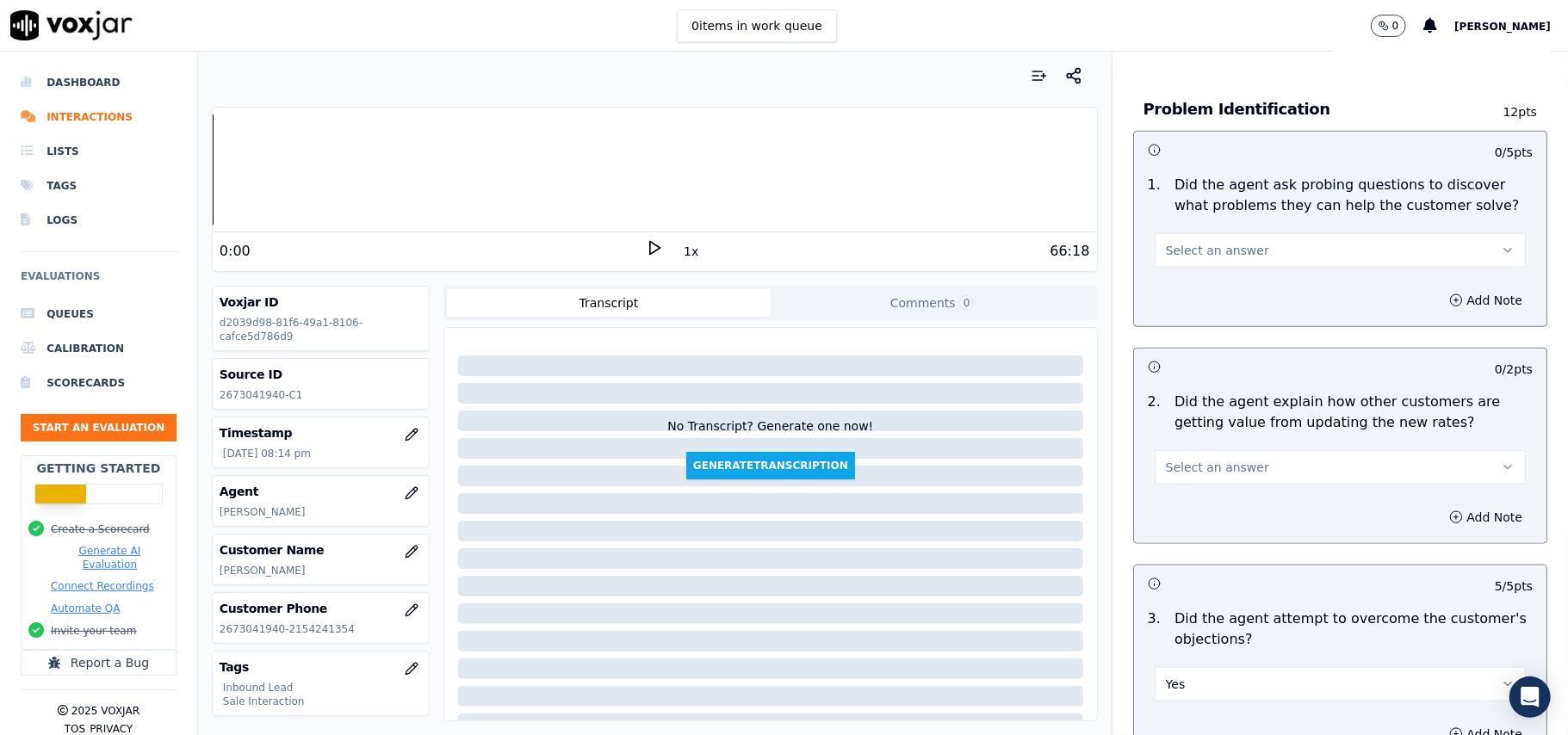
click at [1209, 459] on span "Select an answer" at bounding box center [1217, 467] width 104 height 17
click at [1215, 424] on div "Yes" at bounding box center [1303, 427] width 333 height 27
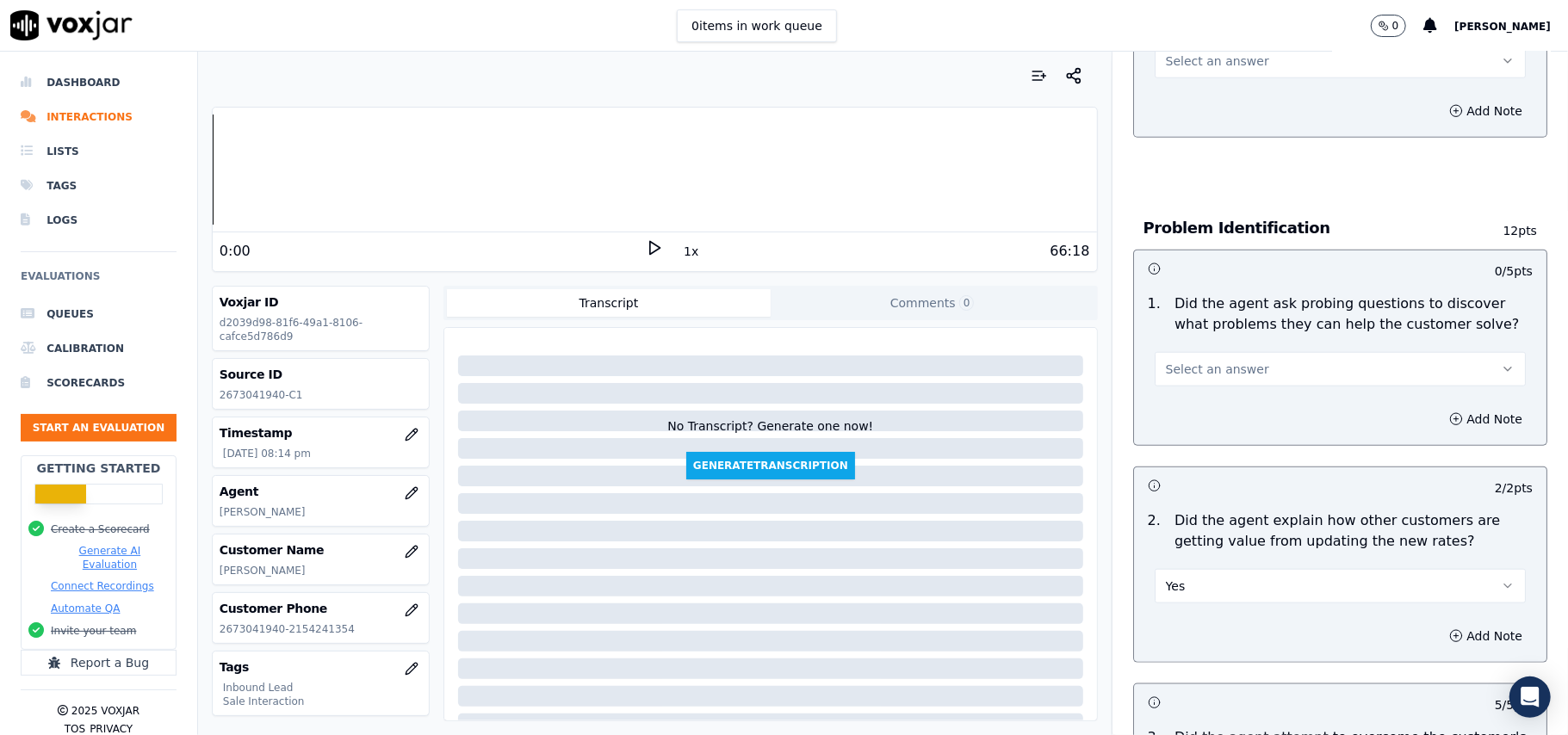
scroll to position [1043, 0]
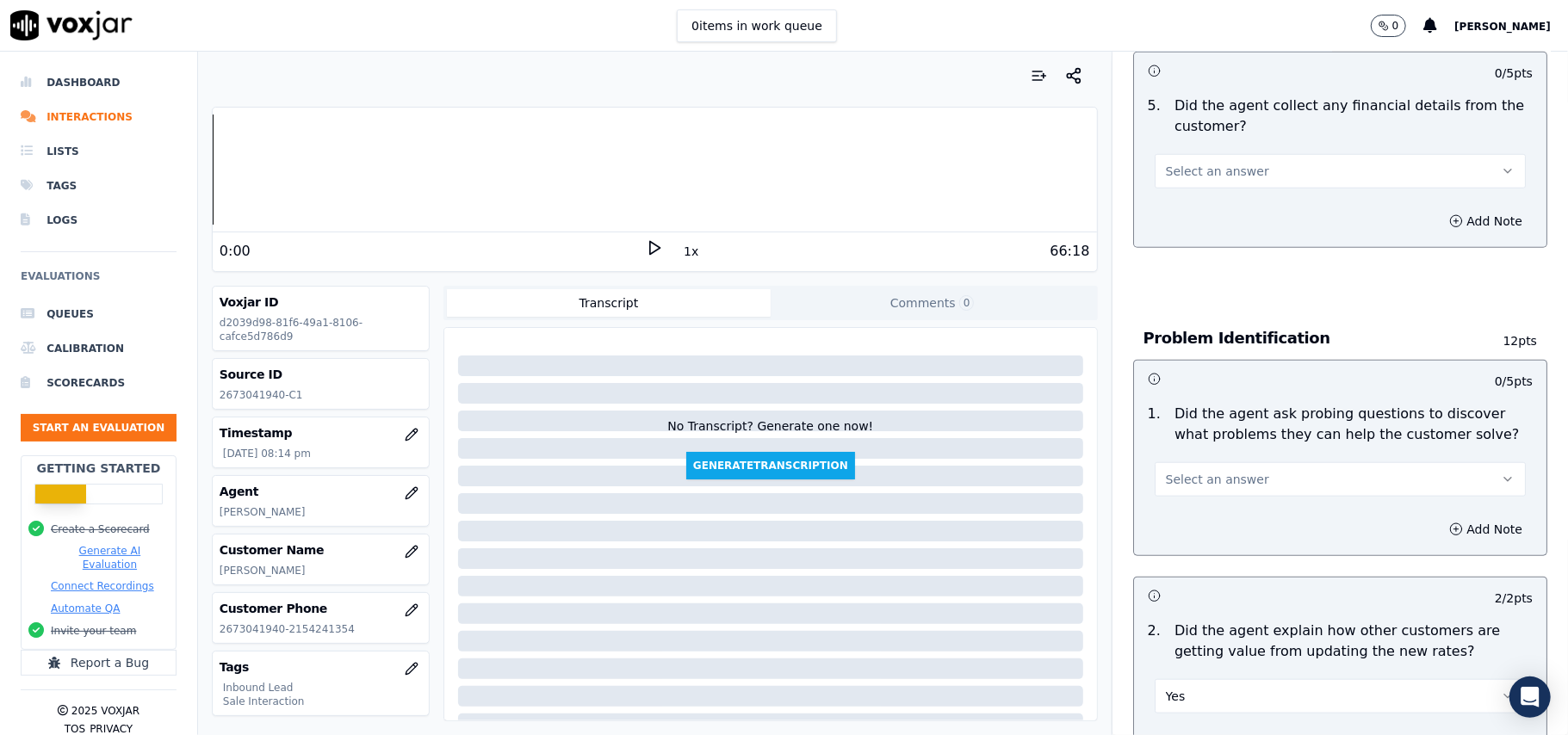
click at [1206, 462] on button "Select an answer" at bounding box center [1339, 479] width 371 height 35
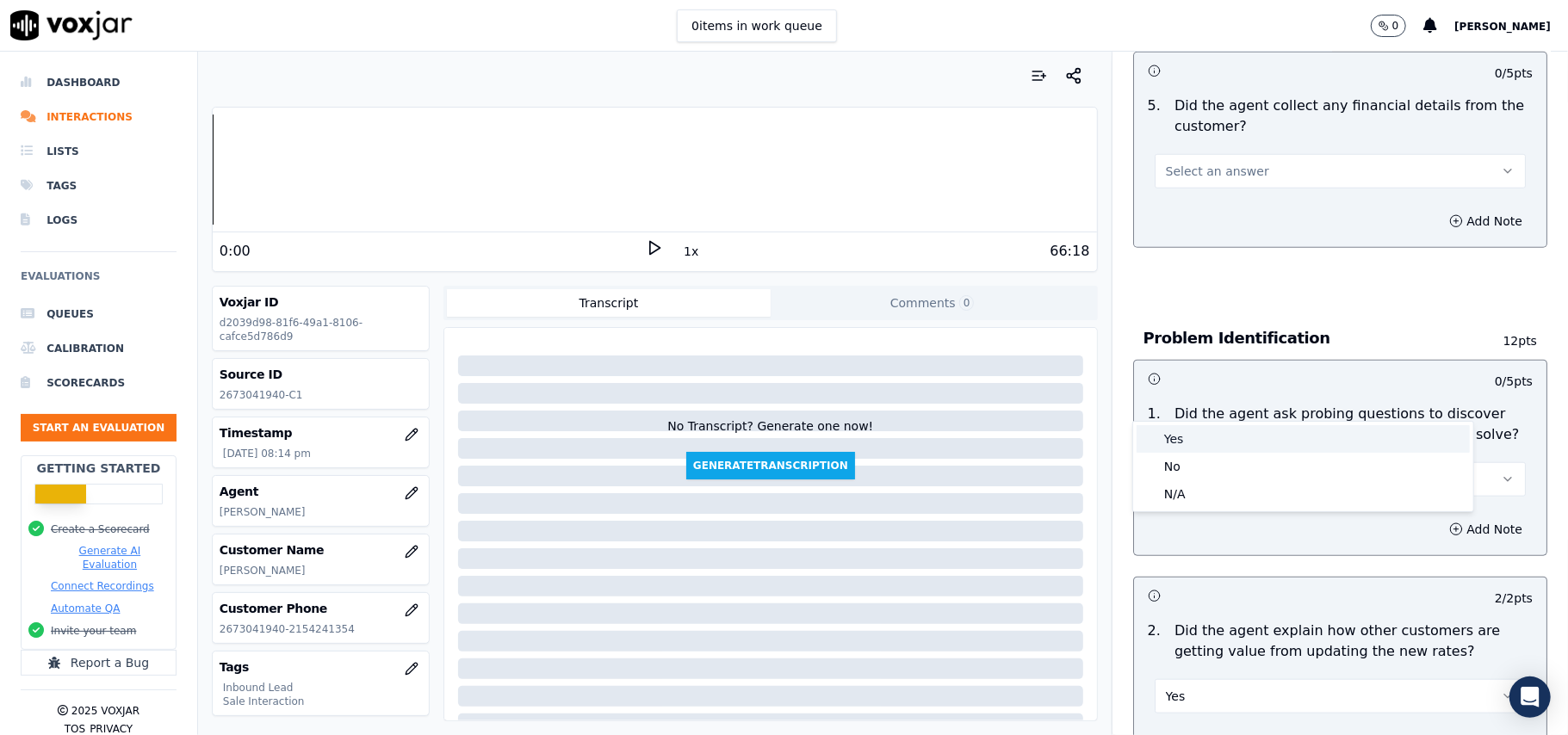
click at [1213, 443] on div "Yes" at bounding box center [1303, 438] width 333 height 27
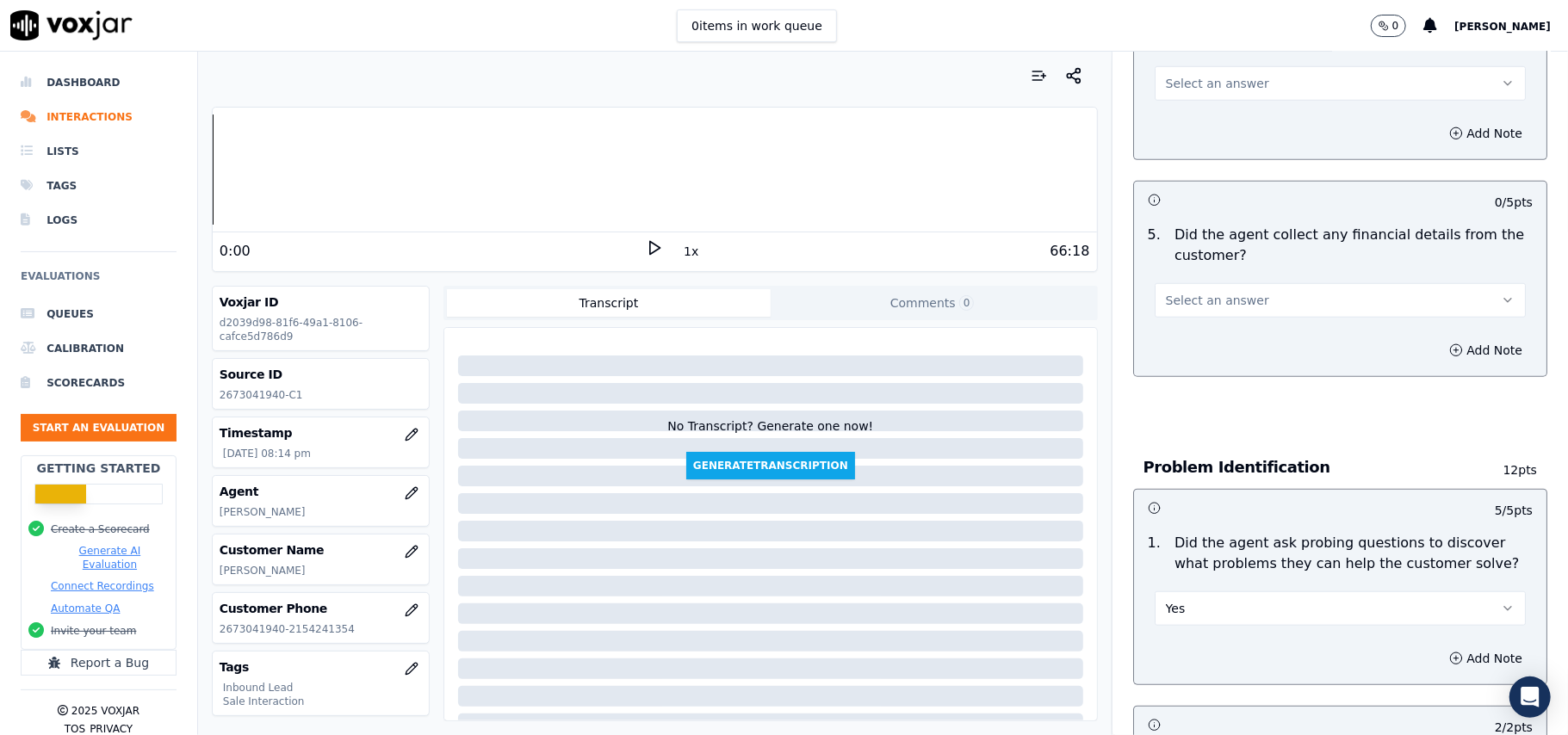
scroll to position [814, 0]
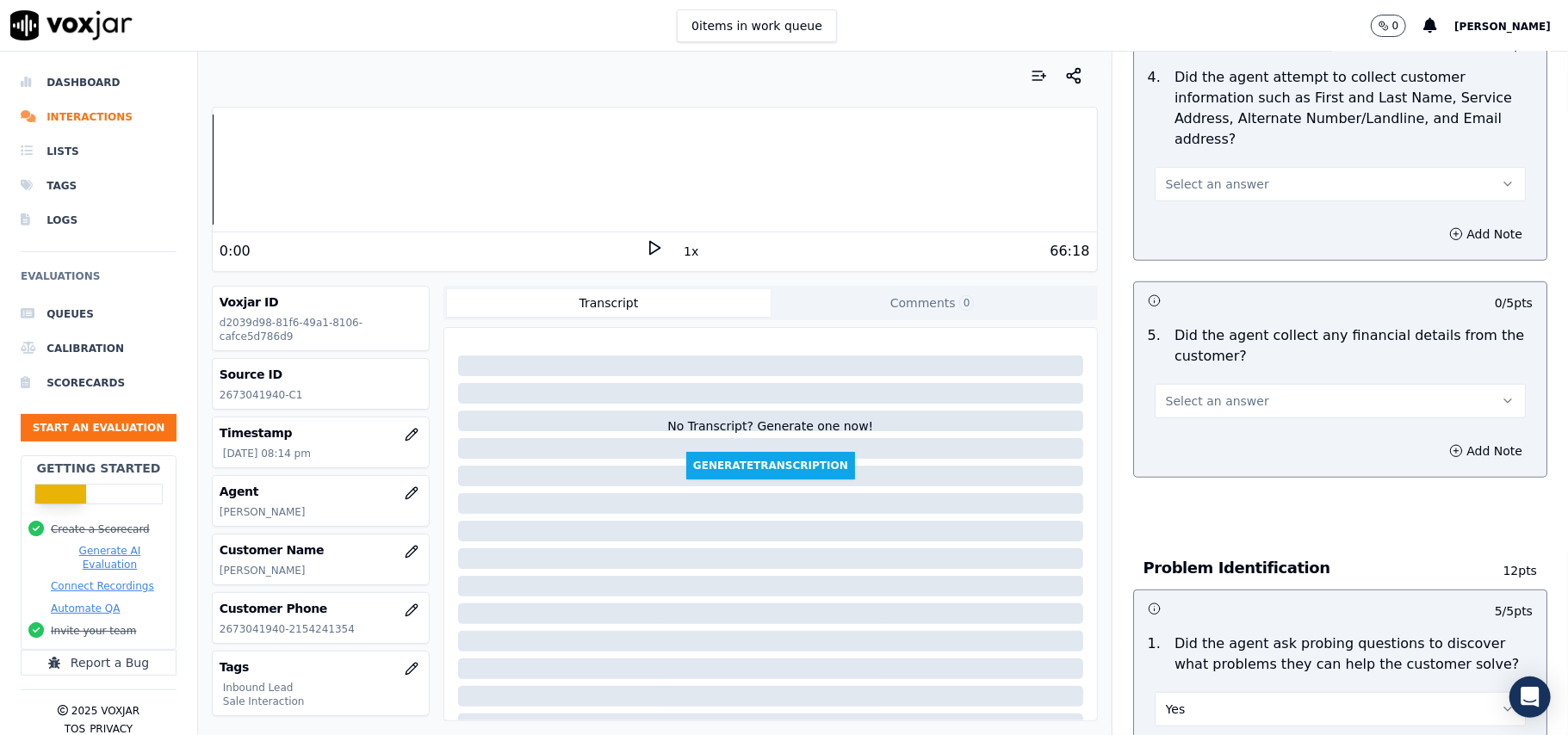
click at [1204, 384] on button "Select an answer" at bounding box center [1339, 401] width 371 height 35
click at [1207, 392] on div "No" at bounding box center [1303, 387] width 333 height 27
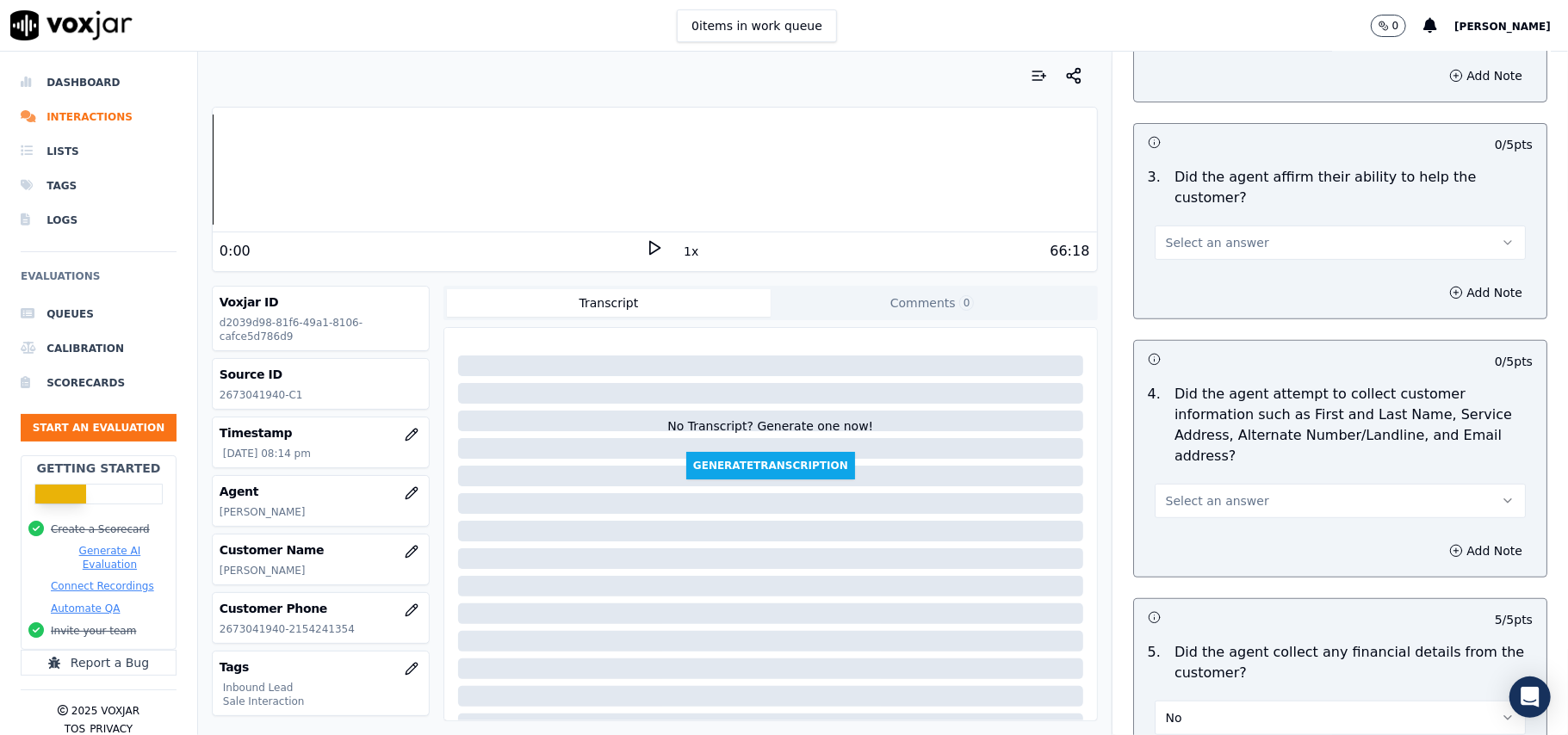
scroll to position [469, 0]
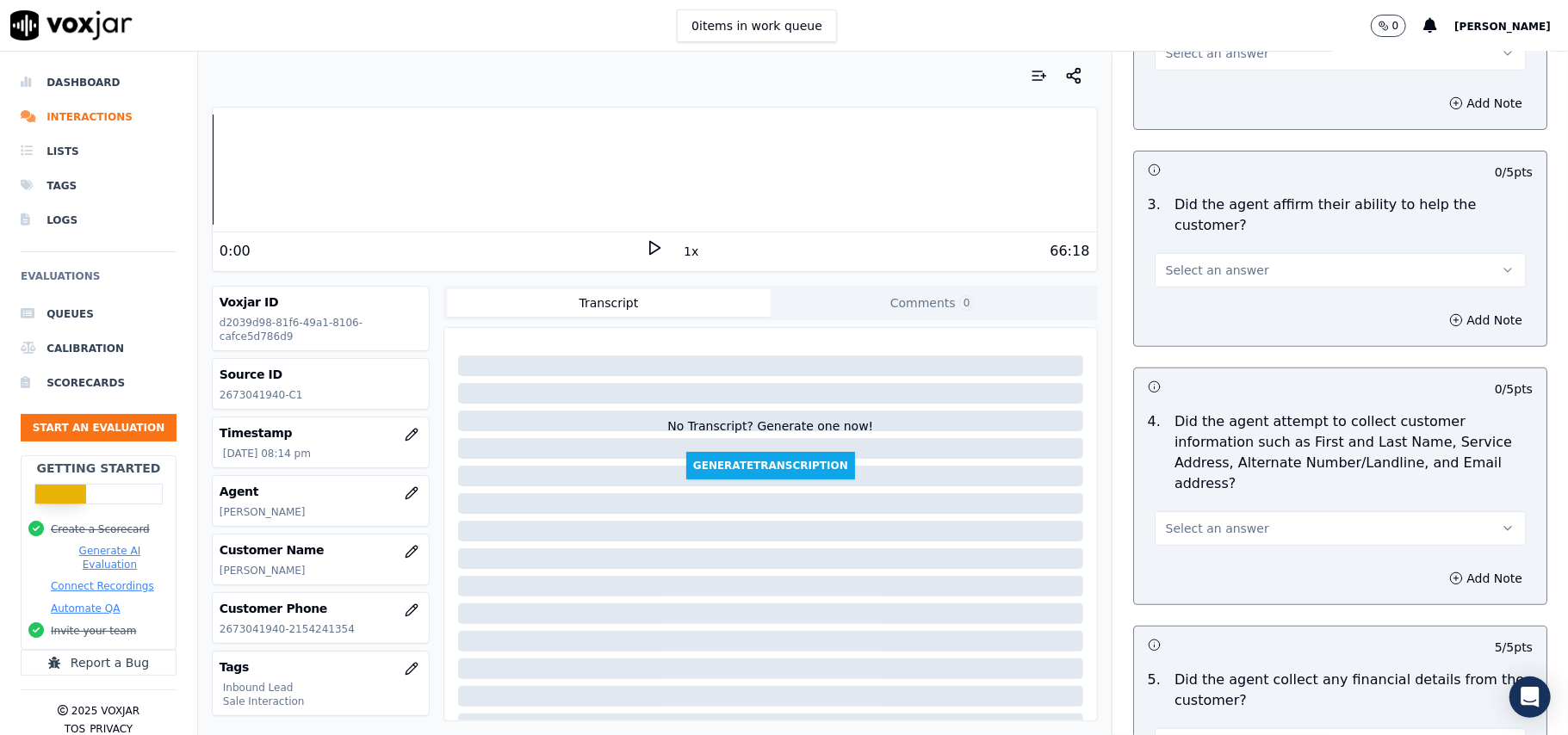
click at [1199, 520] on span "Select an answer" at bounding box center [1217, 528] width 104 height 17
click at [1203, 479] on div "Yes" at bounding box center [1303, 486] width 333 height 27
click at [1171, 253] on button "Select an answer" at bounding box center [1339, 270] width 371 height 35
click at [1176, 241] on div "Yes" at bounding box center [1303, 248] width 333 height 27
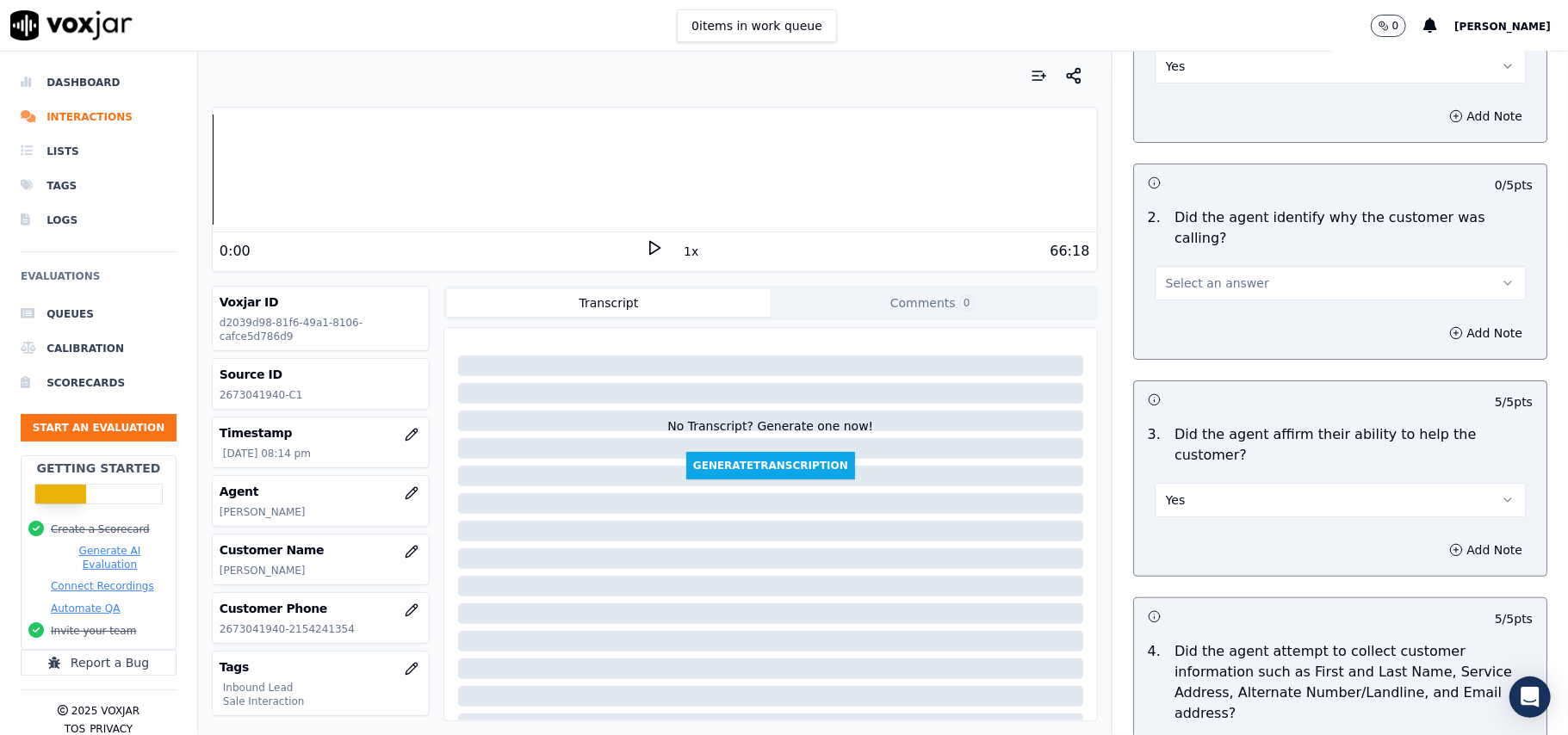
click at [1192, 275] on span "Select an answer" at bounding box center [1217, 282] width 104 height 17
click at [1186, 288] on div "Yes" at bounding box center [1303, 281] width 333 height 27
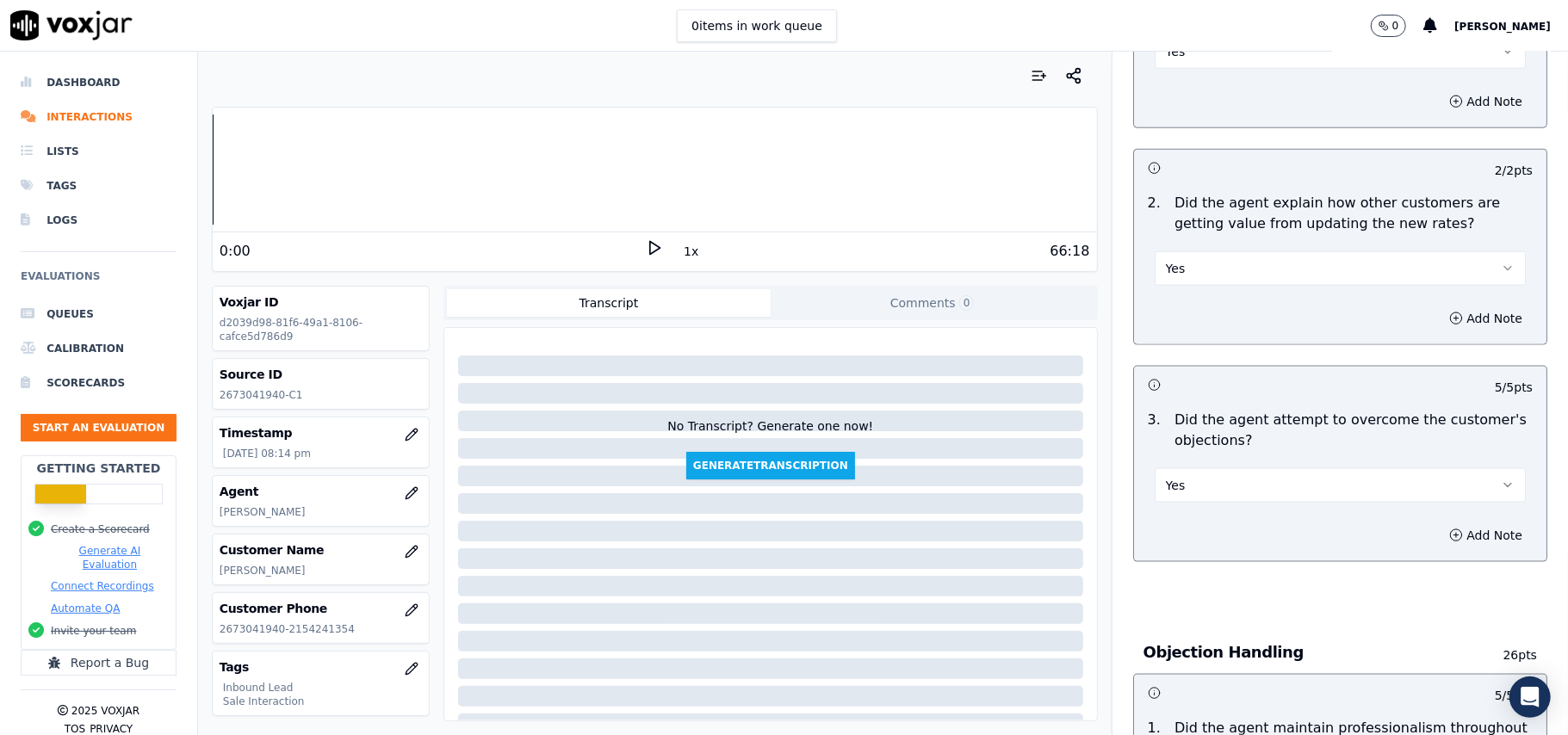
scroll to position [4817, 0]
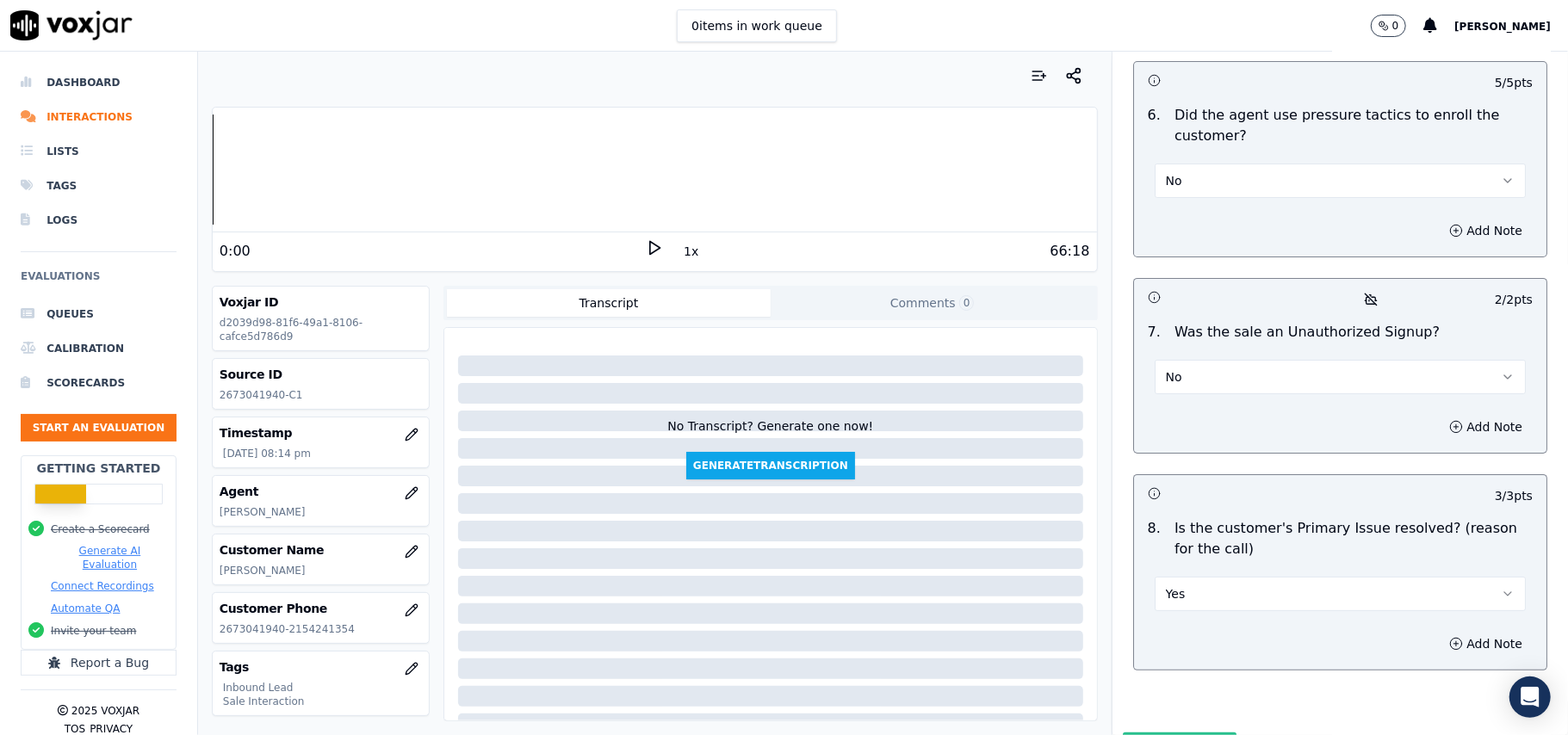
click at [1130, 732] on button "Submit Scores" at bounding box center [1179, 747] width 114 height 31
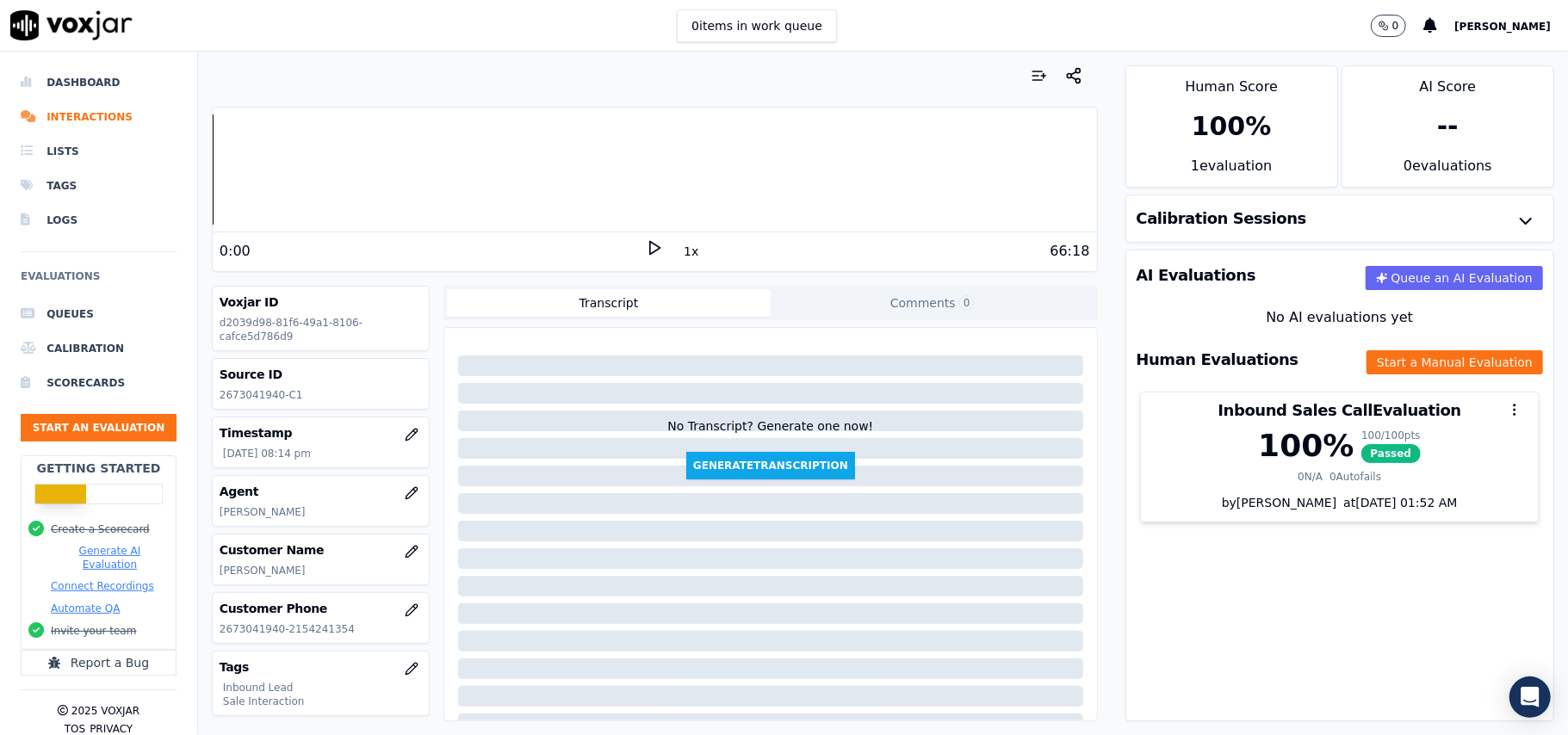
click at [1233, 551] on div "AI Evaluations Queue an AI Evaluation No AI evaluations yet Human Evaluations S…" at bounding box center [1339, 485] width 429 height 472
click at [77, 436] on button "Start an Evaluation" at bounding box center [98, 428] width 156 height 27
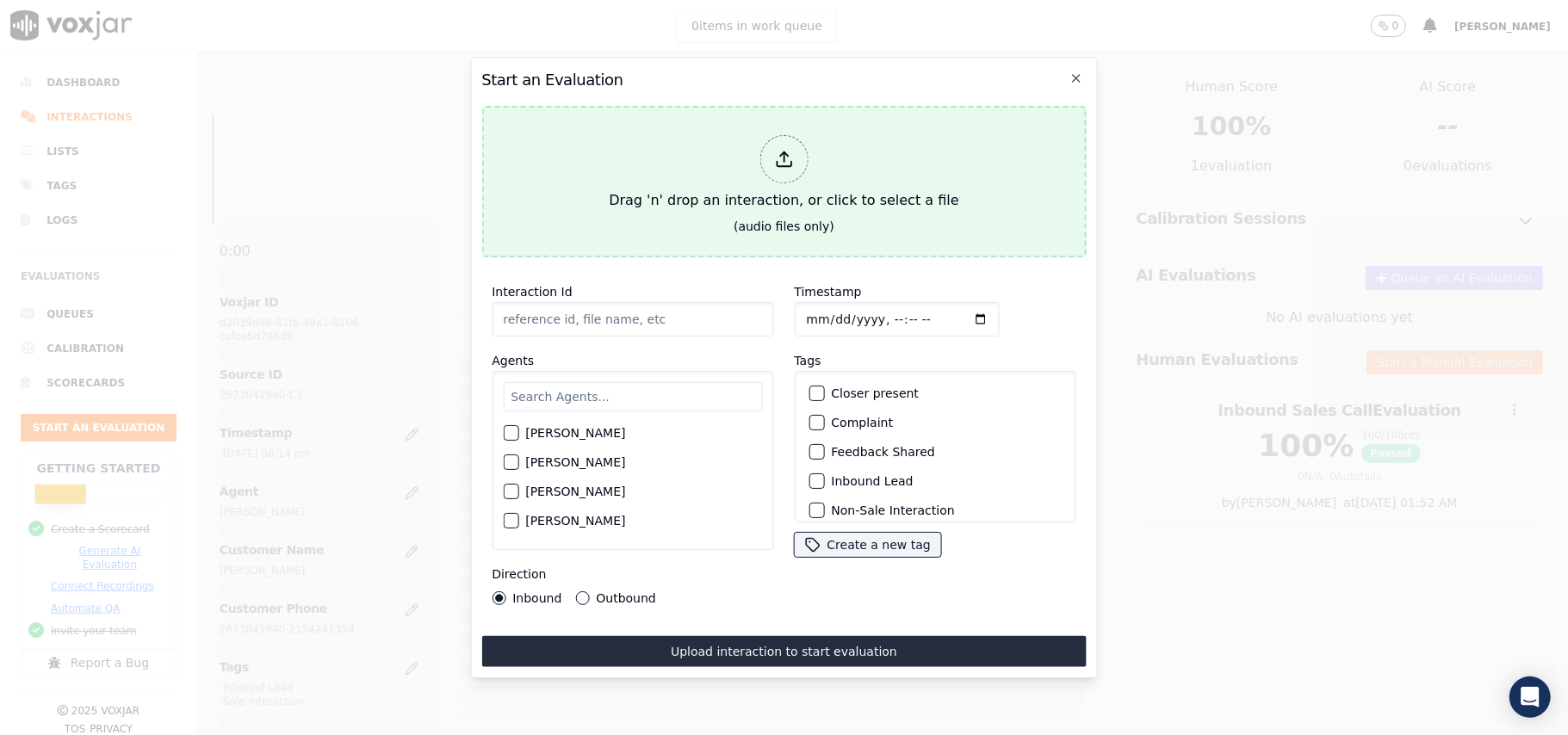
click at [683, 181] on div "Drag 'n' drop an interaction, or click to select a file" at bounding box center [783, 173] width 363 height 89
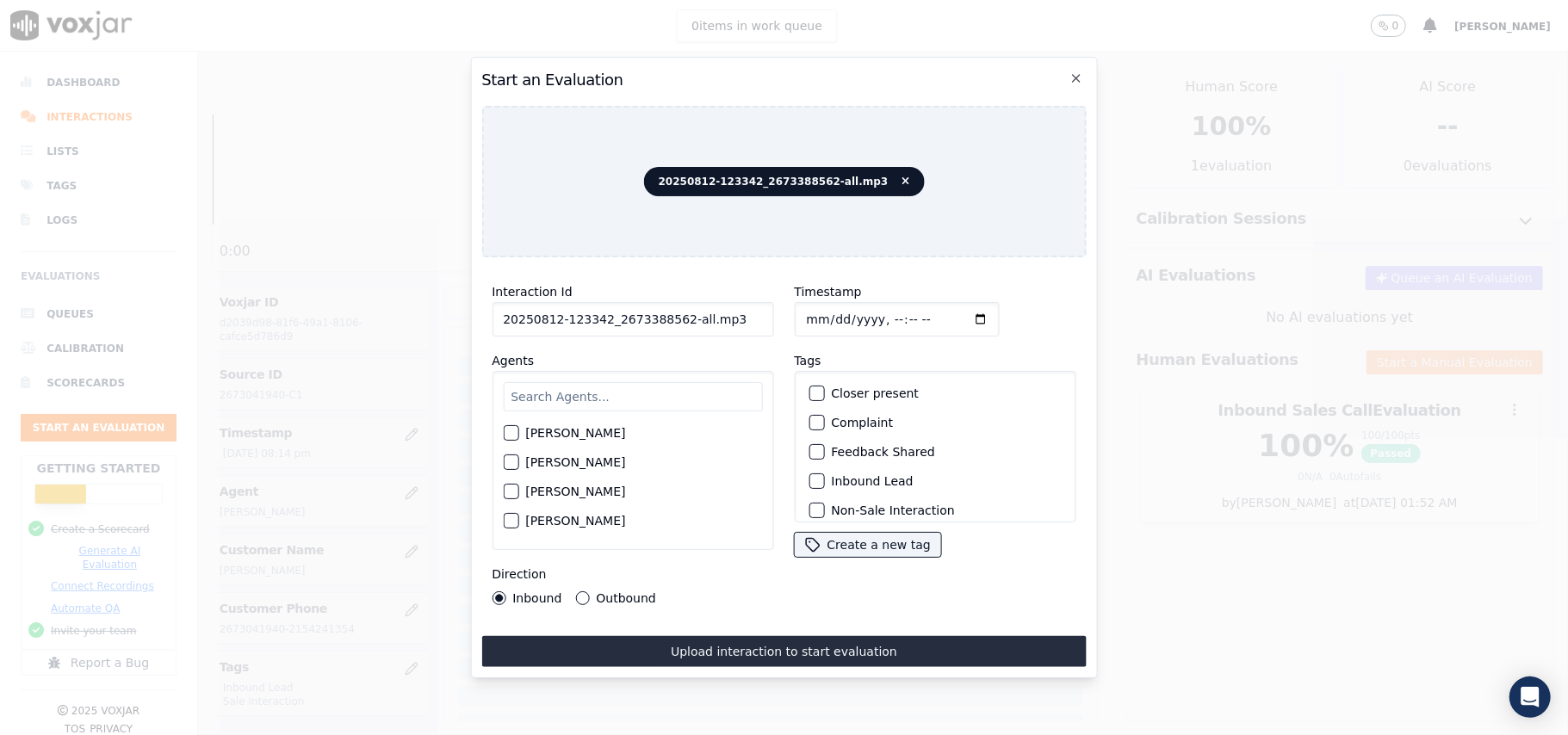
drag, startPoint x: 707, startPoint y: 308, endPoint x: 677, endPoint y: 310, distance: 30.1
click at [677, 310] on input "20250812-123342_2673388562-all.mp3" at bounding box center [633, 319] width 282 height 35
type input "20250812-123342_2673388562-C1"
click at [827, 307] on input "Timestamp" at bounding box center [896, 319] width 205 height 35
type input "[DATE]T20:27"
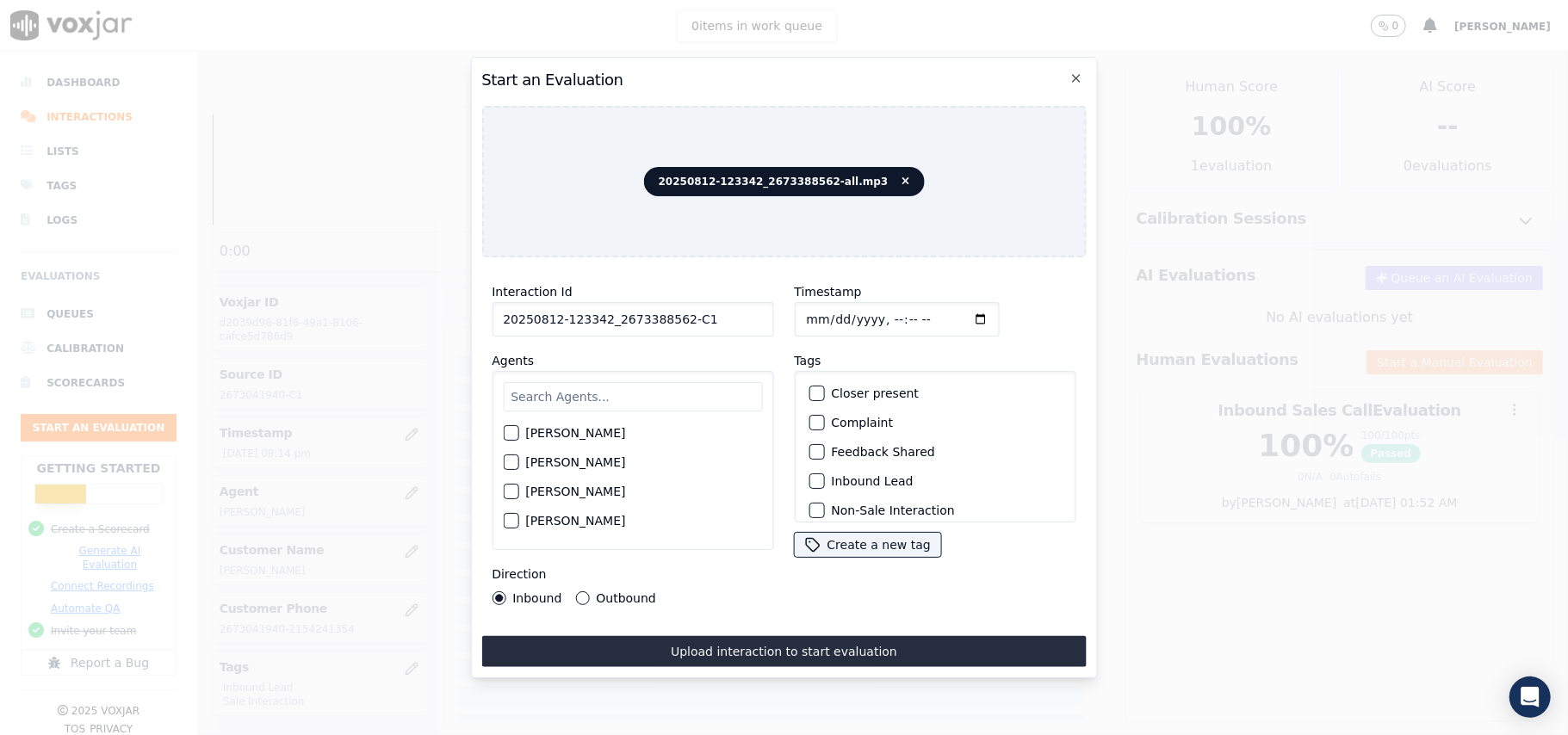
click at [584, 396] on input "text" at bounding box center [633, 397] width 260 height 29
type input "[PERSON_NAME]"
click at [514, 432] on div "button" at bounding box center [510, 438] width 12 height 12
click at [814, 474] on button "Inbound Lead" at bounding box center [816, 481] width 15 height 15
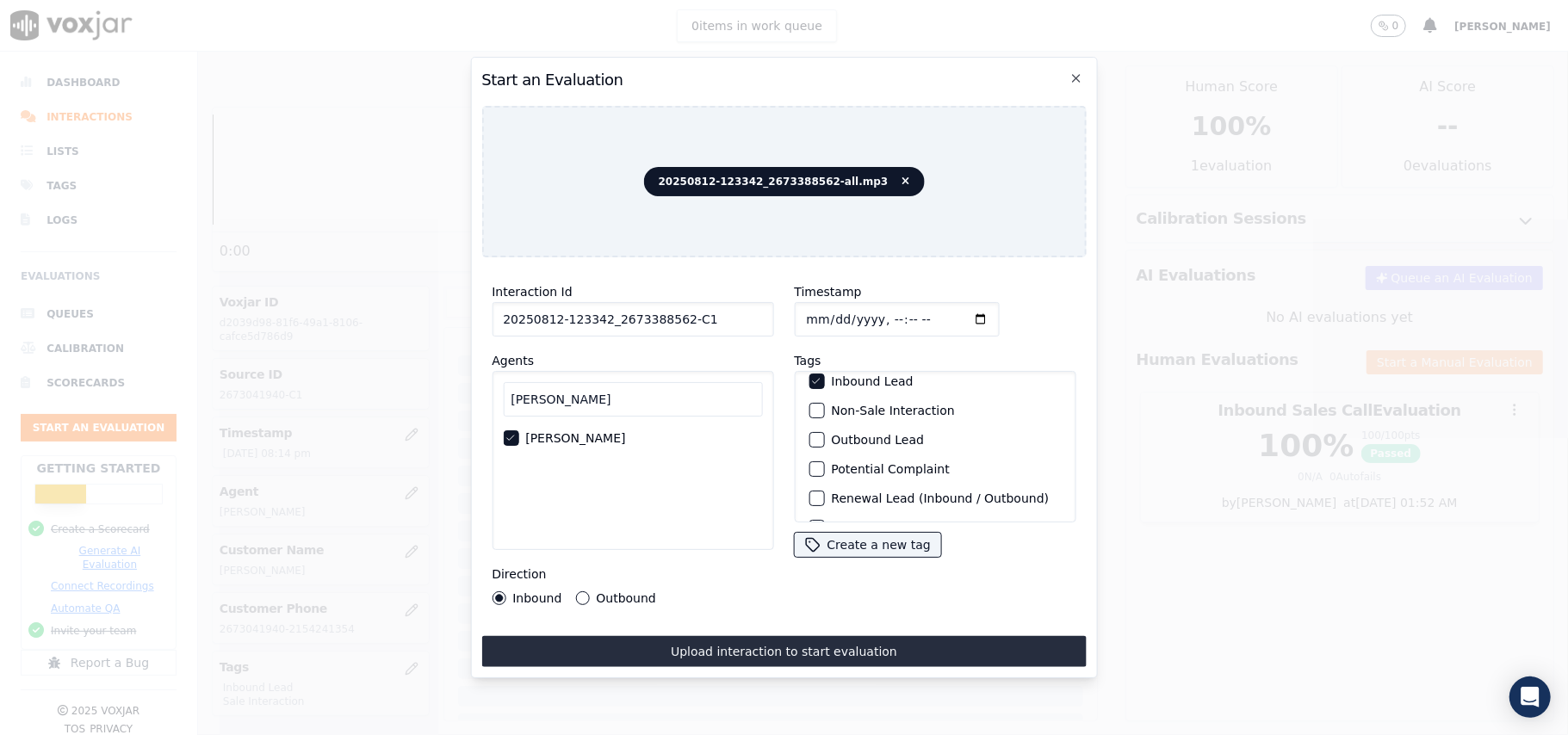
scroll to position [150, 0]
click at [815, 492] on button "Sale Interaction" at bounding box center [816, 499] width 15 height 15
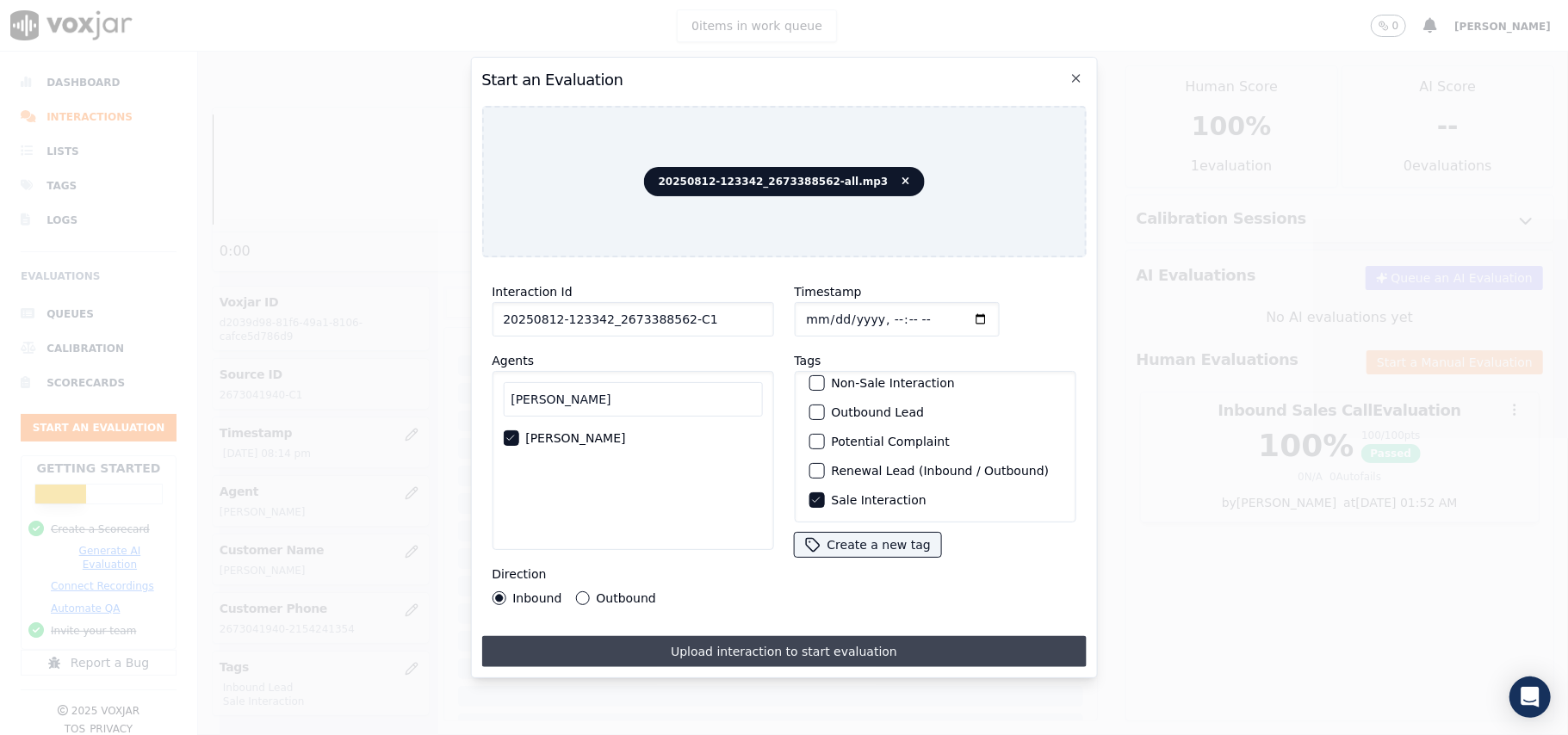
click at [691, 644] on button "Upload interaction to start evaluation" at bounding box center [783, 651] width 604 height 31
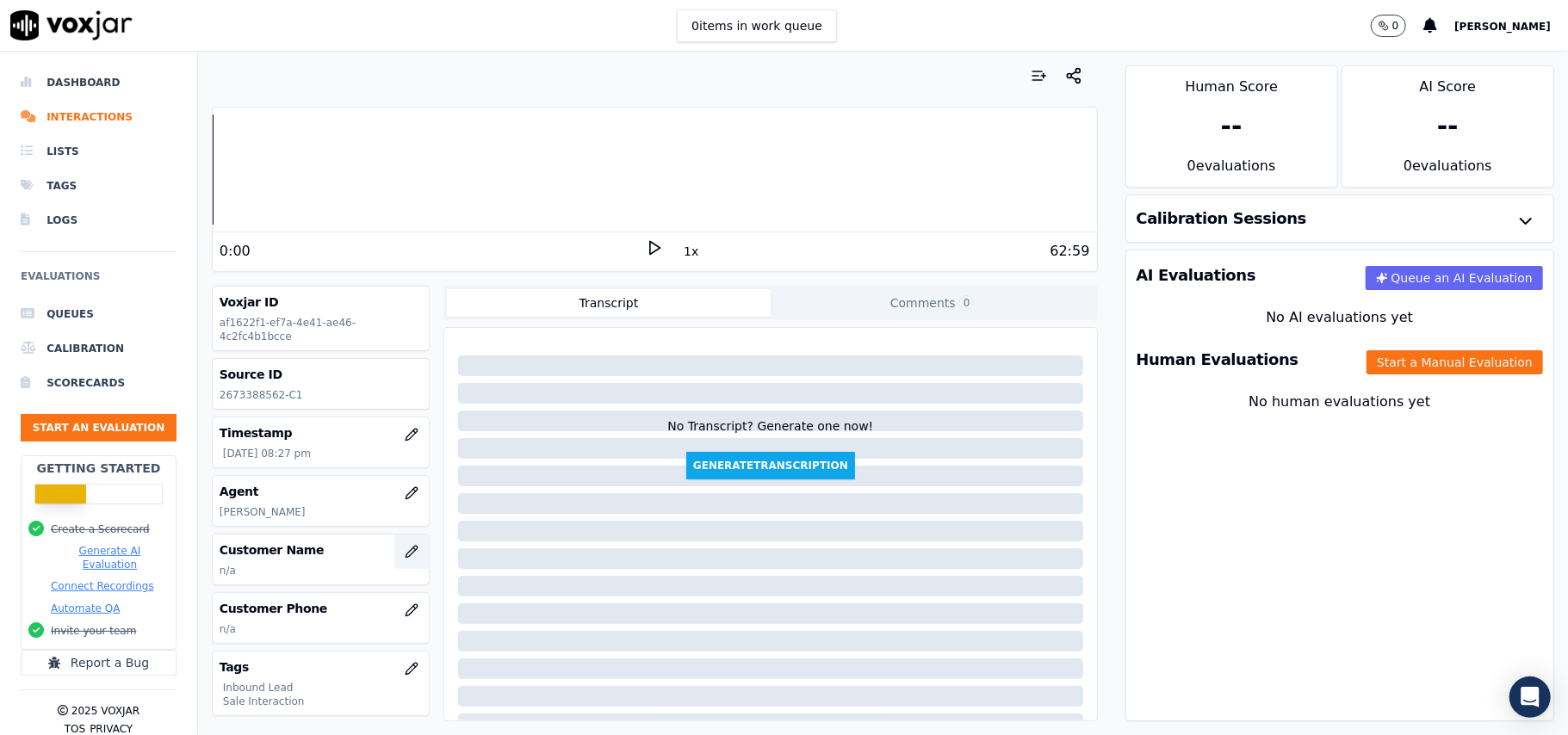
click at [414, 550] on icon "button" at bounding box center [415, 548] width 3 height 3
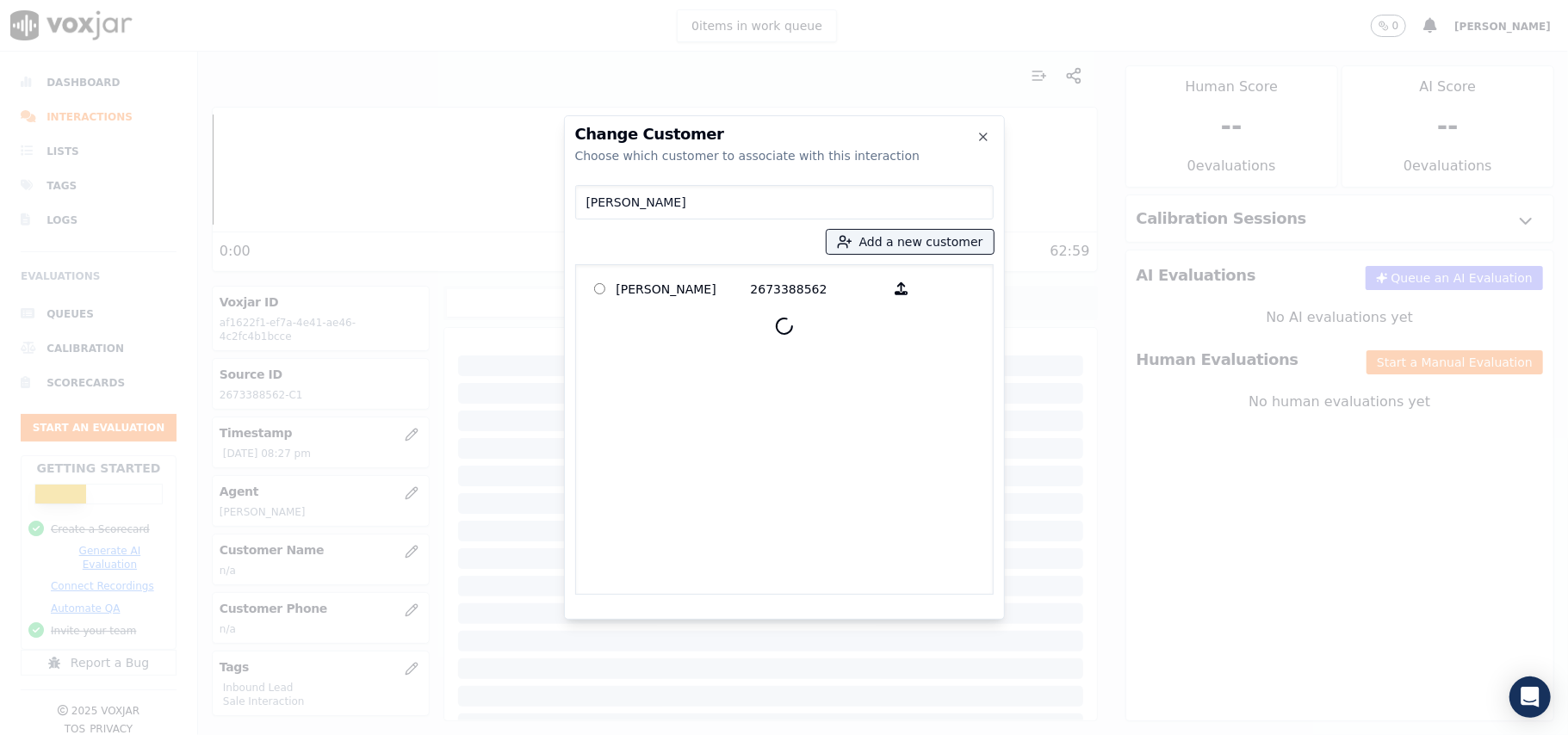
type input "[PERSON_NAME]"
click at [673, 291] on p "[PERSON_NAME]" at bounding box center [684, 289] width 135 height 27
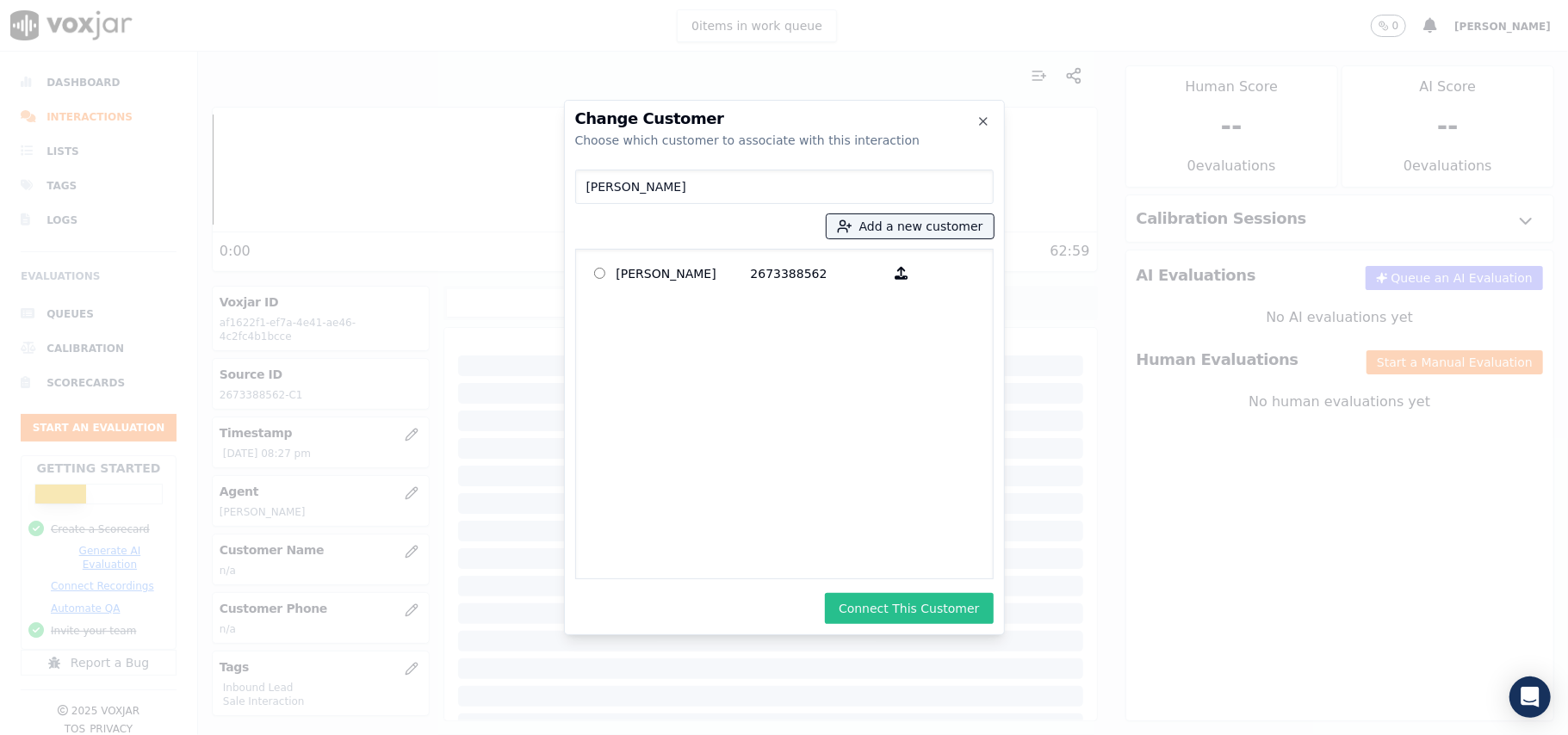
click at [900, 607] on button "Connect This Customer" at bounding box center [909, 608] width 168 height 31
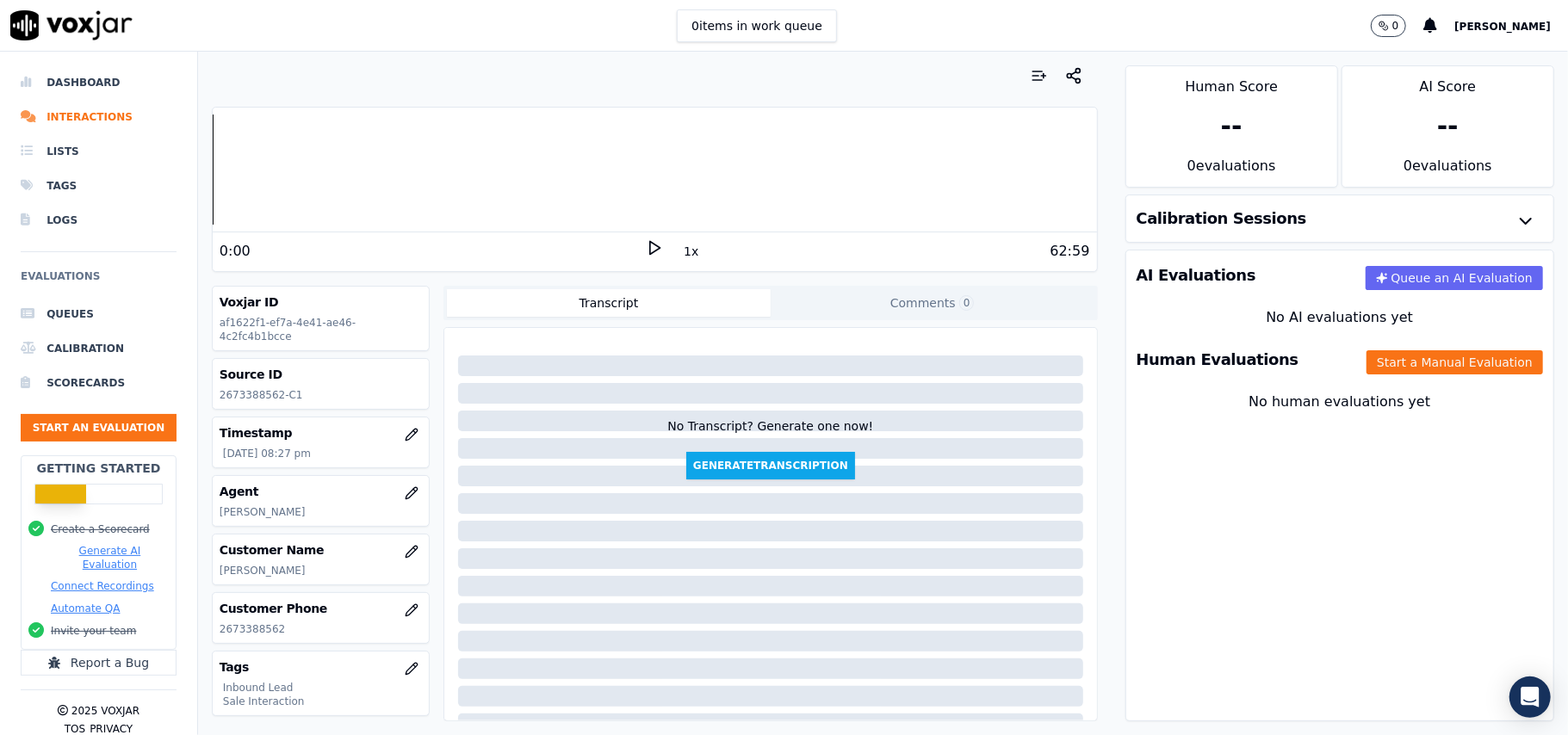
click at [1378, 367] on button "Start a Manual Evaluation" at bounding box center [1455, 362] width 176 height 24
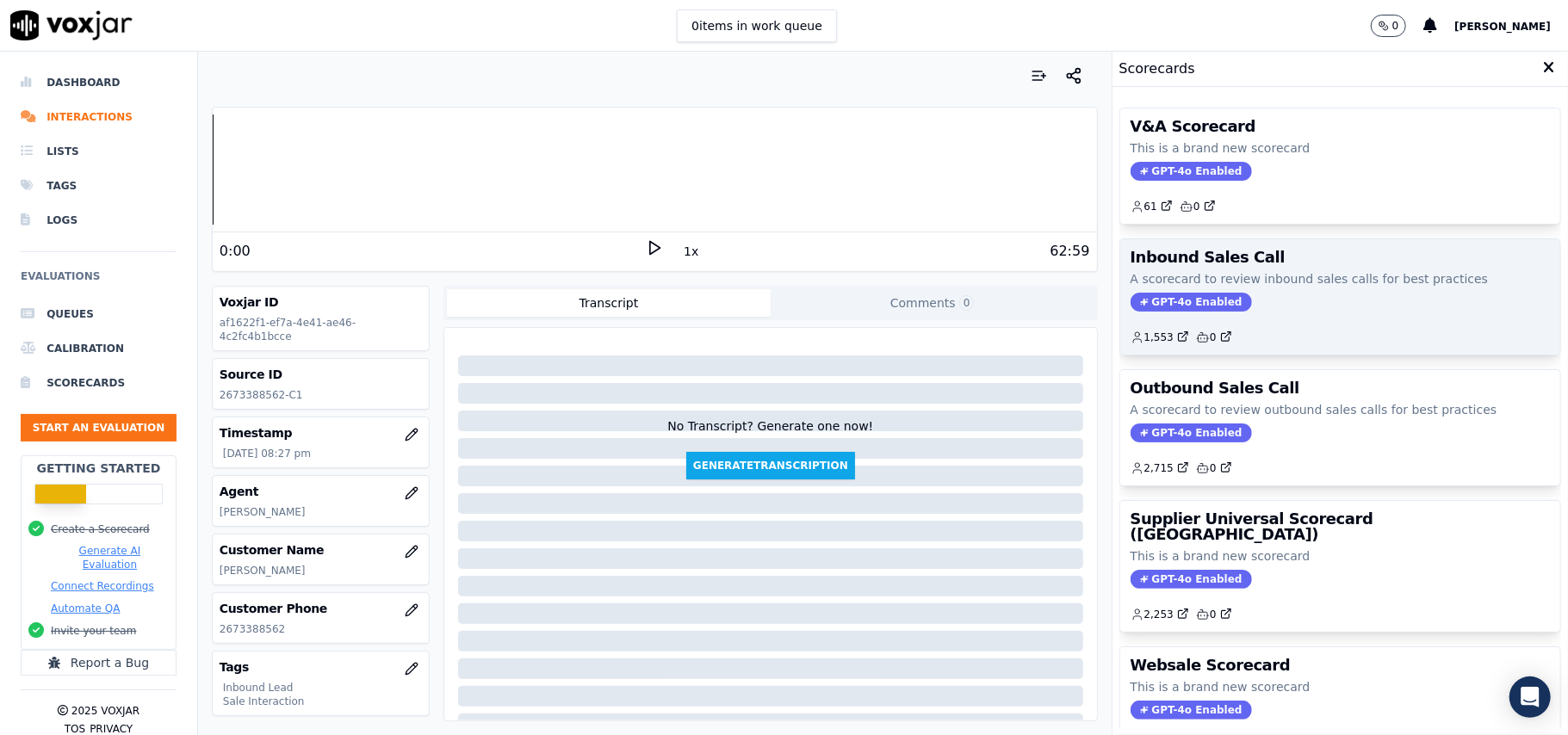
click at [1153, 300] on span "GPT-4o Enabled" at bounding box center [1191, 301] width 121 height 19
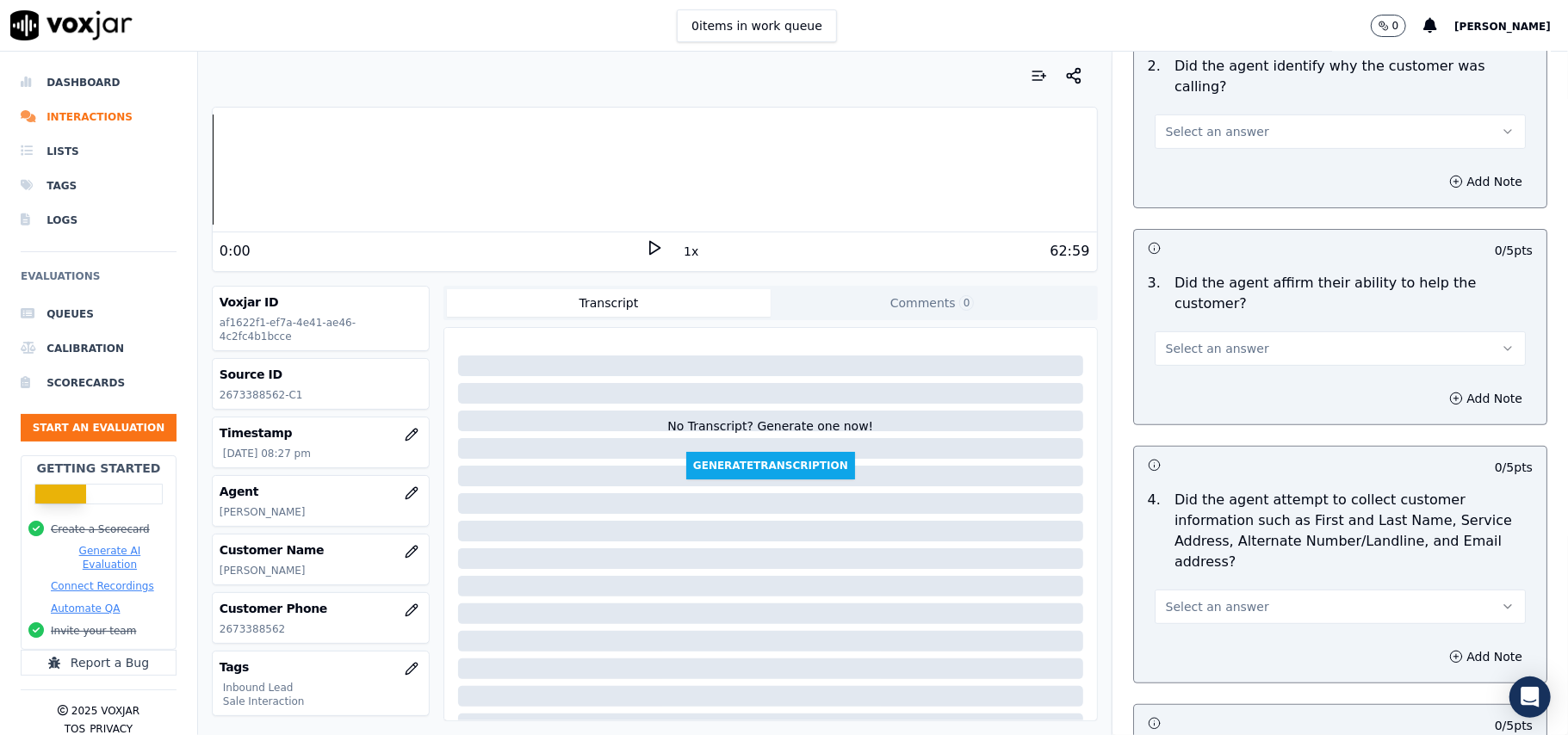
scroll to position [4817, 0]
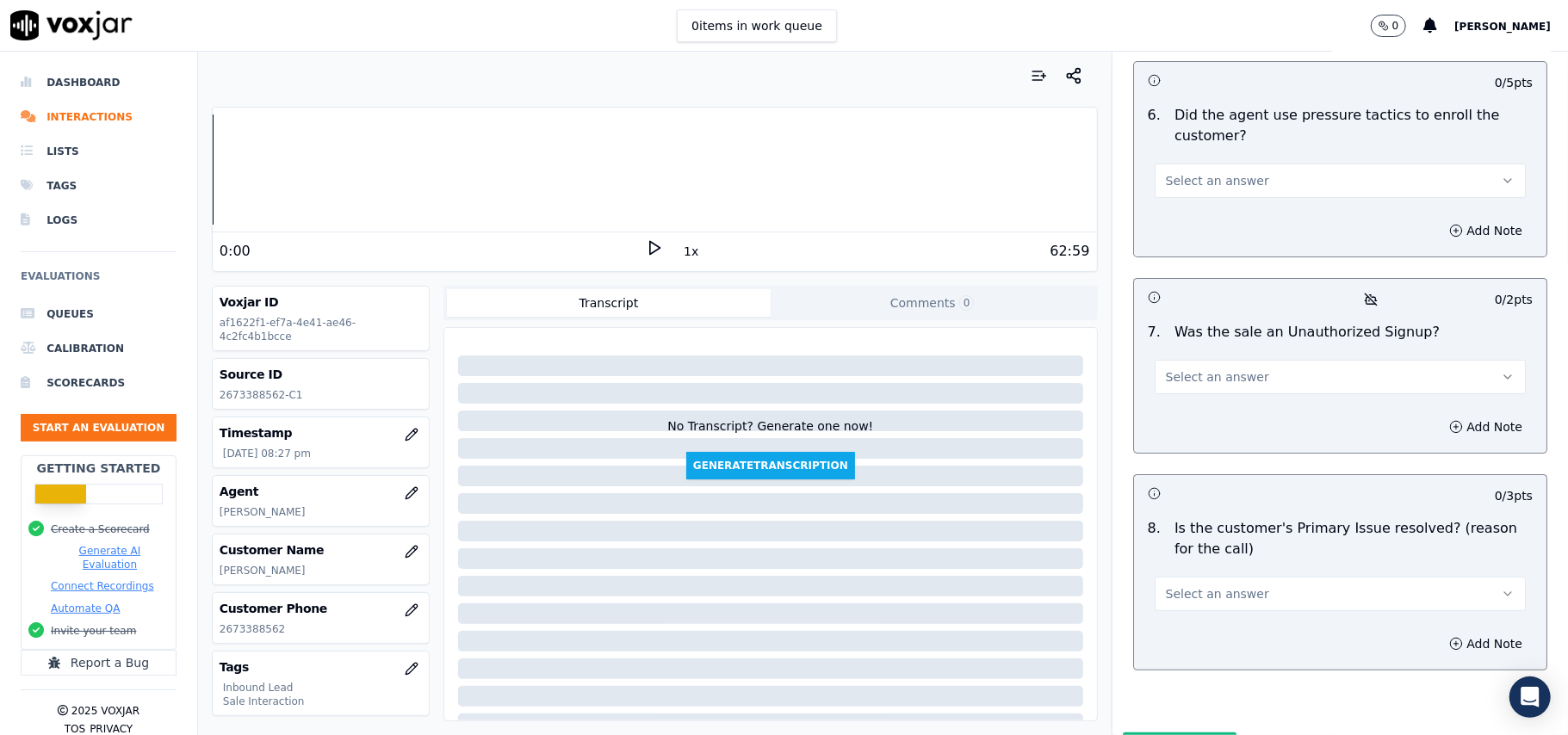
click at [1230, 585] on span "Select an answer" at bounding box center [1217, 593] width 104 height 17
click at [1215, 538] on div "Yes" at bounding box center [1303, 542] width 333 height 27
click at [1185, 368] on span "Select an answer" at bounding box center [1217, 376] width 104 height 17
click at [1182, 344] on div "No" at bounding box center [1303, 352] width 333 height 27
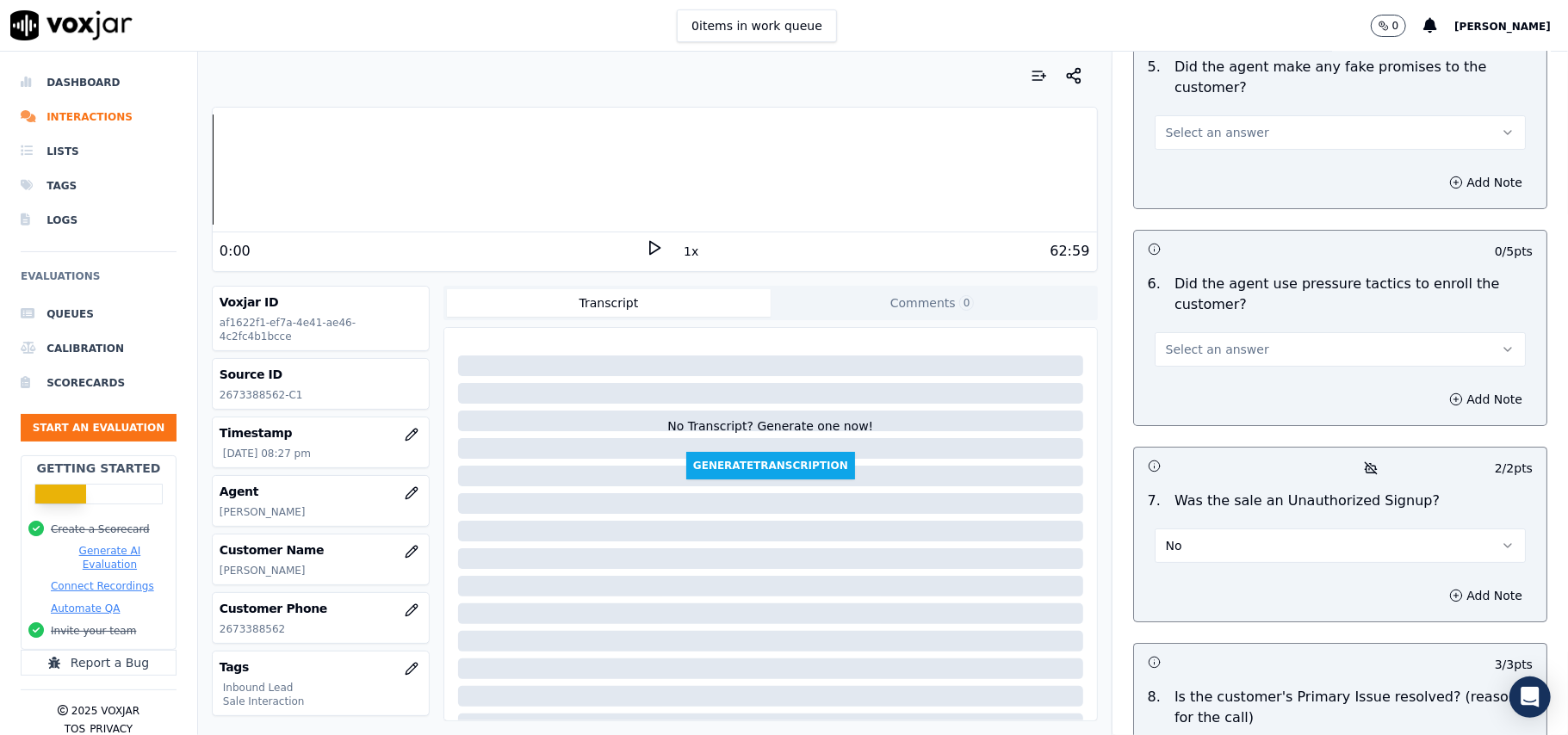
scroll to position [4473, 0]
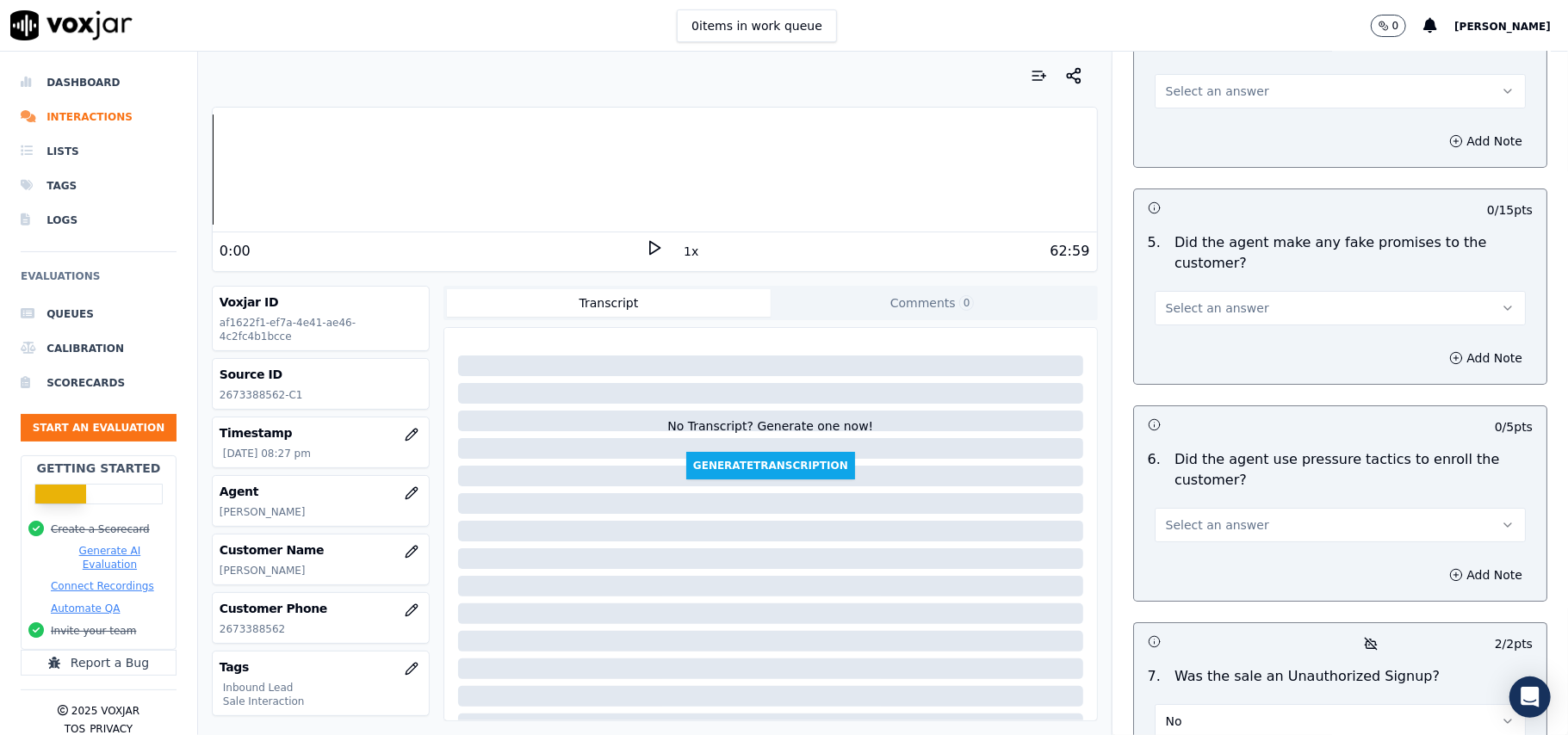
click at [1195, 516] on span "Select an answer" at bounding box center [1217, 524] width 104 height 17
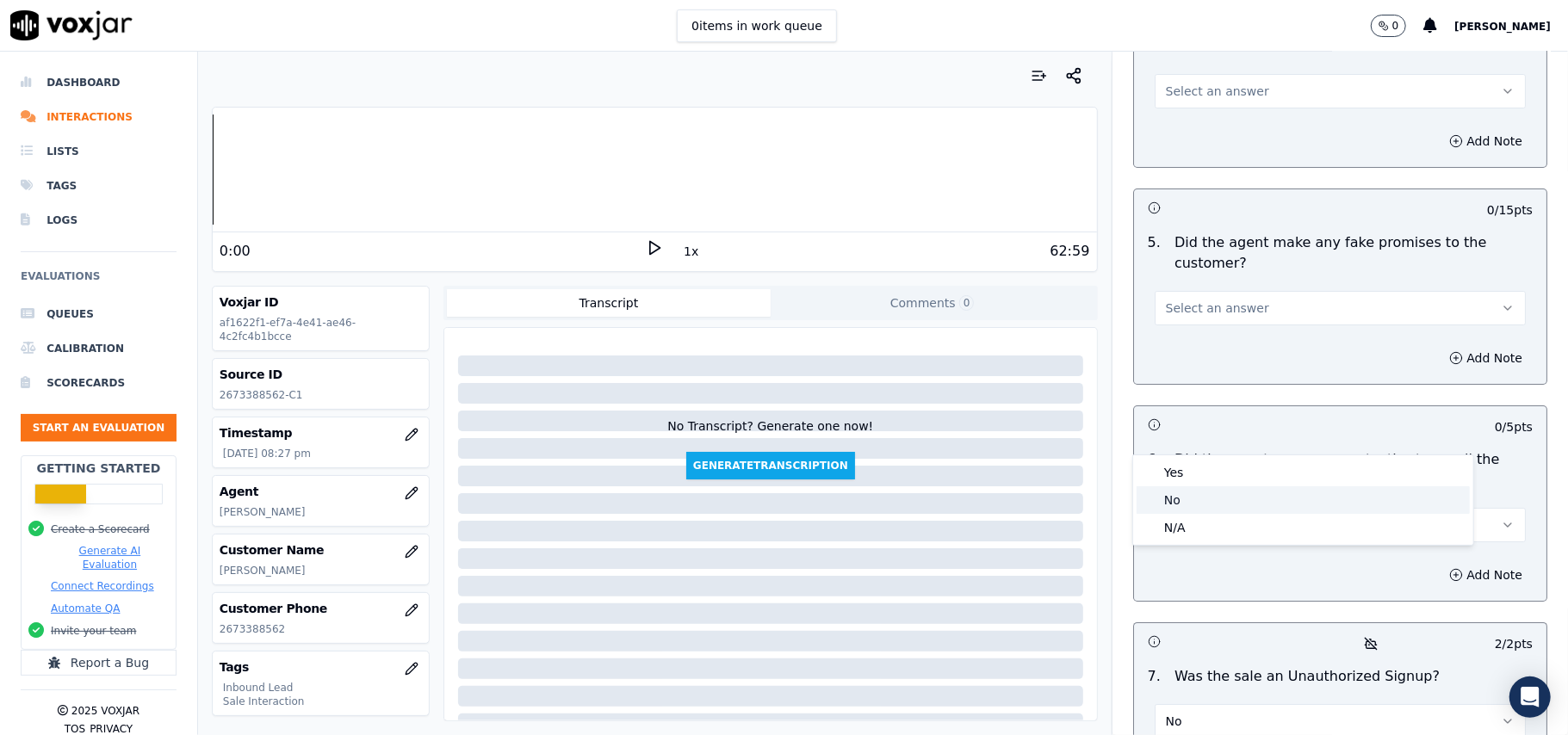
click at [1207, 500] on div "No" at bounding box center [1303, 499] width 333 height 27
click at [1200, 299] on span "Select an answer" at bounding box center [1217, 307] width 104 height 17
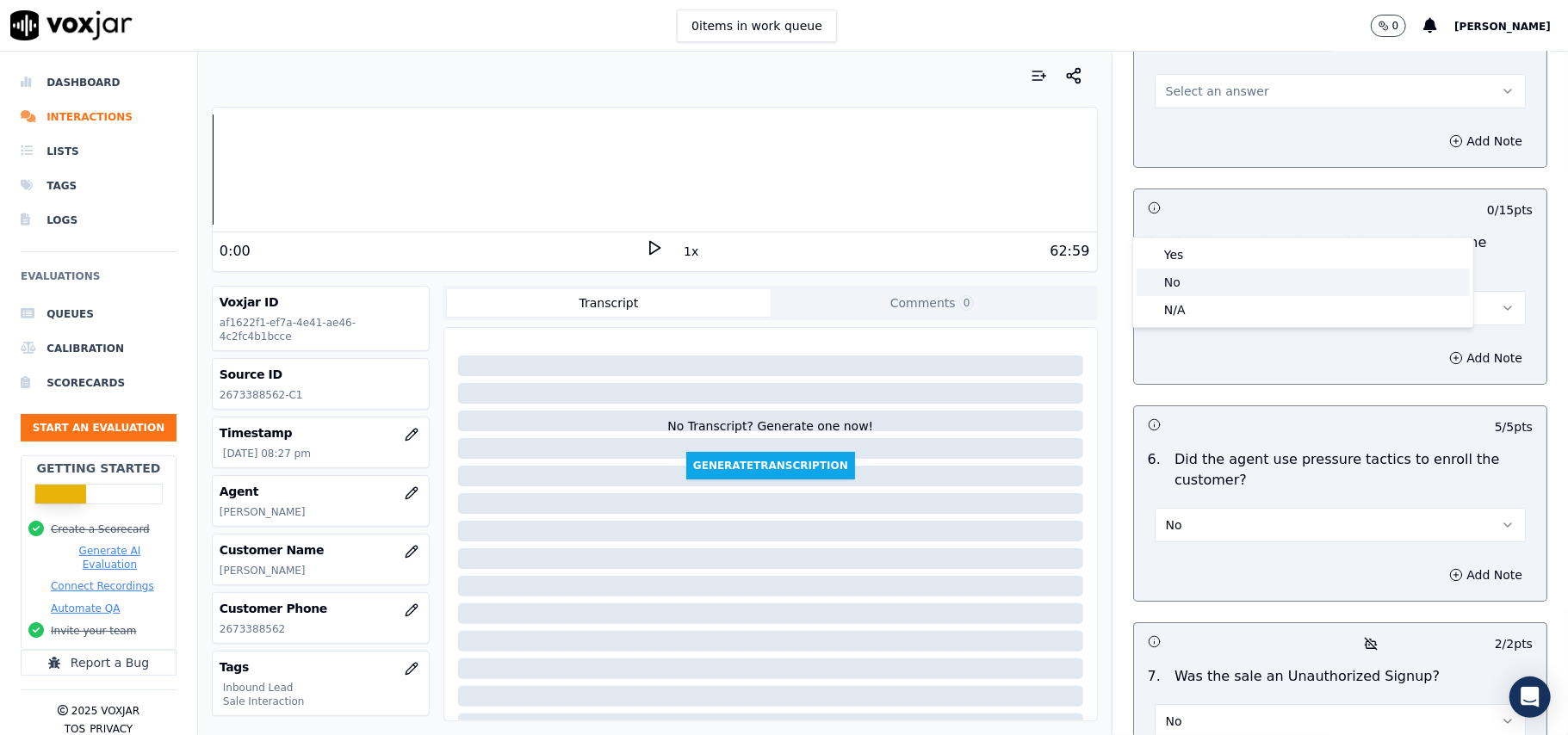
click at [1200, 280] on div "No" at bounding box center [1303, 282] width 333 height 27
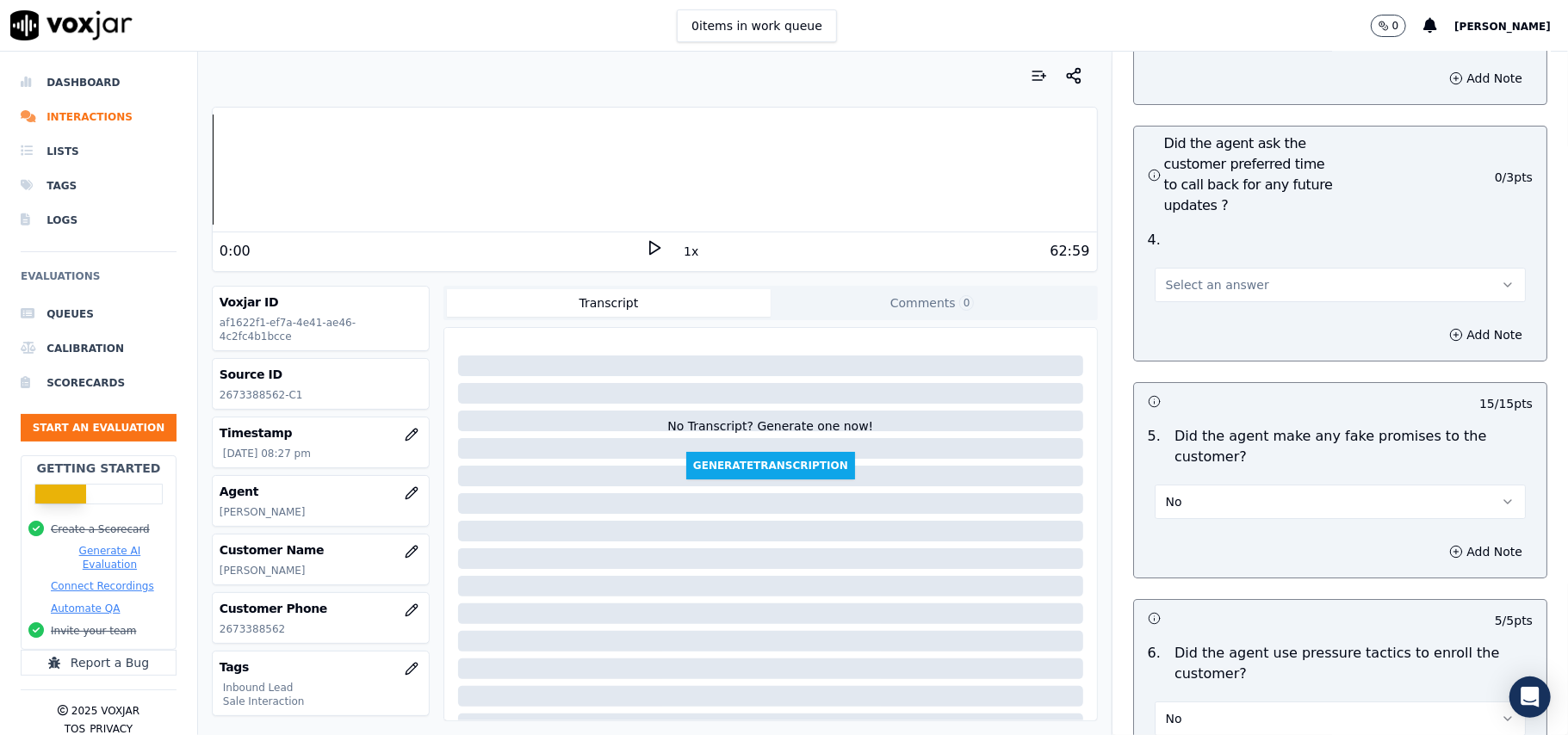
scroll to position [4129, 0]
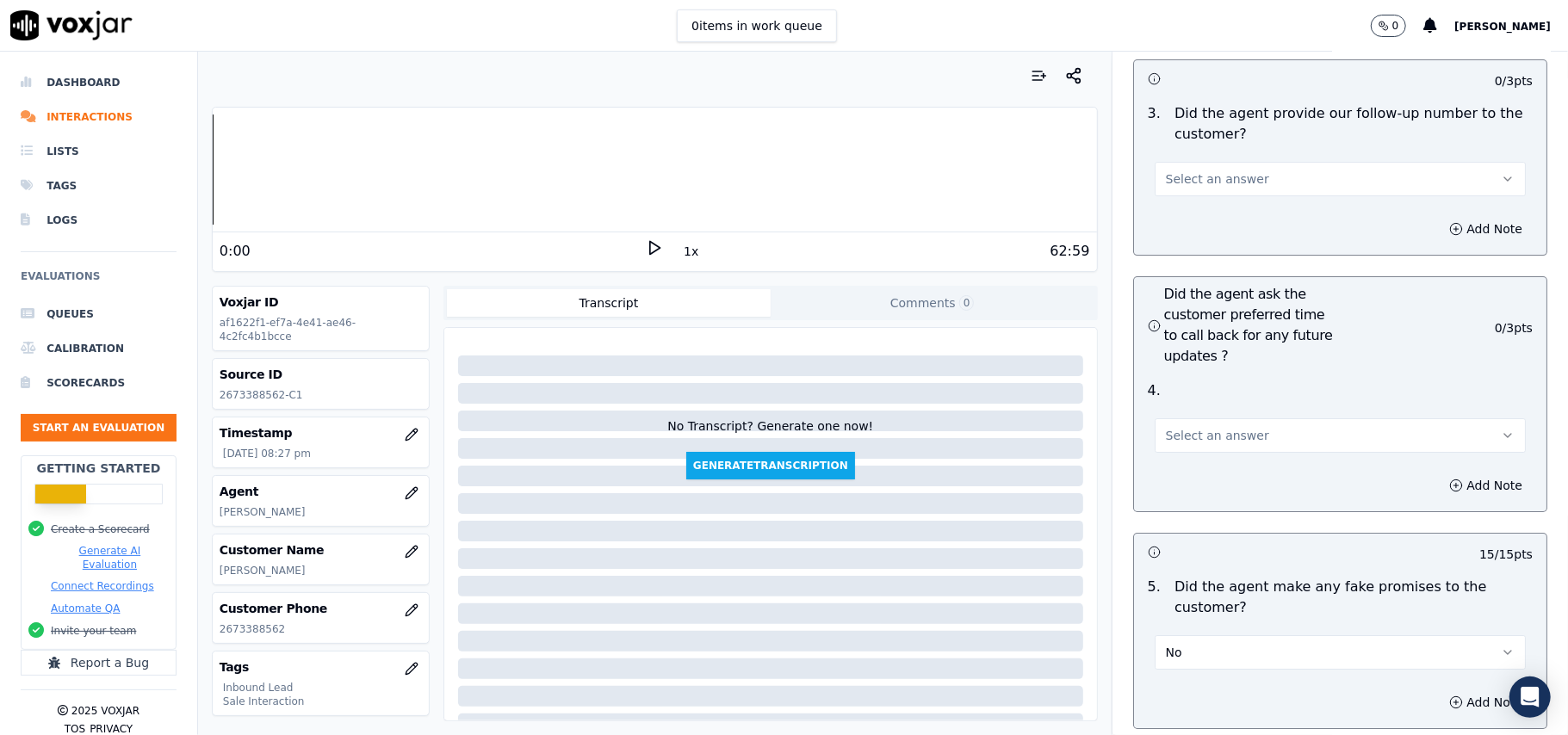
click at [1224, 418] on button "Select an answer" at bounding box center [1339, 435] width 371 height 35
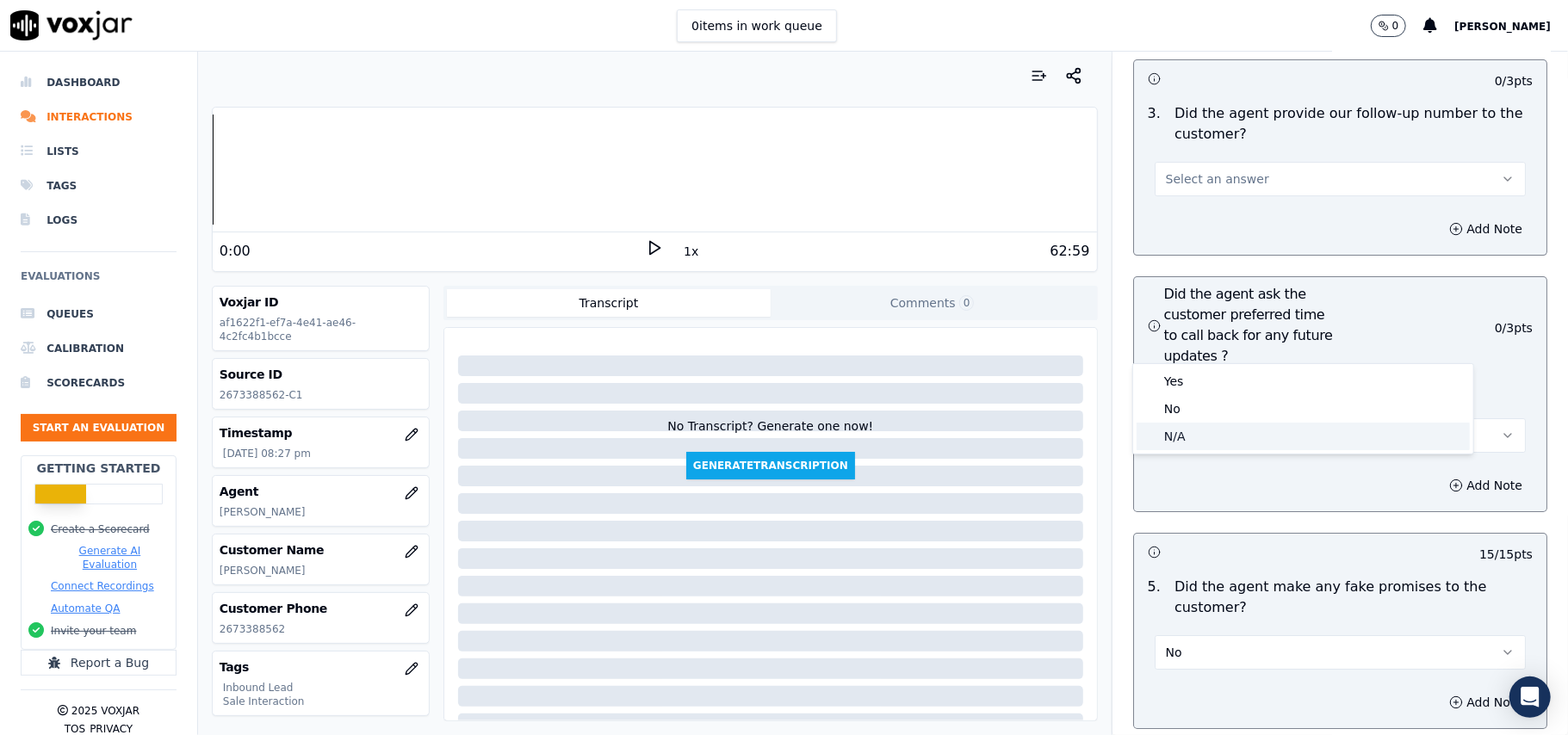
click at [1210, 445] on div "N/A" at bounding box center [1303, 436] width 333 height 27
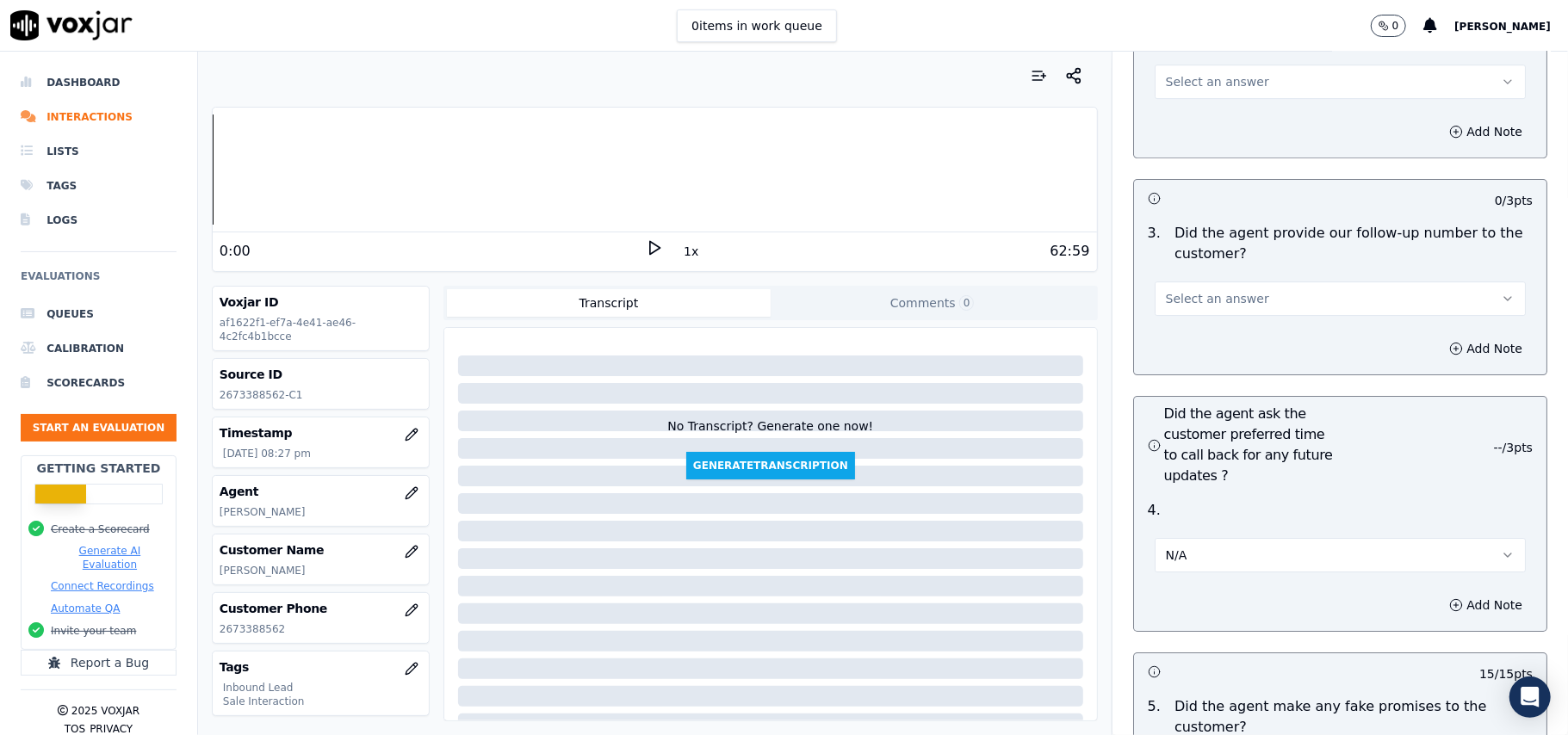
scroll to position [3899, 0]
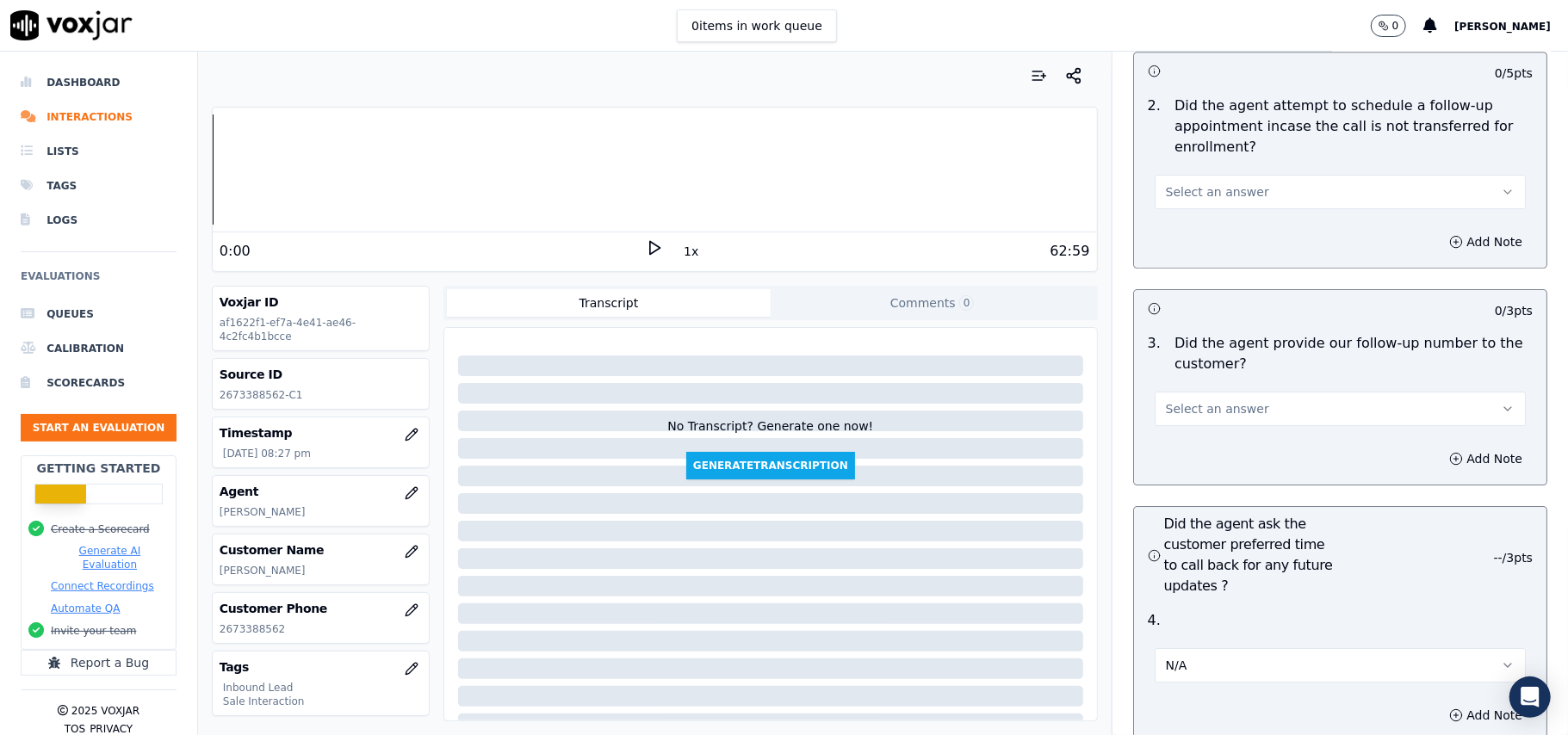
click at [1203, 400] on span "Select an answer" at bounding box center [1217, 408] width 104 height 17
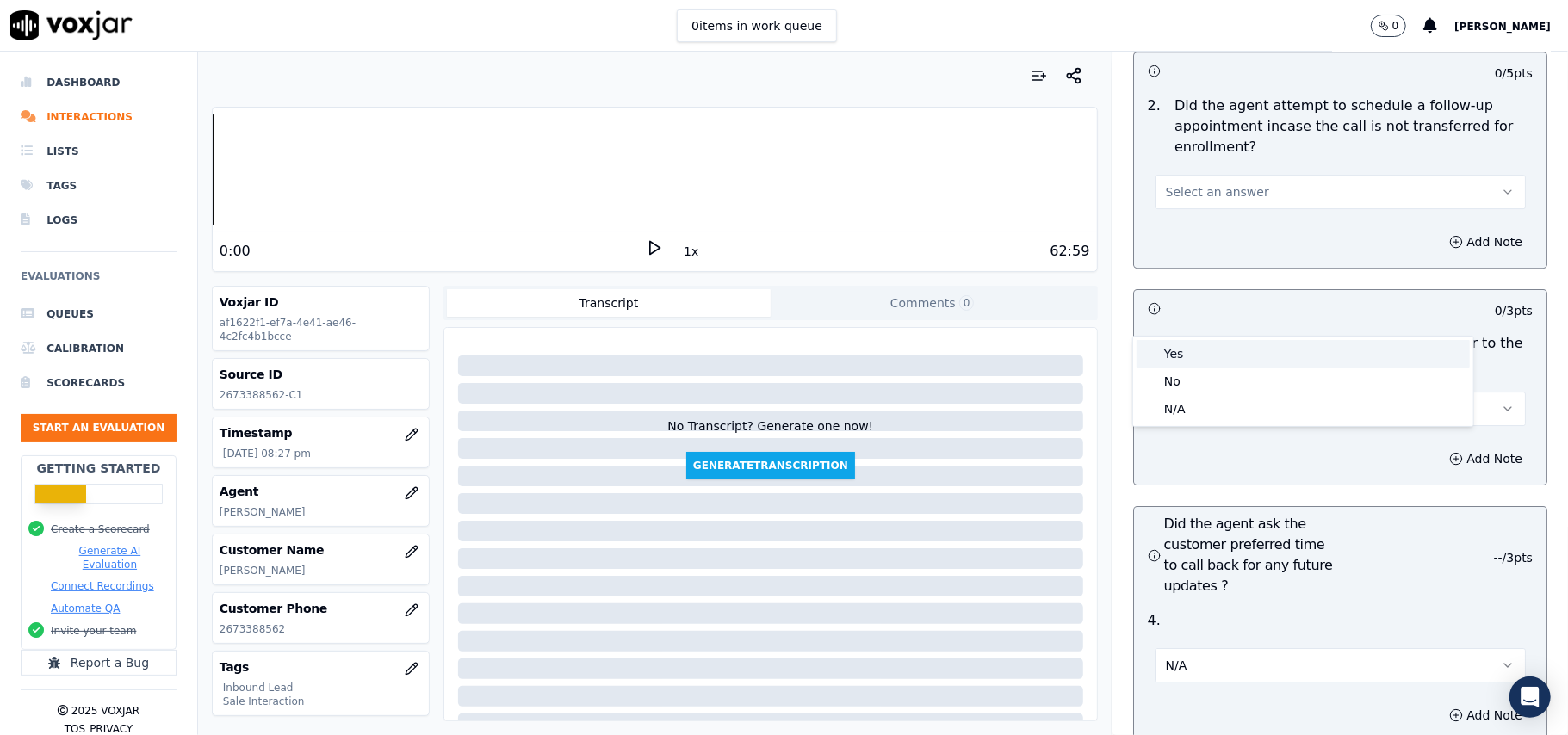
click at [1203, 349] on div "Yes" at bounding box center [1303, 353] width 333 height 27
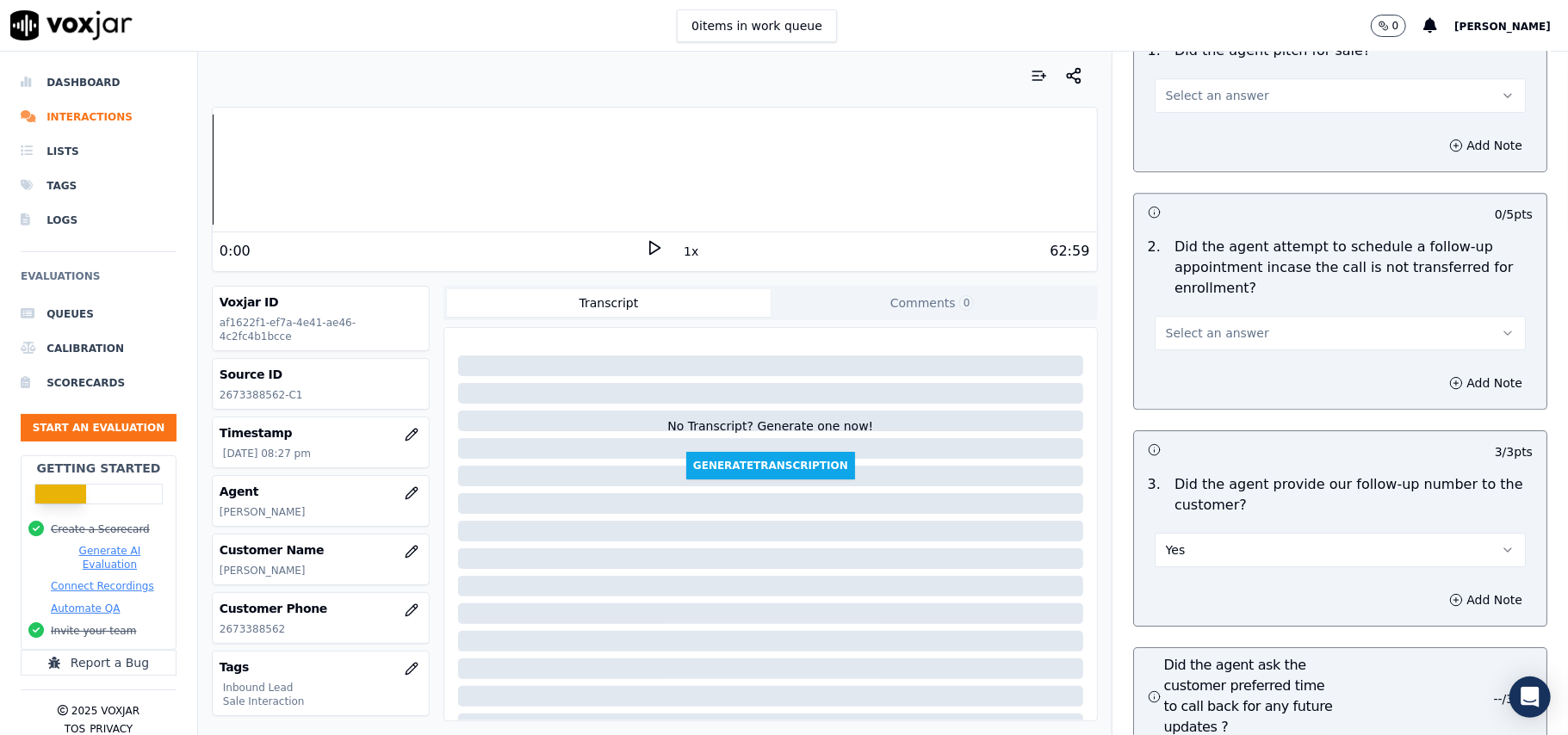
scroll to position [3555, 0]
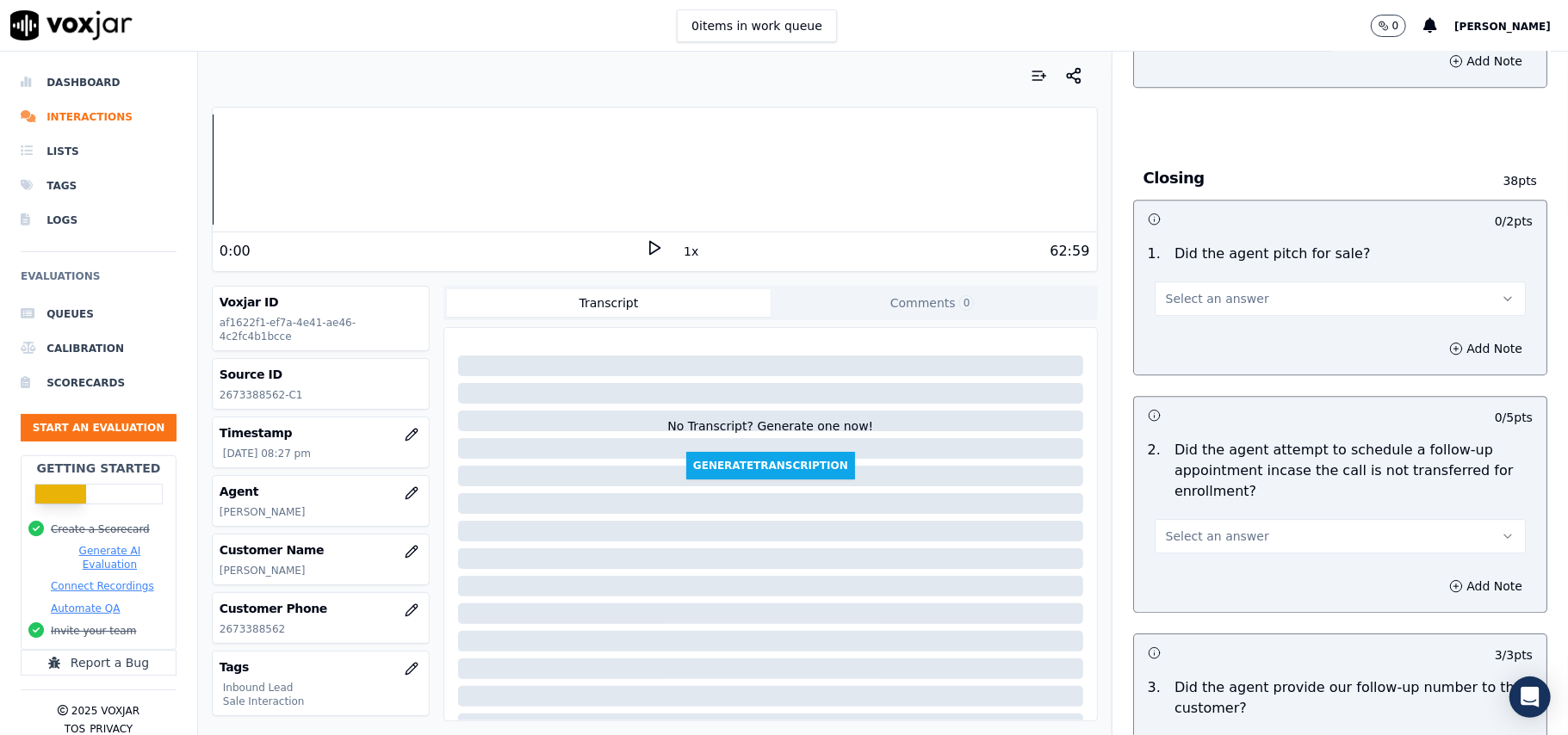
click at [1211, 519] on button "Select an answer" at bounding box center [1339, 536] width 371 height 35
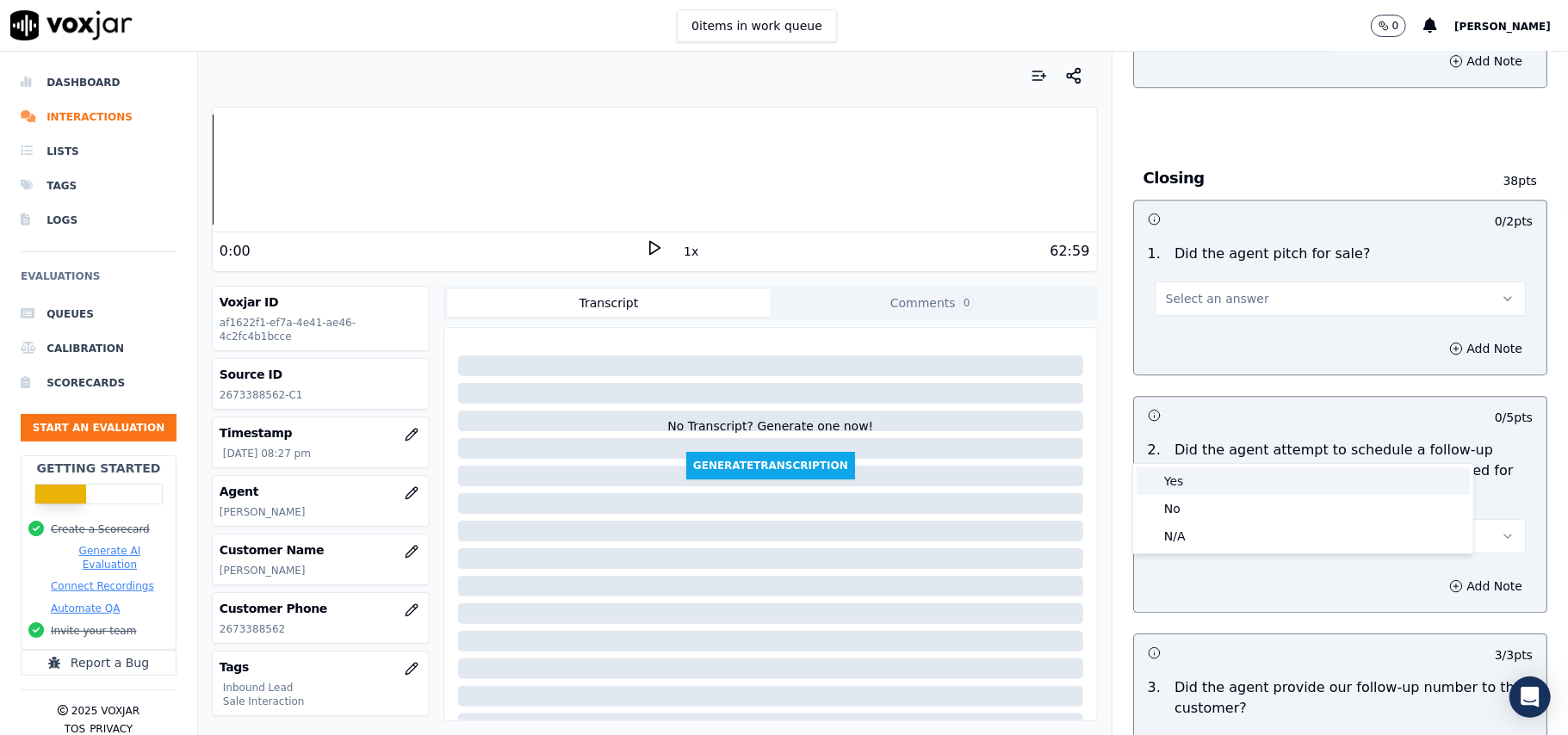
click at [1195, 484] on div "Yes" at bounding box center [1303, 481] width 333 height 27
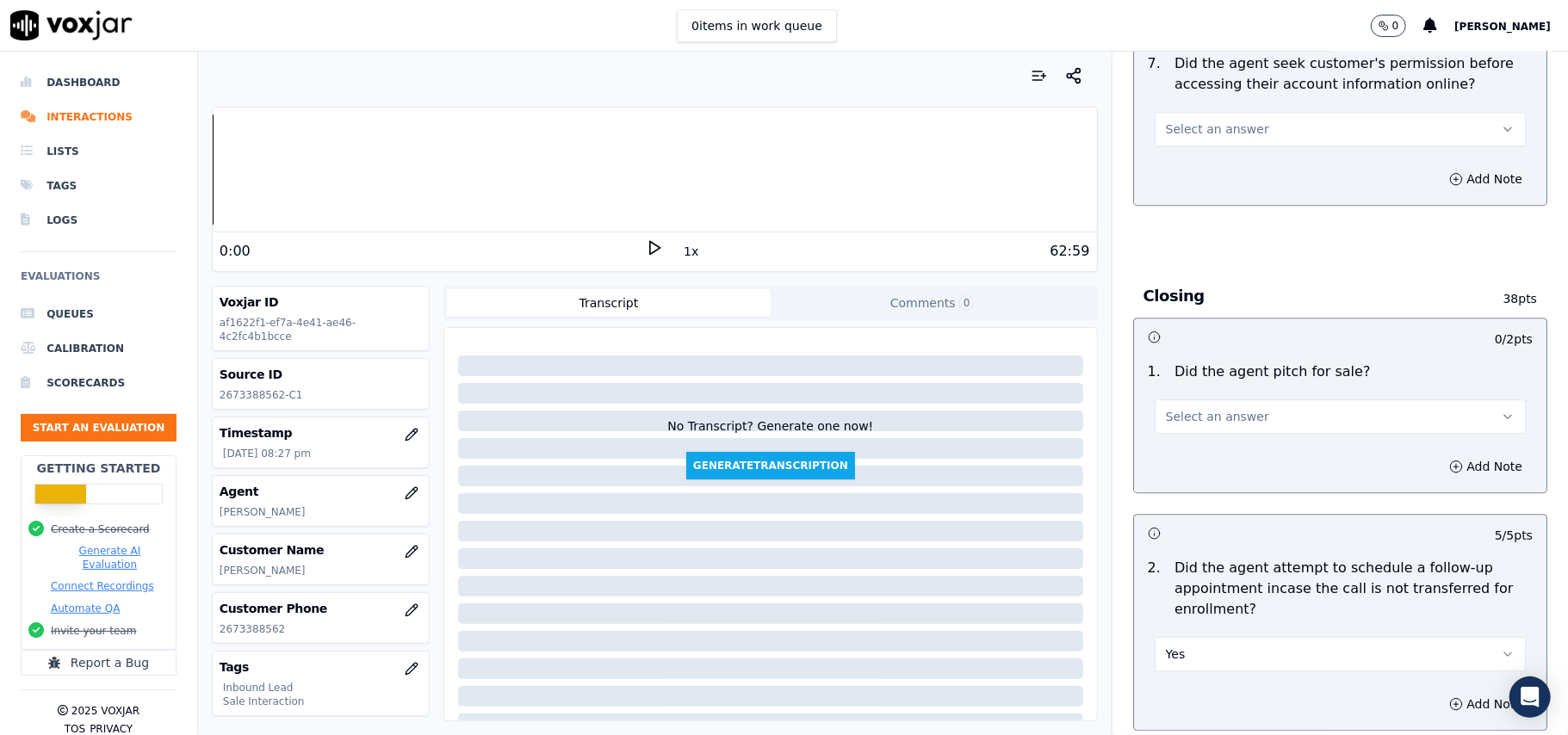
scroll to position [3326, 0]
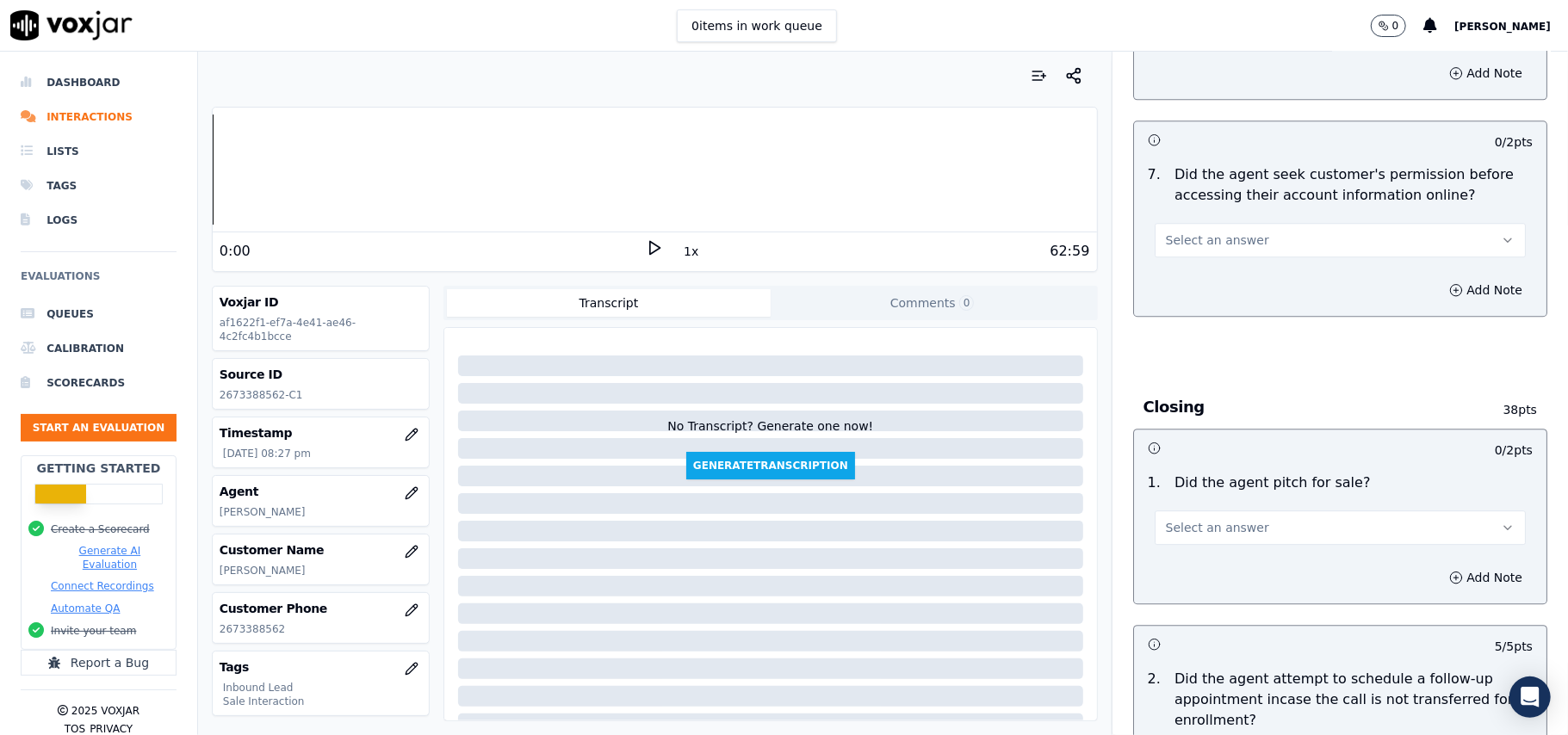
click at [1192, 519] on span "Select an answer" at bounding box center [1217, 527] width 104 height 17
click at [1192, 469] on div "Yes" at bounding box center [1303, 472] width 333 height 27
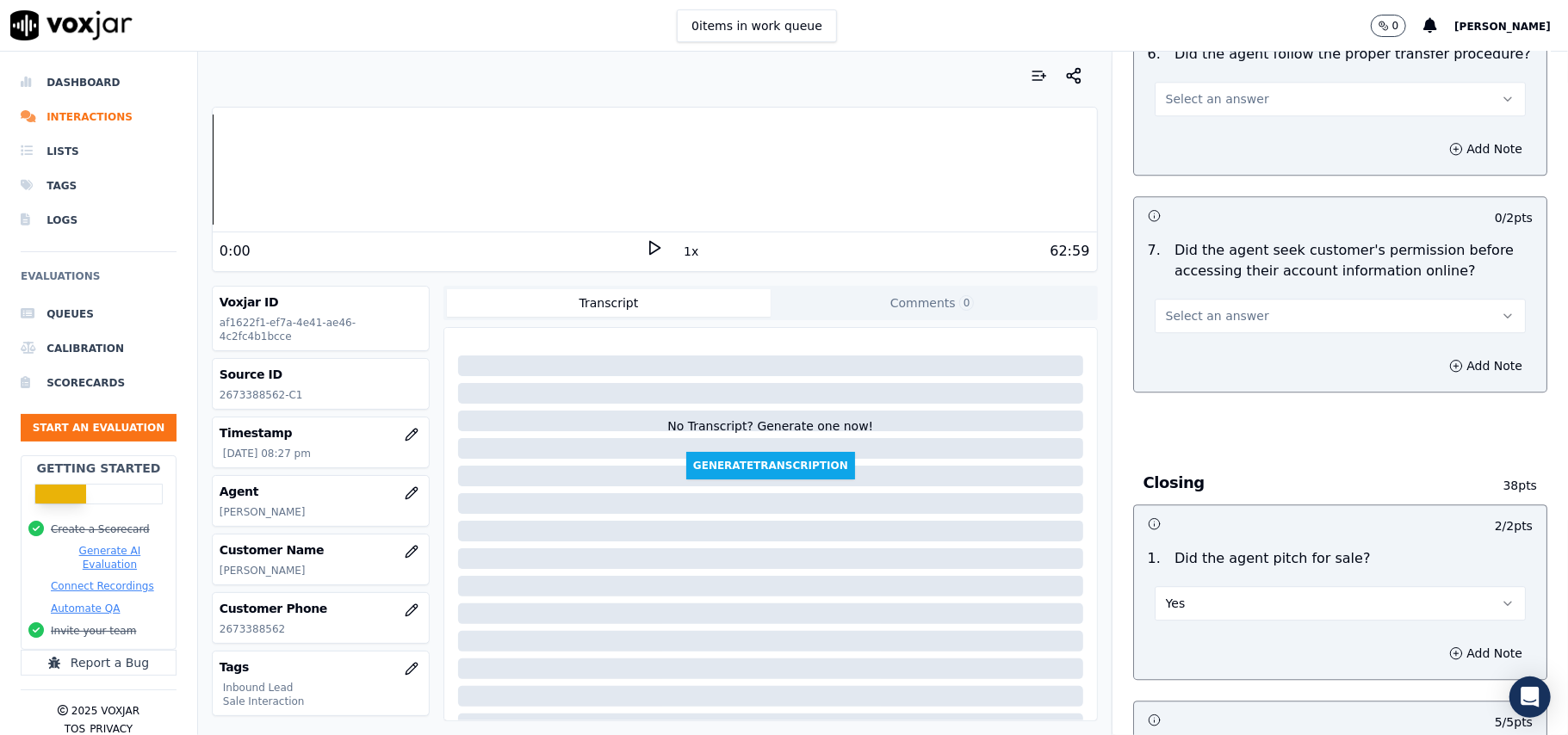
scroll to position [3211, 0]
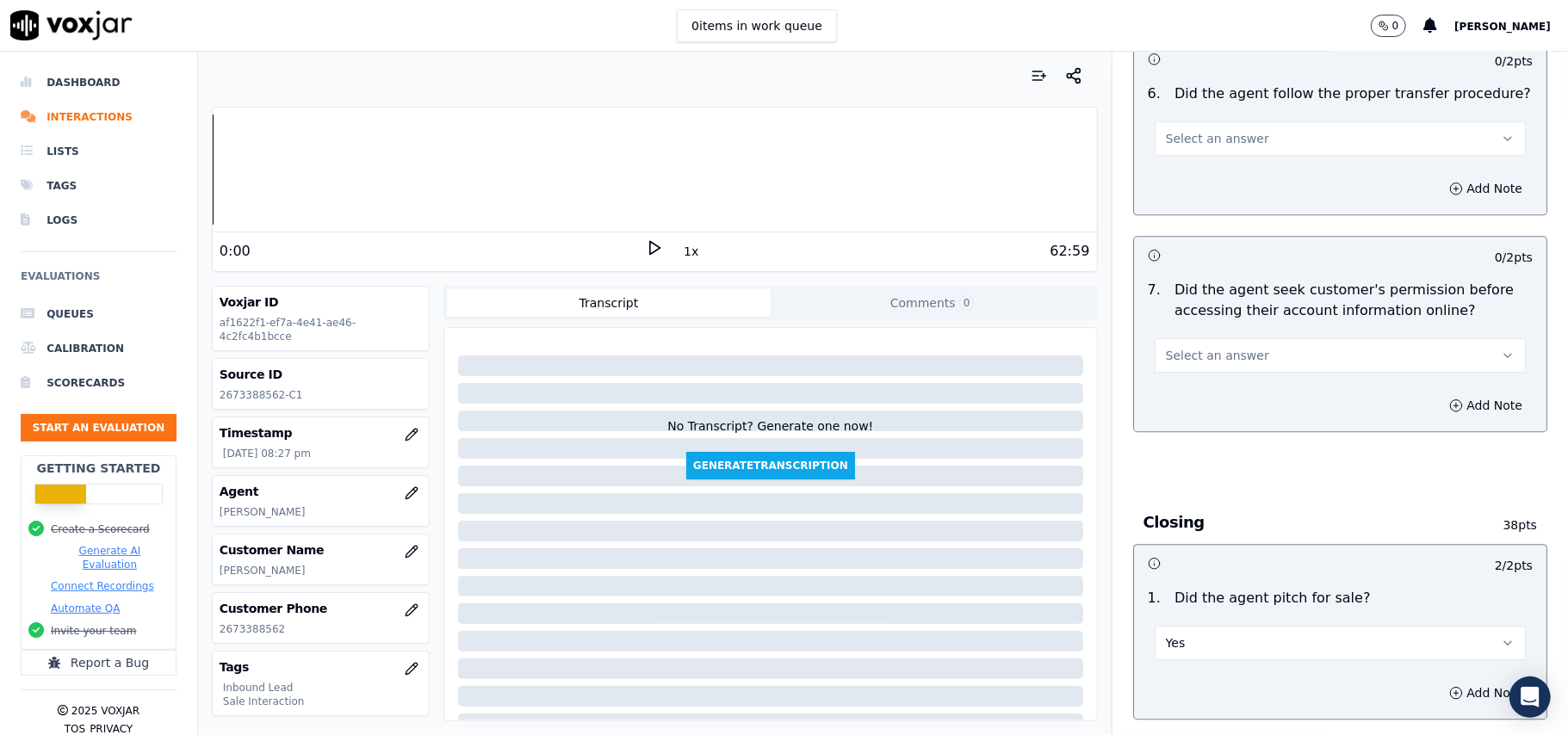
click at [1215, 380] on div "Add Note" at bounding box center [1340, 406] width 413 height 51
click at [1215, 347] on span "Select an answer" at bounding box center [1217, 355] width 104 height 17
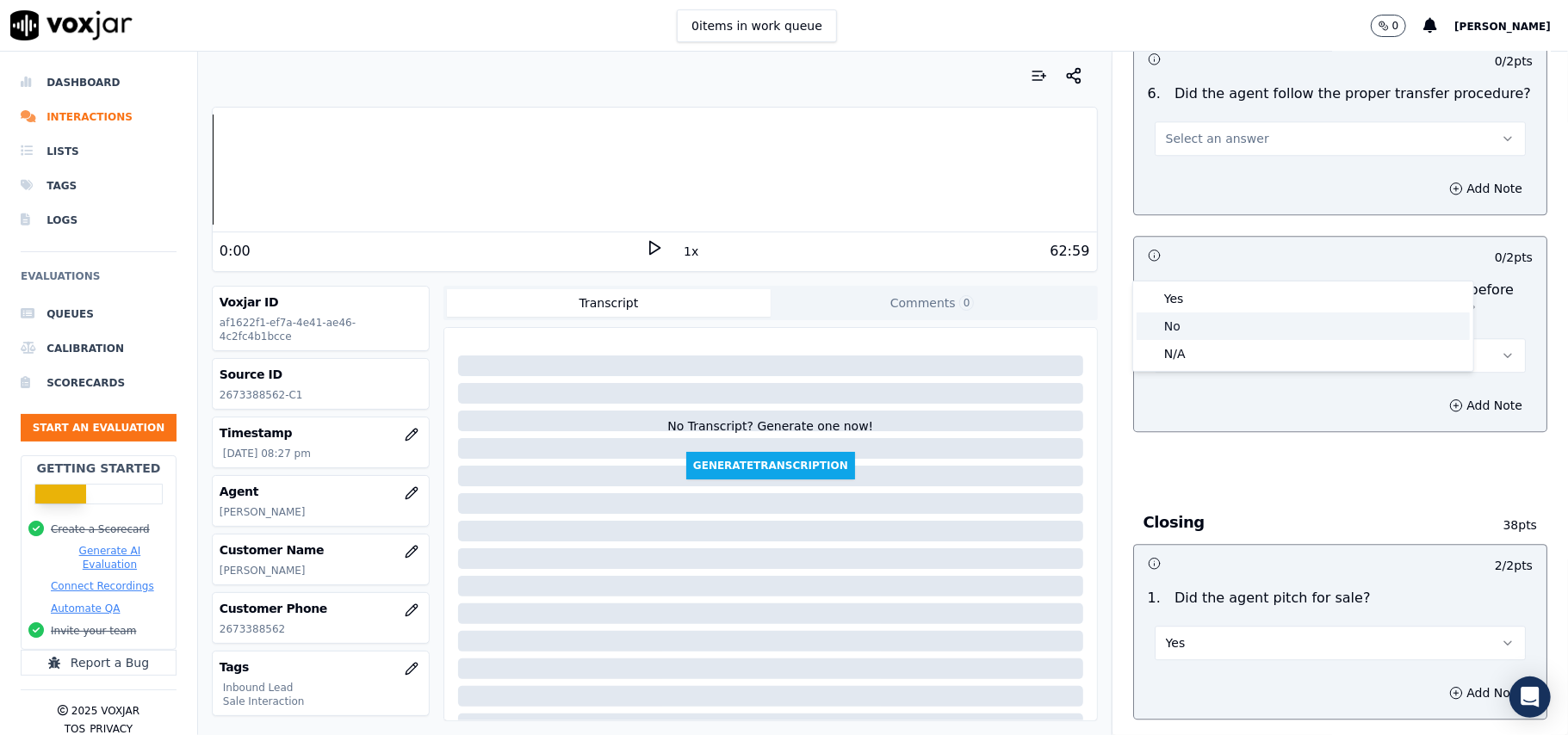
click at [1200, 313] on div "No" at bounding box center [1303, 326] width 333 height 27
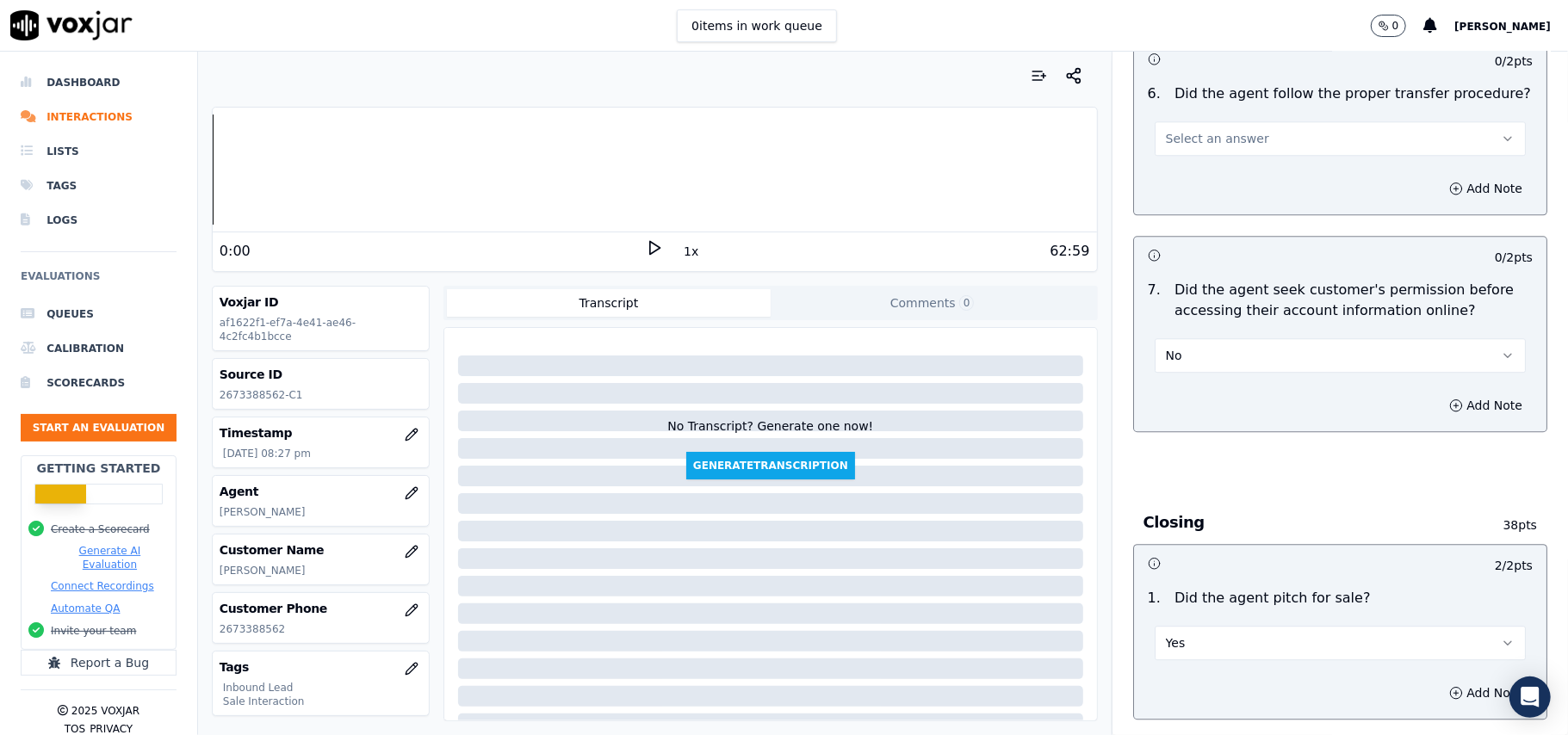
drag, startPoint x: 1486, startPoint y: 368, endPoint x: 1451, endPoint y: 372, distance: 35.2
click at [1445, 393] on button "Add Note" at bounding box center [1486, 405] width 94 height 24
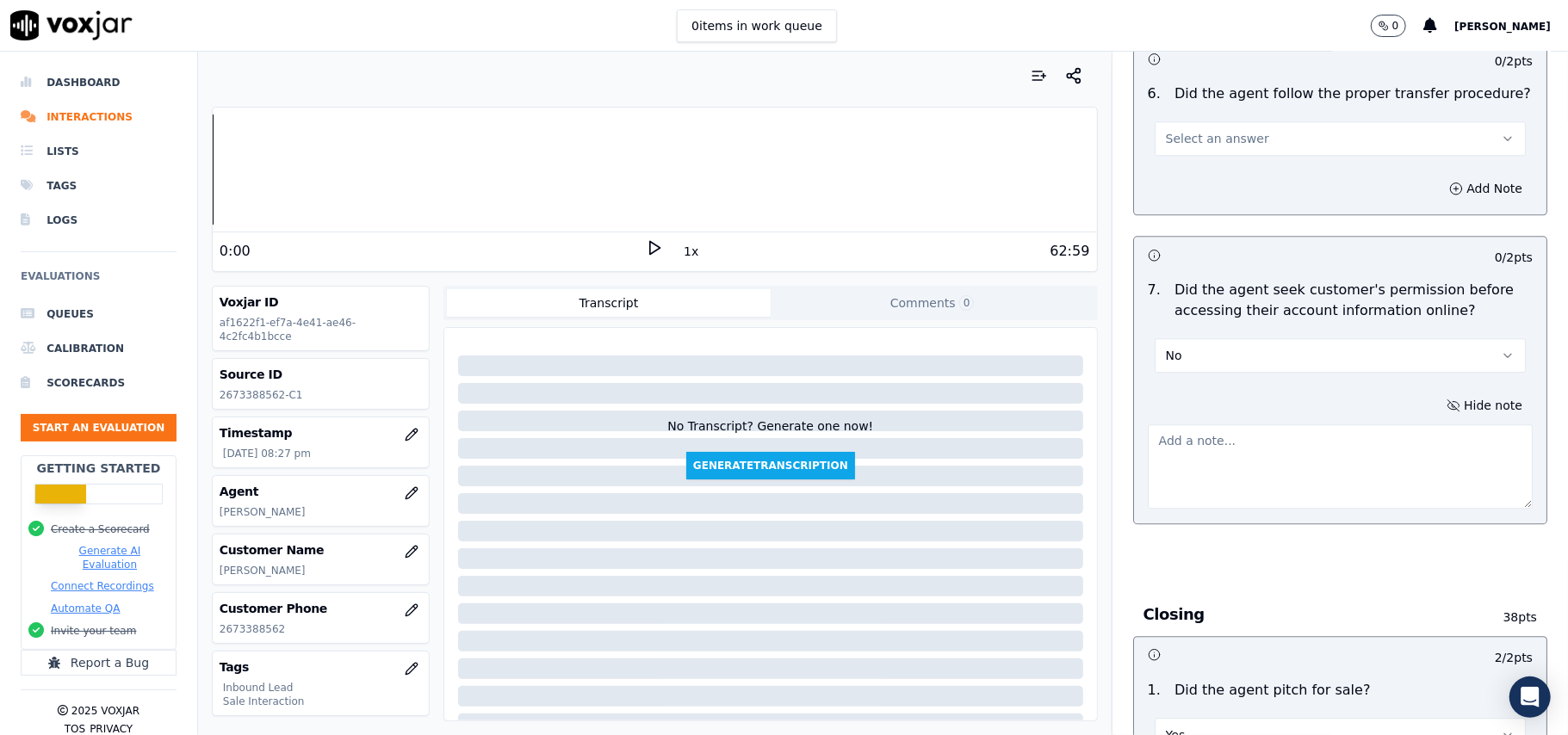
click at [1245, 424] on textarea at bounding box center [1340, 466] width 384 height 84
paste textarea "@15:35- didnt took the permisssion before acessing the customer A/c."
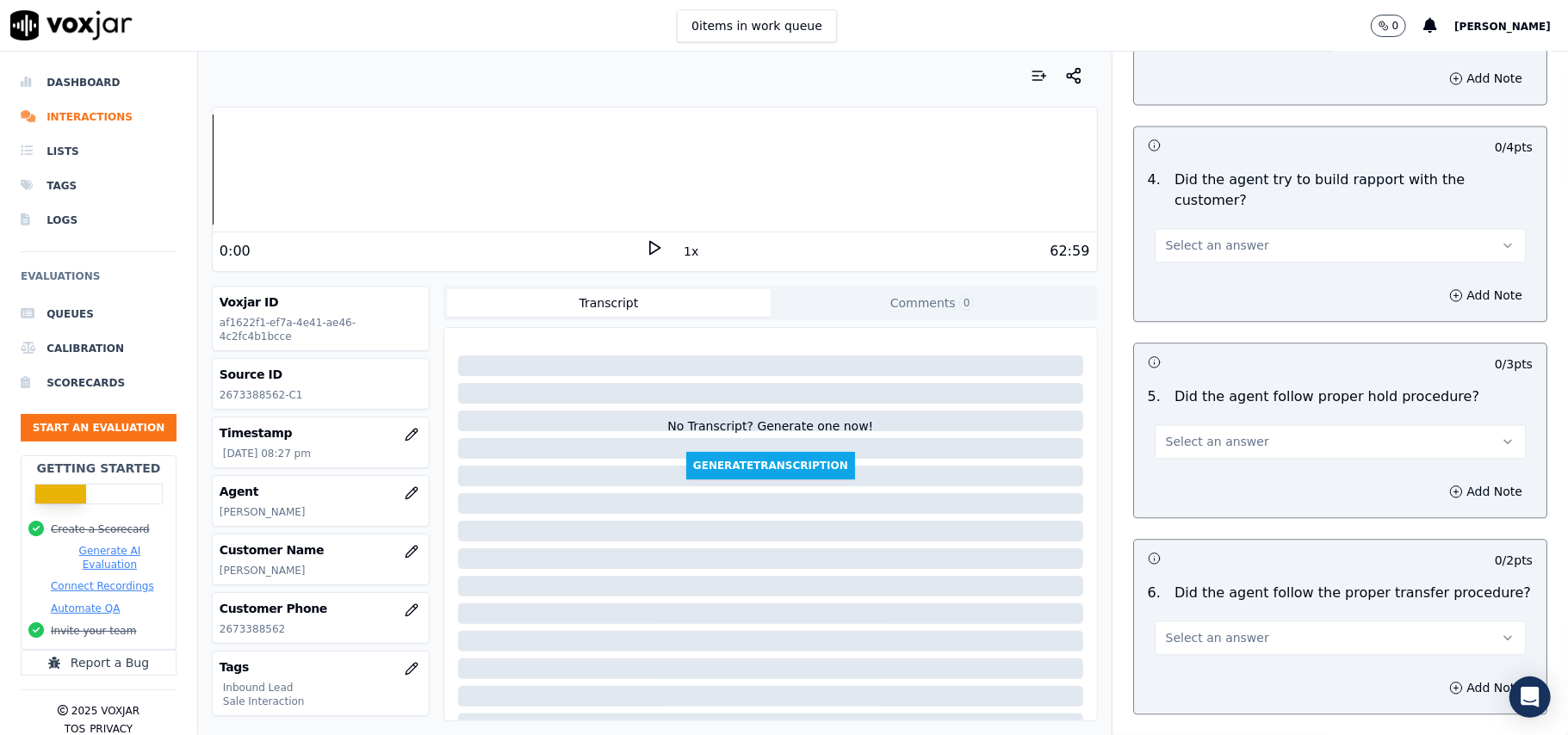
scroll to position [2751, 0]
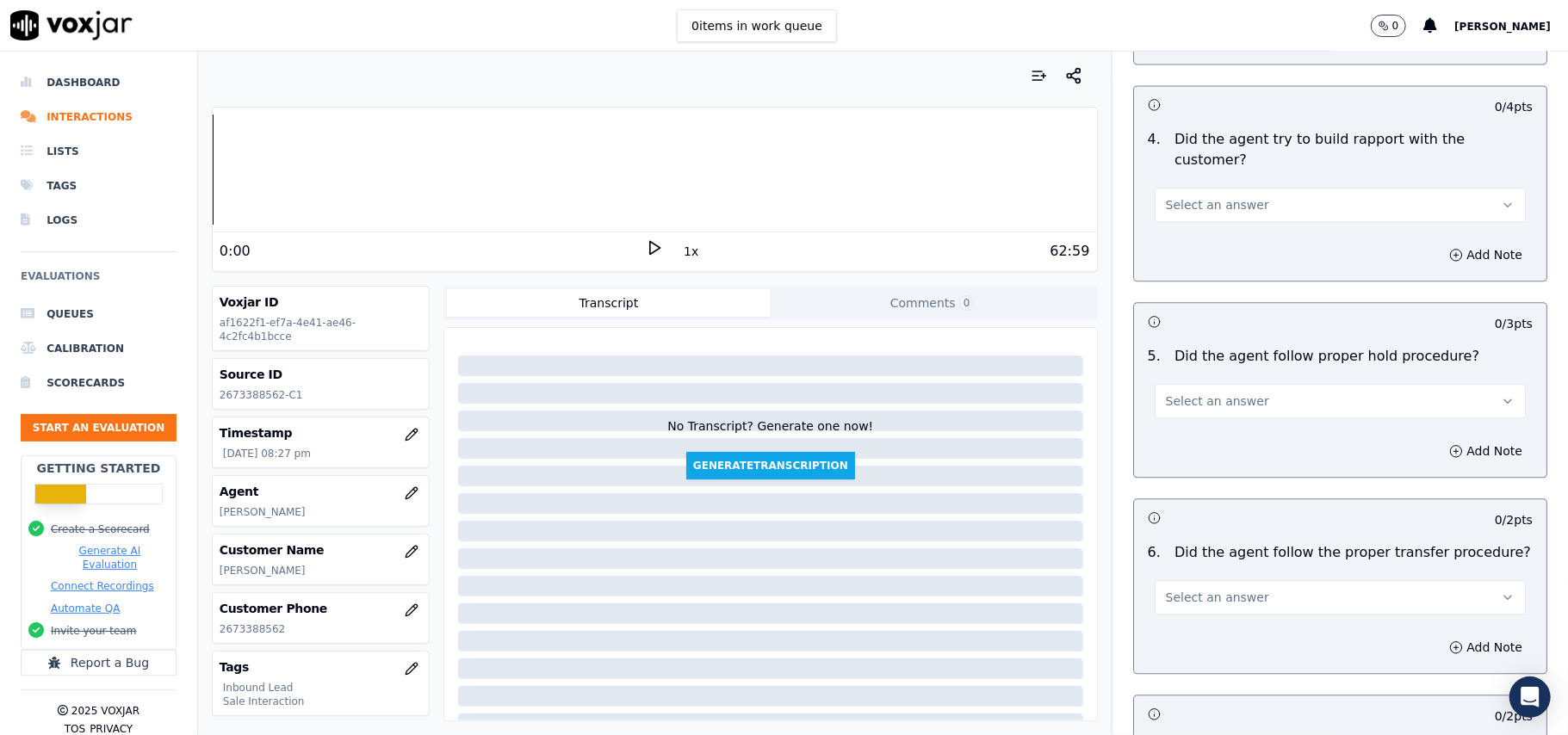
type textarea "@15:35- didn't took the permission before accessing the customer A/c."
click at [1244, 580] on button "Select an answer" at bounding box center [1339, 597] width 371 height 35
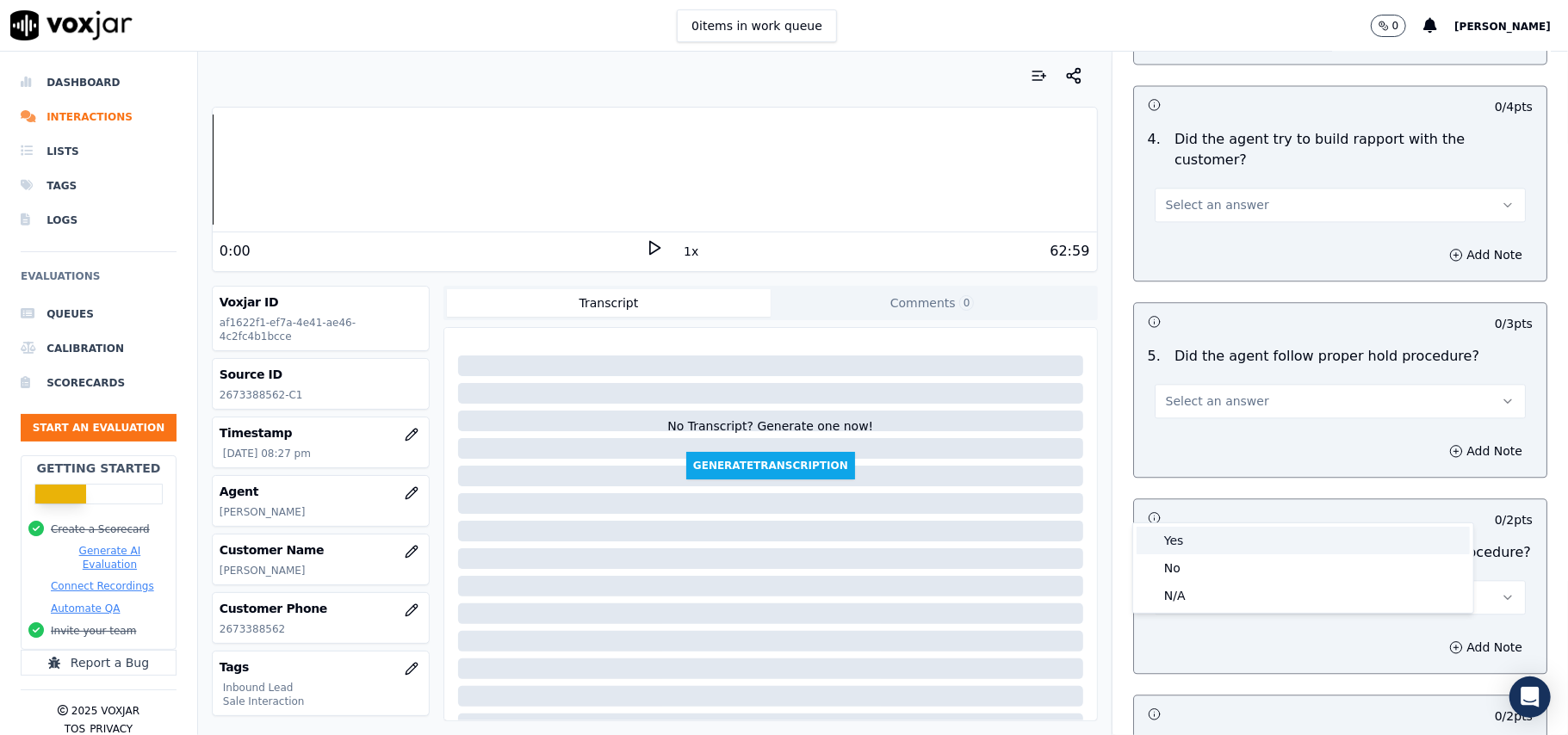
click at [1215, 540] on div "Yes" at bounding box center [1303, 540] width 333 height 27
click at [1247, 384] on button "Select an answer" at bounding box center [1339, 401] width 371 height 35
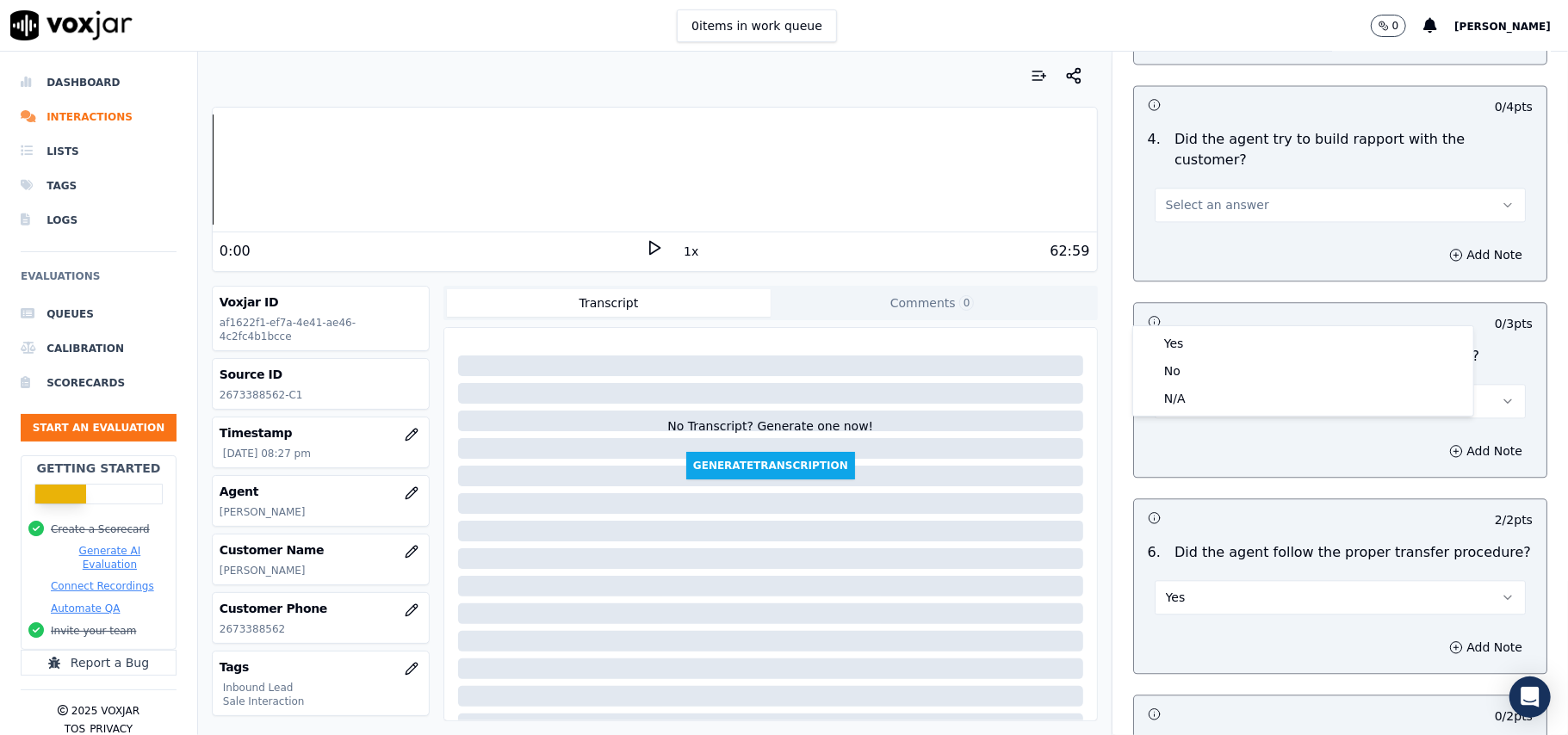
click at [1234, 580] on button "Yes" at bounding box center [1339, 597] width 371 height 35
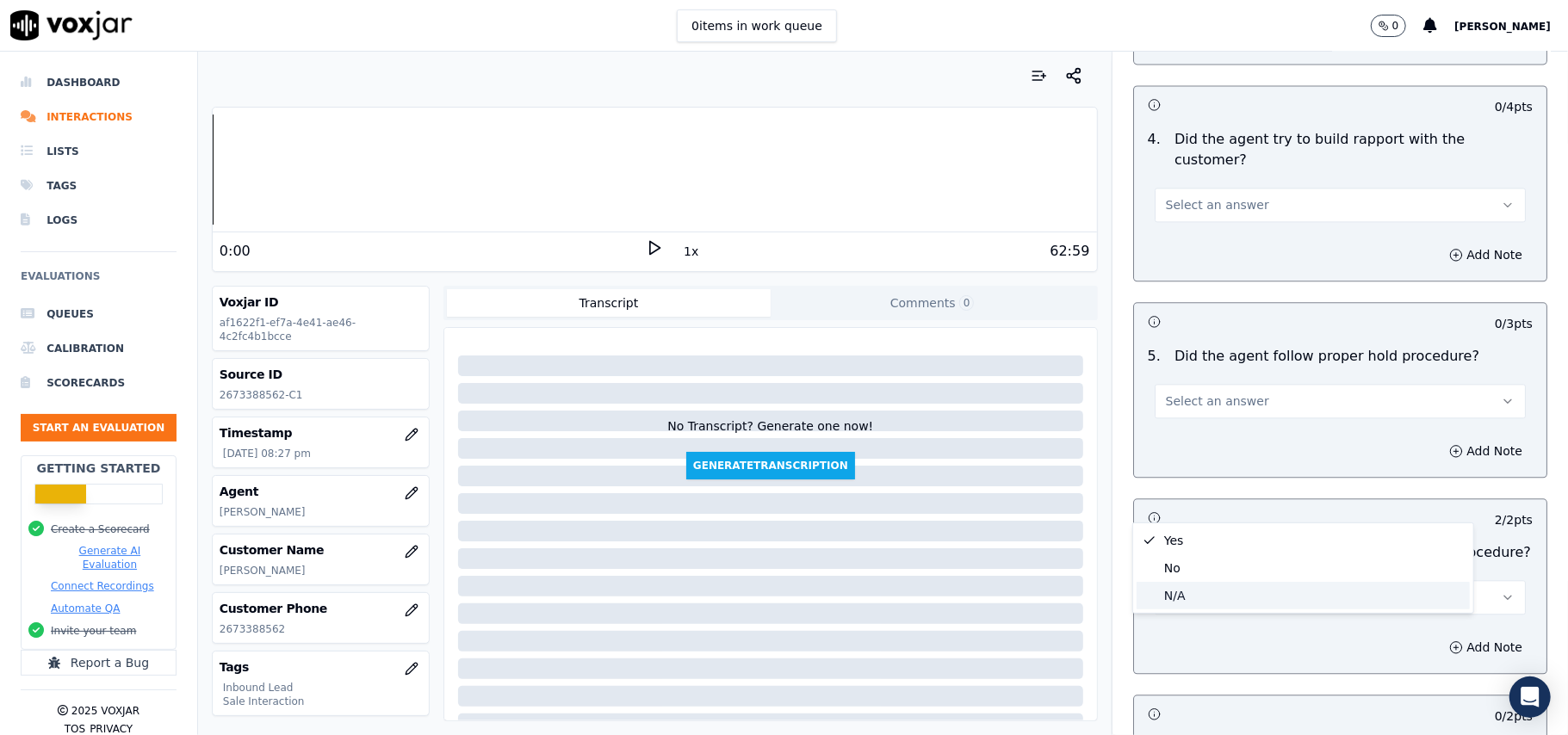
click at [1196, 590] on div "N/A" at bounding box center [1303, 595] width 333 height 27
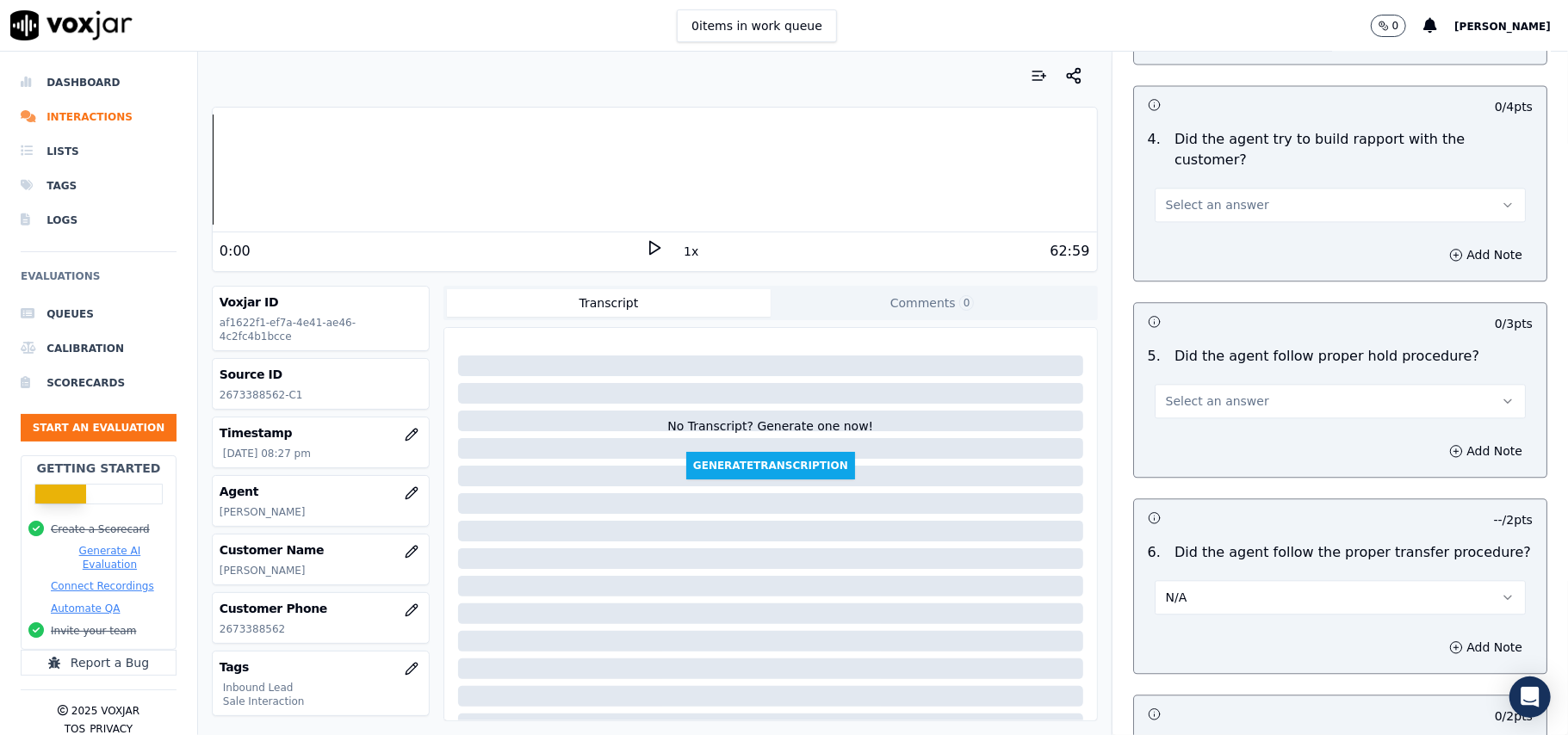
click at [1176, 392] on span "Select an answer" at bounding box center [1217, 400] width 104 height 17
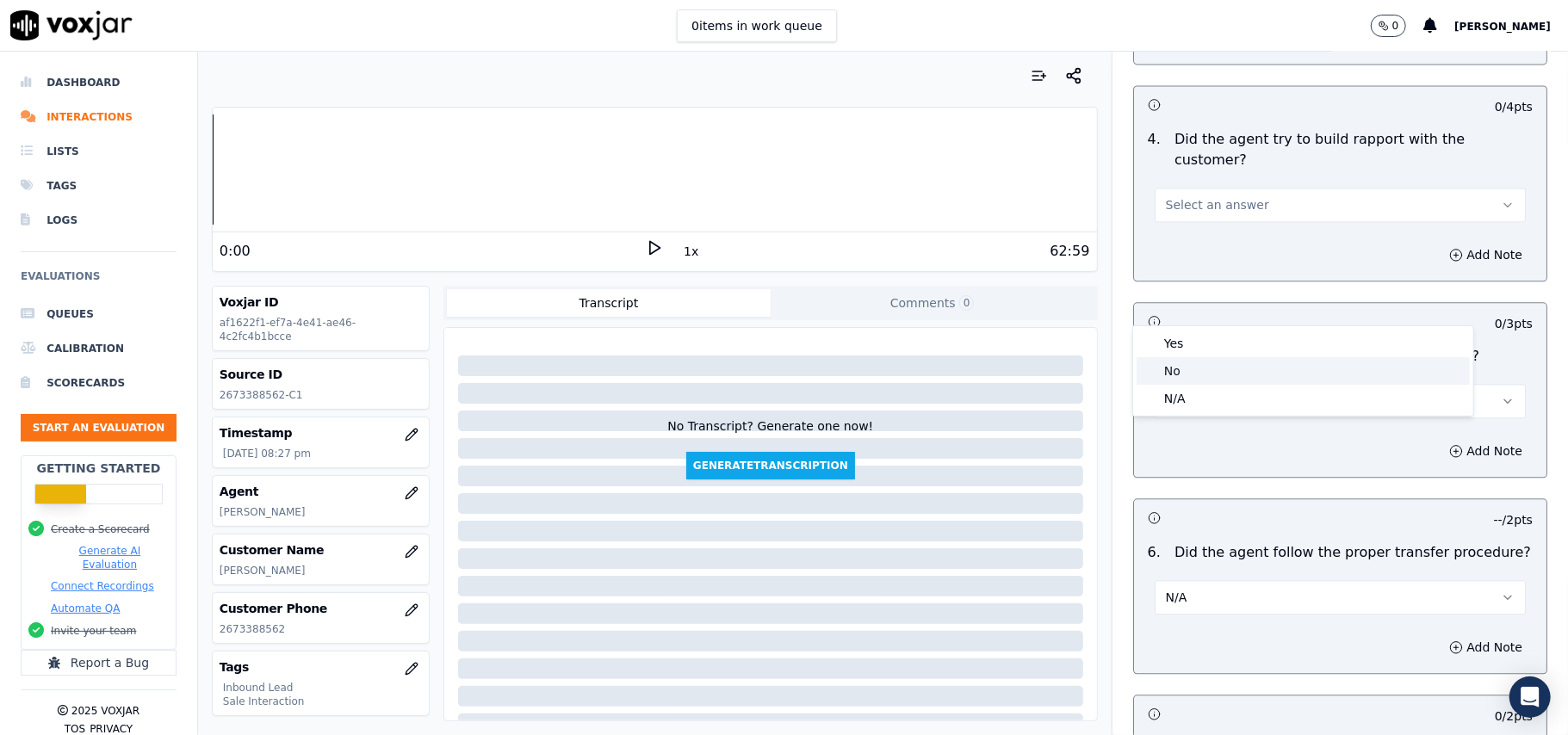
click at [1179, 360] on div "No" at bounding box center [1303, 370] width 333 height 27
click at [1185, 384] on button "No" at bounding box center [1339, 401] width 371 height 35
click at [1185, 334] on div "Yes" at bounding box center [1303, 343] width 333 height 27
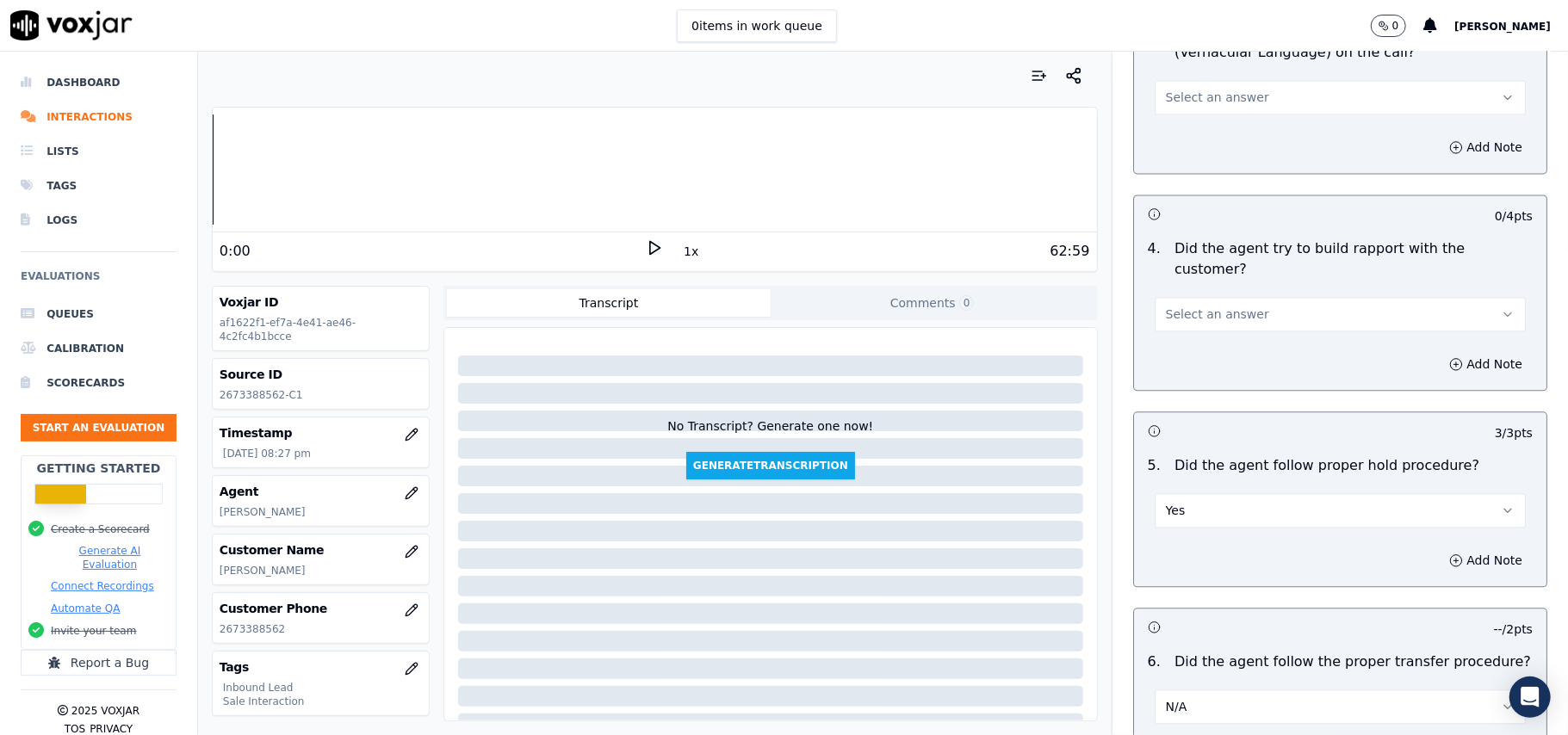
scroll to position [2522, 0]
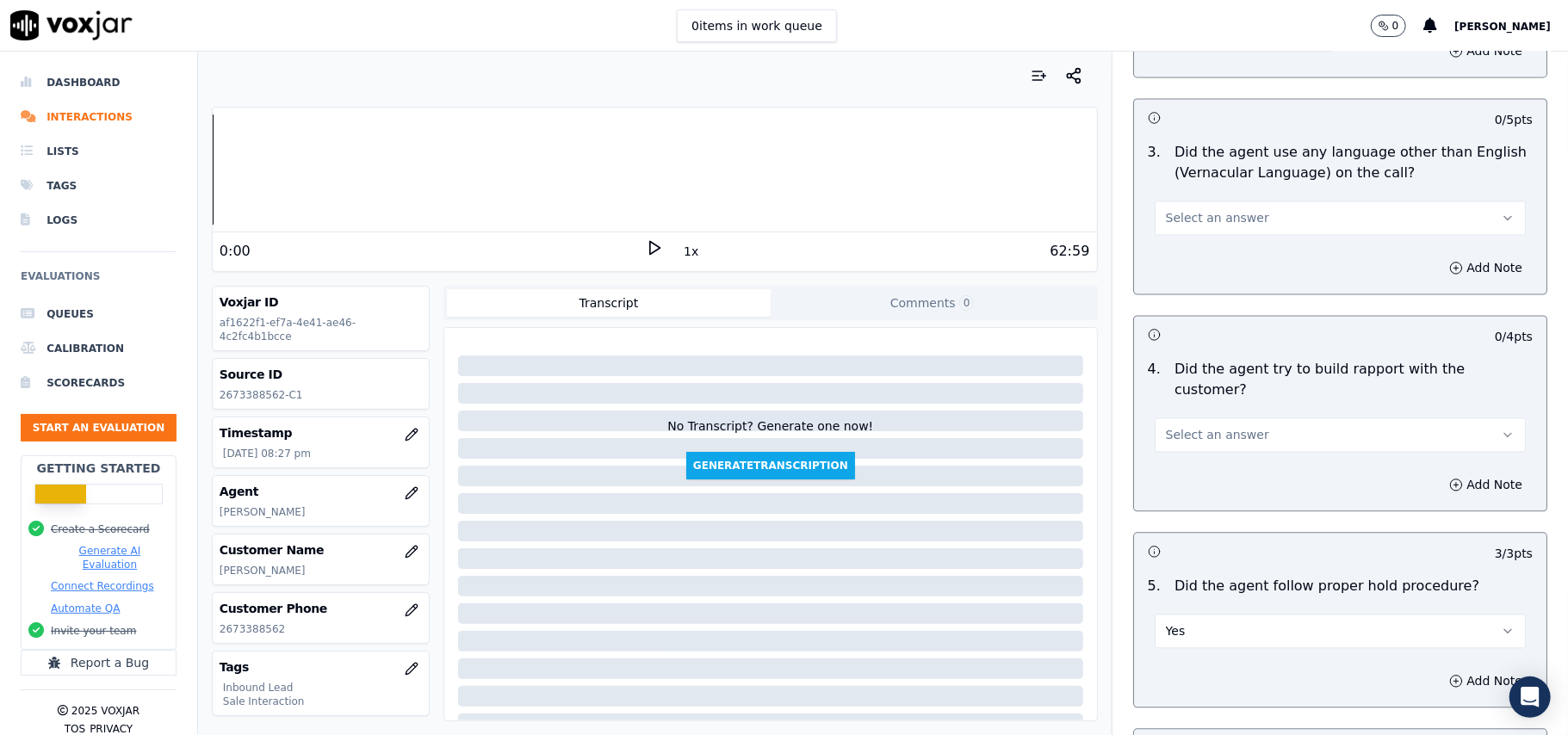
click at [1241, 417] on button "Select an answer" at bounding box center [1339, 434] width 371 height 35
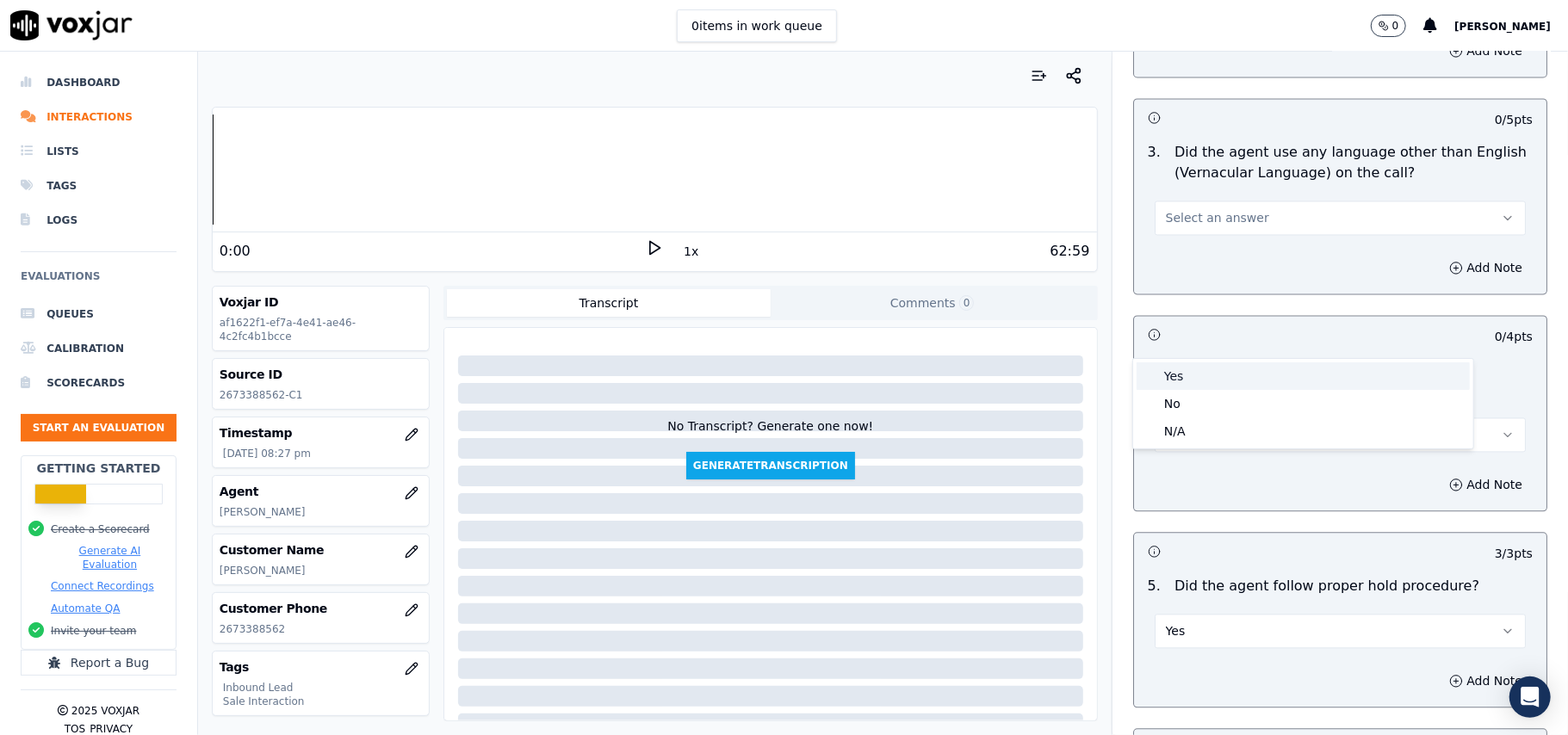
click at [1244, 370] on div "Yes" at bounding box center [1303, 375] width 333 height 27
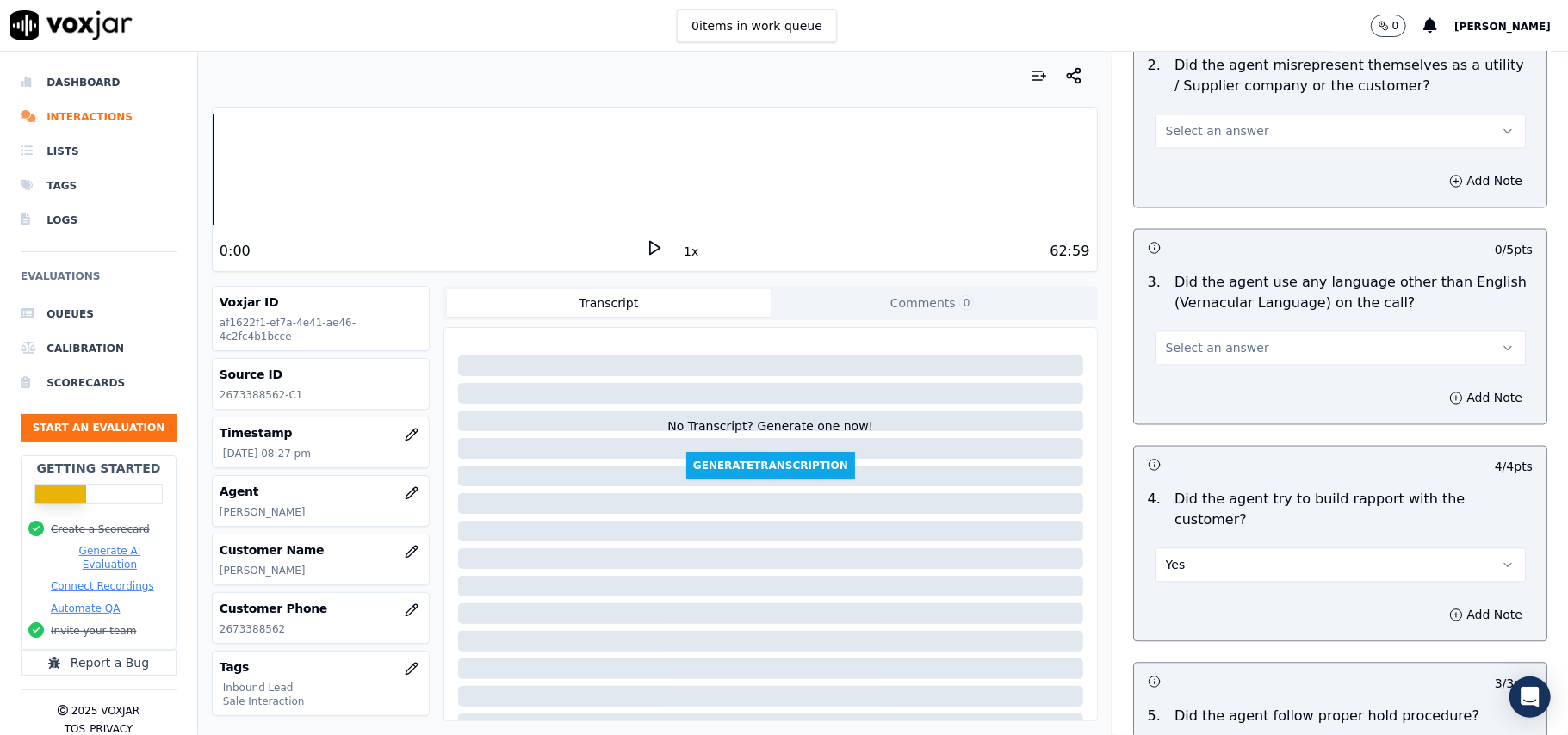
scroll to position [2178, 0]
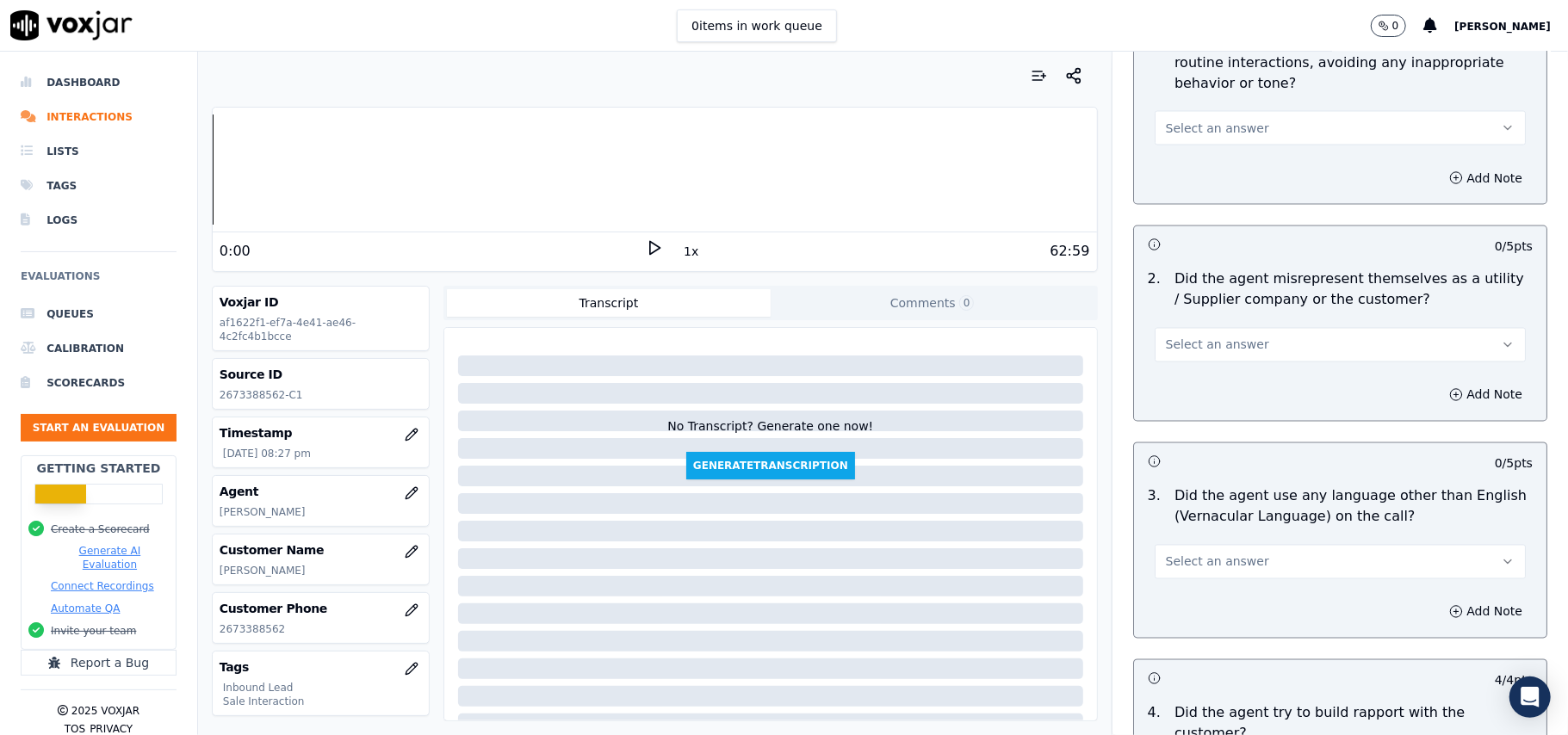
click at [1246, 545] on button "Select an answer" at bounding box center [1339, 561] width 371 height 35
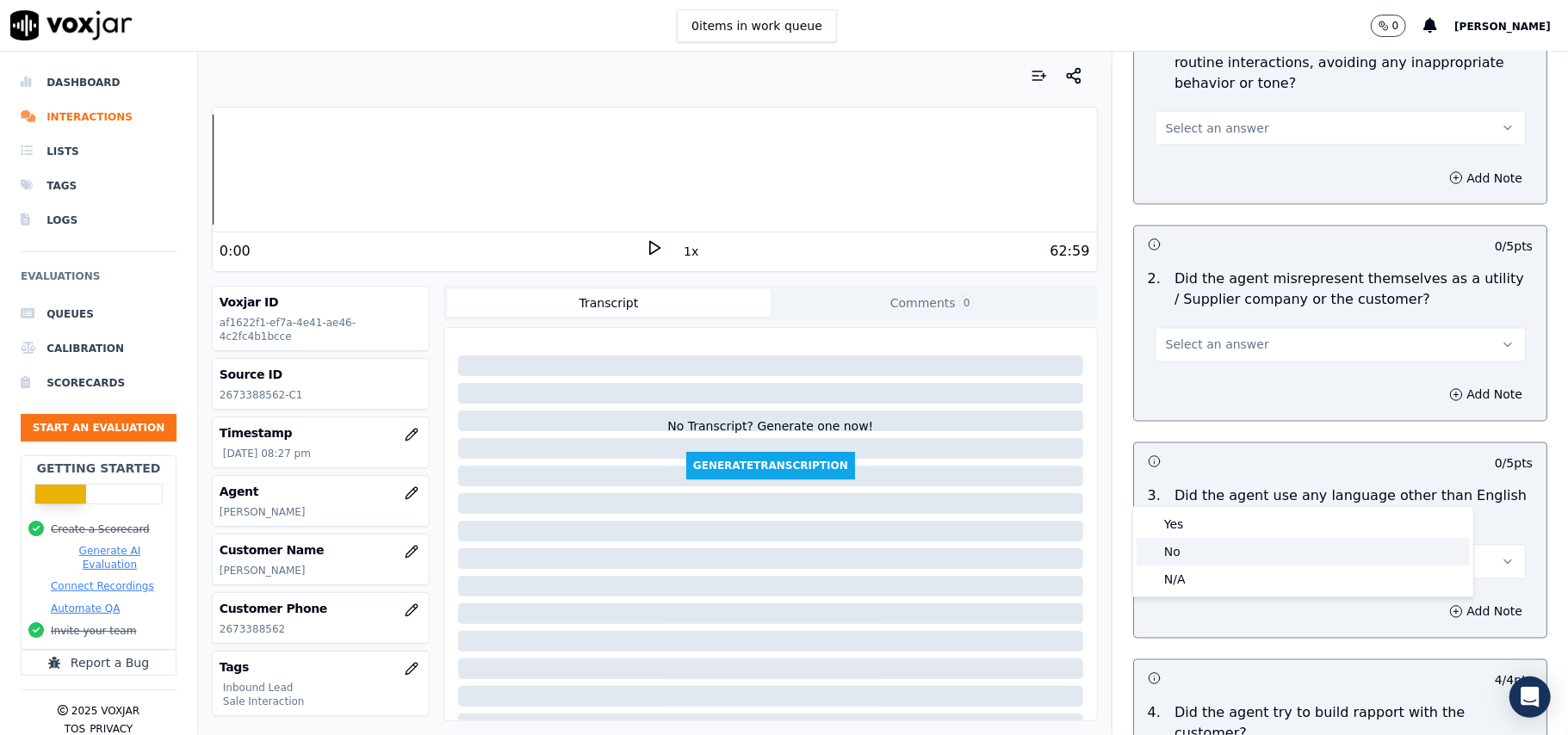
click at [1221, 541] on div "No" at bounding box center [1303, 551] width 333 height 27
click at [1238, 328] on button "Select an answer" at bounding box center [1339, 344] width 371 height 35
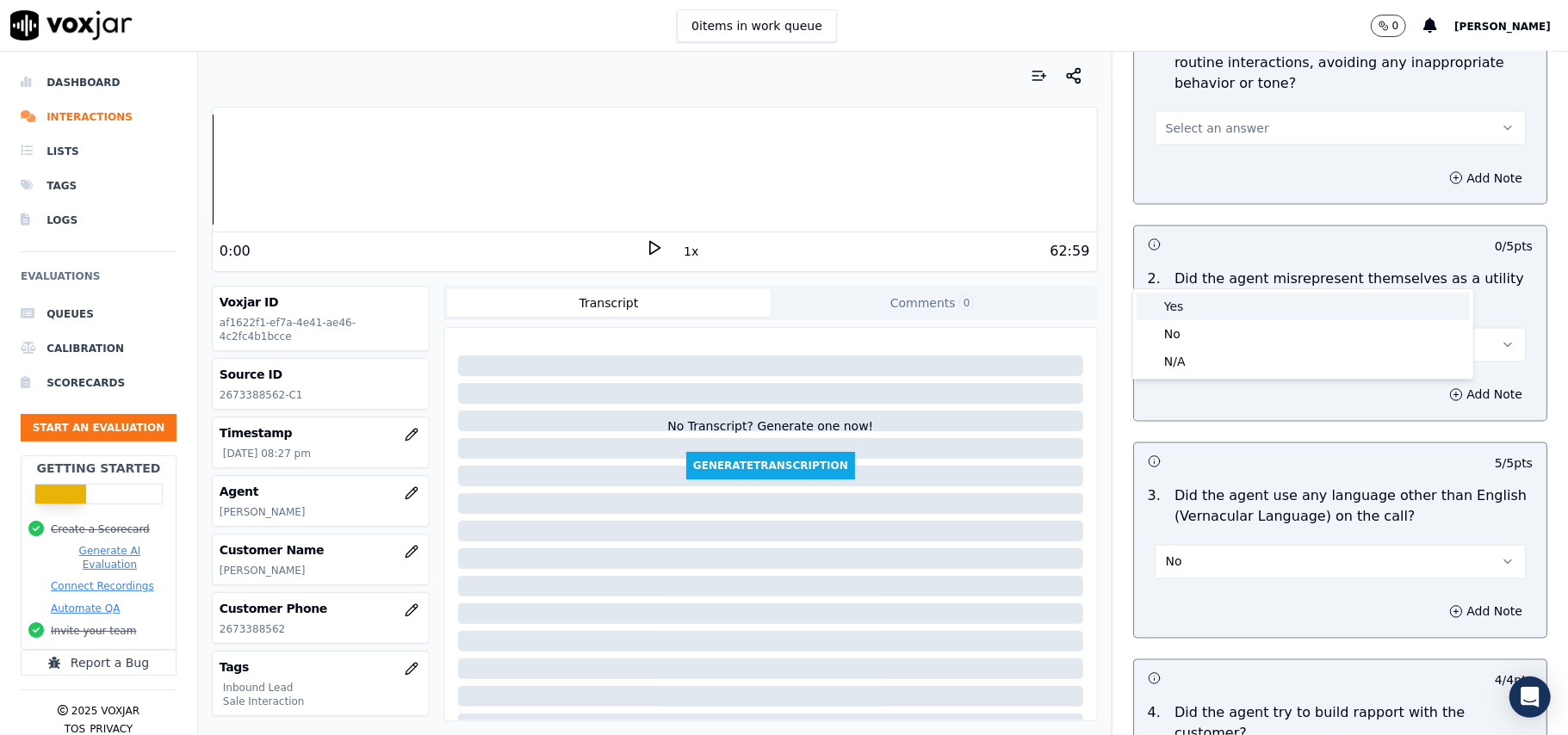
click at [1238, 310] on div "Yes" at bounding box center [1303, 306] width 333 height 27
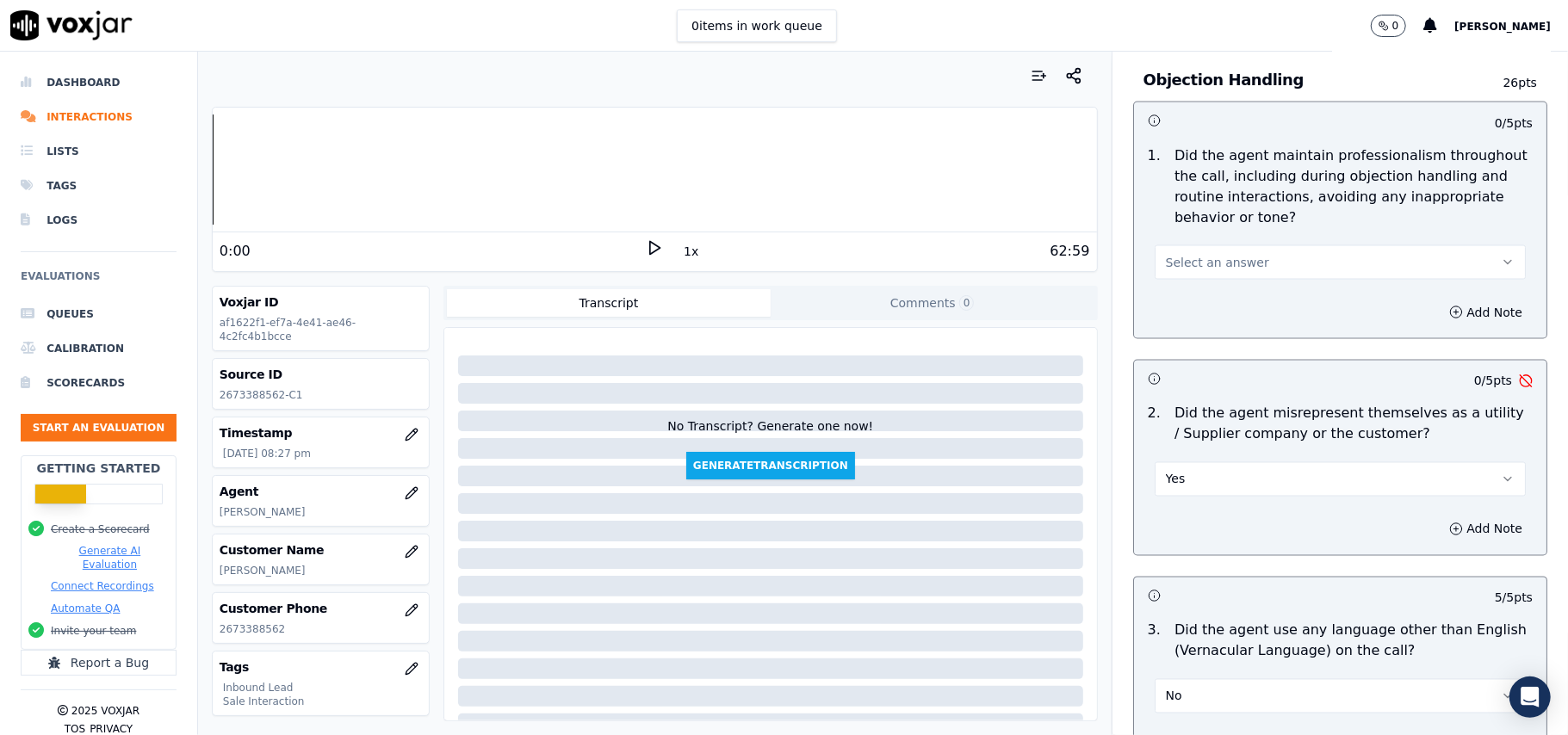
scroll to position [1949, 0]
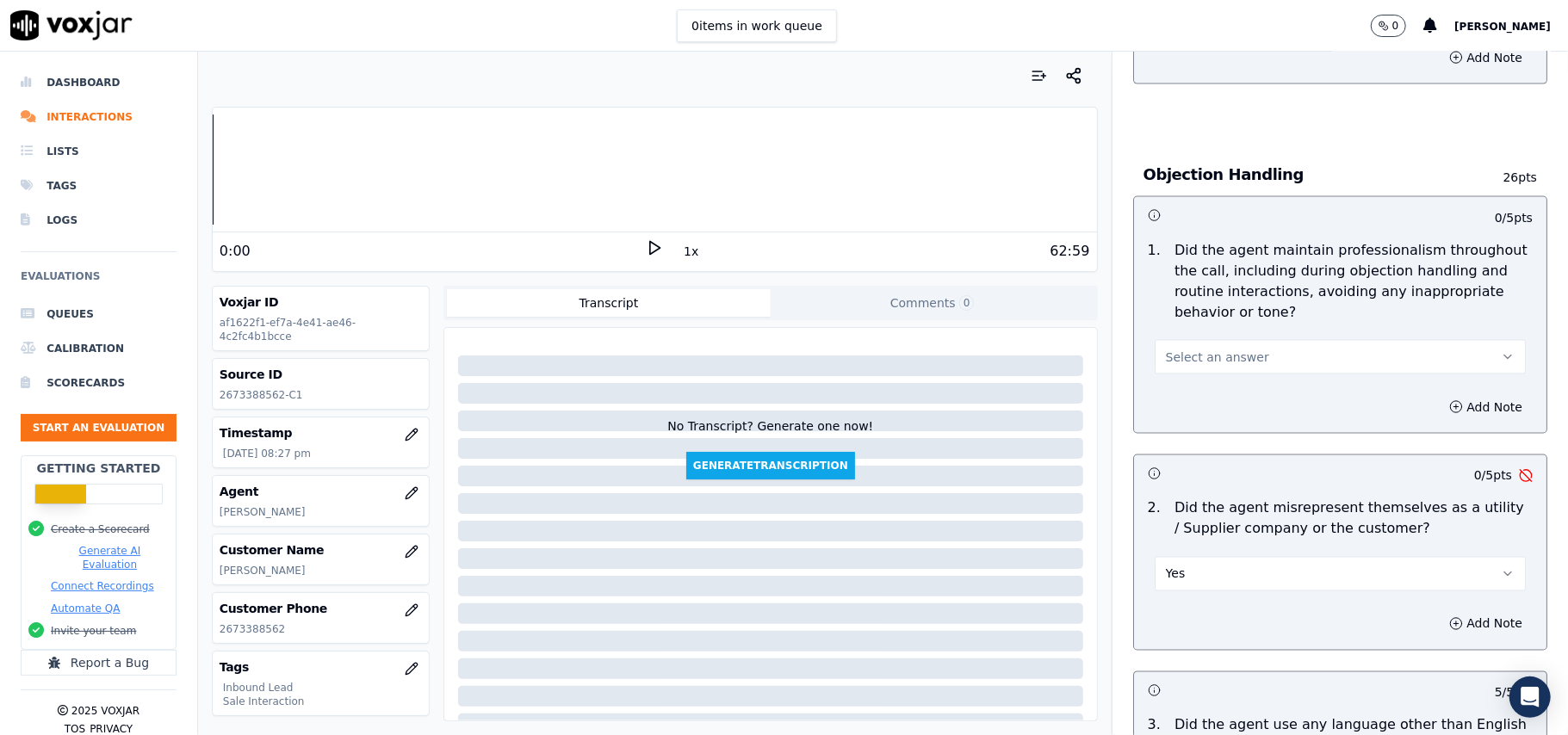
drag, startPoint x: 1246, startPoint y: 500, endPoint x: 1241, endPoint y: 514, distance: 14.9
click at [1246, 557] on button "Yes" at bounding box center [1339, 574] width 371 height 35
click at [1221, 584] on div "N/A" at bounding box center [1303, 591] width 333 height 27
click at [1206, 557] on button "N/A" at bounding box center [1339, 574] width 371 height 35
click at [1199, 545] on div "Yes" at bounding box center [1303, 536] width 333 height 27
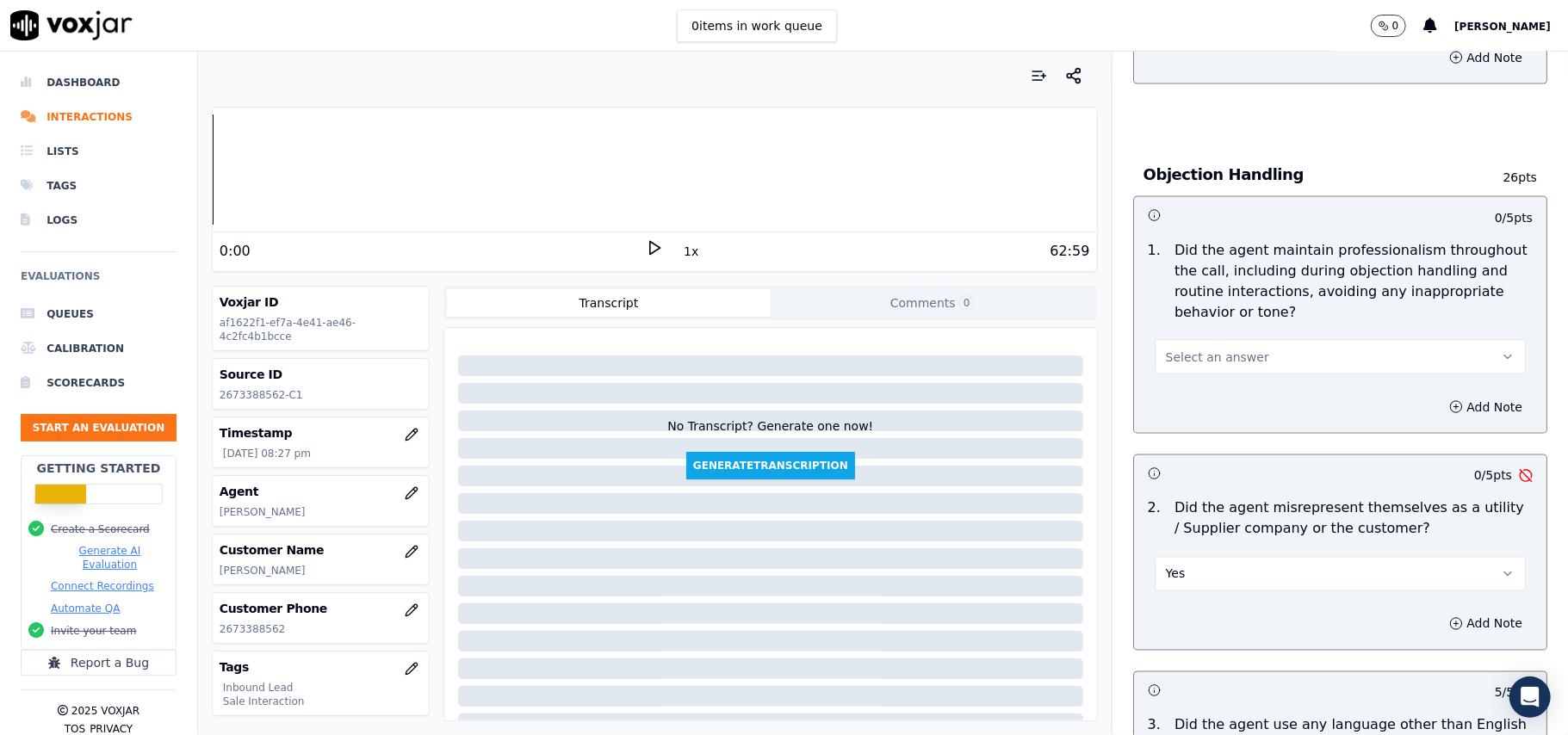
drag, startPoint x: 1192, startPoint y: 474, endPoint x: 1192, endPoint y: 516, distance: 42.0
click at [1193, 539] on div "Yes" at bounding box center [1340, 565] width 399 height 51
click at [1192, 557] on button "Yes" at bounding box center [1339, 574] width 371 height 35
click at [1184, 548] on div "Yes" at bounding box center [1303, 536] width 333 height 27
click at [1192, 557] on button "Yes" at bounding box center [1339, 574] width 371 height 35
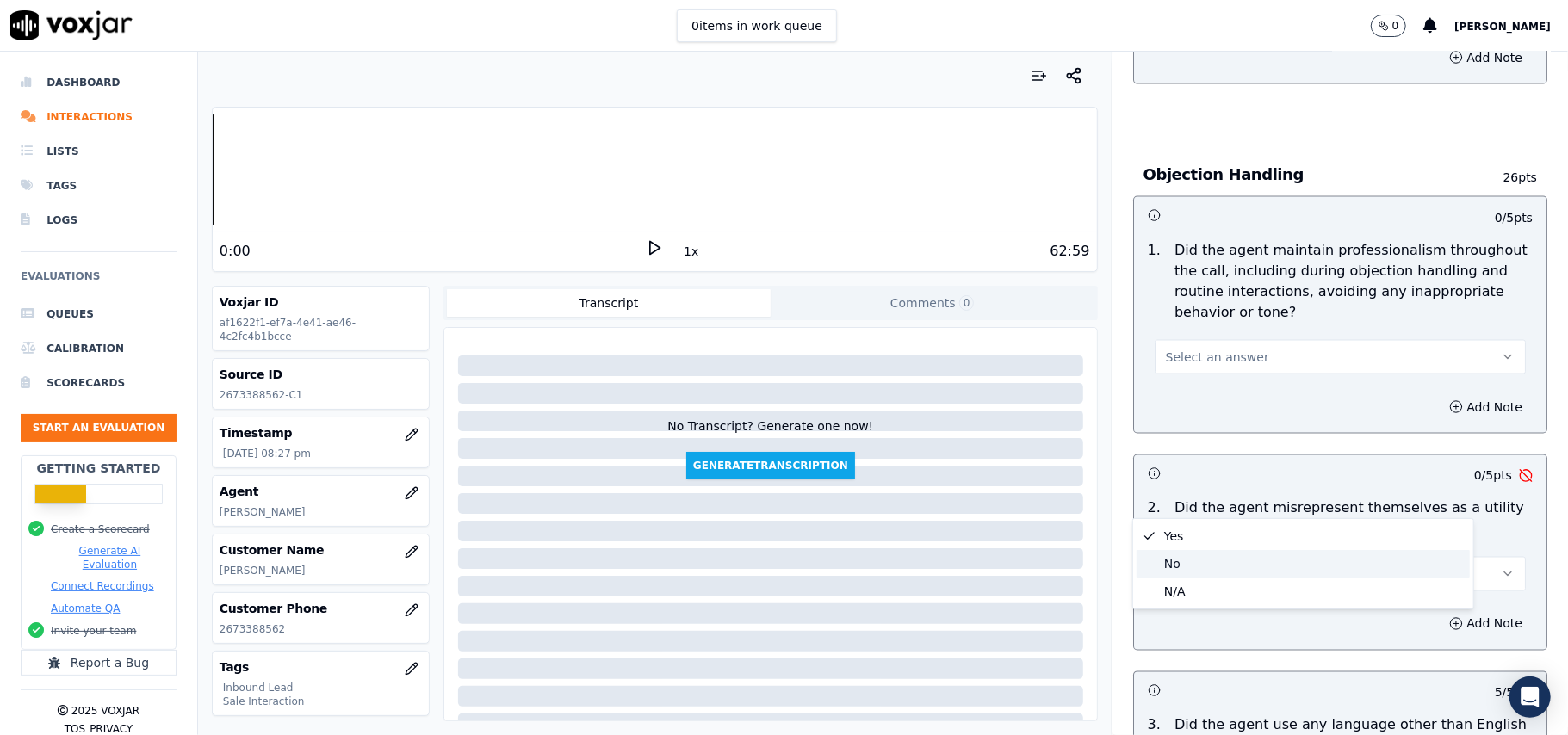
click at [1192, 556] on div "No" at bounding box center [1303, 563] width 333 height 27
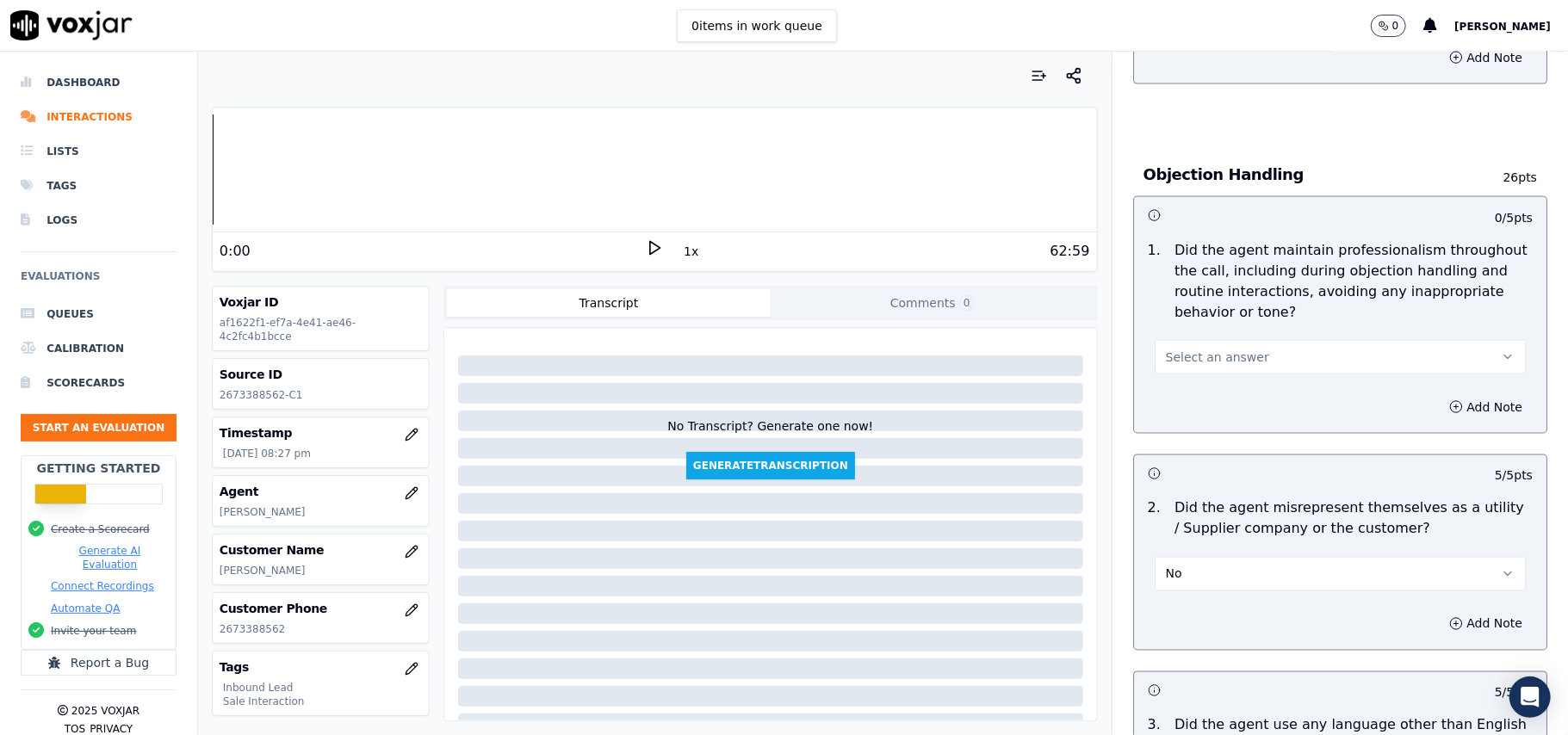
drag, startPoint x: 1165, startPoint y: 281, endPoint x: 1166, endPoint y: 292, distance: 11.0
click at [1166, 349] on span "Select an answer" at bounding box center [1217, 357] width 104 height 17
click at [1169, 318] on div "Yes" at bounding box center [1303, 318] width 333 height 27
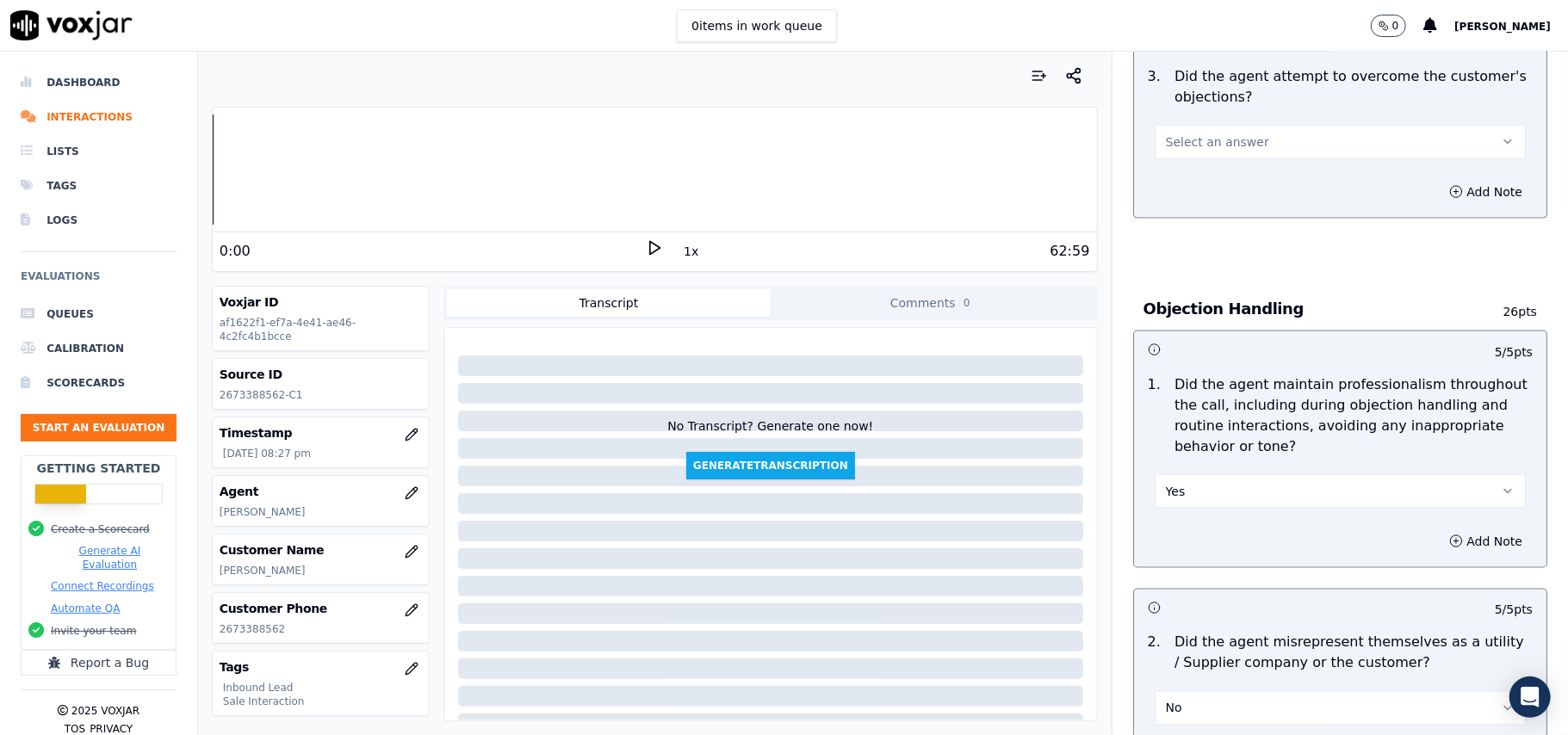
scroll to position [1605, 0]
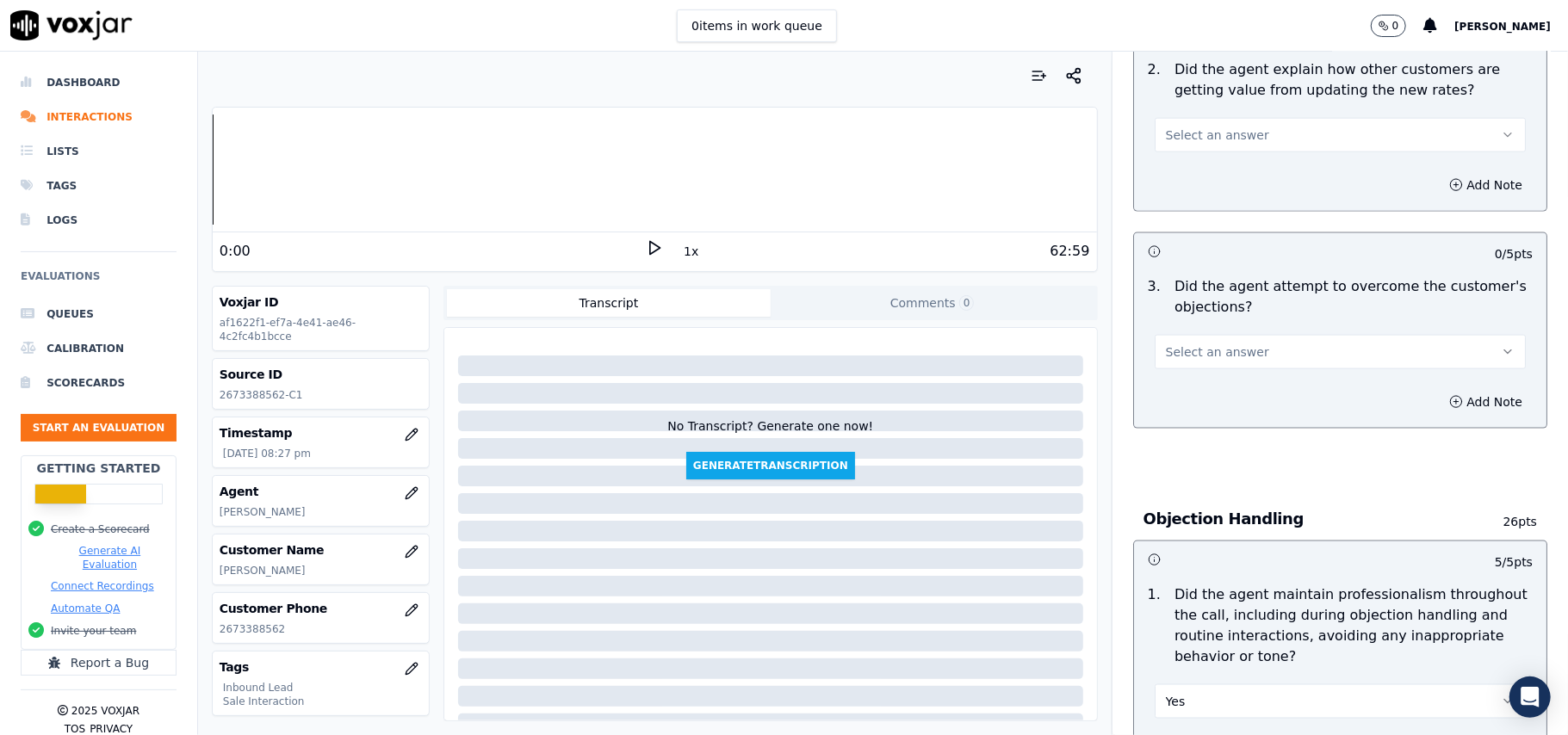
click at [1199, 335] on button "Select an answer" at bounding box center [1339, 352] width 371 height 35
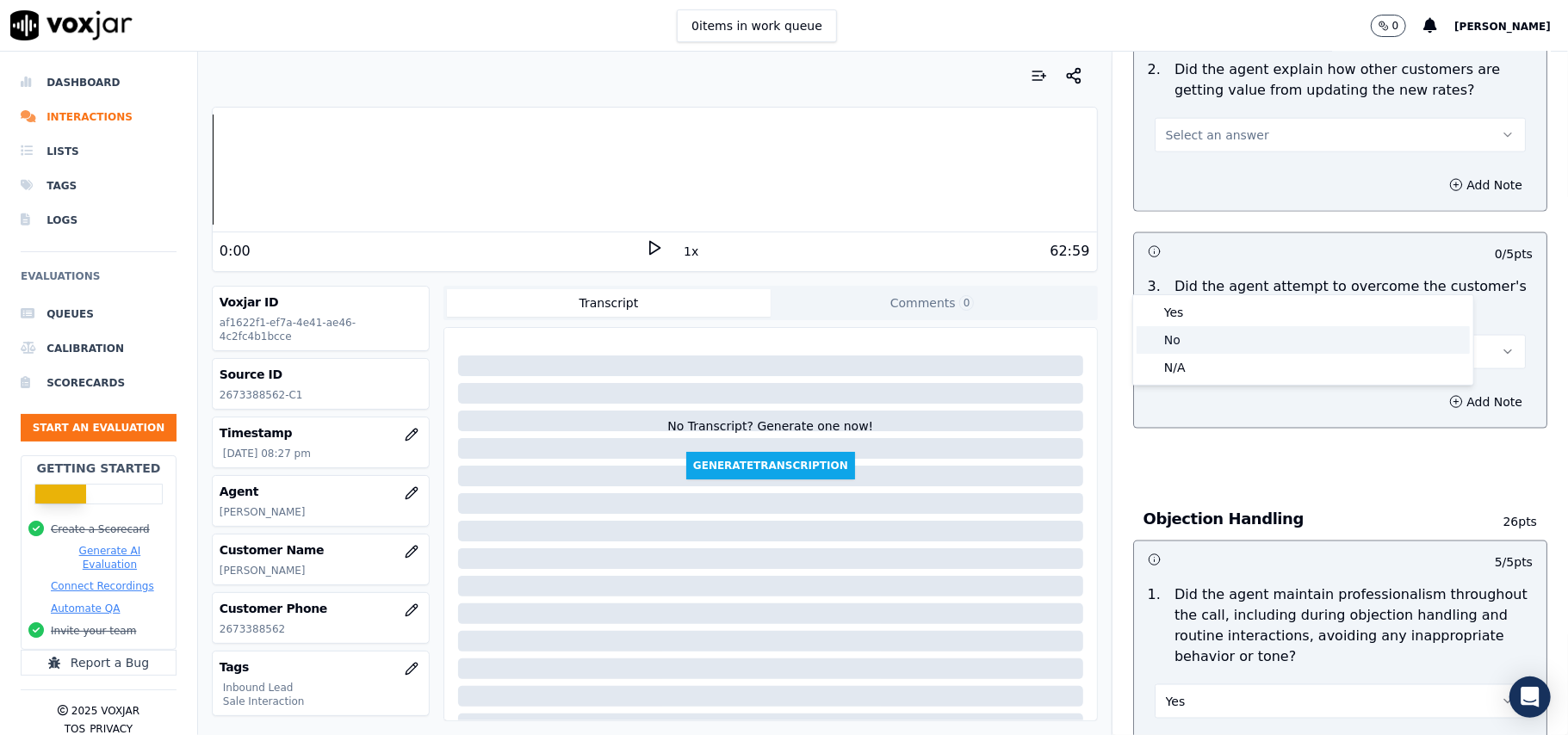
click at [1197, 326] on div "No" at bounding box center [1303, 339] width 333 height 27
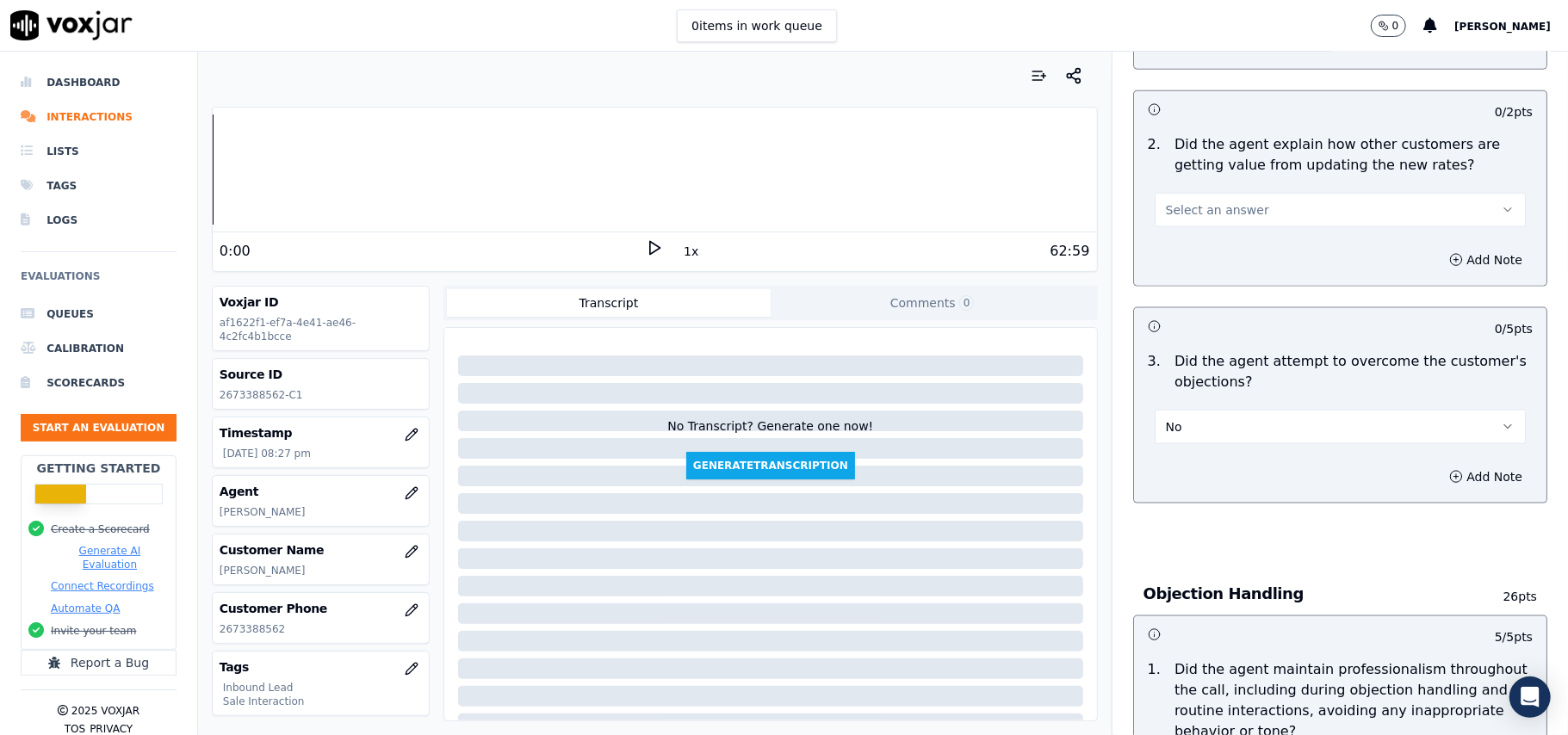
scroll to position [1489, 0]
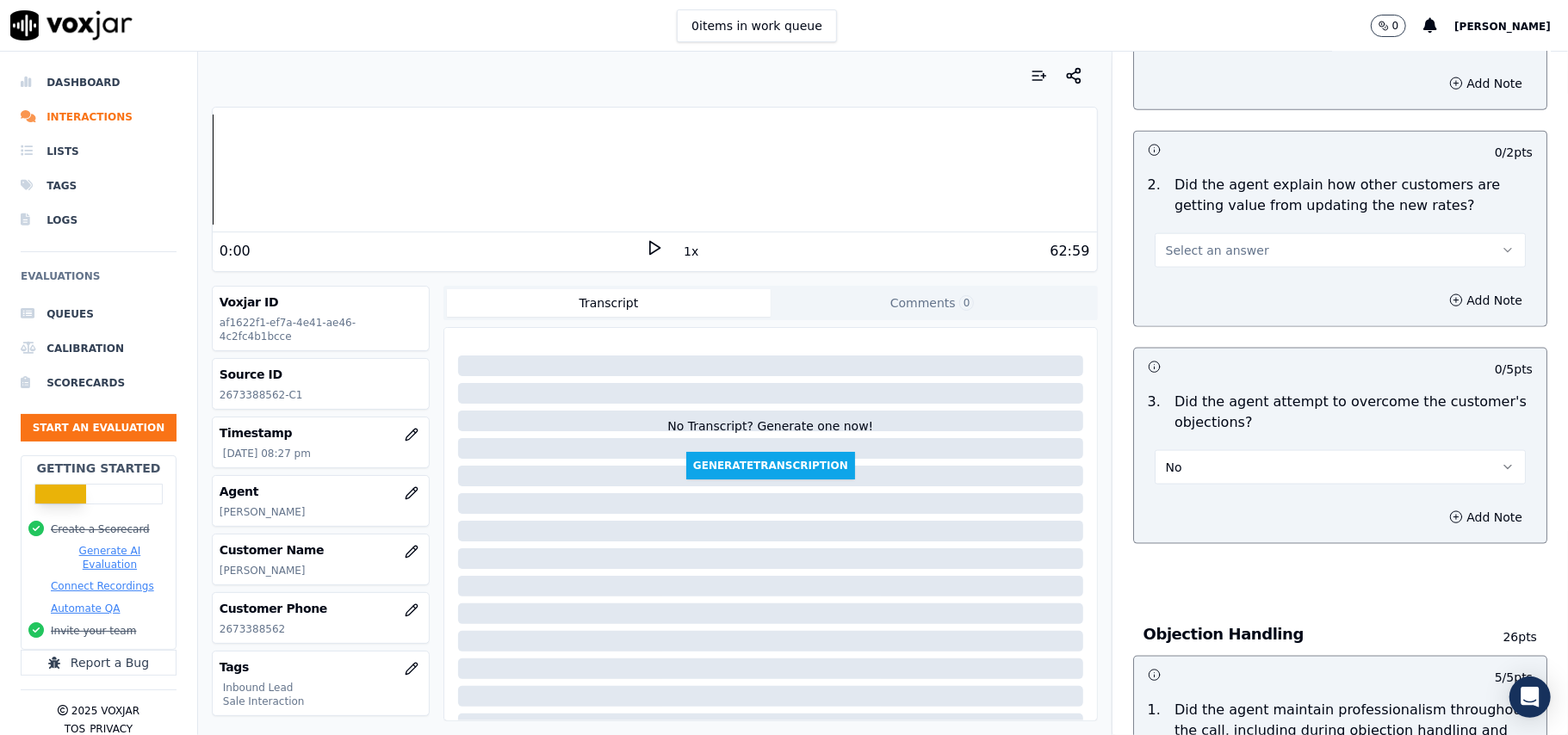
click at [1233, 450] on button "No" at bounding box center [1339, 467] width 371 height 35
click at [1223, 424] on div "Yes" at bounding box center [1303, 428] width 333 height 27
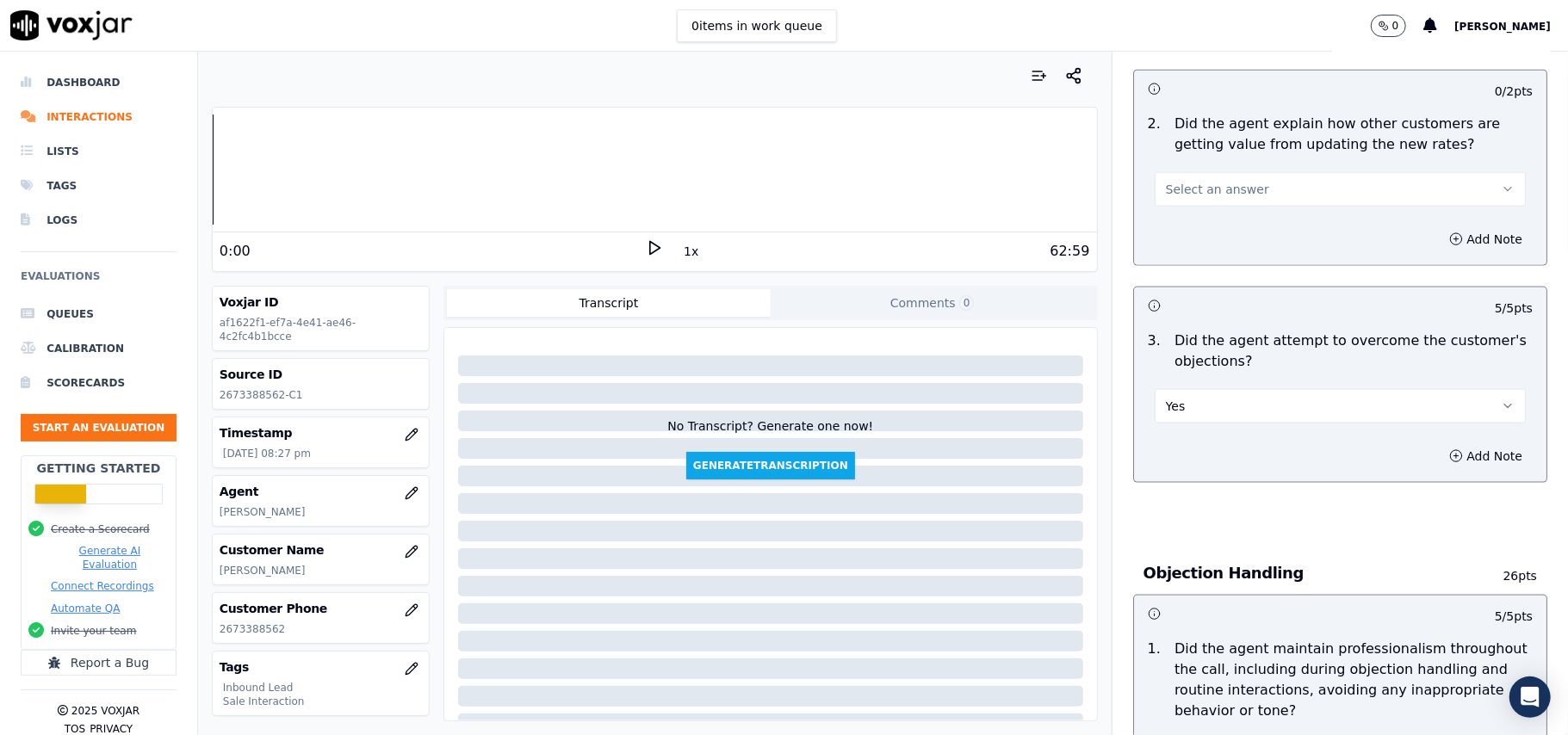
scroll to position [1260, 0]
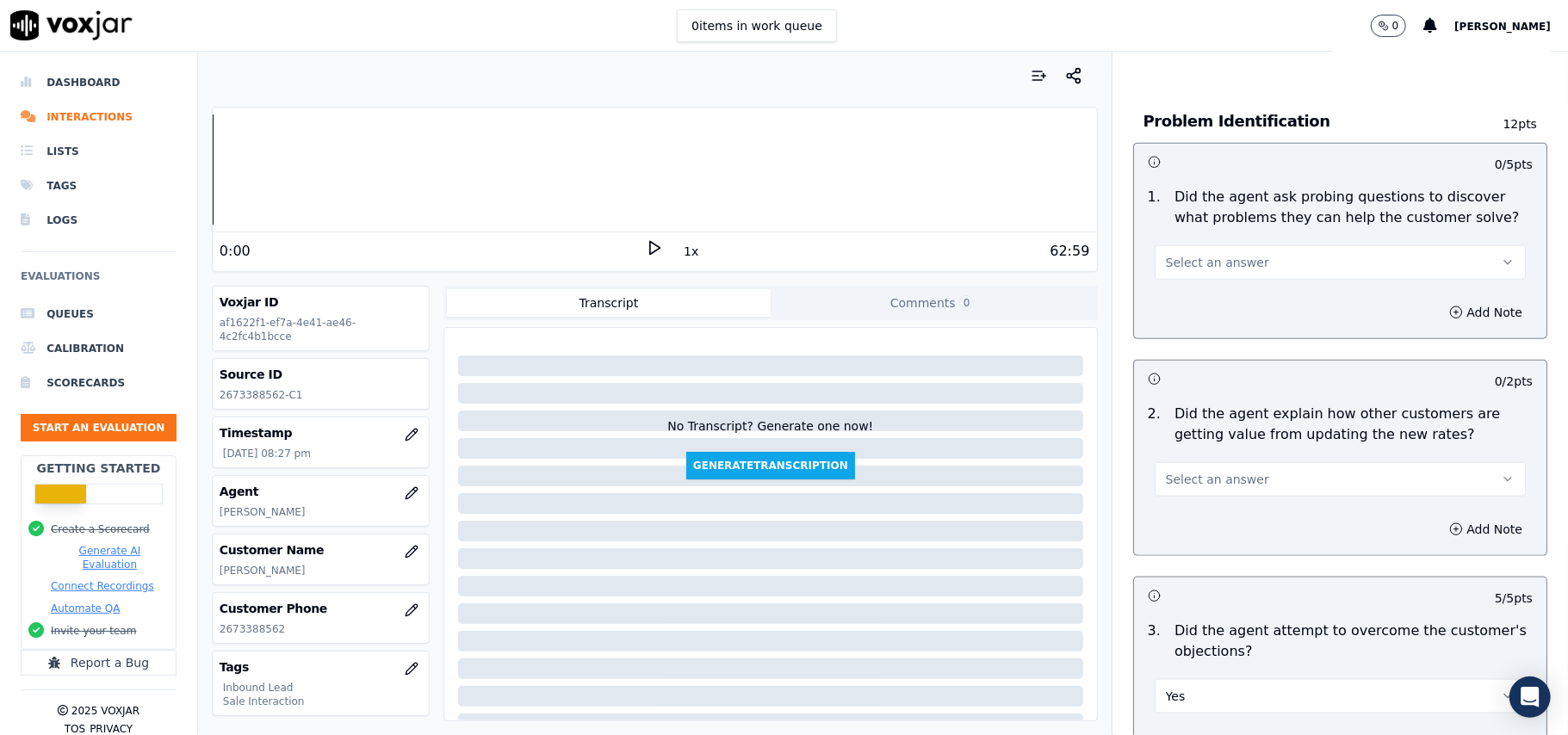
click at [1237, 462] on button "Select an answer" at bounding box center [1339, 479] width 371 height 35
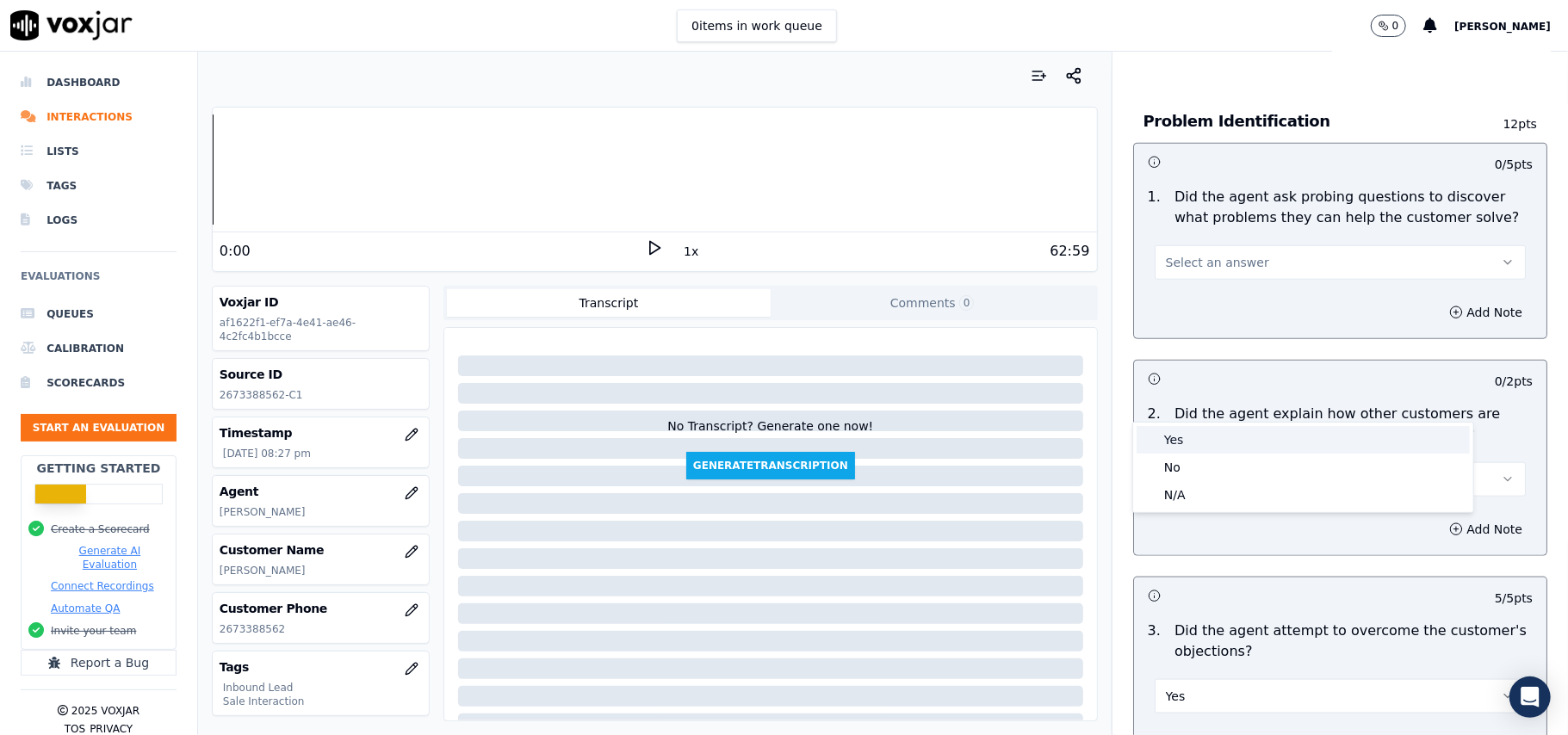
click at [1223, 442] on div "Yes" at bounding box center [1303, 439] width 333 height 27
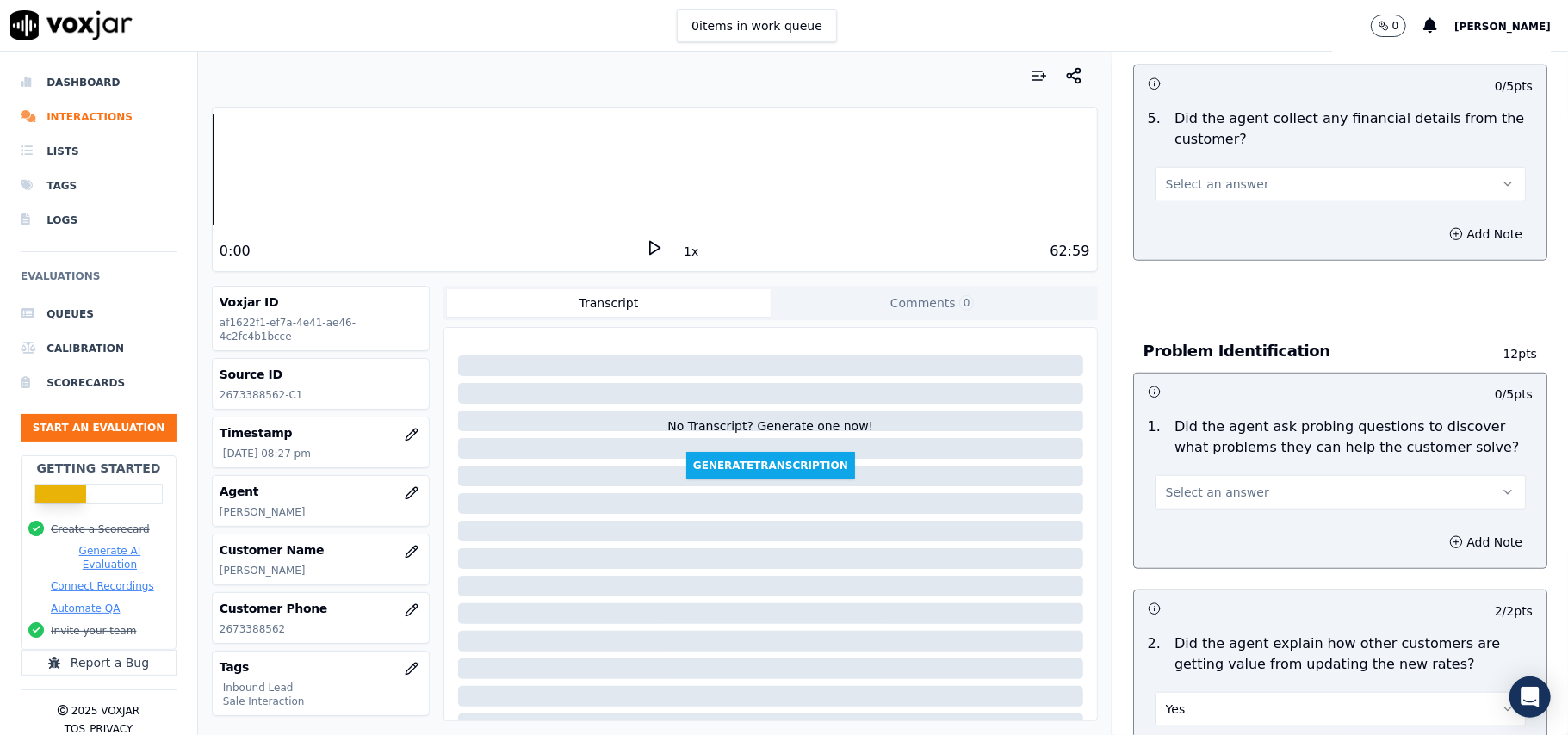
click at [1199, 476] on button "Select an answer" at bounding box center [1339, 492] width 371 height 35
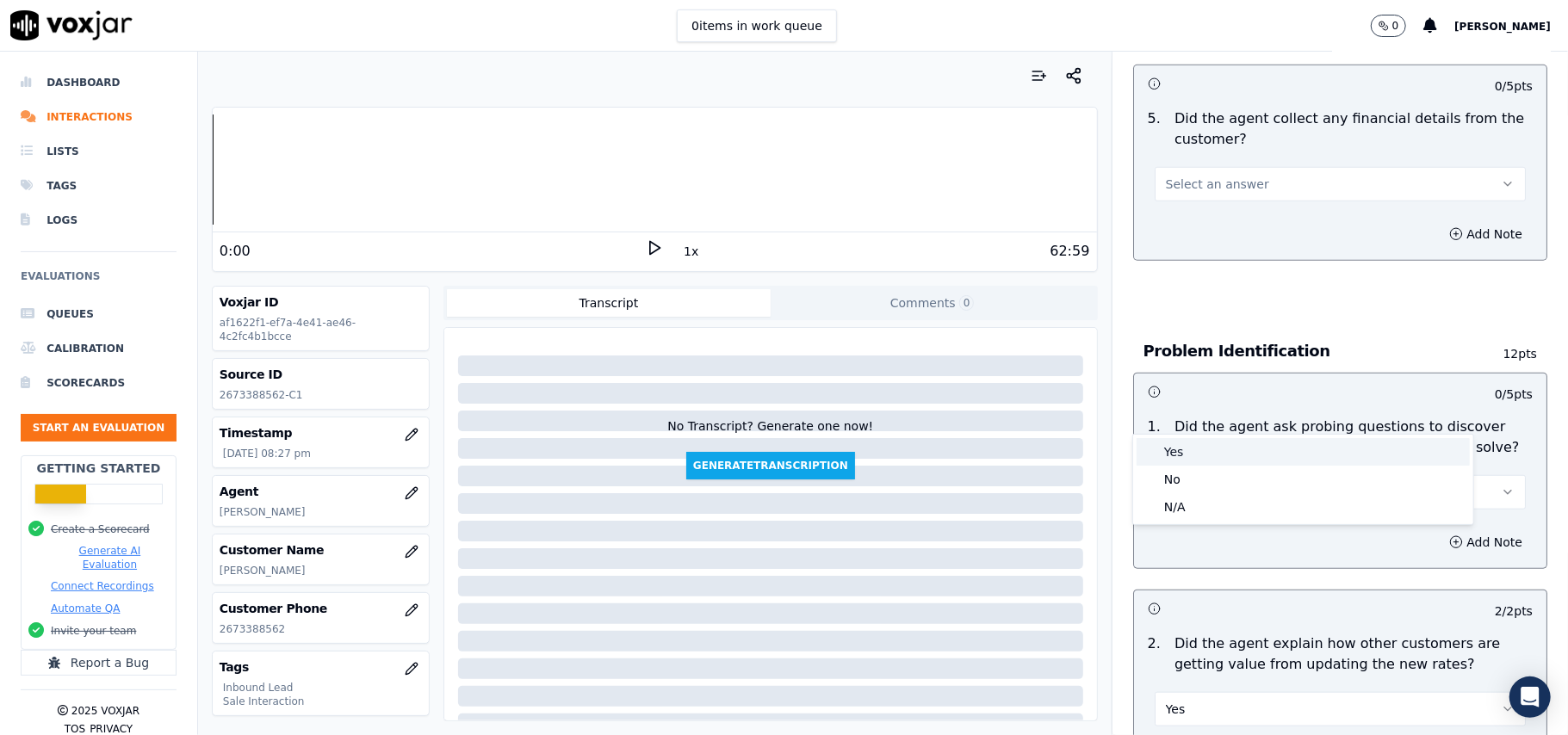
click at [1193, 448] on div "Yes" at bounding box center [1303, 452] width 333 height 27
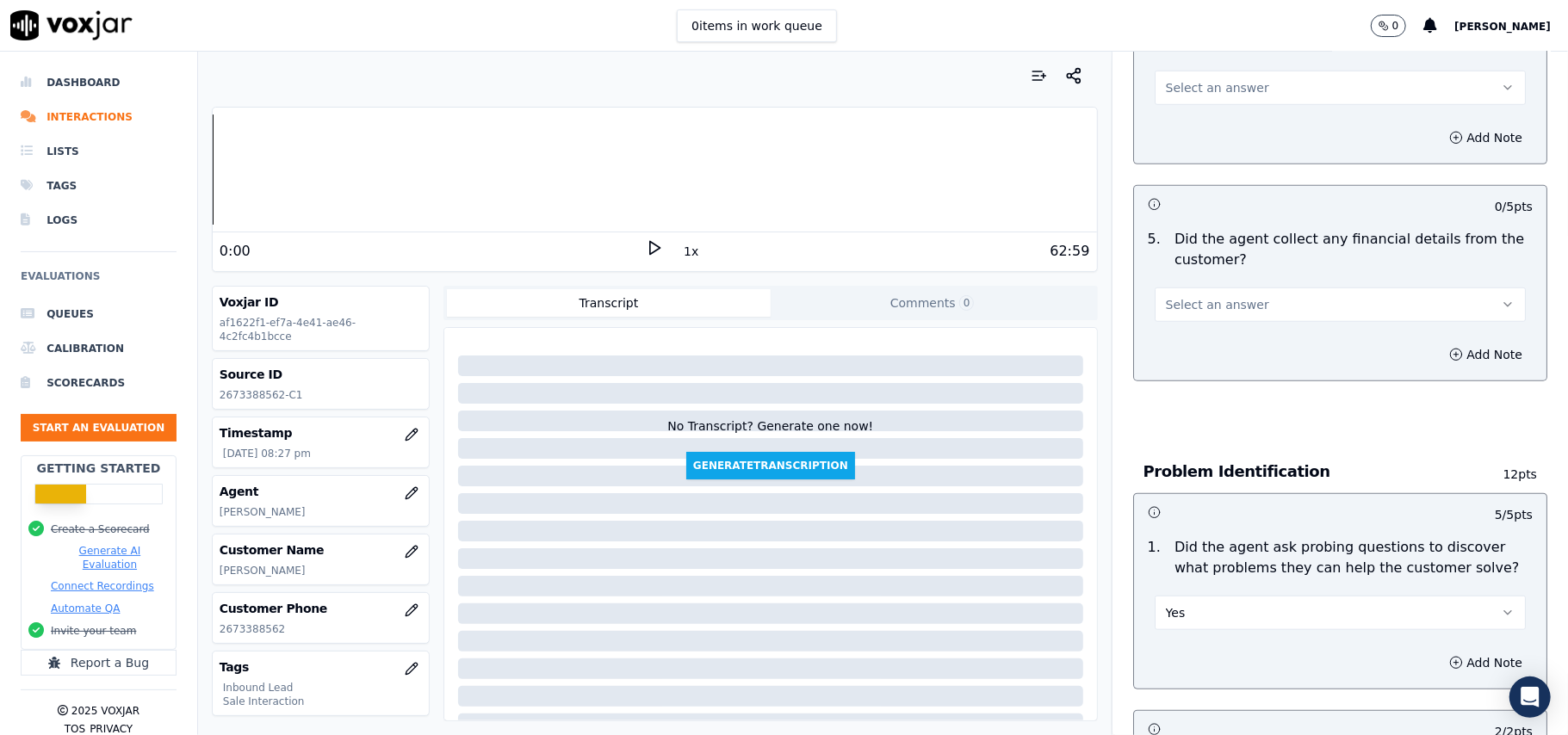
scroll to position [801, 0]
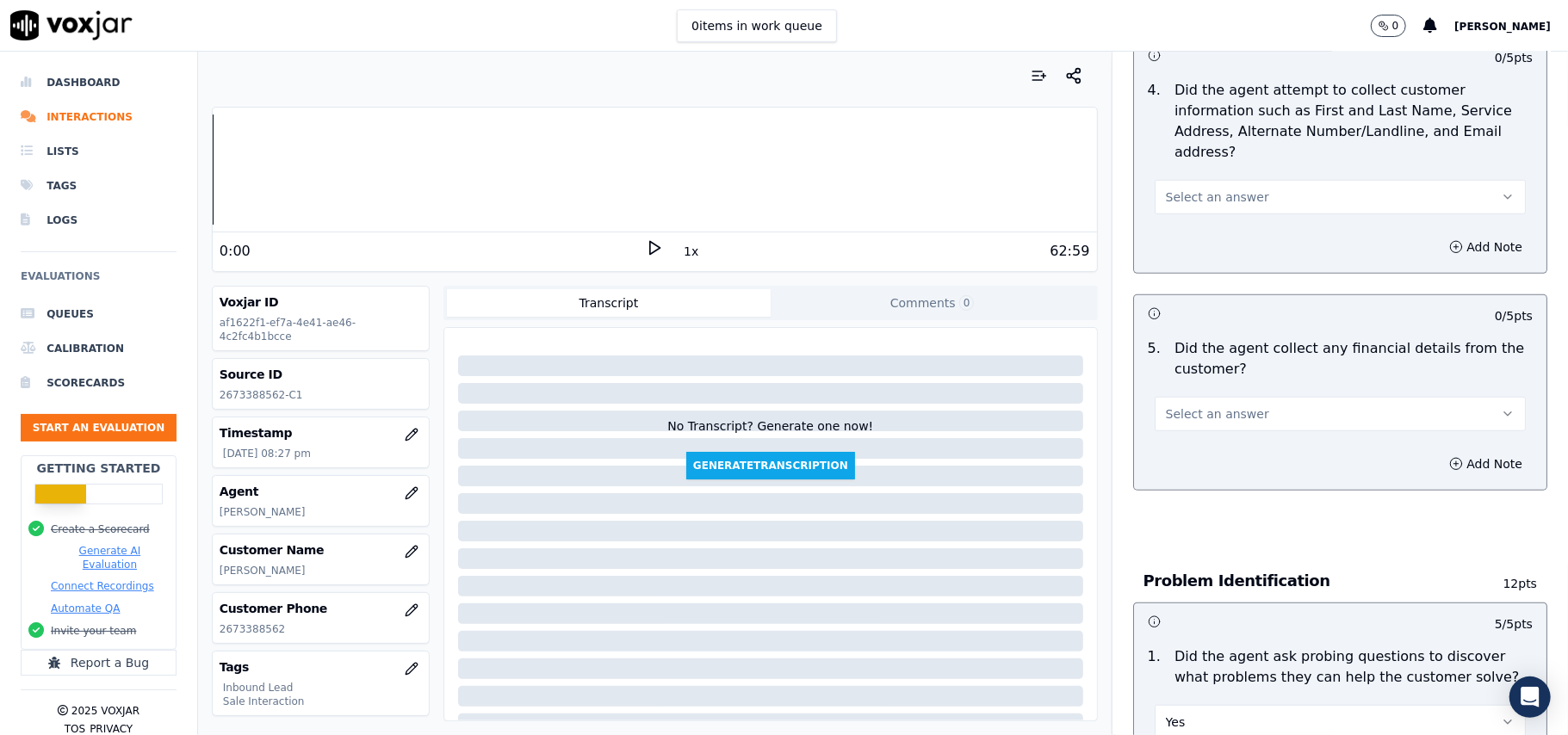
click at [1207, 397] on button "Select an answer" at bounding box center [1339, 414] width 371 height 35
click at [1207, 397] on div "No" at bounding box center [1303, 399] width 333 height 27
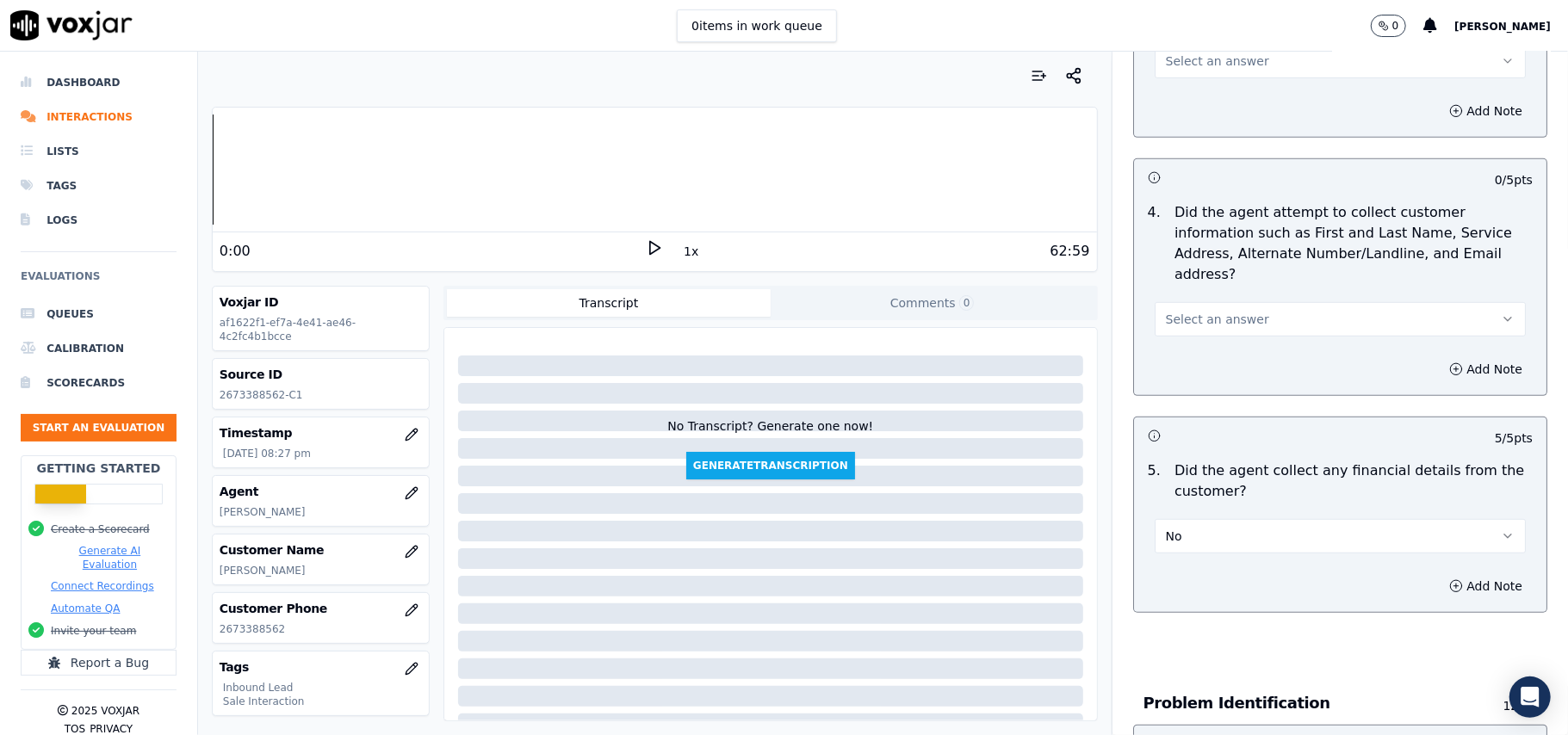
scroll to position [571, 0]
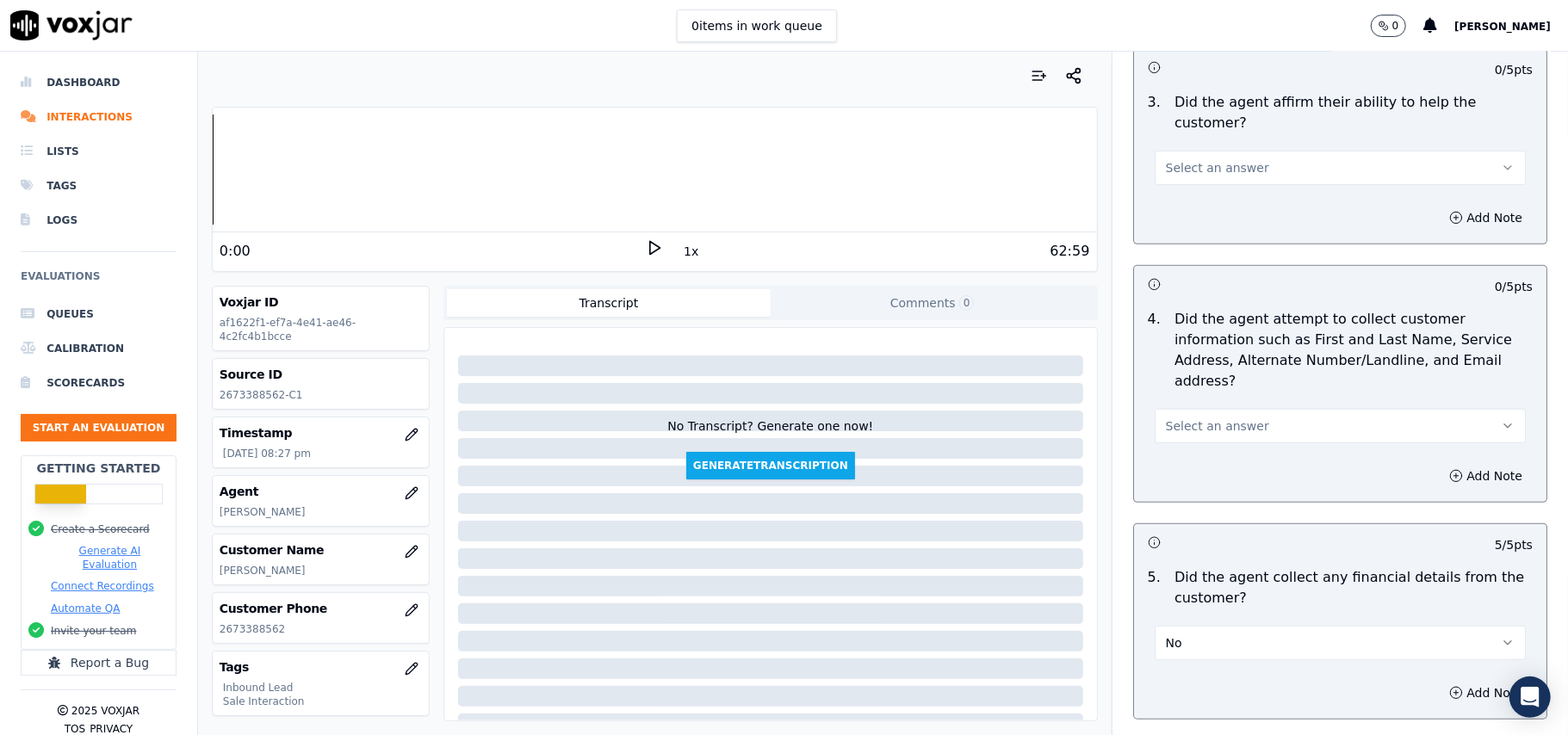
click at [1210, 409] on button "Select an answer" at bounding box center [1339, 426] width 371 height 35
click at [1199, 380] on div "Yes" at bounding box center [1303, 384] width 333 height 27
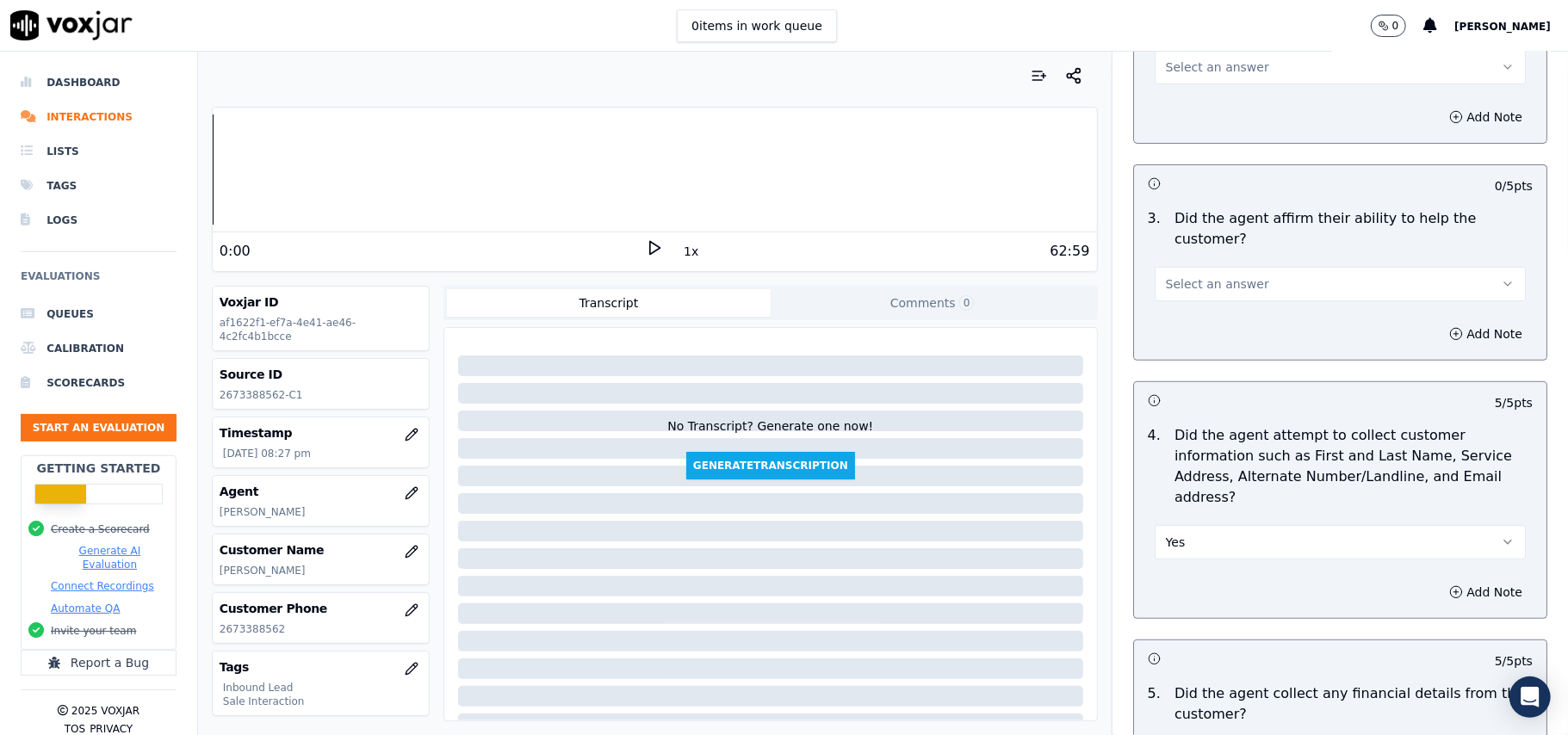
scroll to position [228, 0]
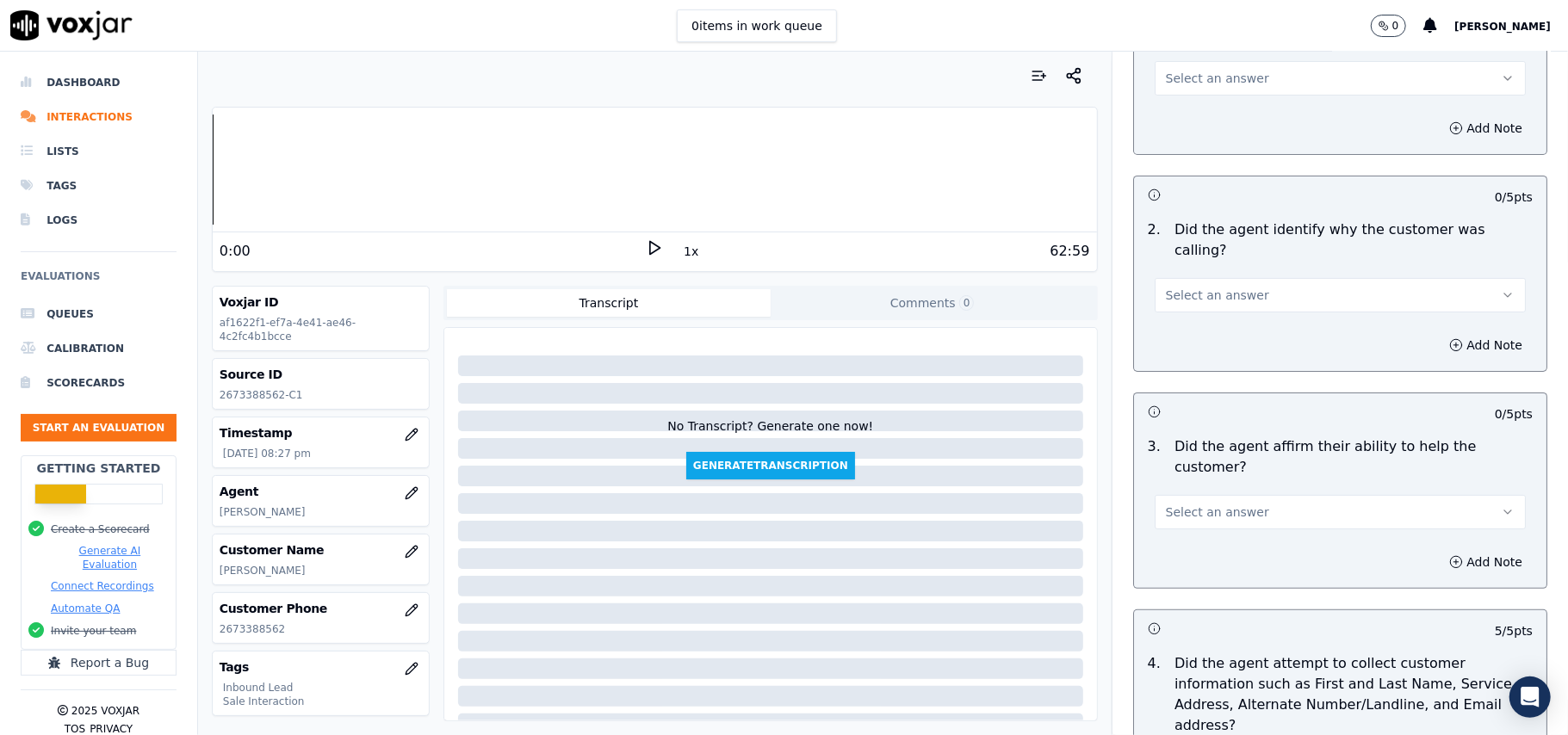
click at [1210, 495] on button "Select an answer" at bounding box center [1339, 512] width 371 height 35
click at [1215, 479] on div "Yes" at bounding box center [1303, 490] width 333 height 27
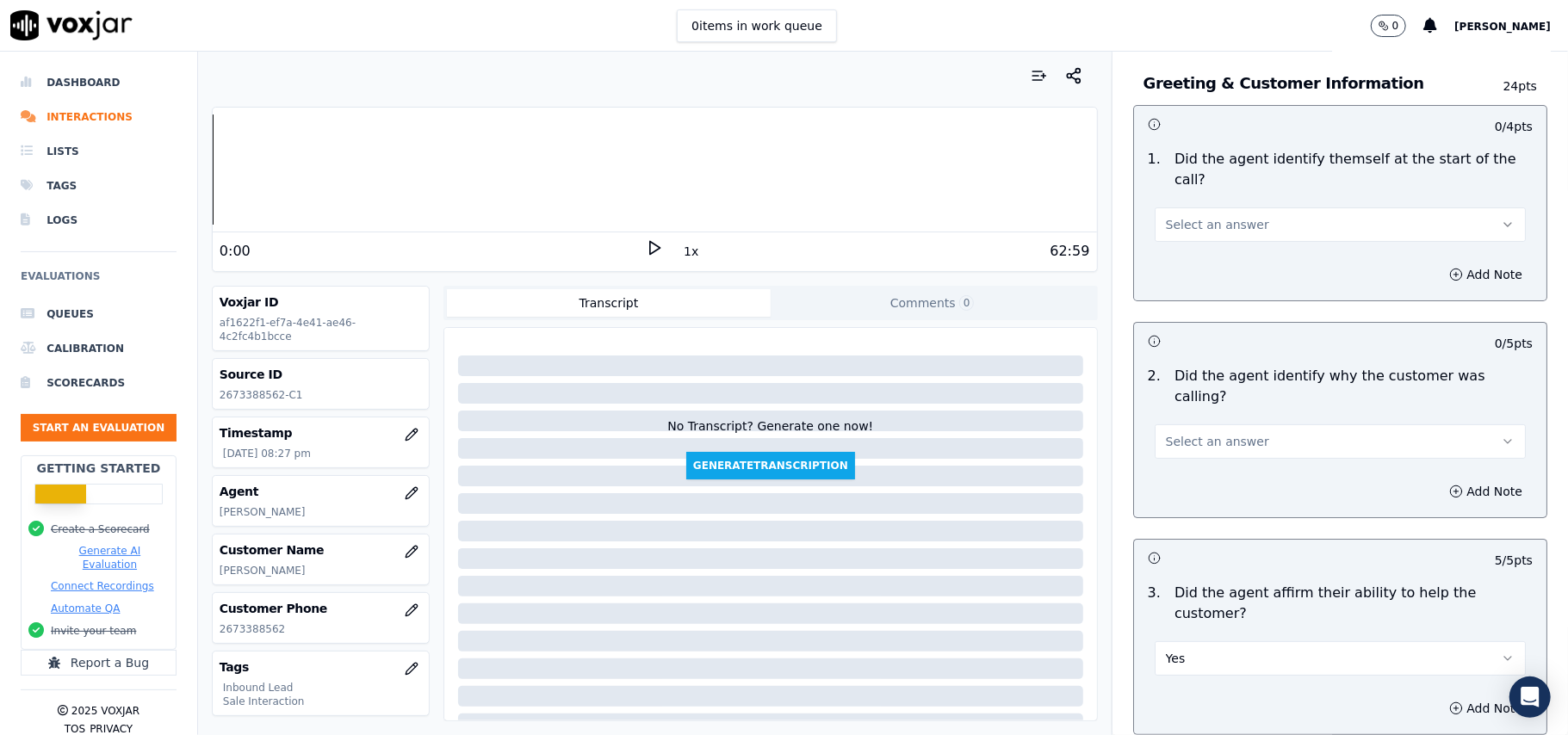
scroll to position [0, 0]
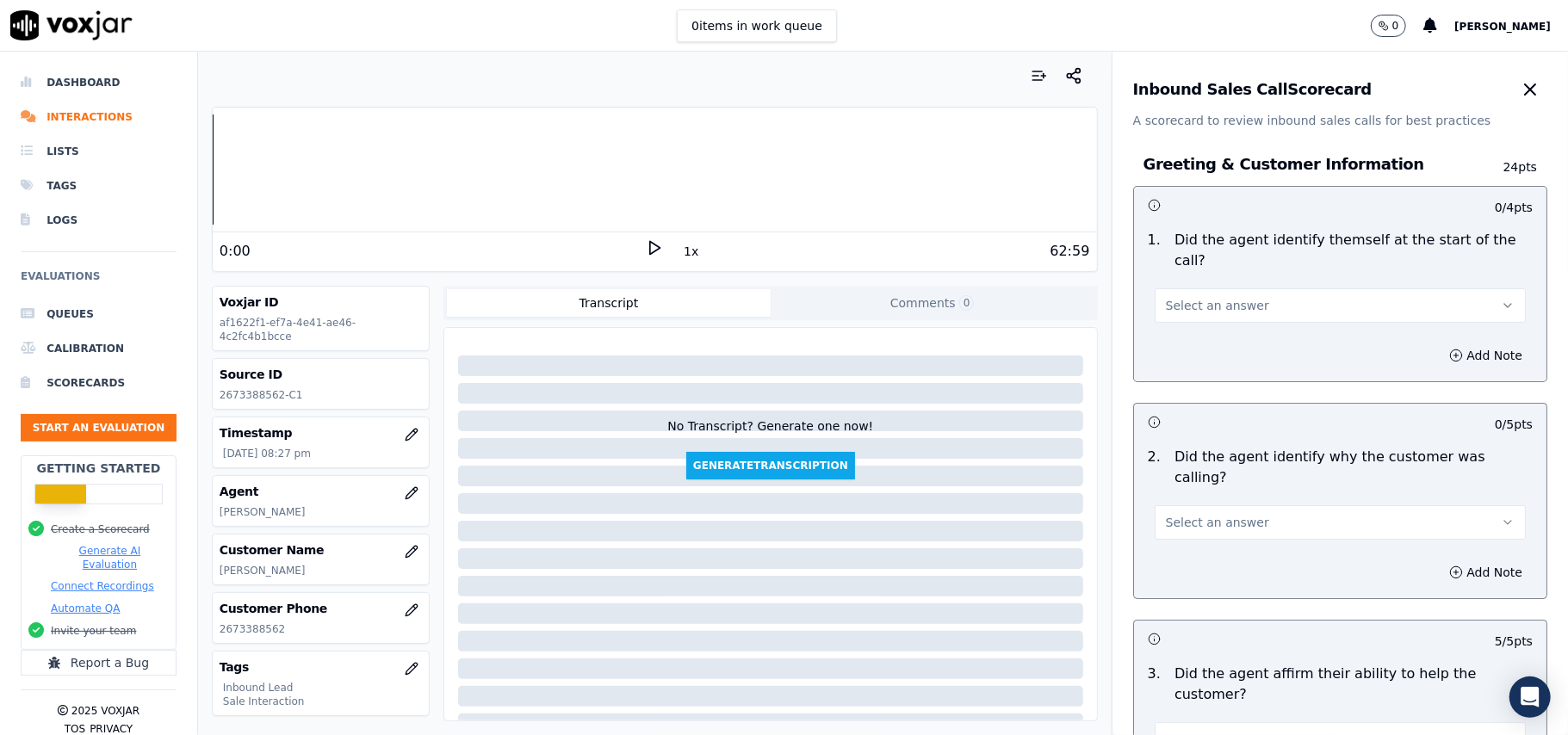
click at [1213, 514] on span "Select an answer" at bounding box center [1217, 522] width 104 height 17
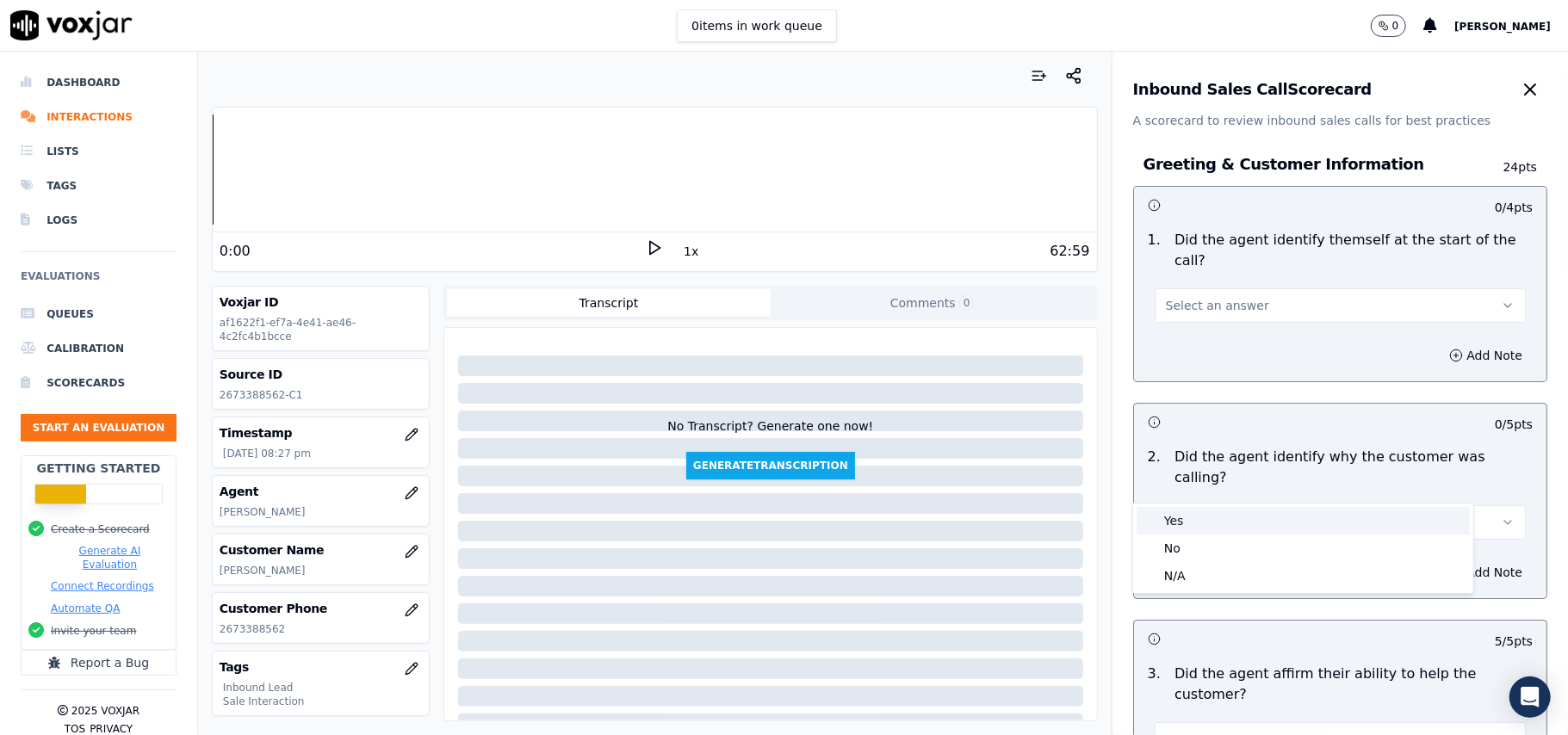
click at [1199, 517] on div "Yes" at bounding box center [1303, 521] width 333 height 27
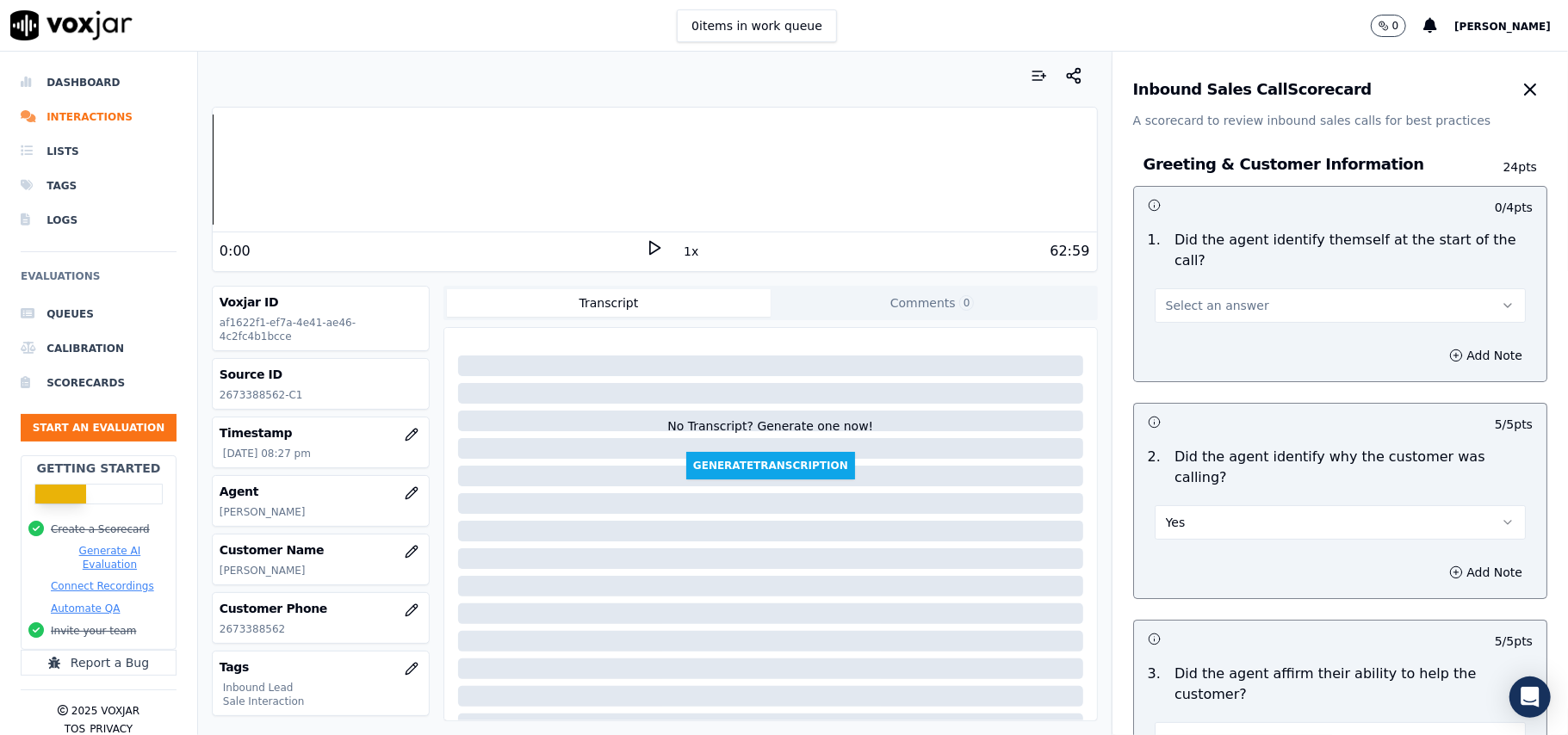
click at [1223, 297] on span "Select an answer" at bounding box center [1217, 305] width 104 height 17
click at [1221, 317] on div "Yes" at bounding box center [1303, 324] width 333 height 27
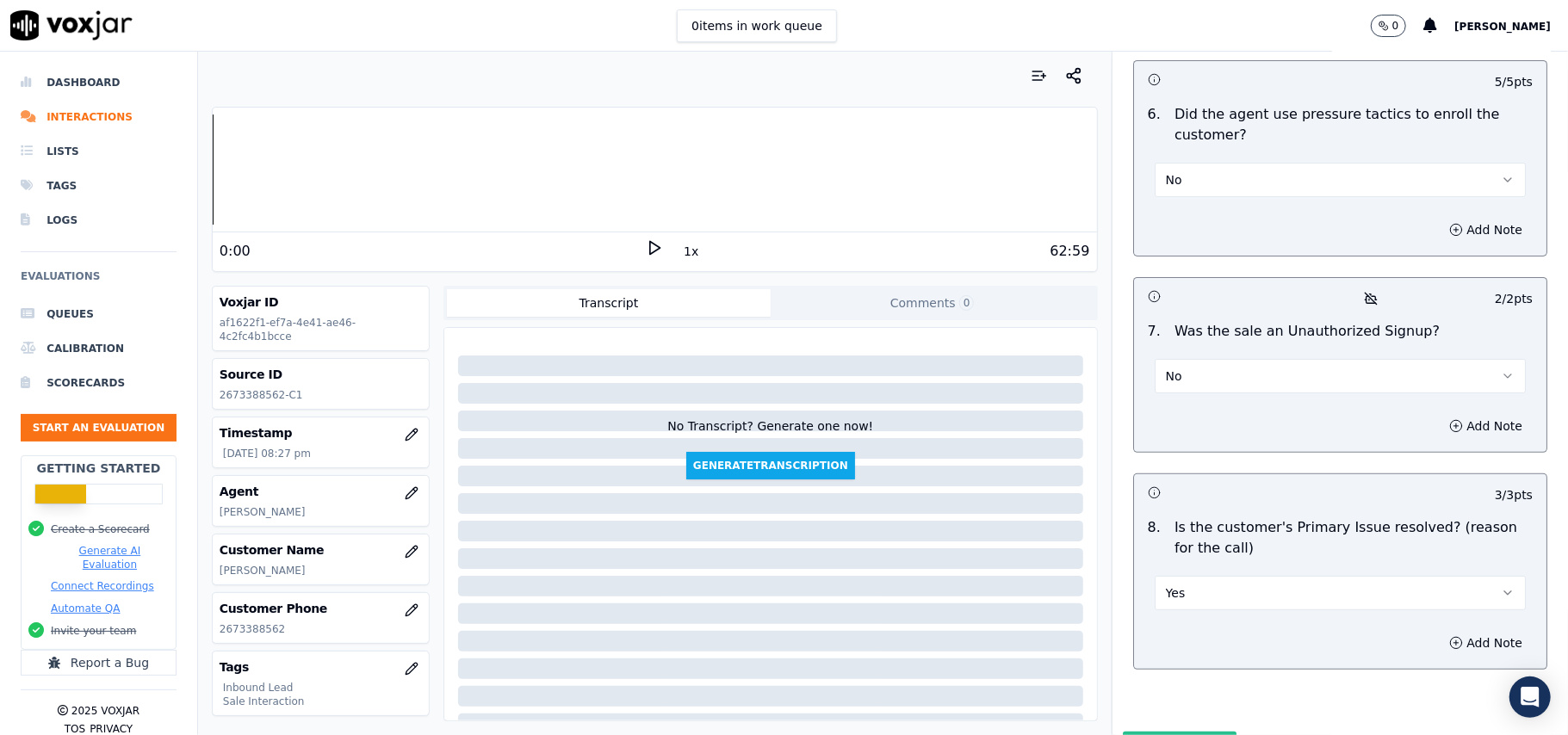
click at [1164, 731] on button "Submit Scores" at bounding box center [1179, 747] width 114 height 31
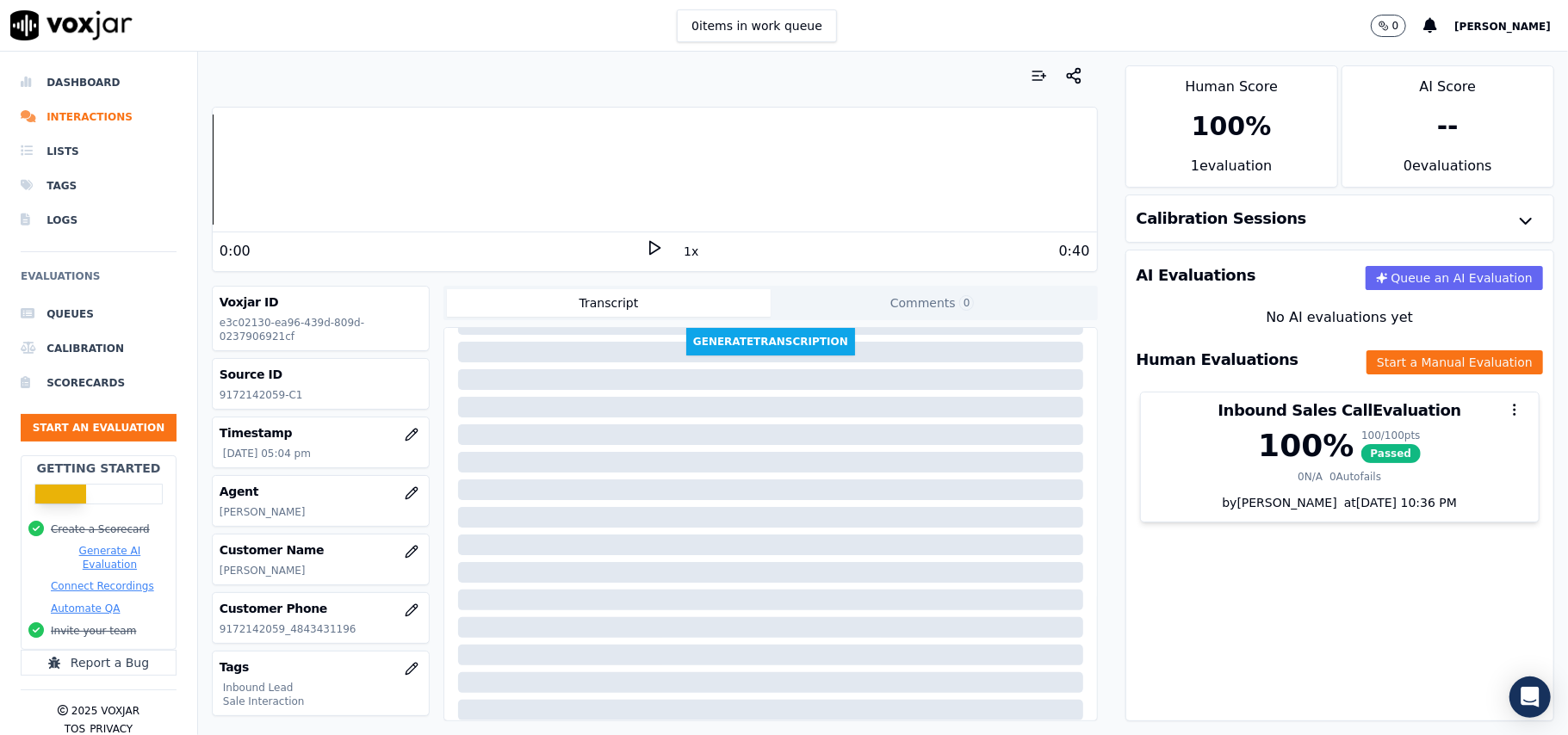
scroll to position [175, 0]
